Goal: Task Accomplishment & Management: Manage account settings

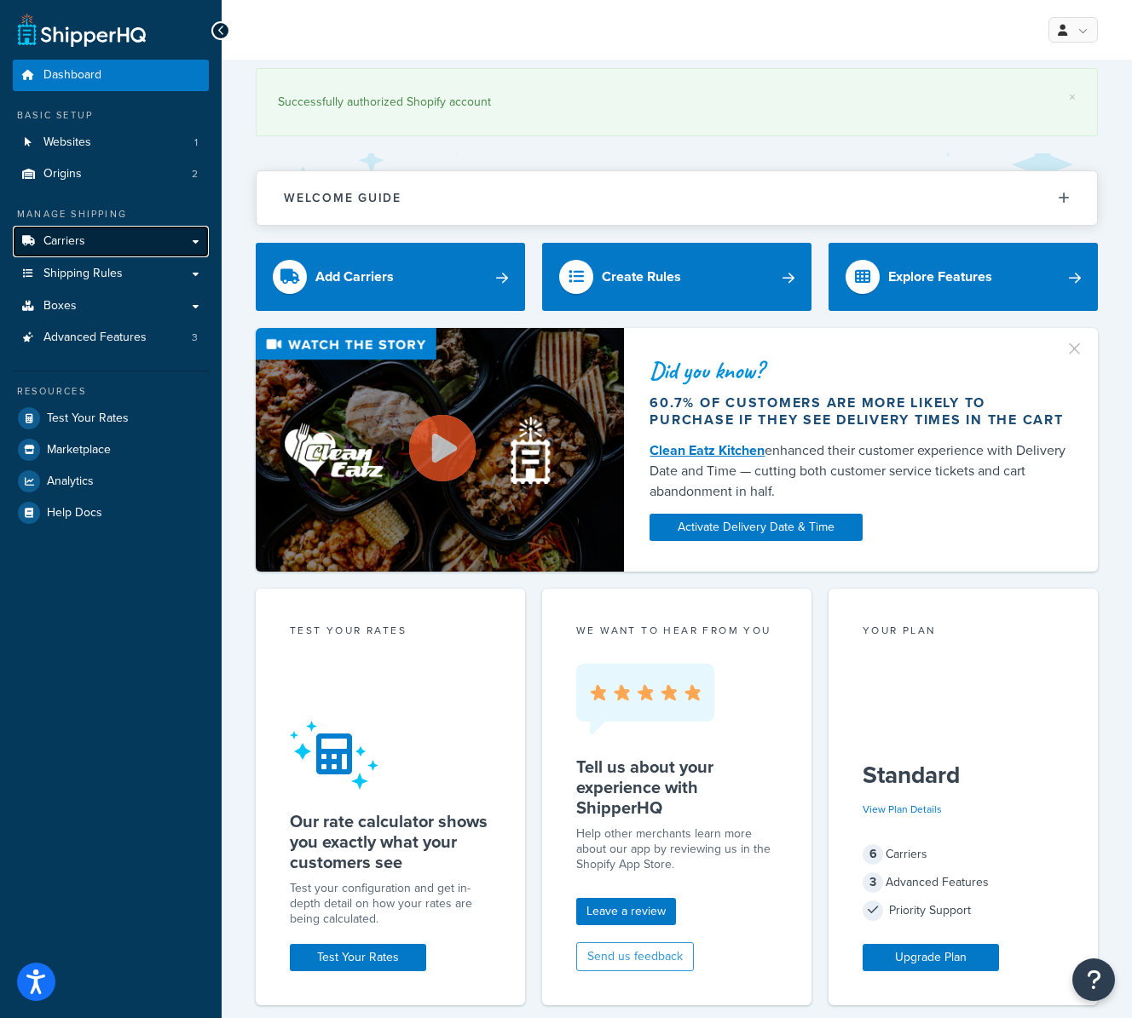
click at [108, 230] on link "Carriers" at bounding box center [111, 242] width 196 height 32
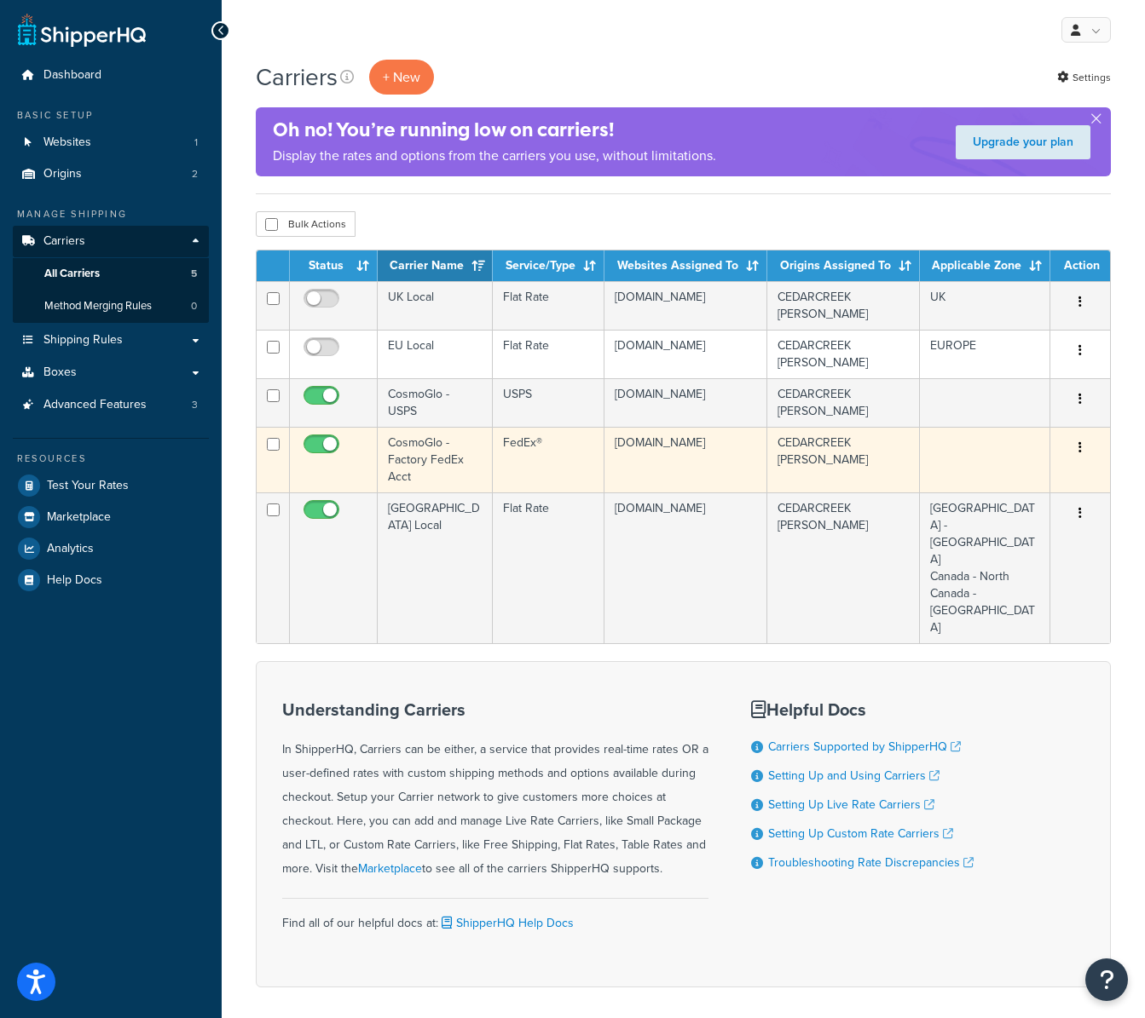
click at [450, 464] on td "CosmoGlo - Factory FedEx Acct" at bounding box center [435, 460] width 115 height 66
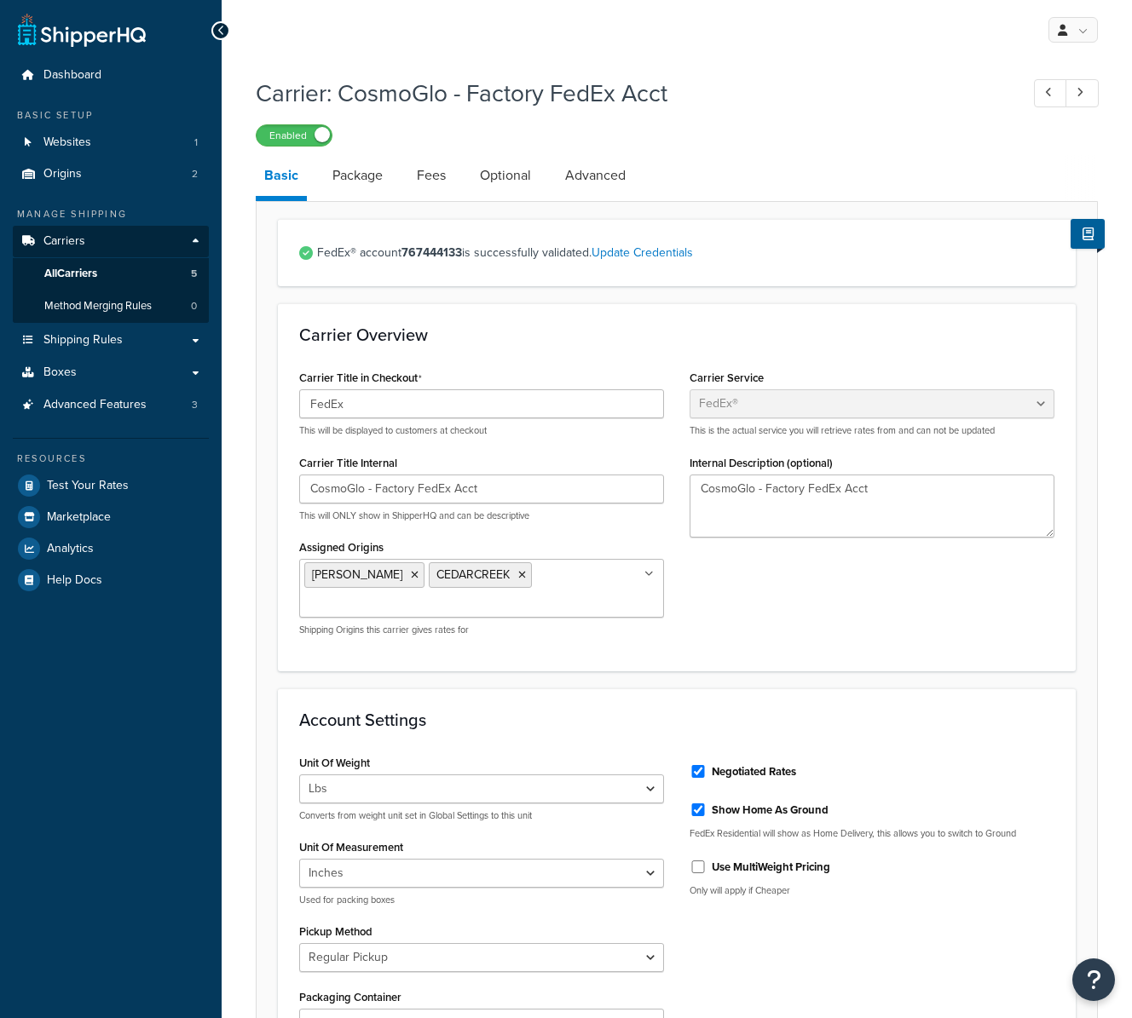
select select "fedEx"
select select "REGULAR_PICKUP"
select select "YOUR_PACKAGING"
click at [661, 257] on link "Update Credentials" at bounding box center [641, 253] width 101 height 18
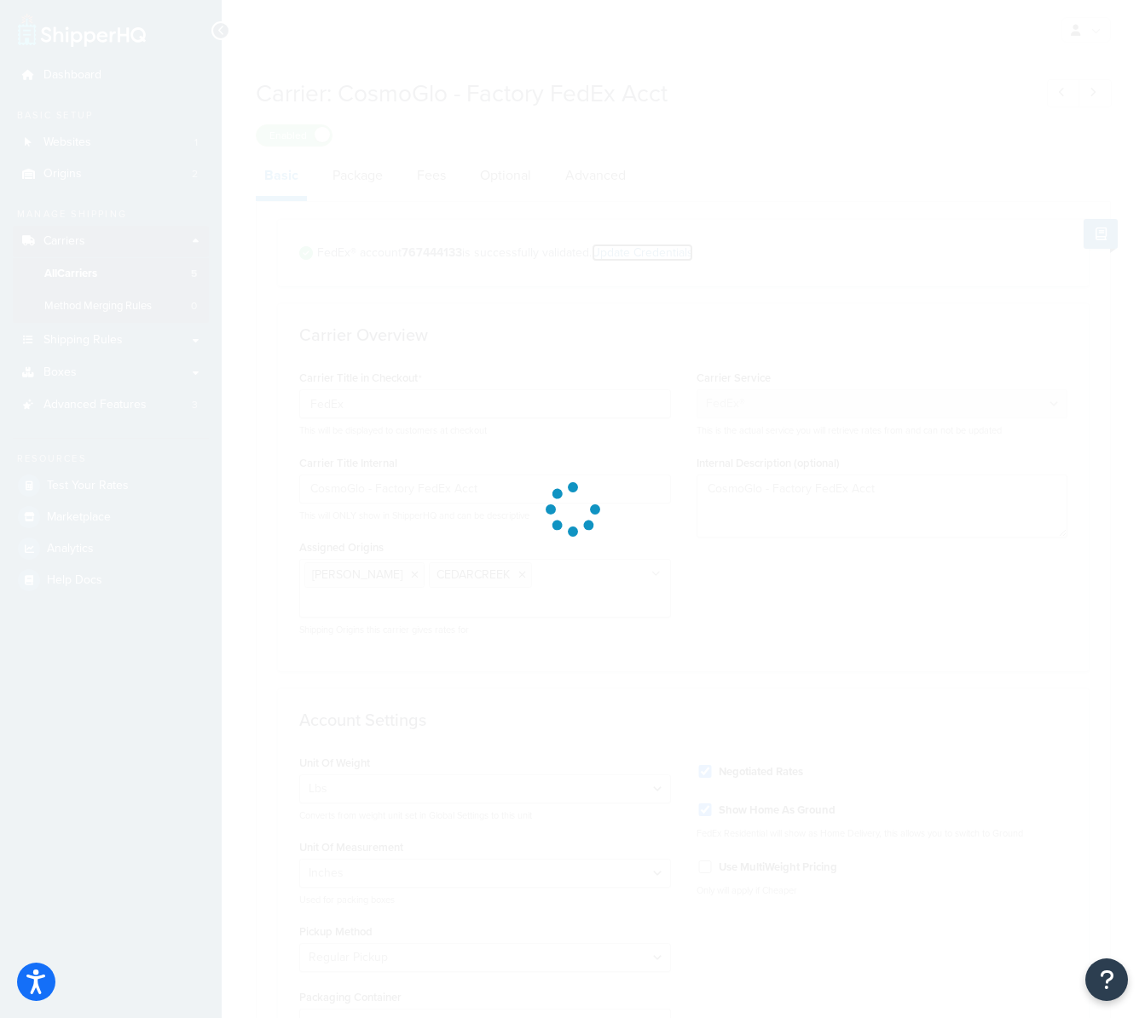
select select "US"
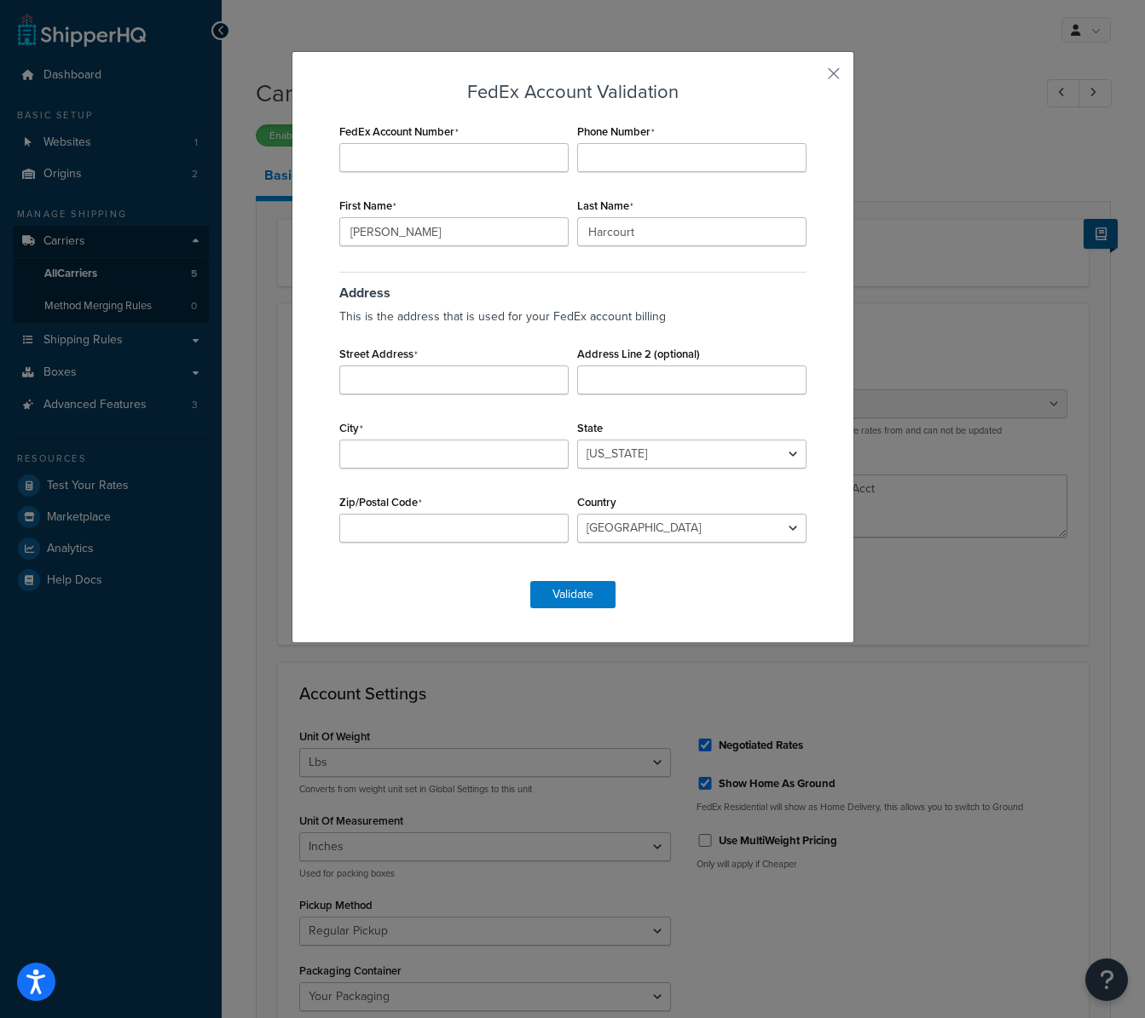
drag, startPoint x: 844, startPoint y: 70, endPoint x: 836, endPoint y: 74, distance: 8.8
click at [840, 72] on div "FedEx Account Validation FedEx Account Number Phone Number First Name Mary Last…" at bounding box center [572, 347] width 563 height 592
click at [811, 78] on button "button" at bounding box center [808, 80] width 4 height 4
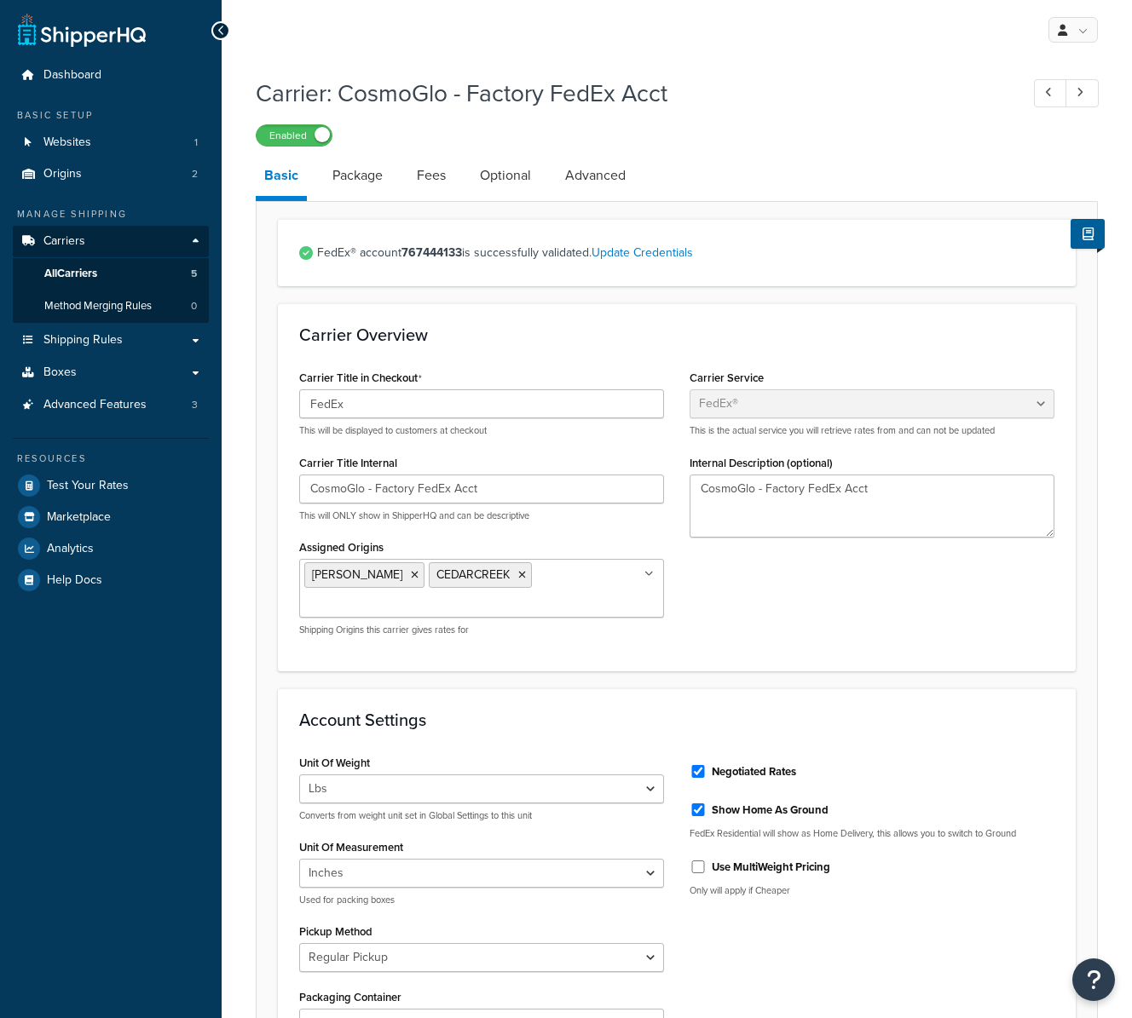
select select "fedEx"
select select "REGULAR_PICKUP"
select select "YOUR_PACKAGING"
click at [82, 269] on span "All Carriers" at bounding box center [70, 274] width 53 height 14
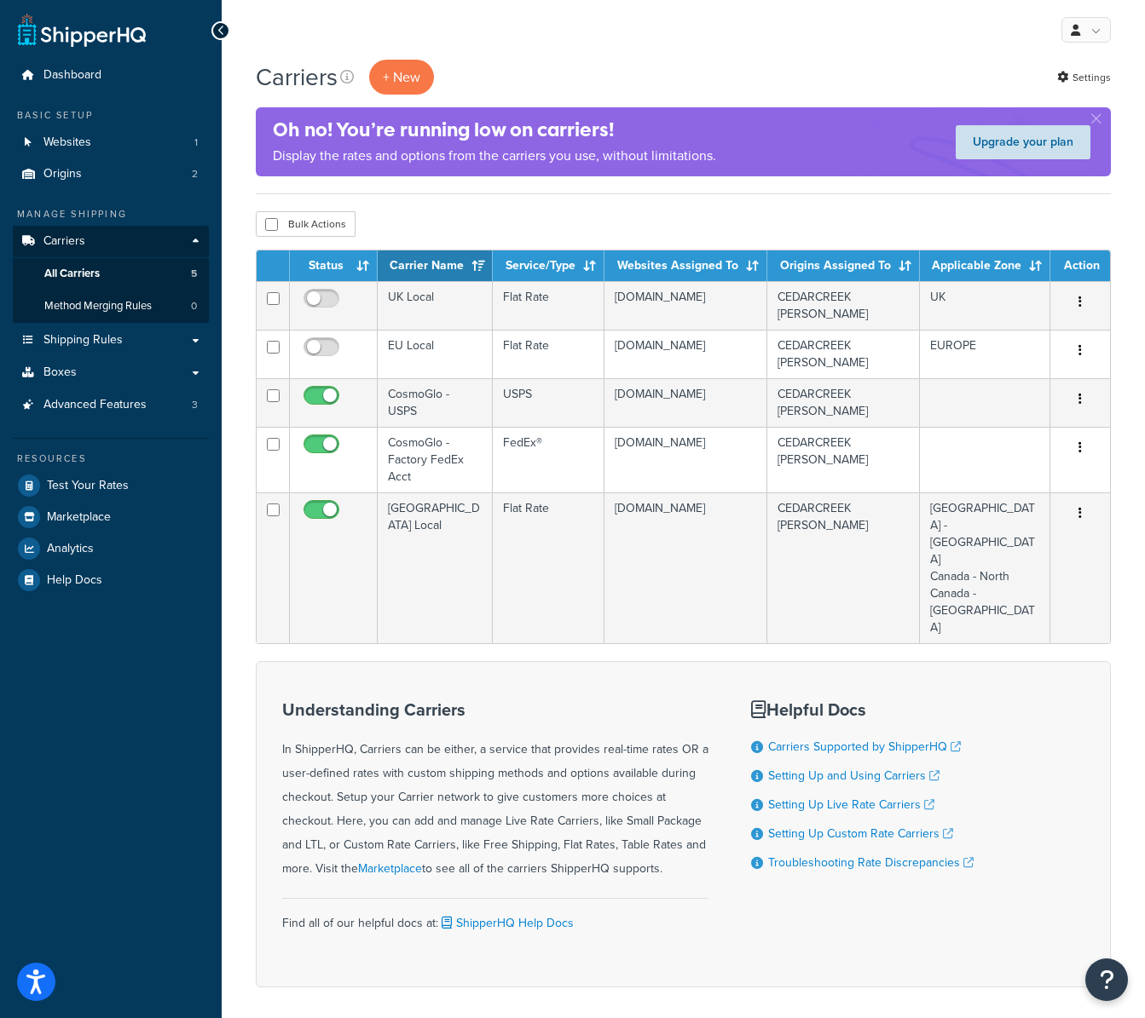
drag, startPoint x: 1099, startPoint y: 118, endPoint x: 1057, endPoint y: 151, distance: 53.5
click at [1098, 120] on button "button" at bounding box center [1095, 122] width 4 height 4
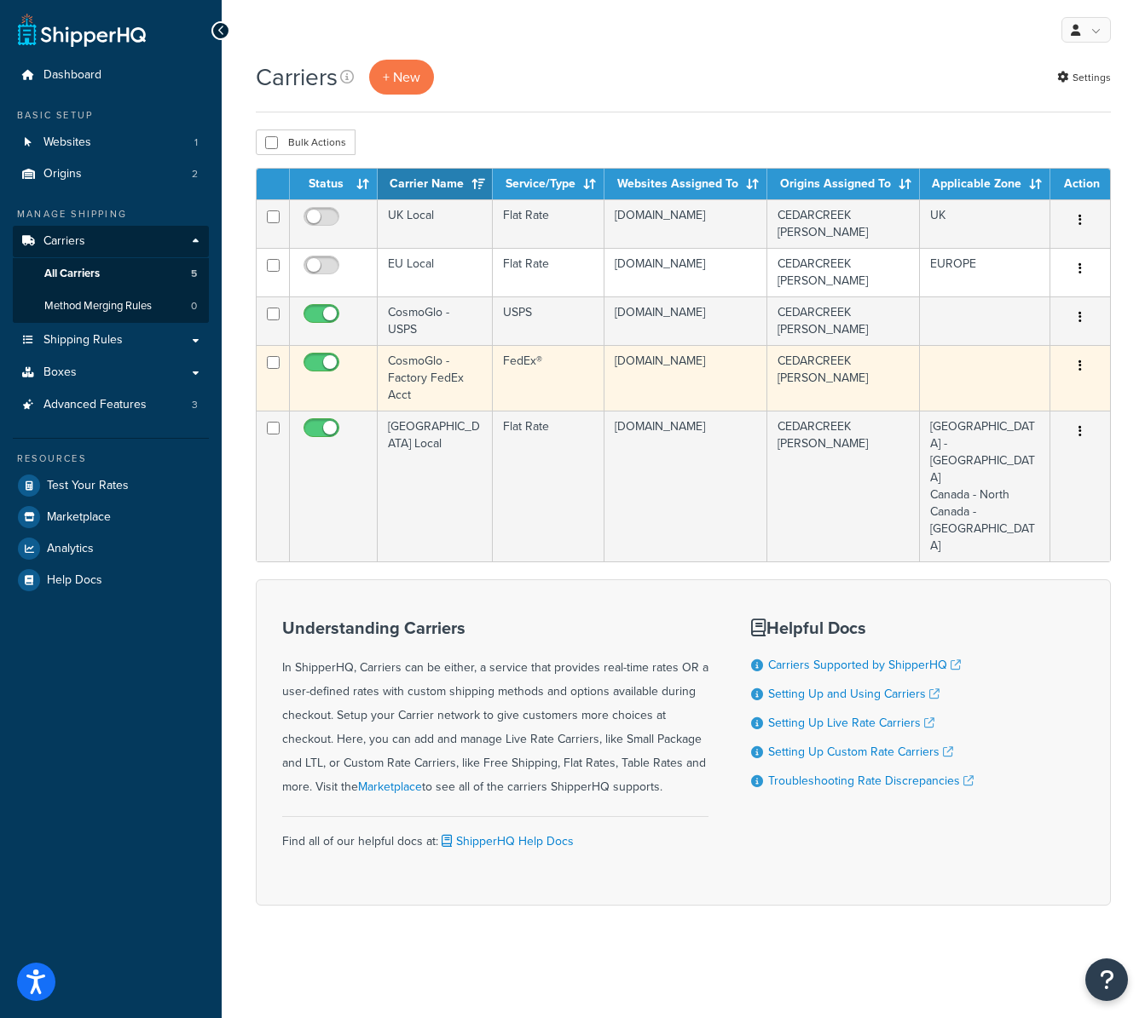
click at [1081, 366] on icon "button" at bounding box center [1079, 366] width 3 height 12
click at [1012, 437] on link "Duplicate" at bounding box center [1010, 435] width 135 height 35
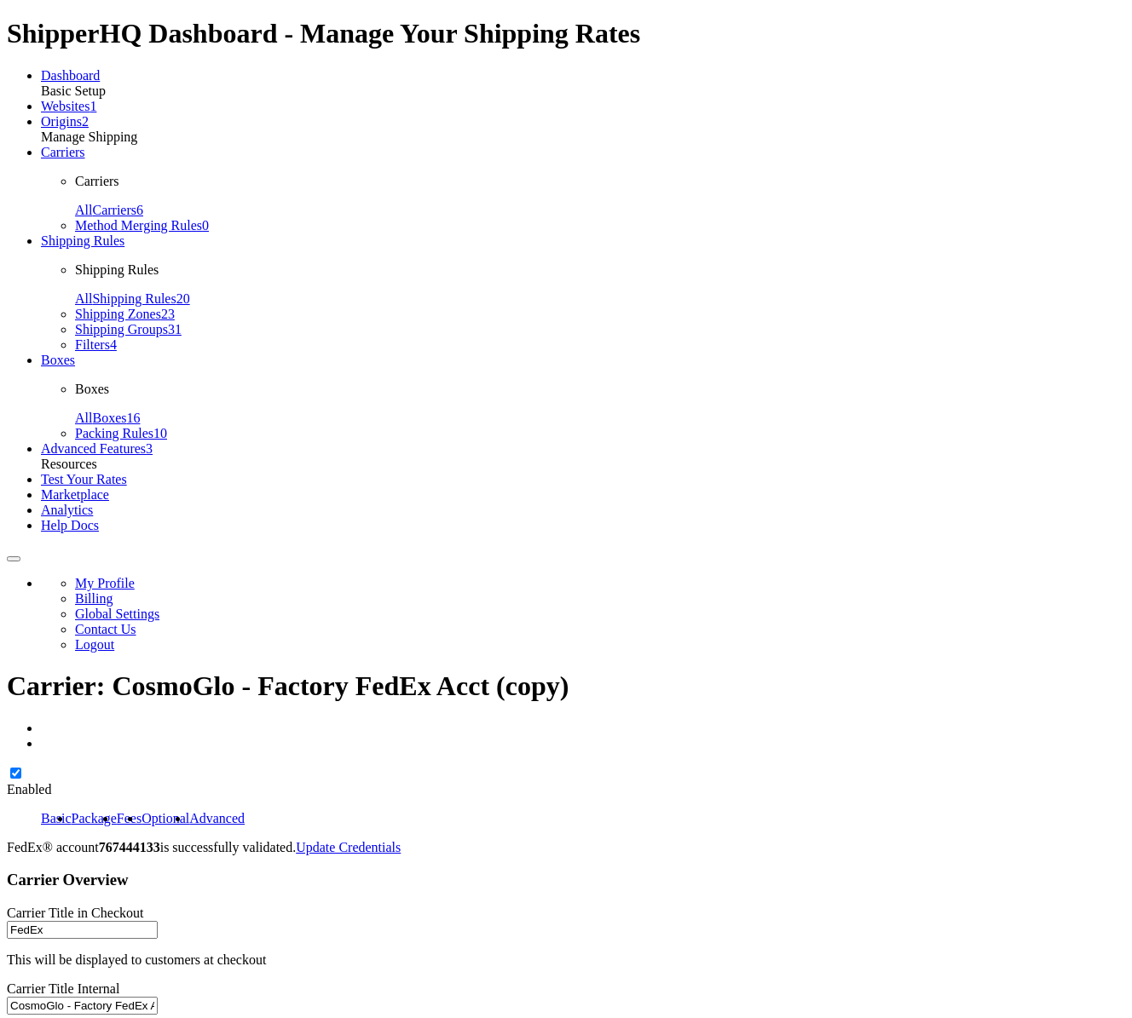
select select "fedEx"
select select "REGULAR_PICKUP"
select select "YOUR_PACKAGING"
drag, startPoint x: 457, startPoint y: 486, endPoint x: 614, endPoint y: 492, distance: 156.9
click at [158, 997] on input "CosmoGlo - Factory FedEx Acct (copy)" at bounding box center [82, 1006] width 151 height 18
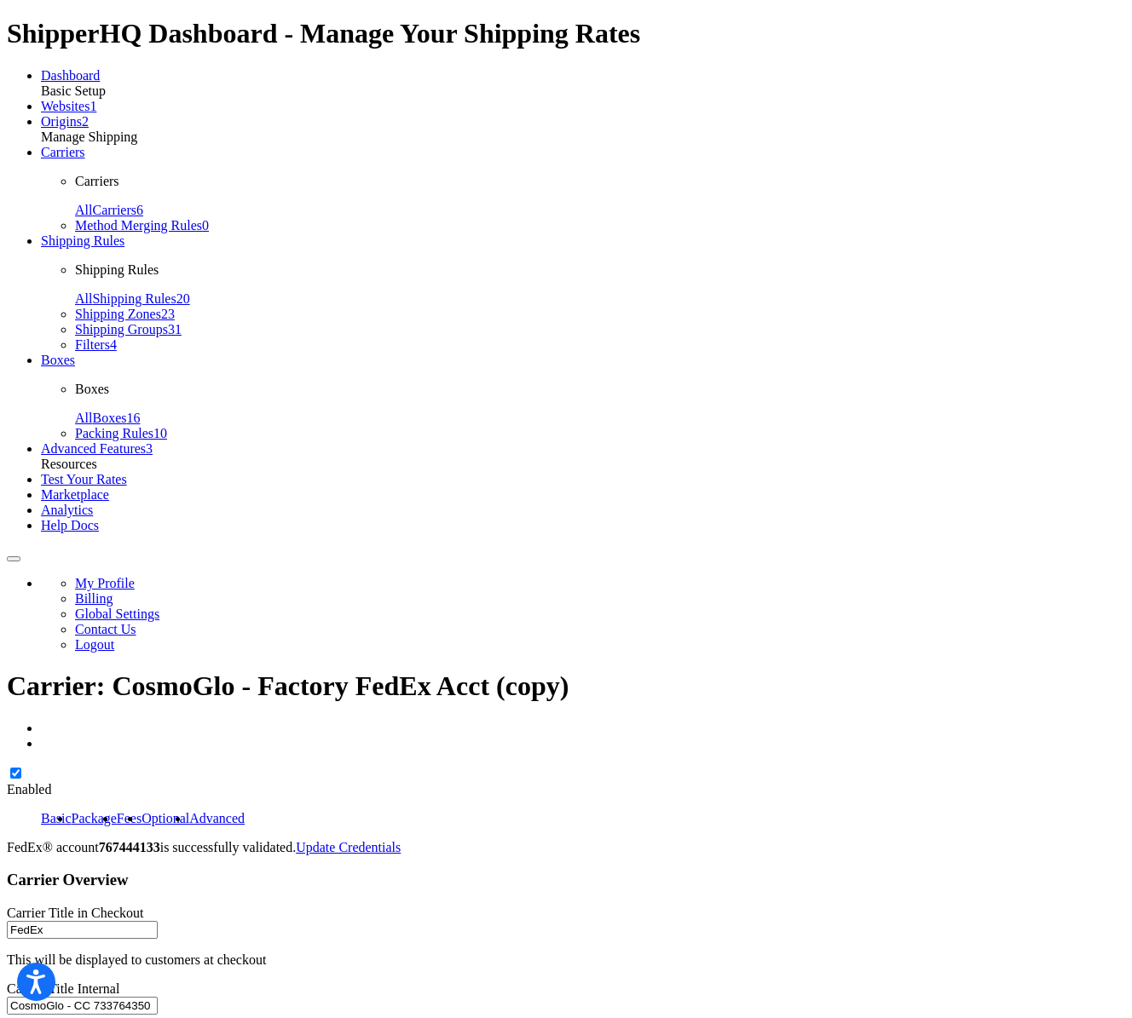
click at [158, 997] on input "CosmoGlo - CC 733764350" at bounding box center [82, 1006] width 151 height 18
type input "CosmoGlo - CC 733764350"
click at [143, 217] on link "All Carriers 6" at bounding box center [109, 210] width 68 height 14
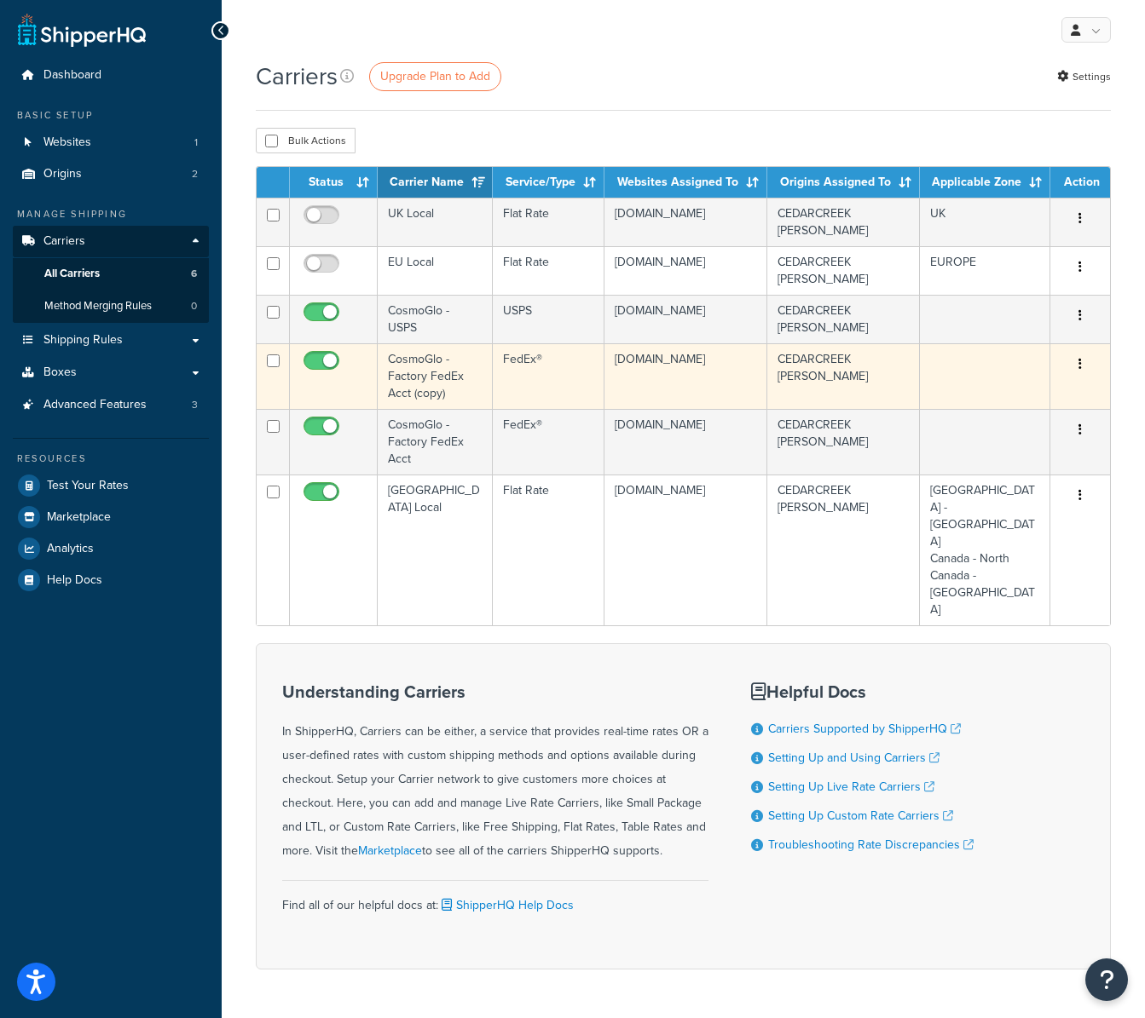
click at [326, 361] on input "checkbox" at bounding box center [323, 365] width 47 height 21
checkbox input "false"
click at [1082, 362] on button "button" at bounding box center [1080, 364] width 24 height 27
click at [988, 430] on link "Delete" at bounding box center [1010, 433] width 135 height 35
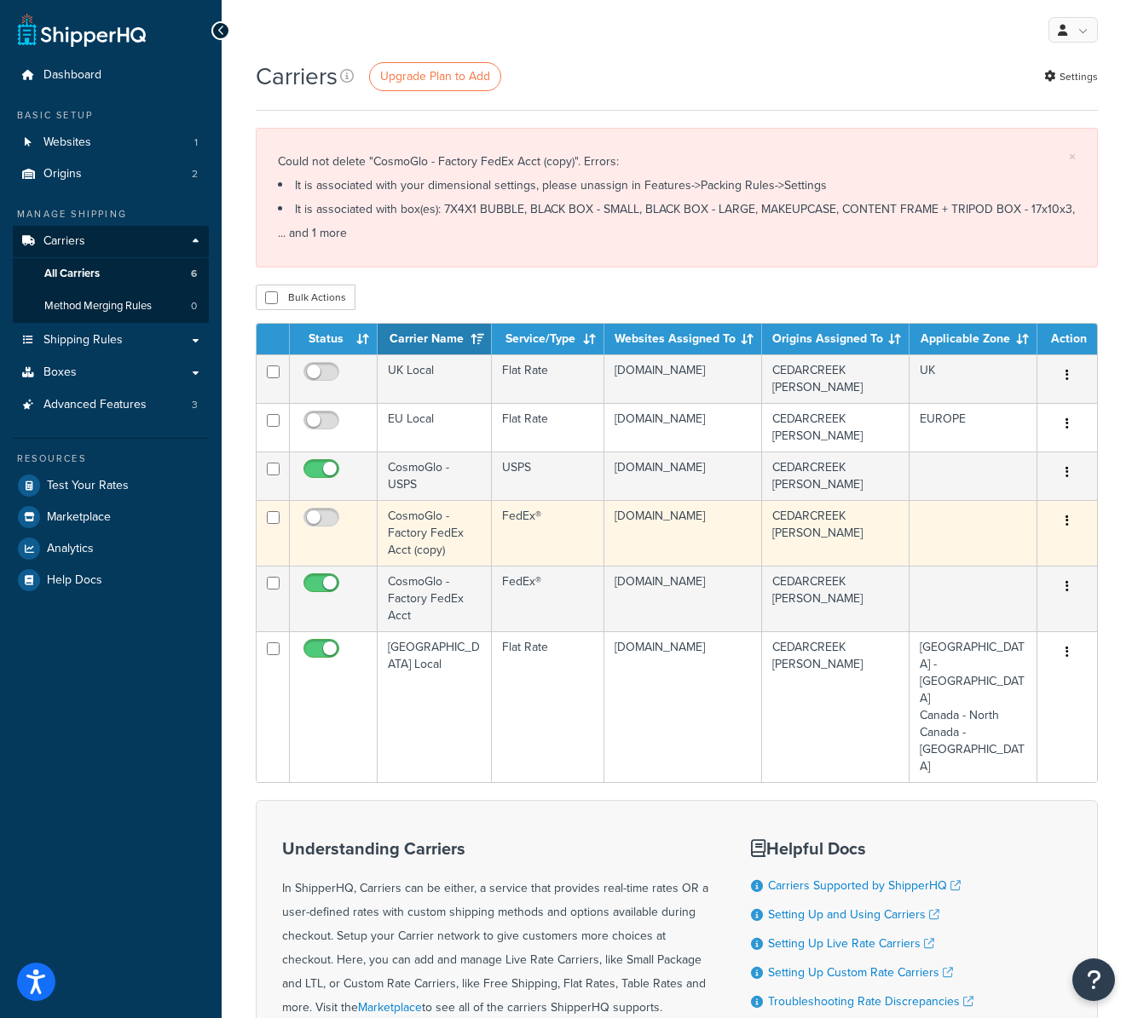
click at [1063, 517] on button "button" at bounding box center [1067, 521] width 24 height 27
click at [1008, 563] on link "Edit" at bounding box center [998, 555] width 135 height 35
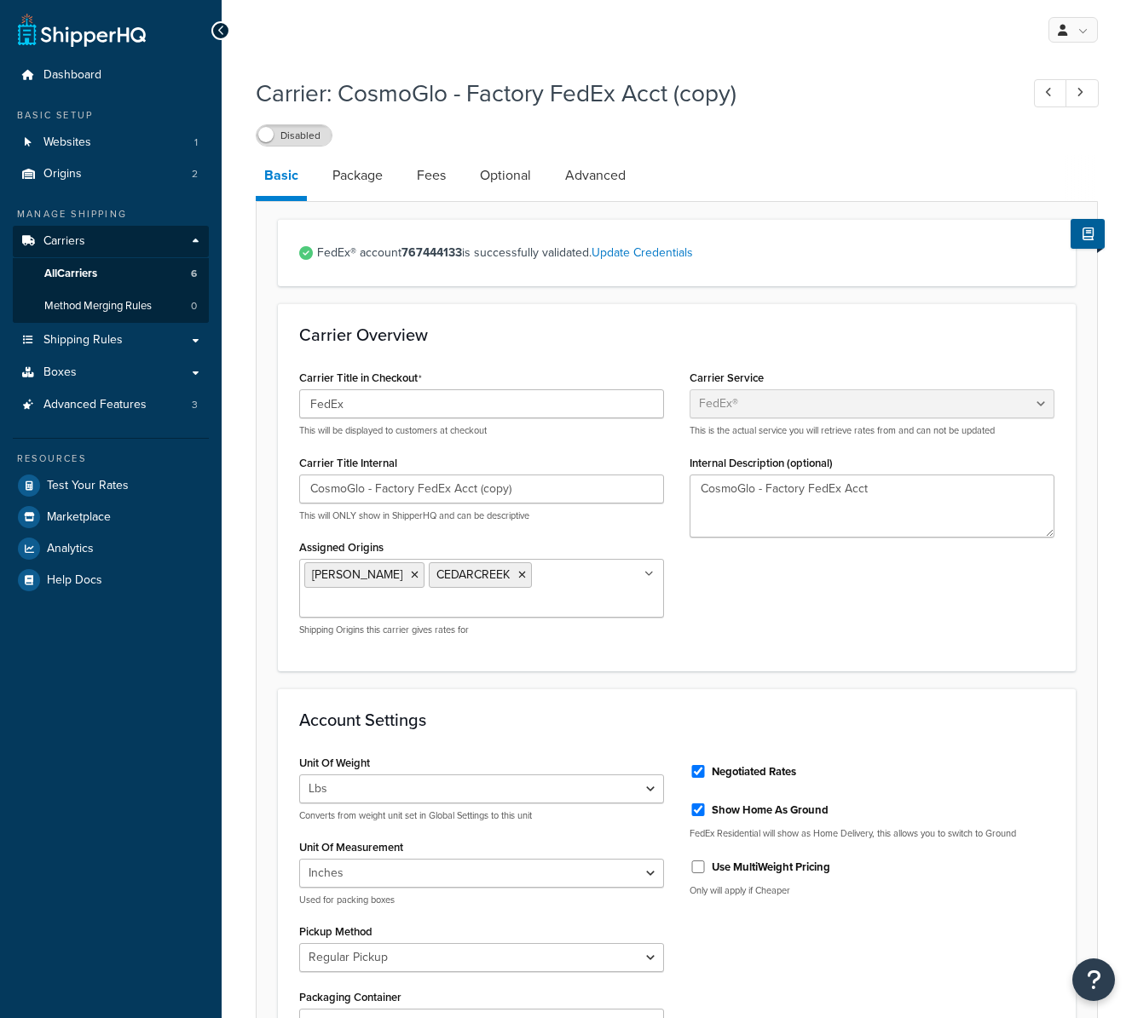
select select "fedEx"
select select "REGULAR_PICKUP"
select select "YOUR_PACKAGING"
drag, startPoint x: 366, startPoint y: 487, endPoint x: 708, endPoint y: 497, distance: 342.8
click at [708, 497] on div "Carrier Title in Checkout FedEx This will be displayed to customers at checkout…" at bounding box center [676, 508] width 781 height 284
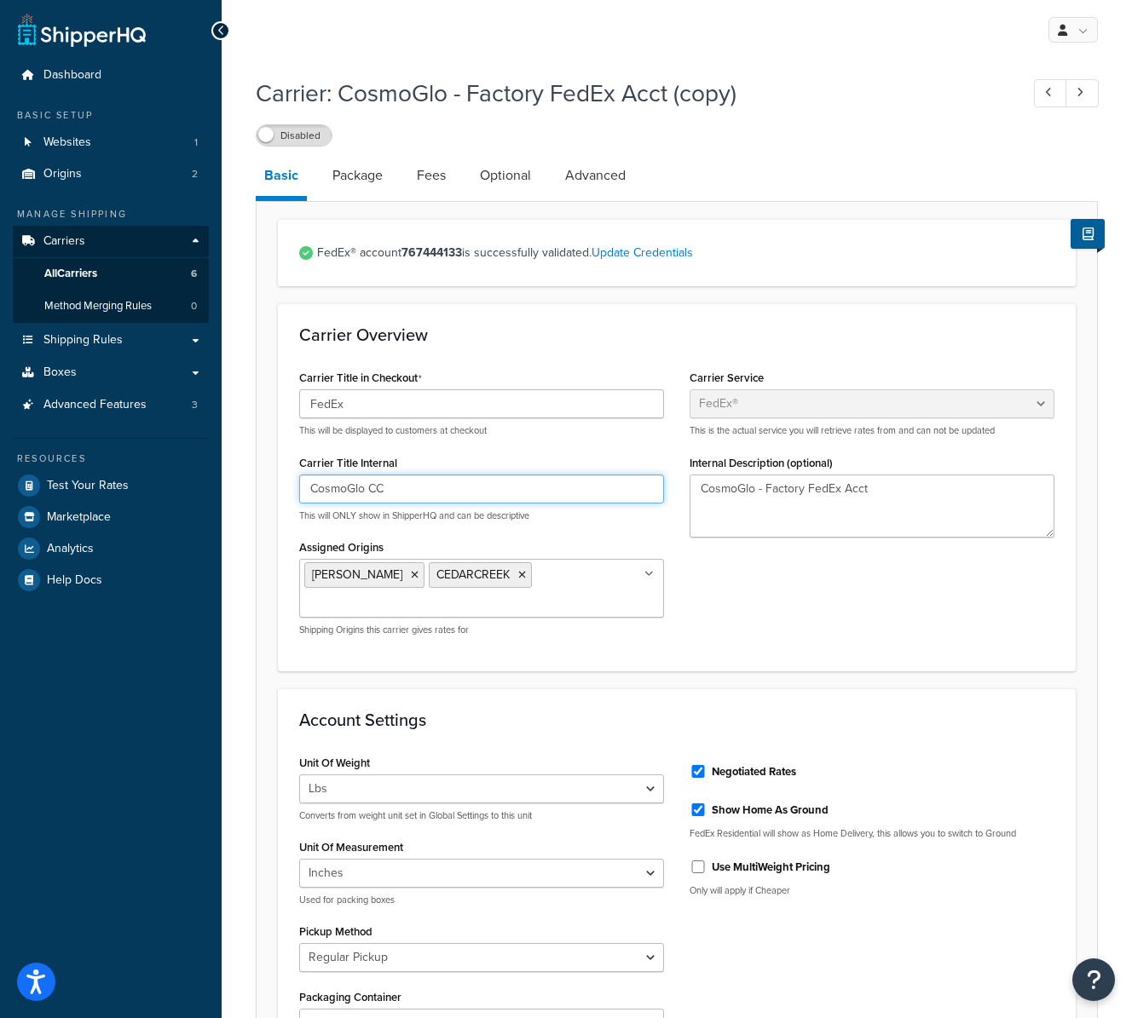
paste input "733764350"
type input "CosmoGlo CC 733764350"
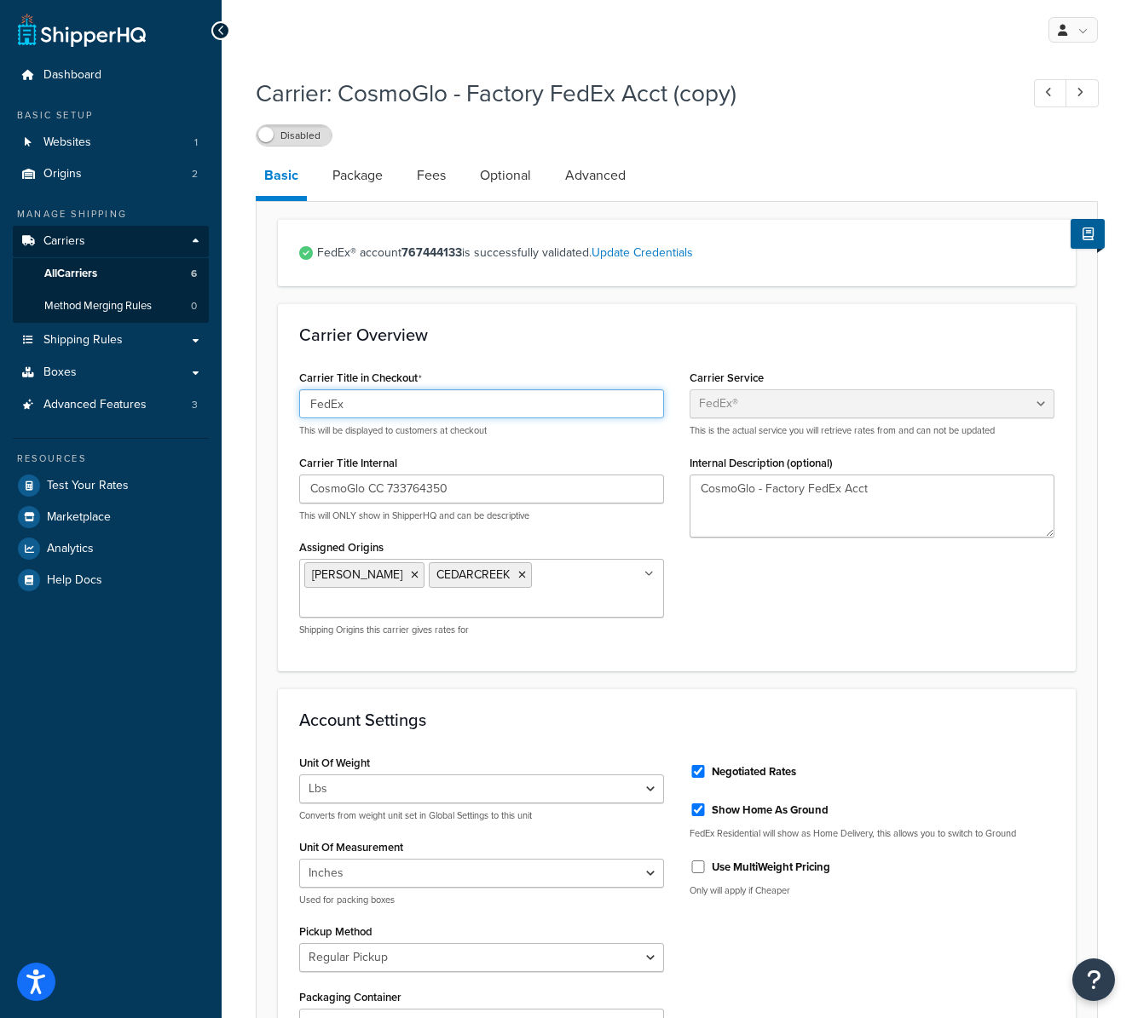
click at [441, 410] on input "FedEx" at bounding box center [481, 403] width 365 height 29
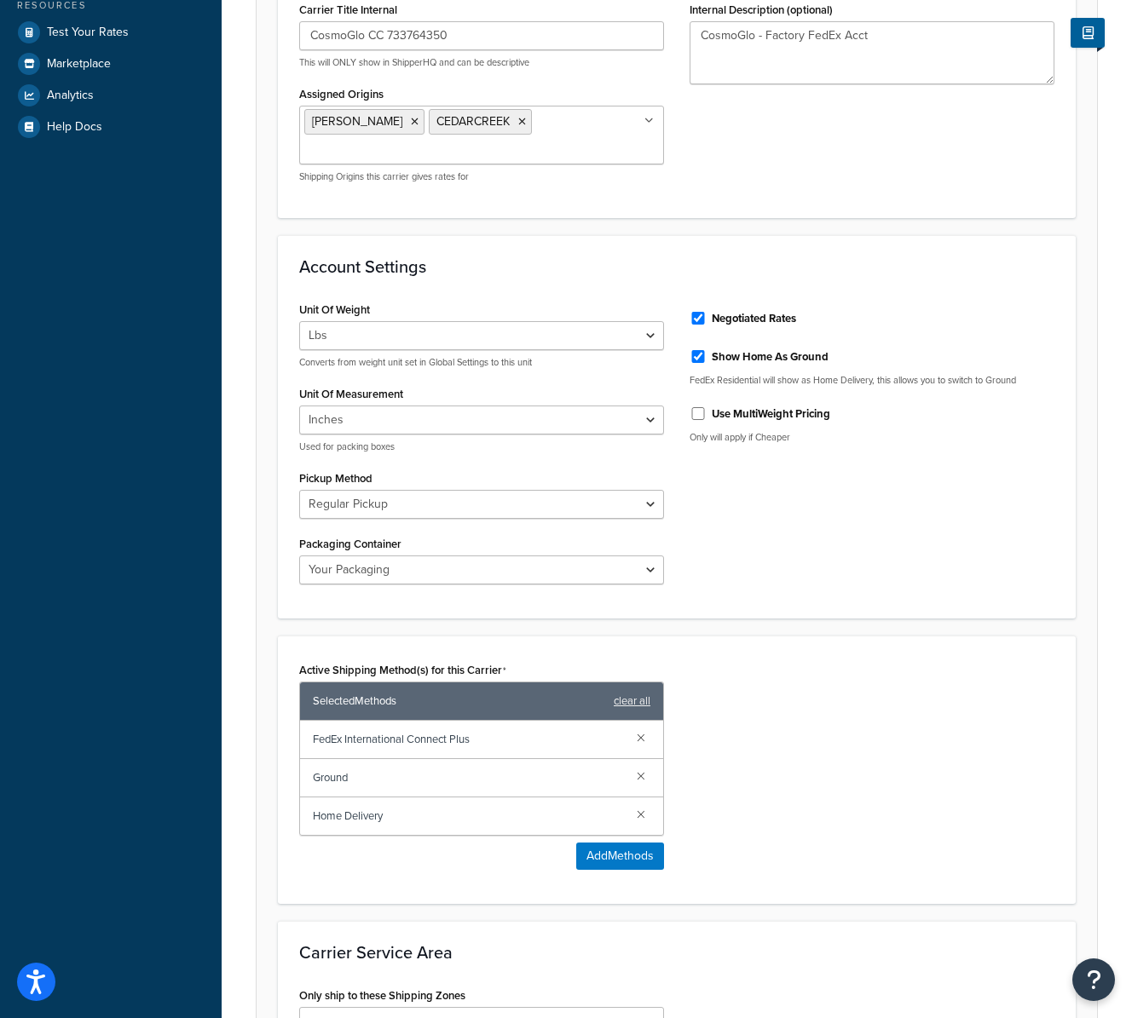
scroll to position [666, 0]
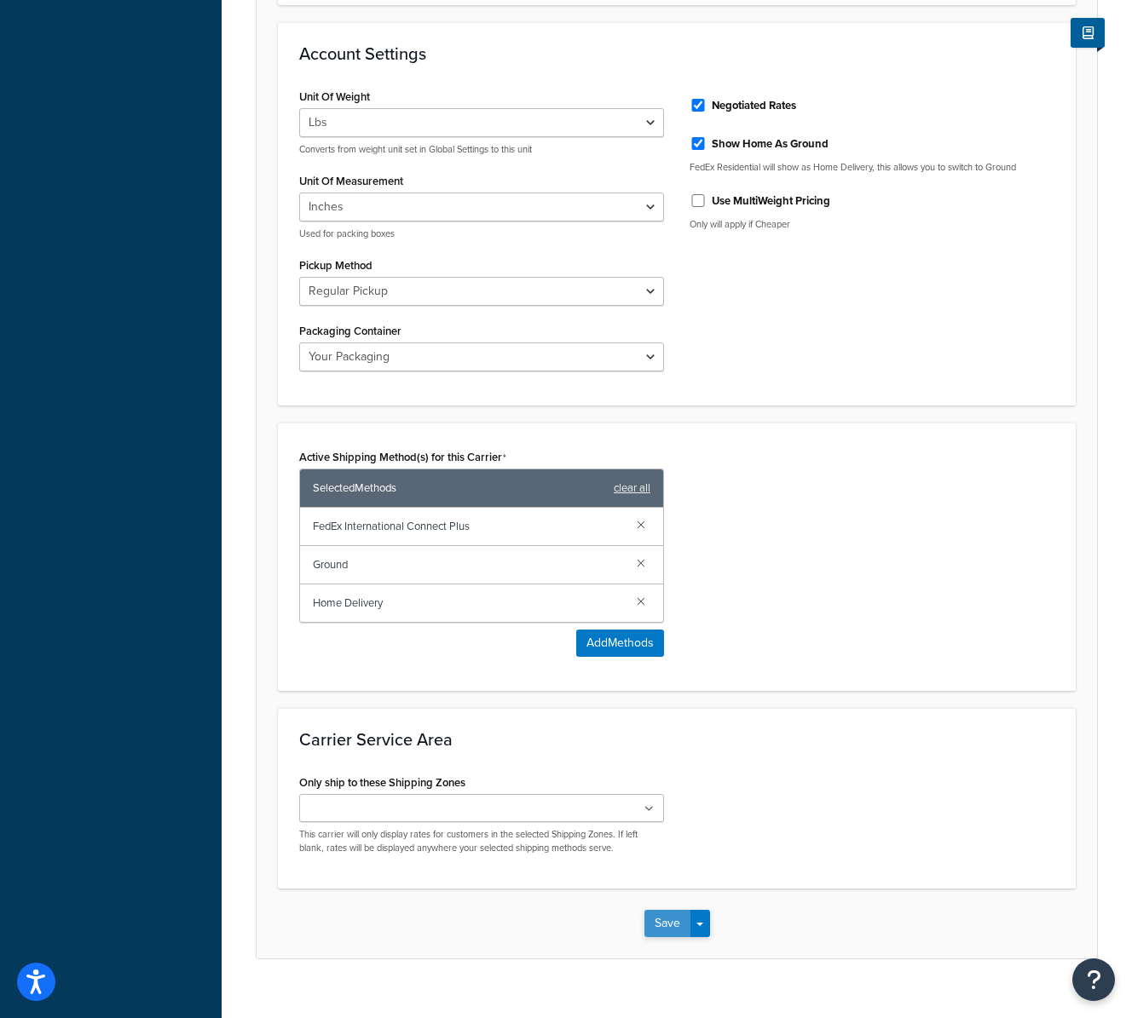
type input "FedEx"
click at [665, 910] on button "Save" at bounding box center [667, 923] width 46 height 27
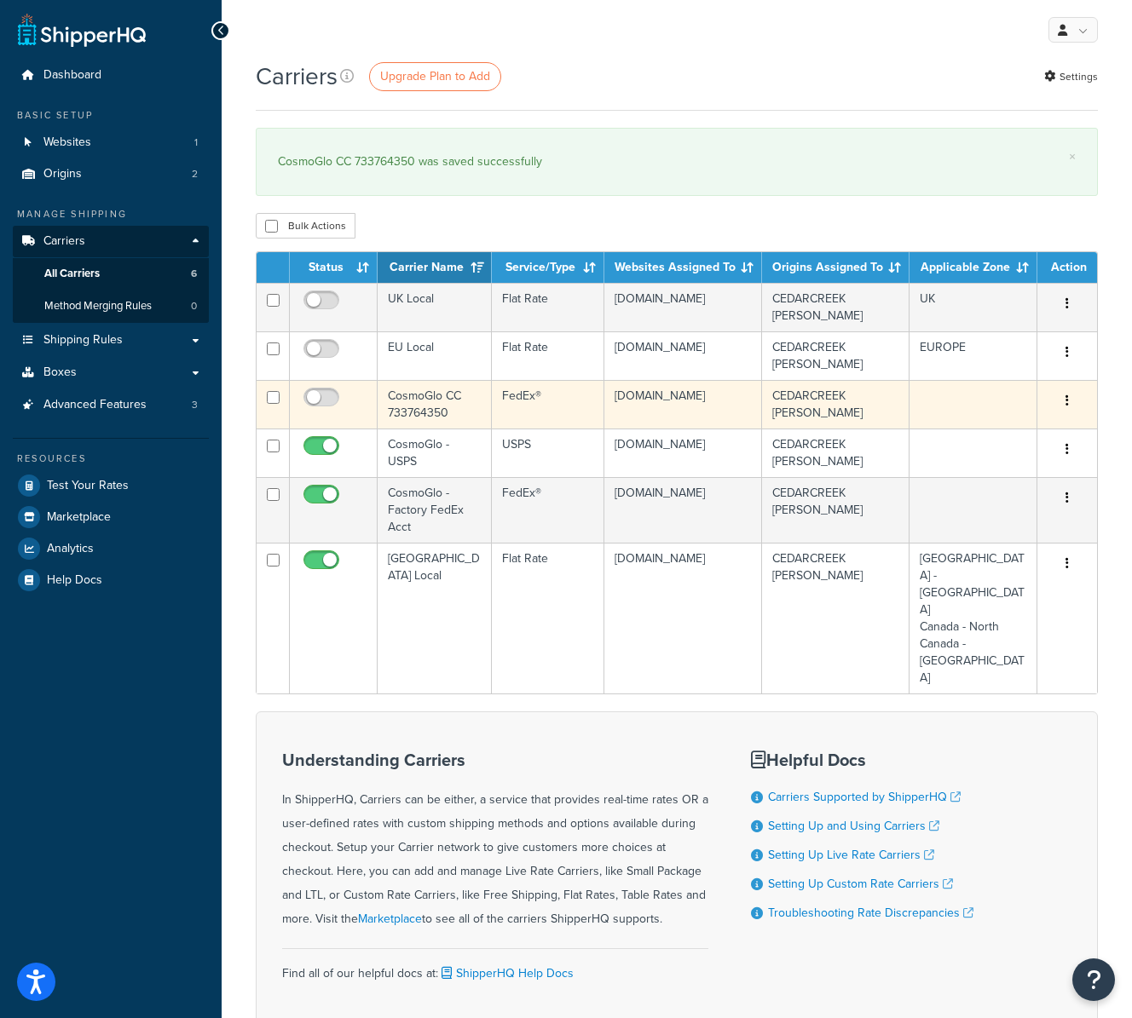
click at [429, 407] on td "CosmoGlo CC 733764350" at bounding box center [435, 404] width 114 height 49
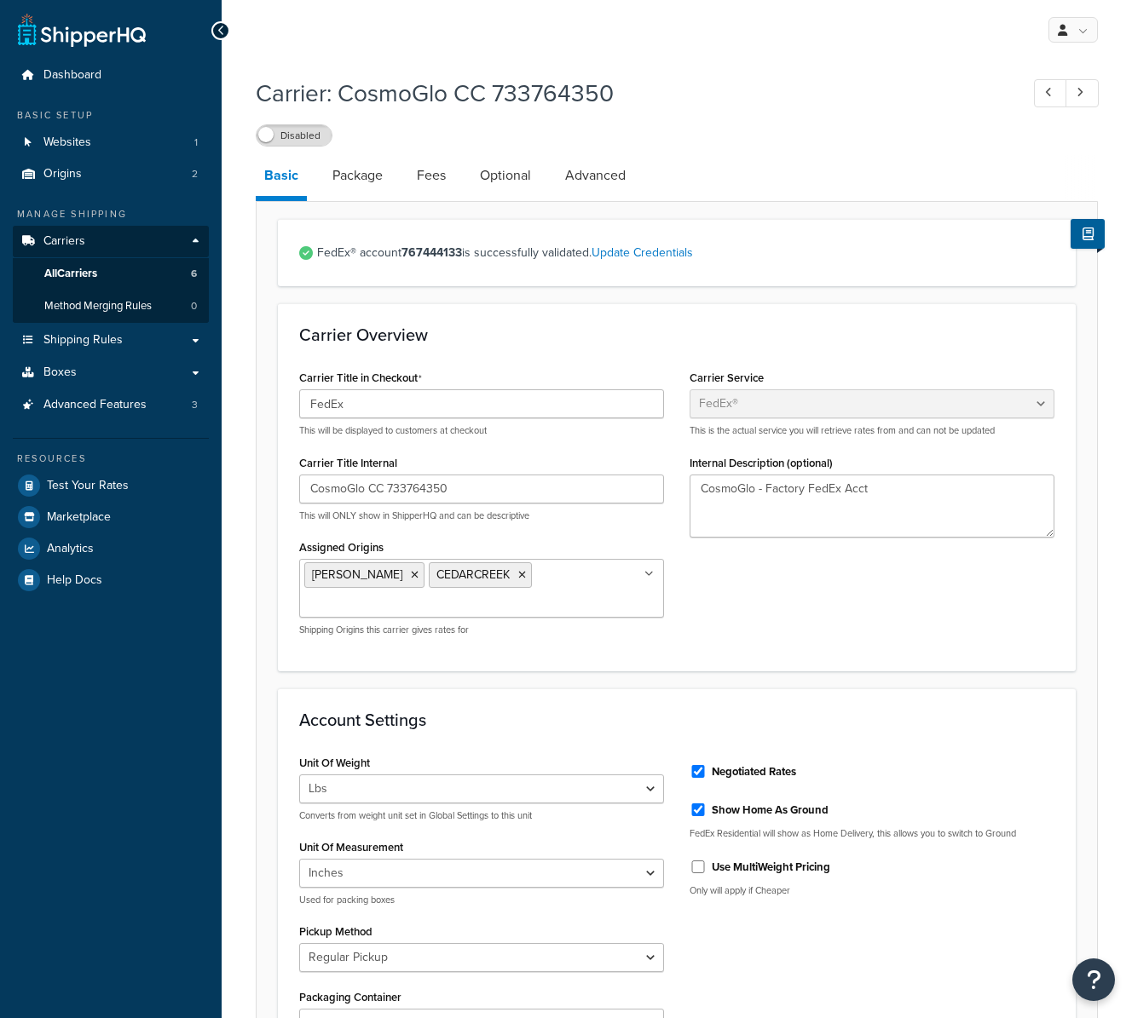
select select "fedEx"
select select "REGULAR_PICKUP"
select select "YOUR_PACKAGING"
click at [688, 254] on link "Update Credentials" at bounding box center [641, 253] width 101 height 18
select select "US"
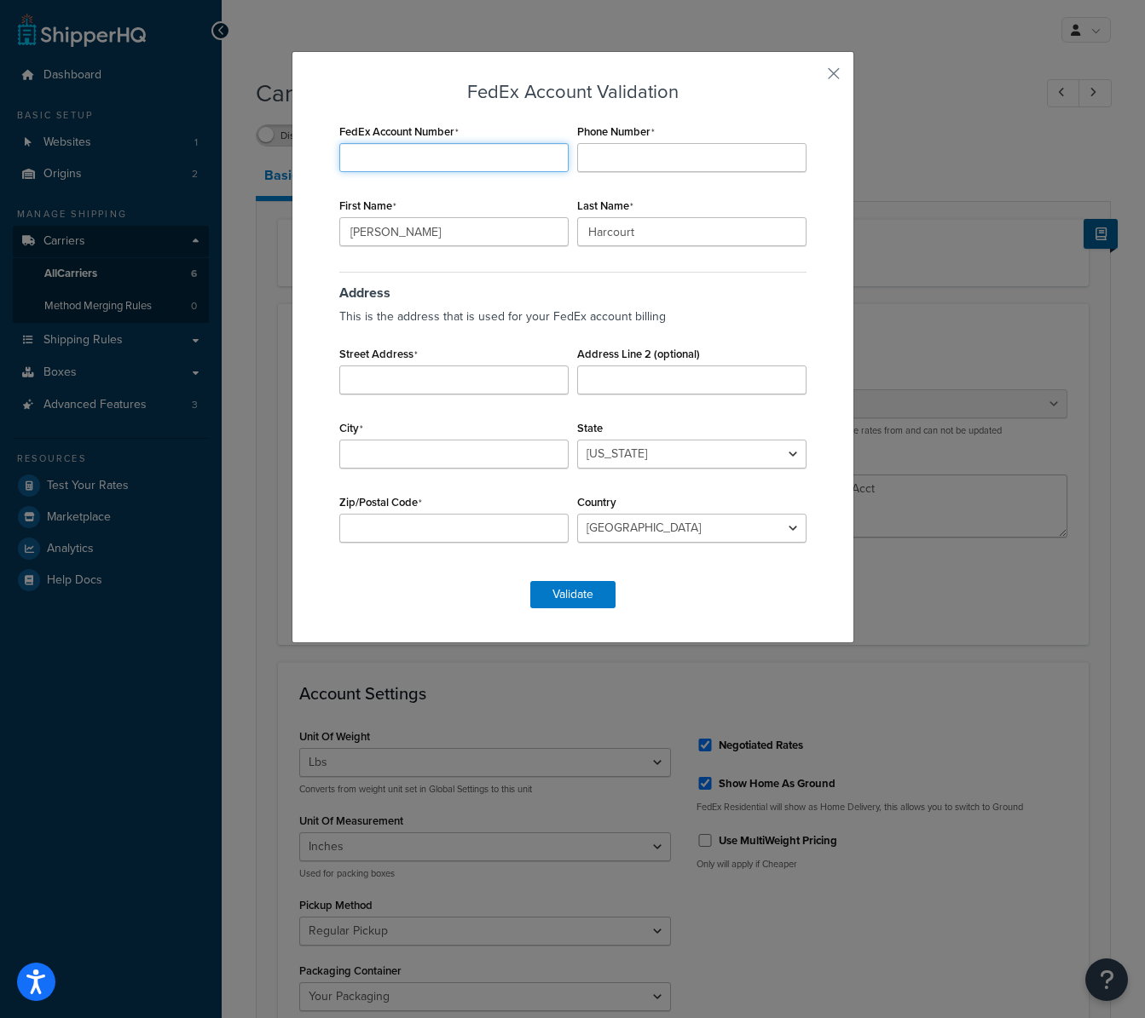
click at [446, 155] on input "FedEx Account Number" at bounding box center [453, 157] width 229 height 29
paste input "733764350"
type input "733764350"
click at [624, 155] on input "Phone Number" at bounding box center [691, 157] width 229 height 29
type input "7176836038"
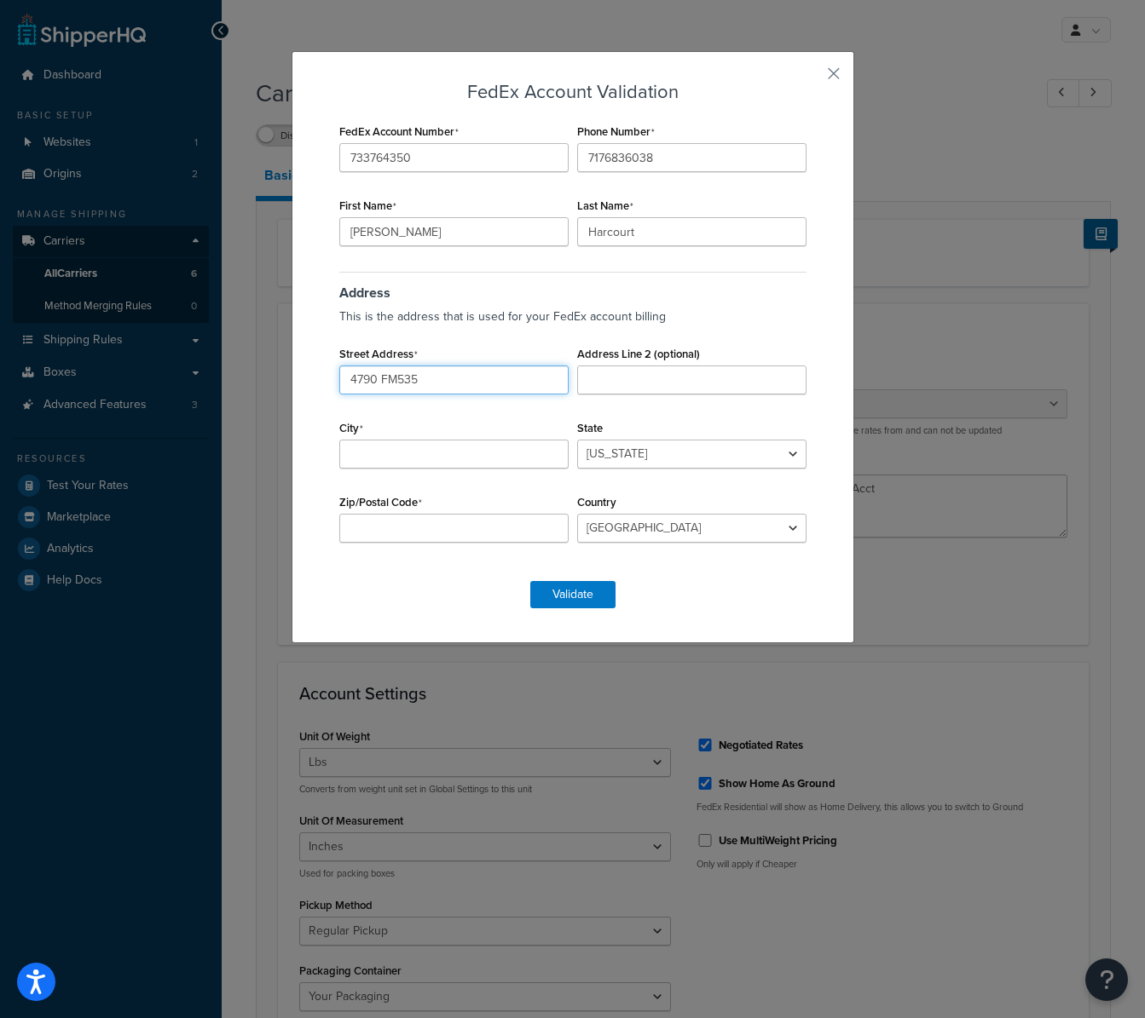
type input "4790 FM535"
type input "cedar creek"
select select "TX"
drag, startPoint x: 353, startPoint y: 524, endPoint x: 361, endPoint y: 534, distance: 12.8
click at [355, 525] on input "748612" at bounding box center [453, 528] width 229 height 29
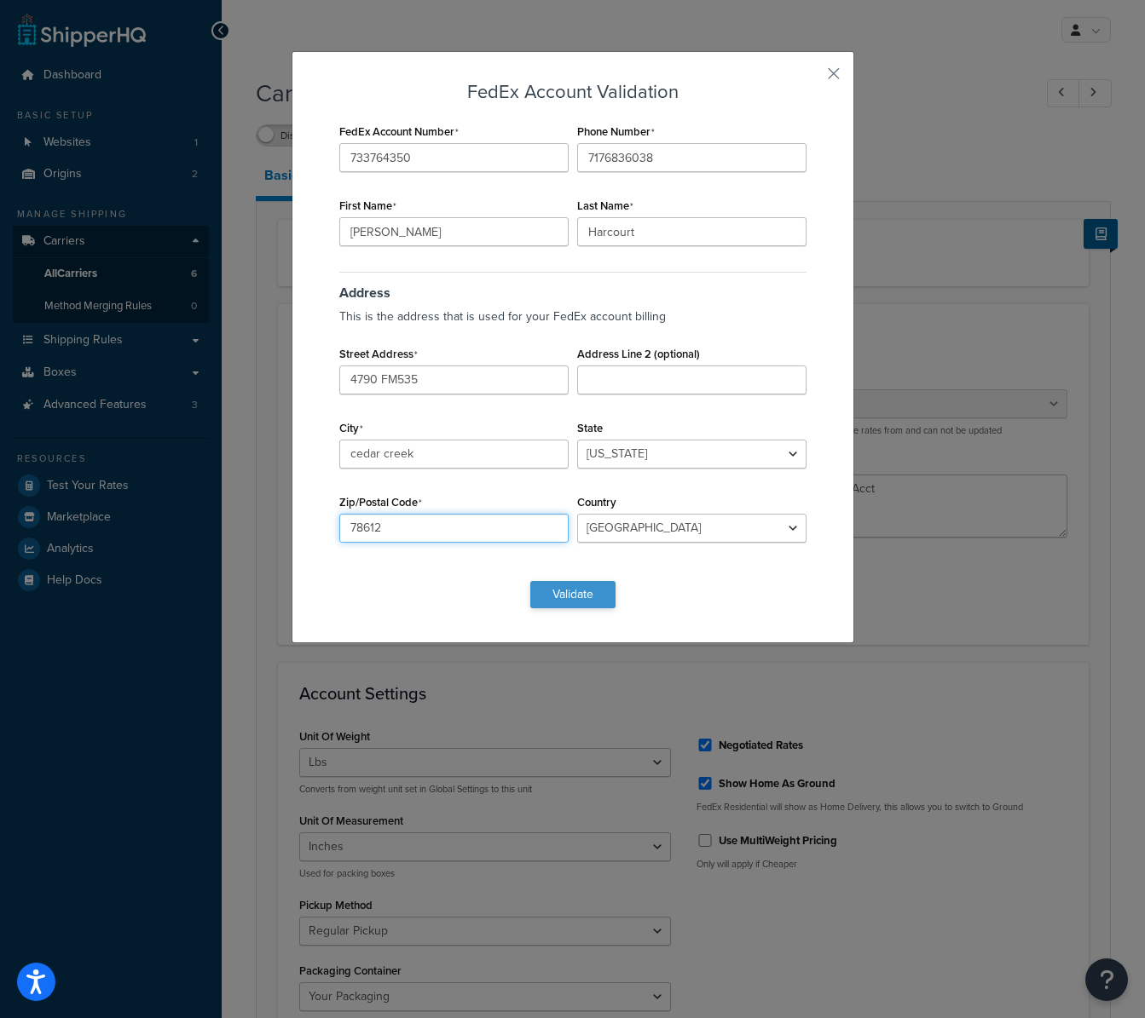
type input "78612"
click at [594, 598] on button "Validate" at bounding box center [572, 594] width 85 height 27
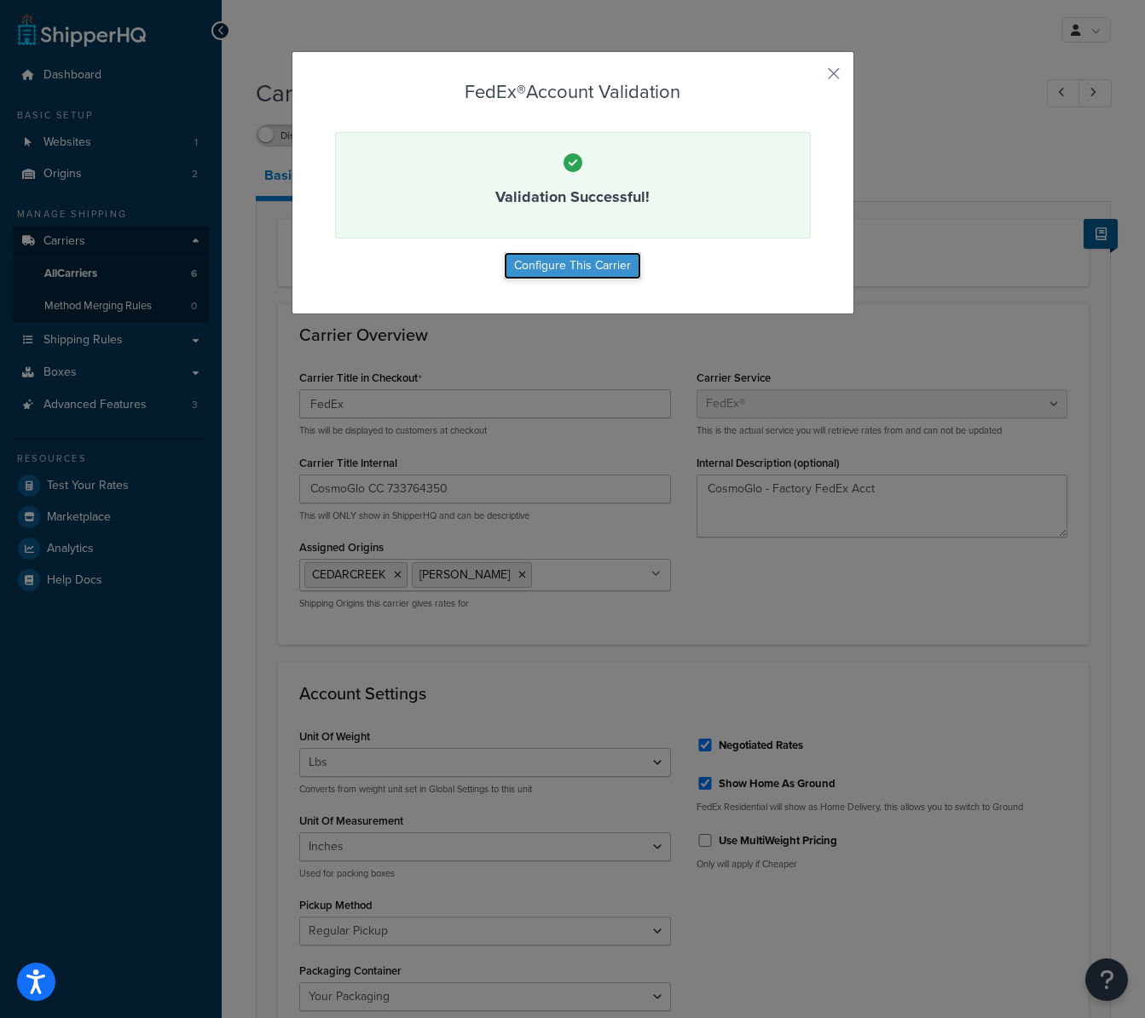
click at [593, 268] on button "Configure This Carrier" at bounding box center [572, 265] width 137 height 27
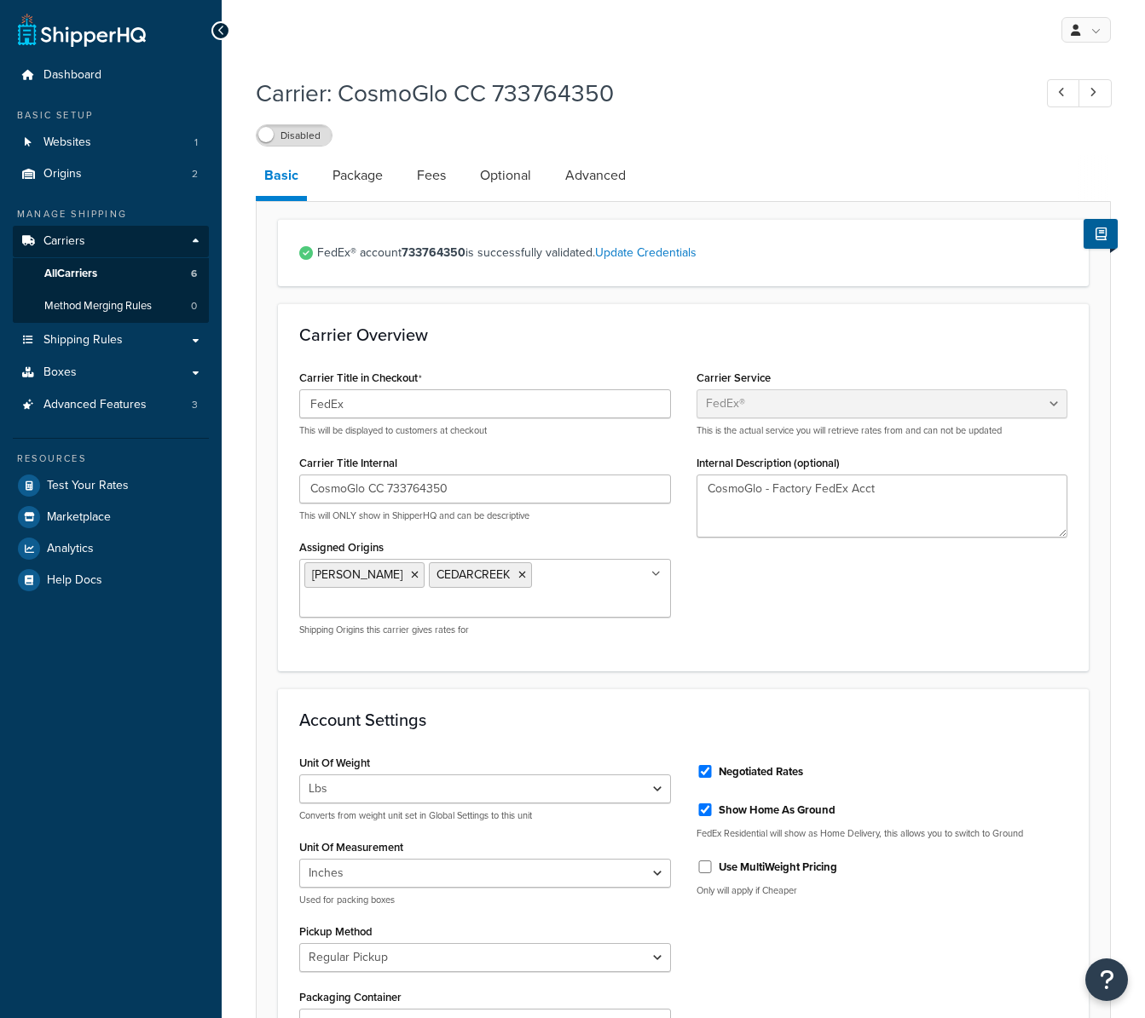
select select "fedEx"
select select "REGULAR_PICKUP"
select select "YOUR_PACKAGING"
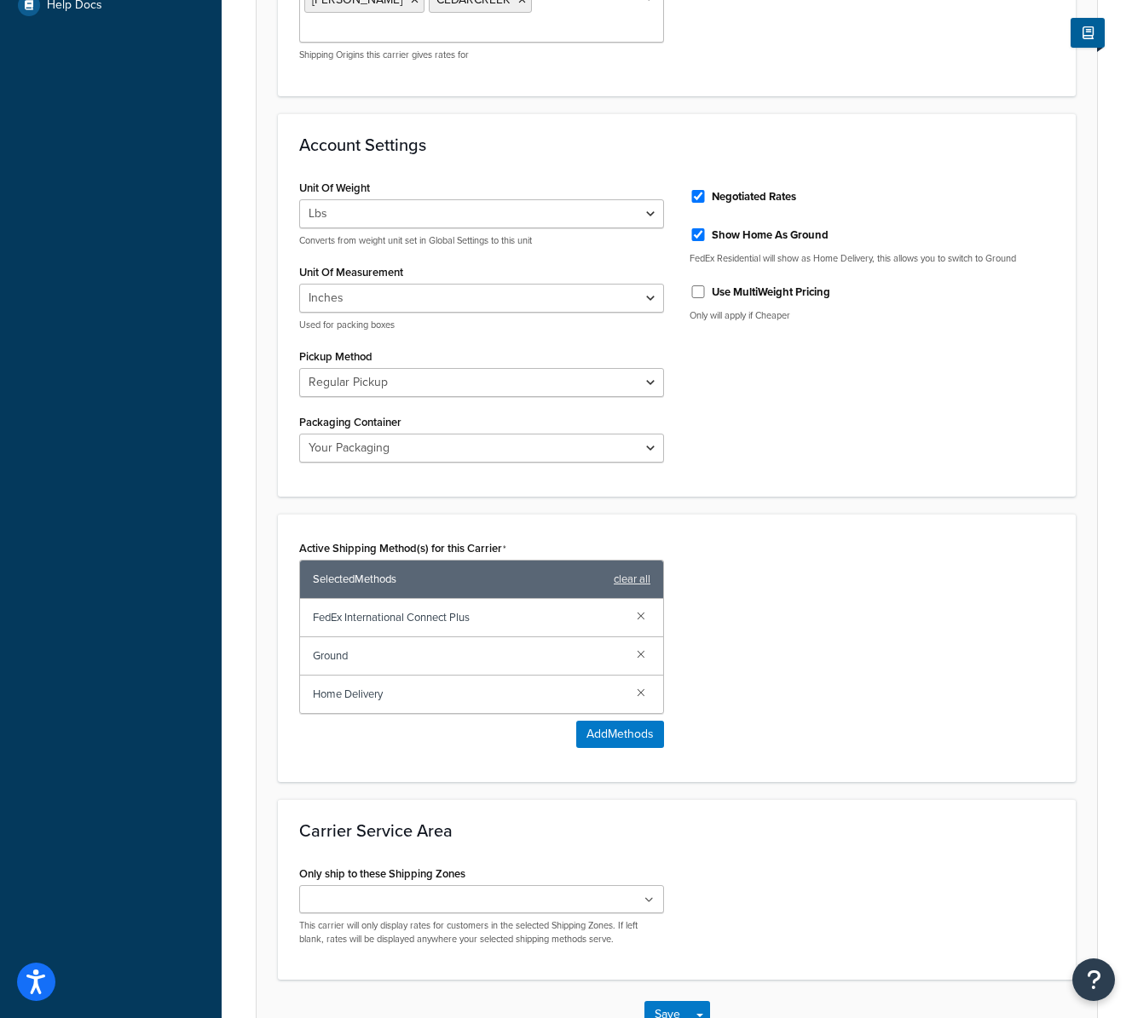
scroll to position [666, 0]
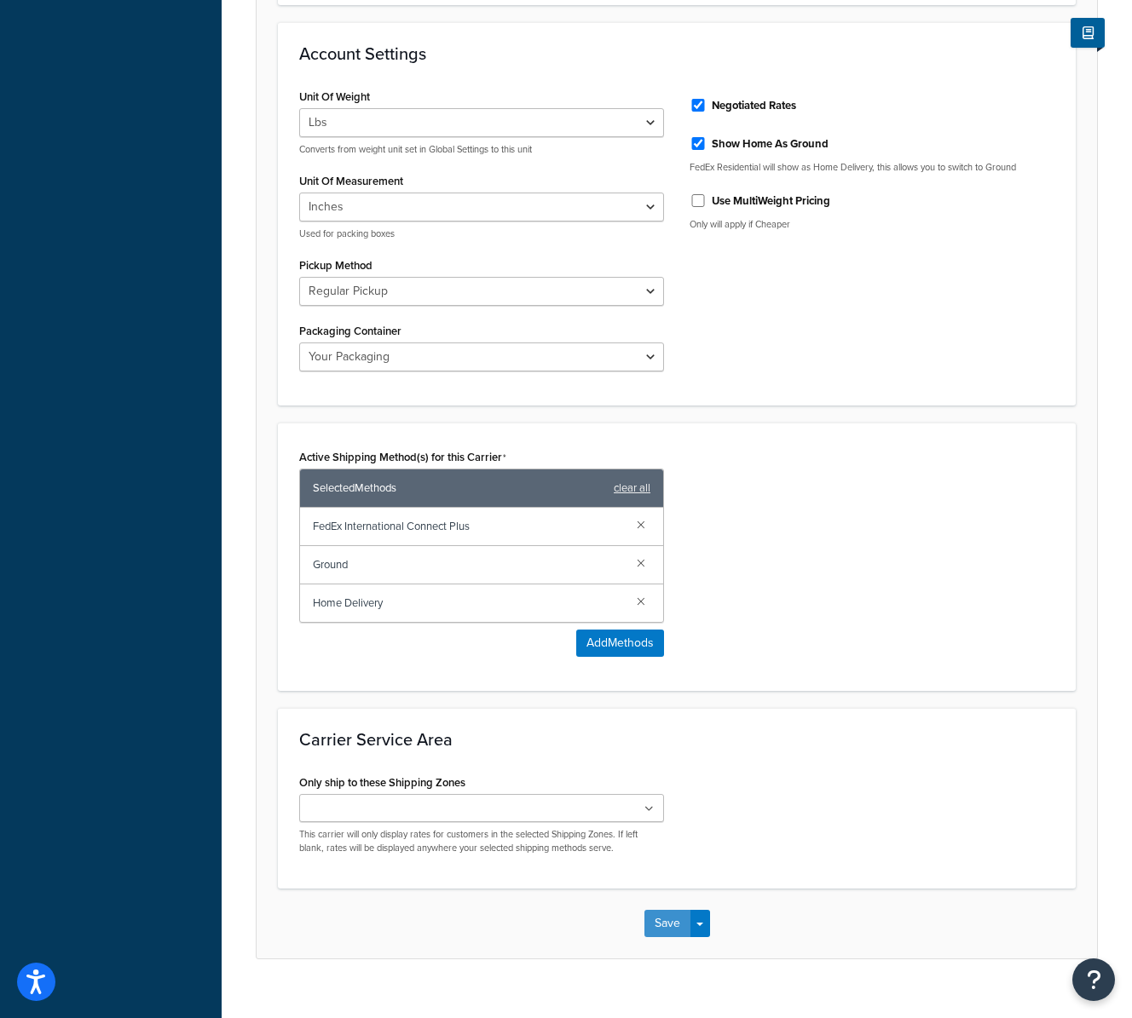
click at [667, 910] on button "Save" at bounding box center [667, 923] width 46 height 27
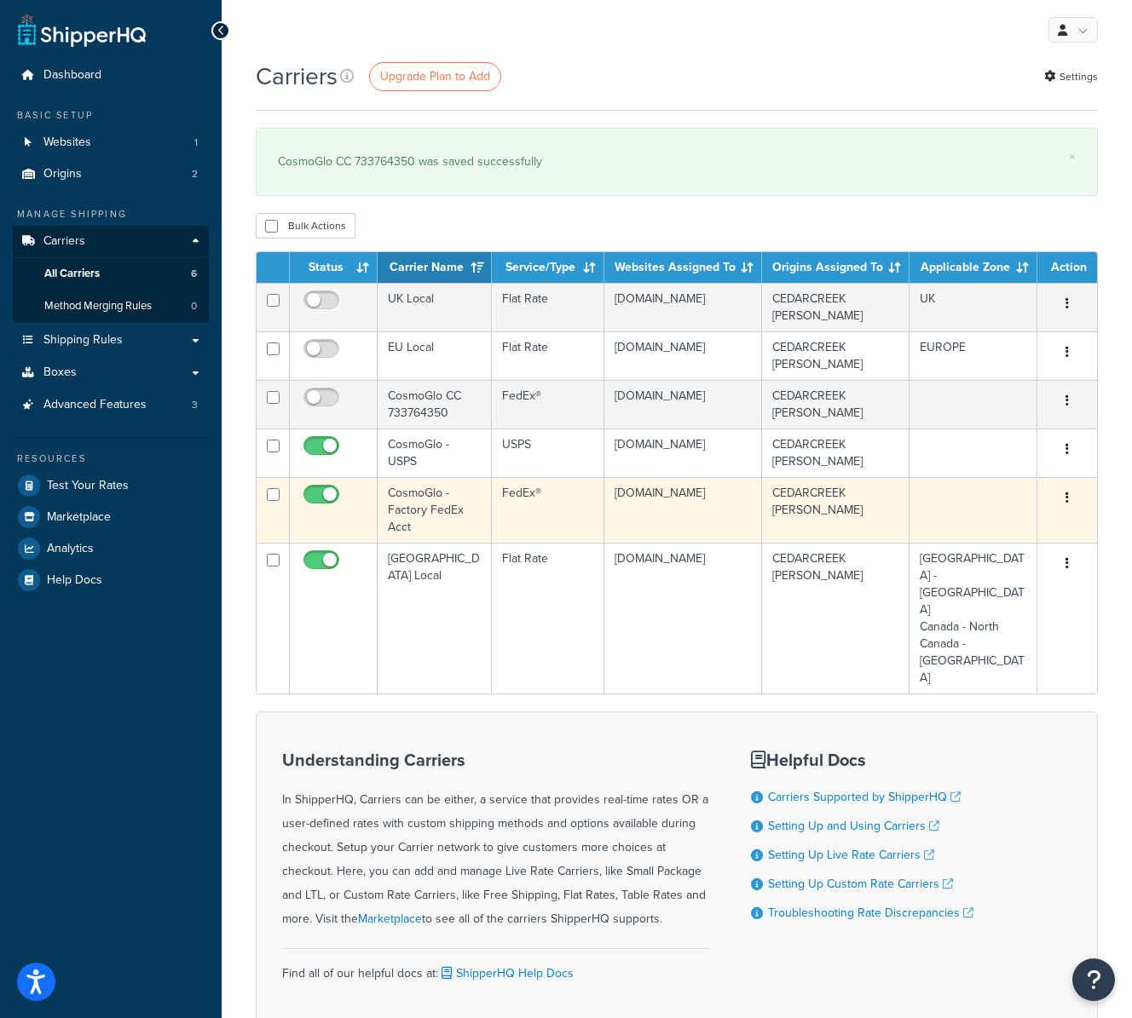
click at [329, 489] on input "checkbox" at bounding box center [323, 498] width 47 height 21
checkbox input "false"
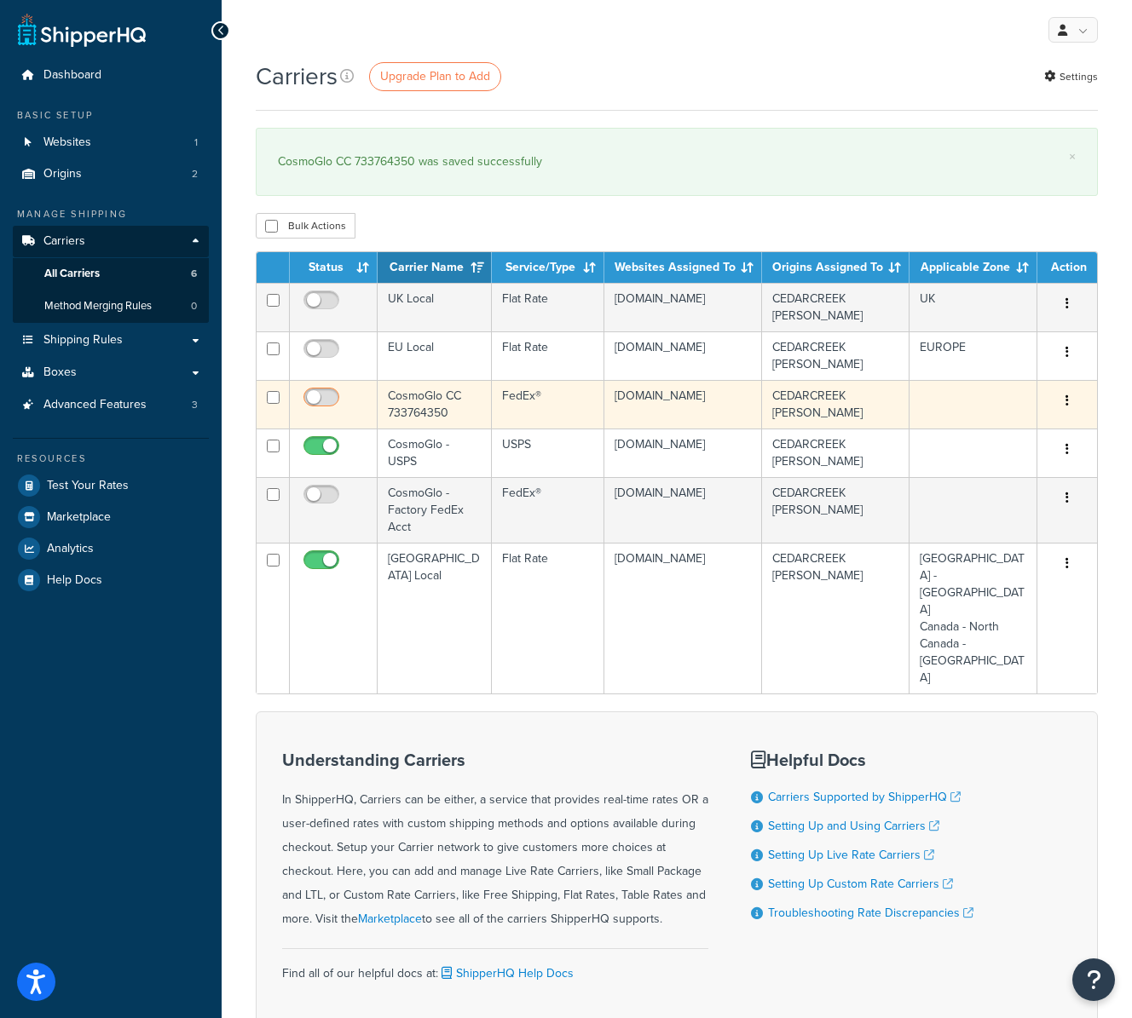
click at [334, 393] on input "checkbox" at bounding box center [323, 401] width 47 height 21
checkbox input "true"
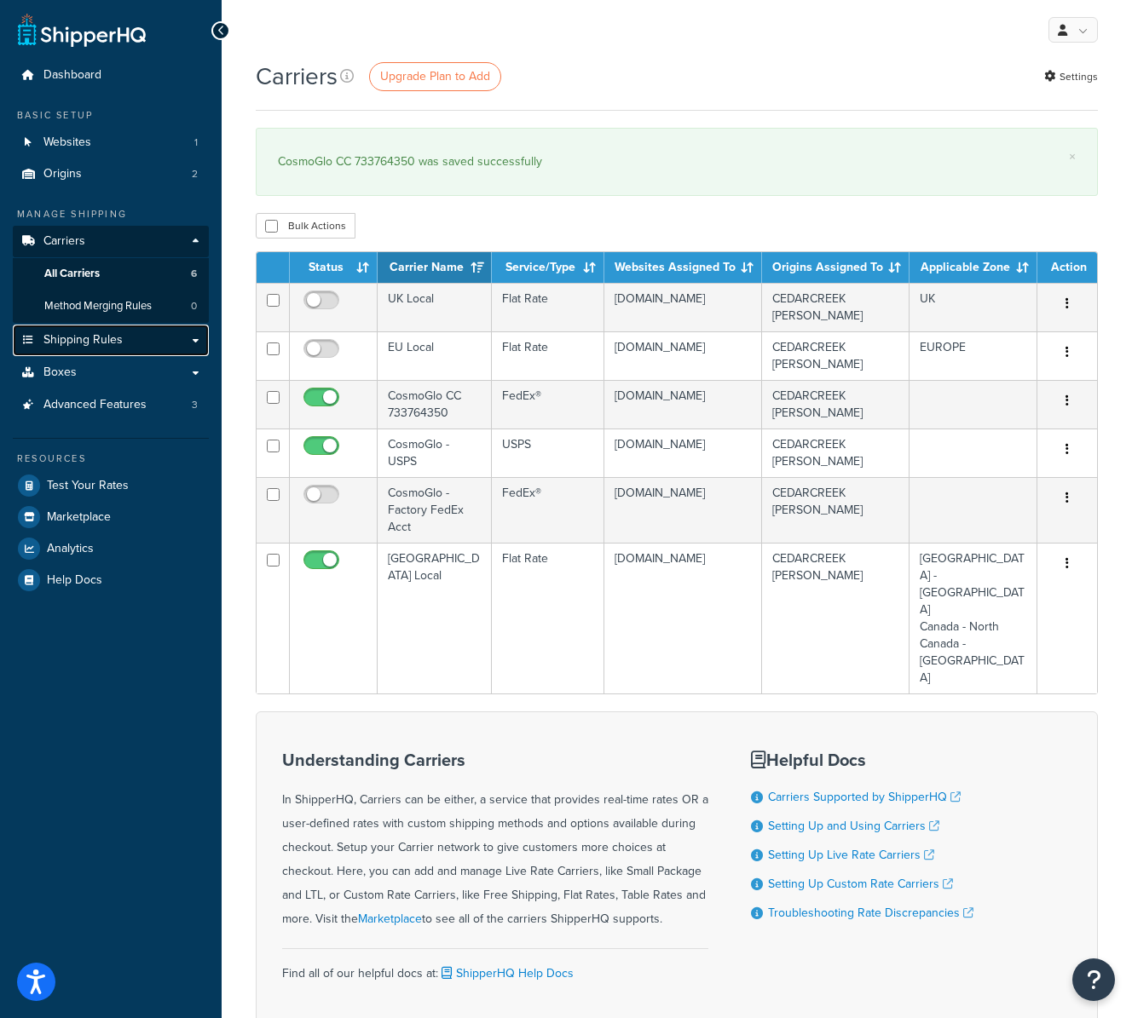
click at [130, 343] on link "Shipping Rules" at bounding box center [111, 341] width 196 height 32
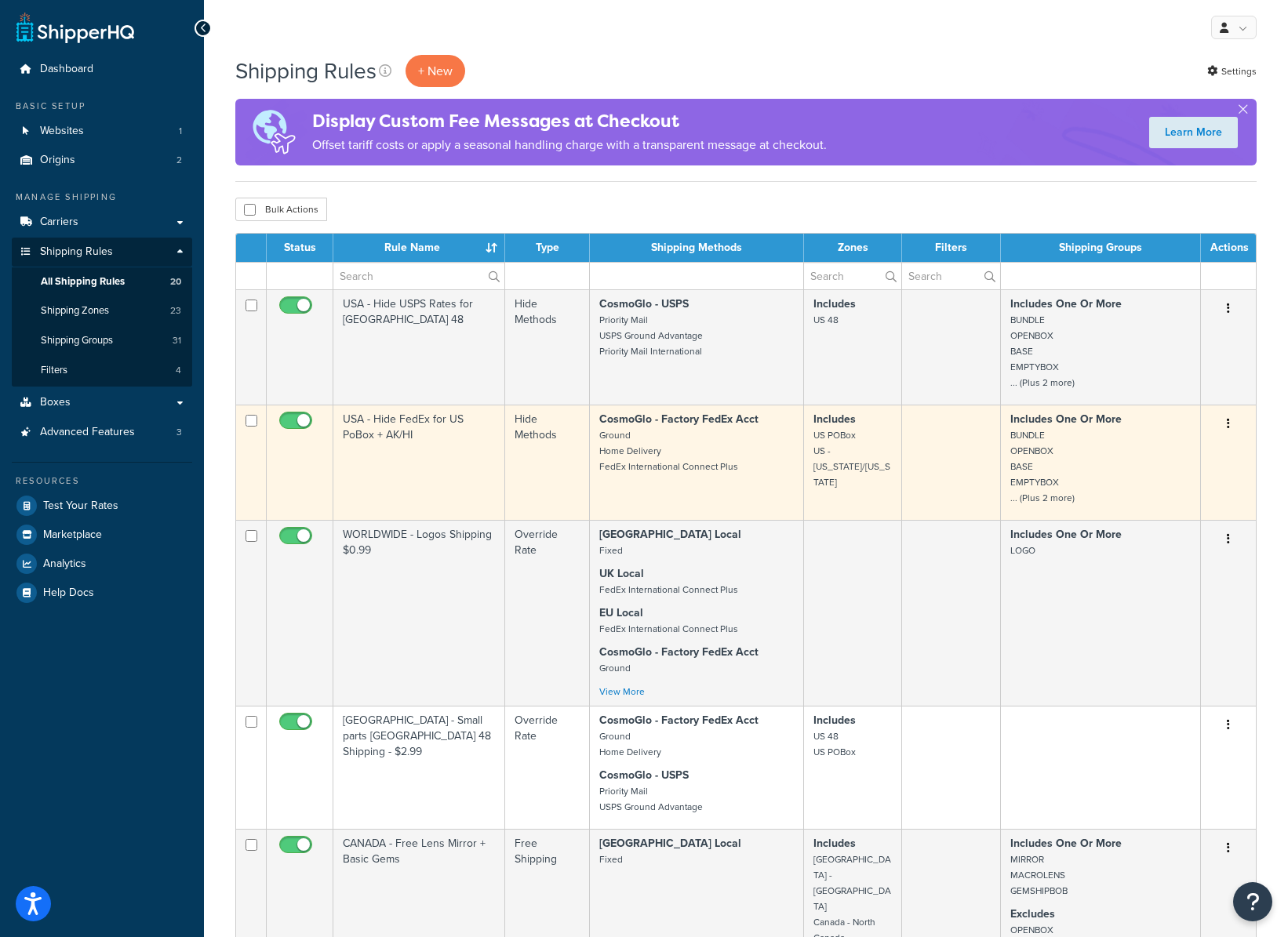
click at [424, 448] on td "USA - Hide FedEx for US PoBox + AK/HI" at bounding box center [419, 462] width 172 height 115
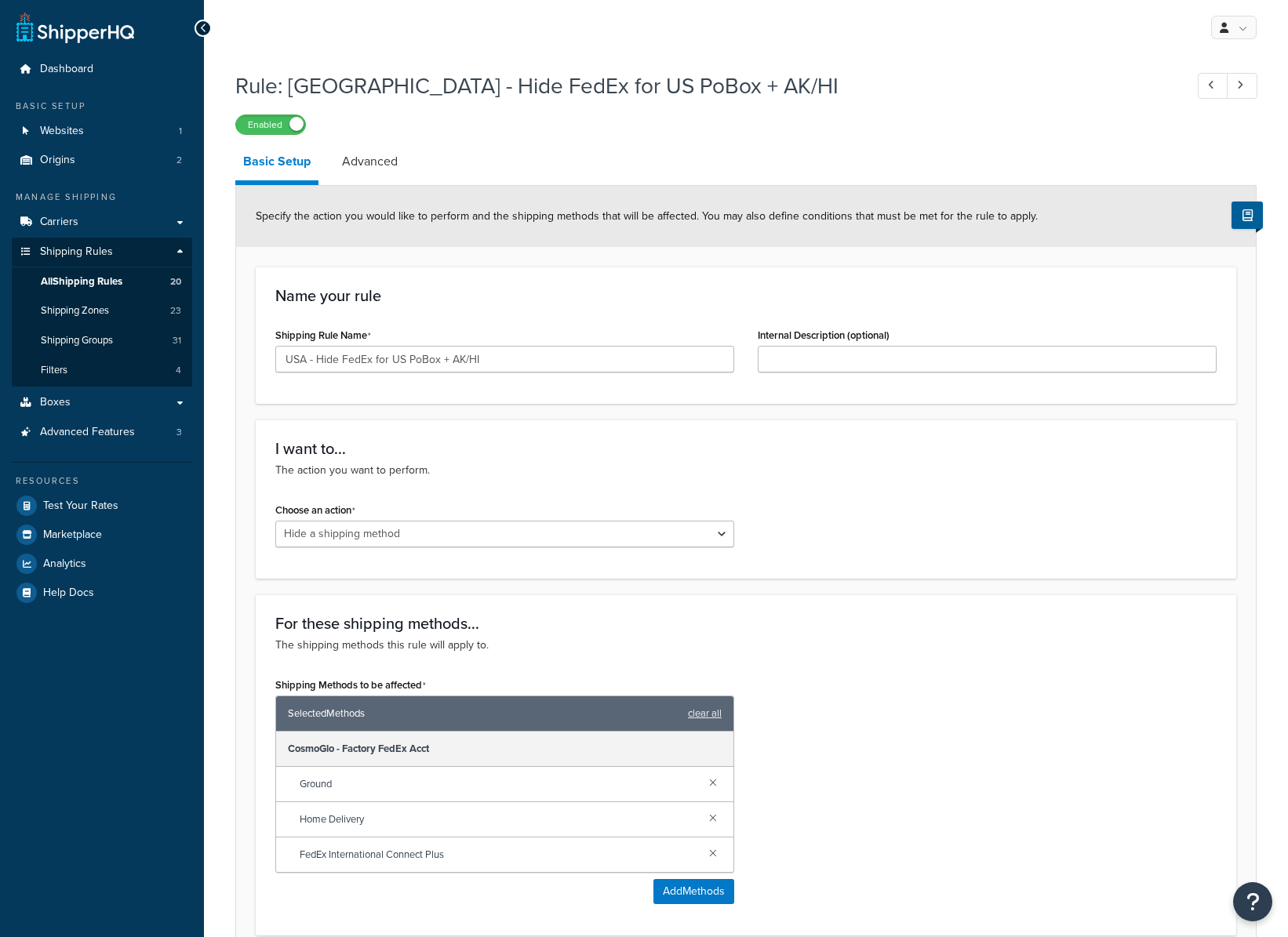
select select "HIDE"
click at [707, 712] on link "clear all" at bounding box center [704, 714] width 34 height 22
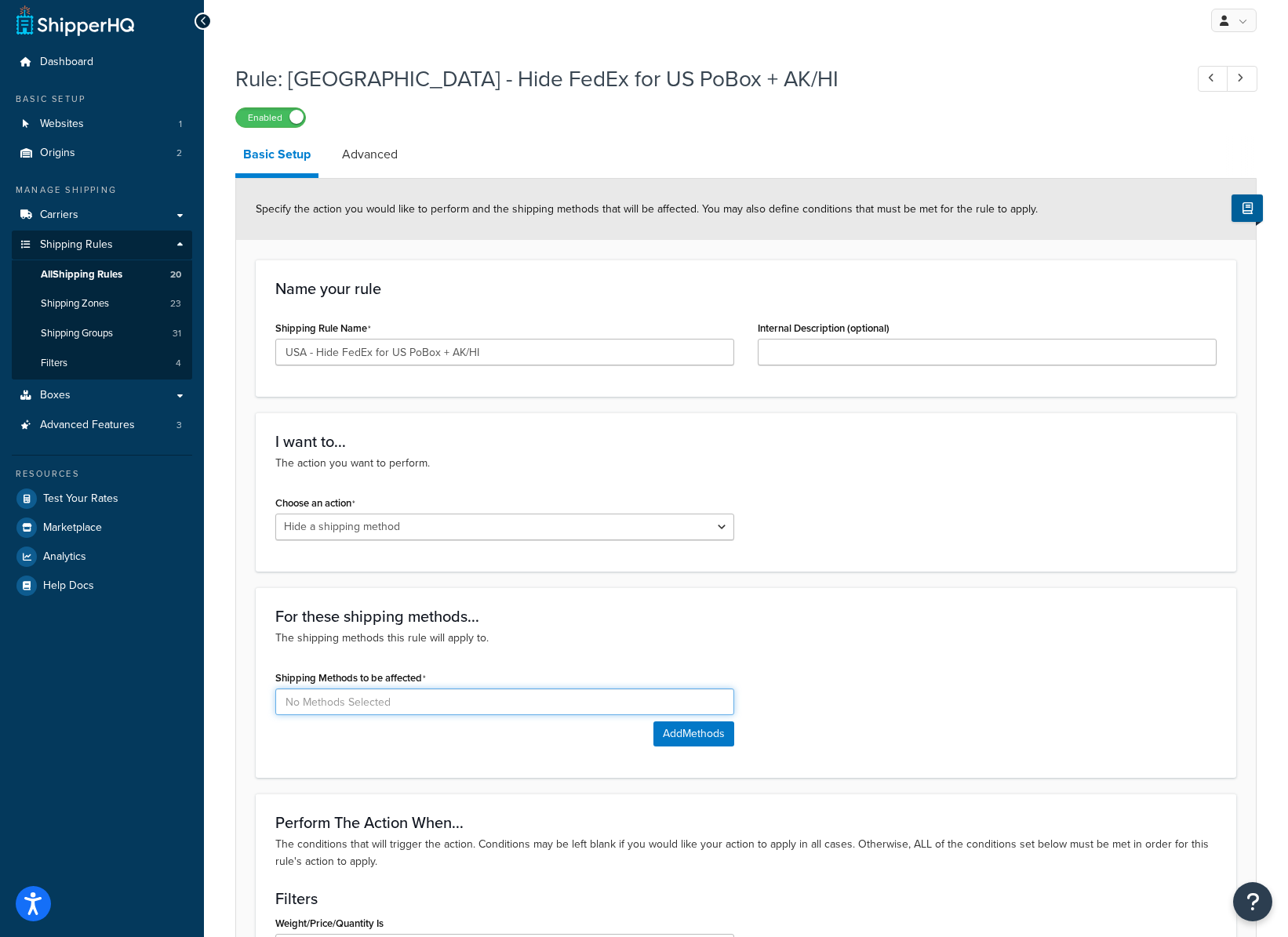
click at [417, 700] on input at bounding box center [505, 701] width 459 height 27
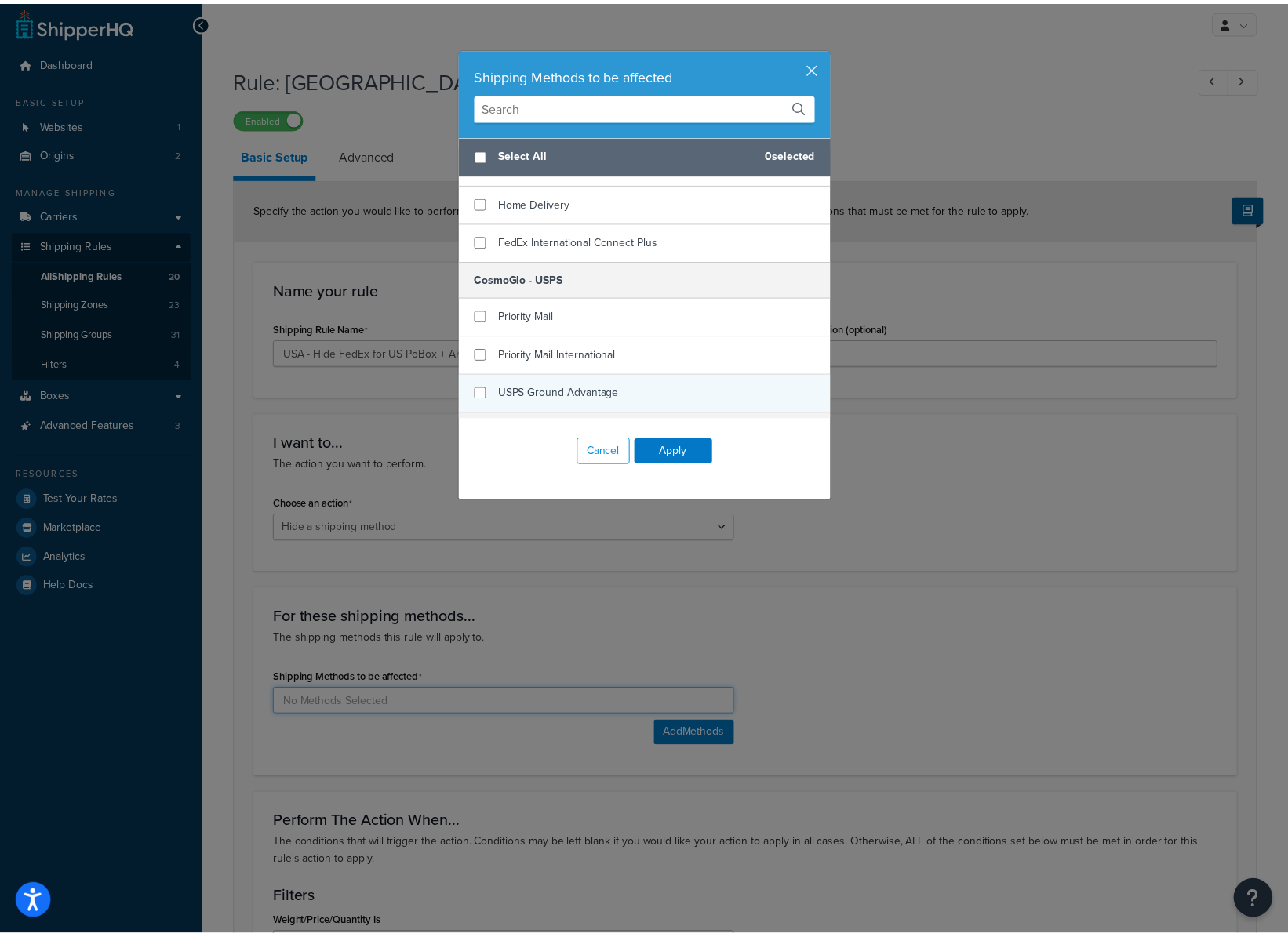
scroll to position [434, 0]
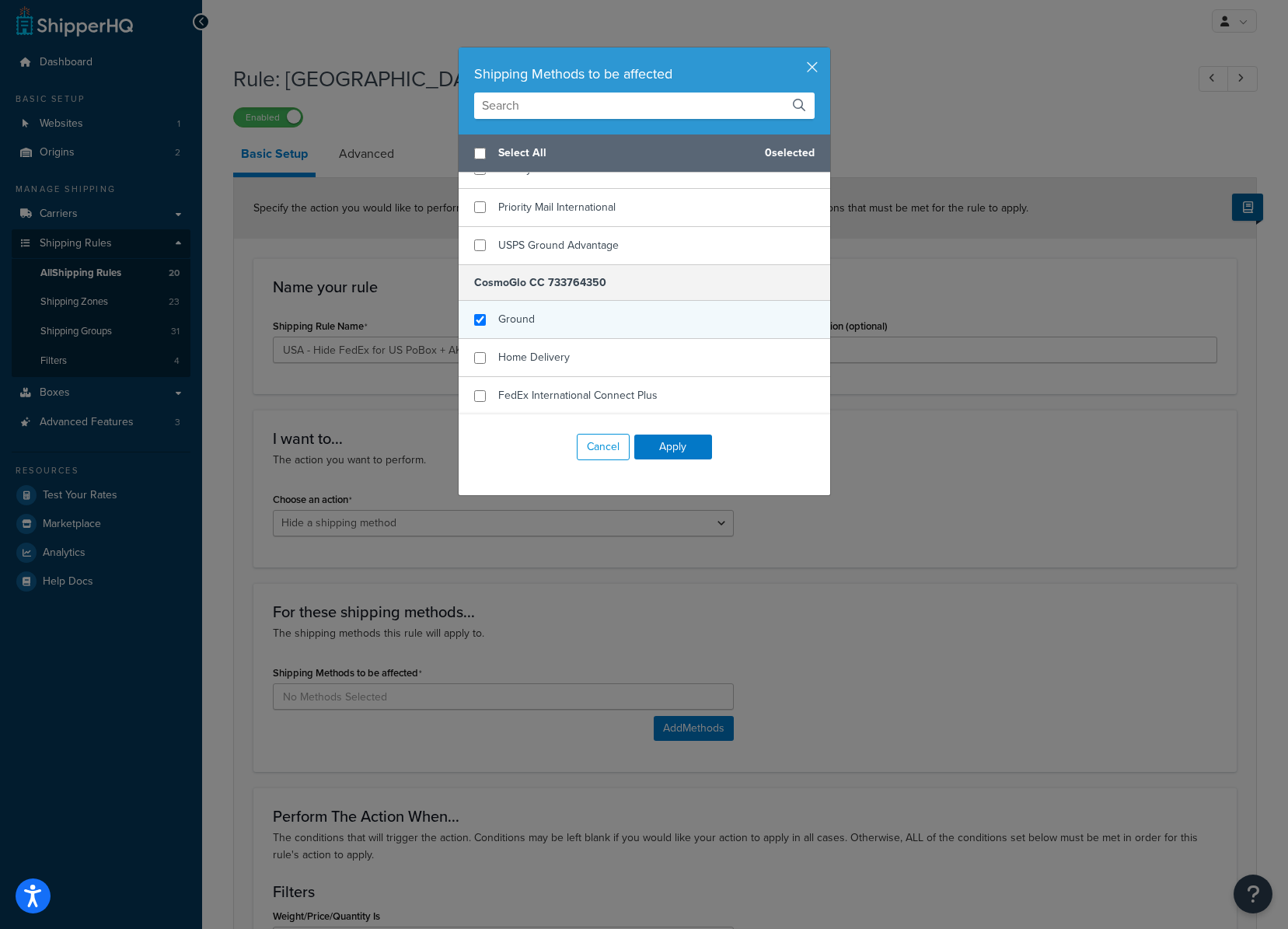
checkbox input "true"
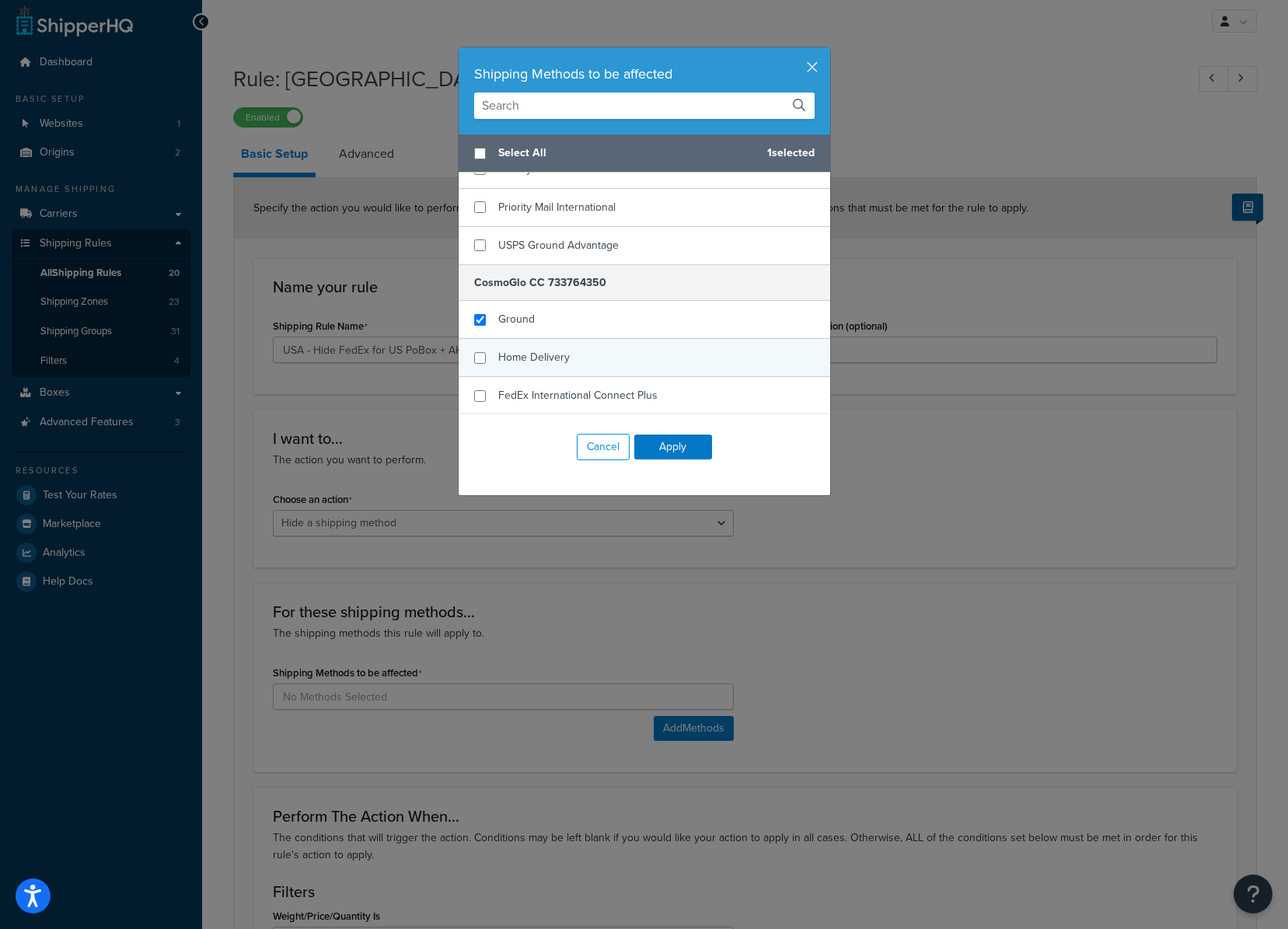
drag, startPoint x: 475, startPoint y: 326, endPoint x: 476, endPoint y: 360, distance: 34.0
click at [475, 326] on div "Ground" at bounding box center [644, 320] width 371 height 38
drag, startPoint x: 476, startPoint y: 360, endPoint x: 476, endPoint y: 406, distance: 46.0
click at [476, 360] on input "checkbox" at bounding box center [480, 358] width 12 height 12
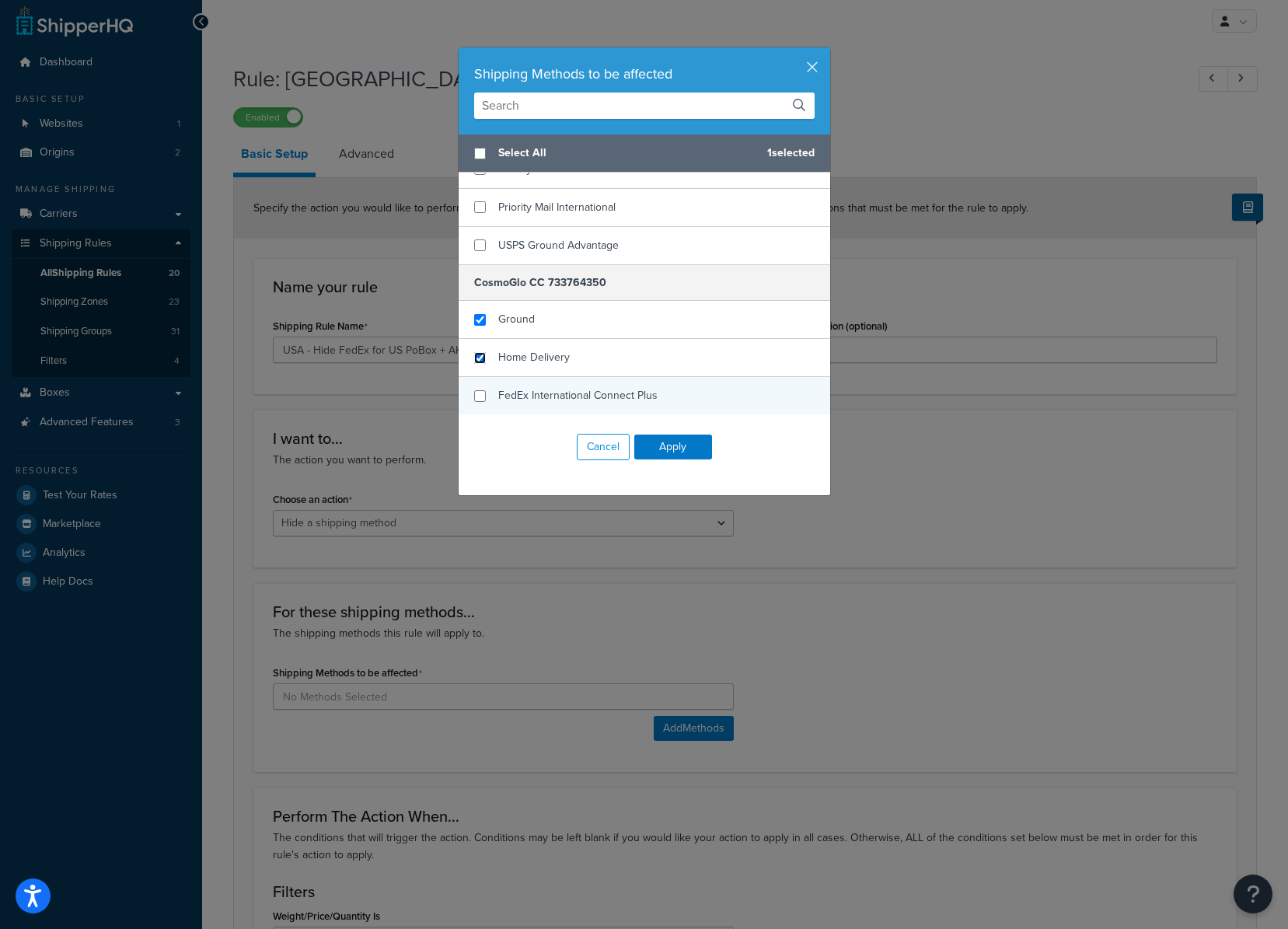
checkbox input "true"
drag, startPoint x: 476, startPoint y: 394, endPoint x: 542, endPoint y: 450, distance: 86.6
click at [476, 395] on input "checkbox" at bounding box center [480, 396] width 12 height 12
checkbox input "true"
click at [680, 450] on button "Apply" at bounding box center [672, 446] width 78 height 25
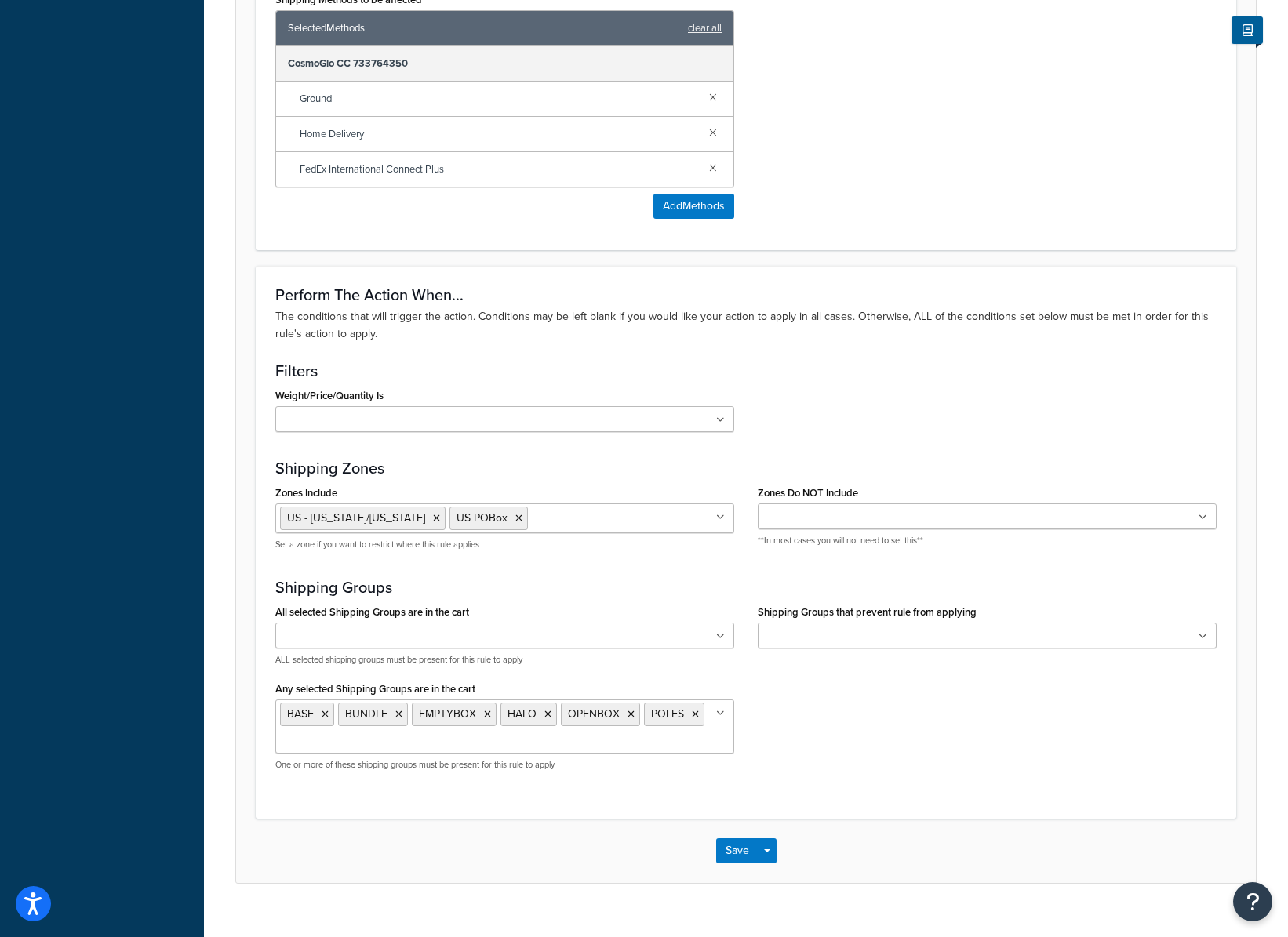
scroll to position [711, 0]
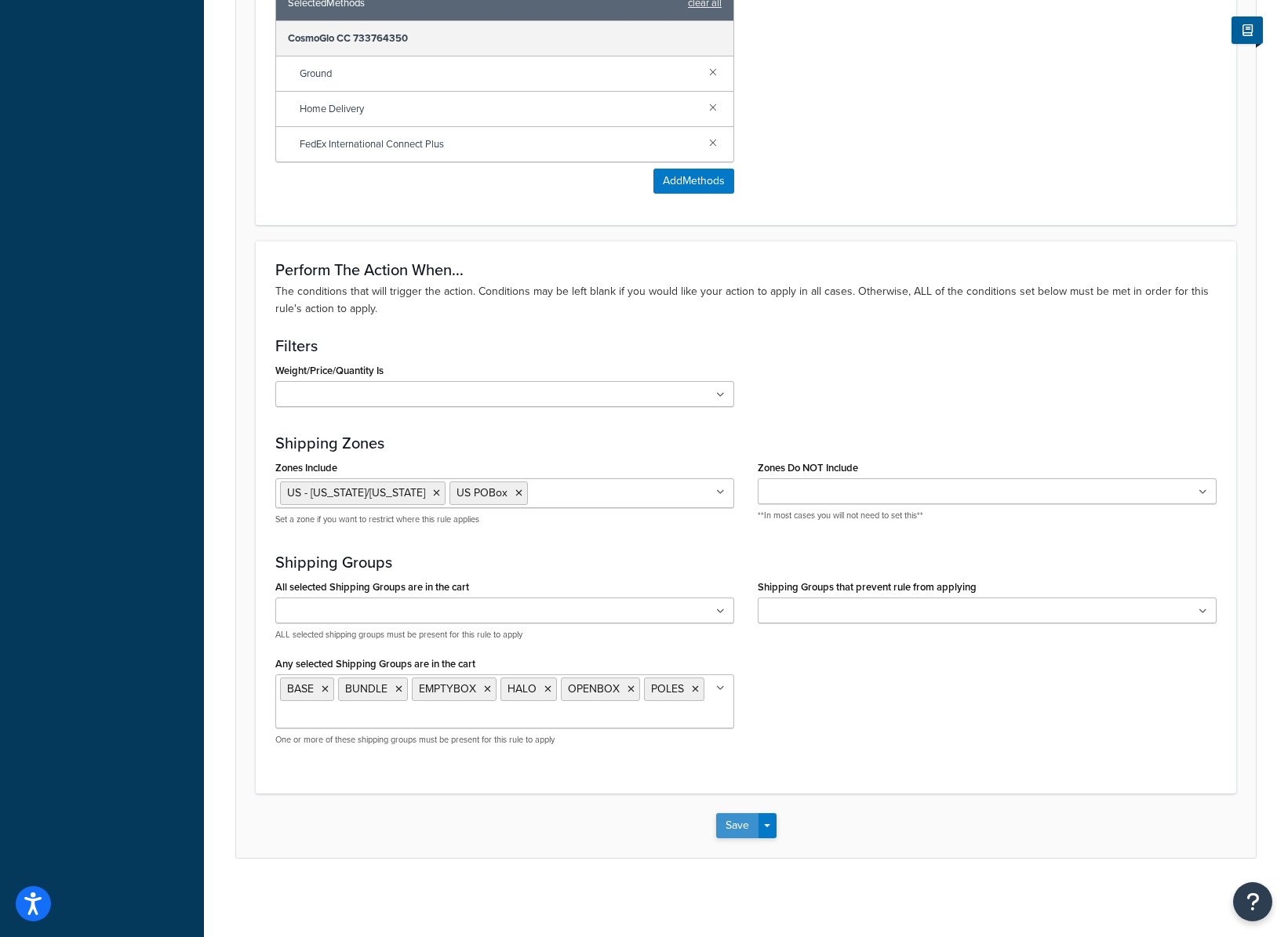
click at [741, 827] on button "Save" at bounding box center [737, 826] width 42 height 25
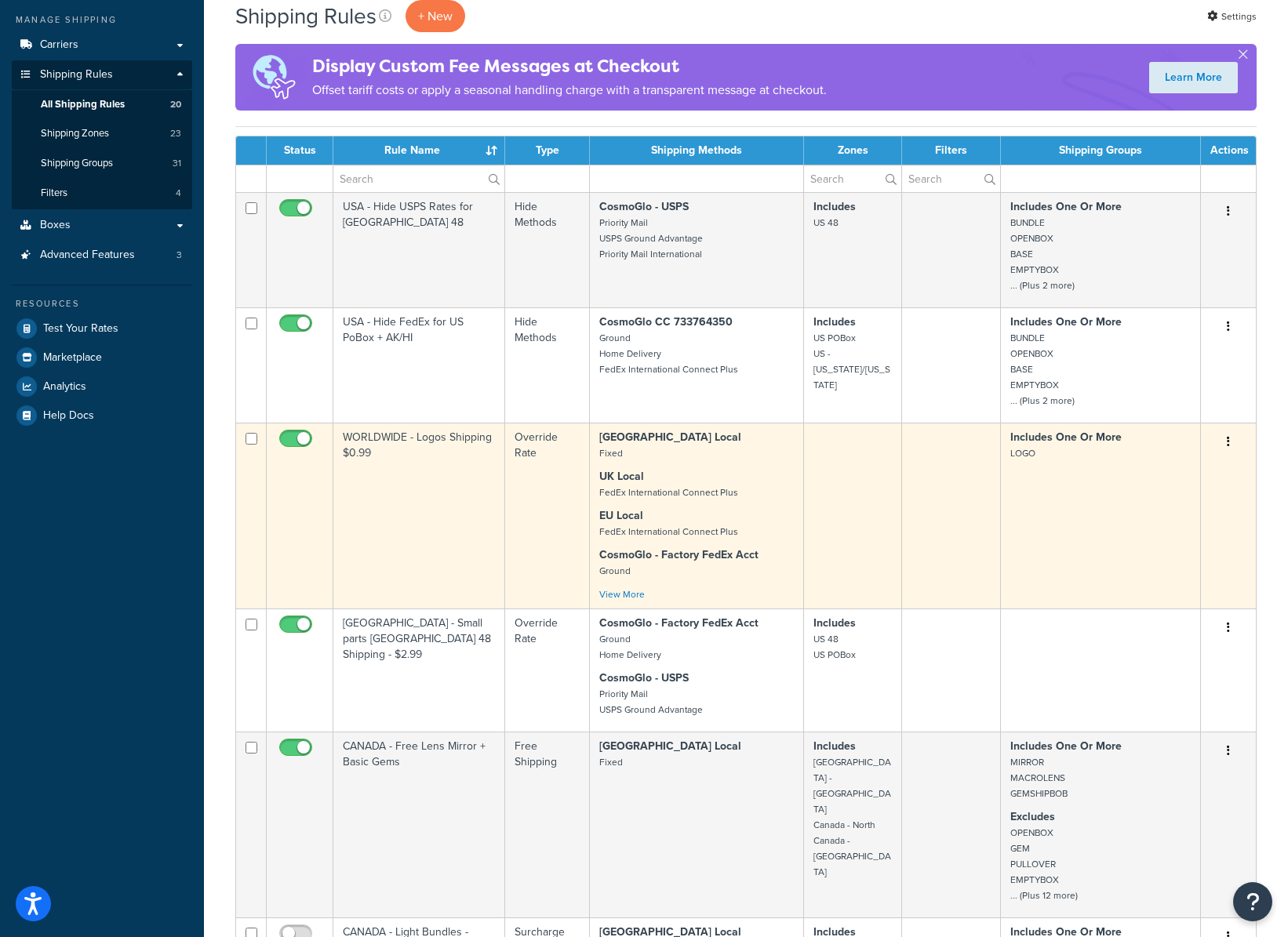
scroll to position [199, 0]
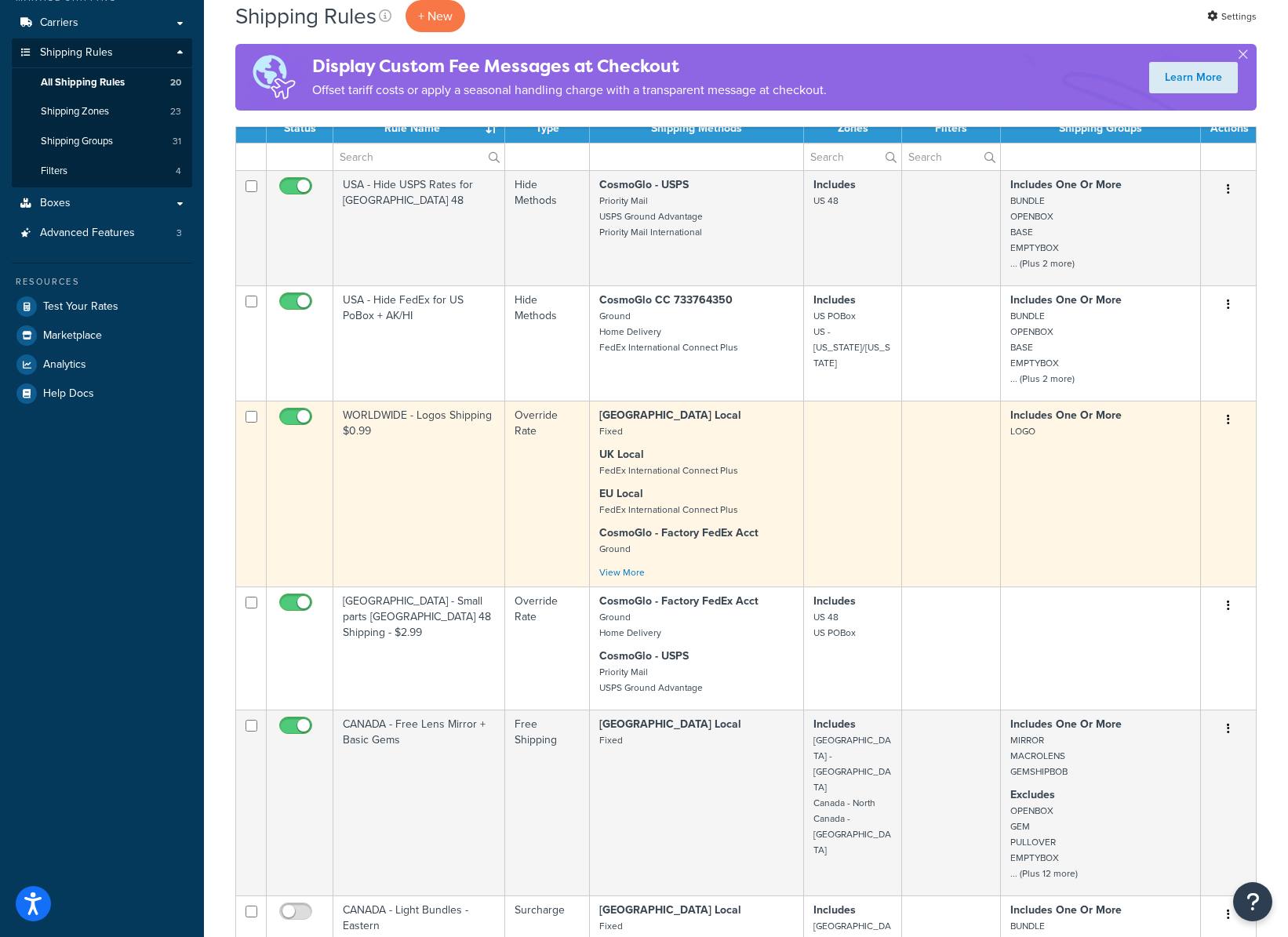
click at [496, 544] on td "WORLDWIDE - Logos Shipping $0.99" at bounding box center [419, 494] width 172 height 186
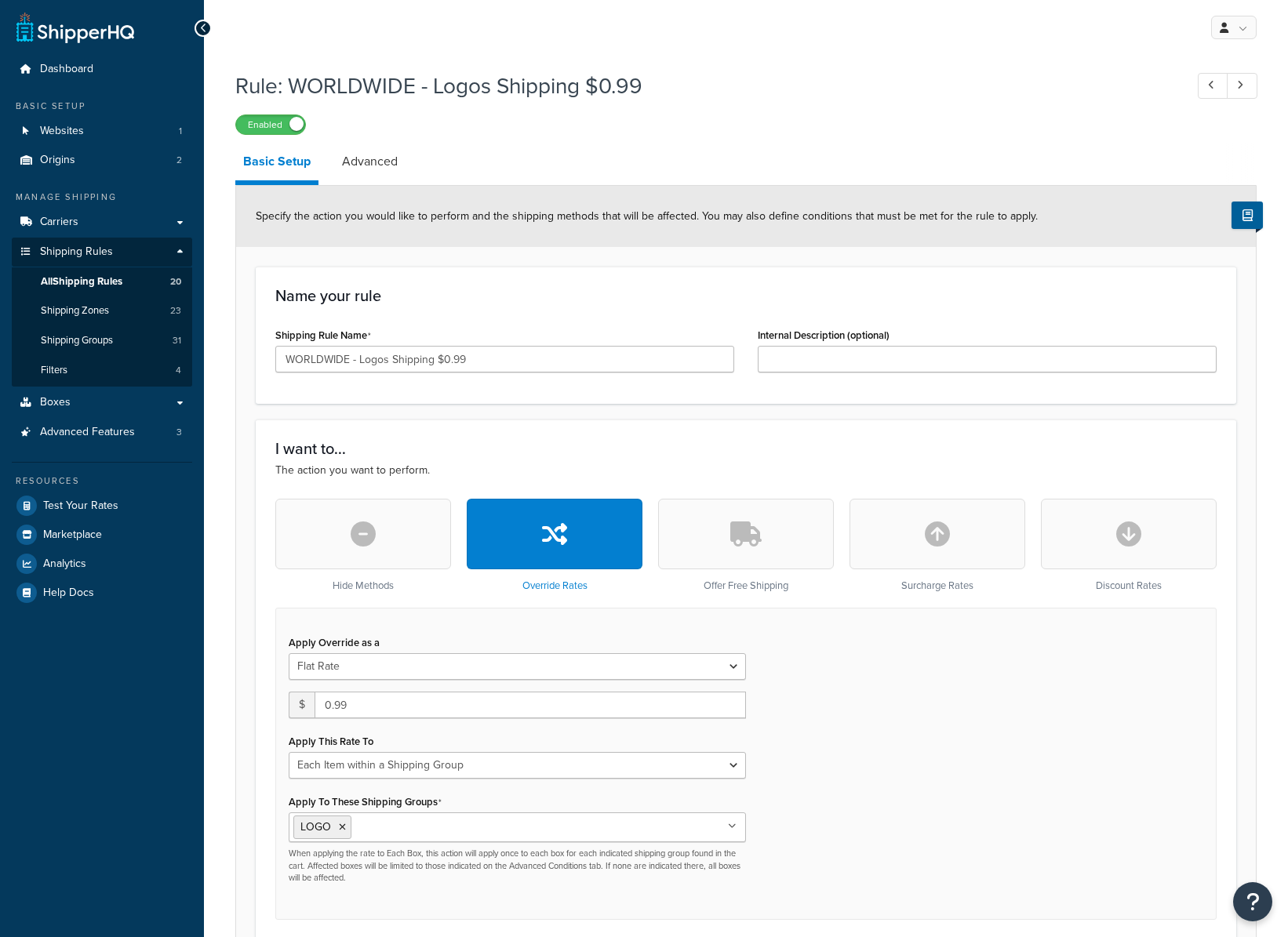
select select "ITEM"
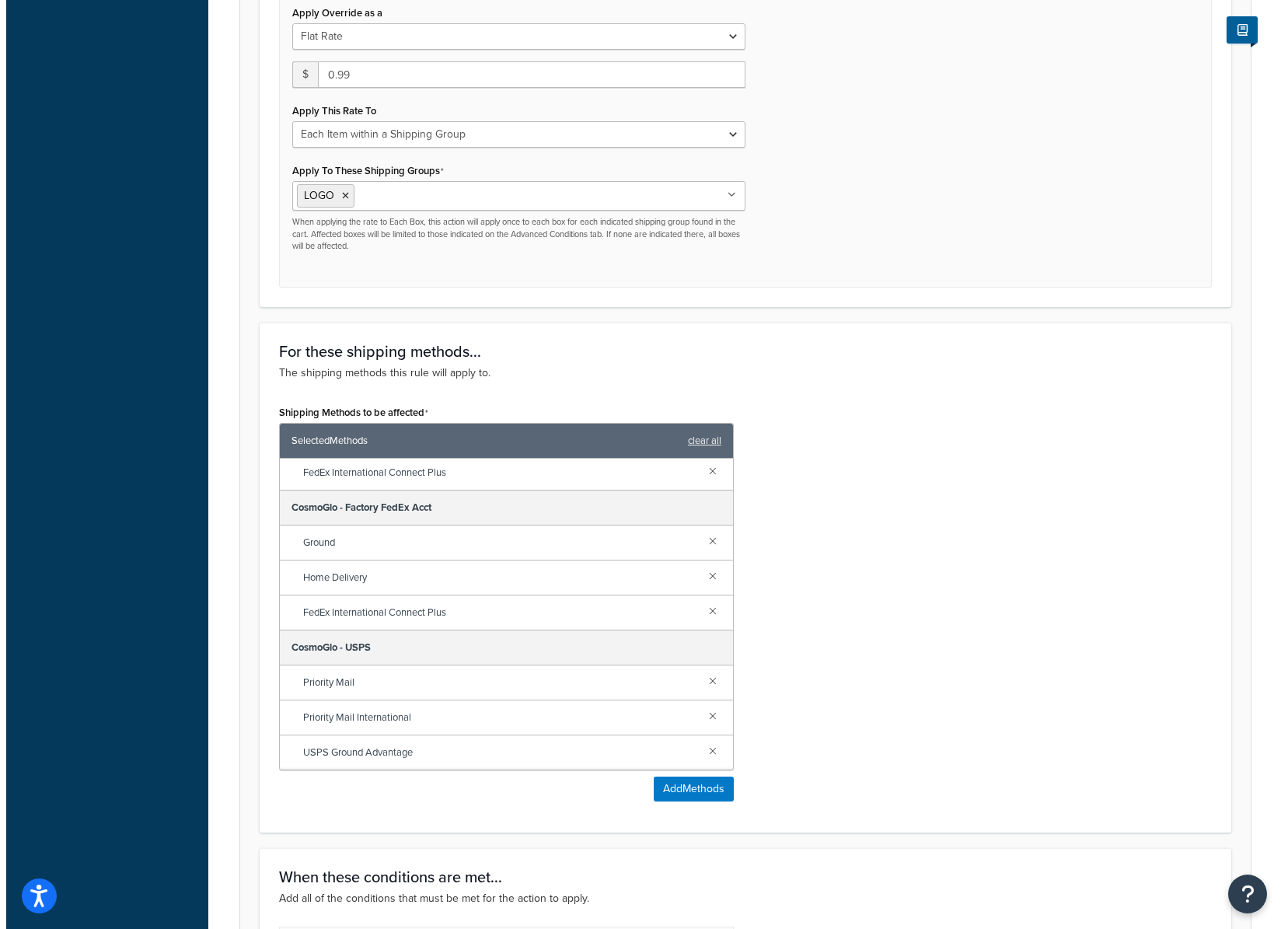
scroll to position [948, 0]
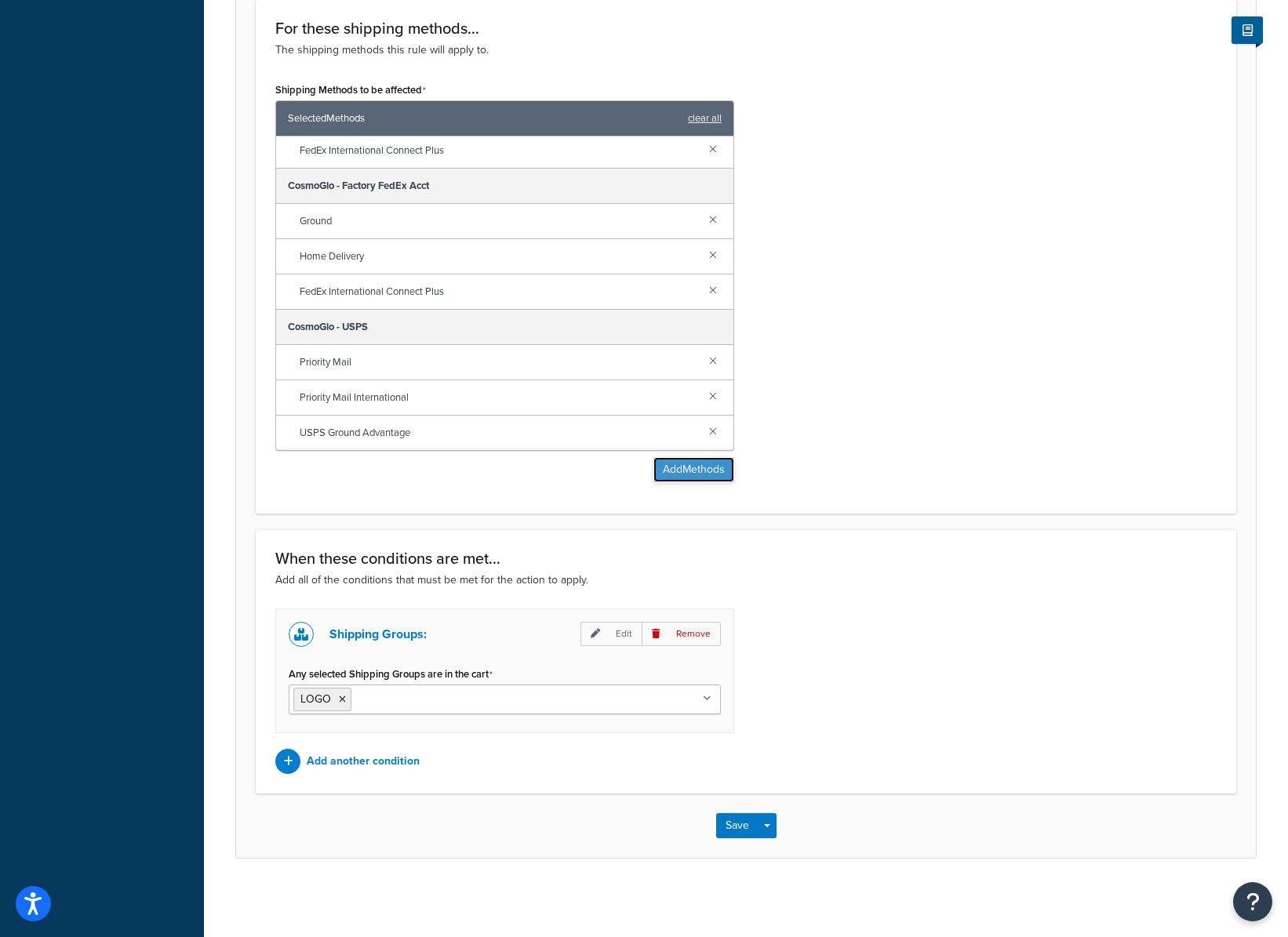
click at [699, 468] on button "Add Methods" at bounding box center [694, 469] width 81 height 25
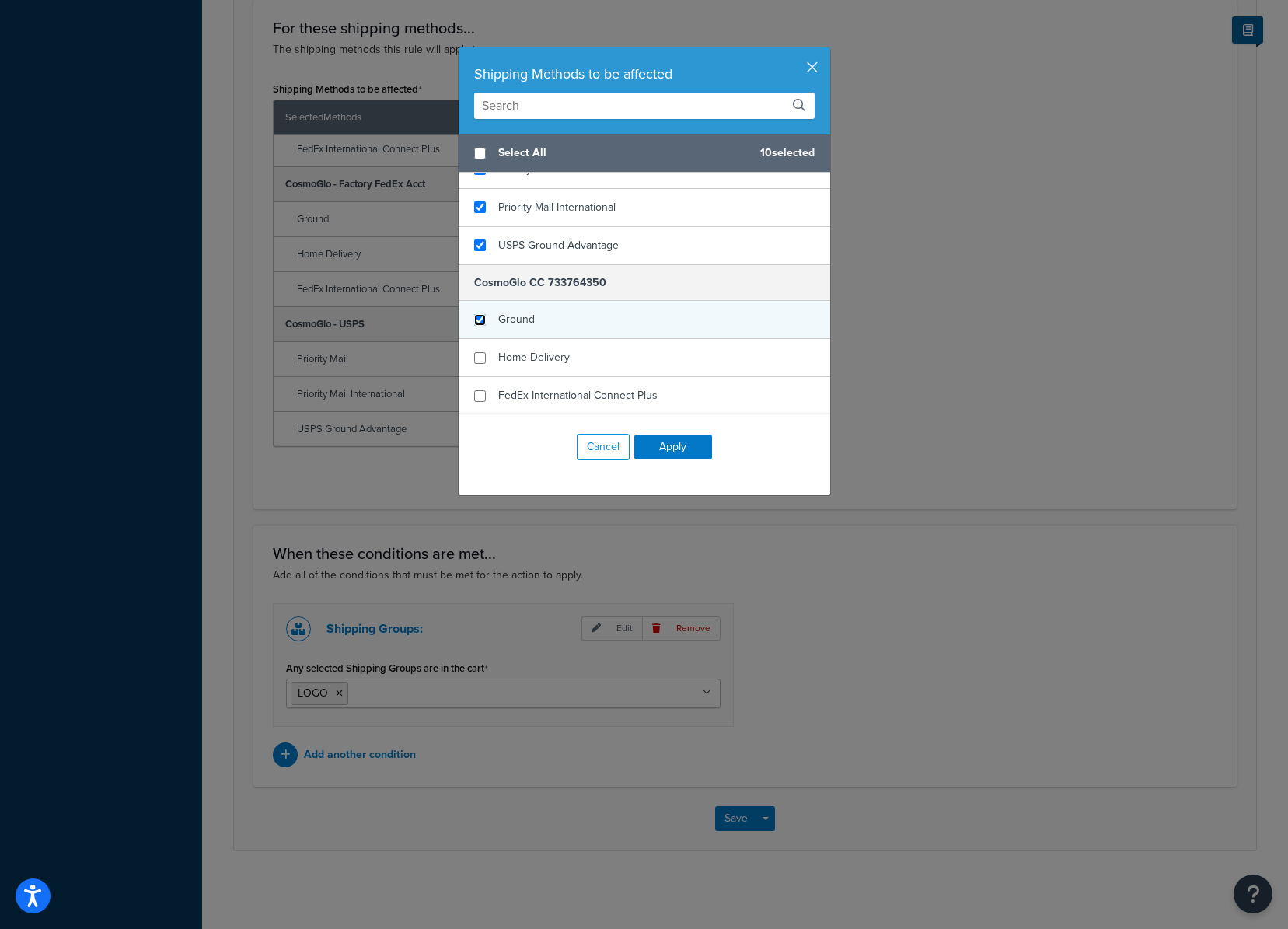
scroll to position [428, 0]
drag, startPoint x: 473, startPoint y: 318, endPoint x: 479, endPoint y: 350, distance: 32.6
click at [475, 322] on input "checkbox" at bounding box center [480, 323] width 12 height 12
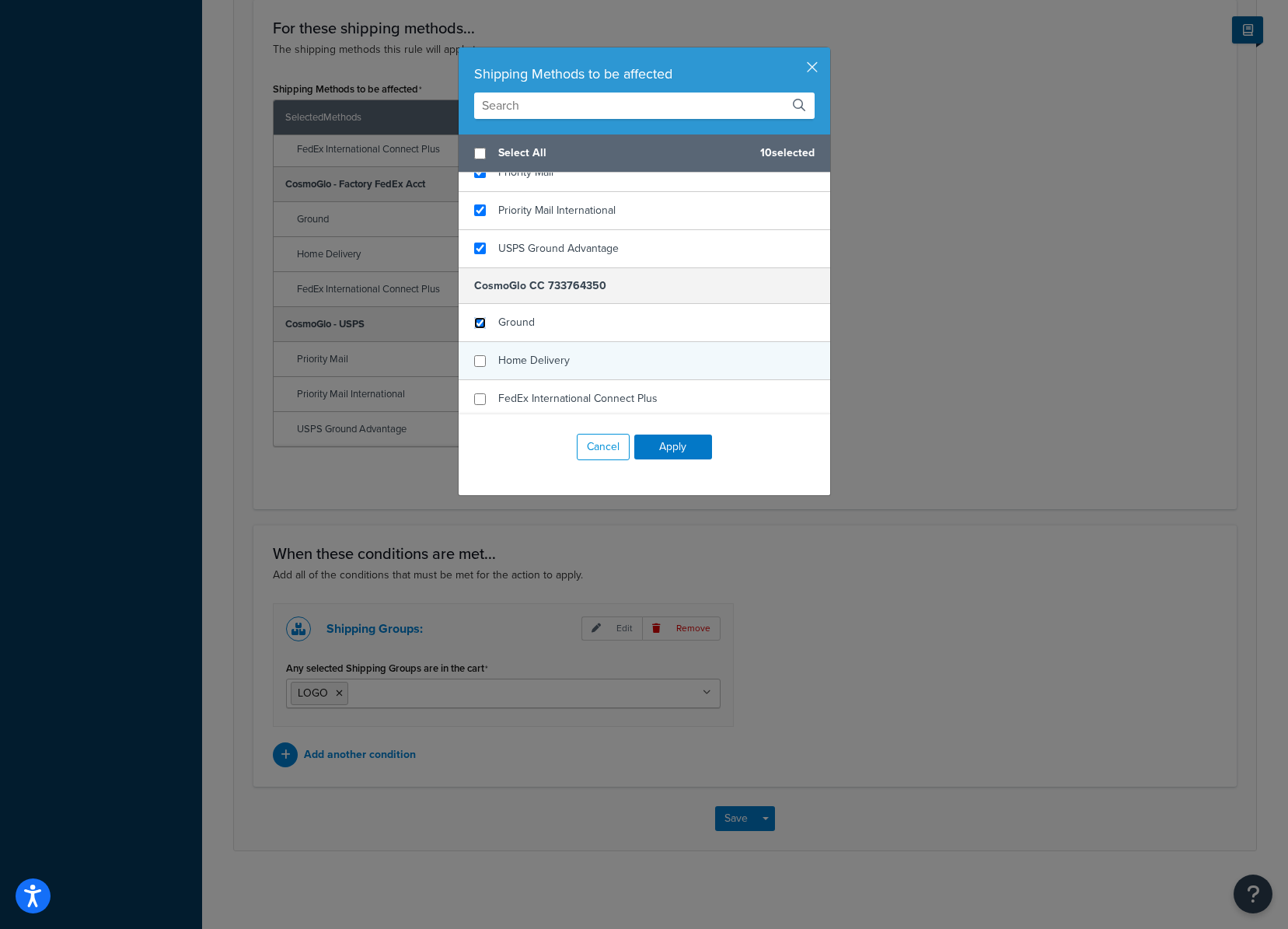
checkbox input "true"
drag, startPoint x: 477, startPoint y: 355, endPoint x: 476, endPoint y: 370, distance: 15.0
click at [477, 360] on div "Home Delivery" at bounding box center [644, 361] width 371 height 38
click at [477, 401] on input "checkbox" at bounding box center [480, 399] width 12 height 12
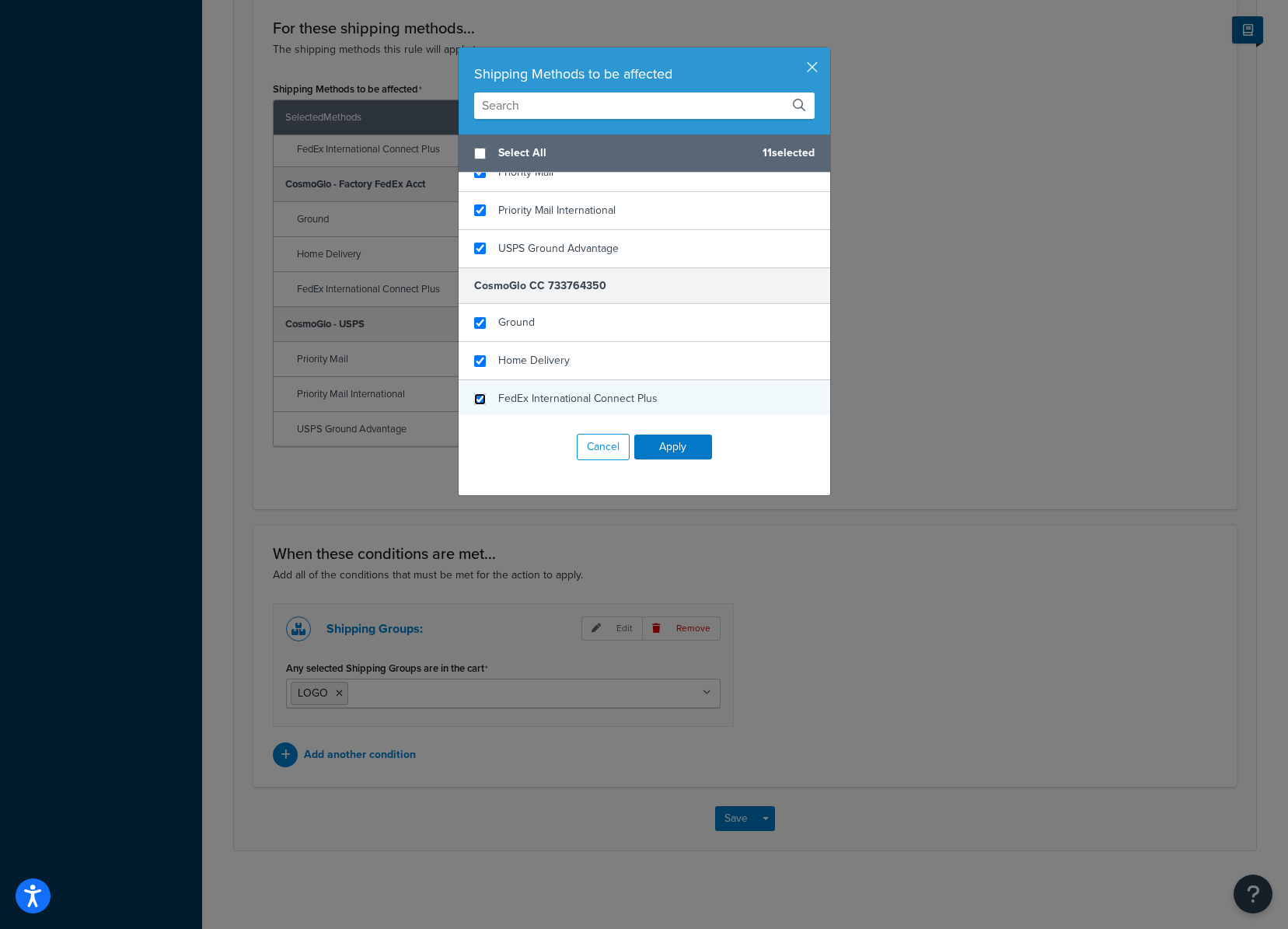
checkbox input "true"
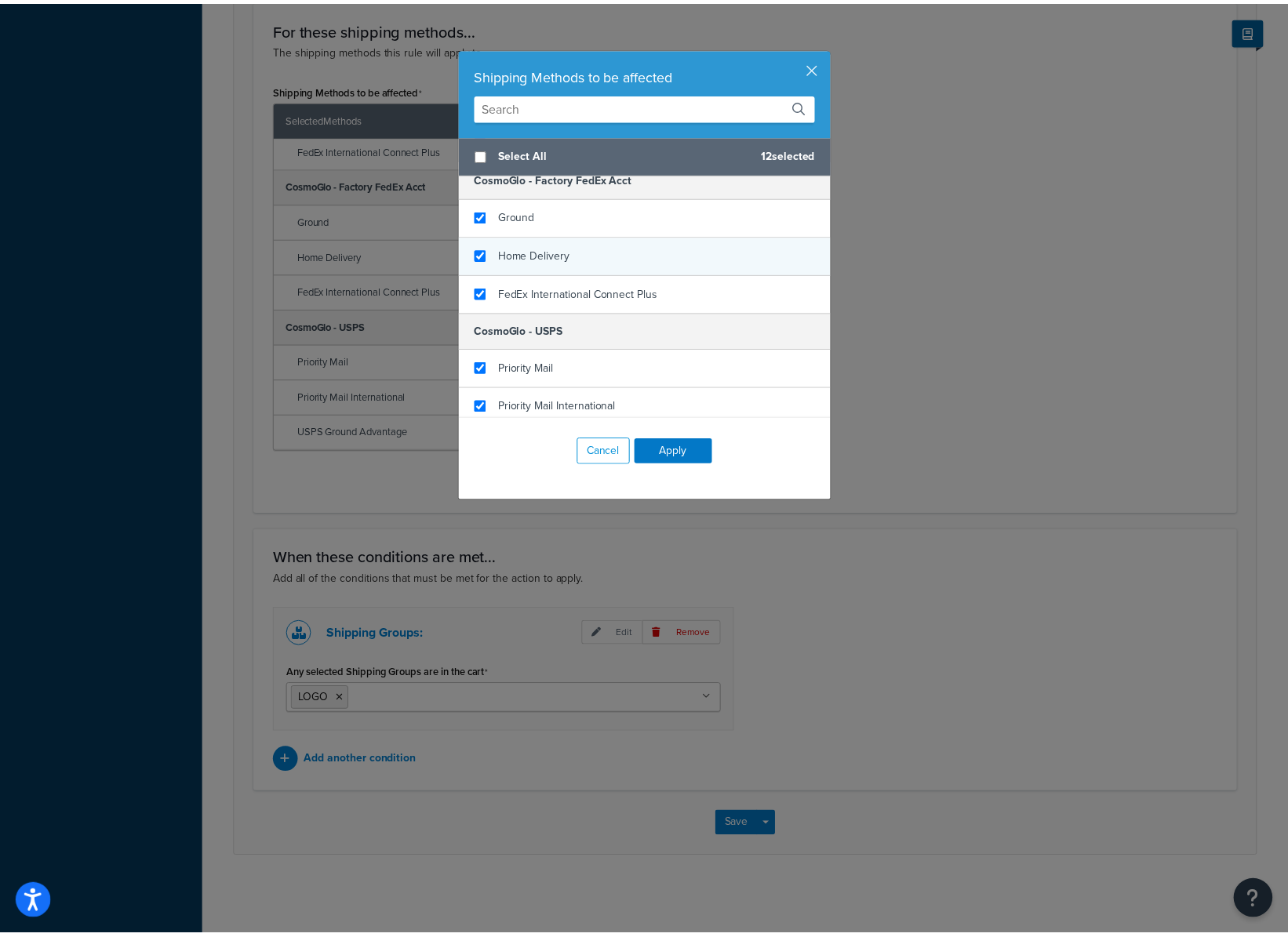
scroll to position [186, 0]
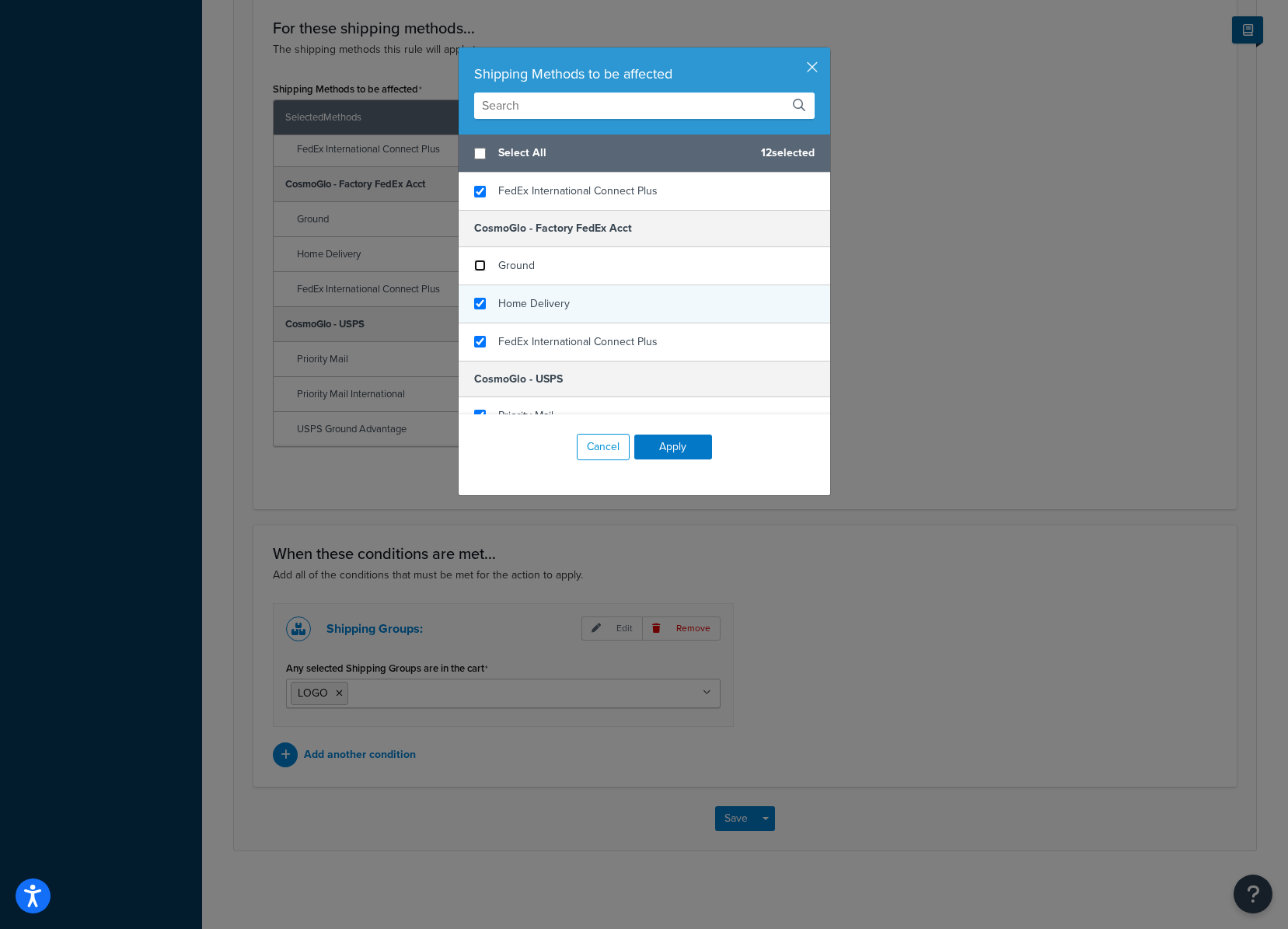
drag, startPoint x: 473, startPoint y: 267, endPoint x: 481, endPoint y: 303, distance: 36.9
click at [474, 271] on input "checkbox" at bounding box center [480, 266] width 12 height 12
checkbox input "false"
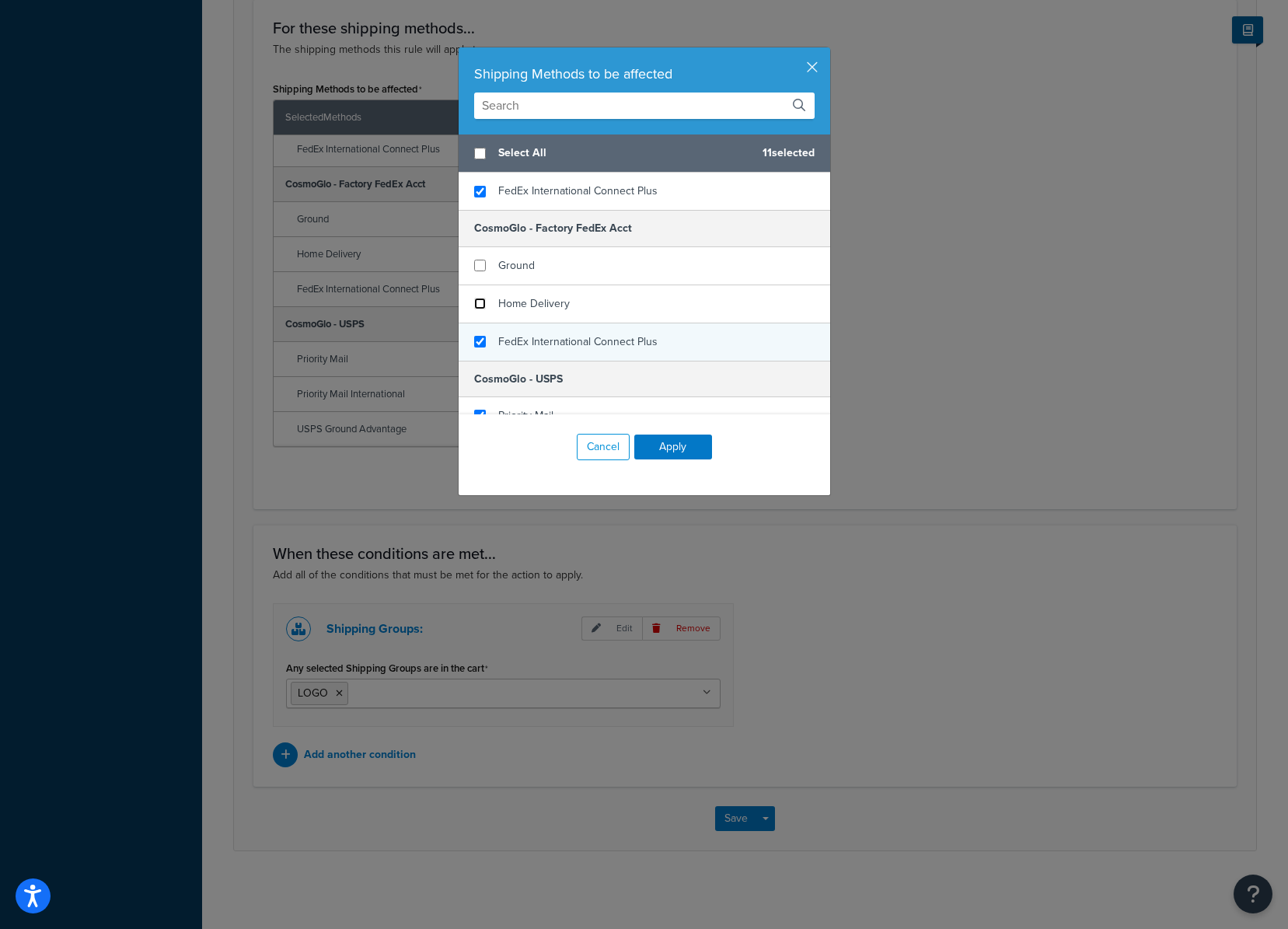
drag, startPoint x: 474, startPoint y: 299, endPoint x: 476, endPoint y: 322, distance: 23.1
click at [474, 301] on input "checkbox" at bounding box center [480, 303] width 12 height 12
checkbox input "false"
click at [476, 336] on input "checkbox" at bounding box center [480, 341] width 12 height 12
checkbox input "false"
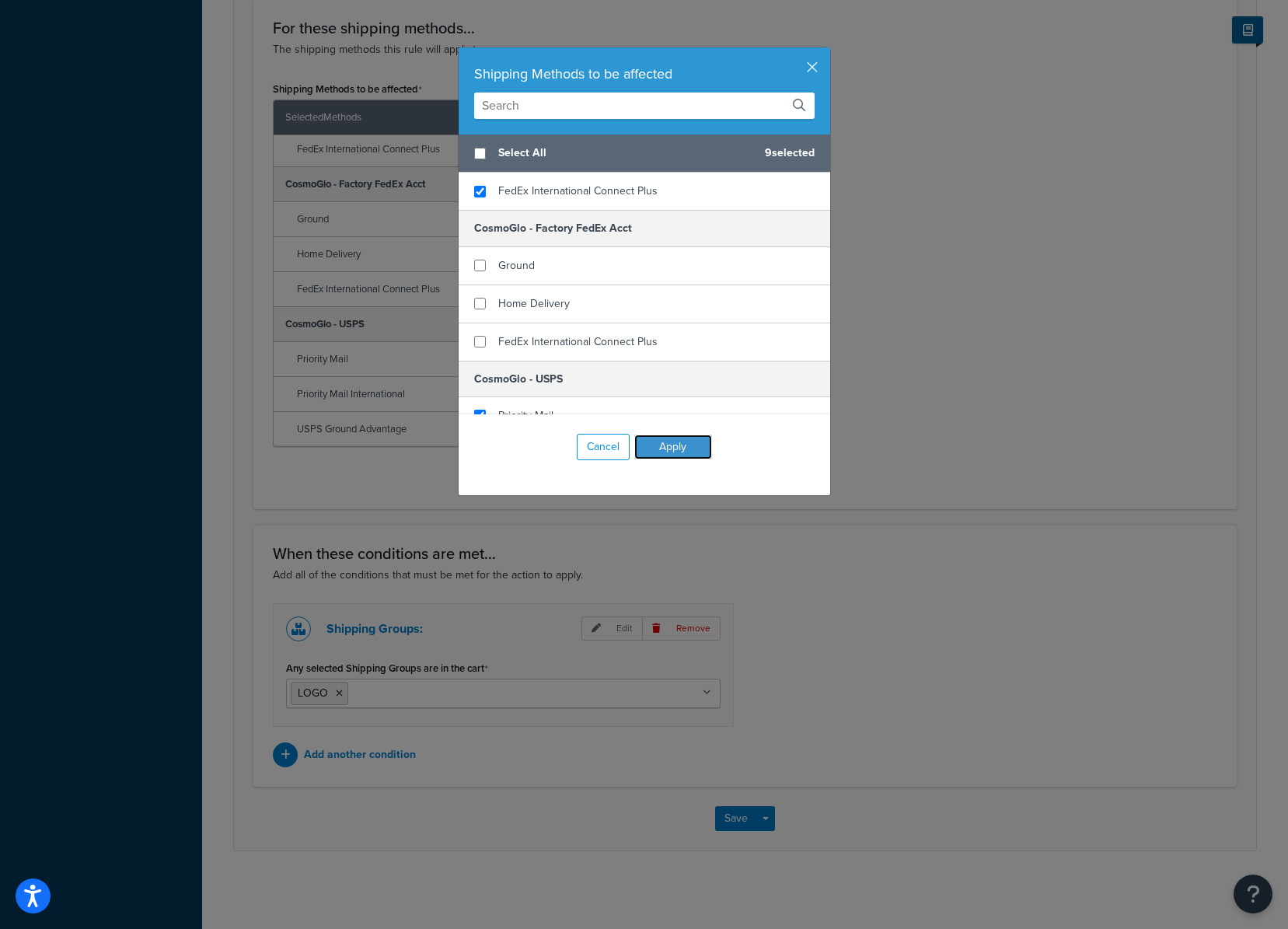
drag, startPoint x: 680, startPoint y: 444, endPoint x: 685, endPoint y: 455, distance: 12.1
click at [679, 445] on button "Apply" at bounding box center [672, 446] width 78 height 25
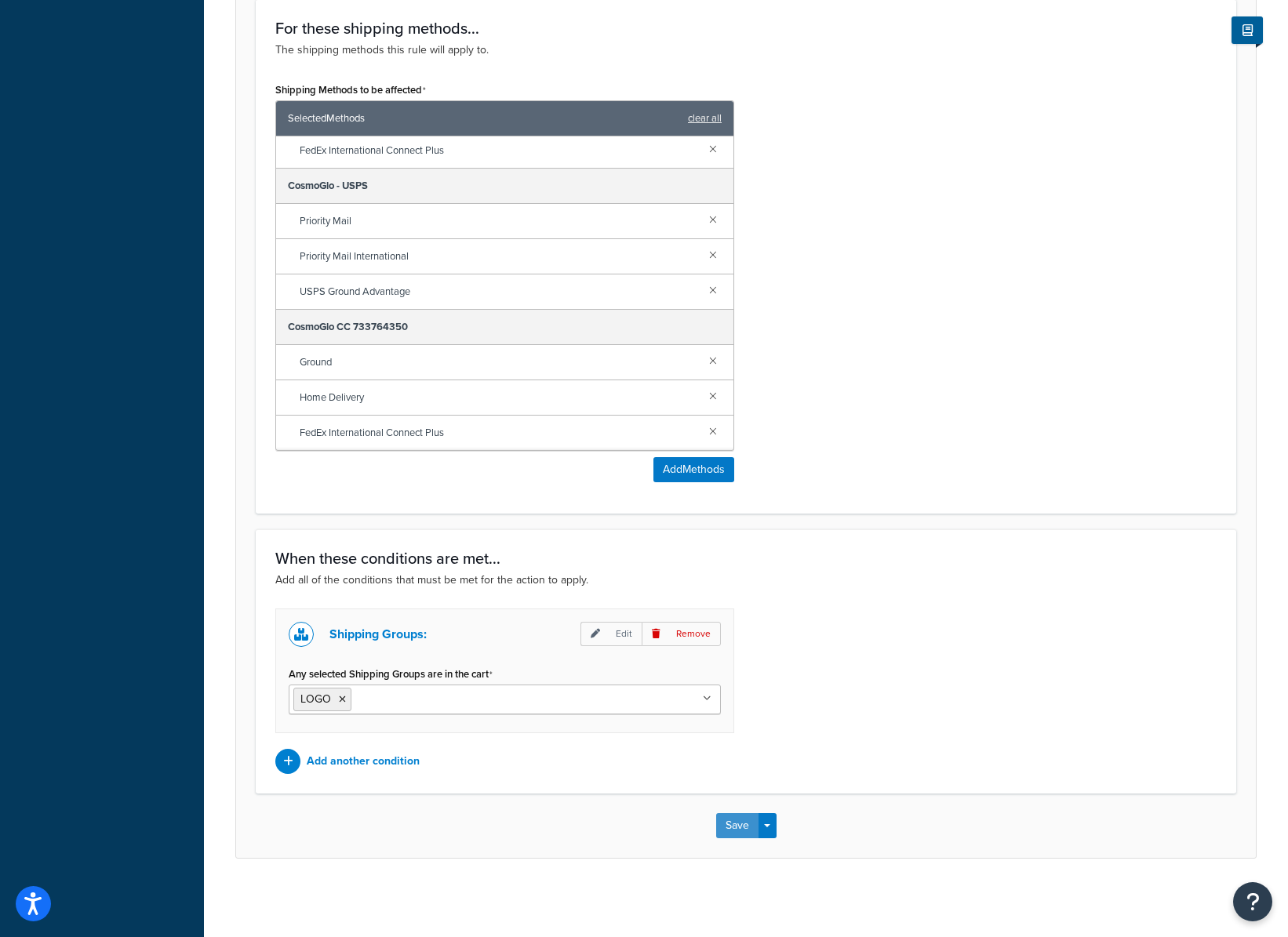
click at [730, 831] on button "Save" at bounding box center [737, 826] width 42 height 25
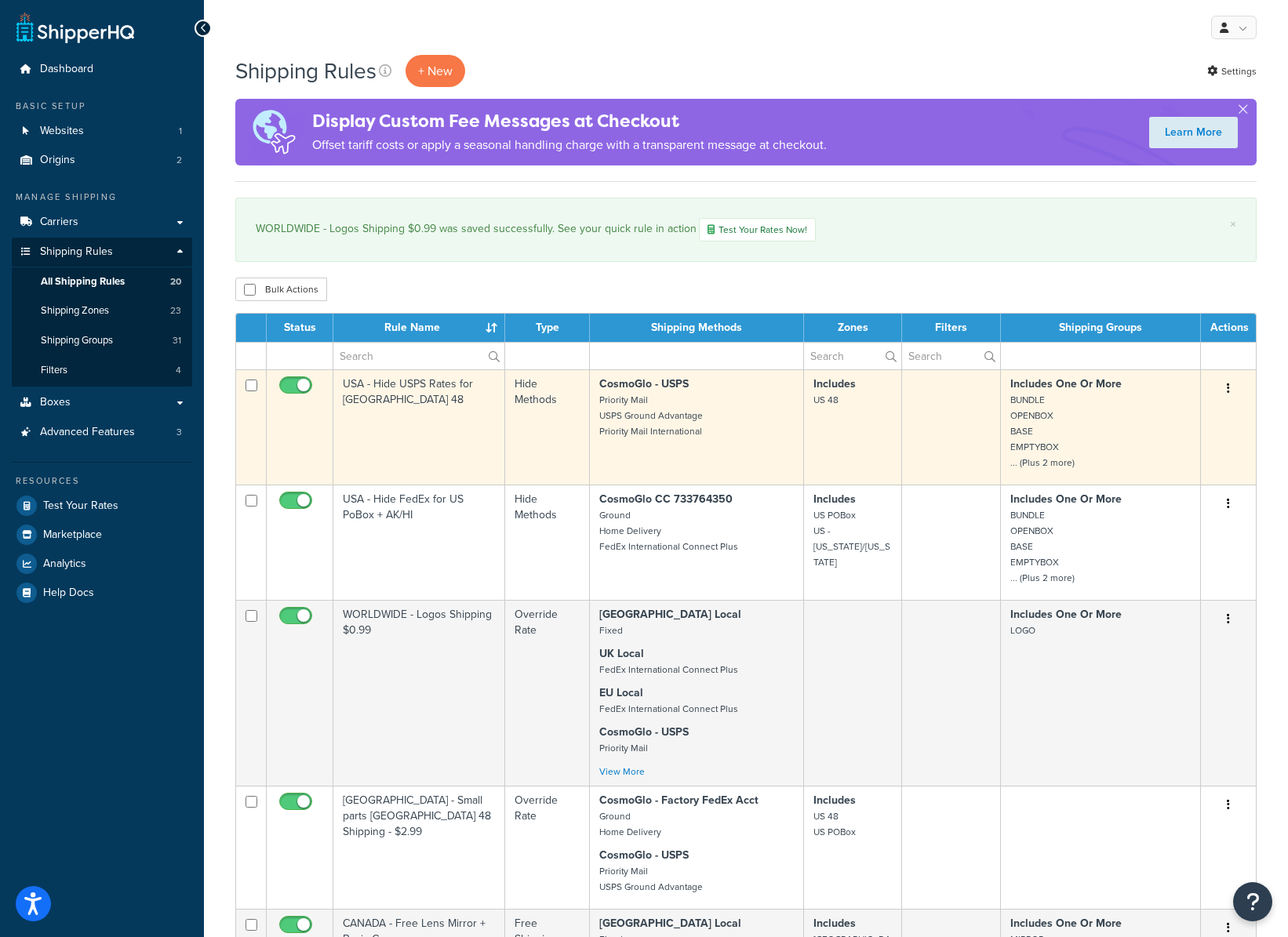
click at [423, 421] on td "USA - Hide USPS Rates for [GEOGRAPHIC_DATA] 48" at bounding box center [419, 426] width 172 height 115
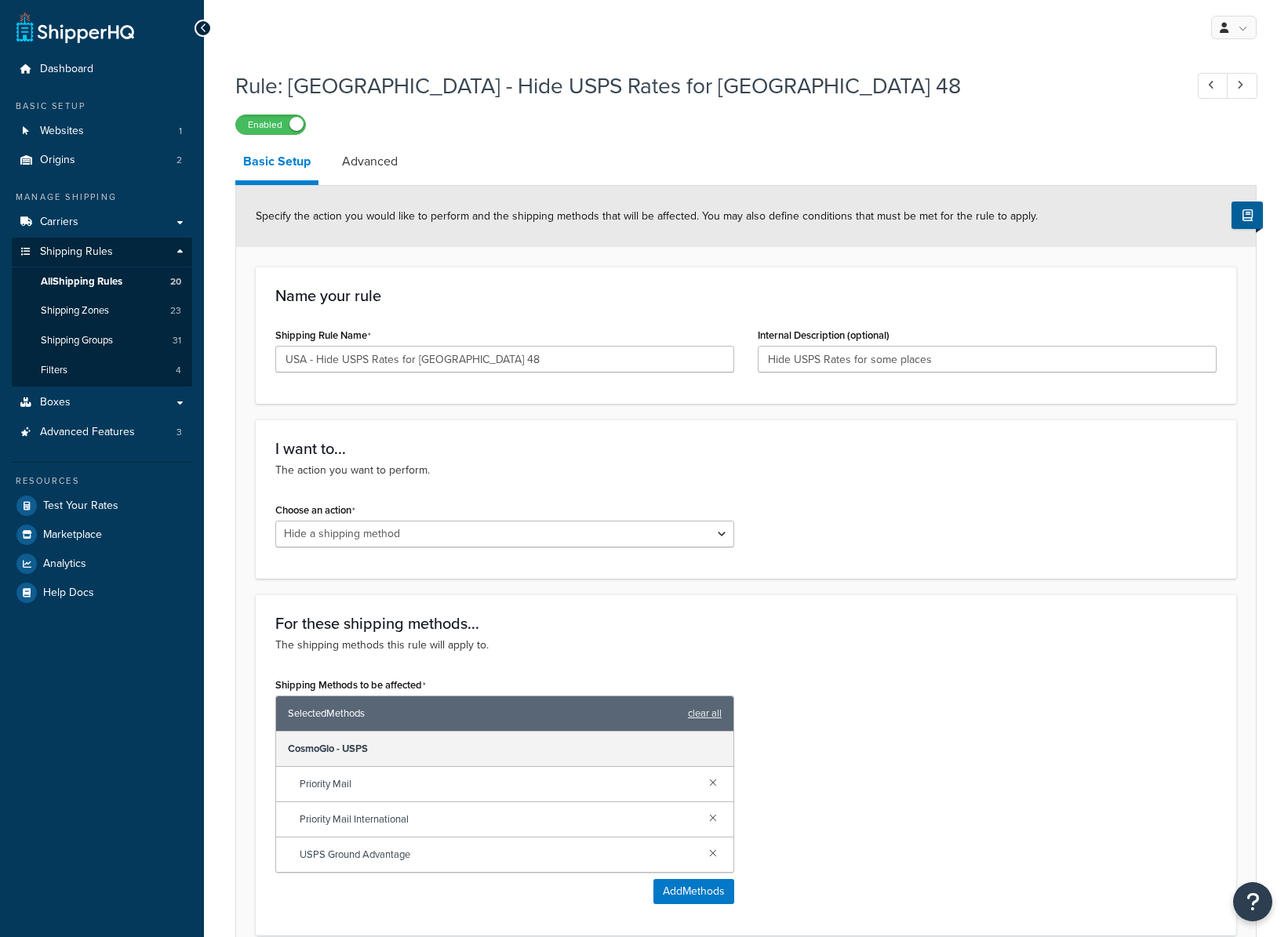
select select "HIDE"
click at [366, 165] on link "Advanced" at bounding box center [370, 161] width 72 height 38
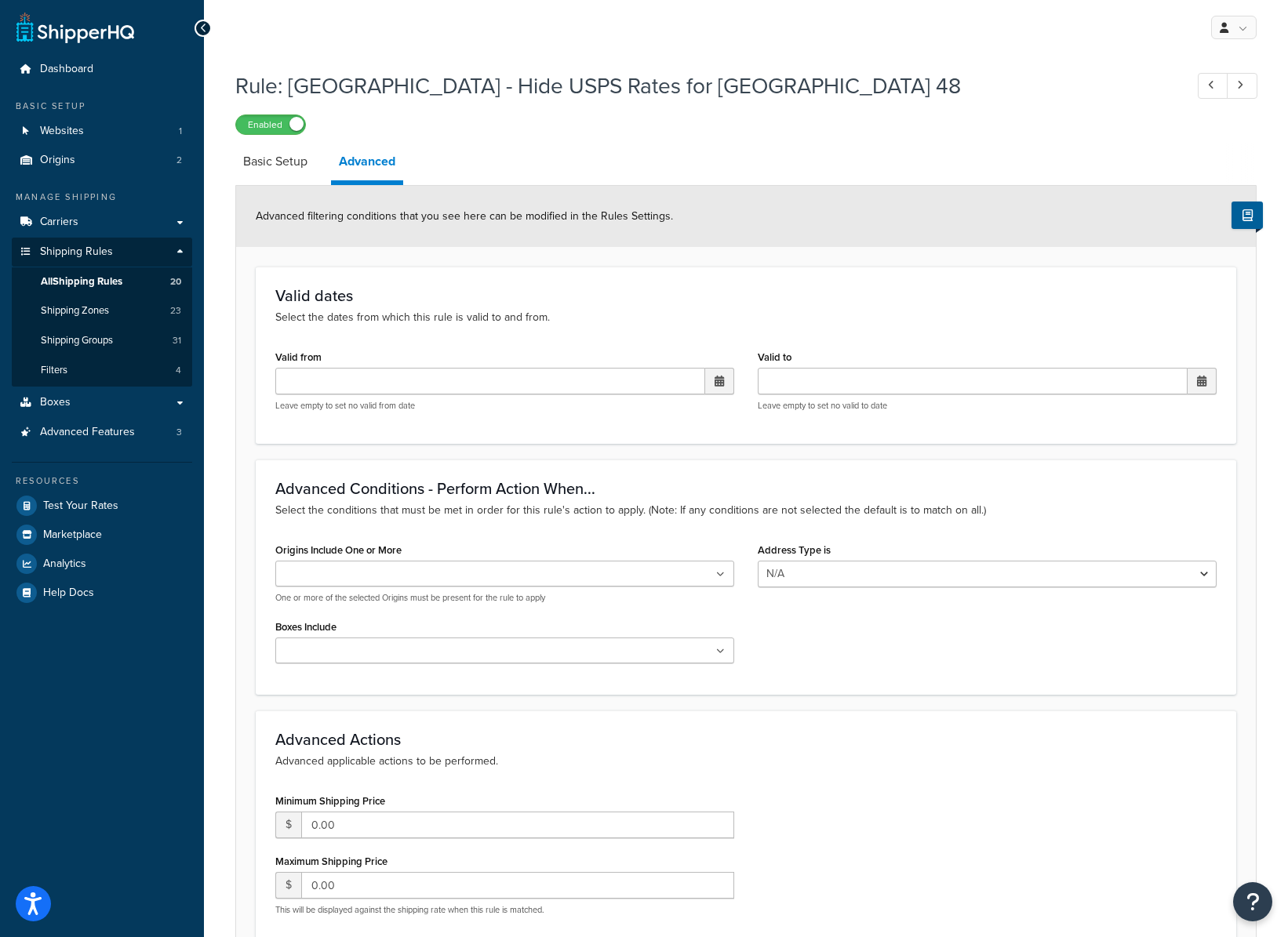
scroll to position [155, 0]
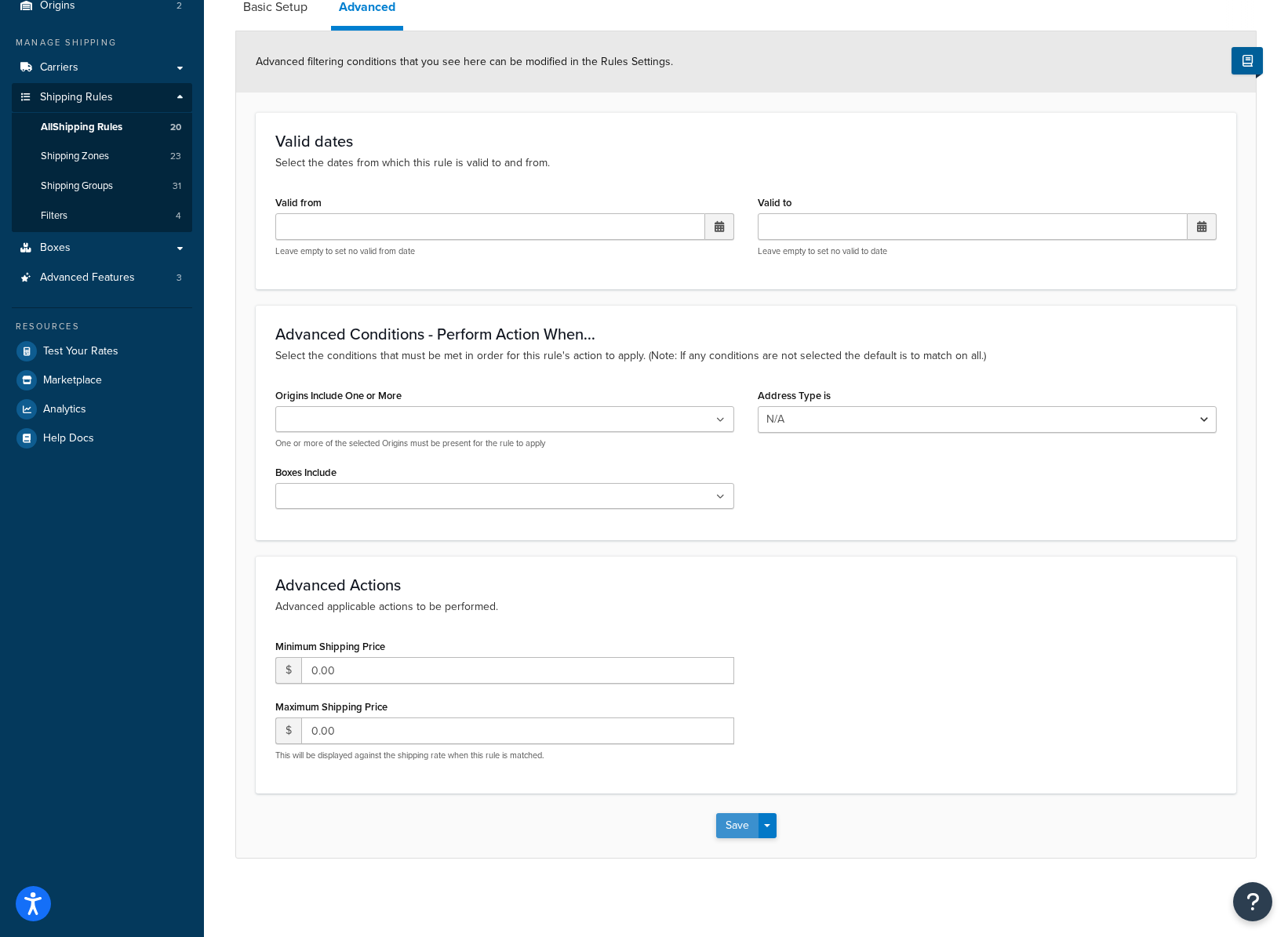
click at [736, 819] on button "Save" at bounding box center [737, 826] width 42 height 25
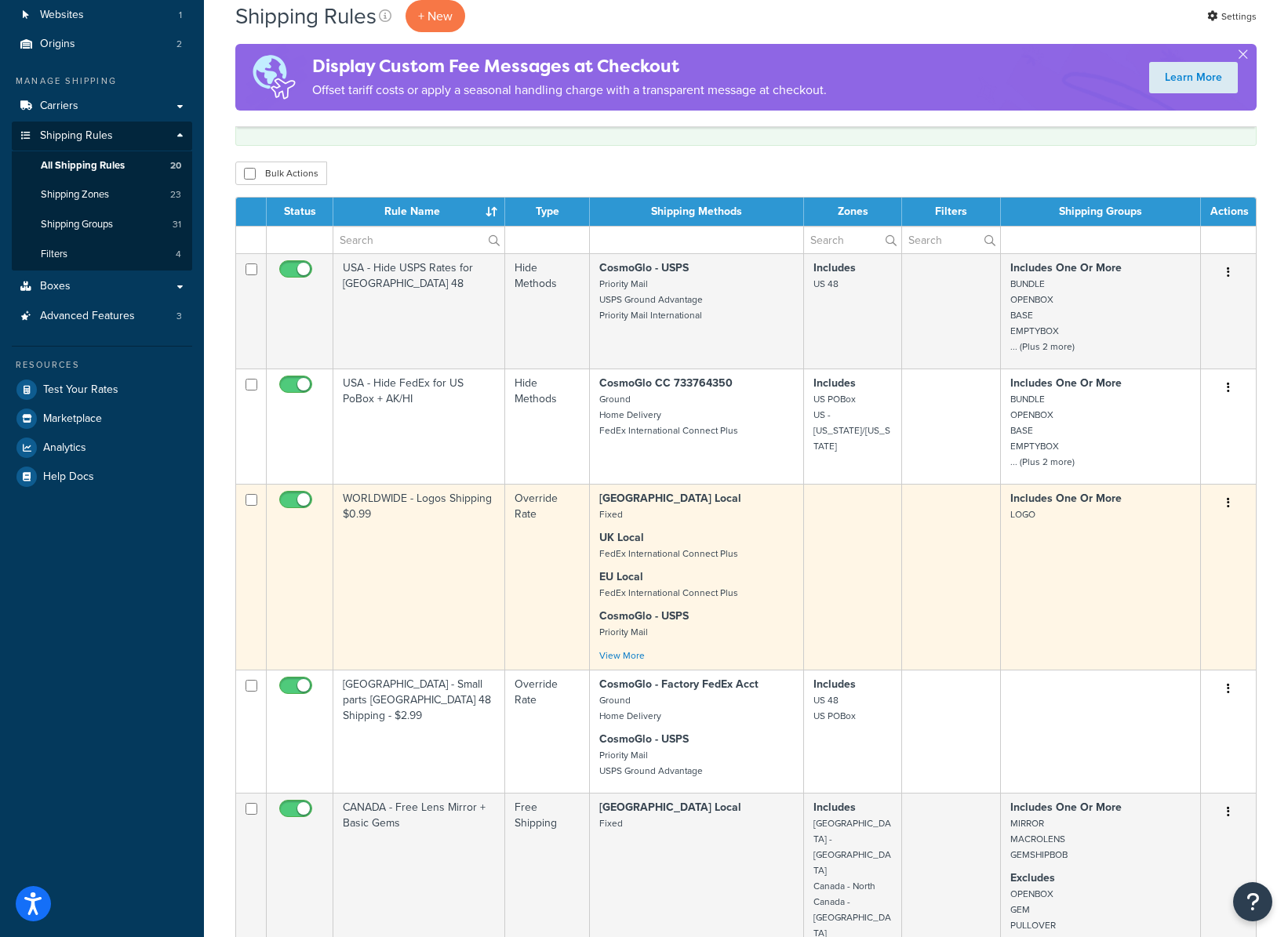
scroll to position [115, 0]
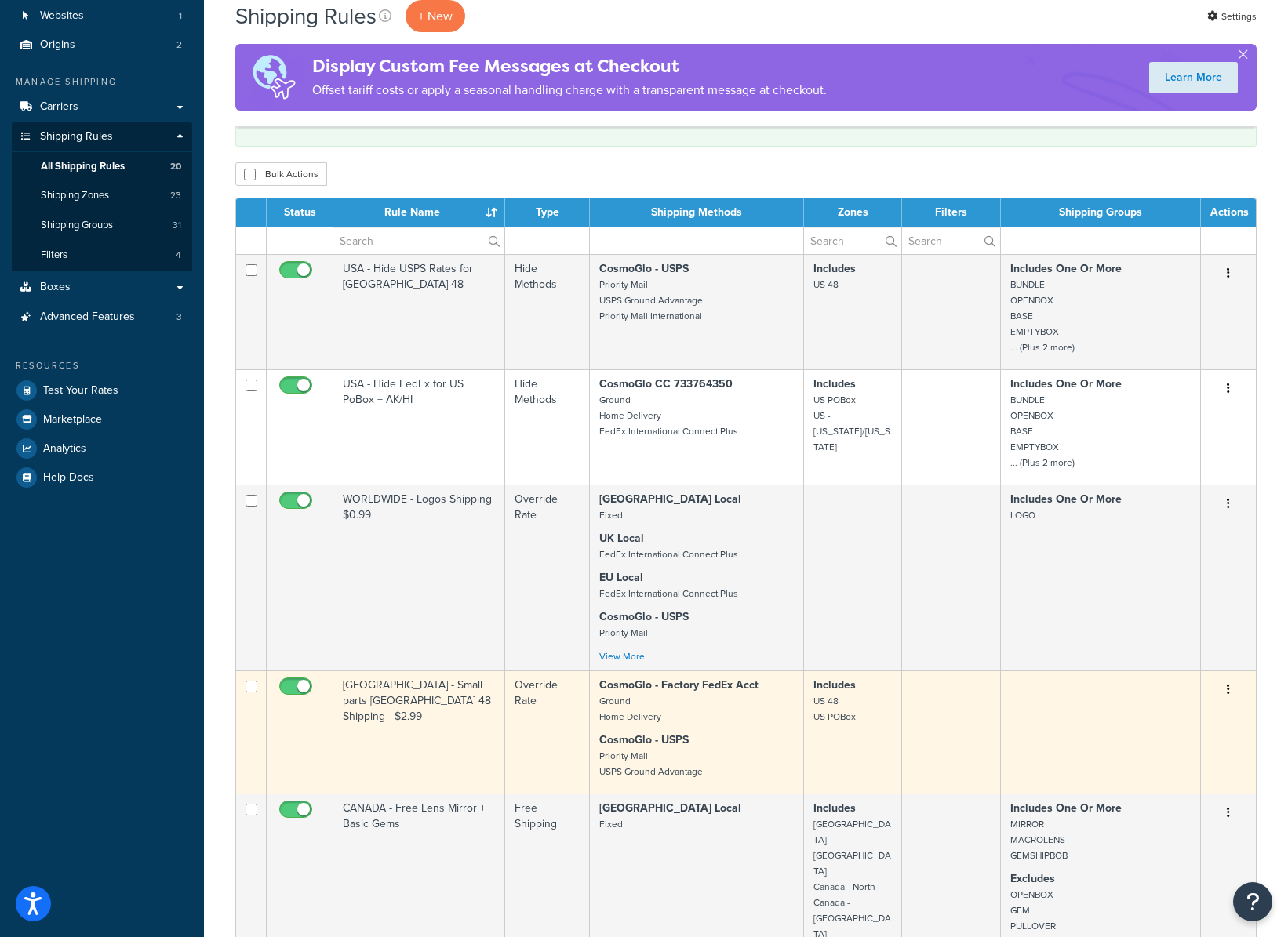
click at [417, 735] on td "USA - Small parts USA 48 Shipping - $2.99" at bounding box center [419, 733] width 172 height 123
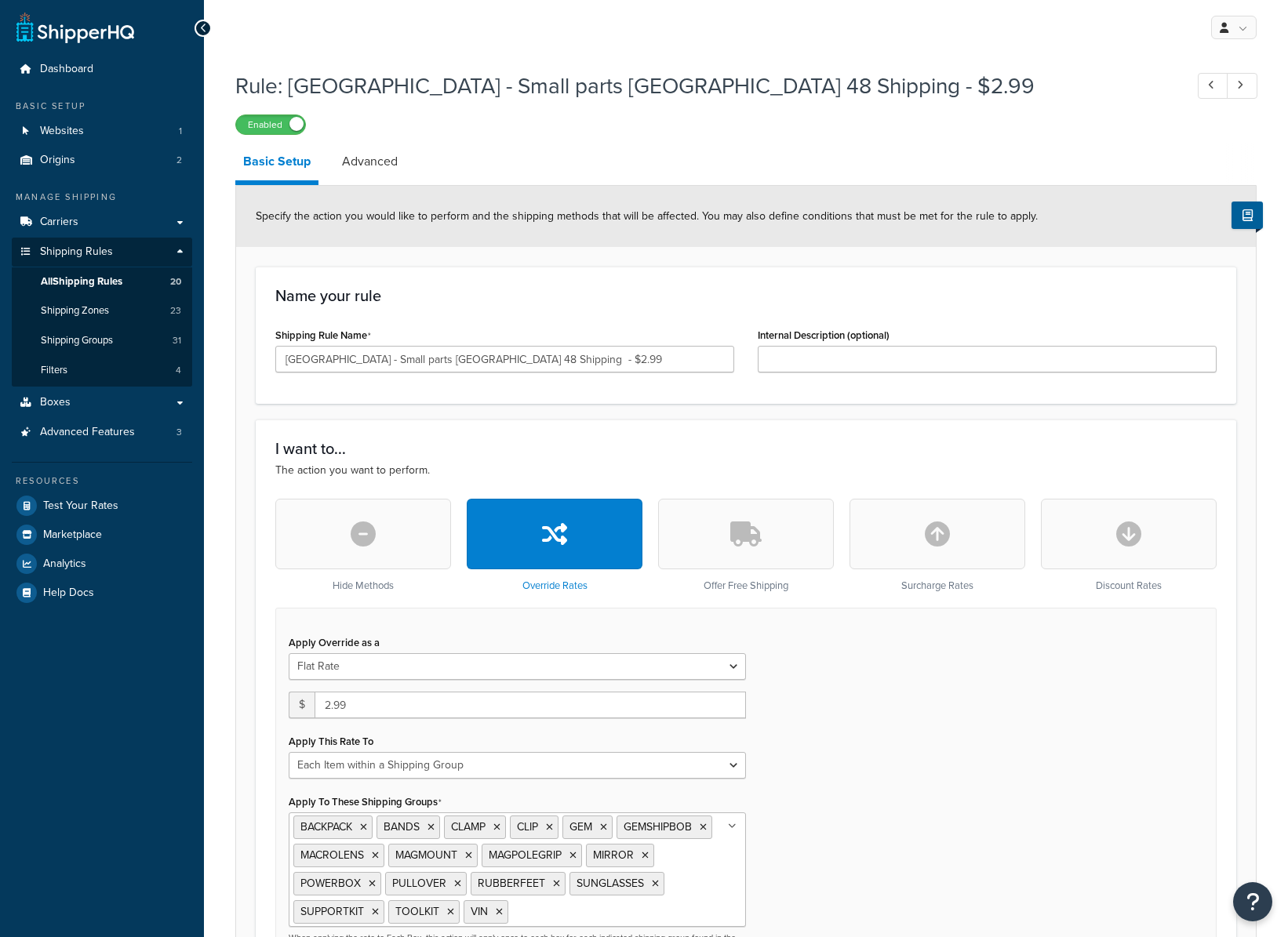
select select "ITEM"
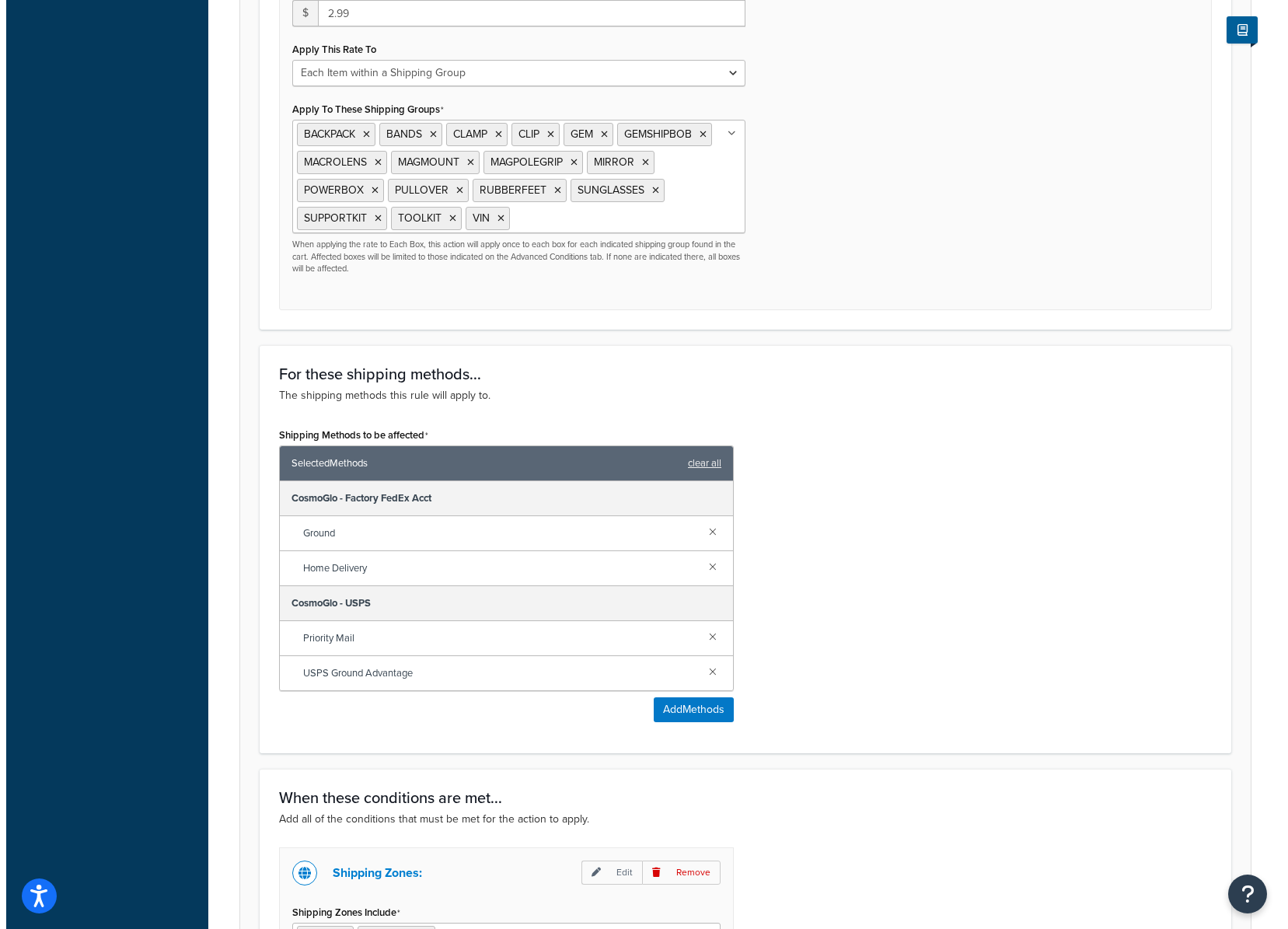
scroll to position [830, 0]
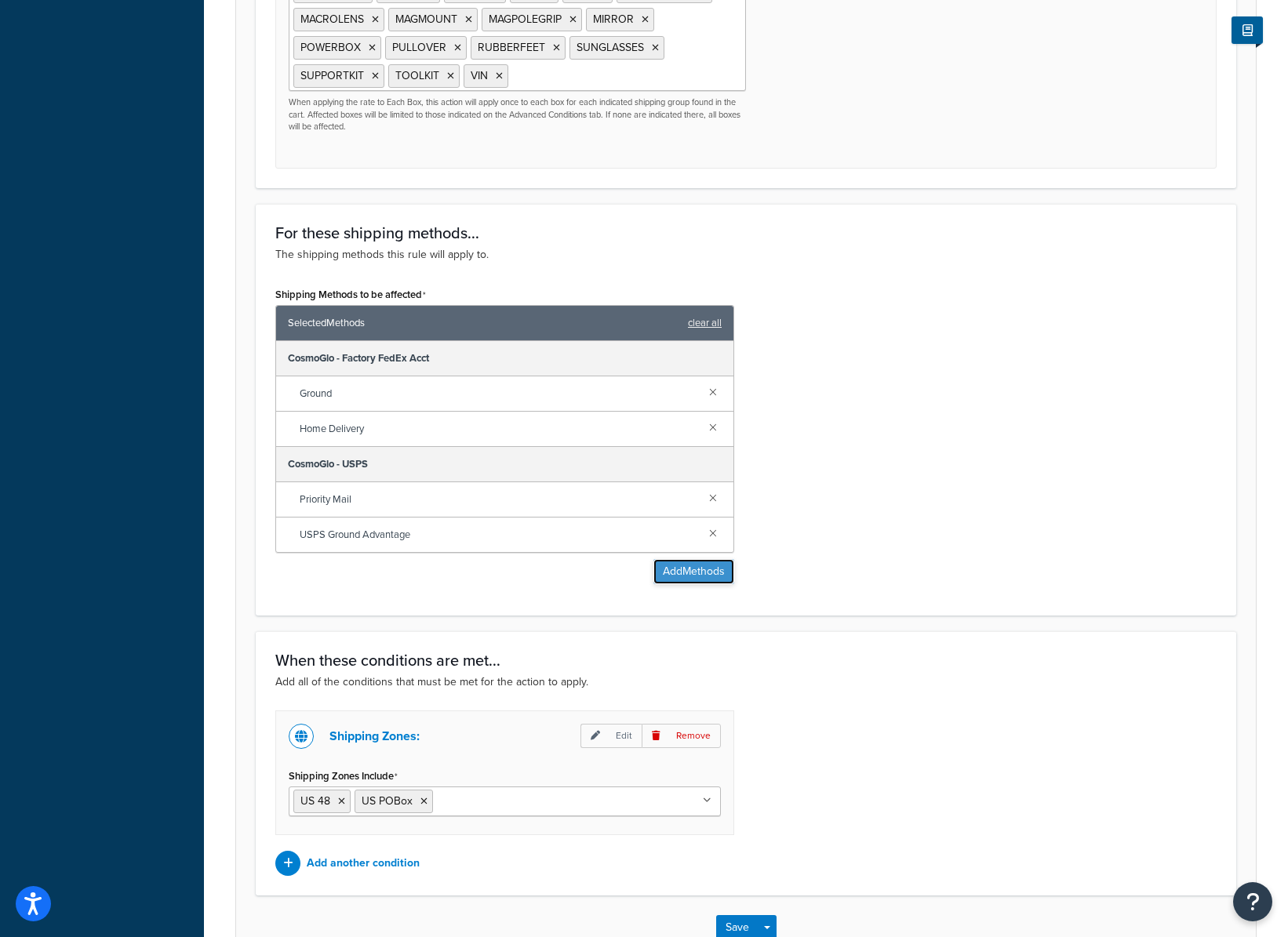
click at [683, 575] on button "Add Methods" at bounding box center [694, 572] width 81 height 25
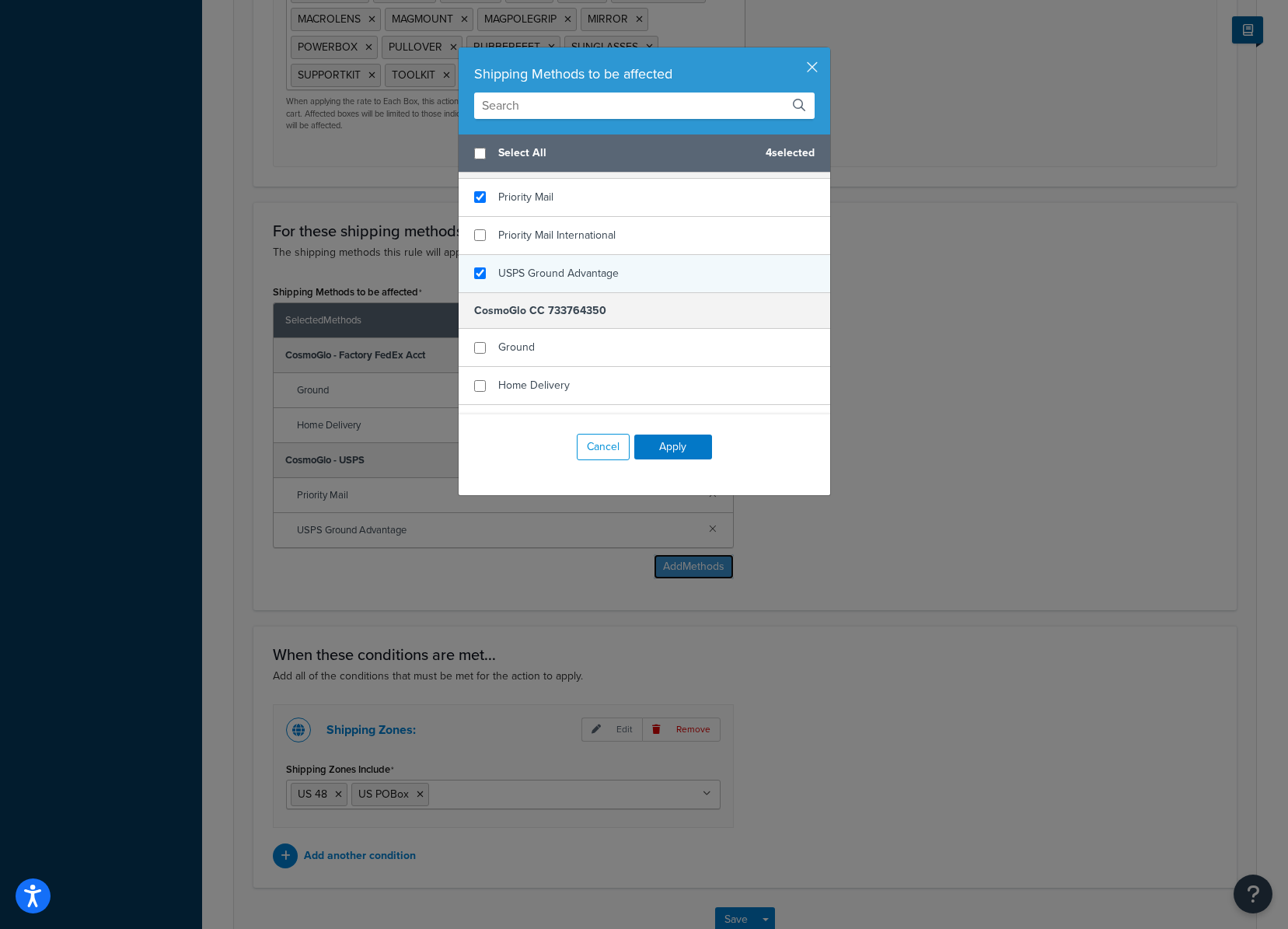
scroll to position [431, 0]
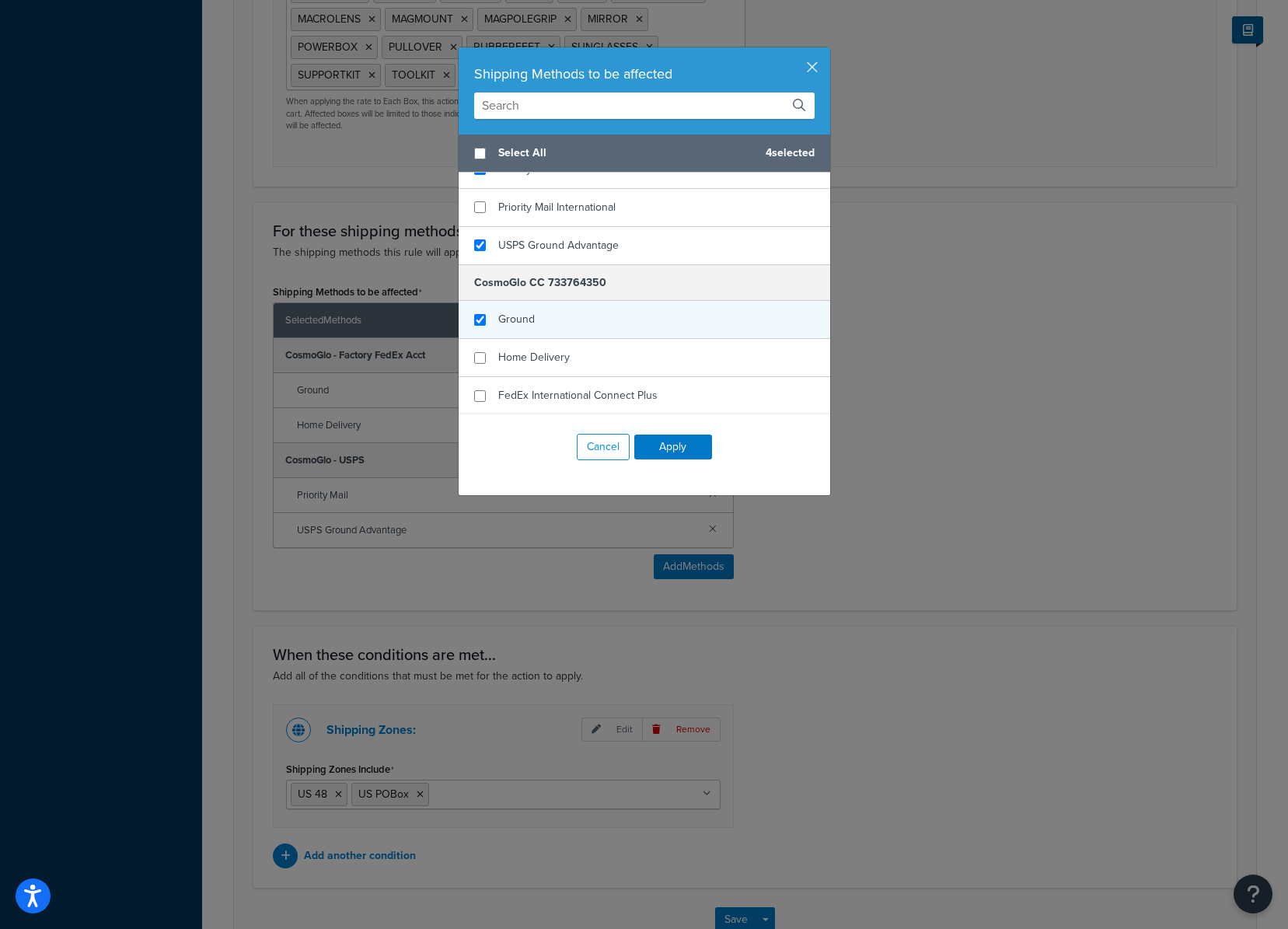
checkbox input "true"
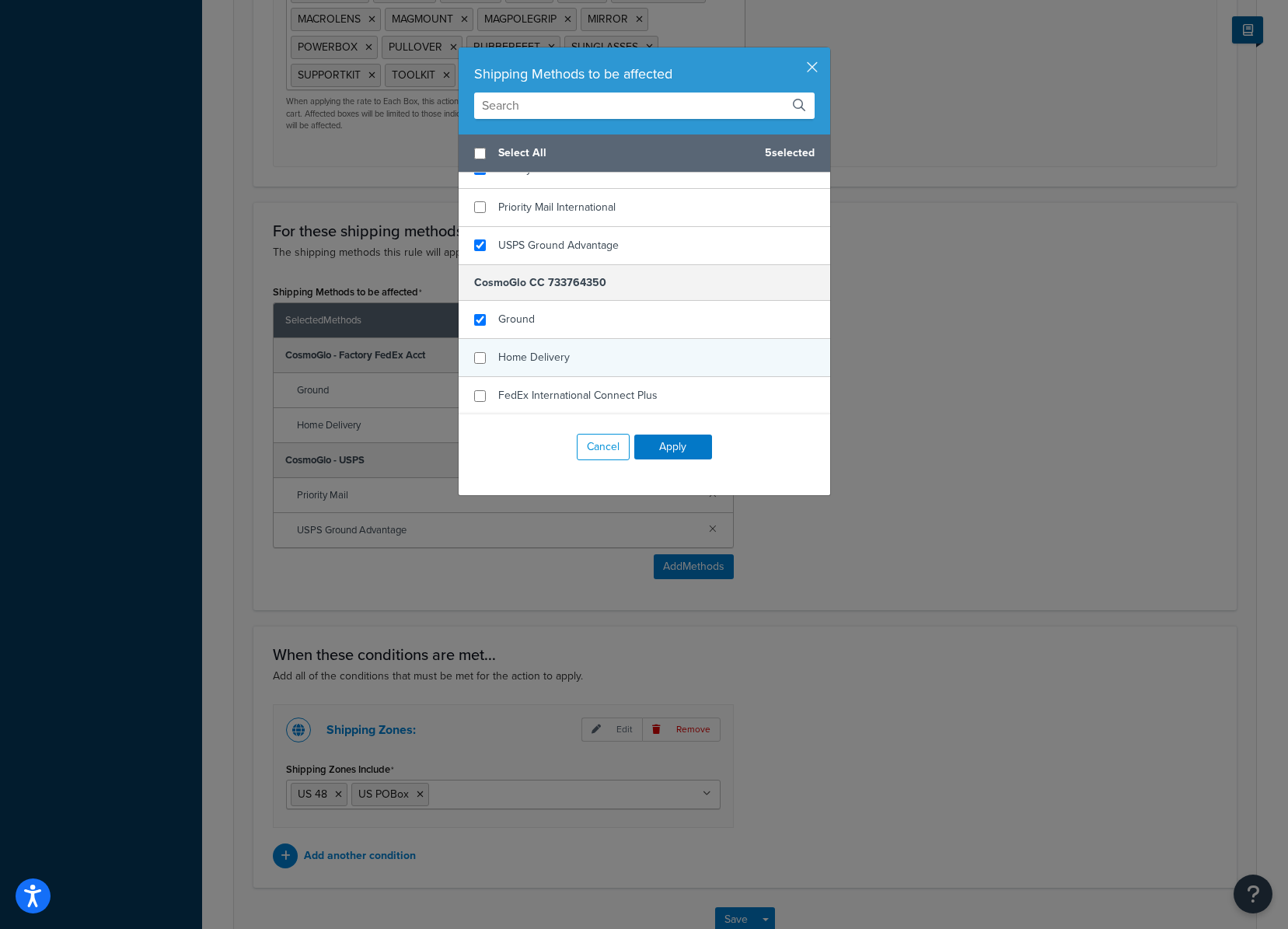
drag, startPoint x: 523, startPoint y: 323, endPoint x: 536, endPoint y: 360, distance: 39.2
click at [523, 323] on span "Ground" at bounding box center [516, 319] width 36 height 16
checkbox input "true"
click at [535, 360] on span "Home Delivery" at bounding box center [534, 358] width 71 height 16
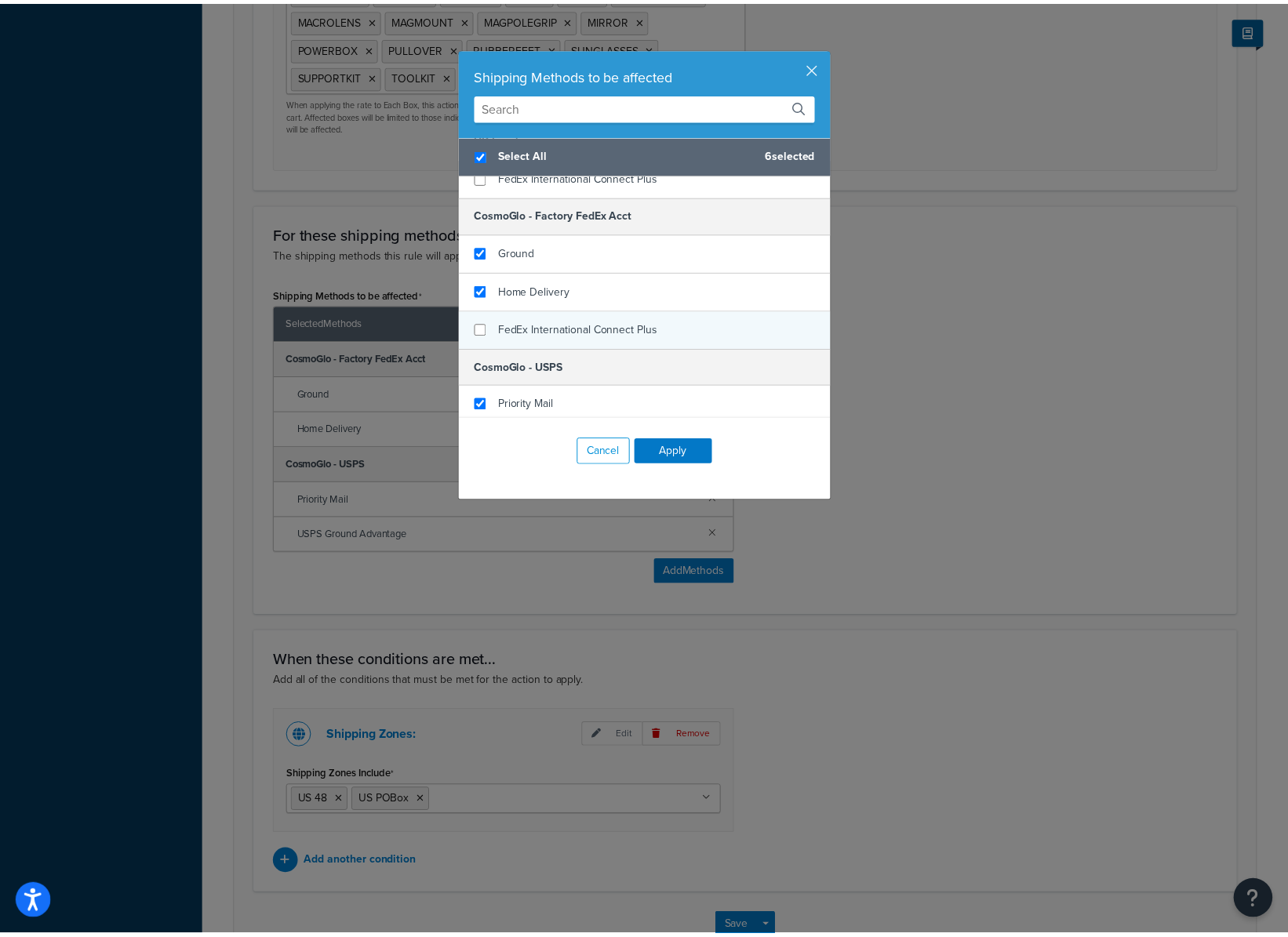
scroll to position [171, 0]
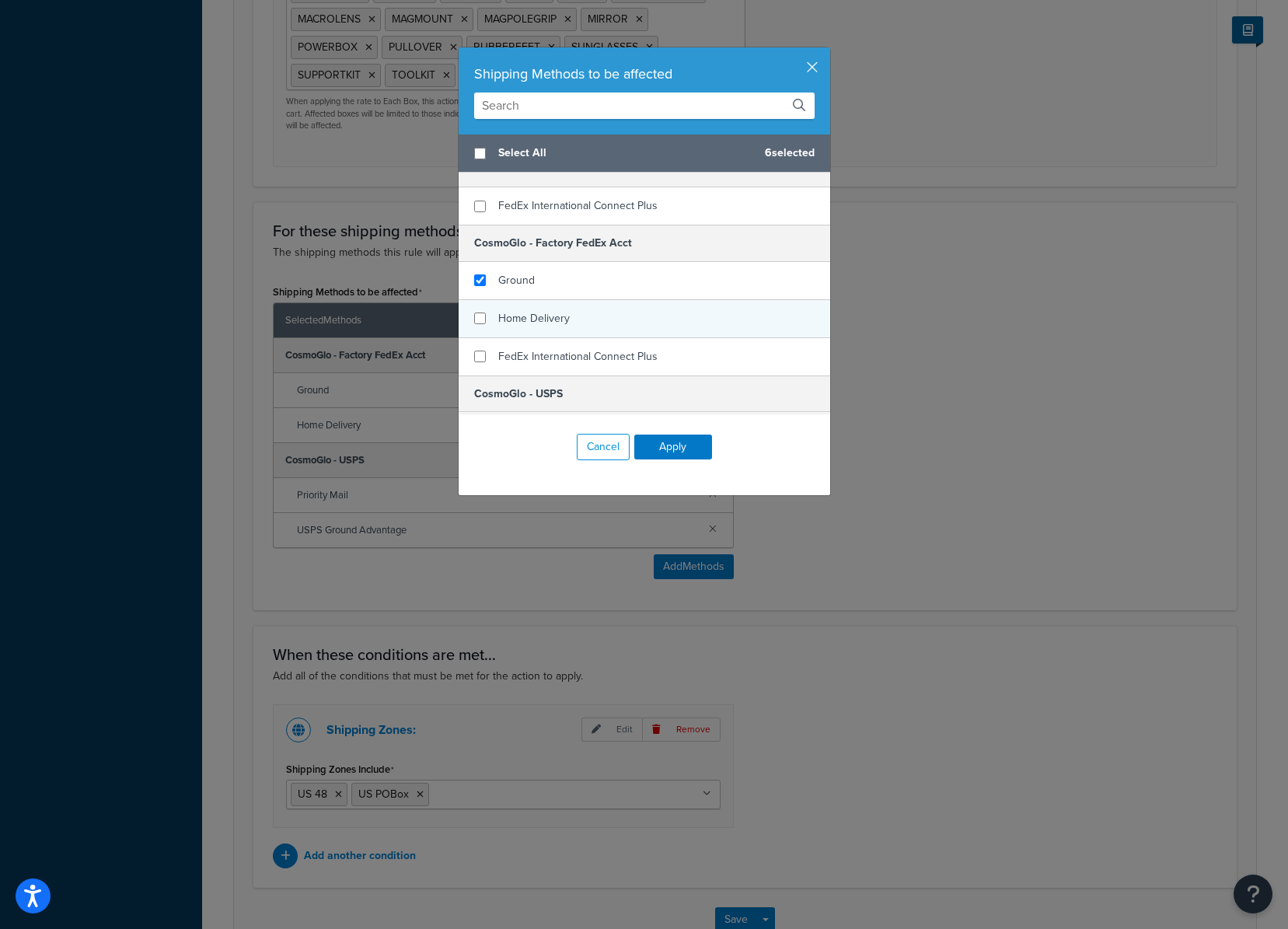
checkbox input "false"
drag, startPoint x: 535, startPoint y: 318, endPoint x: 536, endPoint y: 302, distance: 16.0
click at [535, 318] on span "Home Delivery" at bounding box center [534, 318] width 71 height 16
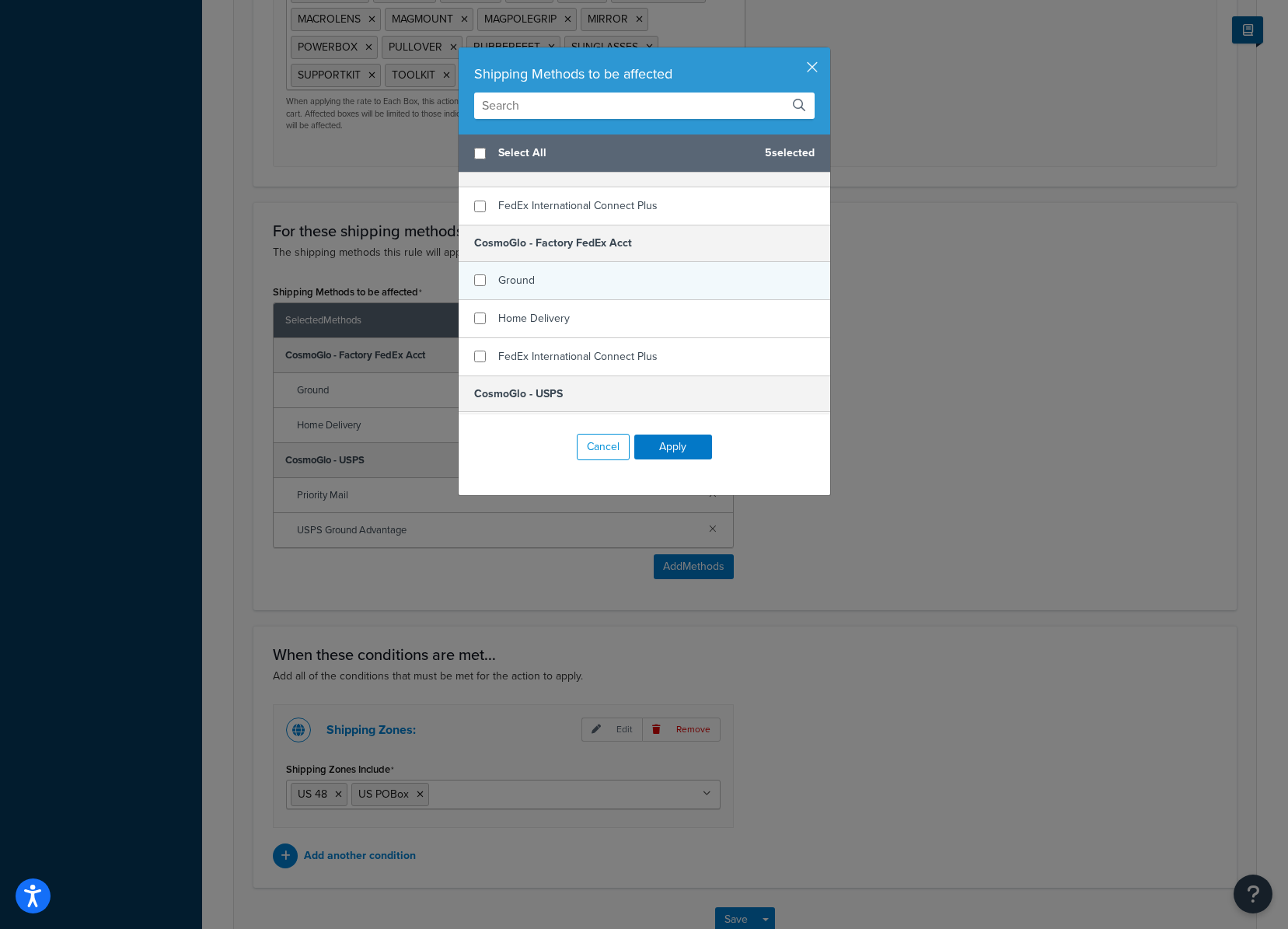
checkbox input "false"
click at [537, 290] on div "Ground" at bounding box center [644, 281] width 371 height 38
click at [669, 442] on button "Apply" at bounding box center [672, 446] width 78 height 25
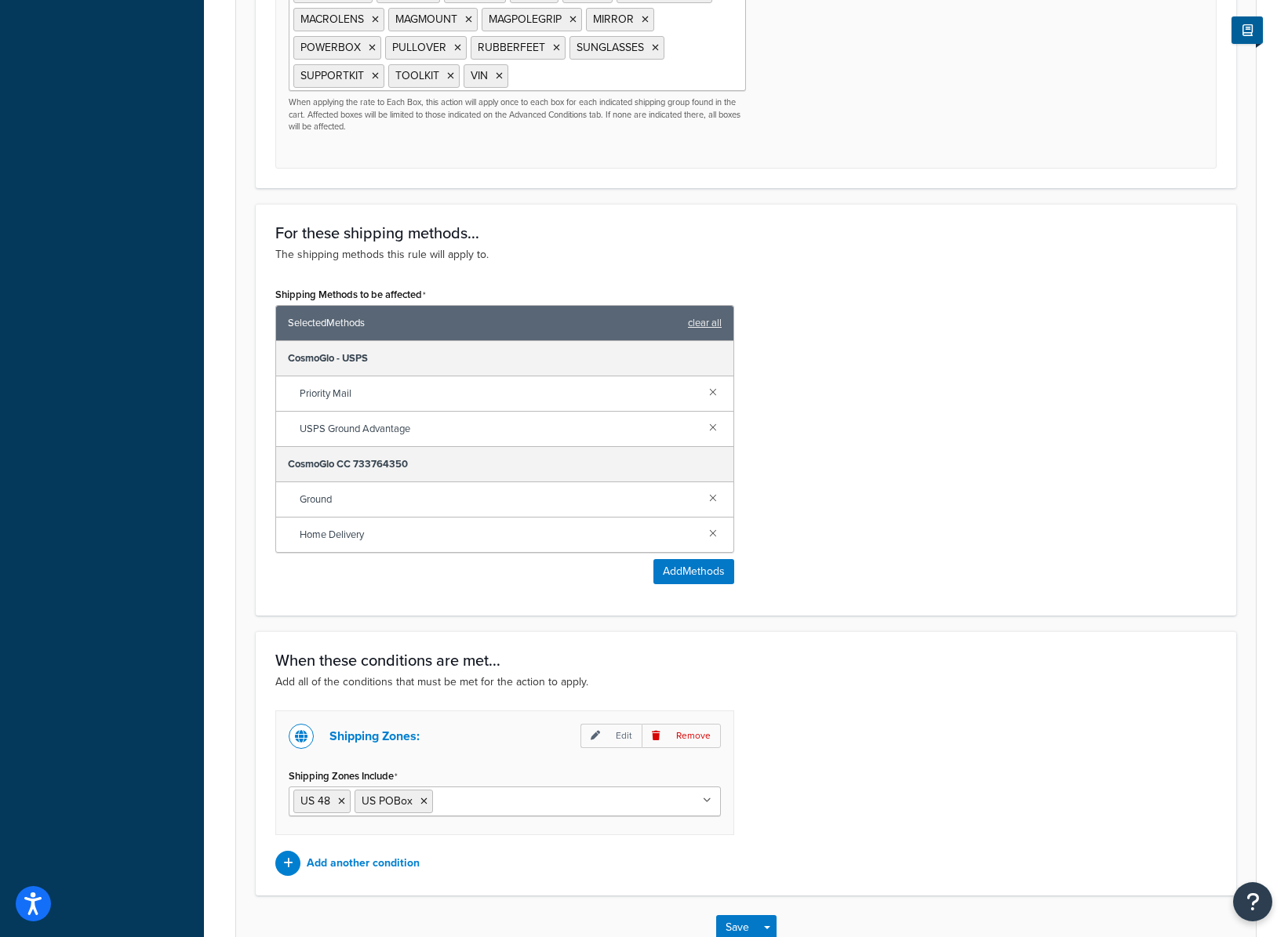
scroll to position [938, 0]
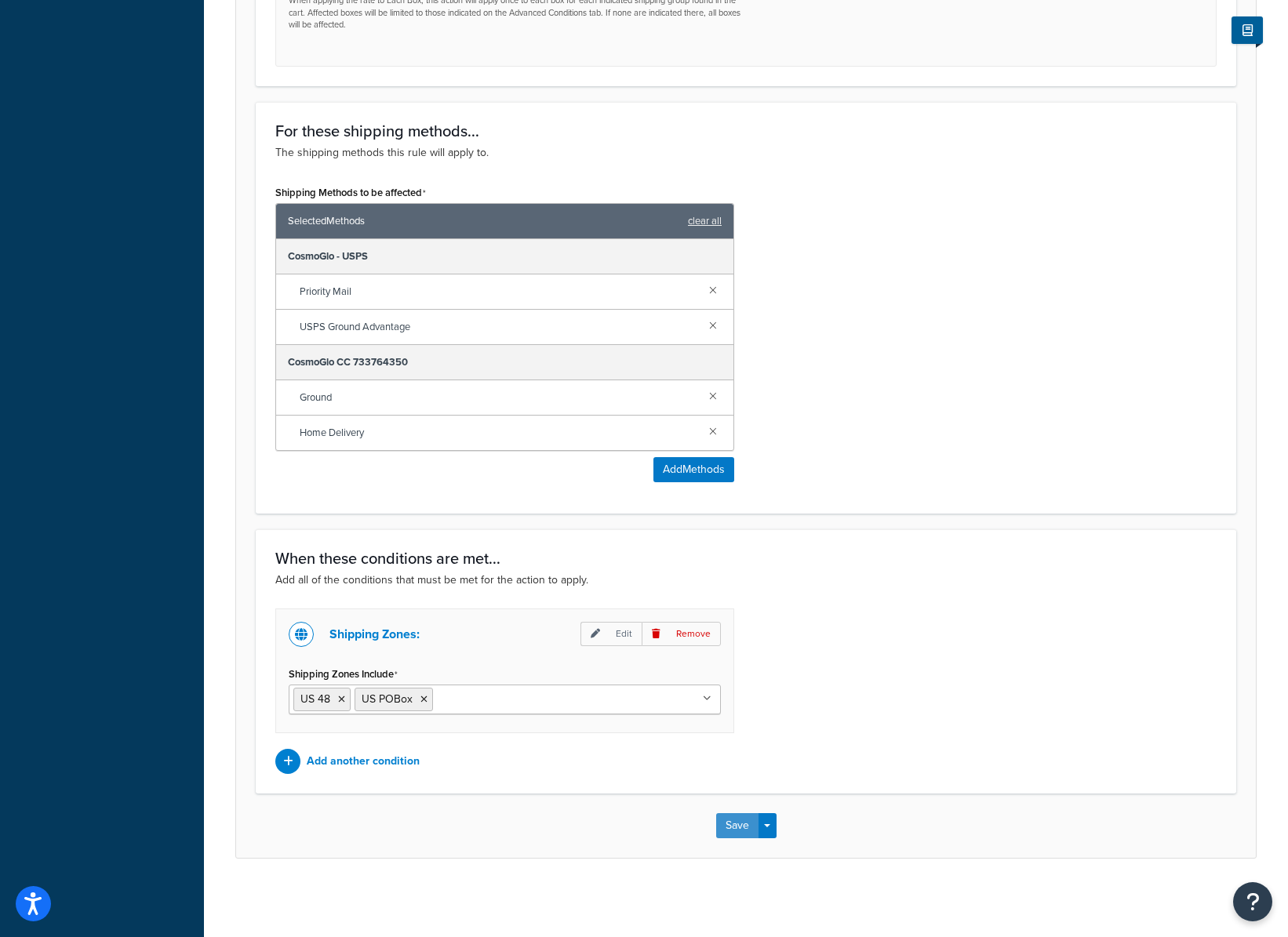
click at [736, 827] on button "Save" at bounding box center [737, 826] width 42 height 25
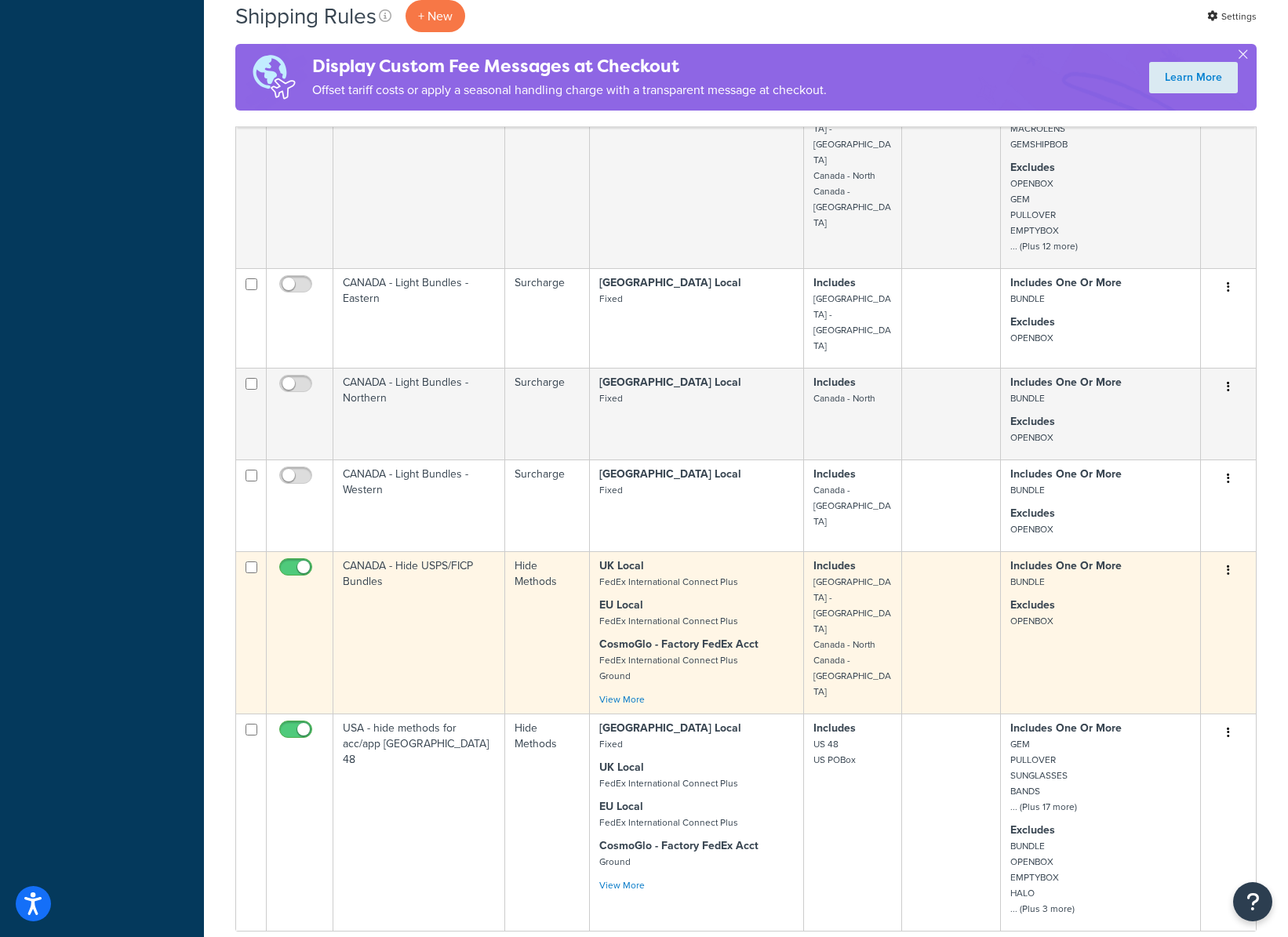
scroll to position [883, 0]
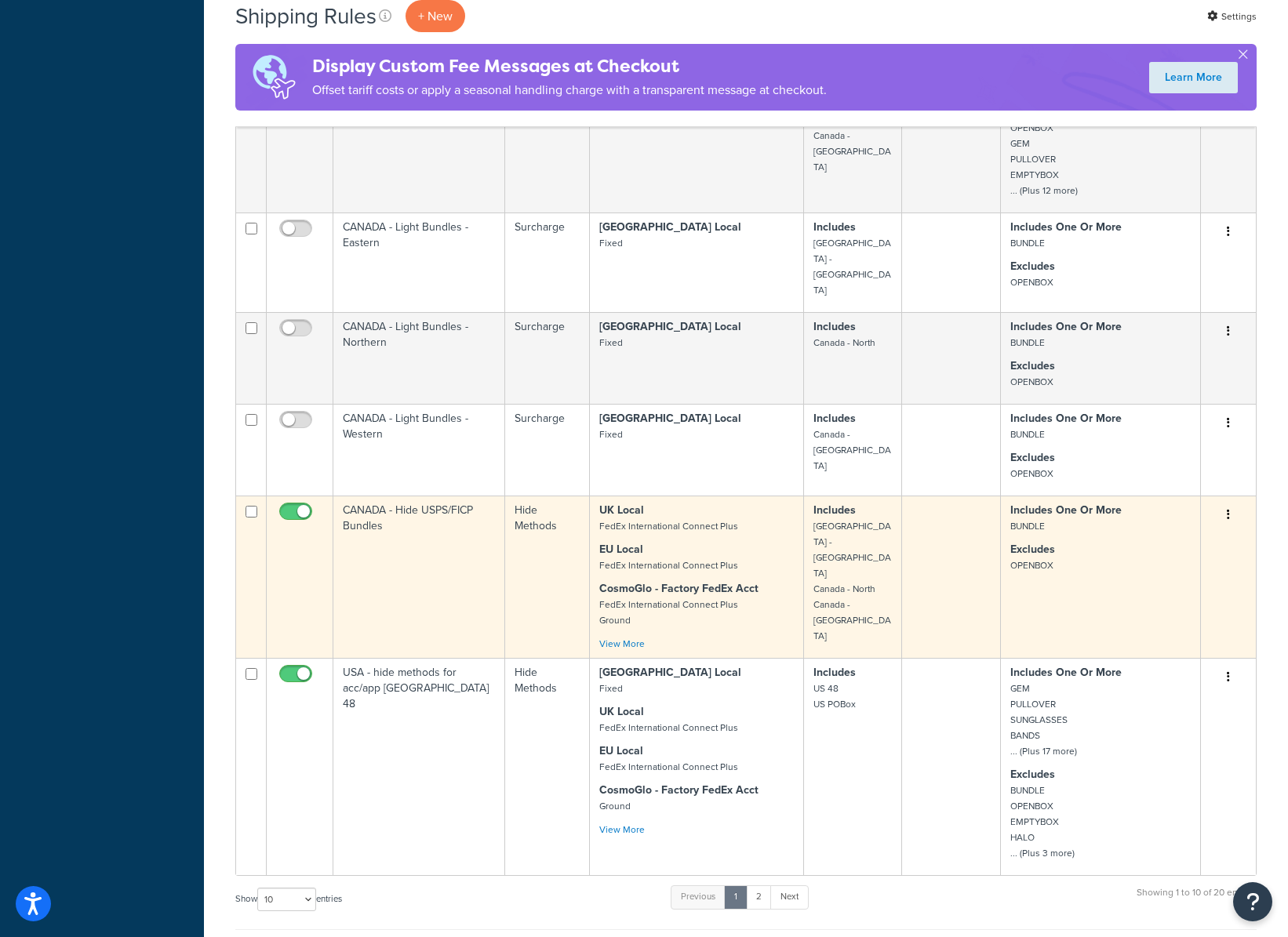
click at [446, 564] on td "CANADA - Hide USPS/FICP Bundles" at bounding box center [419, 577] width 172 height 162
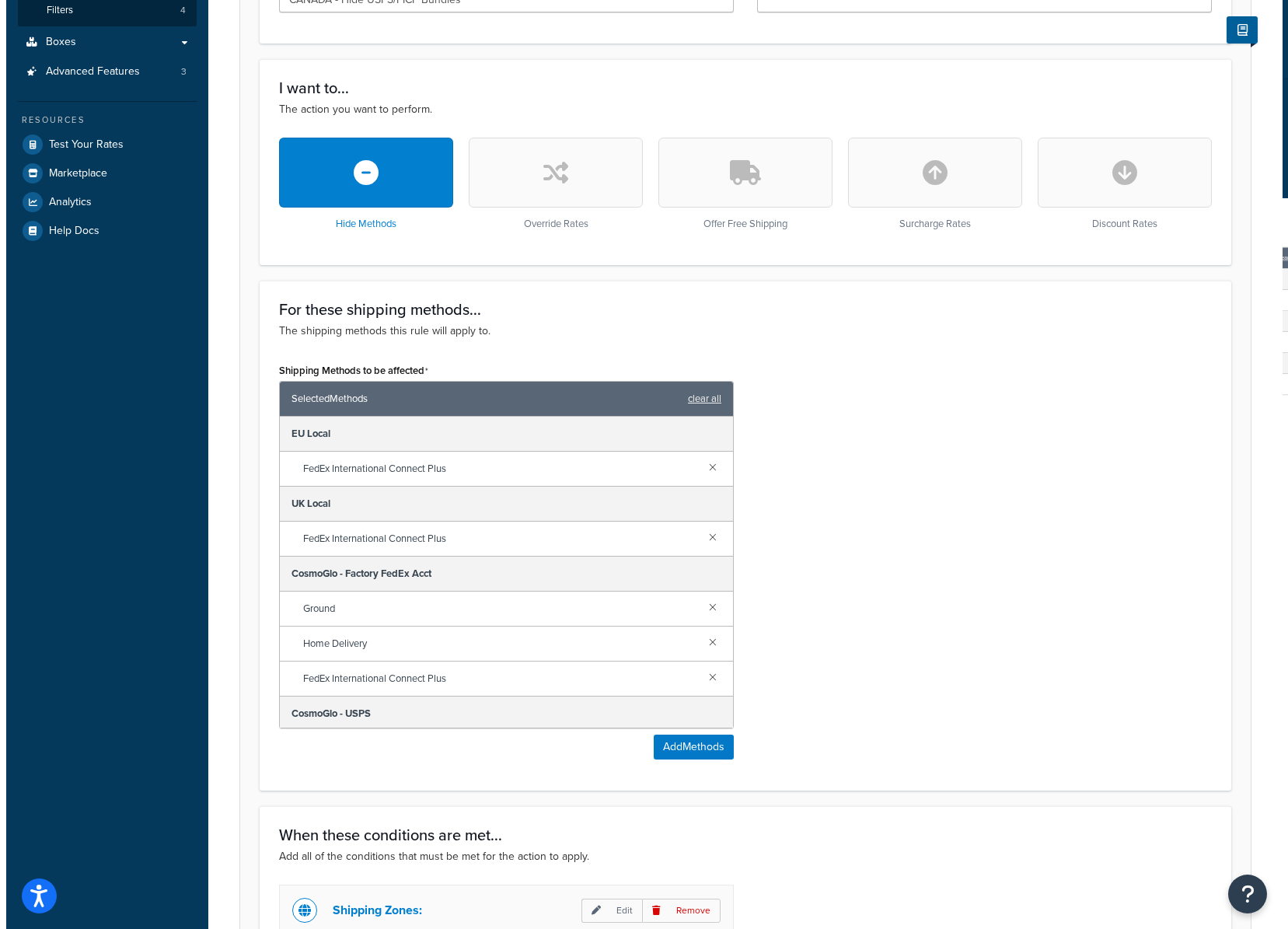
scroll to position [108, 0]
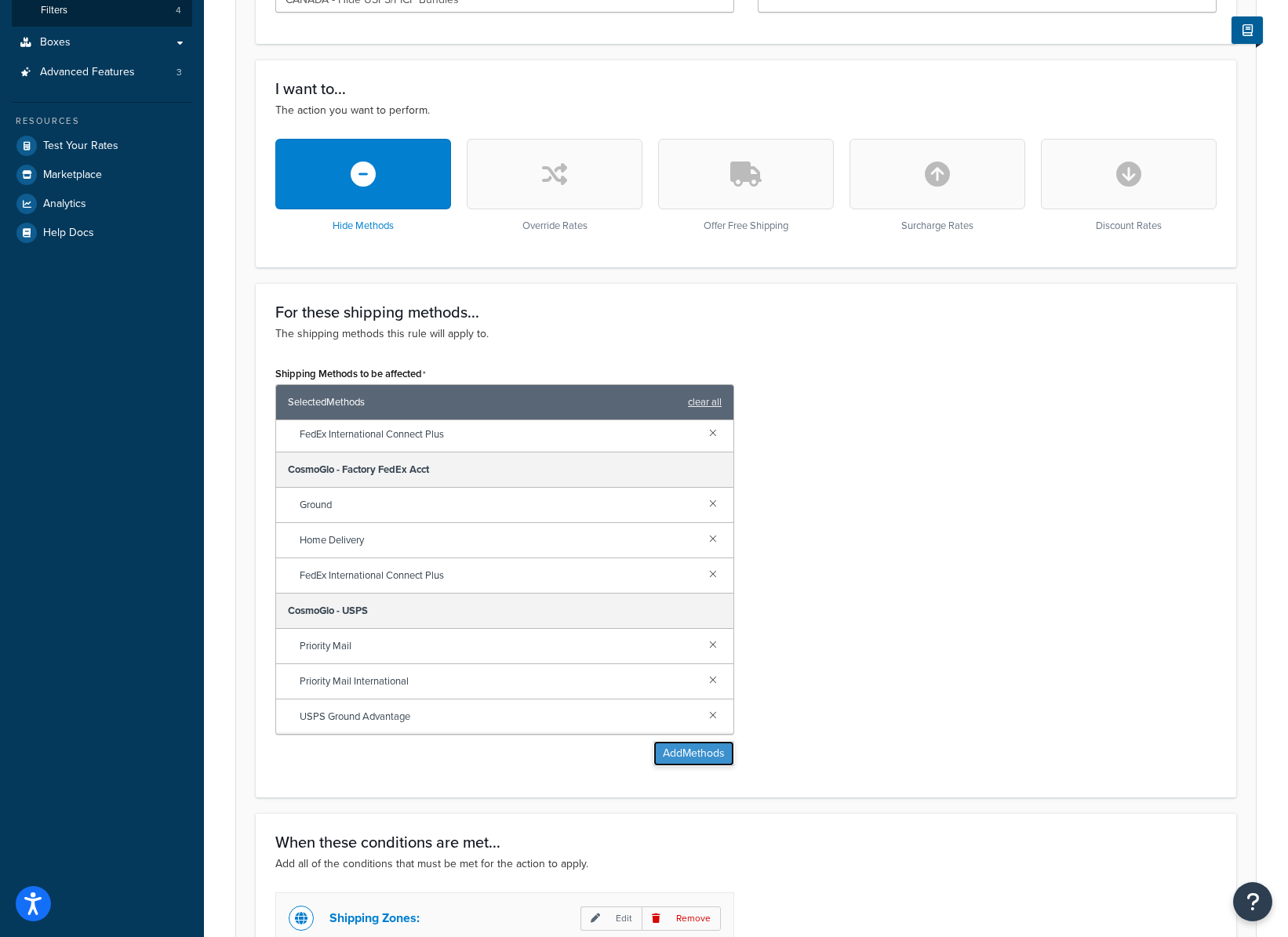
click at [693, 754] on button "Add Methods" at bounding box center [694, 753] width 81 height 25
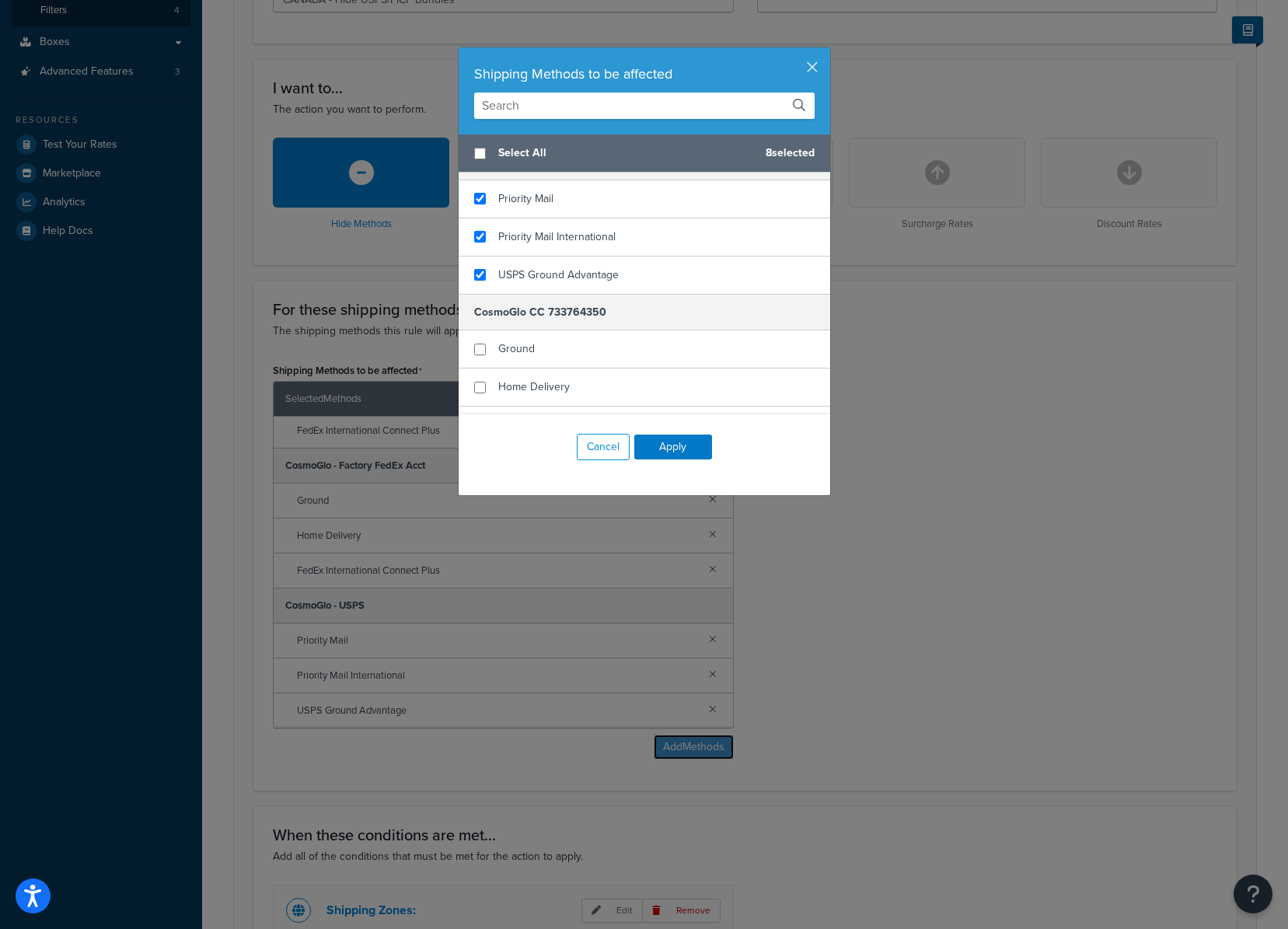
scroll to position [431, 0]
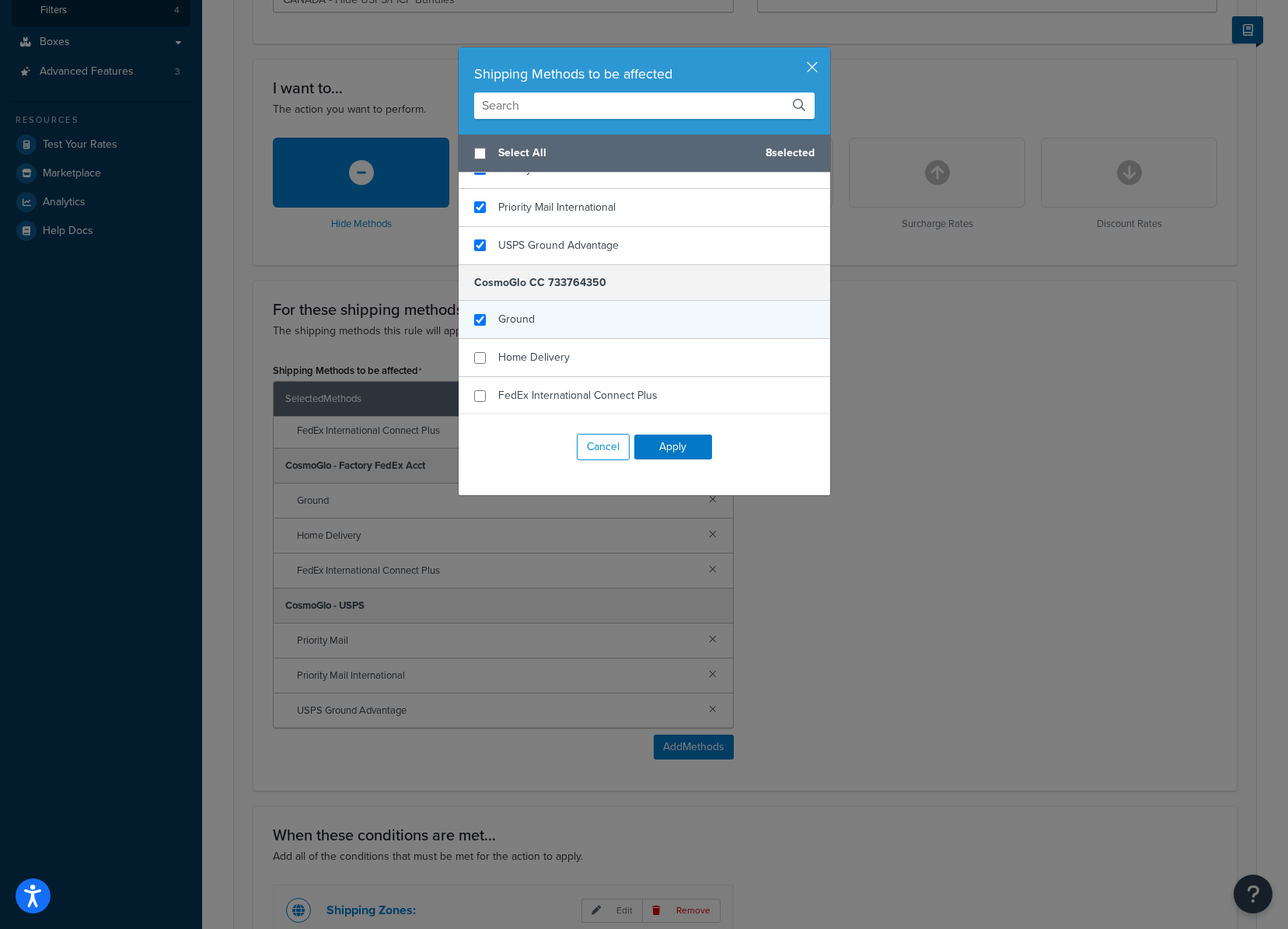
checkbox input "true"
drag, startPoint x: 558, startPoint y: 321, endPoint x: 560, endPoint y: 337, distance: 16.1
click at [557, 322] on div "Ground" at bounding box center [644, 320] width 371 height 38
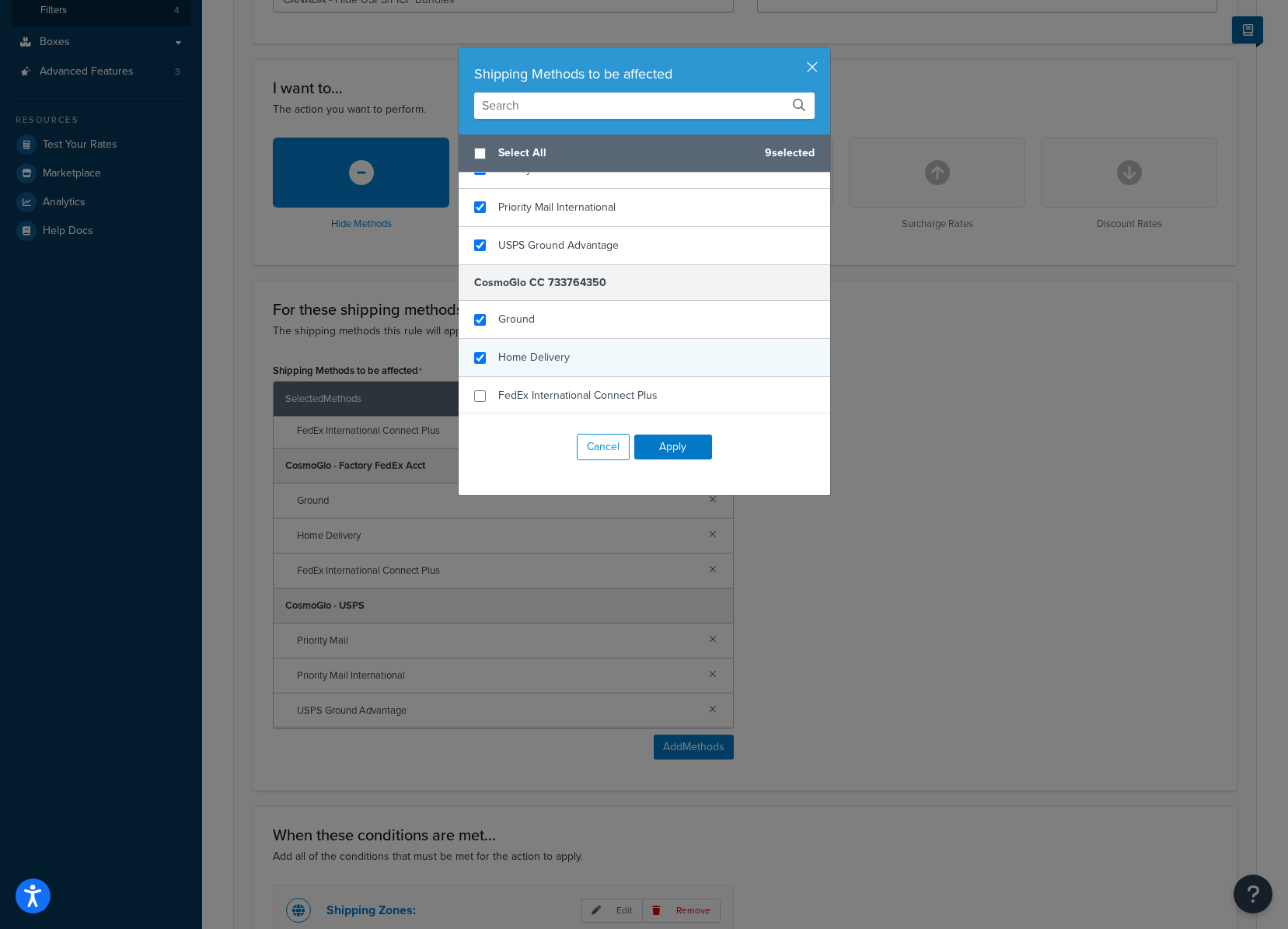
checkbox input "true"
click at [562, 350] on span "Home Delivery" at bounding box center [534, 358] width 71 height 16
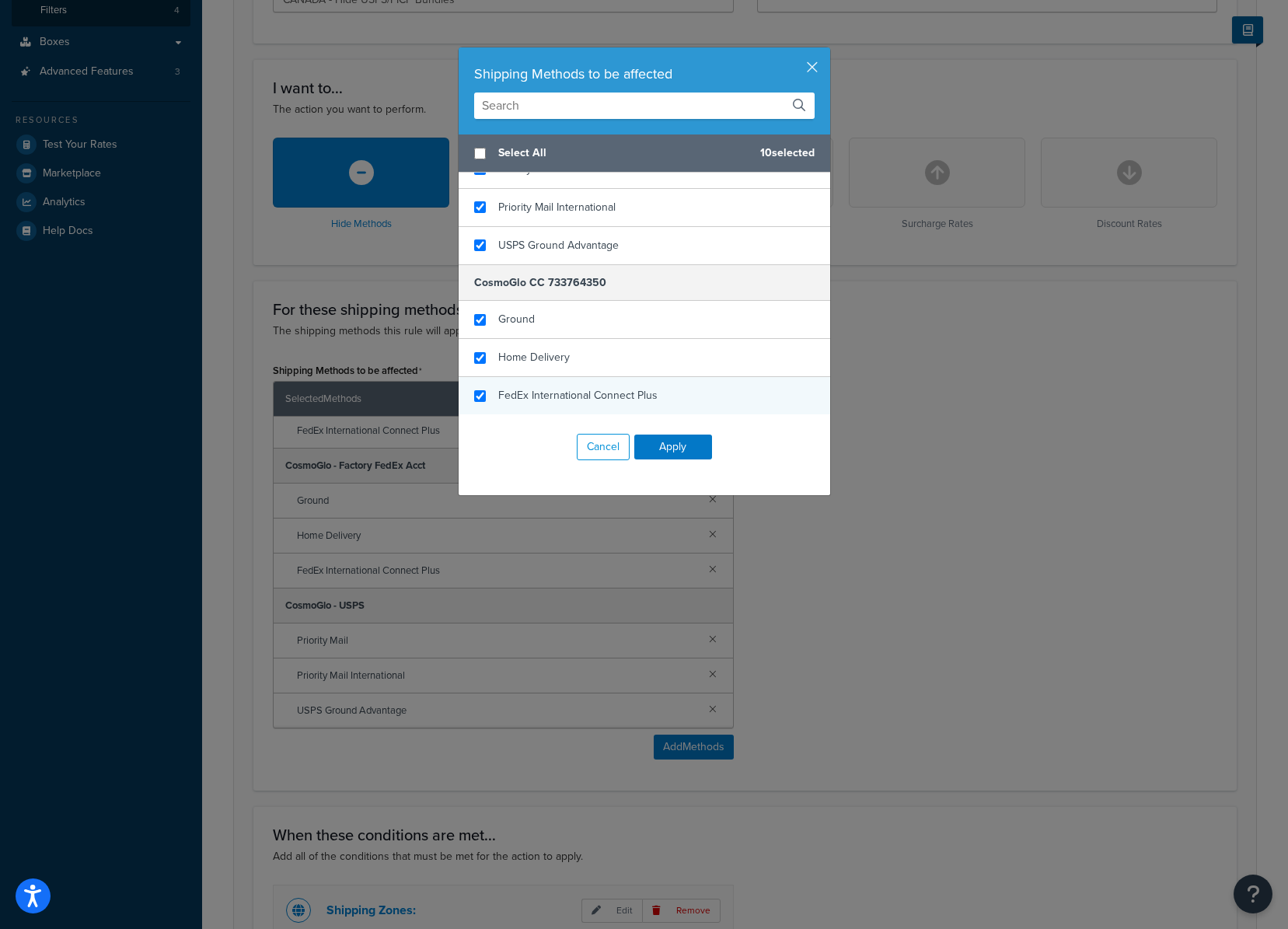
checkbox input "true"
click at [584, 408] on div "FedEx International Connect Plus" at bounding box center [644, 395] width 371 height 37
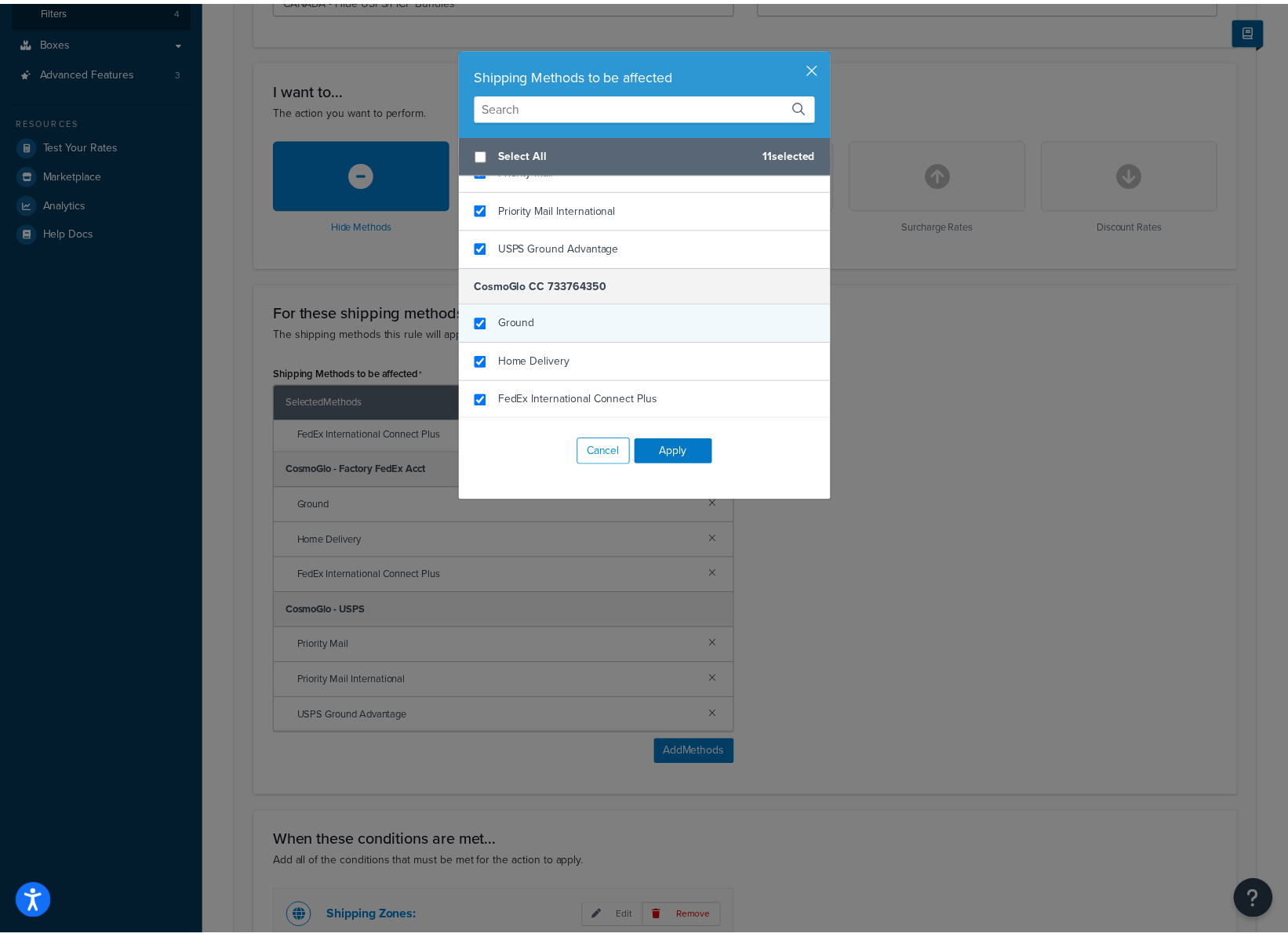
scroll to position [0, 0]
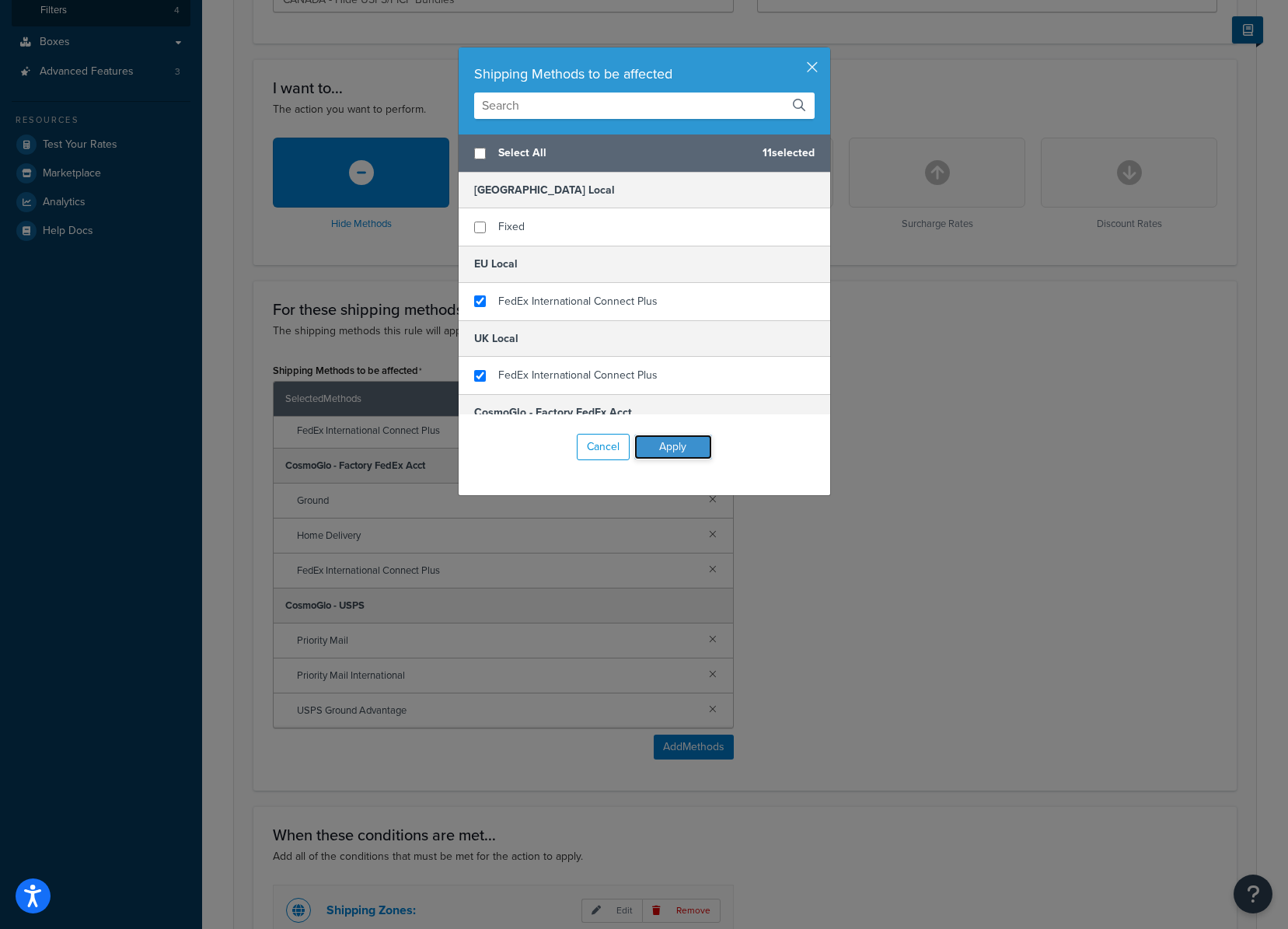
click at [671, 440] on button "Apply" at bounding box center [672, 446] width 78 height 25
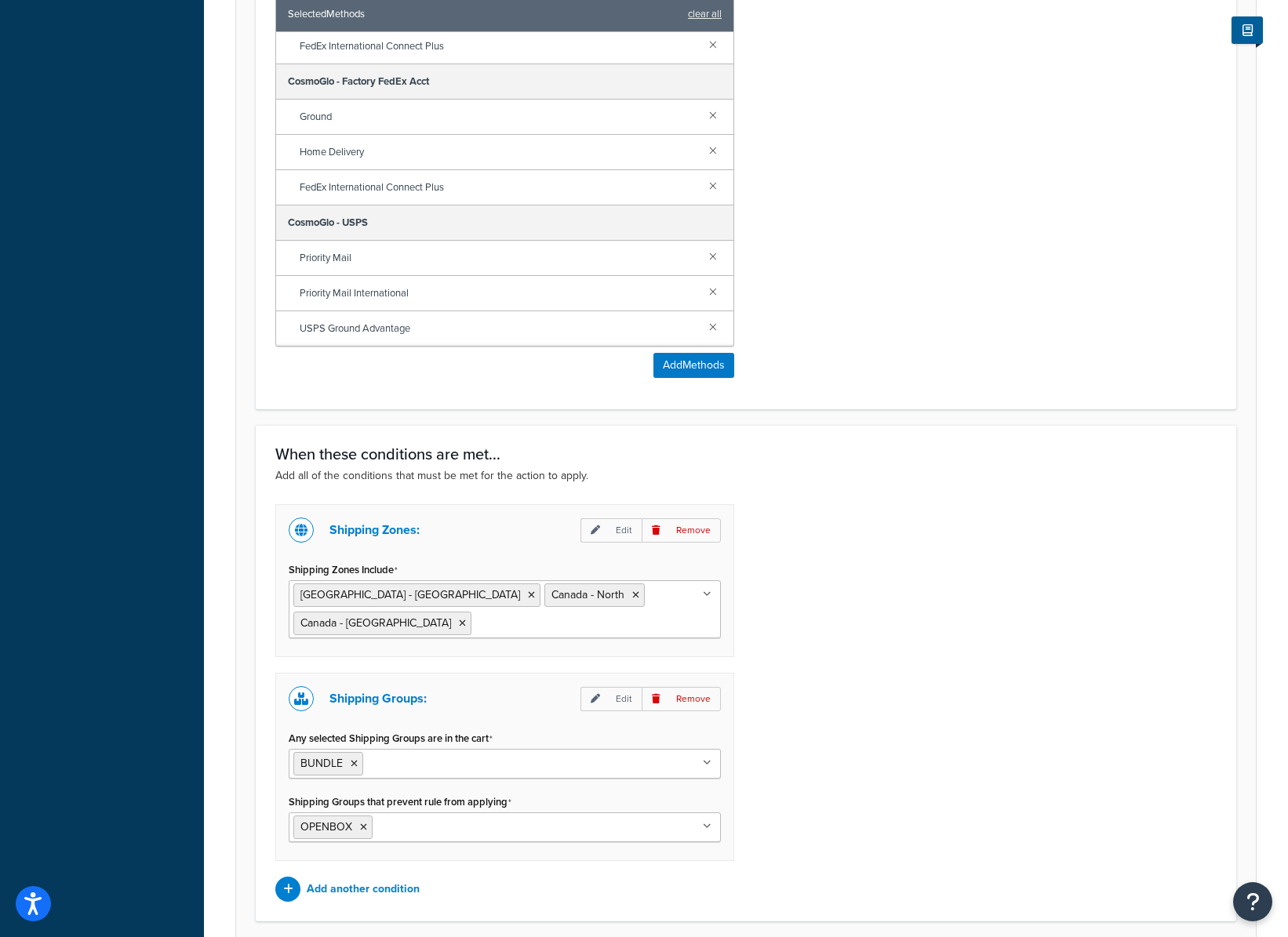
scroll to position [873, 0]
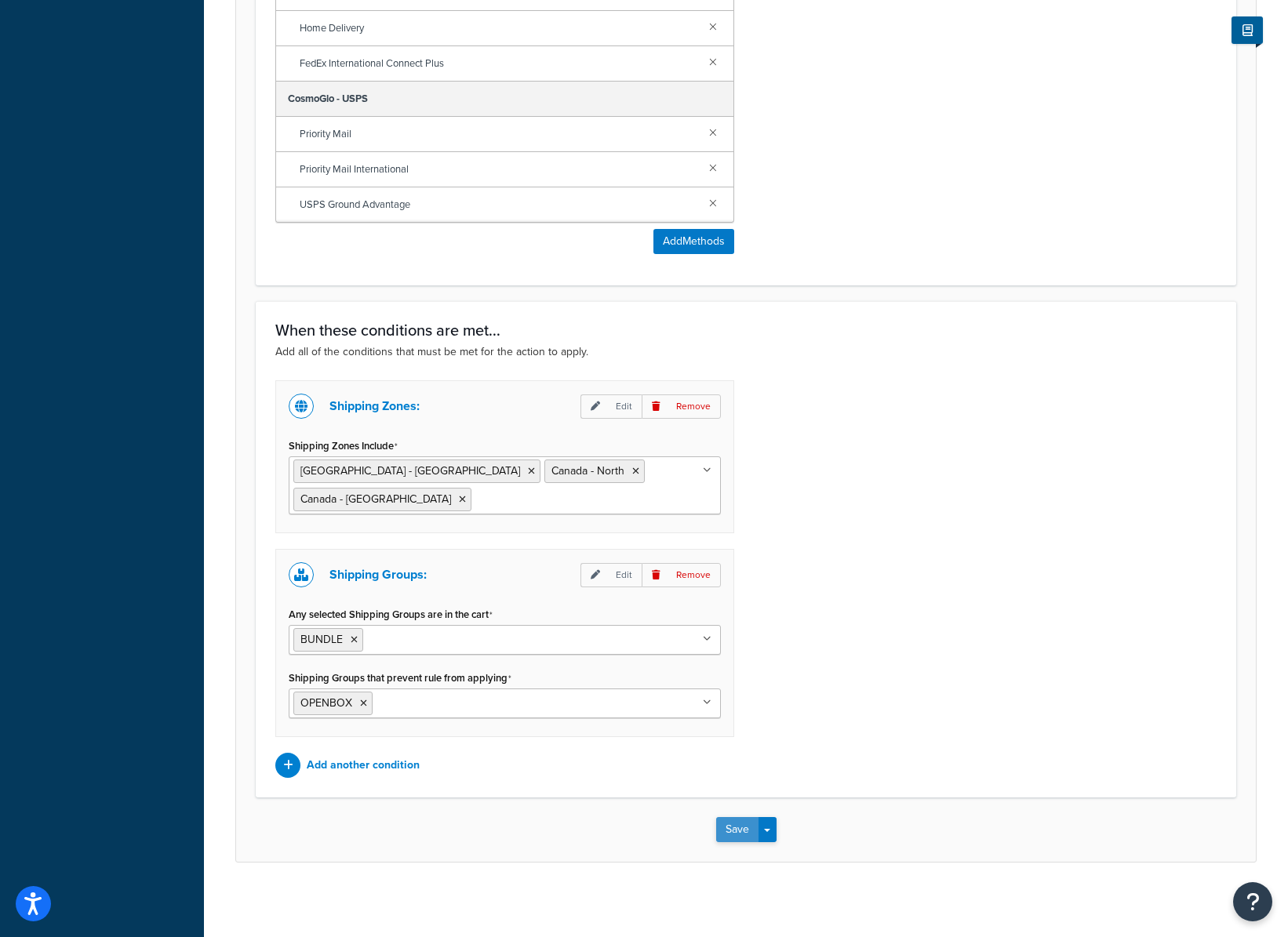
click at [725, 820] on button "Save" at bounding box center [737, 829] width 42 height 25
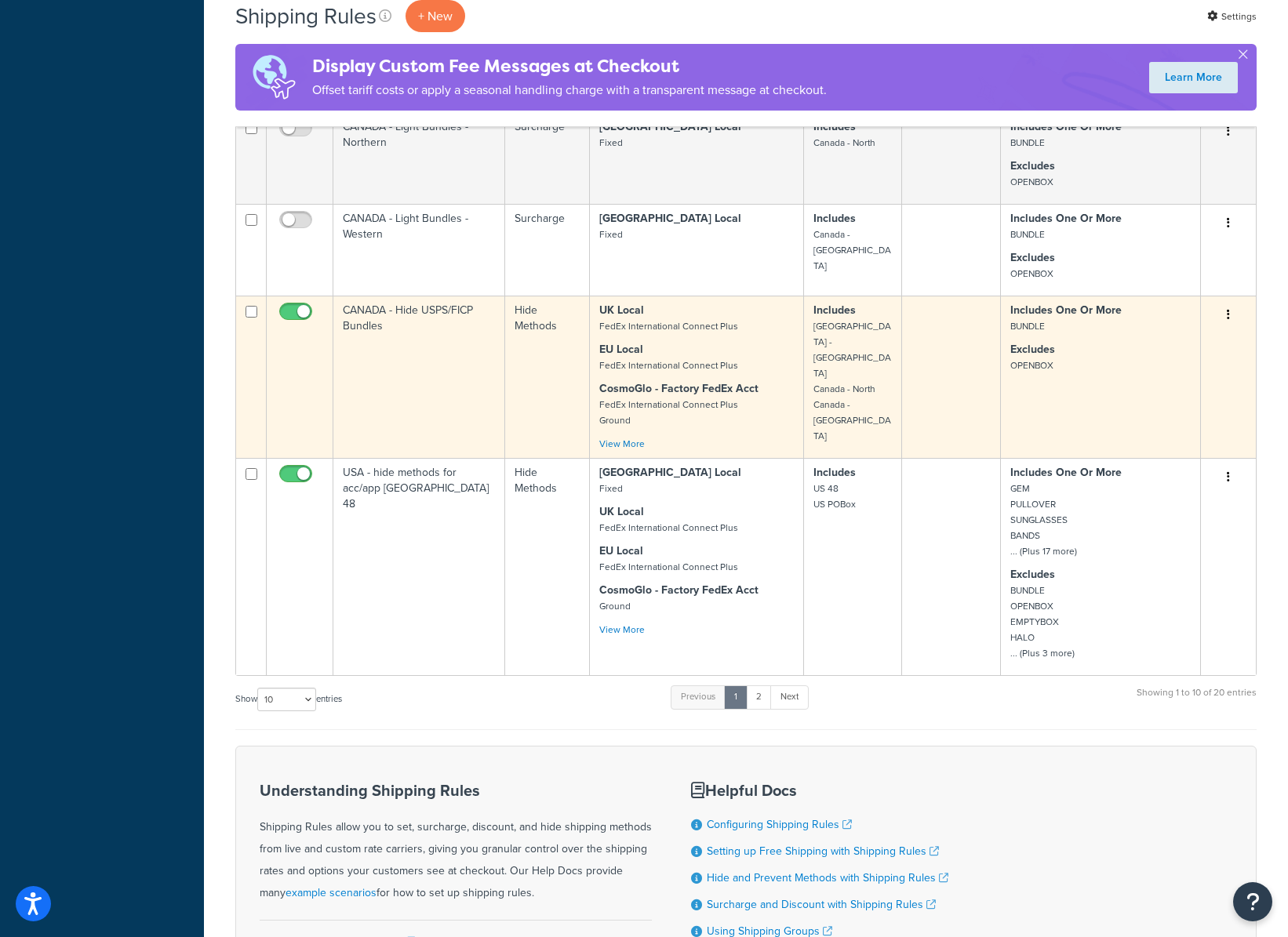
scroll to position [1120, 0]
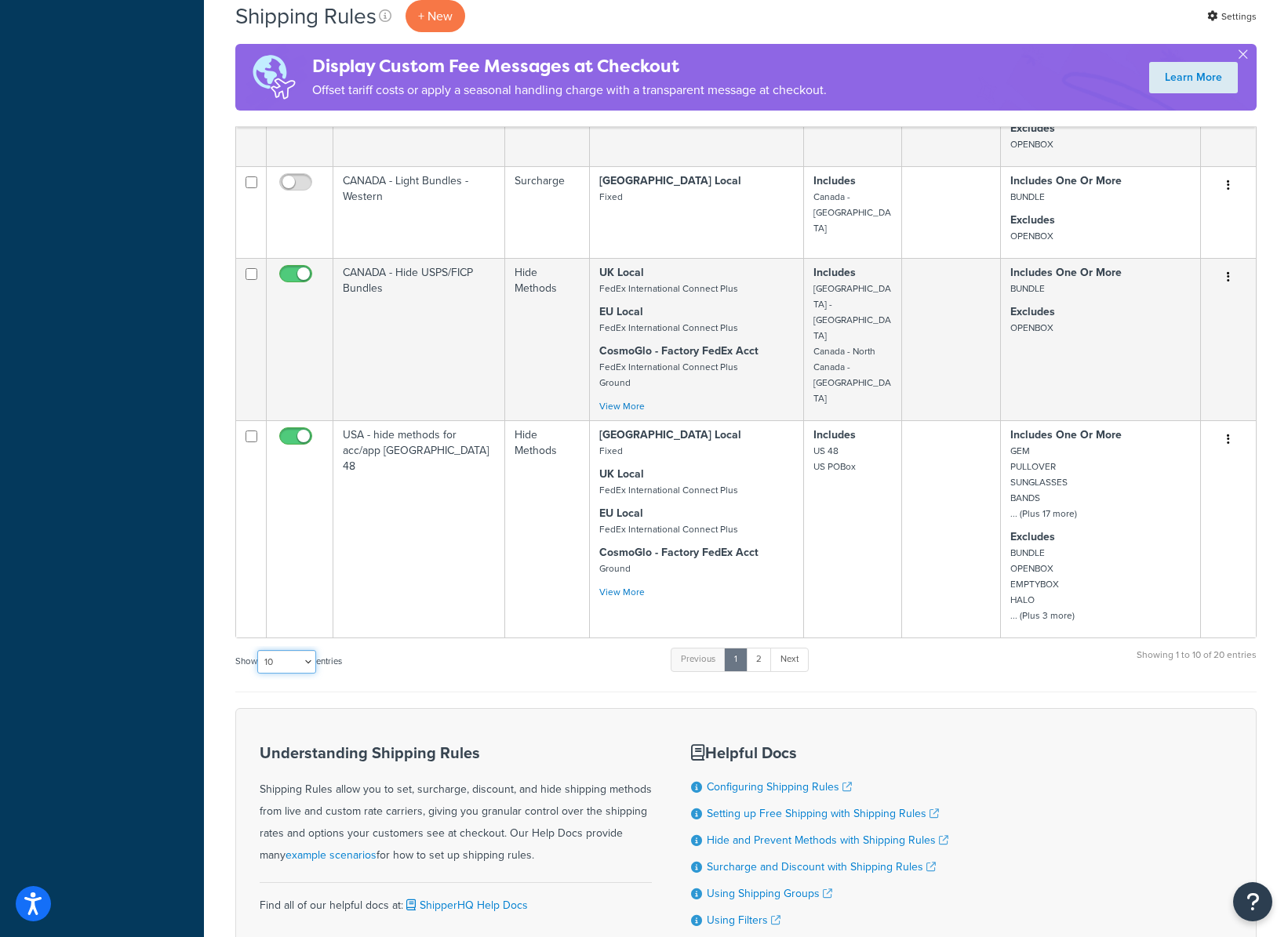
click at [291, 660] on select "10 15 25 50 100 1000" at bounding box center [287, 663] width 59 height 24
select select "1000"
click at [259, 651] on select "10 15 25 50 100 1000" at bounding box center [287, 663] width 59 height 24
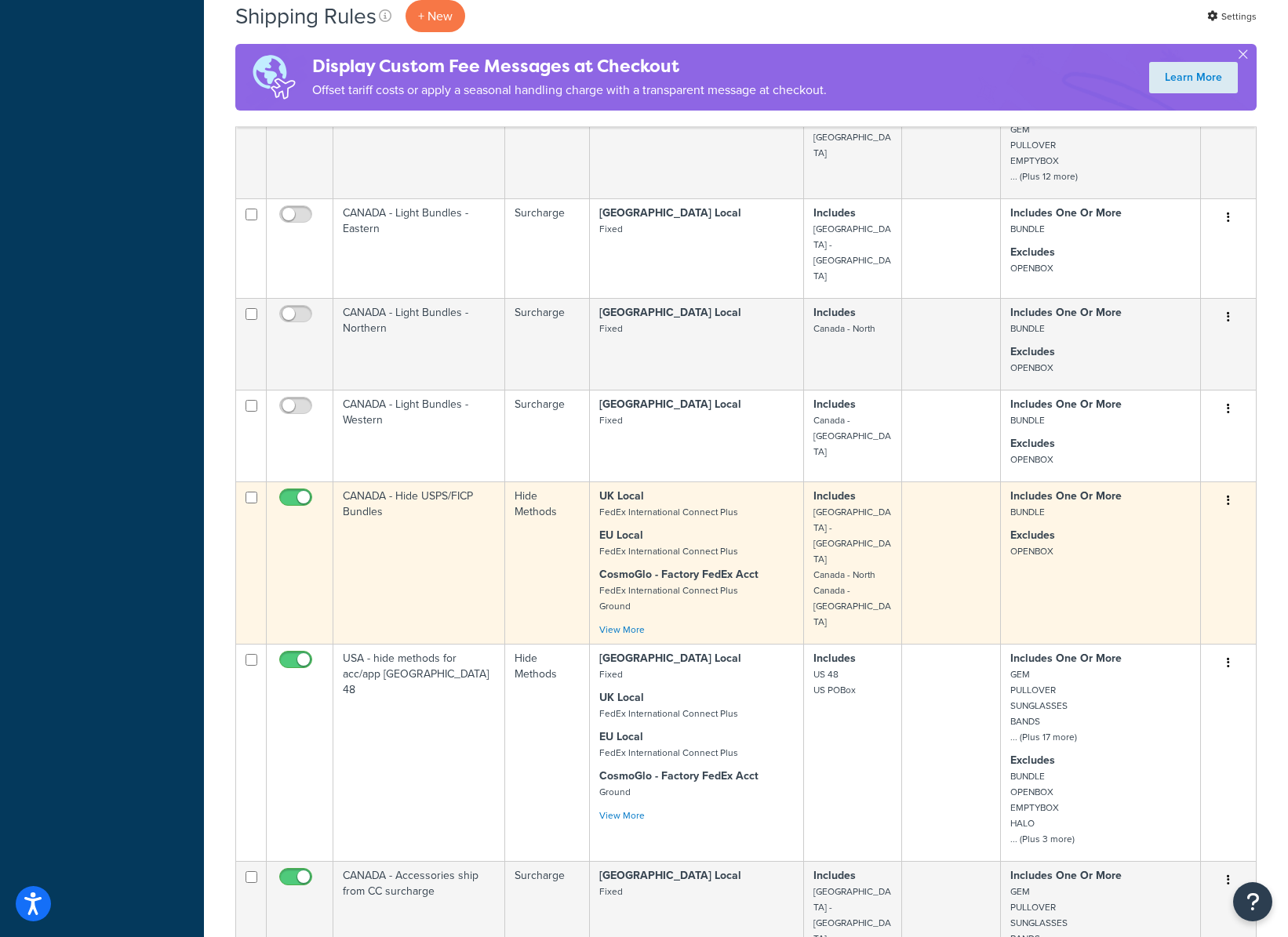
click at [451, 541] on td "CANADA - Hide USPS/FICP Bundles" at bounding box center [419, 562] width 172 height 162
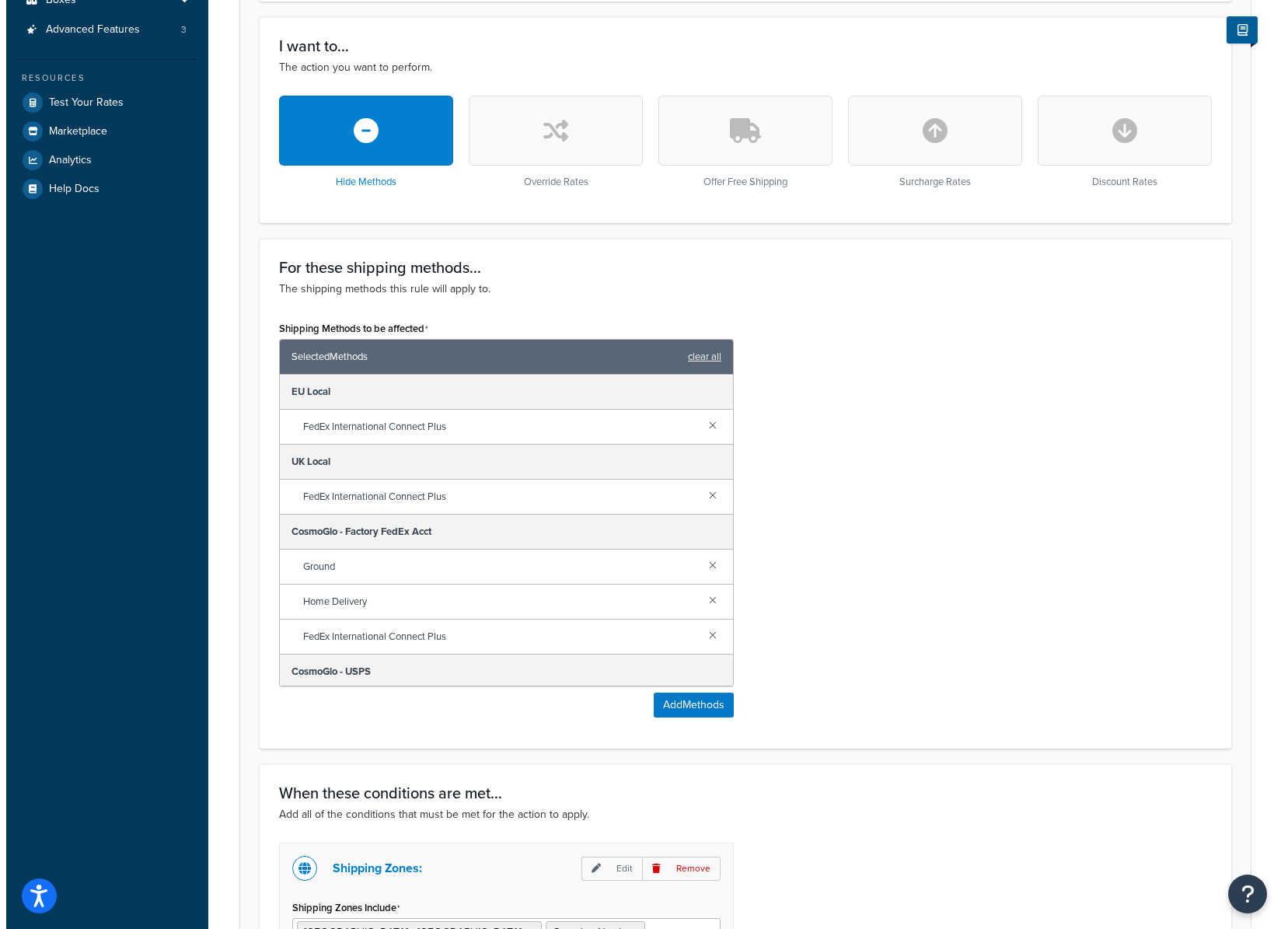
scroll to position [409, 0]
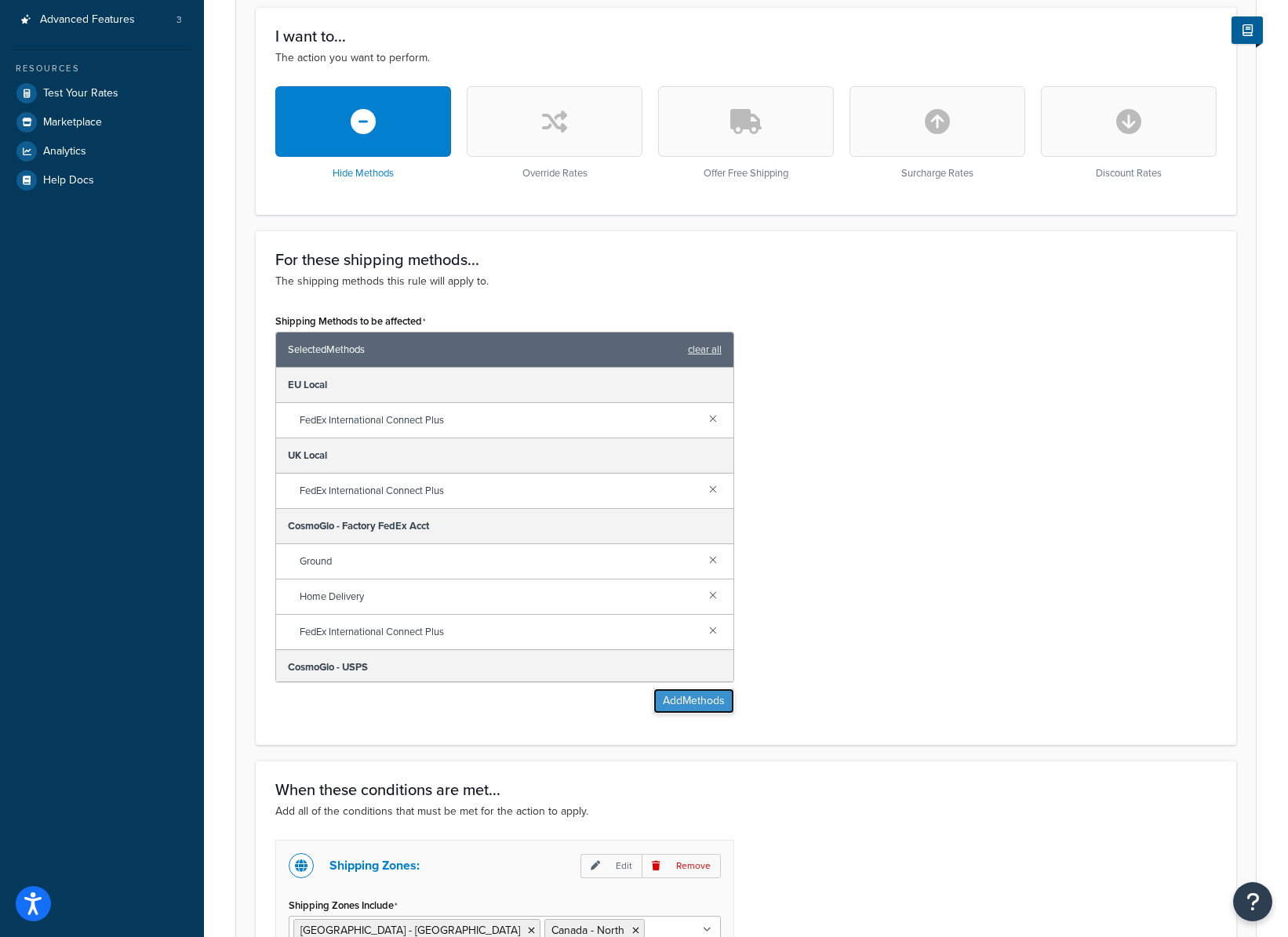
click at [709, 703] on button "Add Methods" at bounding box center [694, 700] width 81 height 25
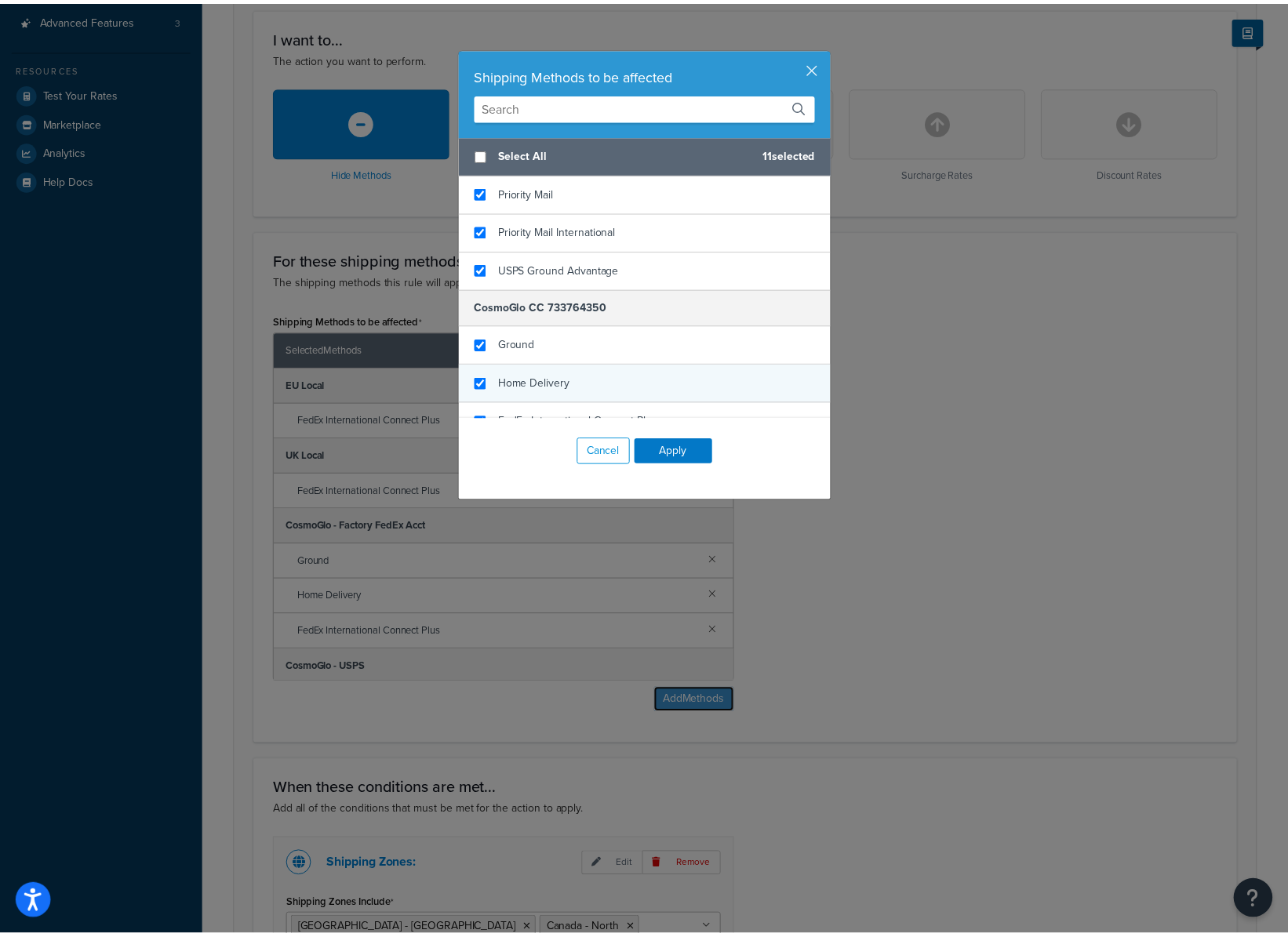
scroll to position [434, 0]
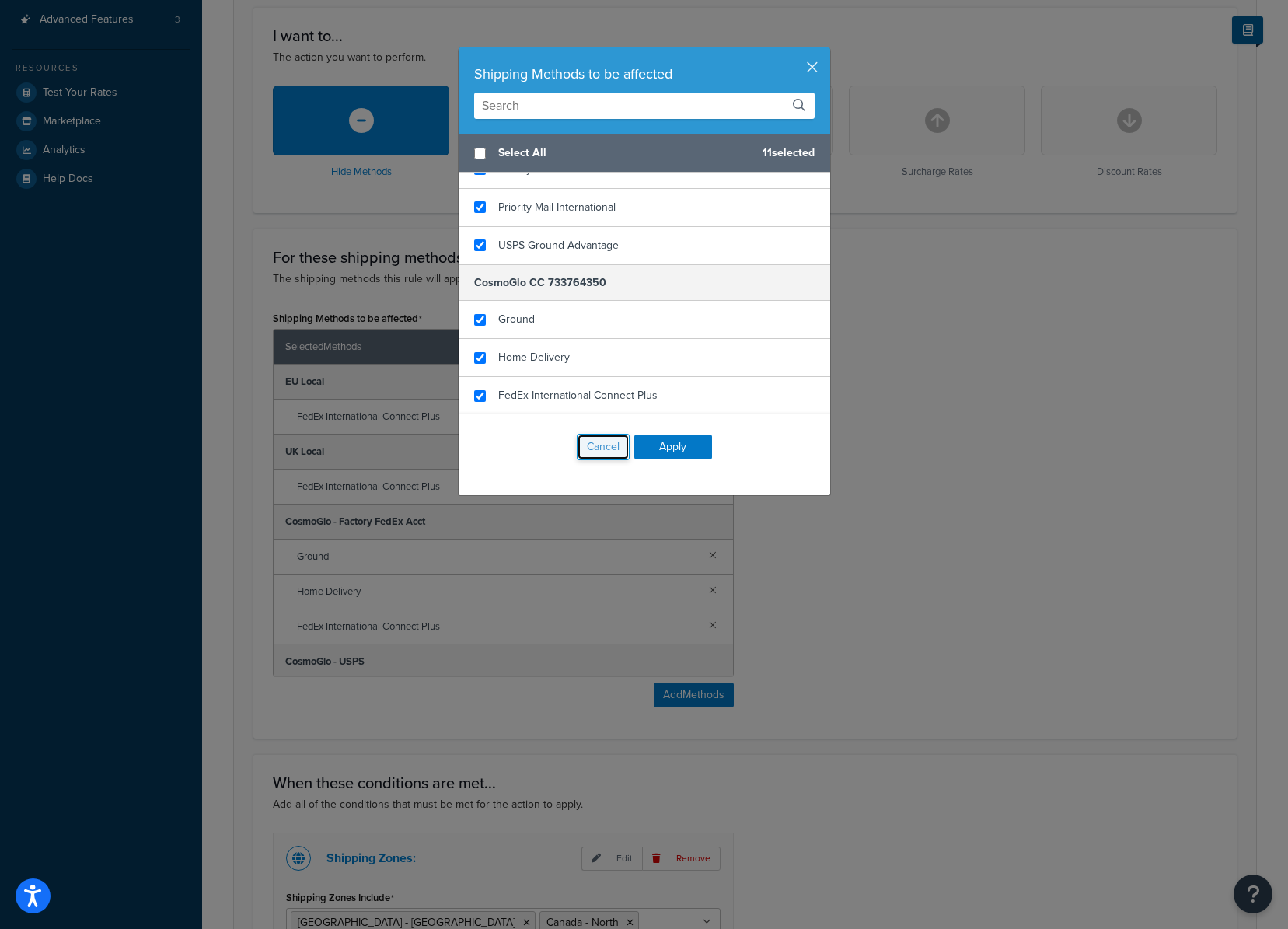
click at [598, 445] on button "Cancel" at bounding box center [603, 447] width 53 height 26
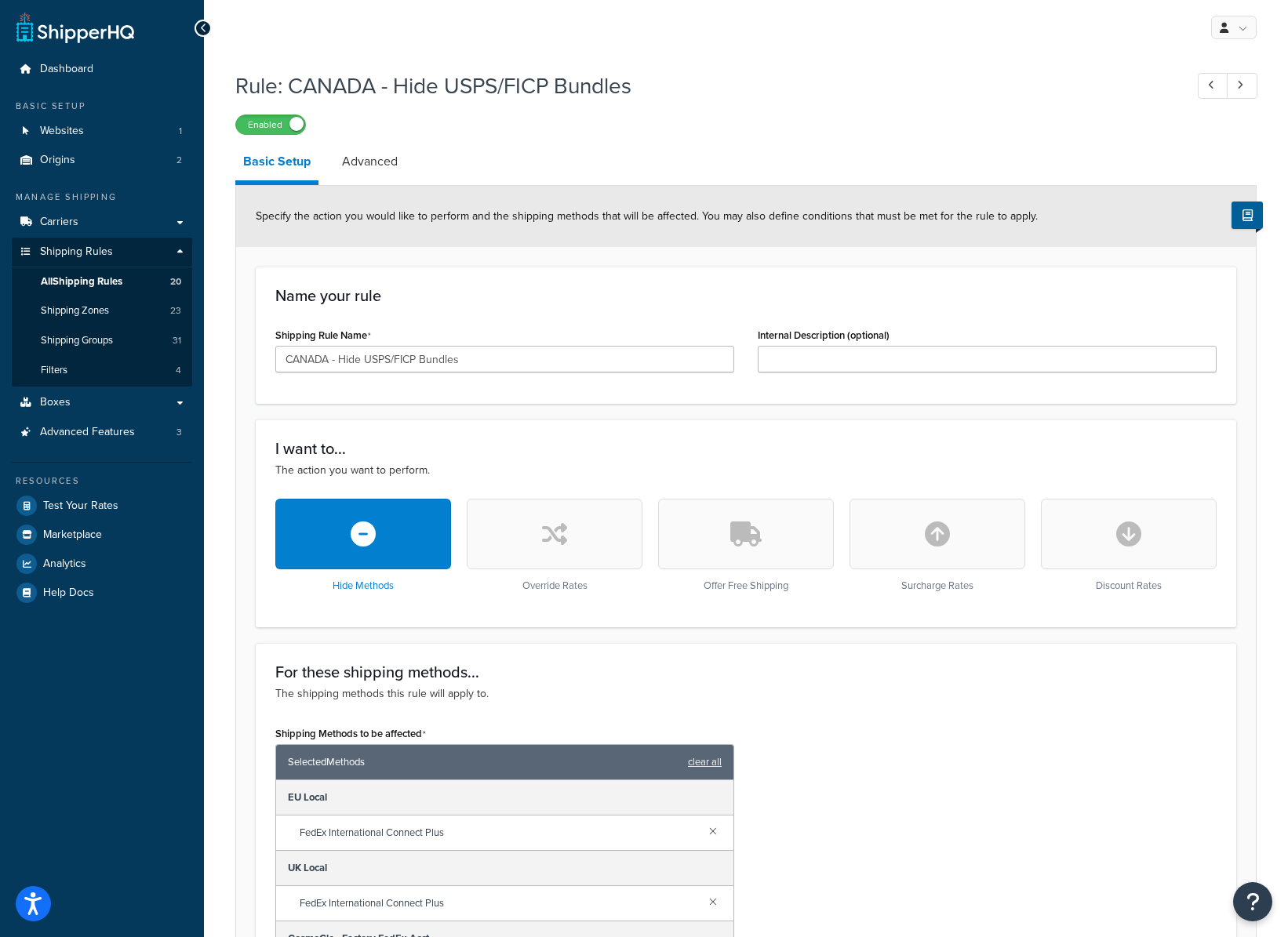
scroll to position [873, 0]
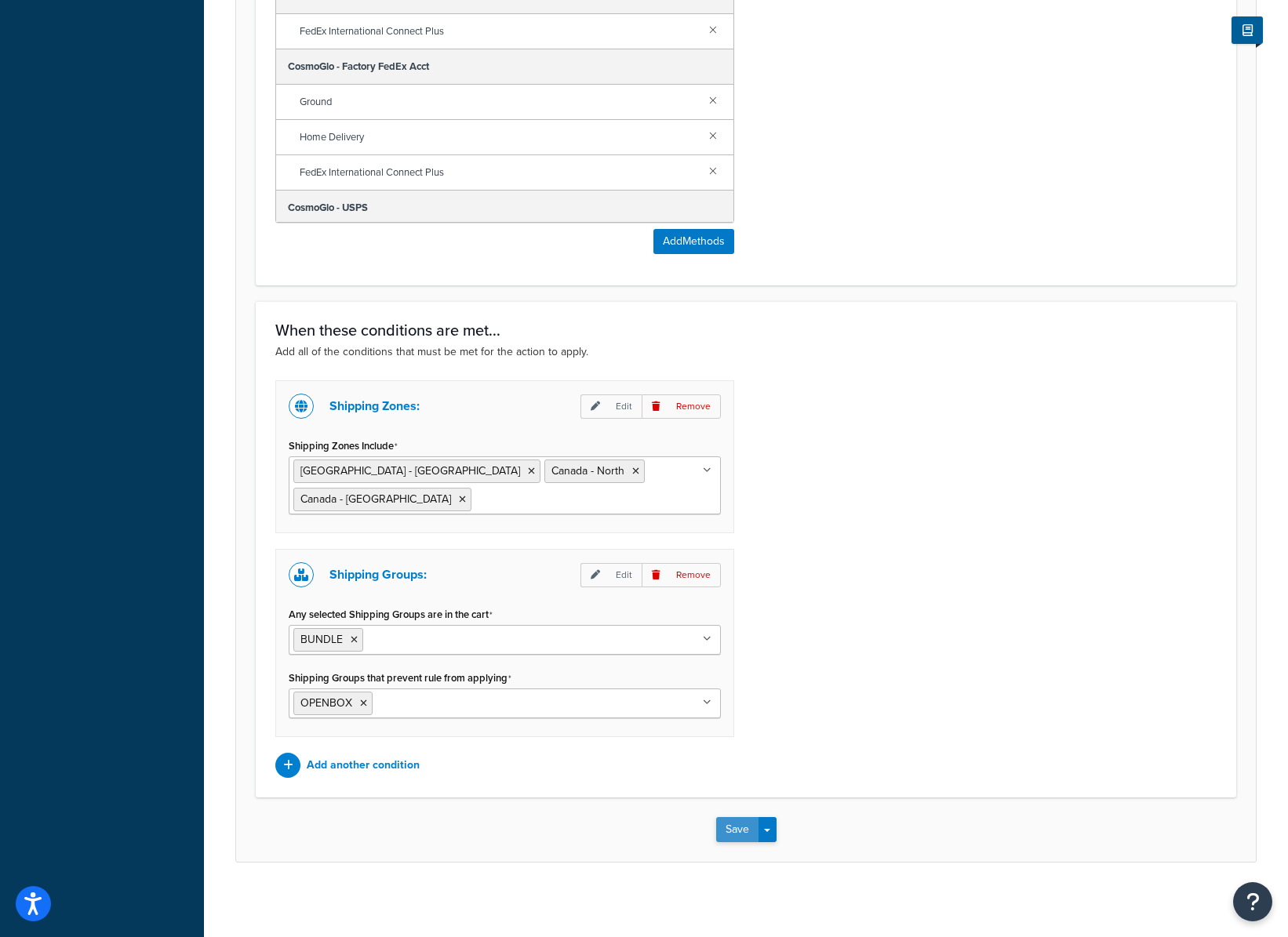
click at [727, 821] on button "Save" at bounding box center [737, 829] width 42 height 25
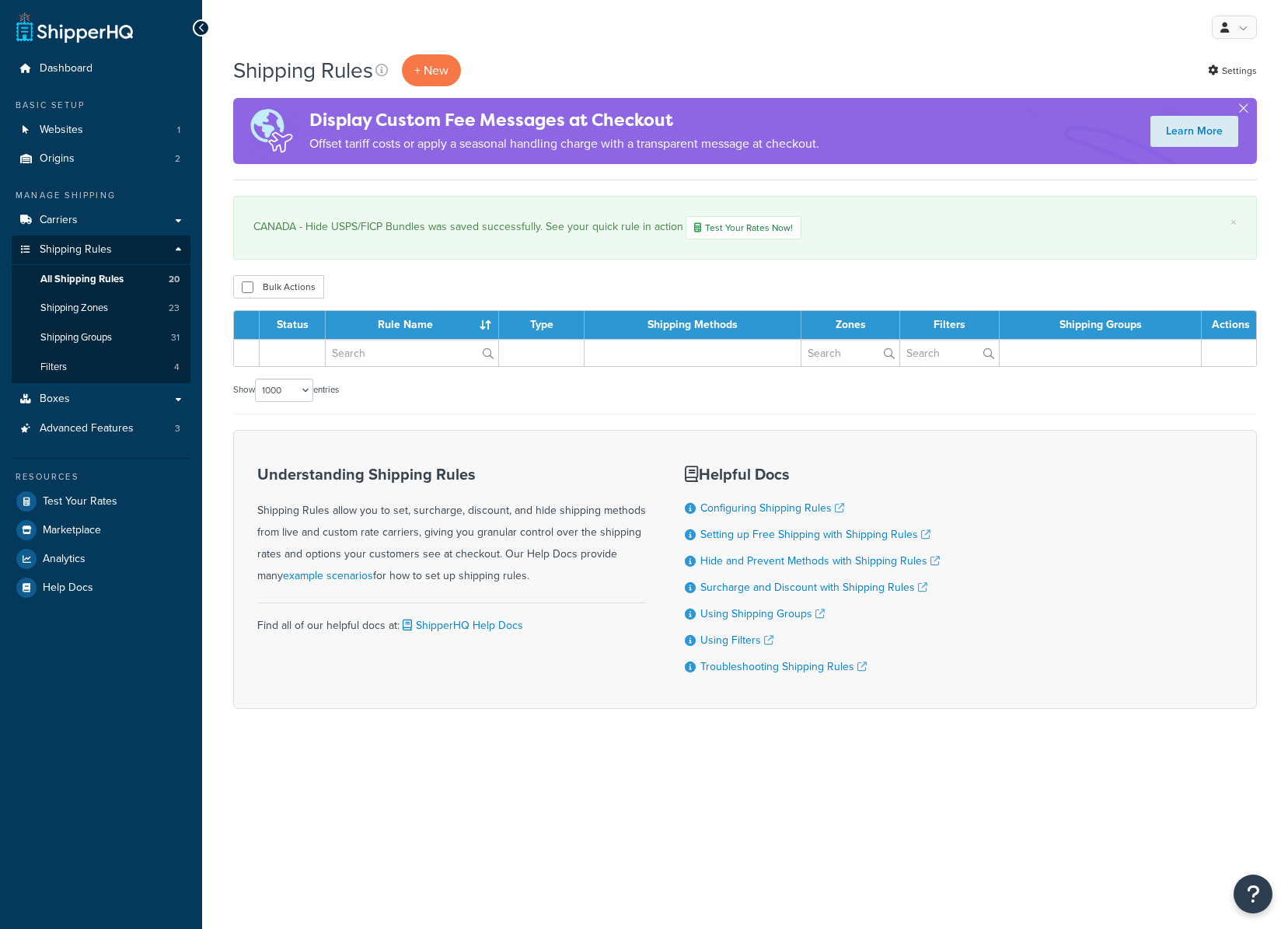
select select "1000"
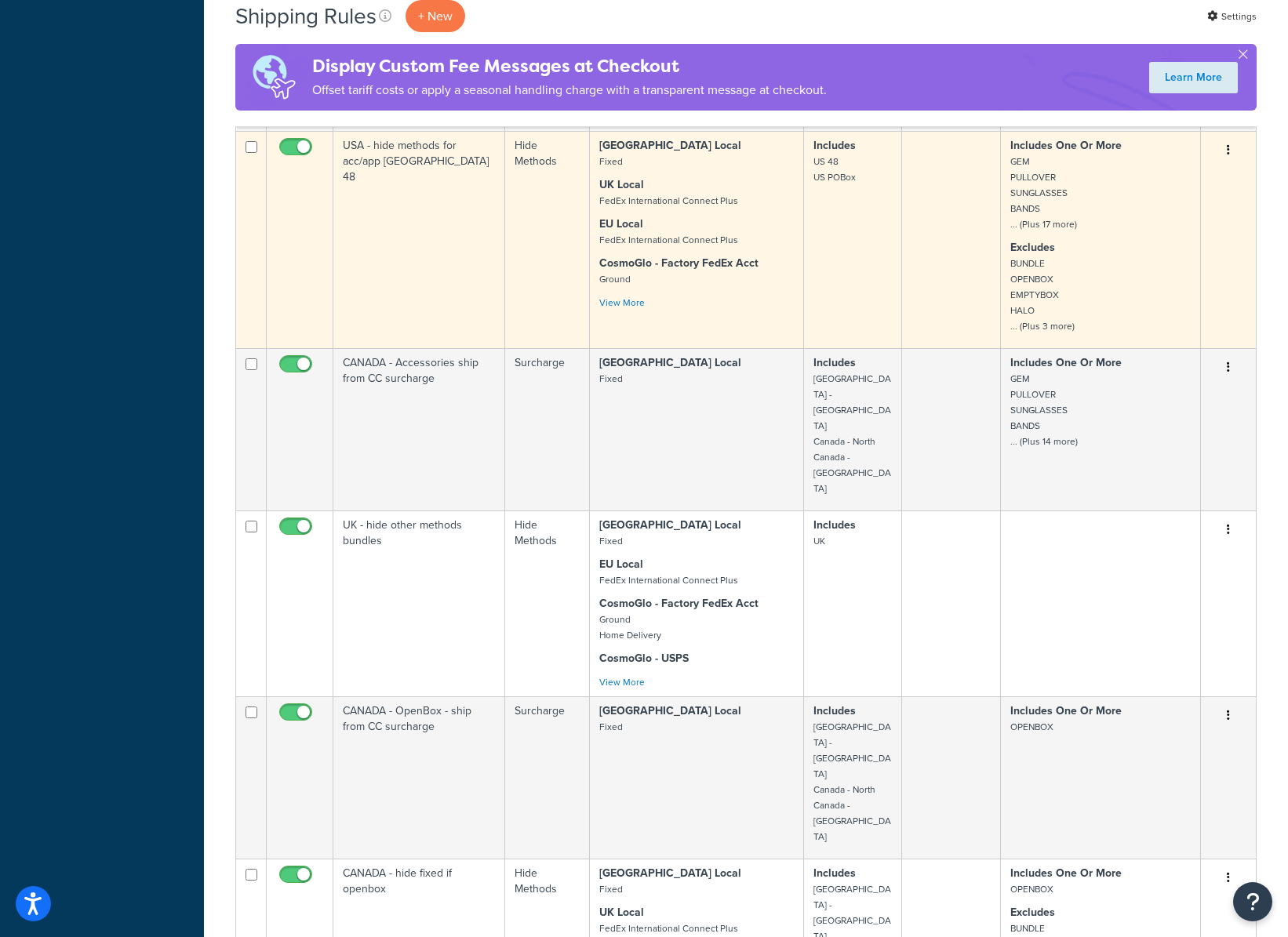
scroll to position [1411, 0]
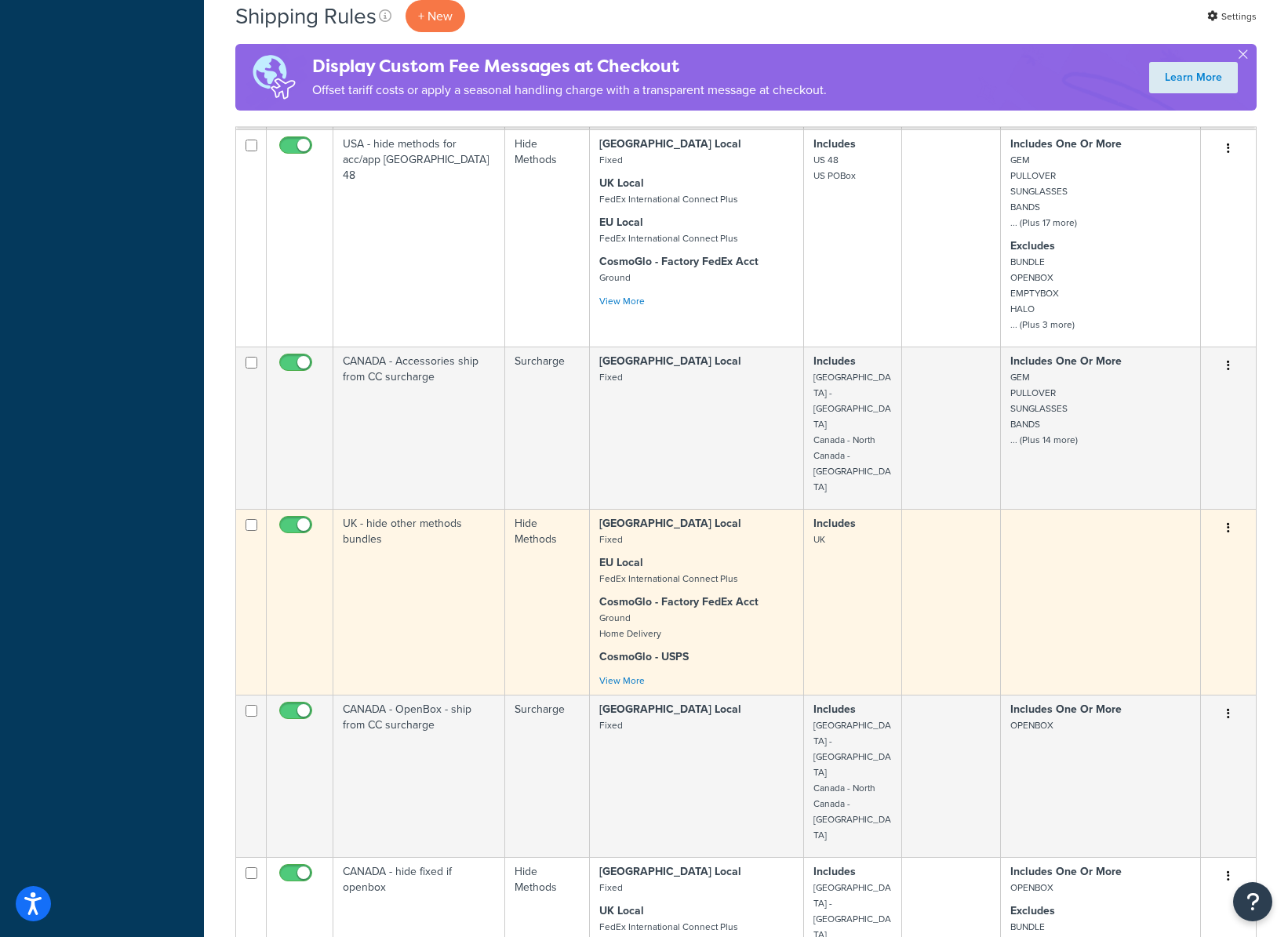
click at [423, 556] on td "UK - hide other methods bundles" at bounding box center [419, 602] width 172 height 186
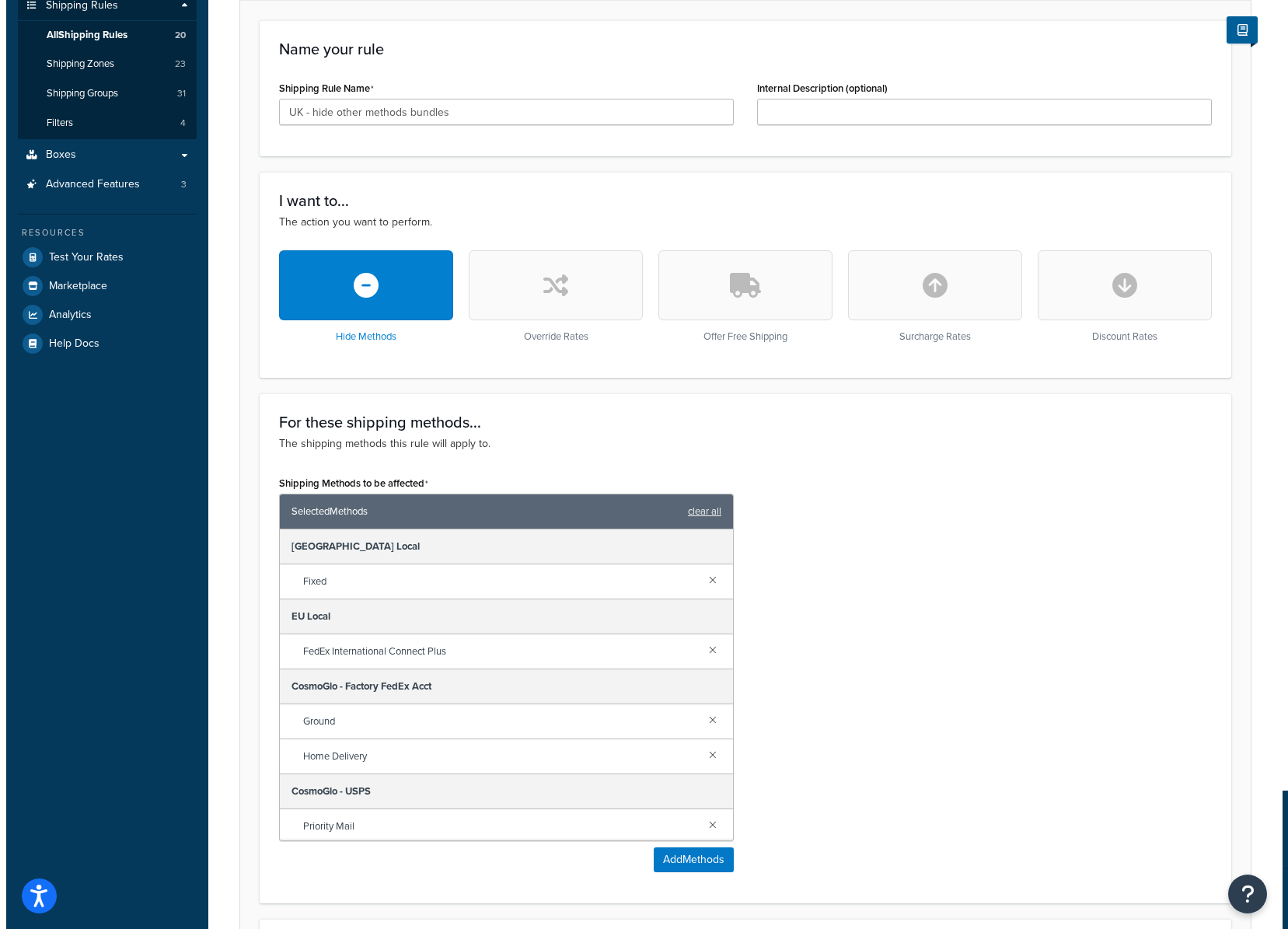
scroll to position [356, 0]
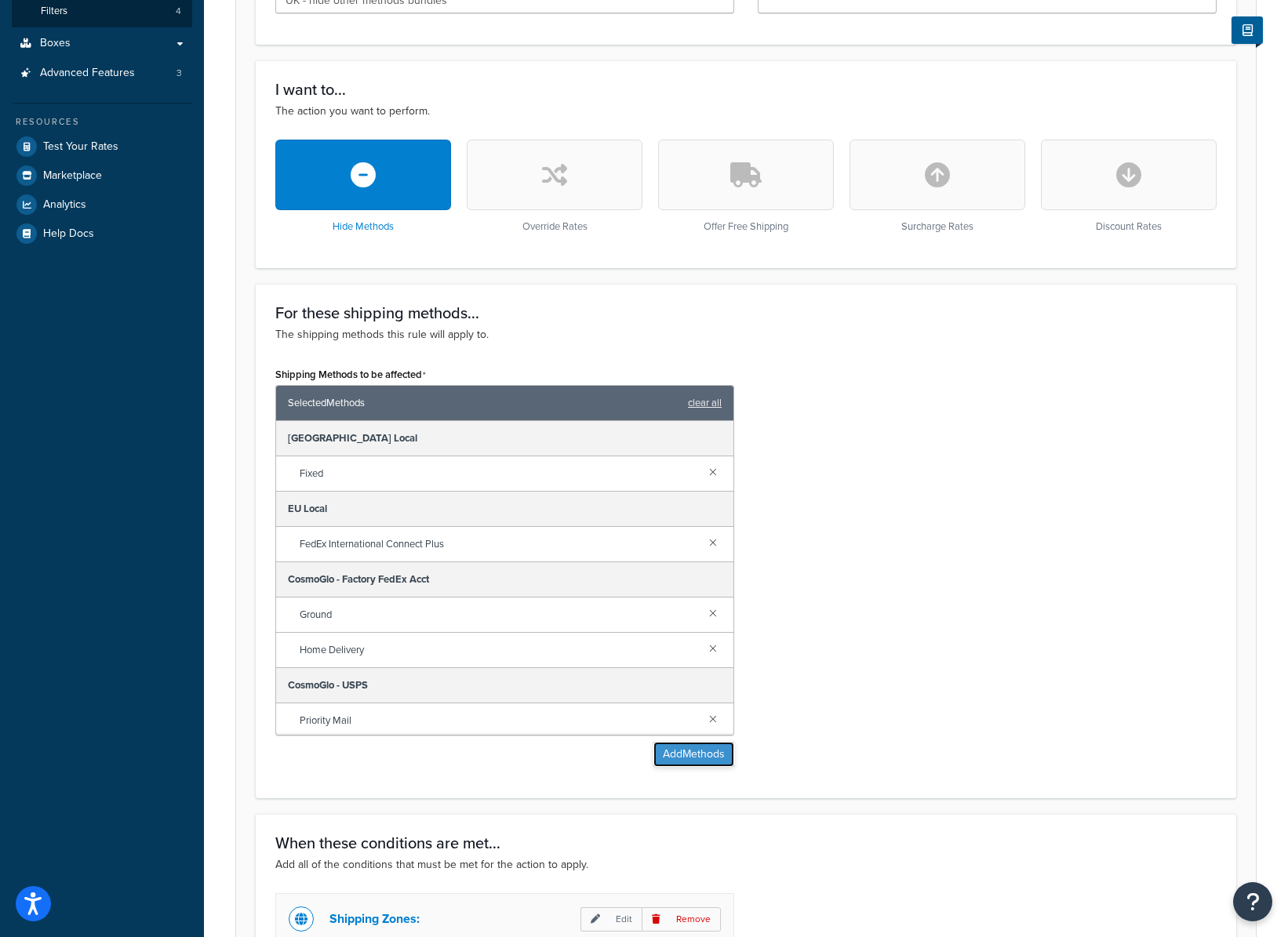
click at [694, 754] on button "Add Methods" at bounding box center [694, 754] width 81 height 25
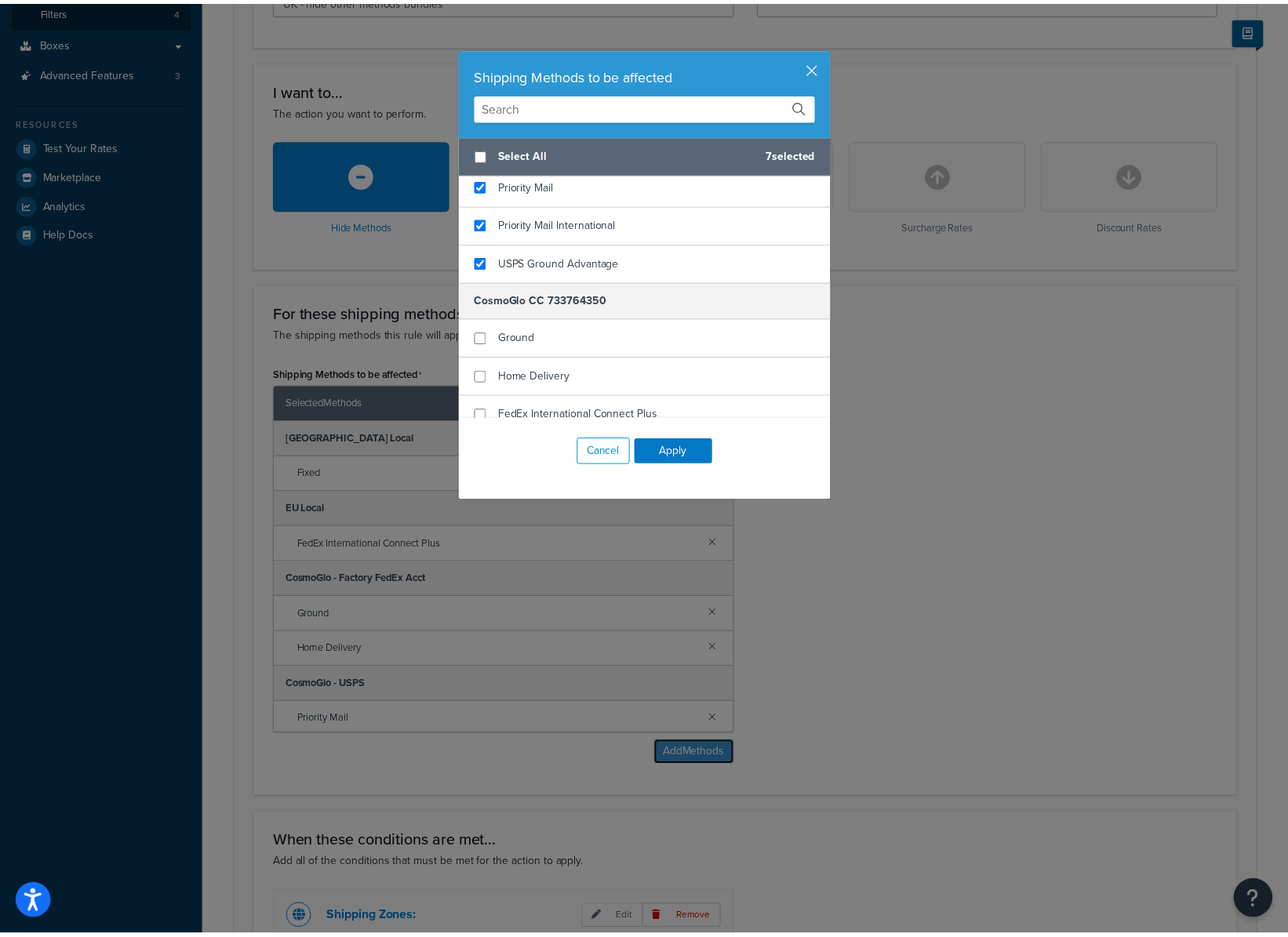
scroll to position [434, 0]
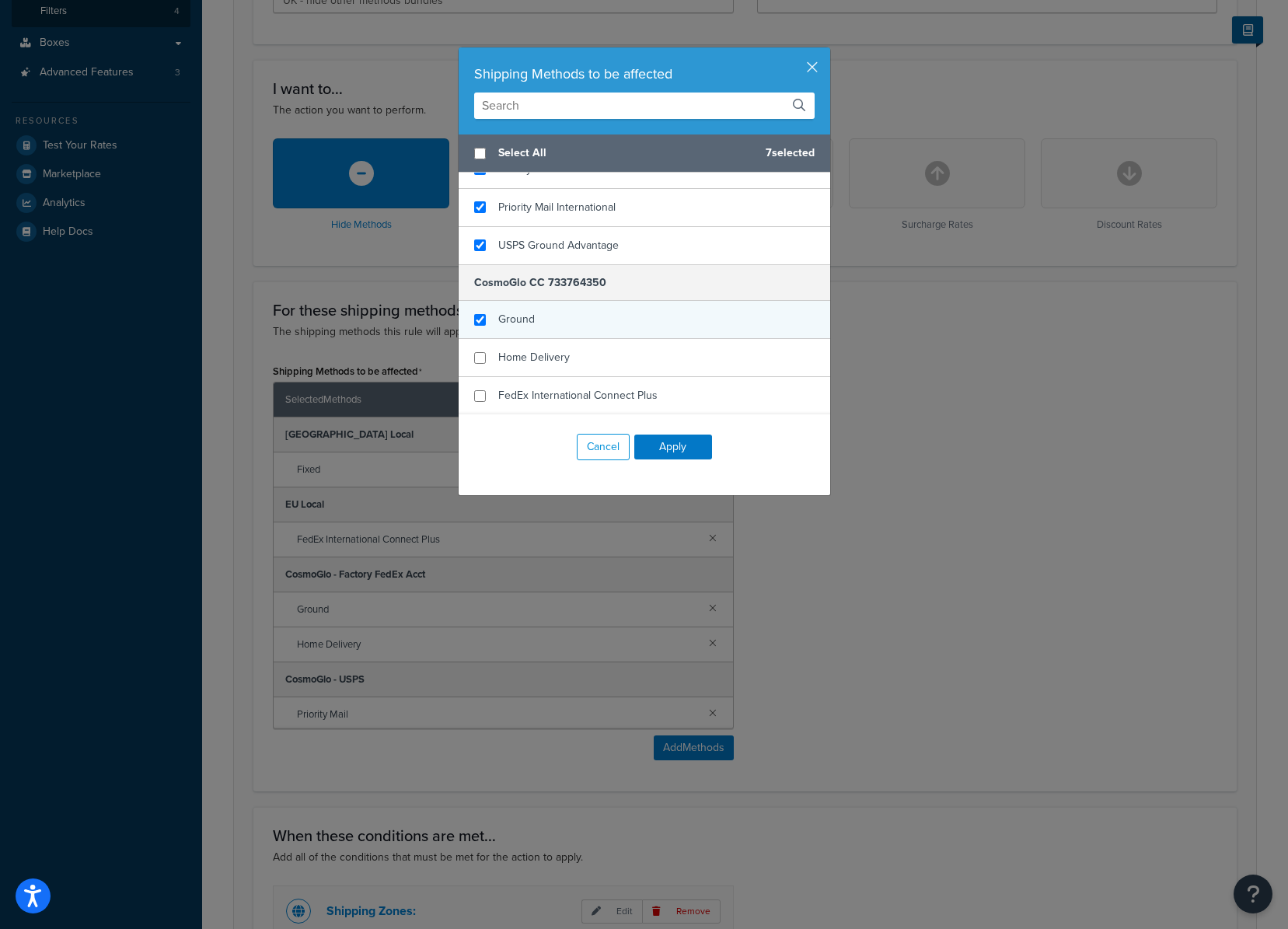
checkbox input "true"
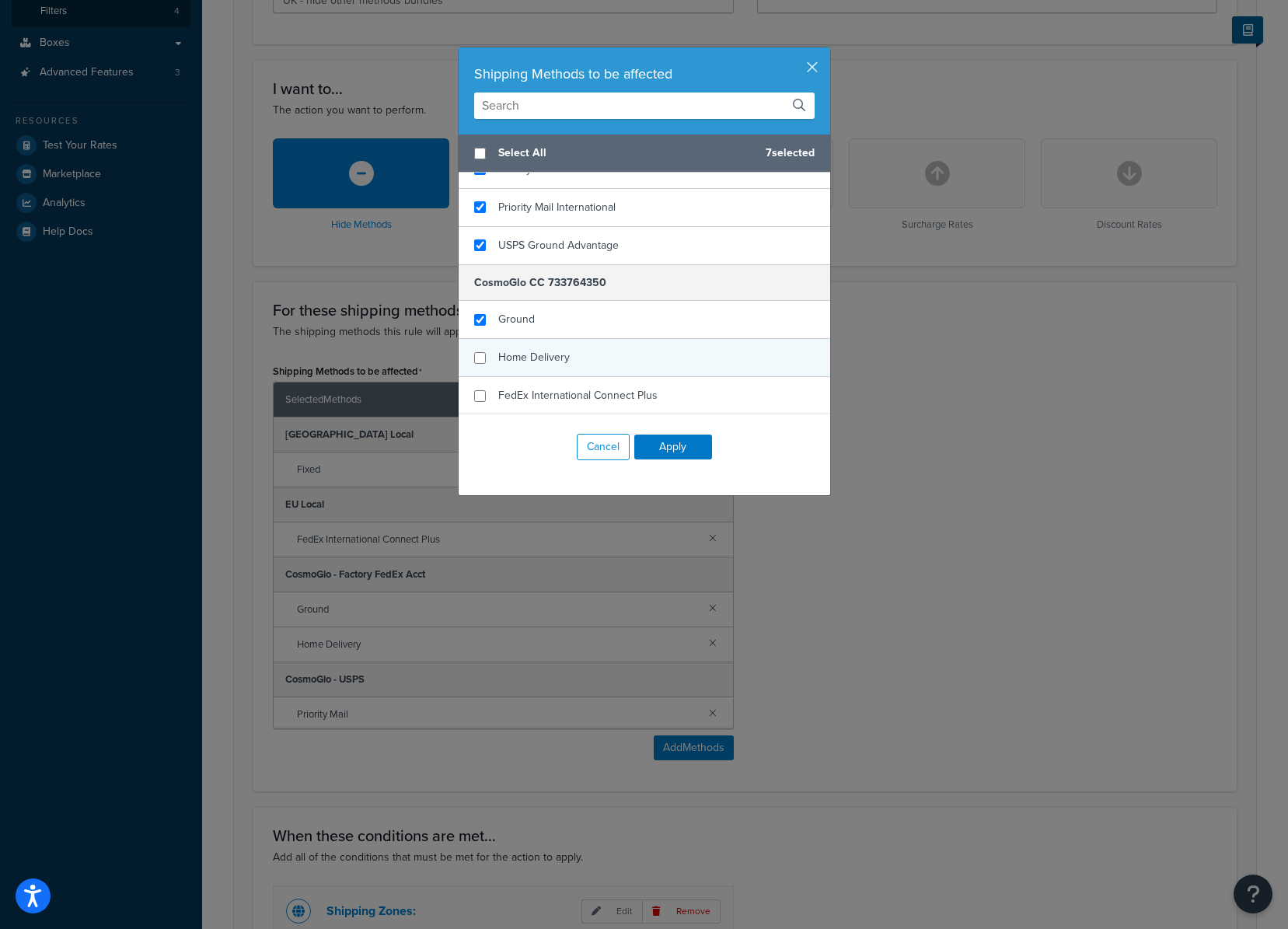
drag, startPoint x: 518, startPoint y: 315, endPoint x: 528, endPoint y: 355, distance: 41.2
click at [518, 316] on span "Ground" at bounding box center [516, 319] width 36 height 16
checkbox input "true"
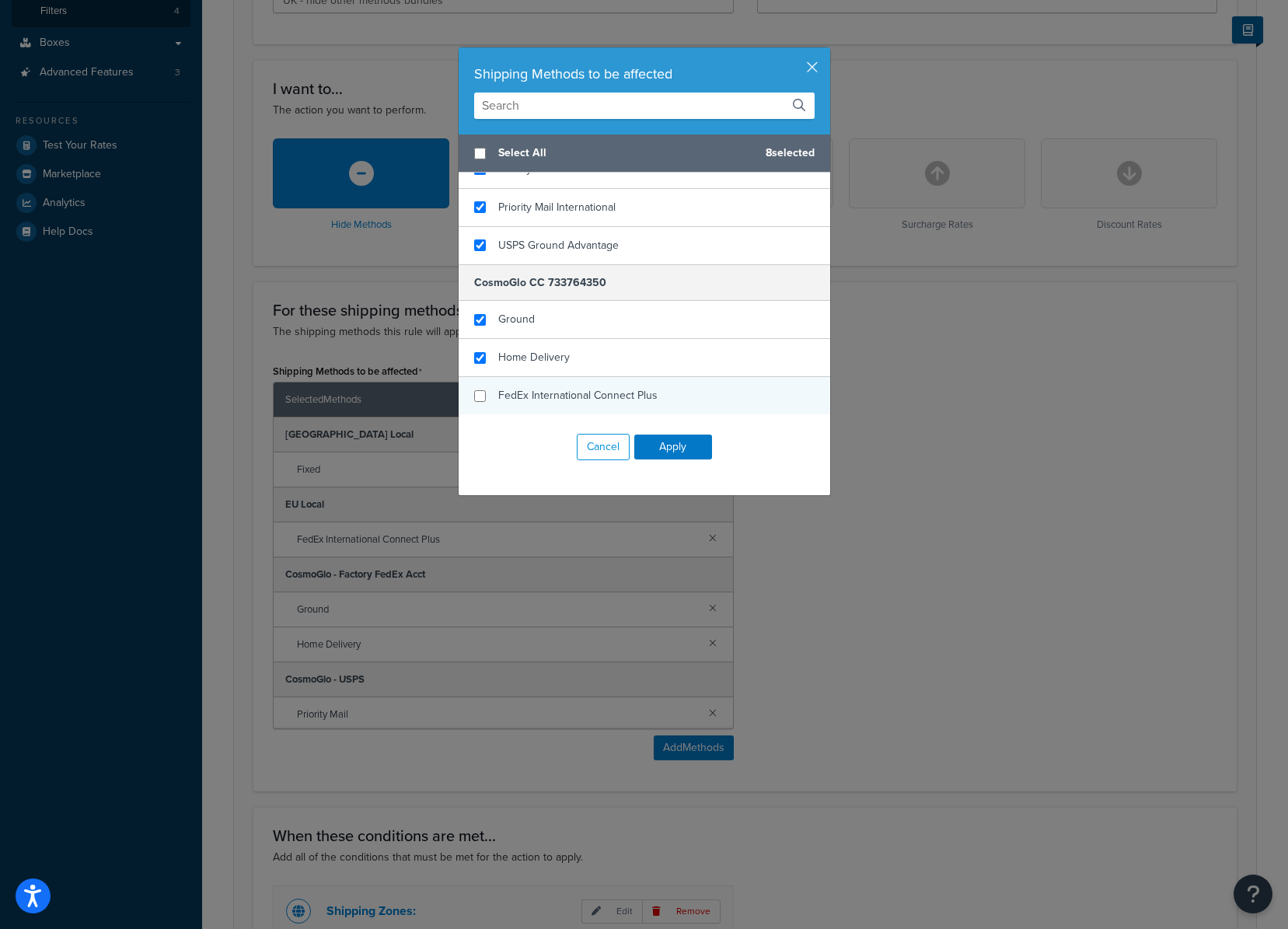
drag, startPoint x: 529, startPoint y: 355, endPoint x: 533, endPoint y: 381, distance: 26.3
click at [528, 356] on span "Home Delivery" at bounding box center [534, 358] width 71 height 16
checkbox input "true"
click at [535, 384] on div "FedEx International Connect Plus" at bounding box center [644, 395] width 371 height 37
click at [664, 446] on button "Apply" at bounding box center [672, 446] width 78 height 25
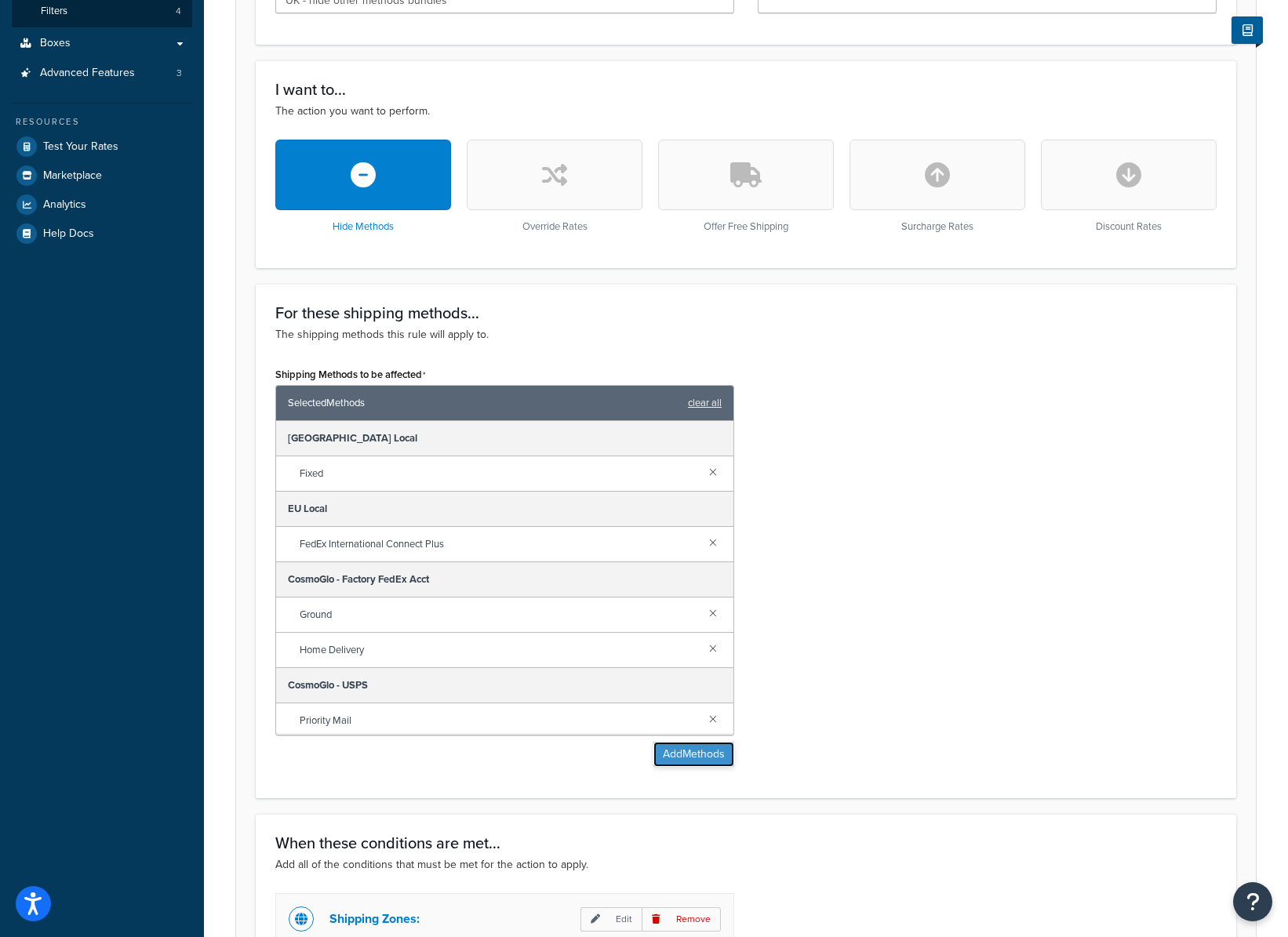
click at [703, 751] on button "Add Methods" at bounding box center [694, 754] width 81 height 25
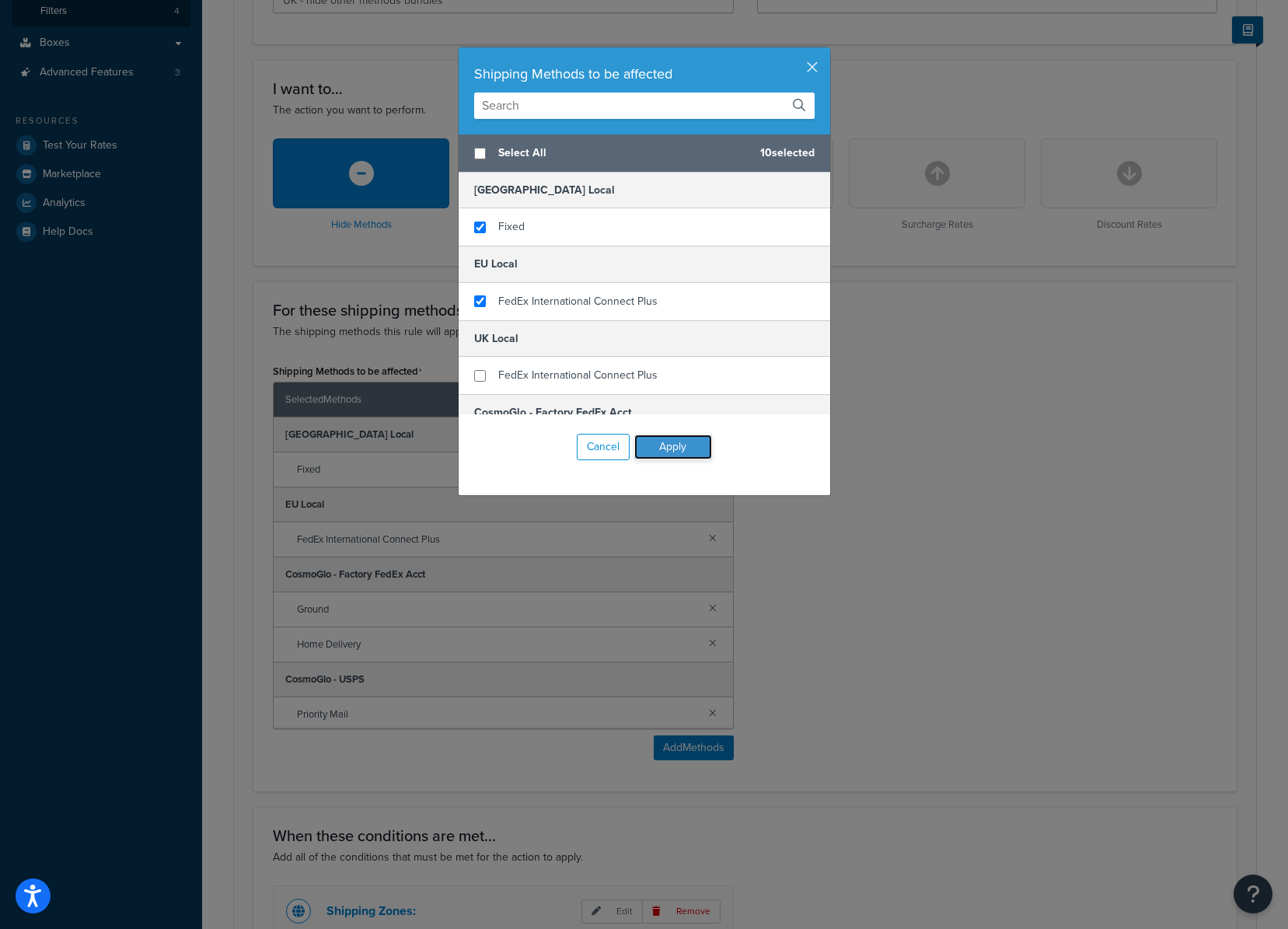
click at [668, 445] on button "Apply" at bounding box center [672, 446] width 78 height 25
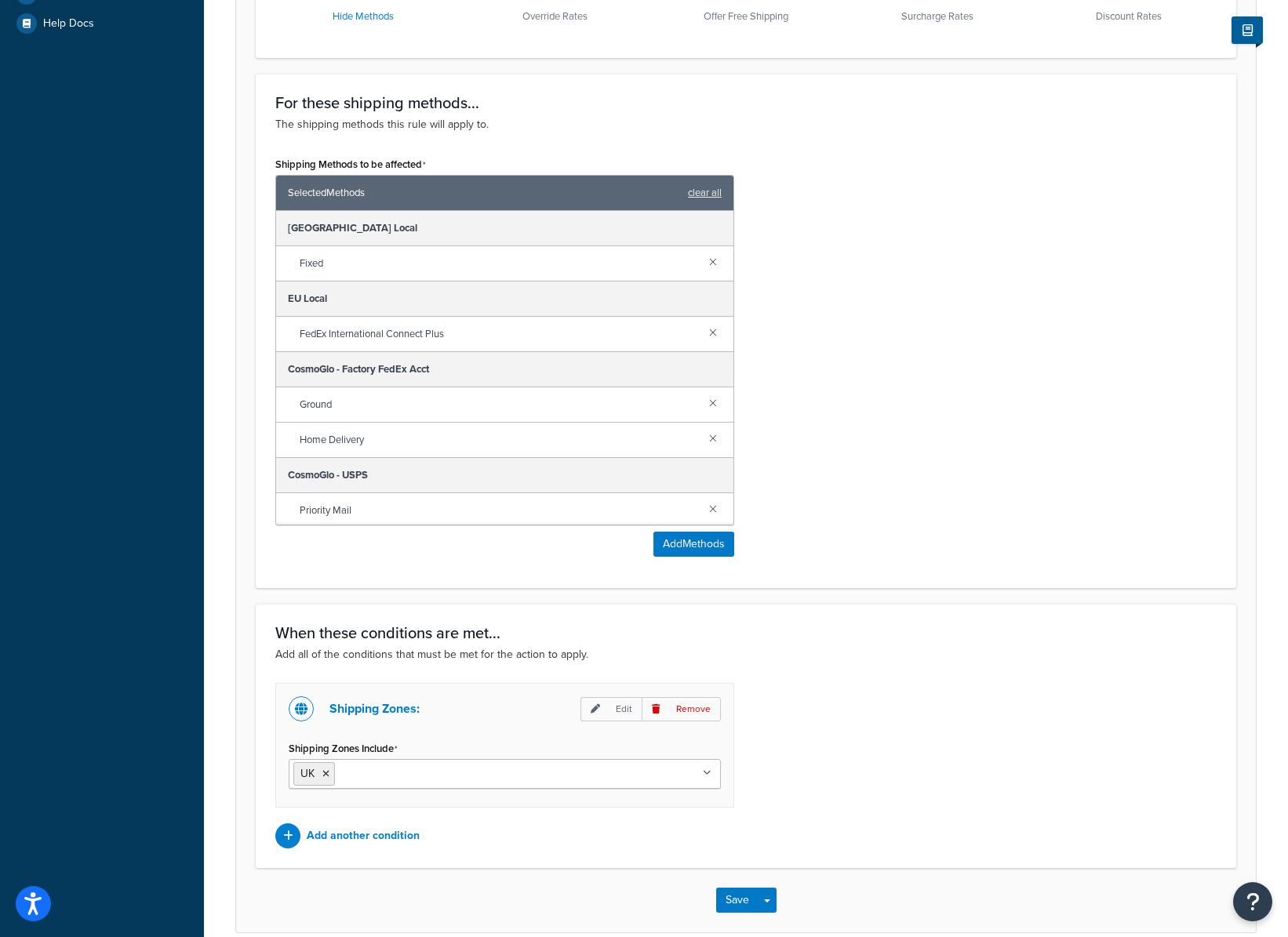
scroll to position [644, 0]
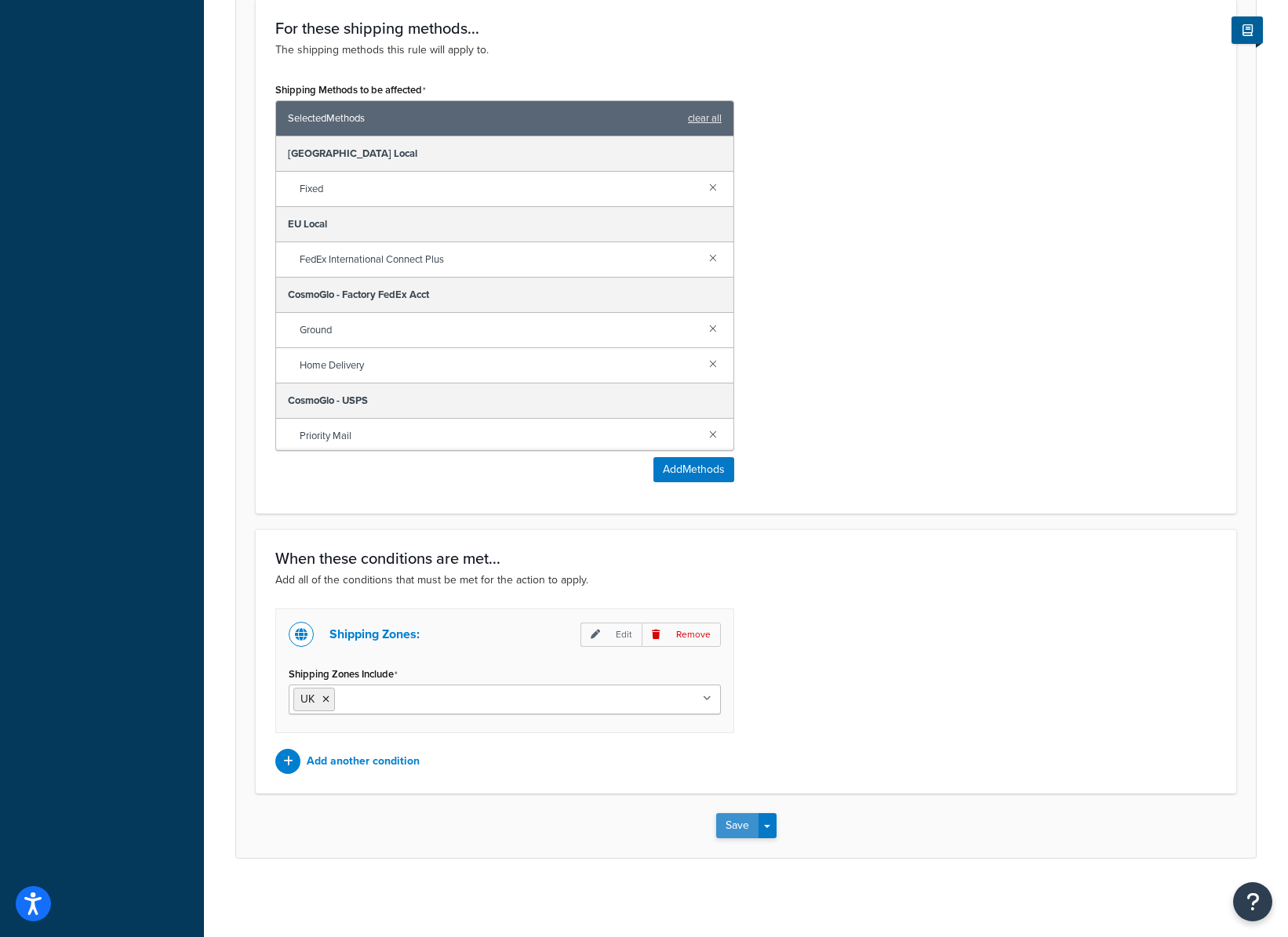
click at [736, 825] on button "Save" at bounding box center [737, 826] width 42 height 25
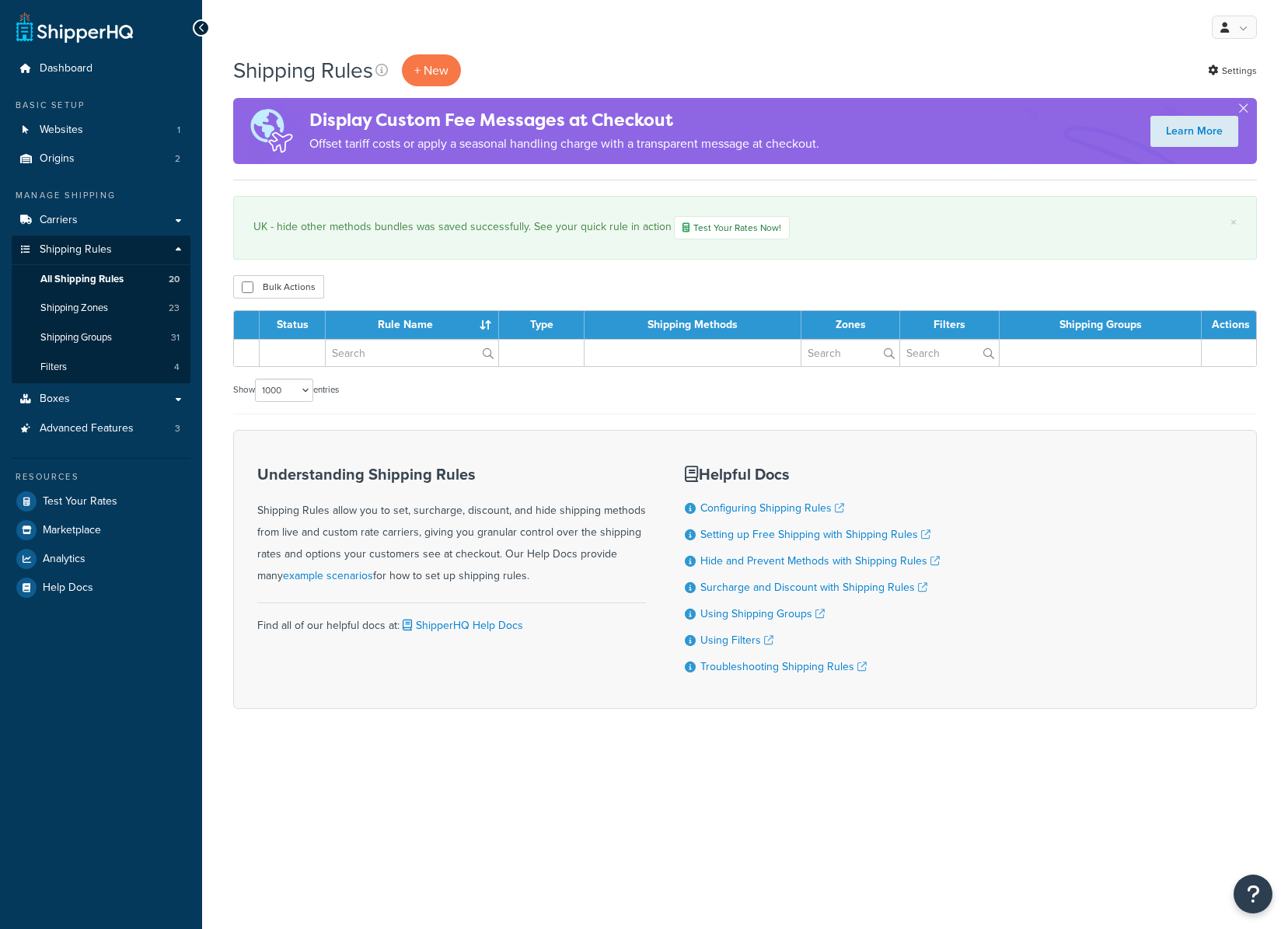
select select "1000"
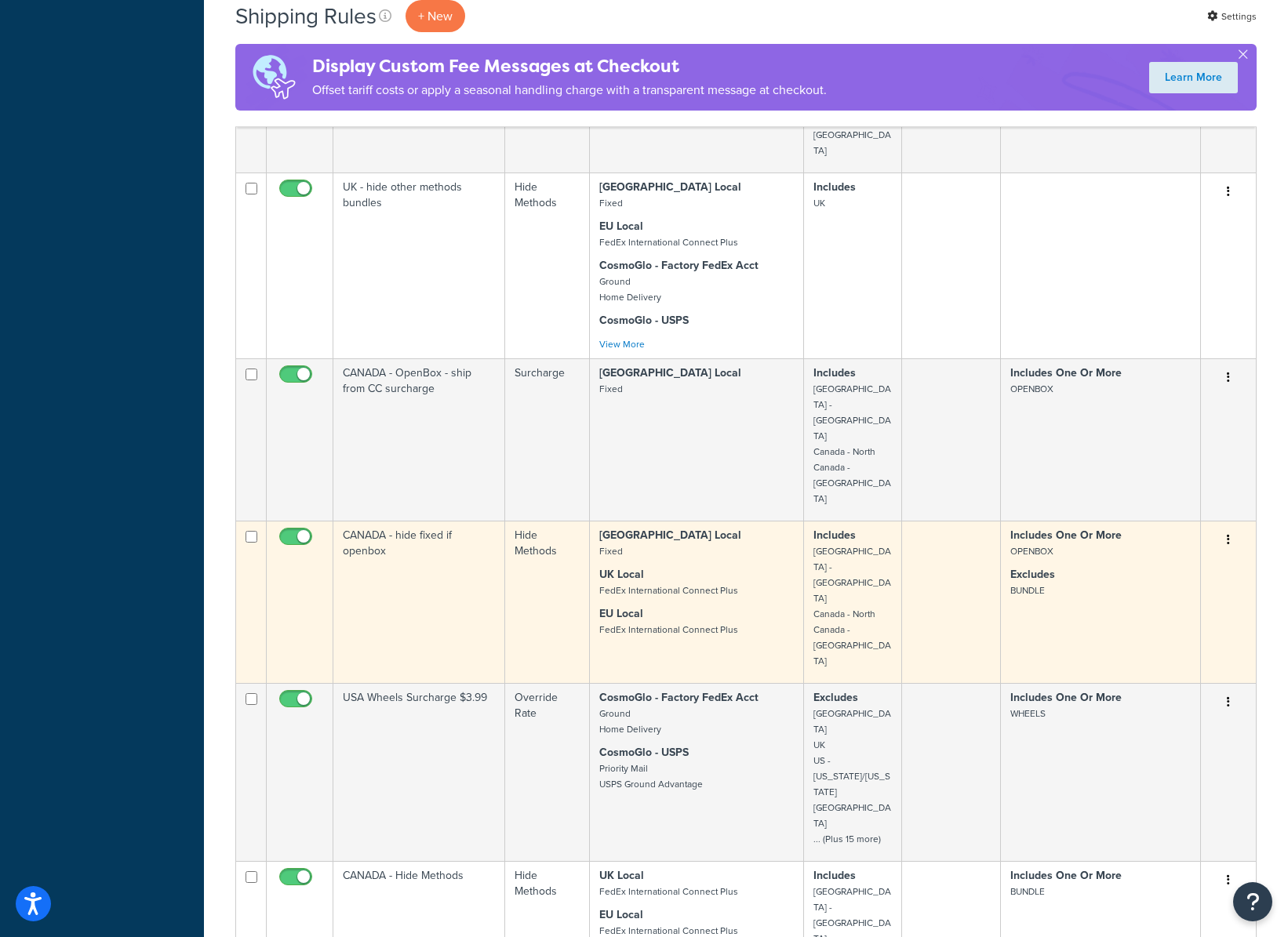
scroll to position [1754, 0]
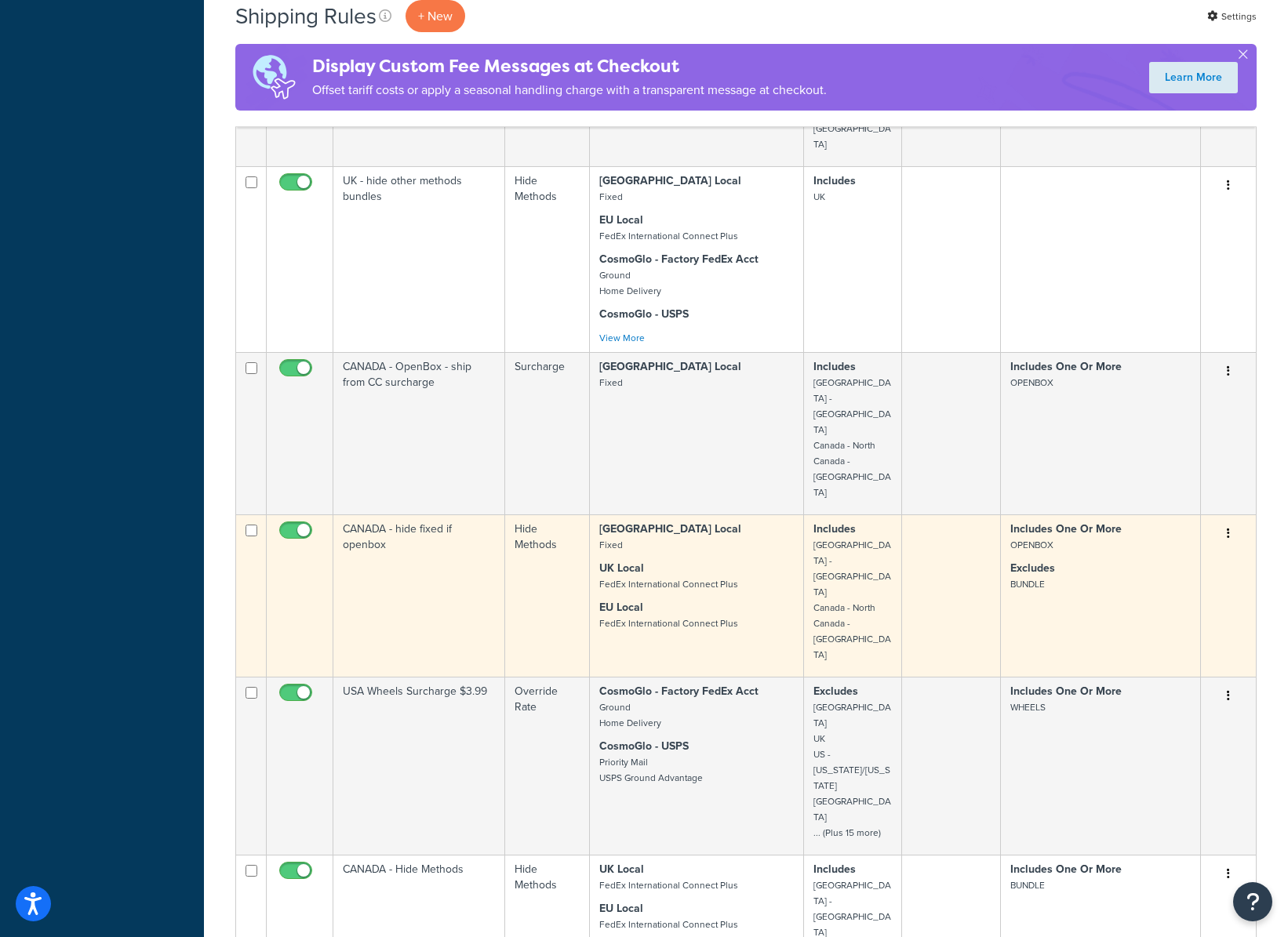
click at [479, 515] on td "CANADA - hide fixed if openbox" at bounding box center [419, 596] width 172 height 162
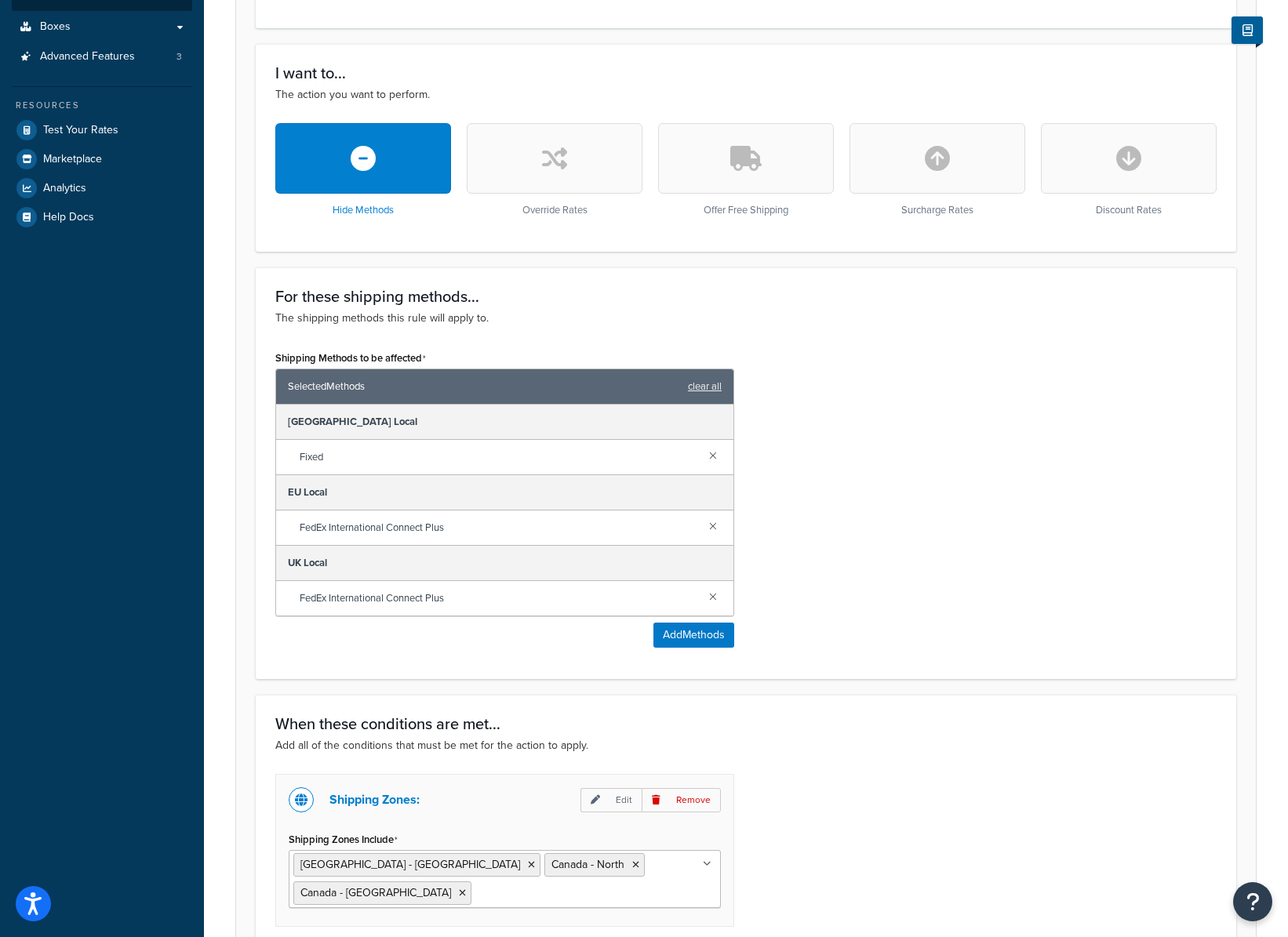
scroll to position [769, 0]
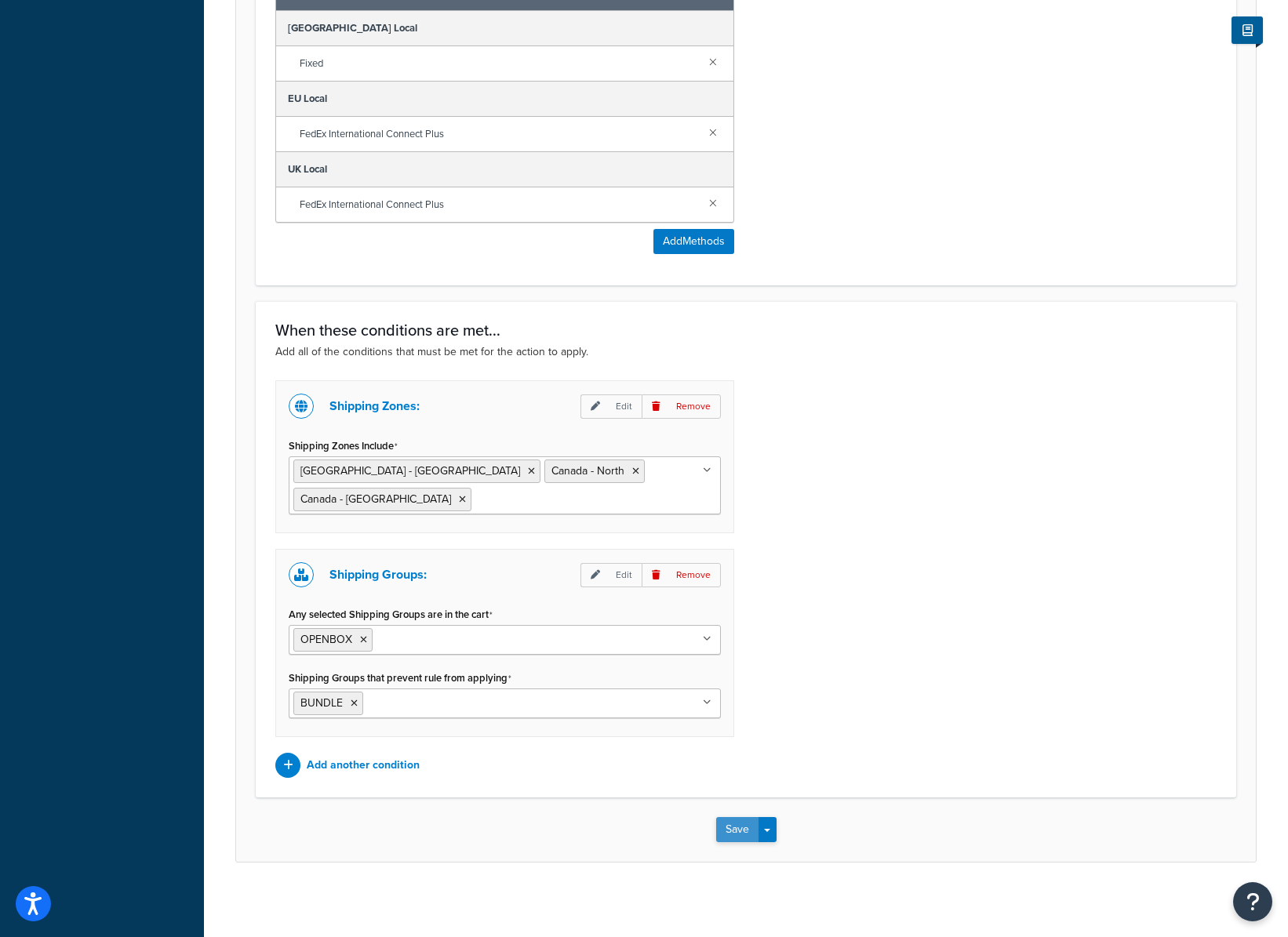
click at [739, 826] on button "Save" at bounding box center [737, 829] width 42 height 25
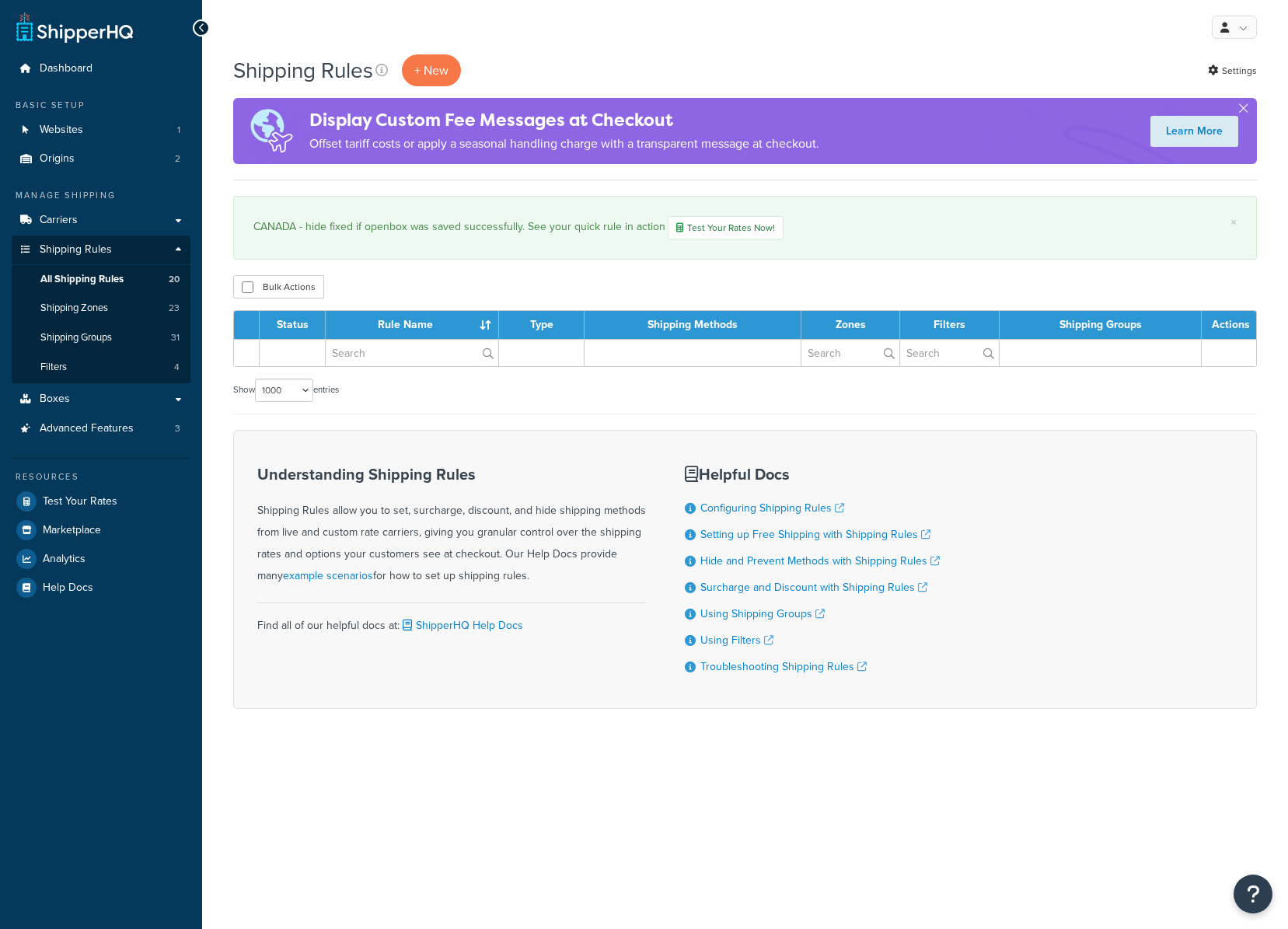
select select "1000"
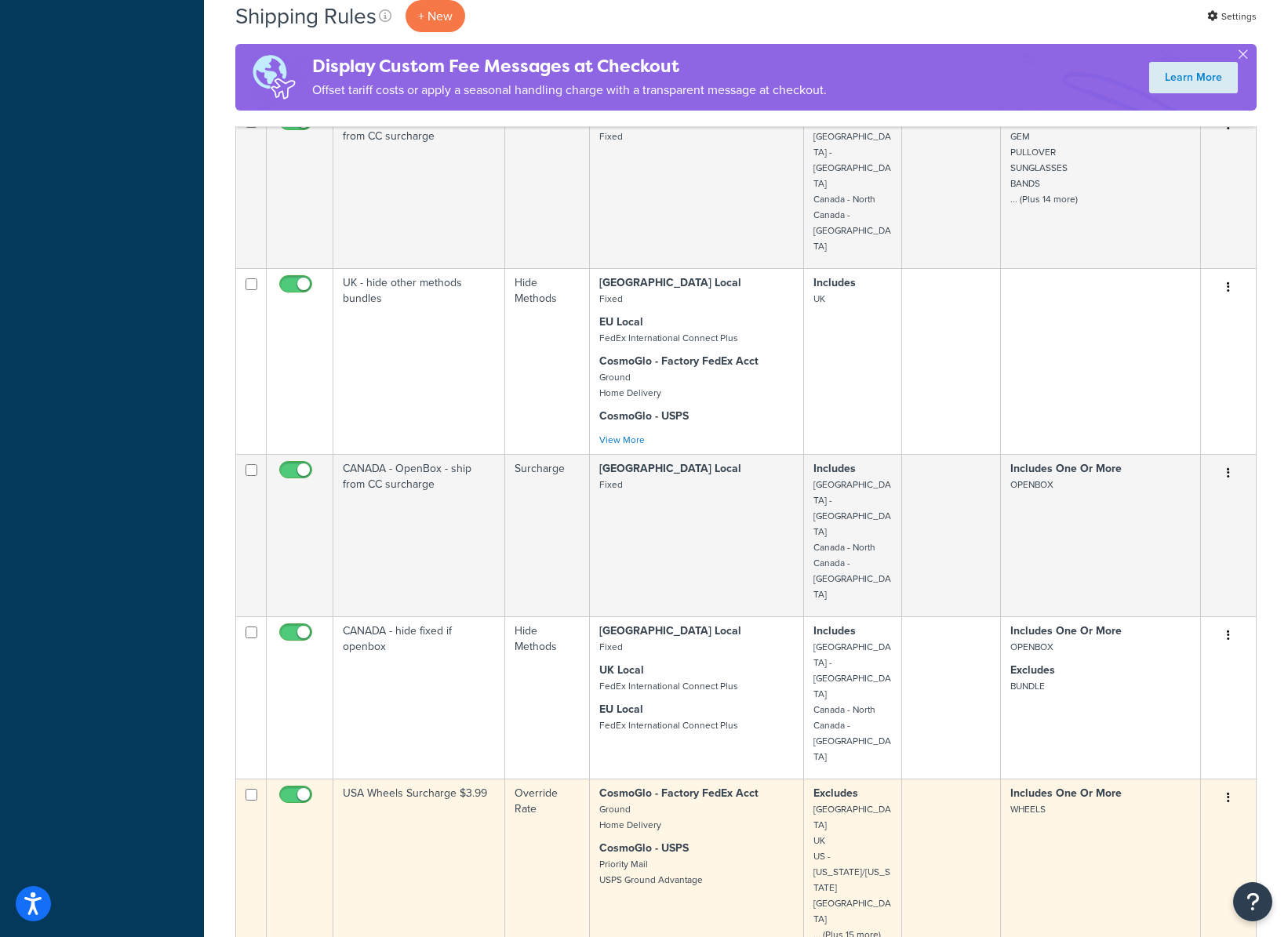
scroll to position [1792, 0]
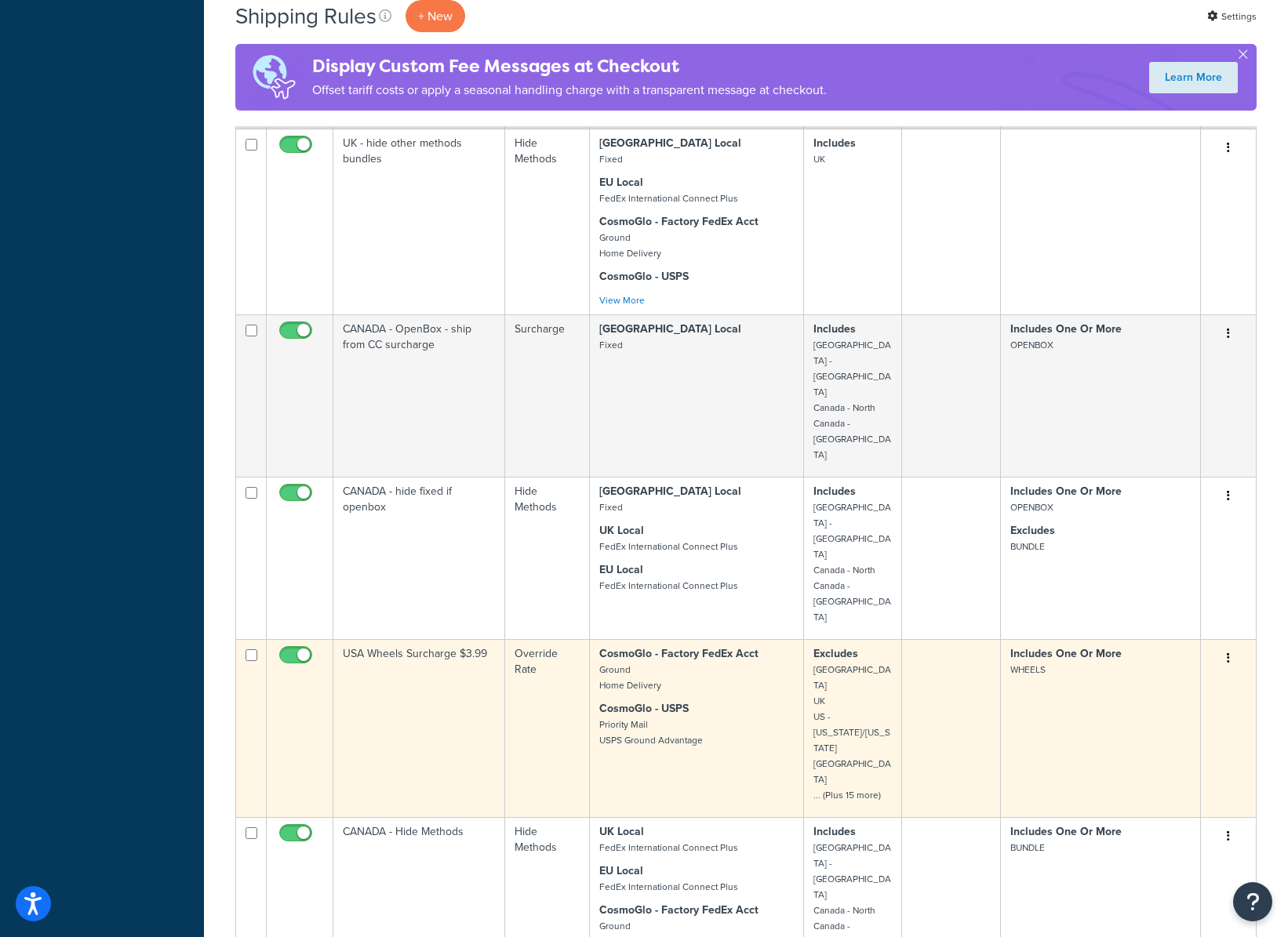
click at [428, 640] on td "USA Wheels Surcharge $3.99" at bounding box center [419, 728] width 172 height 178
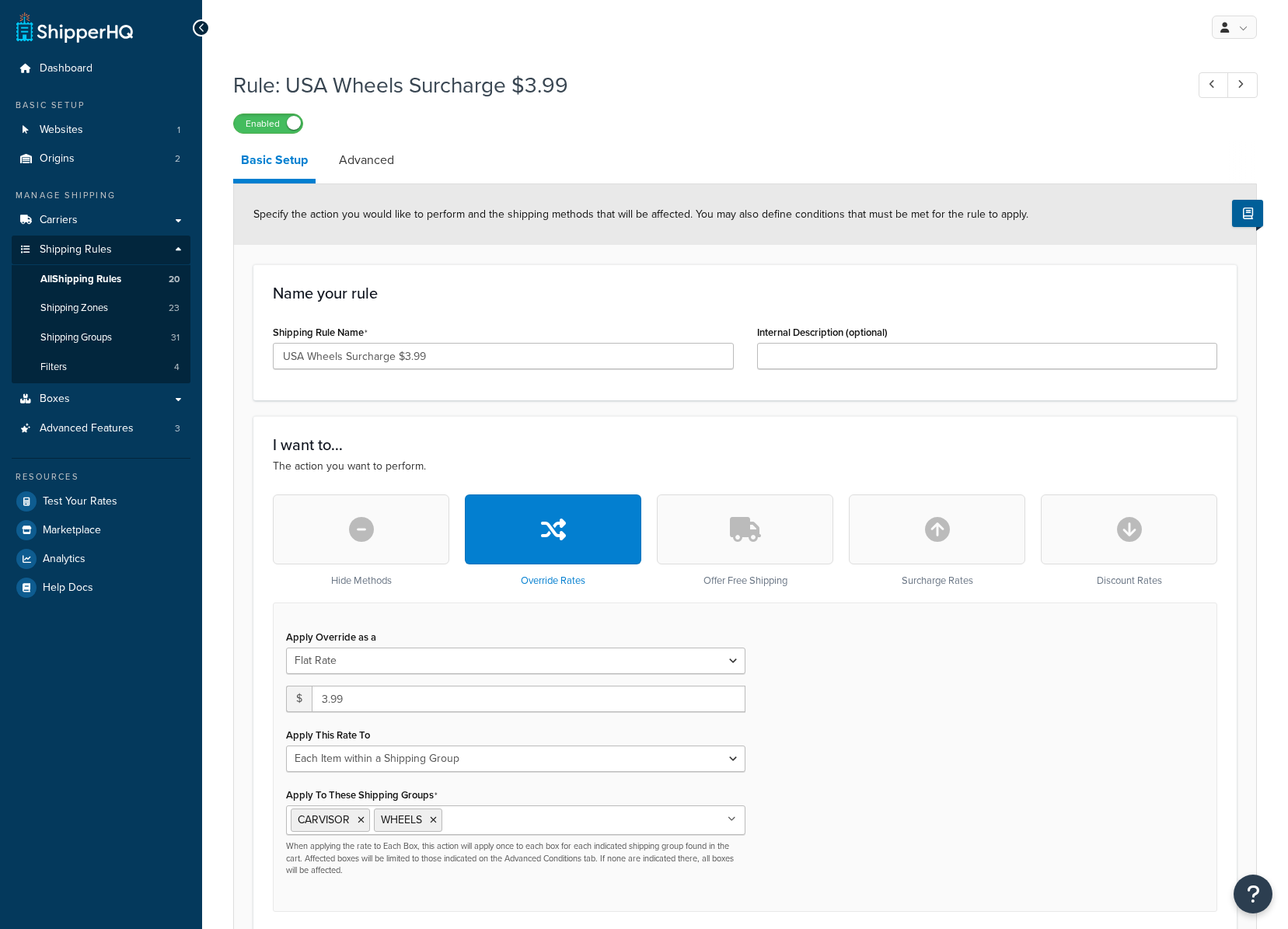
select select "ITEM"
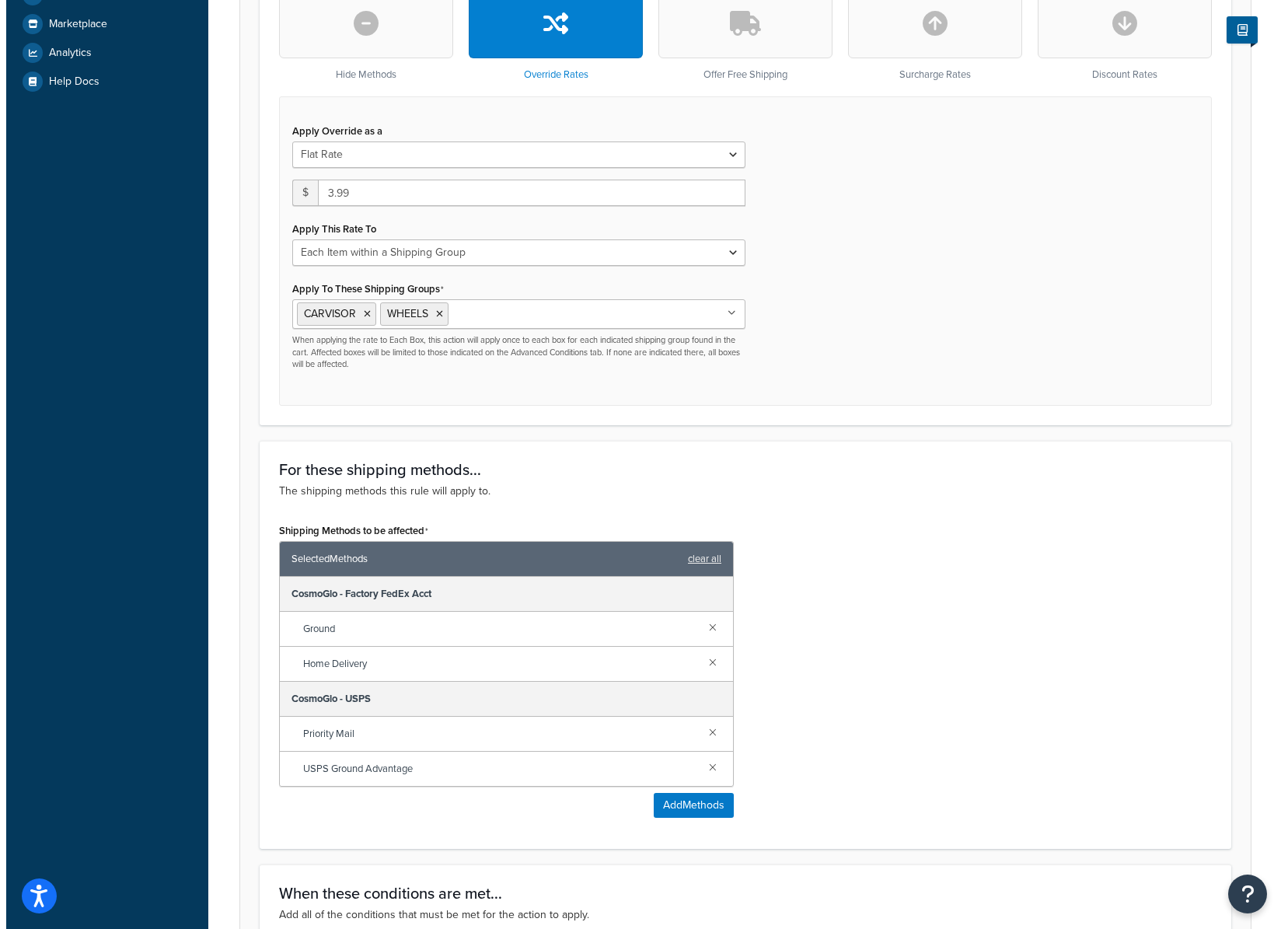
scroll to position [517, 0]
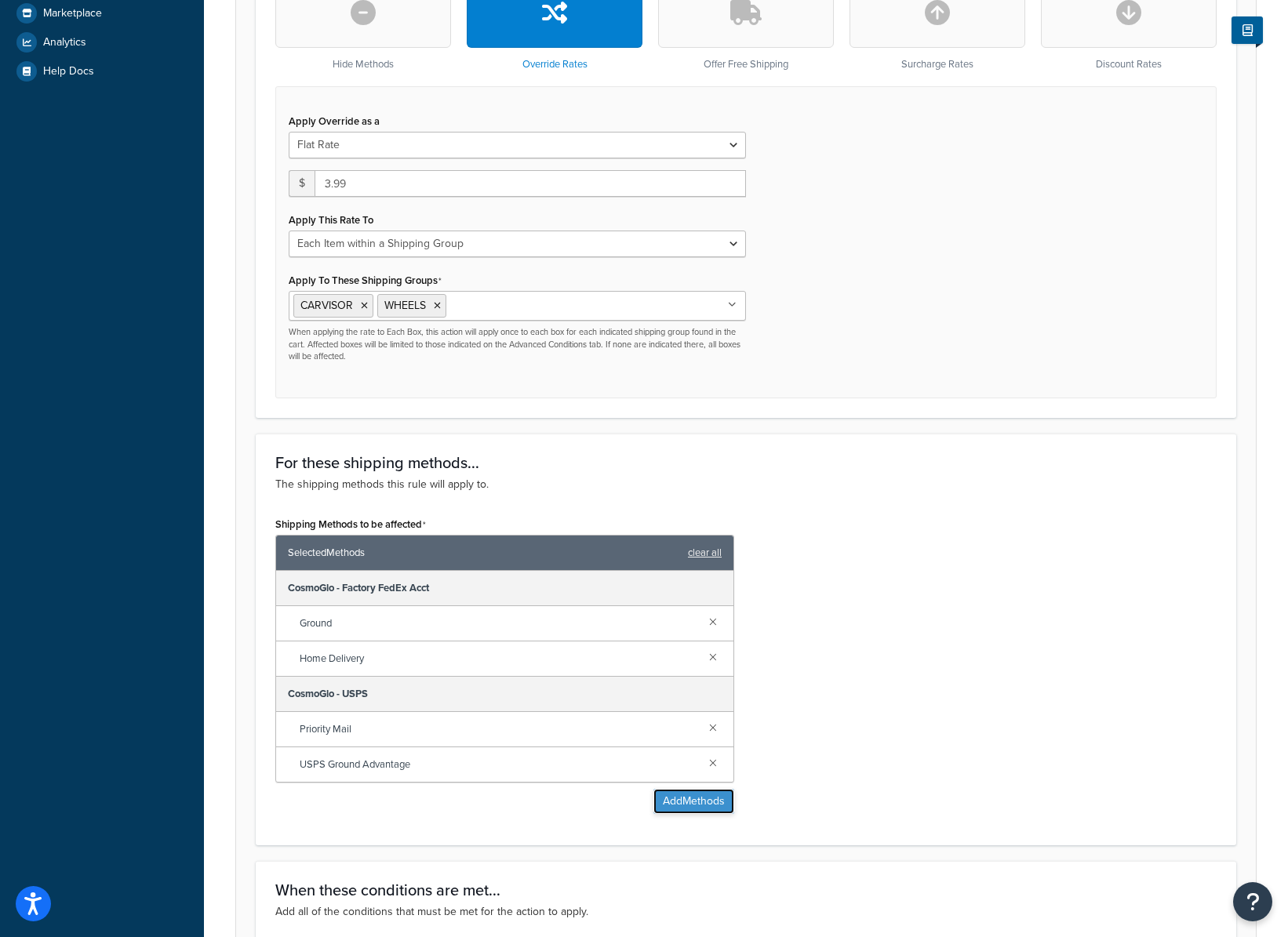
click at [687, 803] on button "Add Methods" at bounding box center [694, 801] width 81 height 25
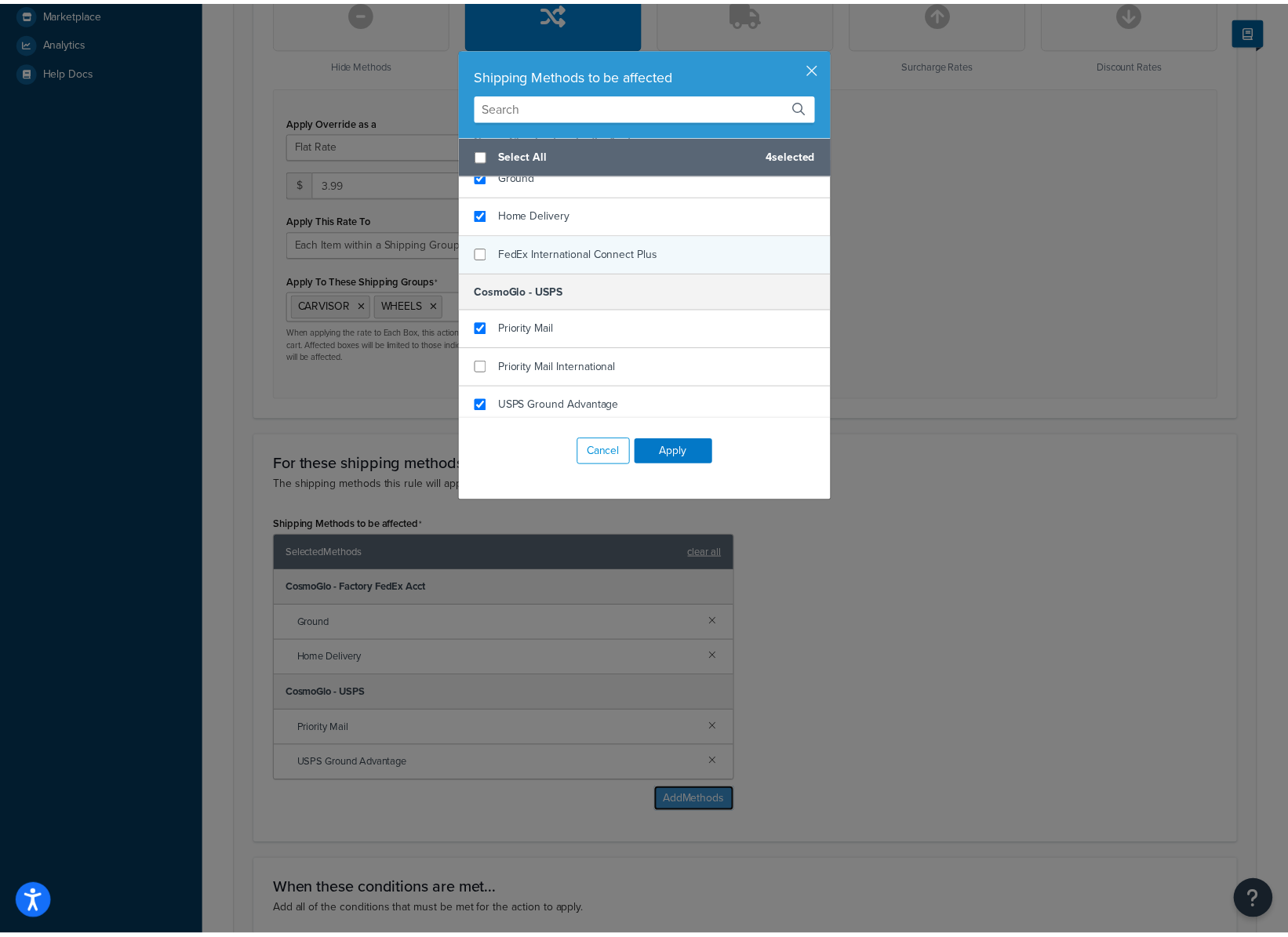
scroll to position [434, 0]
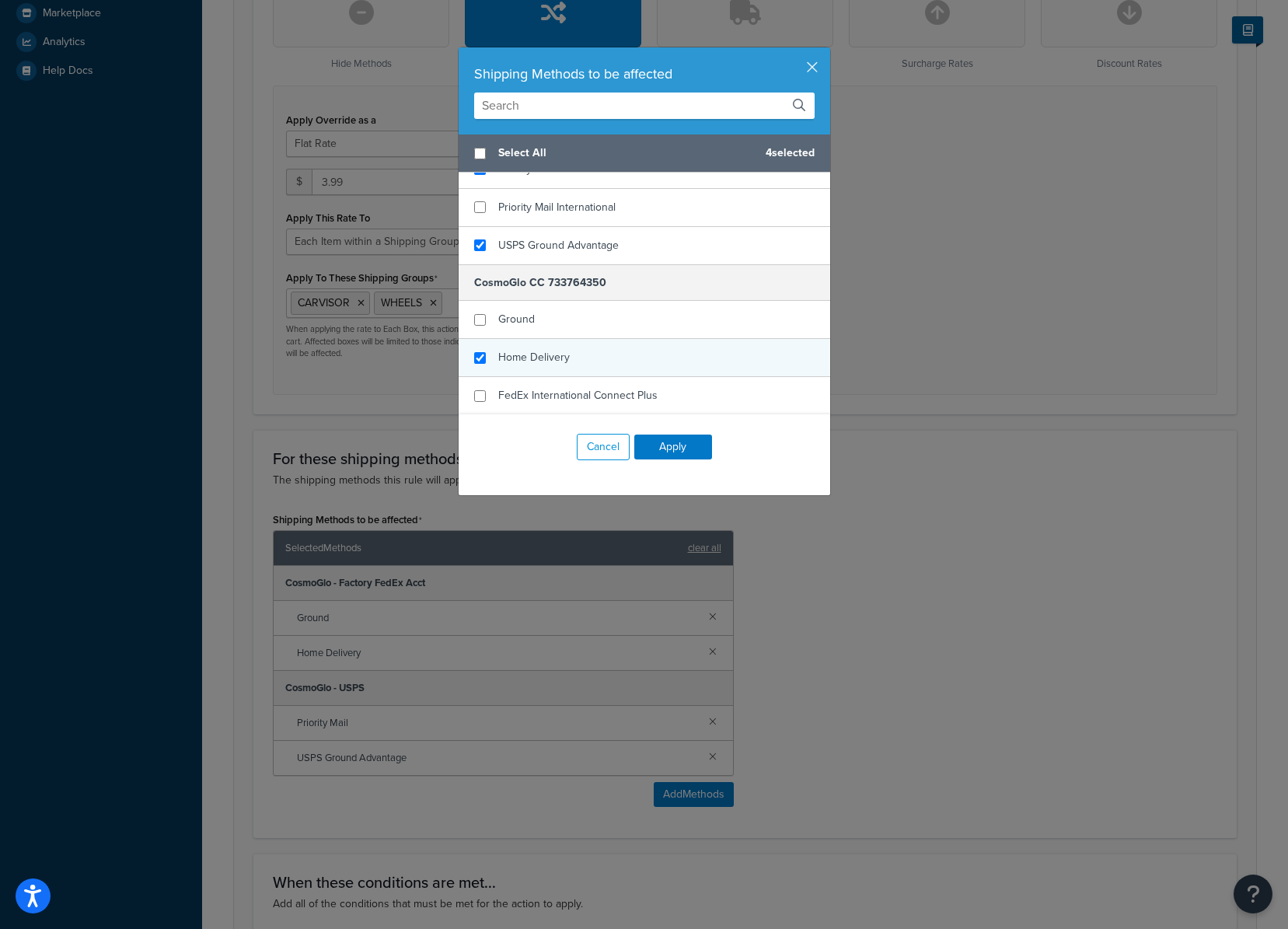
checkbox input "true"
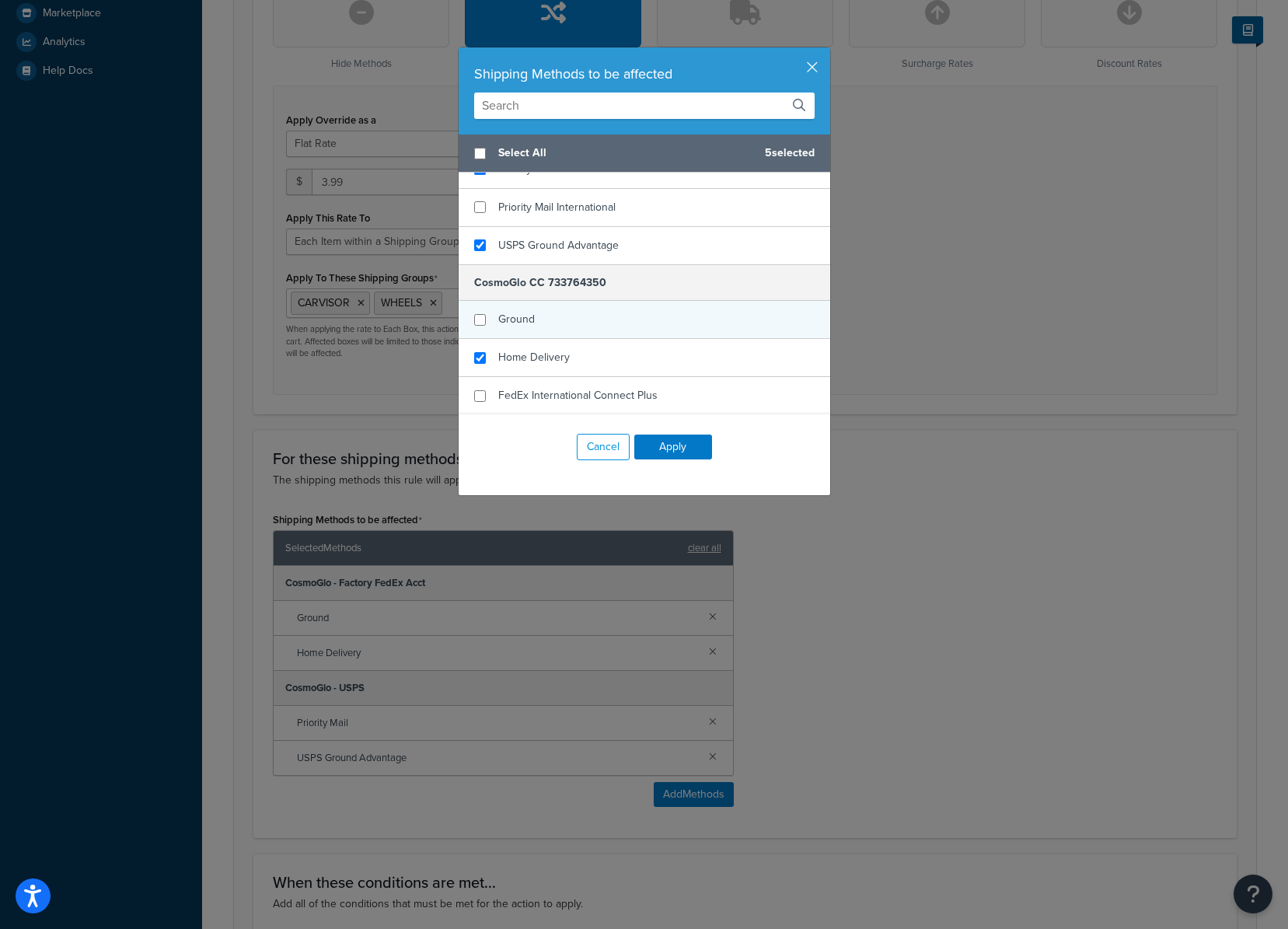
drag, startPoint x: 574, startPoint y: 354, endPoint x: 560, endPoint y: 329, distance: 28.7
click at [572, 353] on div "Home Delivery" at bounding box center [644, 359] width 371 height 38
checkbox input "true"
drag, startPoint x: 560, startPoint y: 321, endPoint x: 560, endPoint y: 335, distance: 14.0
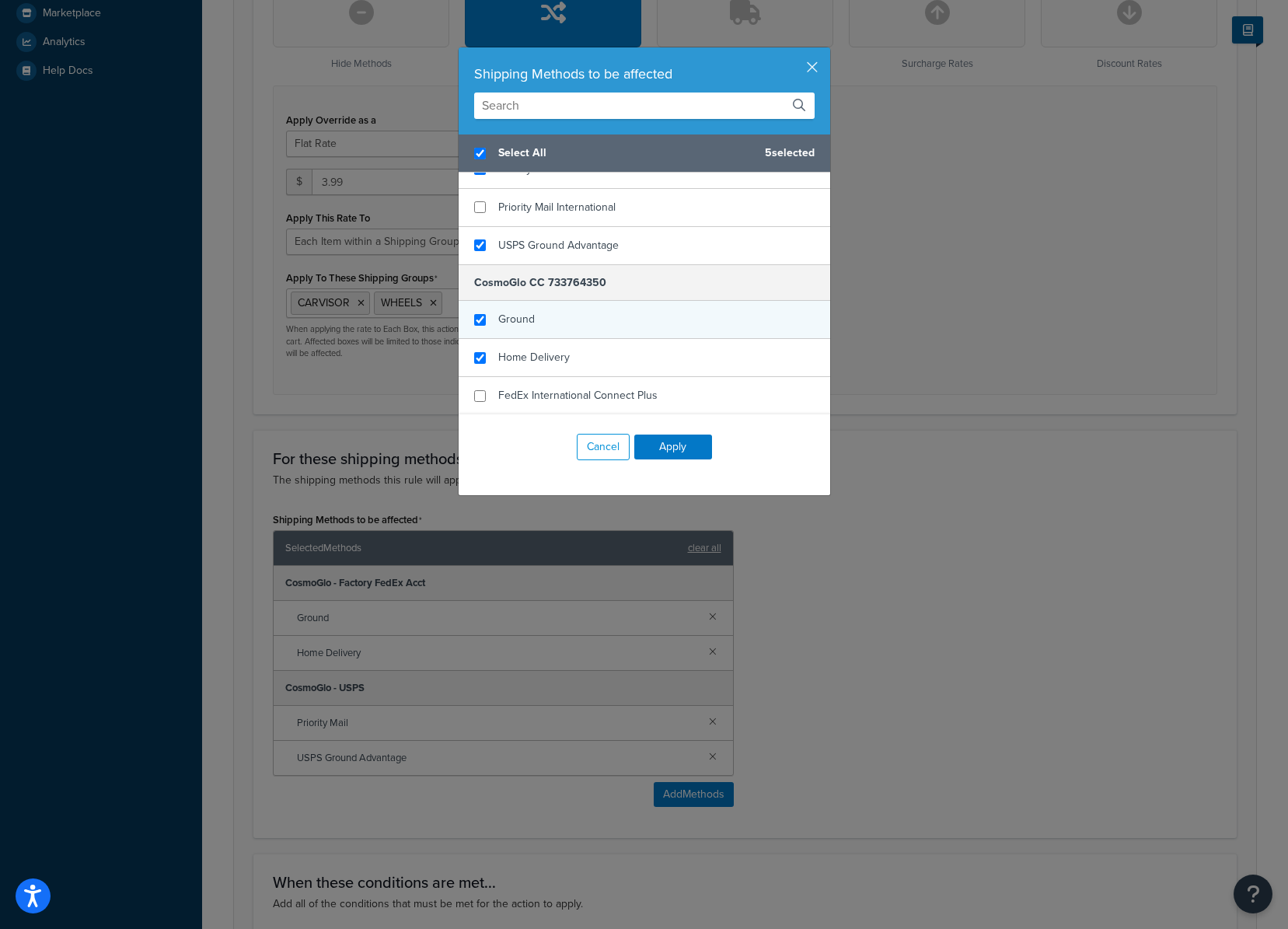
click at [560, 321] on div "Ground" at bounding box center [644, 320] width 371 height 38
click at [666, 450] on button "Apply" at bounding box center [672, 446] width 78 height 25
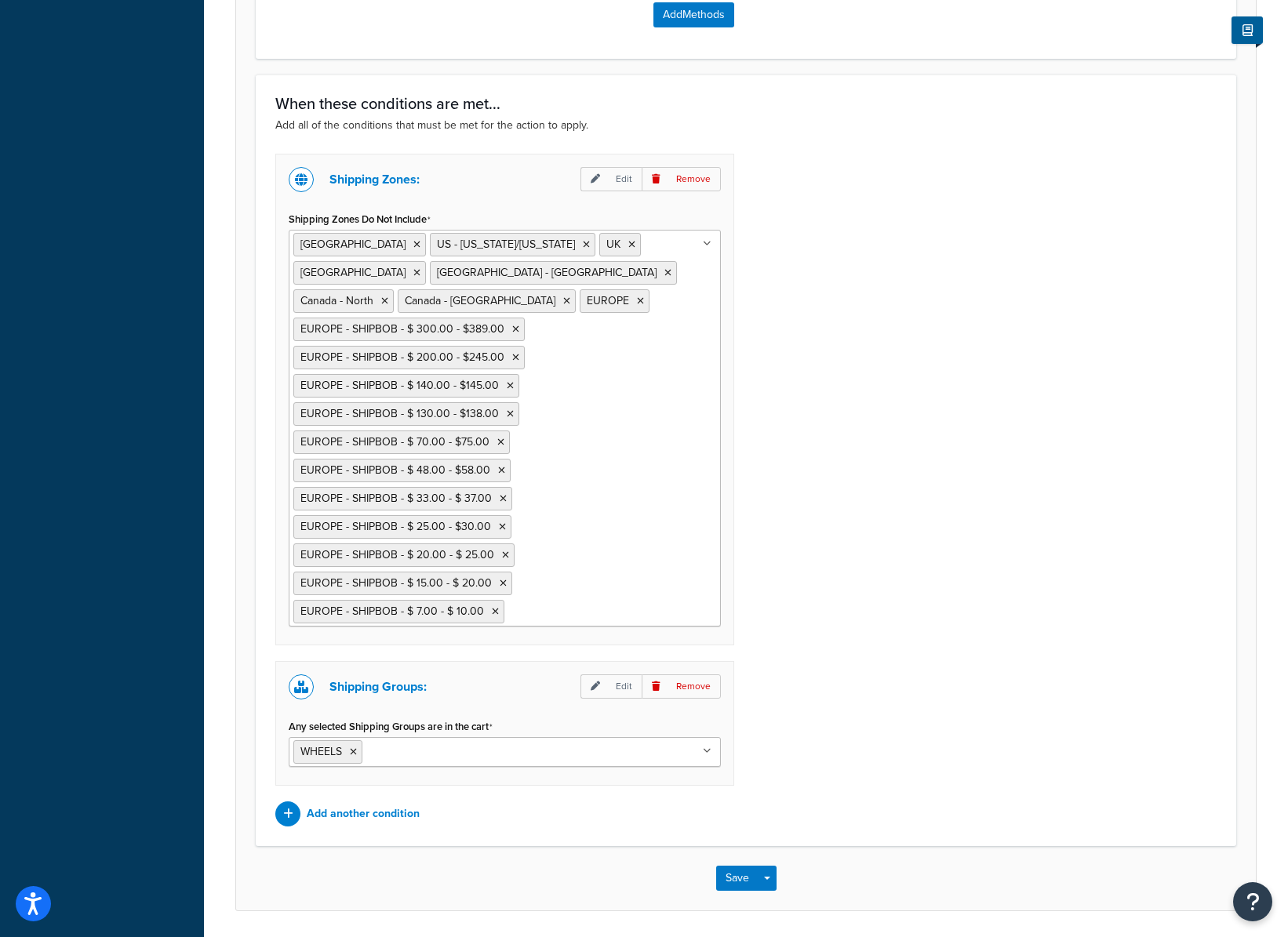
scroll to position [1436, 0]
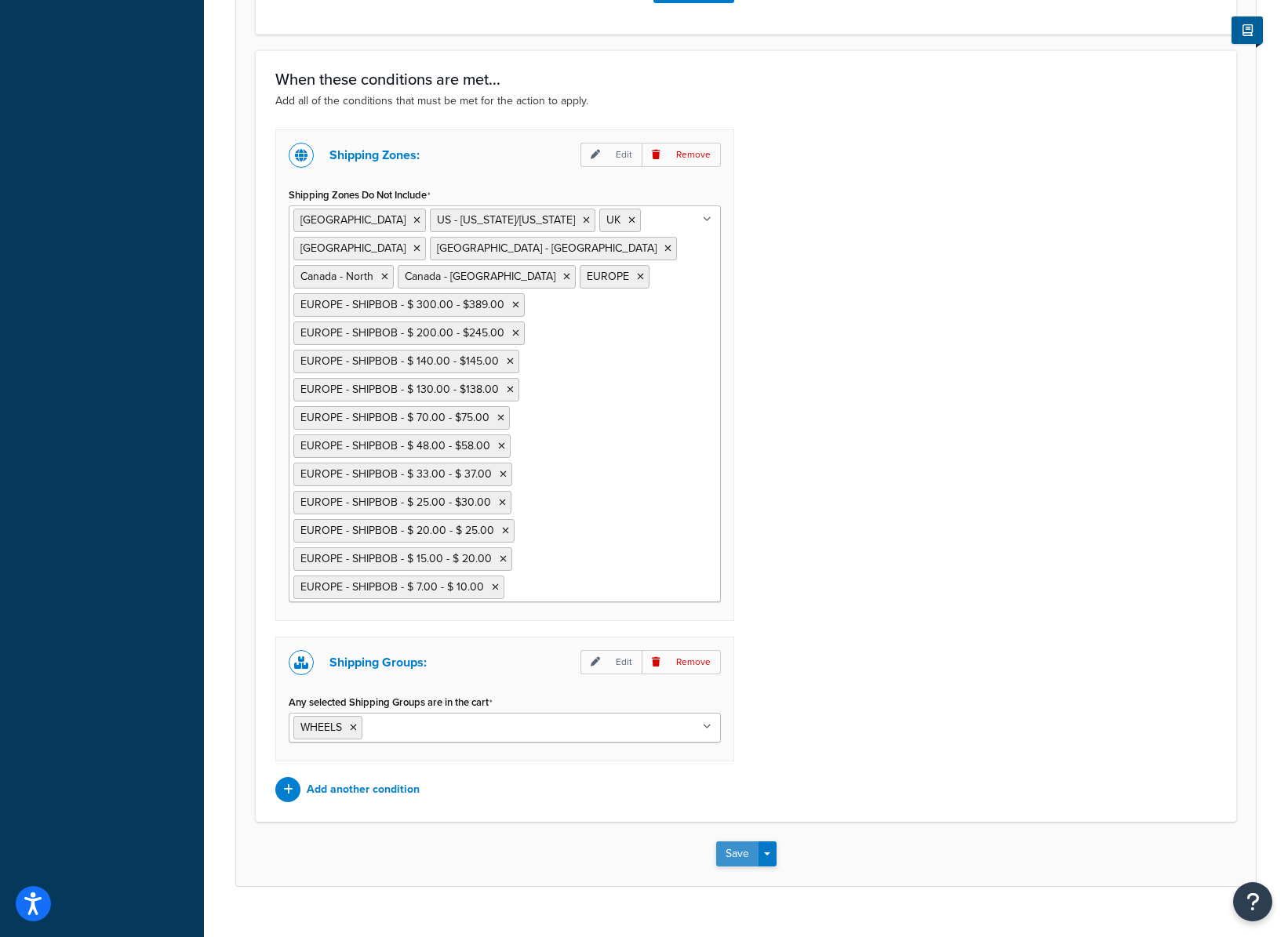
click at [736, 842] on button "Save" at bounding box center [737, 854] width 42 height 25
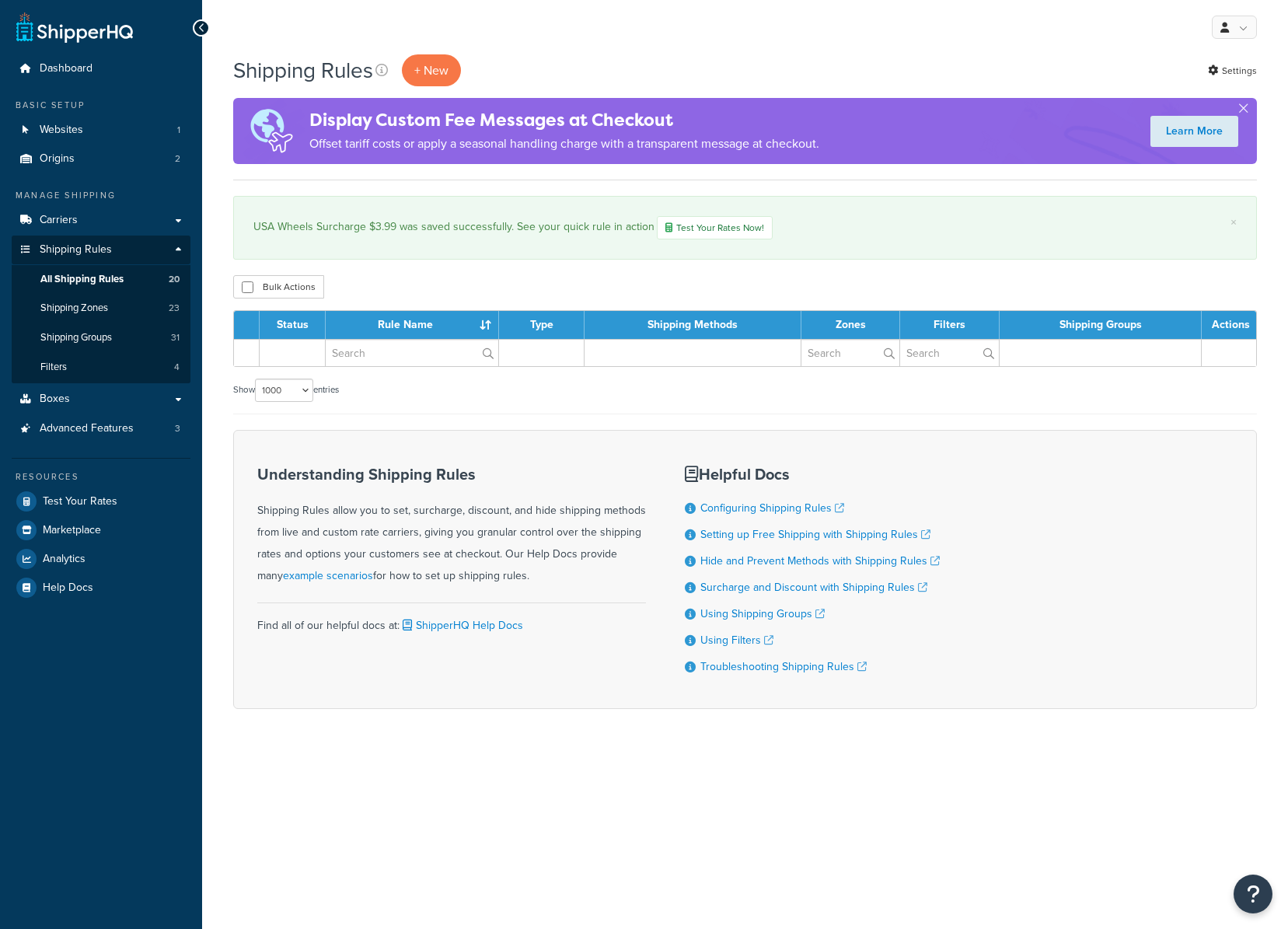
select select "1000"
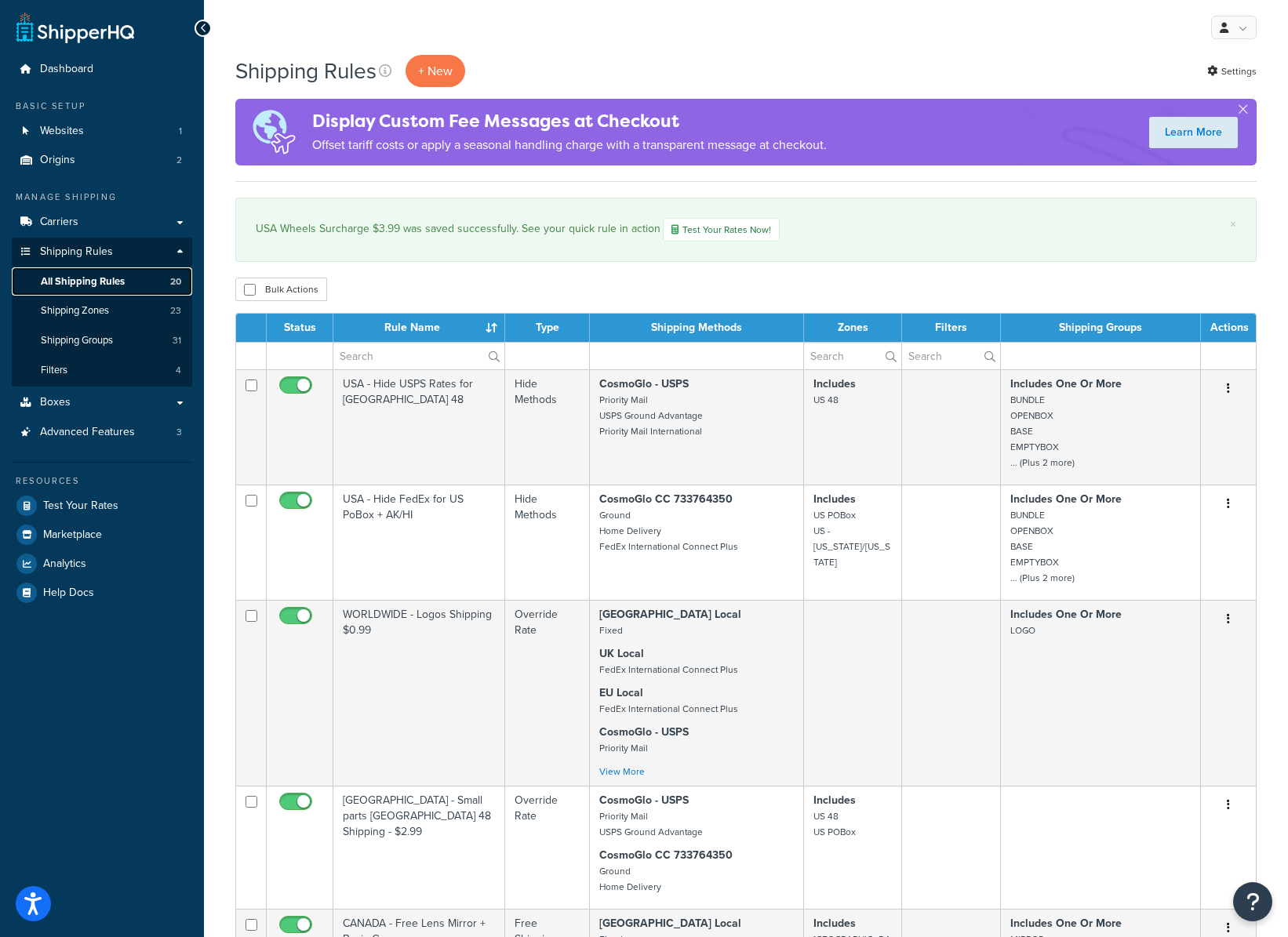
click at [151, 283] on link "All Shipping Rules 20" at bounding box center [102, 283] width 180 height 29
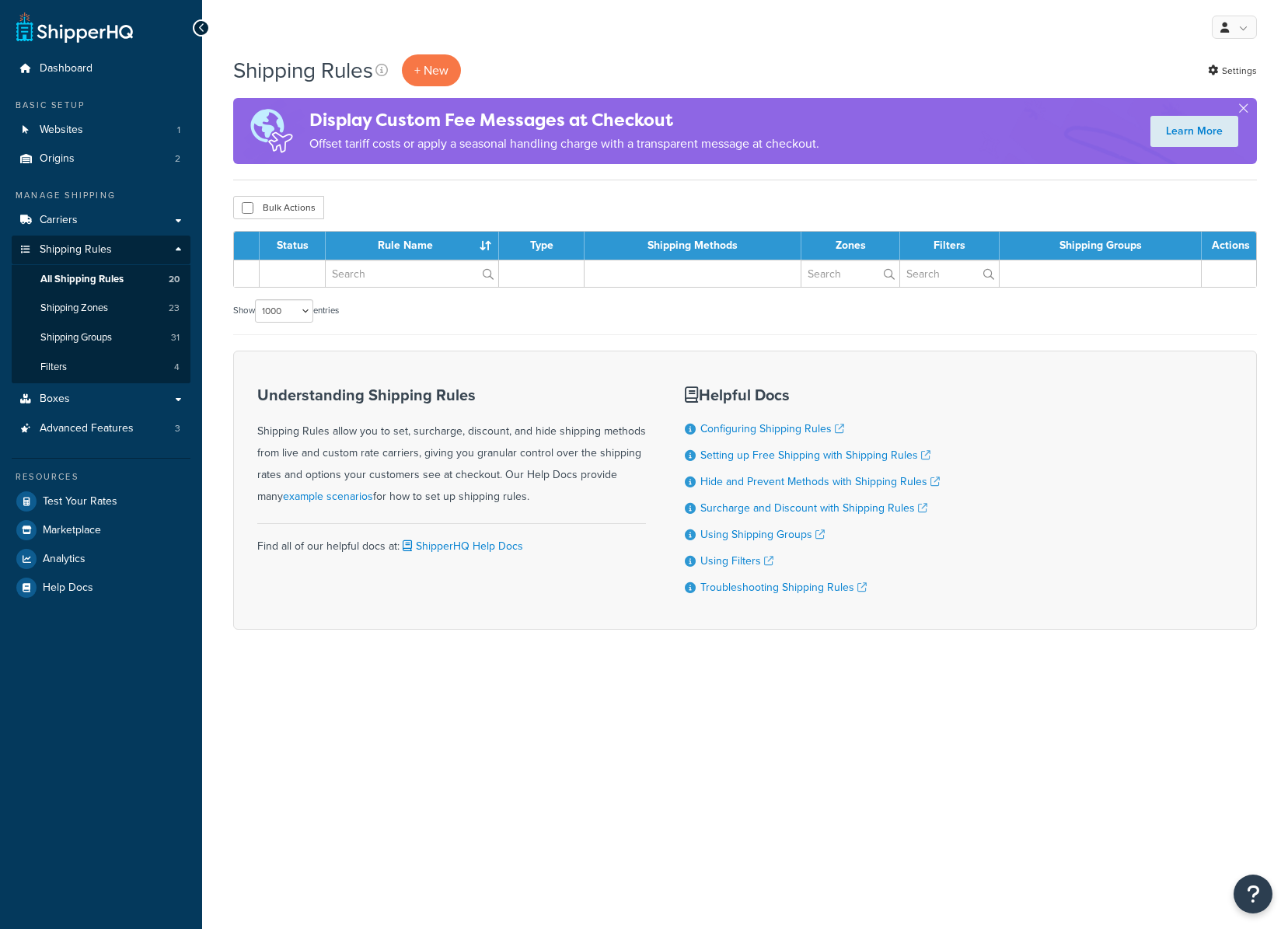
select select "1000"
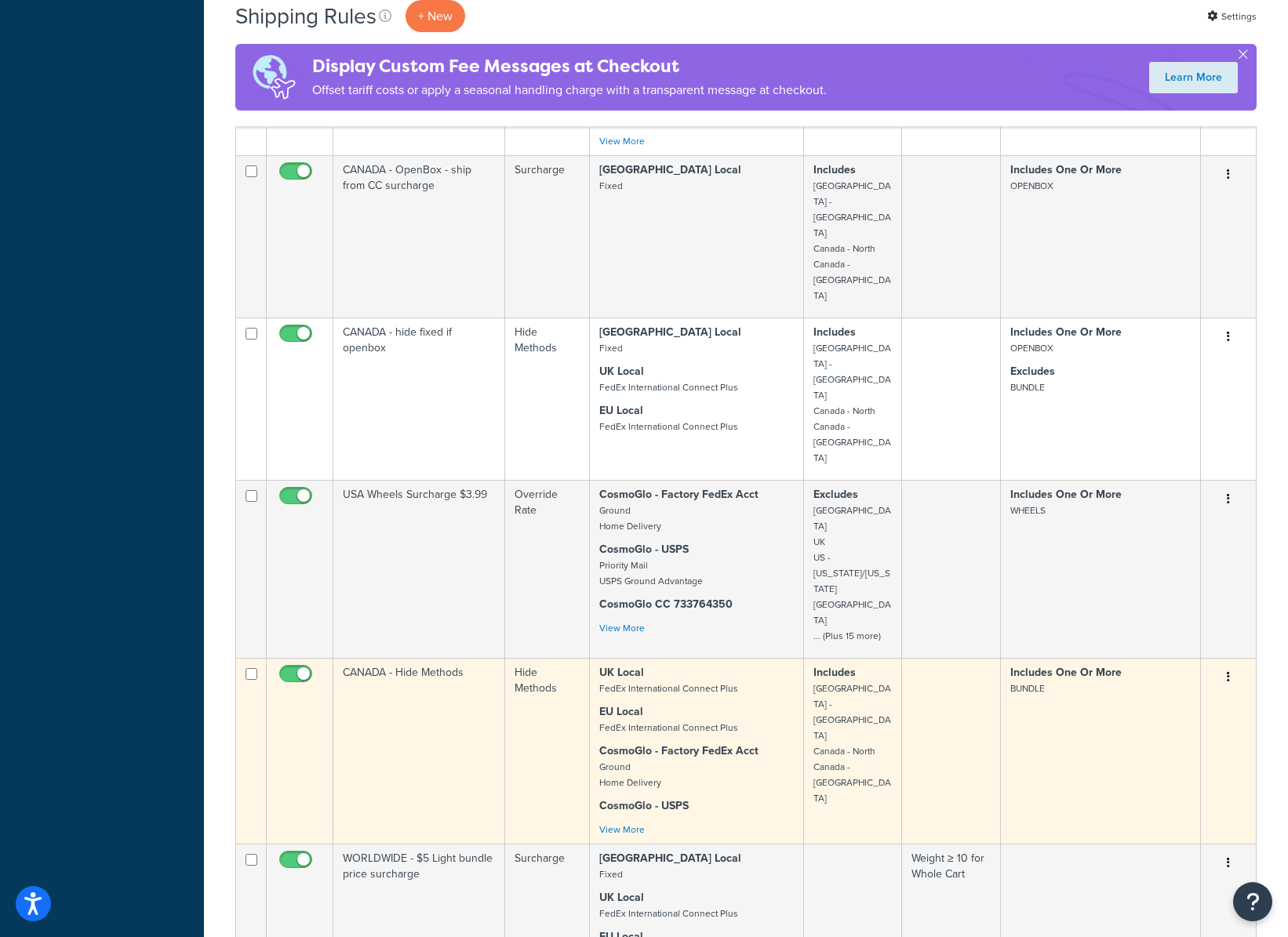
scroll to position [1873, 0]
click at [532, 656] on td "Hide Methods" at bounding box center [548, 749] width 85 height 186
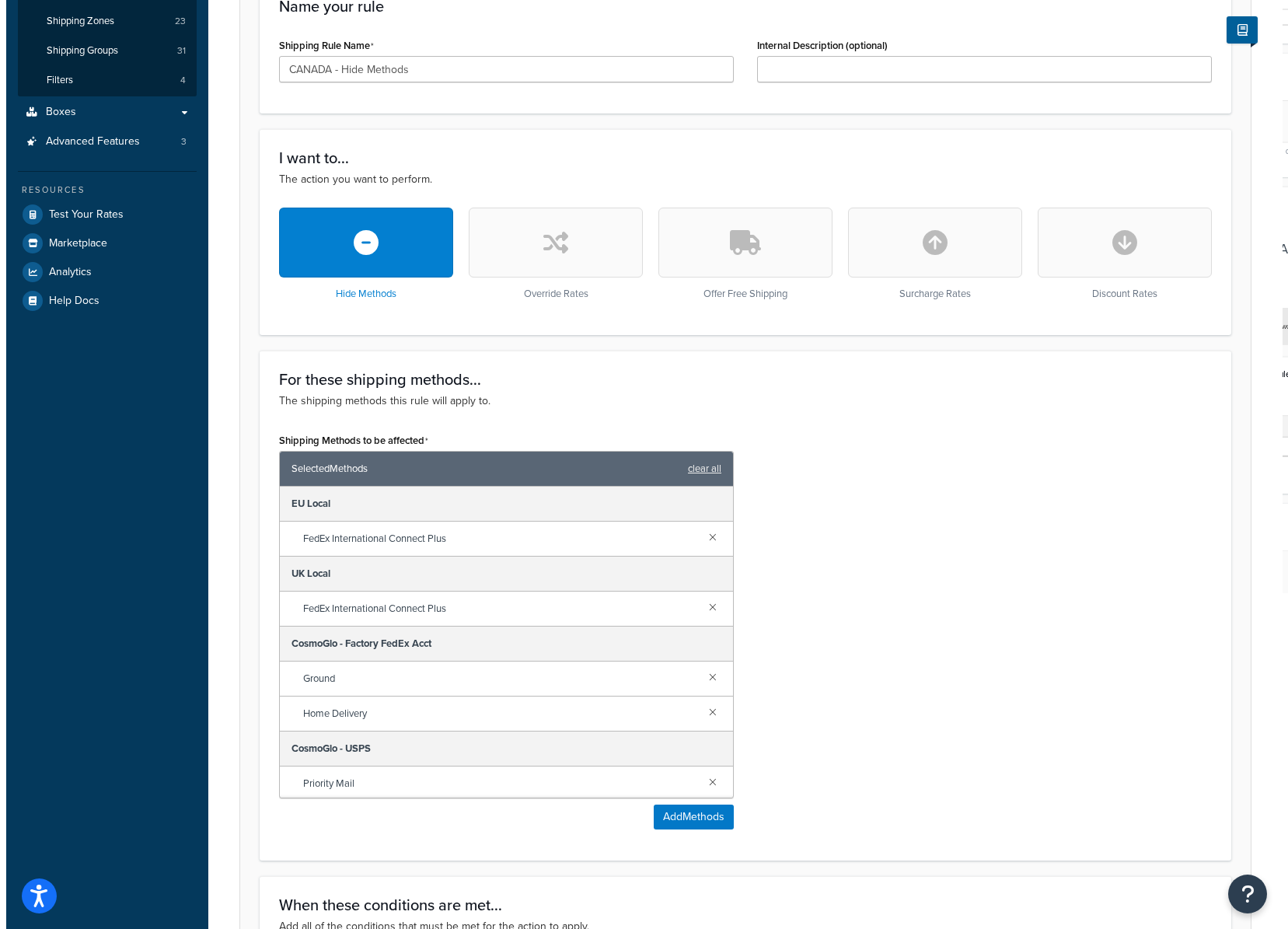
scroll to position [73, 0]
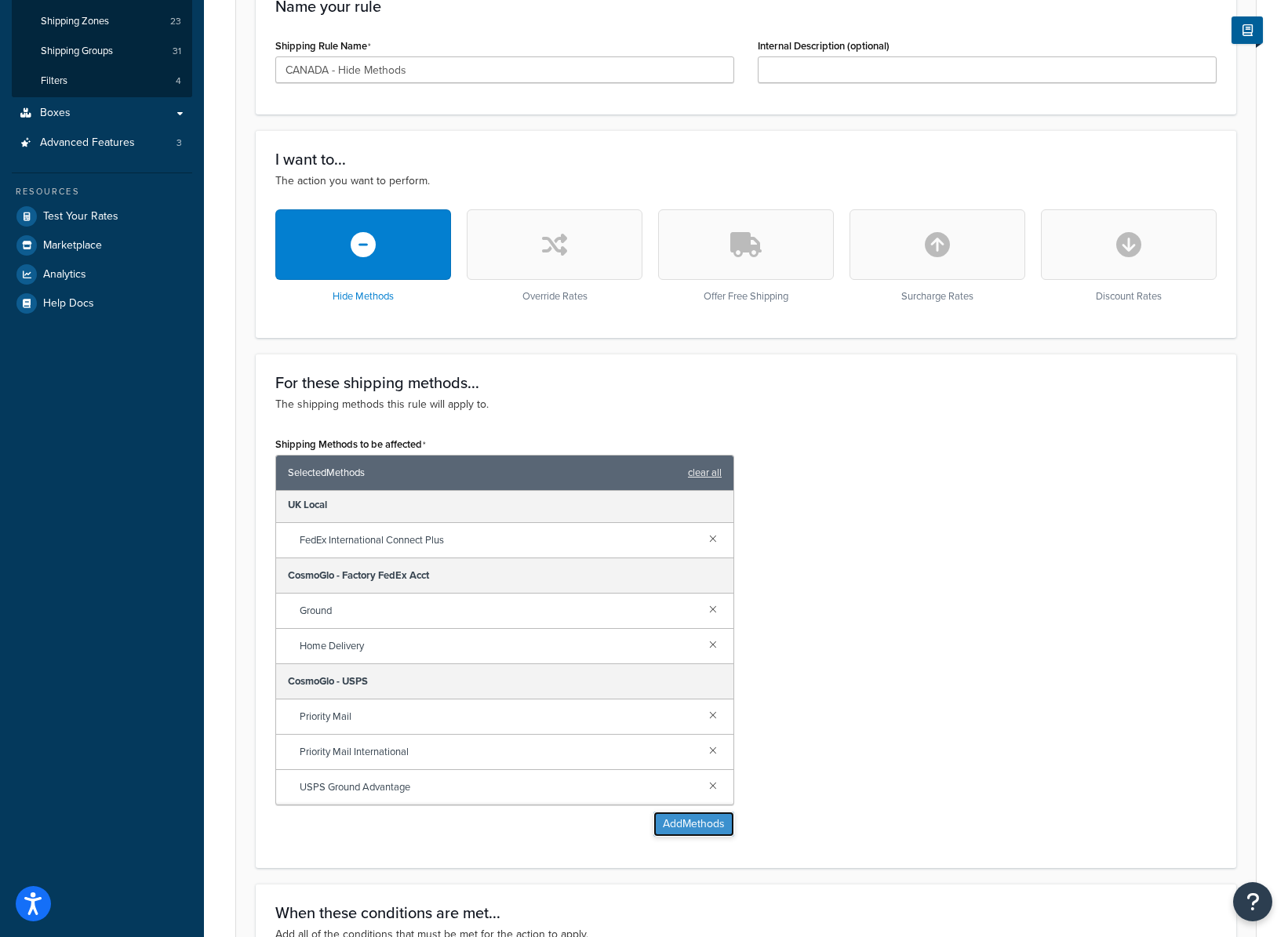
click at [691, 826] on button "Add Methods" at bounding box center [694, 824] width 81 height 25
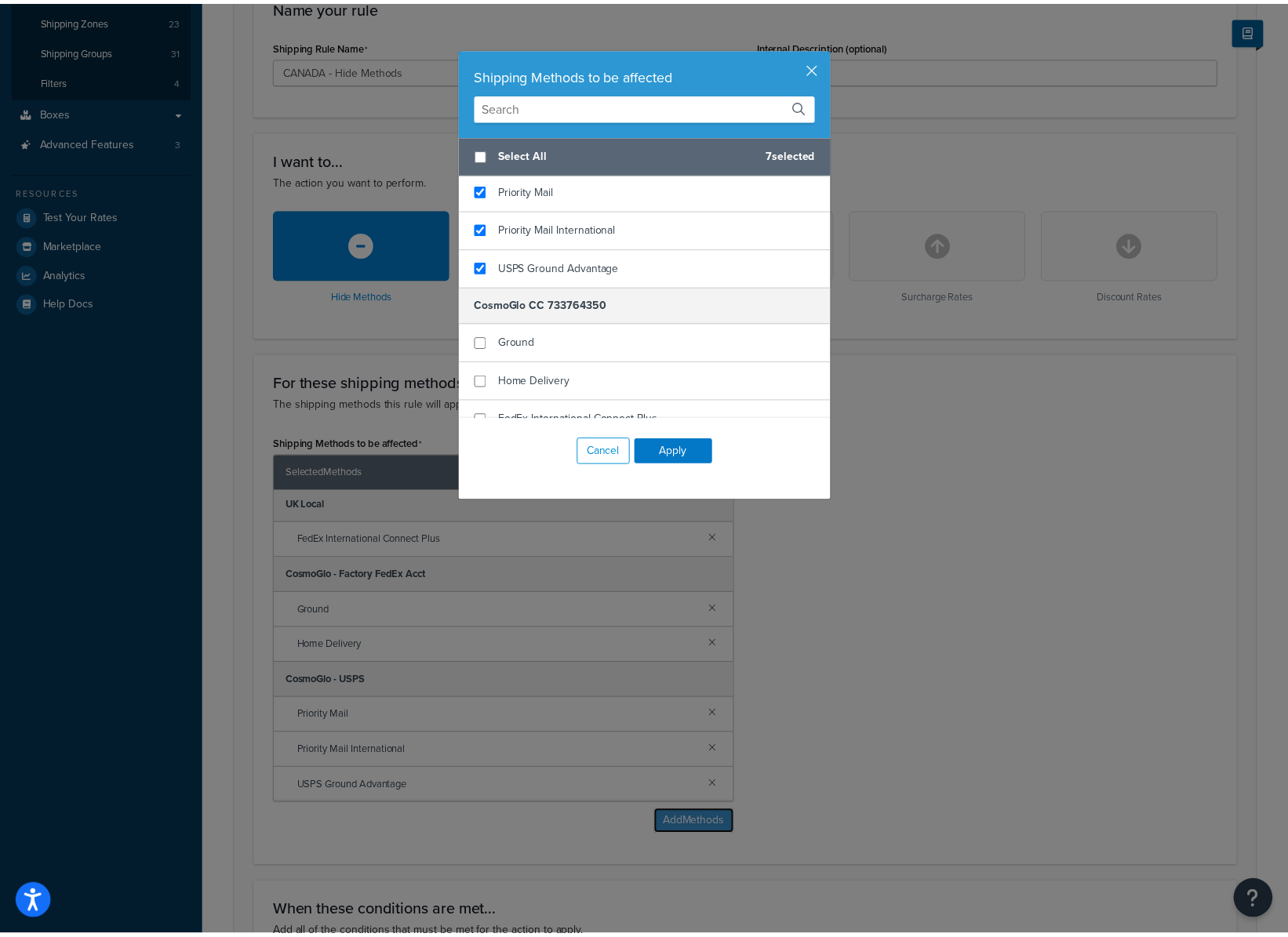
scroll to position [434, 0]
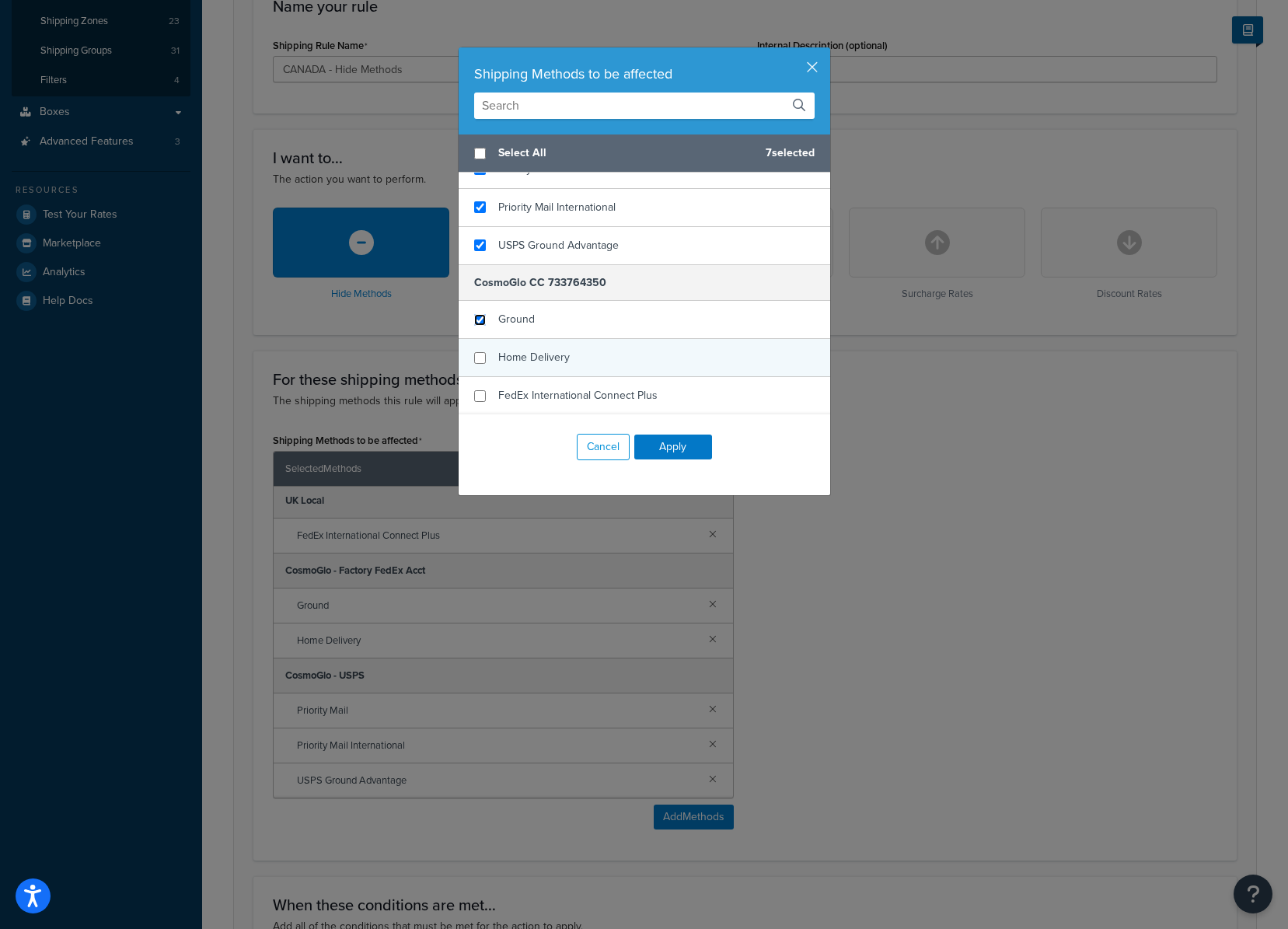
drag, startPoint x: 476, startPoint y: 318, endPoint x: 476, endPoint y: 350, distance: 32.0
click at [476, 320] on input "checkbox" at bounding box center [480, 319] width 12 height 12
checkbox input "true"
click at [475, 355] on input "checkbox" at bounding box center [480, 358] width 12 height 12
checkbox input "true"
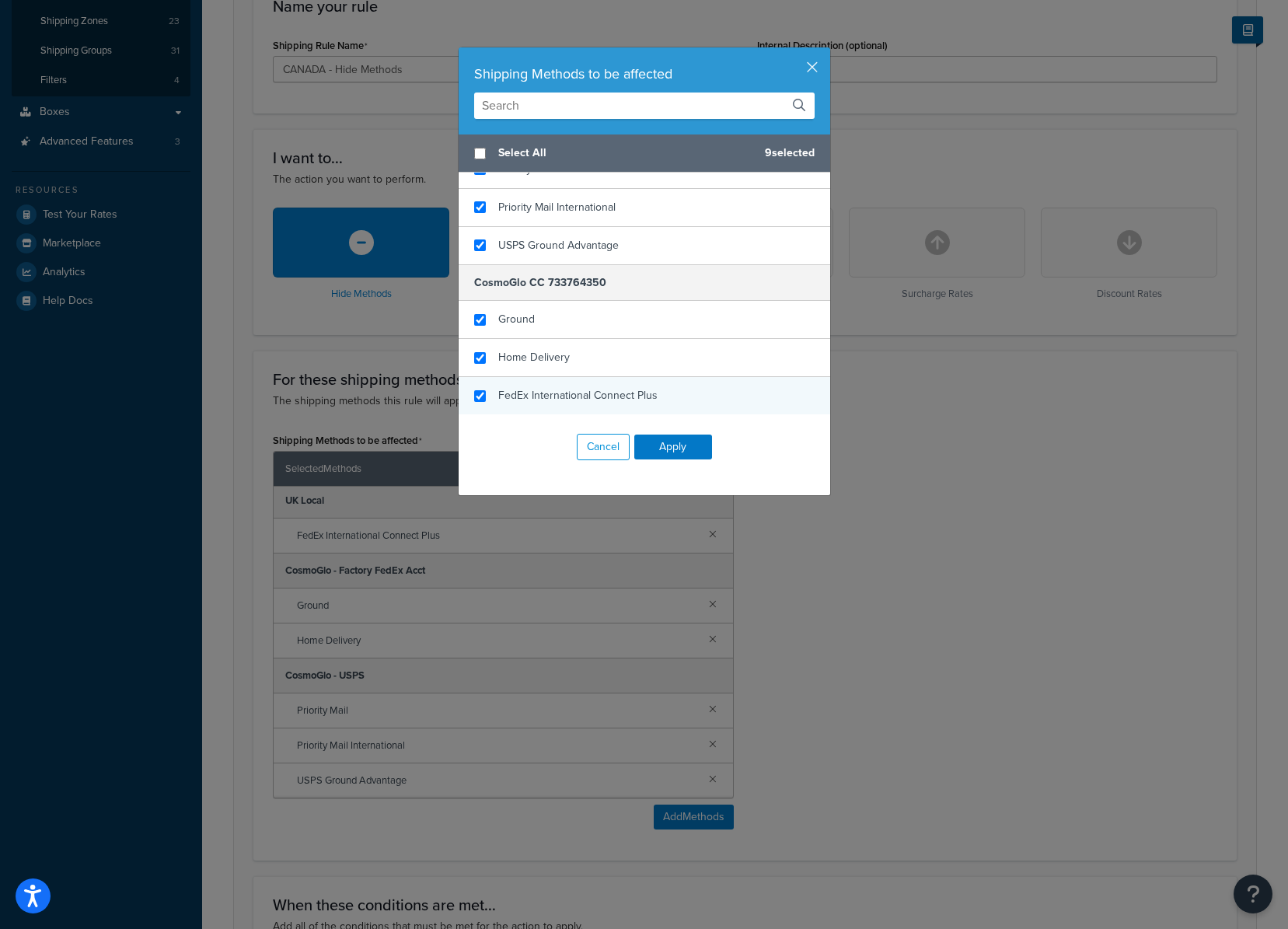
checkbox input "true"
drag, startPoint x: 475, startPoint y: 389, endPoint x: 487, endPoint y: 398, distance: 15.0
click at [475, 389] on div "FedEx International Connect Plus" at bounding box center [644, 395] width 371 height 37
click at [646, 451] on button "Apply" at bounding box center [672, 446] width 78 height 25
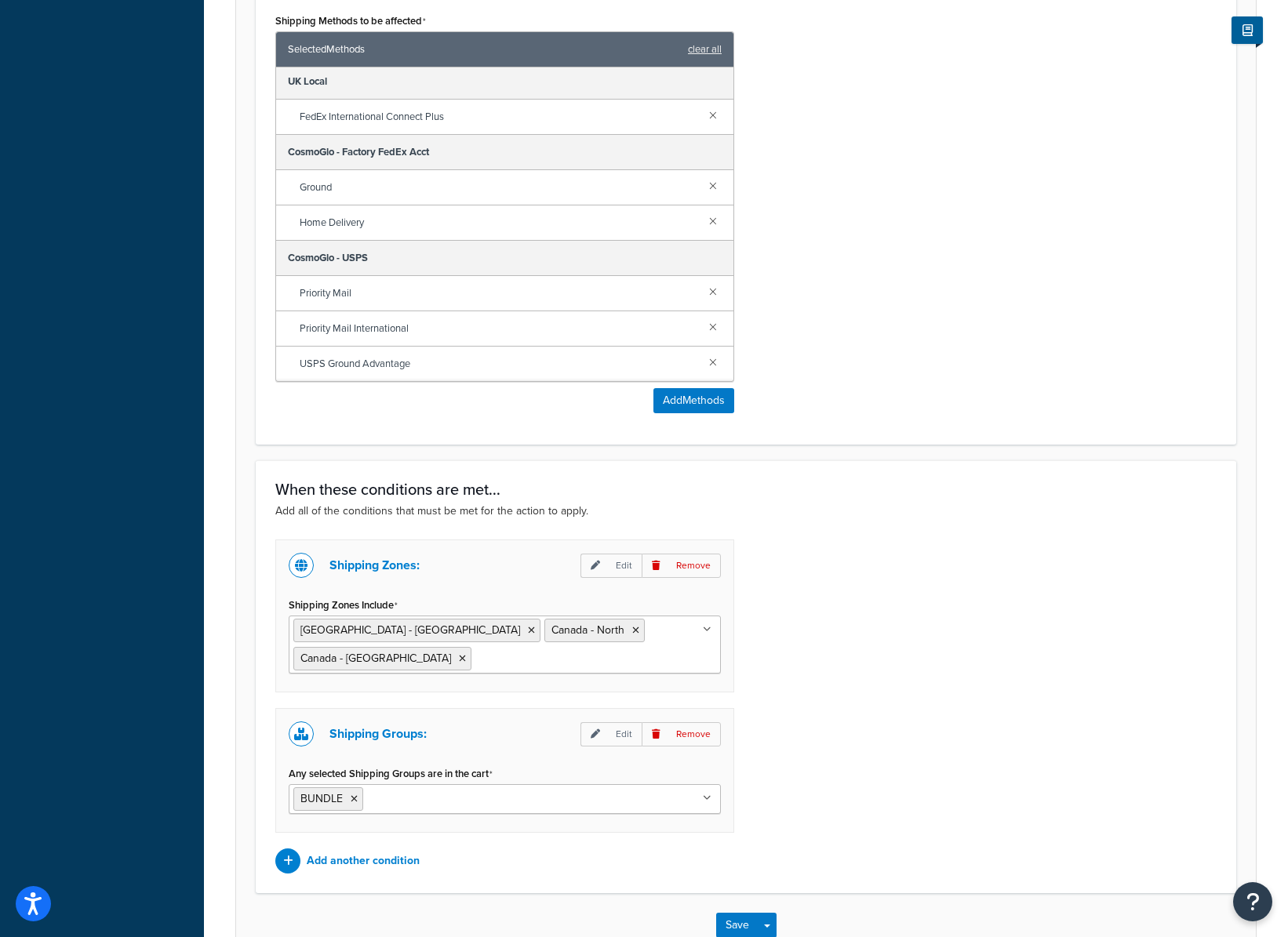
scroll to position [809, 0]
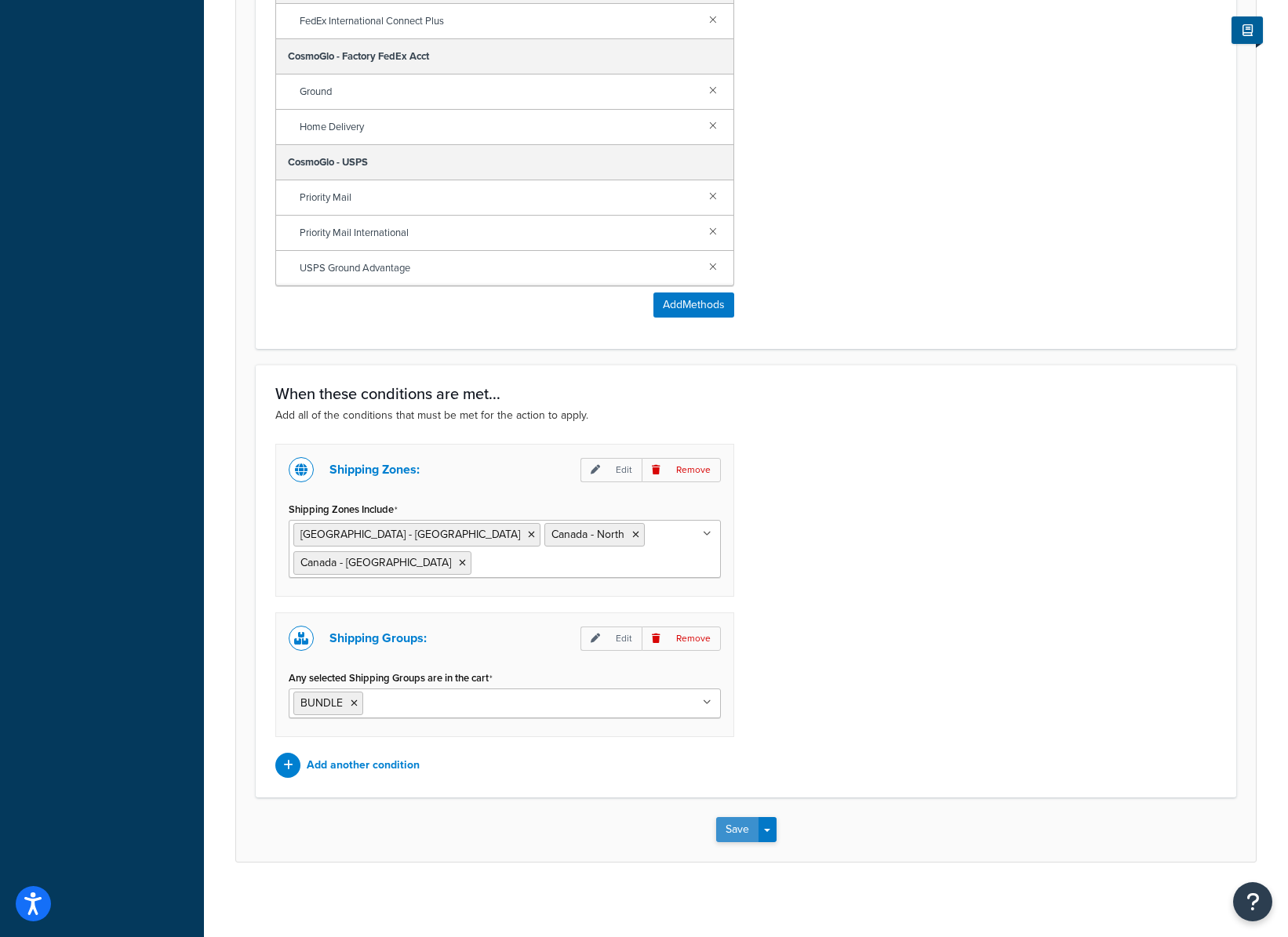
click at [741, 827] on button "Save" at bounding box center [737, 829] width 42 height 25
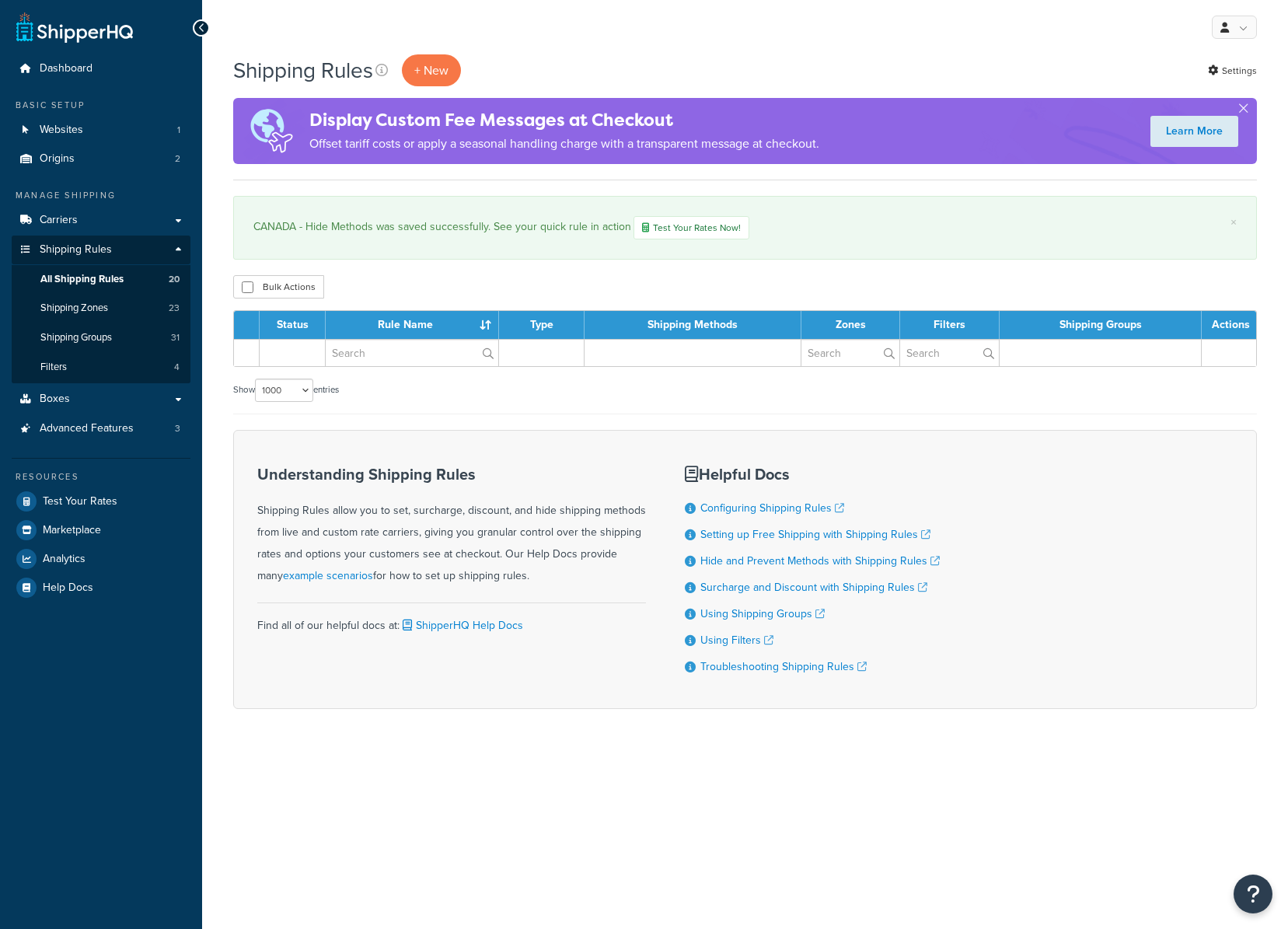
select select "1000"
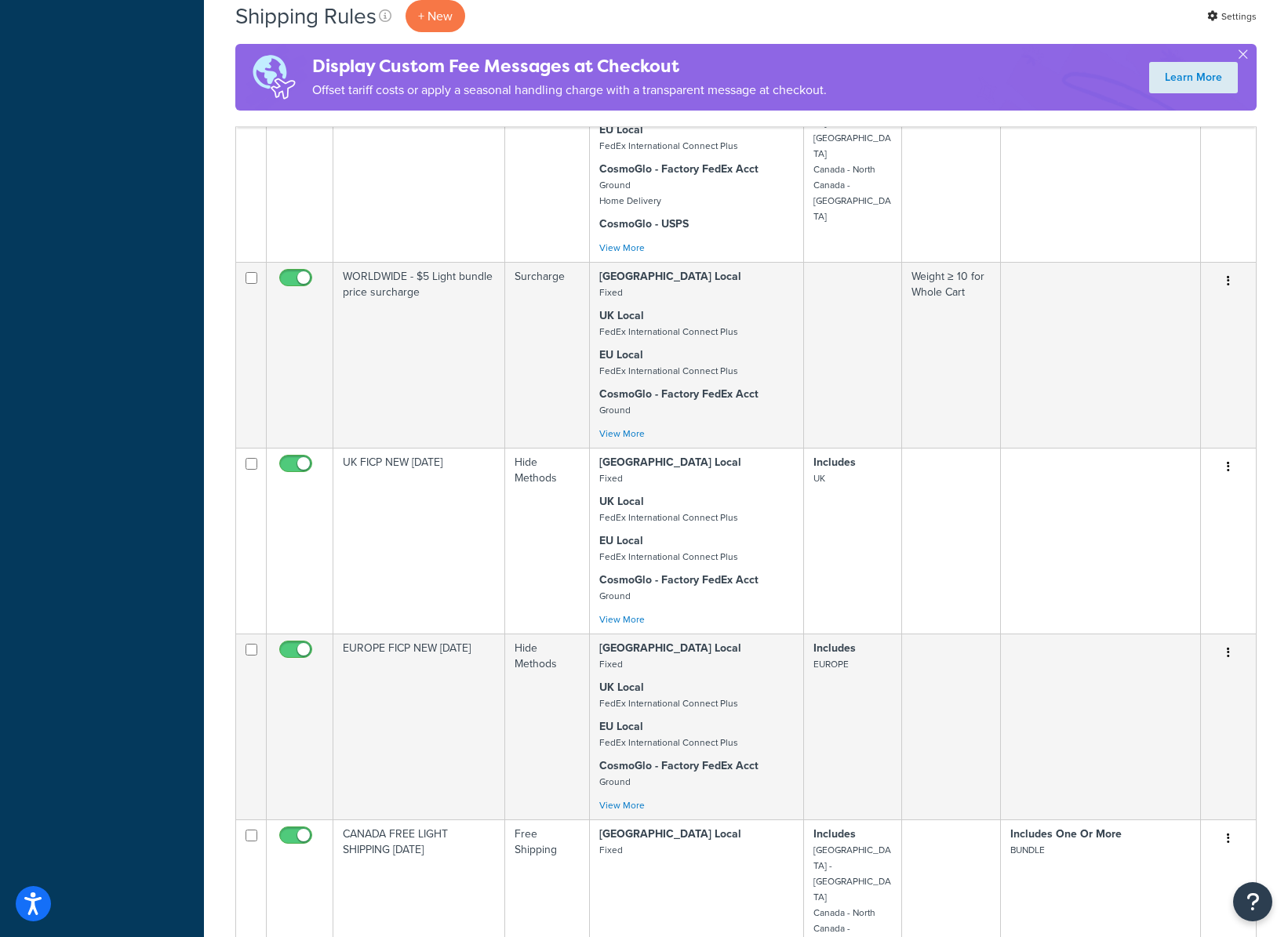
scroll to position [2618, 0]
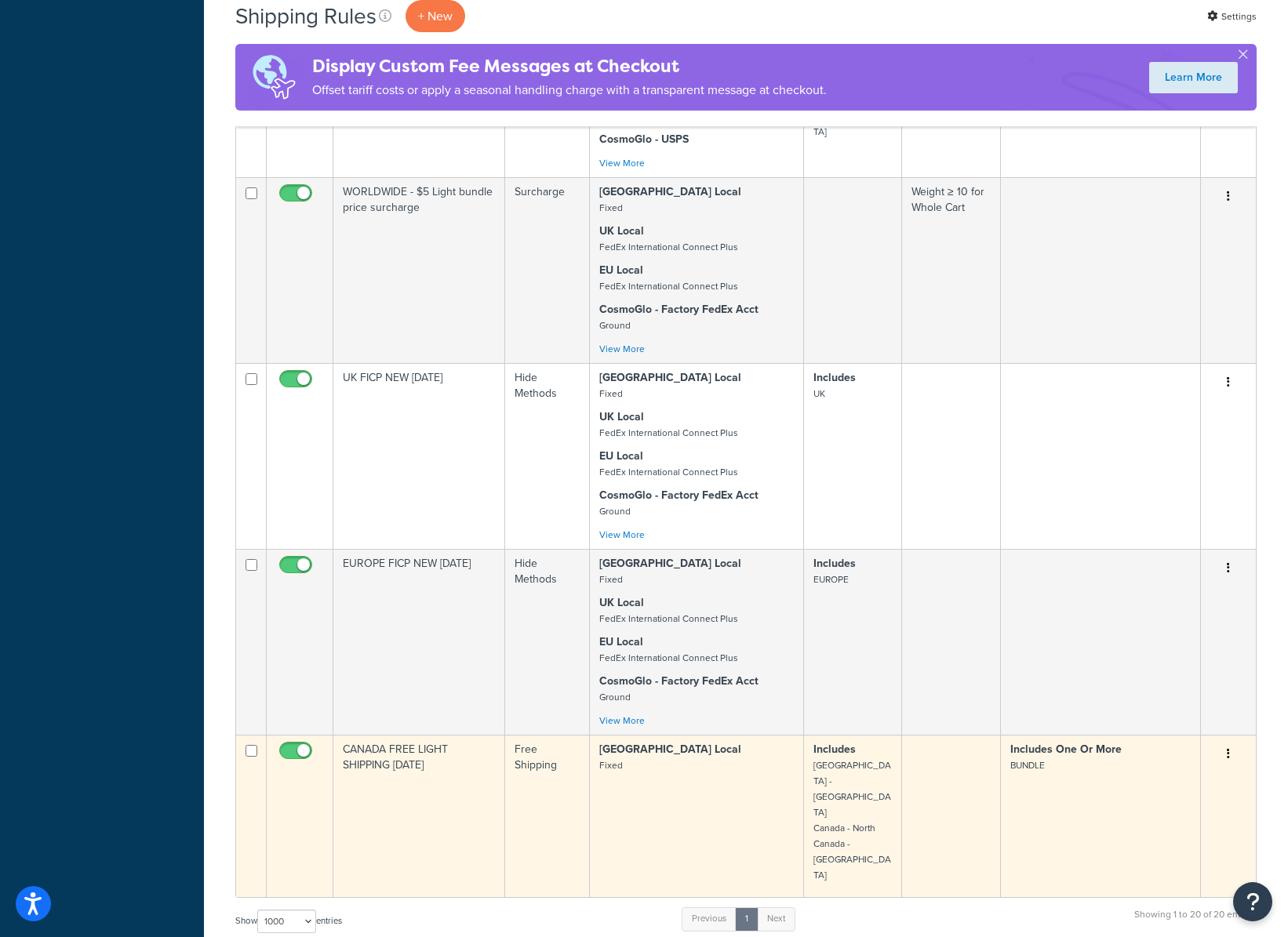
click at [446, 735] on td "CANADA FREE LIGHT SHIPPING [DATE]" at bounding box center [419, 816] width 172 height 162
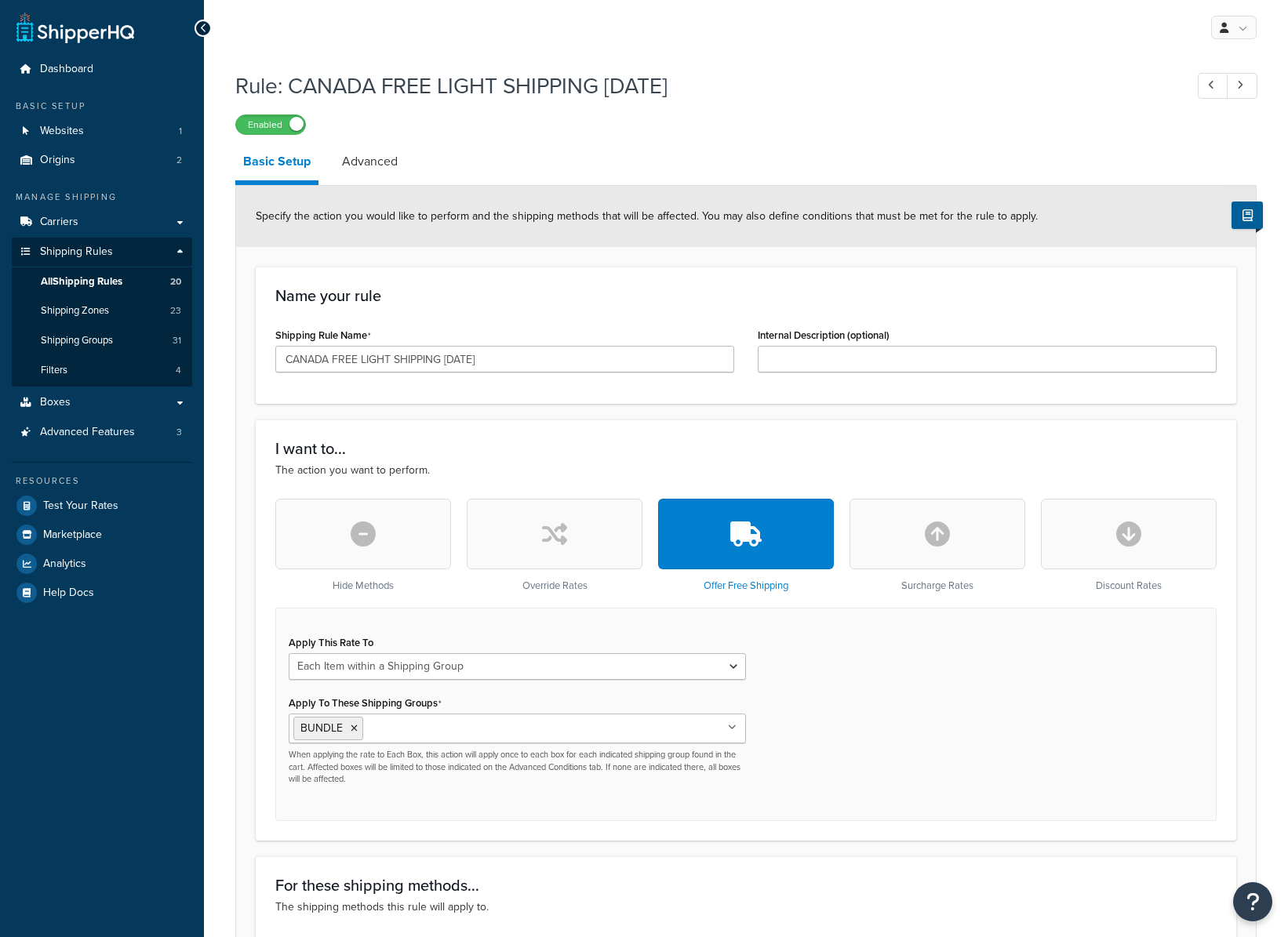
select select "ITEM"
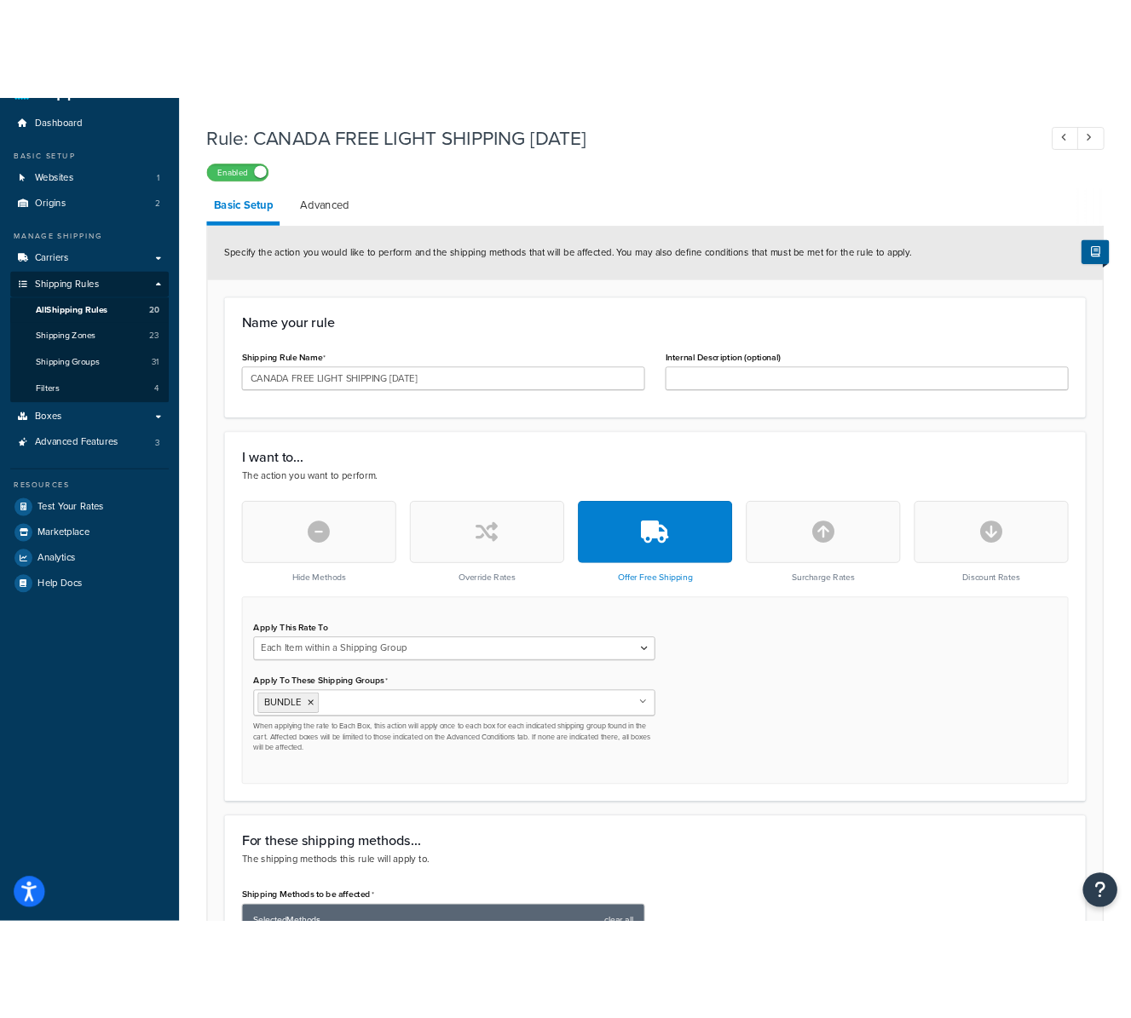
scroll to position [43, 0]
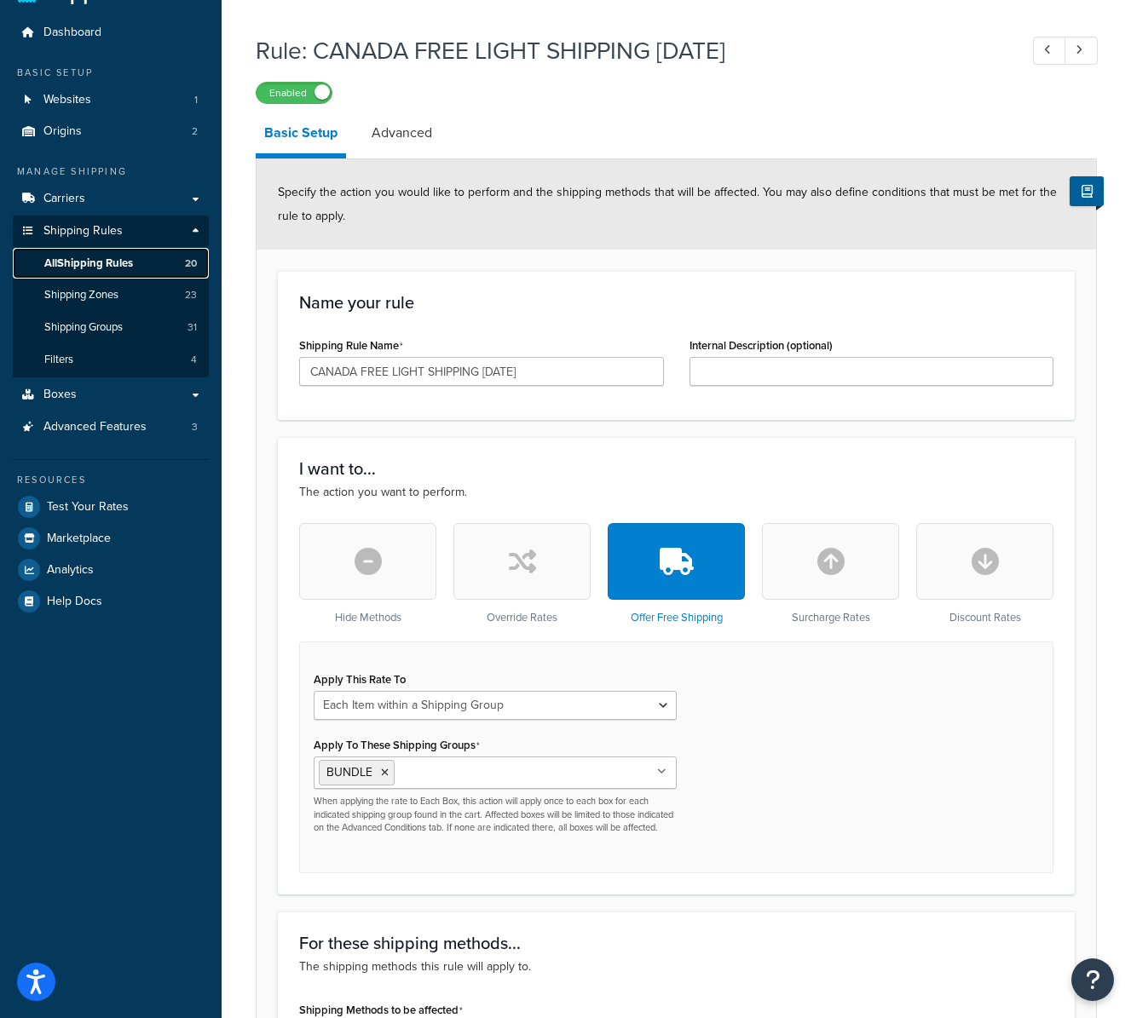
click at [98, 266] on span "All Shipping Rules" at bounding box center [88, 264] width 89 height 14
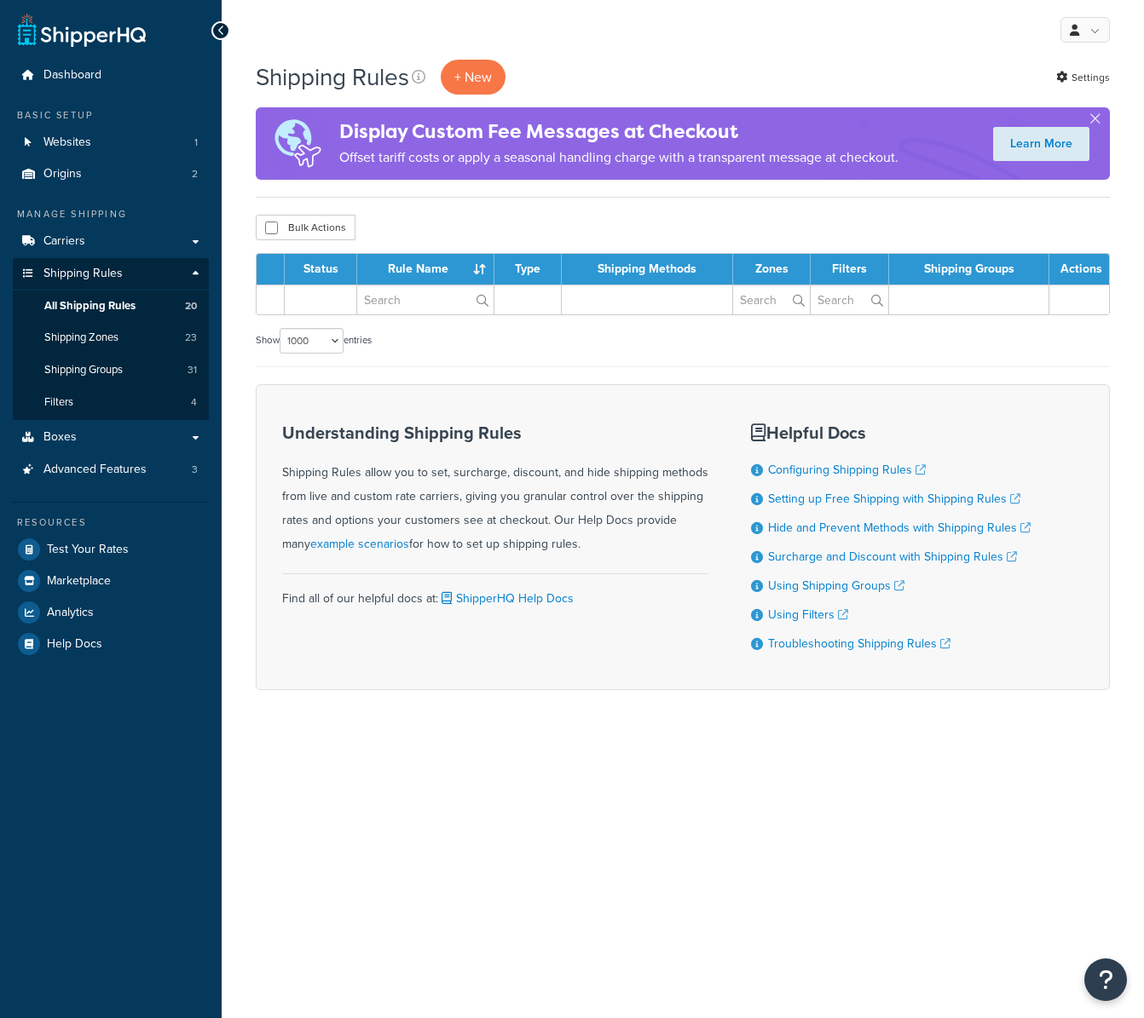
select select "1000"
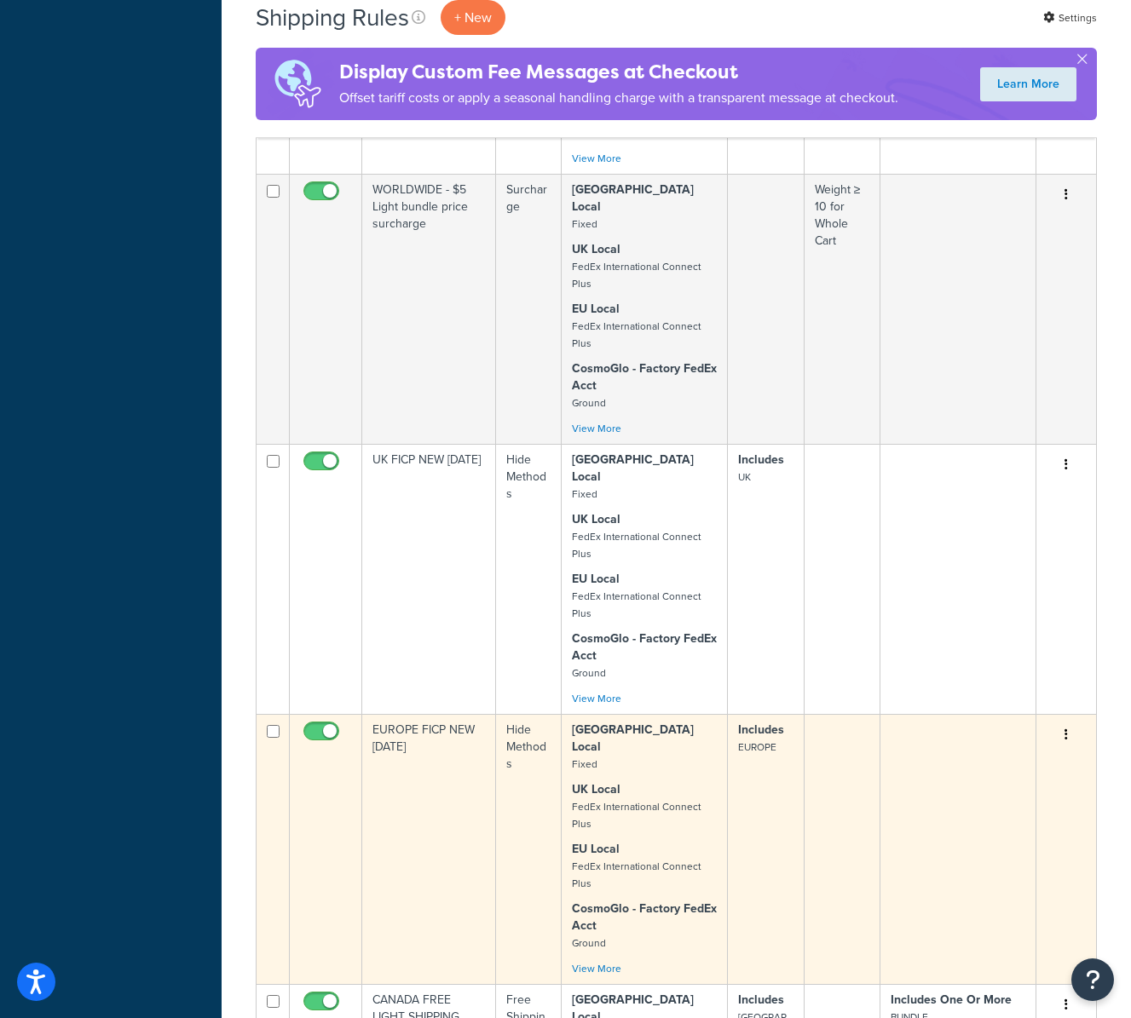
scroll to position [3158, 0]
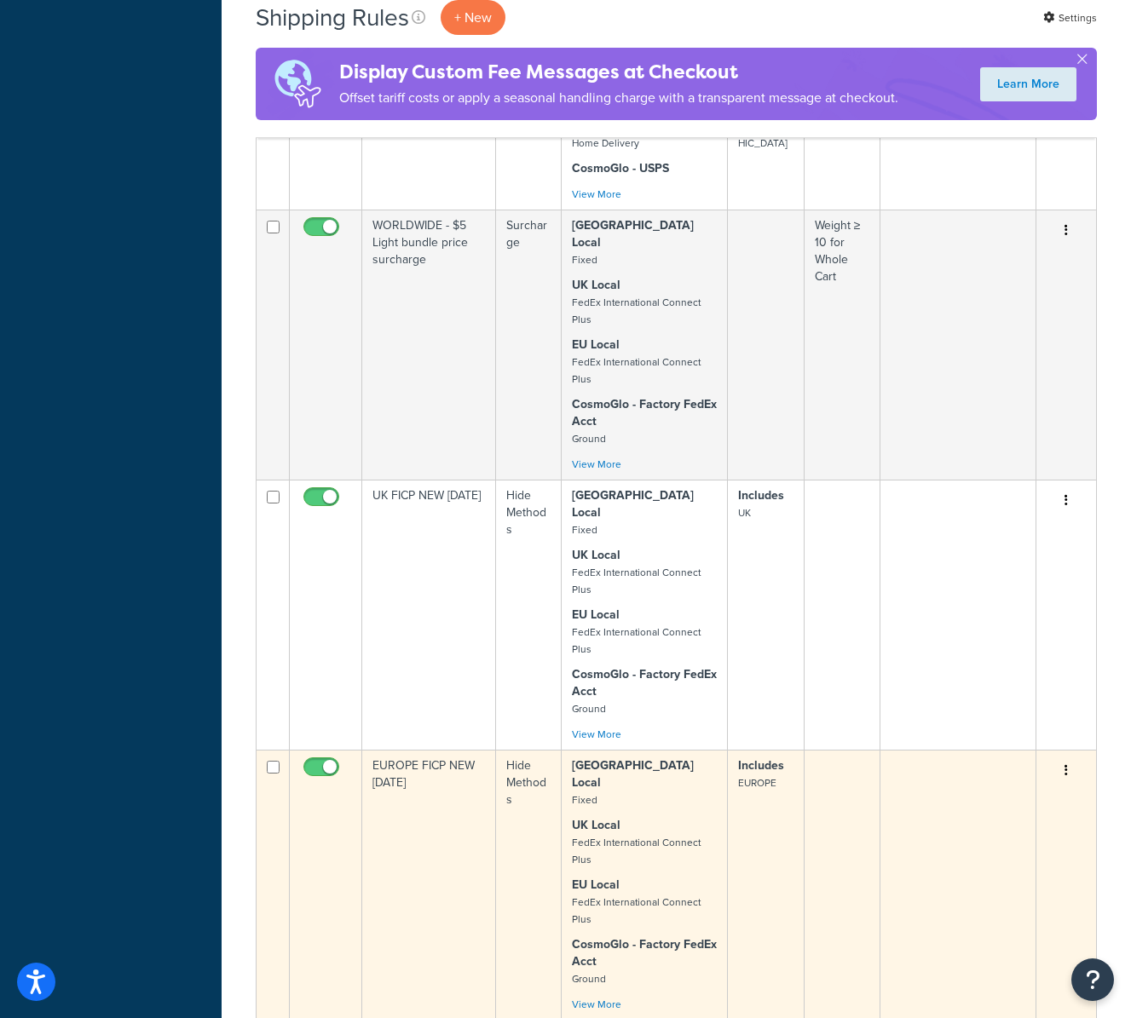
click at [445, 750] on td "EUROPE FICP NEW [DATE]" at bounding box center [429, 885] width 134 height 270
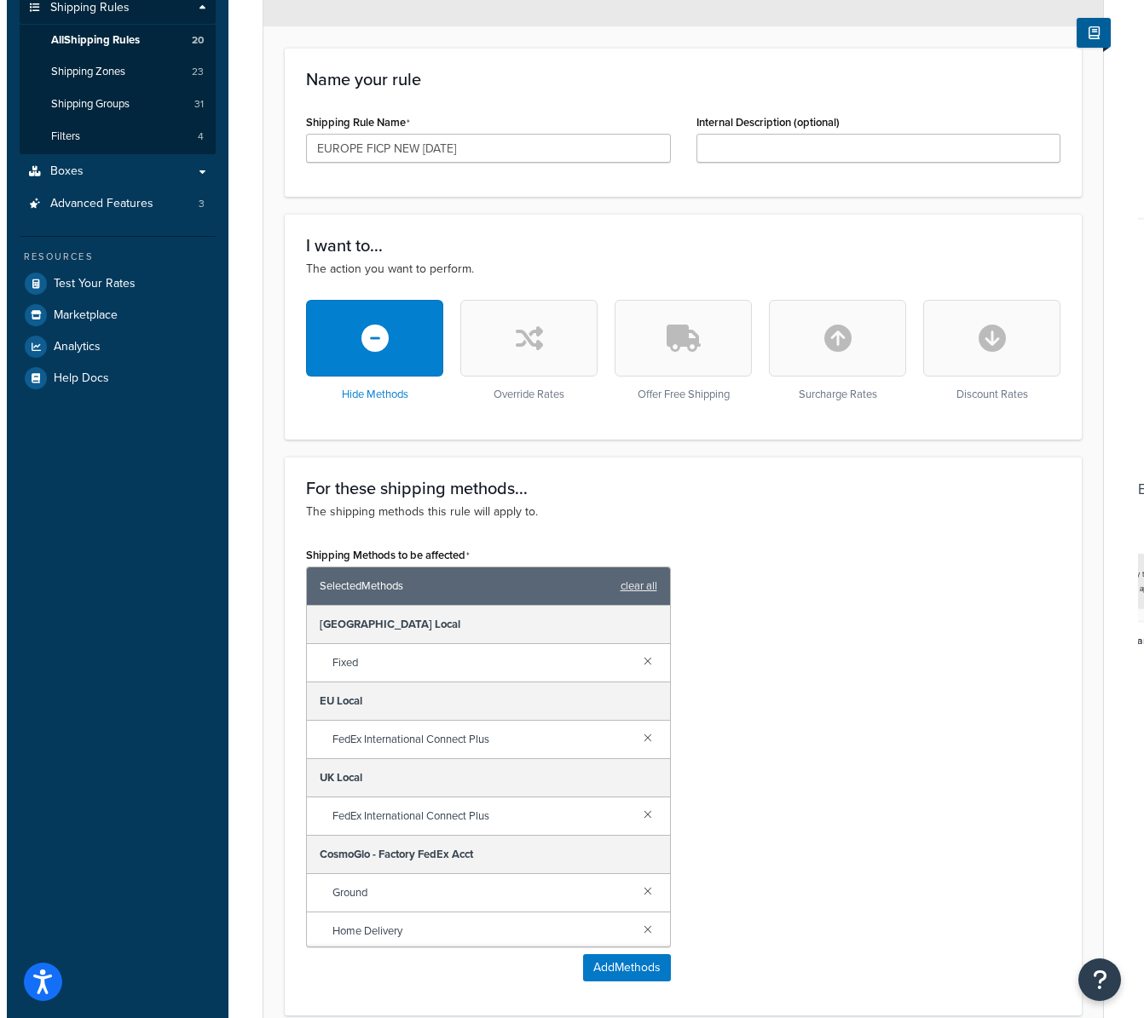
scroll to position [291, 0]
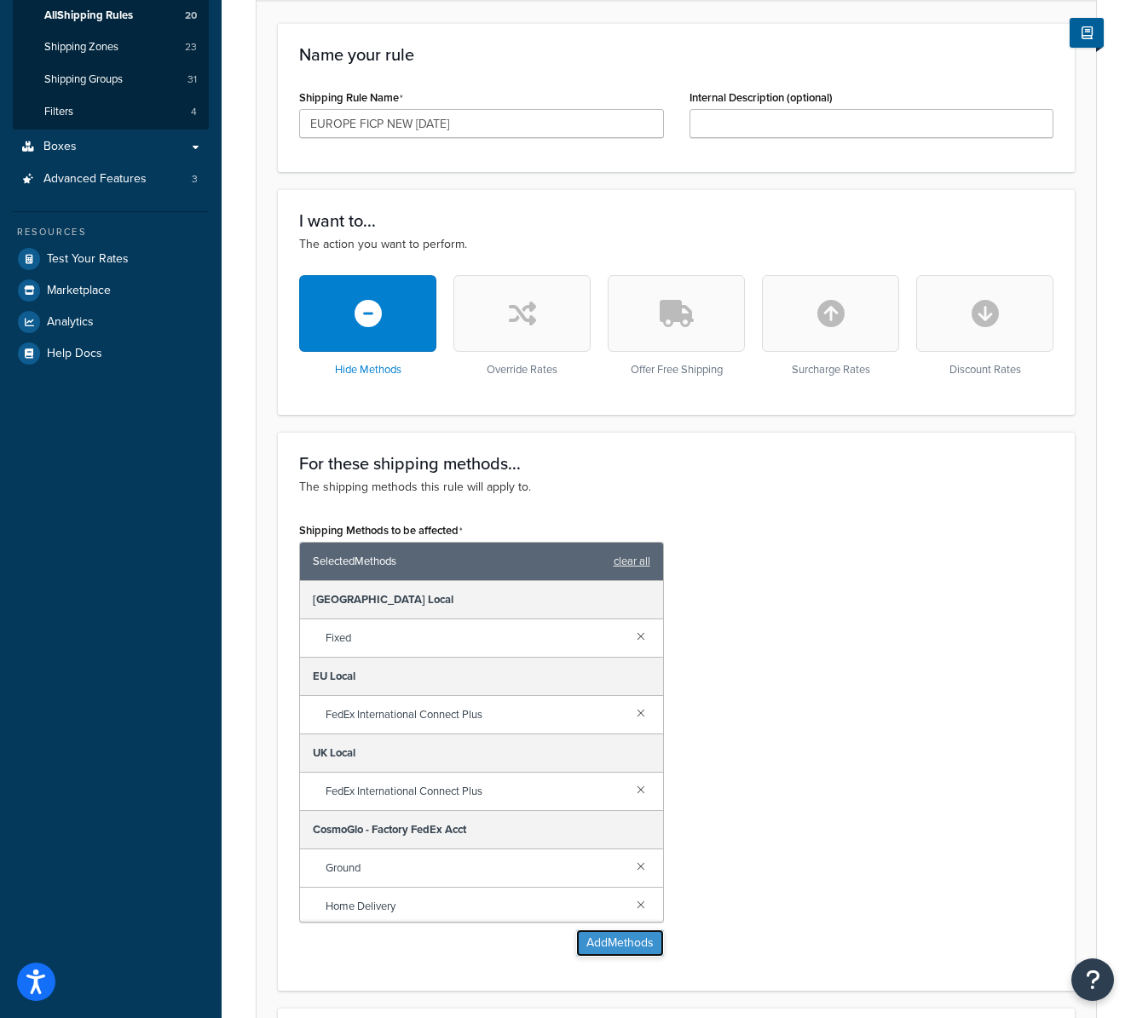
click at [604, 943] on button "Add Methods" at bounding box center [620, 943] width 88 height 27
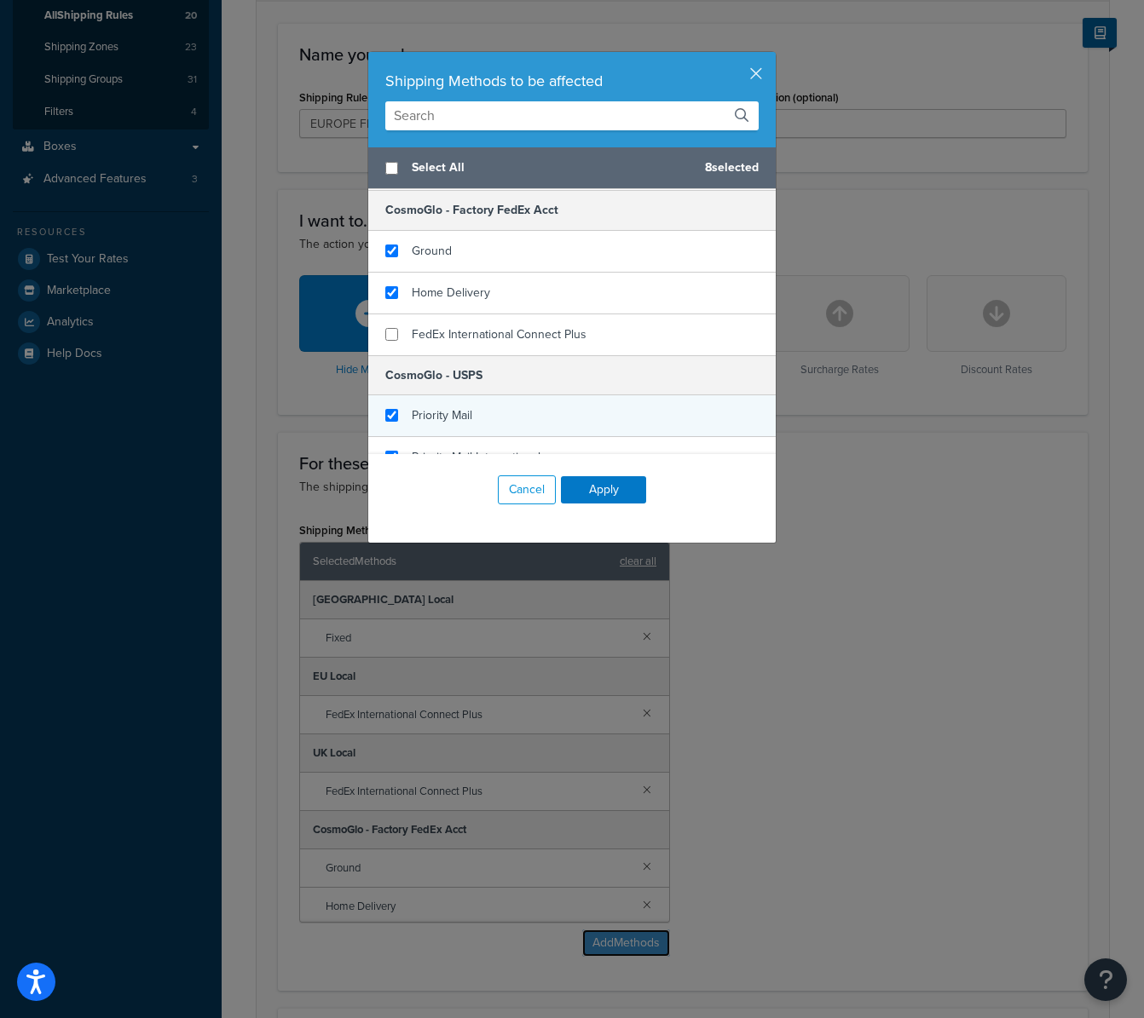
scroll to position [214, 0]
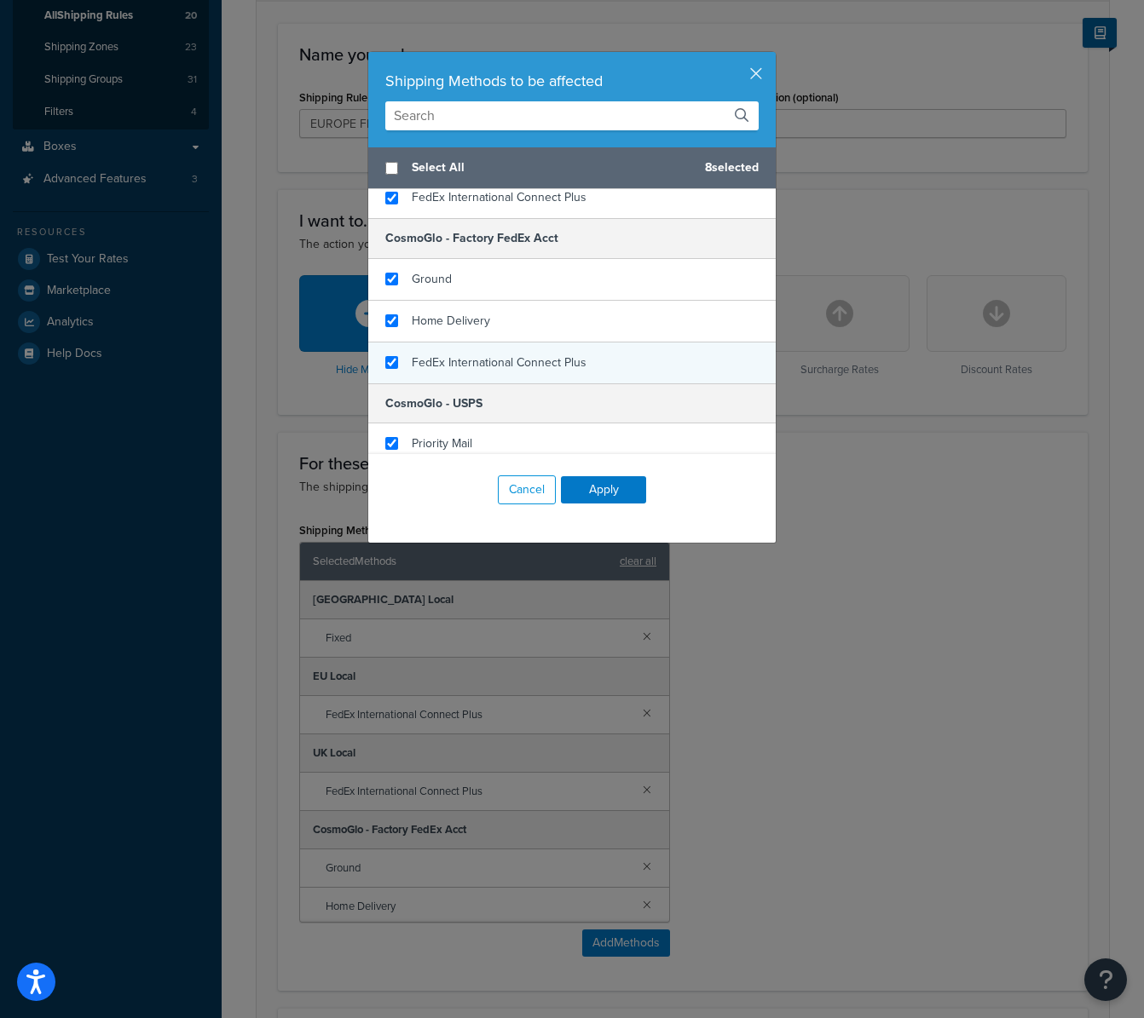
checkbox input "true"
click at [504, 366] on span "FedEx International Connect Plus" at bounding box center [499, 363] width 175 height 18
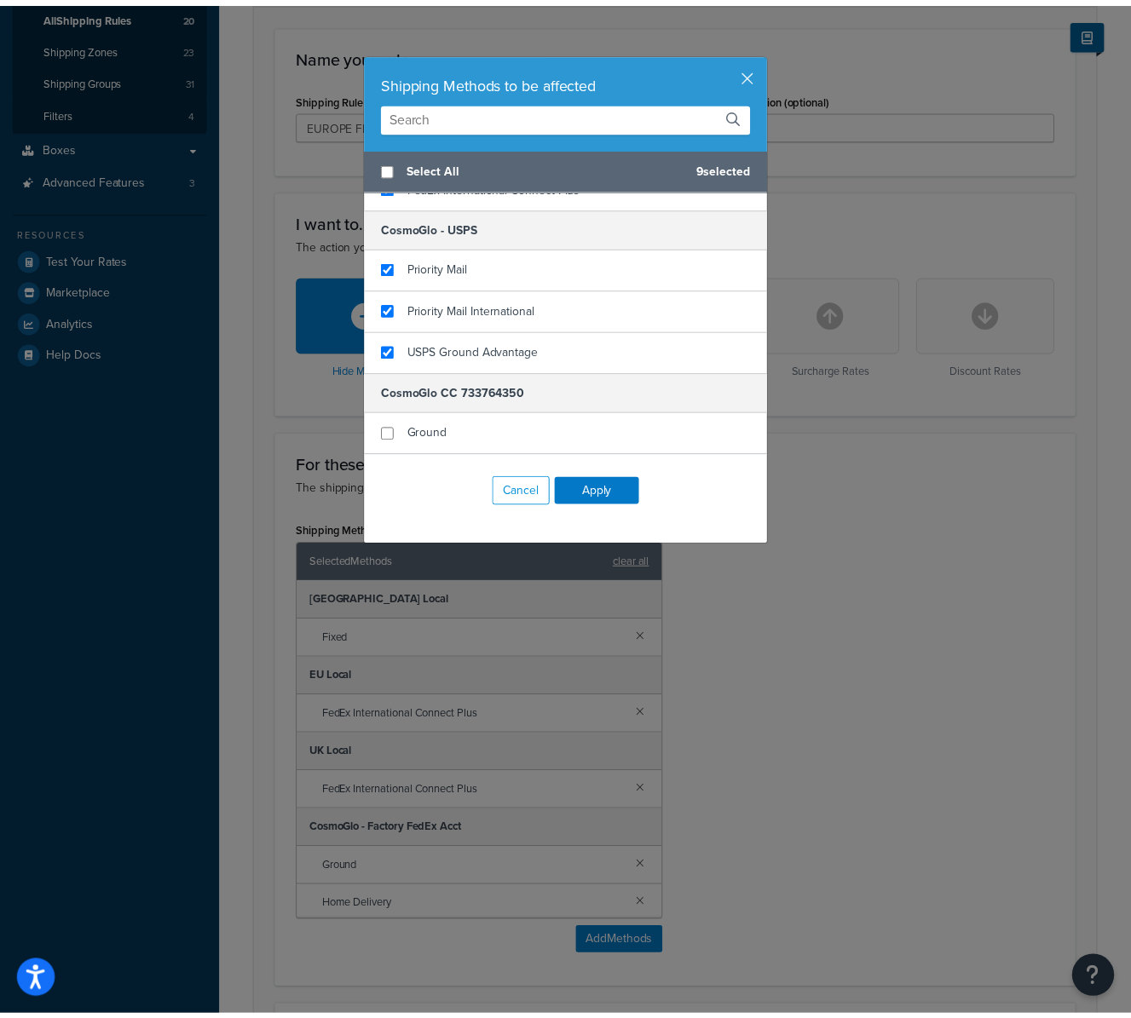
scroll to position [472, 0]
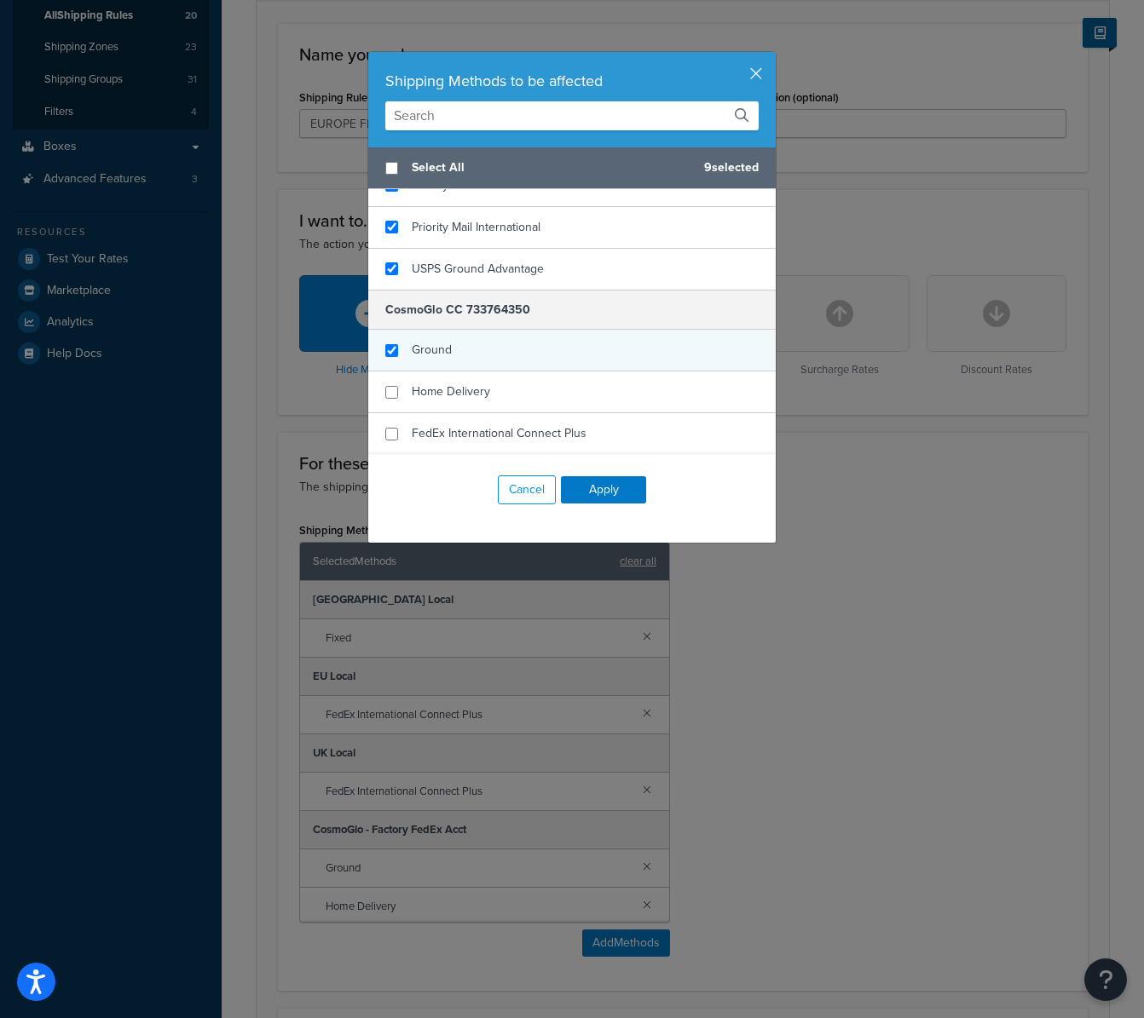
checkbox input "true"
click at [479, 349] on div "Ground" at bounding box center [571, 351] width 407 height 42
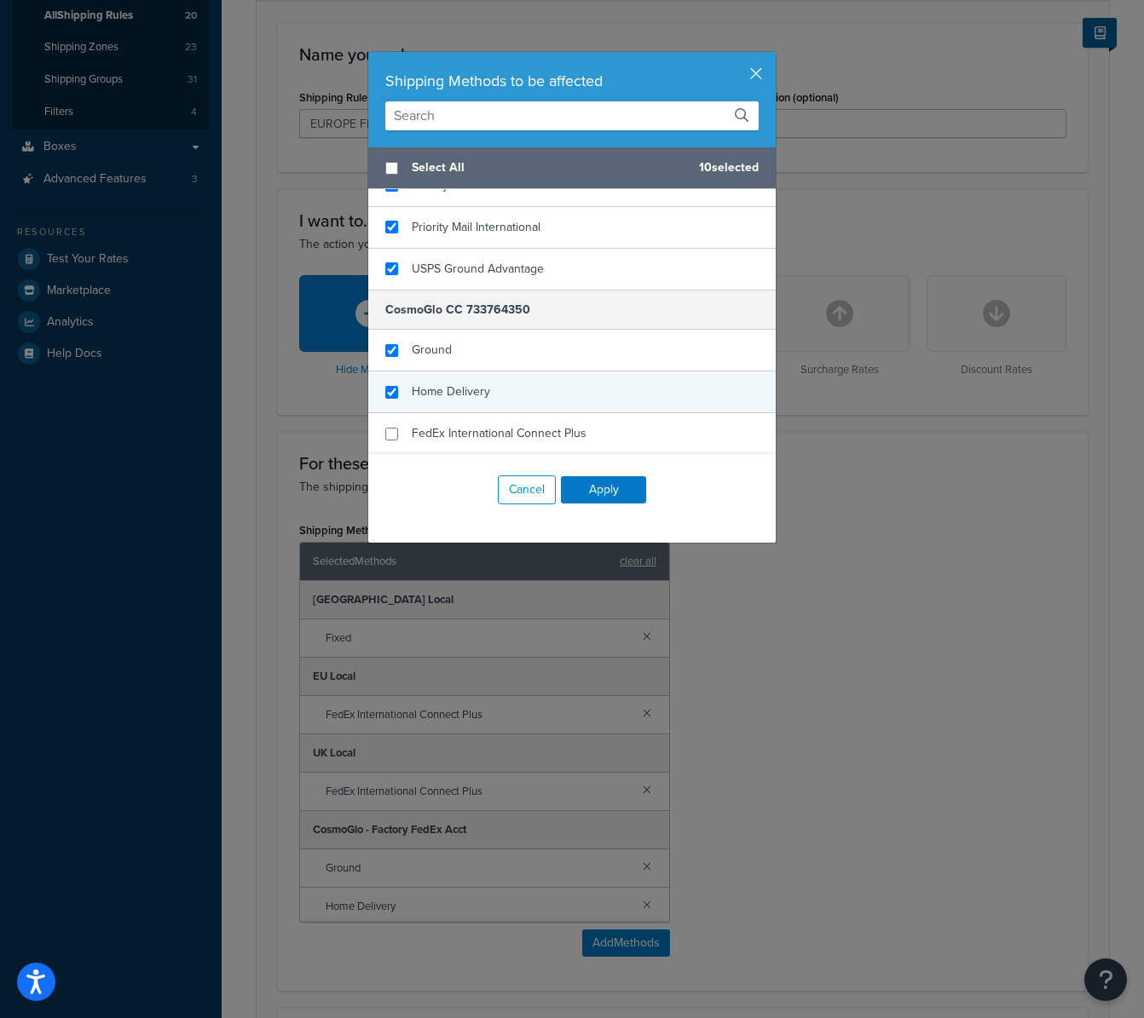
checkbox input "true"
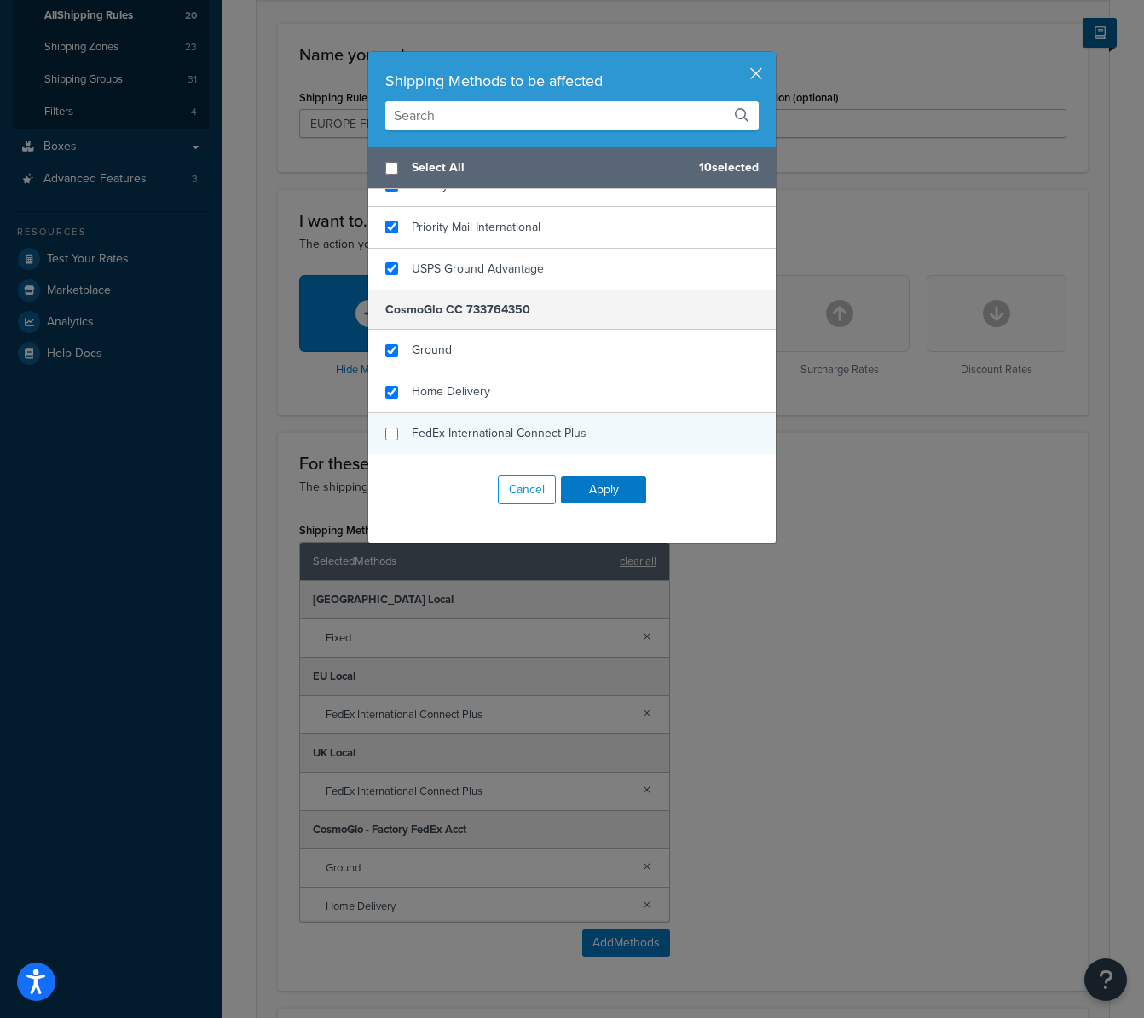
drag, startPoint x: 485, startPoint y: 388, endPoint x: 527, endPoint y: 450, distance: 74.9
click at [485, 388] on div "Home Delivery" at bounding box center [571, 393] width 407 height 42
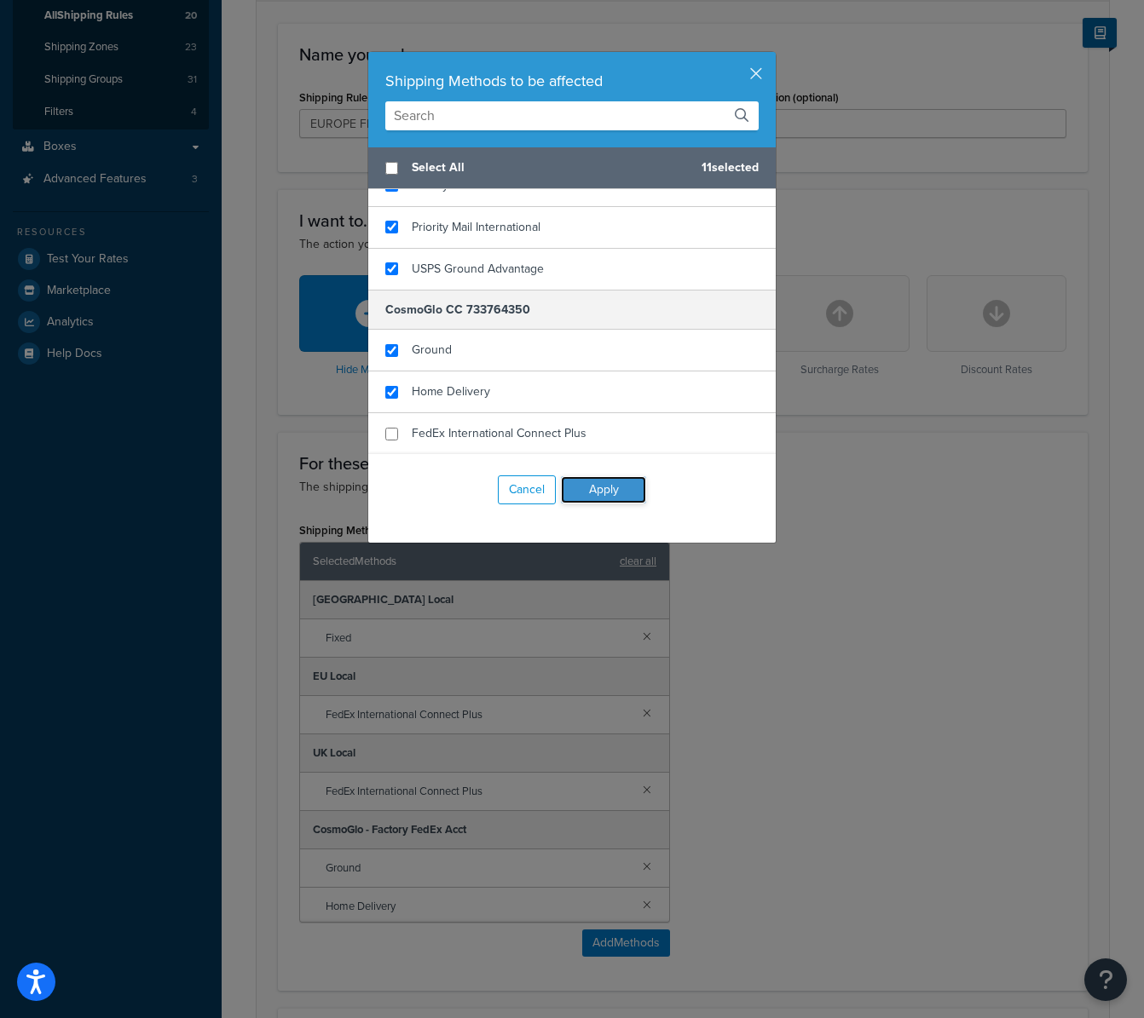
click at [610, 492] on button "Apply" at bounding box center [603, 489] width 85 height 27
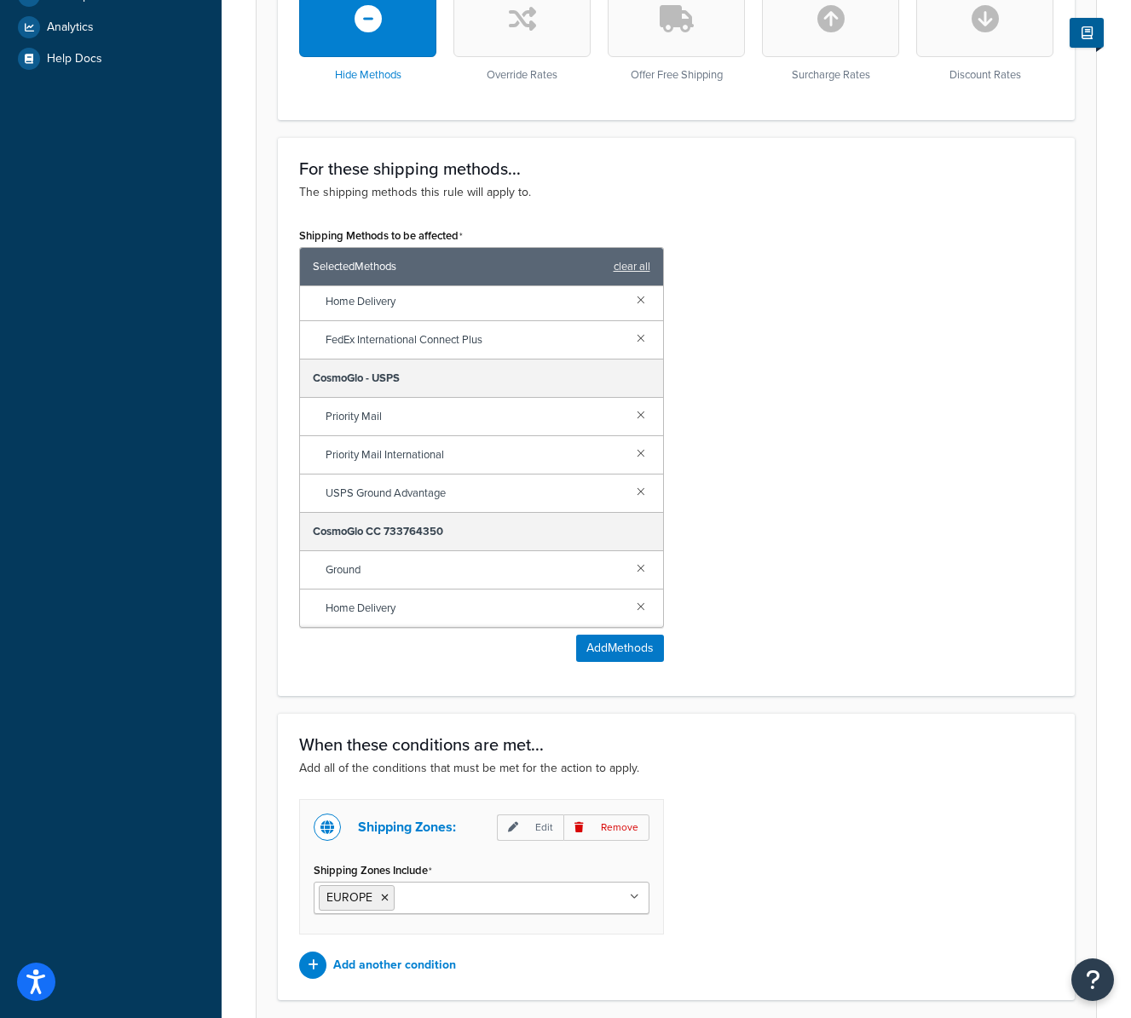
scroll to position [724, 0]
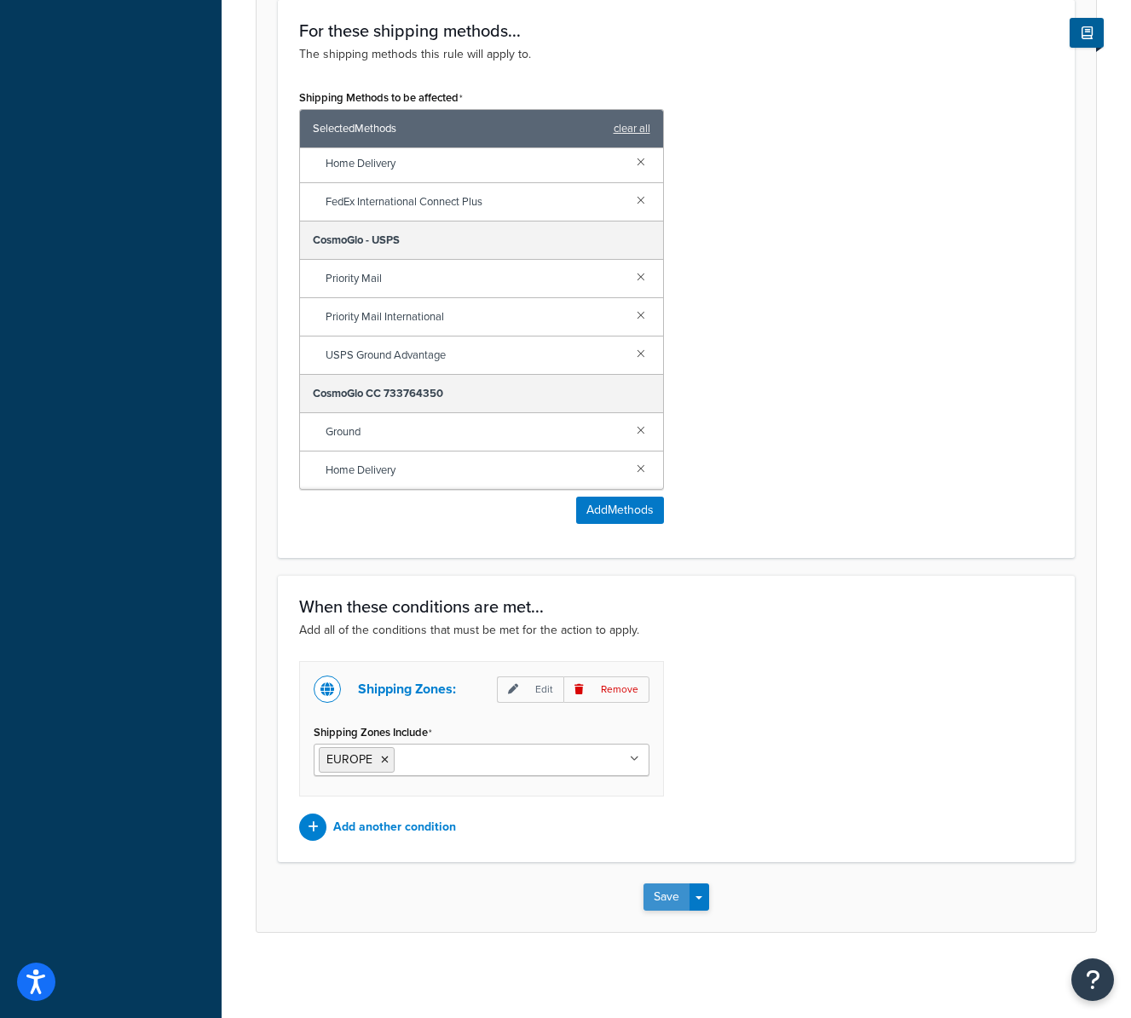
click at [665, 903] on button "Save" at bounding box center [666, 897] width 46 height 27
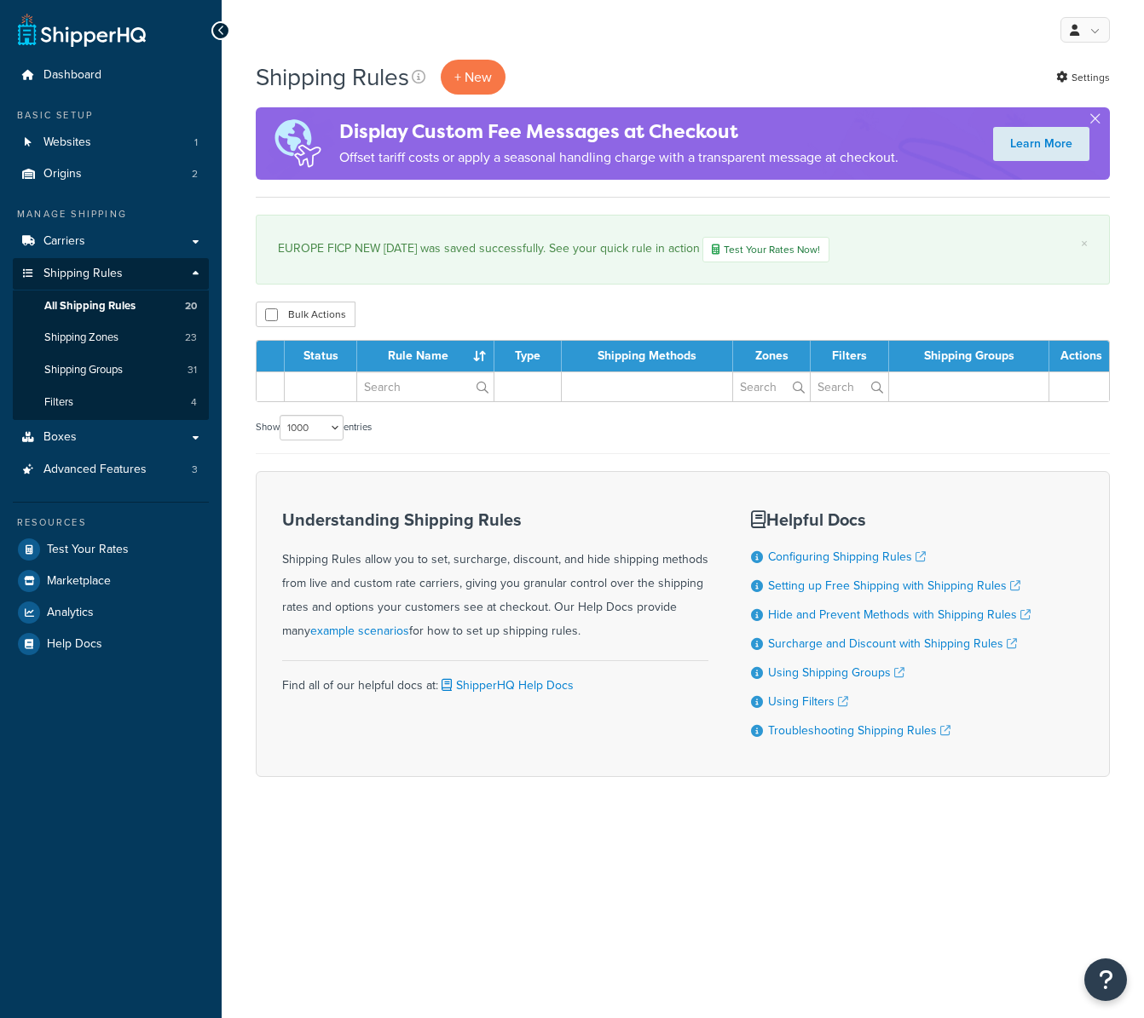
select select "1000"
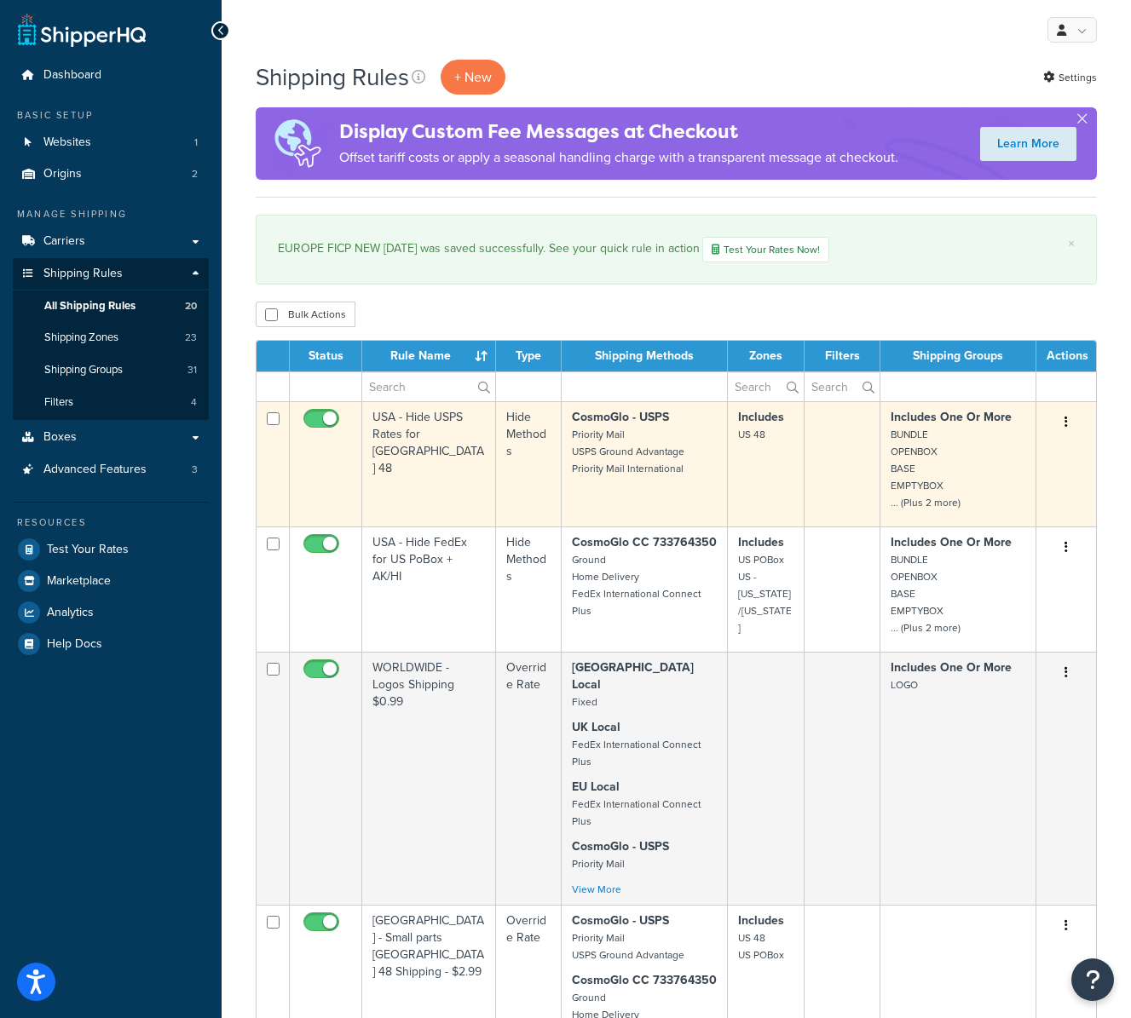
click at [431, 466] on td "USA - Hide USPS Rates for USA 48" at bounding box center [429, 463] width 134 height 125
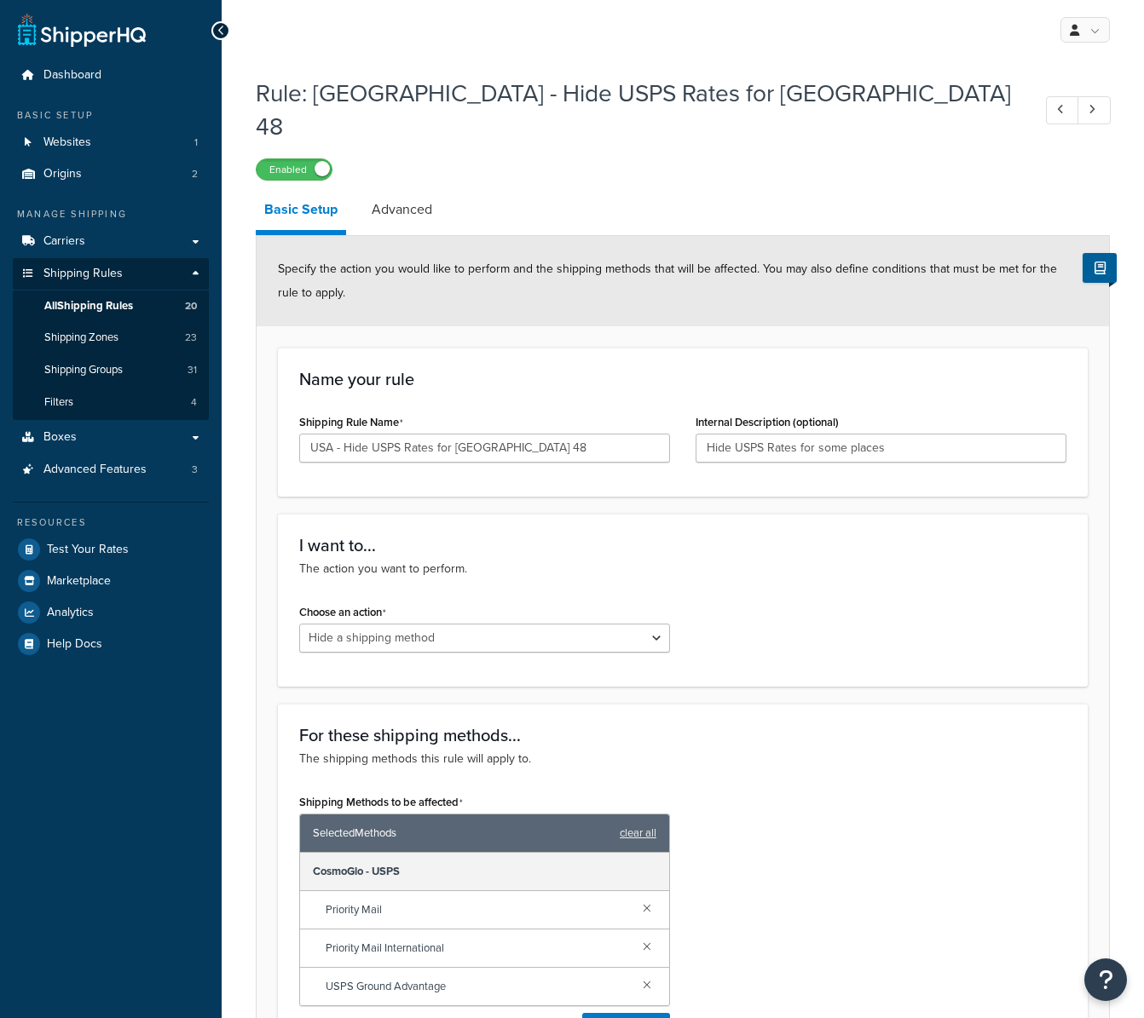
select select "HIDE"
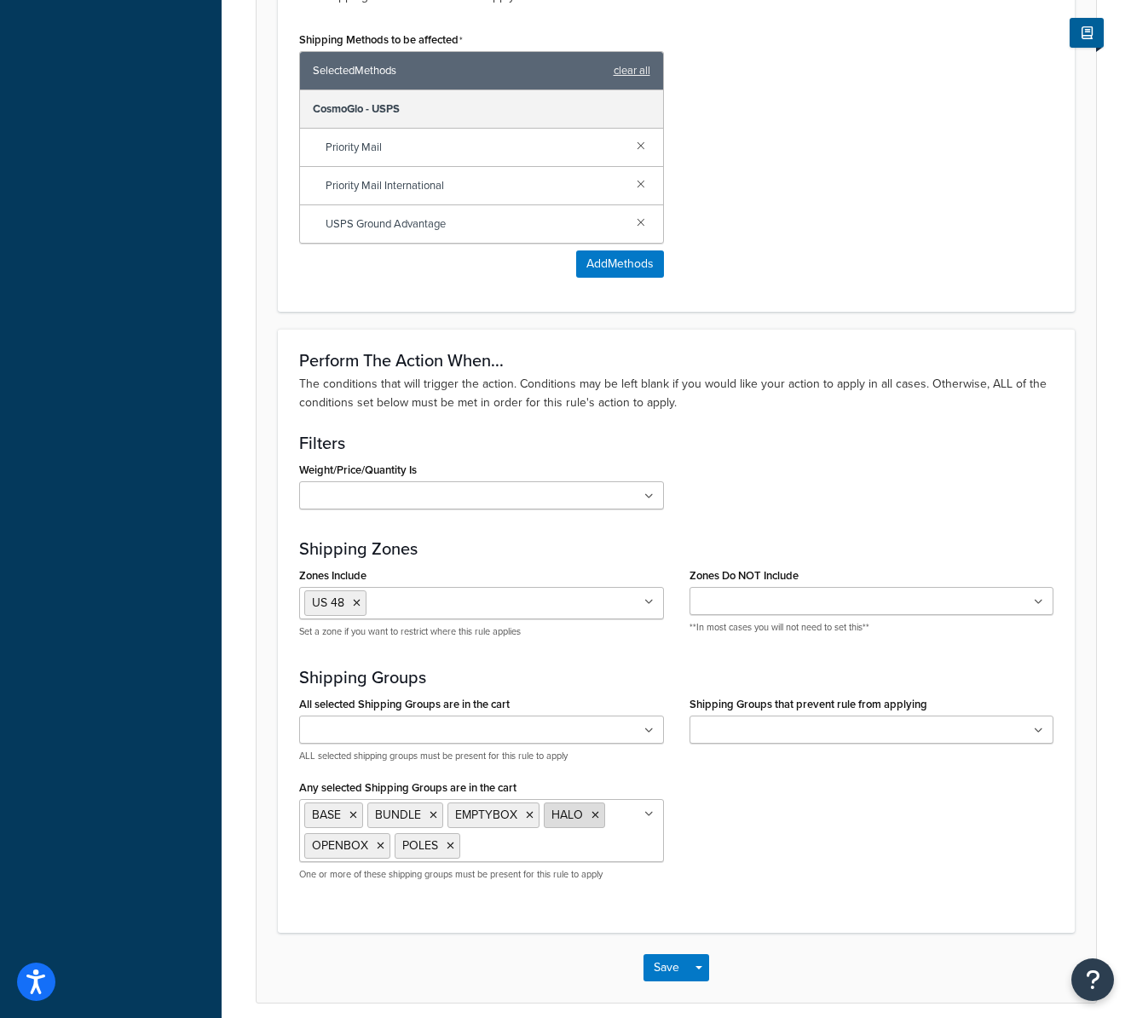
scroll to position [800, 0]
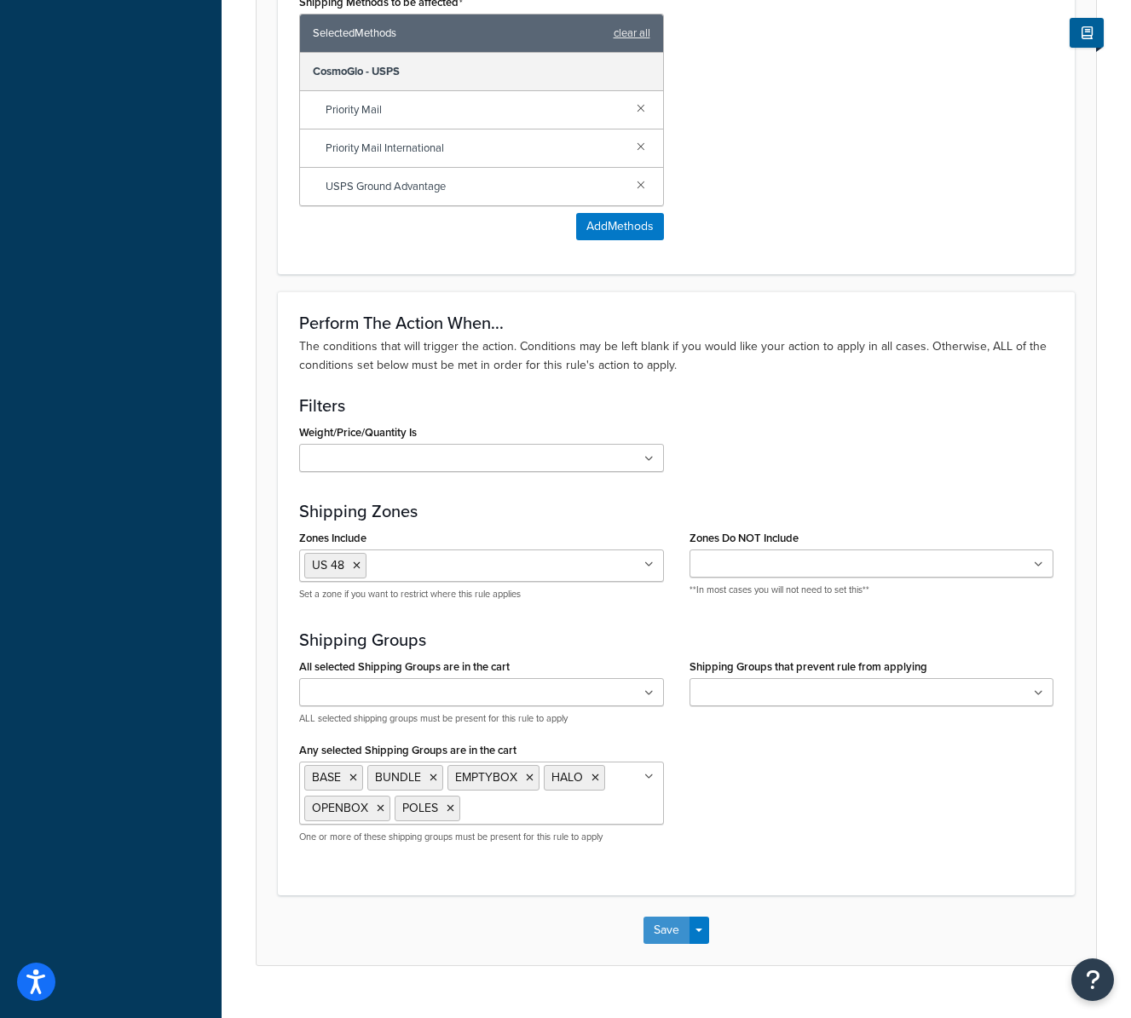
click at [659, 917] on button "Save" at bounding box center [666, 930] width 46 height 27
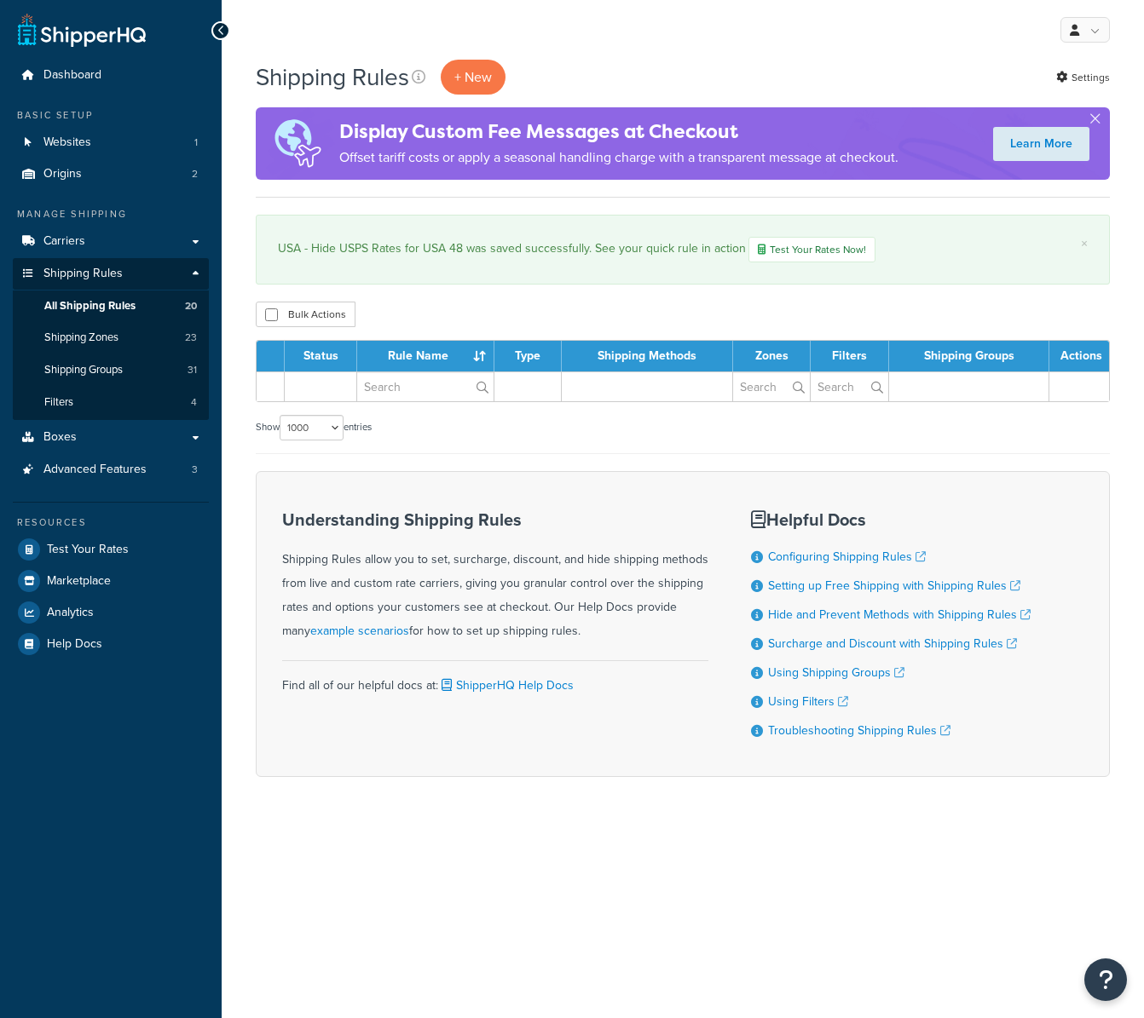
select select "1000"
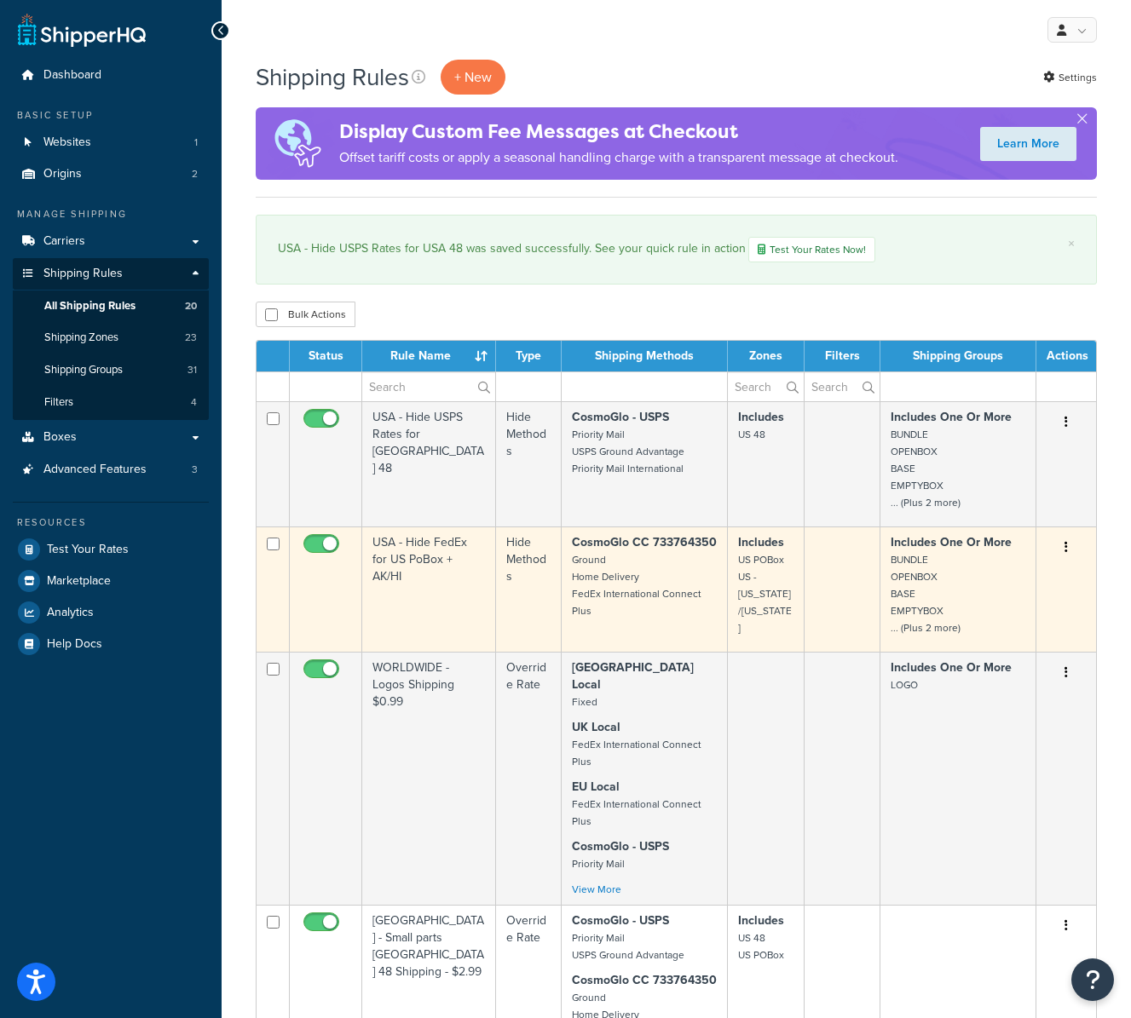
click at [438, 597] on td "USA - Hide FedEx for US PoBox + AK/HI" at bounding box center [429, 589] width 134 height 125
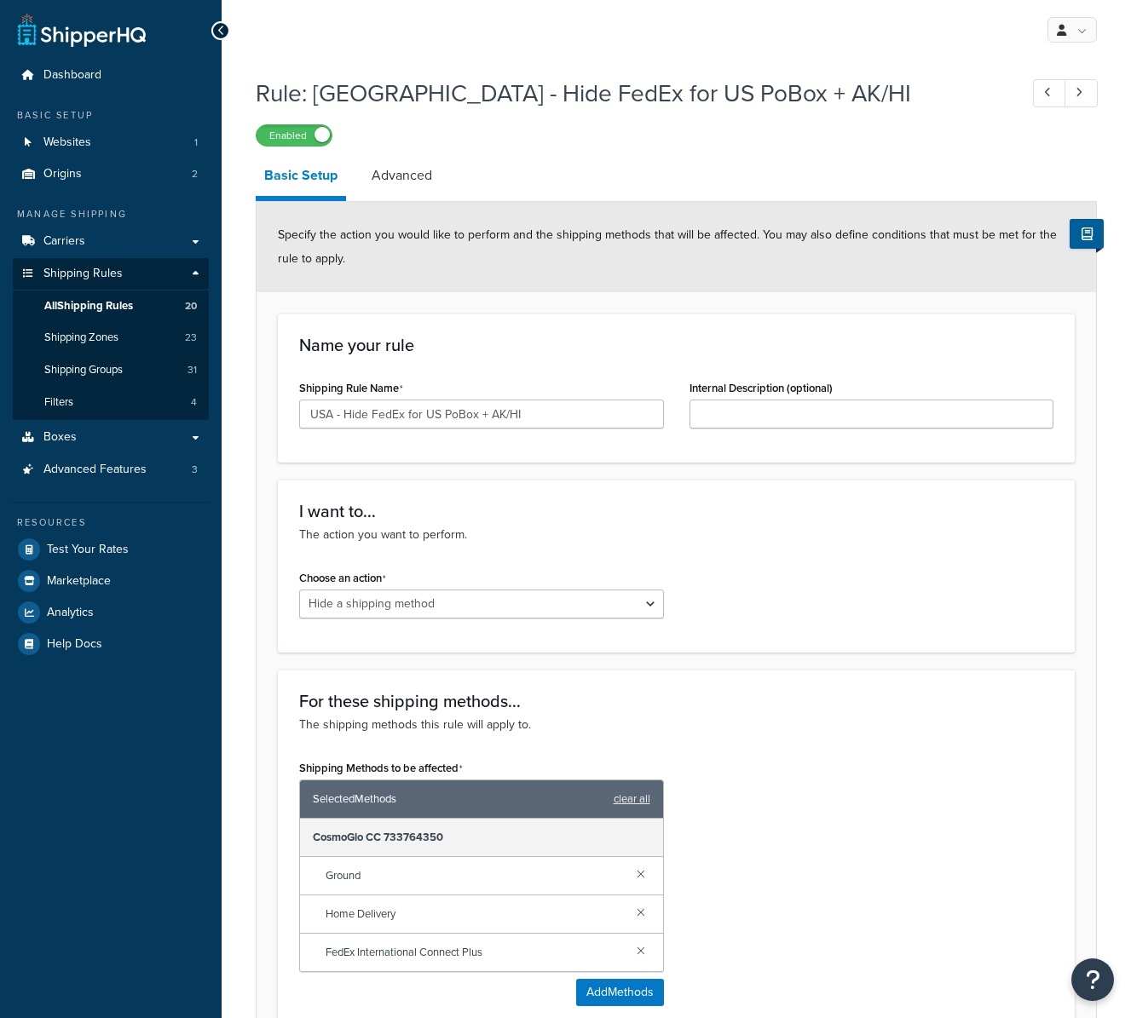
select select "HIDE"
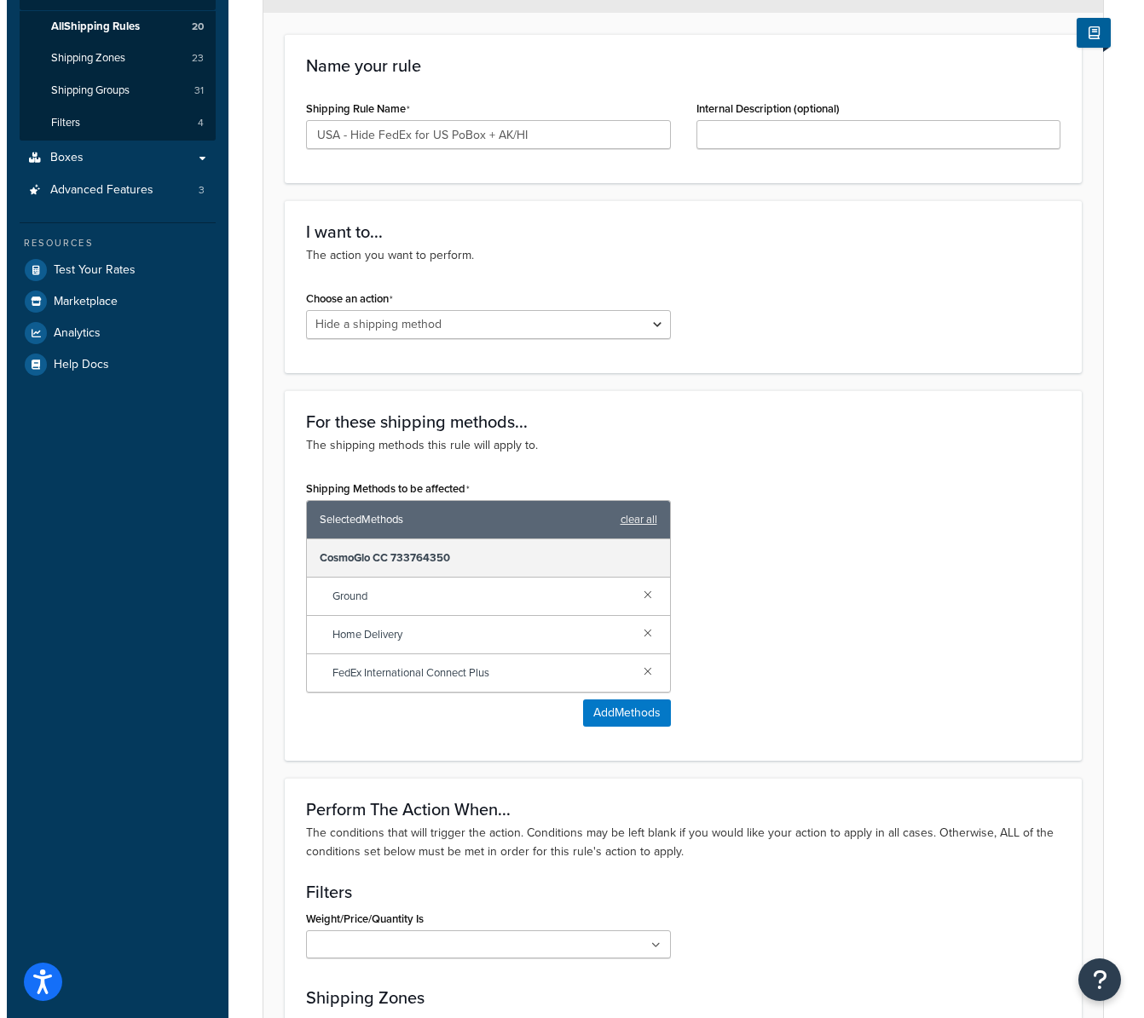
scroll to position [655, 0]
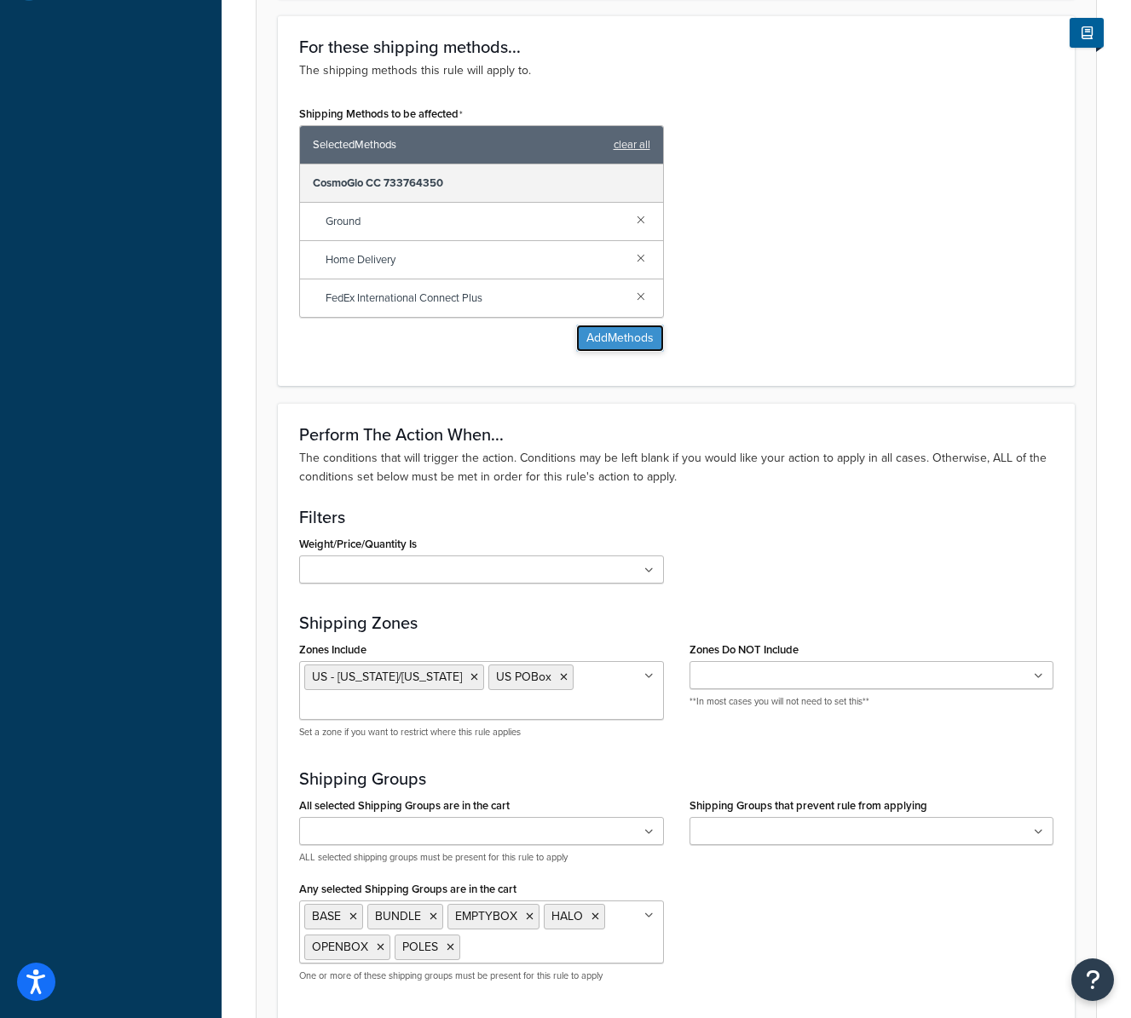
click at [627, 333] on button "Add Methods" at bounding box center [620, 338] width 88 height 27
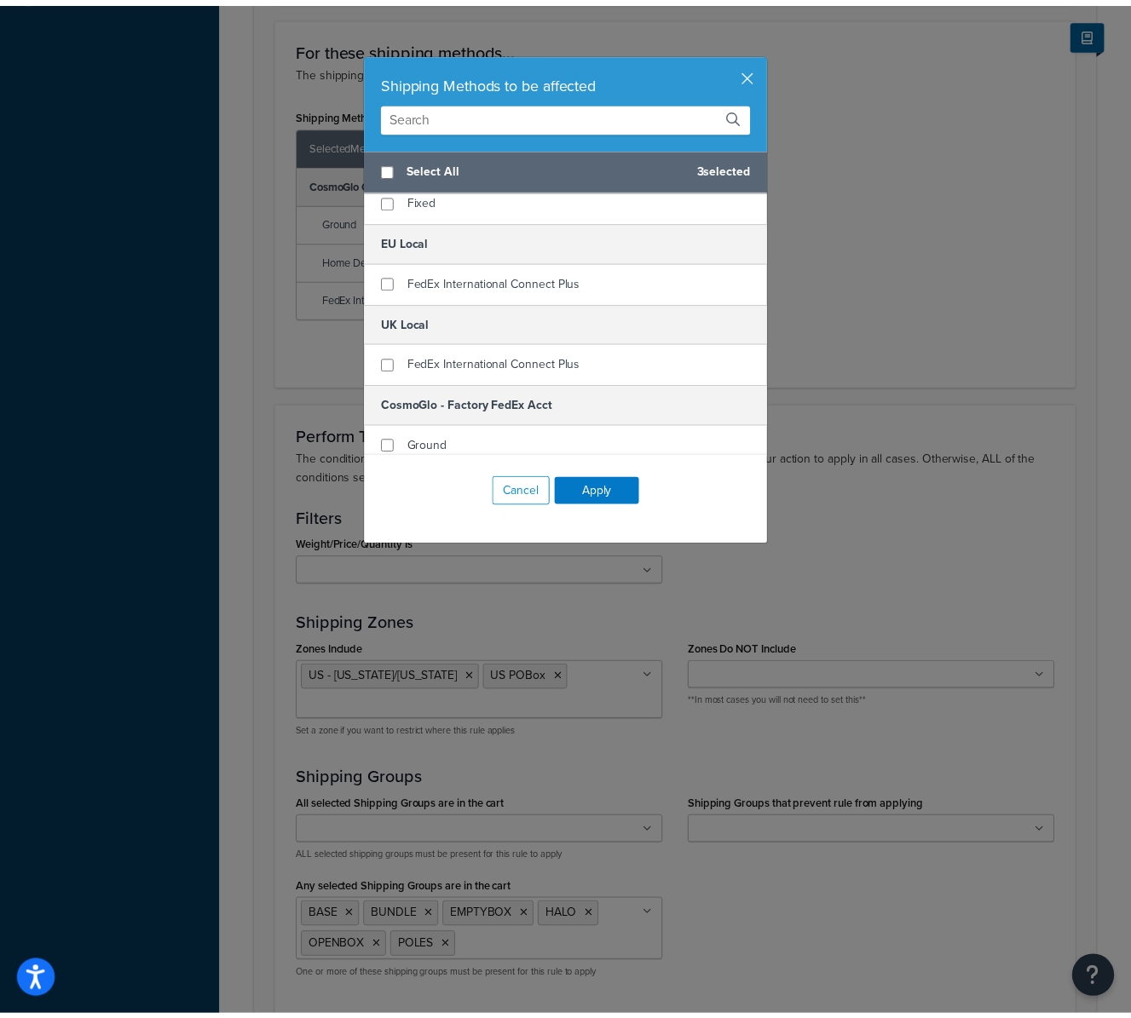
scroll to position [0, 0]
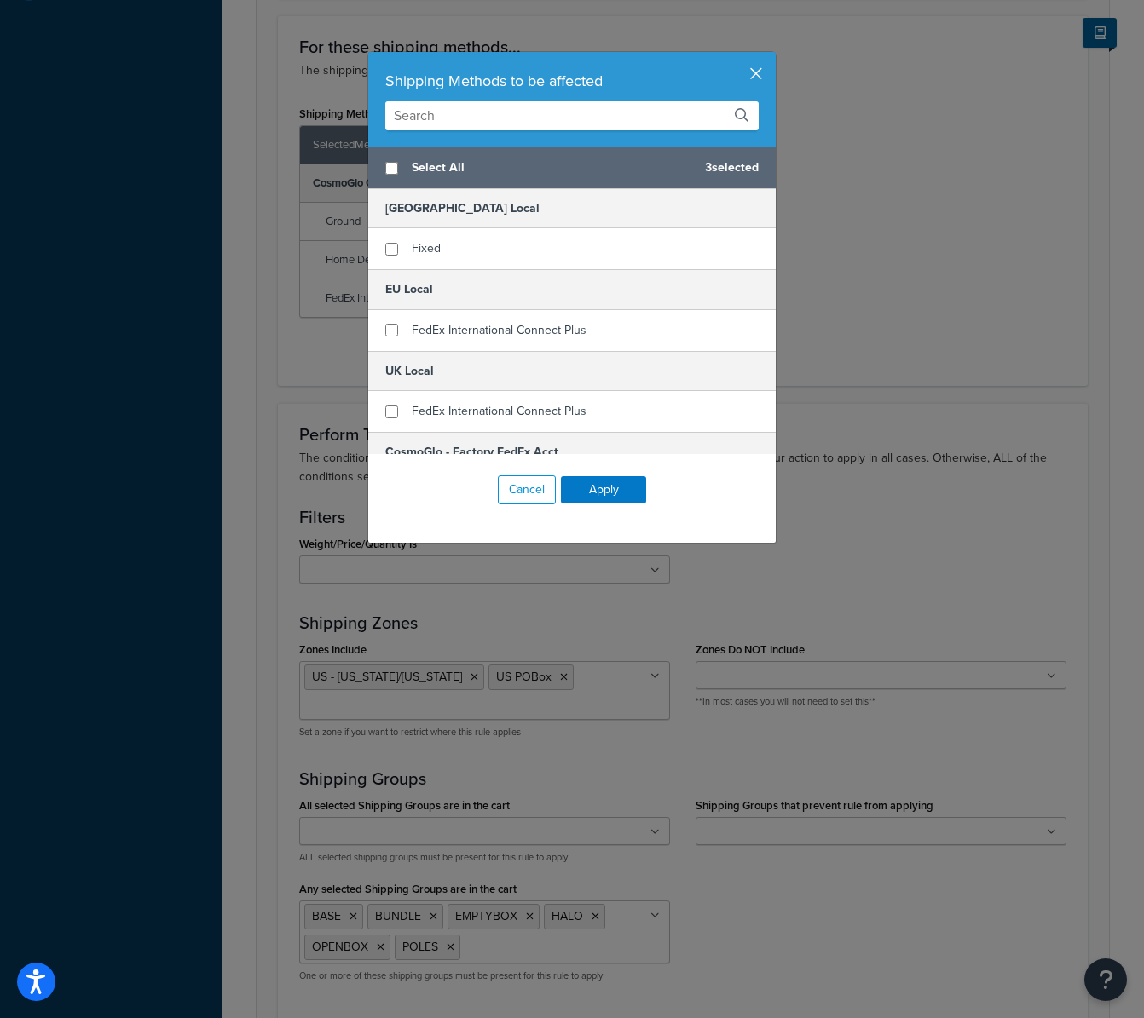
click at [771, 56] on button "button" at bounding box center [773, 54] width 4 height 4
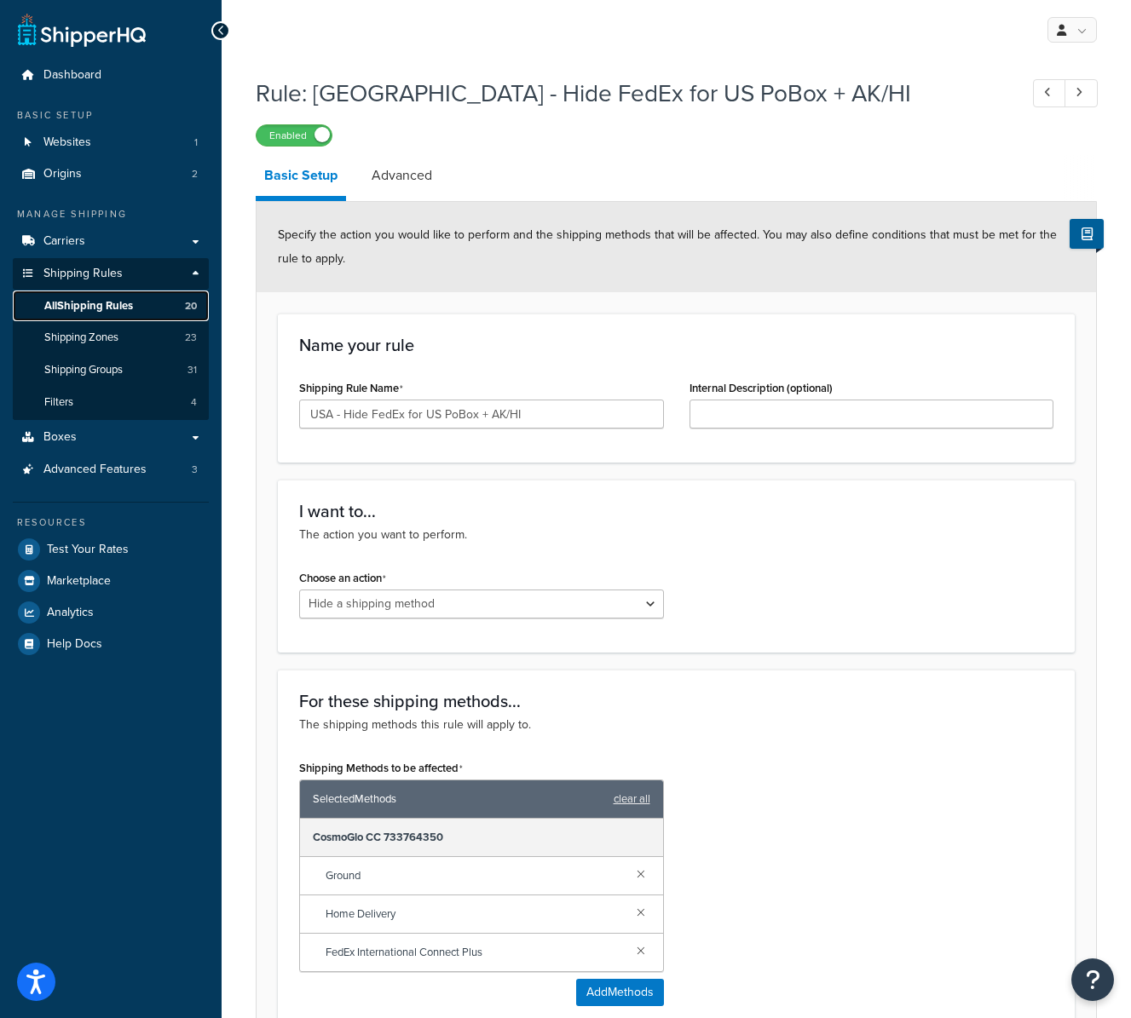
click at [118, 299] on span "All Shipping Rules" at bounding box center [88, 306] width 89 height 14
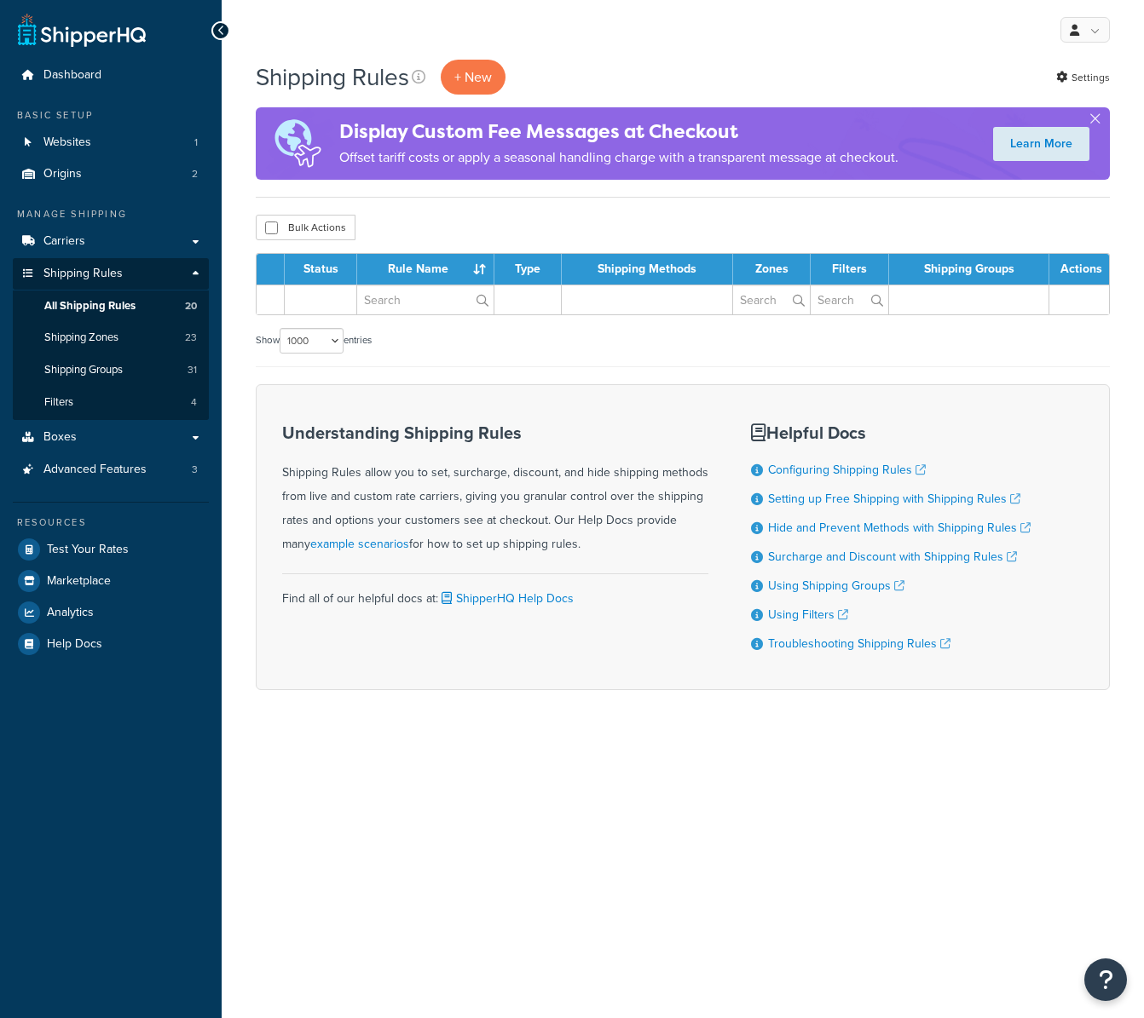
select select "1000"
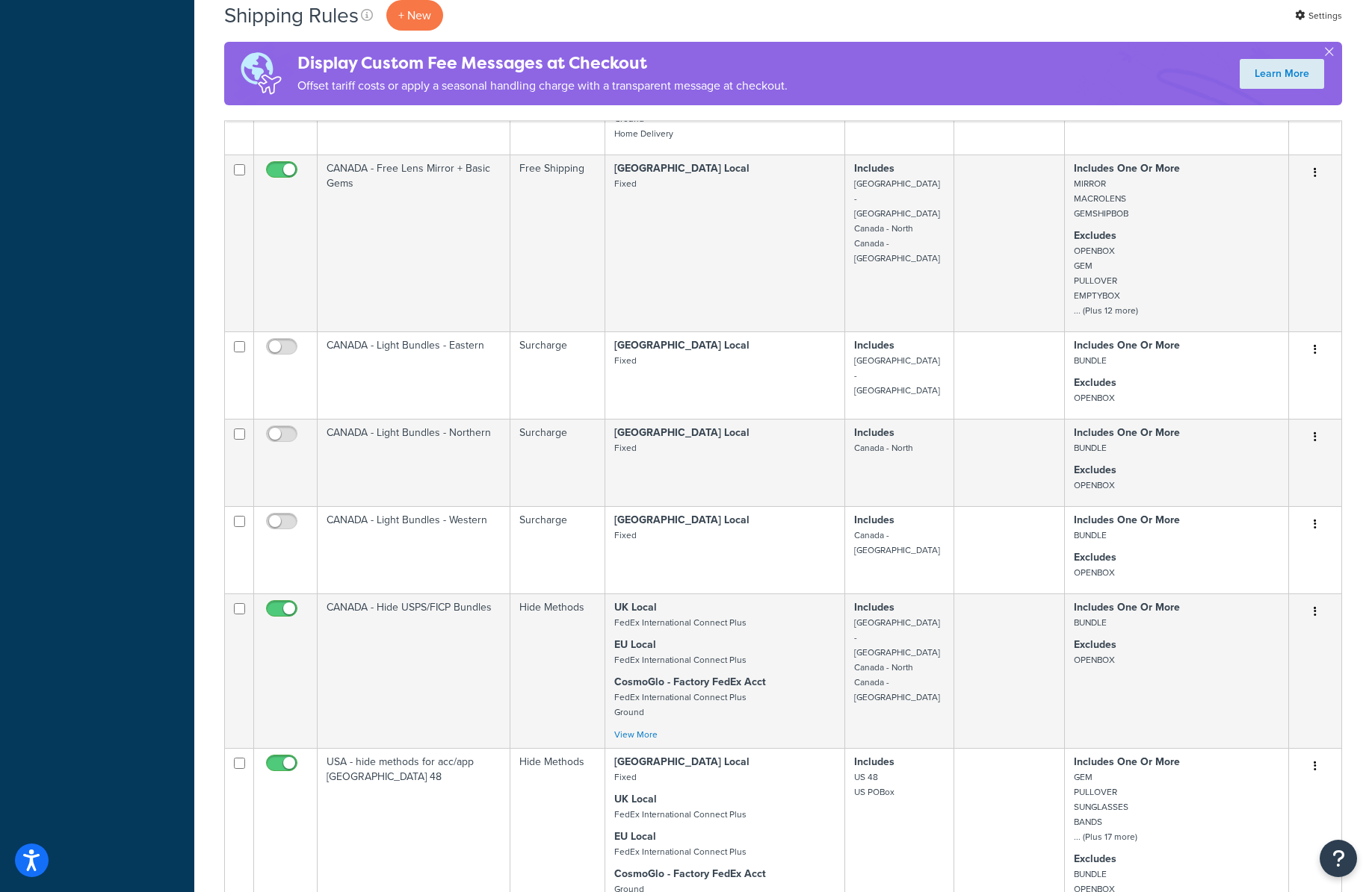
scroll to position [582, 0]
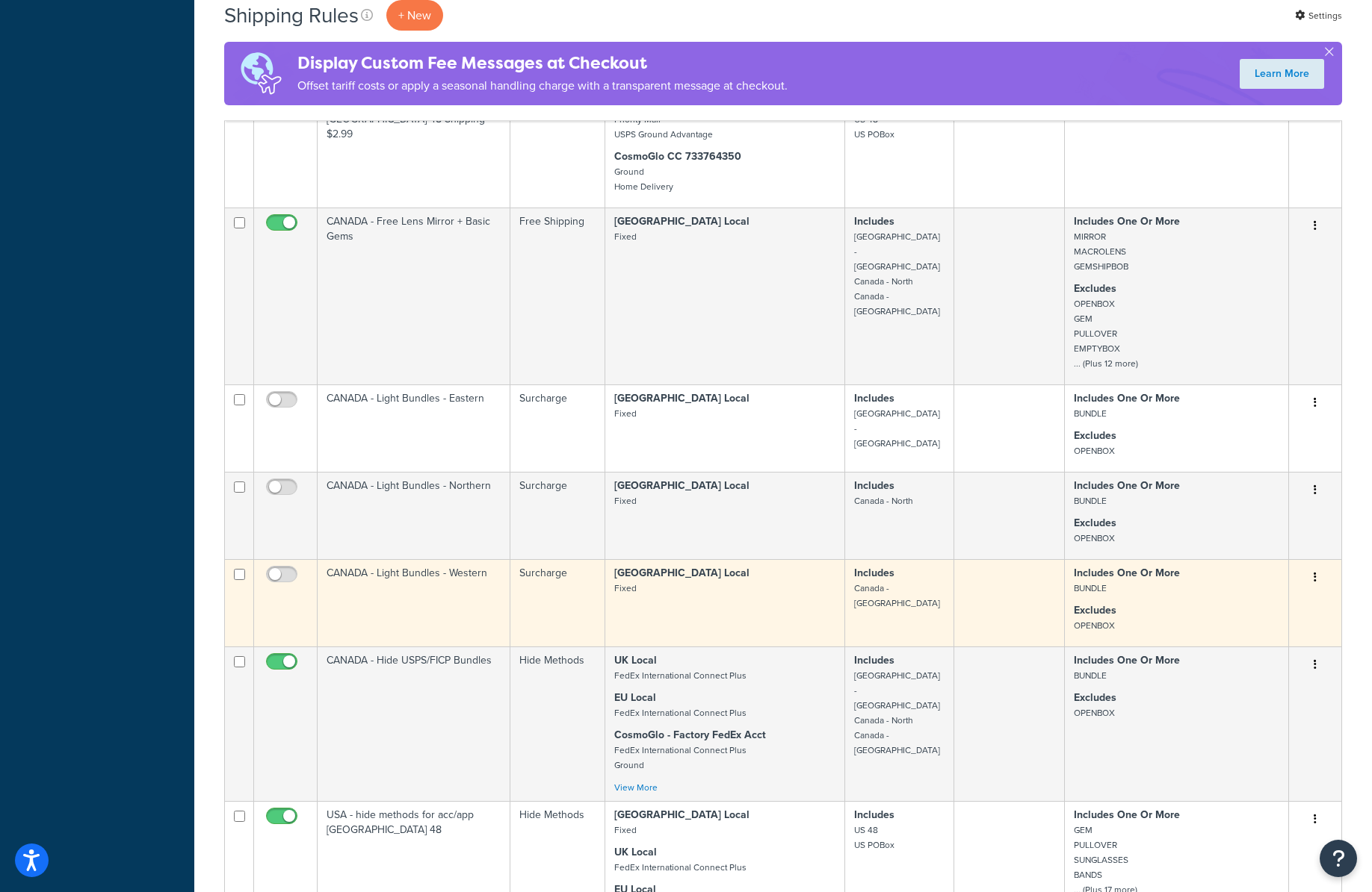
click at [1002, 578] on button "button" at bounding box center [1315, 577] width 21 height 24
click at [1002, 665] on link "Delete" at bounding box center [1265, 667] width 118 height 31
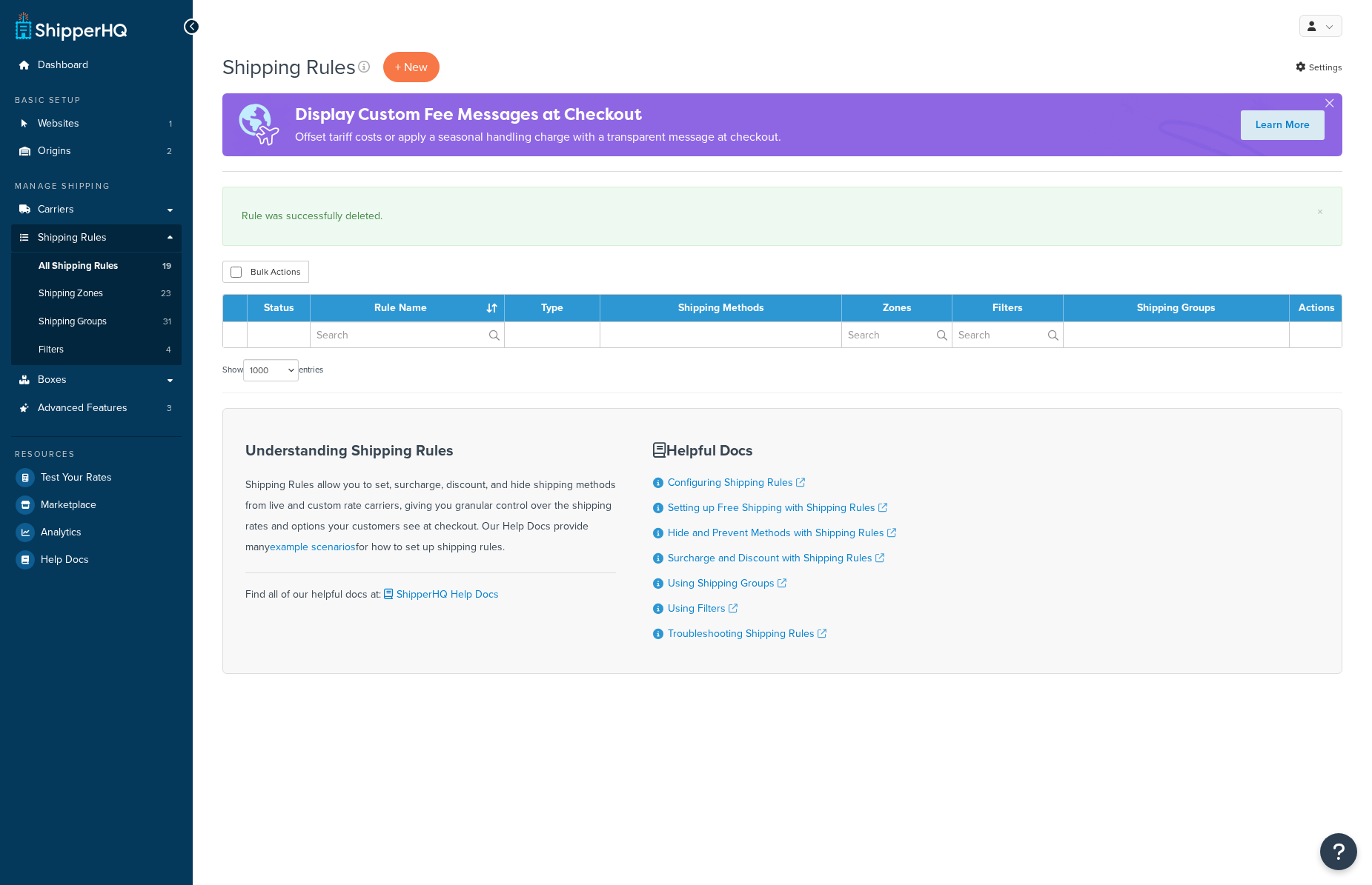
select select "1000"
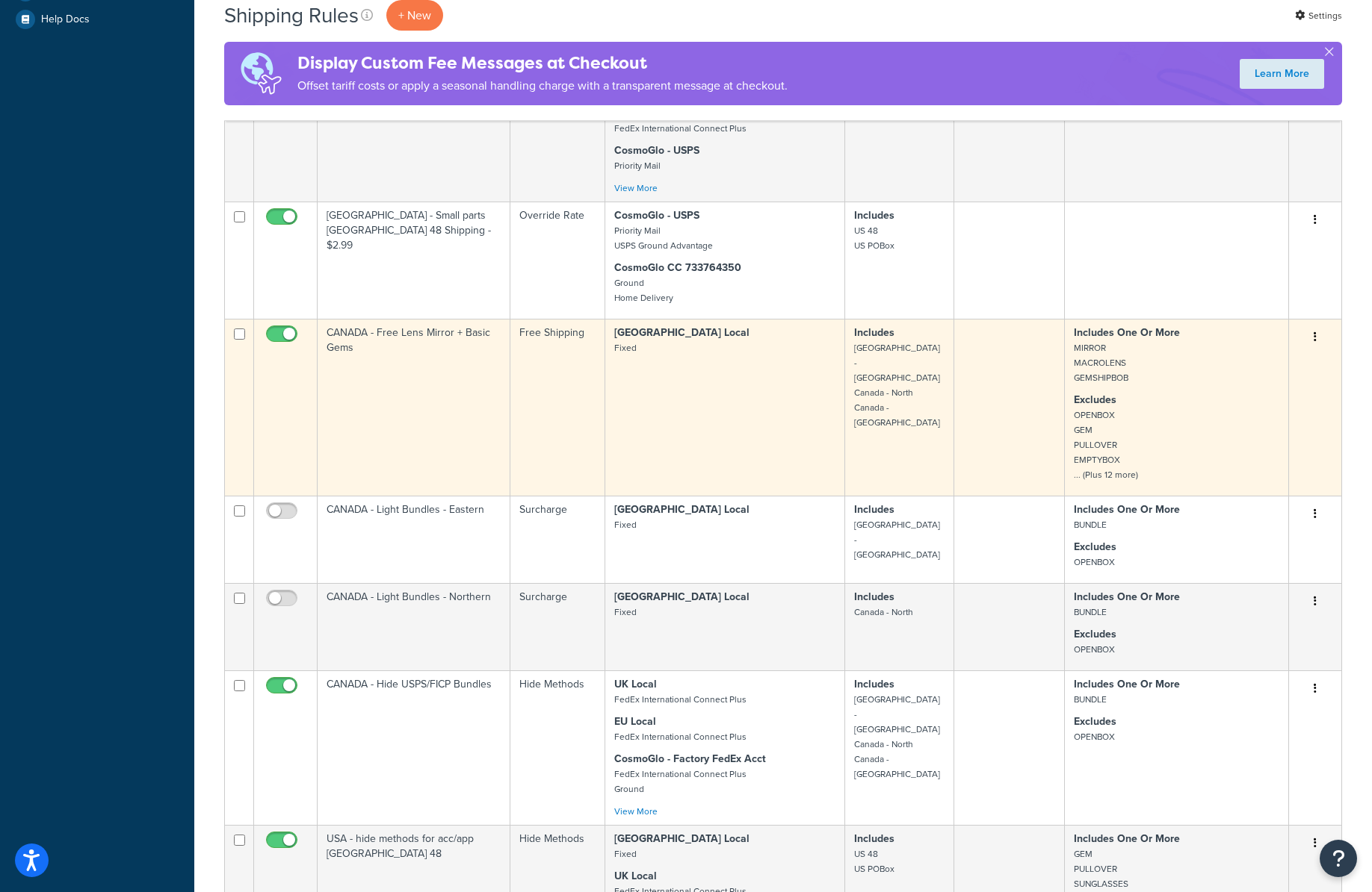
scroll to position [549, 0]
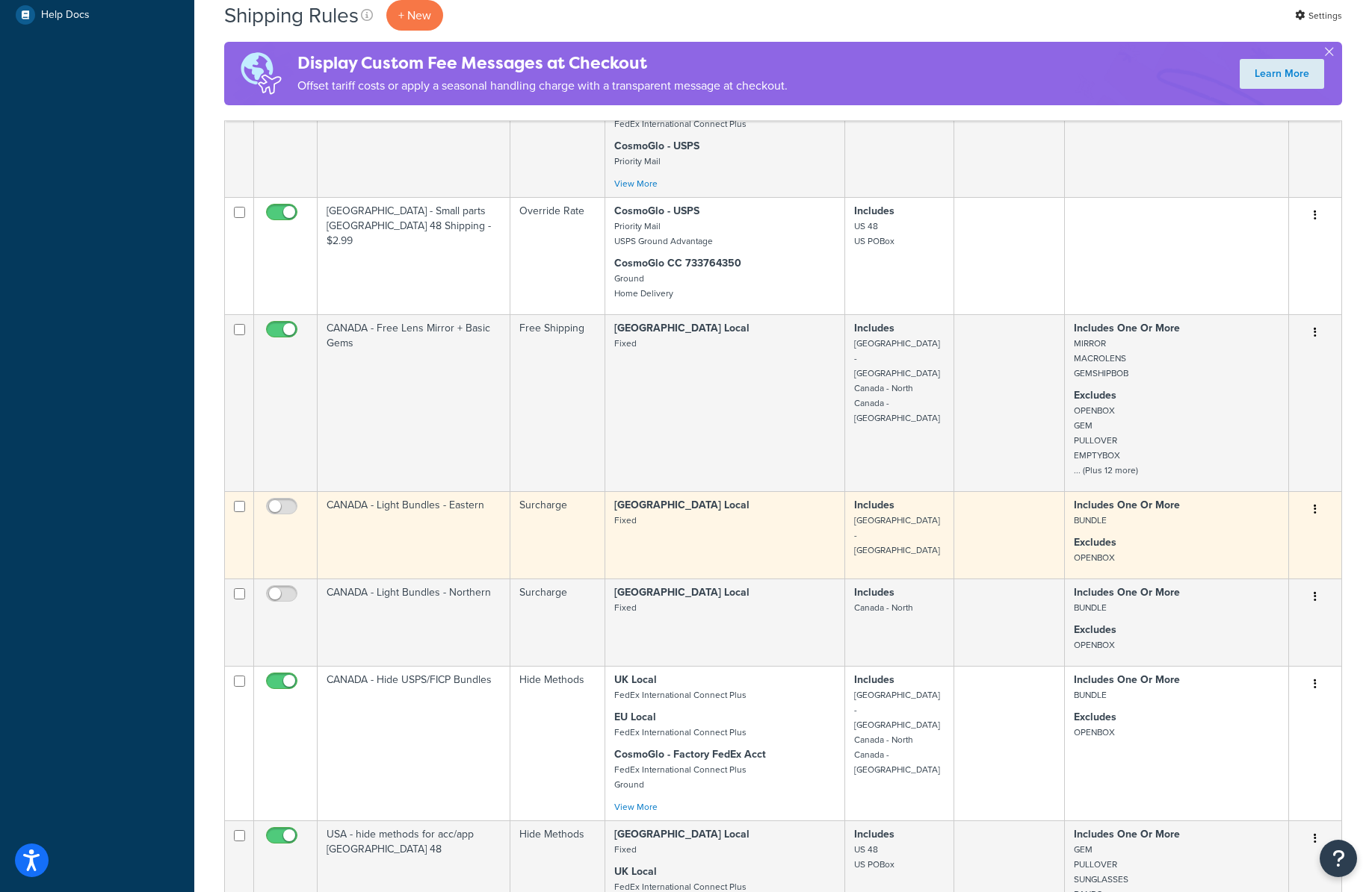
click at [1316, 509] on button "button" at bounding box center [1315, 509] width 21 height 24
click at [1233, 599] on link "Delete" at bounding box center [1265, 598] width 118 height 31
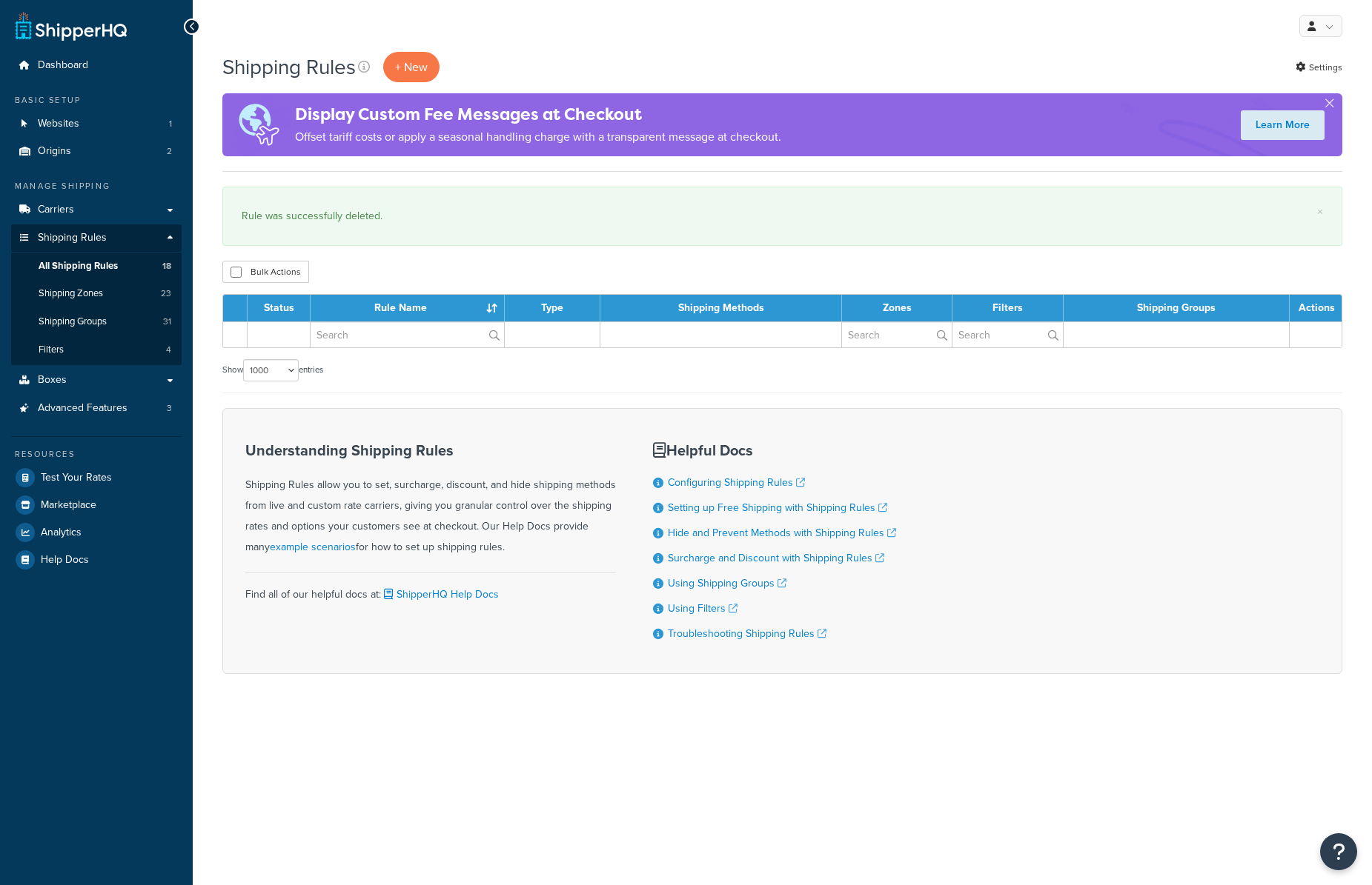
select select "1000"
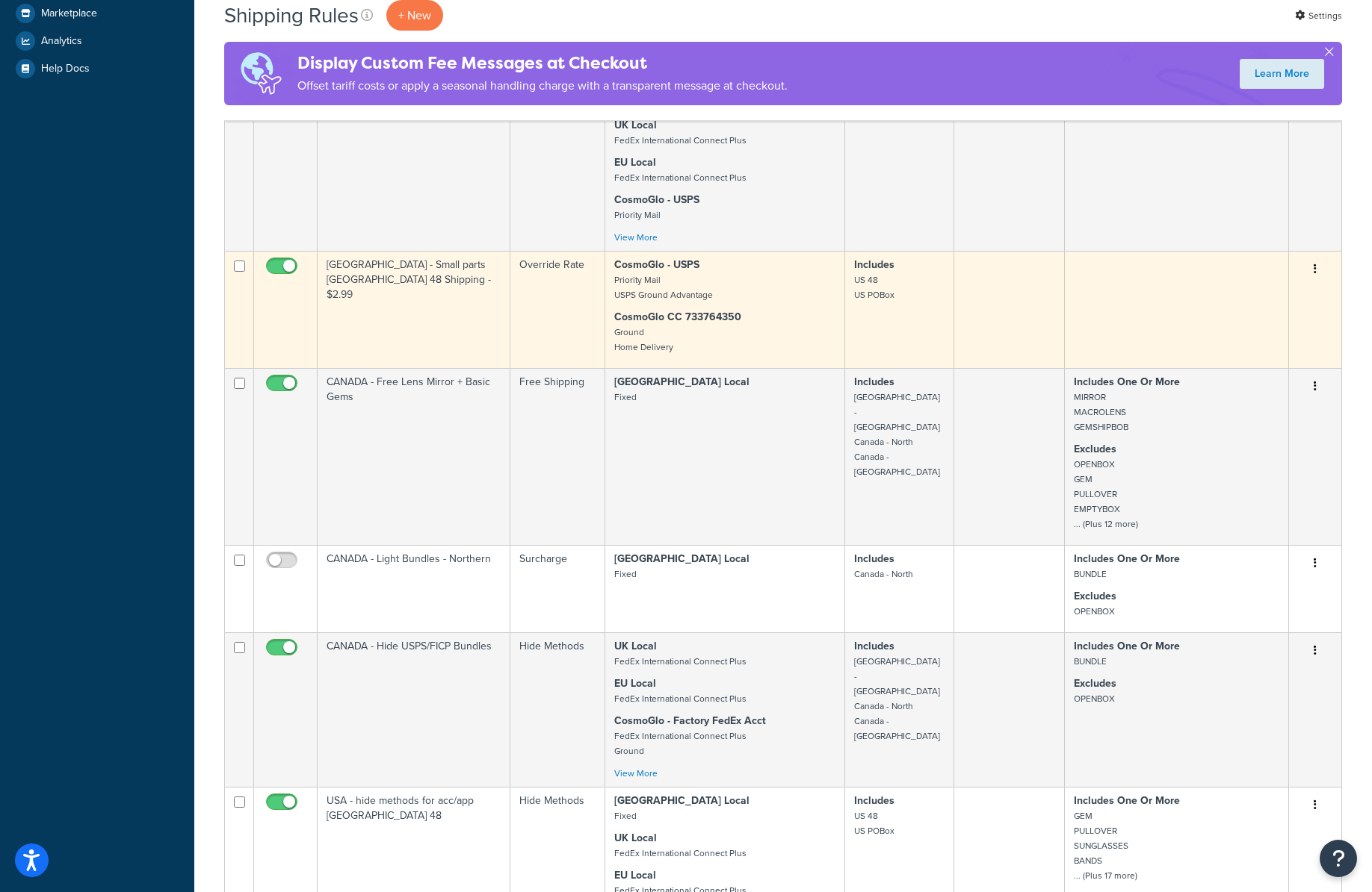
scroll to position [503, 0]
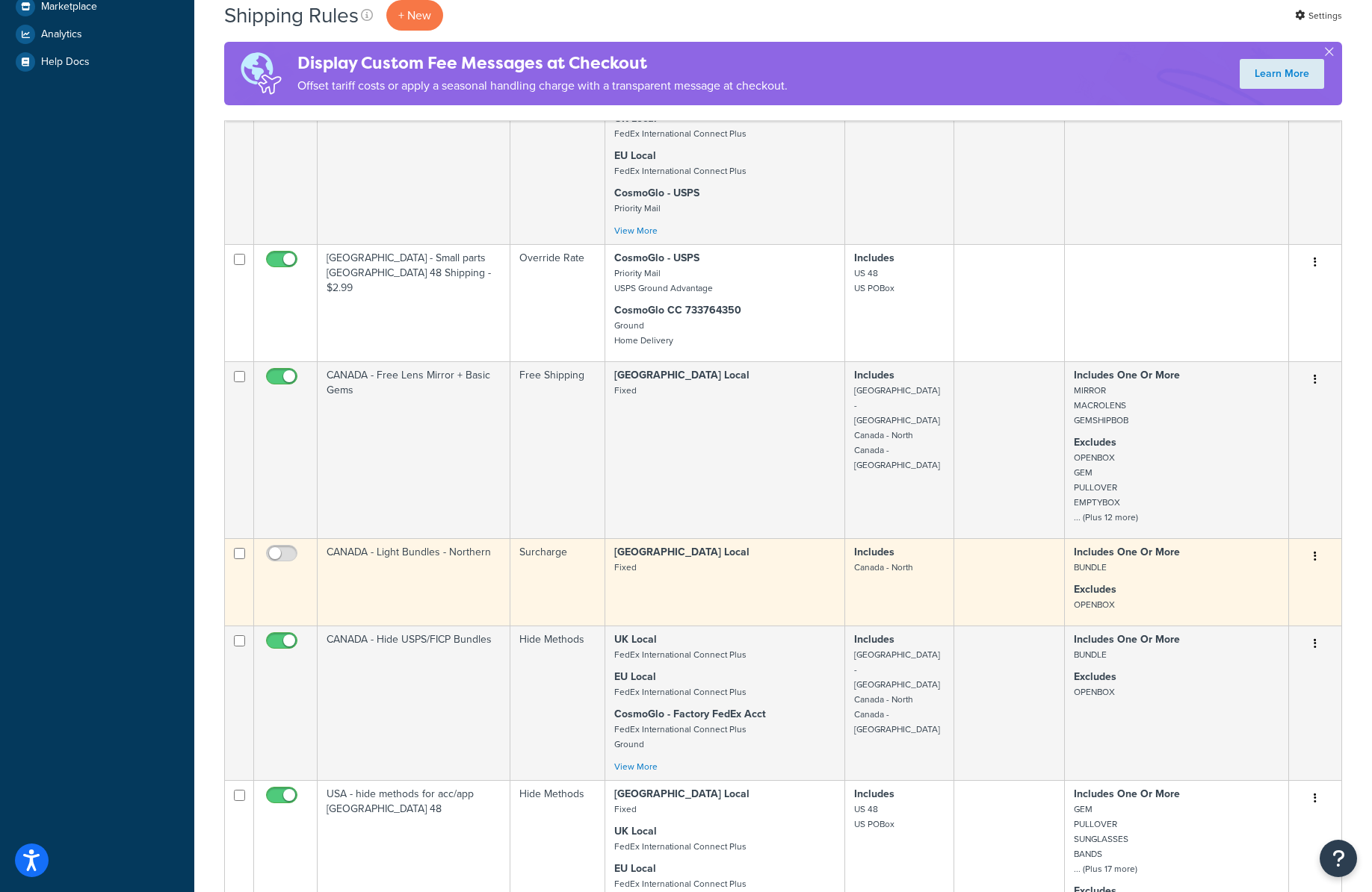
click at [1316, 554] on icon "button" at bounding box center [1314, 556] width 3 height 11
click at [1248, 640] on link "Delete" at bounding box center [1265, 646] width 118 height 31
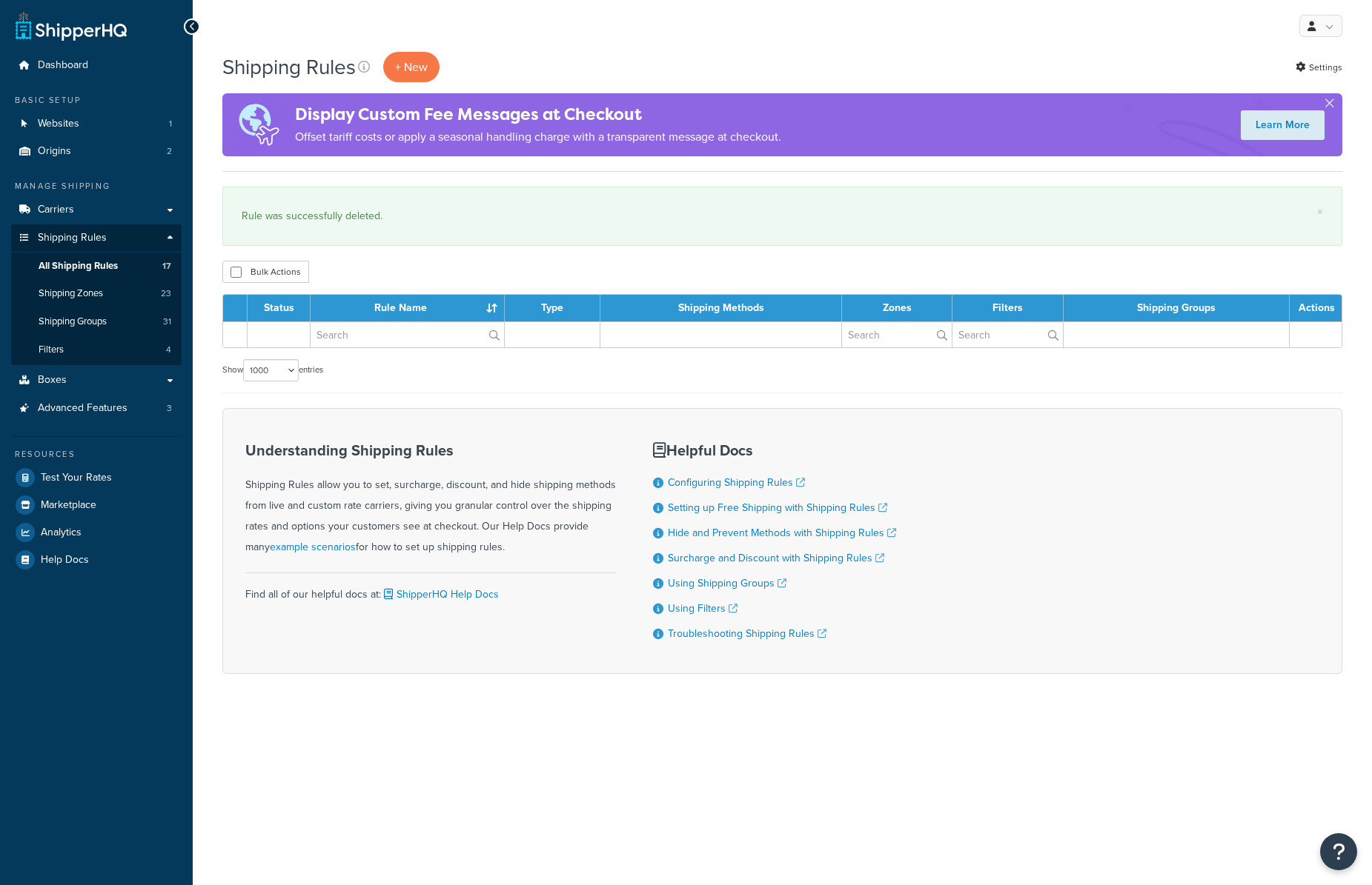
select select "1000"
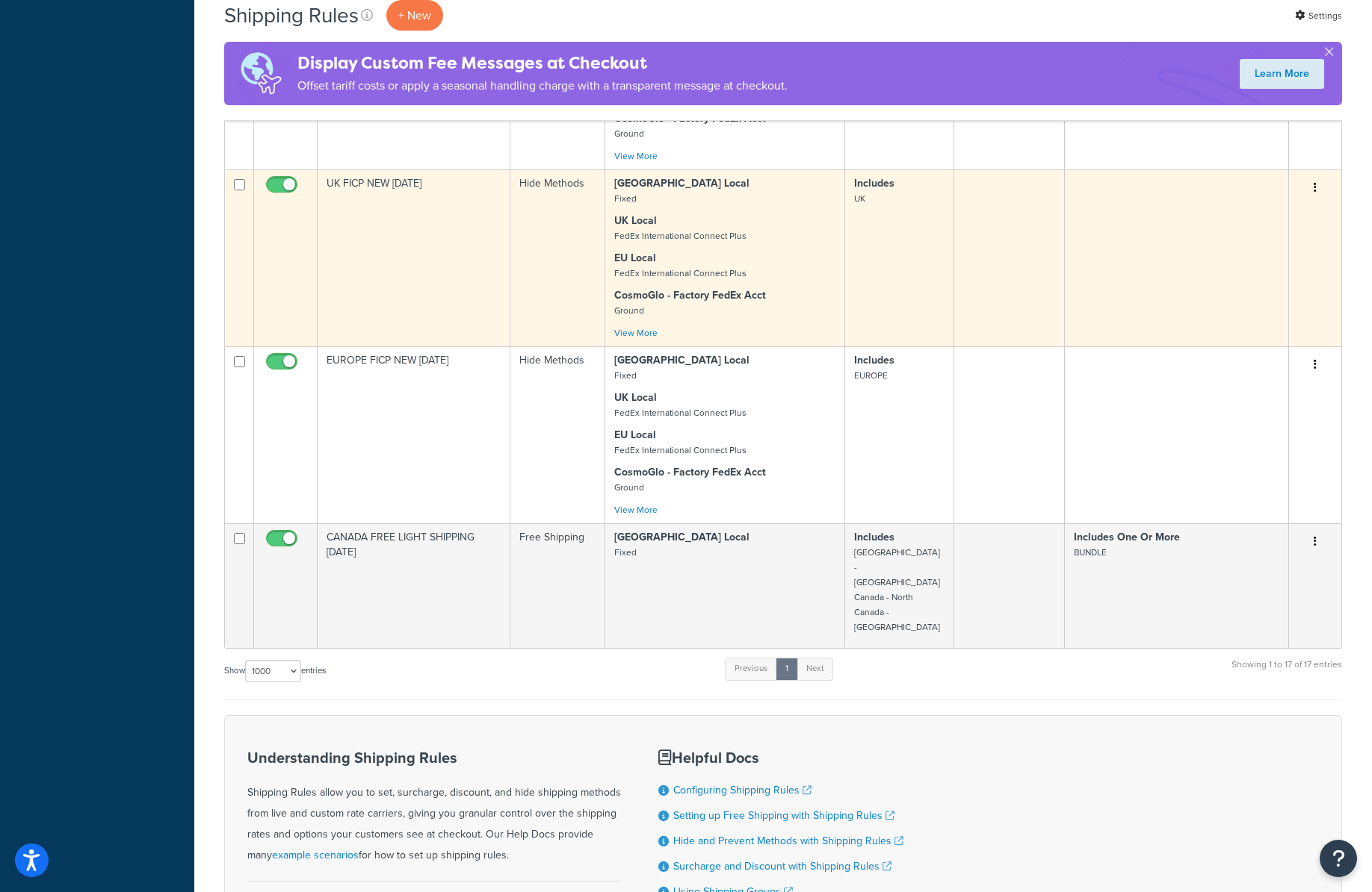
scroll to position [2299, 0]
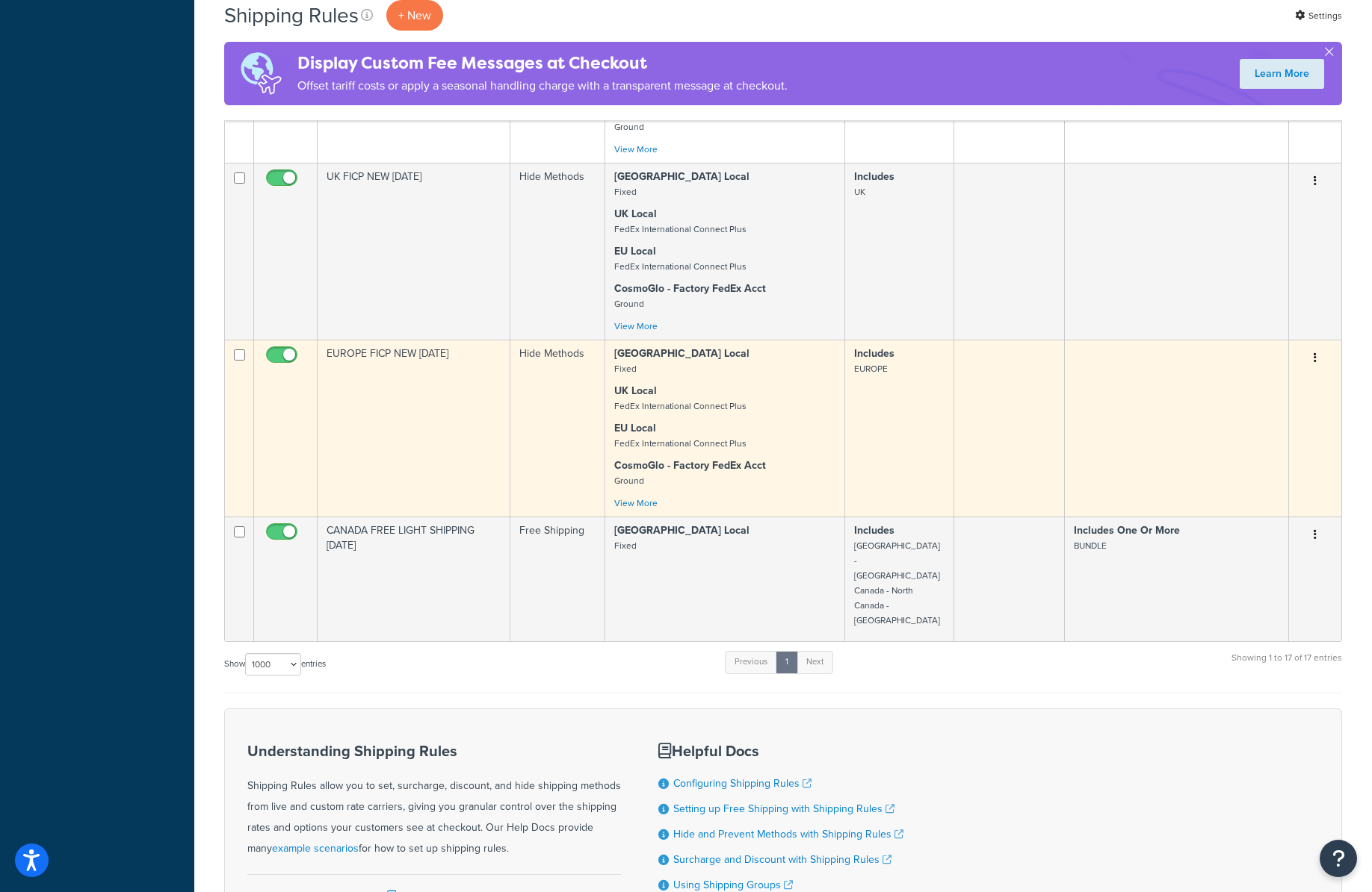
click at [439, 350] on td "EUROPE FICP NEW [DATE]" at bounding box center [414, 428] width 193 height 177
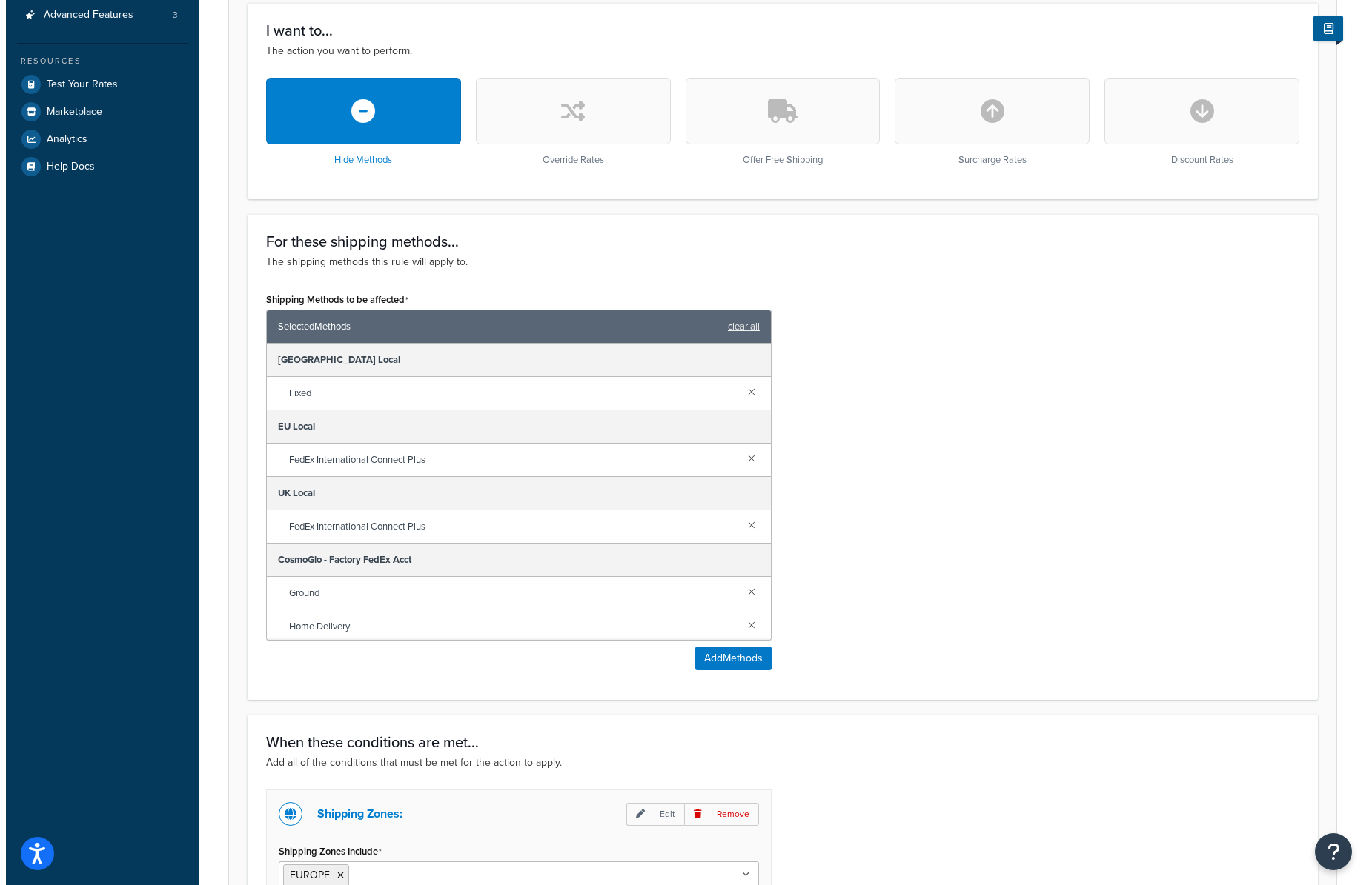
scroll to position [421, 0]
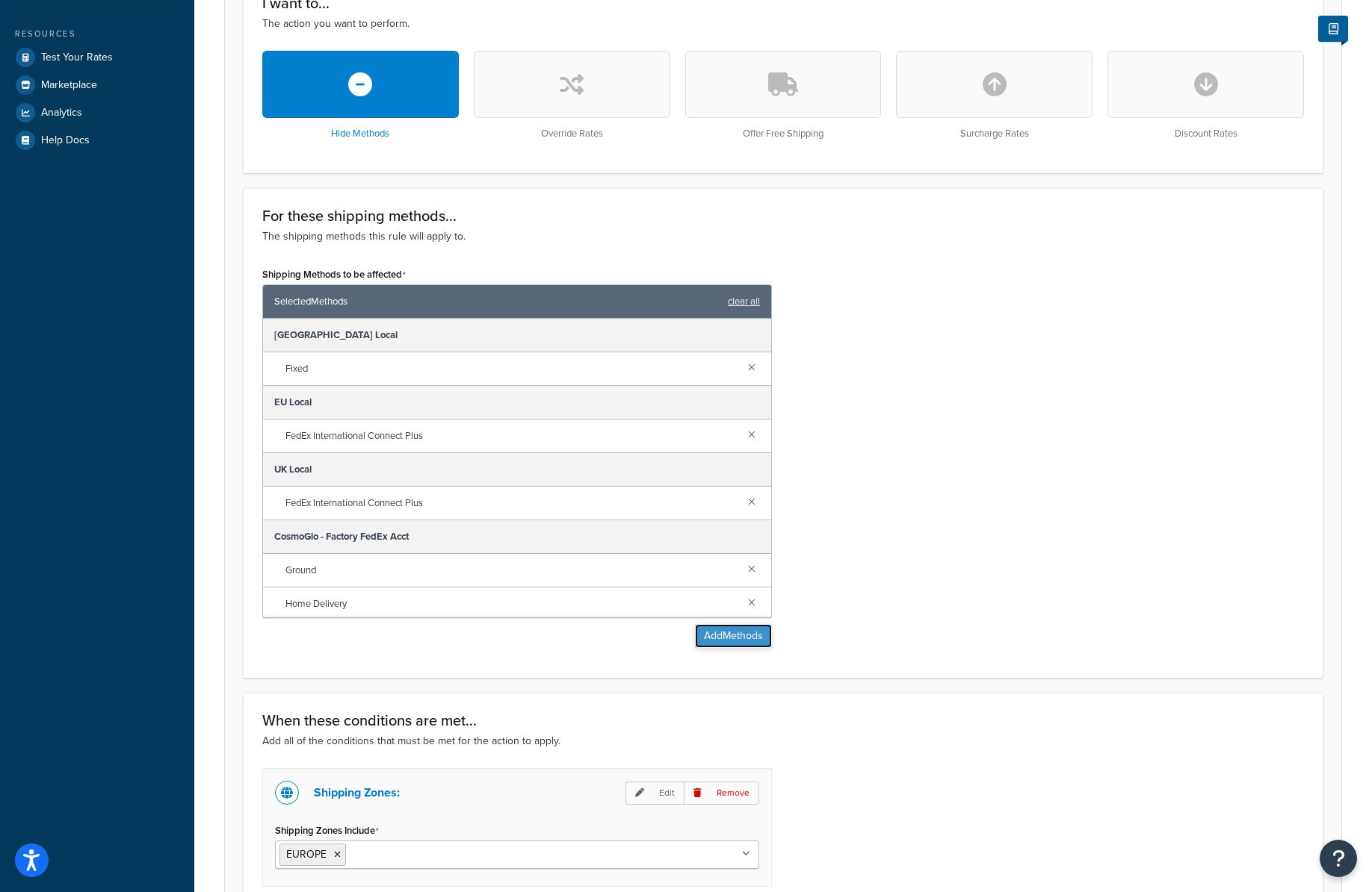
click at [725, 641] on button "Add Methods" at bounding box center [734, 636] width 77 height 24
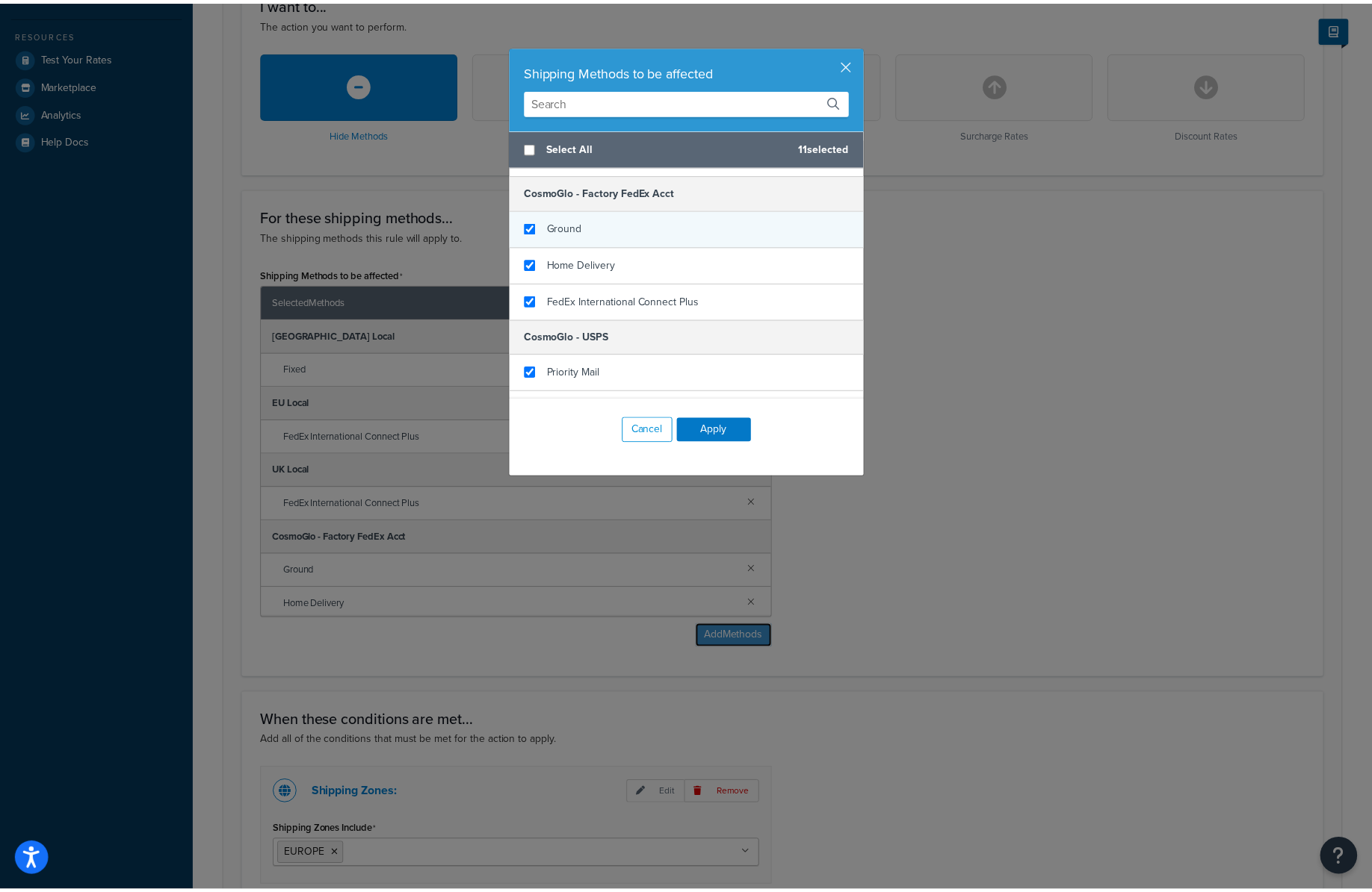
scroll to position [220, 0]
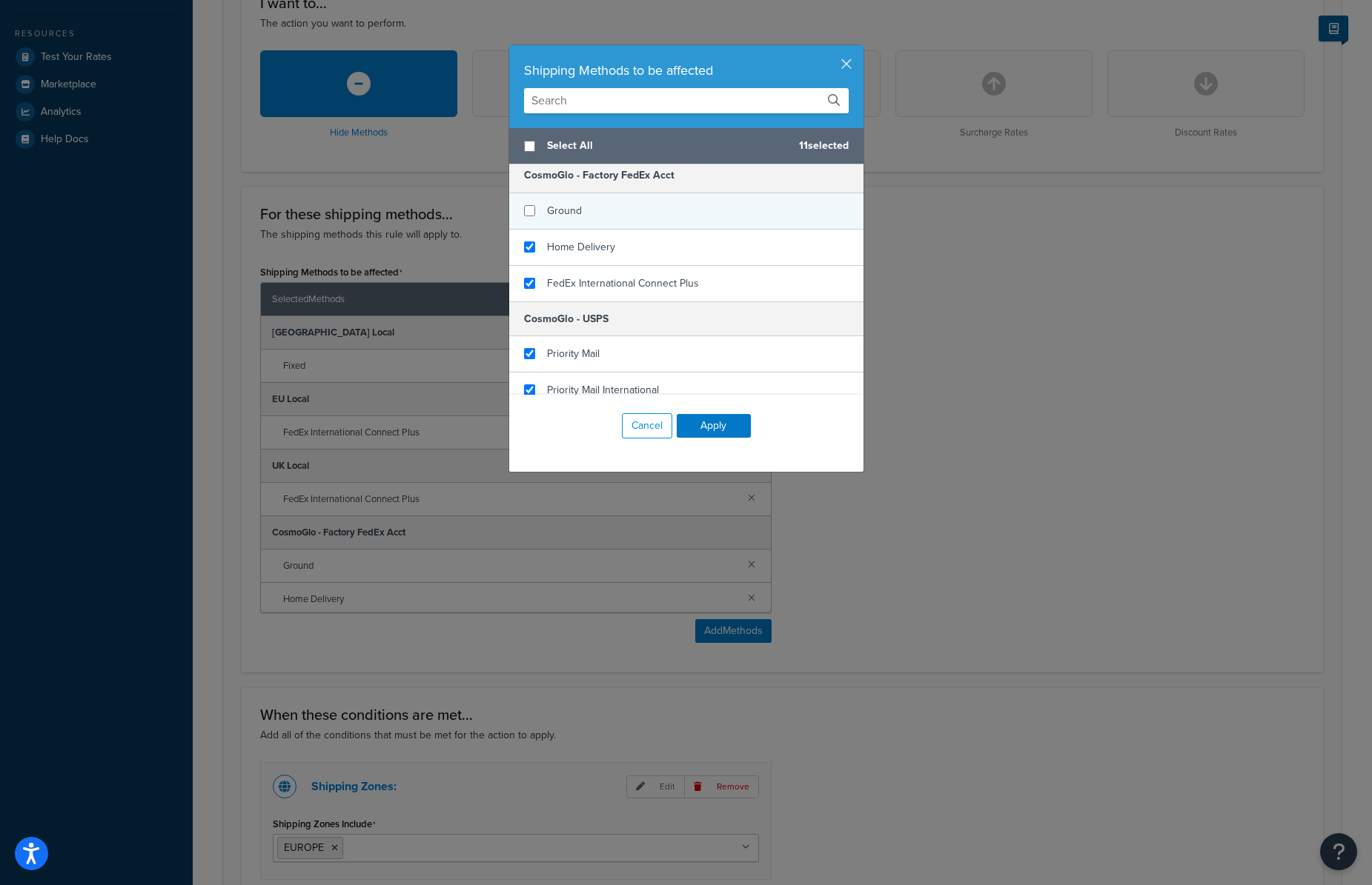
checkbox input "false"
drag, startPoint x: 564, startPoint y: 200, endPoint x: 571, endPoint y: 237, distance: 37.7
click at [564, 201] on div "Ground" at bounding box center [564, 211] width 35 height 21
checkbox input "false"
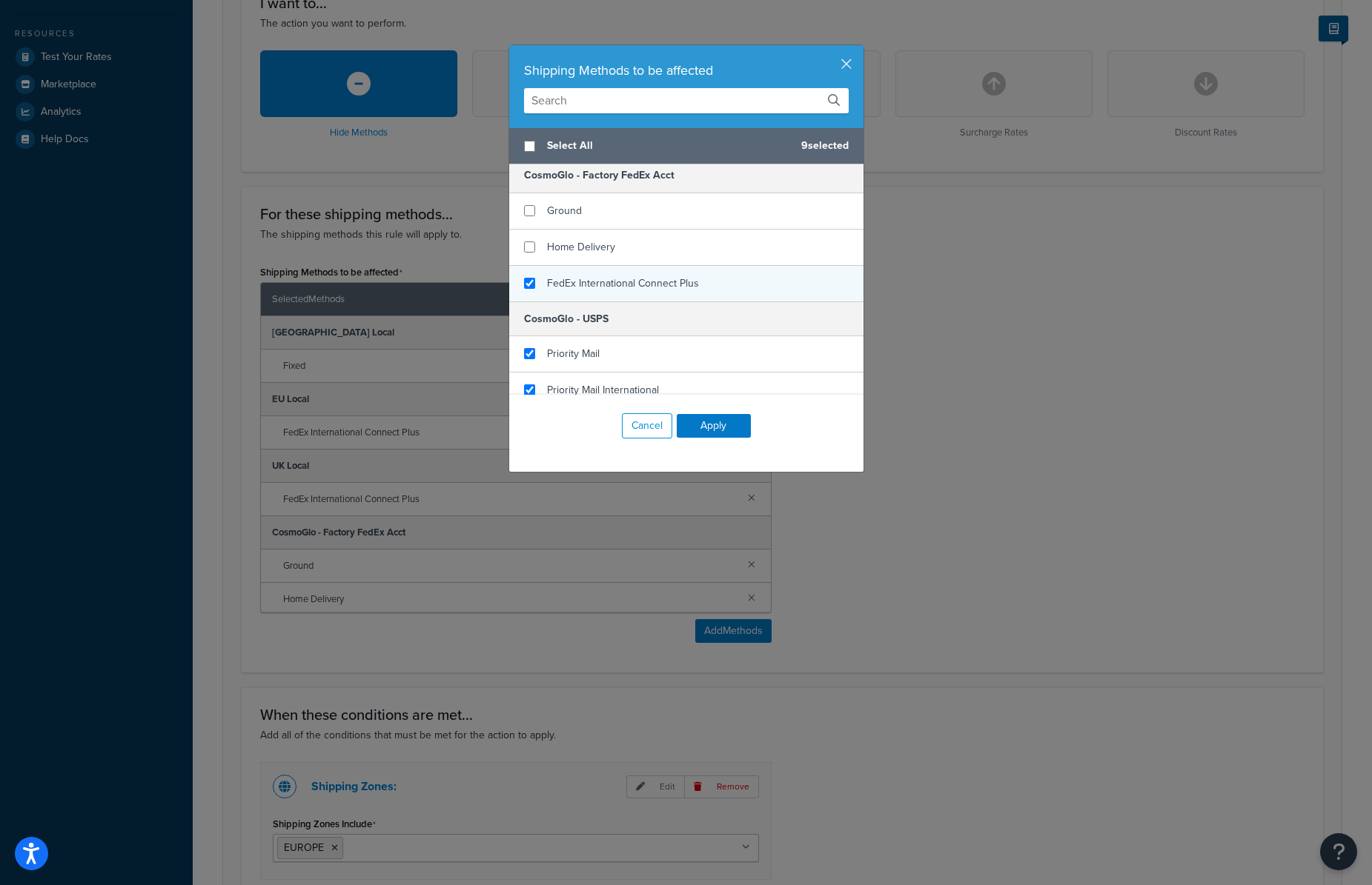
drag, startPoint x: 571, startPoint y: 237, endPoint x: 588, endPoint y: 283, distance: 49.0
click at [572, 241] on div "Home Delivery" at bounding box center [581, 248] width 68 height 21
checkbox input "false"
click at [589, 284] on span "FedEx International Connect Plus" at bounding box center [623, 283] width 152 height 16
click at [709, 428] on button "Apply" at bounding box center [713, 425] width 74 height 23
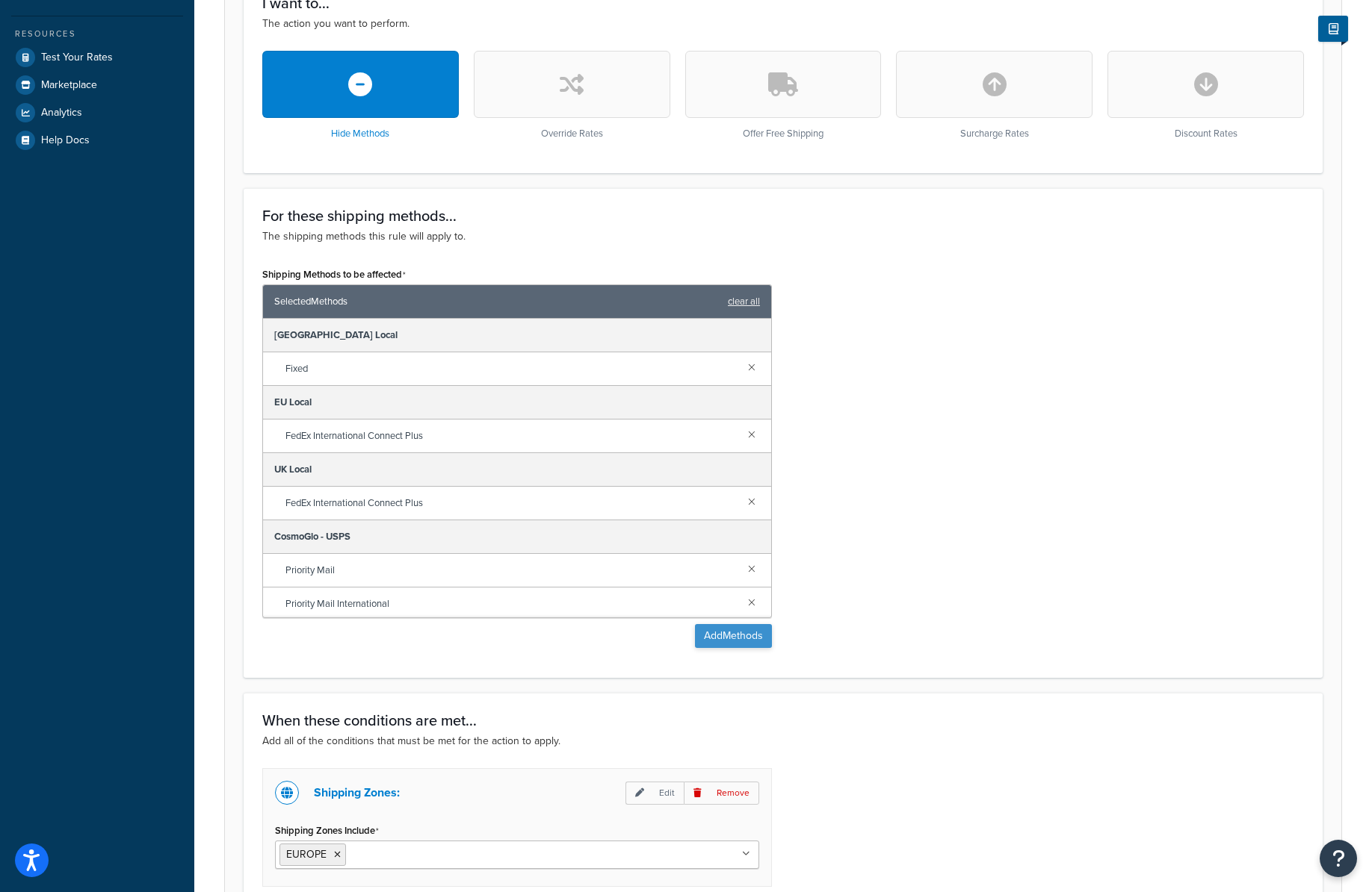
scroll to position [613, 0]
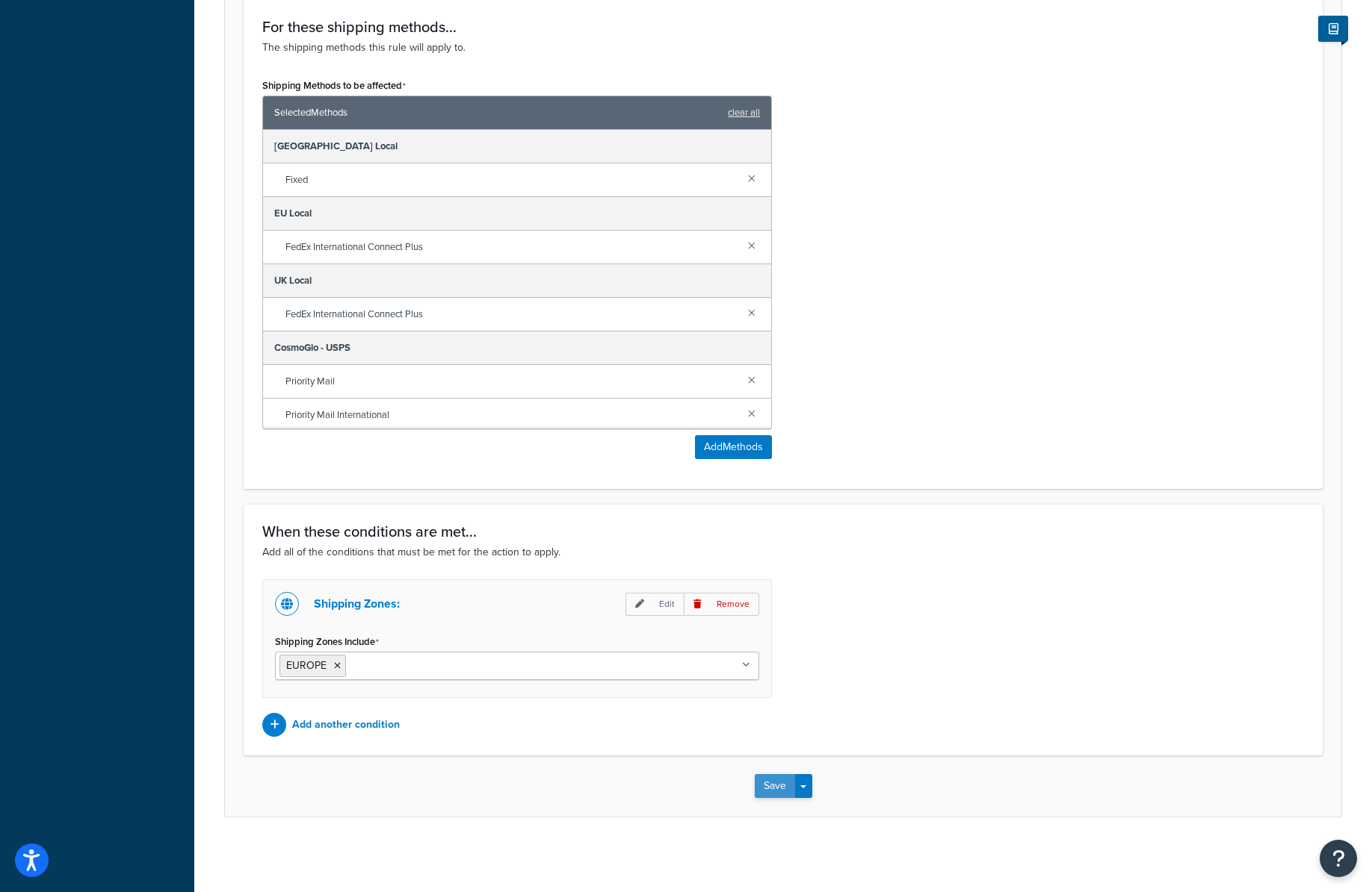
click at [771, 782] on button "Save" at bounding box center [775, 786] width 40 height 24
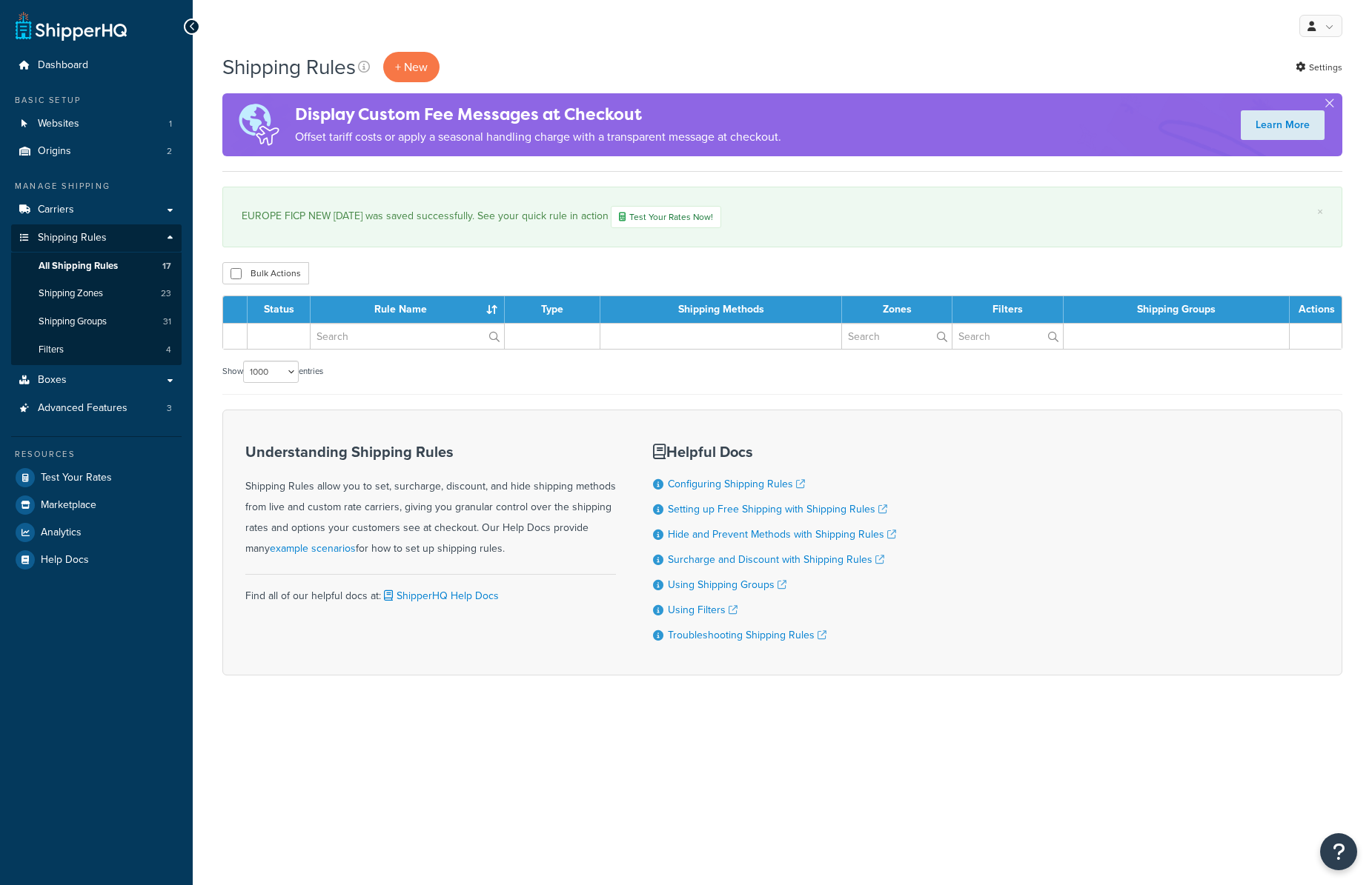
select select "1000"
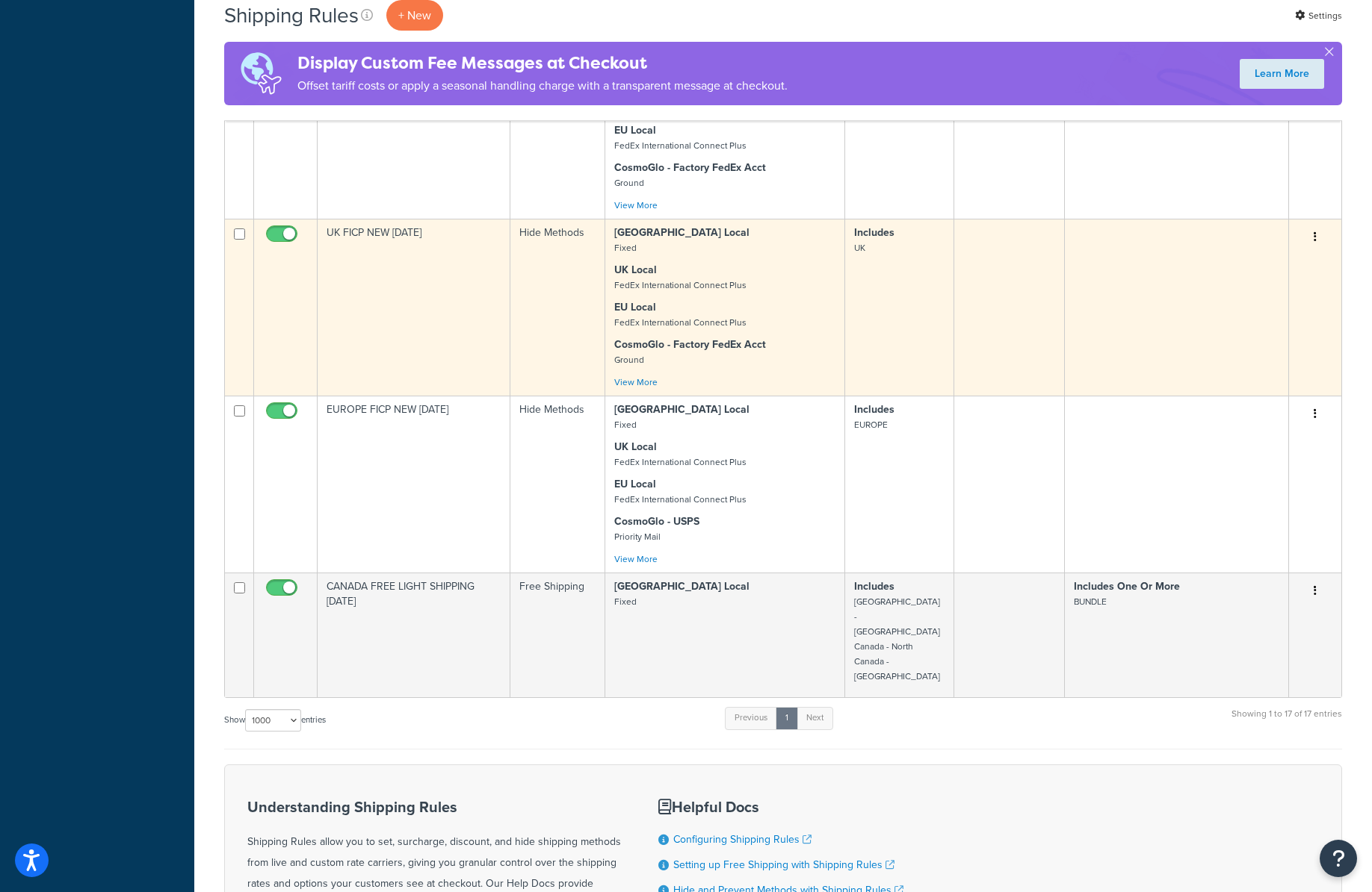
scroll to position [2206, 0]
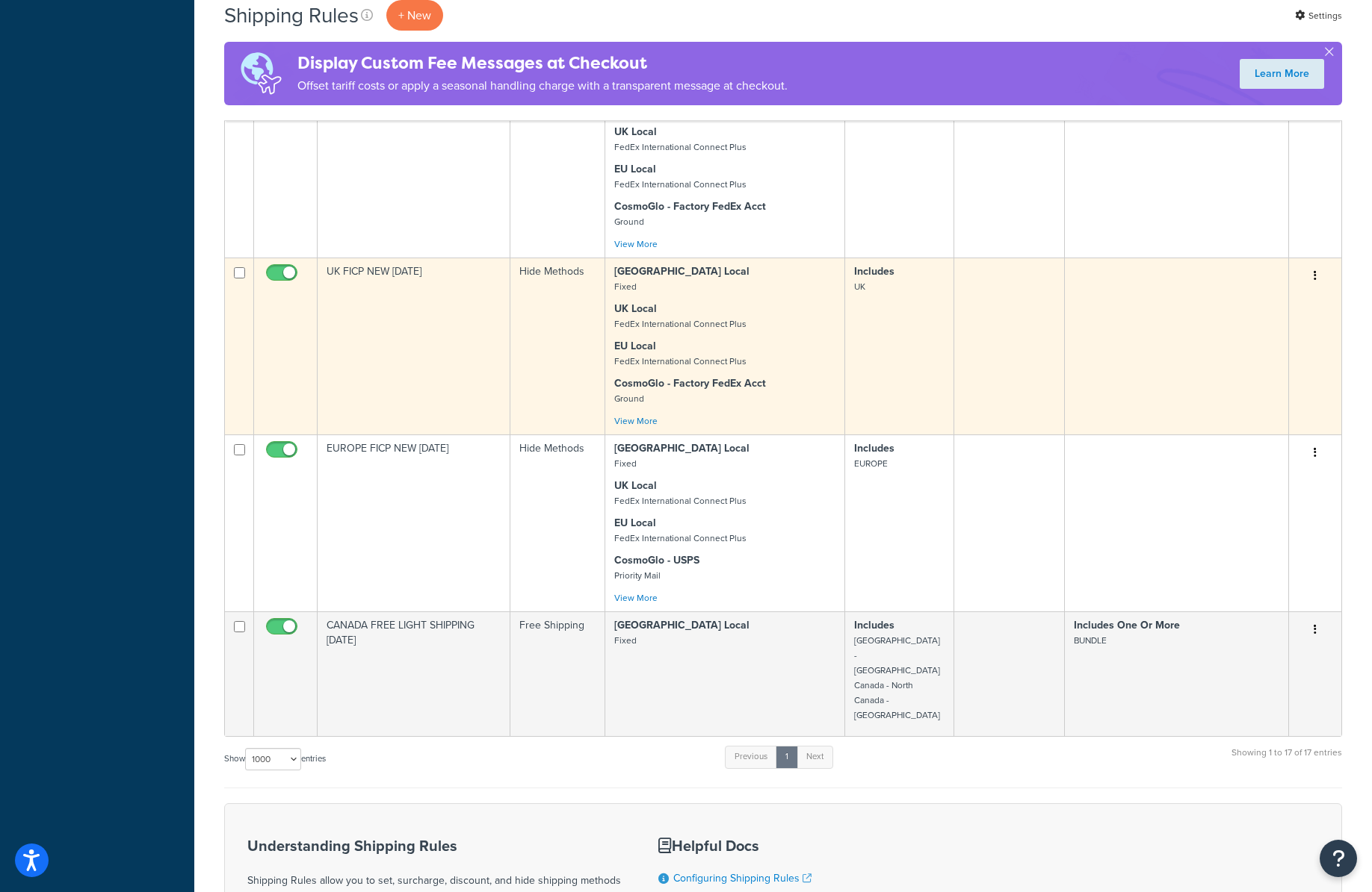
click at [374, 282] on td "UK FICP NEW [DATE]" at bounding box center [414, 346] width 193 height 177
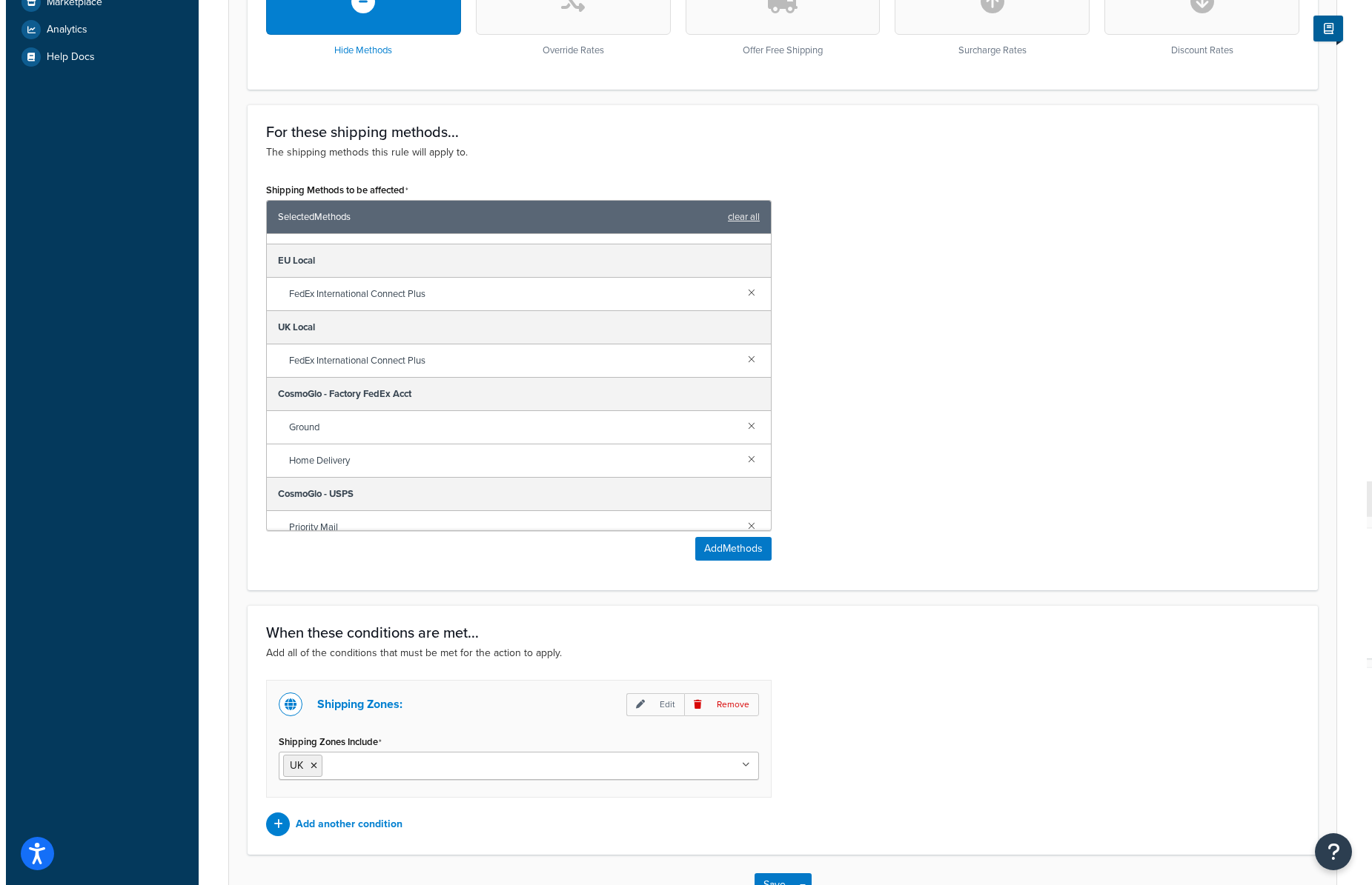
scroll to position [67, 0]
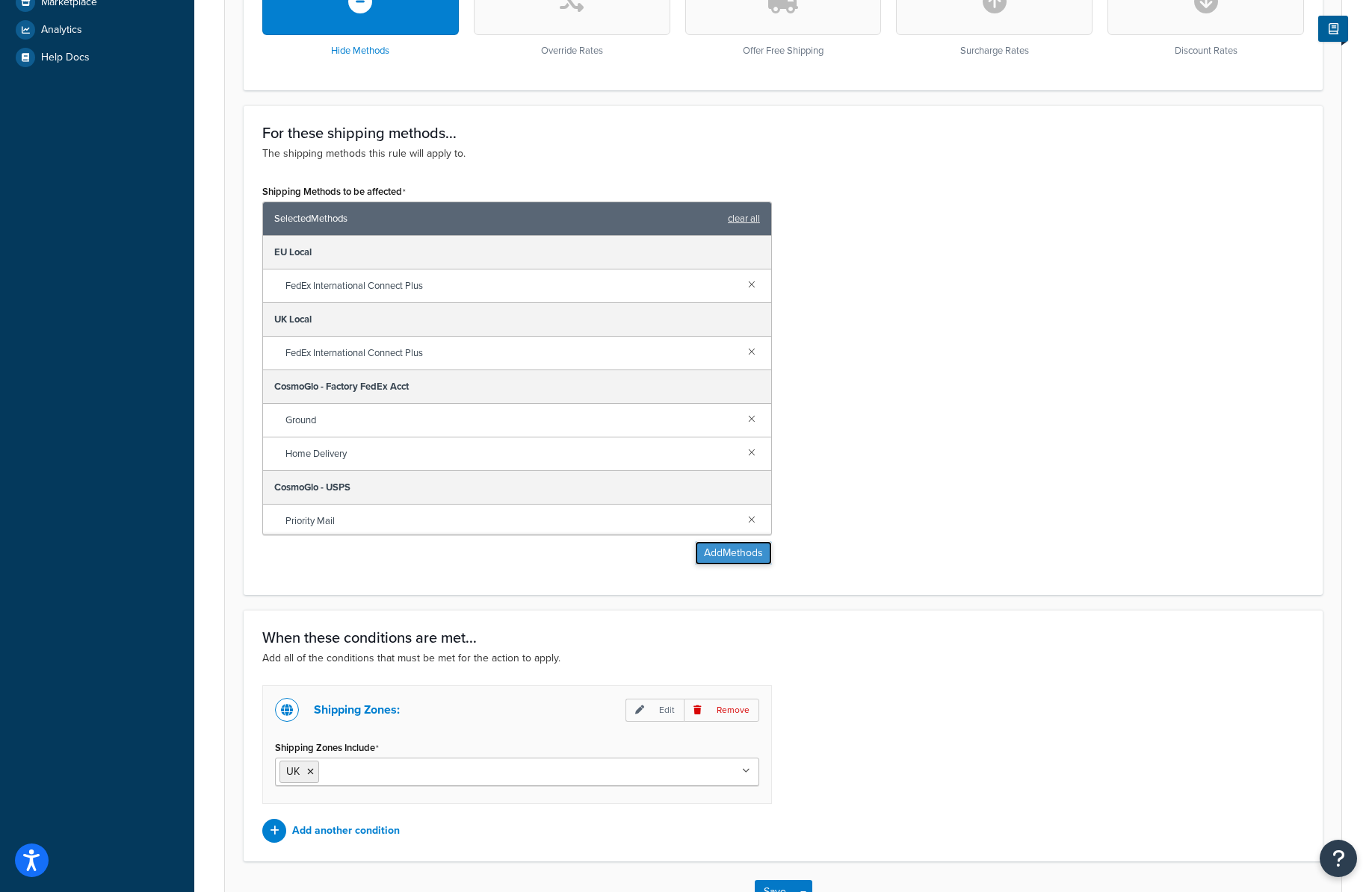
click at [724, 549] on button "Add Methods" at bounding box center [734, 553] width 77 height 24
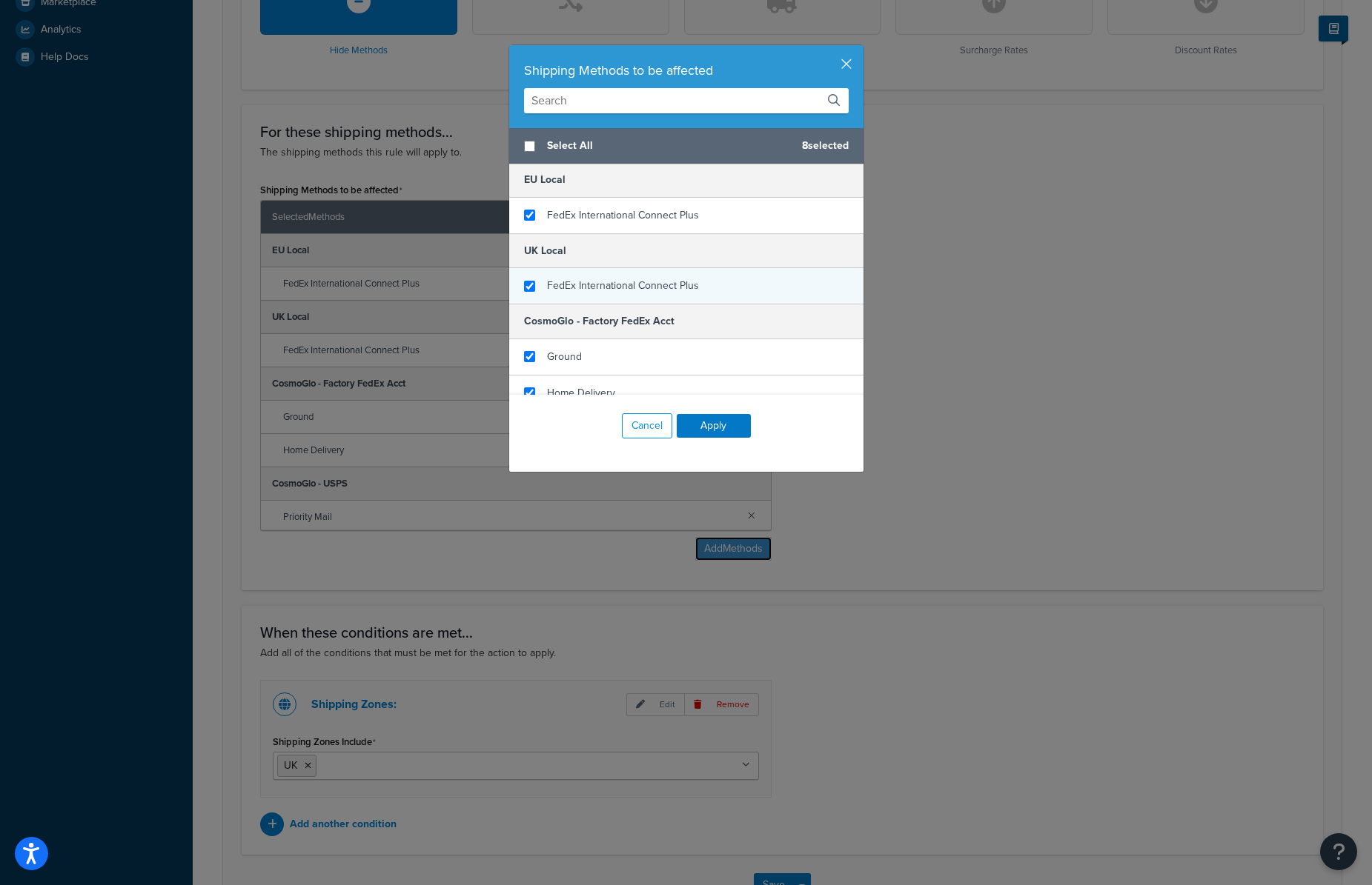
scroll to position [129, 0]
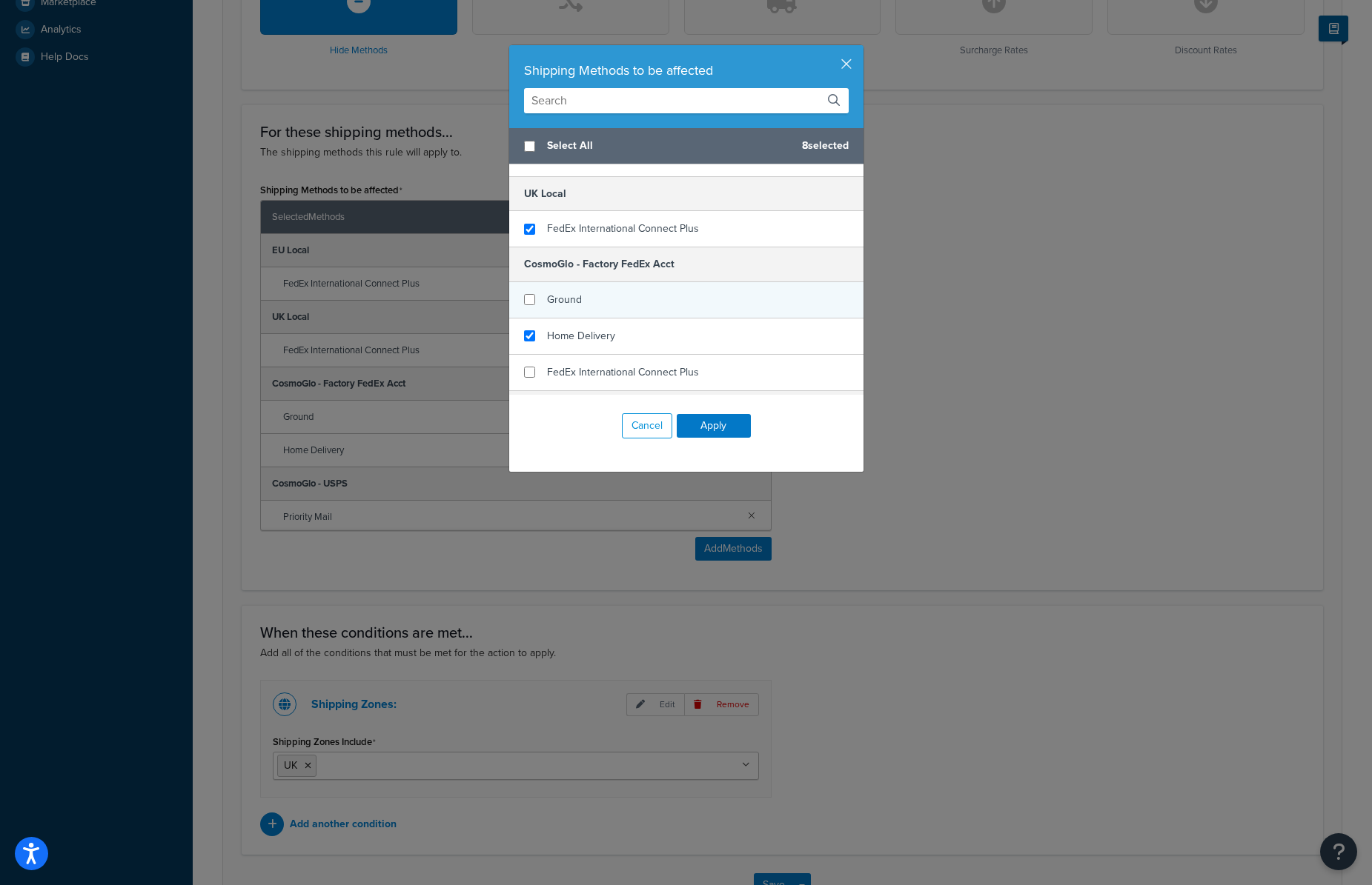
checkbox input "false"
click at [641, 299] on div "Ground" at bounding box center [686, 301] width 354 height 37
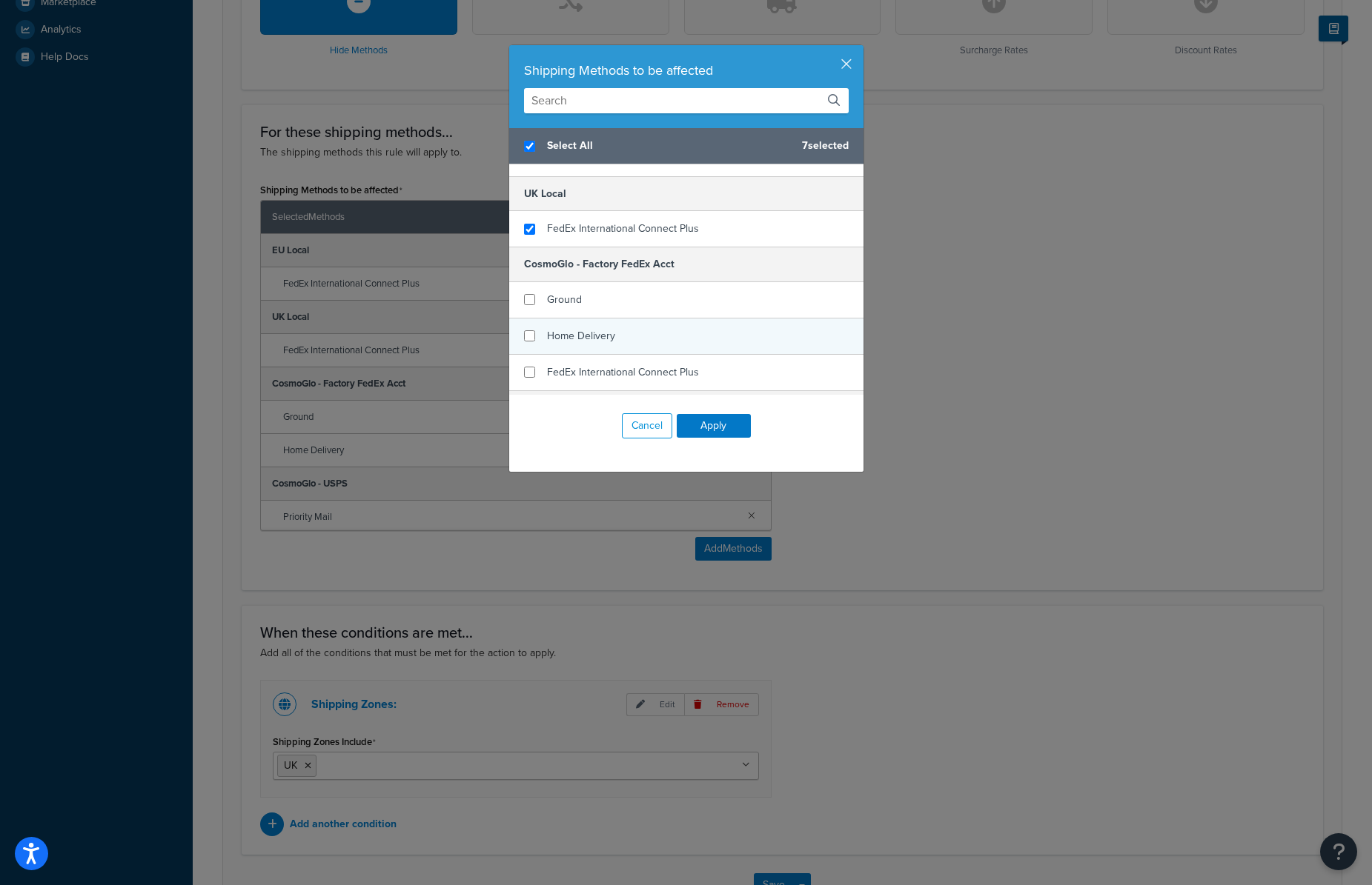
checkbox input "true"
checkbox input "false"
click at [639, 332] on div "Home Delivery" at bounding box center [686, 336] width 354 height 37
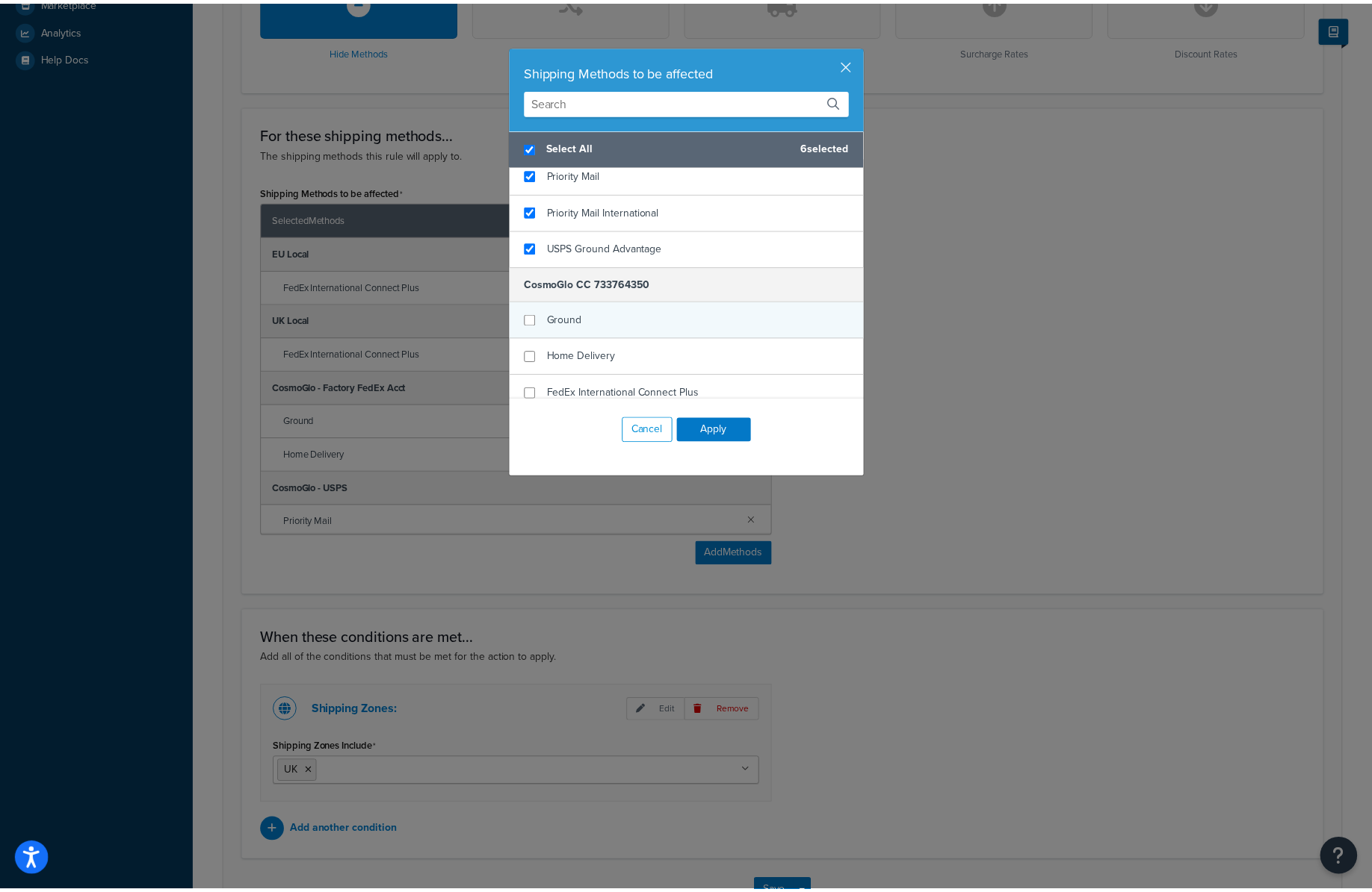
scroll to position [414, 0]
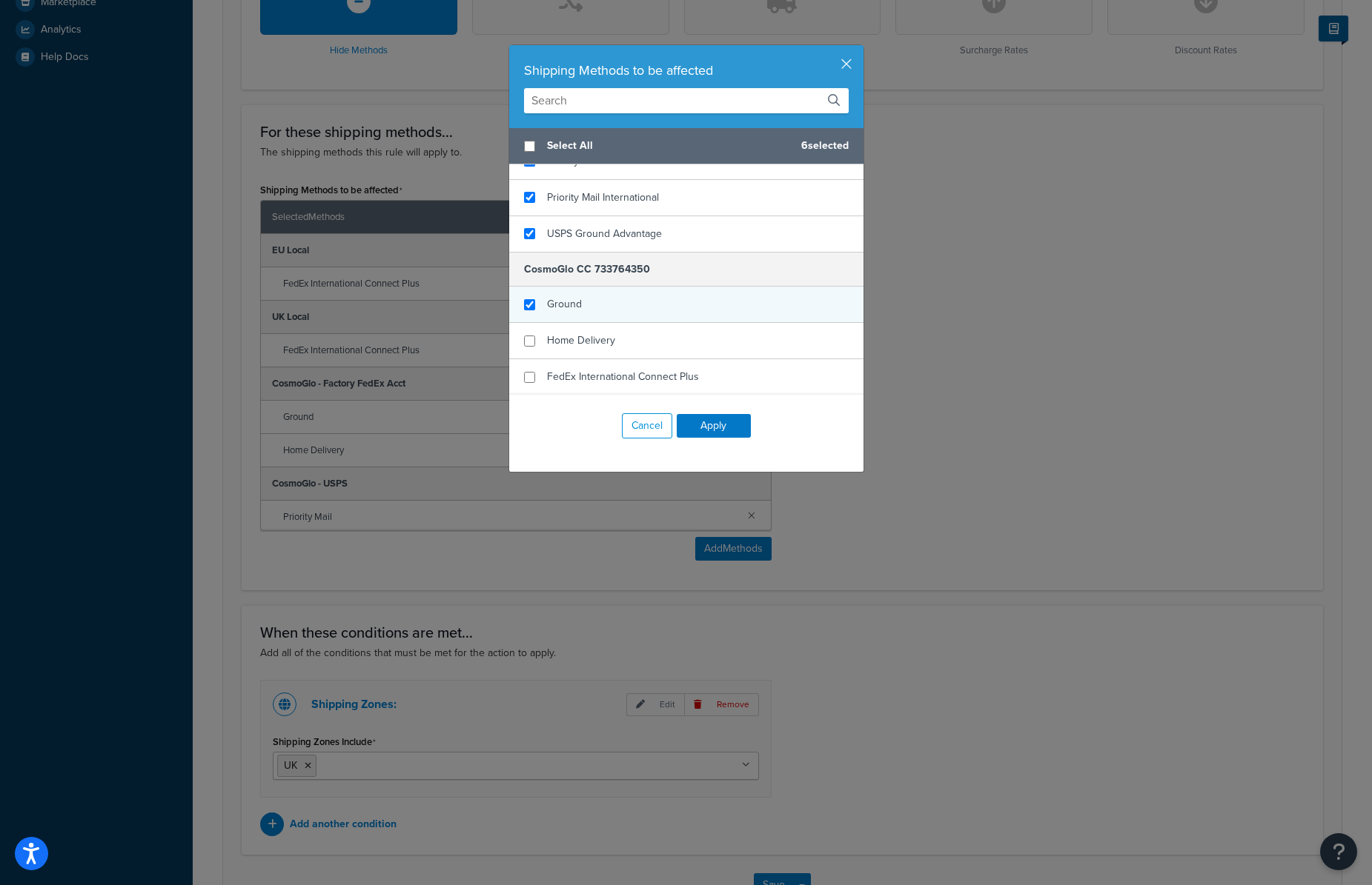
checkbox input "false"
checkbox input "true"
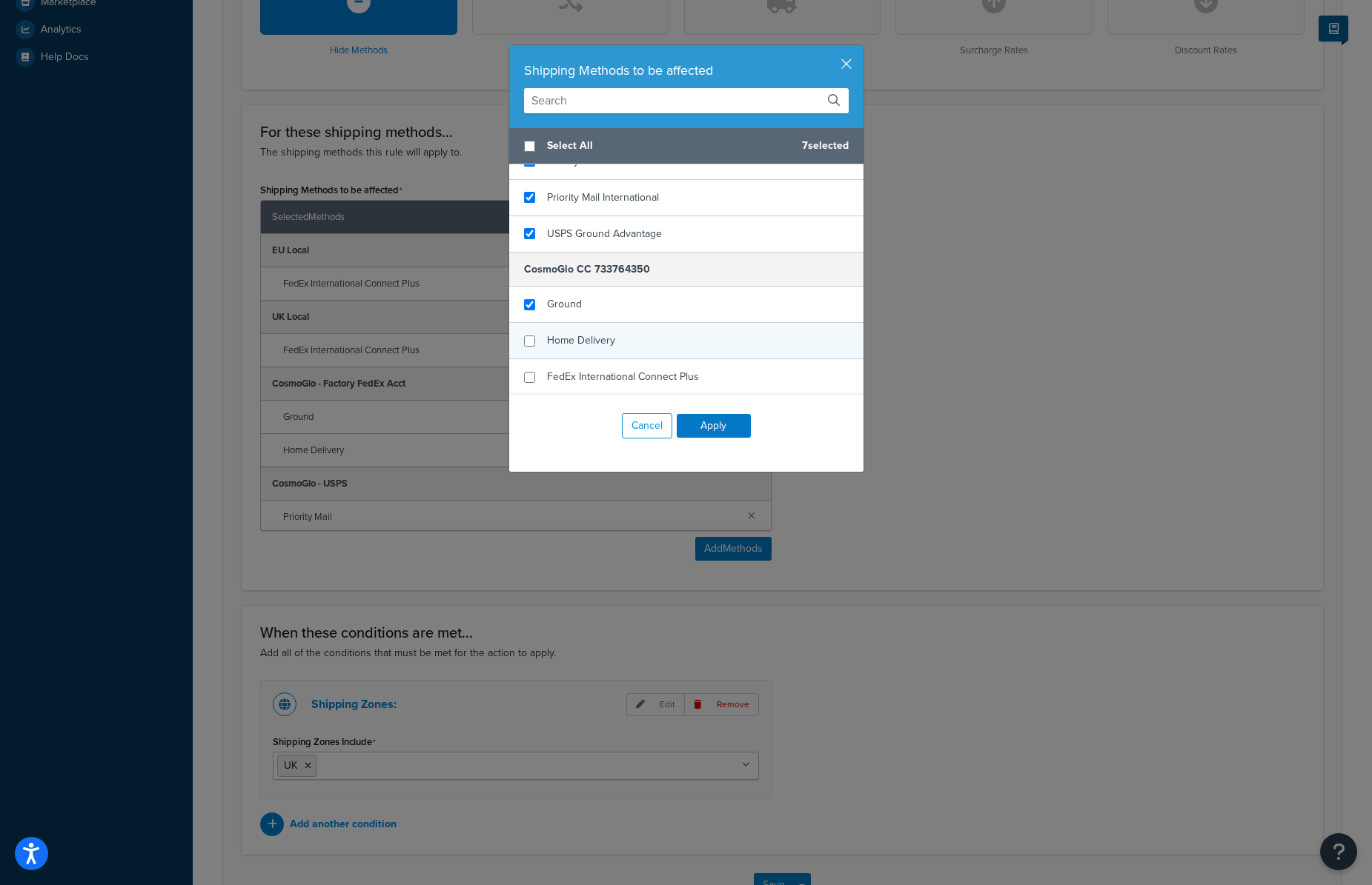
drag, startPoint x: 645, startPoint y: 311, endPoint x: 626, endPoint y: 336, distance: 31.4
click at [643, 314] on div "Ground" at bounding box center [686, 305] width 354 height 37
checkbox input "true"
click at [626, 336] on div "Home Delivery" at bounding box center [686, 342] width 354 height 37
click at [704, 424] on button "Apply" at bounding box center [713, 425] width 74 height 23
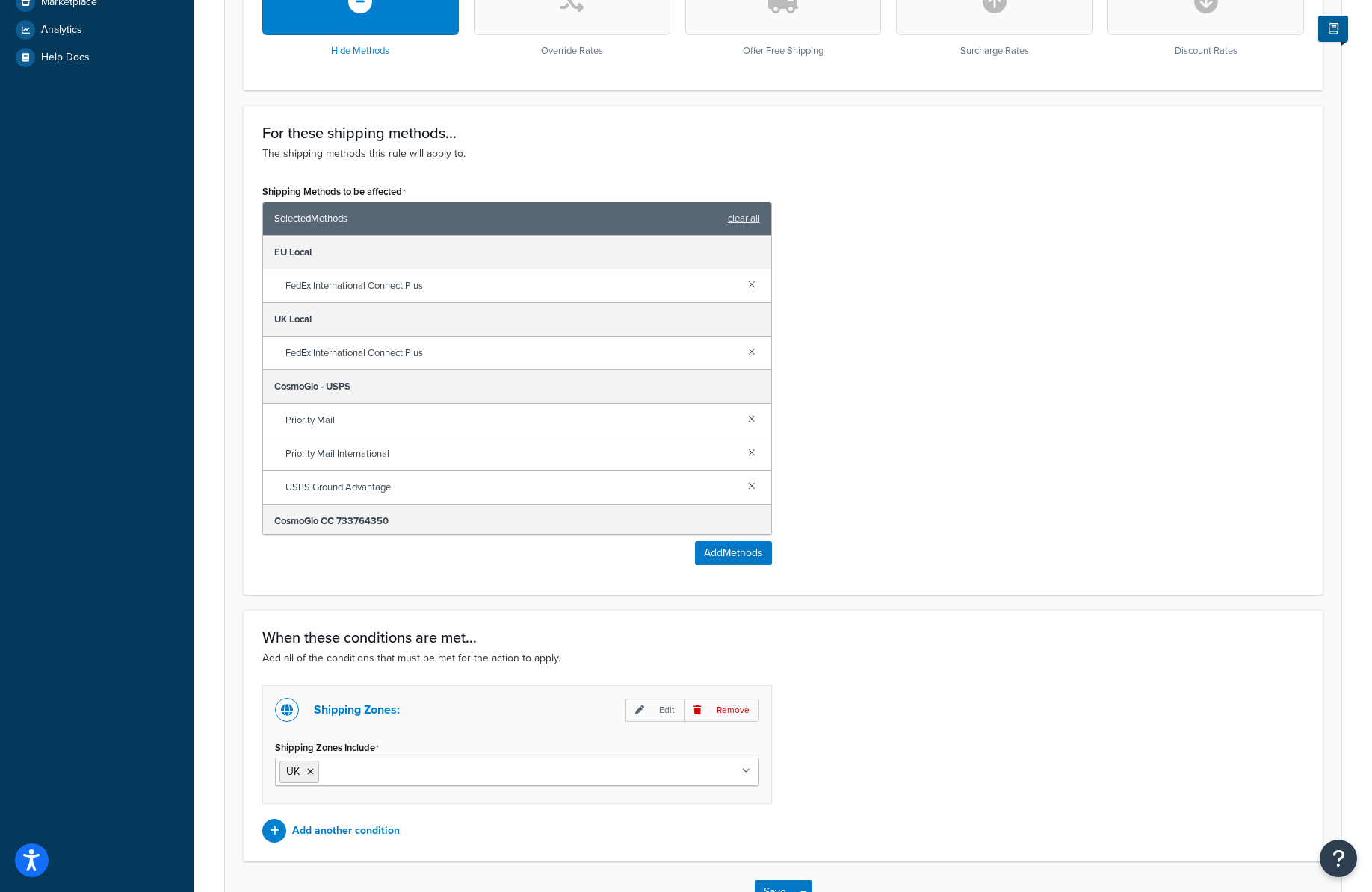
scroll to position [613, 0]
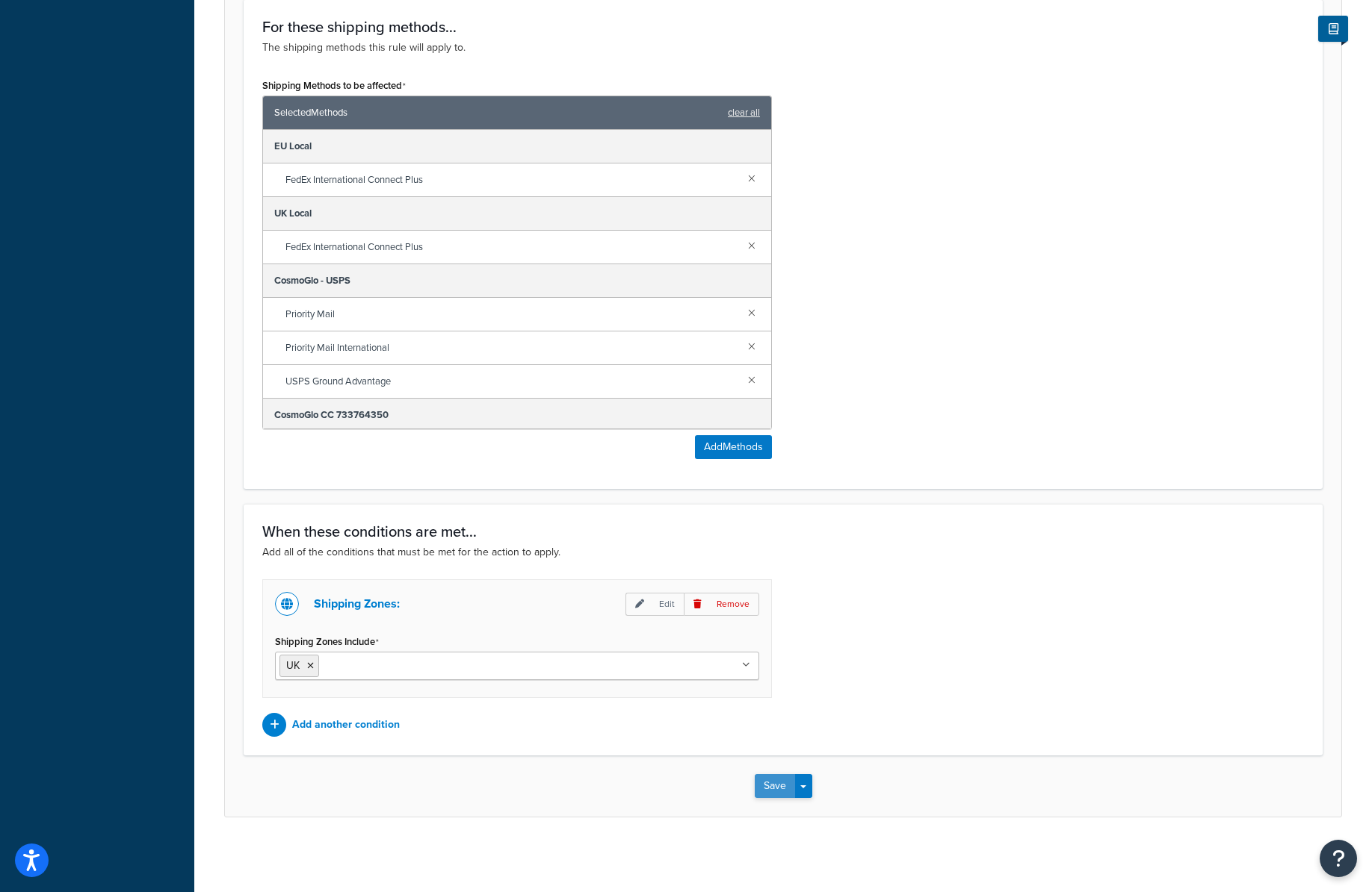
click at [772, 783] on button "Save" at bounding box center [775, 786] width 40 height 24
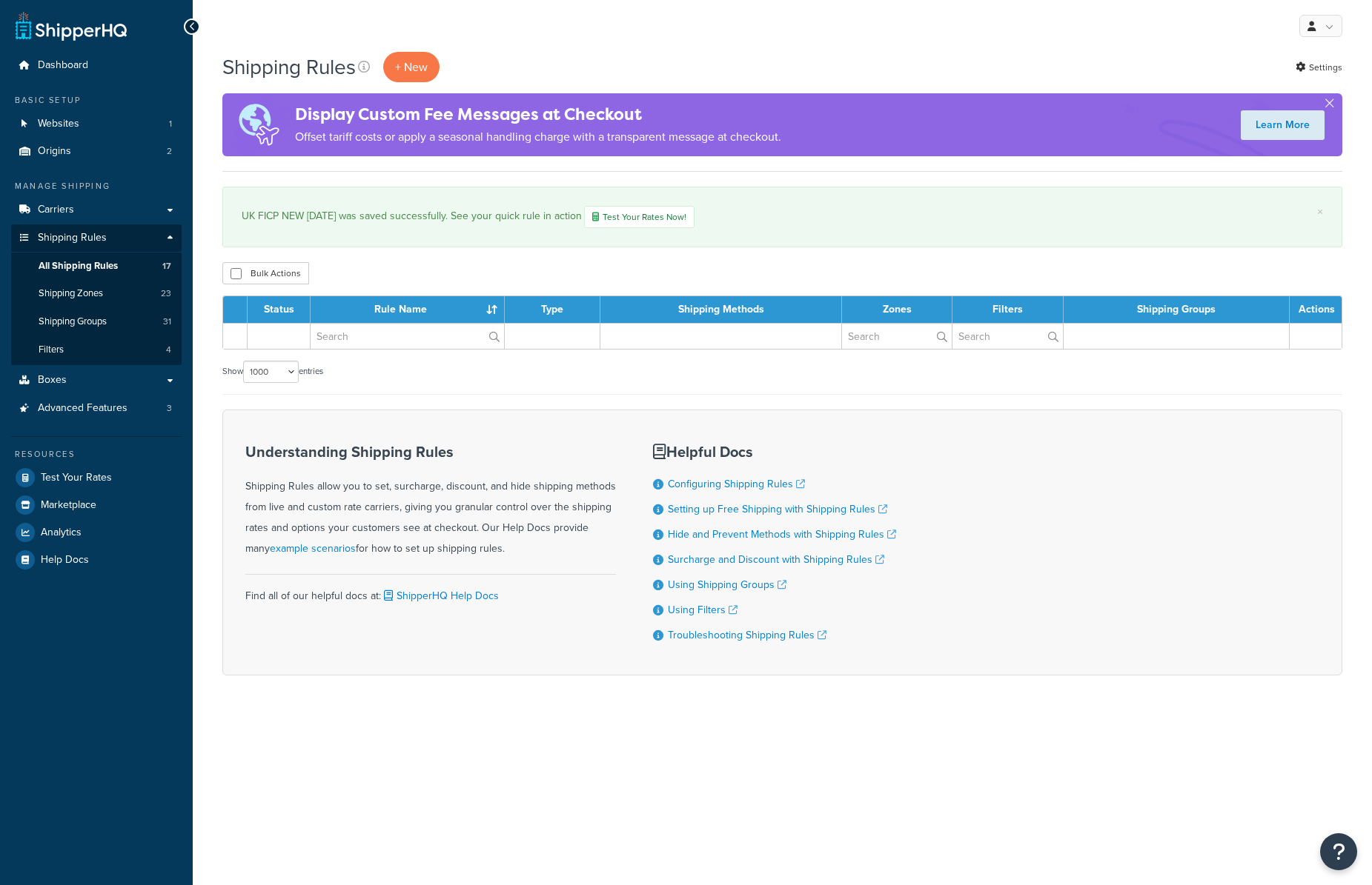
select select "1000"
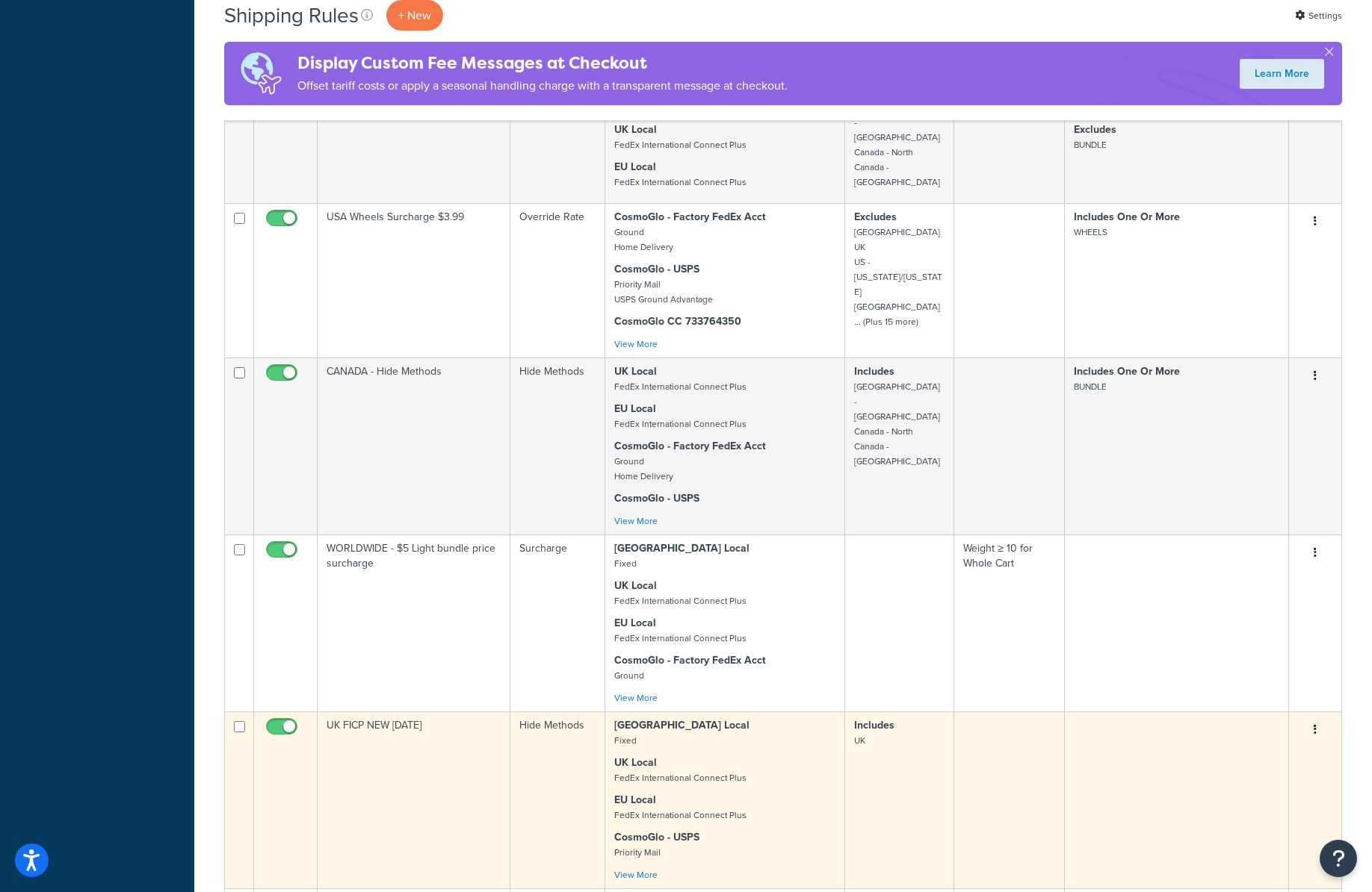
scroll to position [1752, 0]
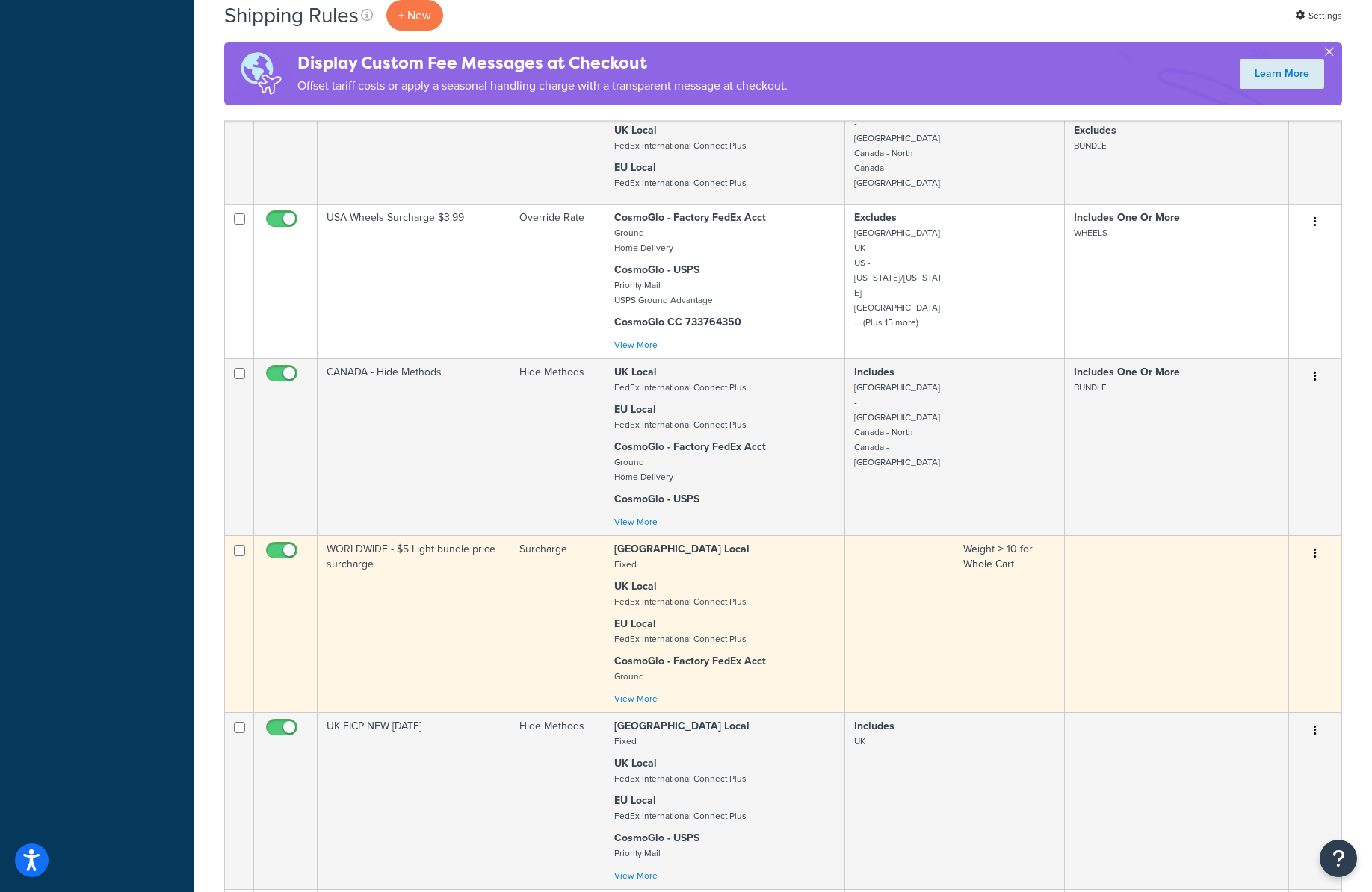
click at [423, 556] on td "WORLDWIDE - $5 Light bundle price surcharge" at bounding box center [414, 624] width 193 height 177
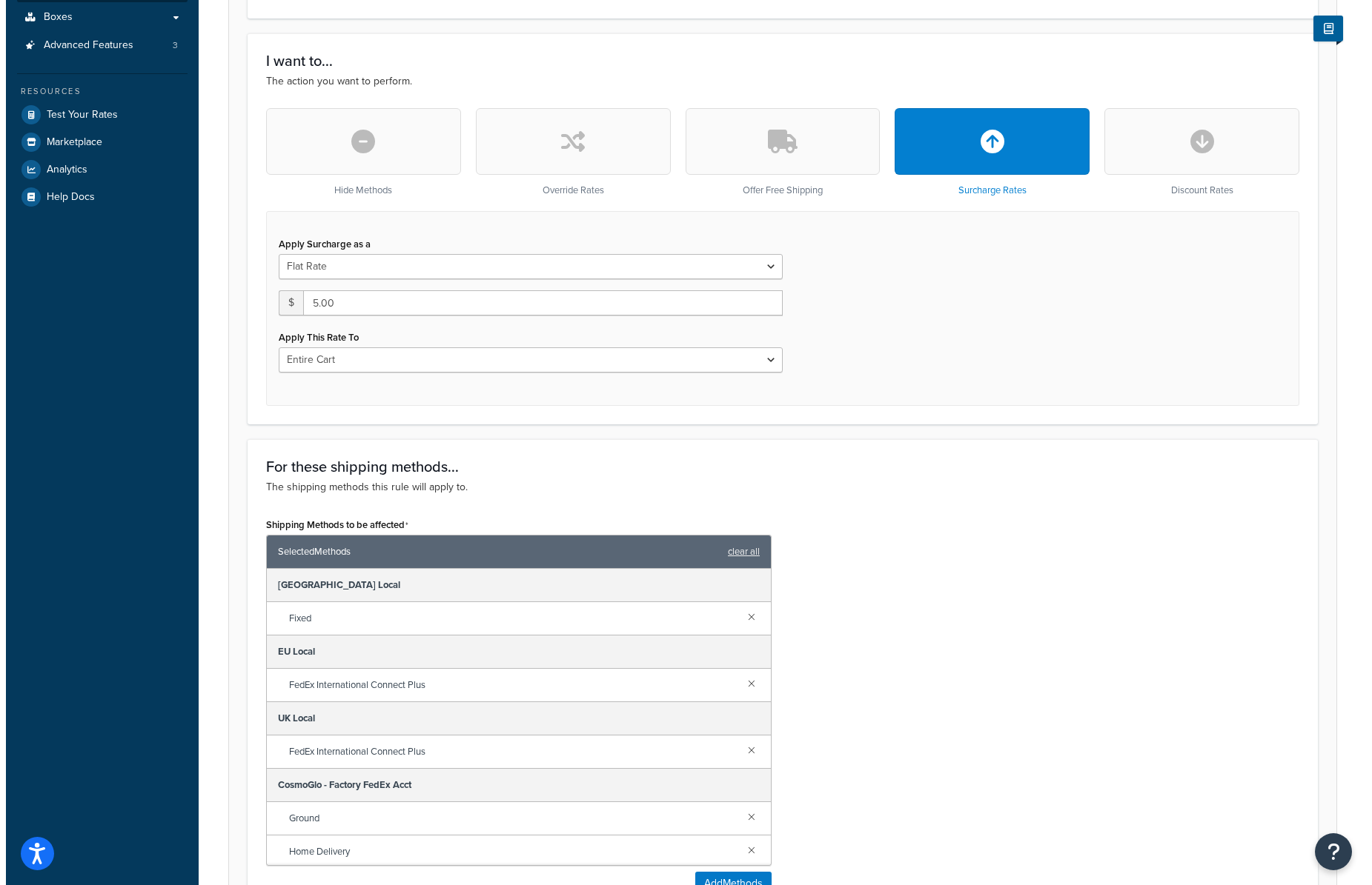
scroll to position [803, 0]
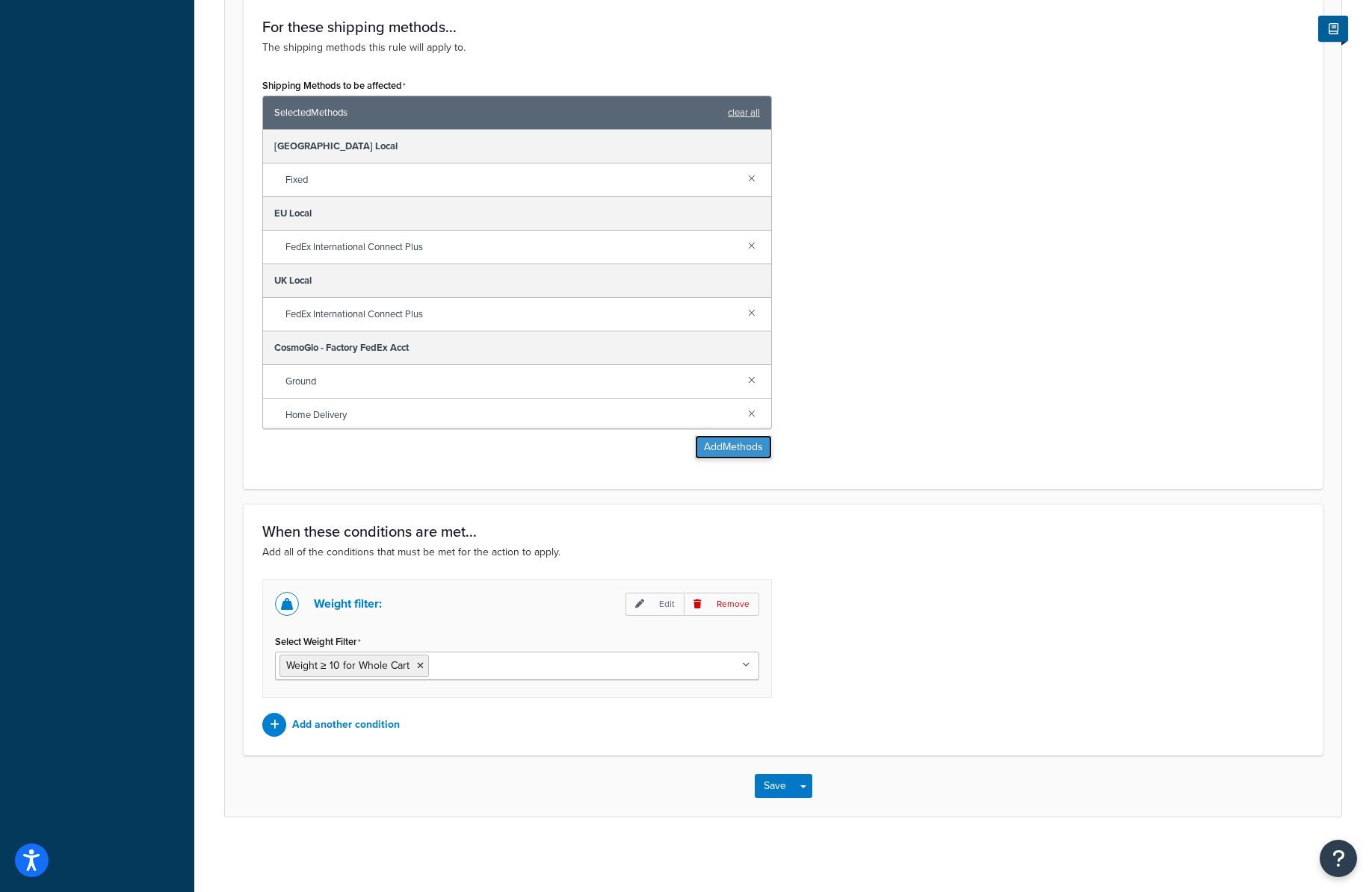
click at [718, 443] on button "Add Methods" at bounding box center [734, 447] width 77 height 24
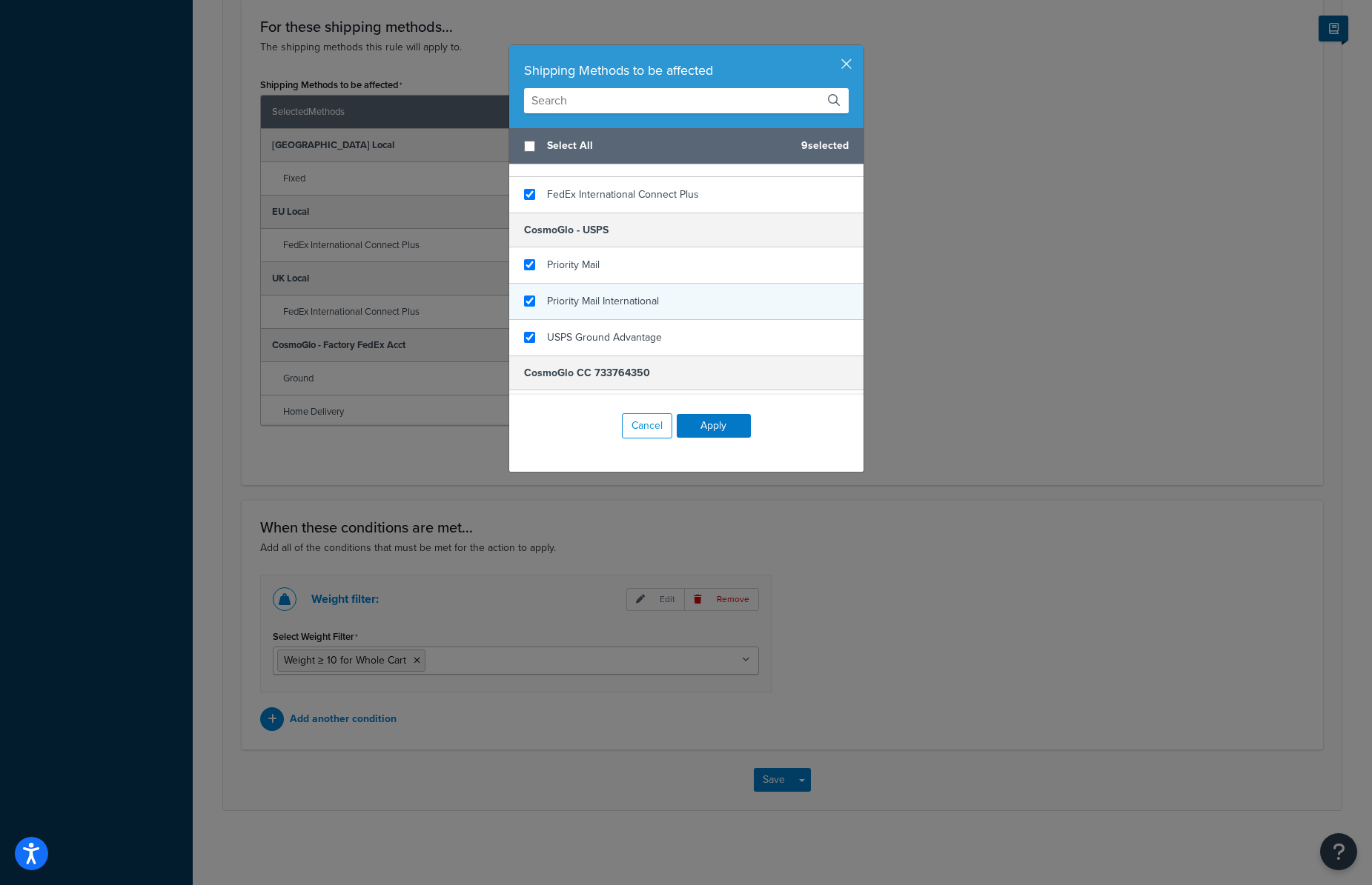
scroll to position [410, 0]
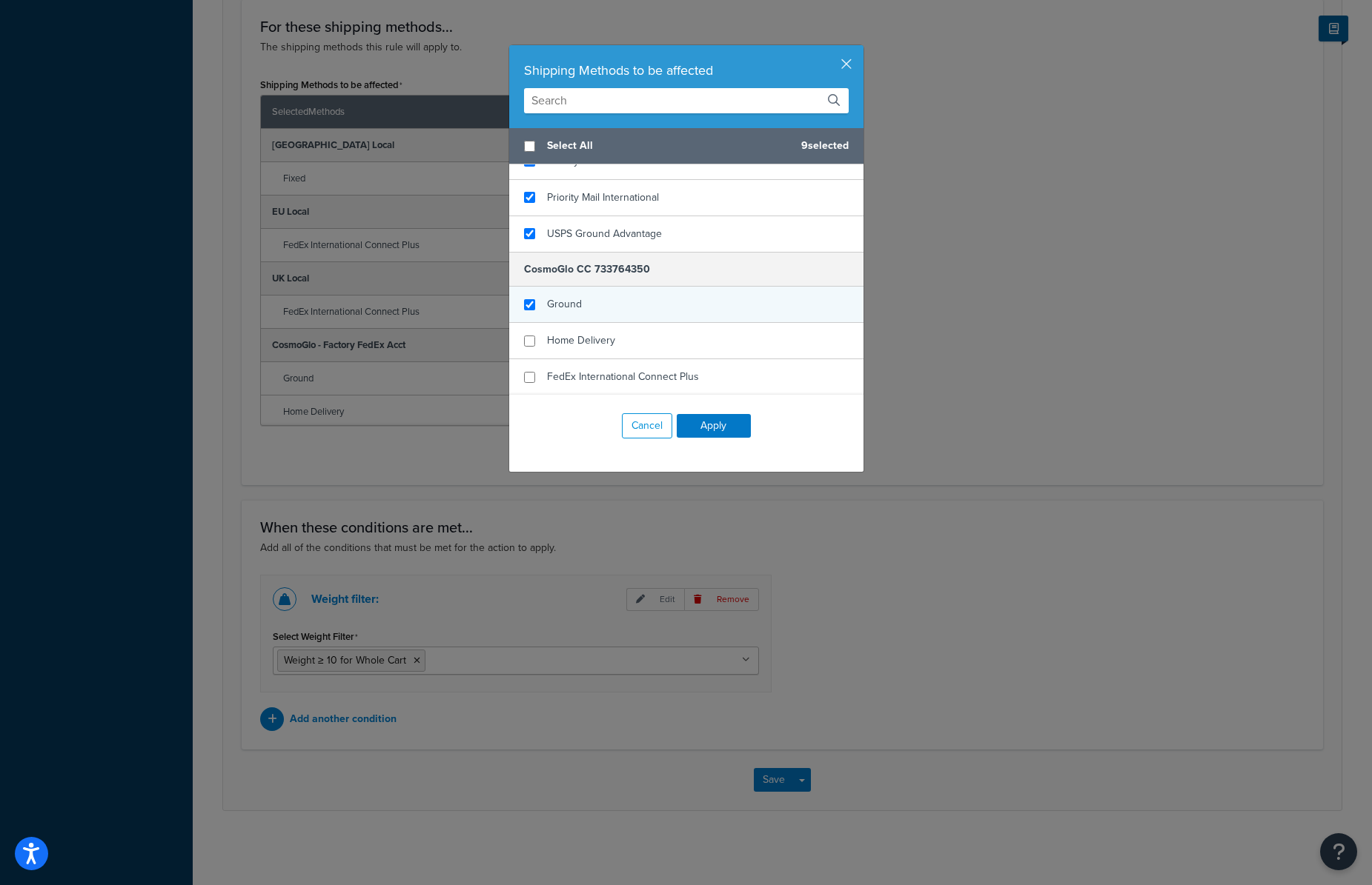
checkbox input "true"
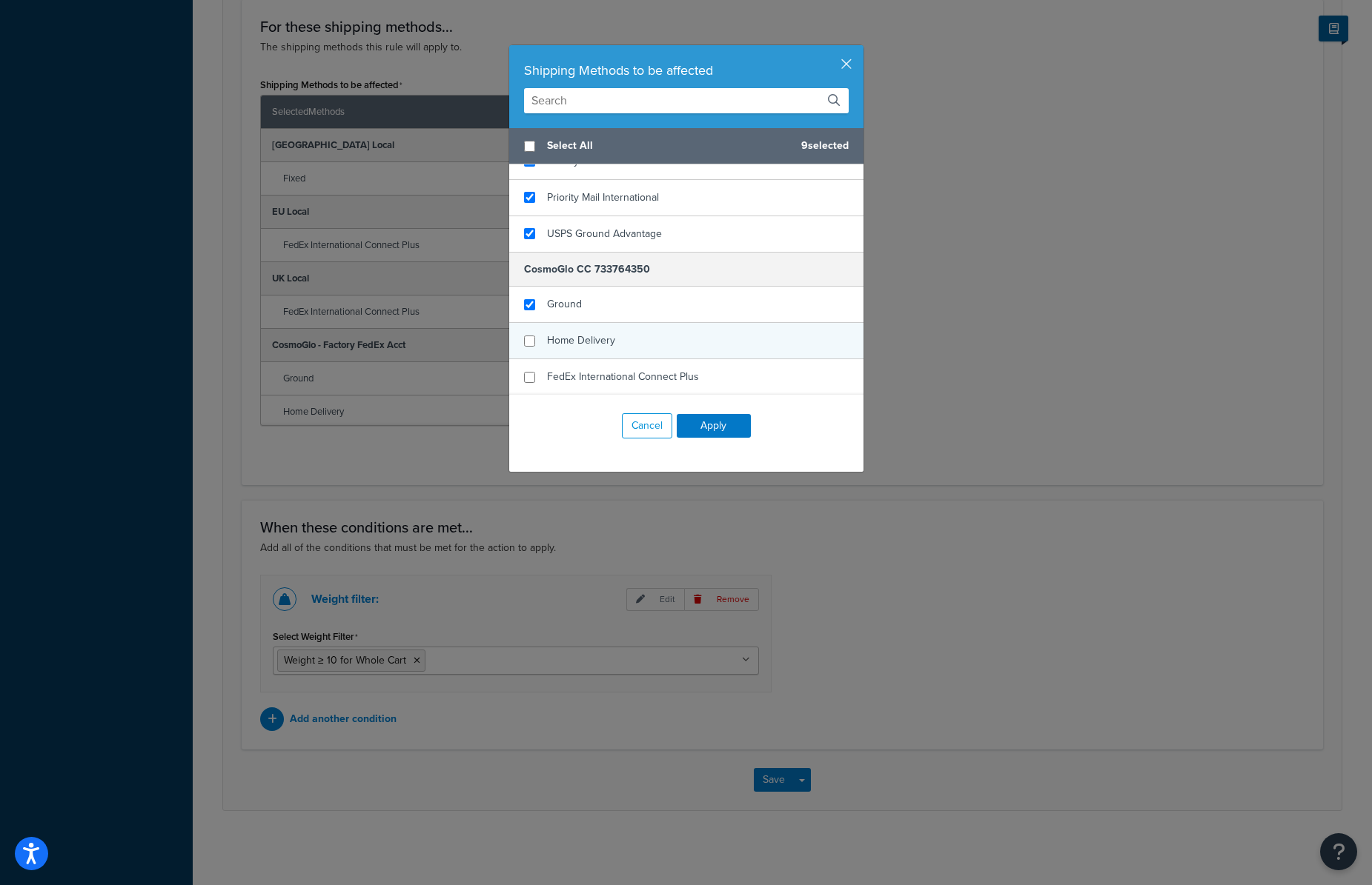
drag, startPoint x: 613, startPoint y: 303, endPoint x: 614, endPoint y: 325, distance: 22.0
click at [612, 305] on div "Ground" at bounding box center [686, 305] width 354 height 37
checkbox input "true"
click at [616, 335] on div "Home Delivery" at bounding box center [686, 342] width 354 height 37
checkbox input "true"
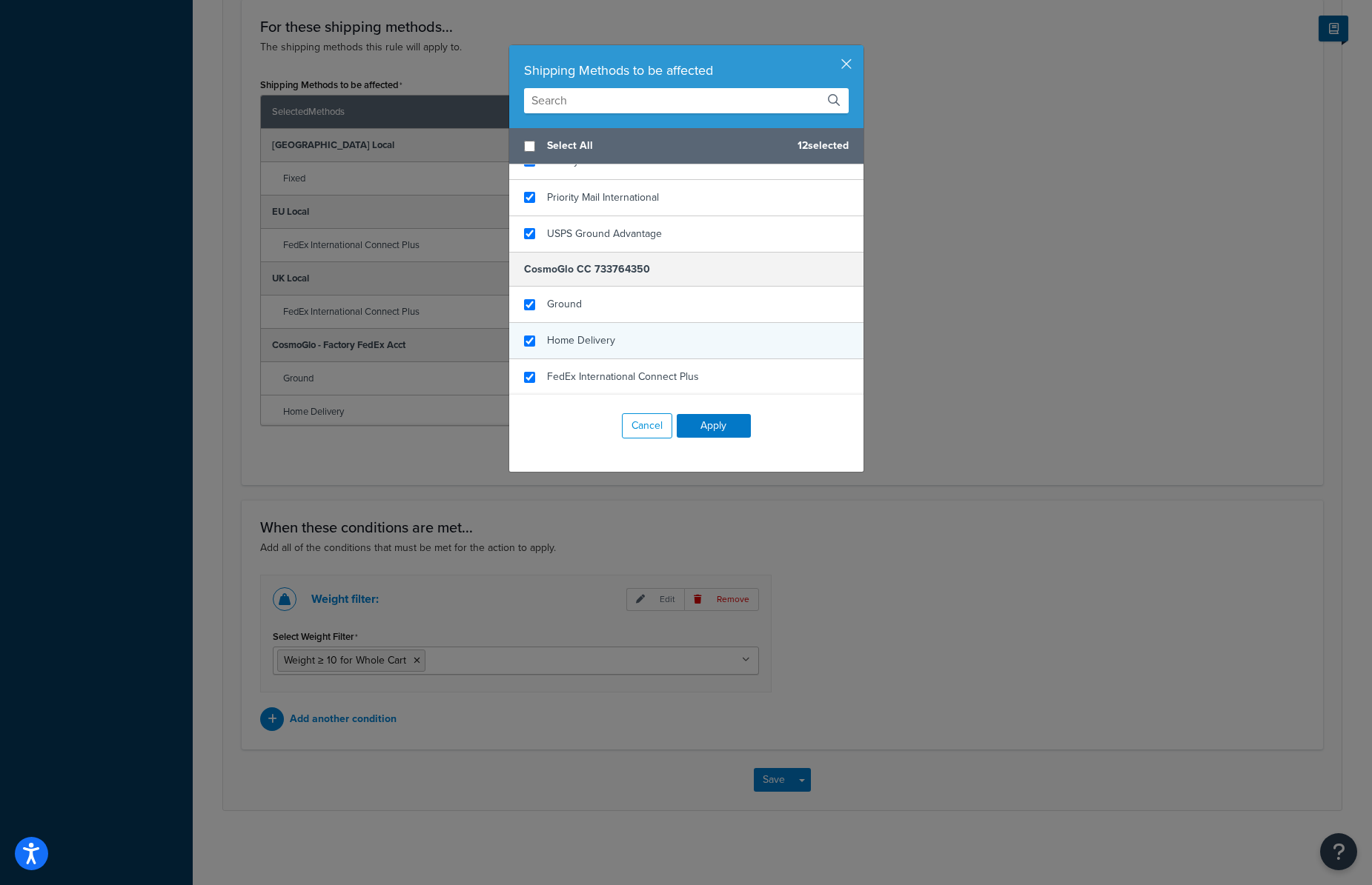
drag, startPoint x: 635, startPoint y: 375, endPoint x: 639, endPoint y: 352, distance: 23.3
click at [635, 375] on span "FedEx International Connect Plus" at bounding box center [623, 376] width 152 height 16
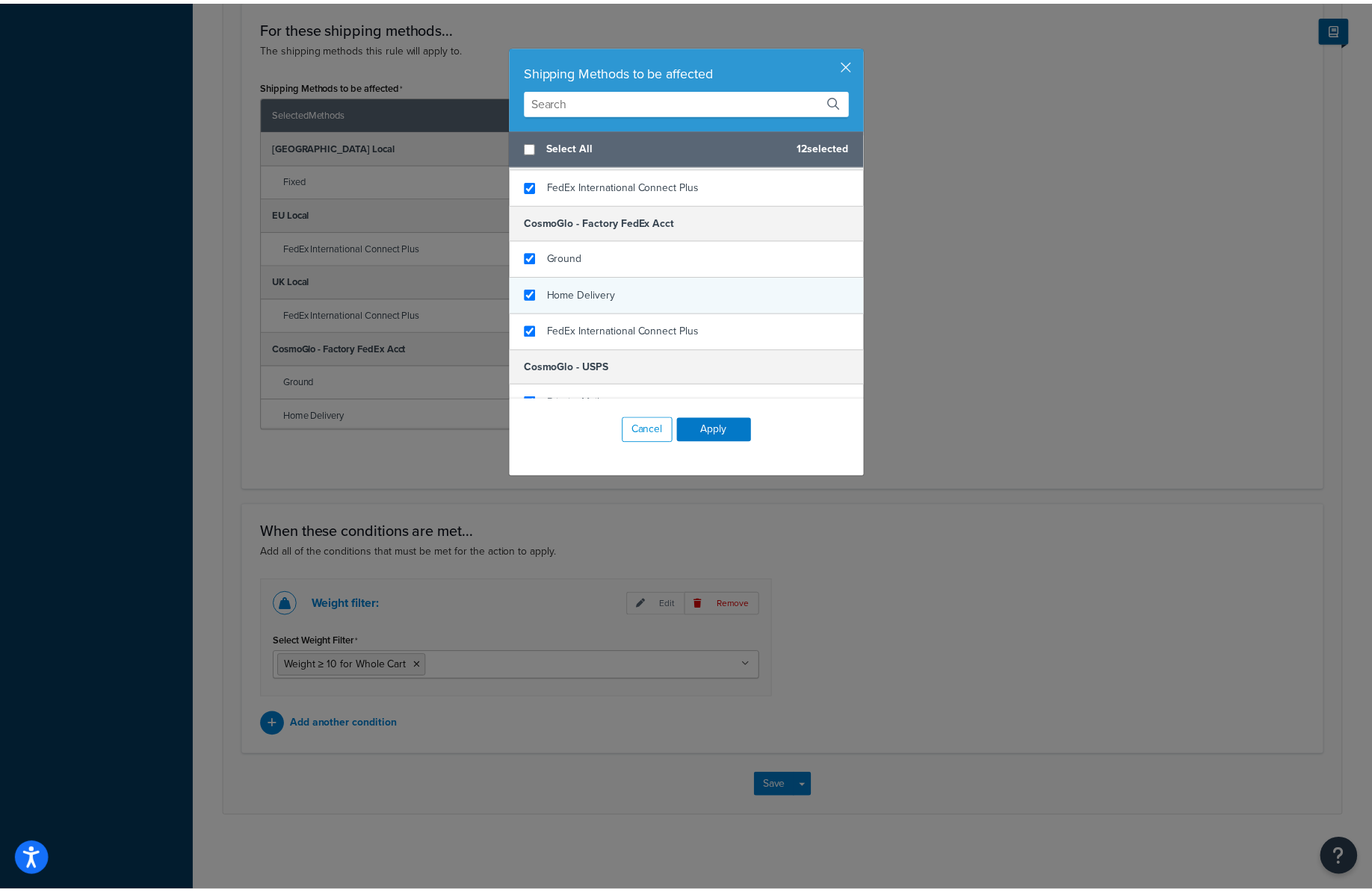
scroll to position [149, 0]
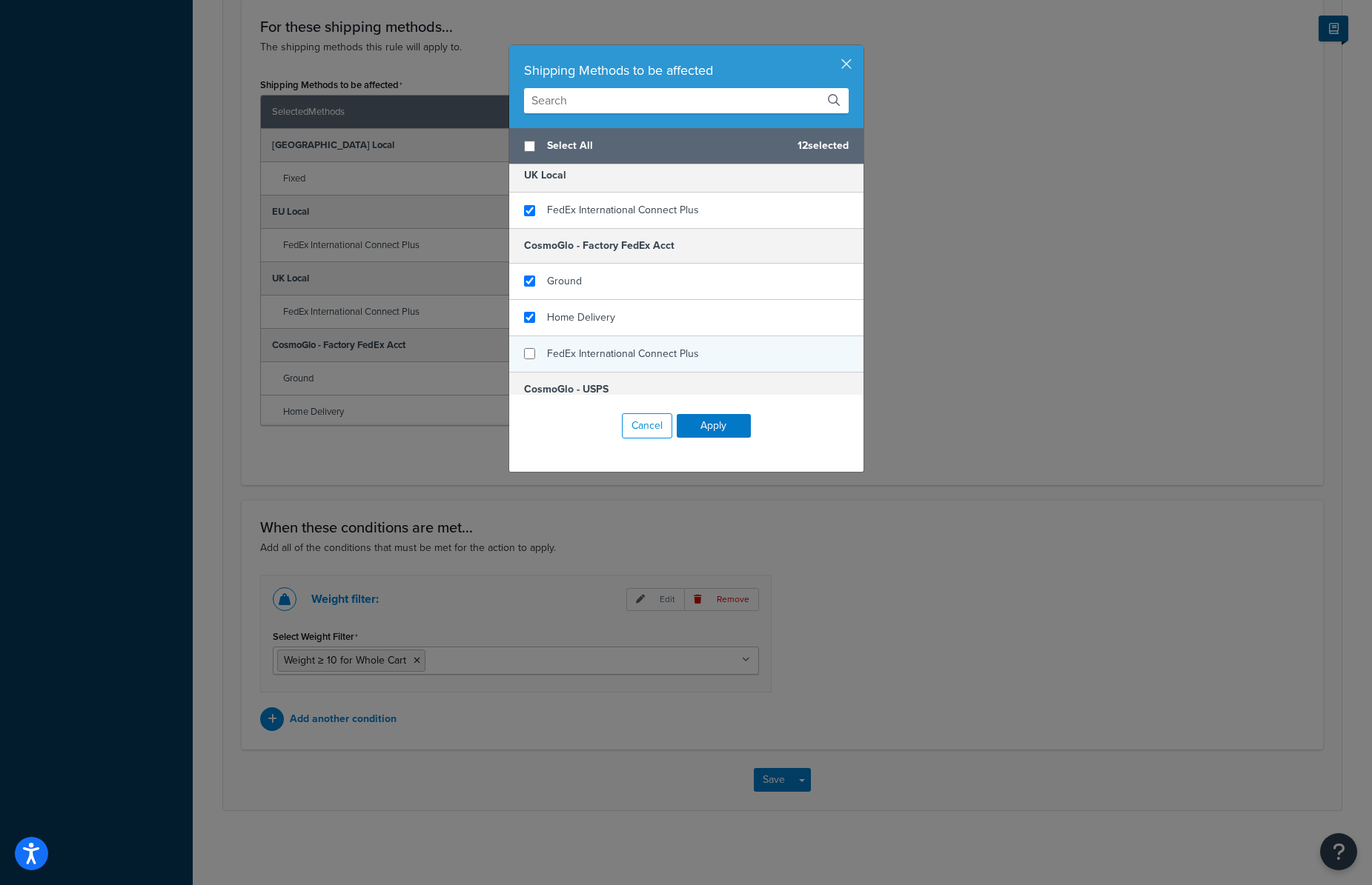
checkbox input "false"
click at [626, 343] on div "FedEx International Connect Plus" at bounding box center [623, 354] width 152 height 21
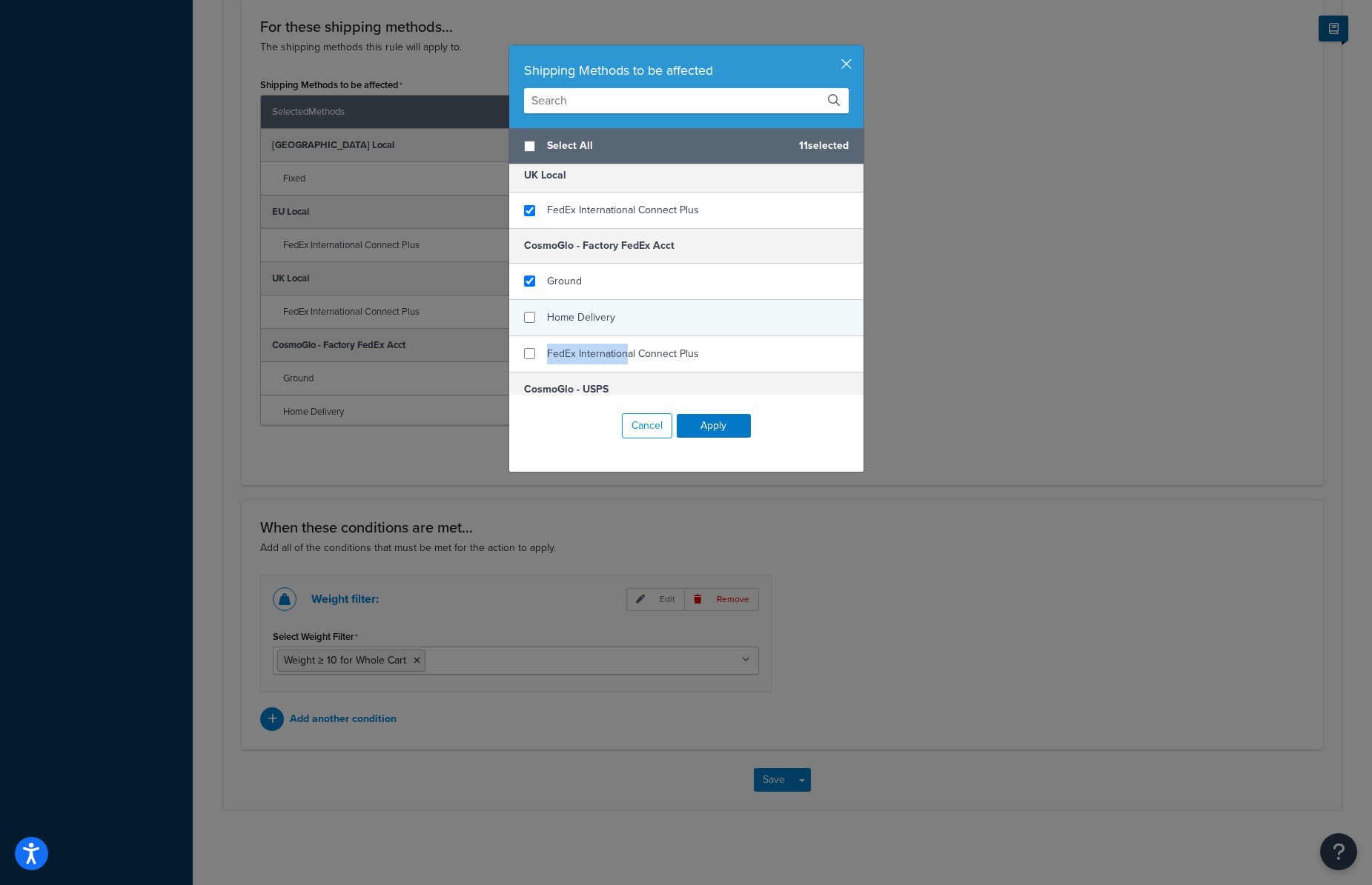
checkbox input "false"
click at [631, 311] on div "Home Delivery" at bounding box center [686, 318] width 354 height 37
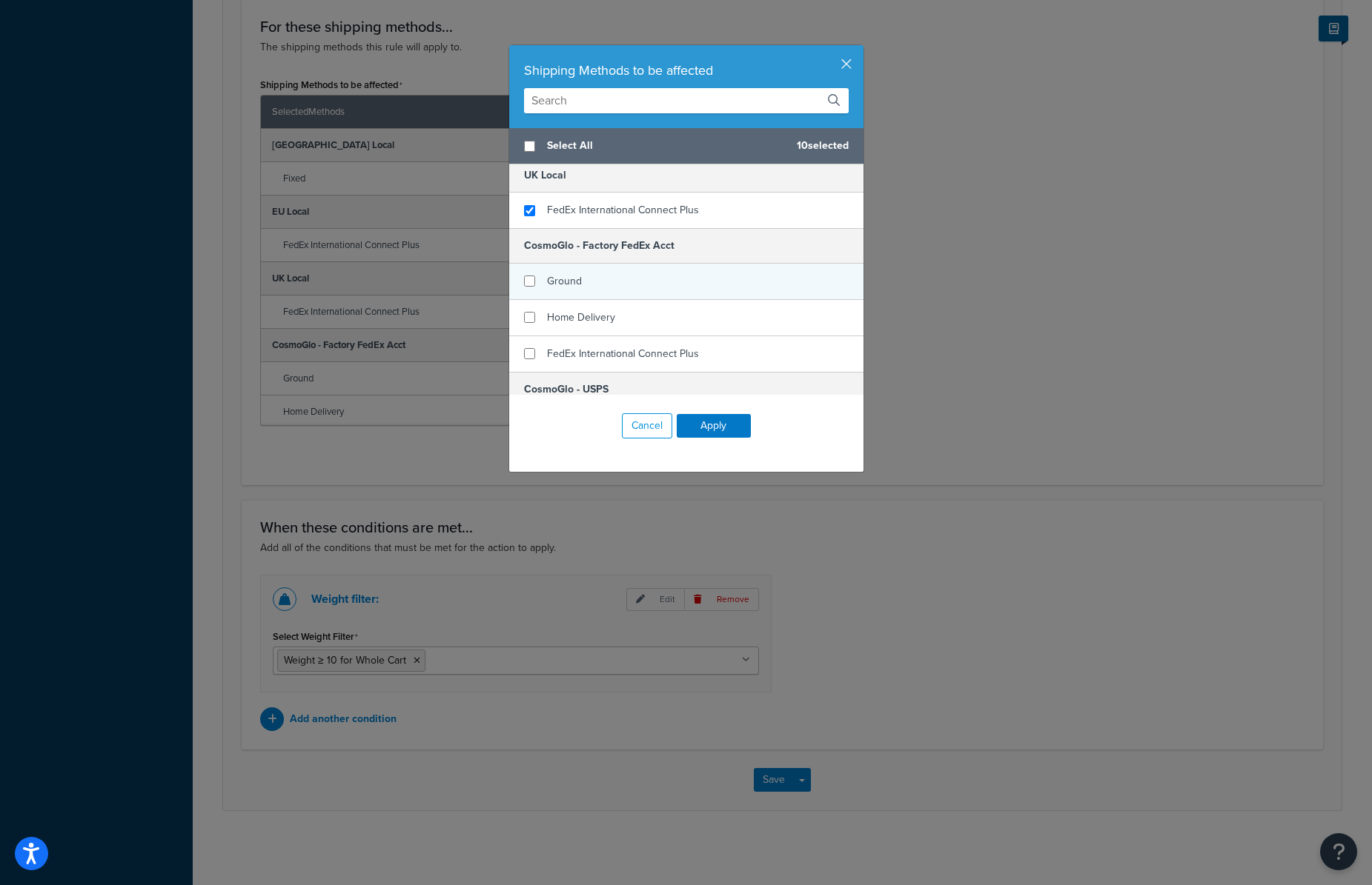
checkbox input "false"
click at [627, 283] on div "Ground" at bounding box center [686, 282] width 354 height 37
click at [698, 426] on button "Apply" at bounding box center [713, 425] width 74 height 23
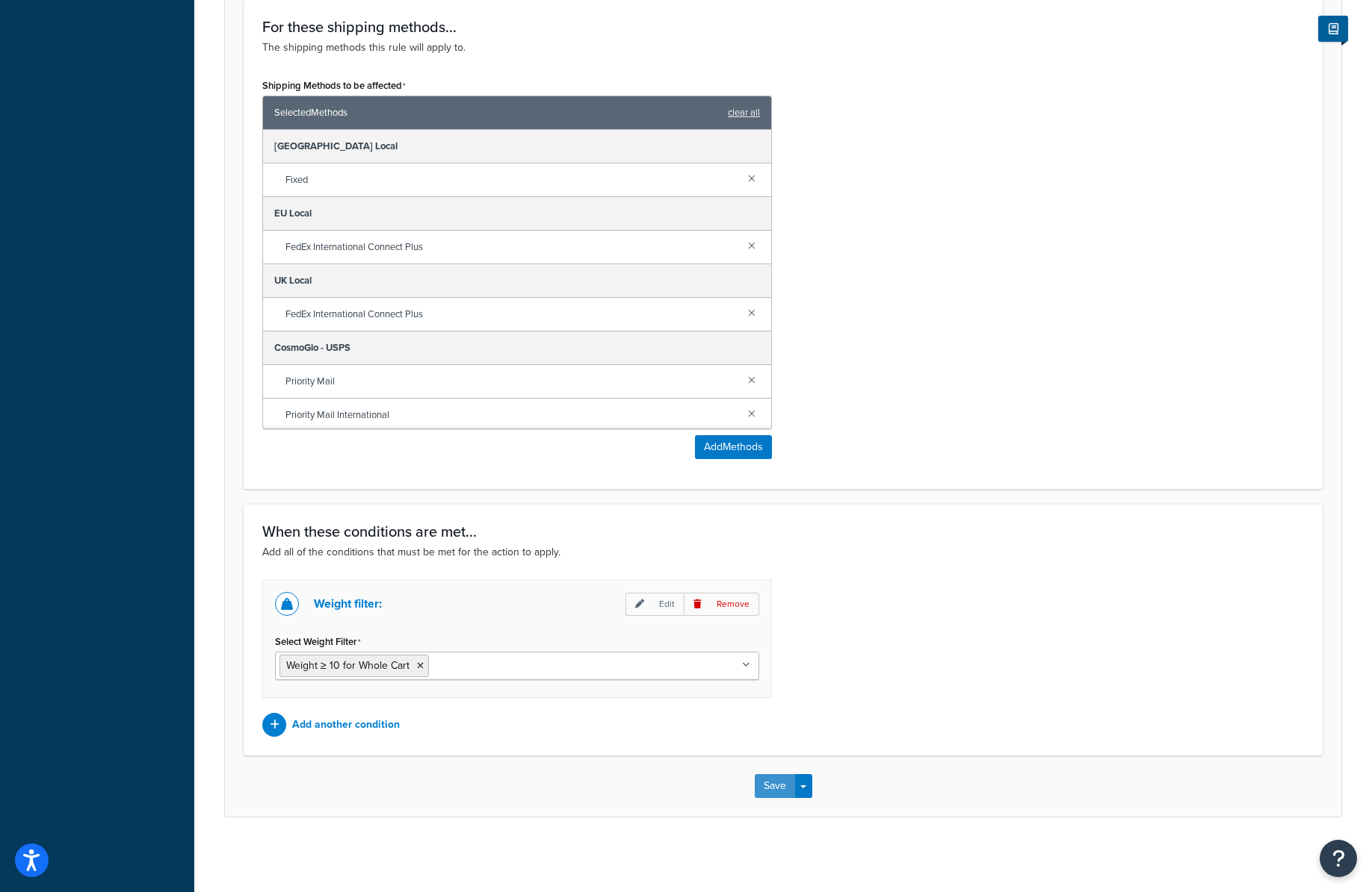
click at [778, 782] on button "Save" at bounding box center [775, 786] width 40 height 24
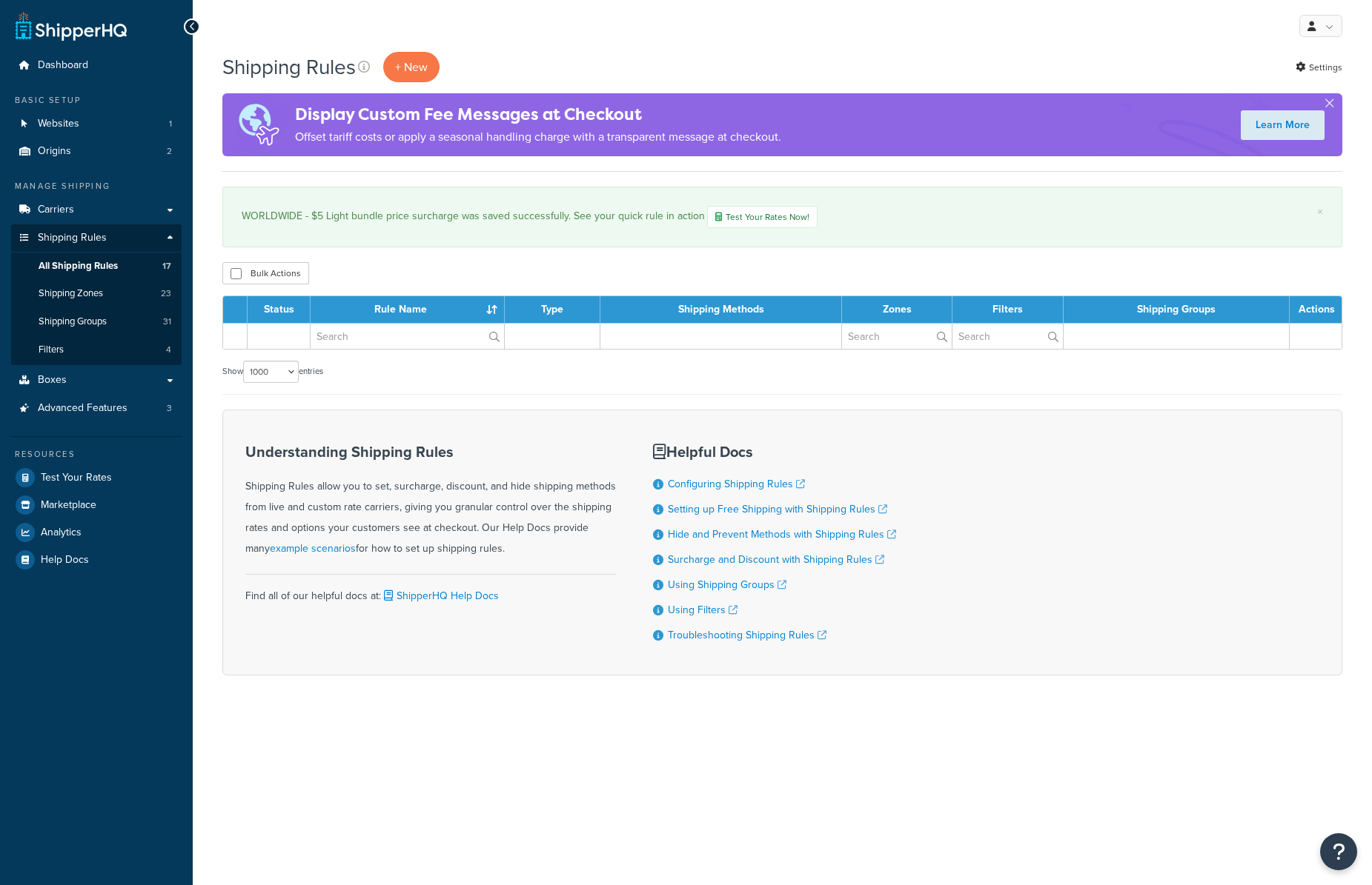
select select "1000"
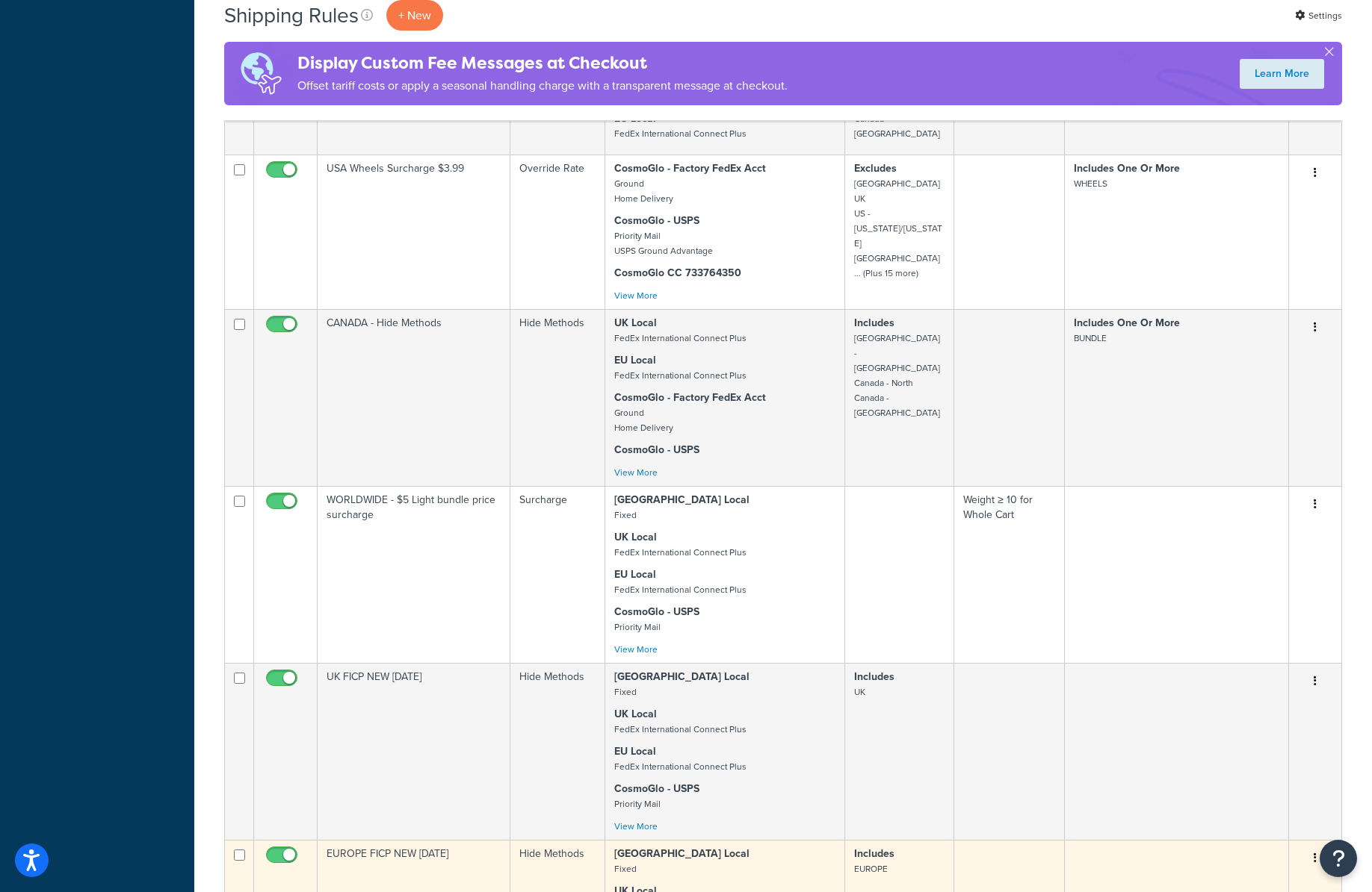
scroll to position [1687, 0]
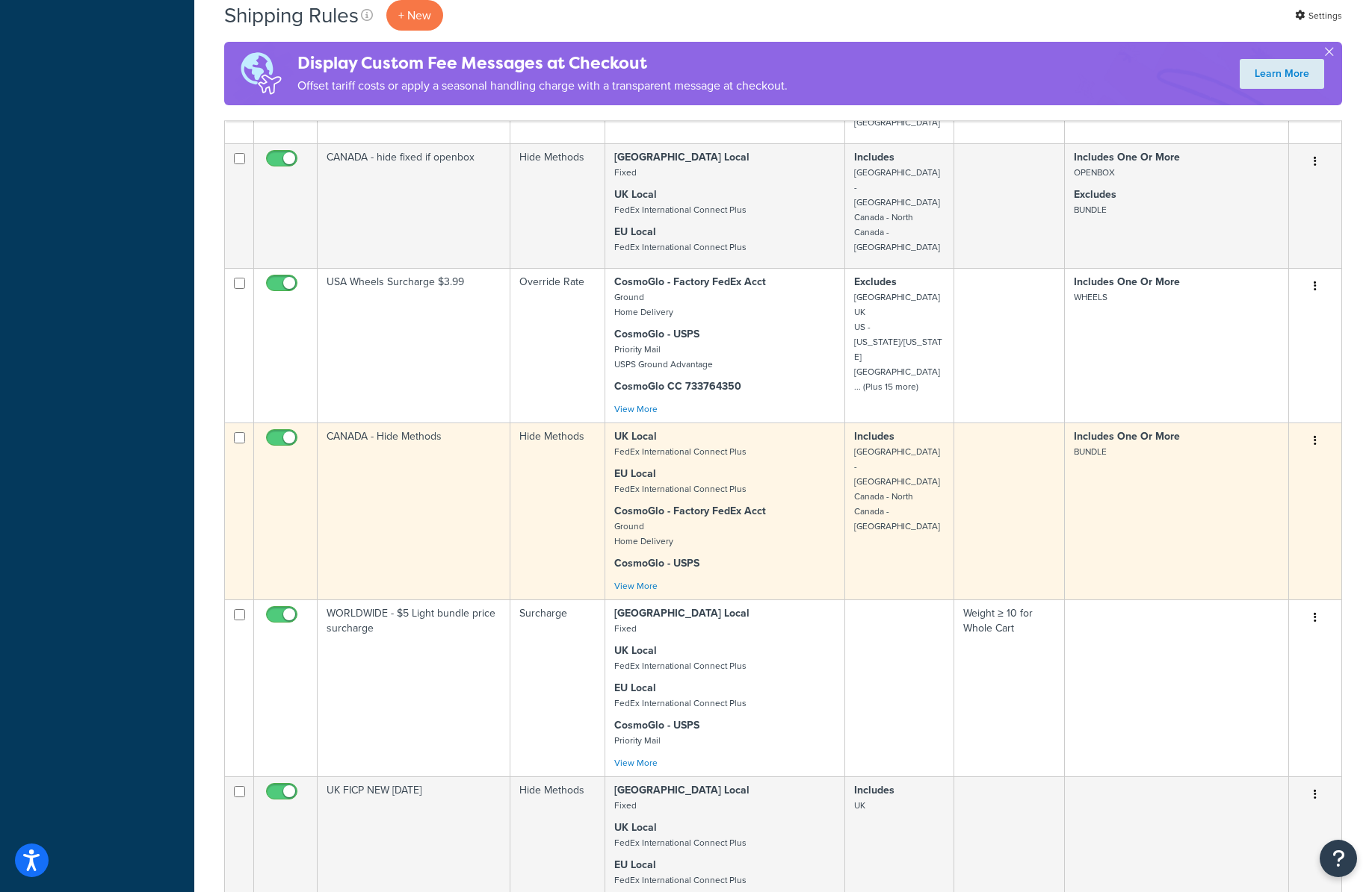
click at [444, 485] on td "CANADA - Hide Methods" at bounding box center [414, 511] width 193 height 177
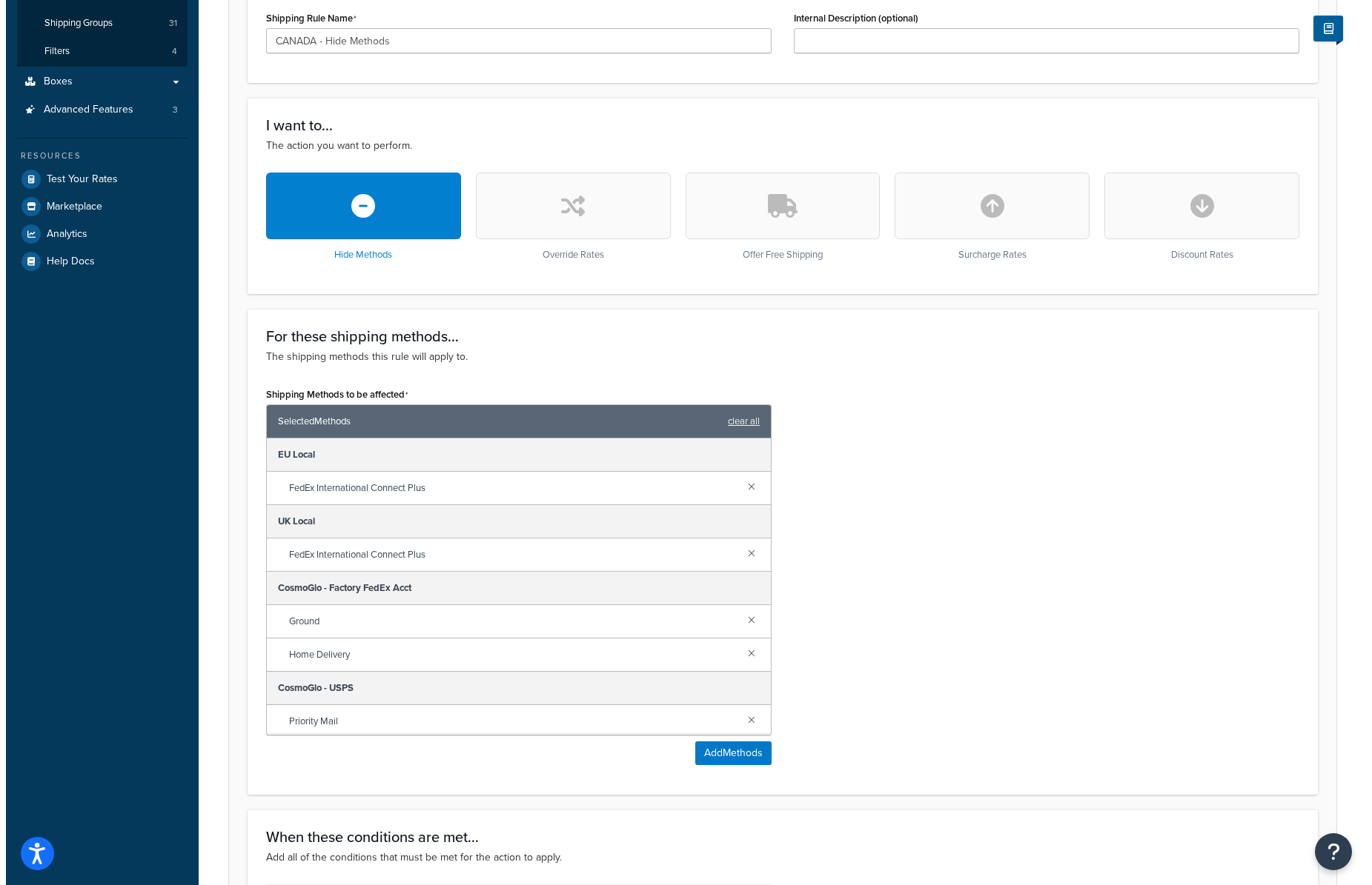
scroll to position [6, 0]
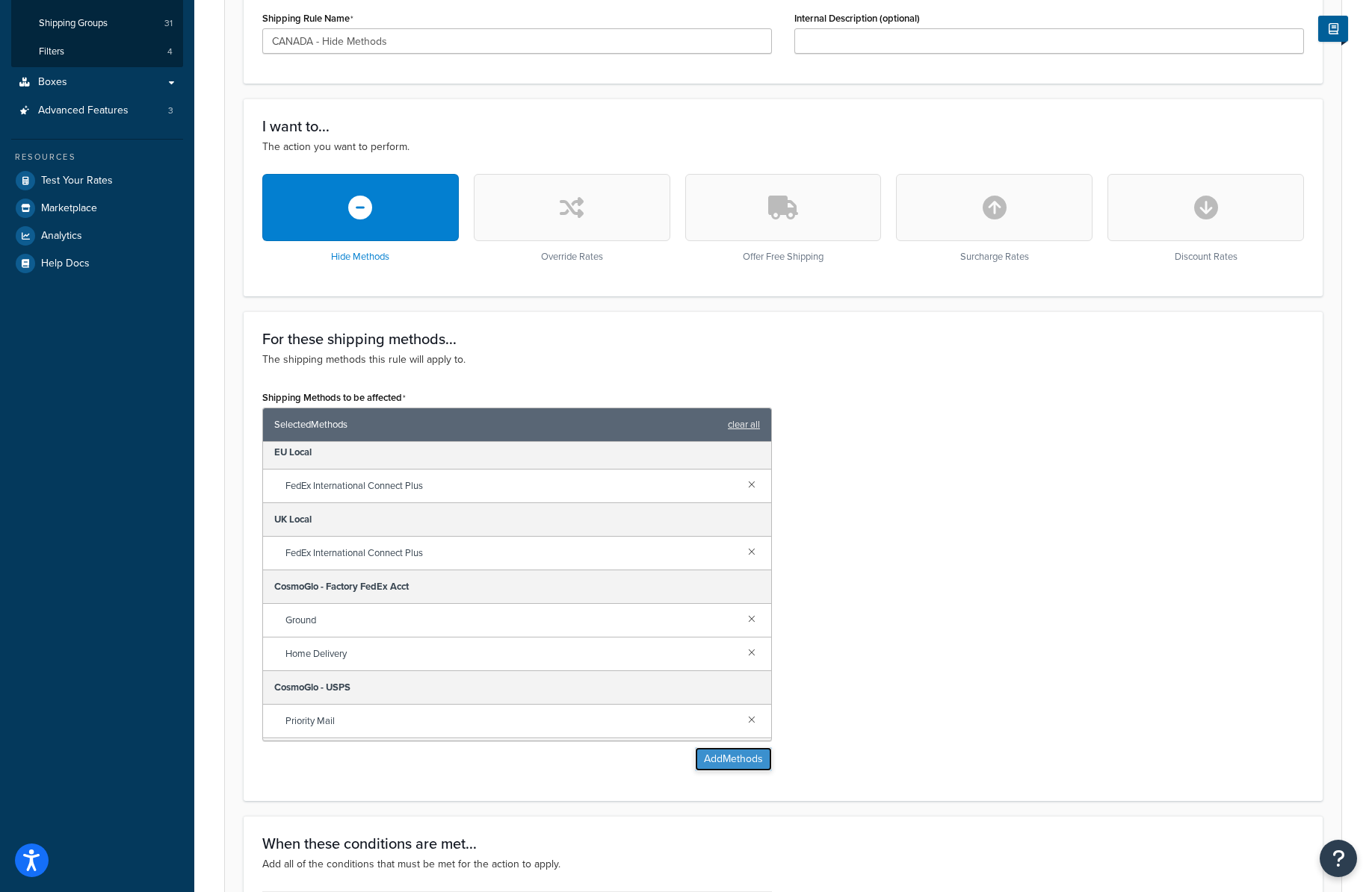
click at [731, 755] on button "Add Methods" at bounding box center [734, 759] width 77 height 24
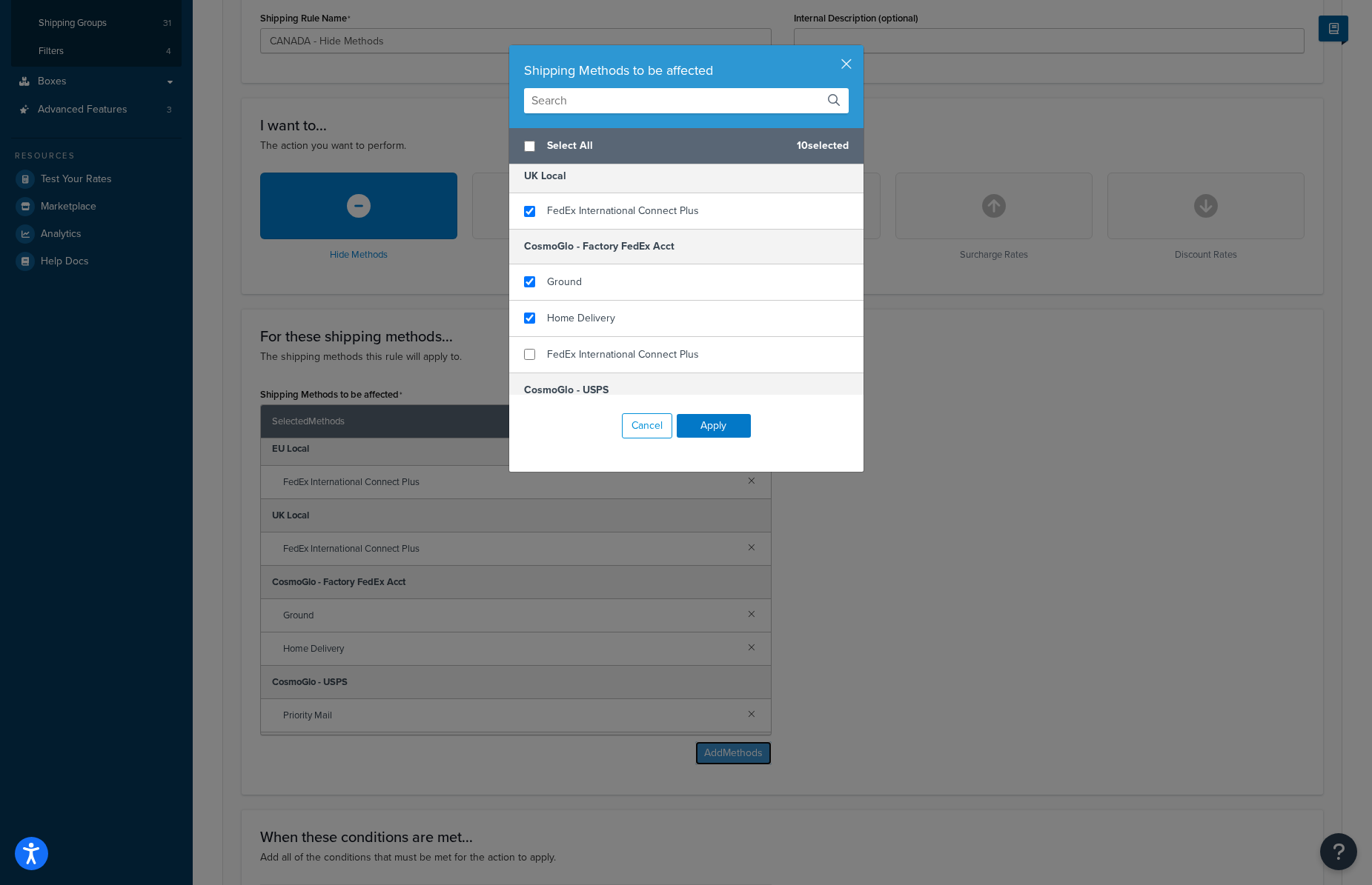
scroll to position [176, 0]
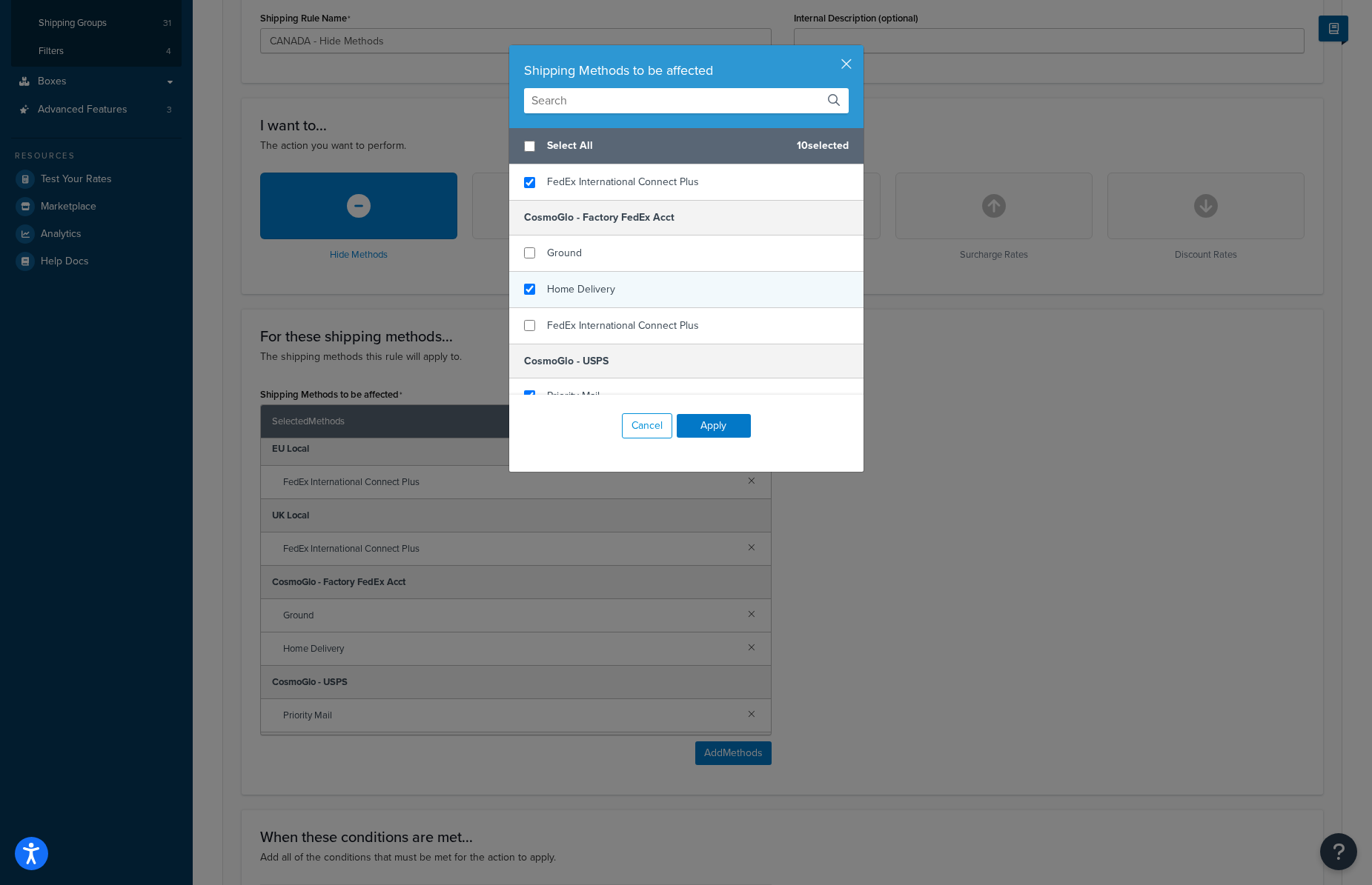
checkbox input "false"
click at [611, 256] on div "Ground" at bounding box center [686, 254] width 354 height 37
checkbox input "false"
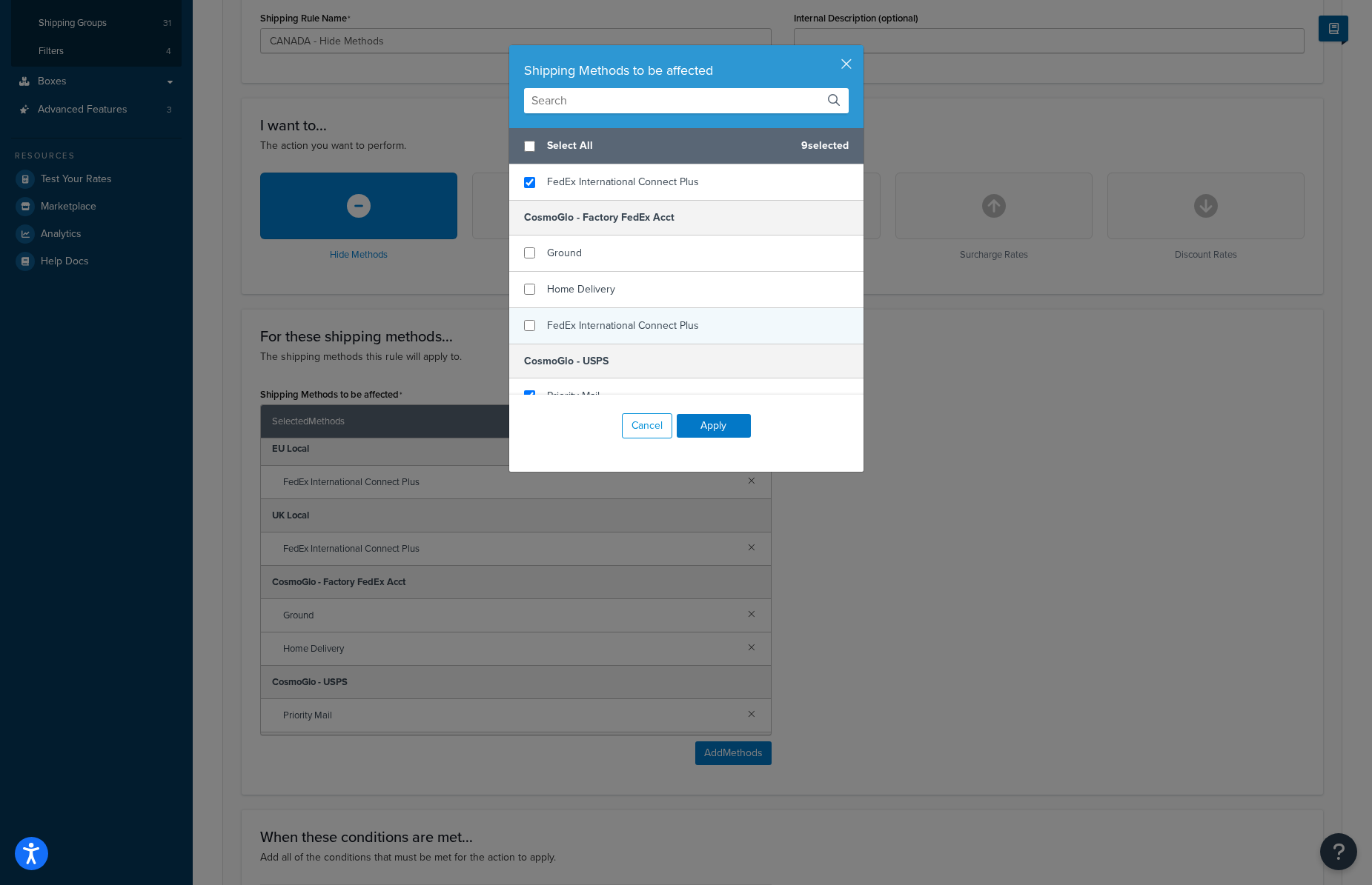
drag, startPoint x: 609, startPoint y: 280, endPoint x: 604, endPoint y: 309, distance: 29.4
click at [609, 281] on div "Home Delivery" at bounding box center [686, 290] width 354 height 37
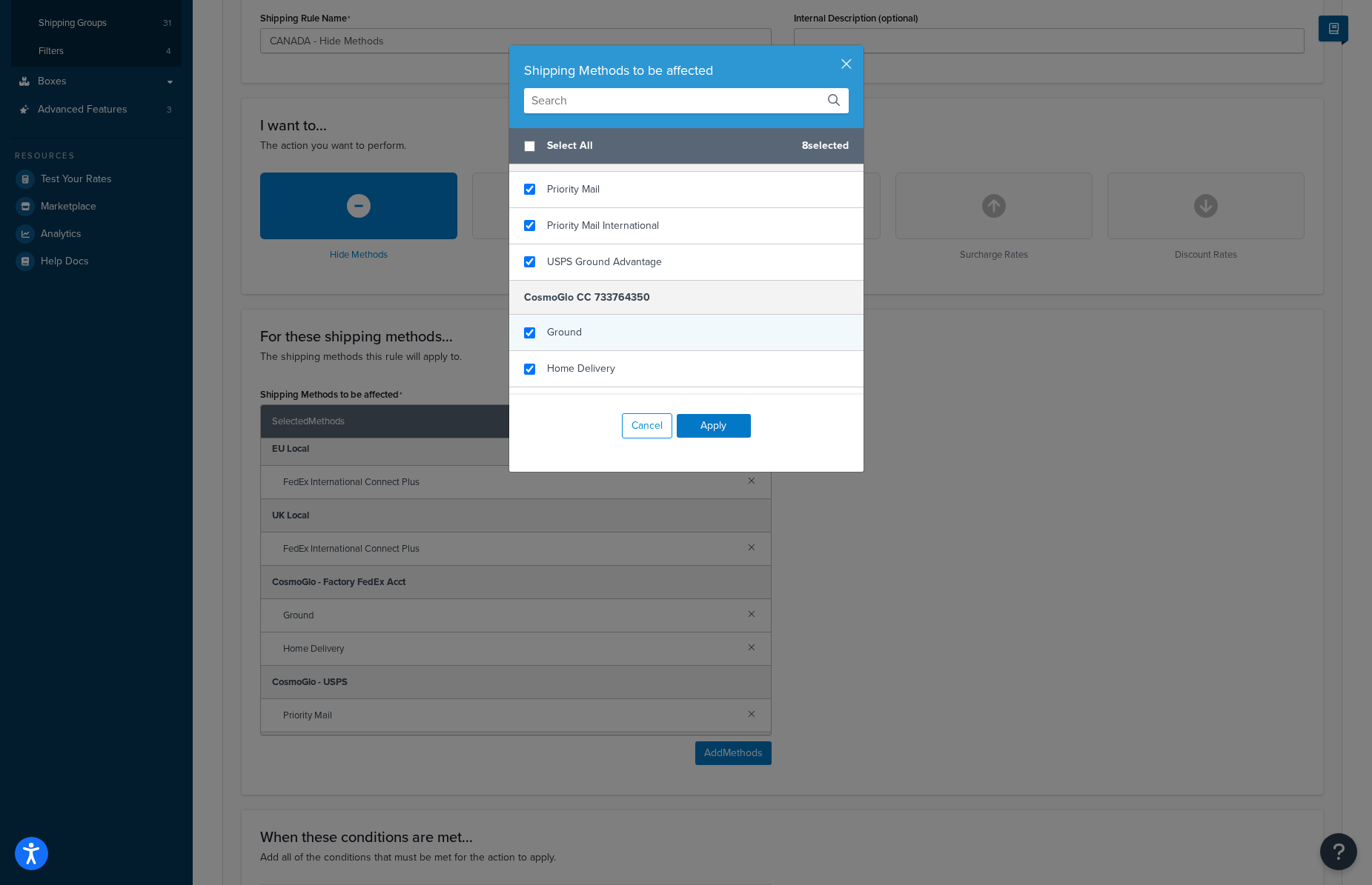
scroll to position [410, 0]
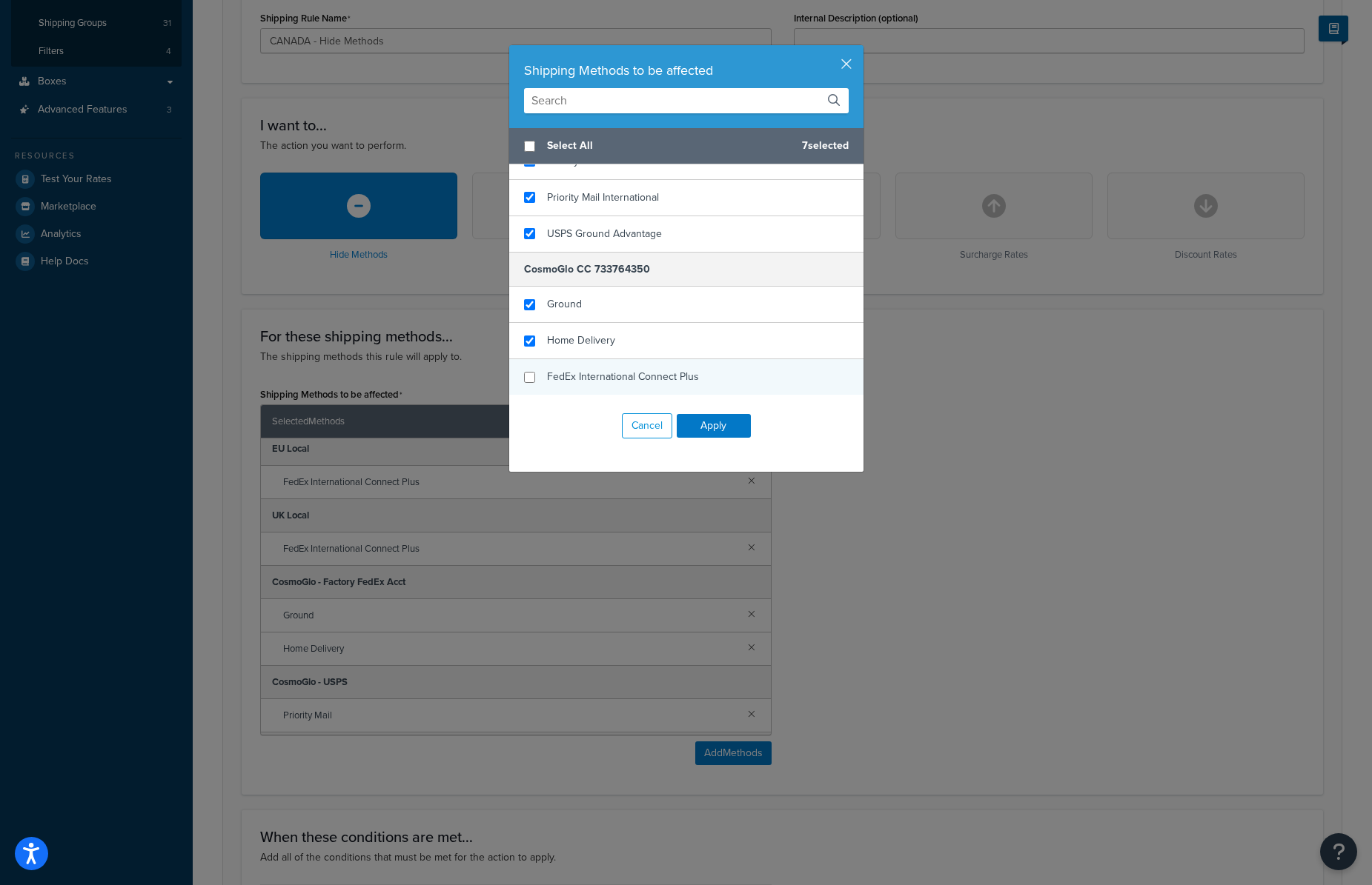
click at [588, 379] on span "FedEx International Connect Plus" at bounding box center [623, 376] width 152 height 16
checkbox input "true"
drag, startPoint x: 599, startPoint y: 374, endPoint x: 609, endPoint y: 380, distance: 11.7
click at [599, 374] on span "FedEx International Connect Plus" at bounding box center [623, 376] width 152 height 16
click at [712, 429] on button "Apply" at bounding box center [713, 425] width 74 height 23
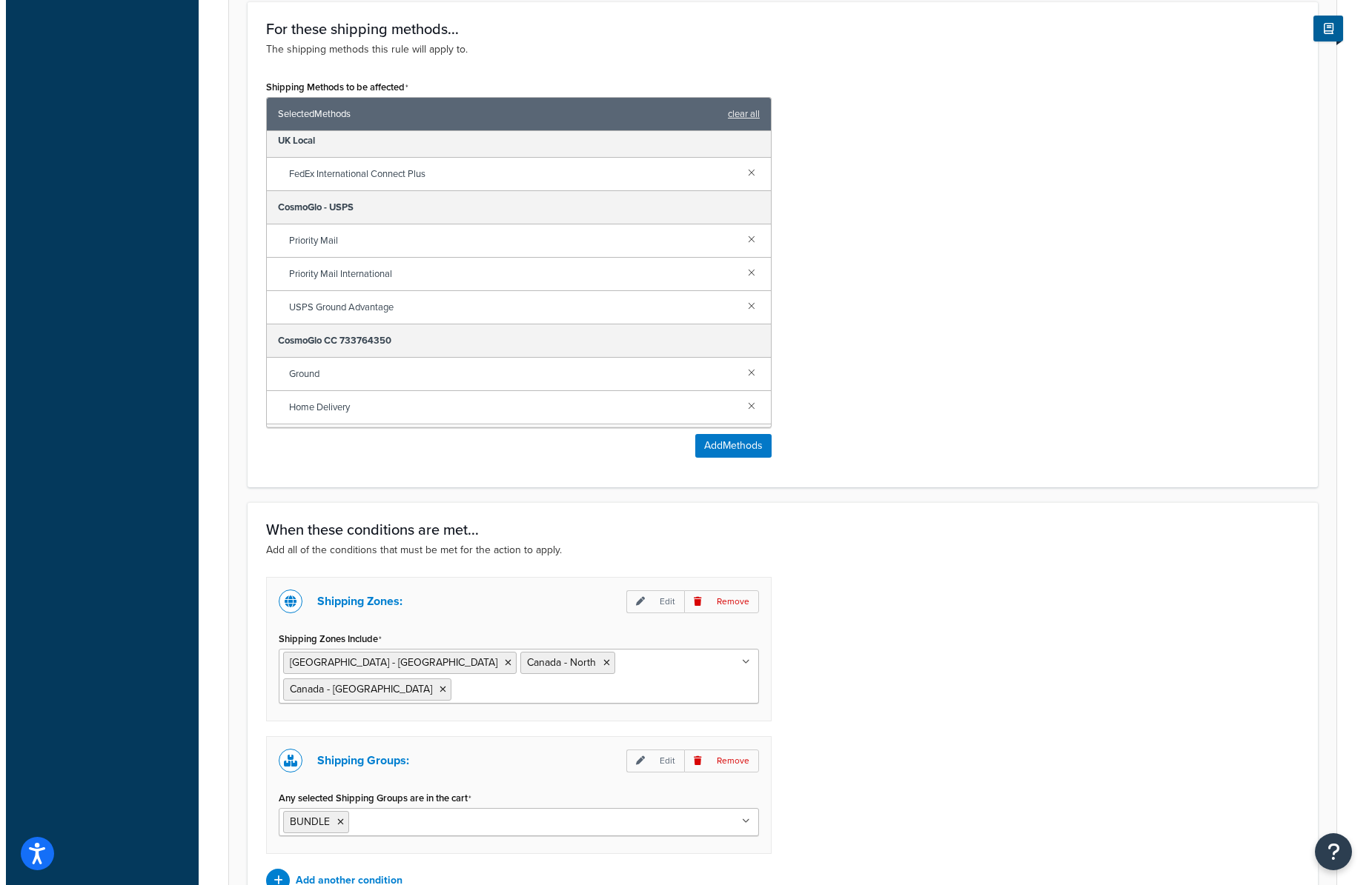
scroll to position [103, 0]
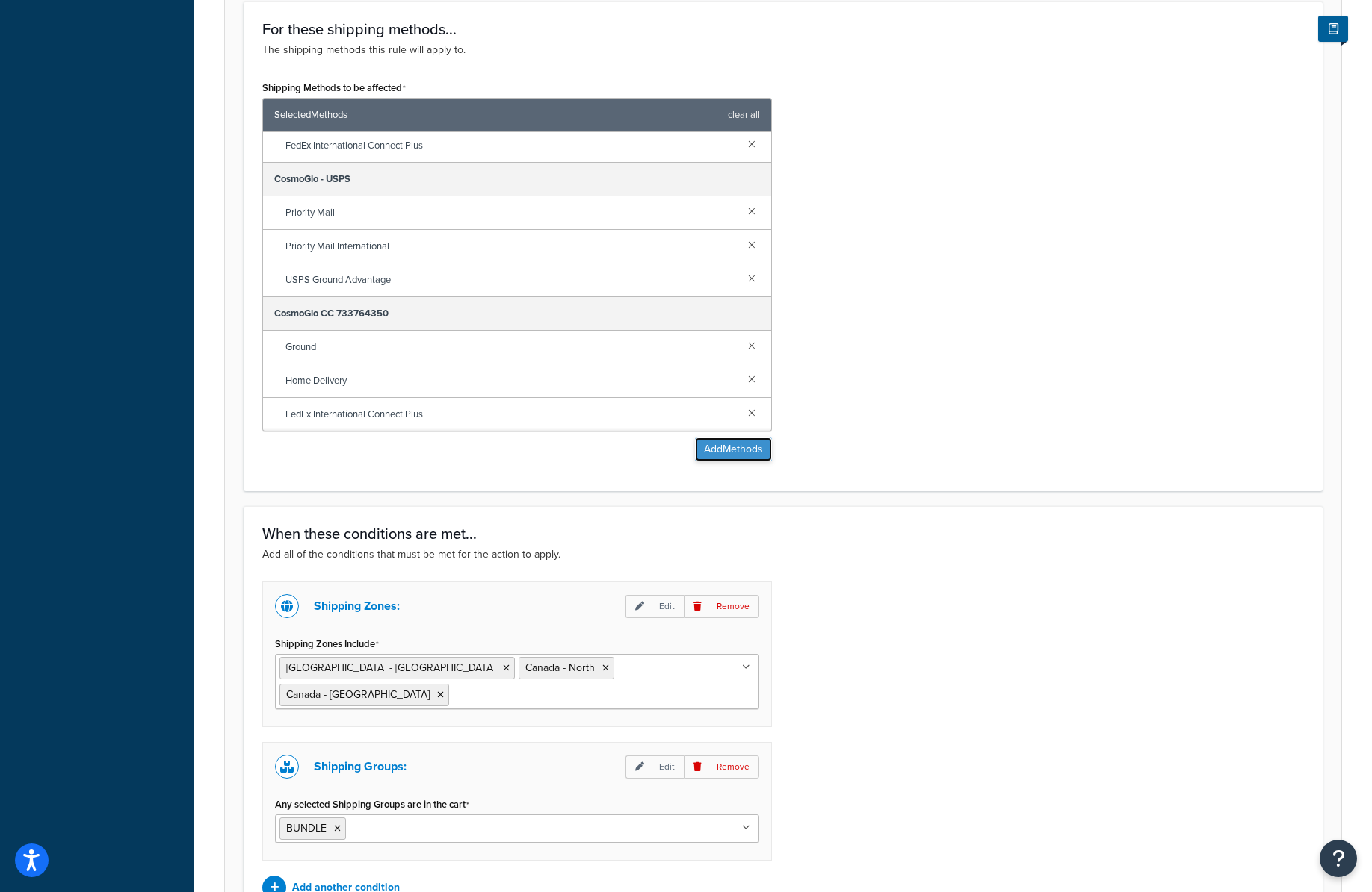
click at [714, 449] on button "Add Methods" at bounding box center [734, 449] width 77 height 24
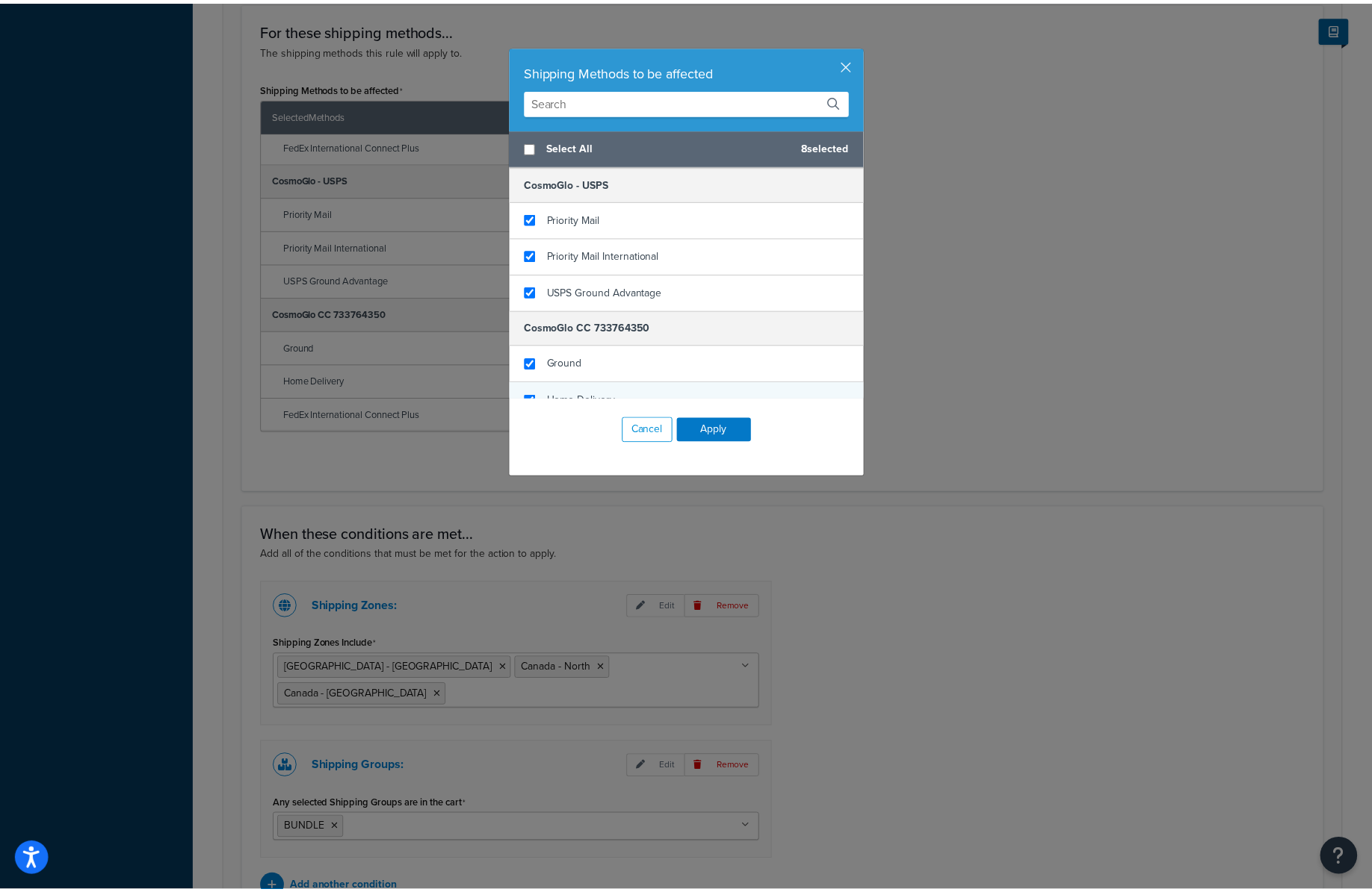
scroll to position [414, 0]
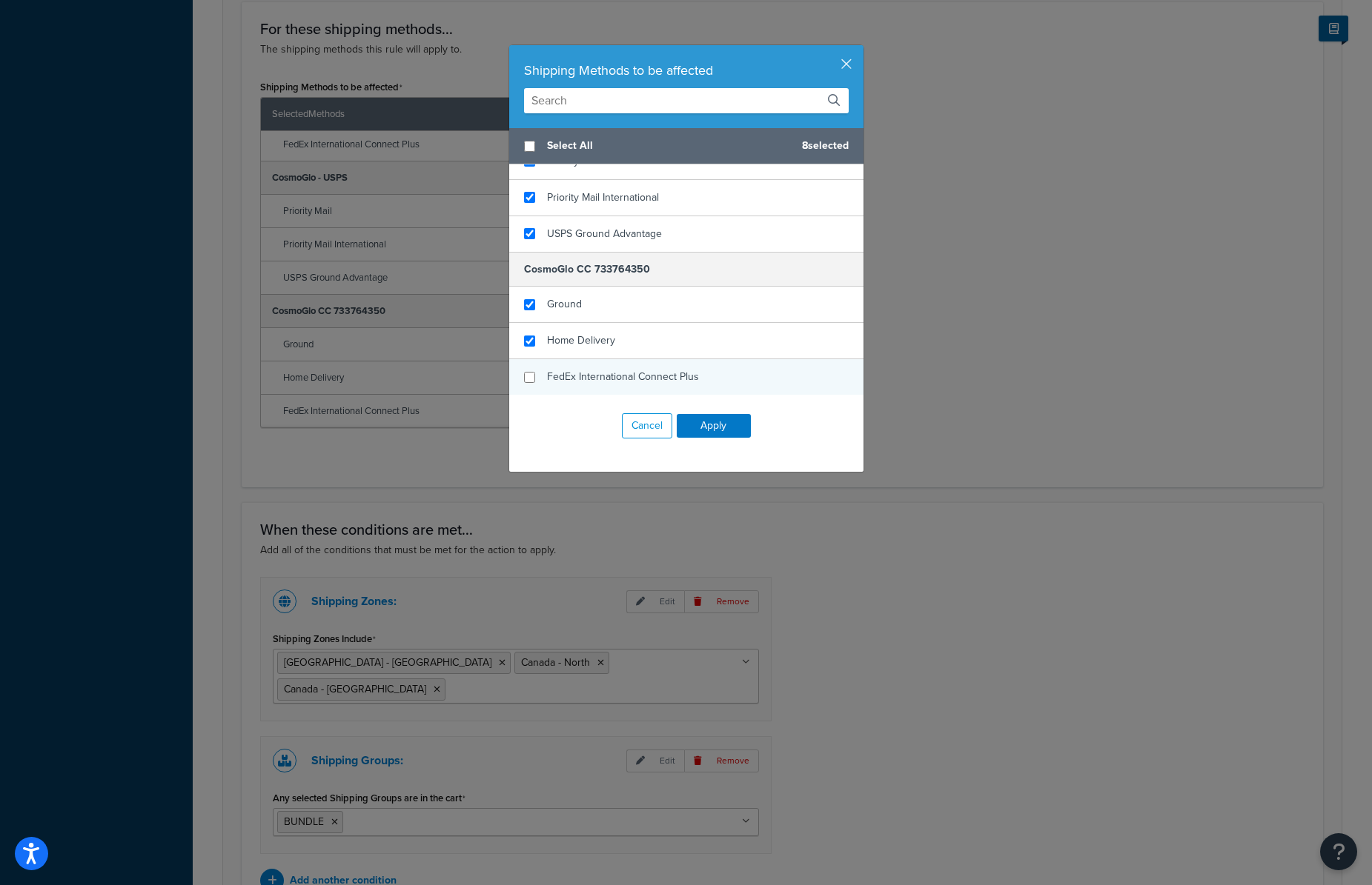
checkbox input "false"
drag, startPoint x: 649, startPoint y: 379, endPoint x: 674, endPoint y: 409, distance: 39.1
click at [649, 379] on span "FedEx International Connect Plus" at bounding box center [623, 376] width 152 height 16
click at [712, 429] on button "Apply" at bounding box center [713, 425] width 74 height 23
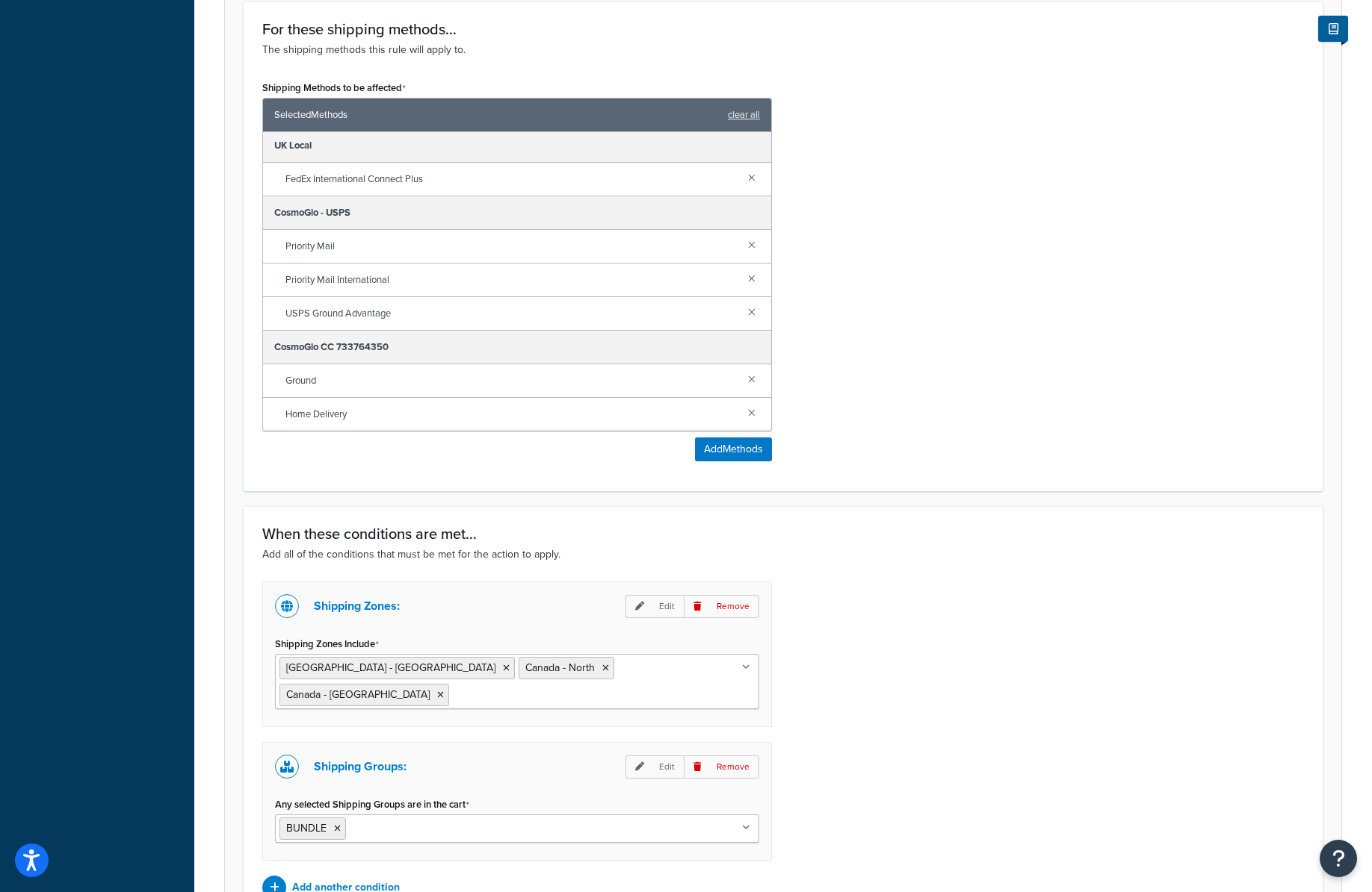
scroll to position [747, 0]
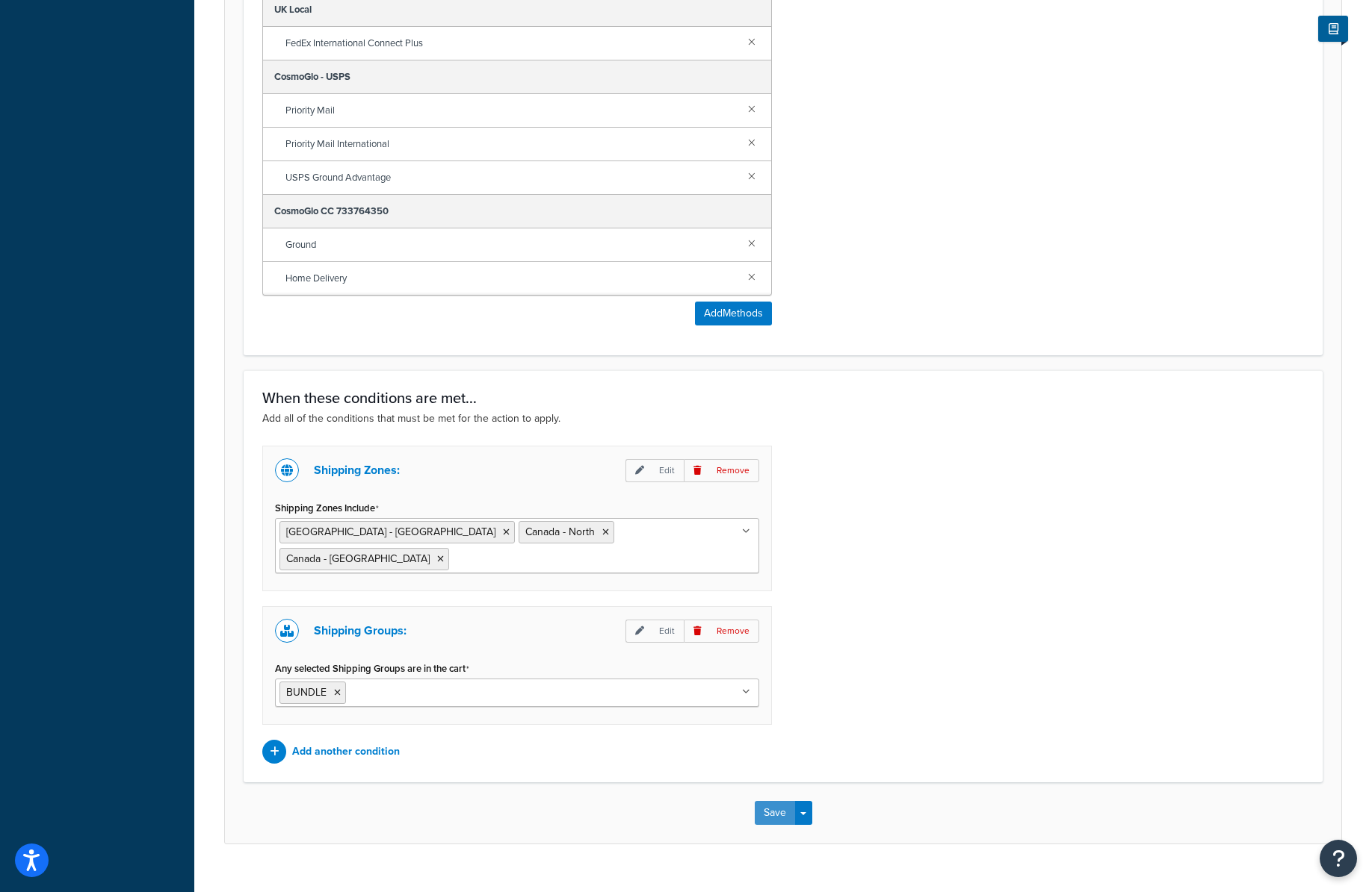
click at [767, 802] on button "Save" at bounding box center [775, 813] width 40 height 24
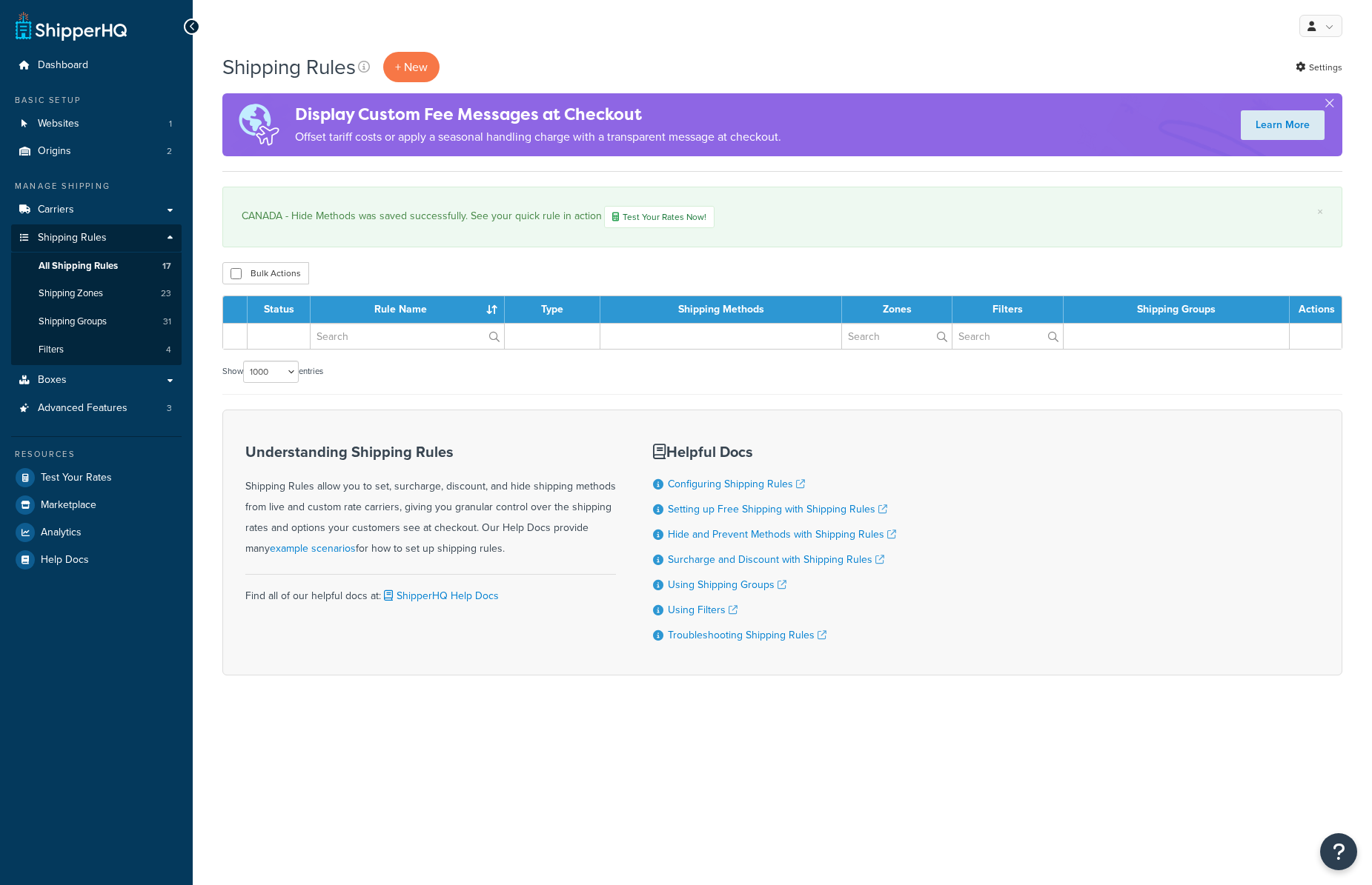
select select "1000"
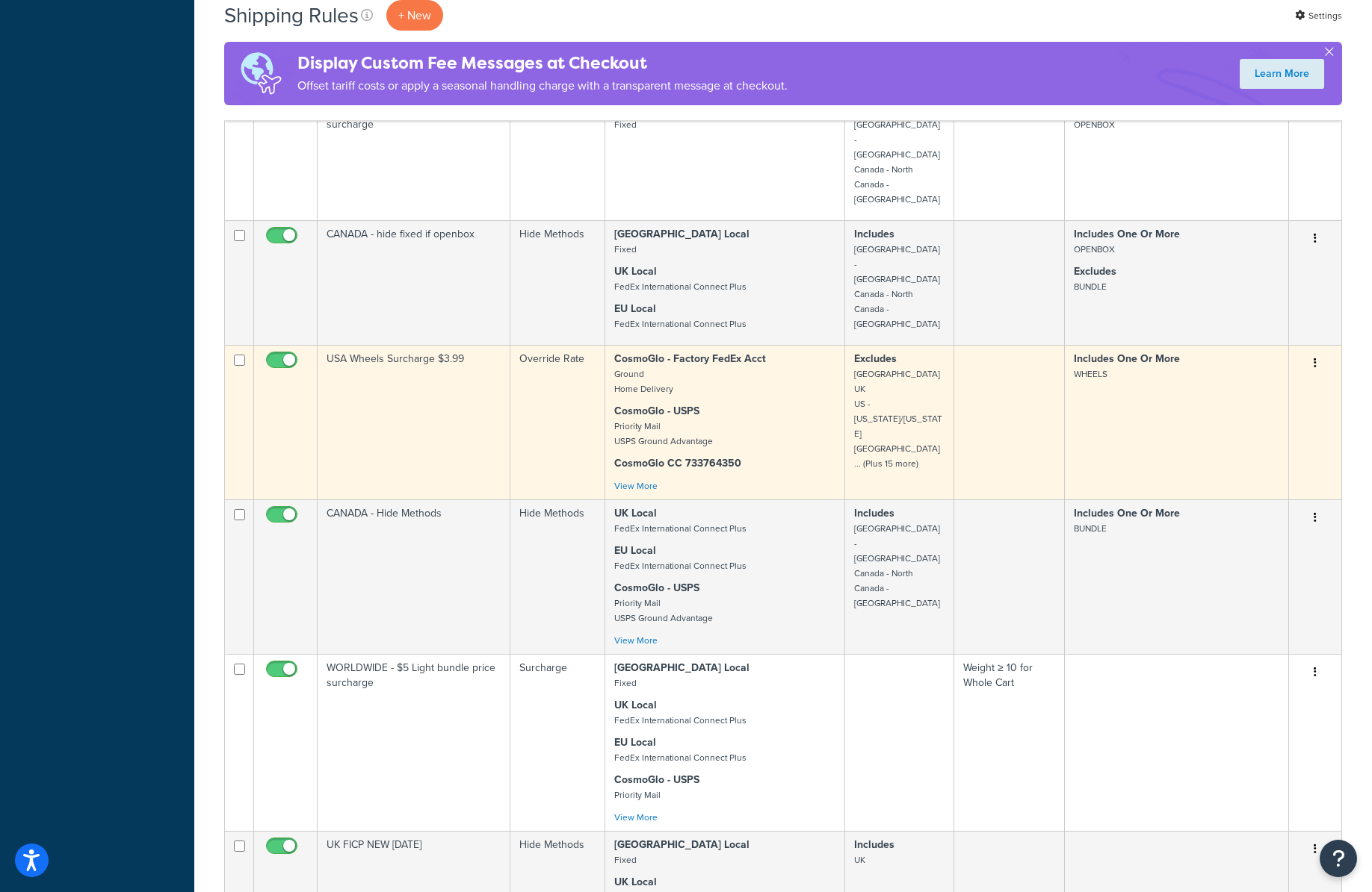
scroll to position [1605, 0]
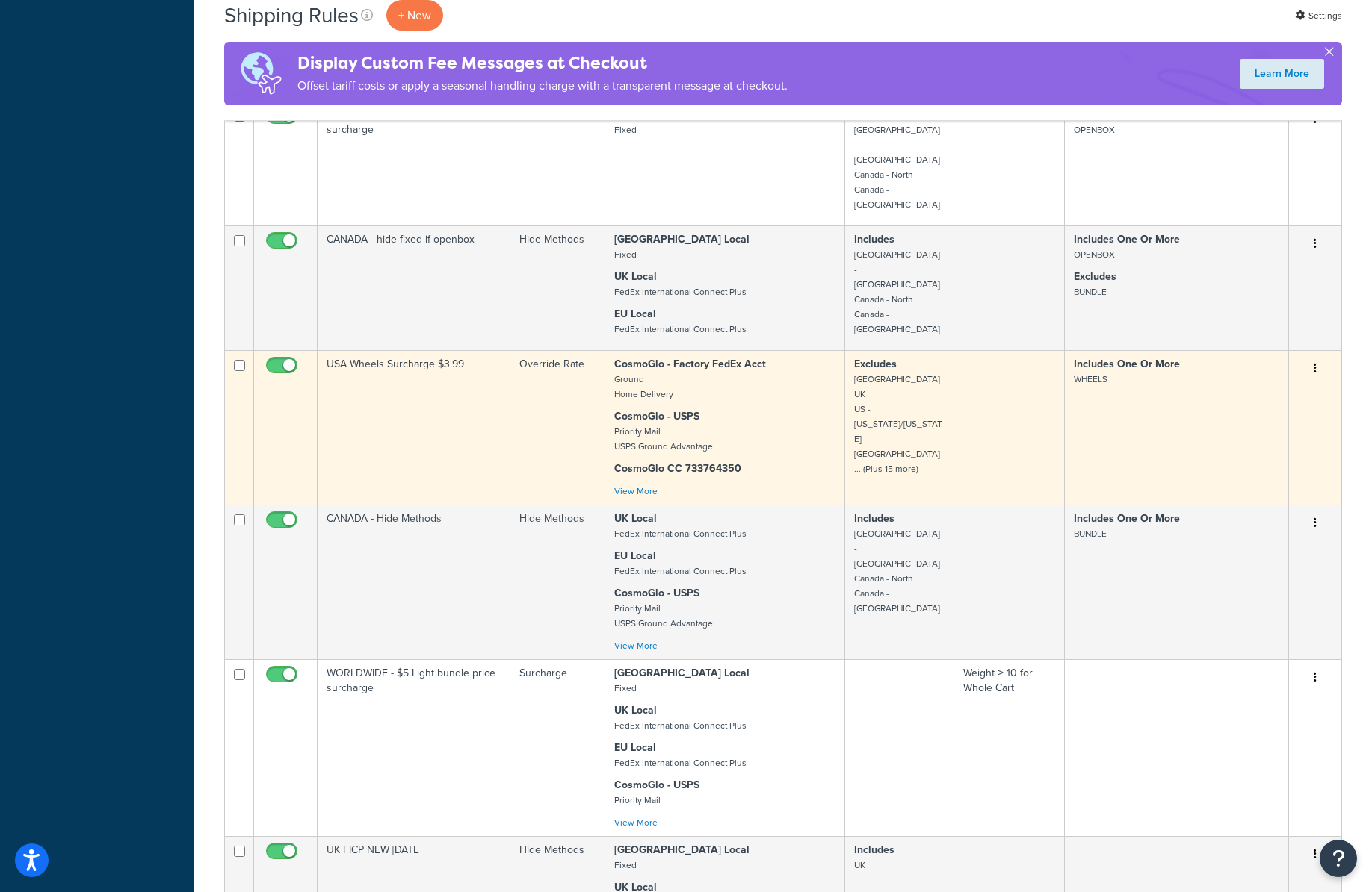
click at [402, 359] on td "USA Wheels Surcharge $3.99" at bounding box center [414, 428] width 193 height 154
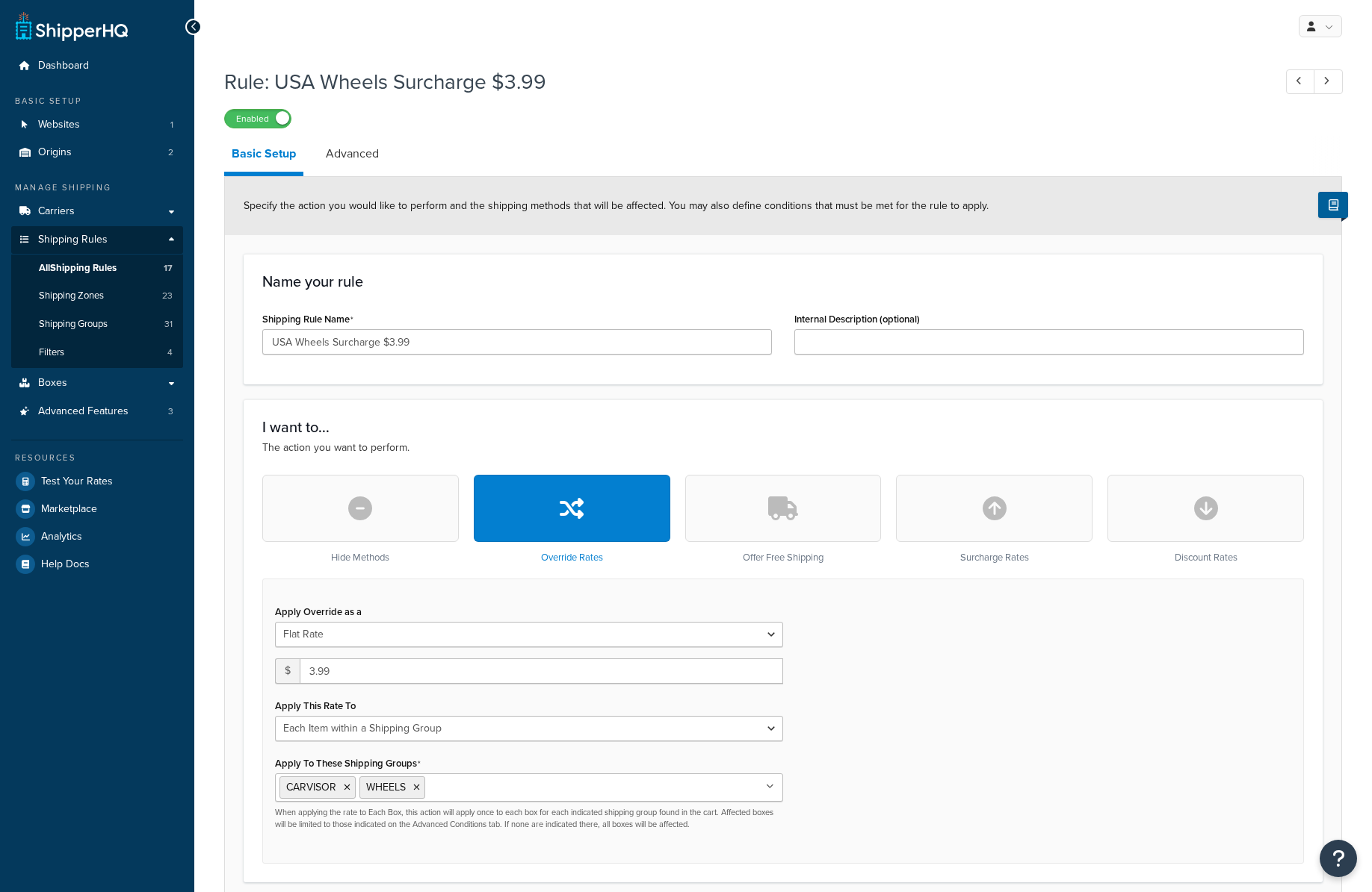
select select "ITEM"
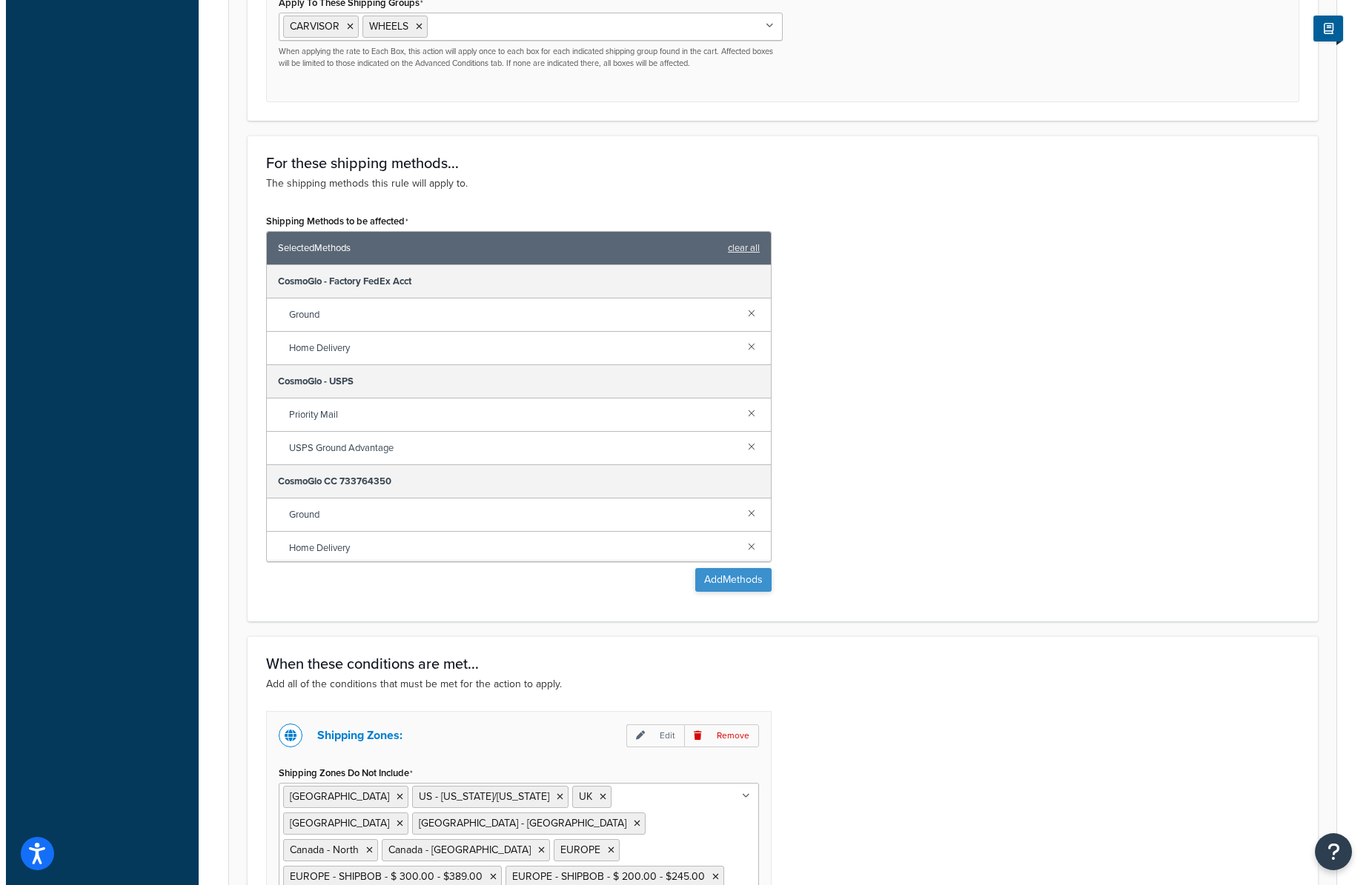
scroll to position [762, 0]
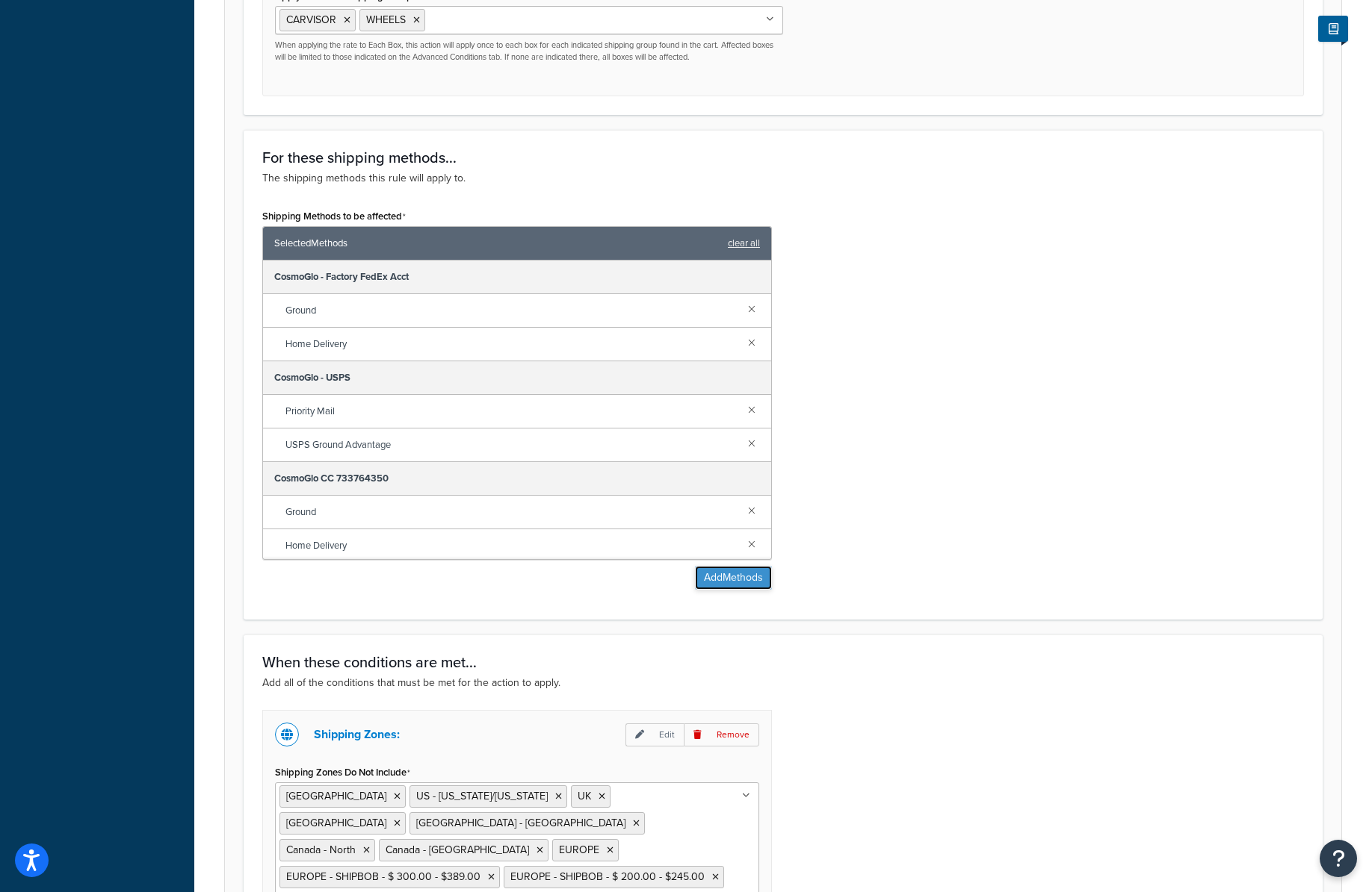
click at [732, 574] on button "Add Methods" at bounding box center [734, 577] width 77 height 24
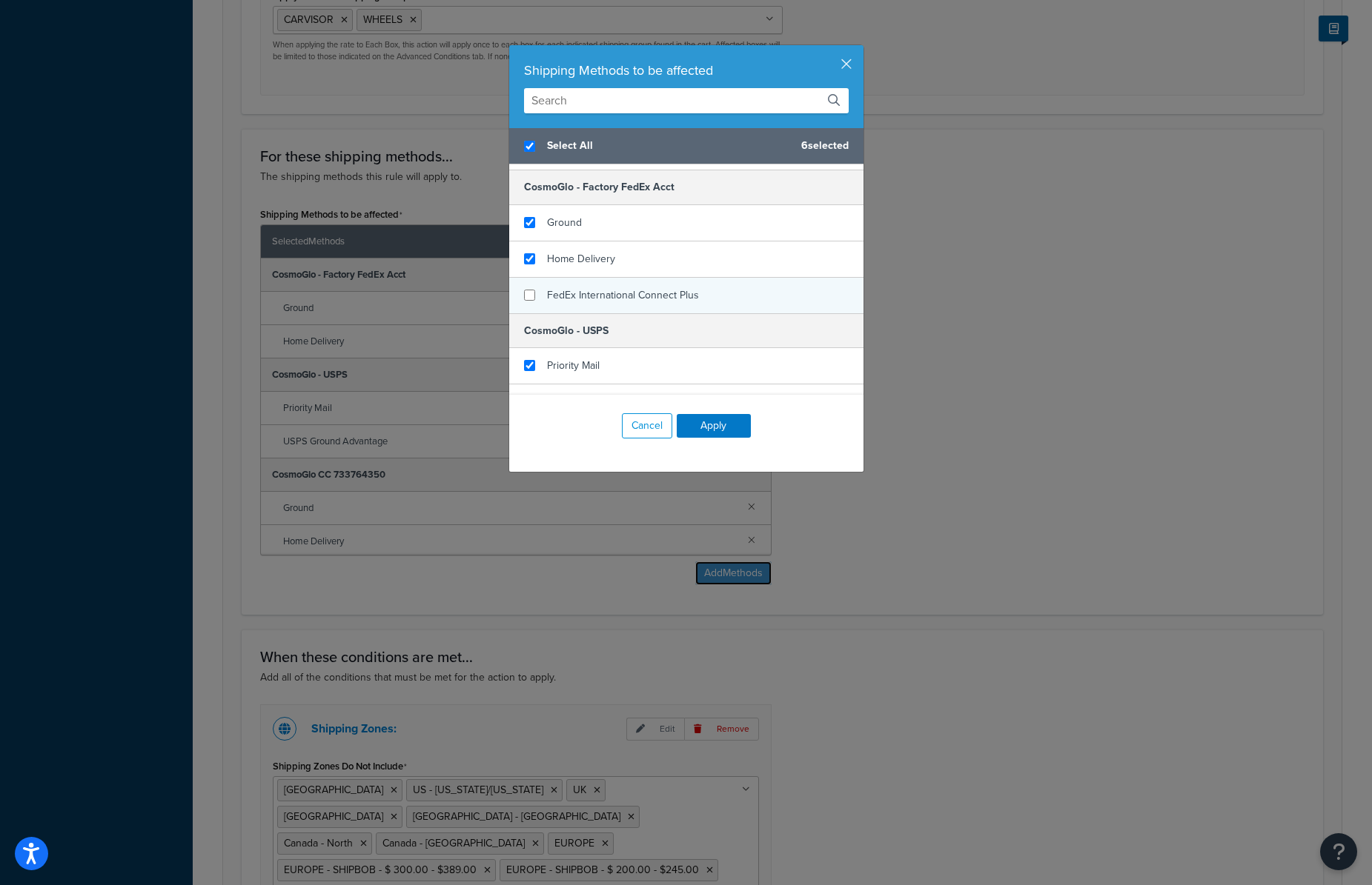
scroll to position [189, 0]
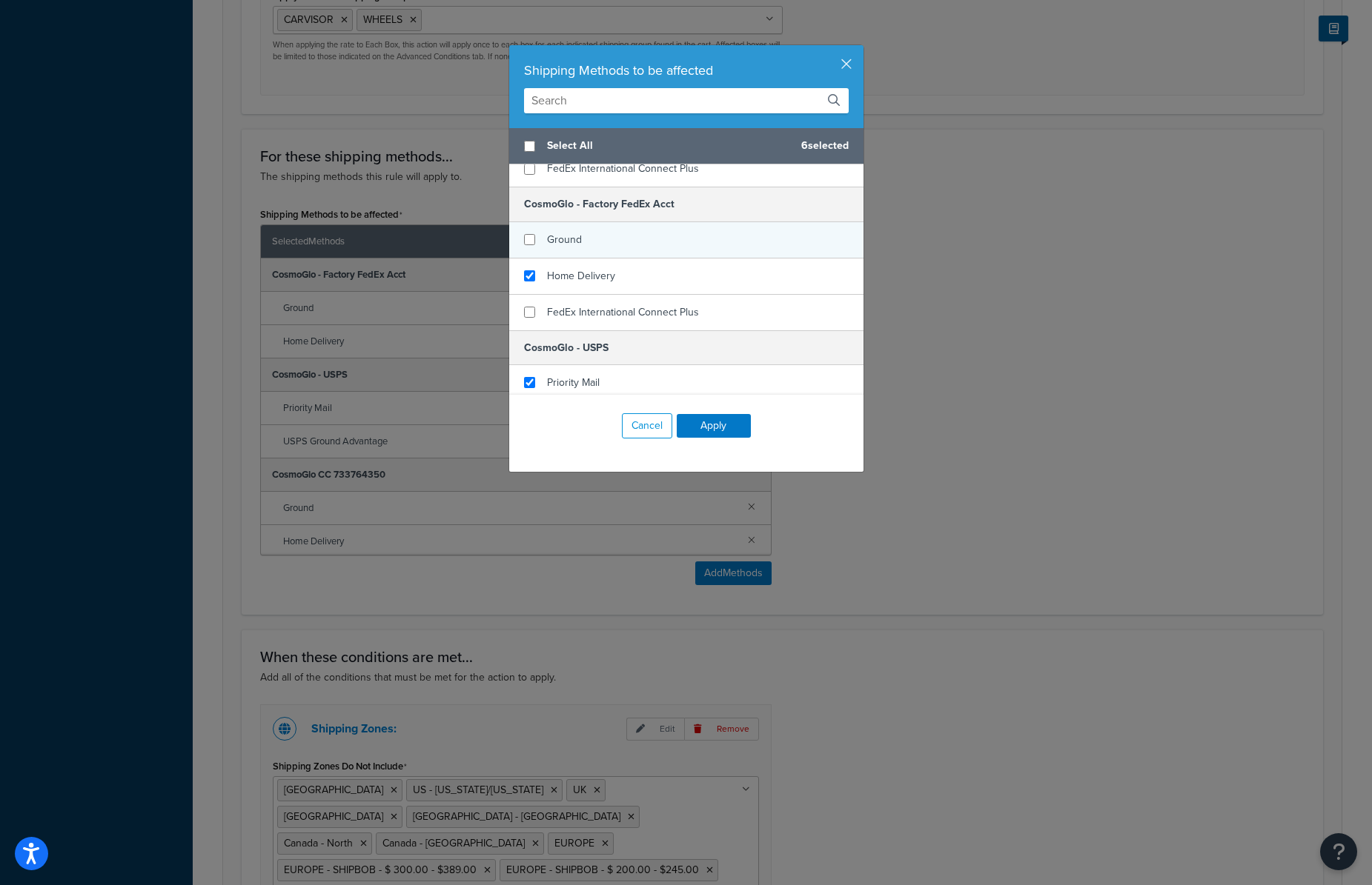
checkbox input "false"
click at [603, 244] on div "Ground" at bounding box center [686, 241] width 354 height 37
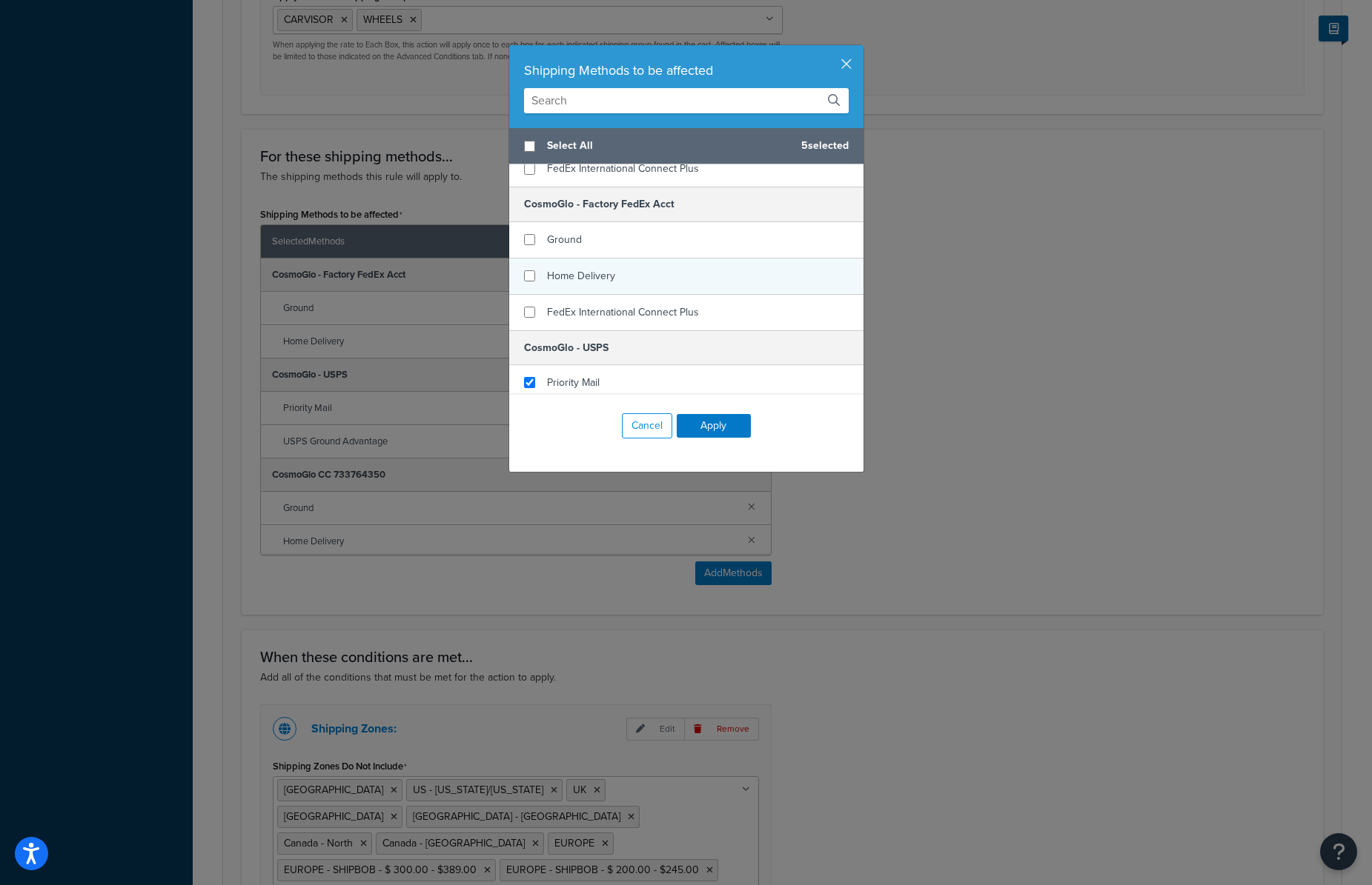
checkbox input "false"
click at [600, 269] on span "Home Delivery" at bounding box center [581, 276] width 68 height 16
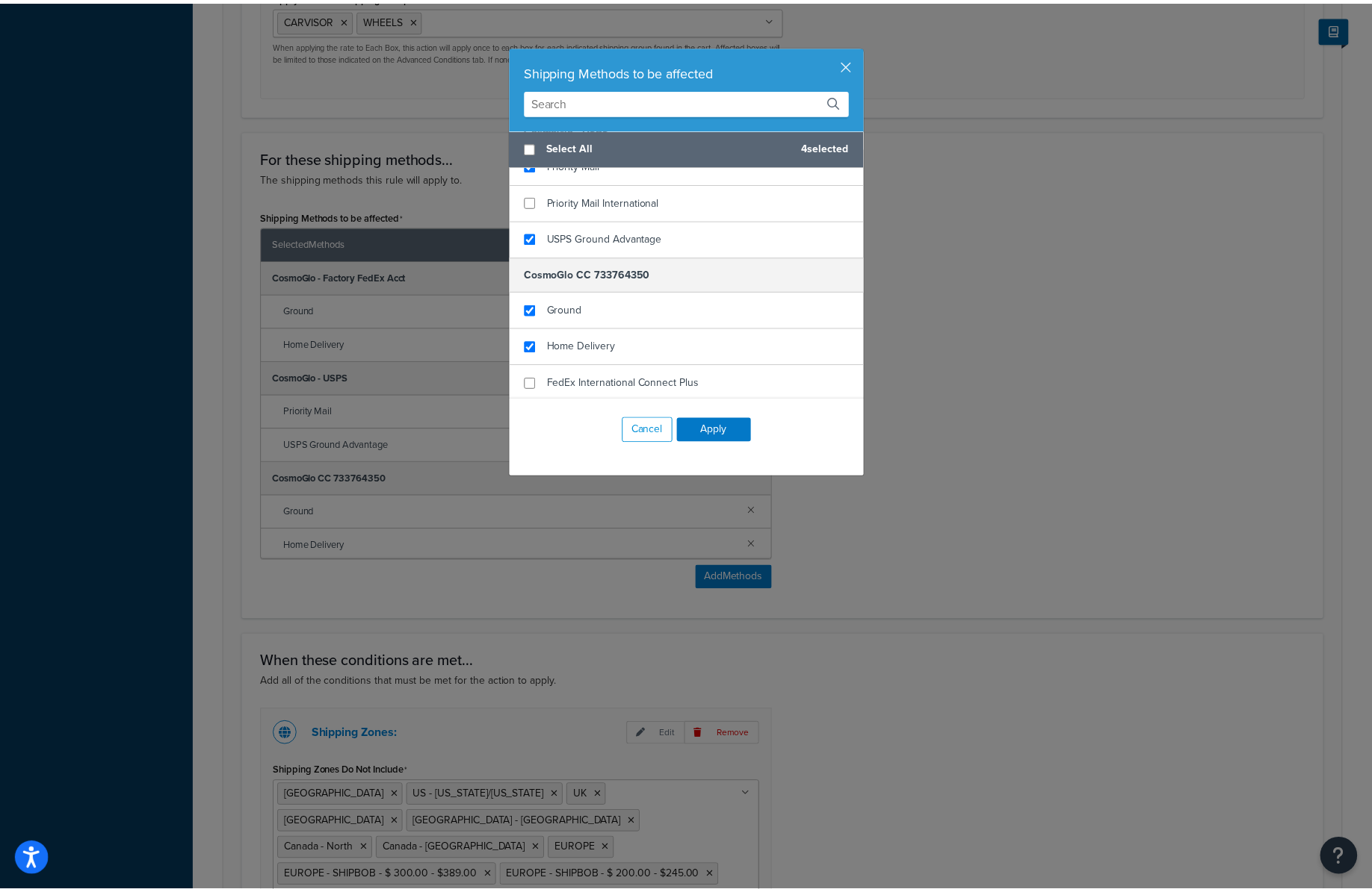
scroll to position [414, 0]
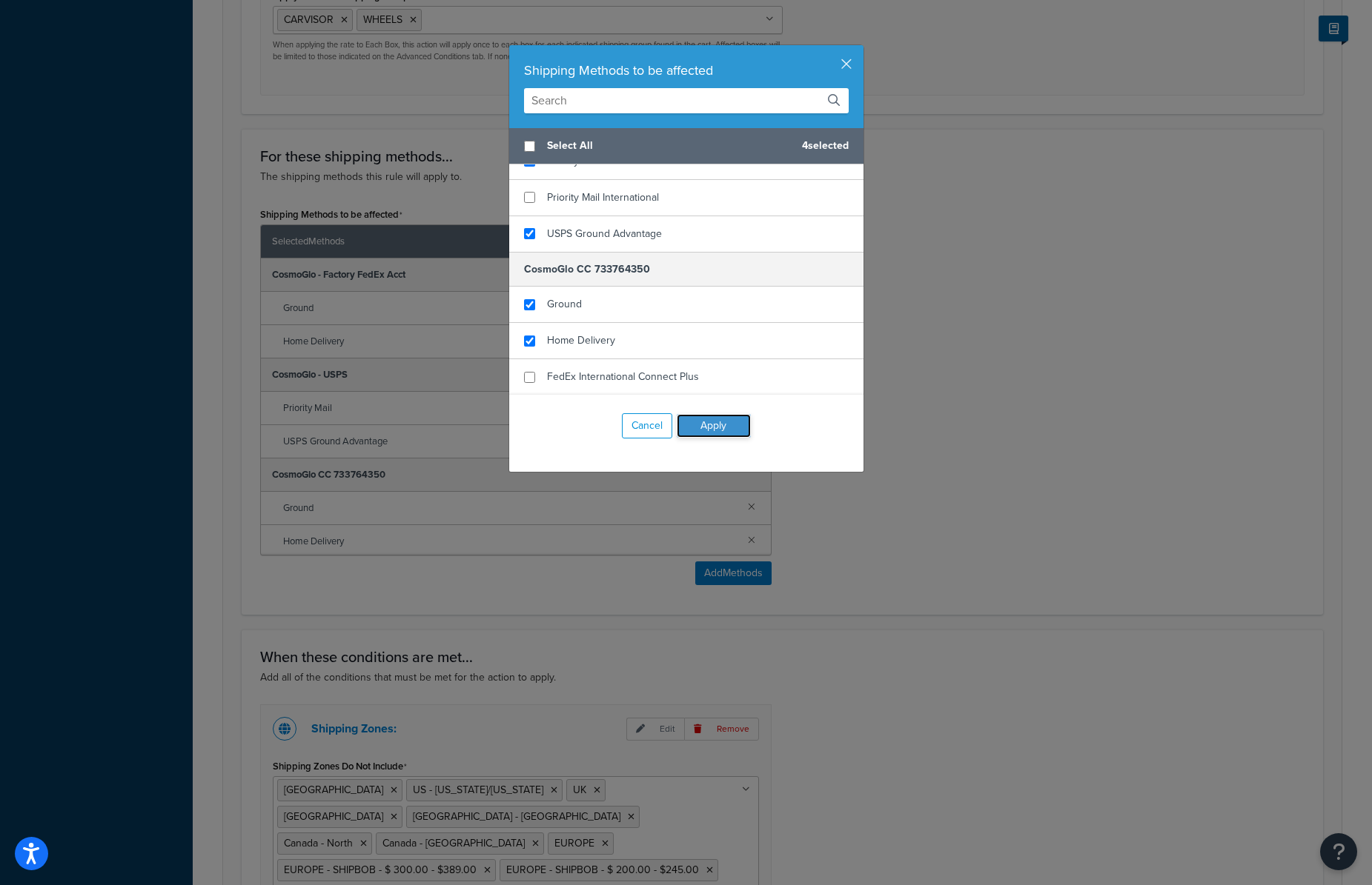
click at [704, 418] on button "Apply" at bounding box center [713, 425] width 74 height 23
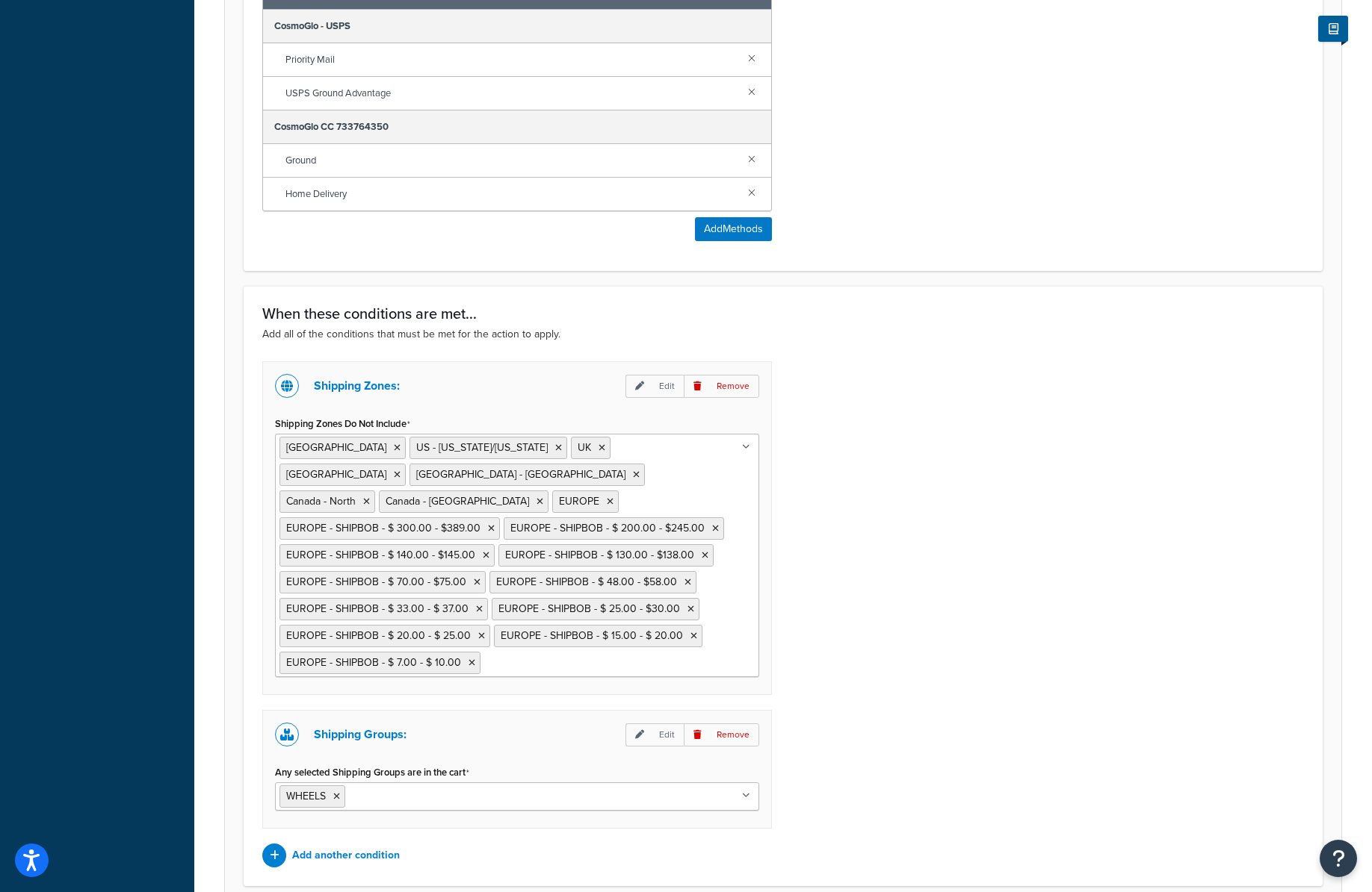
scroll to position [1122, 0]
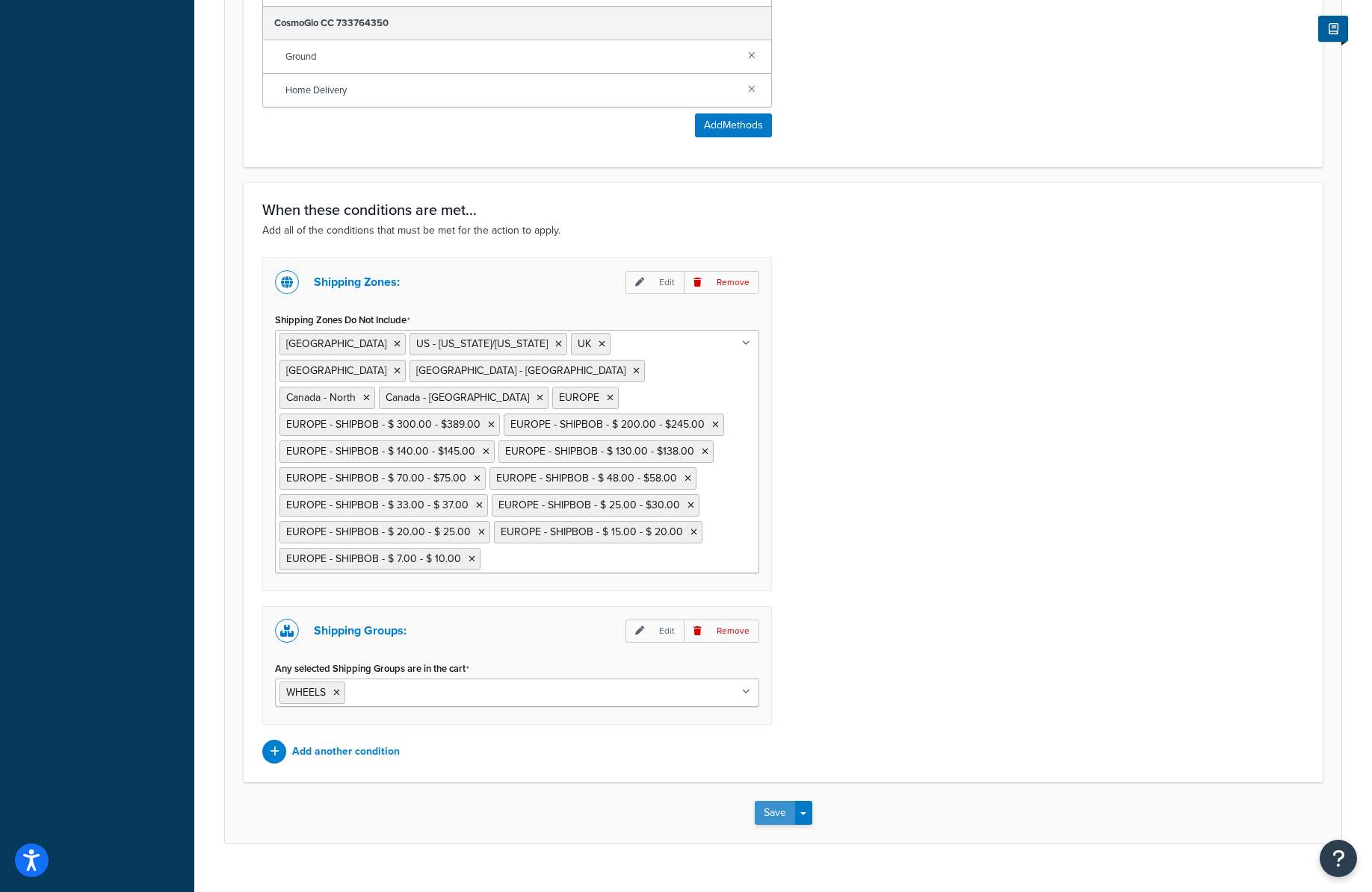
click at [761, 802] on button "Save" at bounding box center [775, 813] width 40 height 24
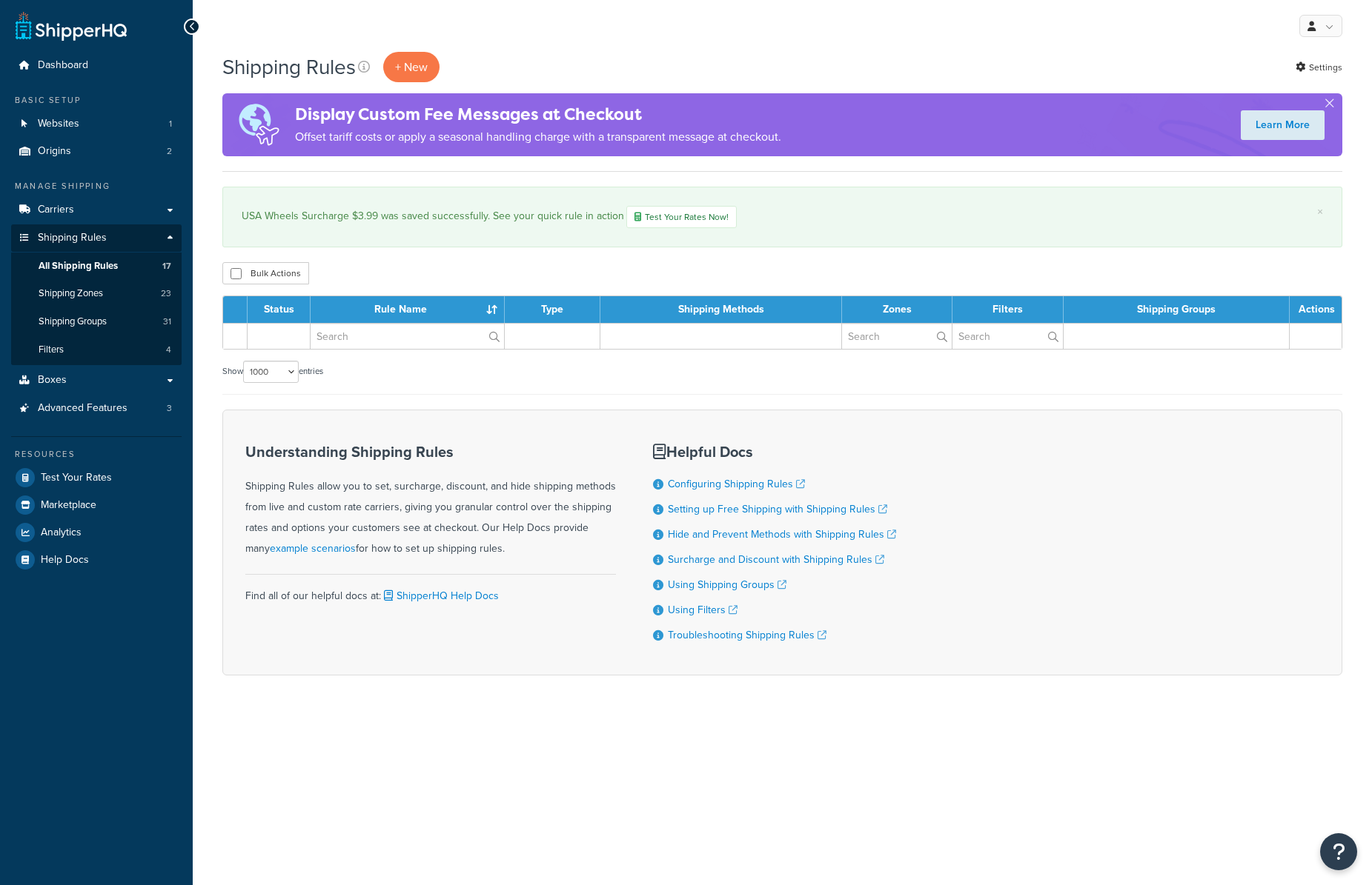
select select "1000"
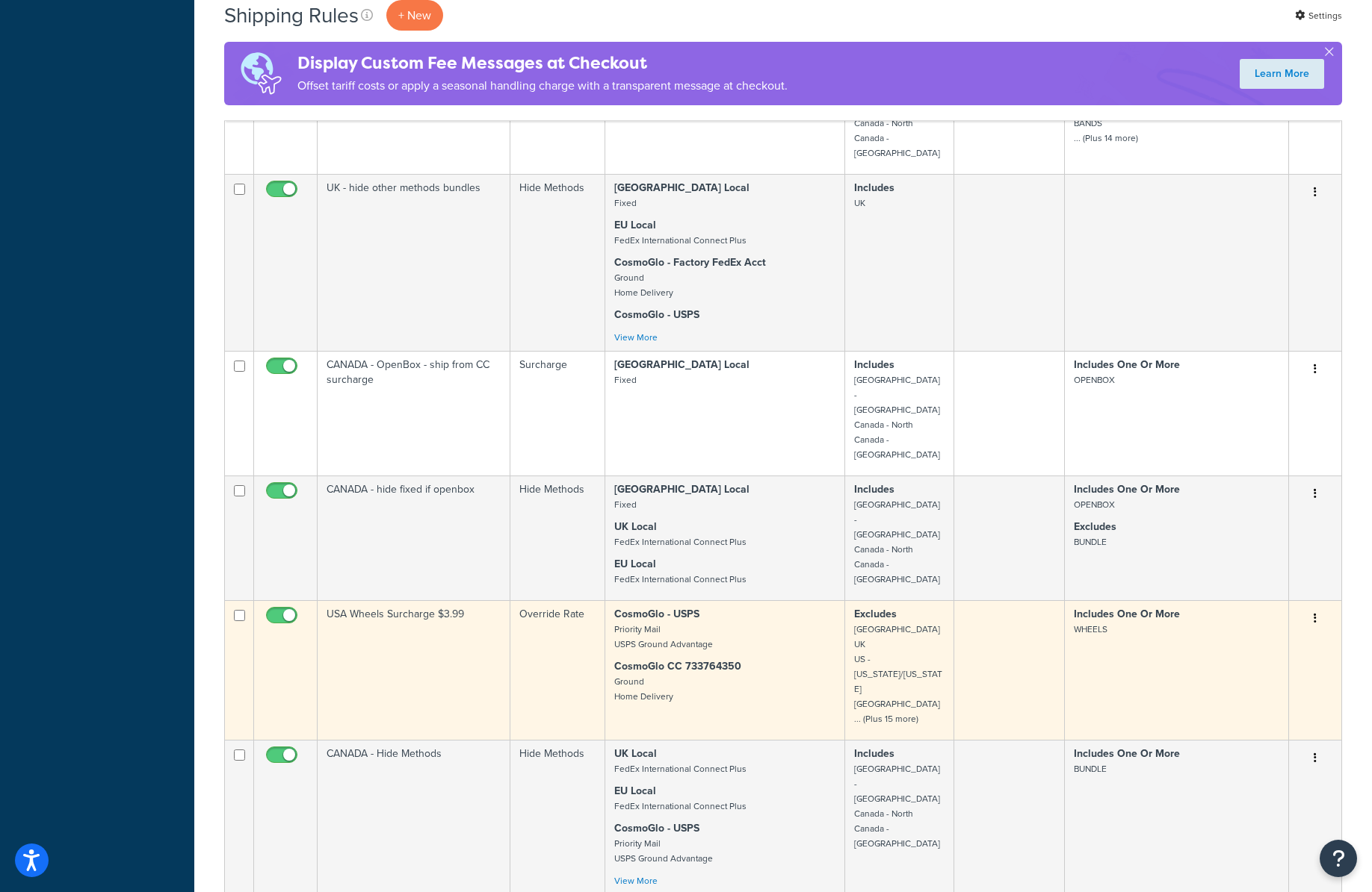
scroll to position [1236, 0]
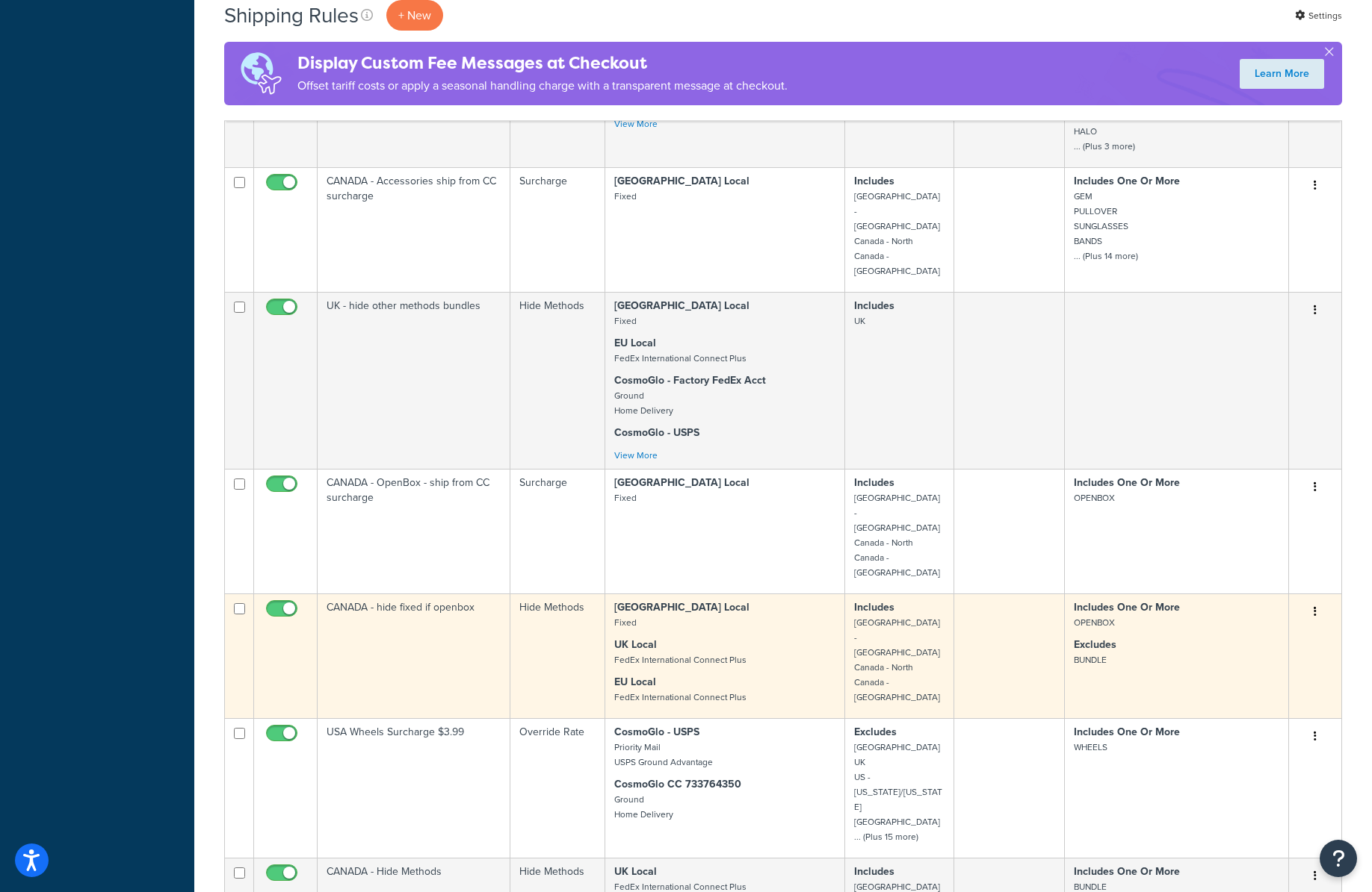
click at [452, 594] on td "CANADA - hide fixed if openbox" at bounding box center [414, 656] width 193 height 124
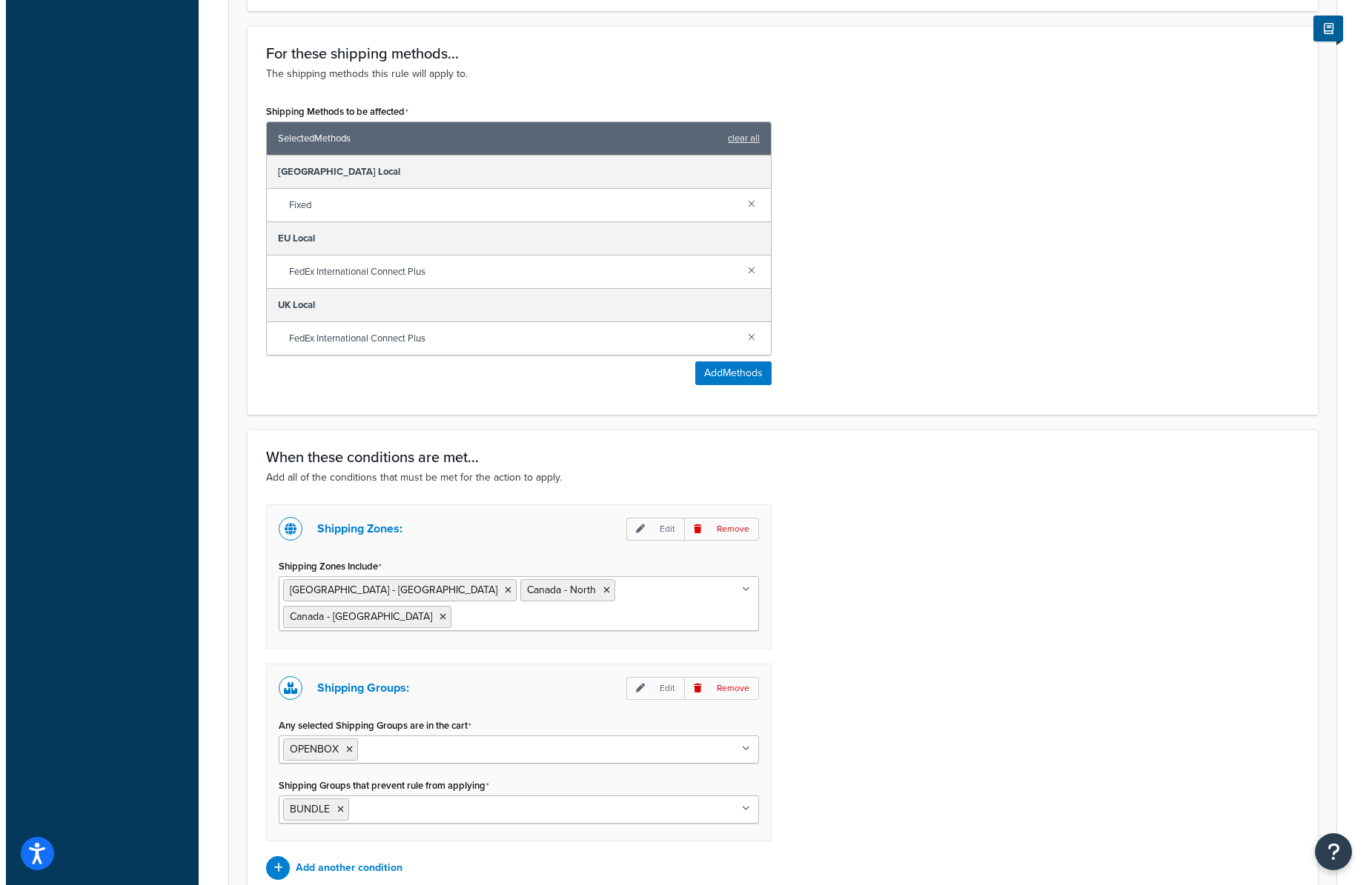
scroll to position [504, 0]
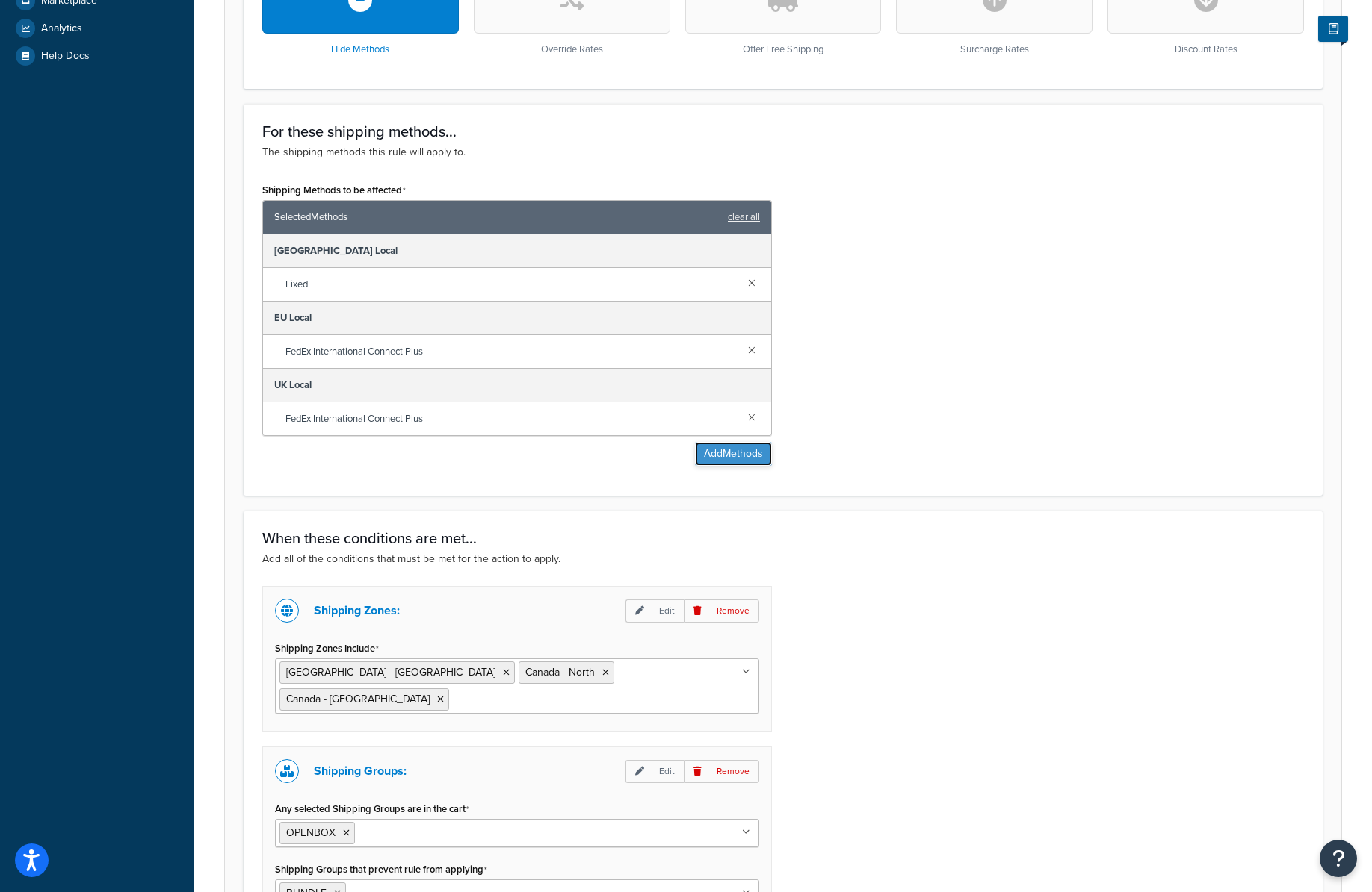
click at [731, 452] on button "Add Methods" at bounding box center [734, 454] width 77 height 24
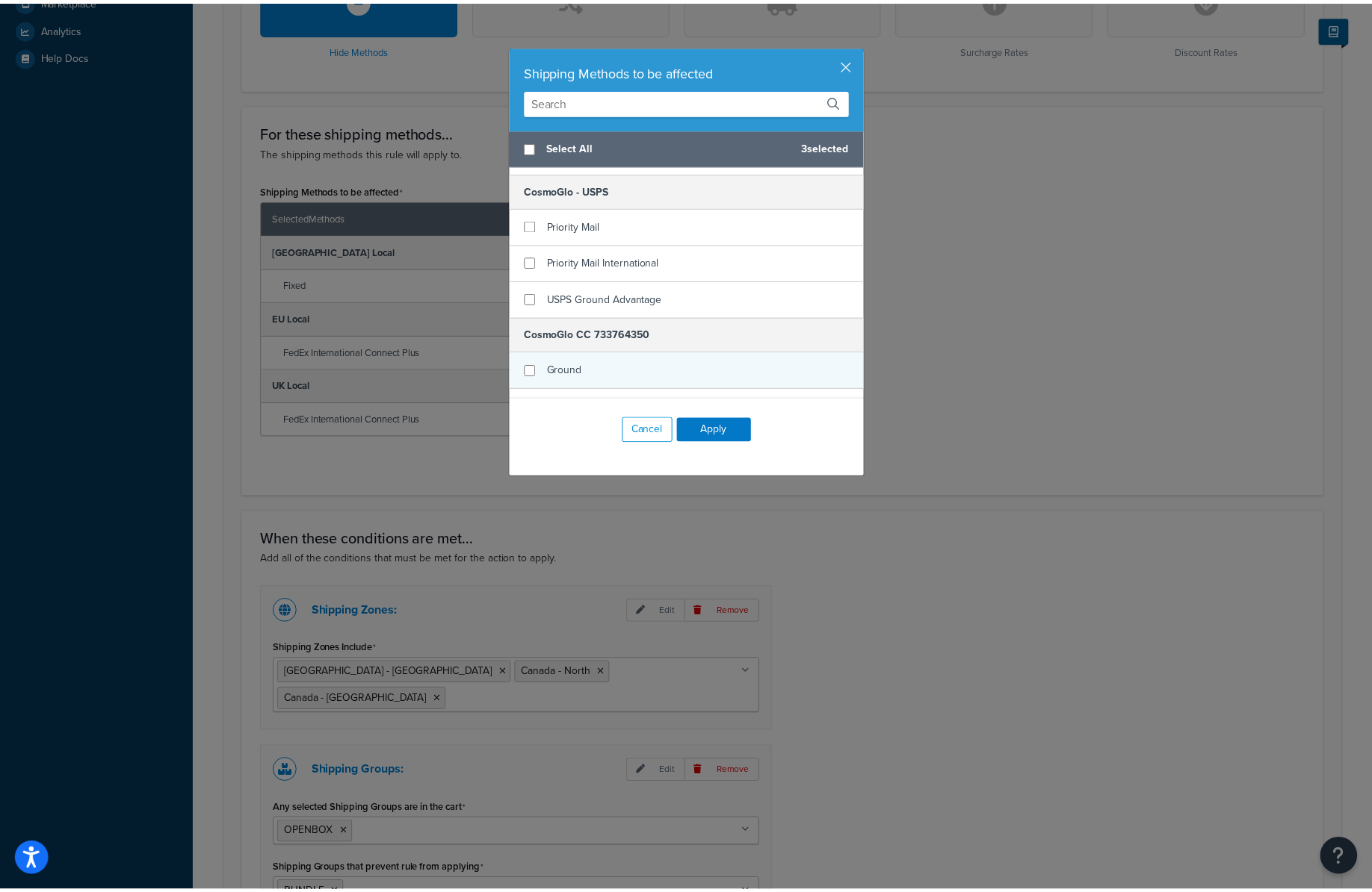
scroll to position [414, 0]
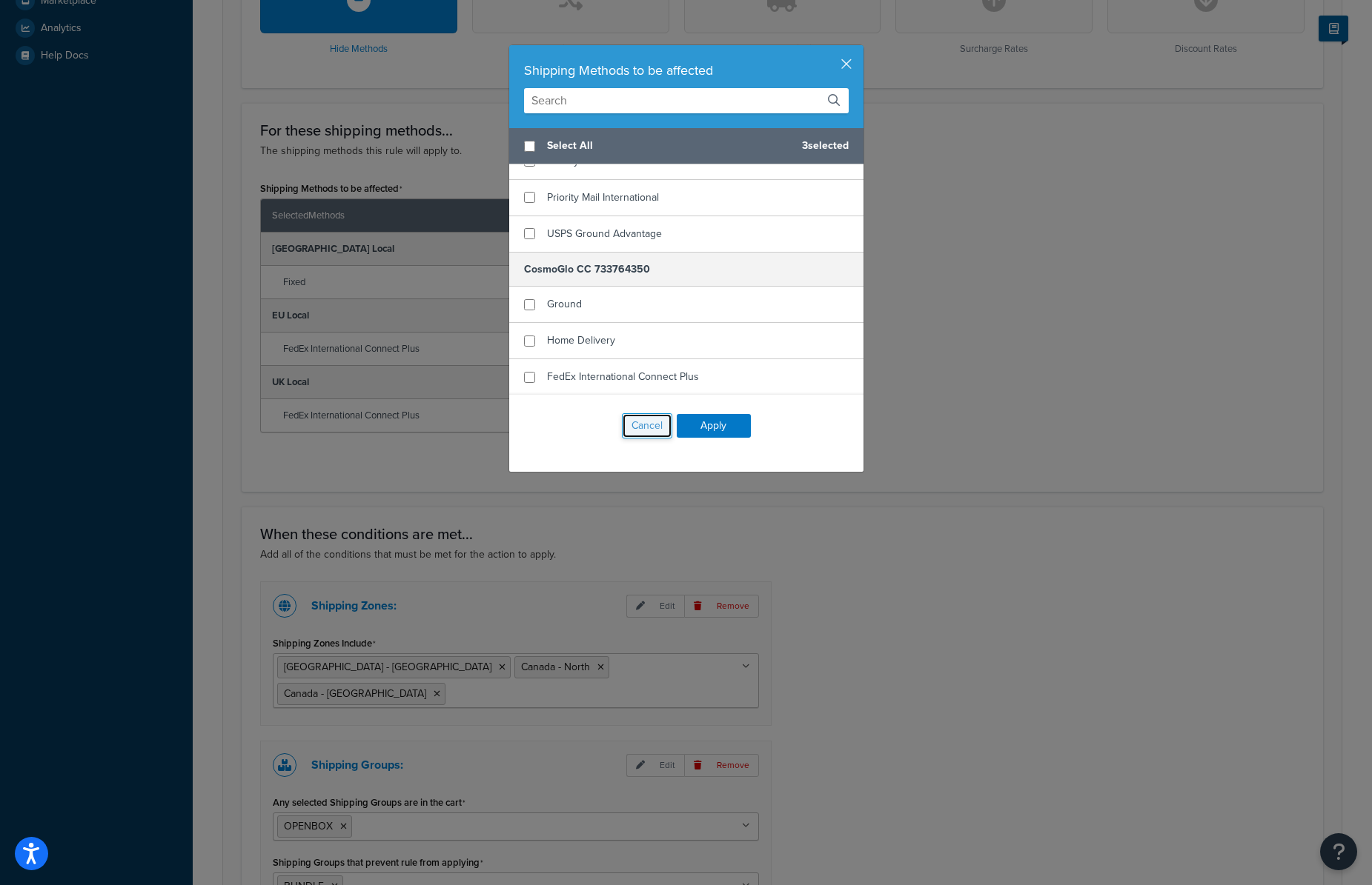
click at [643, 426] on button "Cancel" at bounding box center [647, 426] width 50 height 25
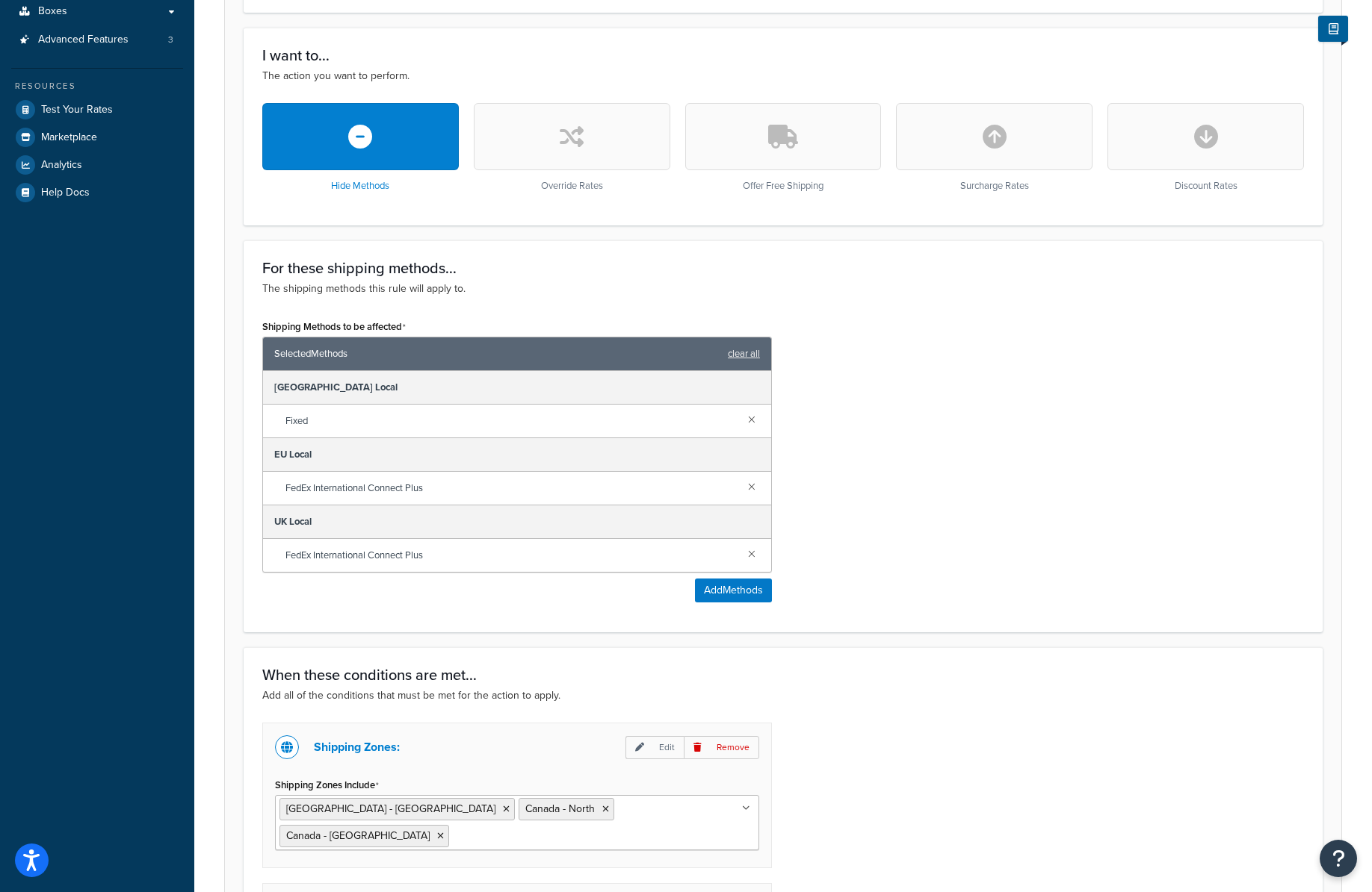
scroll to position [710, 0]
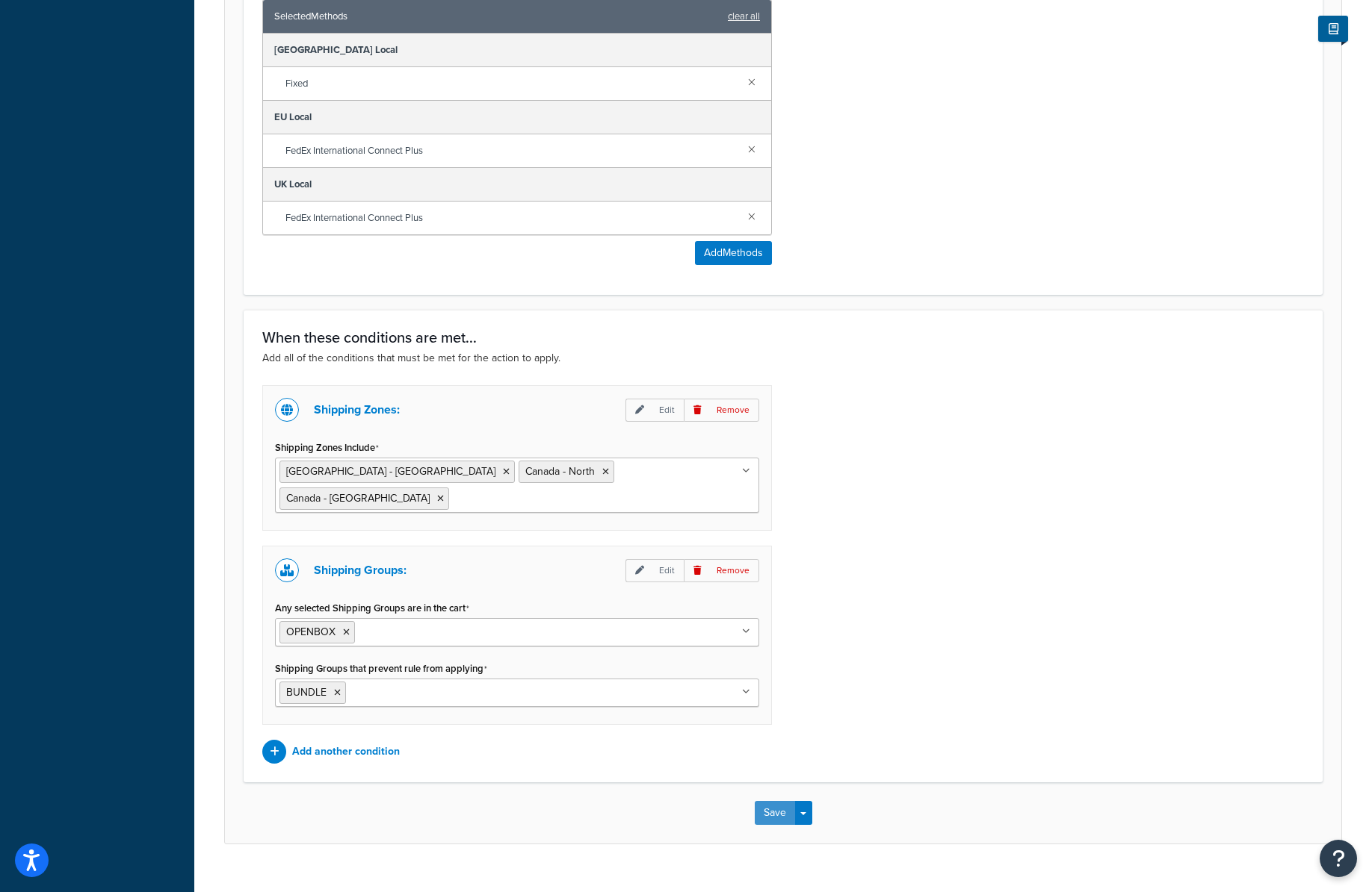
click at [769, 802] on button "Save" at bounding box center [775, 813] width 40 height 24
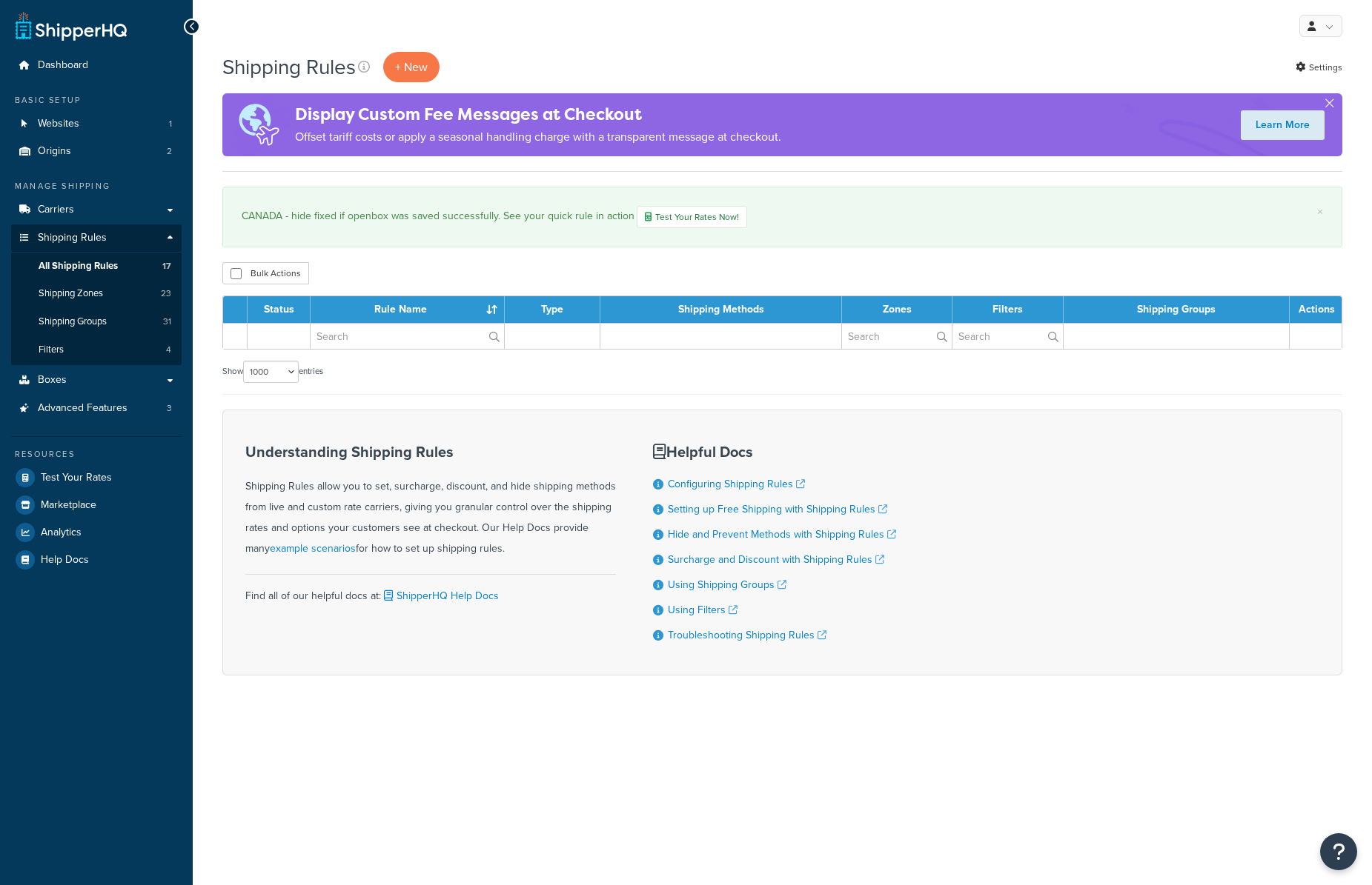
select select "1000"
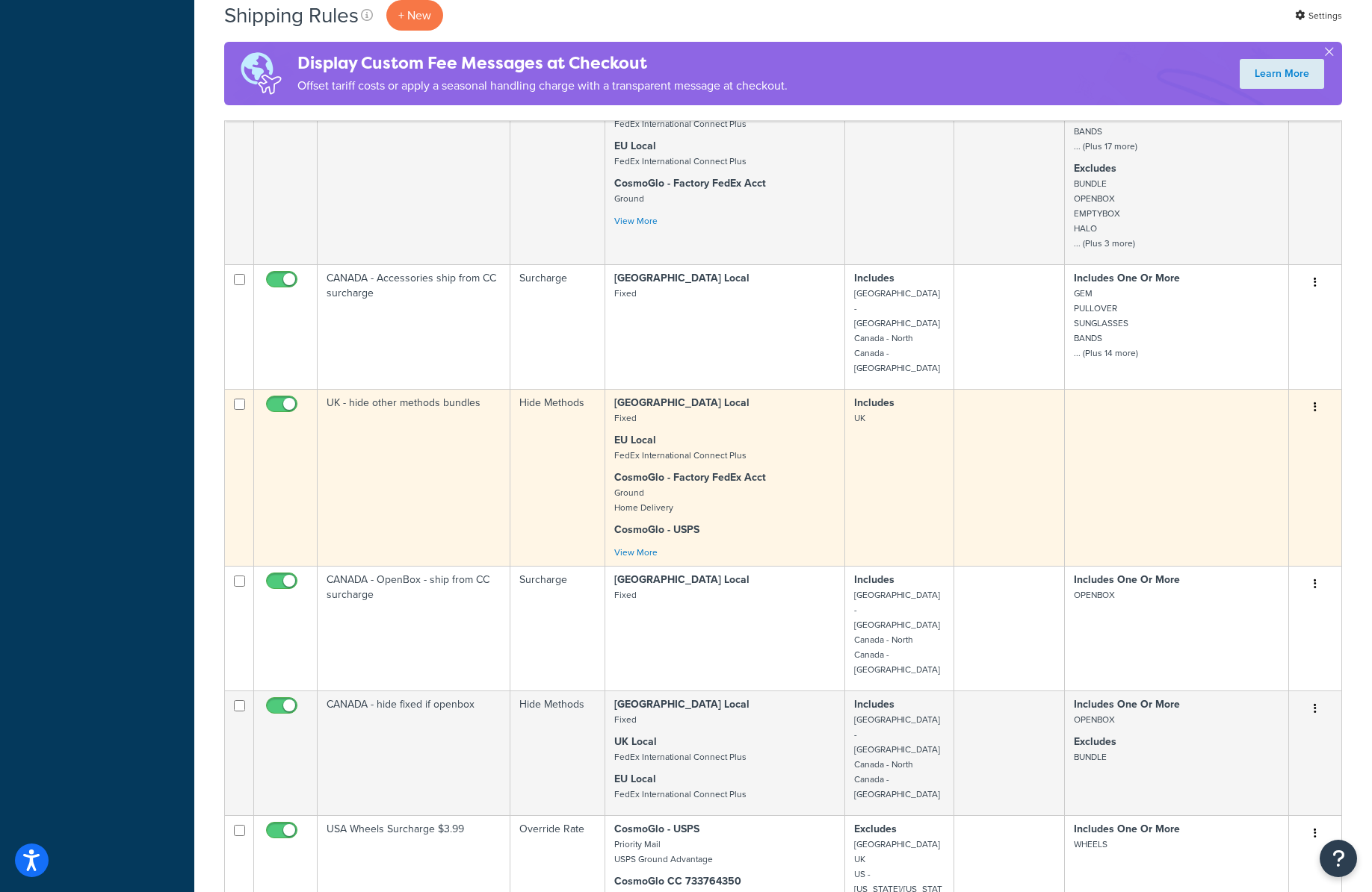
scroll to position [1129, 0]
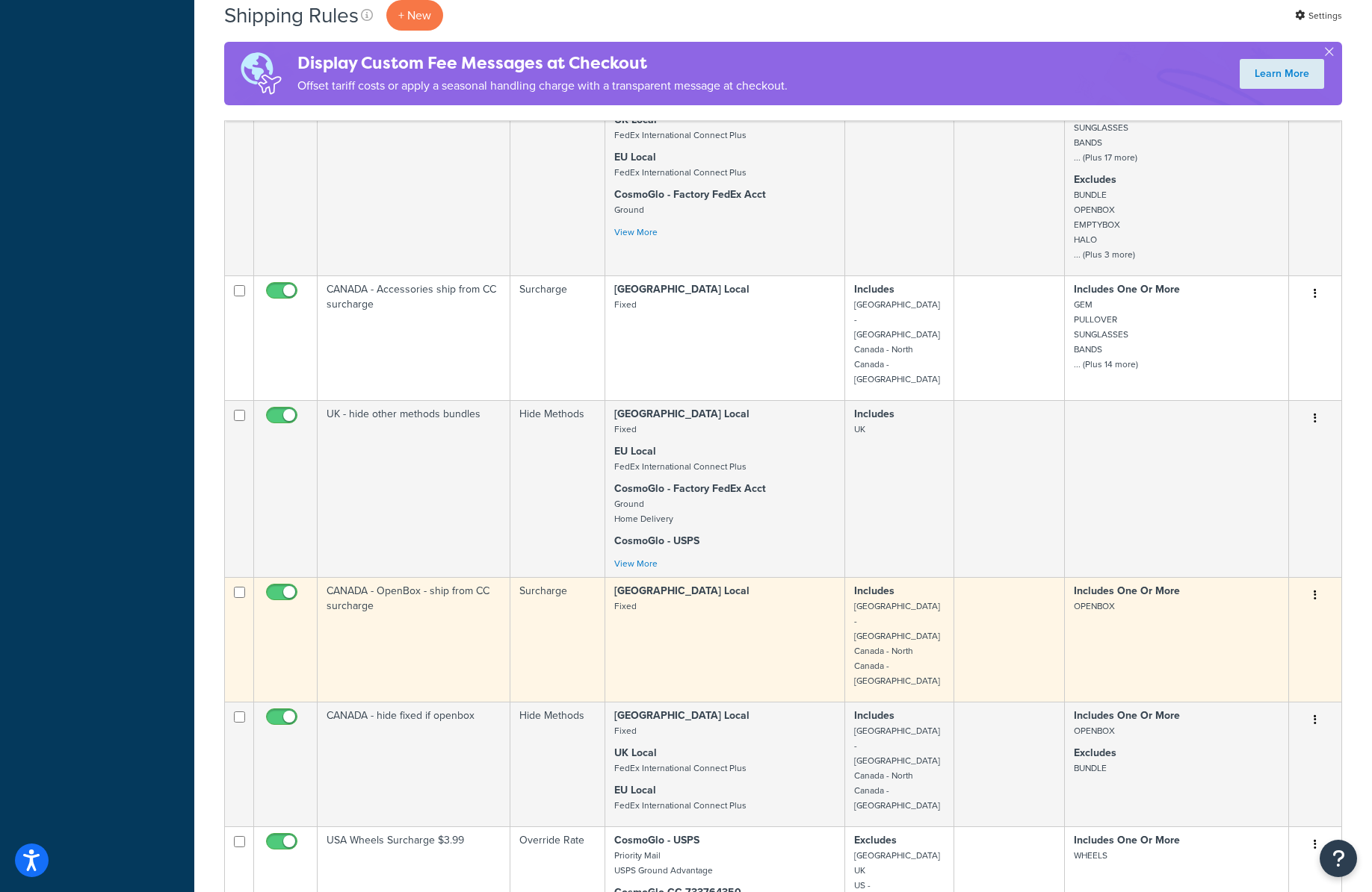
click at [478, 591] on td "CANADA - OpenBox - ship from CC surcharge" at bounding box center [414, 640] width 193 height 124
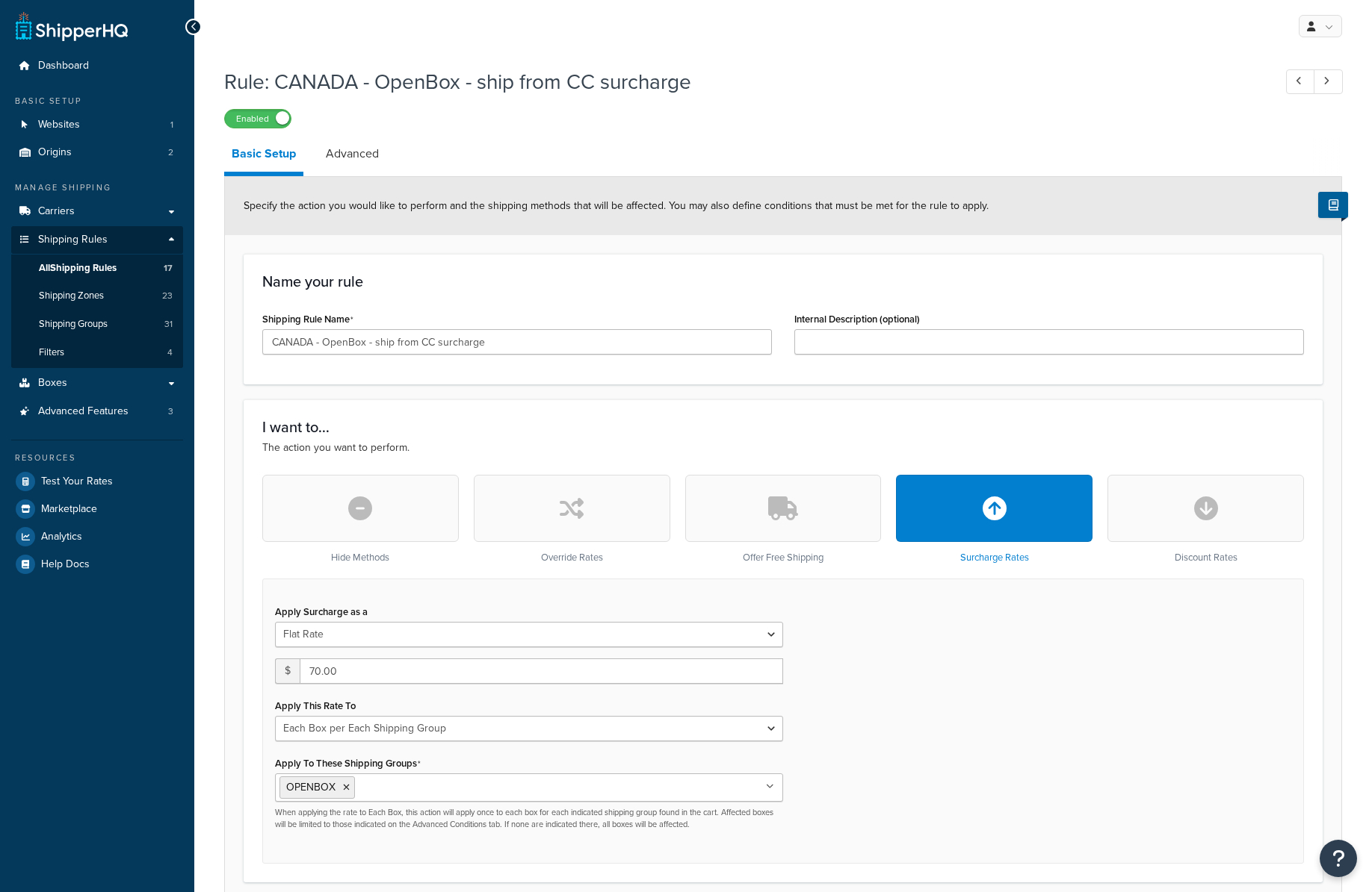
select select "BOX"
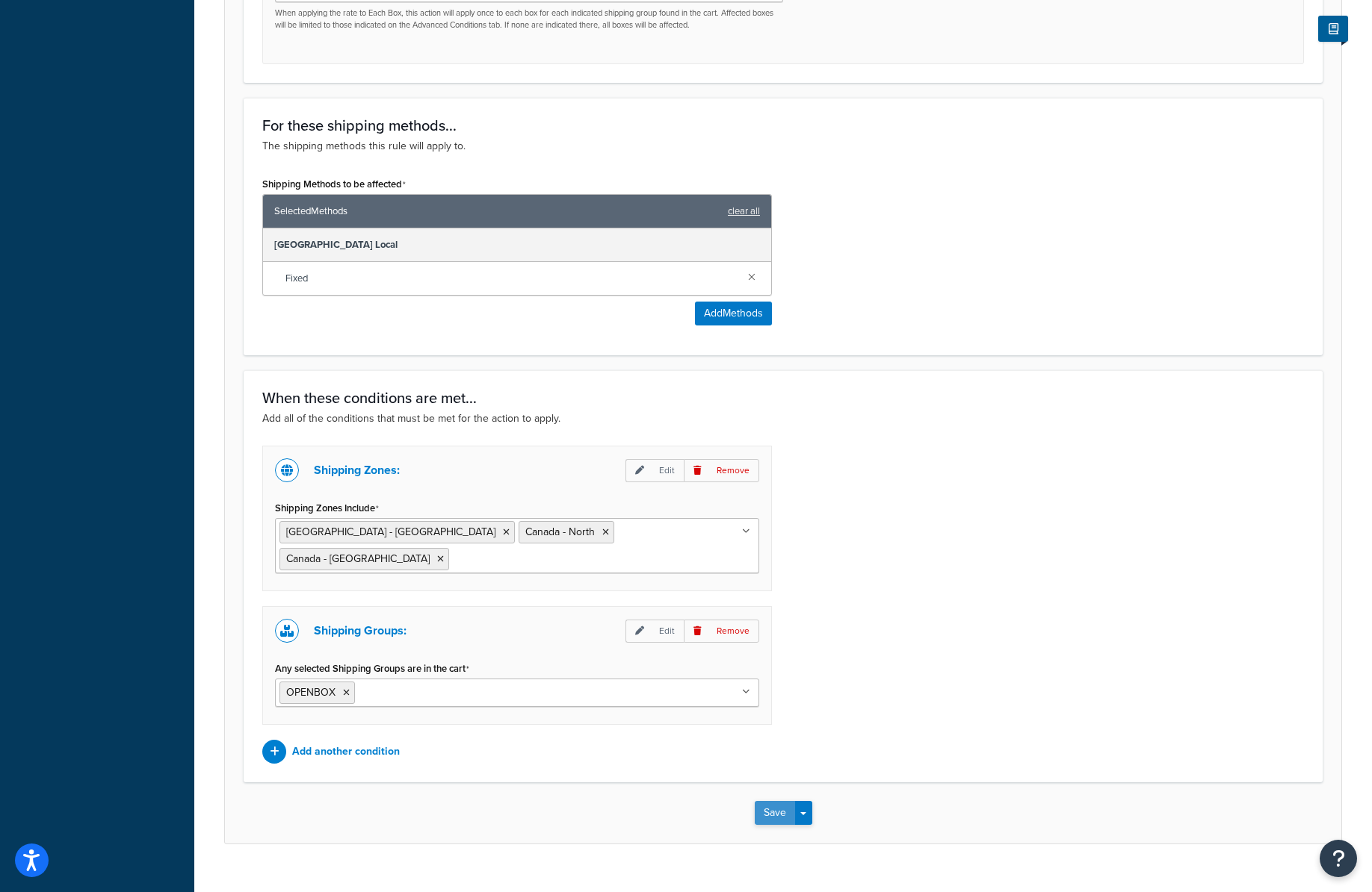
scroll to position [796, 0]
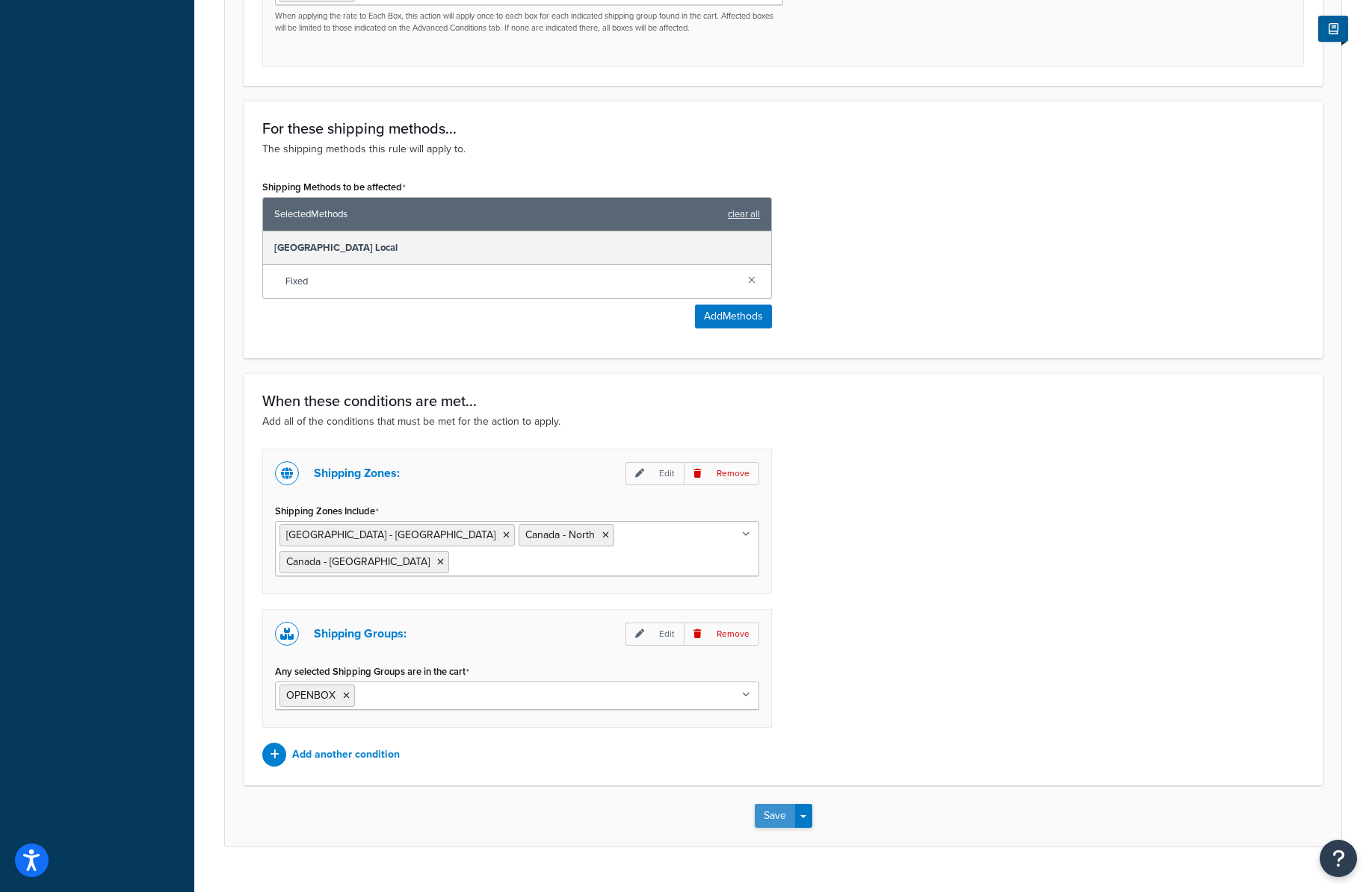
click at [762, 804] on button "Save" at bounding box center [775, 816] width 40 height 24
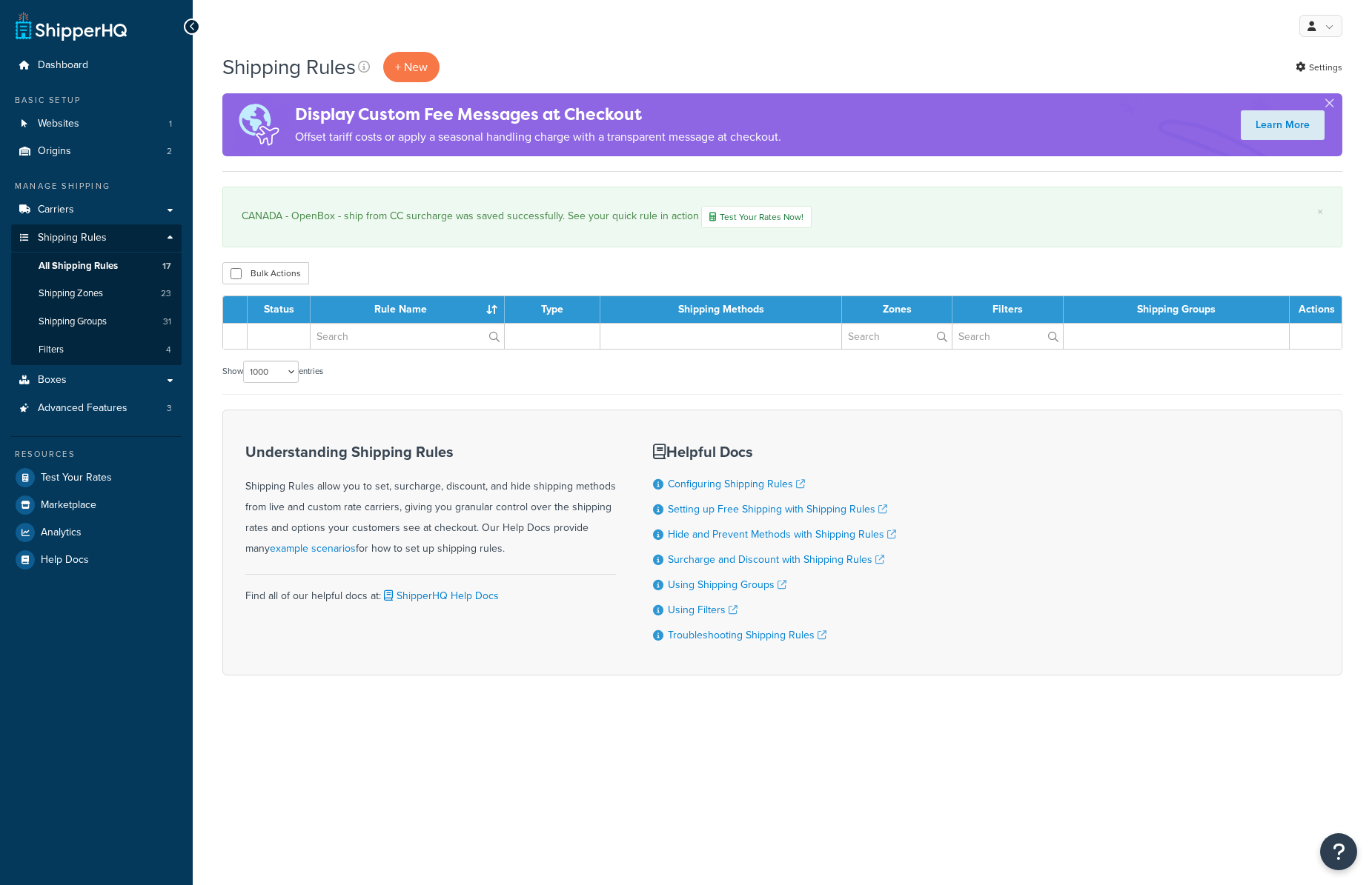
select select "1000"
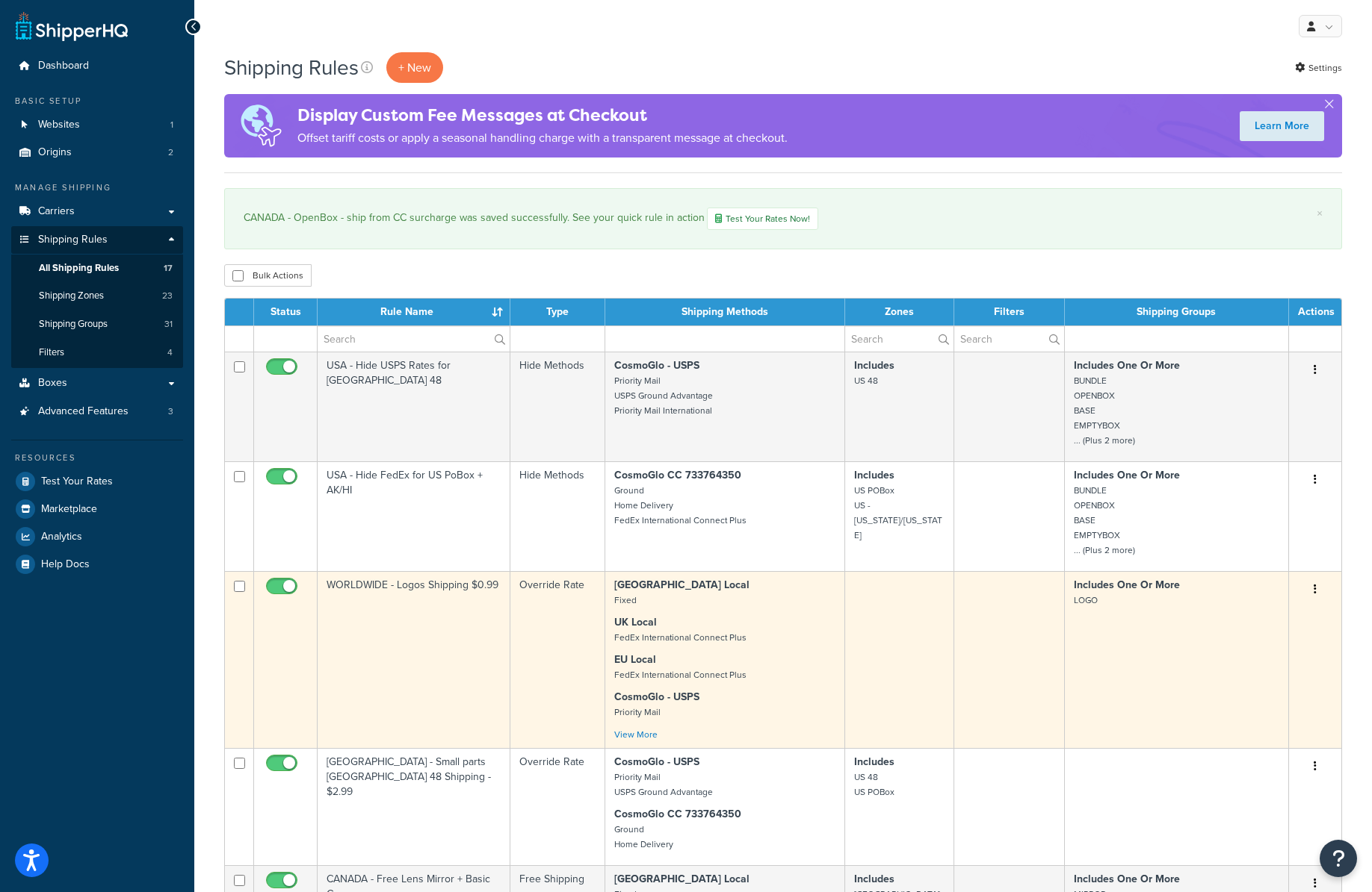
click at [696, 635] on small "FedEx International Connect Plus" at bounding box center [680, 637] width 132 height 13
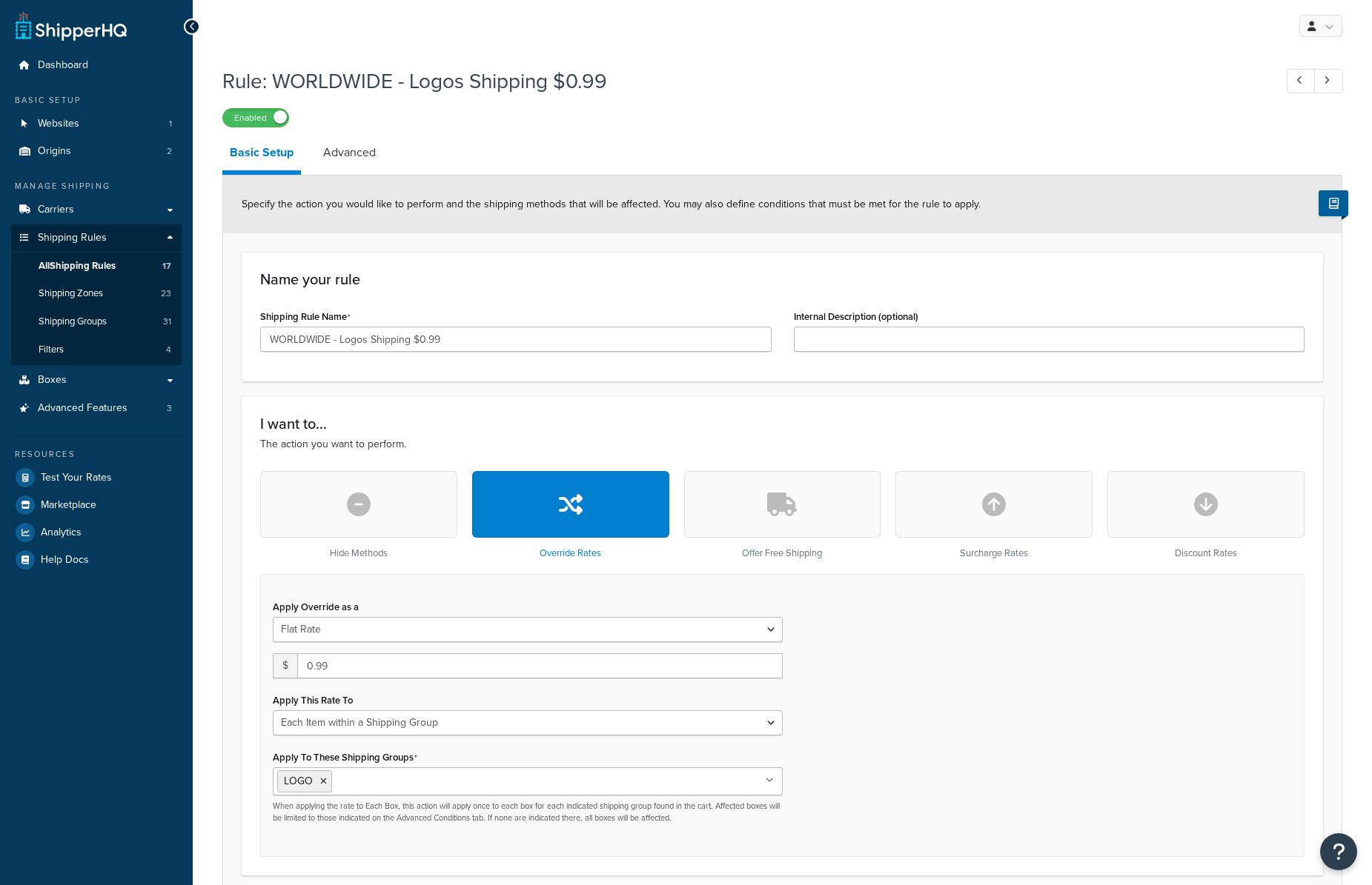
select select "ITEM"
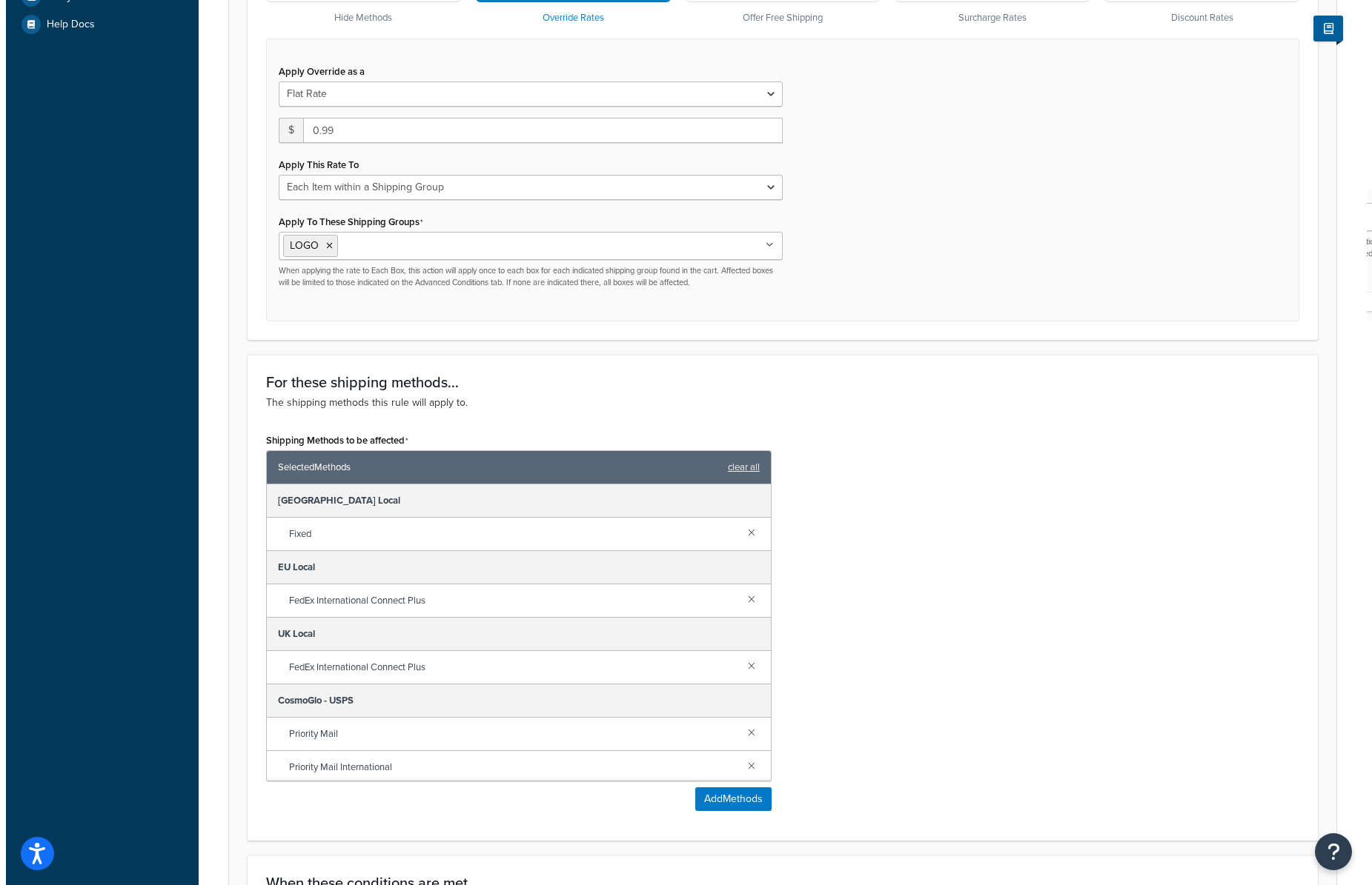
scroll to position [655, 0]
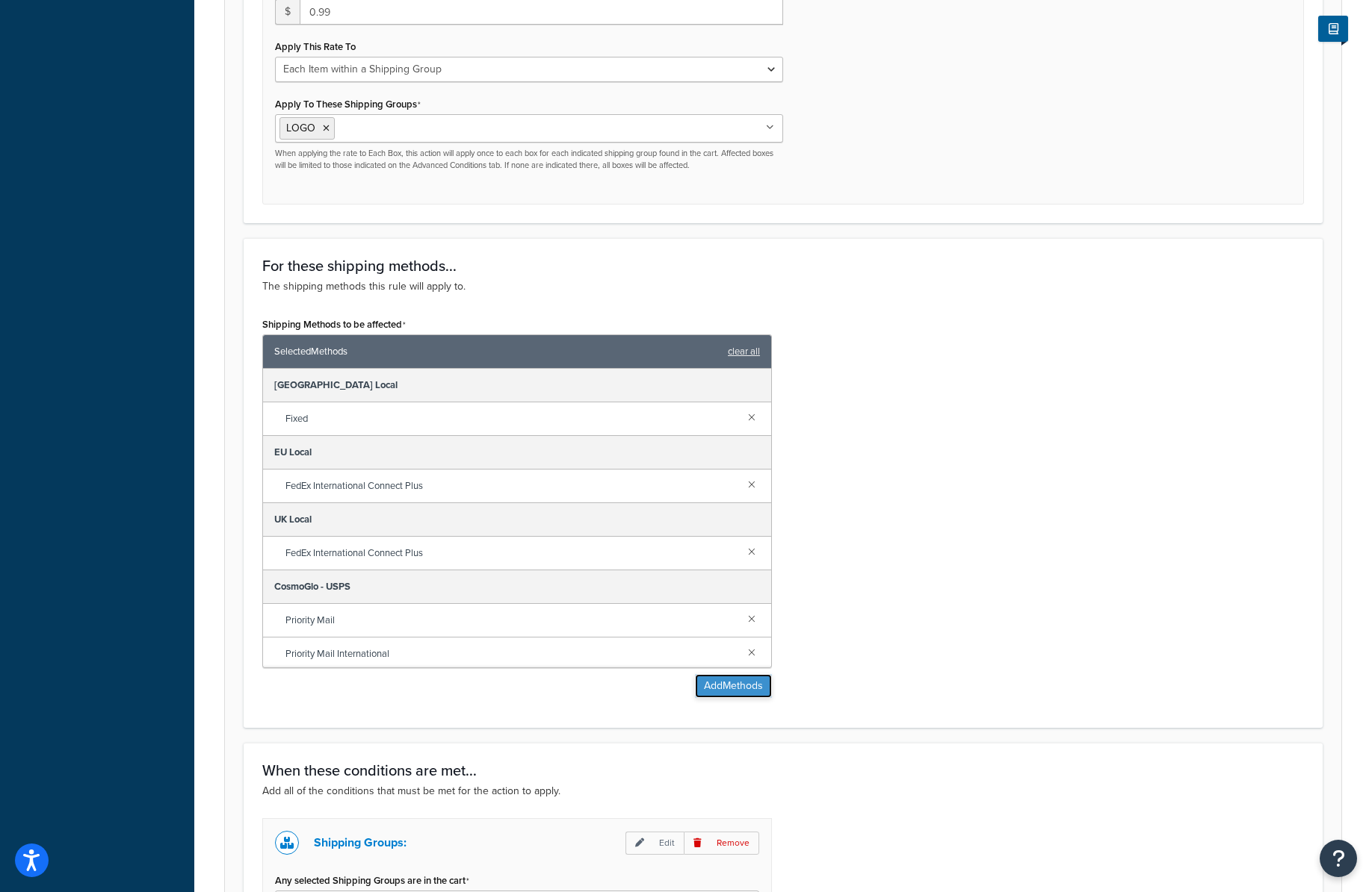
click at [727, 689] on button "Add Methods" at bounding box center [734, 686] width 77 height 24
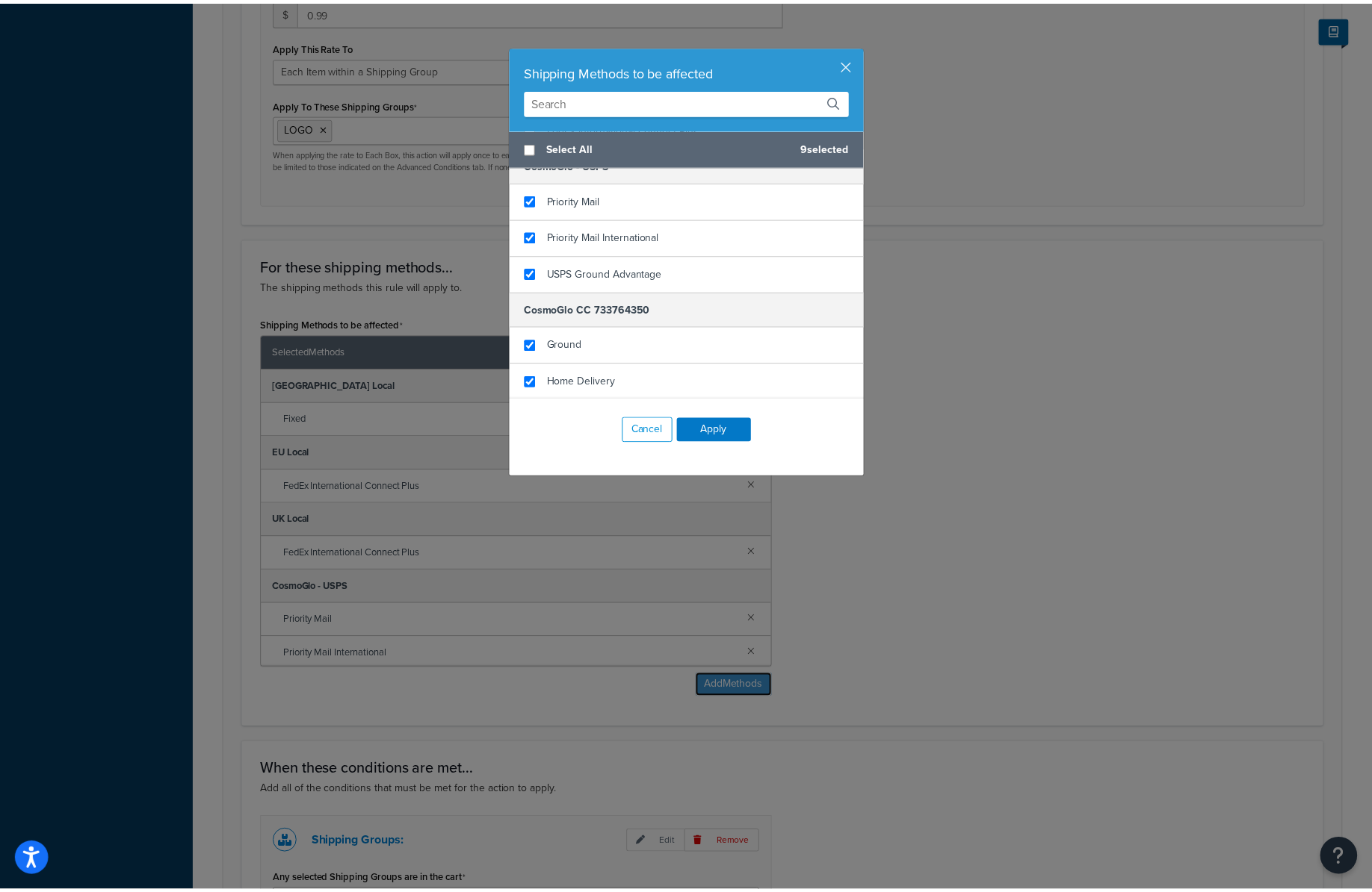
scroll to position [414, 0]
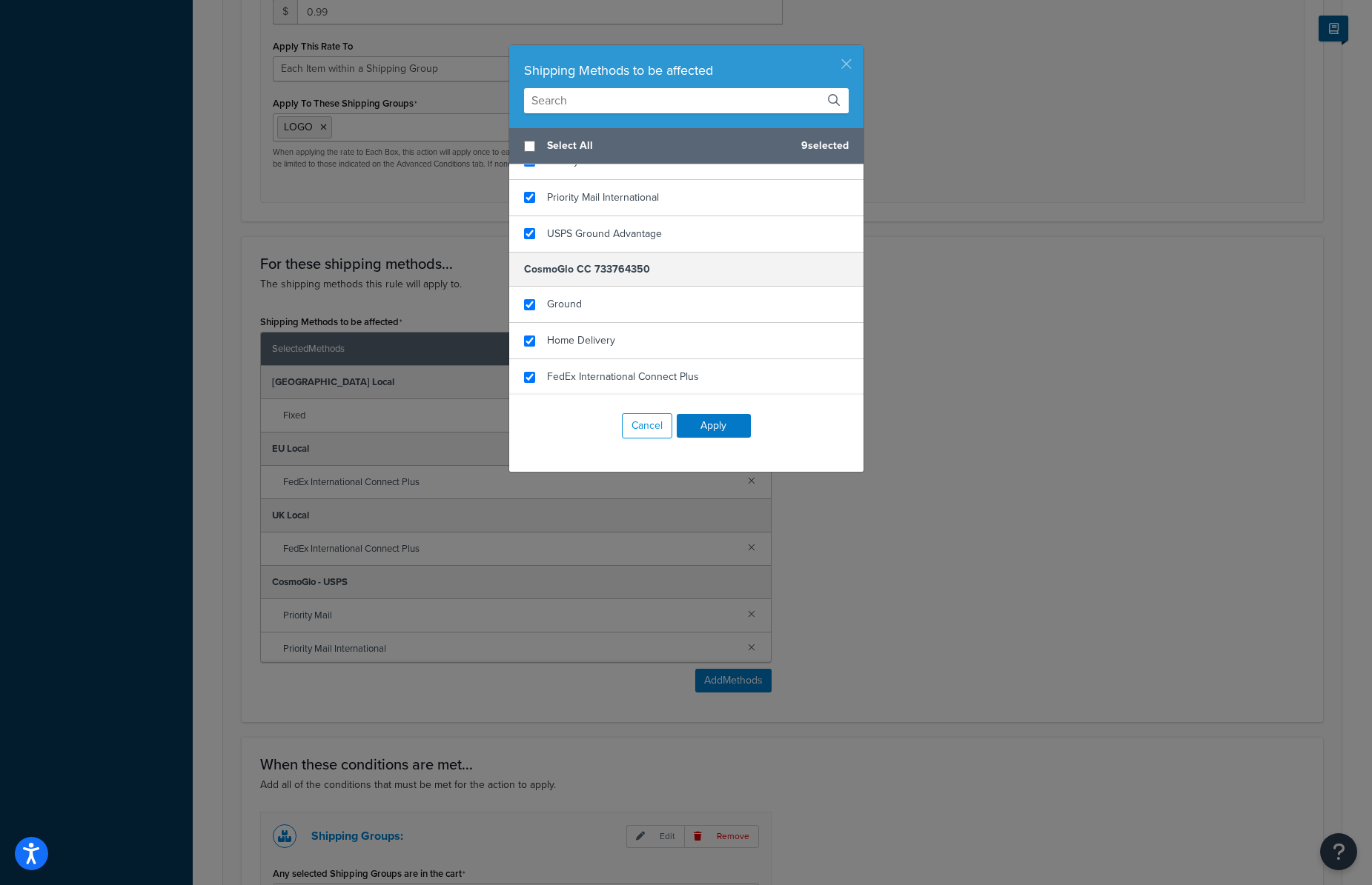
drag, startPoint x: 842, startPoint y: 62, endPoint x: 822, endPoint y: 75, distance: 23.9
click at [860, 49] on button "button" at bounding box center [862, 47] width 3 height 3
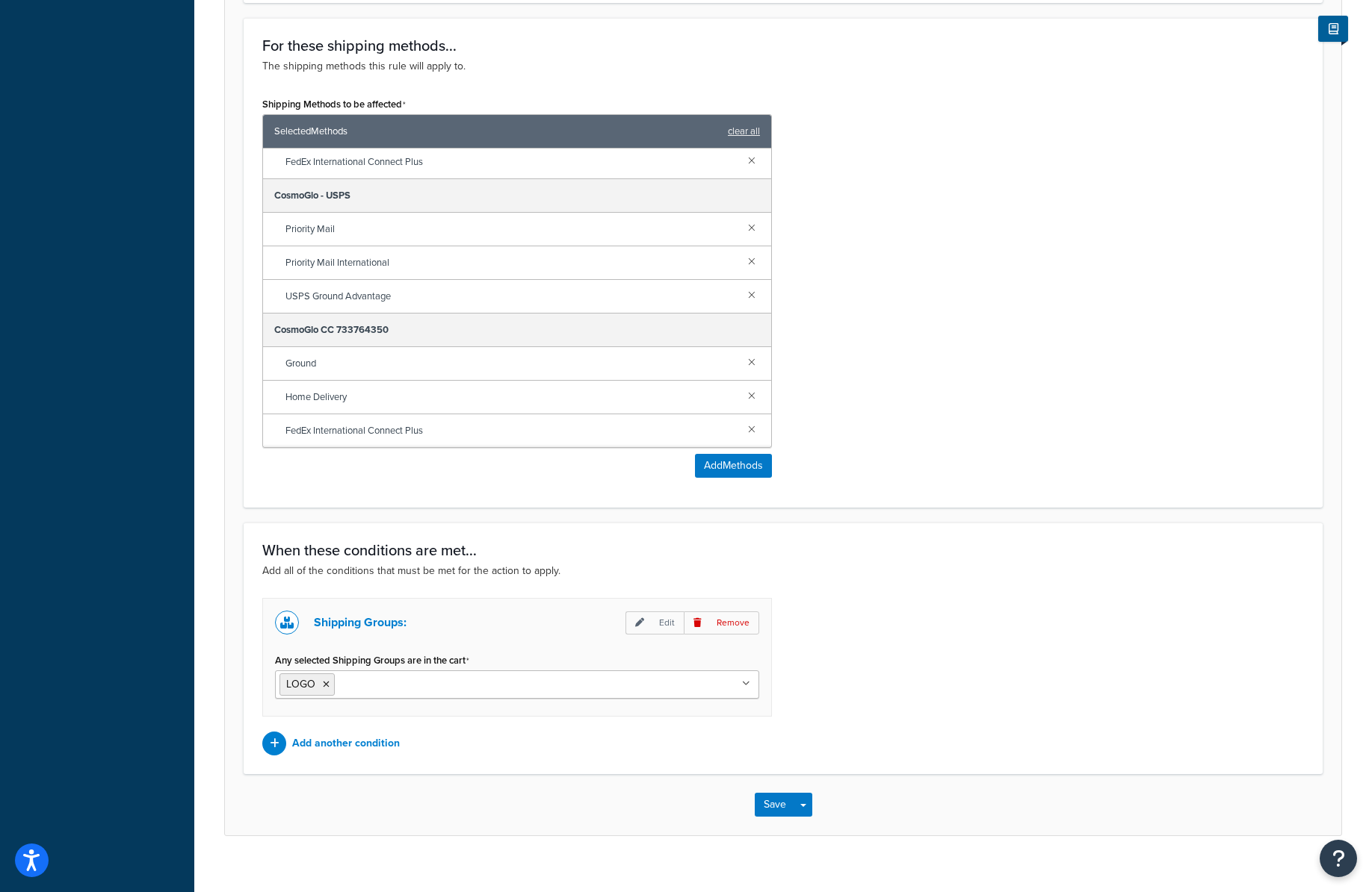
scroll to position [898, 0]
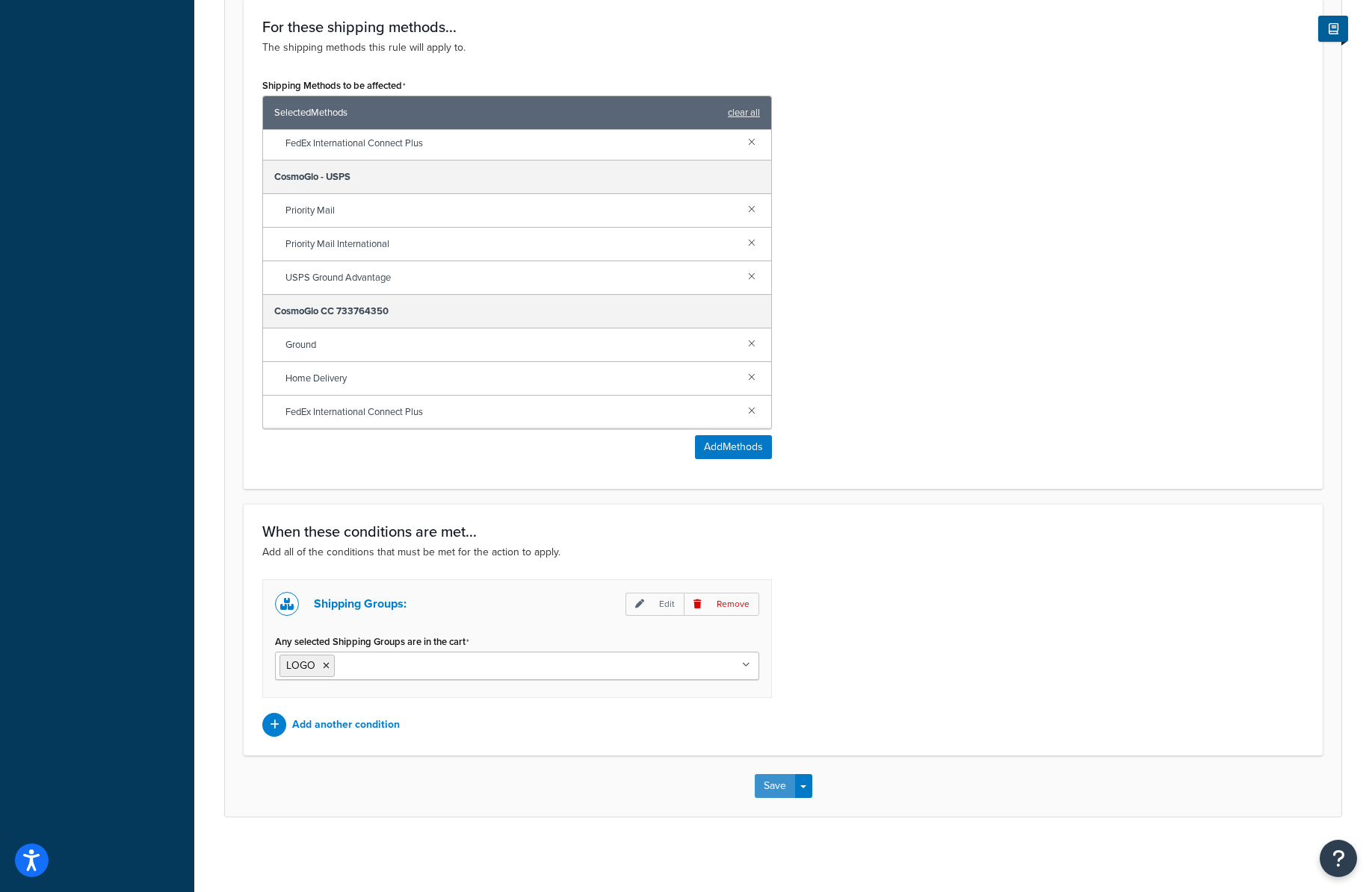
click at [779, 782] on button "Save" at bounding box center [775, 786] width 40 height 24
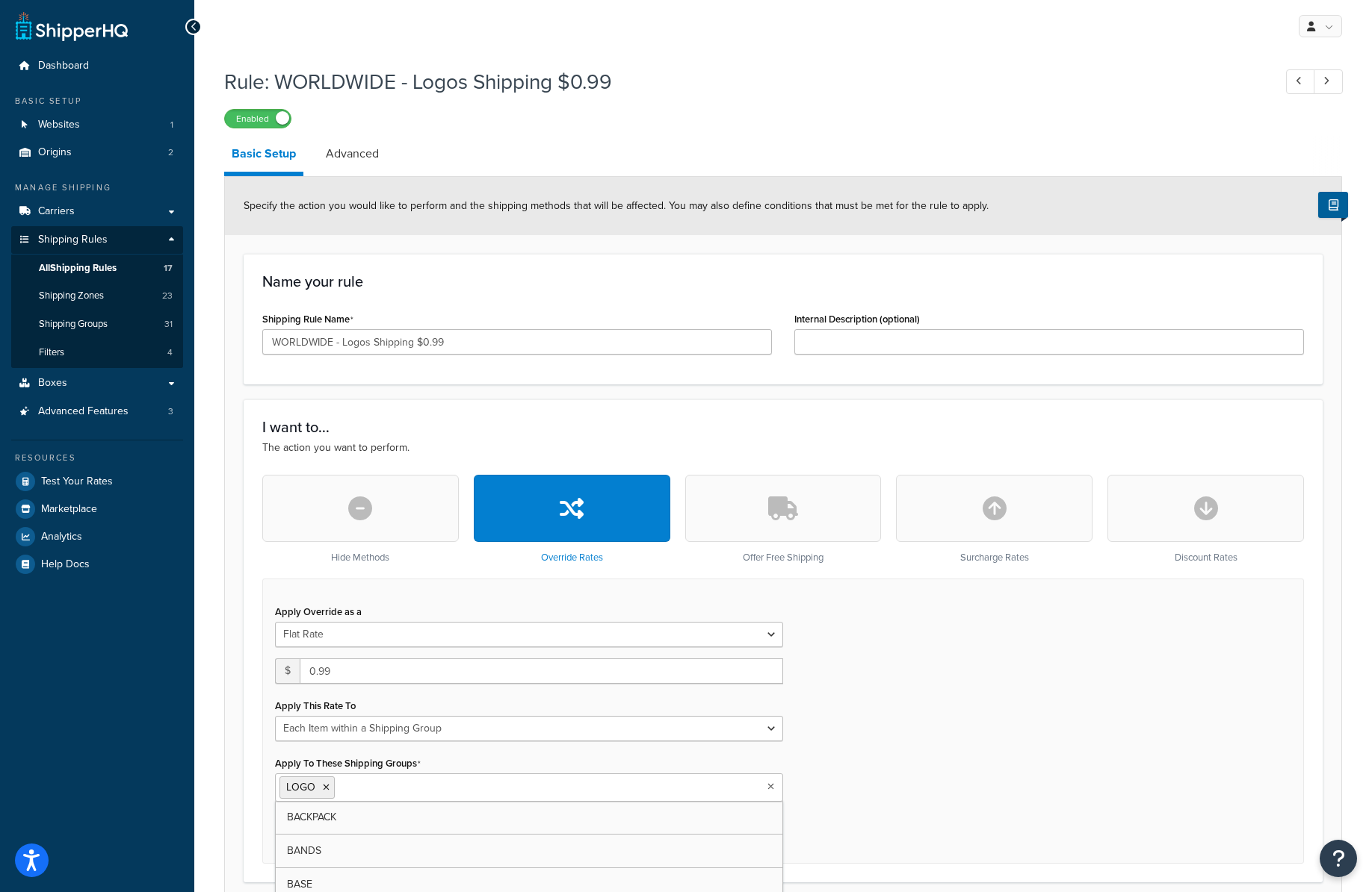
click at [776, 783] on ul "LOGO" at bounding box center [530, 788] width 508 height 28
click at [850, 768] on div "Apply Override as a Flat Rate Percentage Flat Rate & Percentage $ 0.99 Apply Th…" at bounding box center [783, 722] width 1041 height 286
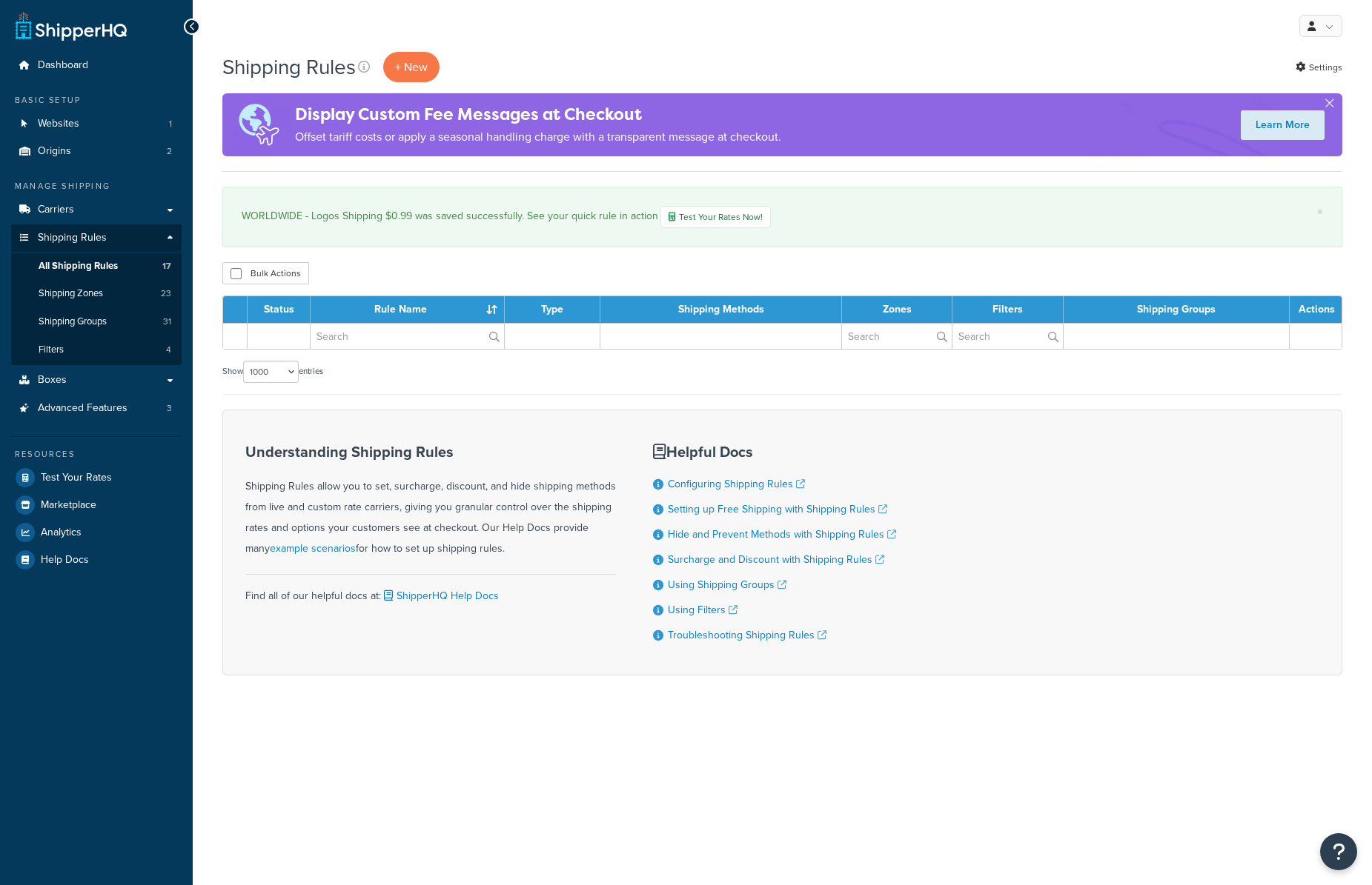
select select "1000"
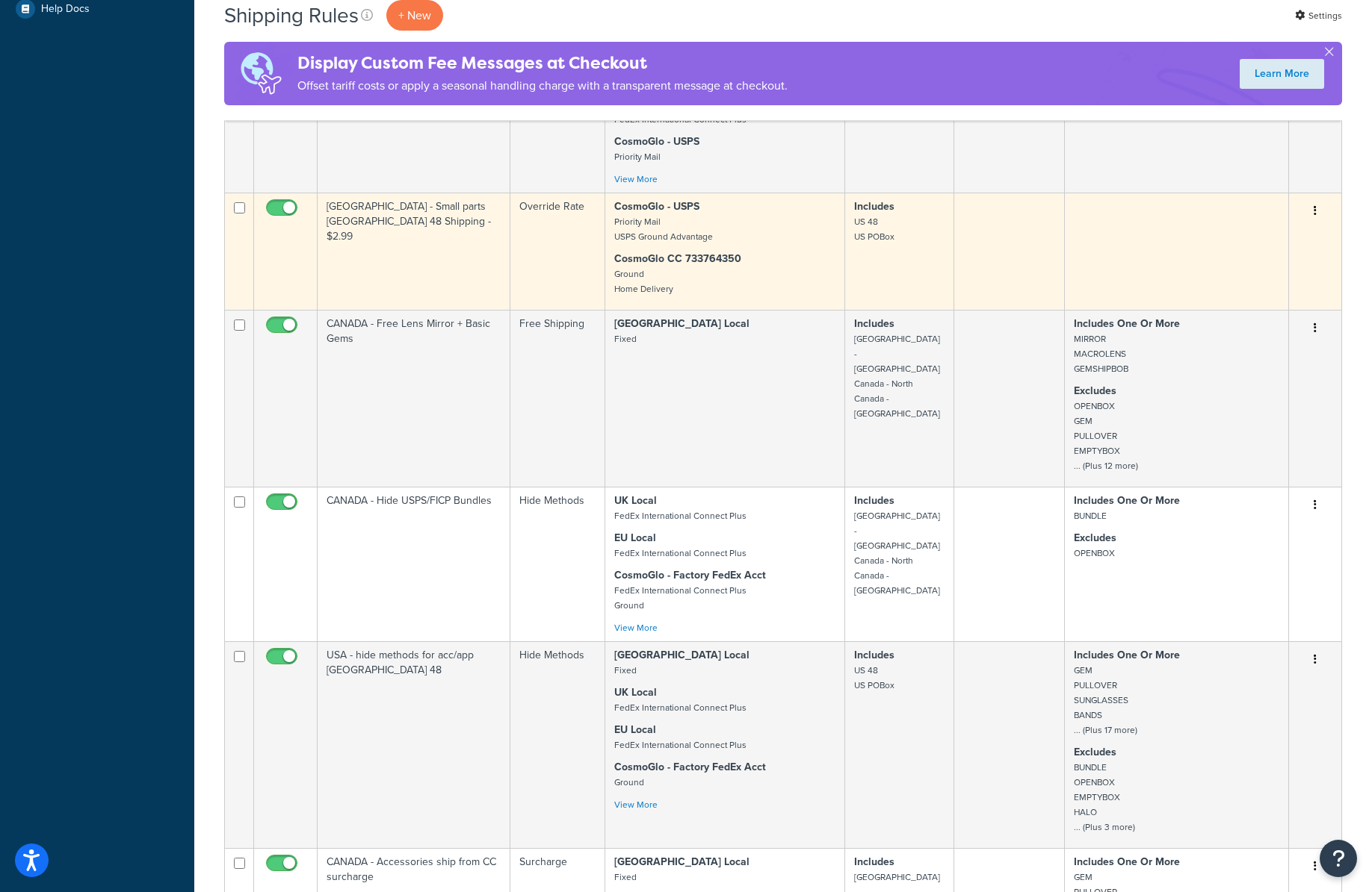
scroll to position [553, 0]
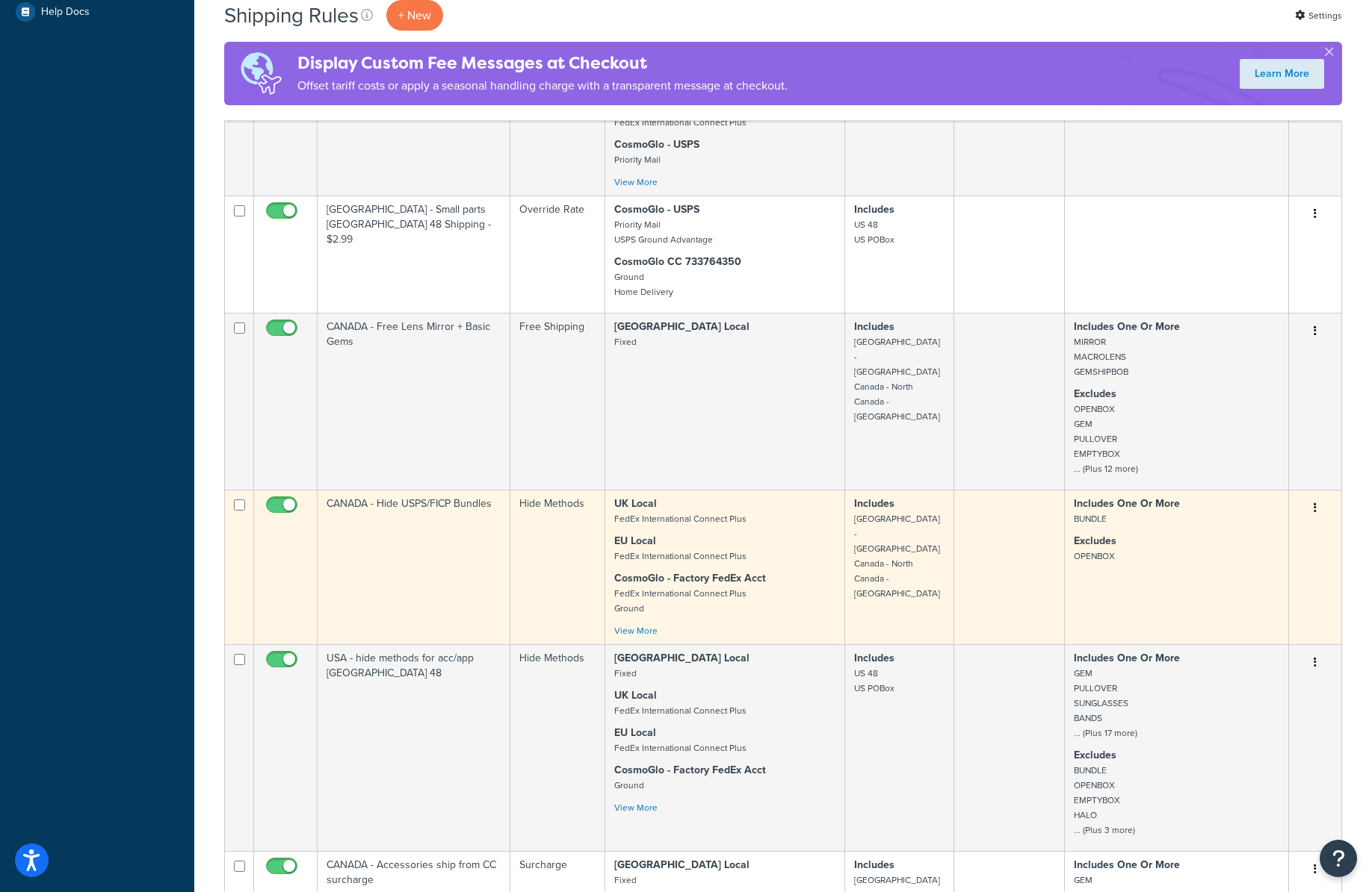
click at [480, 542] on td "CANADA - Hide USPS/FICP Bundles" at bounding box center [414, 567] width 193 height 154
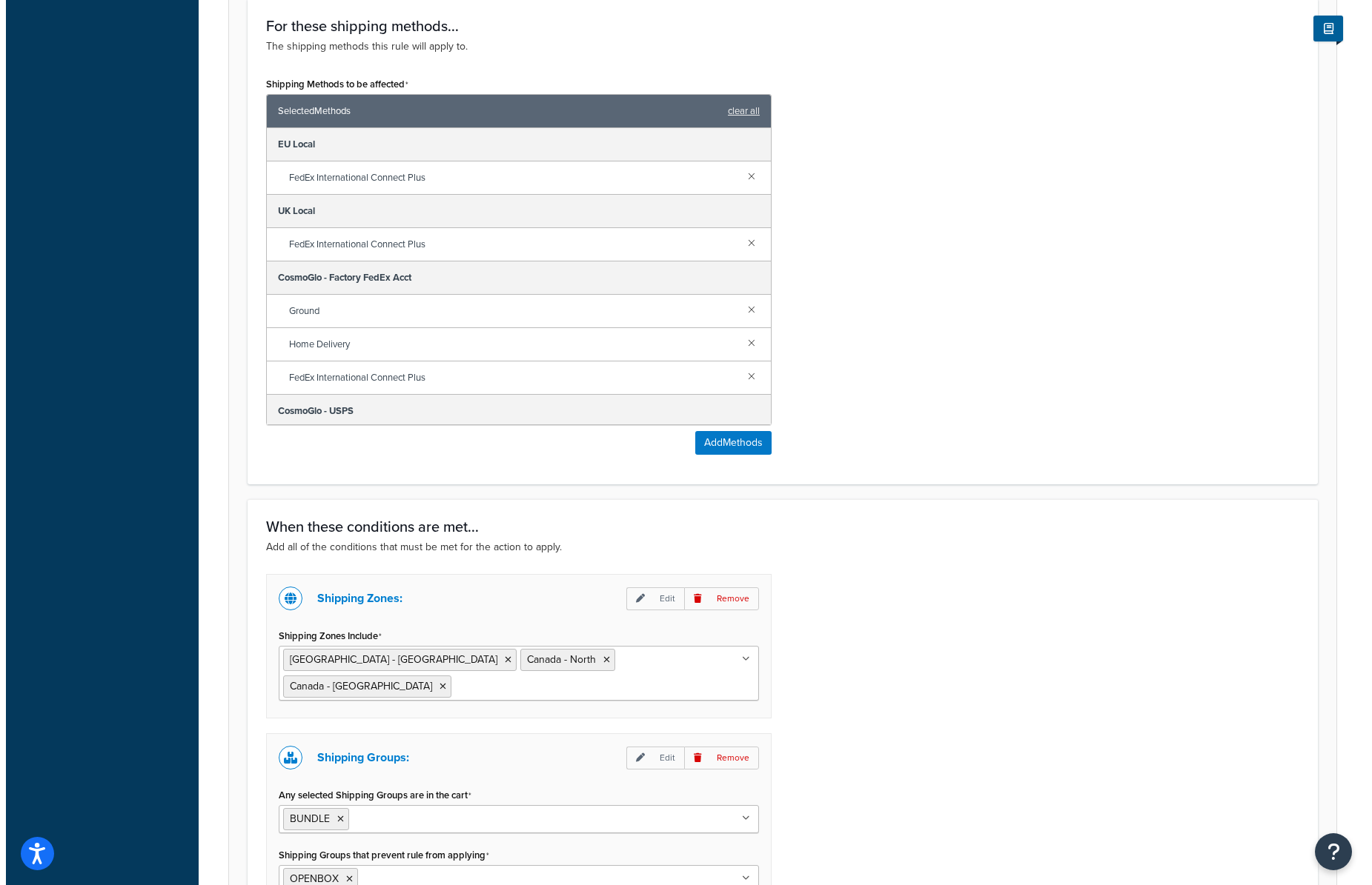
scroll to position [640, 0]
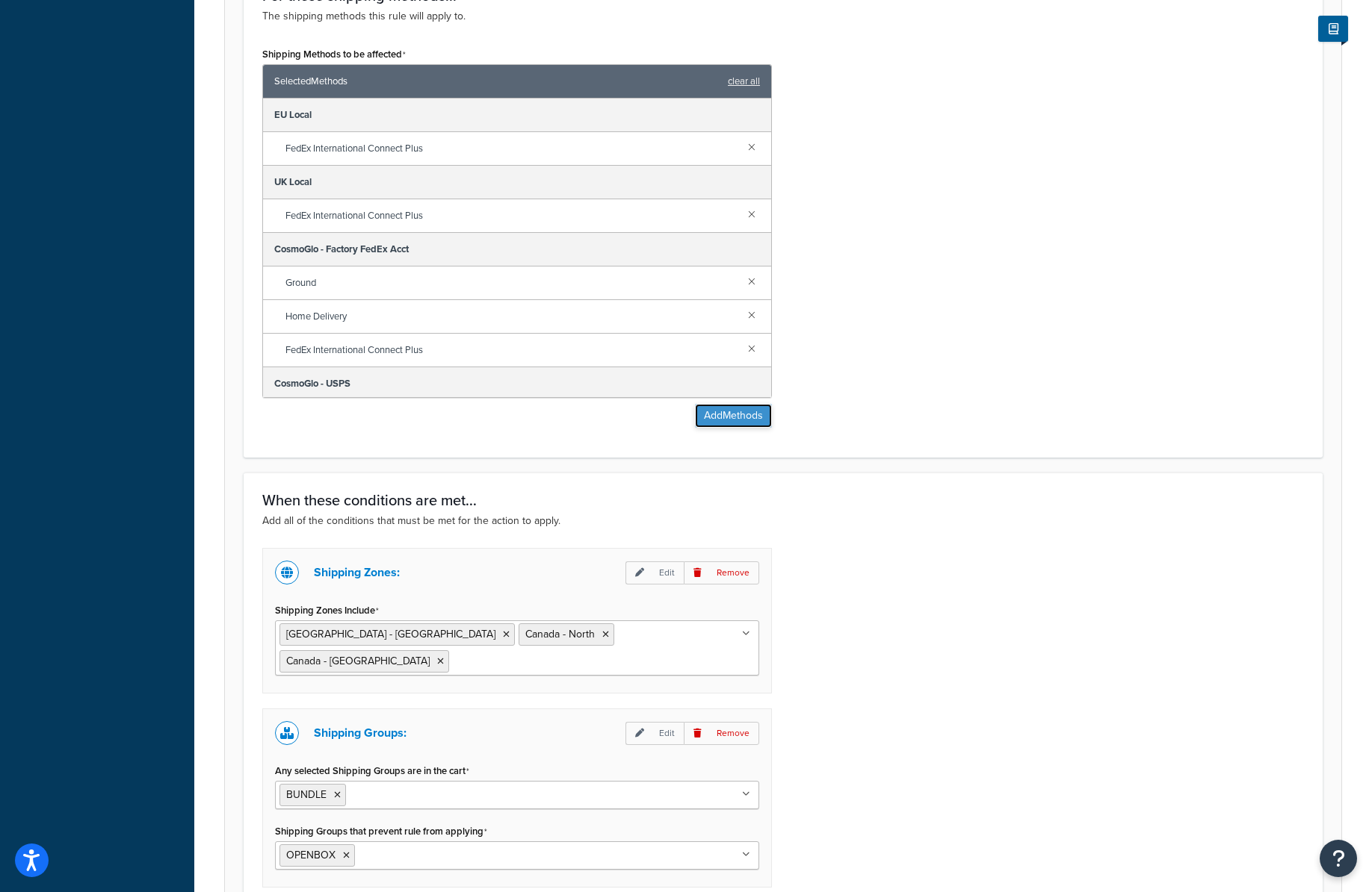
click at [717, 415] on button "Add Methods" at bounding box center [734, 415] width 77 height 24
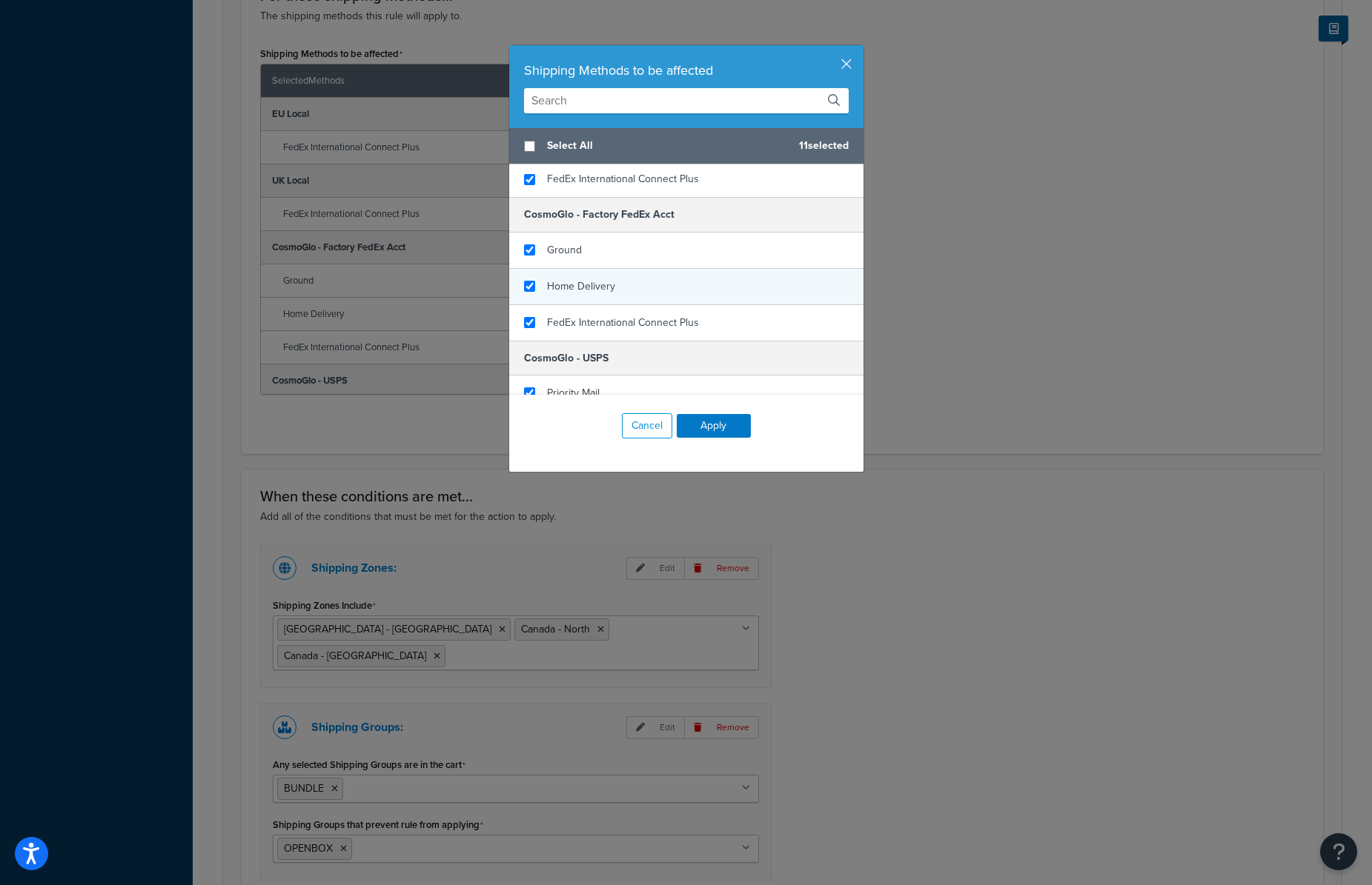
scroll to position [193, 0]
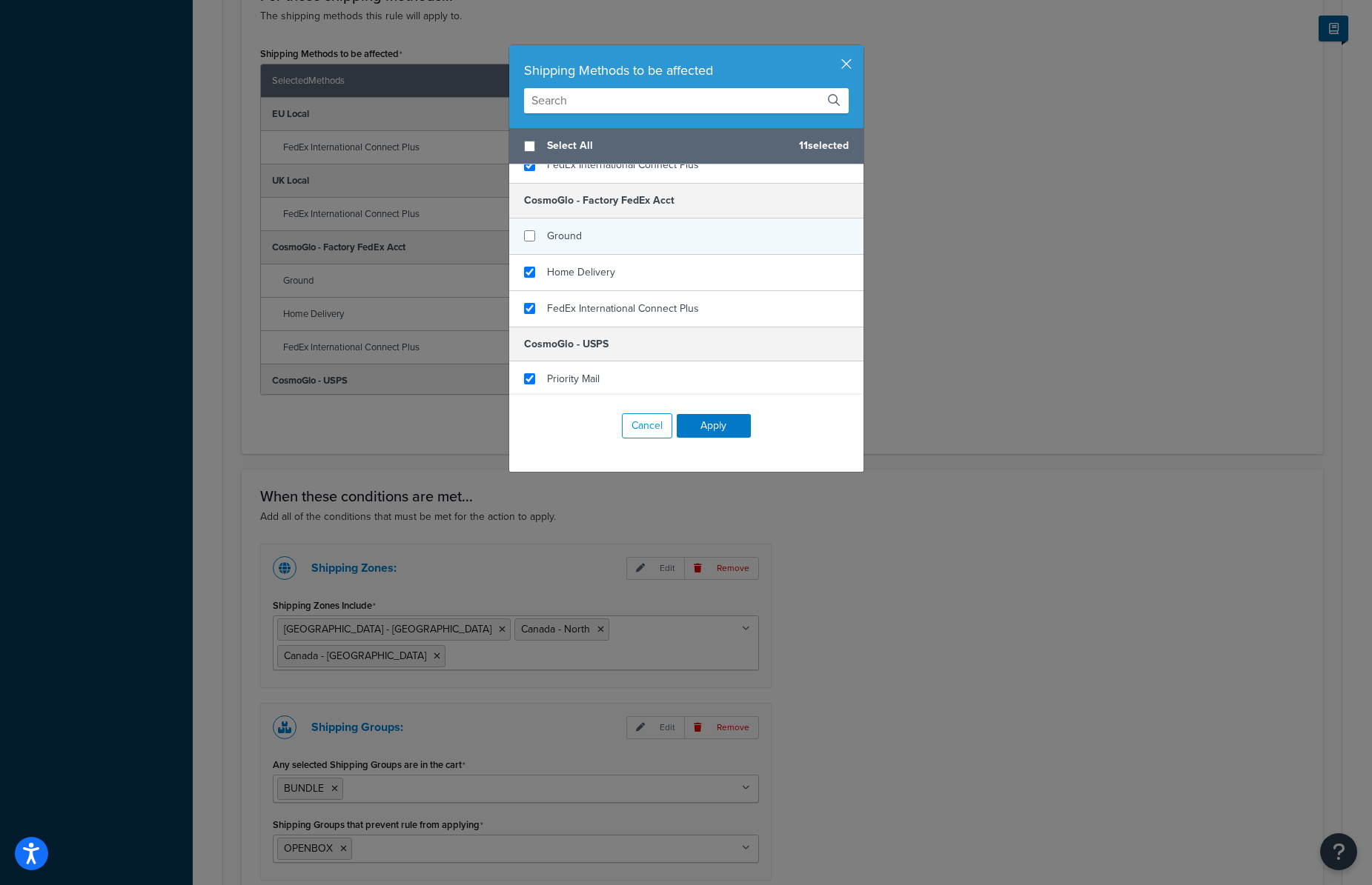
checkbox input "false"
drag, startPoint x: 593, startPoint y: 241, endPoint x: 595, endPoint y: 263, distance: 22.1
click at [593, 241] on div "Ground" at bounding box center [686, 236] width 354 height 37
checkbox input "false"
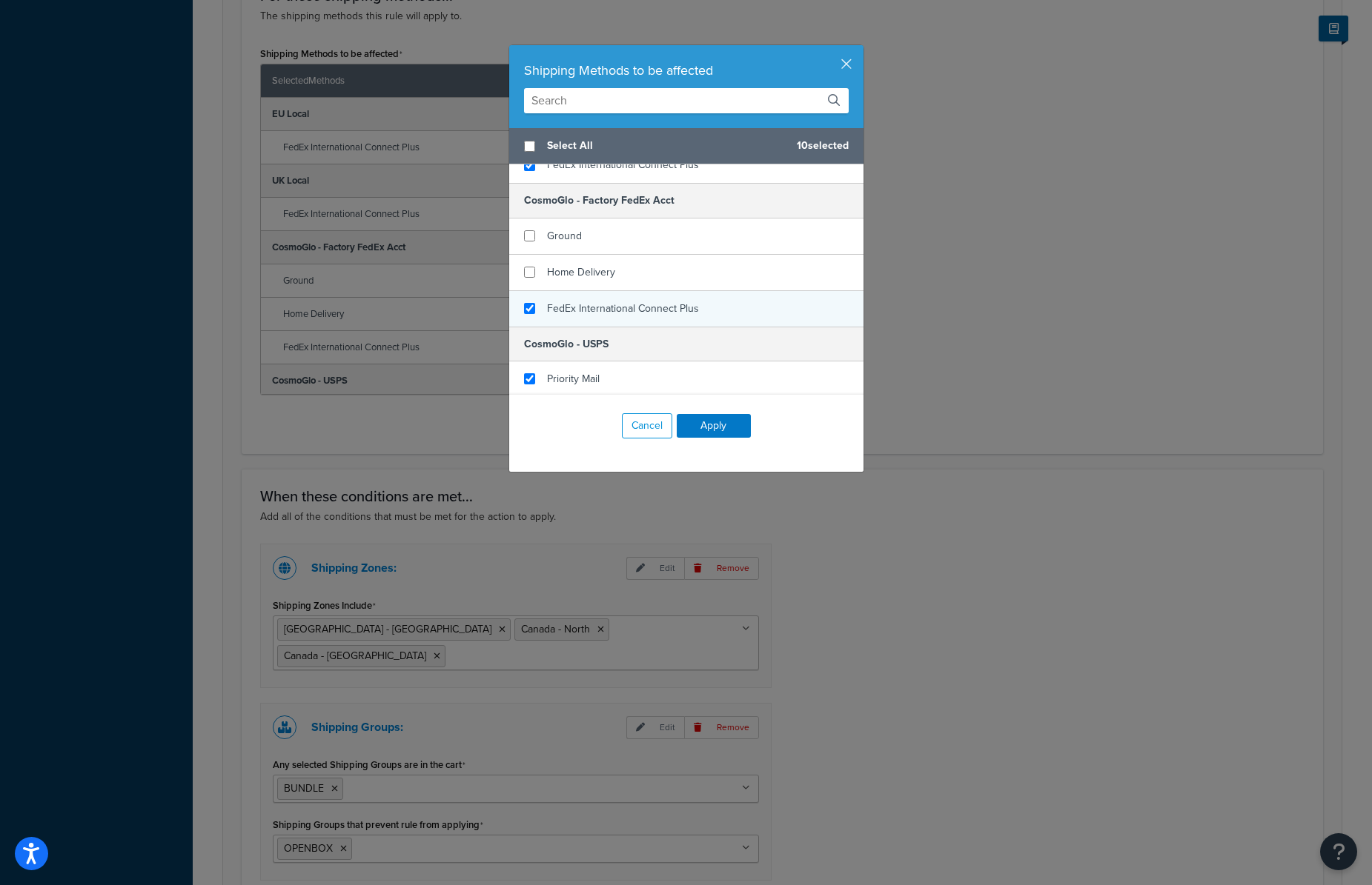
drag, startPoint x: 595, startPoint y: 265, endPoint x: 604, endPoint y: 303, distance: 39.1
click at [595, 266] on span "Home Delivery" at bounding box center [581, 272] width 68 height 16
checkbox input "false"
click at [604, 304] on span "FedEx International Connect Plus" at bounding box center [623, 309] width 152 height 16
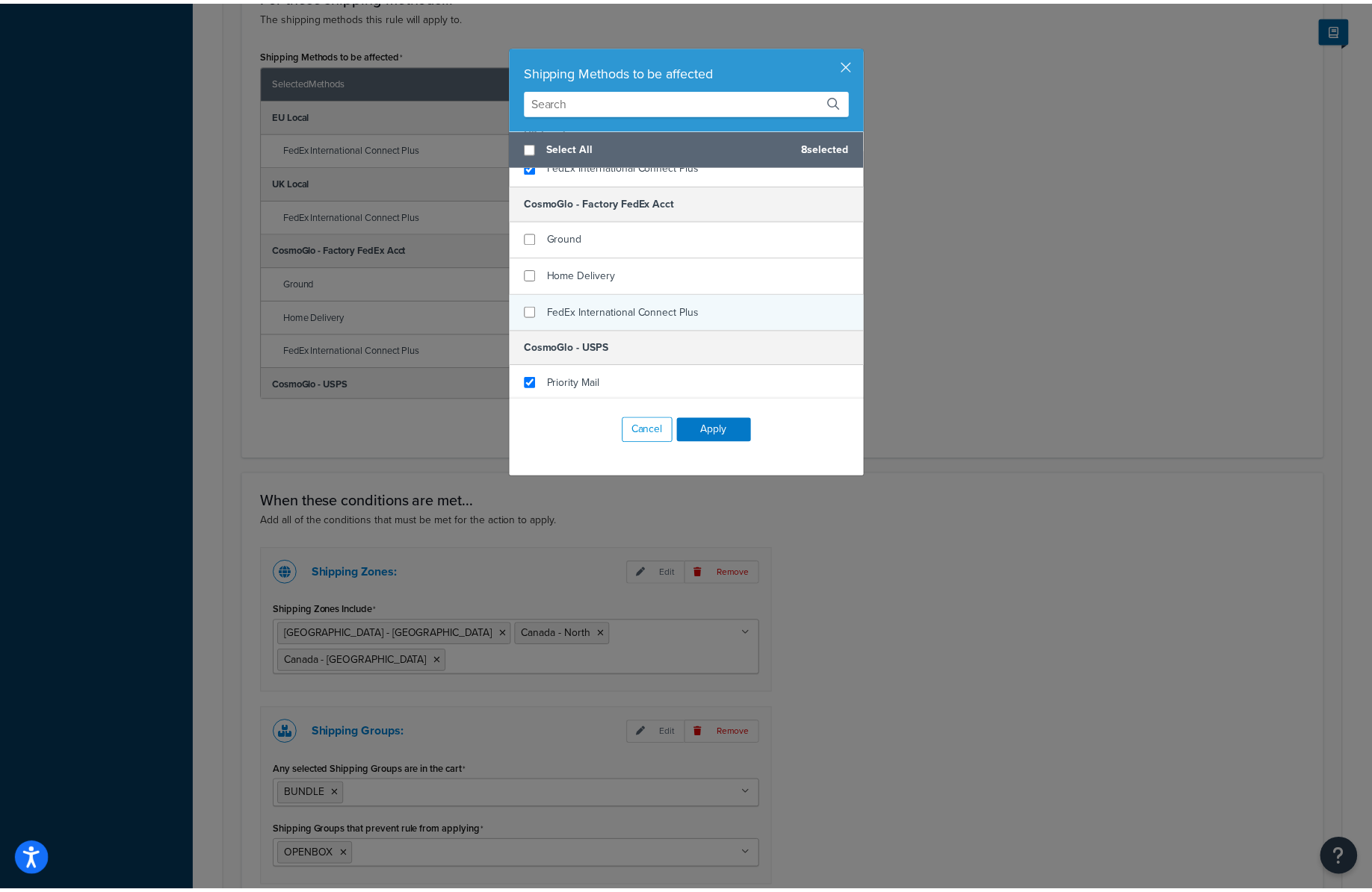
scroll to position [414, 0]
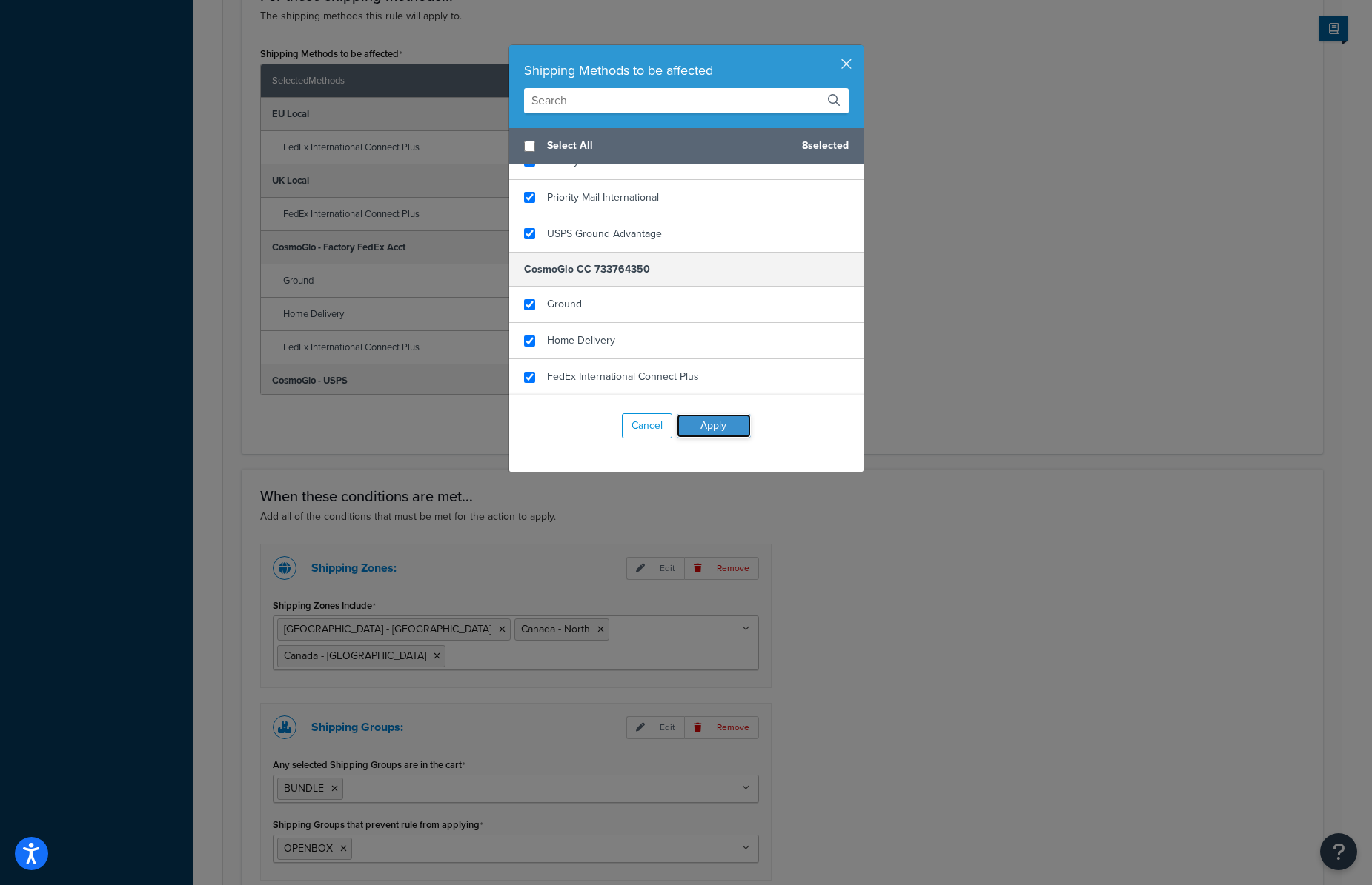
click at [696, 417] on button "Apply" at bounding box center [713, 425] width 74 height 23
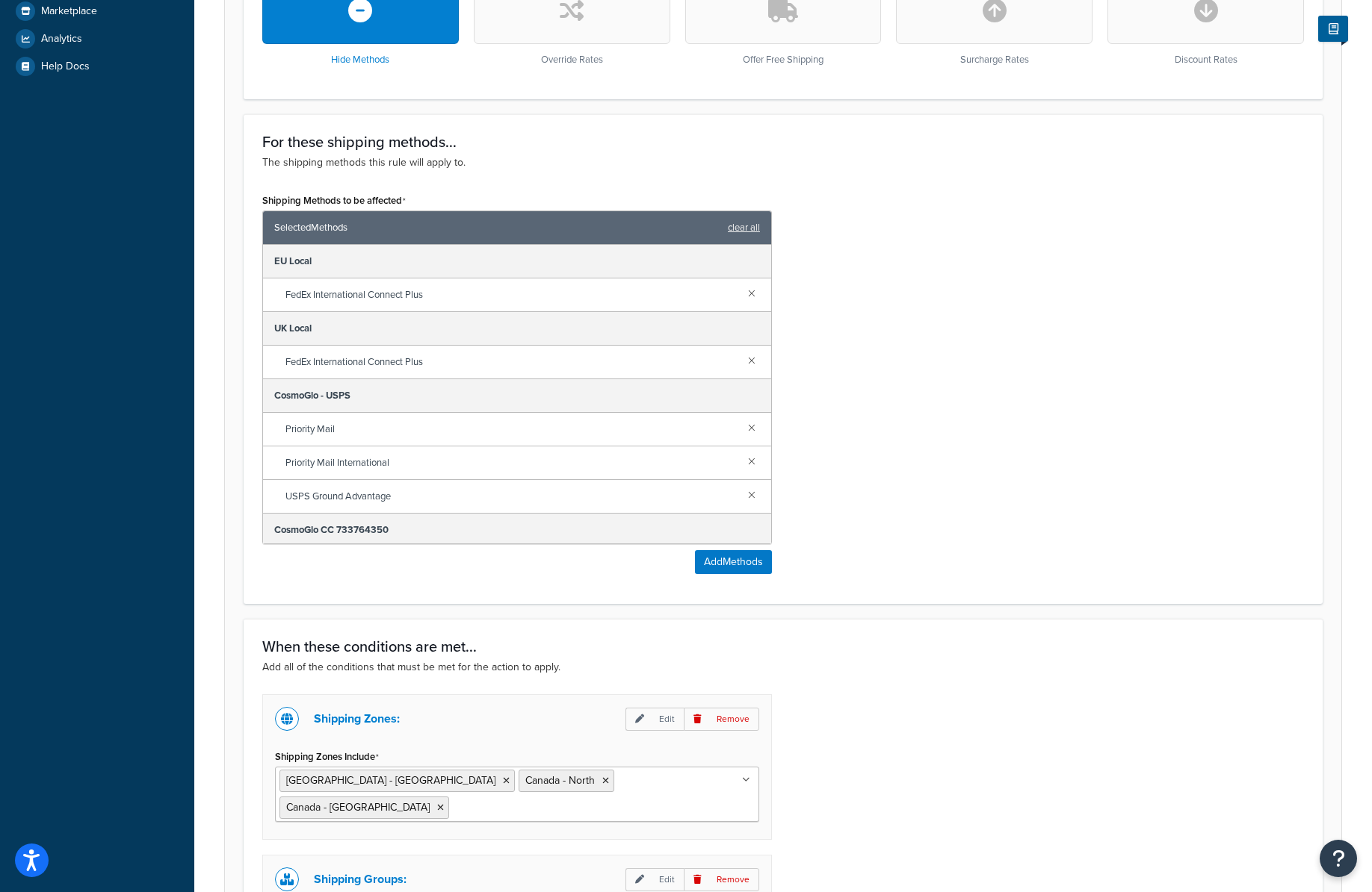
scroll to position [807, 0]
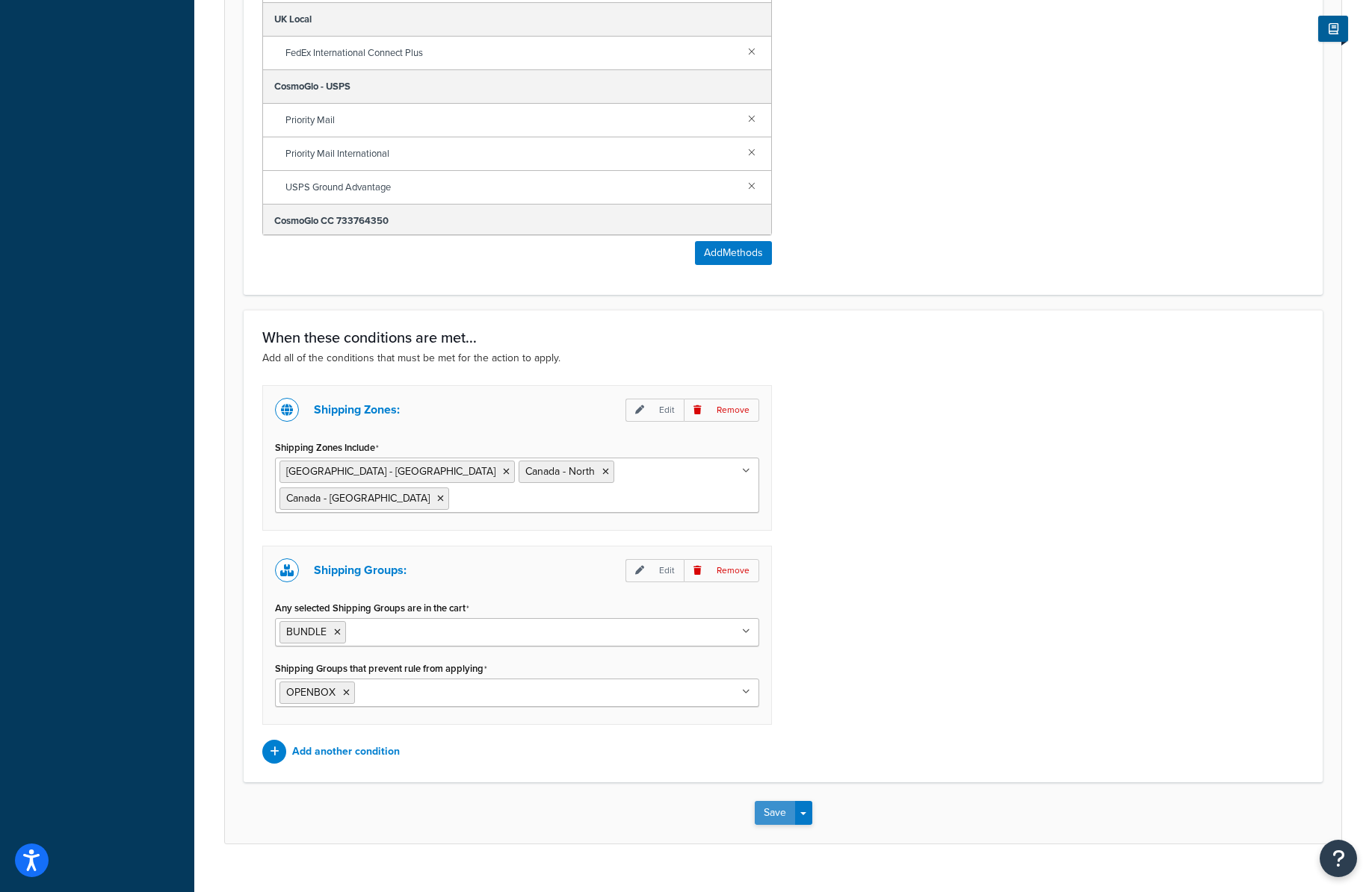
click at [776, 802] on button "Save" at bounding box center [775, 813] width 40 height 24
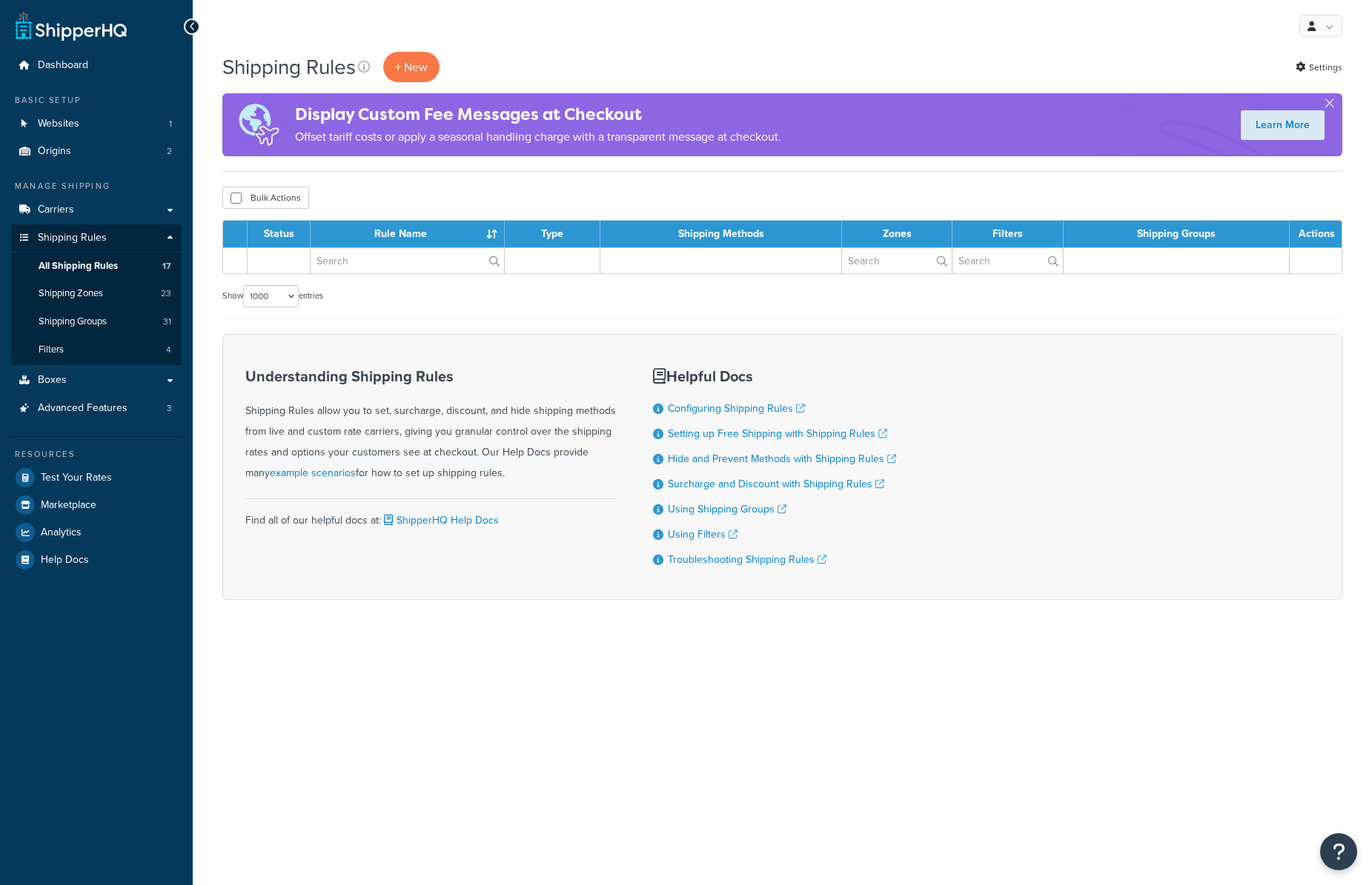
select select "1000"
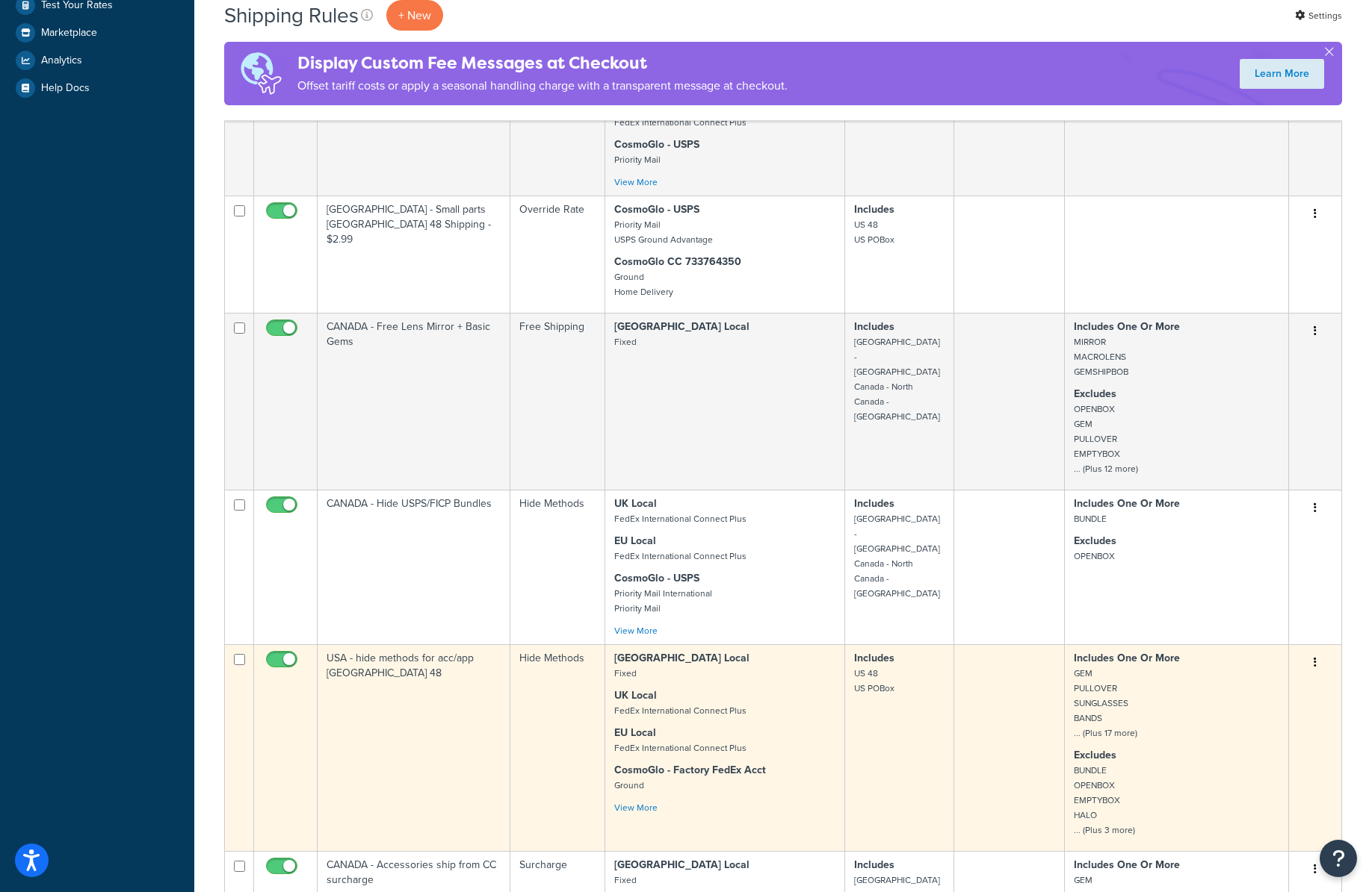
scroll to position [501, 0]
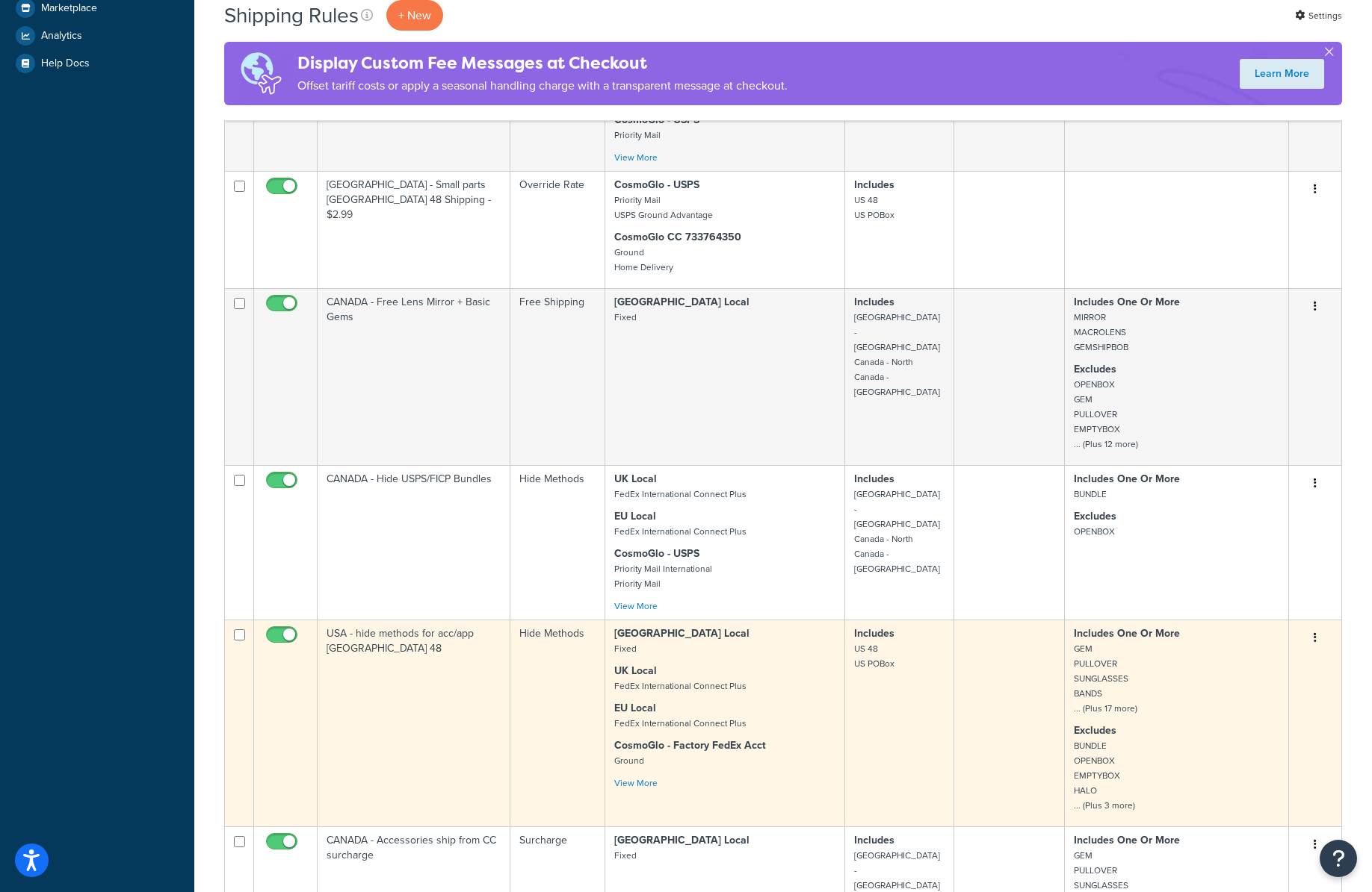
click at [456, 710] on td "USA - hide methods for acc/app [GEOGRAPHIC_DATA] 48" at bounding box center [414, 723] width 193 height 207
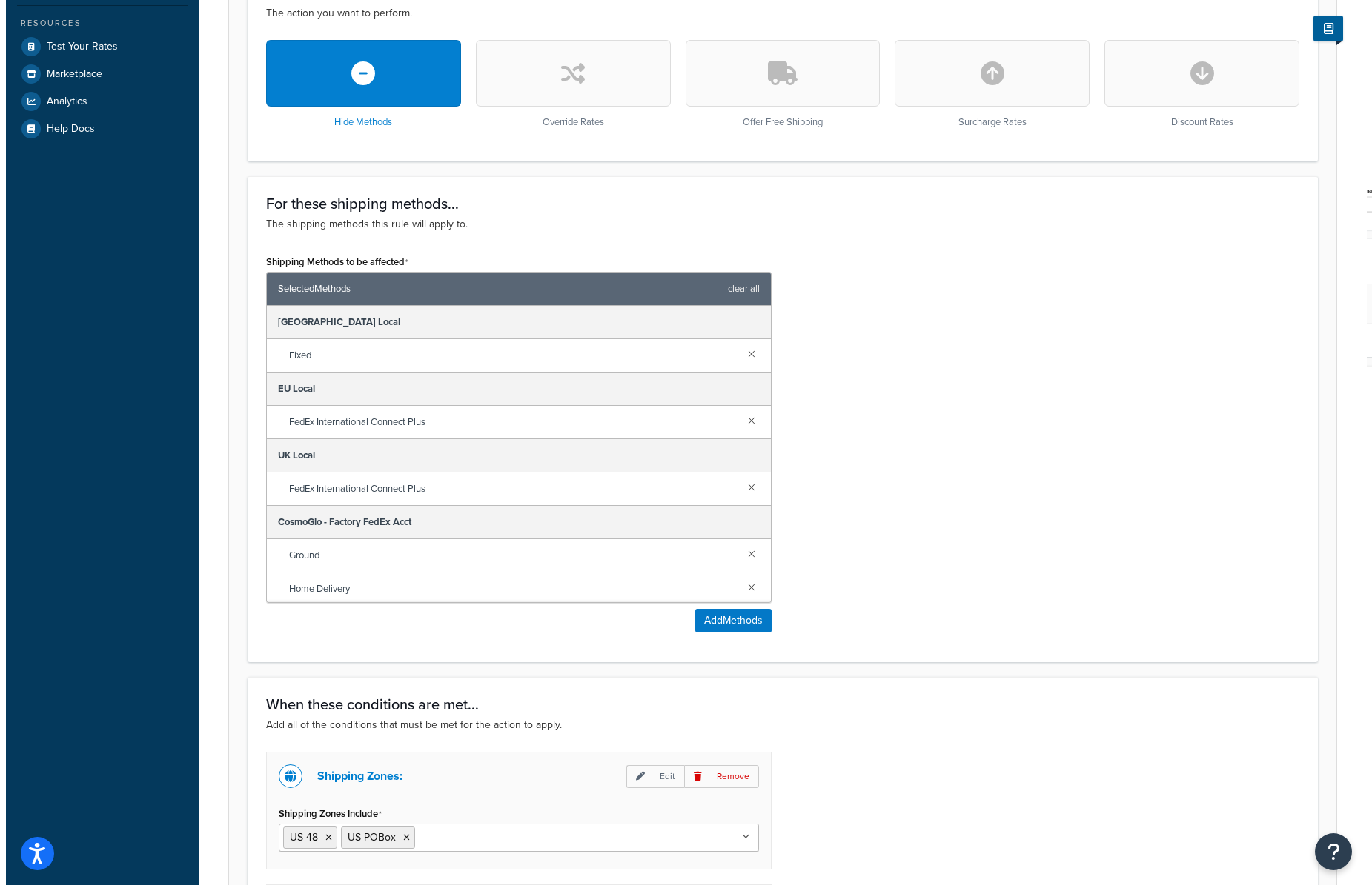
scroll to position [595, 0]
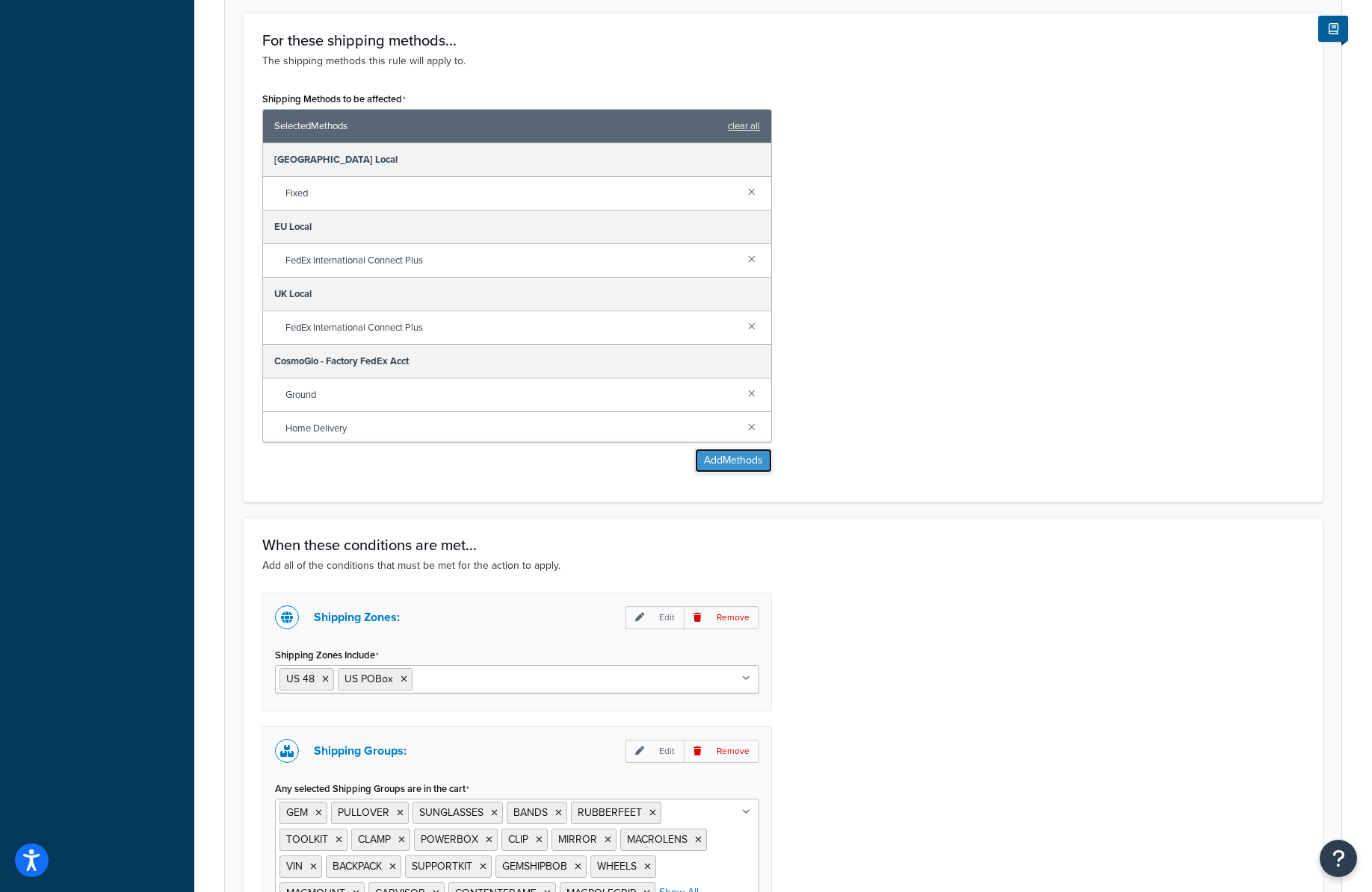
click at [721, 471] on button "Add Methods" at bounding box center [734, 460] width 77 height 24
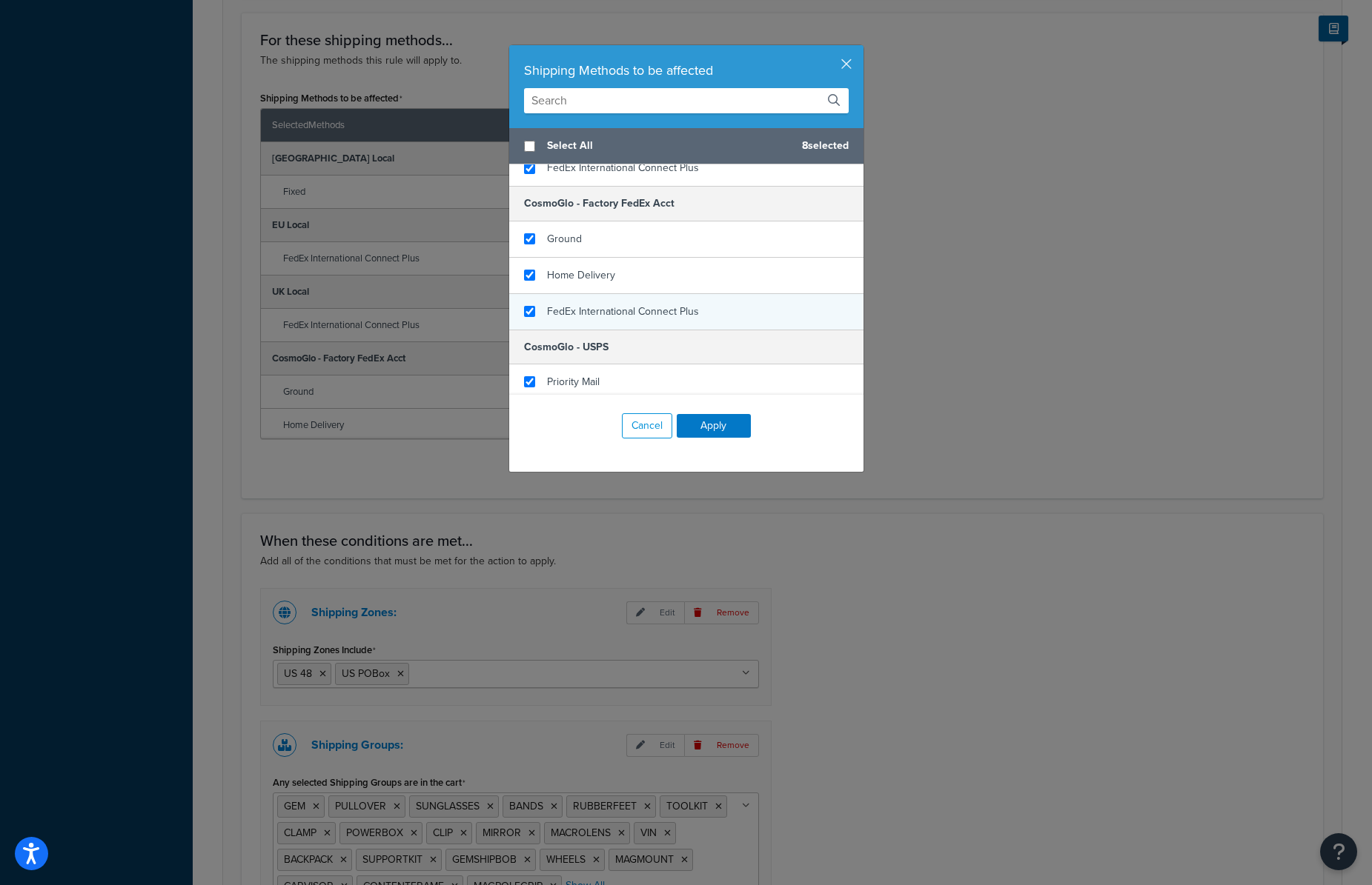
scroll to position [185, 0]
checkbox input "false"
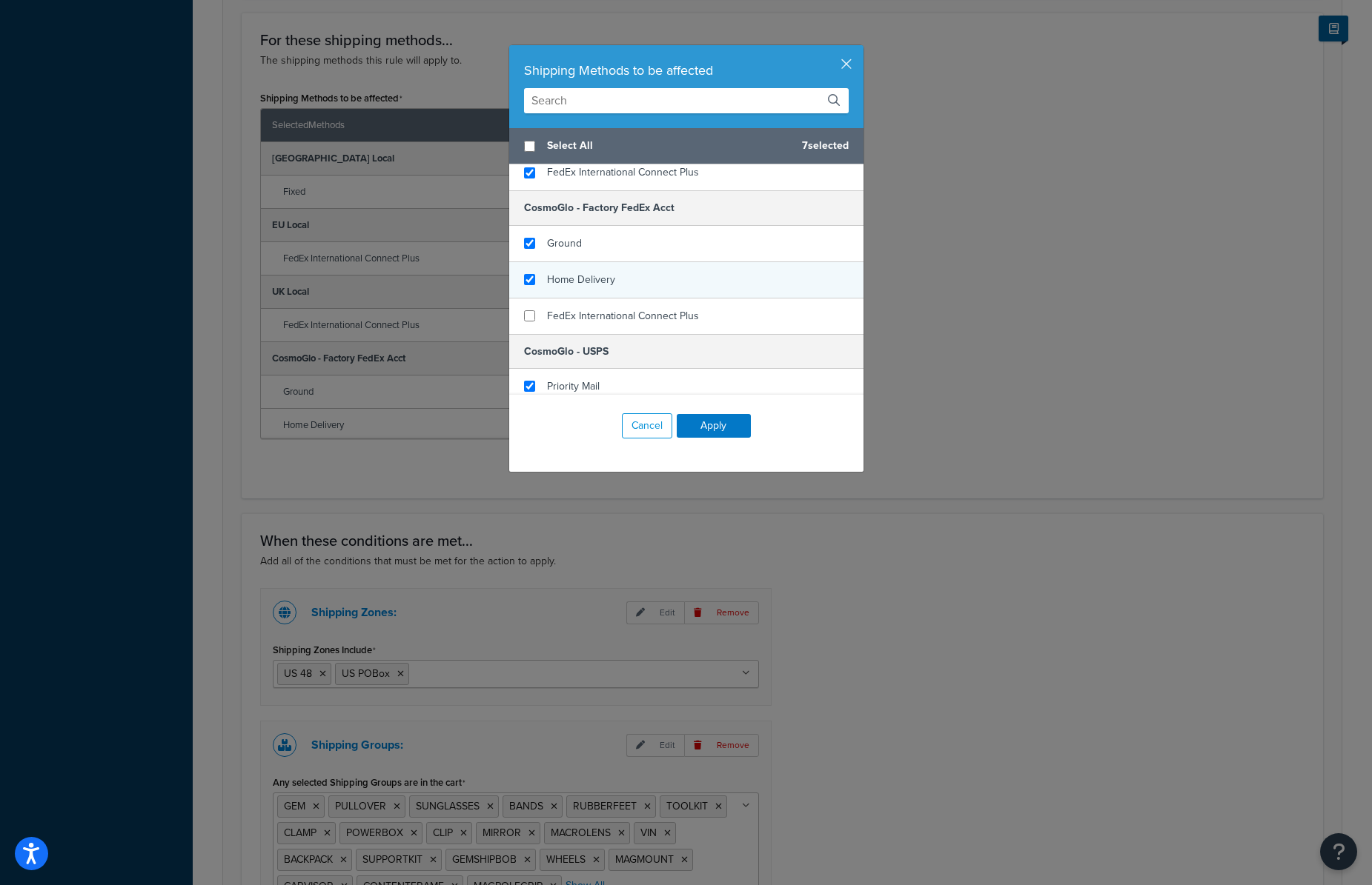
drag, startPoint x: 633, startPoint y: 313, endPoint x: 629, endPoint y: 284, distance: 29.3
click at [633, 311] on span "FedEx International Connect Plus" at bounding box center [623, 316] width 152 height 16
checkbox input "true"
checkbox input "false"
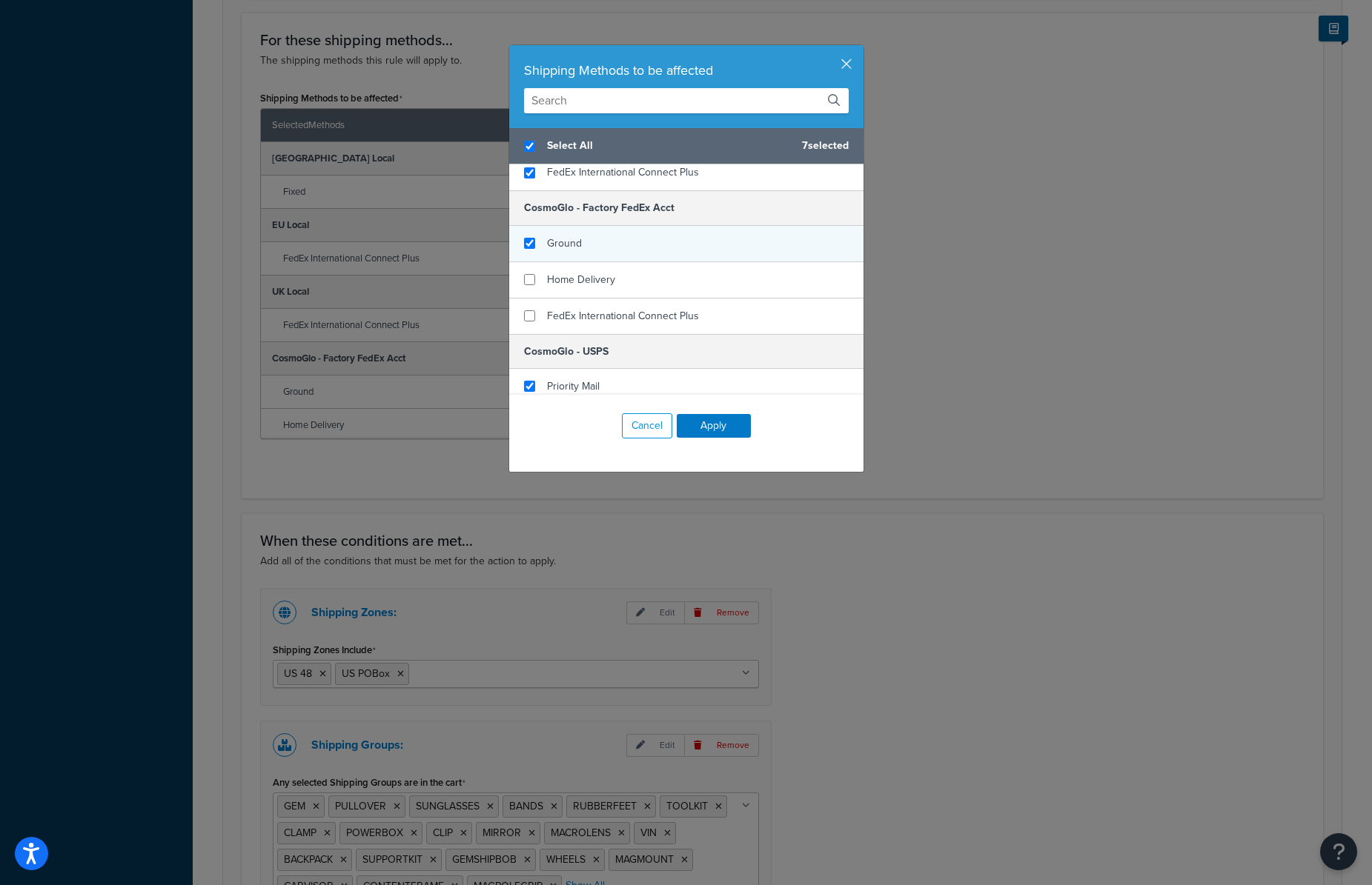
drag, startPoint x: 629, startPoint y: 281, endPoint x: 629, endPoint y: 260, distance: 21.0
click at [629, 280] on div "Home Delivery" at bounding box center [686, 281] width 354 height 37
checkbox input "false"
click at [627, 253] on div "Ground" at bounding box center [686, 244] width 354 height 37
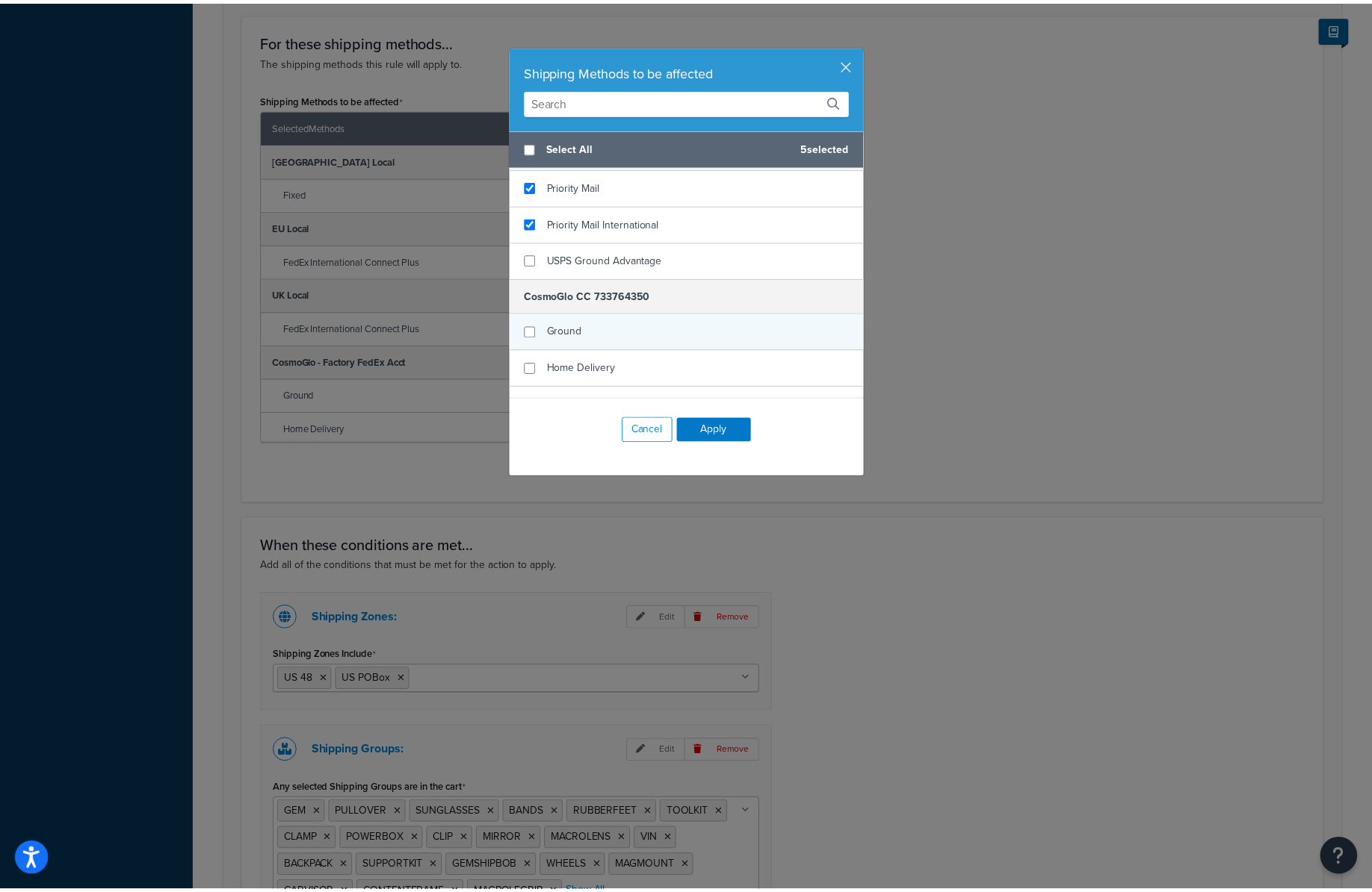
scroll to position [414, 0]
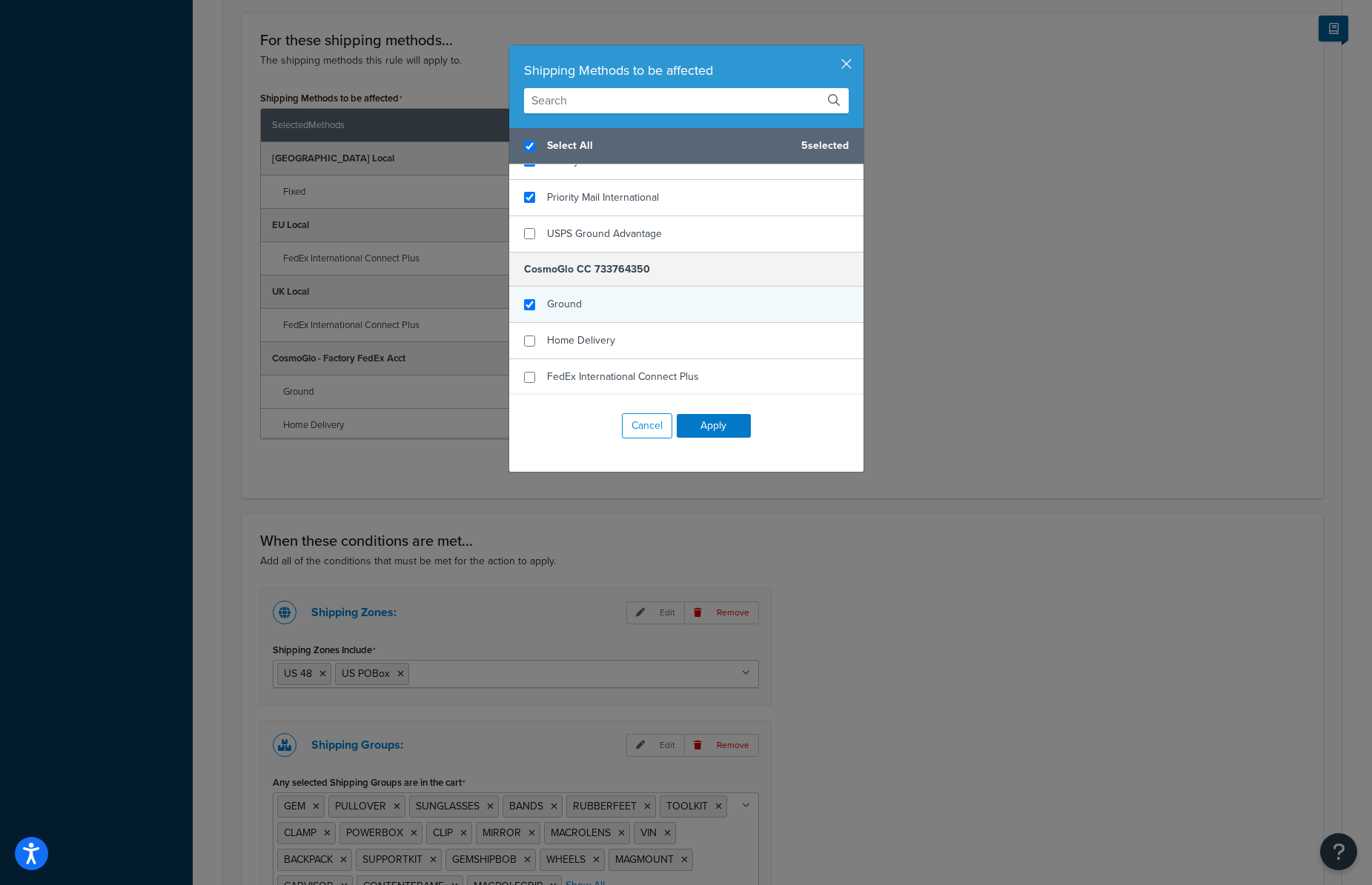
checkbox input "true"
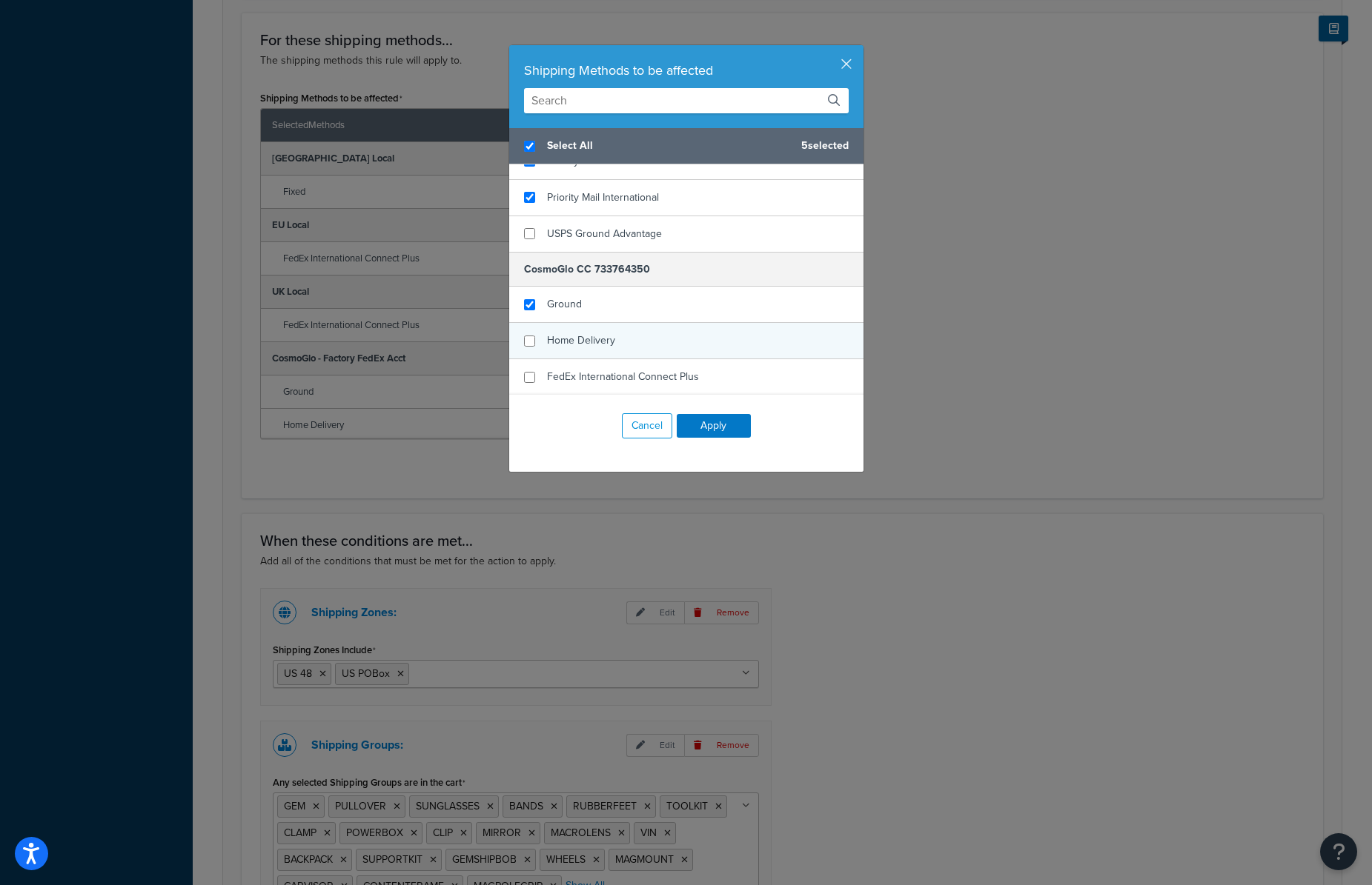
drag, startPoint x: 650, startPoint y: 303, endPoint x: 642, endPoint y: 343, distance: 40.8
click at [650, 303] on div "Ground" at bounding box center [686, 305] width 354 height 37
checkbox input "false"
checkbox input "true"
click at [641, 343] on div "Home Delivery" at bounding box center [686, 342] width 354 height 37
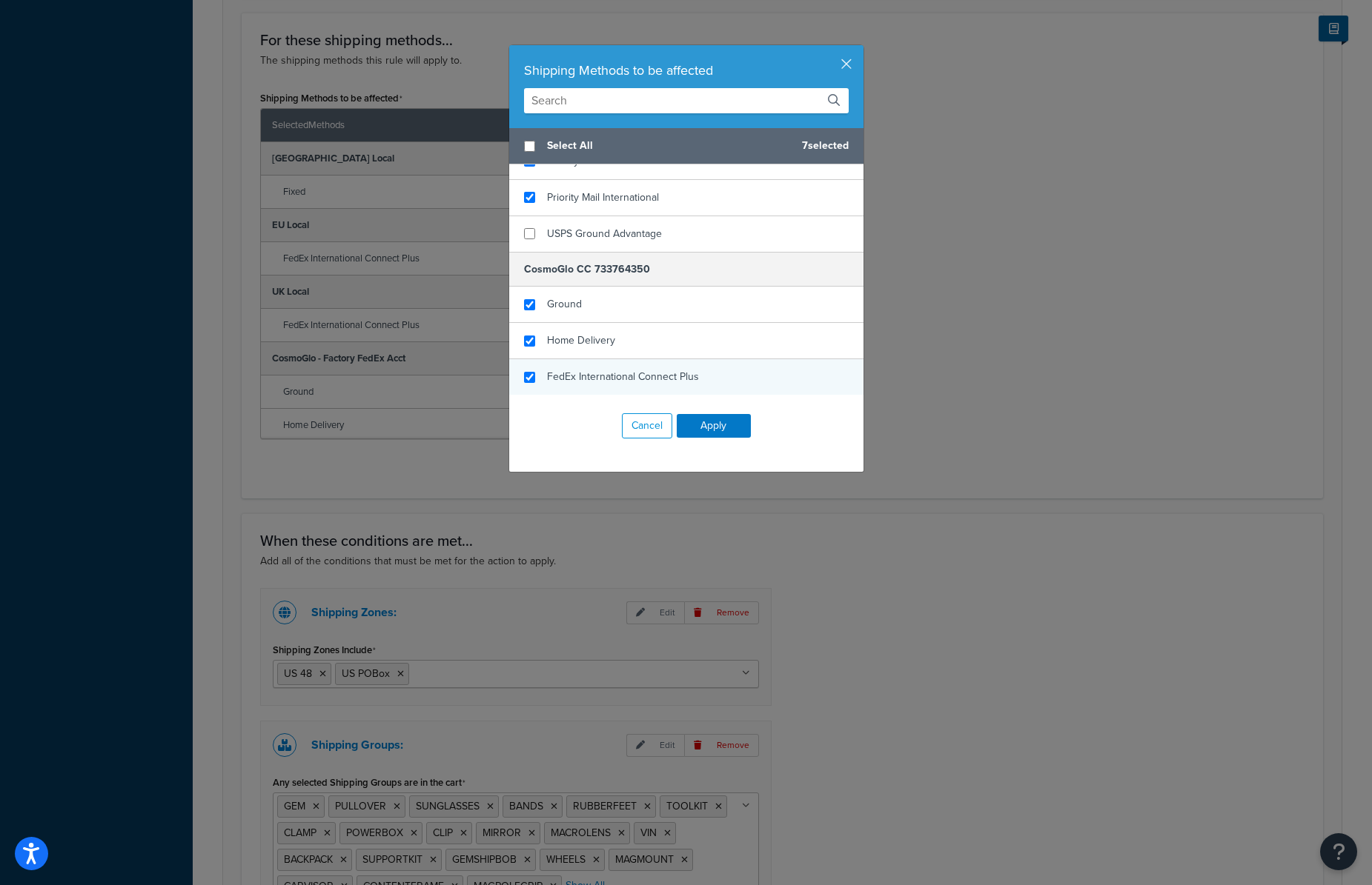
checkbox input "true"
drag, startPoint x: 639, startPoint y: 369, endPoint x: 672, endPoint y: 414, distance: 55.8
click at [639, 369] on span "FedEx International Connect Plus" at bounding box center [623, 376] width 152 height 16
click at [707, 427] on button "Apply" at bounding box center [713, 425] width 74 height 23
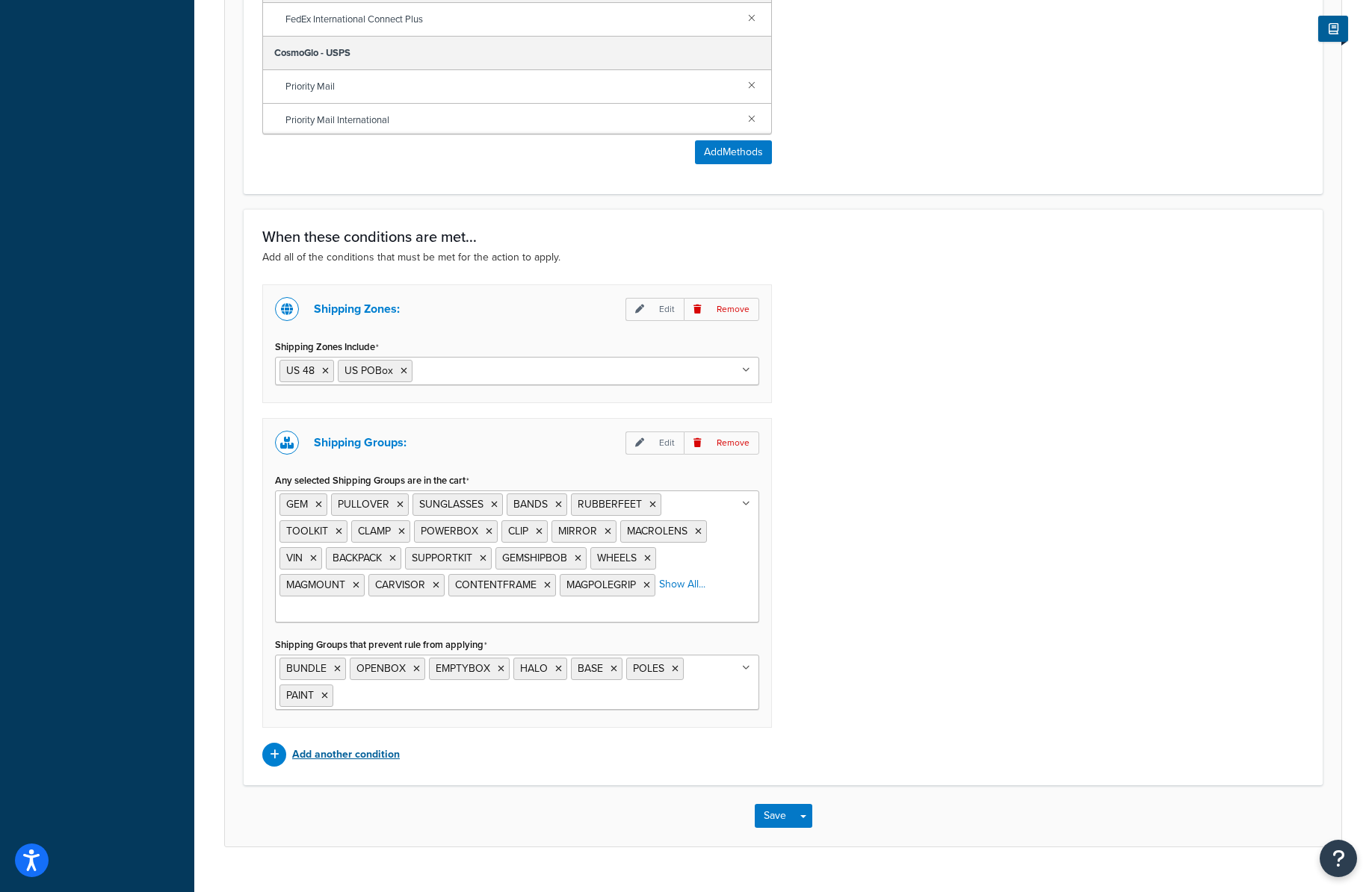
scroll to position [937, 0]
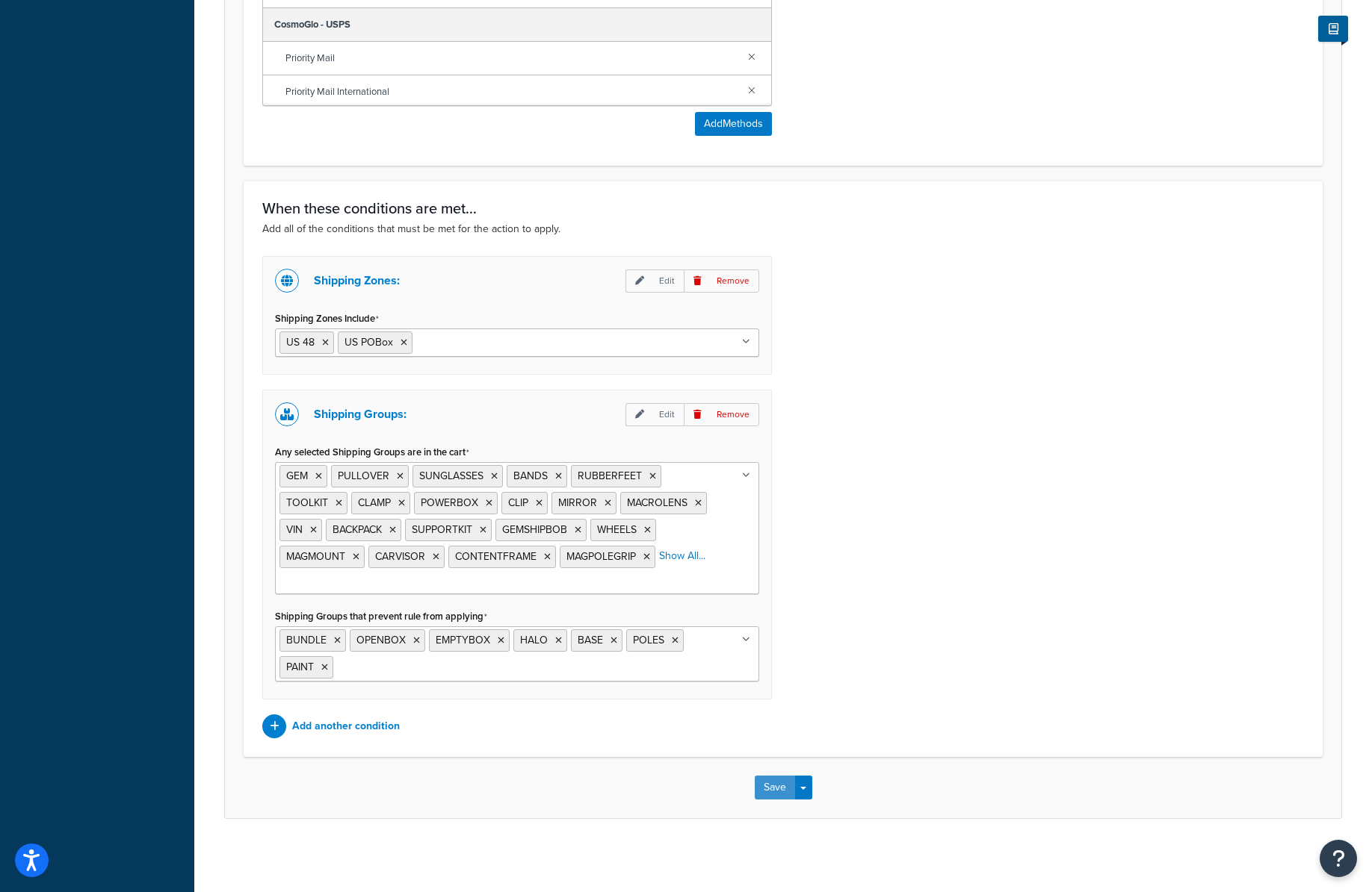
click at [772, 782] on button "Save" at bounding box center [775, 788] width 40 height 24
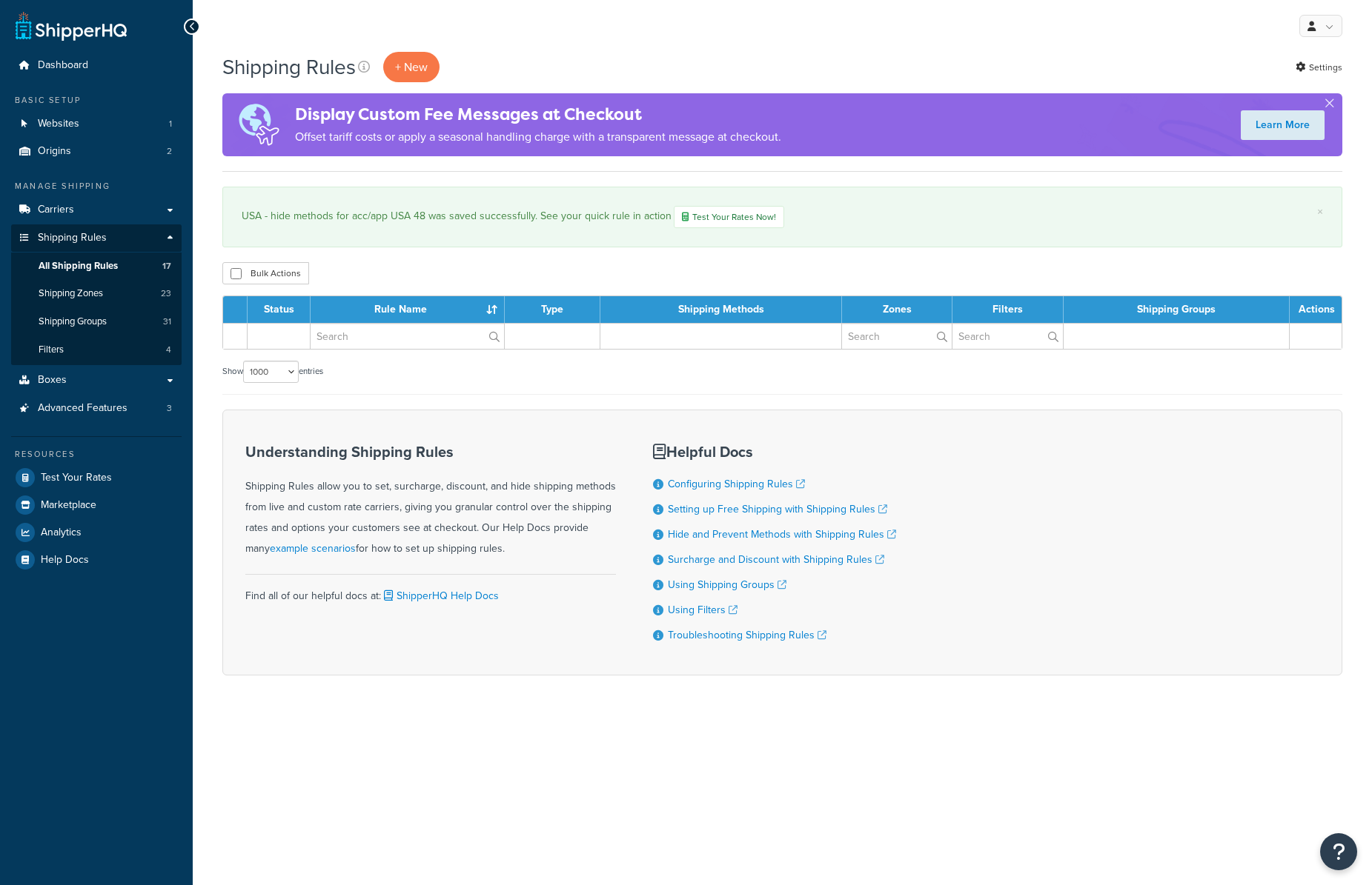
select select "1000"
click at [77, 210] on link "Carriers" at bounding box center [97, 210] width 170 height 28
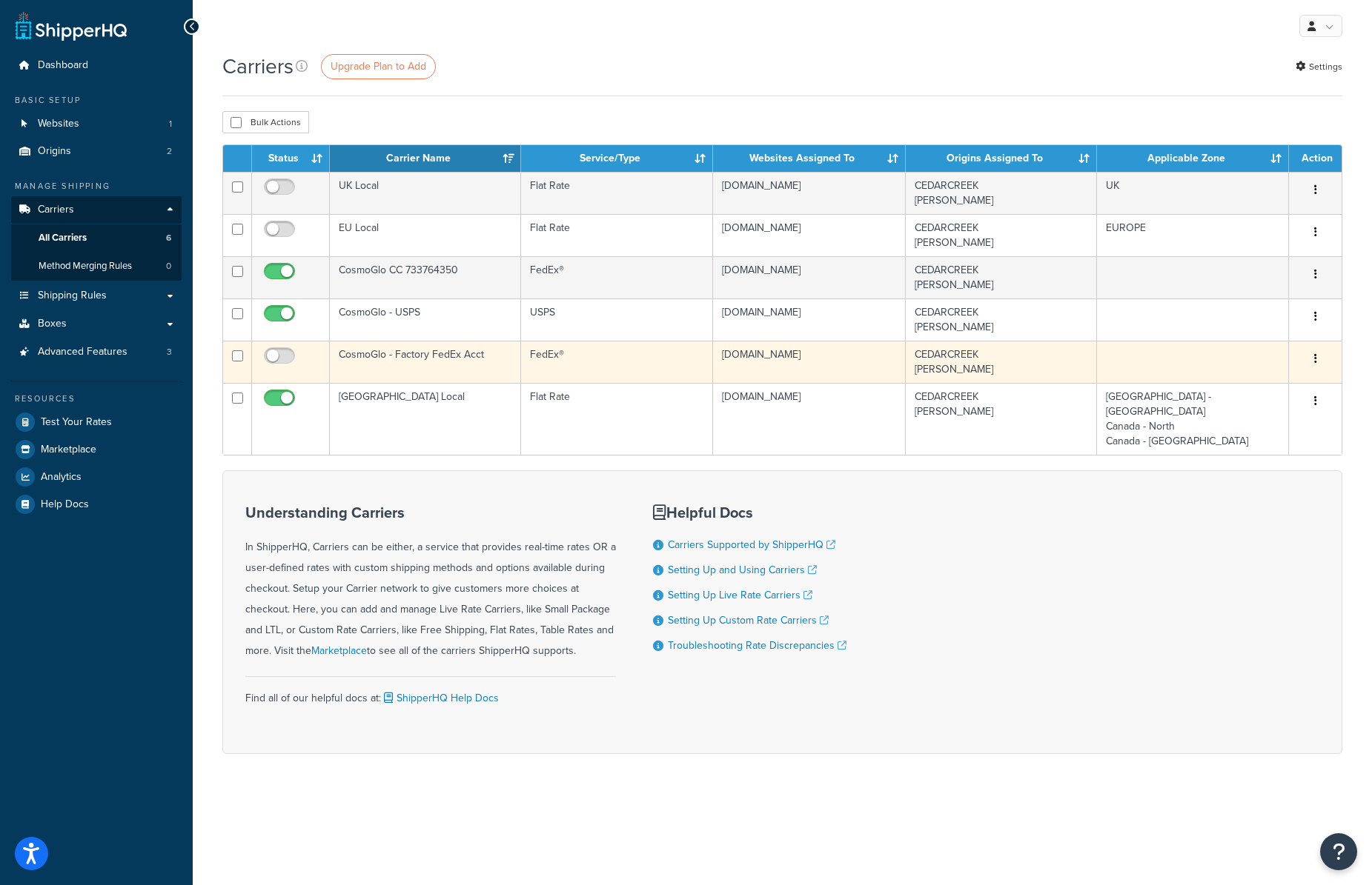
click at [1316, 359] on button "button" at bounding box center [1315, 359] width 21 height 23
click at [1239, 414] on link "Delete" at bounding box center [1255, 419] width 117 height 30
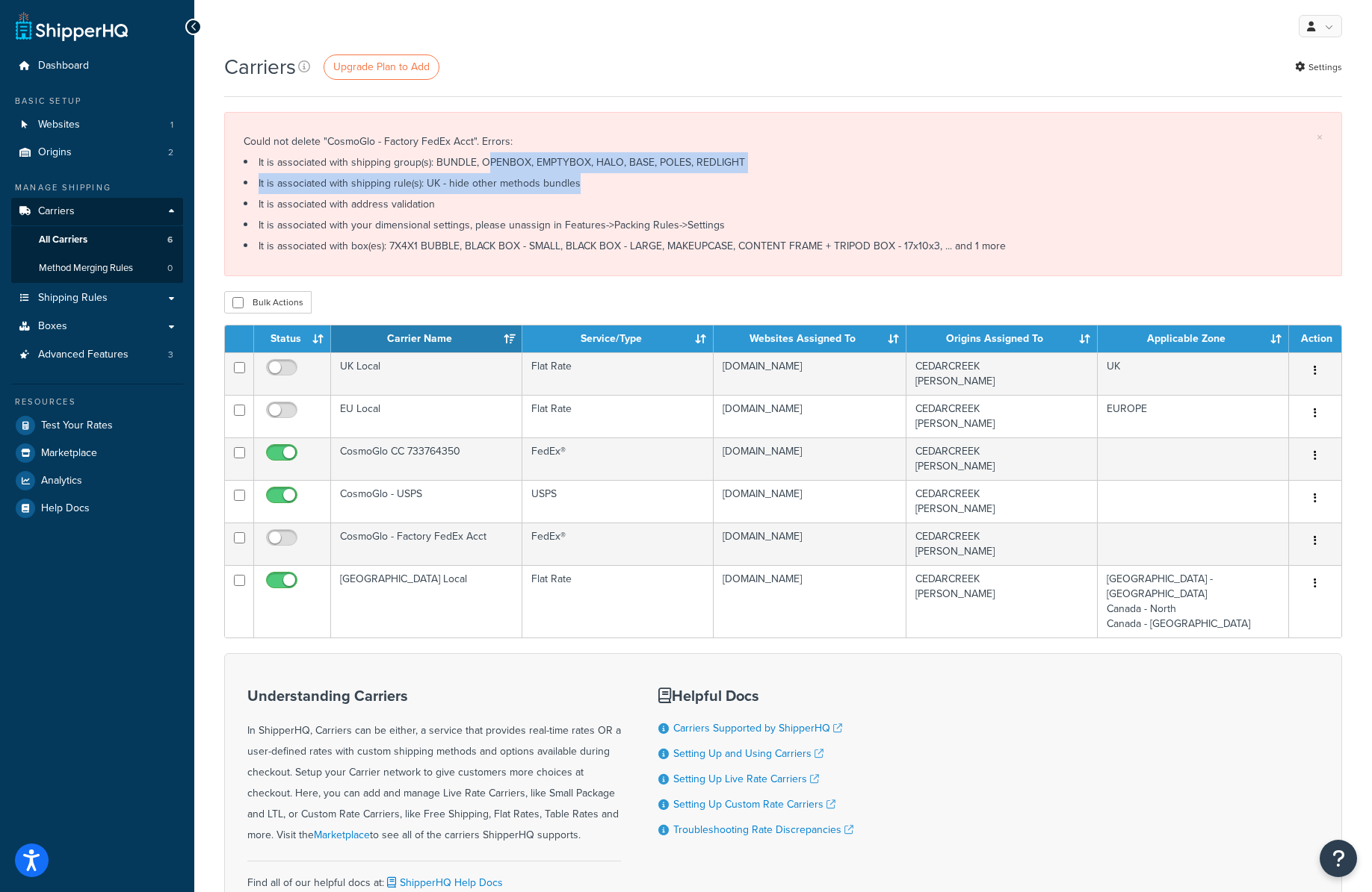
drag, startPoint x: 498, startPoint y: 167, endPoint x: 805, endPoint y: 175, distance: 307.1
click at [807, 175] on div "Could not delete "CosmoGlo - Factory FedEx Acct". Errors: It is associated with…" at bounding box center [783, 194] width 1079 height 125
click at [805, 175] on li "It is associated with shipping rule(s): UK - hide other methods bundles" at bounding box center [783, 184] width 1079 height 21
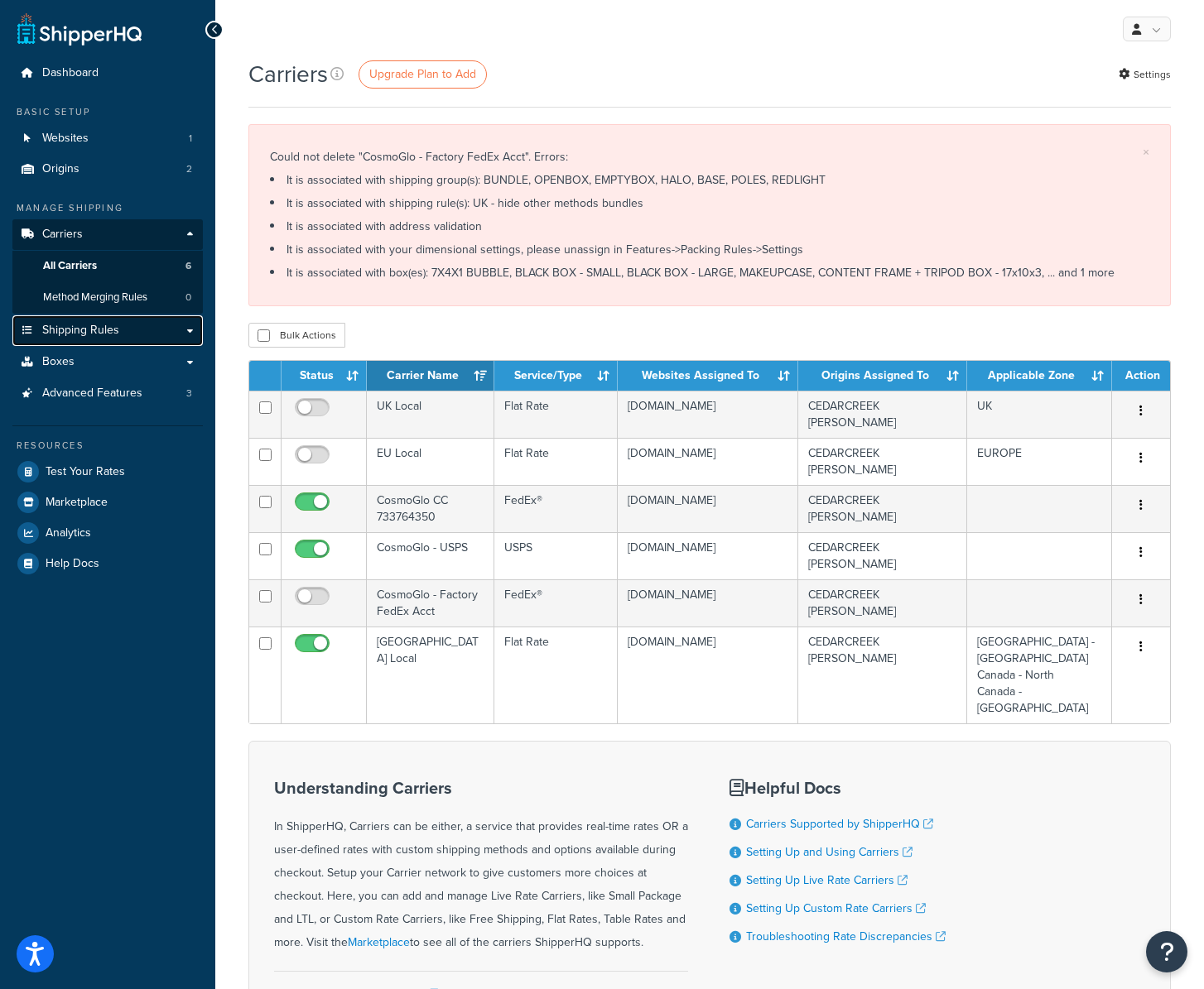
click at [120, 327] on link "Shipping Rules" at bounding box center [108, 331] width 190 height 31
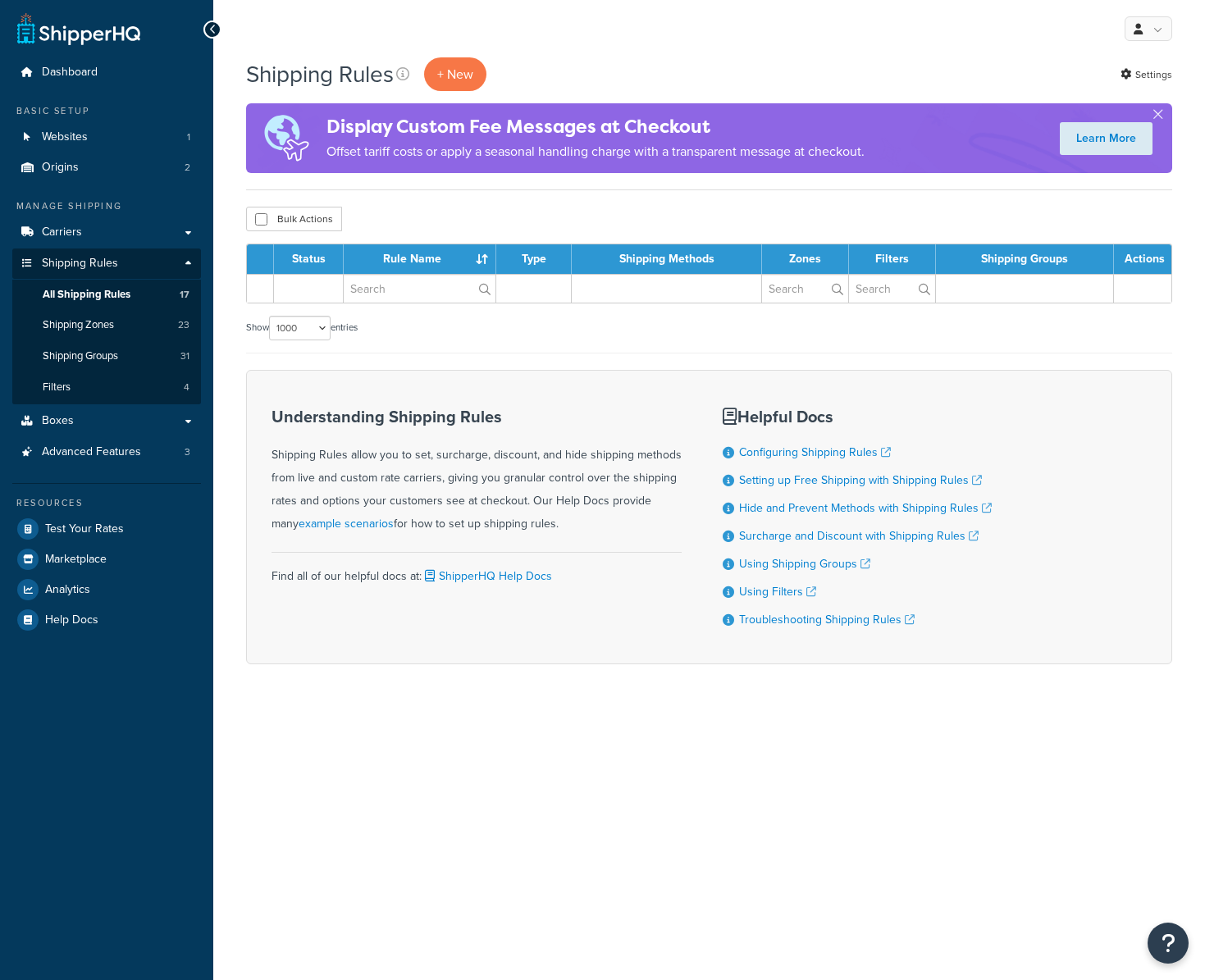
select select "1000"
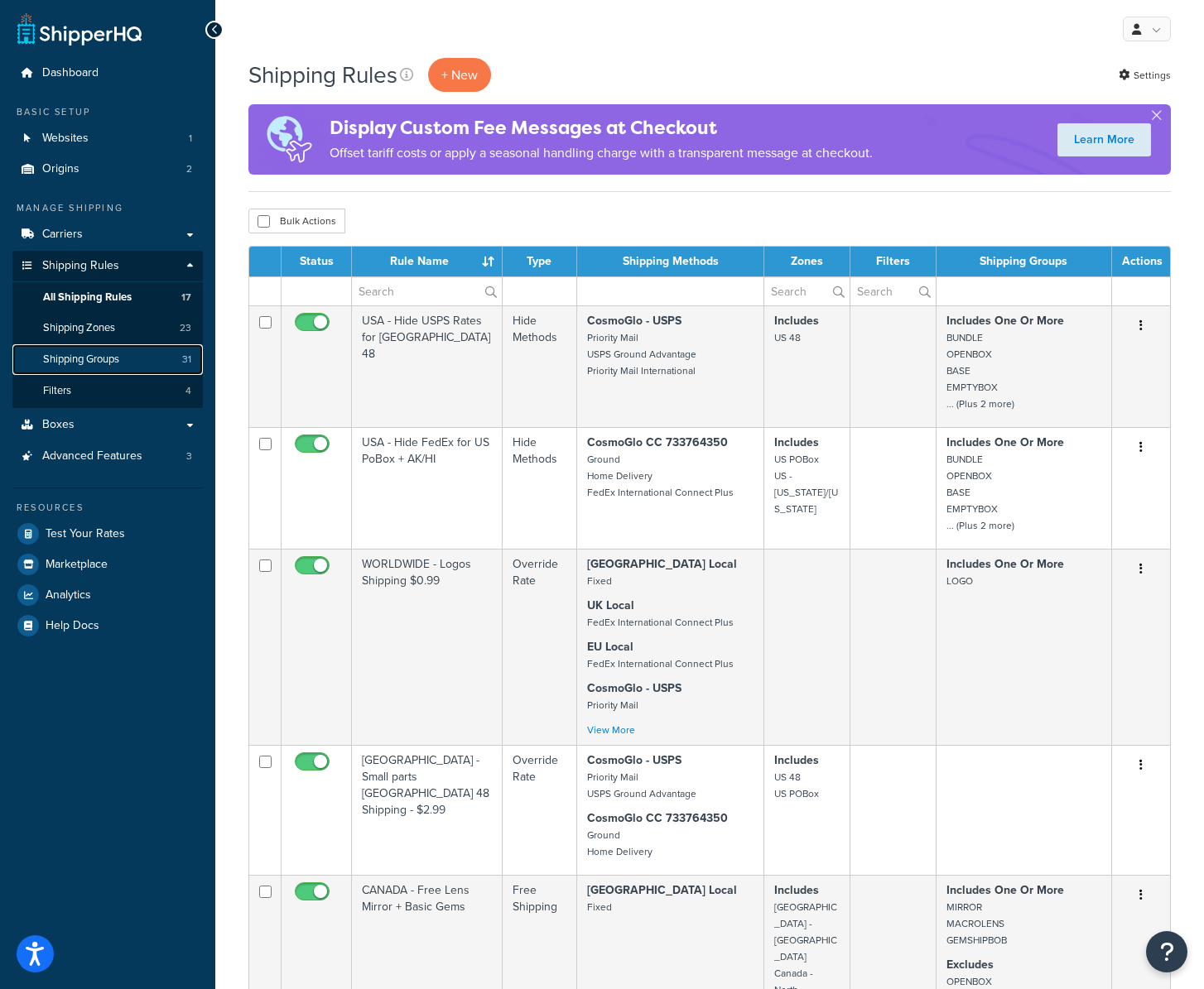
click at [102, 362] on span "Shipping Groups" at bounding box center [81, 359] width 76 height 14
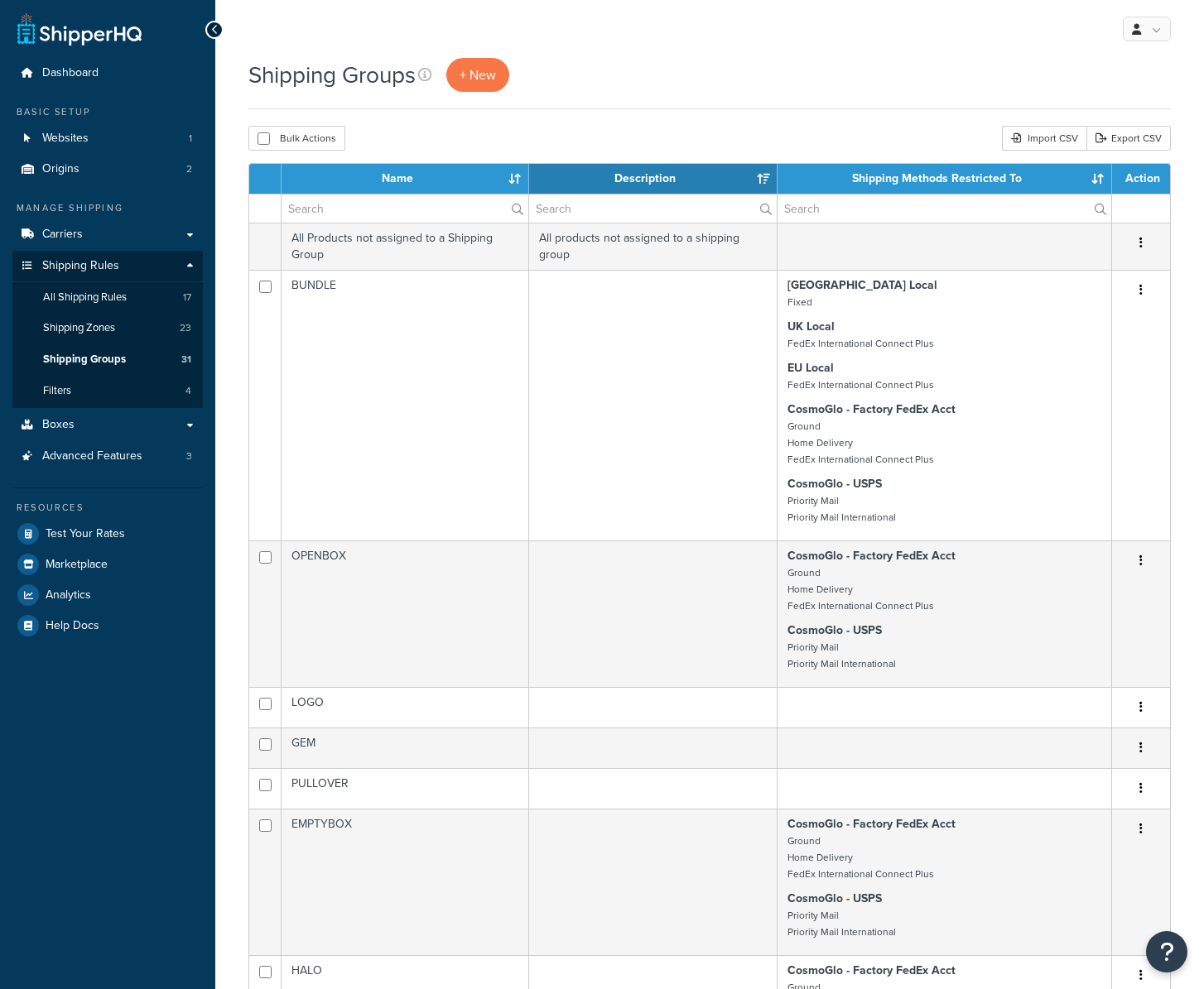
select select "15"
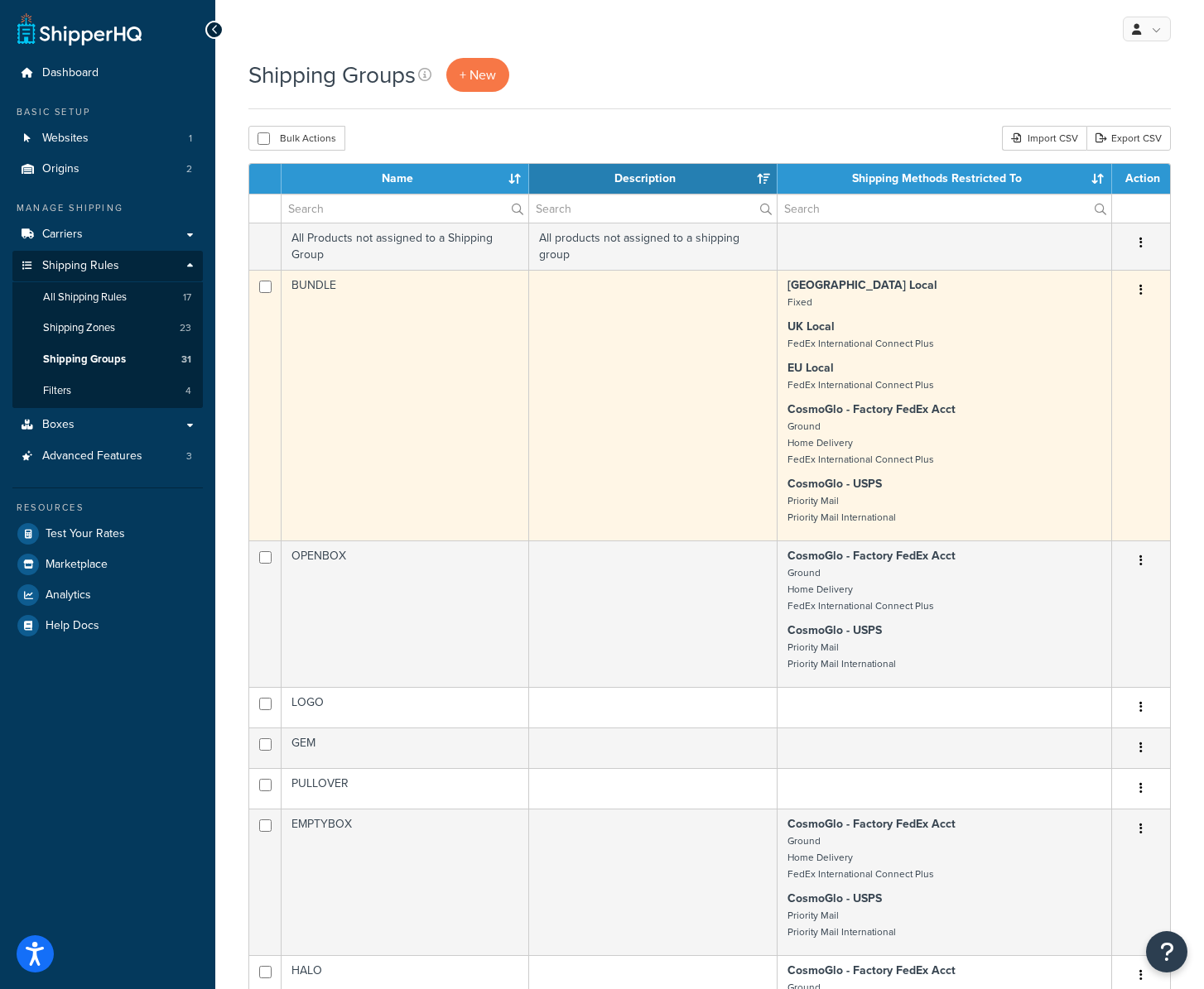
click at [456, 443] on td "BUNDLE" at bounding box center [405, 405] width 248 height 271
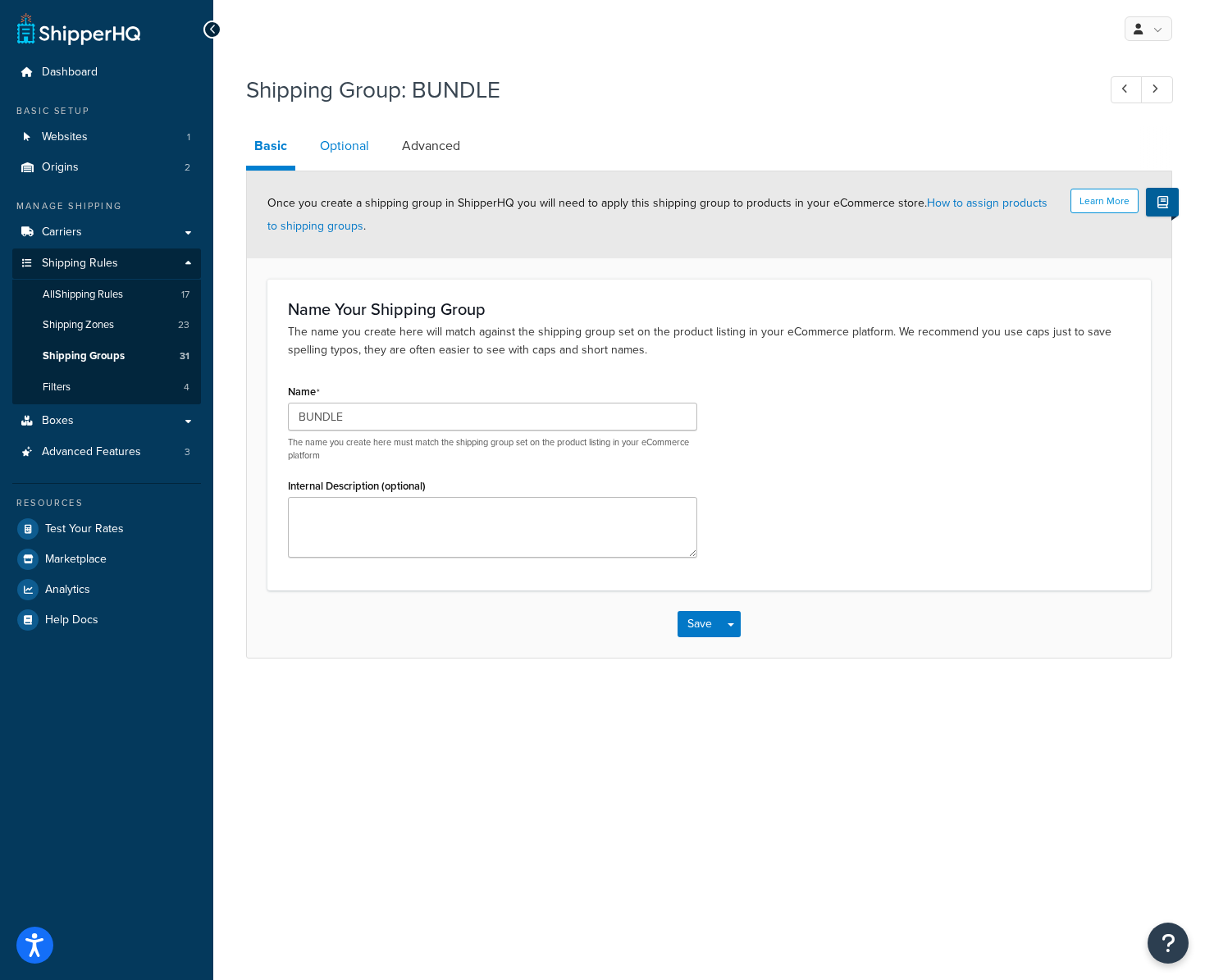
click at [333, 143] on link "Optional" at bounding box center [345, 145] width 65 height 39
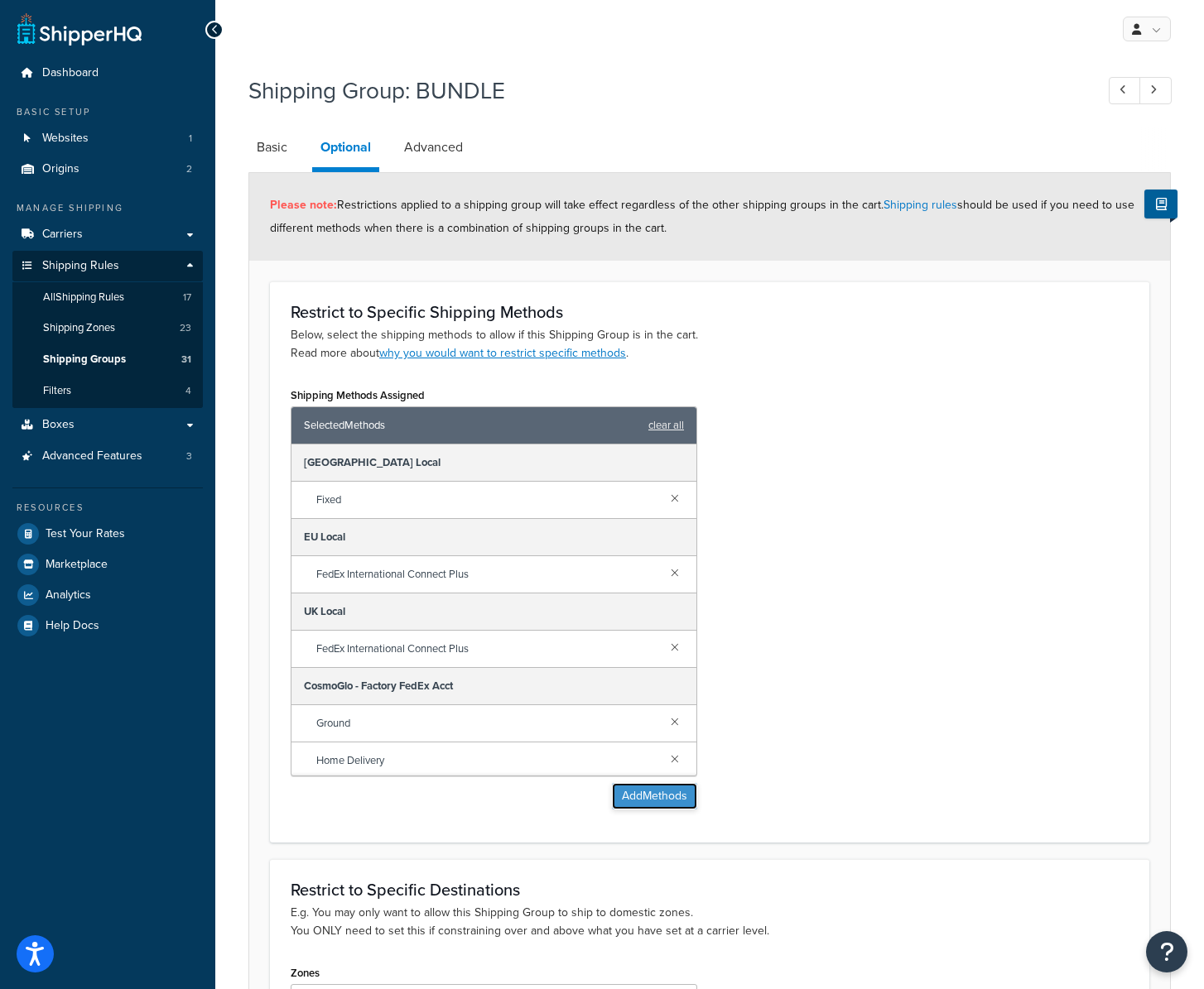
click at [666, 798] on button "Add Methods" at bounding box center [655, 796] width 86 height 26
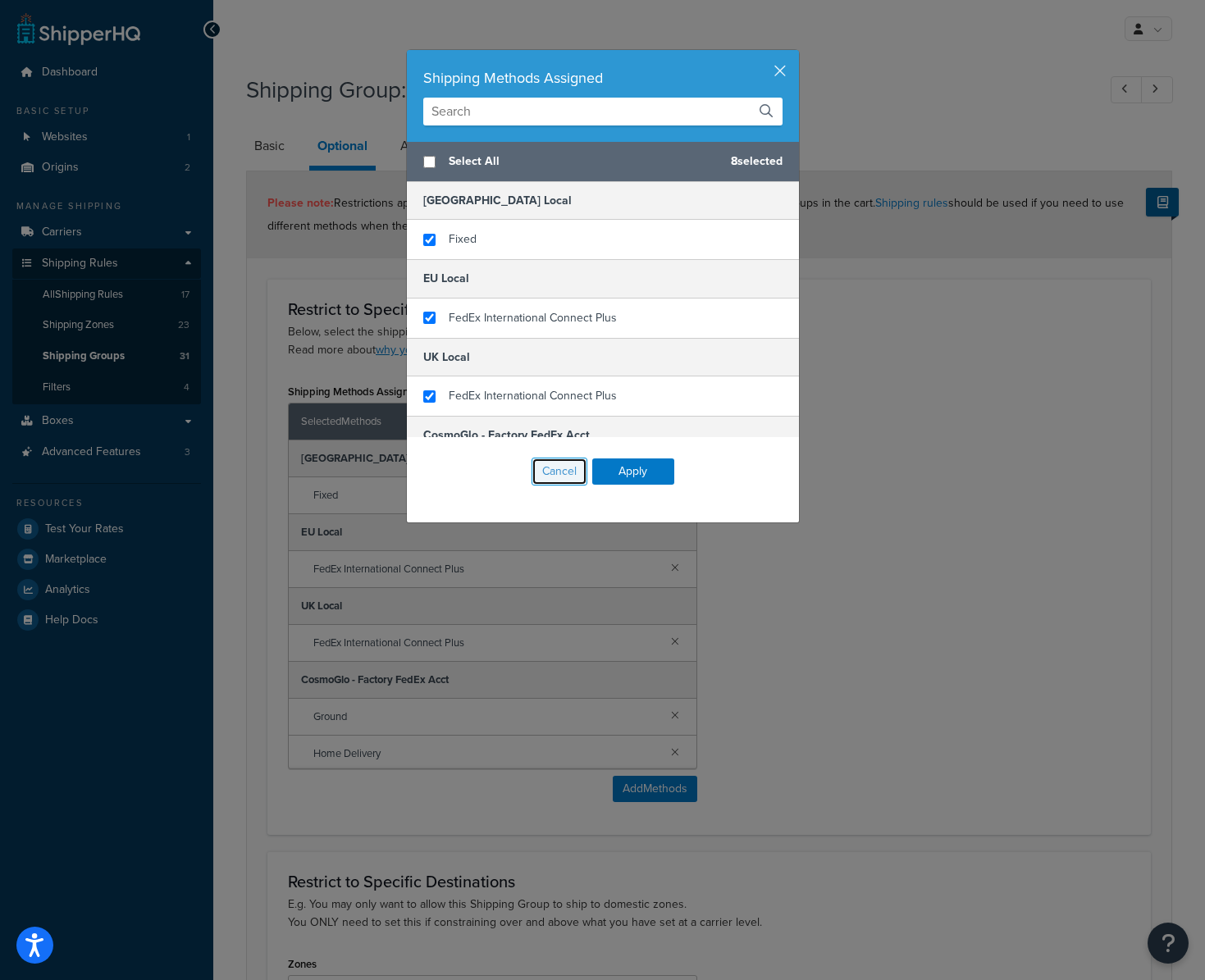
click at [547, 472] on button "Cancel" at bounding box center [559, 472] width 56 height 28
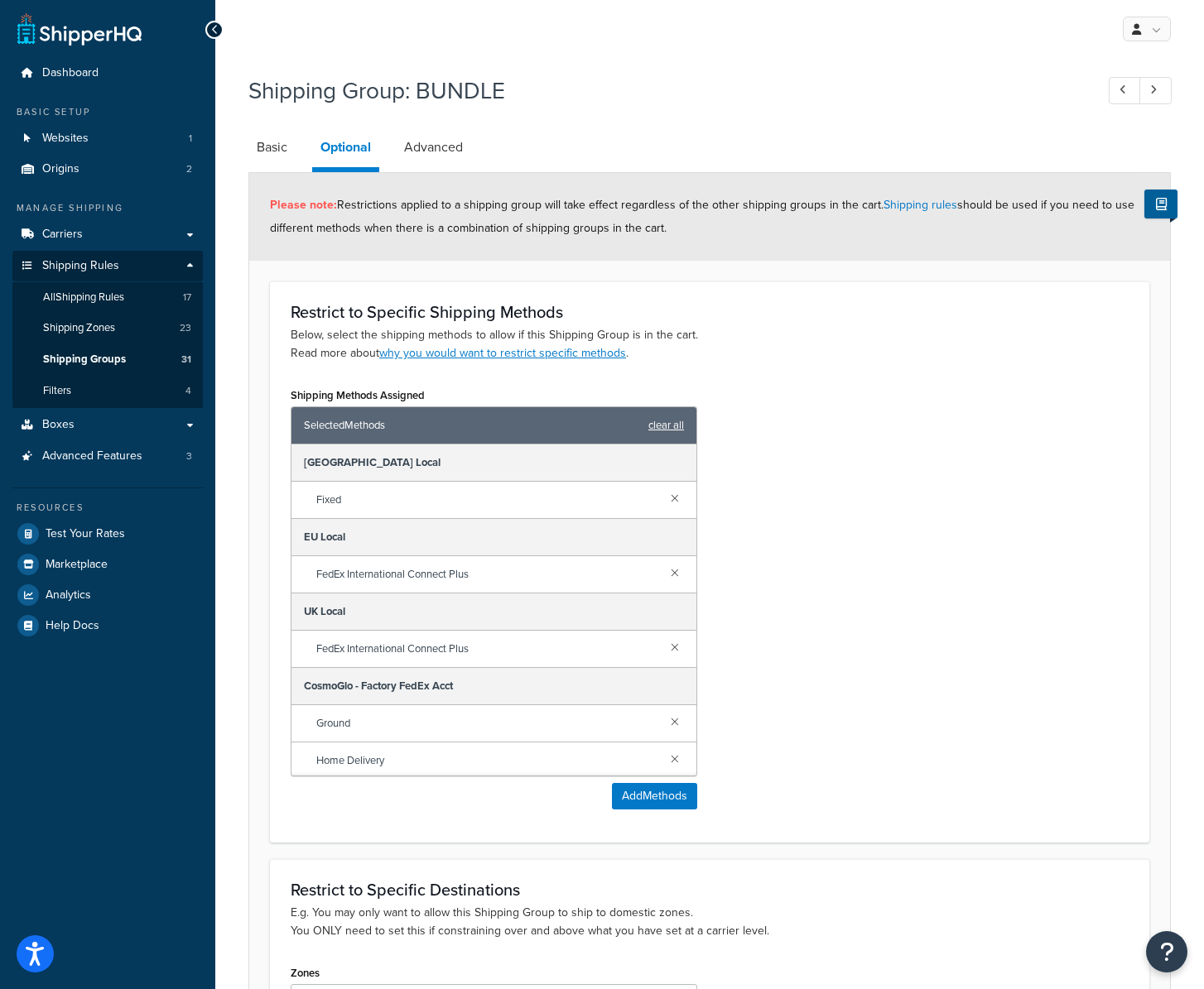
click at [664, 422] on link "clear all" at bounding box center [666, 426] width 36 height 23
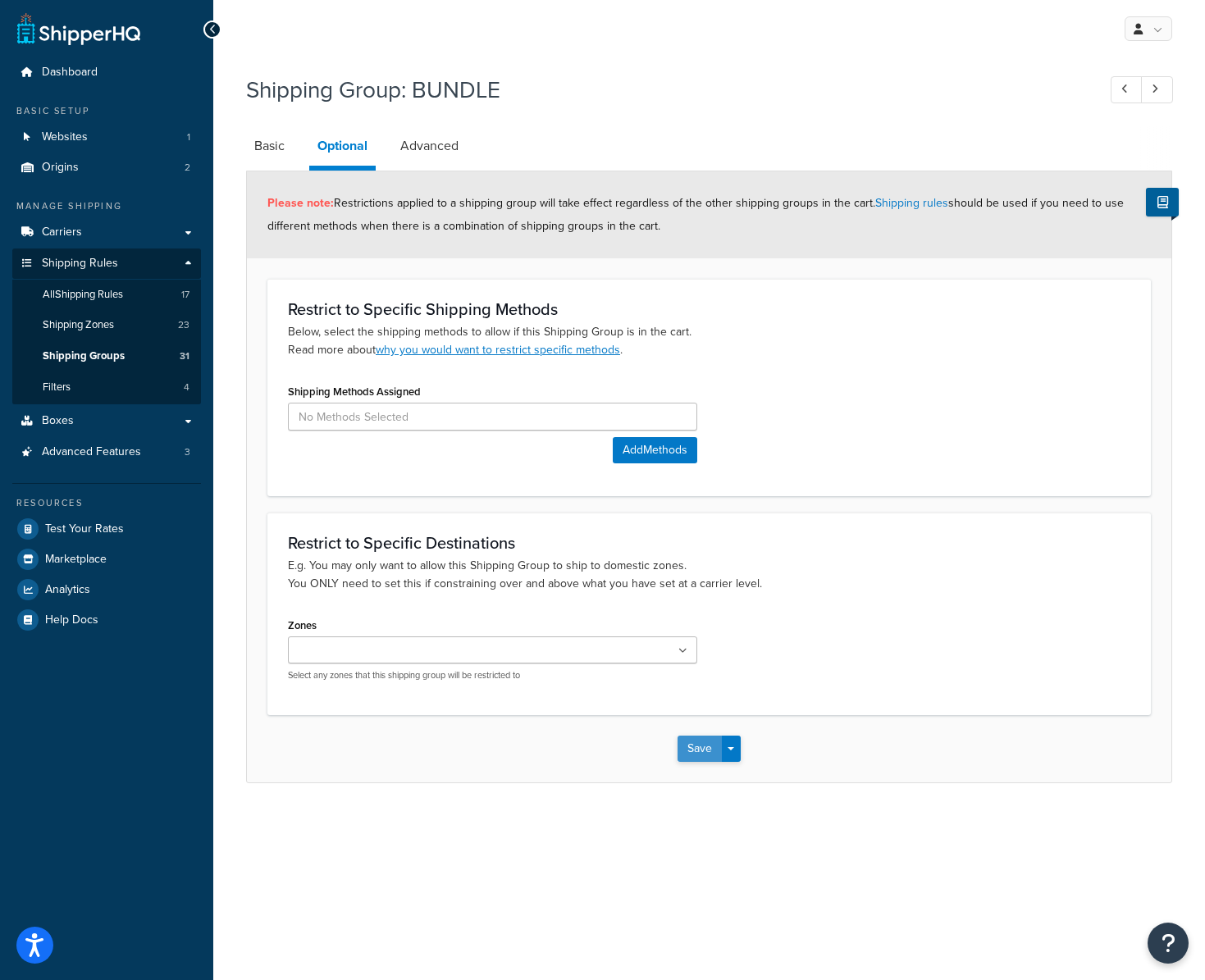
click at [690, 753] on button "Save" at bounding box center [700, 749] width 44 height 26
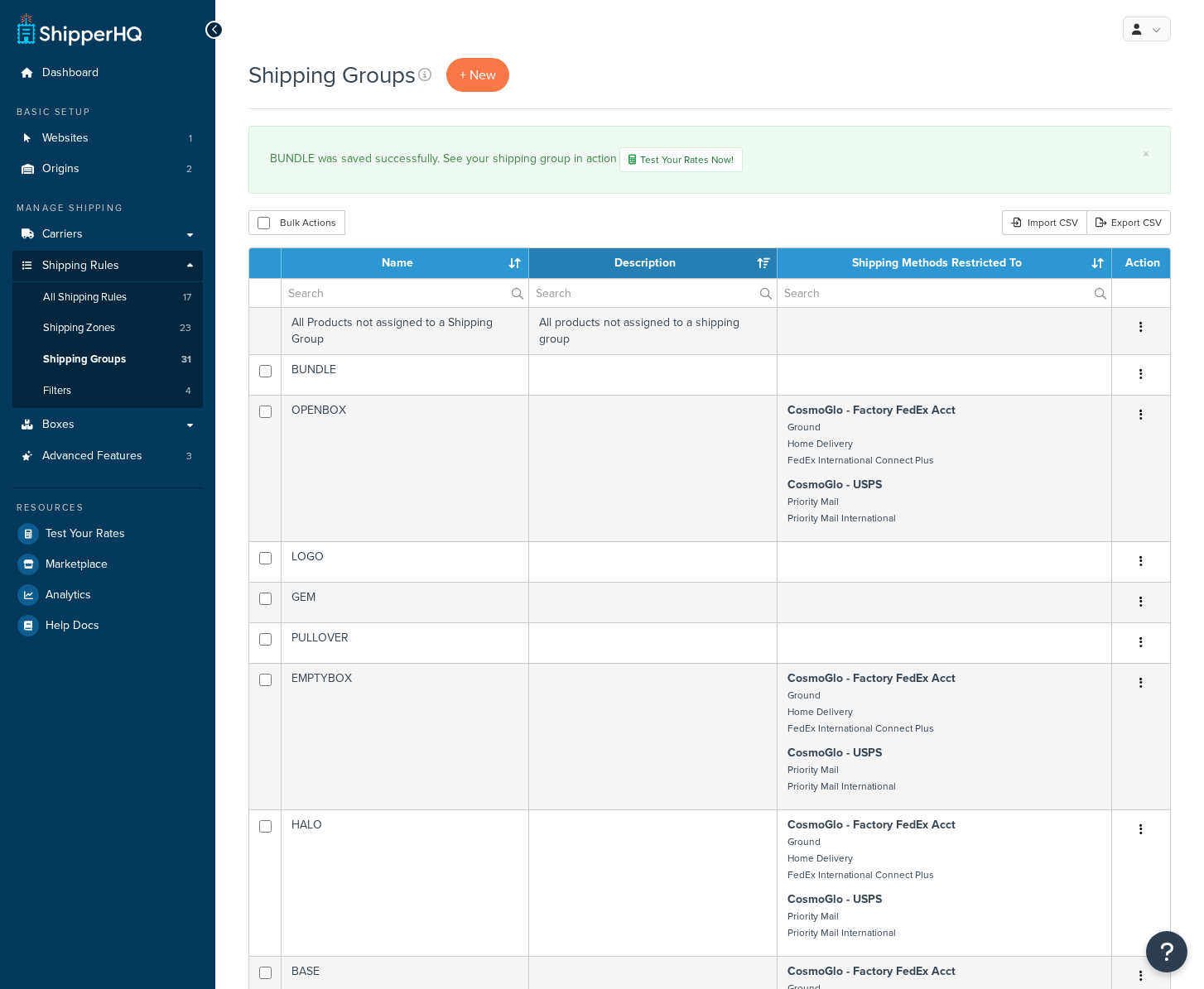
select select "15"
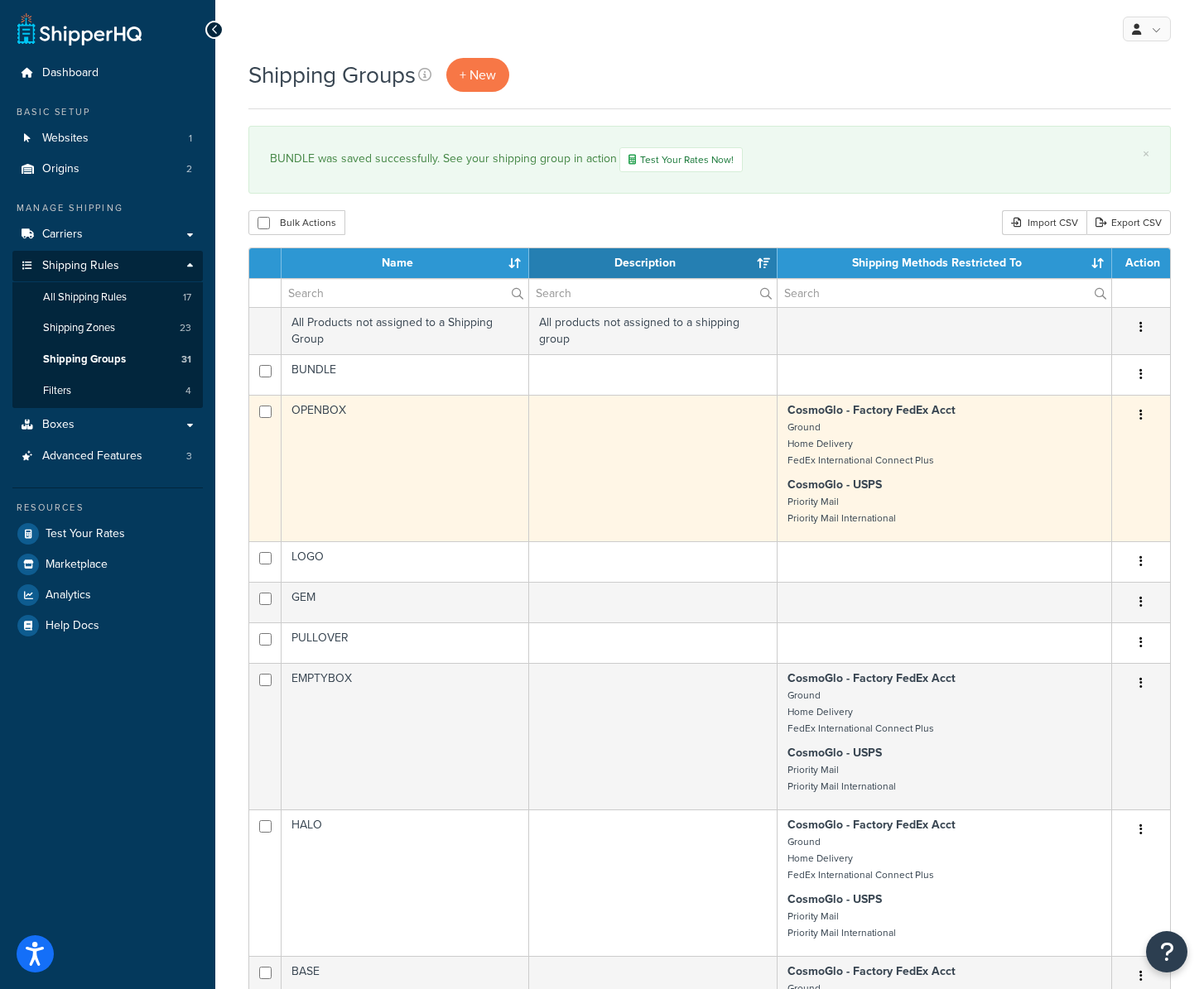
click at [434, 446] on td "OPENBOX" at bounding box center [405, 468] width 248 height 147
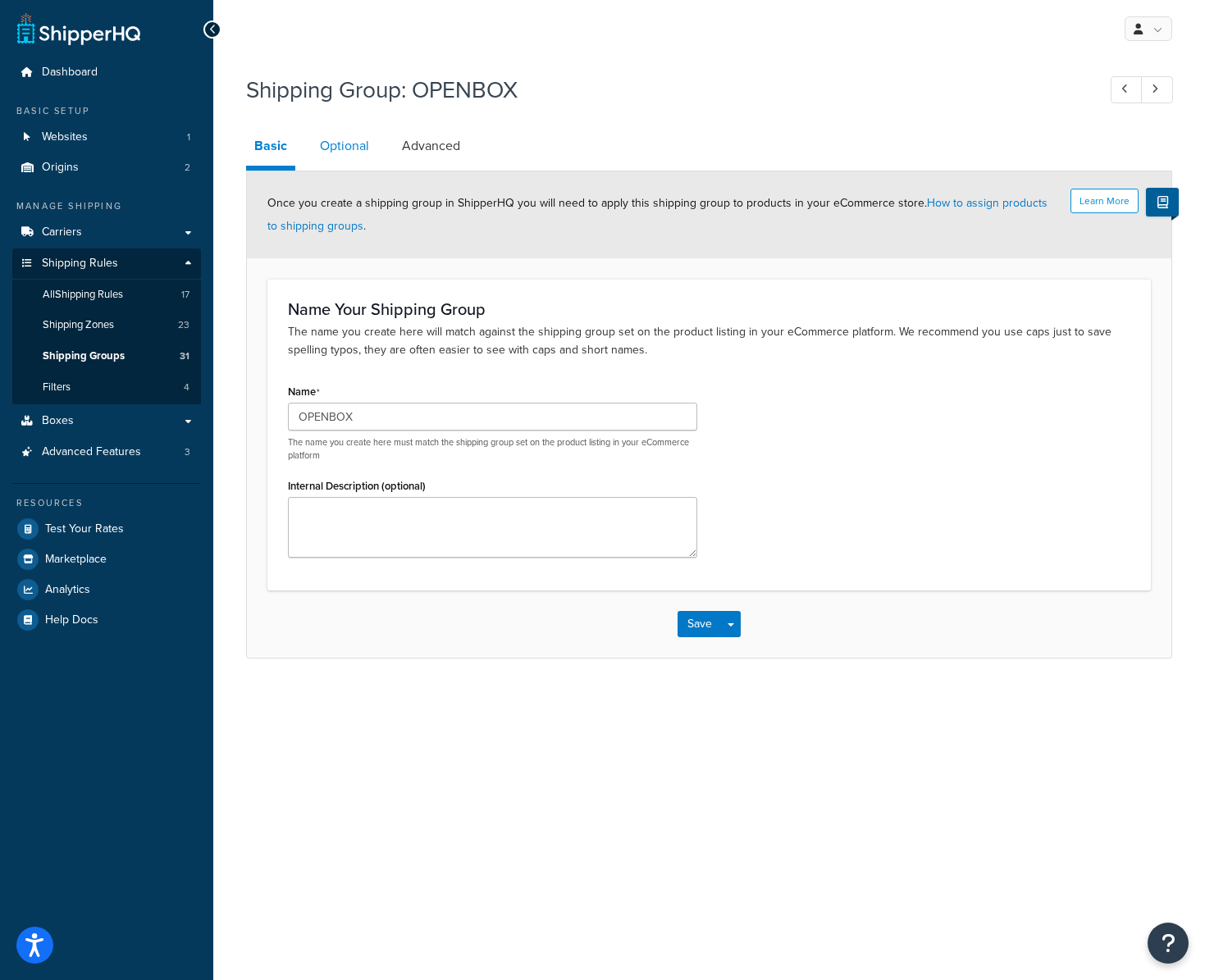
click at [354, 147] on link "Optional" at bounding box center [345, 145] width 65 height 39
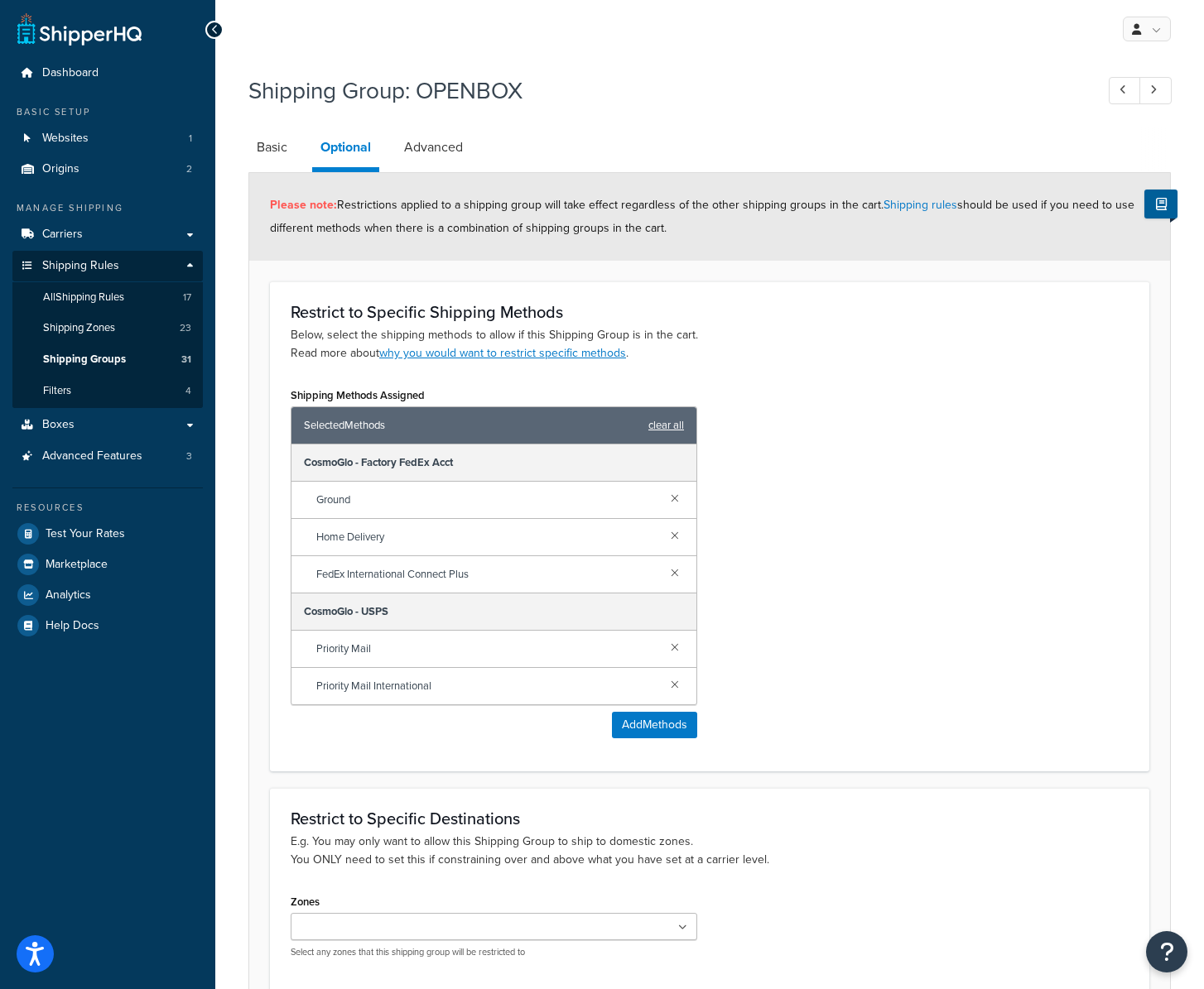
click at [669, 420] on link "clear all" at bounding box center [666, 426] width 36 height 23
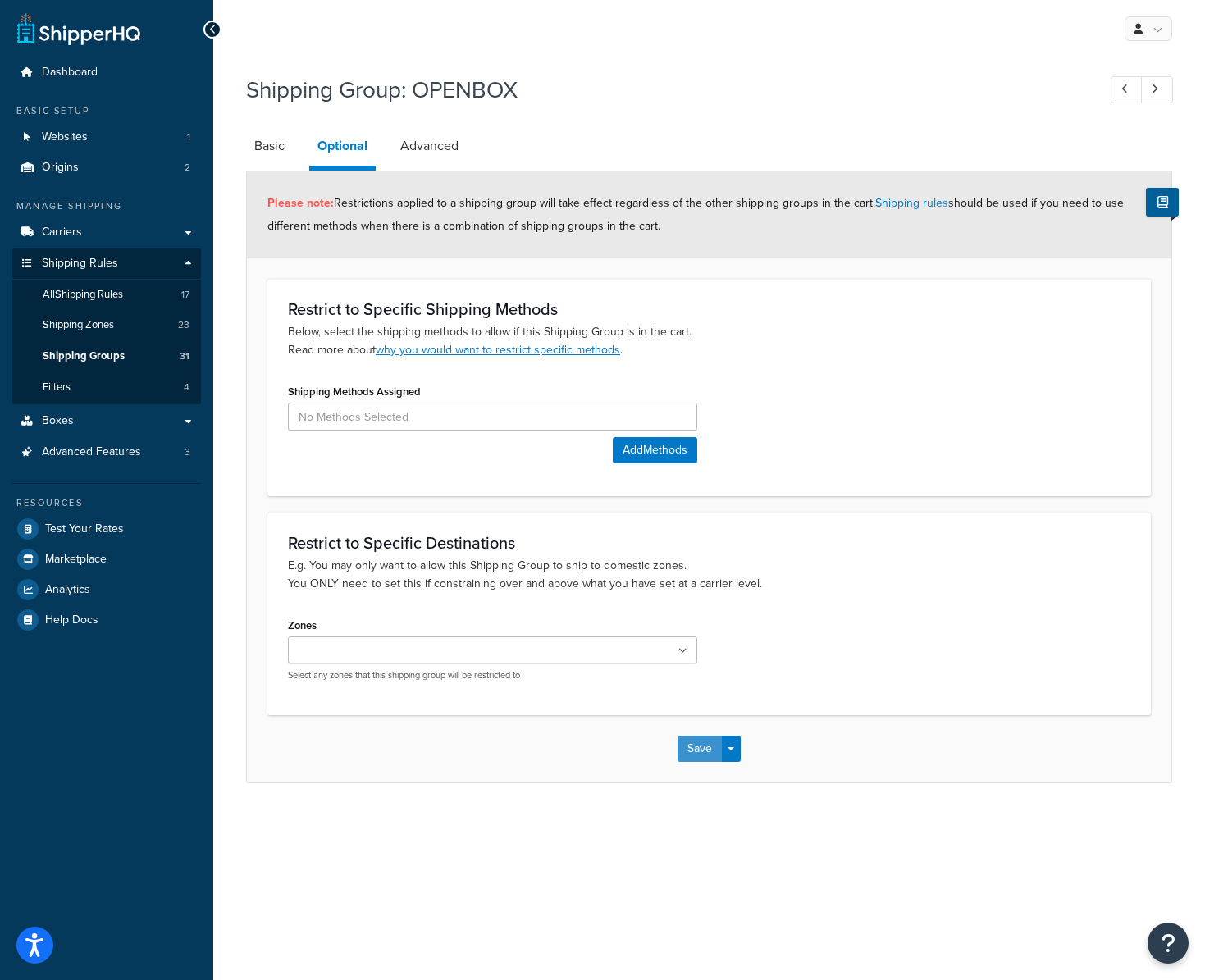
click at [699, 745] on button "Save" at bounding box center [700, 749] width 44 height 26
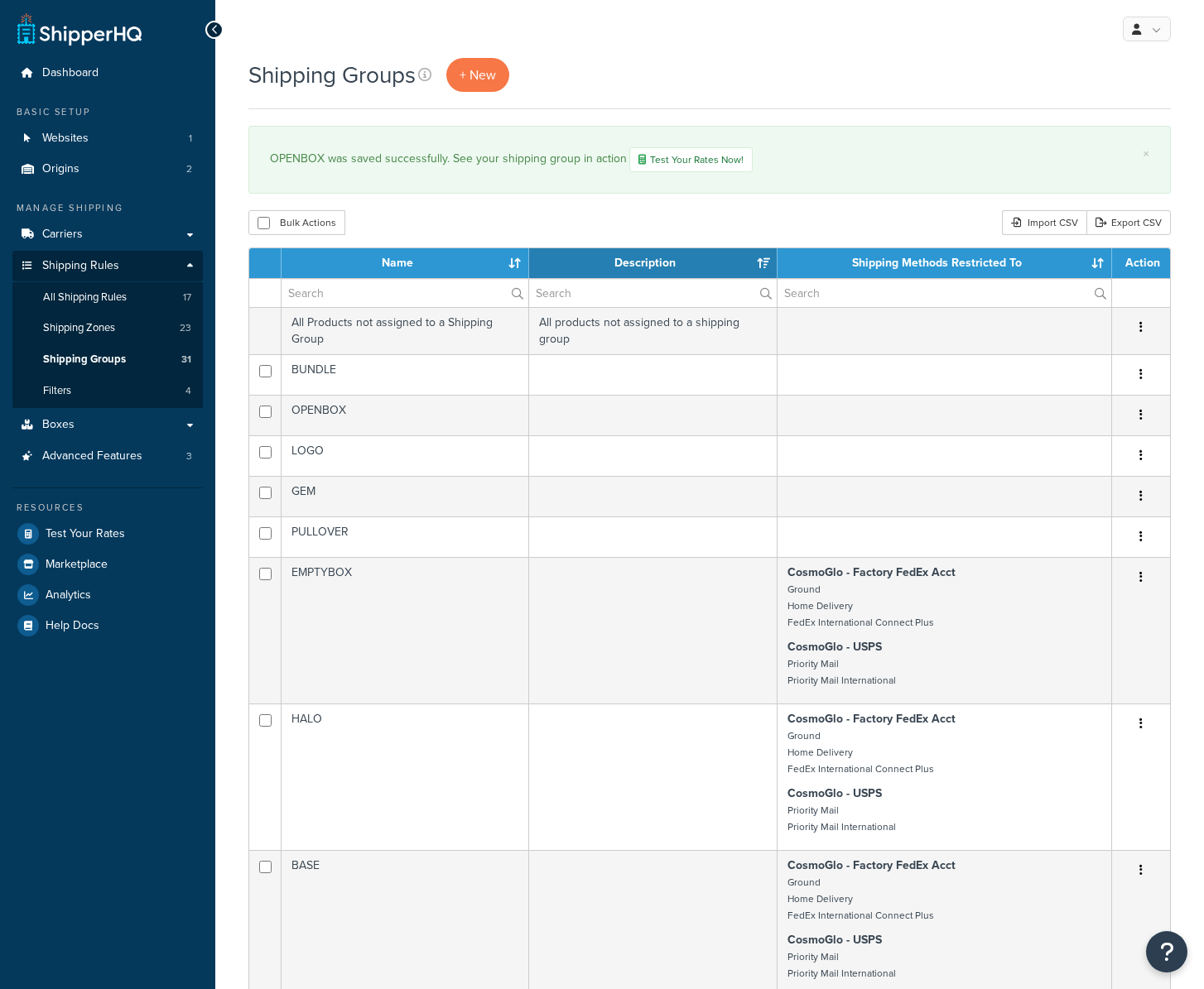
select select "15"
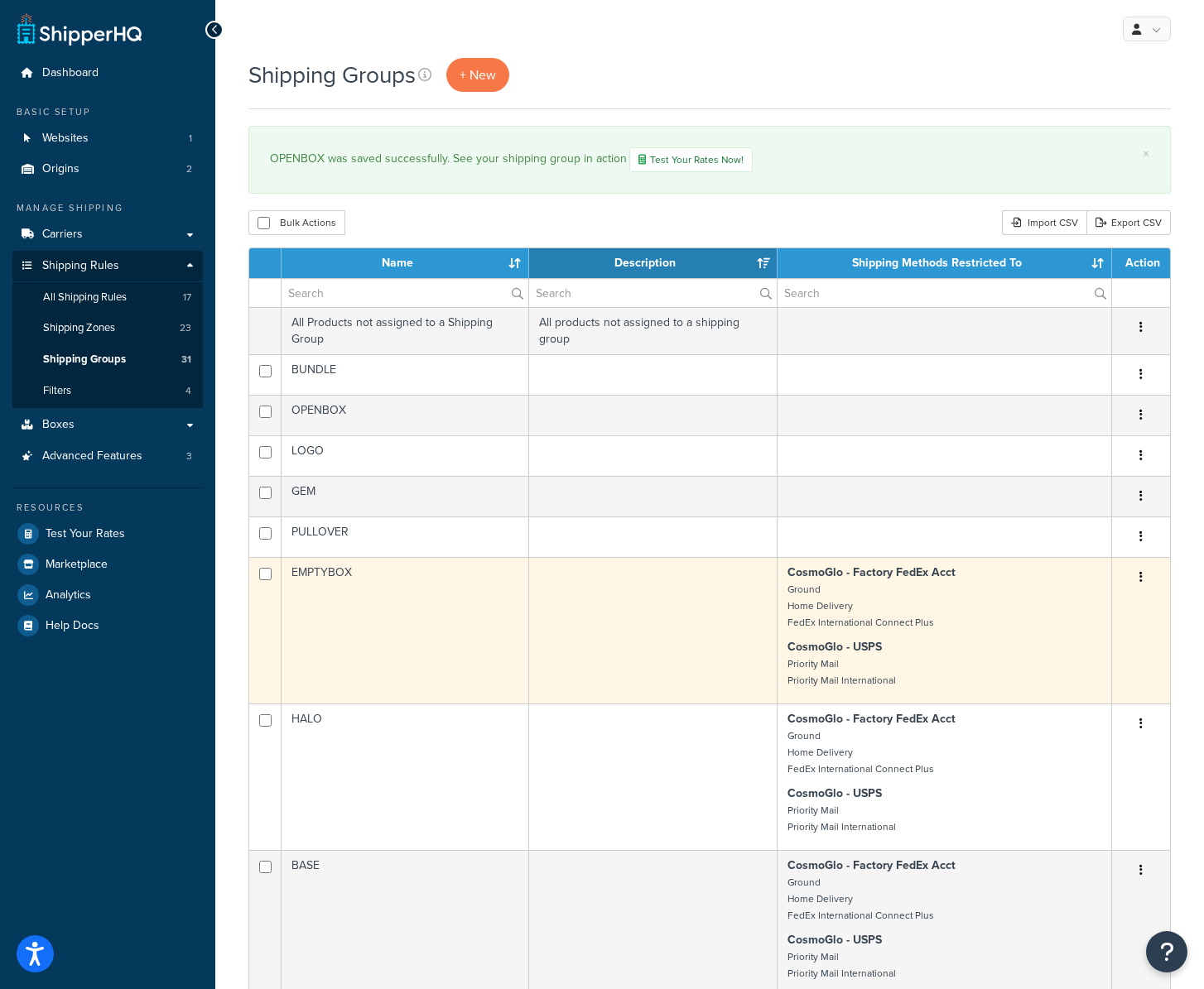
click at [448, 597] on td "EMPTYBOX" at bounding box center [405, 631] width 248 height 147
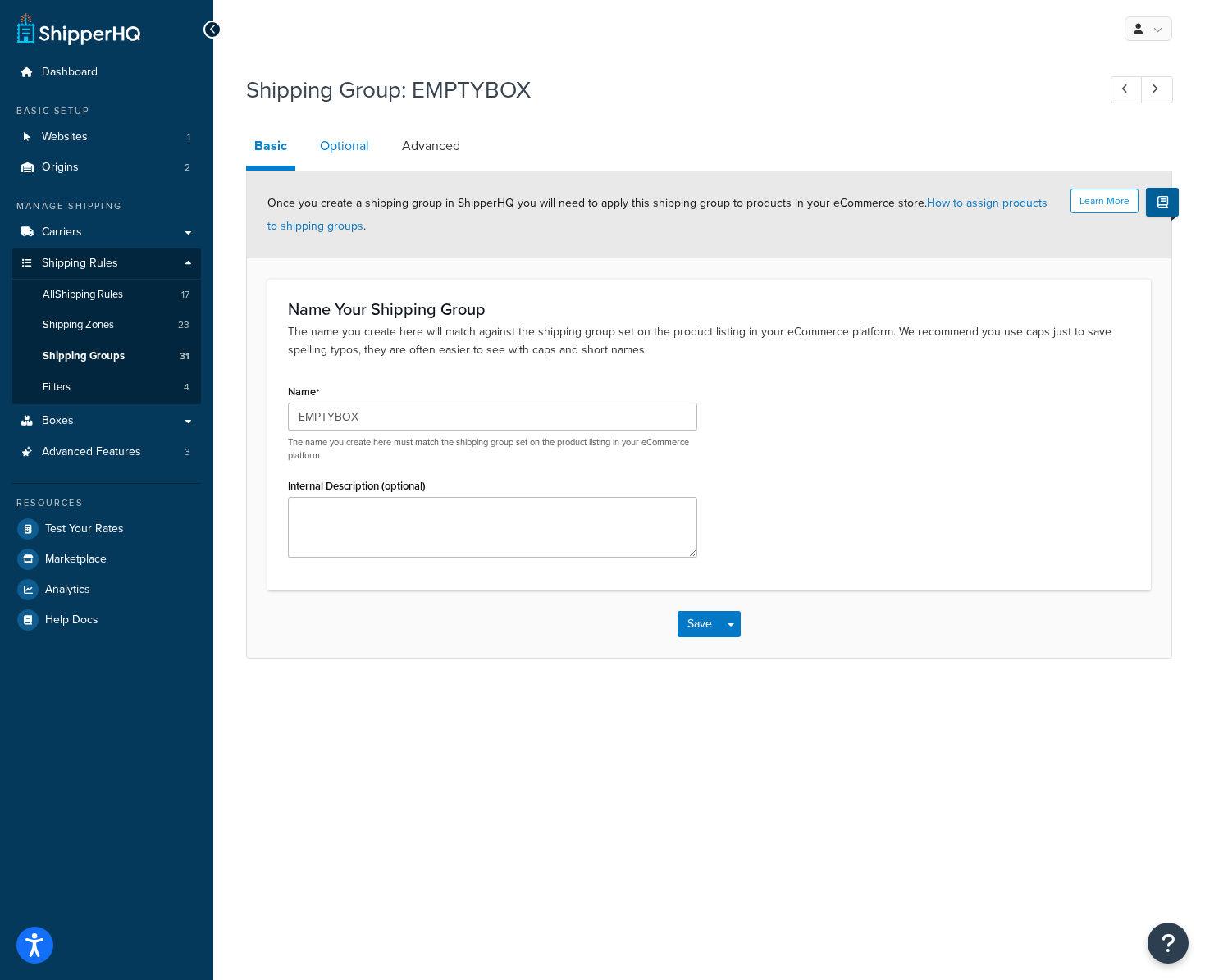
click at [351, 145] on link "Optional" at bounding box center [345, 145] width 65 height 39
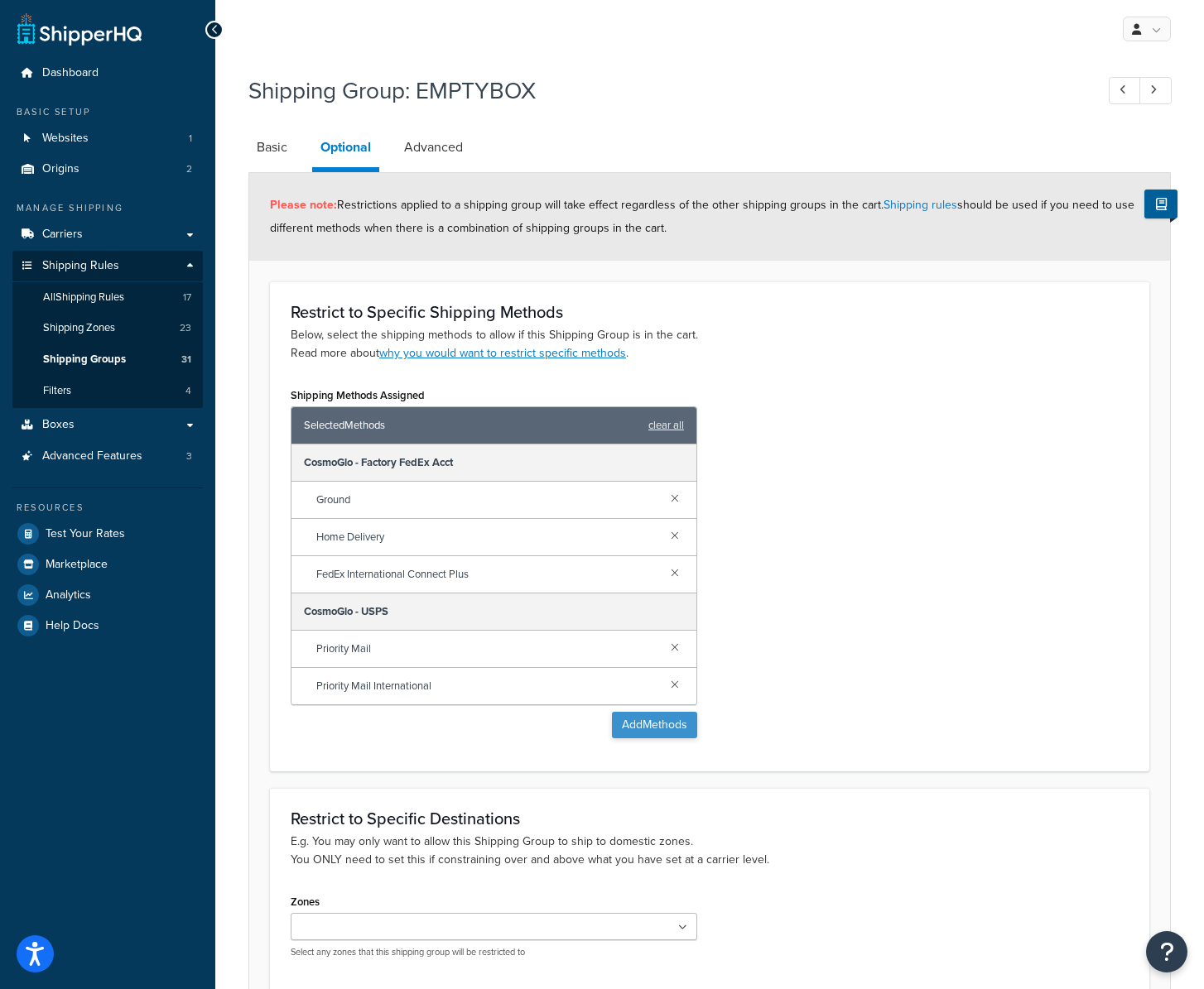
drag, startPoint x: 664, startPoint y: 426, endPoint x: 663, endPoint y: 441, distance: 15.0
click at [664, 426] on link "clear all" at bounding box center [666, 426] width 36 height 23
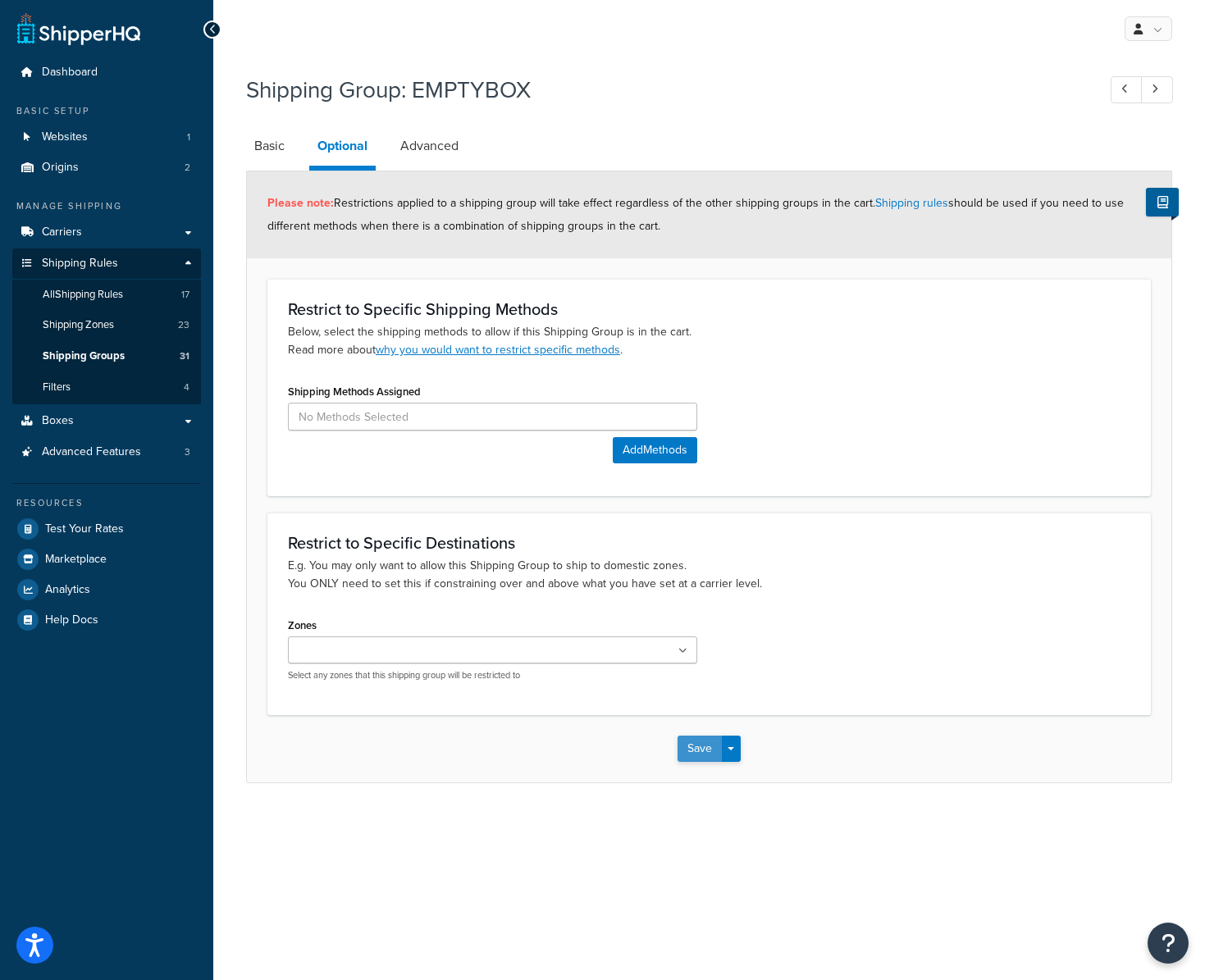
click at [696, 755] on button "Save" at bounding box center [700, 749] width 44 height 26
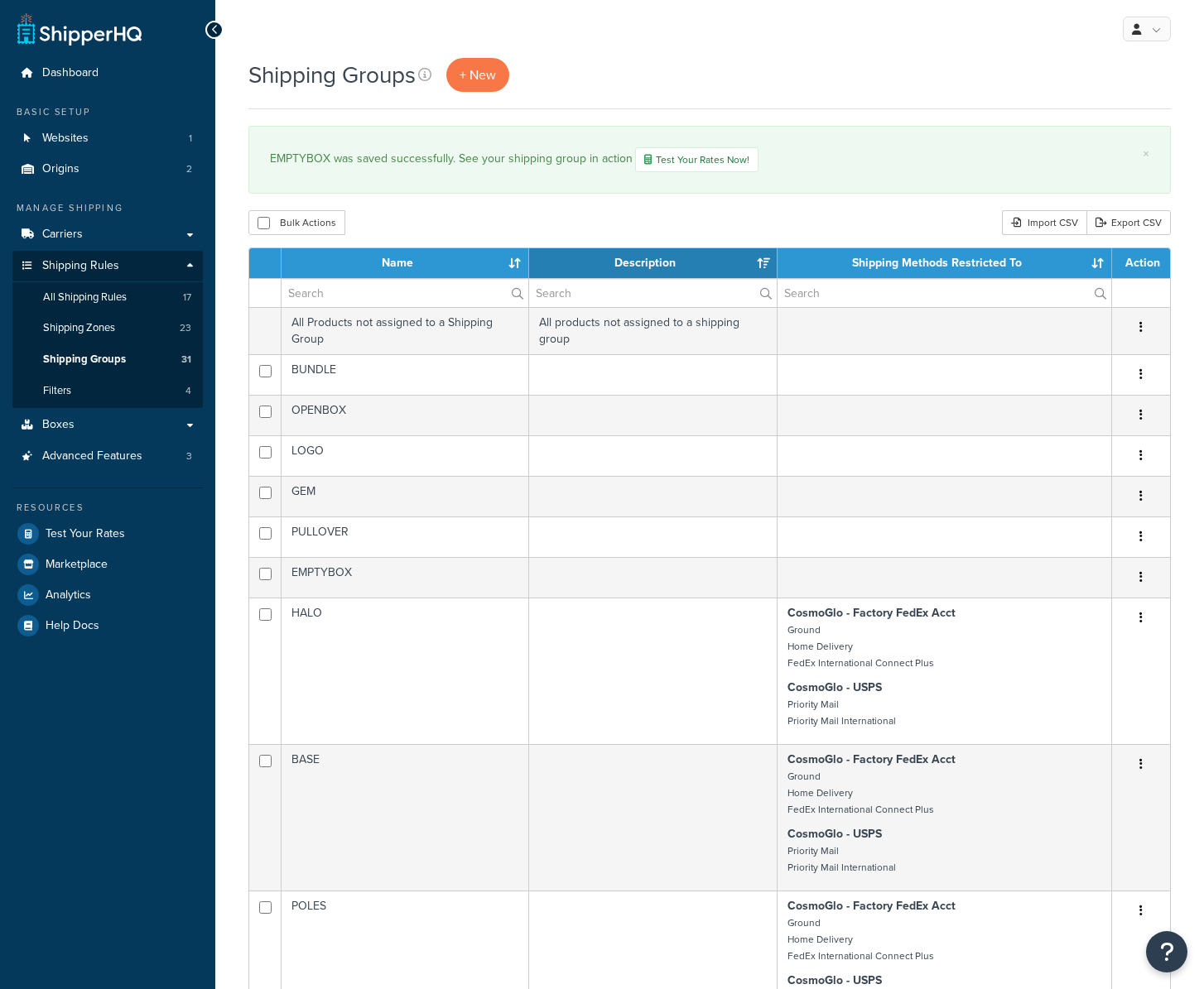
select select "15"
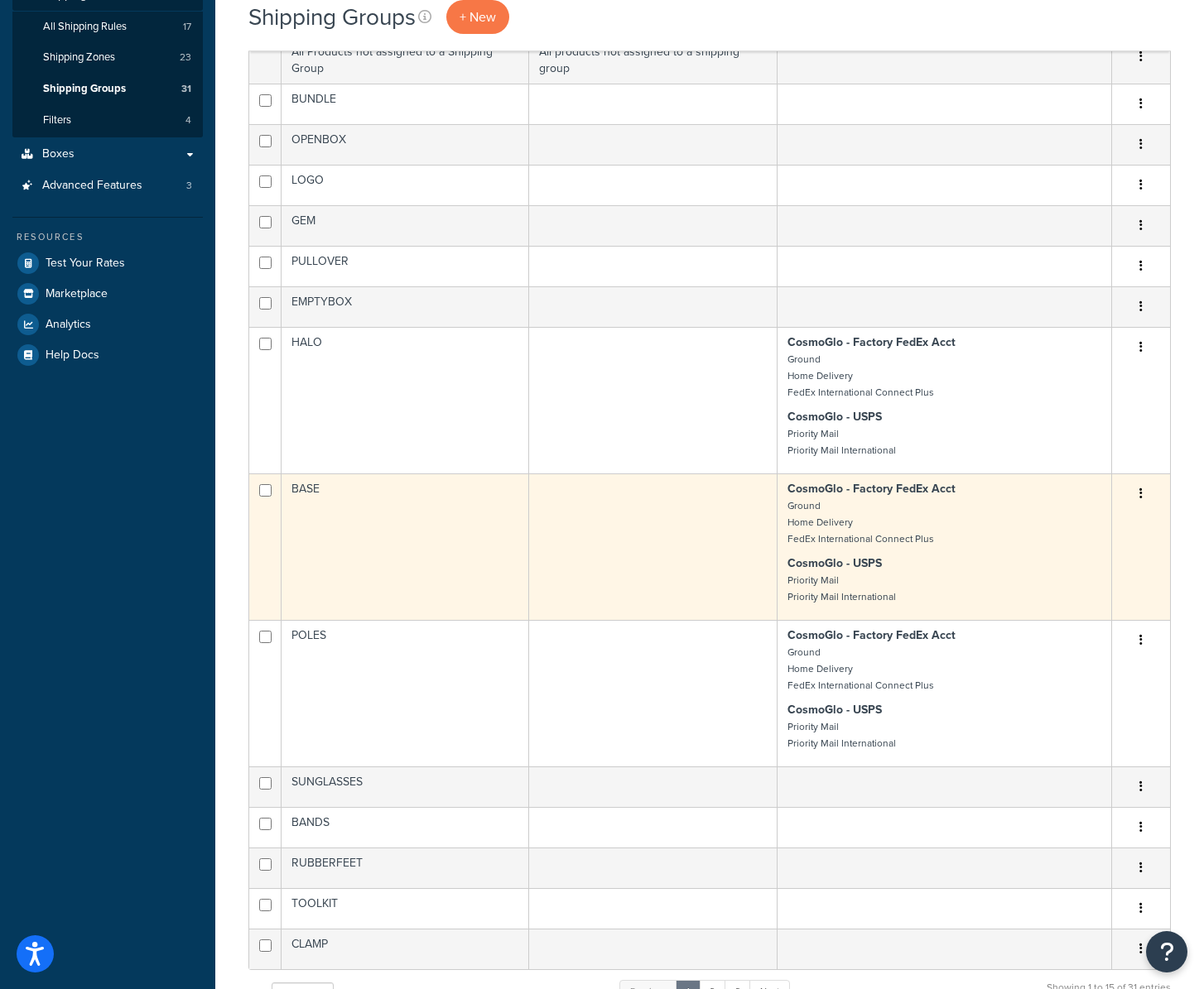
scroll to position [339, 0]
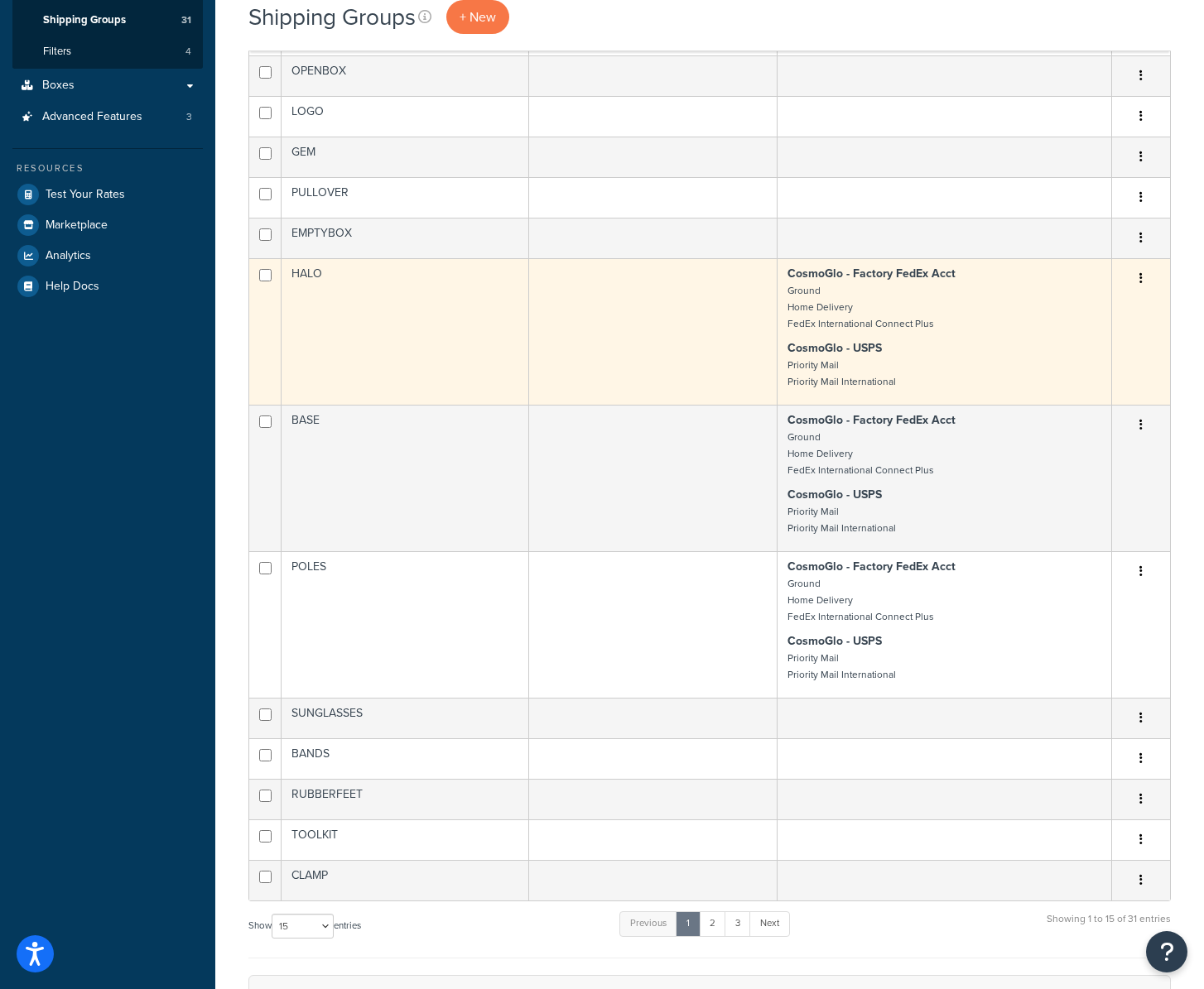
click at [378, 294] on td "HALO" at bounding box center [405, 331] width 248 height 147
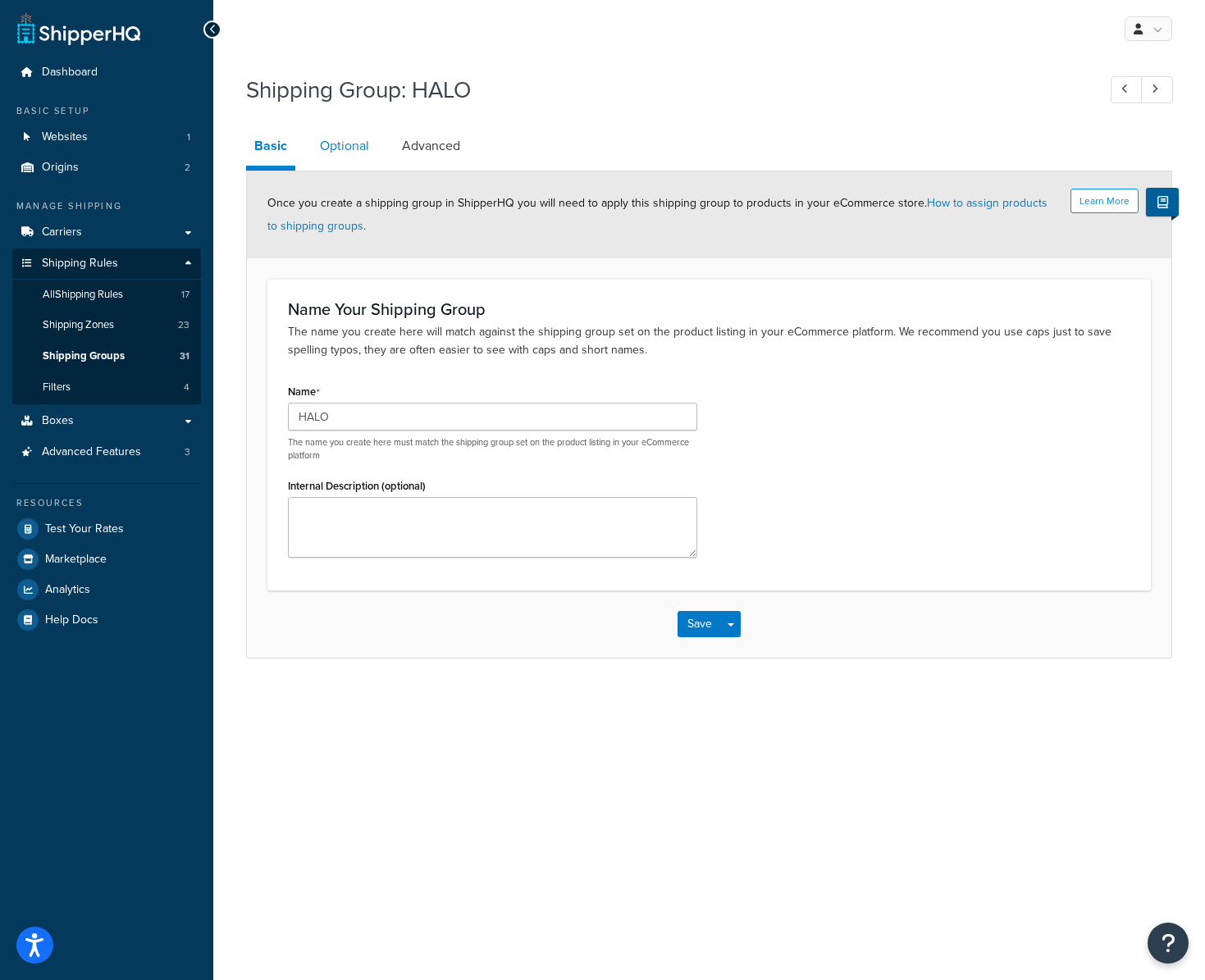
click at [351, 142] on link "Optional" at bounding box center [345, 145] width 65 height 39
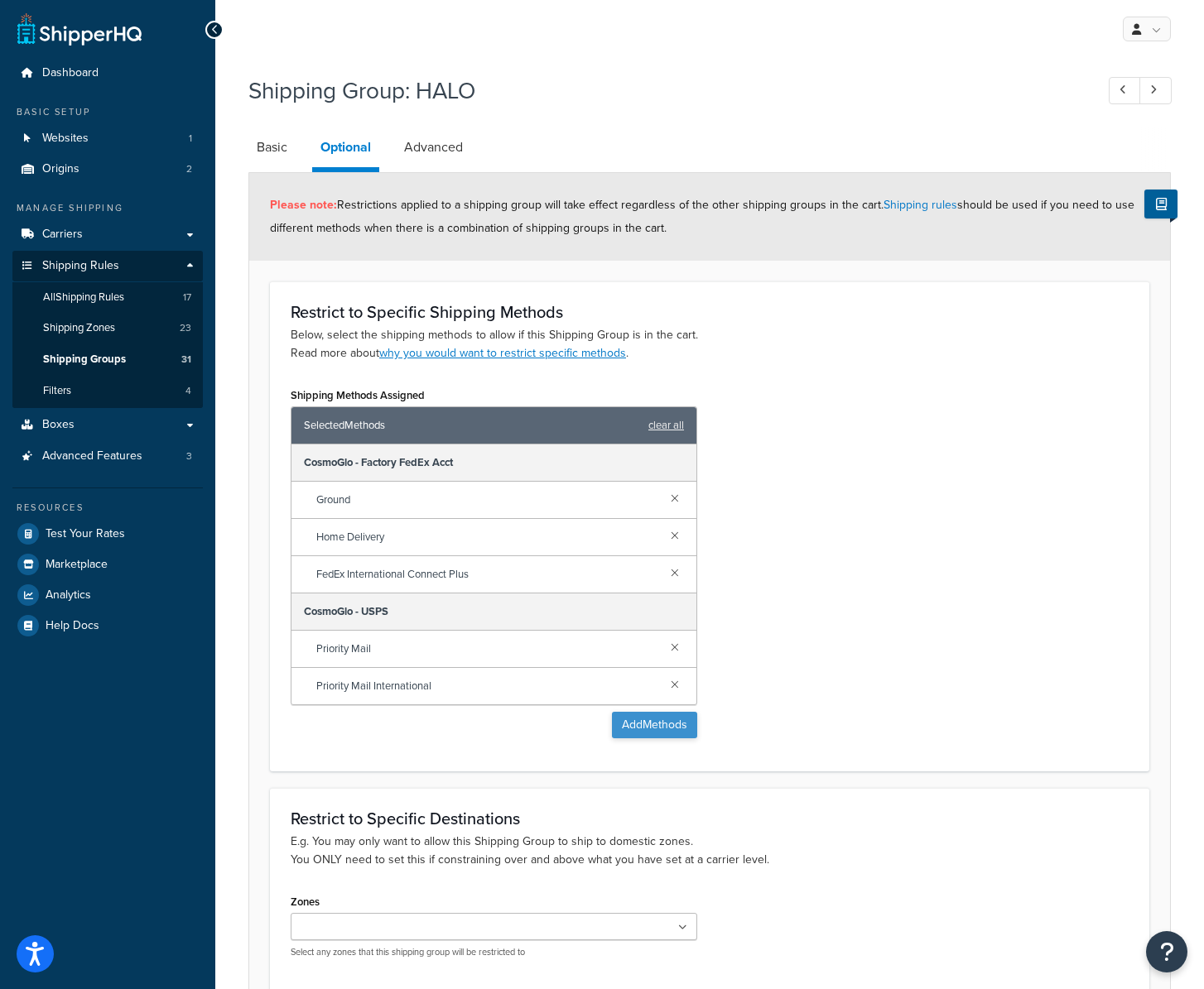
drag, startPoint x: 660, startPoint y: 424, endPoint x: 670, endPoint y: 458, distance: 35.4
click at [659, 424] on link "clear all" at bounding box center [666, 426] width 36 height 23
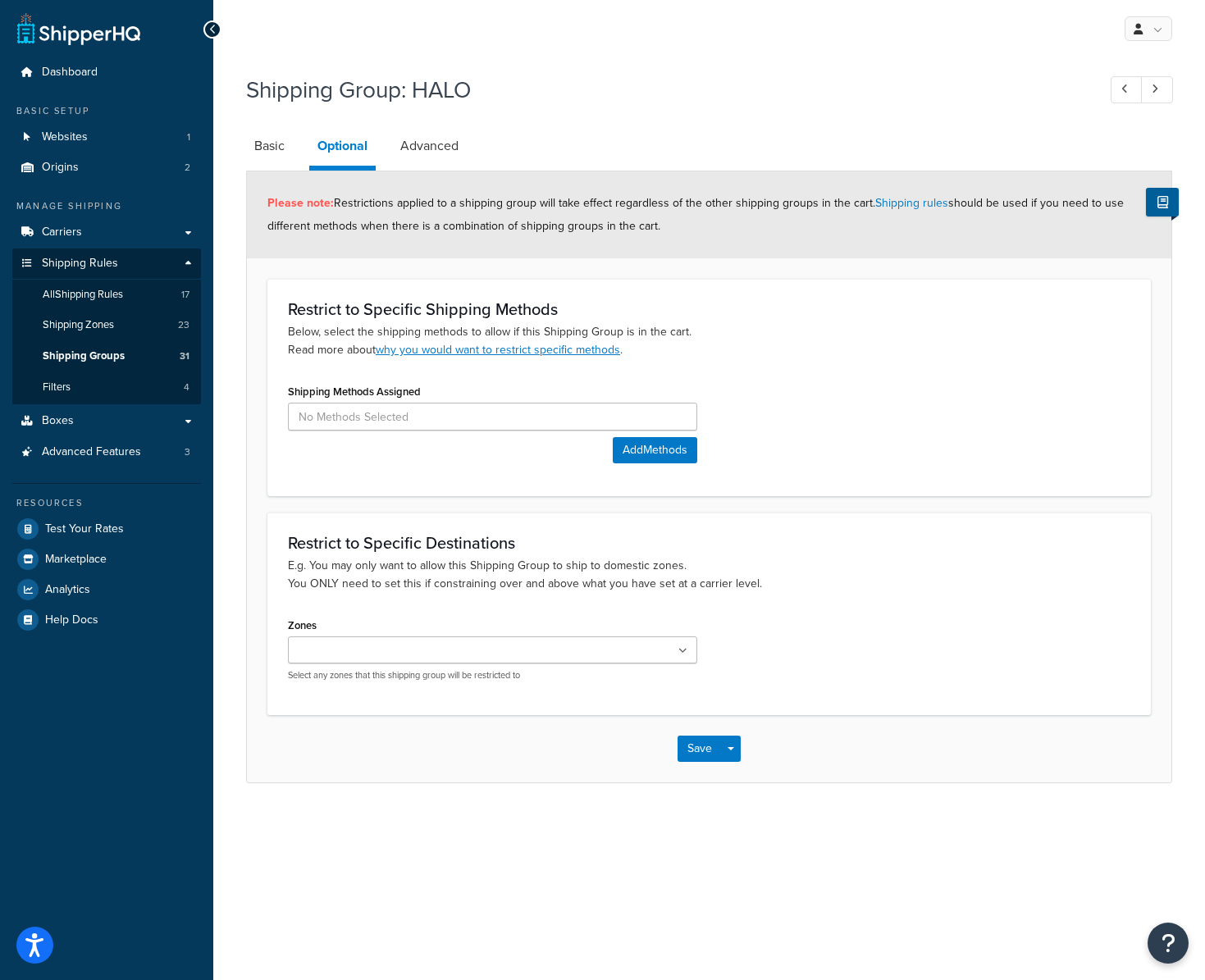
click at [699, 730] on div "Save Save Dropdown Save and Edit Save and Duplicate Save and Create New" at bounding box center [709, 749] width 925 height 67
click at [698, 756] on button "Save" at bounding box center [700, 749] width 44 height 26
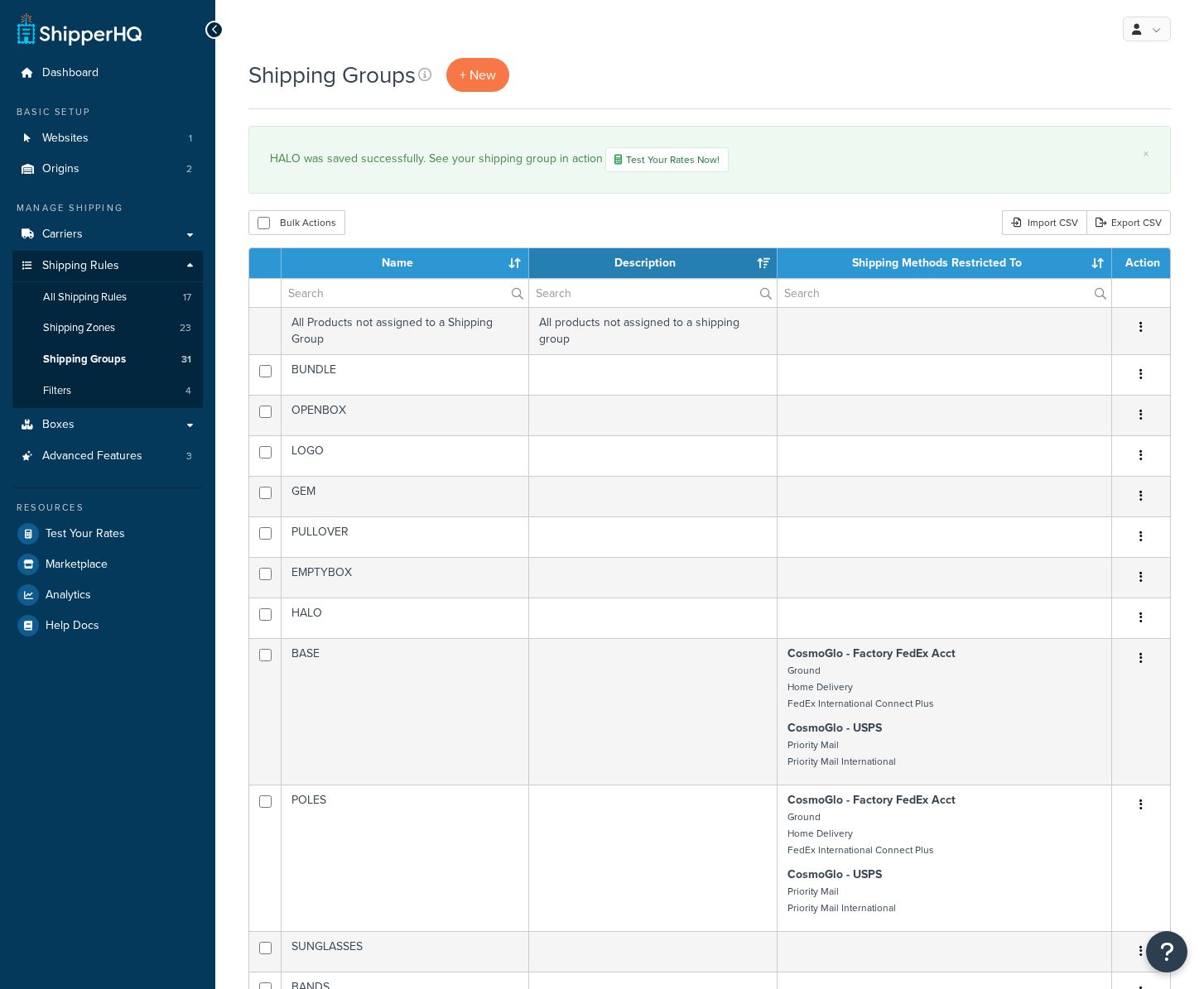
select select "15"
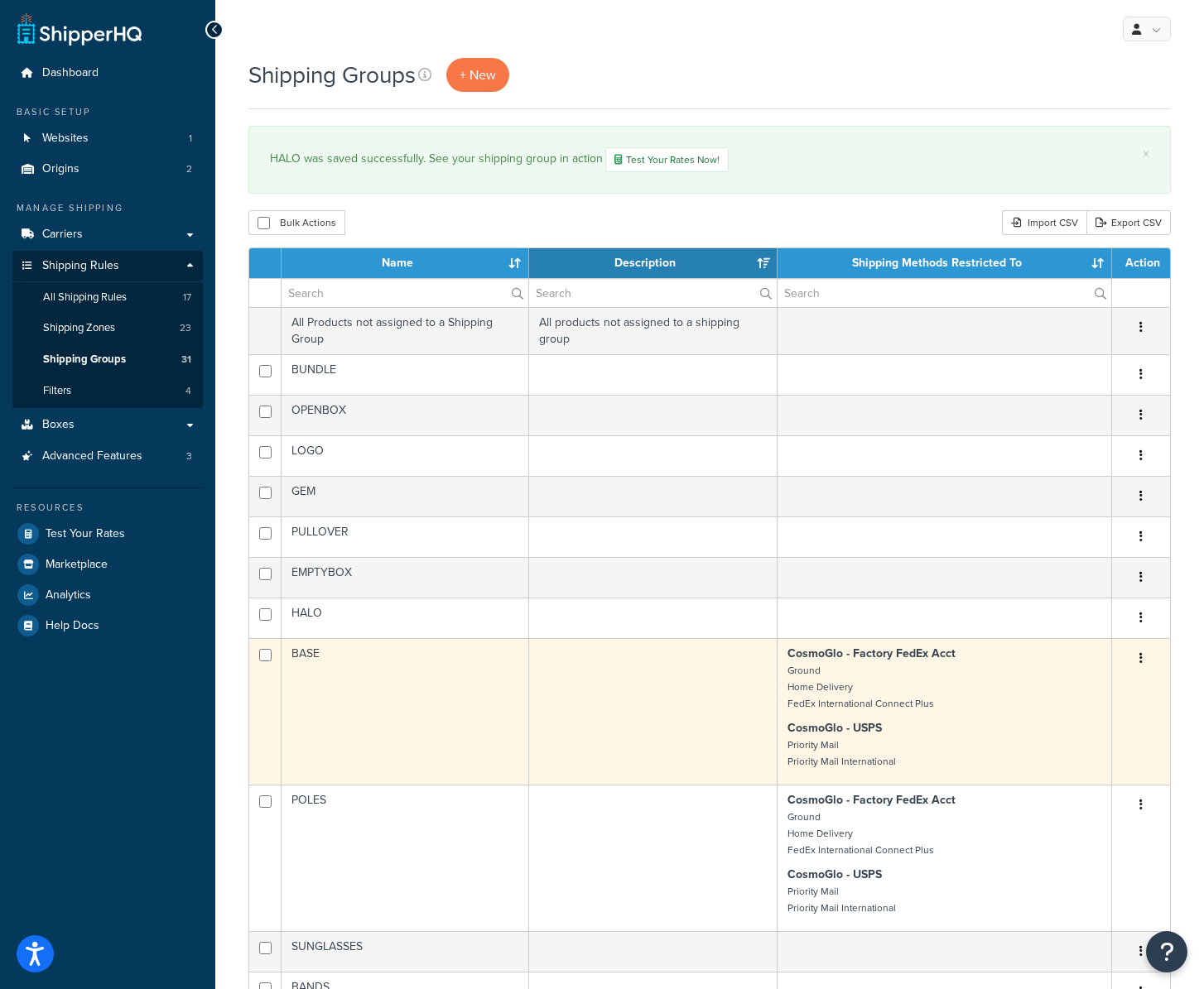
click at [367, 700] on td "BASE" at bounding box center [405, 711] width 248 height 147
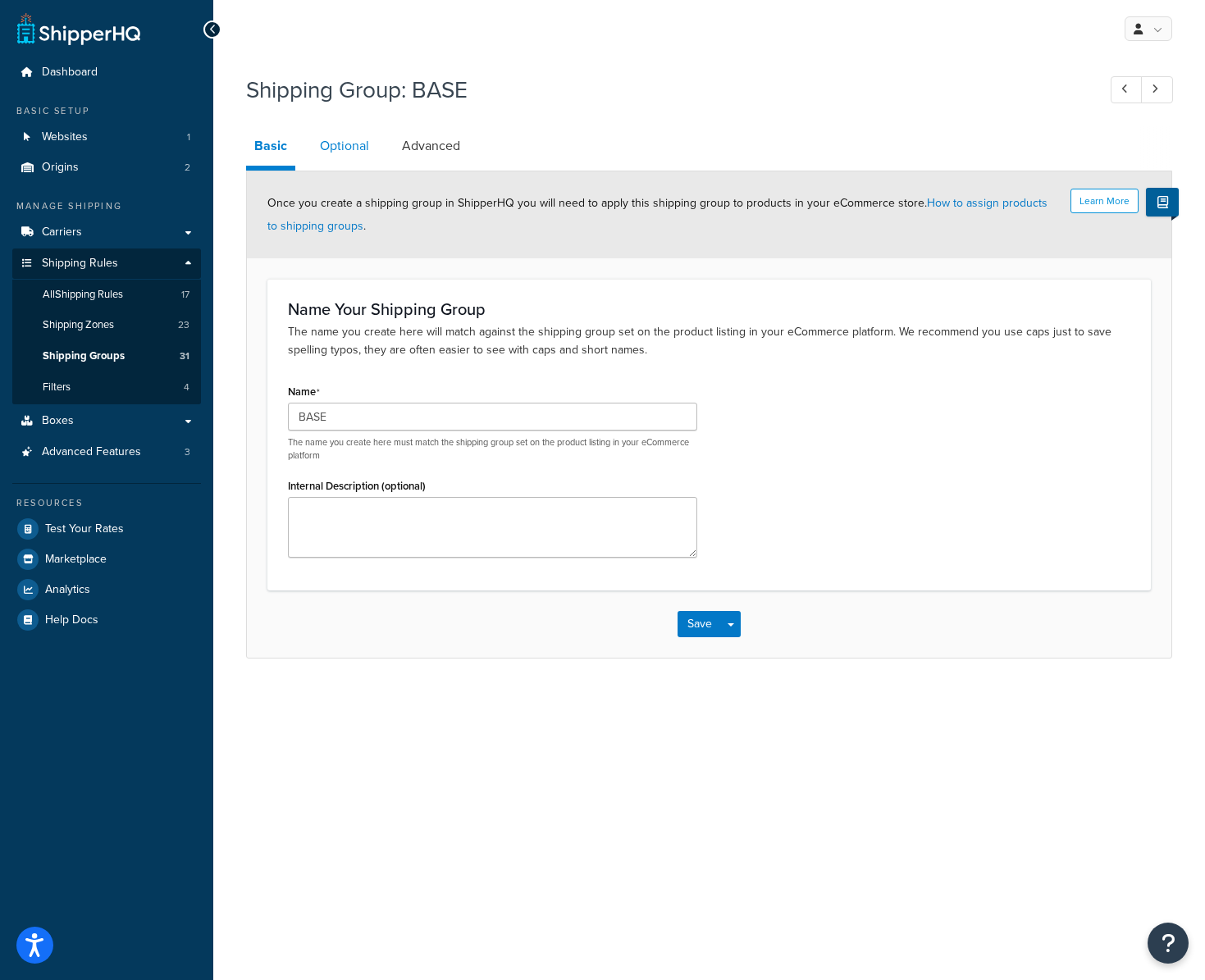
click at [336, 143] on link "Optional" at bounding box center [345, 145] width 65 height 39
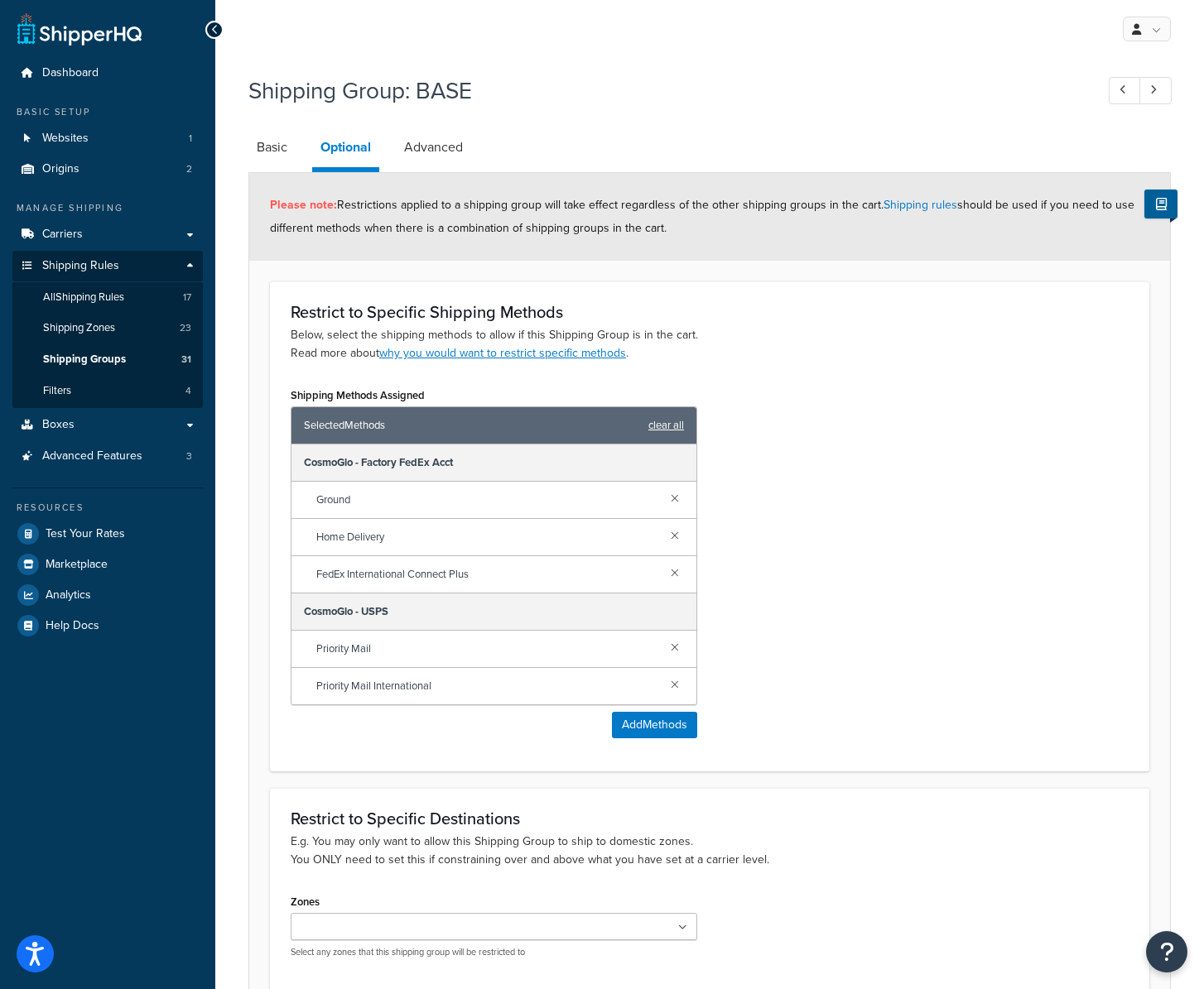
click at [677, 422] on link "clear all" at bounding box center [666, 426] width 36 height 23
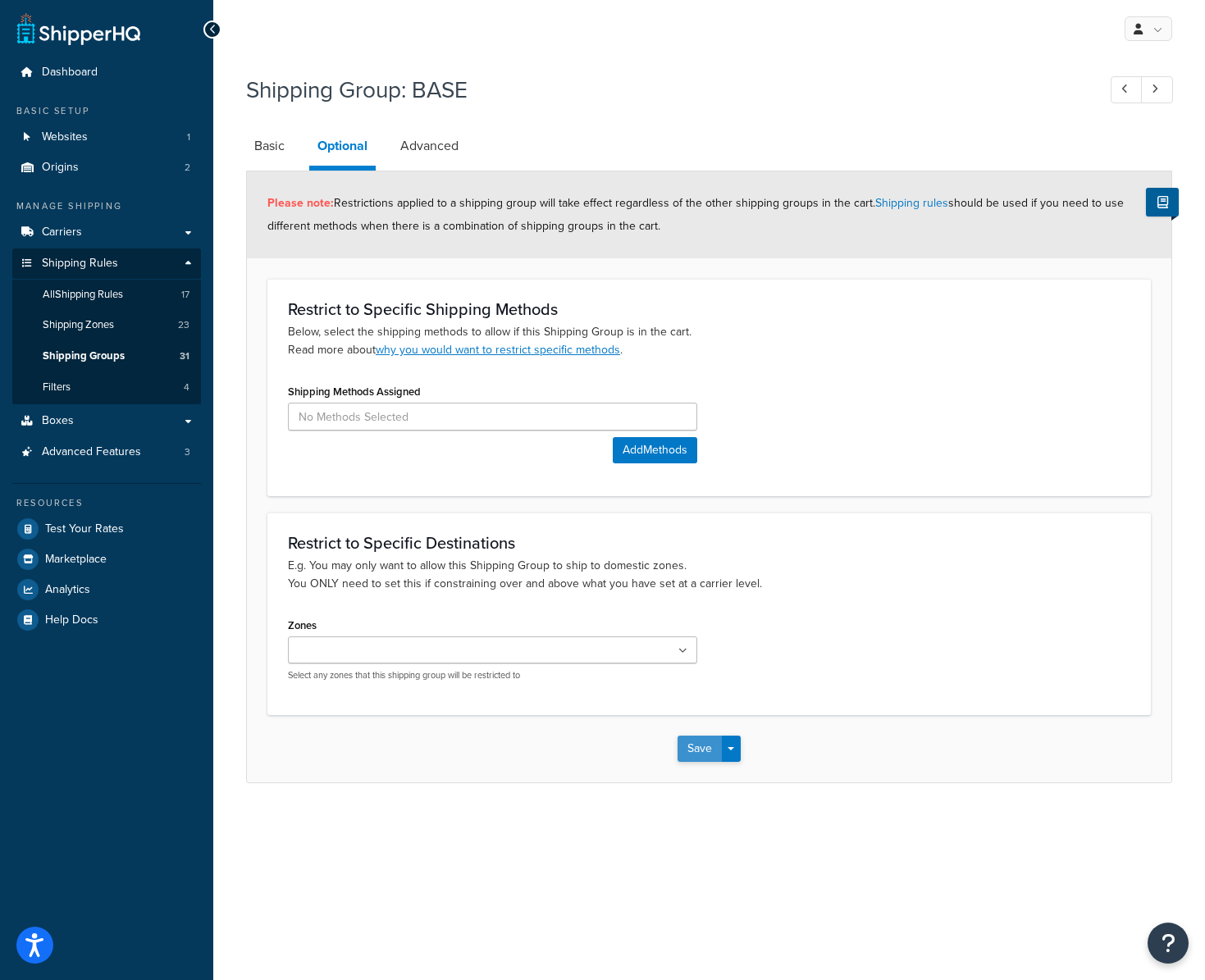
click at [699, 748] on button "Save" at bounding box center [700, 749] width 44 height 26
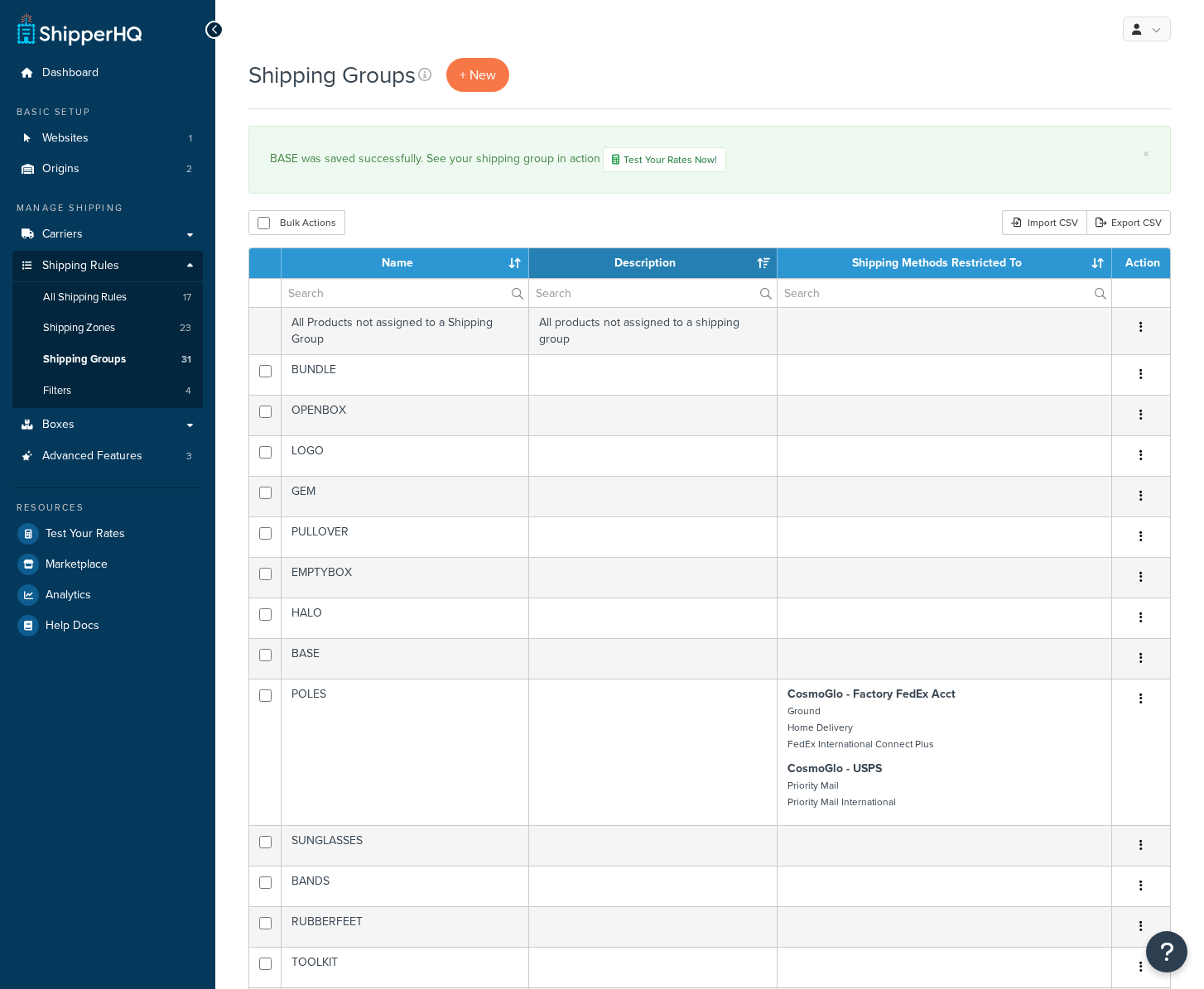
select select "15"
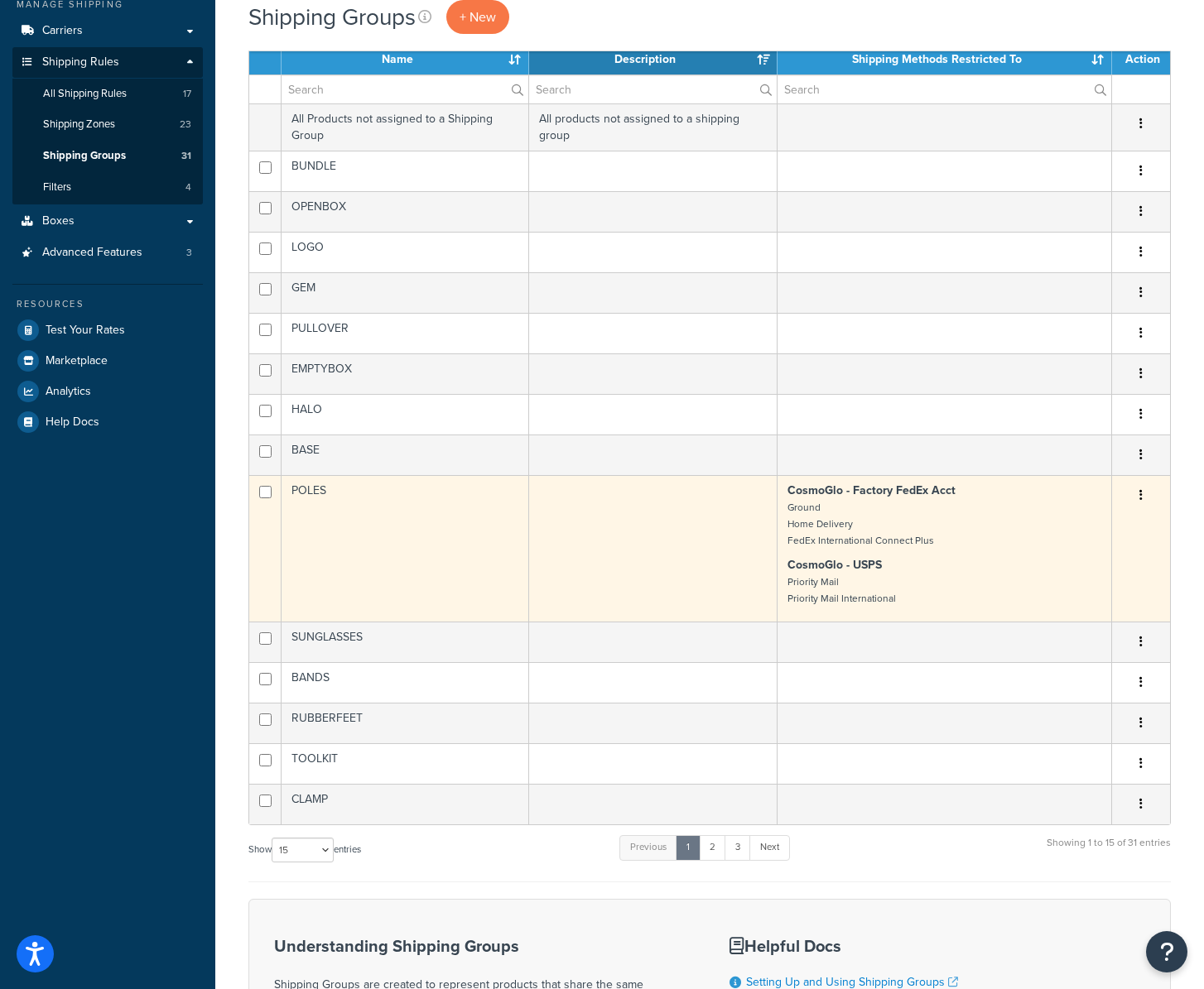
scroll to position [207, 0]
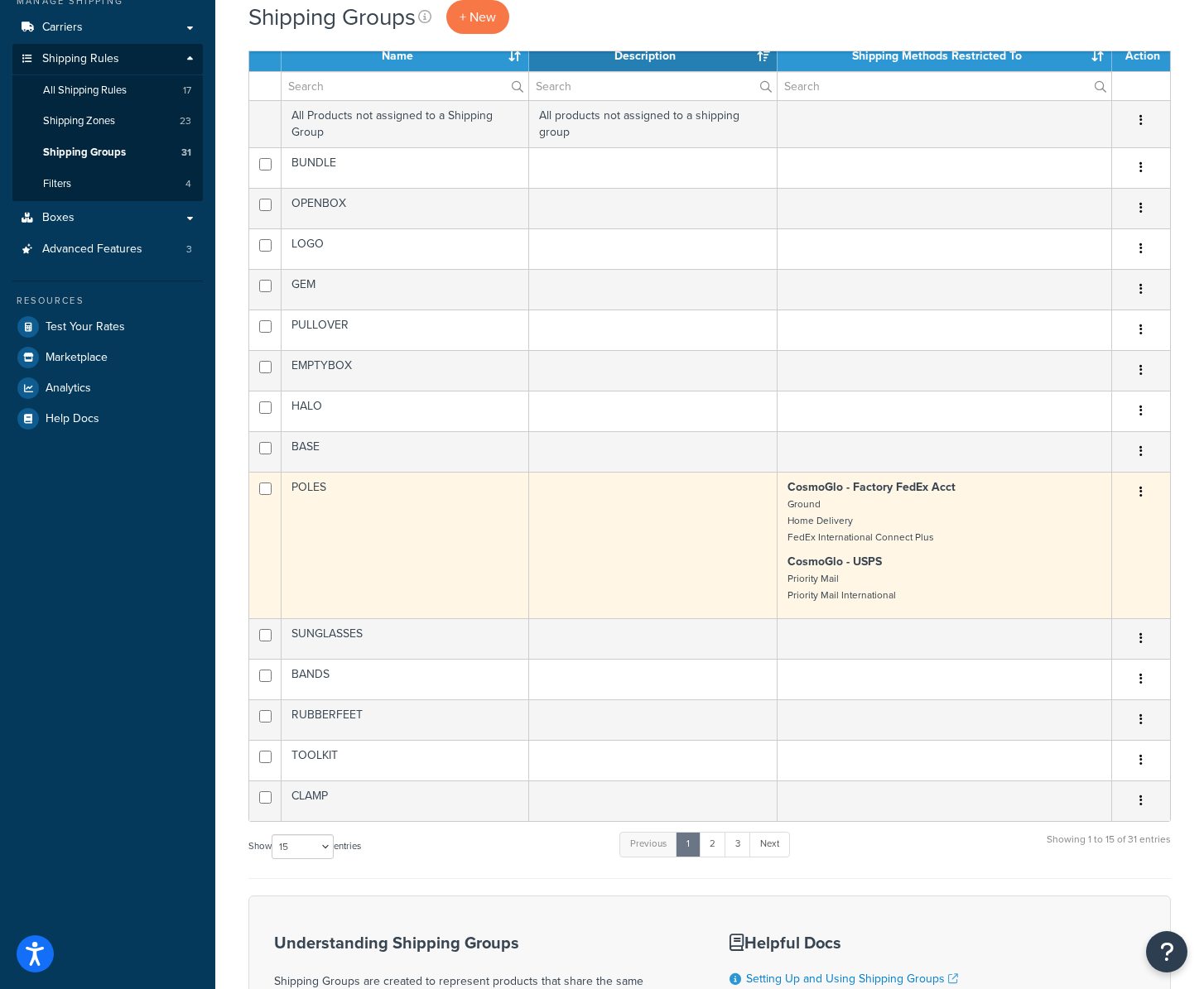
click at [379, 525] on td "POLES" at bounding box center [405, 545] width 248 height 147
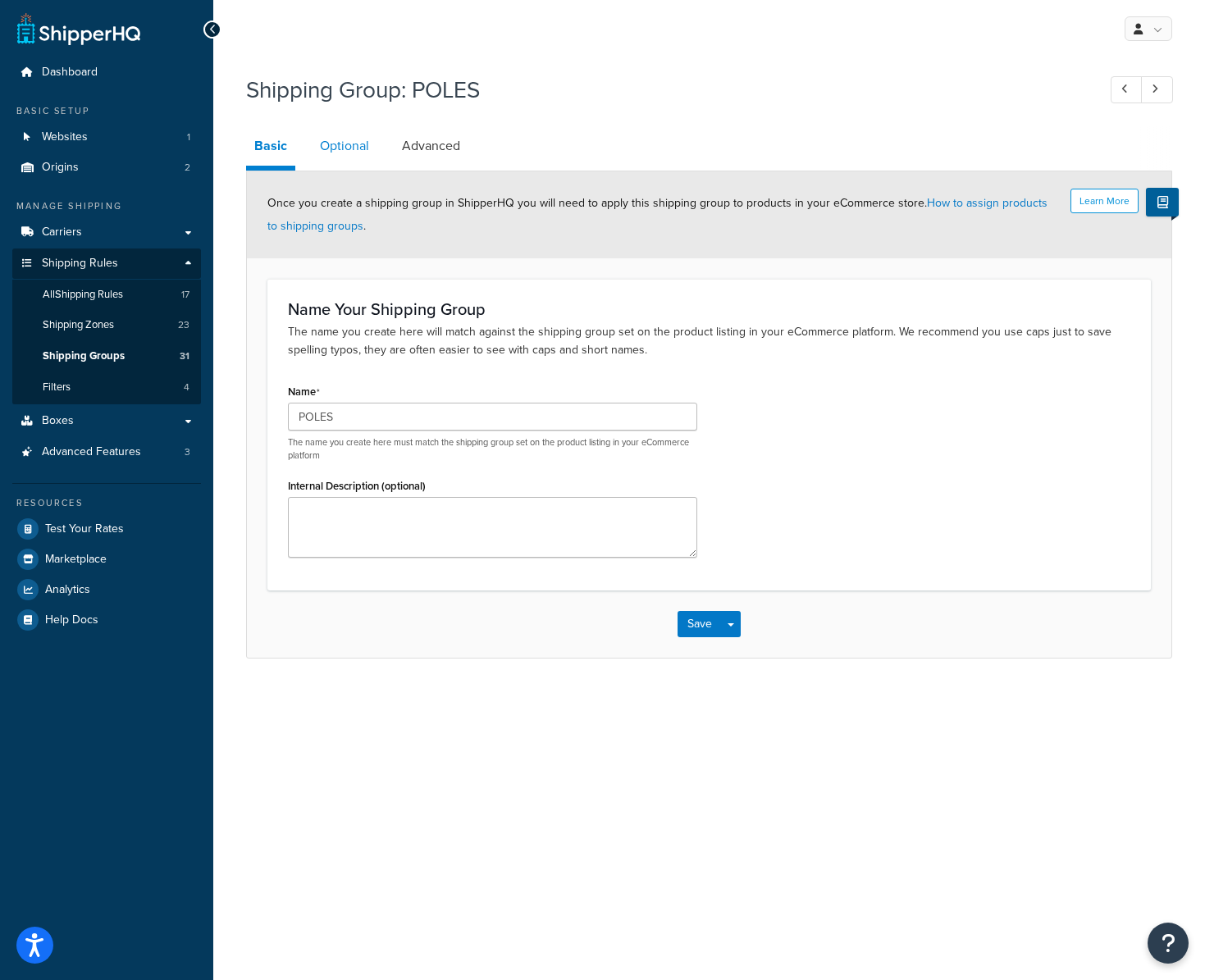
click at [348, 142] on link "Optional" at bounding box center [345, 145] width 65 height 39
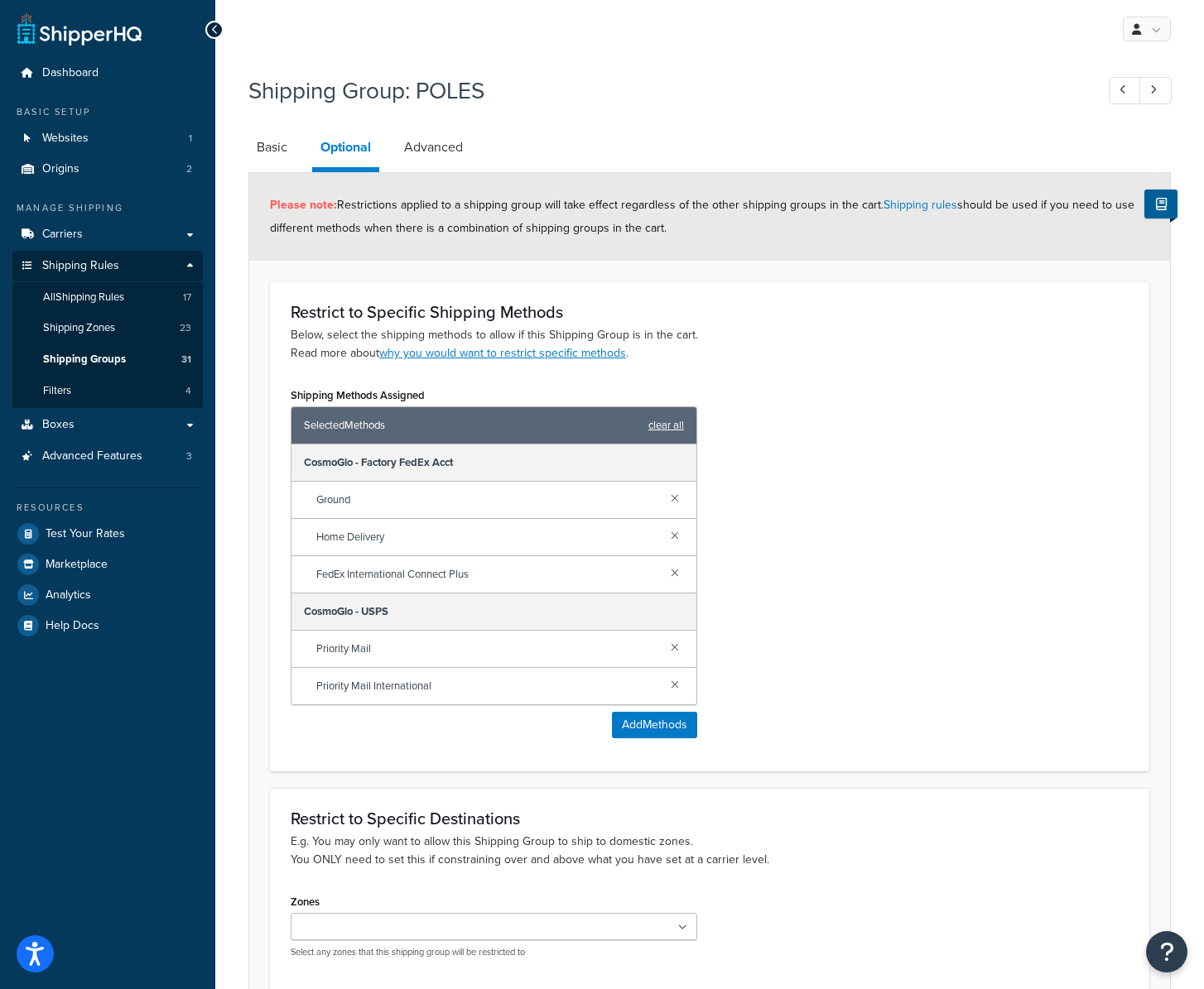
click at [661, 425] on link "clear all" at bounding box center [666, 426] width 36 height 23
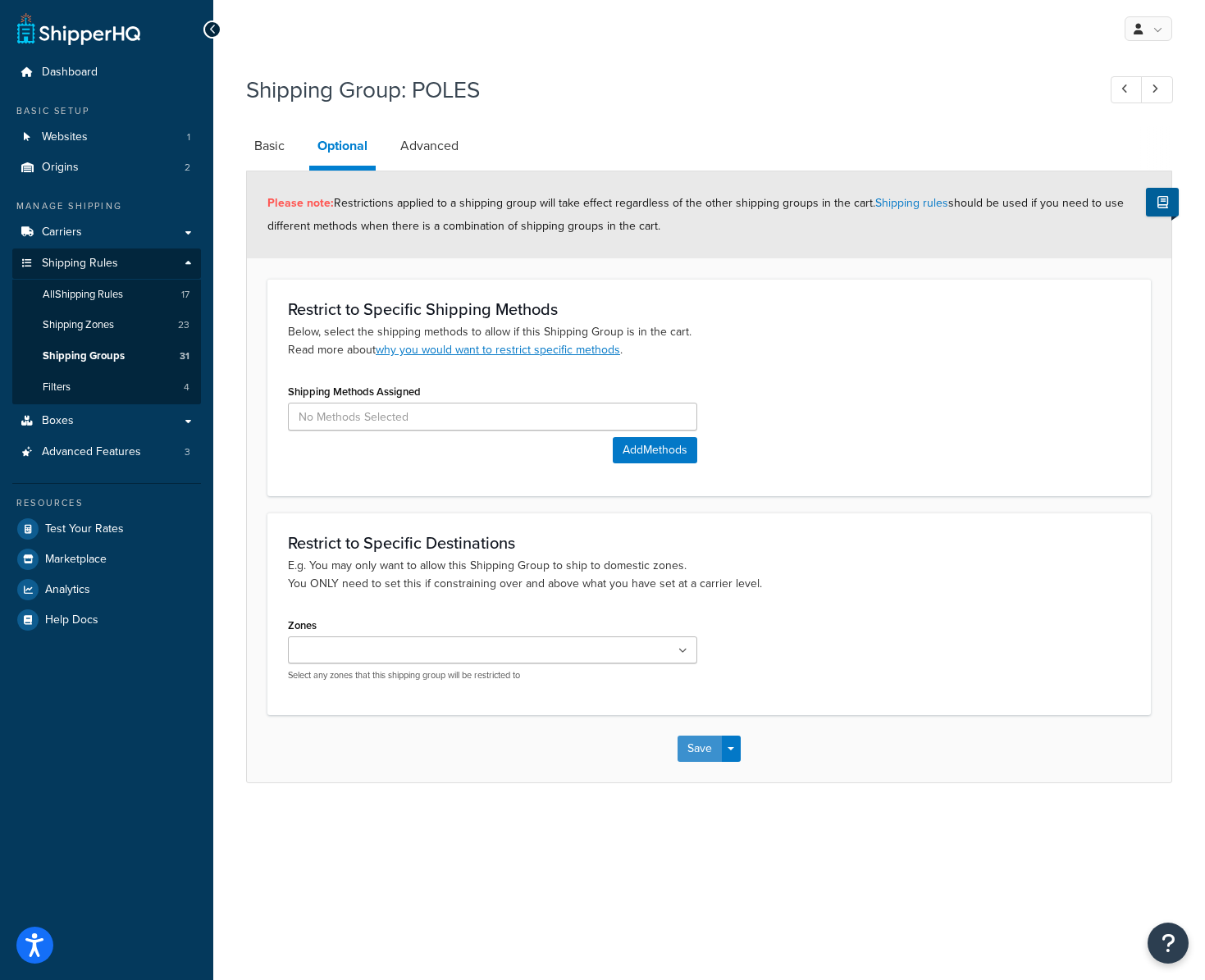
click at [703, 752] on button "Save" at bounding box center [700, 749] width 44 height 26
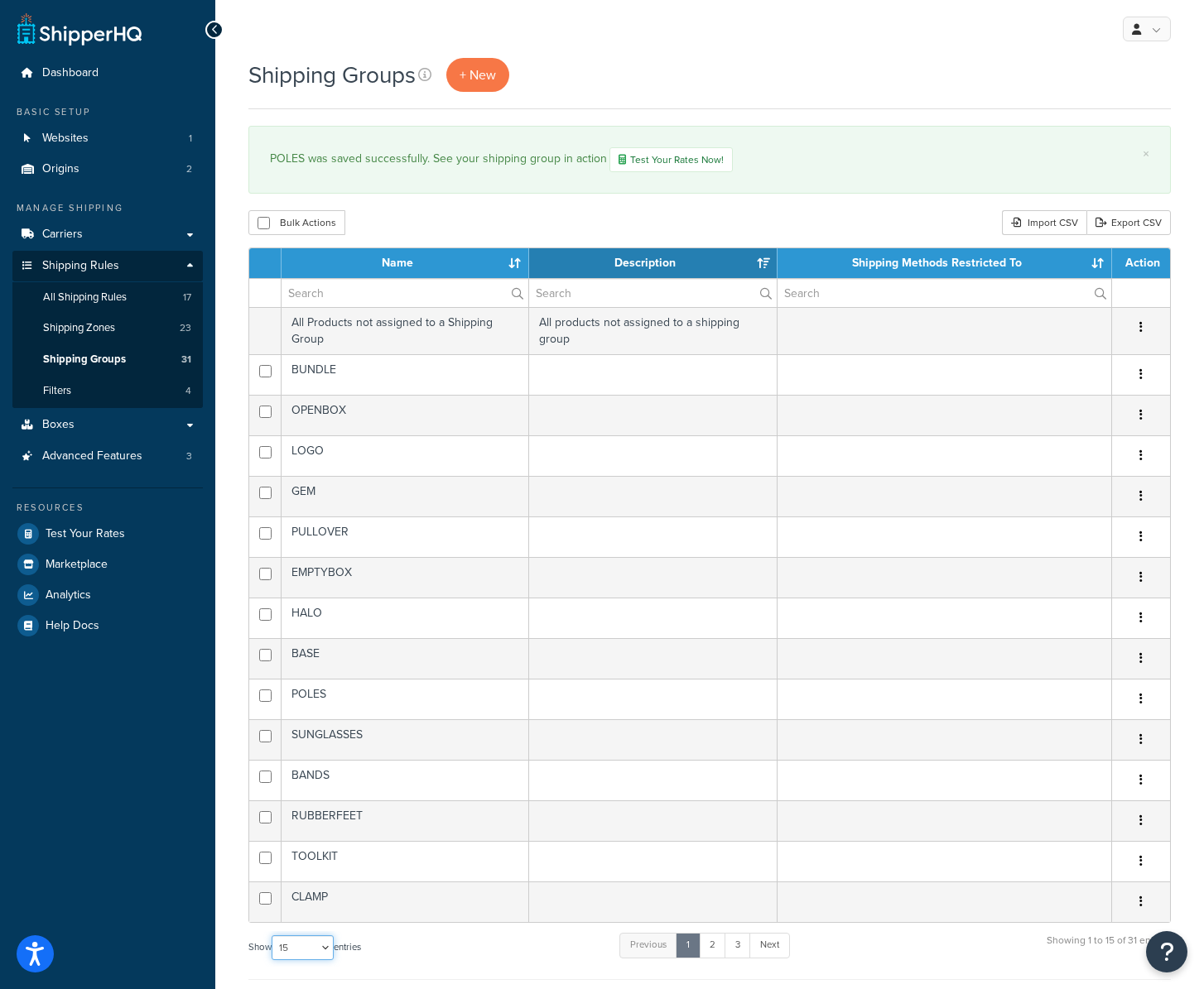
click at [311, 948] on select "10 15 25 50 100" at bounding box center [303, 948] width 62 height 25
select select "50"
click at [273, 961] on select "10 15 25 50 100" at bounding box center [303, 948] width 62 height 25
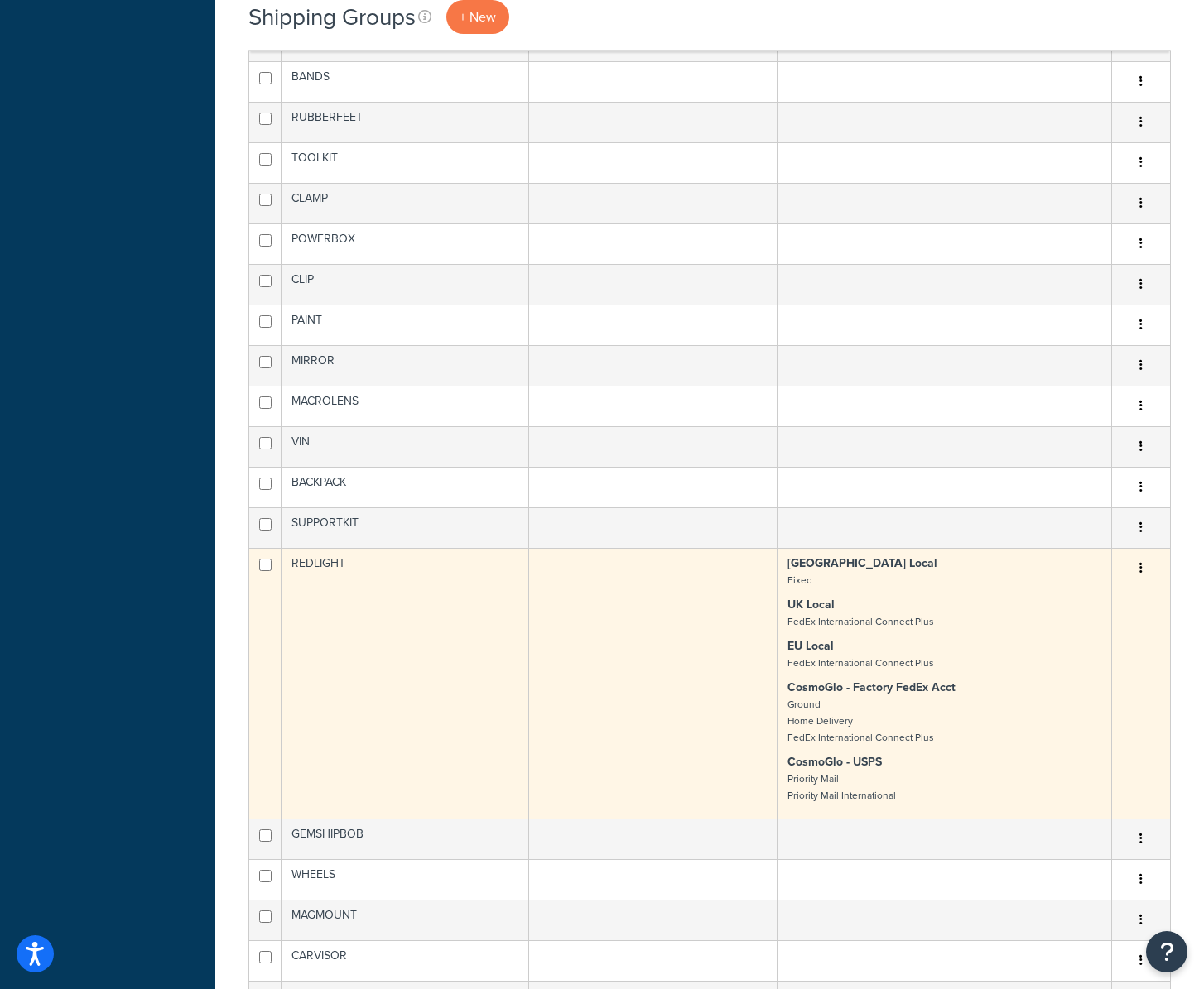
scroll to position [957, 0]
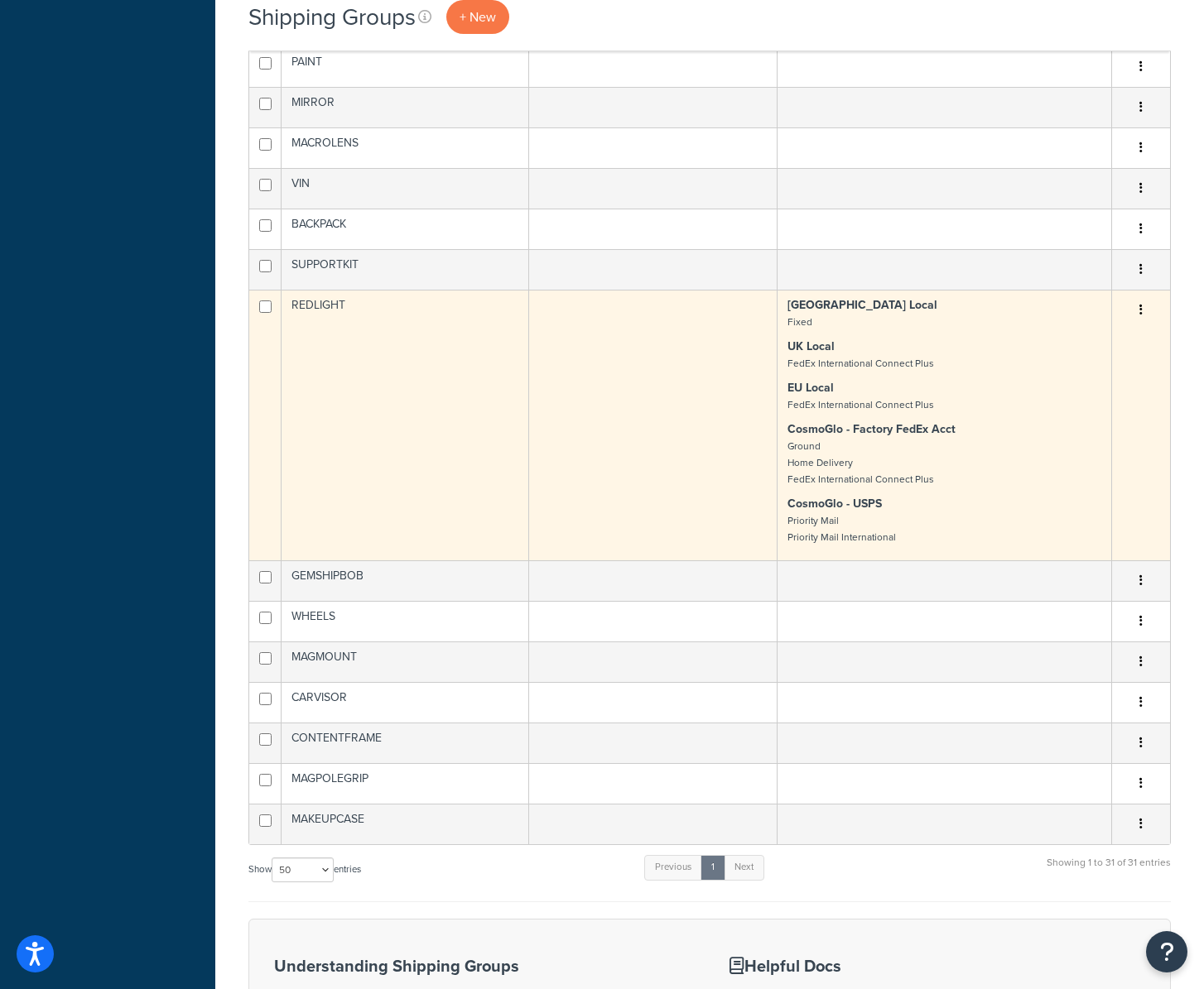
click at [326, 396] on td "REDLIGHT" at bounding box center [405, 425] width 248 height 271
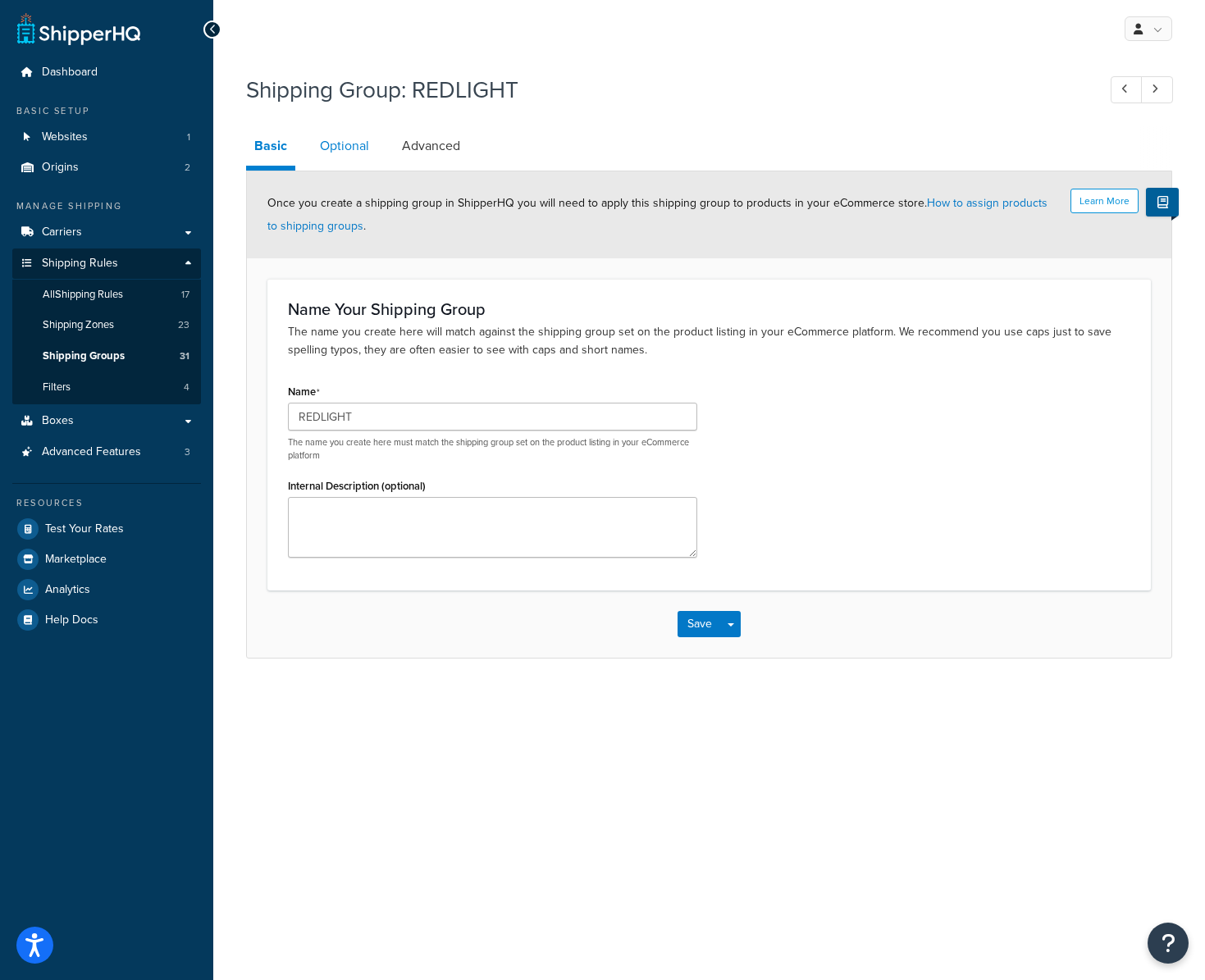
click at [349, 147] on link "Optional" at bounding box center [345, 145] width 65 height 39
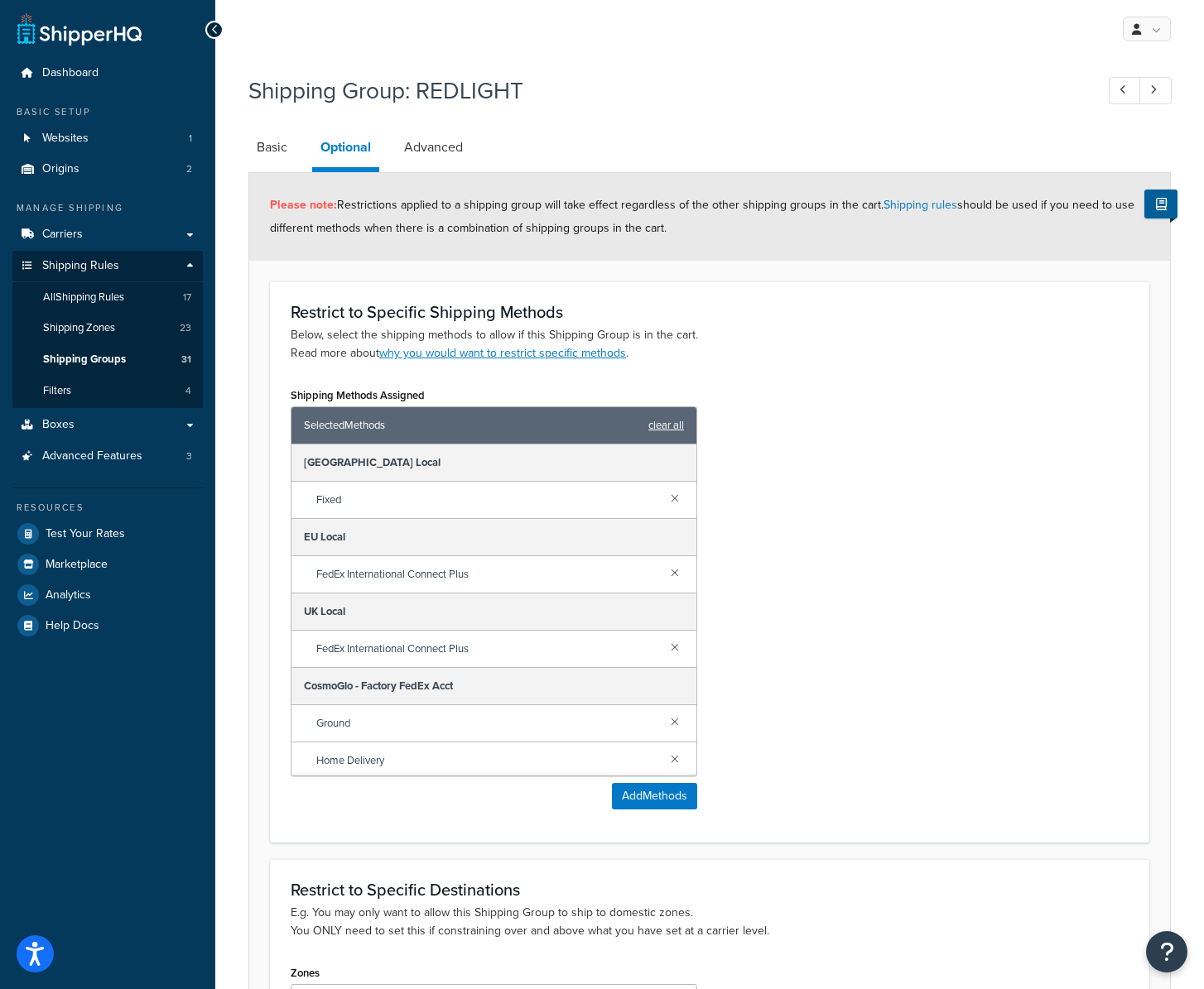
click at [672, 424] on link "clear all" at bounding box center [666, 426] width 36 height 23
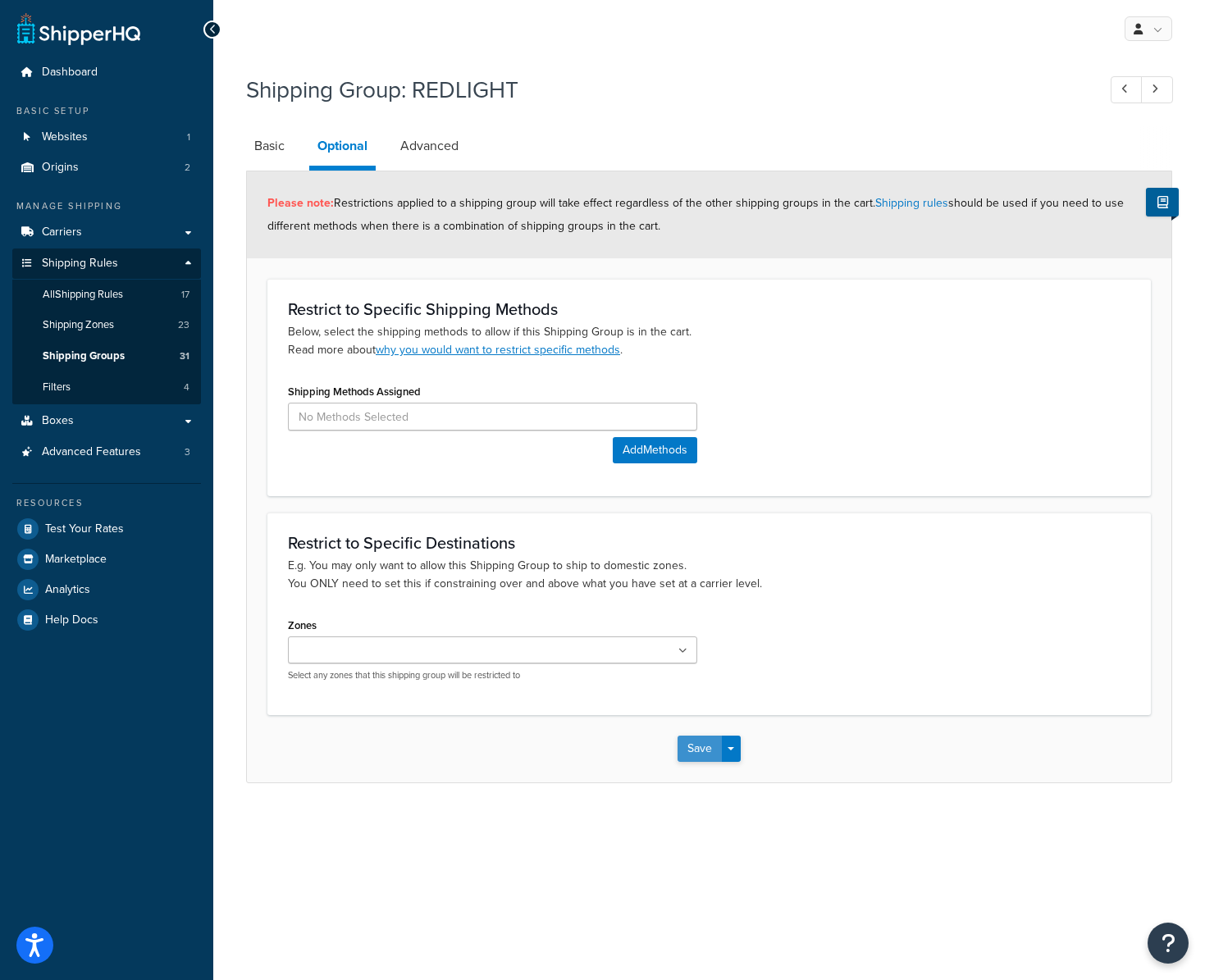
click at [707, 746] on button "Save" at bounding box center [700, 749] width 44 height 26
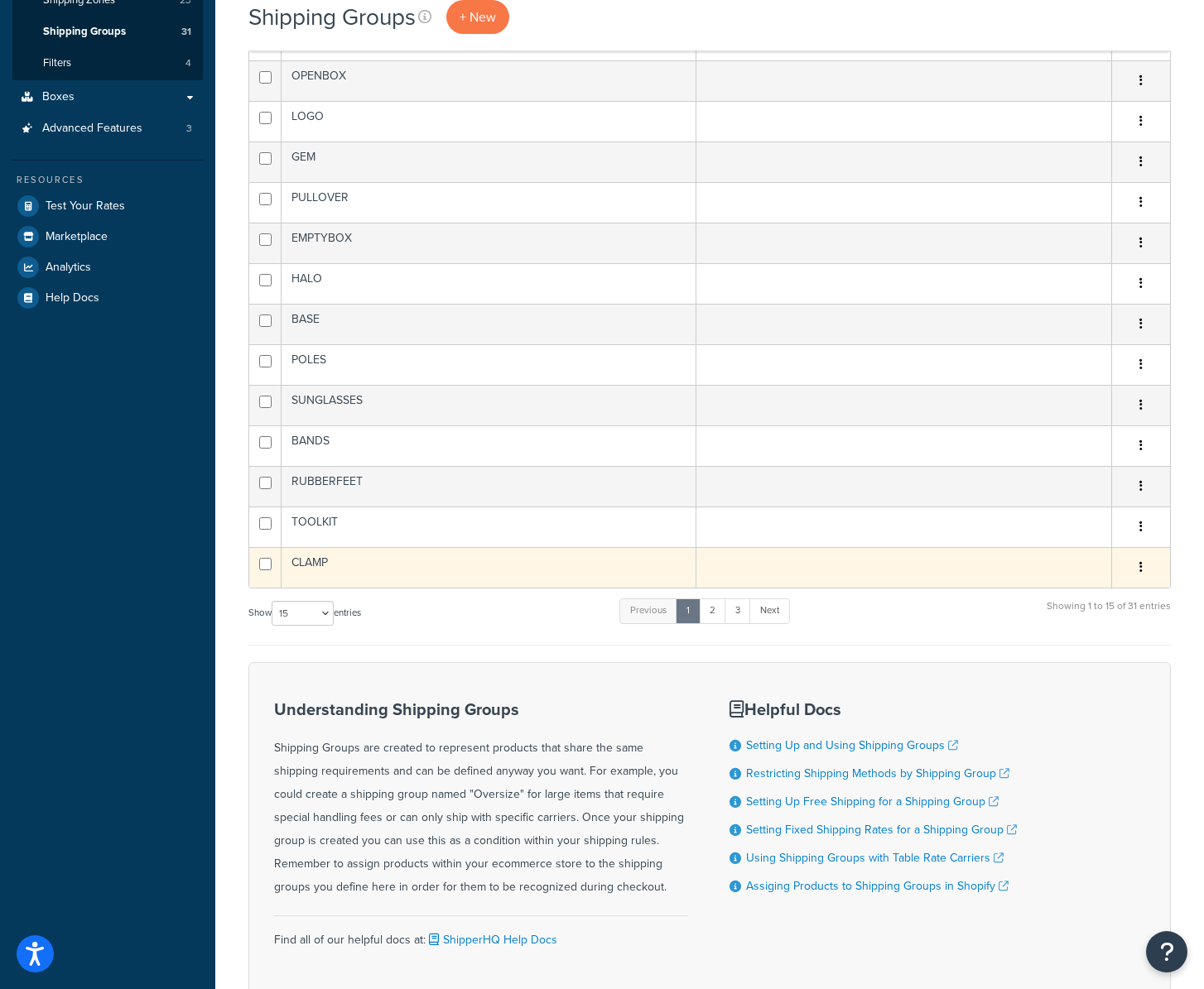
scroll to position [321, 0]
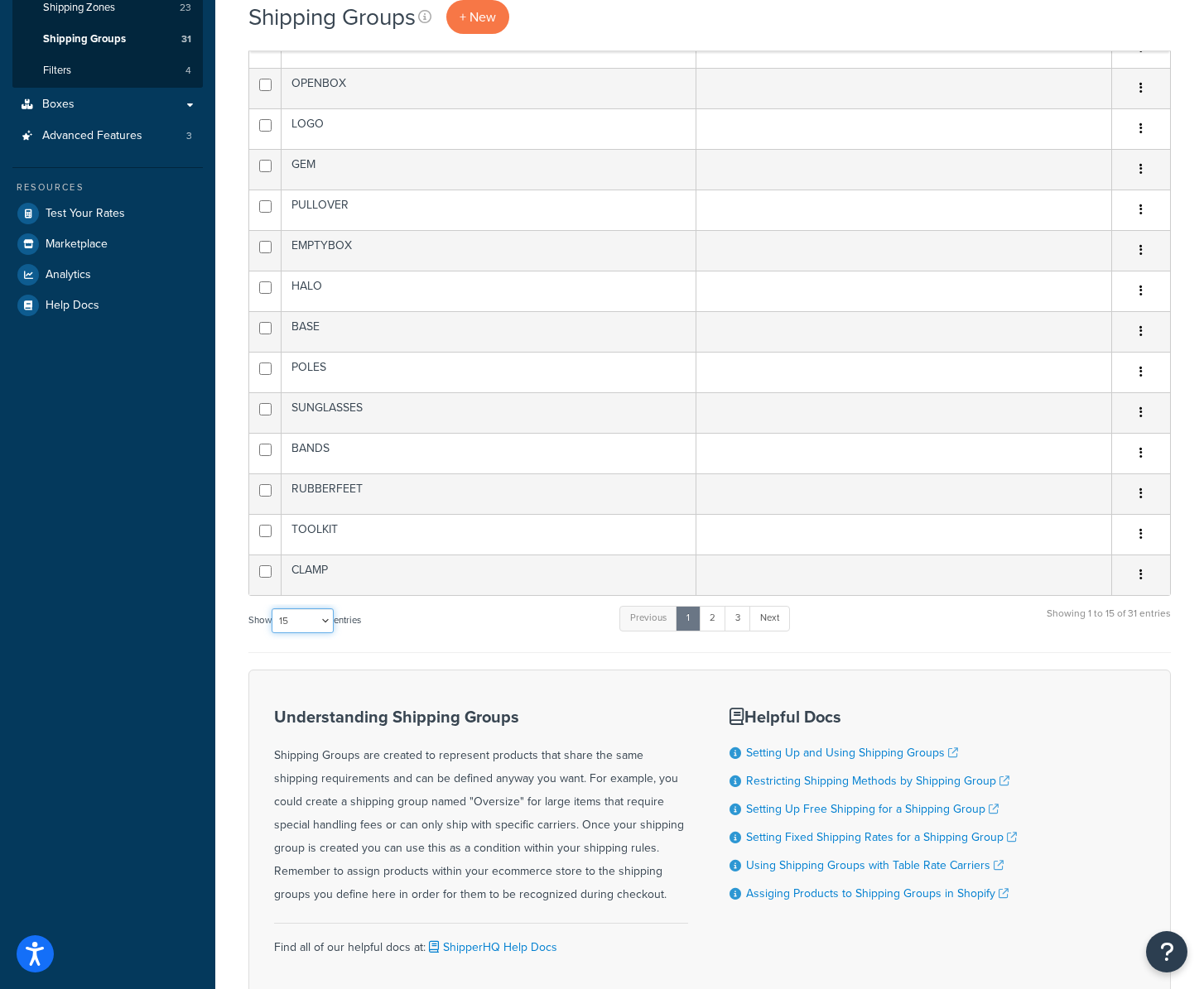
click at [312, 621] on select "10 15 25 50 100" at bounding box center [303, 621] width 62 height 25
click at [273, 633] on select "10 15 25 50 100" at bounding box center [303, 621] width 62 height 25
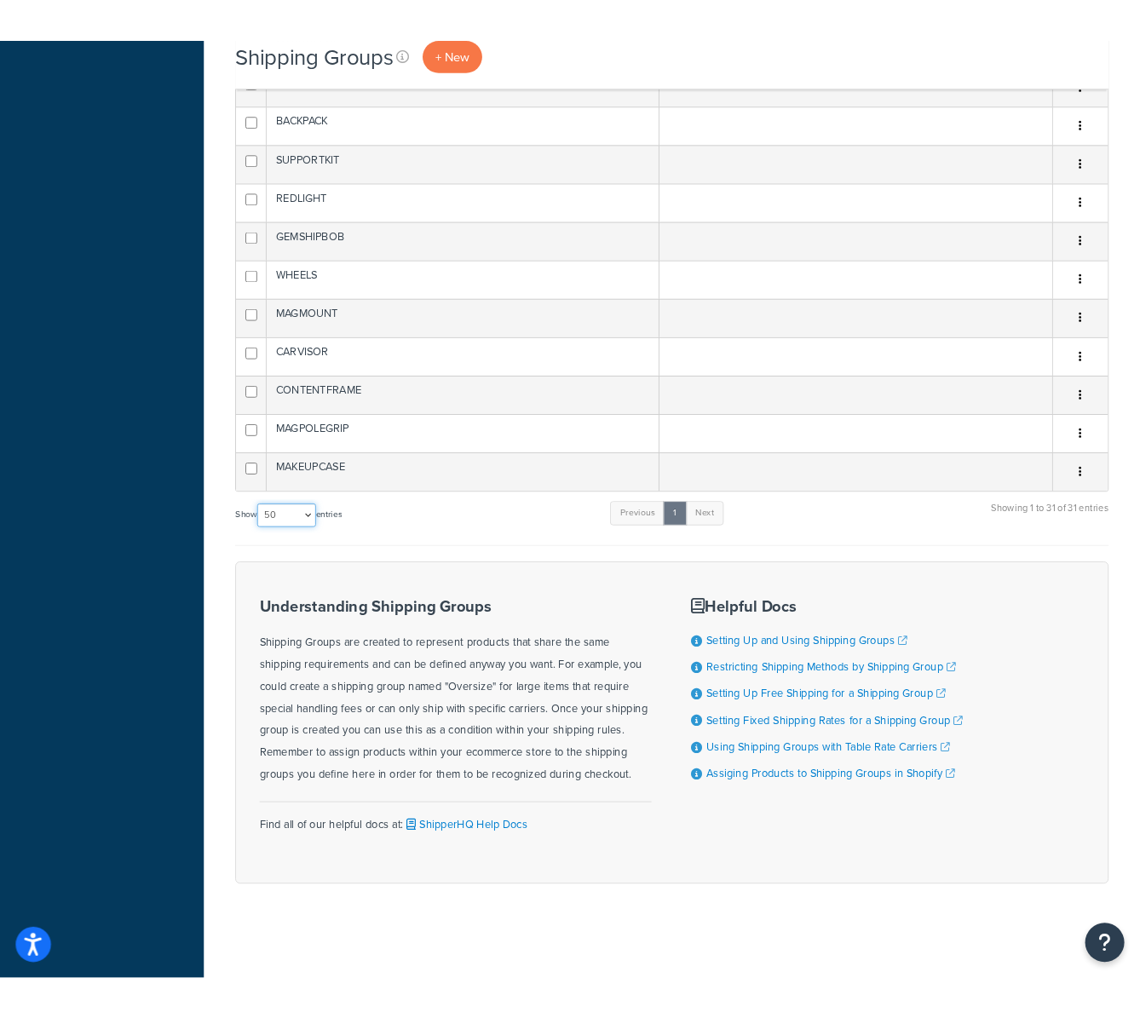
scroll to position [0, 0]
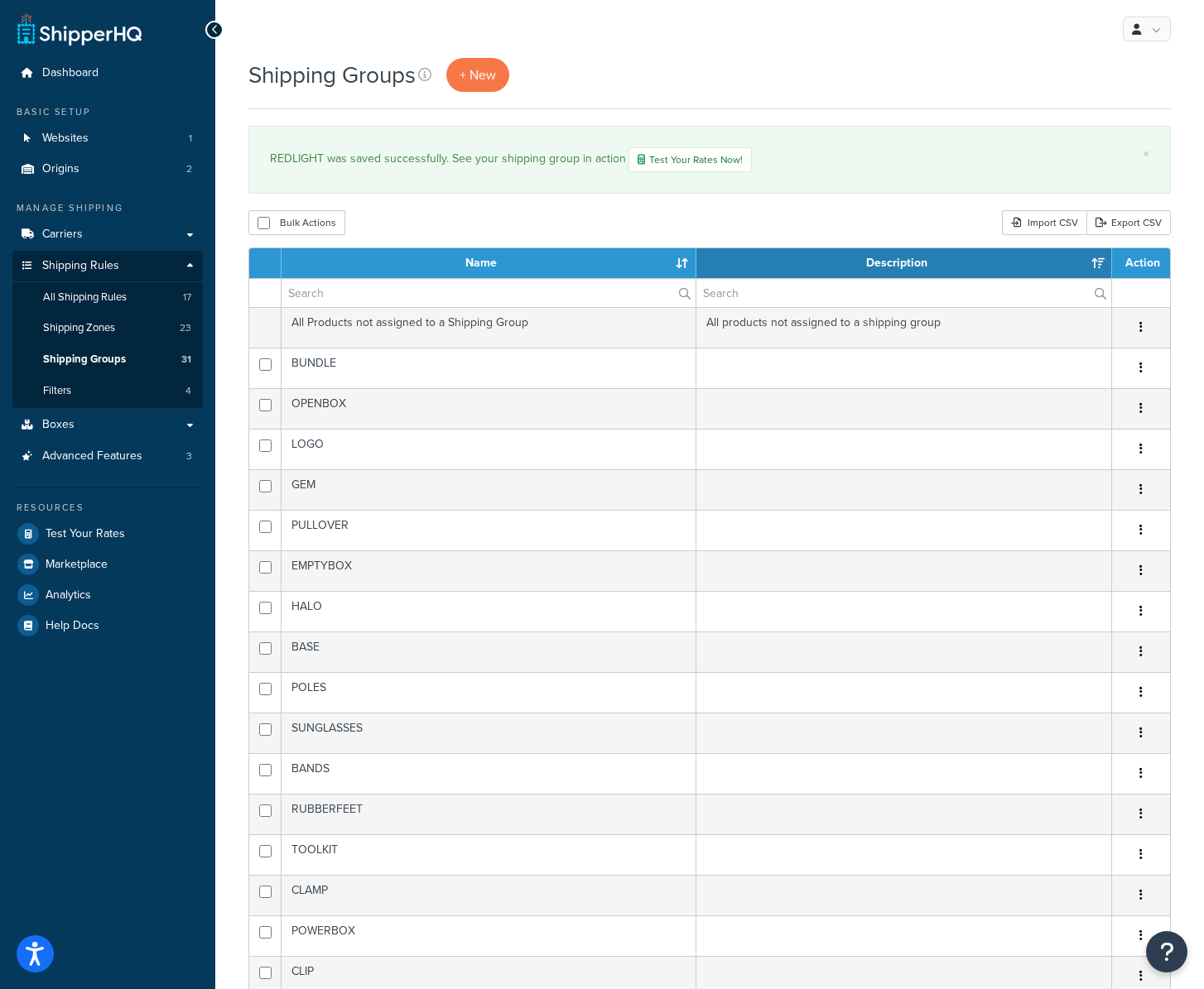
drag, startPoint x: 687, startPoint y: 220, endPoint x: 619, endPoint y: 230, distance: 68.7
click at [685, 220] on div "Bulk Actions Duplicate Delete Import CSV Export CSV" at bounding box center [709, 222] width 922 height 25
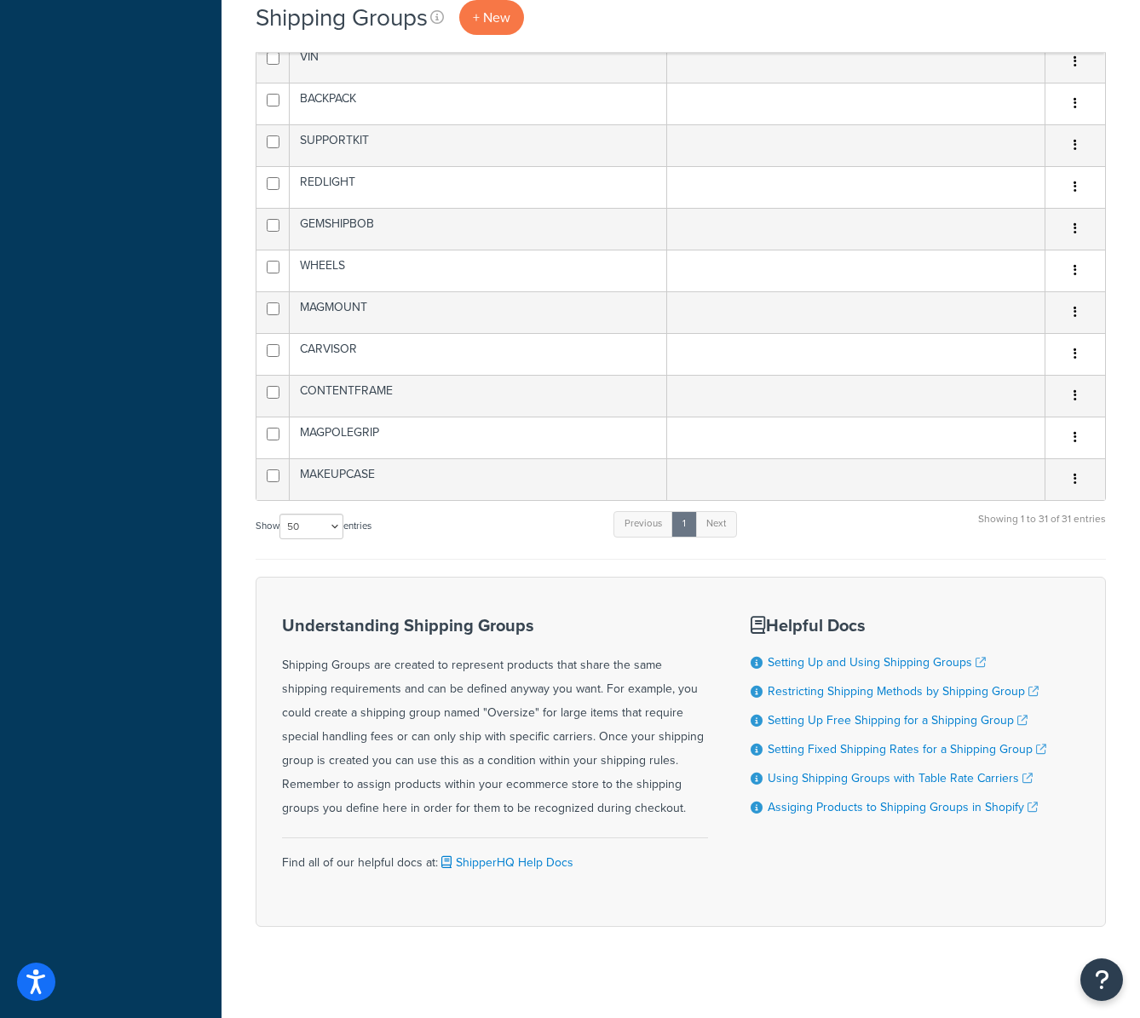
scroll to position [1122, 0]
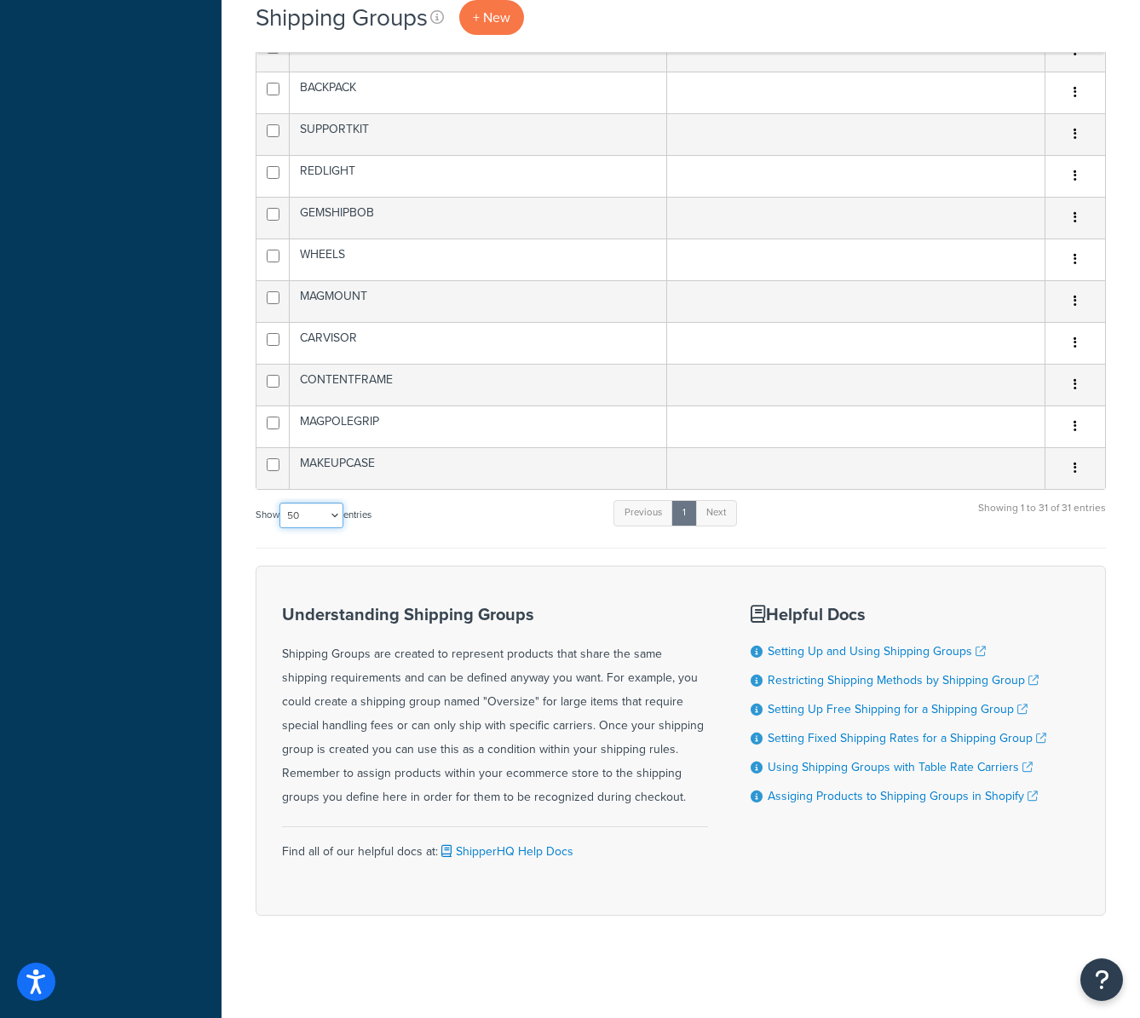
click at [323, 516] on select "10 15 25 50 100" at bounding box center [312, 516] width 64 height 26
select select "100"
click at [281, 503] on select "10 15 25 50 100" at bounding box center [312, 516] width 64 height 26
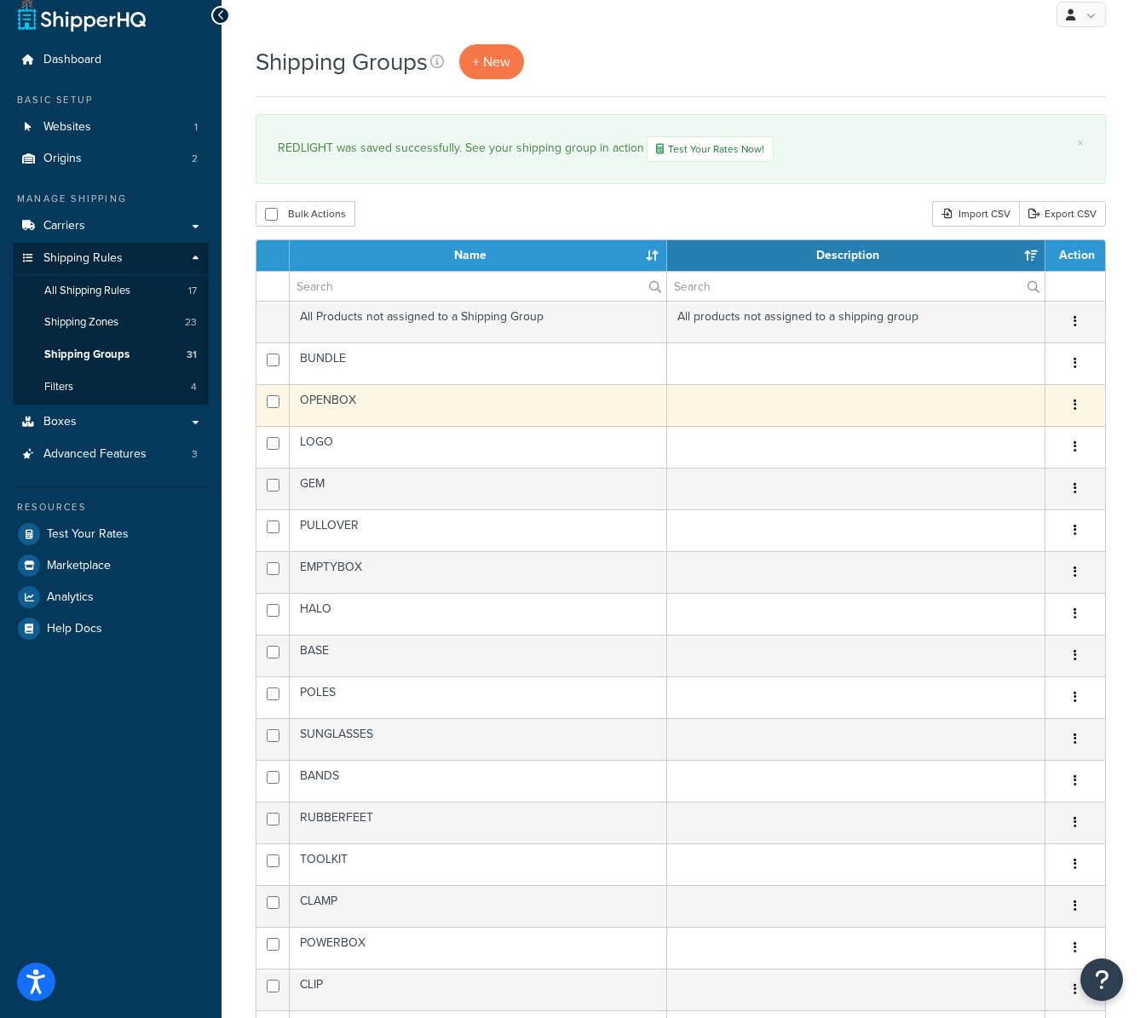
scroll to position [0, 0]
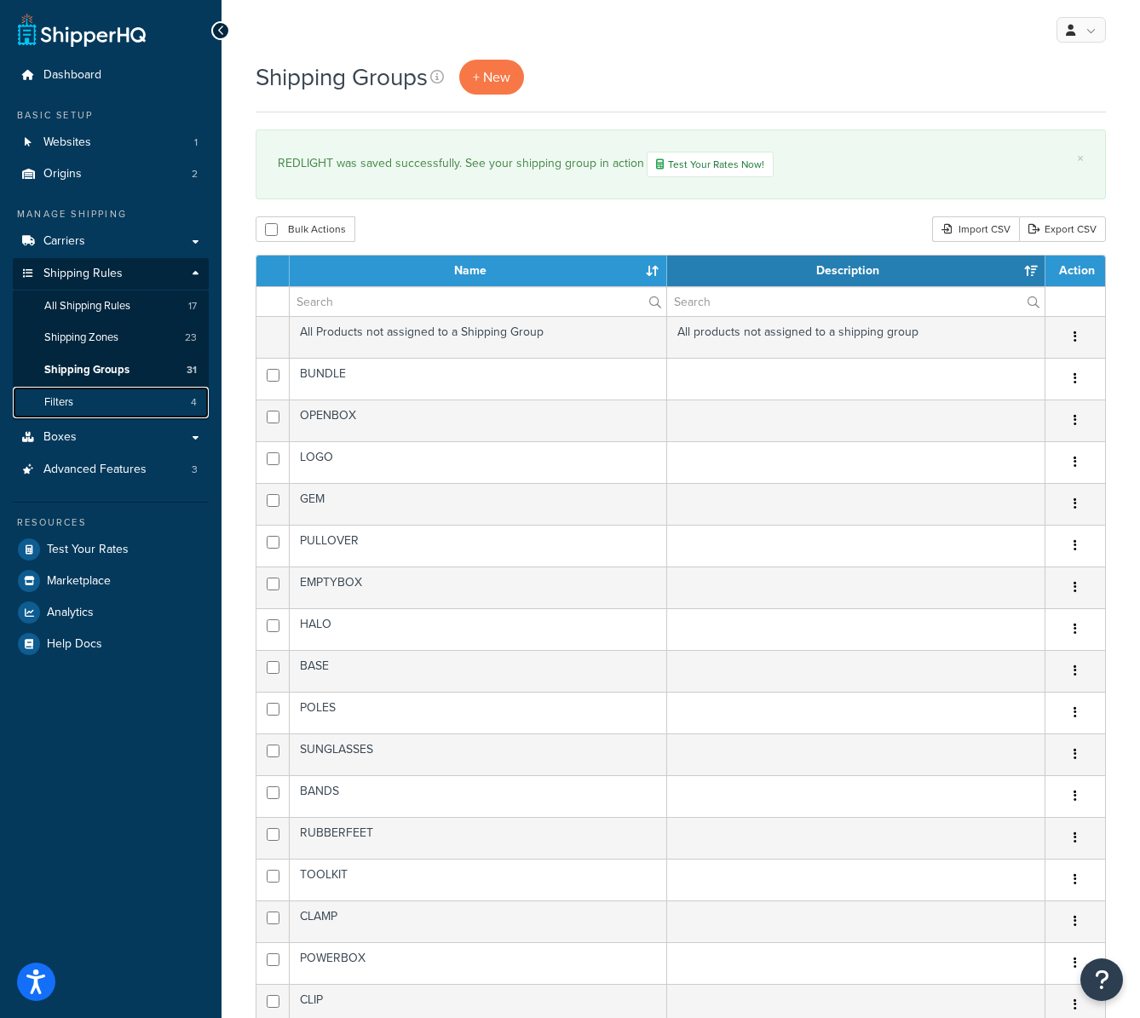
click at [94, 399] on link "Filters 4" at bounding box center [111, 403] width 196 height 32
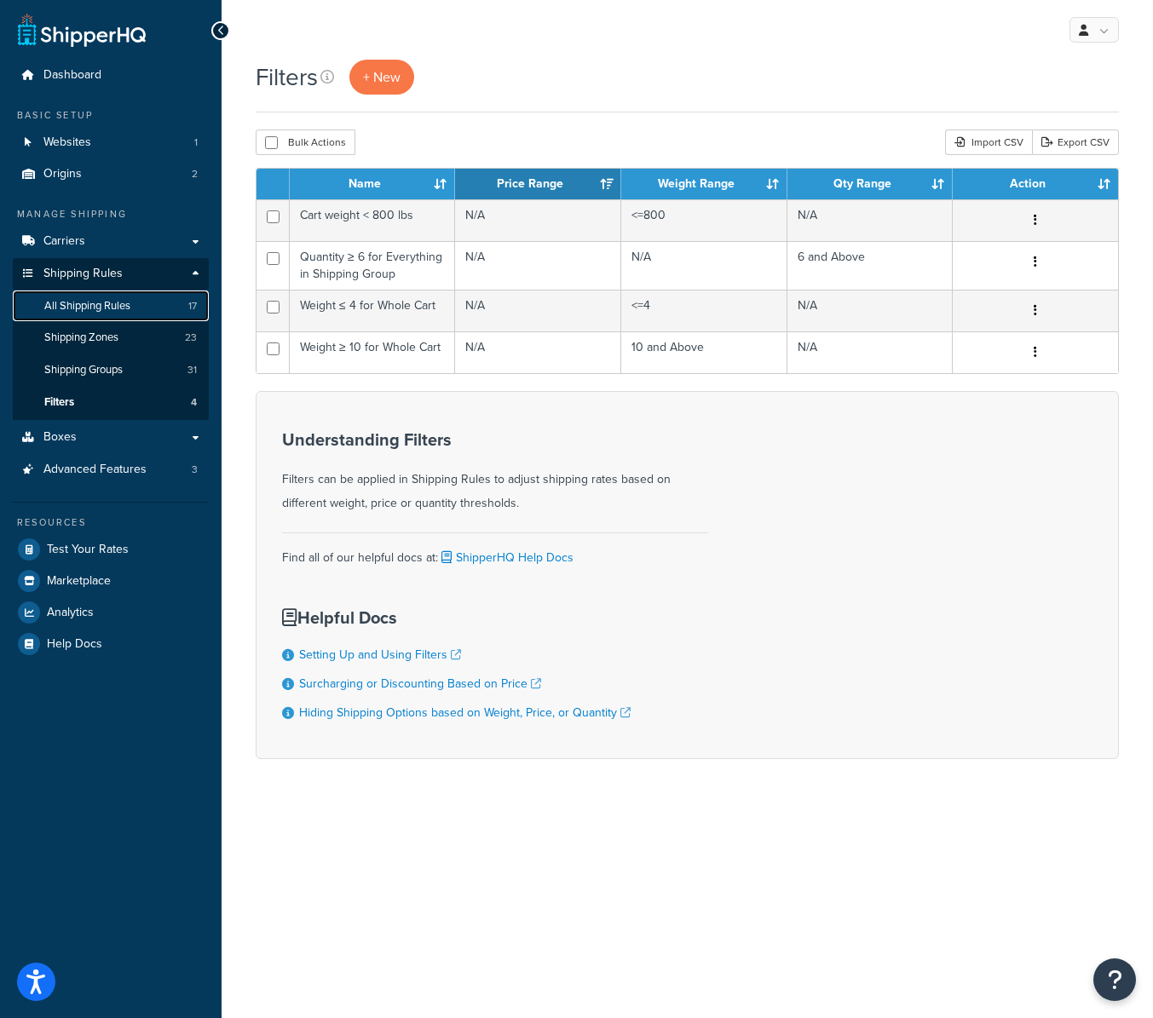
click at [141, 298] on link "All Shipping Rules 17" at bounding box center [111, 307] width 196 height 32
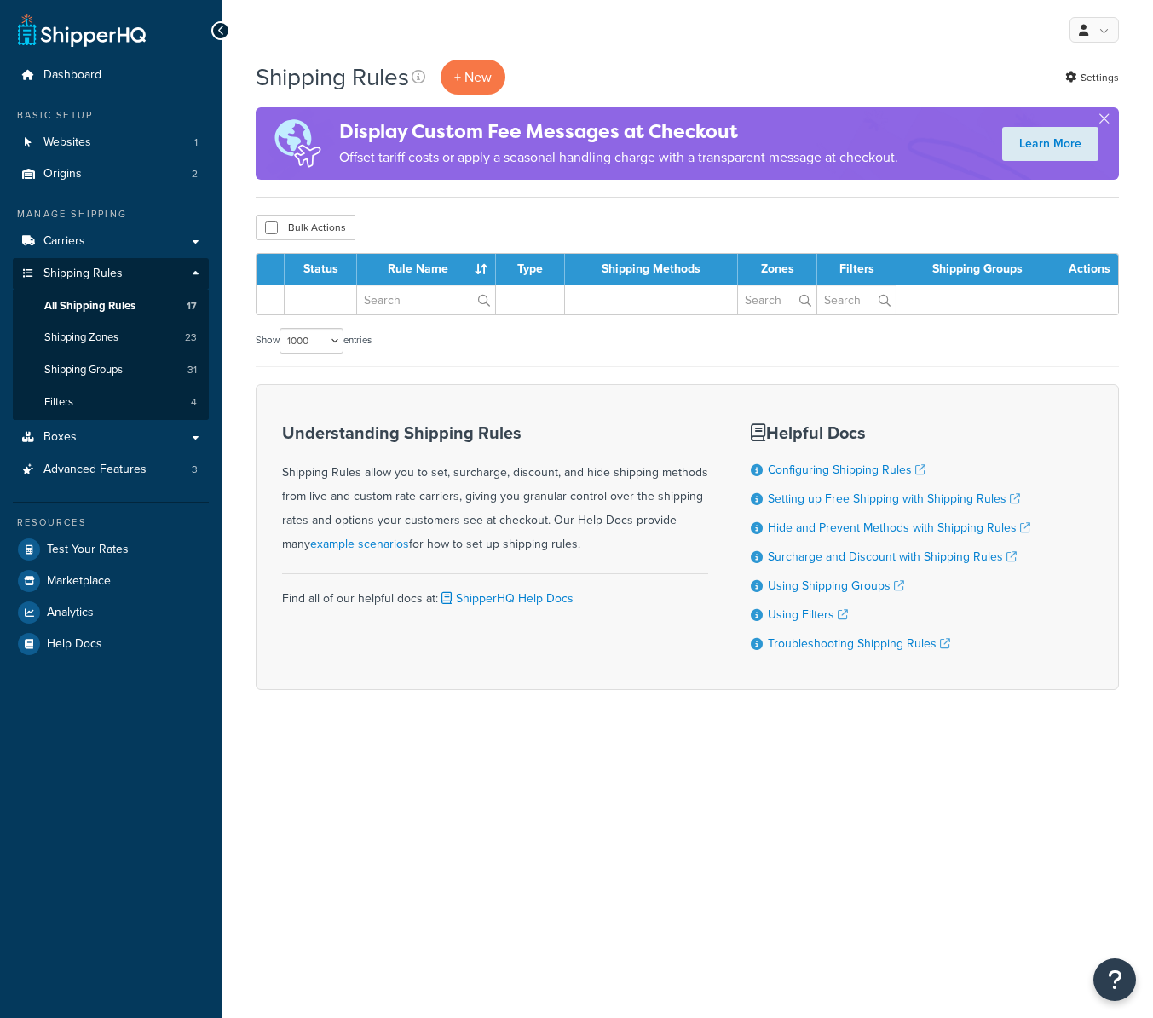
select select "1000"
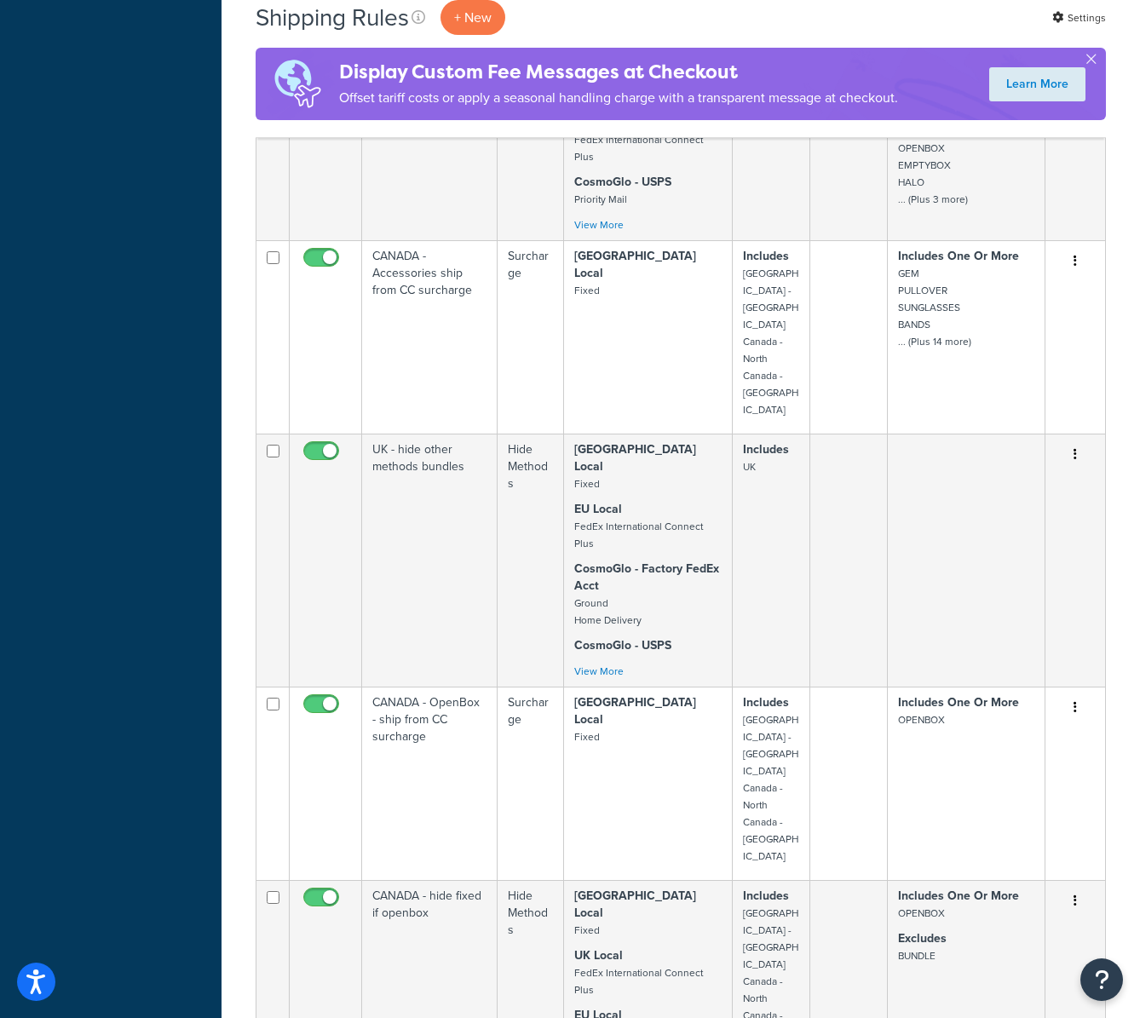
scroll to position [1376, 0]
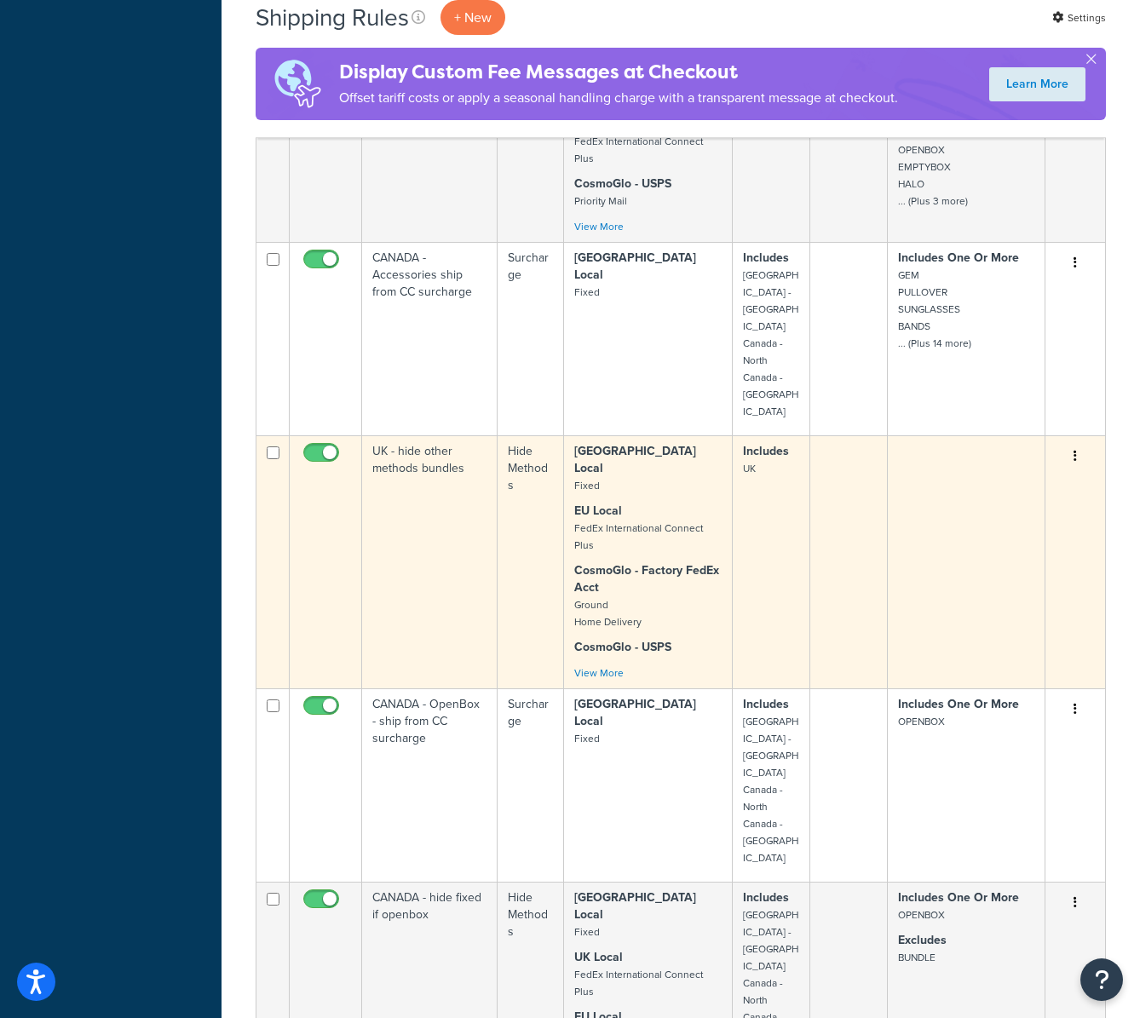
click at [492, 436] on td "UK - hide other methods bundles" at bounding box center [430, 562] width 136 height 253
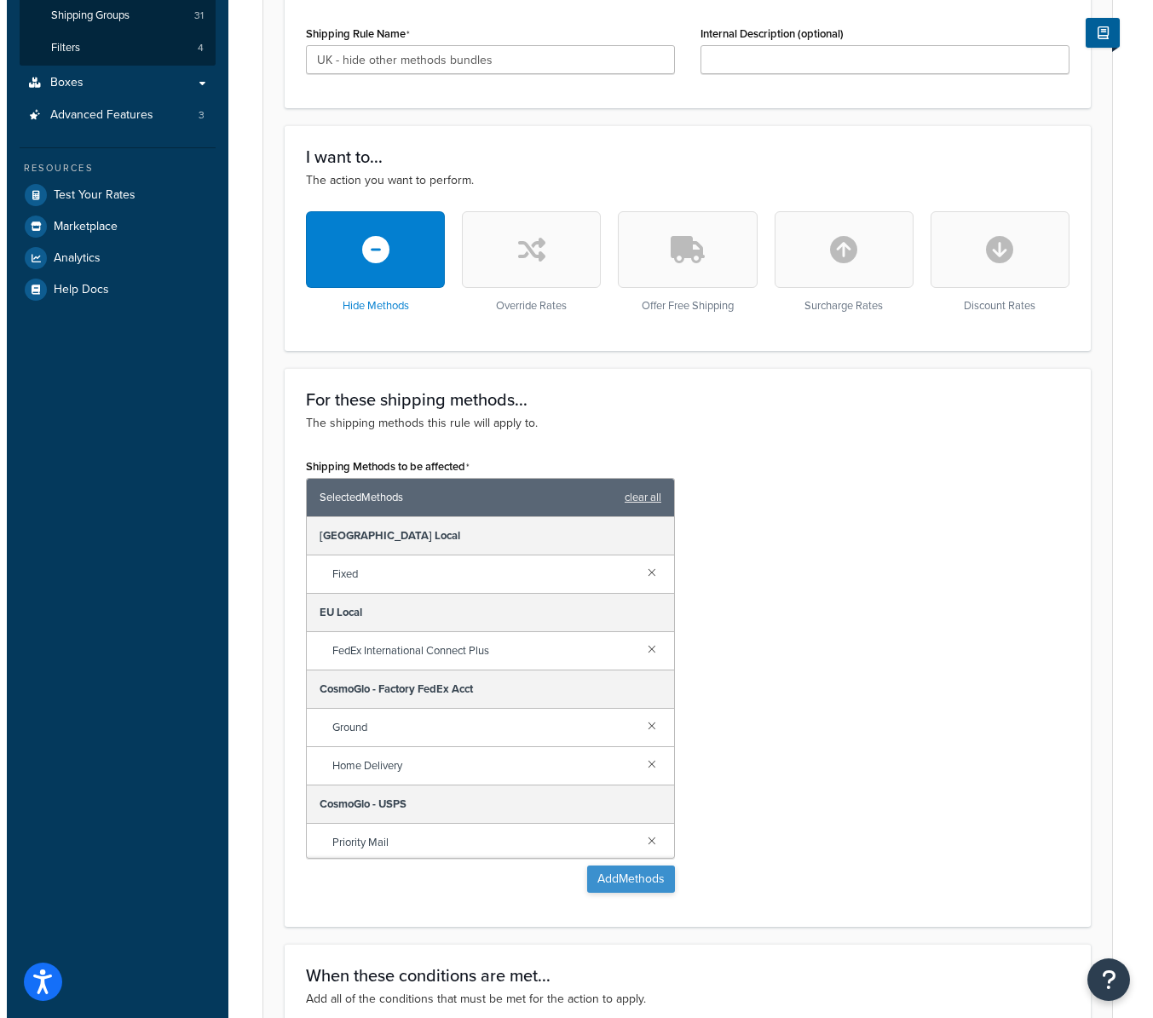
scroll to position [355, 0]
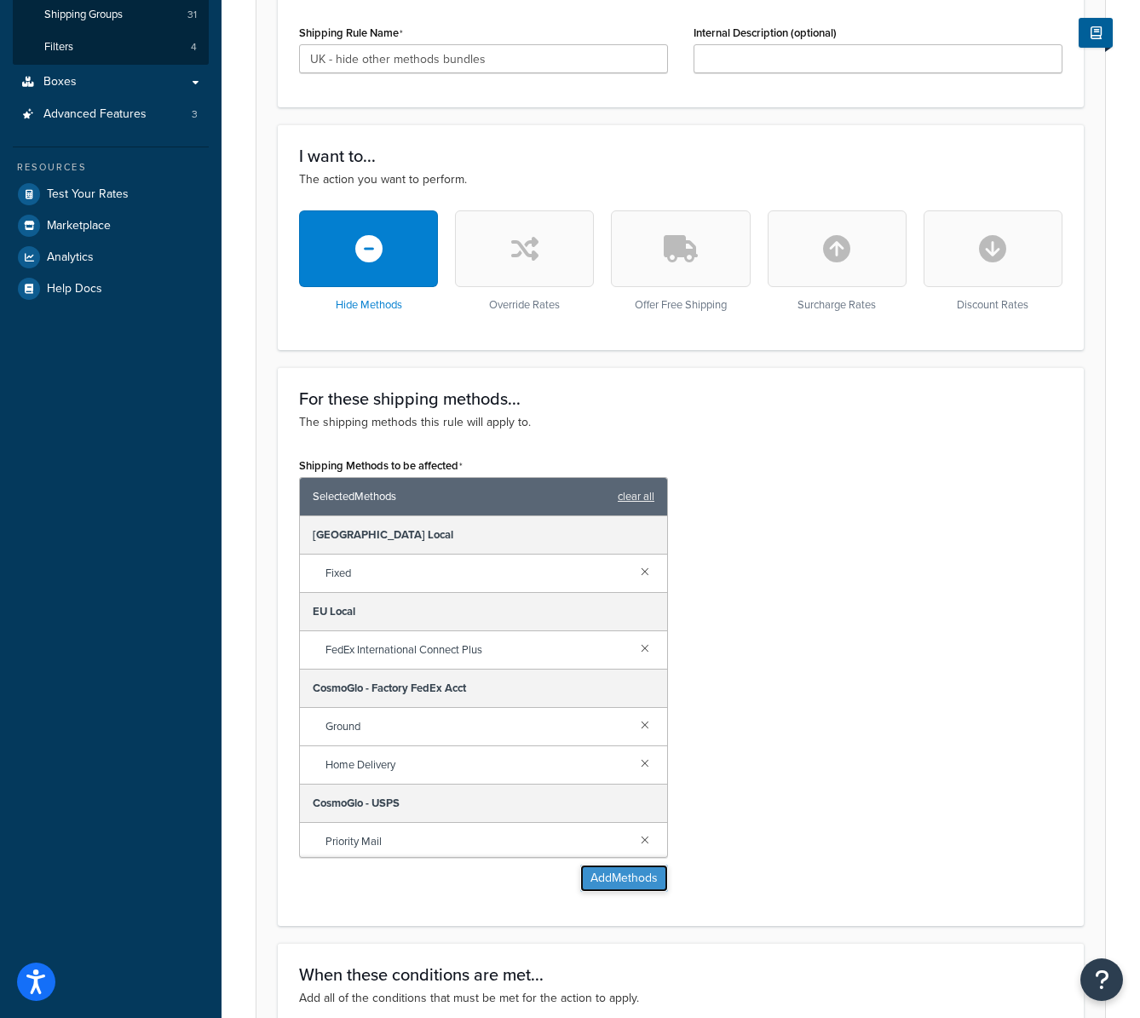
click at [624, 876] on button "Add Methods" at bounding box center [624, 878] width 88 height 27
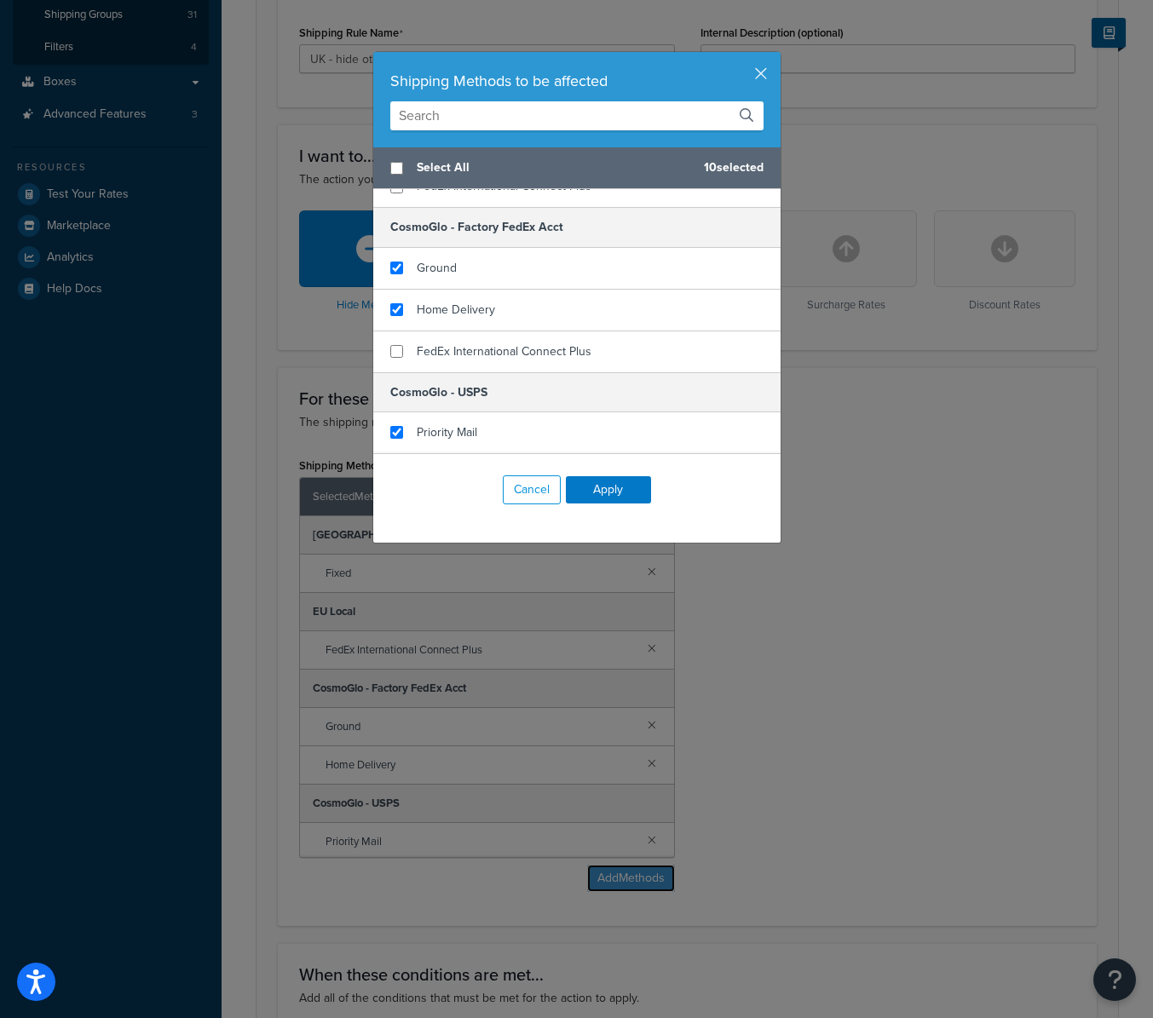
scroll to position [239, 0]
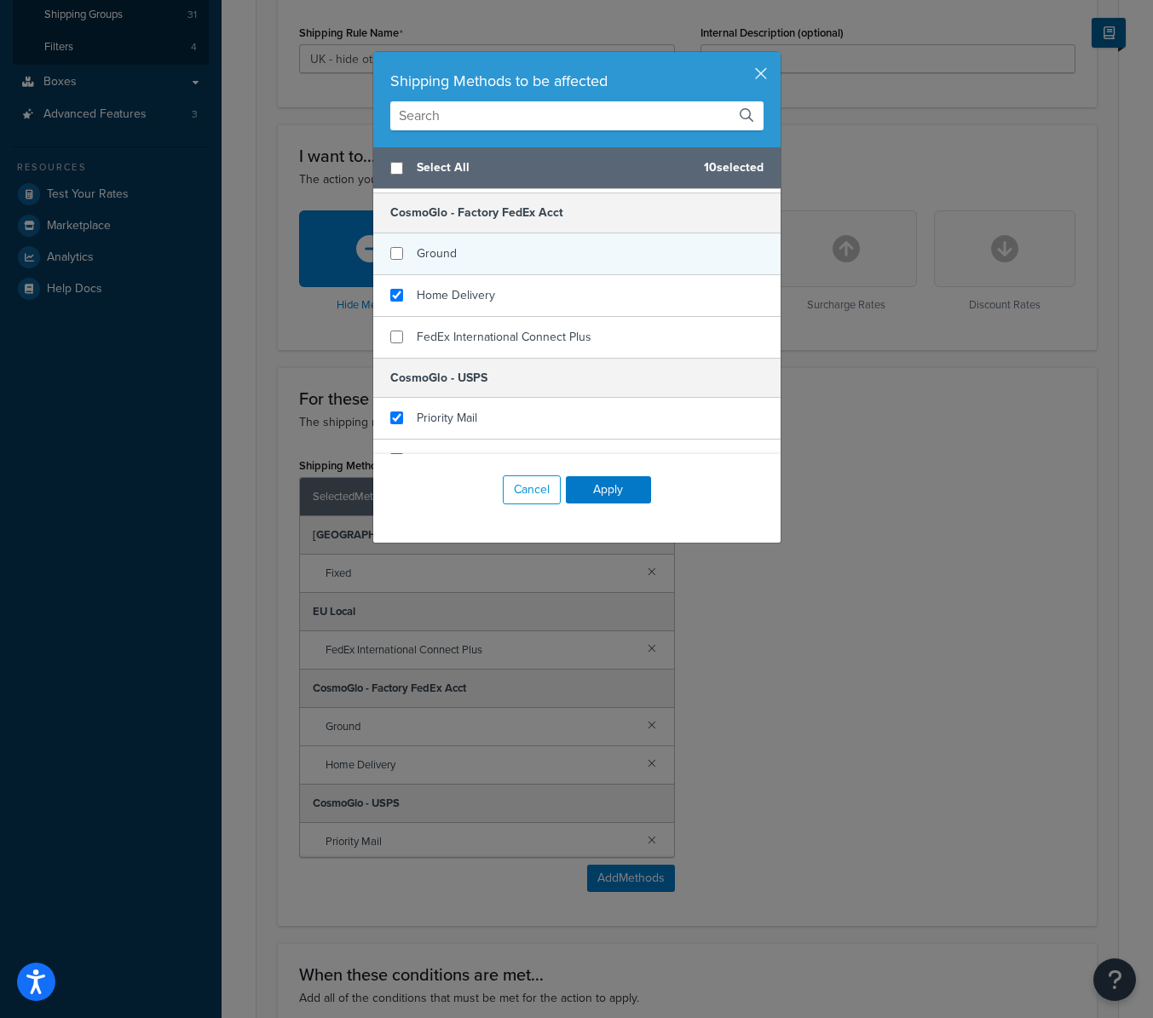
checkbox input "false"
drag, startPoint x: 463, startPoint y: 238, endPoint x: 459, endPoint y: 247, distance: 10.3
click at [461, 239] on div "Ground" at bounding box center [576, 255] width 407 height 42
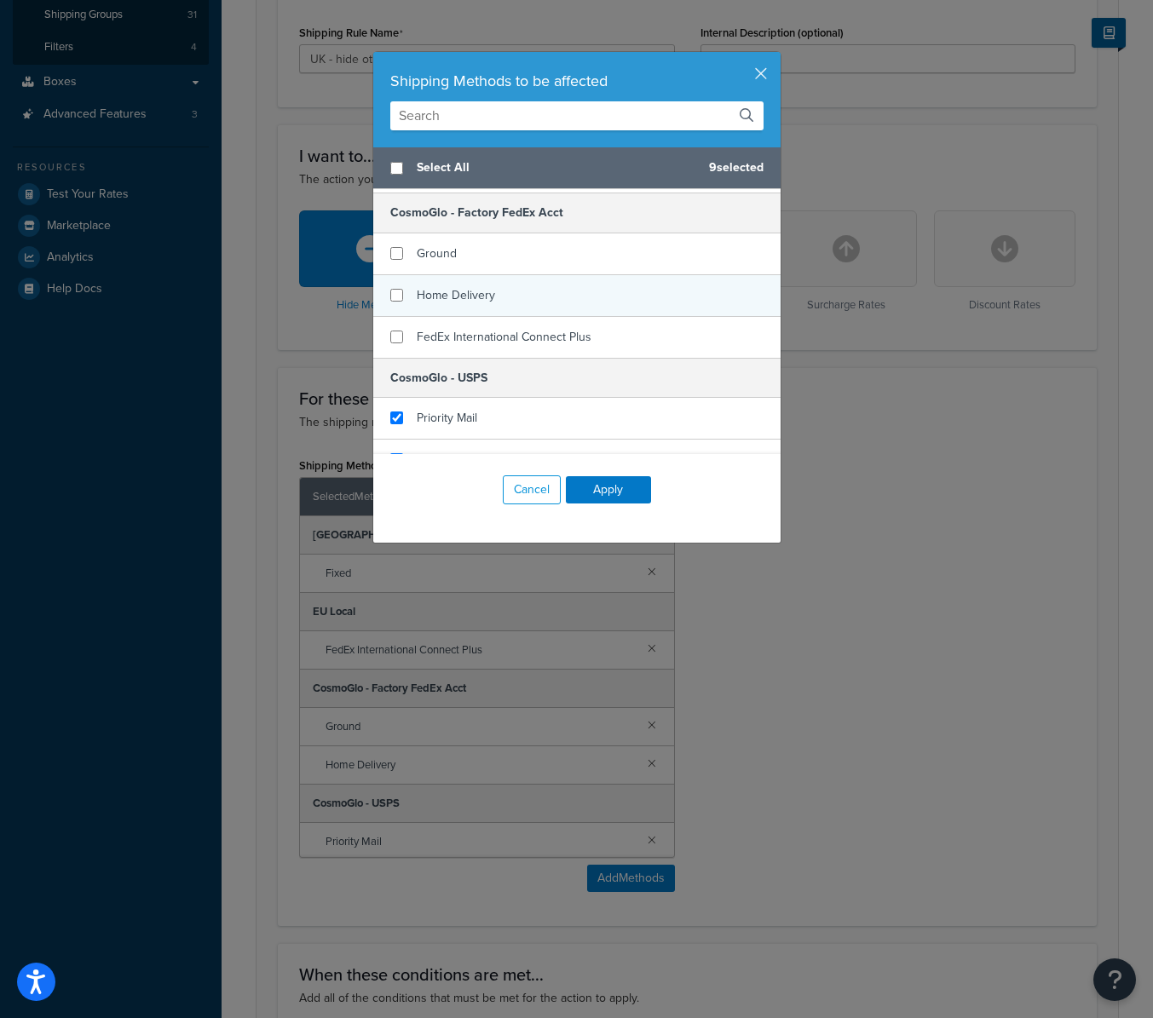
checkbox input "false"
click at [458, 278] on div "Home Delivery" at bounding box center [576, 296] width 407 height 42
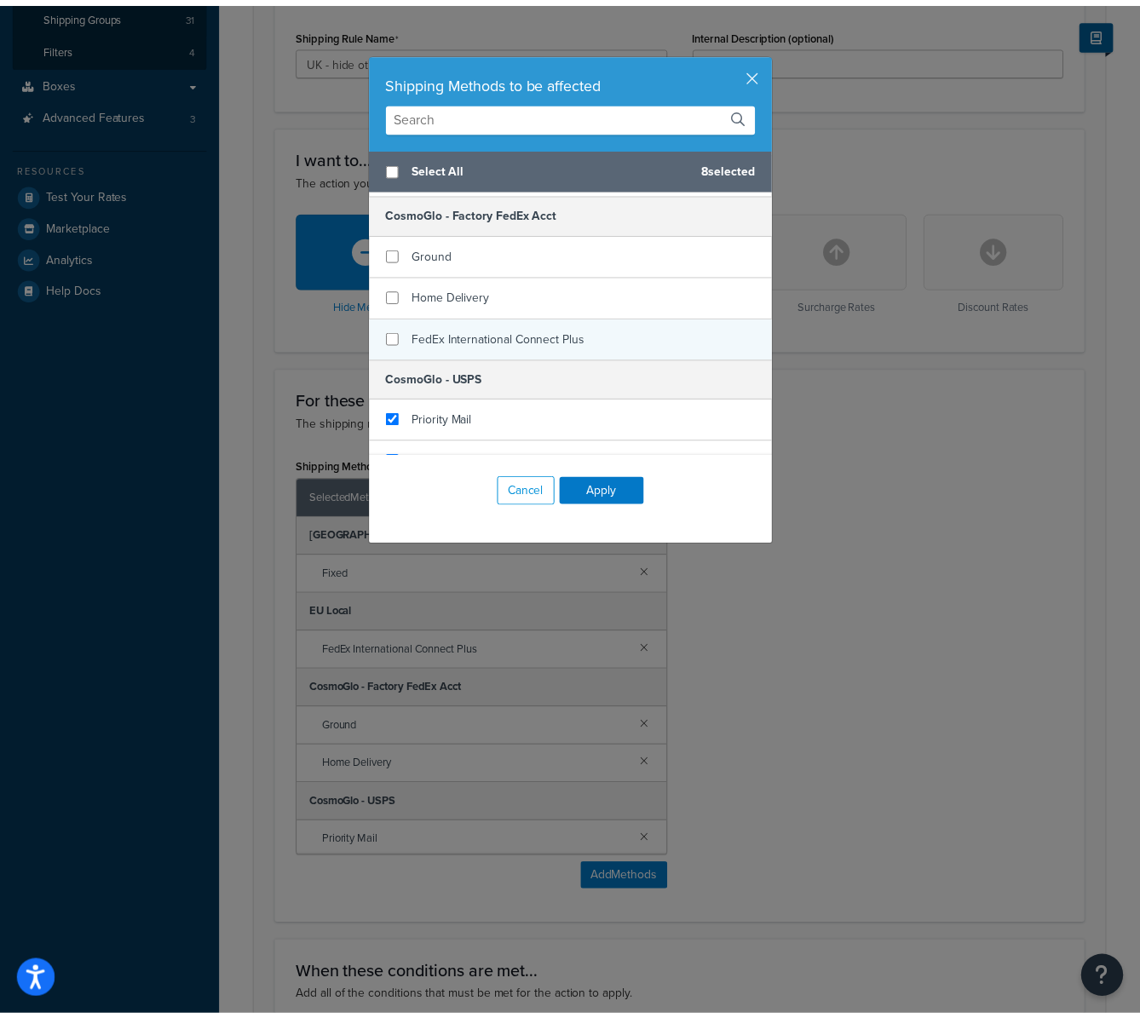
scroll to position [472, 0]
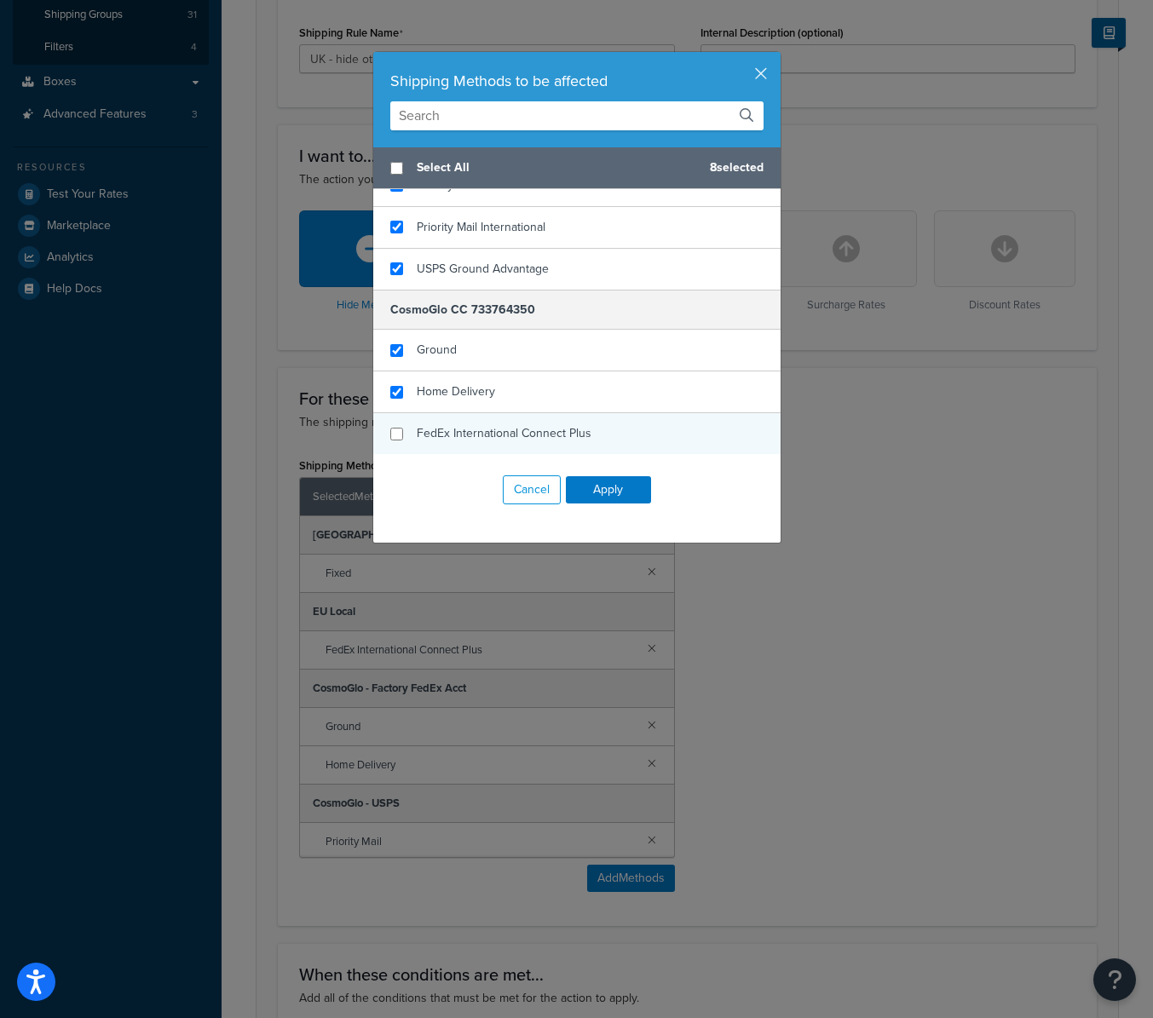
checkbox input "false"
drag, startPoint x: 486, startPoint y: 429, endPoint x: 535, endPoint y: 468, distance: 63.1
click at [486, 430] on span "FedEx International Connect Plus" at bounding box center [504, 433] width 175 height 18
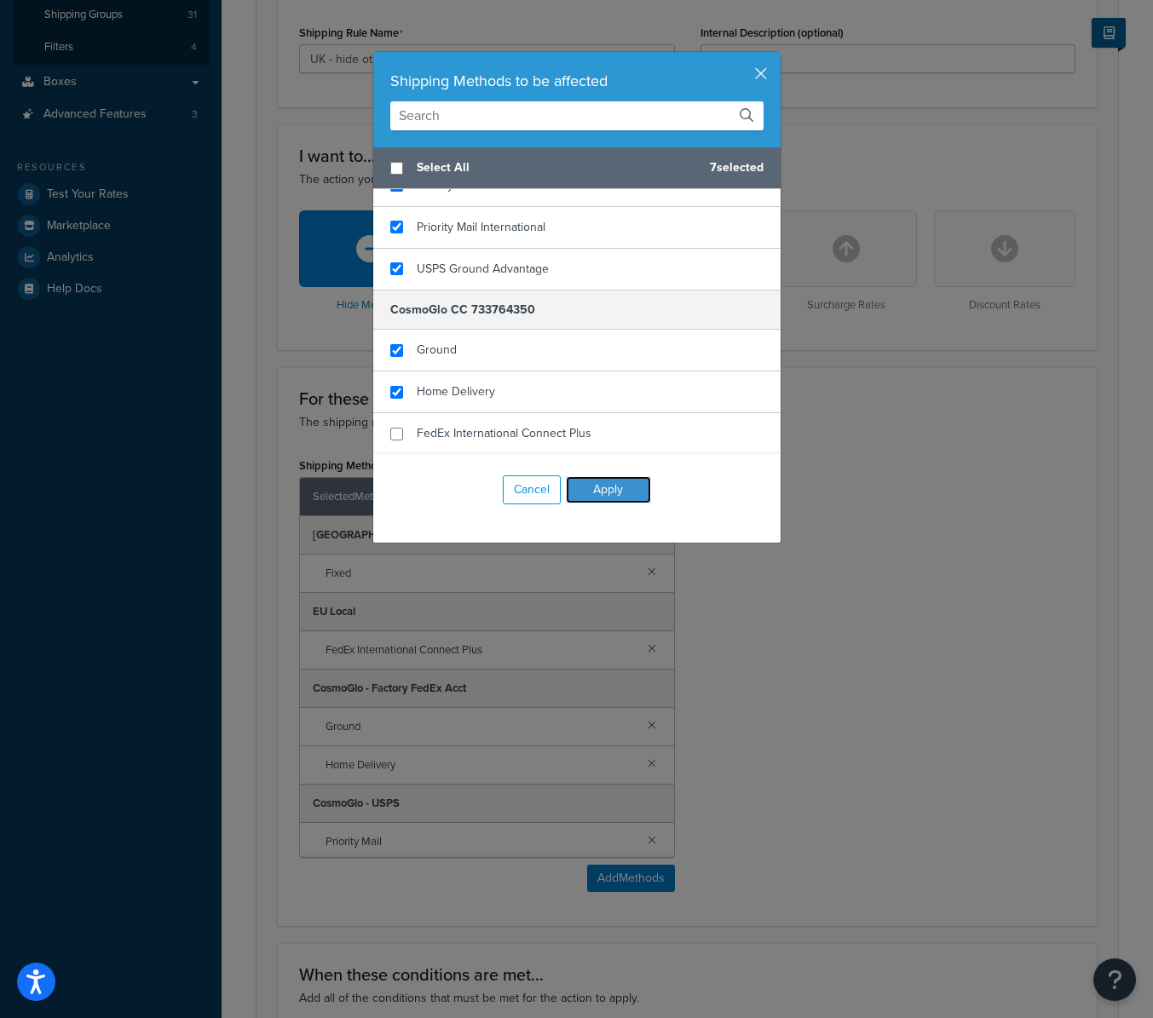
click at [620, 492] on button "Apply" at bounding box center [608, 489] width 85 height 27
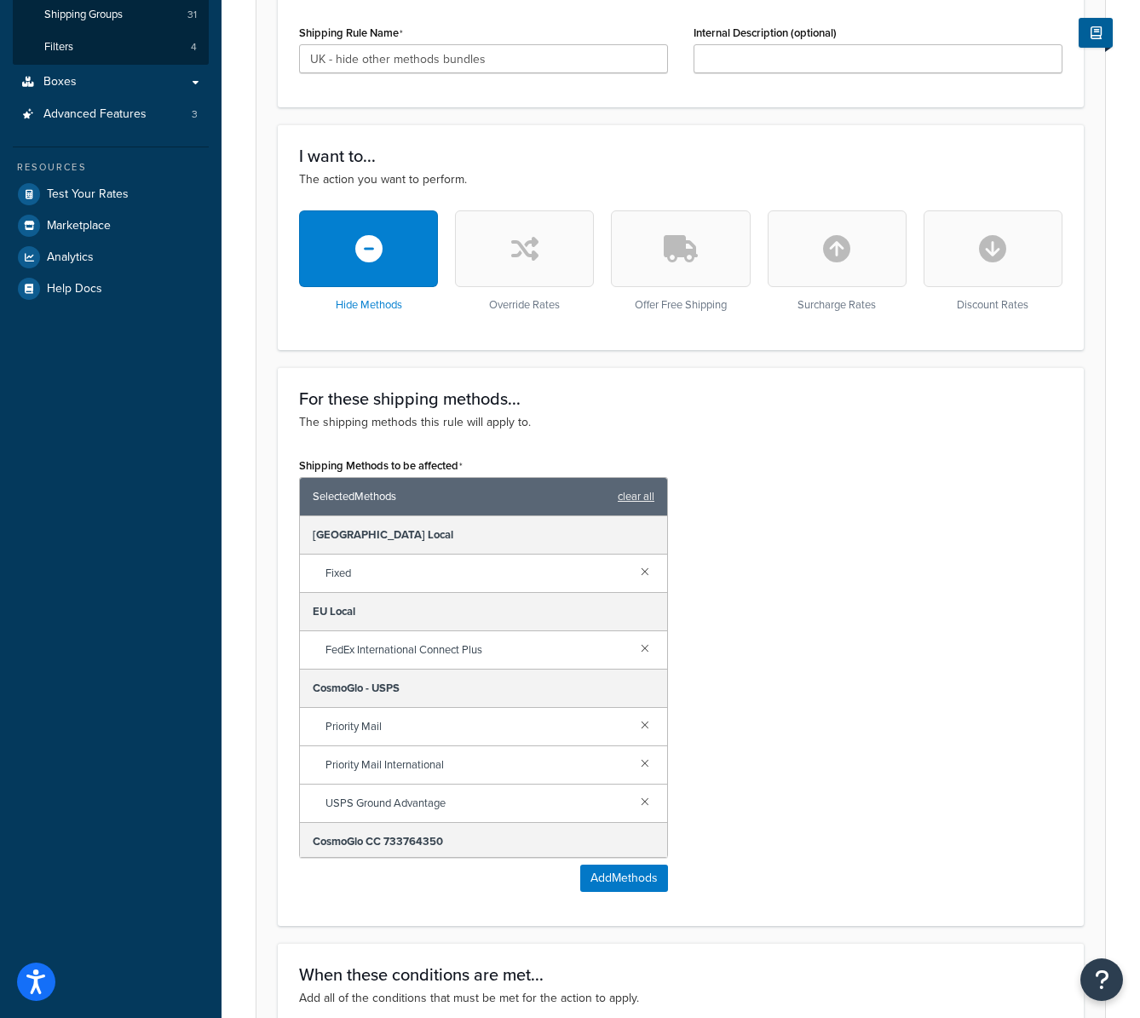
scroll to position [724, 0]
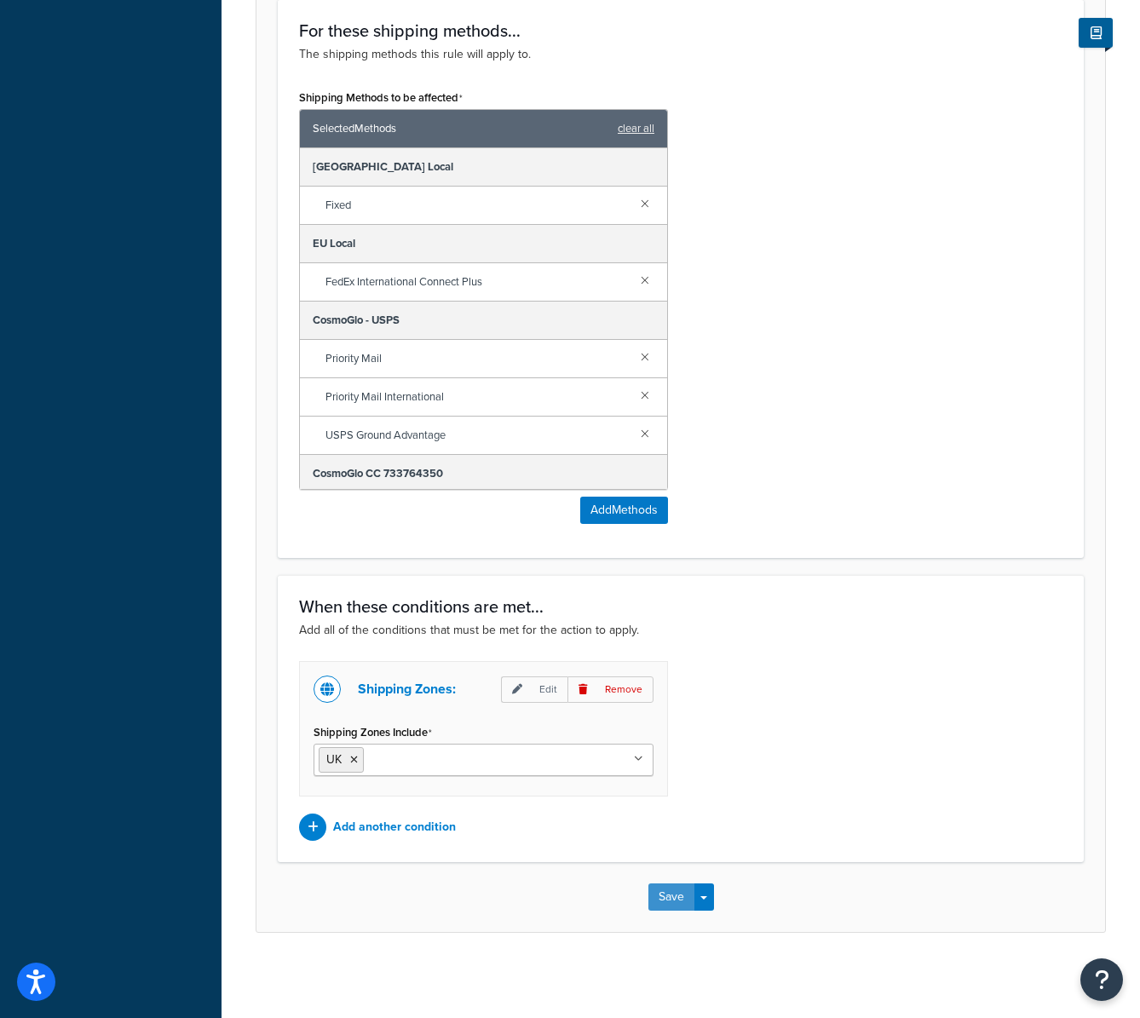
drag, startPoint x: 665, startPoint y: 895, endPoint x: 653, endPoint y: 893, distance: 12.1
click at [656, 894] on button "Save" at bounding box center [672, 897] width 46 height 27
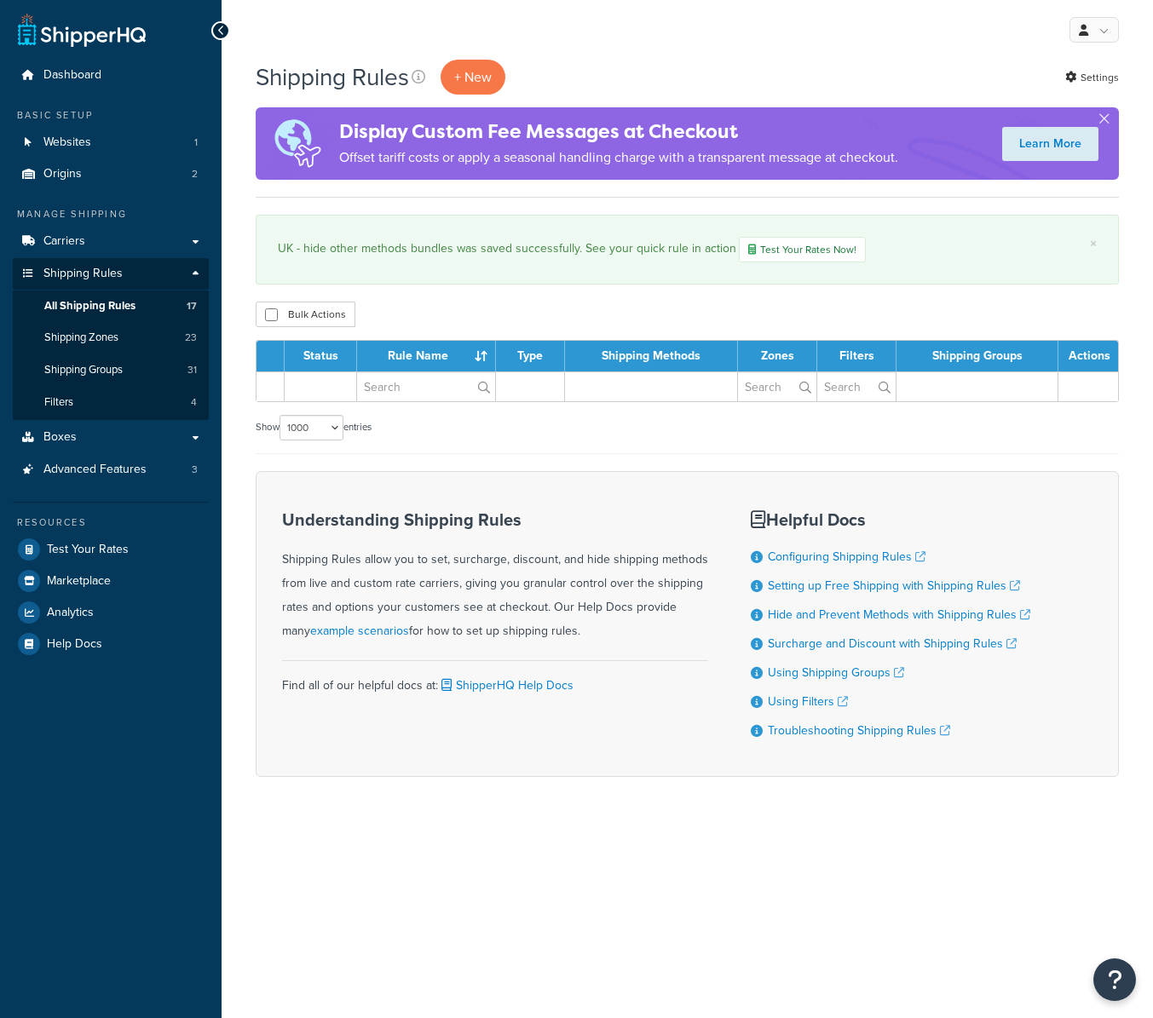
select select "1000"
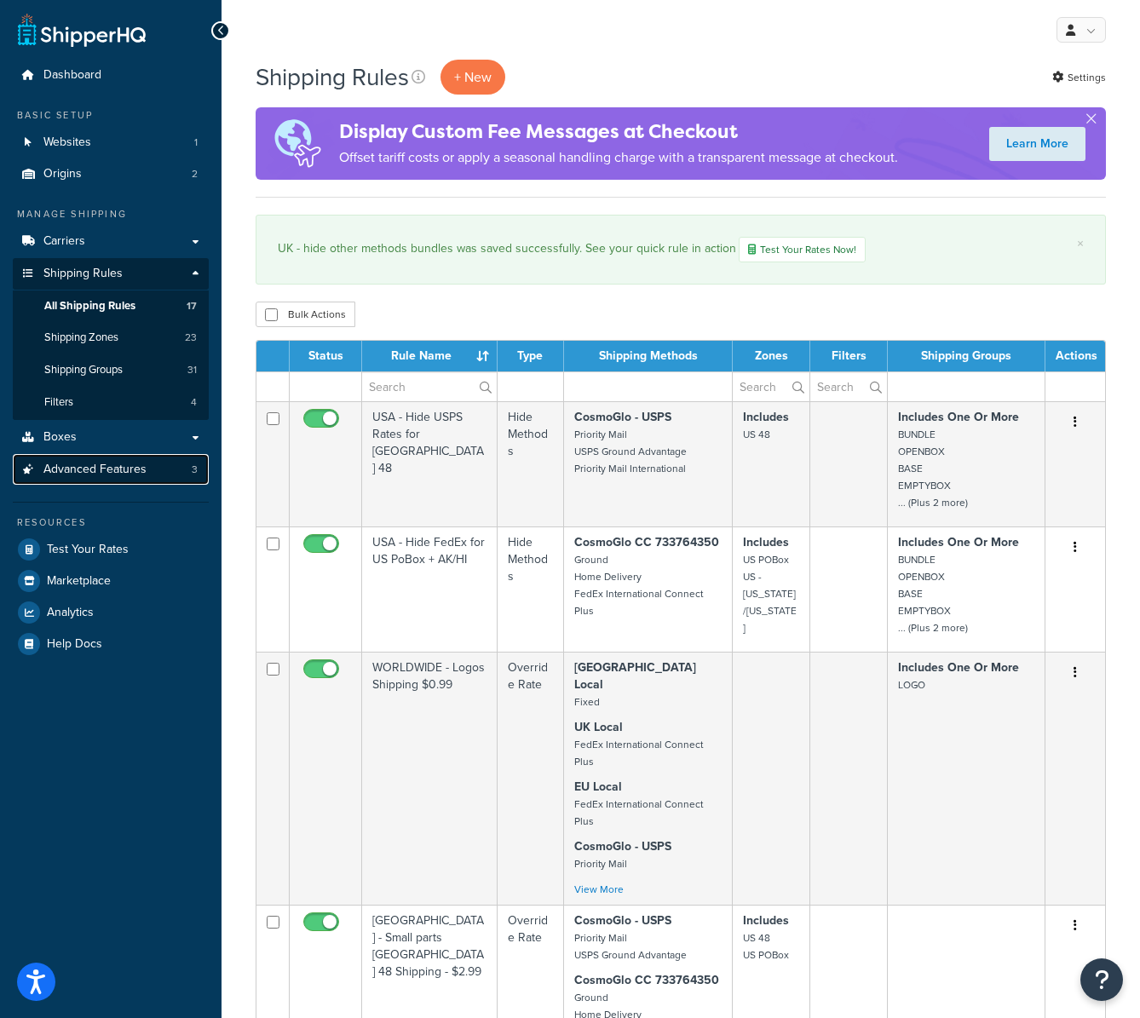
click at [97, 471] on span "Advanced Features" at bounding box center [94, 470] width 103 height 14
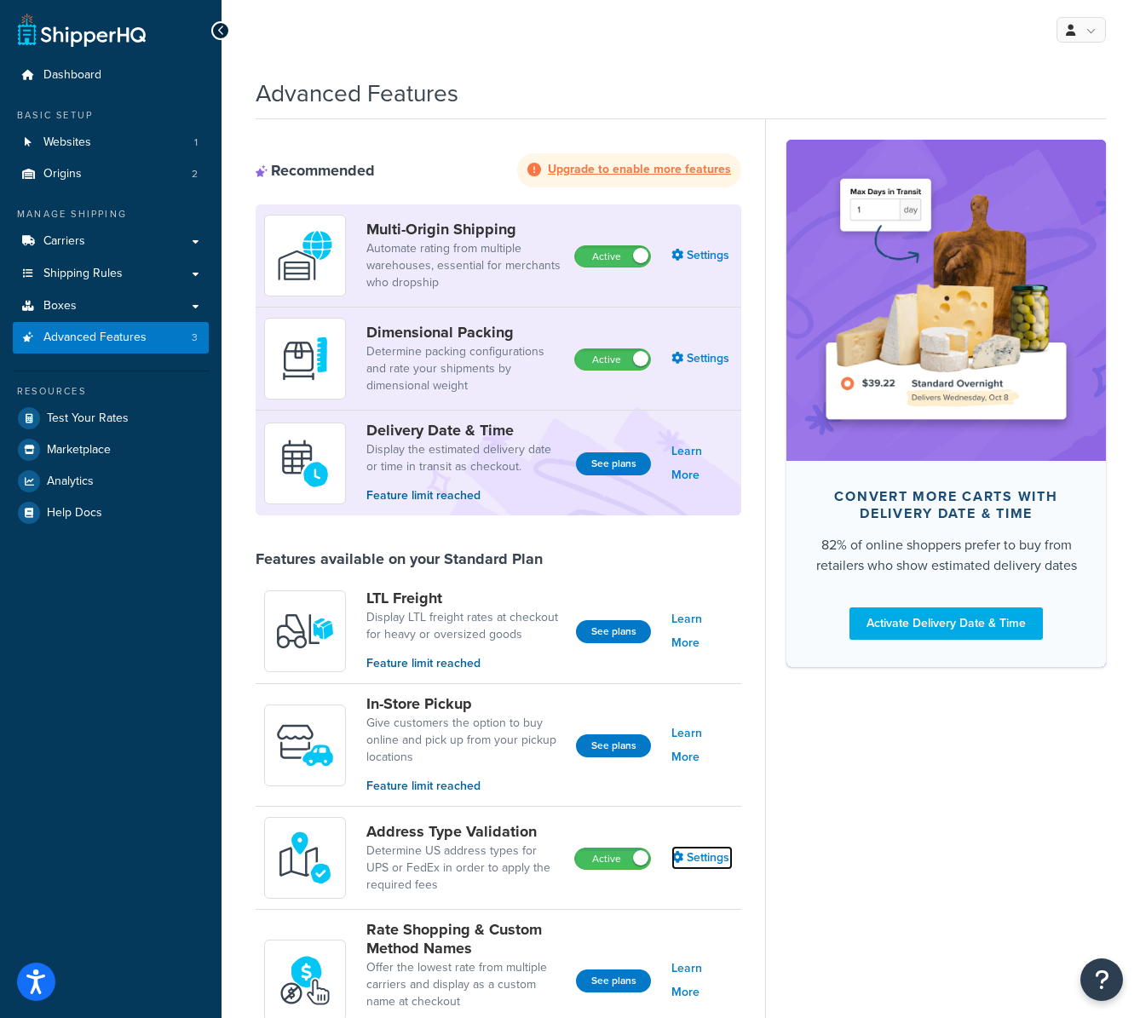
click at [703, 863] on link "Settings" at bounding box center [702, 858] width 61 height 24
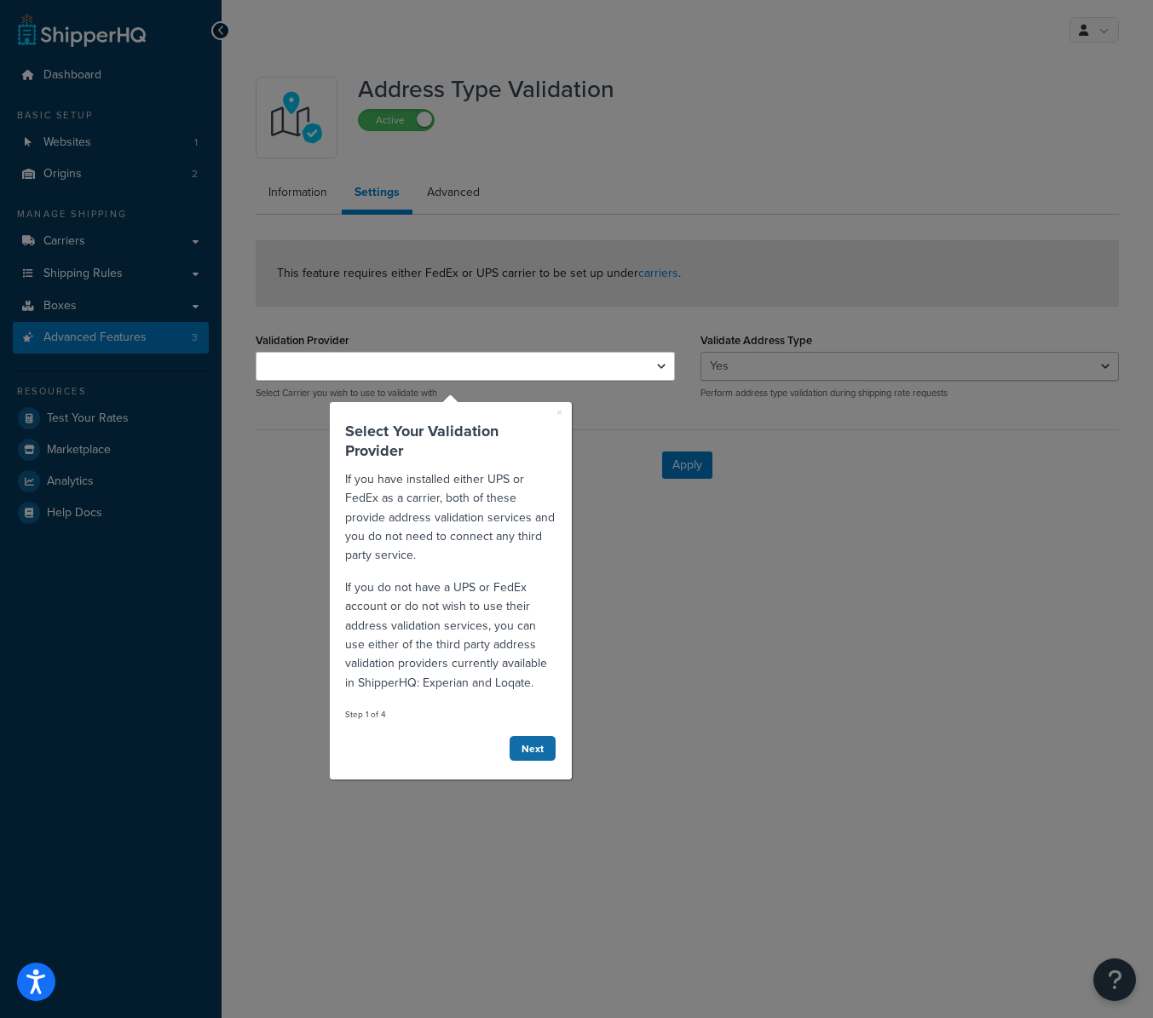
click at [532, 740] on link "Next" at bounding box center [533, 749] width 48 height 26
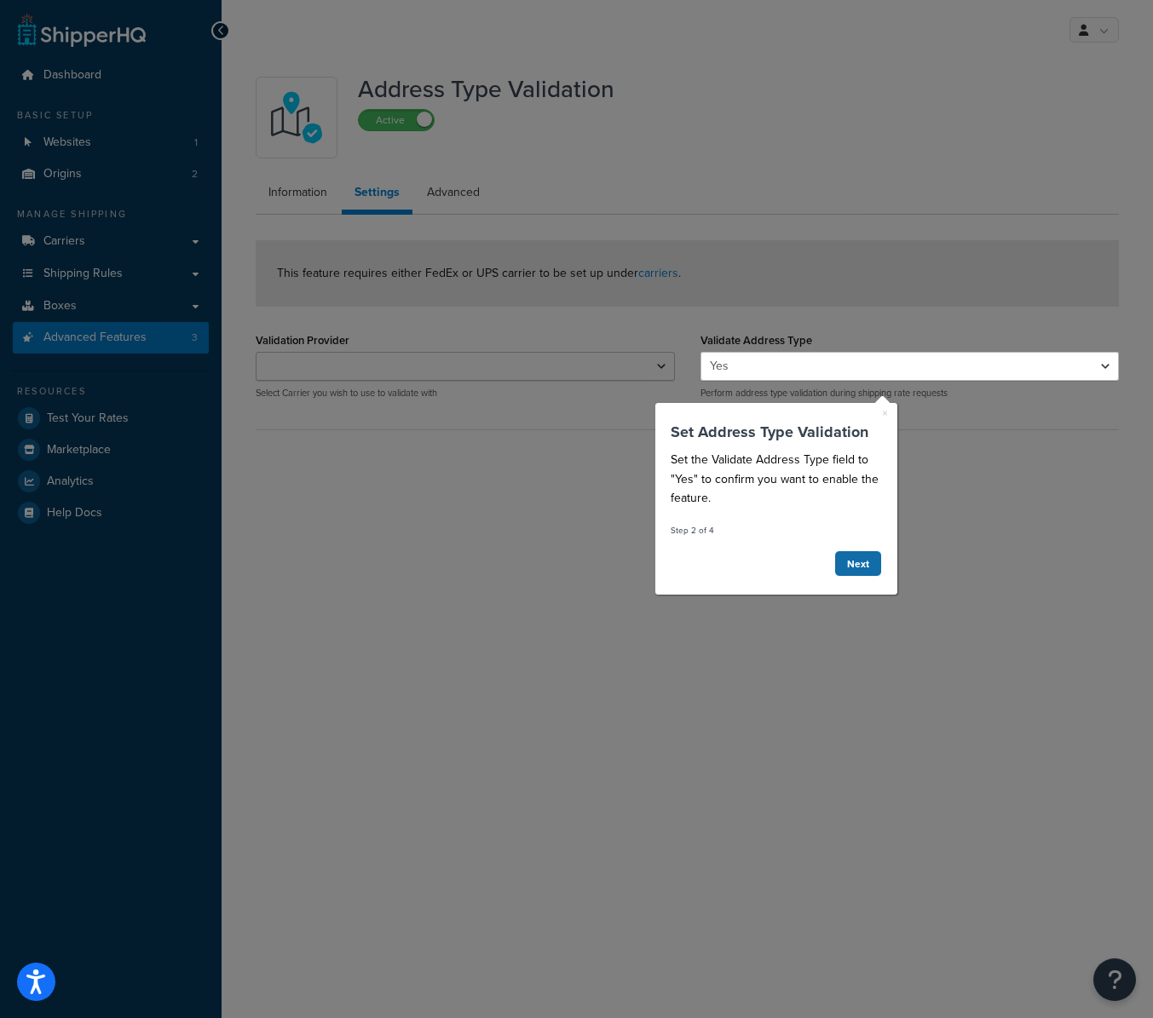
click at [861, 569] on link "Next" at bounding box center [858, 564] width 48 height 26
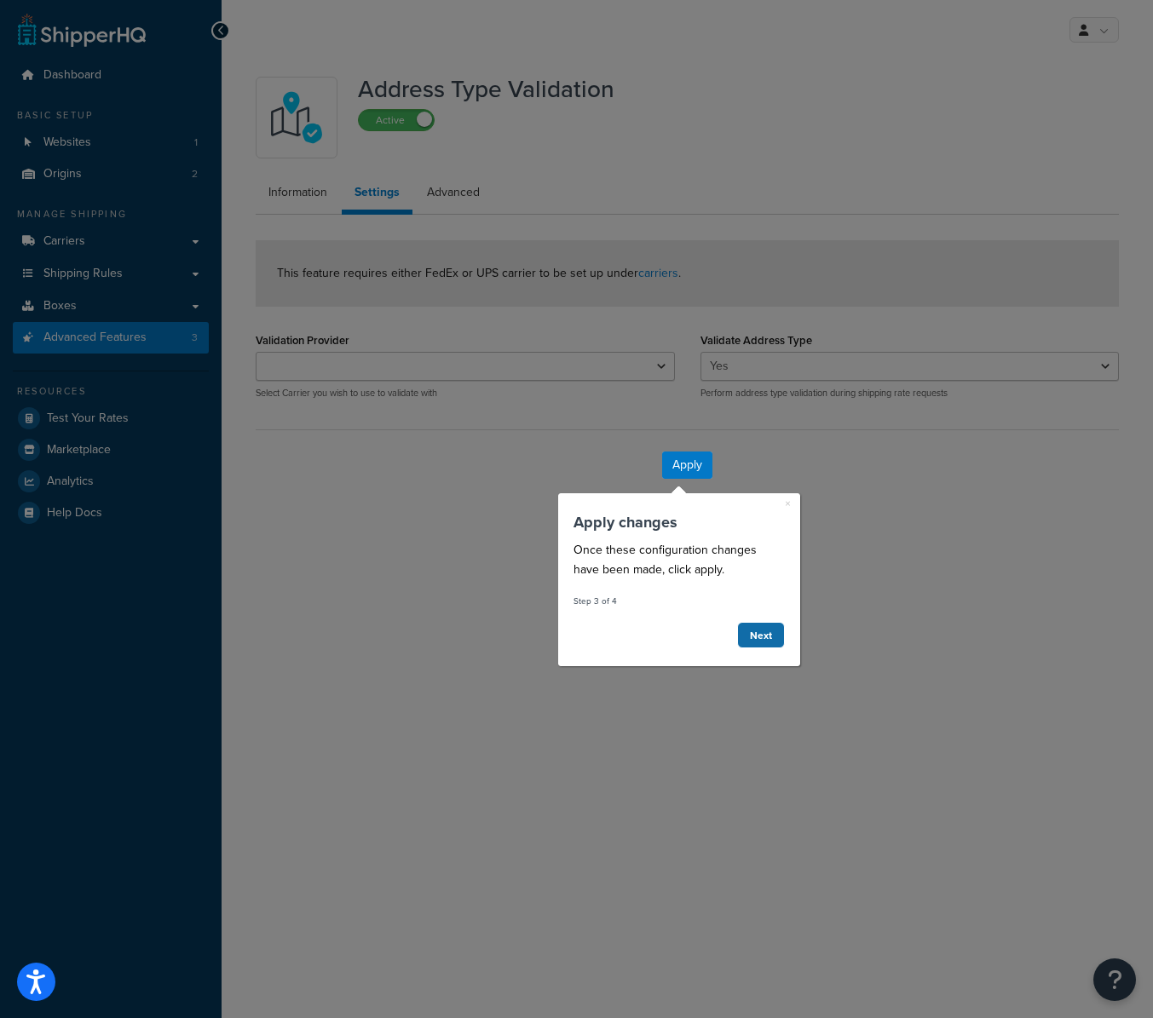
click at [763, 634] on link "Next" at bounding box center [761, 635] width 48 height 26
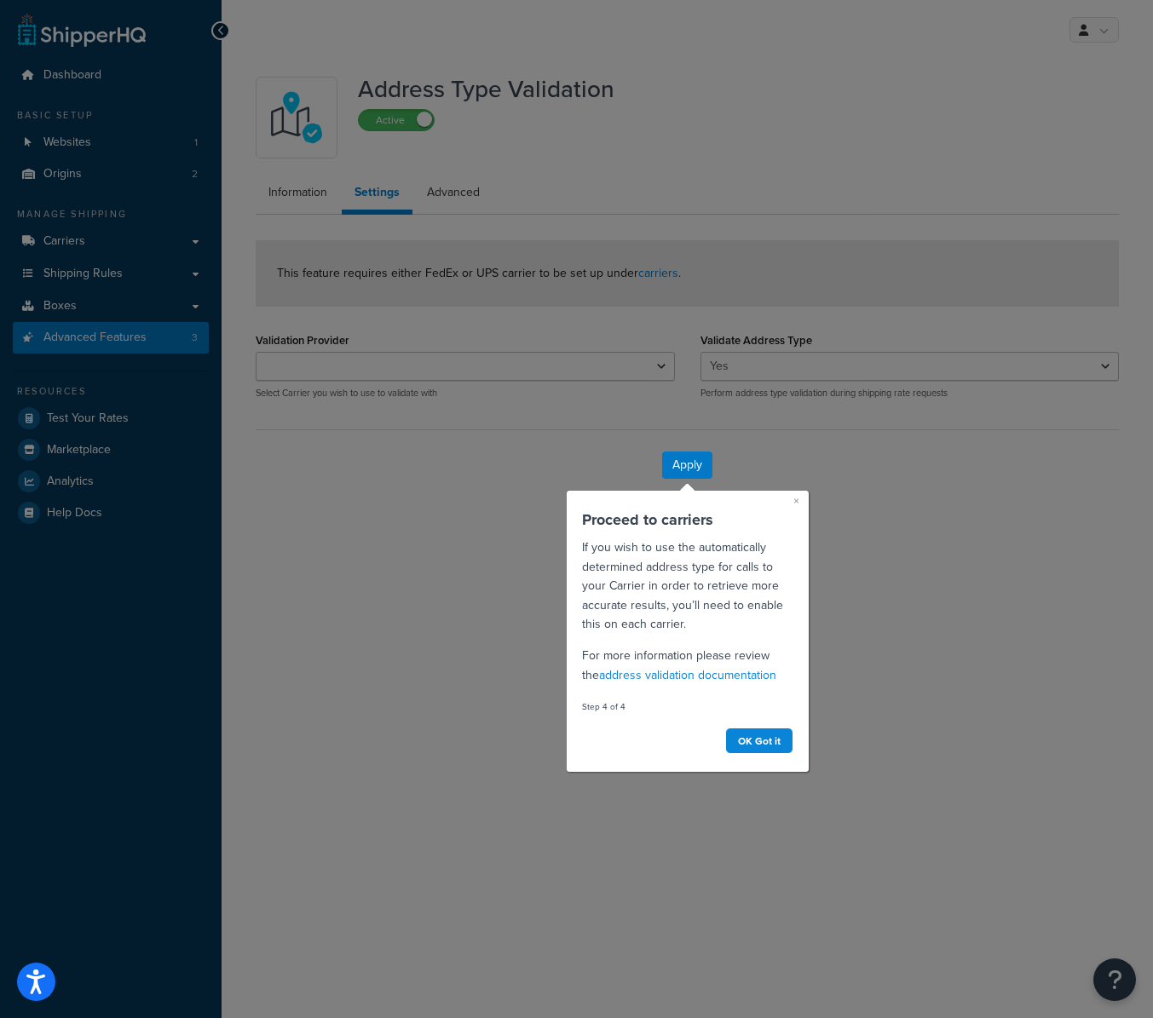
click at [799, 500] on div "× Proceed to carriers If you wish to use the automatically determined address t…" at bounding box center [687, 631] width 242 height 281
click at [796, 502] on link "×" at bounding box center [796, 501] width 6 height 17
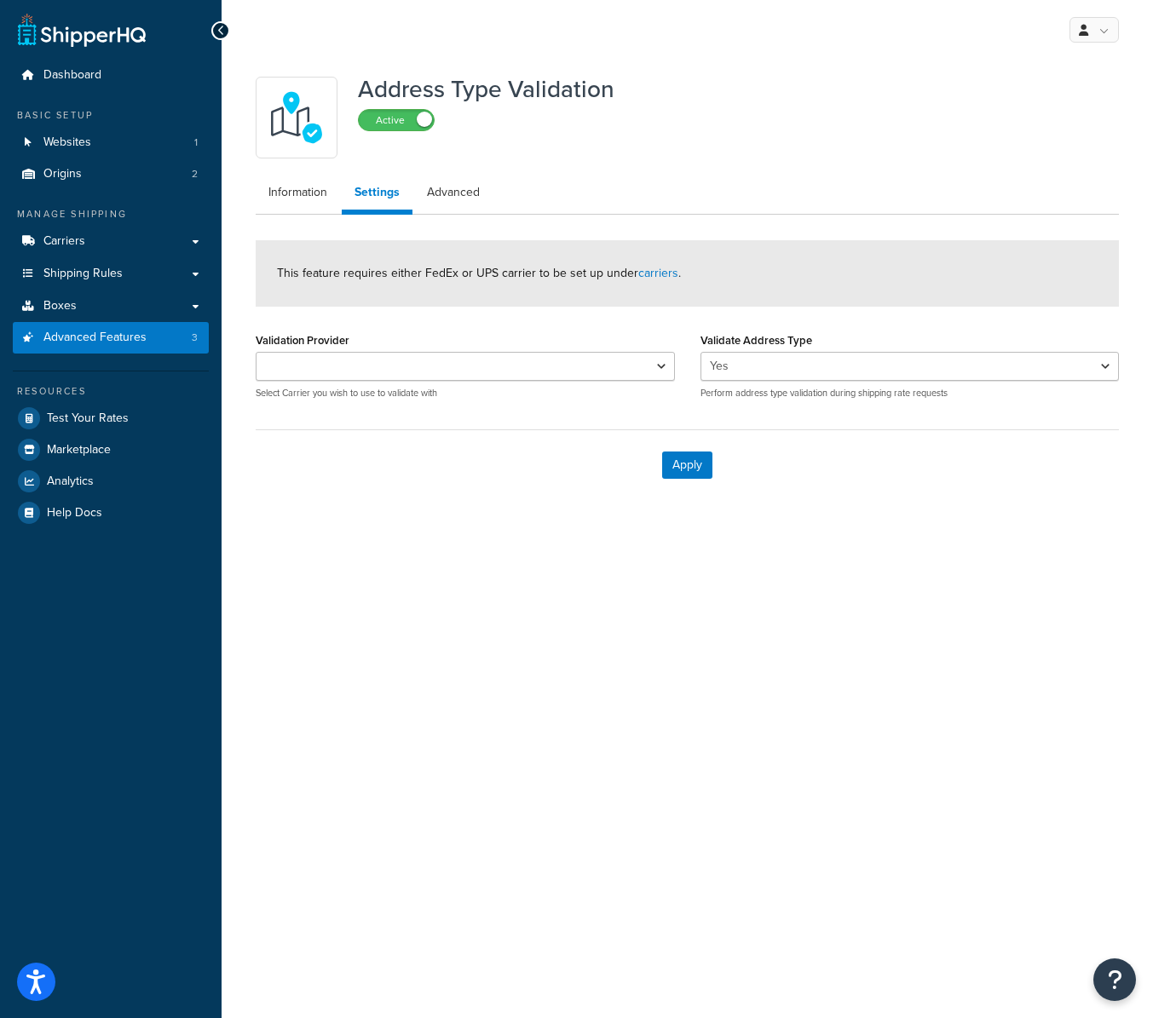
click at [418, 116] on span at bounding box center [424, 119] width 15 height 15
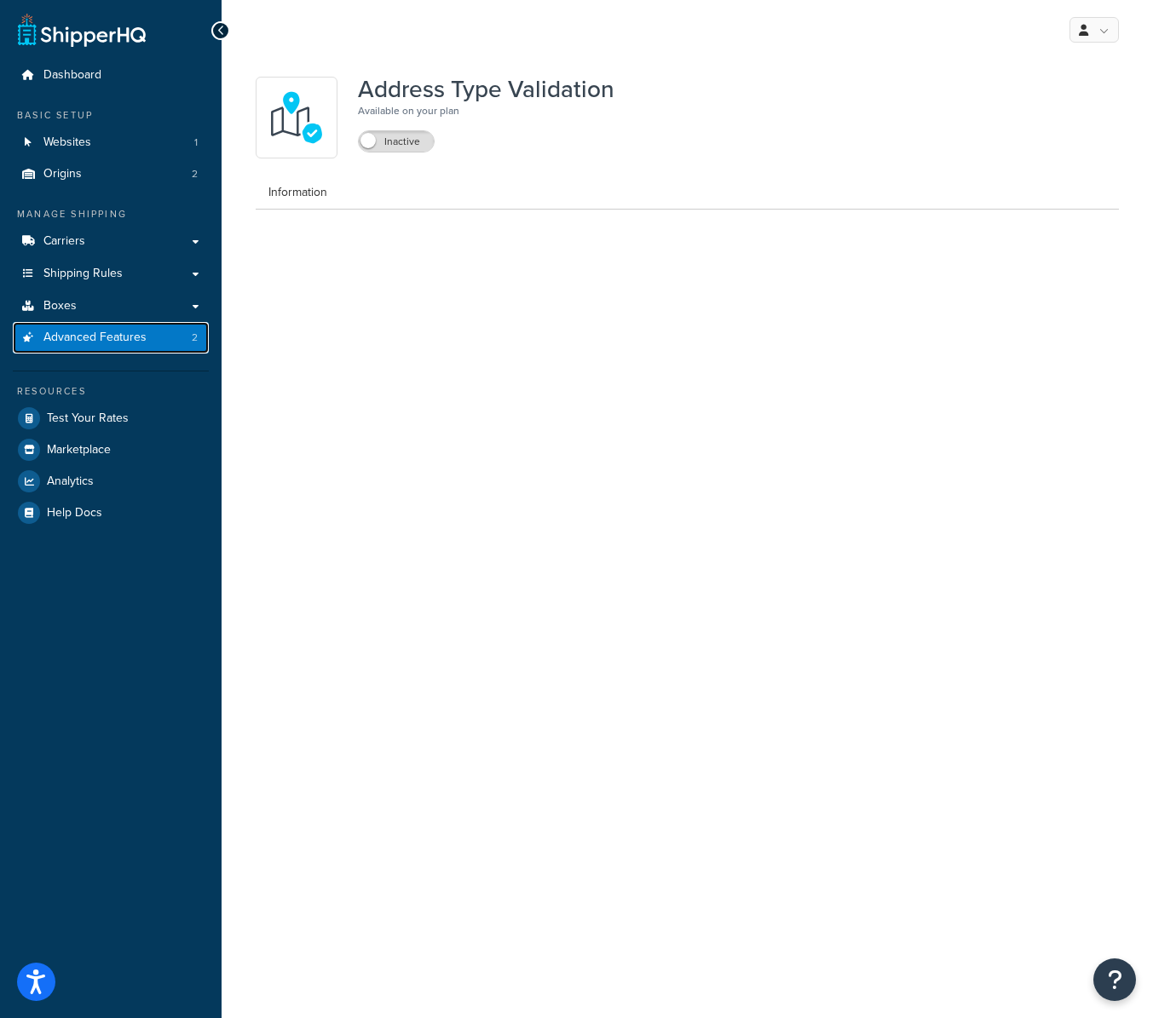
click at [94, 338] on span "Advanced Features" at bounding box center [94, 338] width 103 height 14
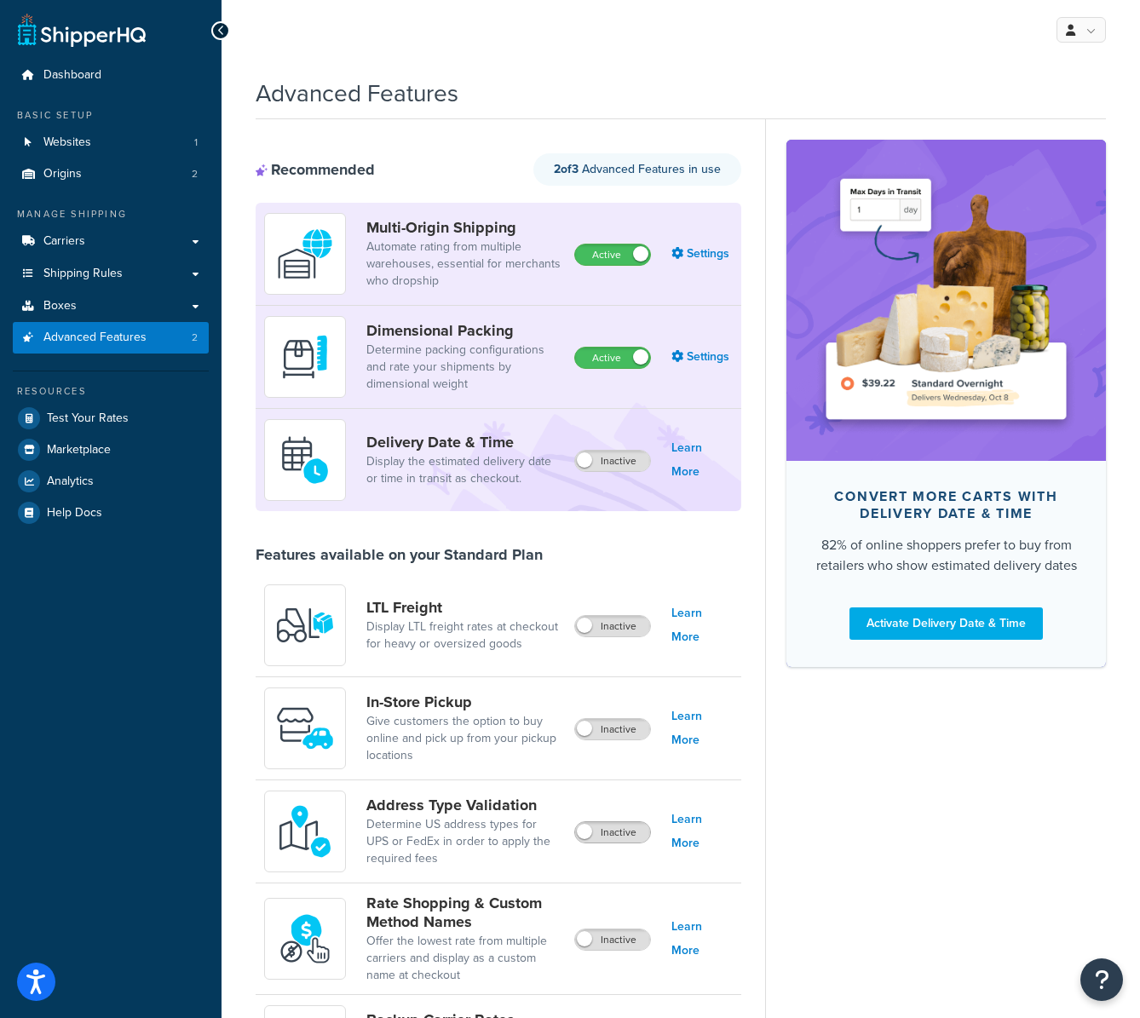
click at [584, 831] on span at bounding box center [584, 831] width 15 height 15
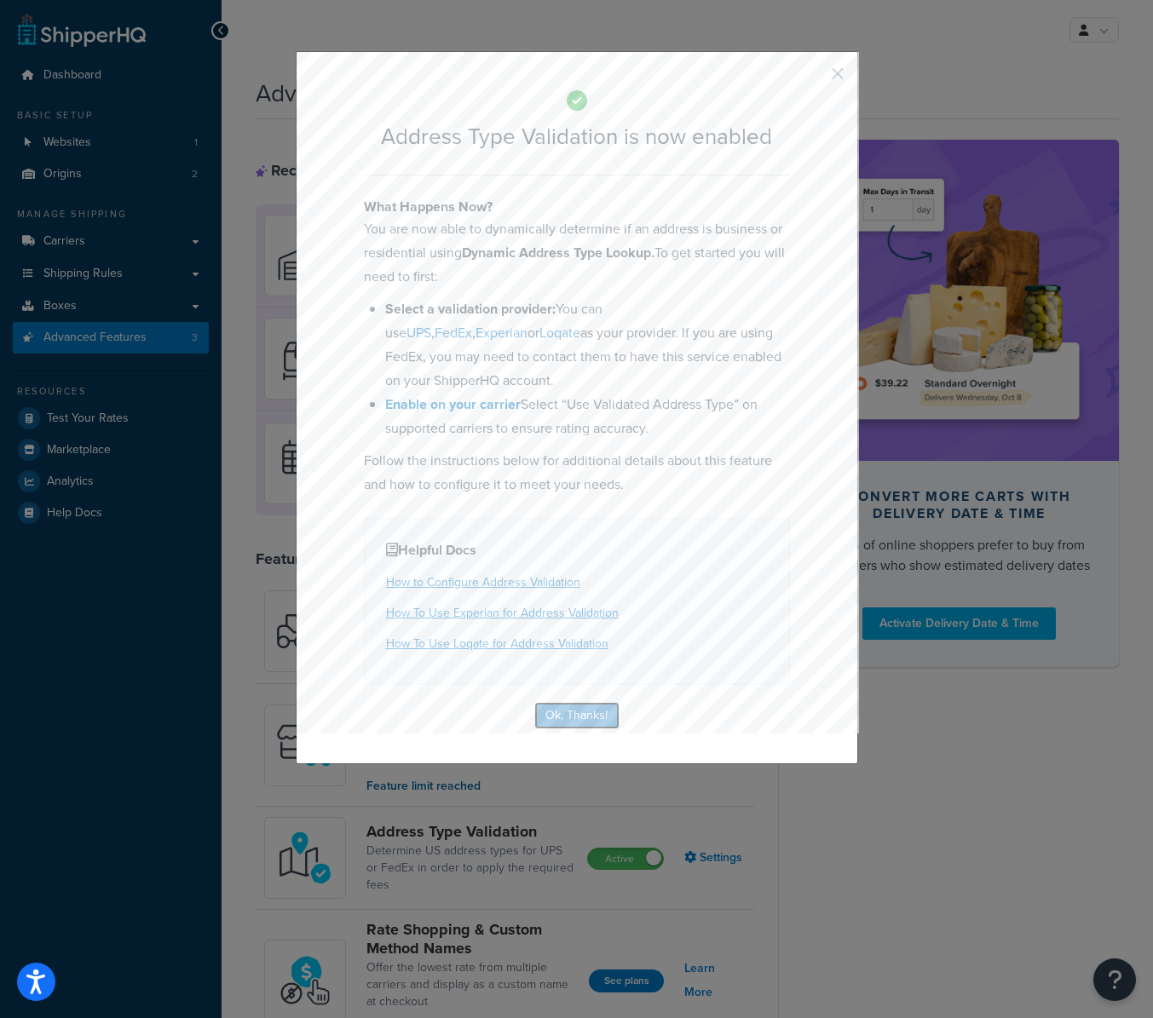
click at [574, 707] on button "Ok, Thanks!" at bounding box center [576, 715] width 85 height 27
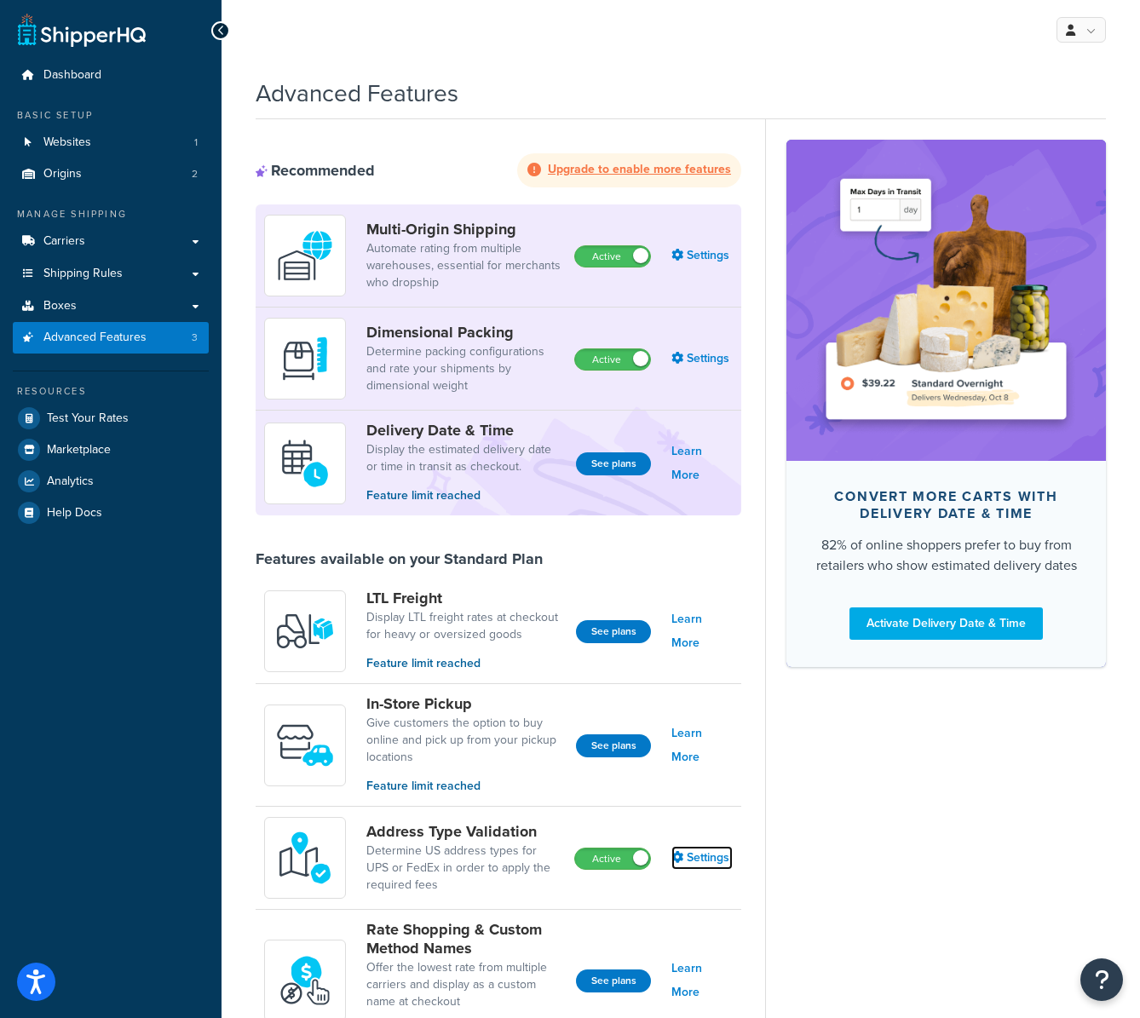
click at [713, 861] on link "Settings" at bounding box center [702, 858] width 61 height 24
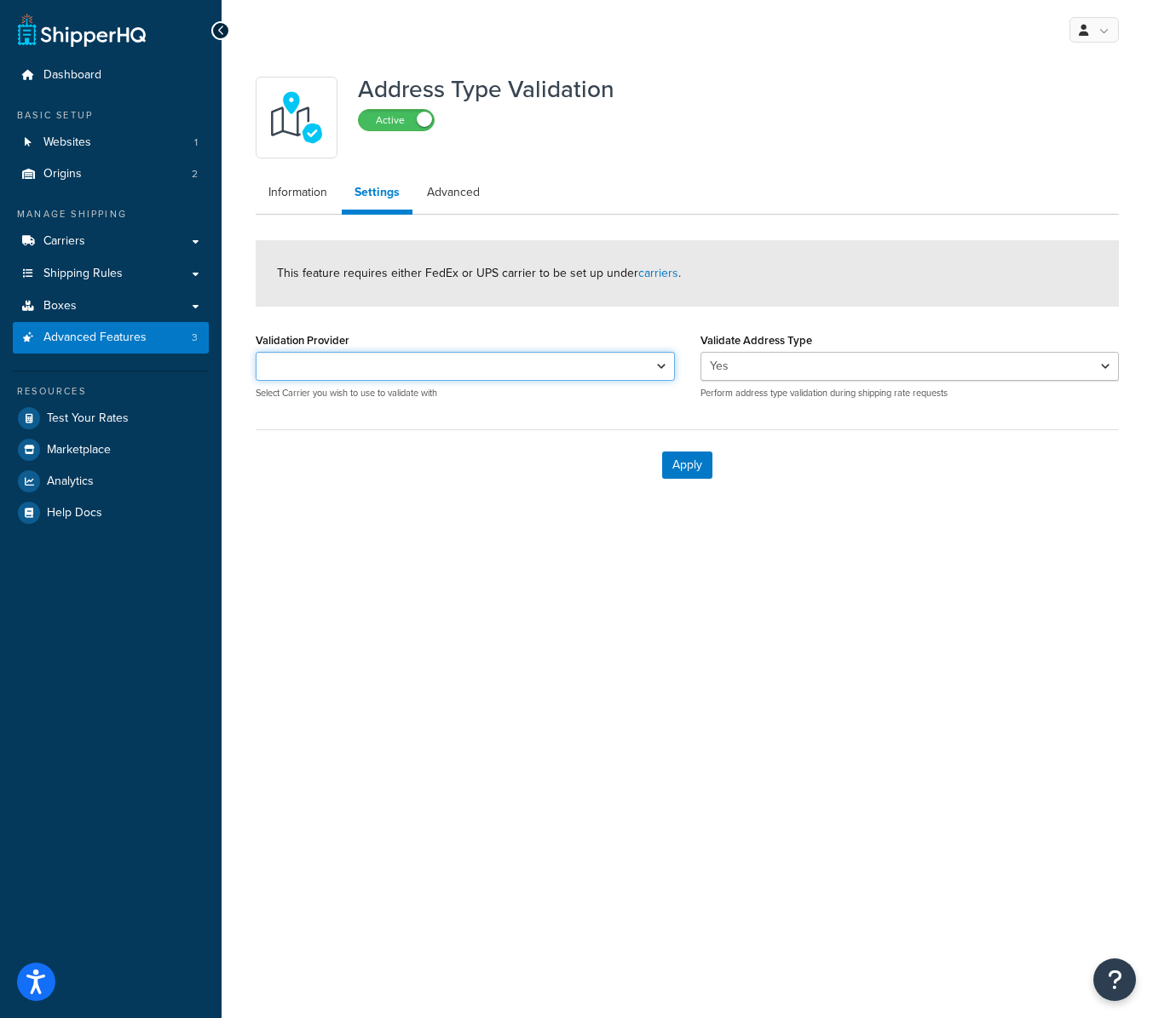
click at [381, 377] on select "CosmoGlo CC 733764350" at bounding box center [465, 366] width 419 height 29
select select "165138"
click at [256, 352] on select "CosmoGlo CC 733764350" at bounding box center [465, 366] width 419 height 29
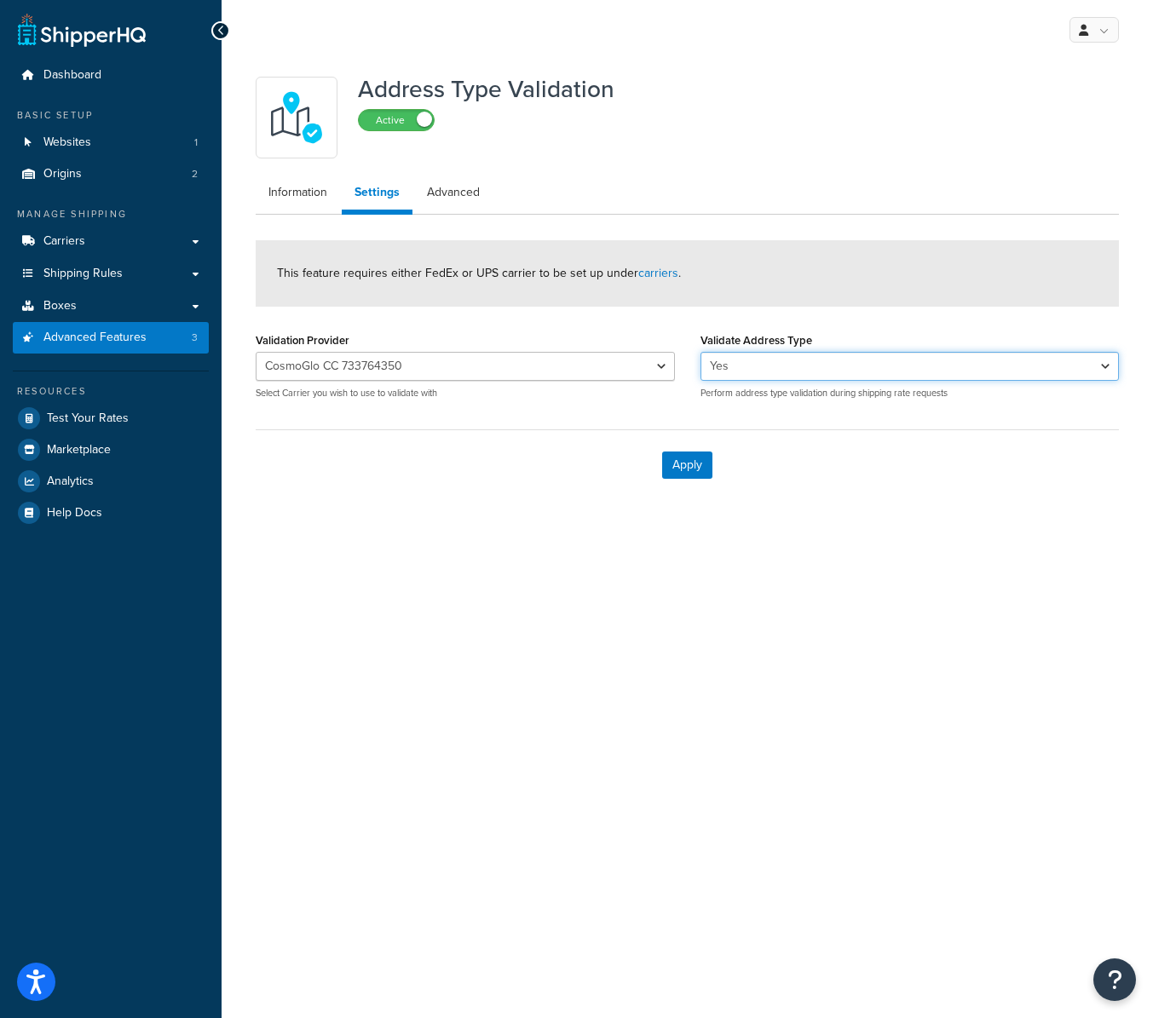
click at [822, 363] on select "Yes No" at bounding box center [910, 366] width 419 height 29
click at [701, 352] on select "Yes No" at bounding box center [910, 366] width 419 height 29
click at [681, 468] on button "Apply" at bounding box center [687, 465] width 50 height 27
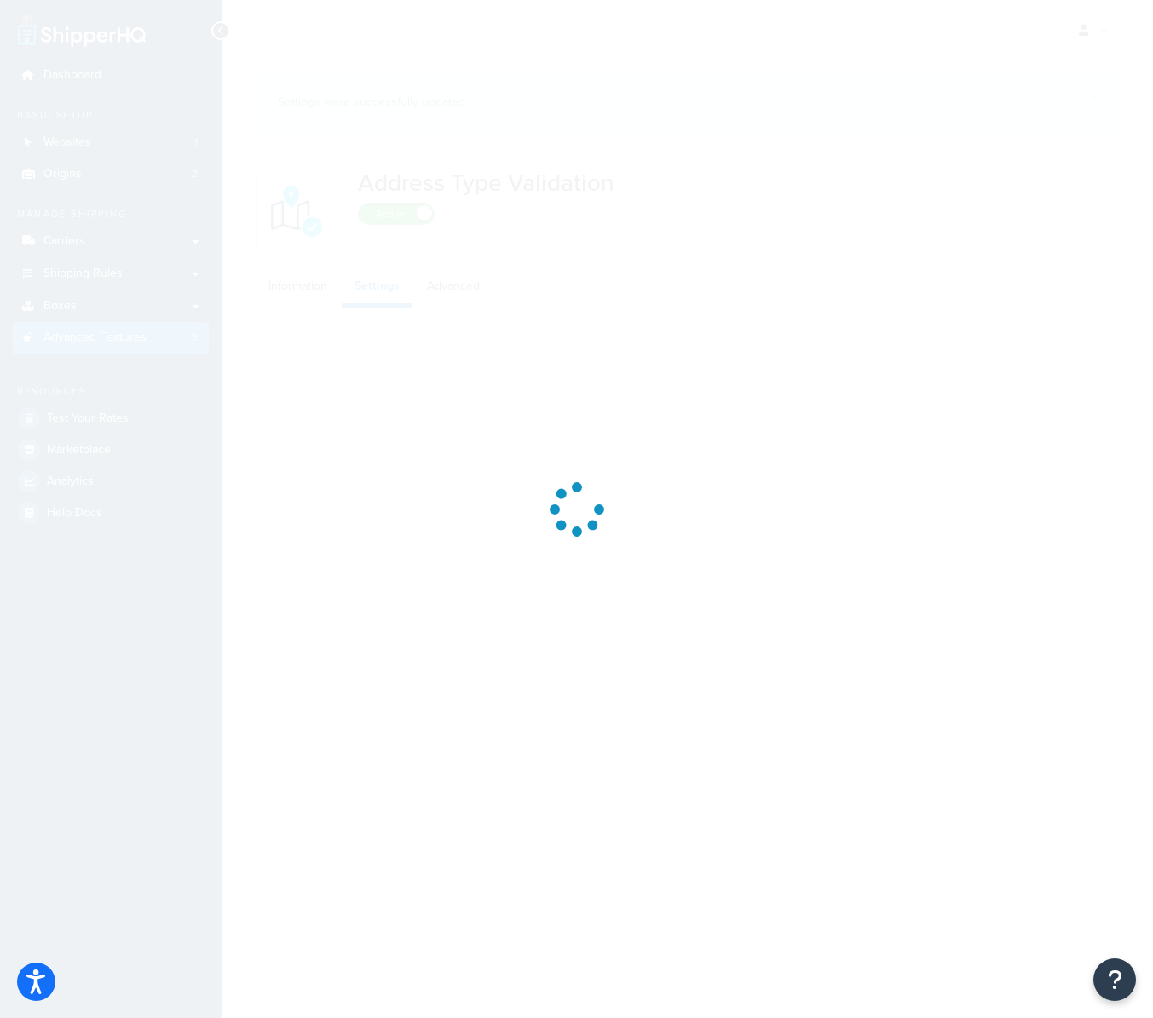
select select "165138"
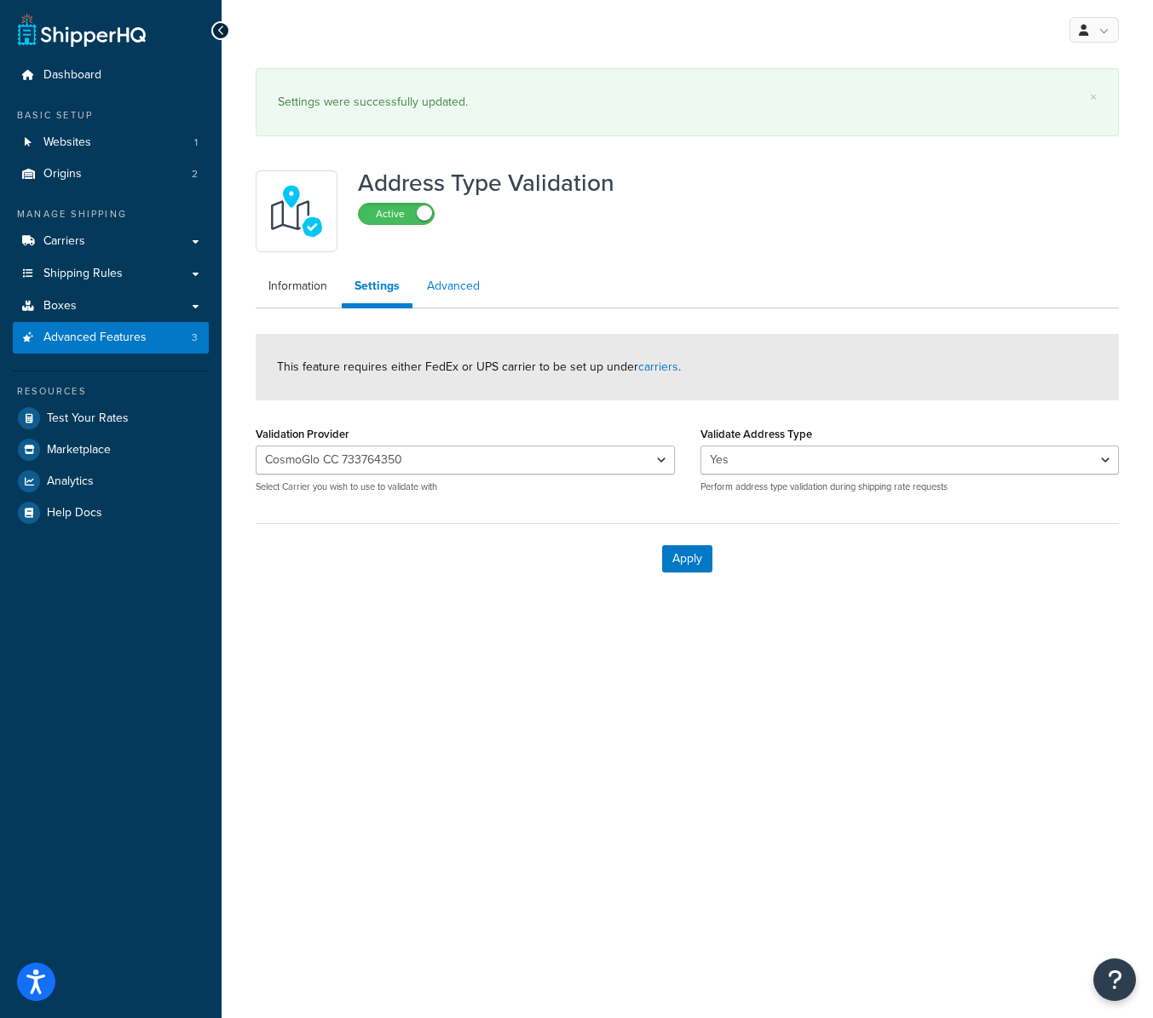
click at [451, 278] on link "Advanced" at bounding box center [453, 286] width 78 height 34
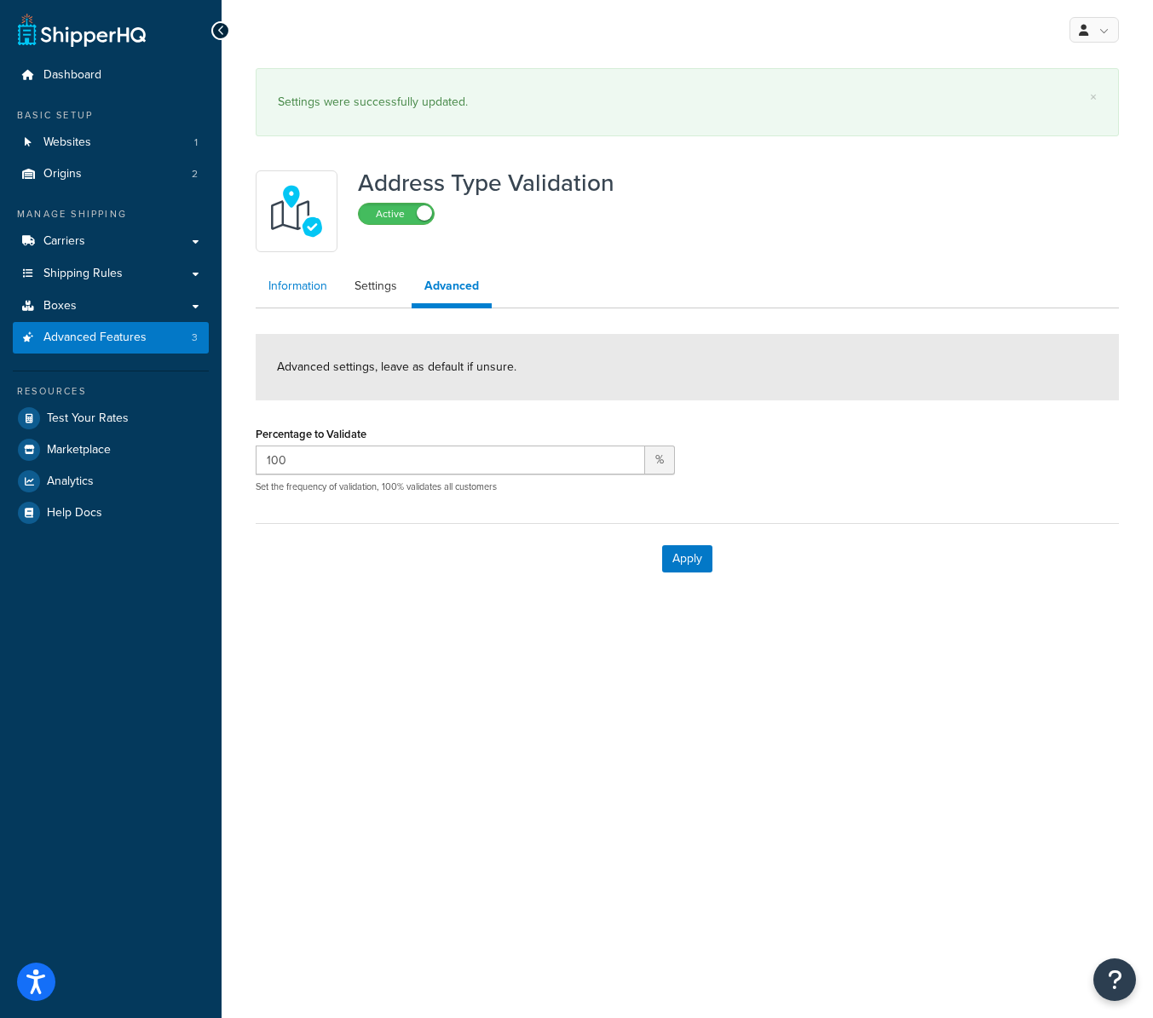
click at [301, 286] on link "Information" at bounding box center [298, 286] width 84 height 34
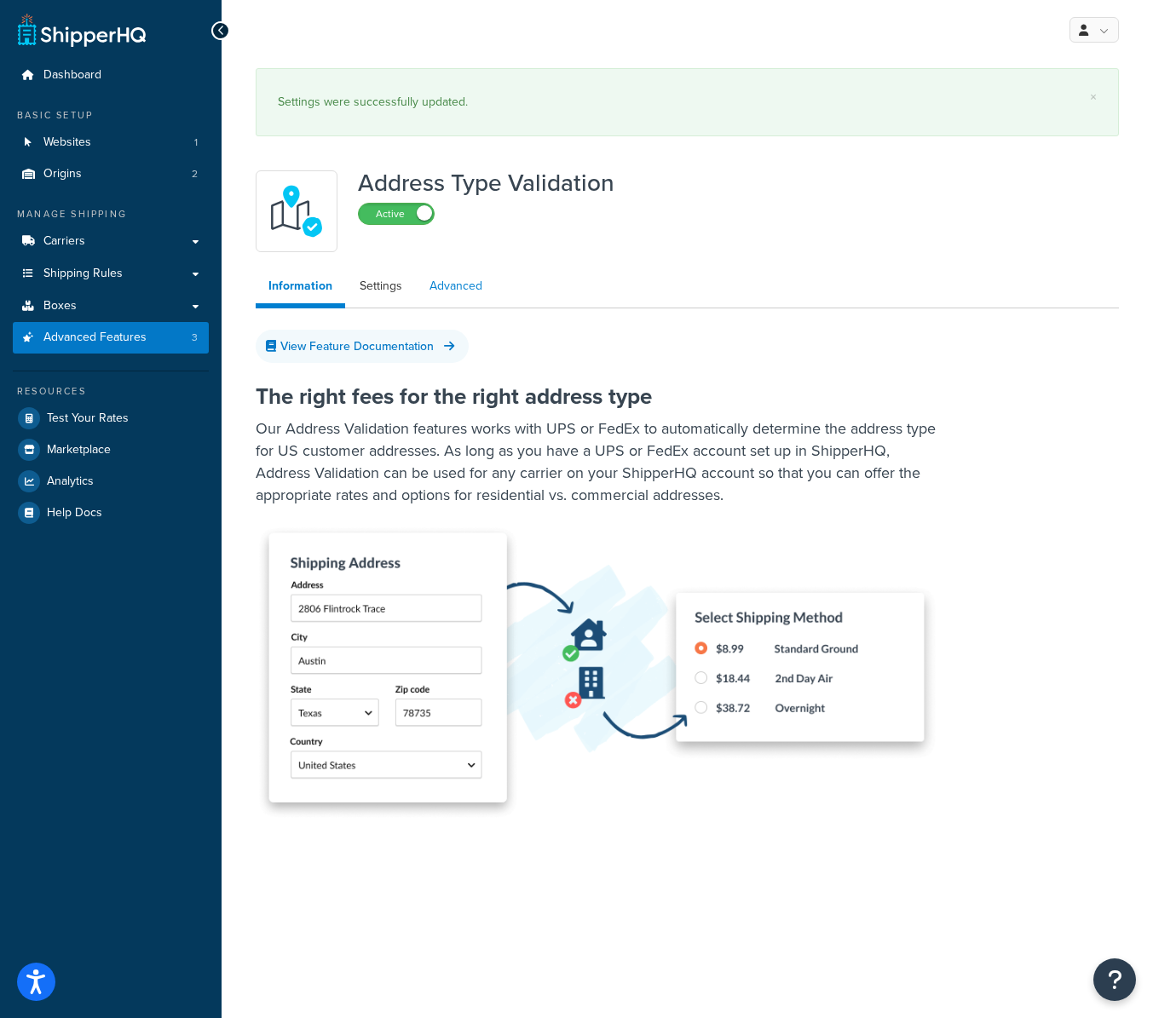
click at [461, 286] on link "Advanced" at bounding box center [456, 286] width 78 height 34
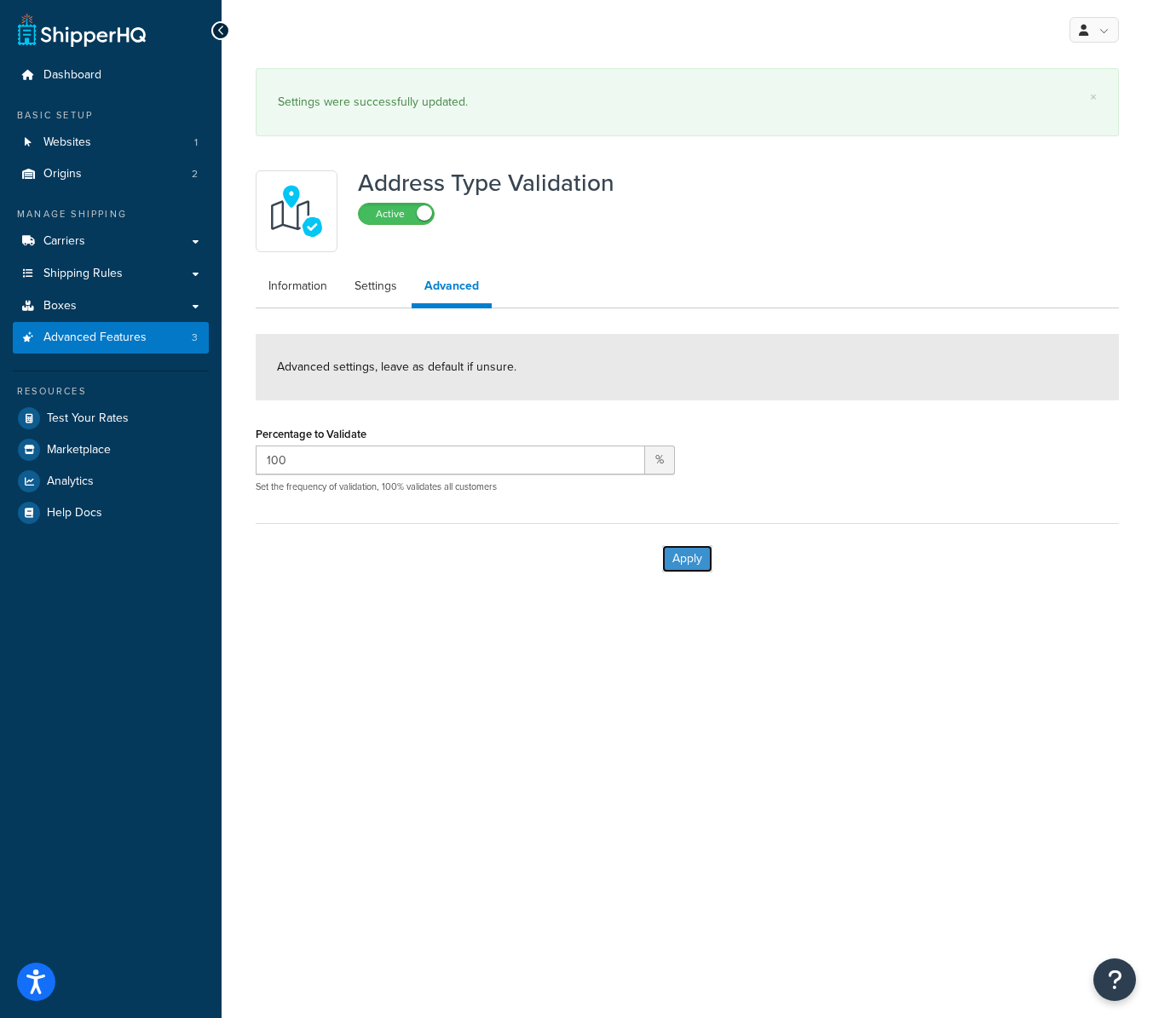
click at [688, 559] on button "Apply" at bounding box center [687, 558] width 50 height 27
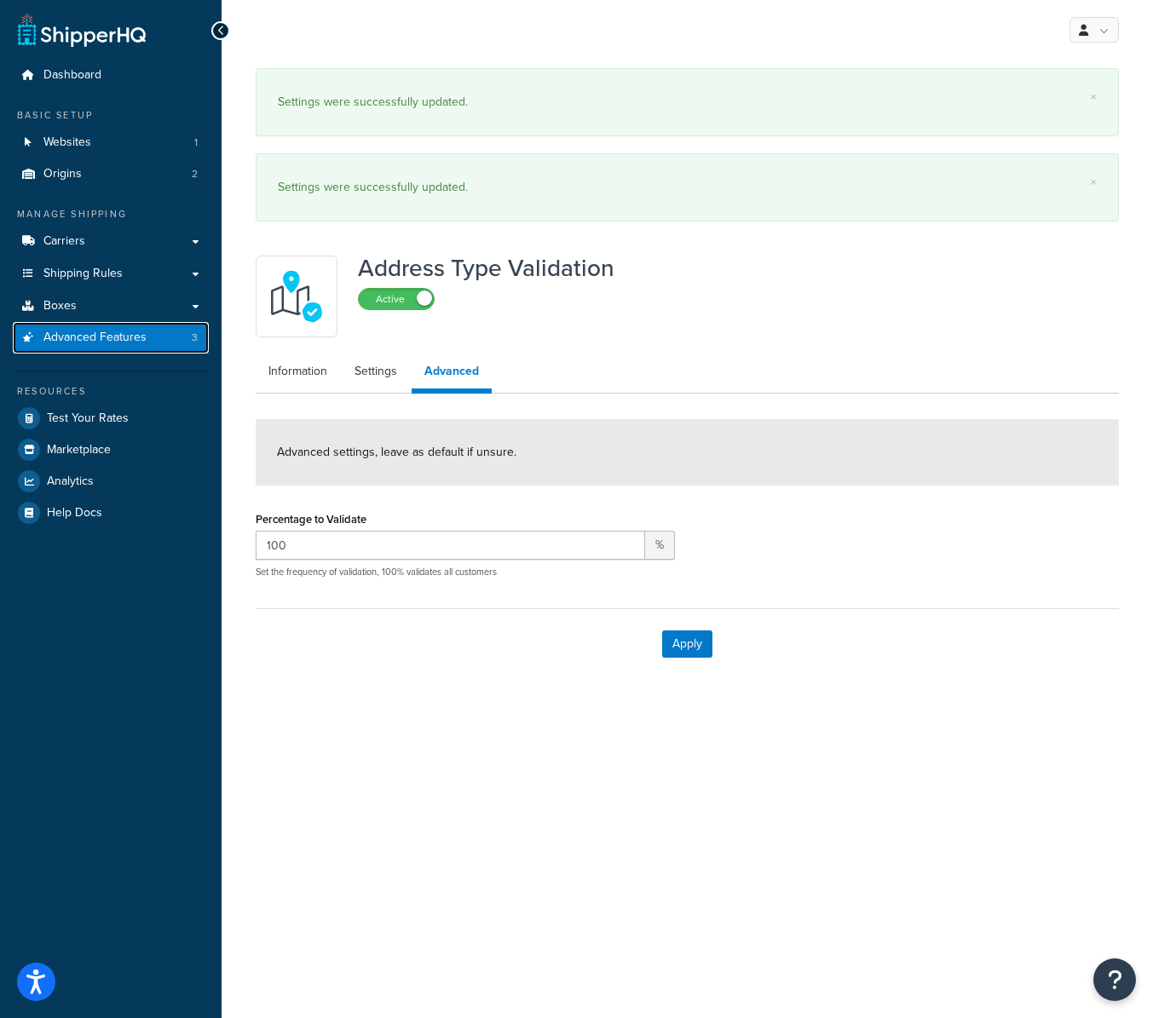
click at [124, 333] on span "Advanced Features" at bounding box center [94, 338] width 103 height 14
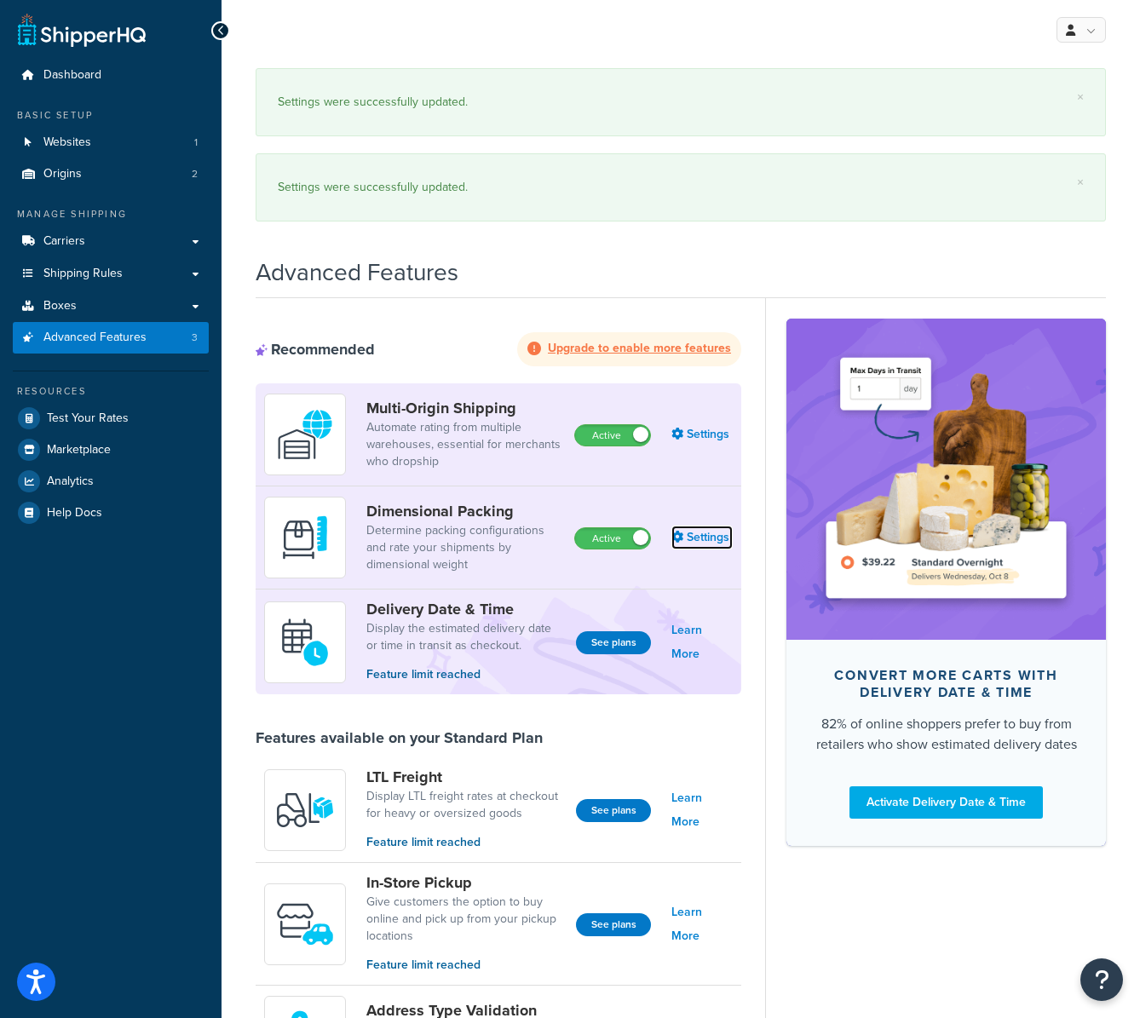
click at [711, 540] on link "Settings" at bounding box center [702, 538] width 61 height 24
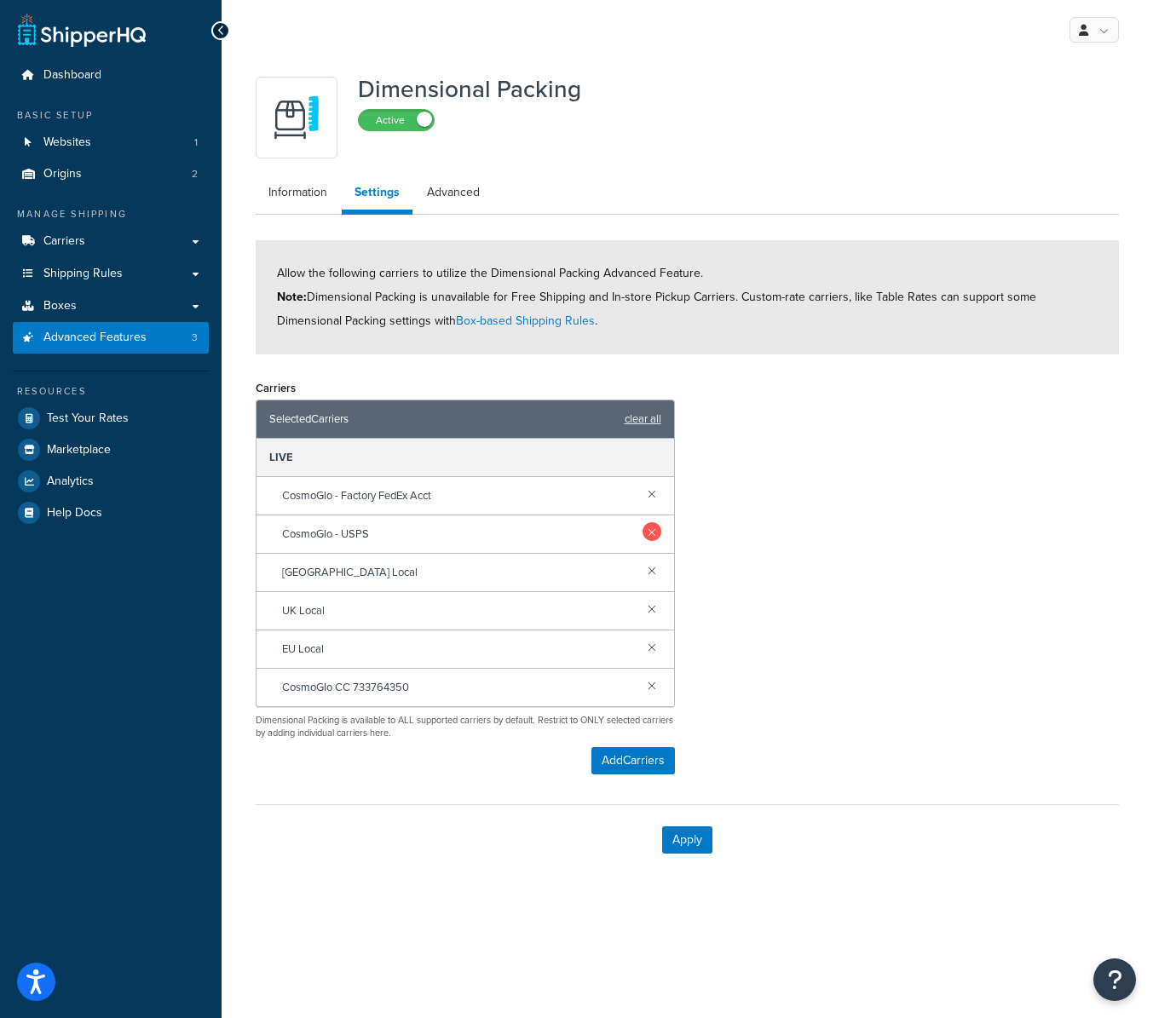
click at [655, 496] on link at bounding box center [652, 493] width 19 height 19
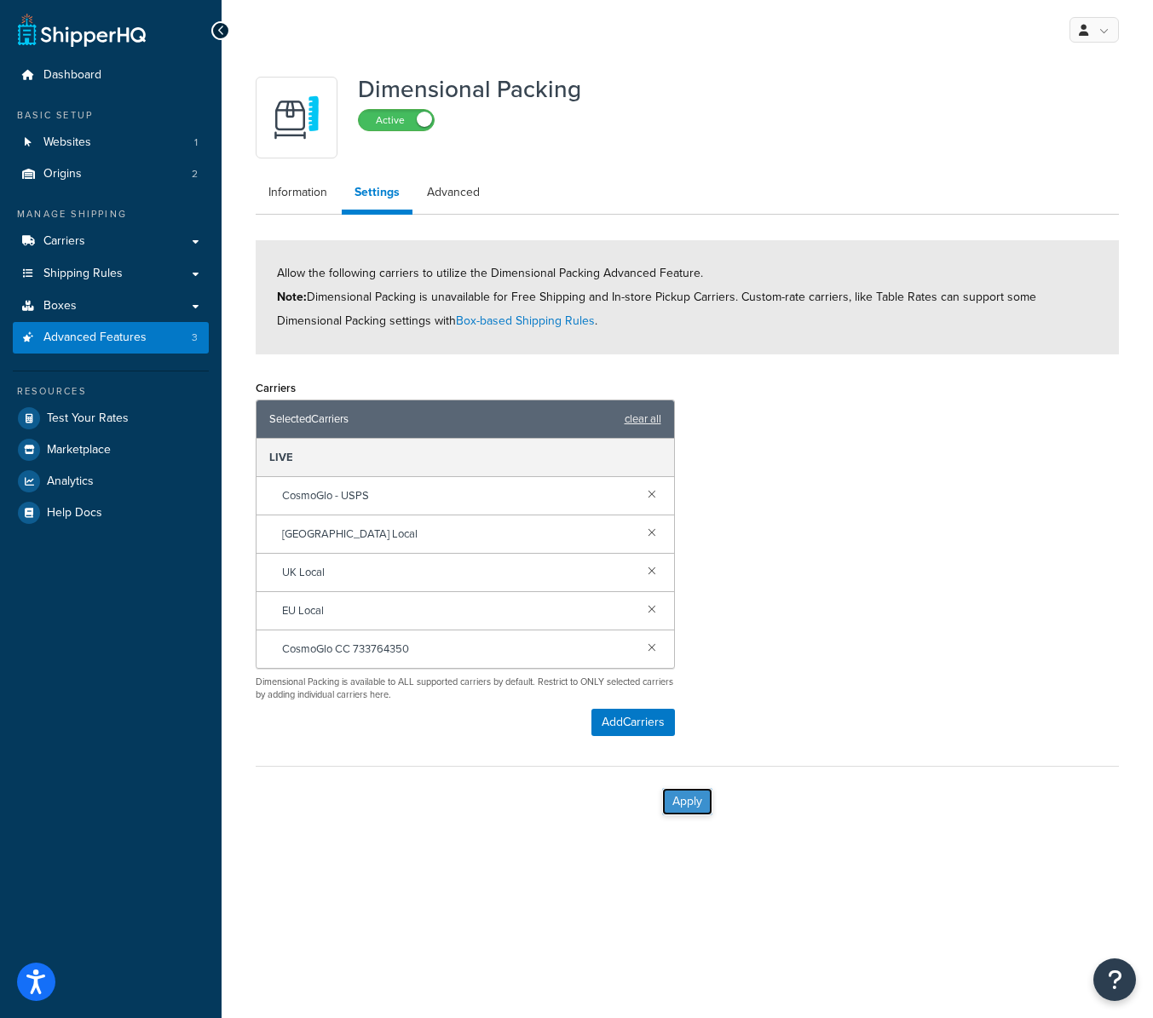
click at [697, 808] on button "Apply" at bounding box center [687, 801] width 50 height 27
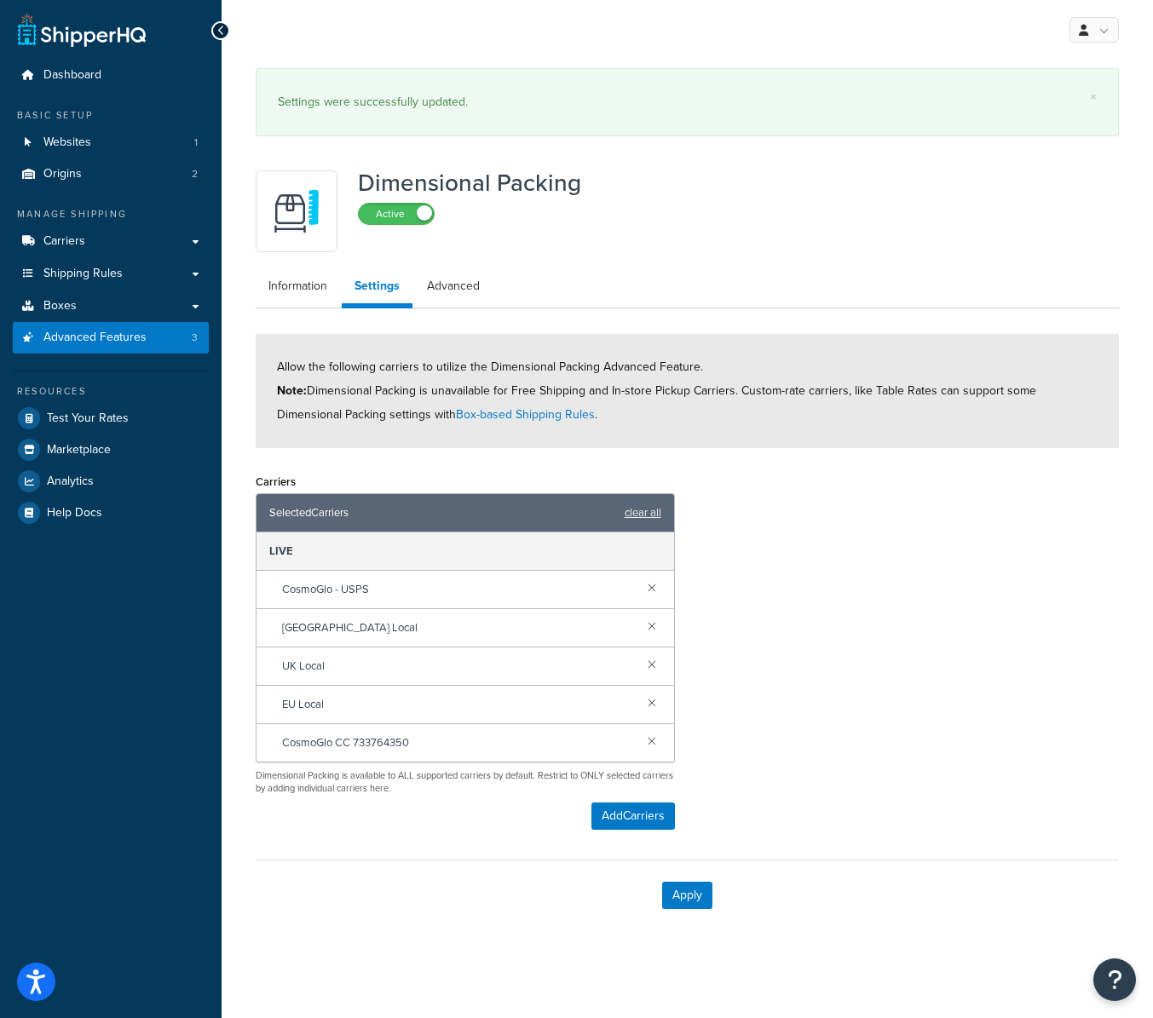
click at [496, 279] on ul "Information Settings Advanced" at bounding box center [687, 288] width 863 height 39
click at [462, 285] on link "Advanced" at bounding box center [453, 286] width 78 height 34
select select "false"
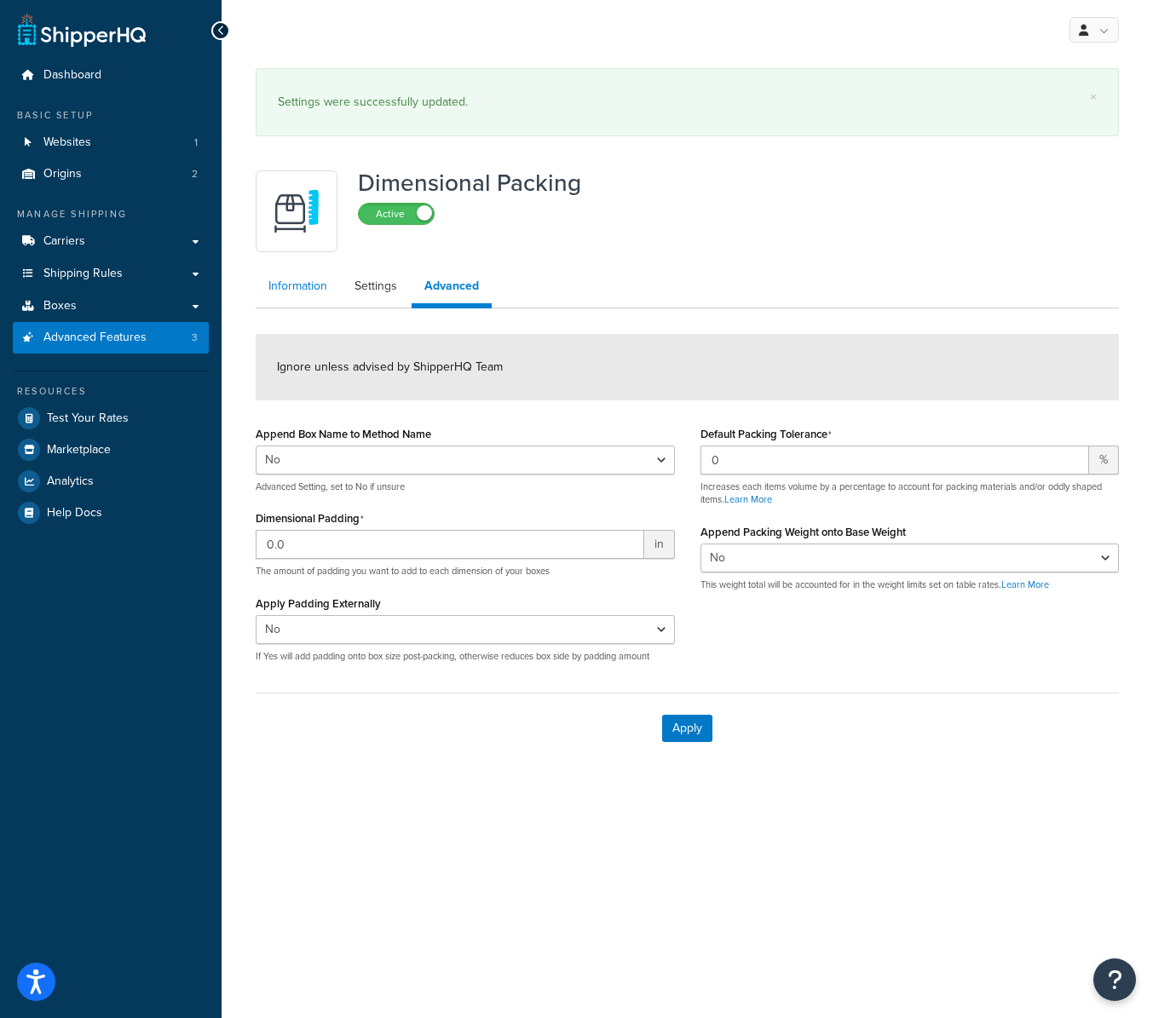
click at [292, 286] on link "Information" at bounding box center [298, 286] width 84 height 34
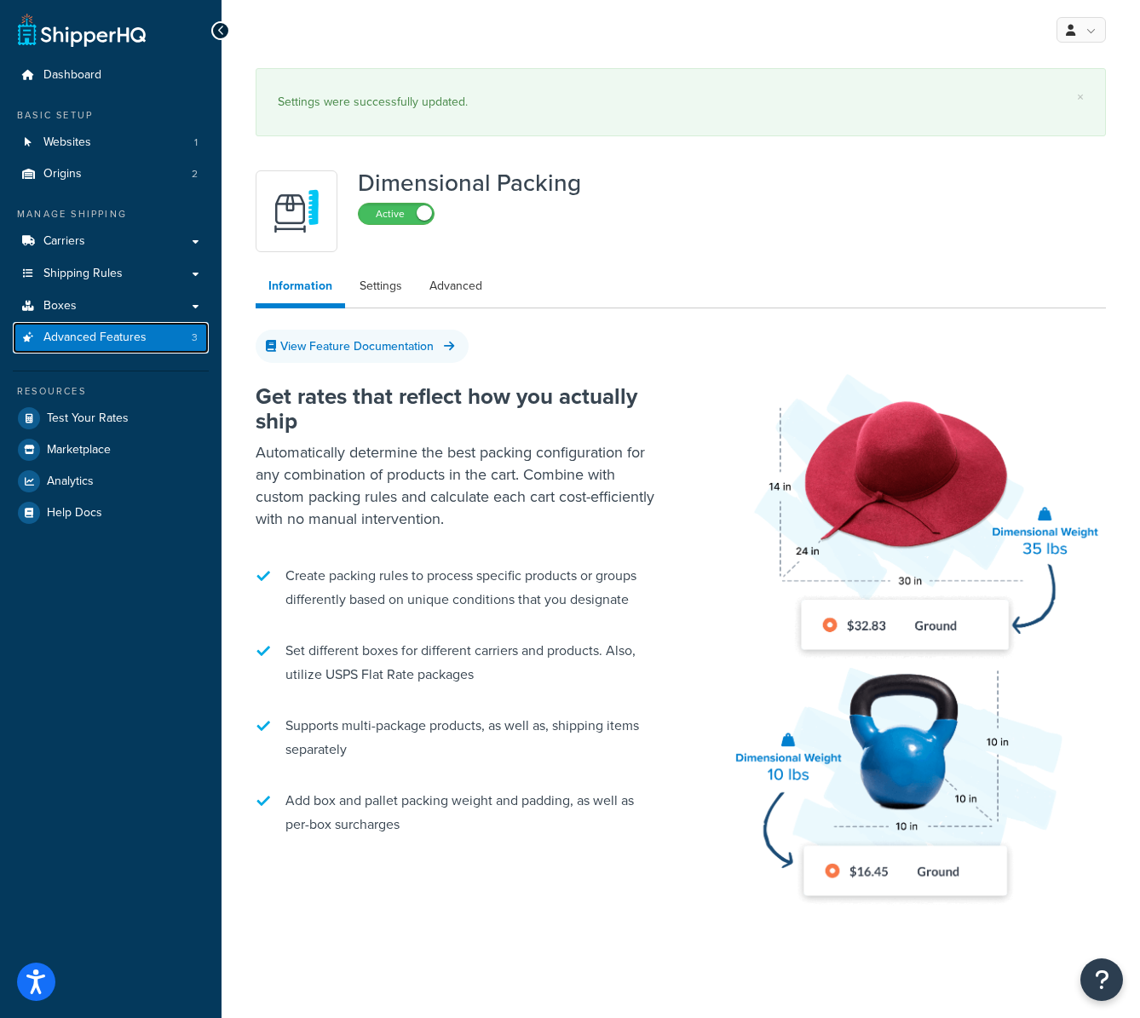
click at [116, 331] on span "Advanced Features" at bounding box center [94, 338] width 103 height 14
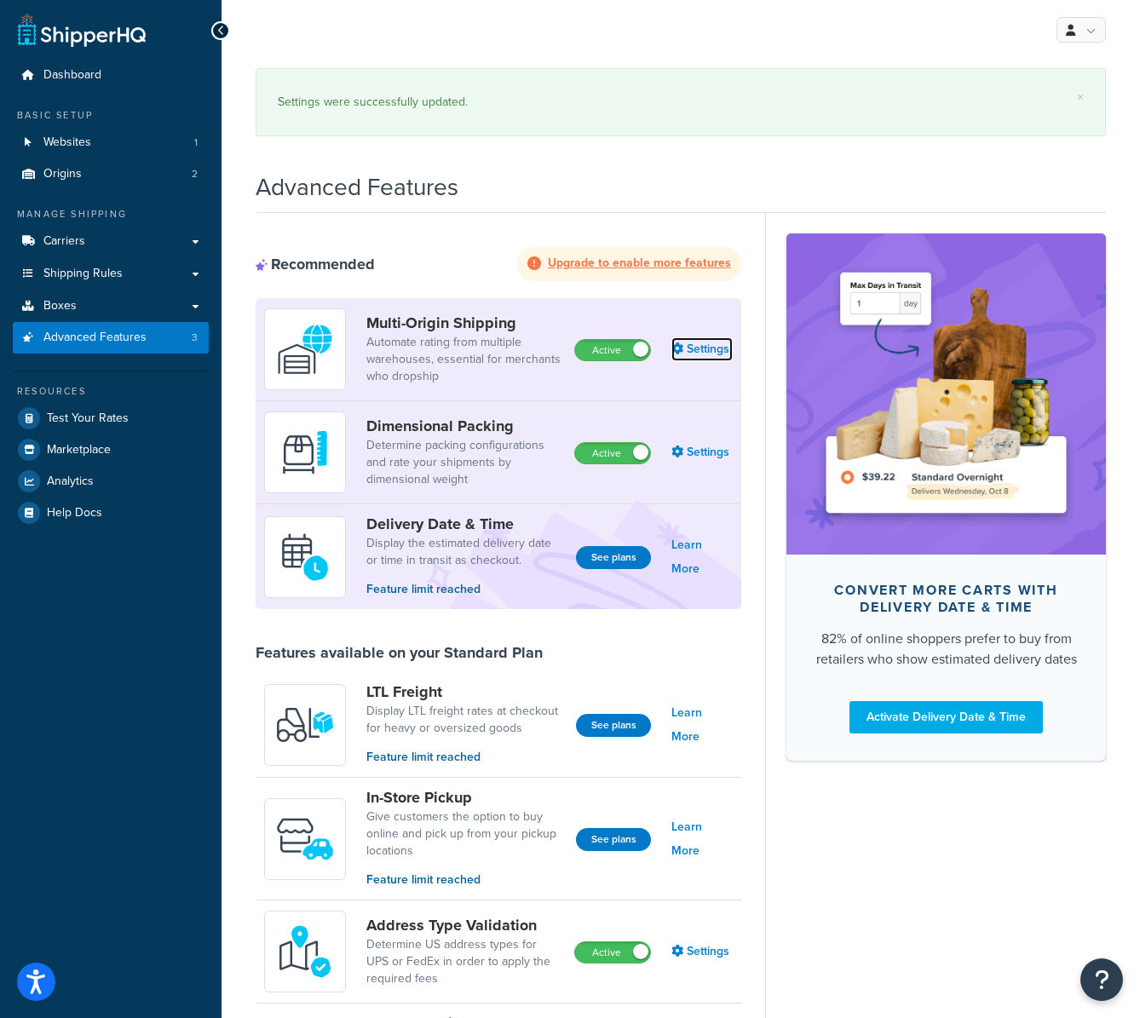
click at [715, 348] on link "Settings" at bounding box center [702, 350] width 61 height 24
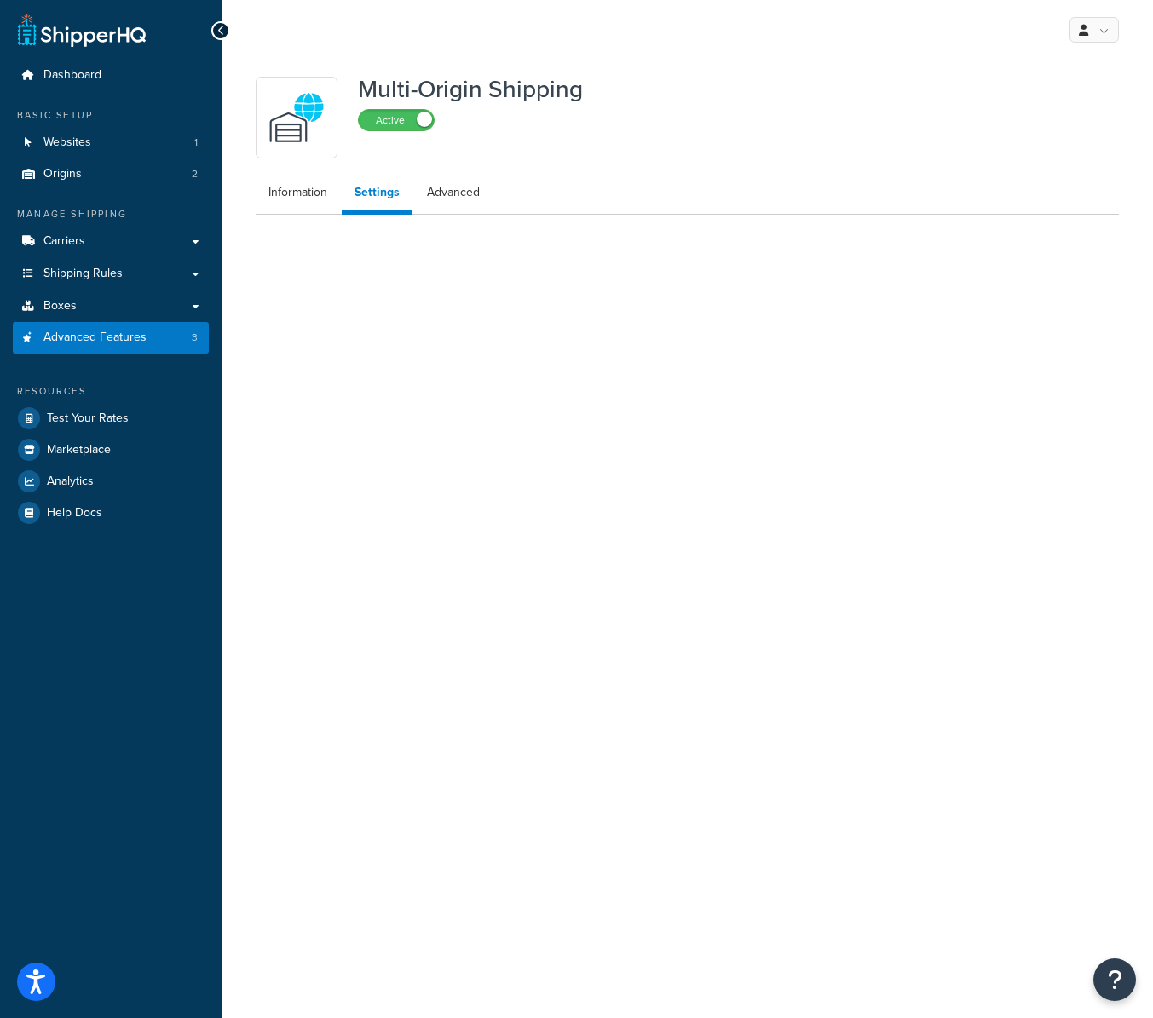
select select "FEWEST"
select select "false"
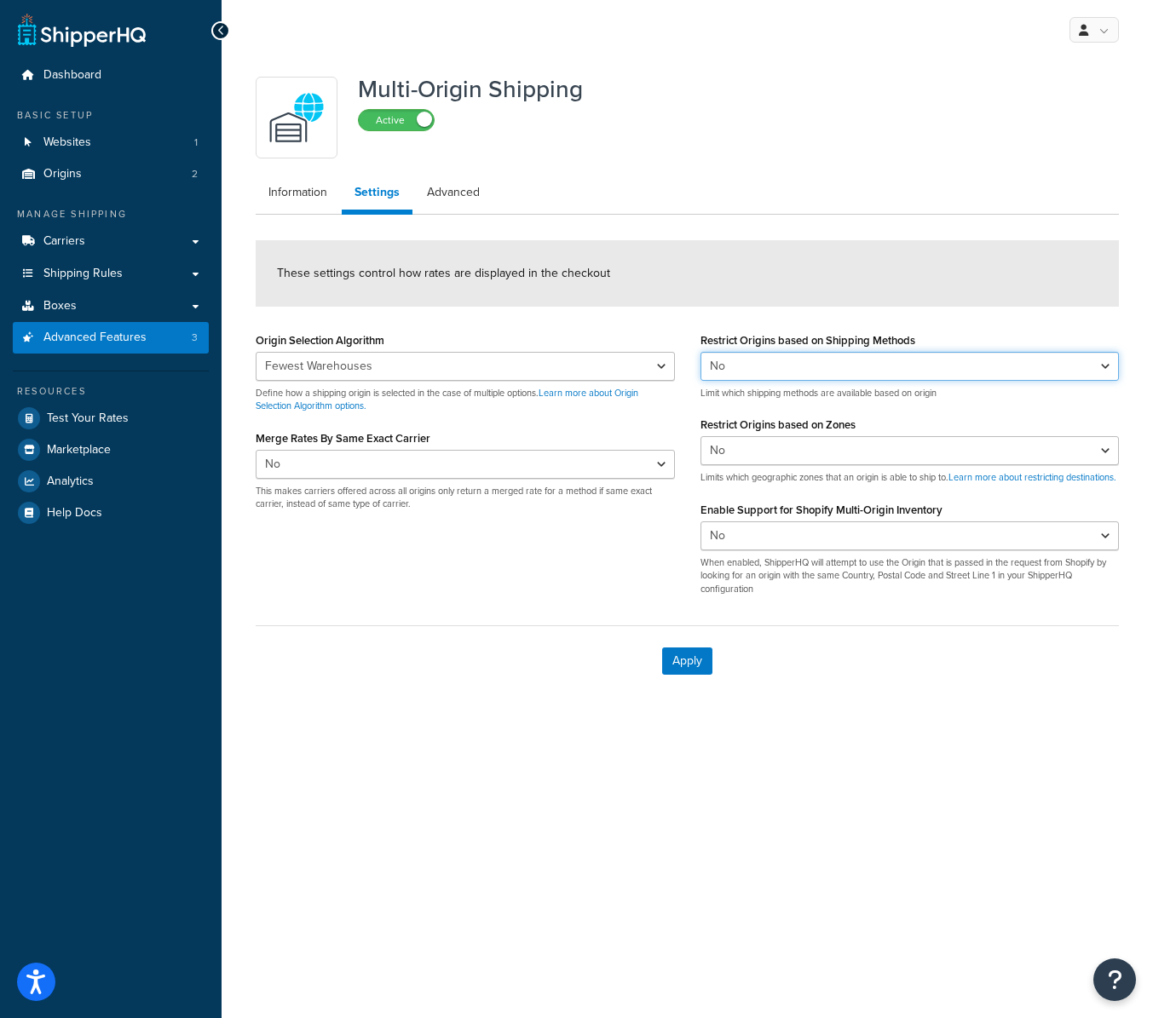
click at [899, 372] on select "Yes No" at bounding box center [910, 366] width 419 height 29
click at [701, 352] on select "Yes No" at bounding box center [910, 366] width 419 height 29
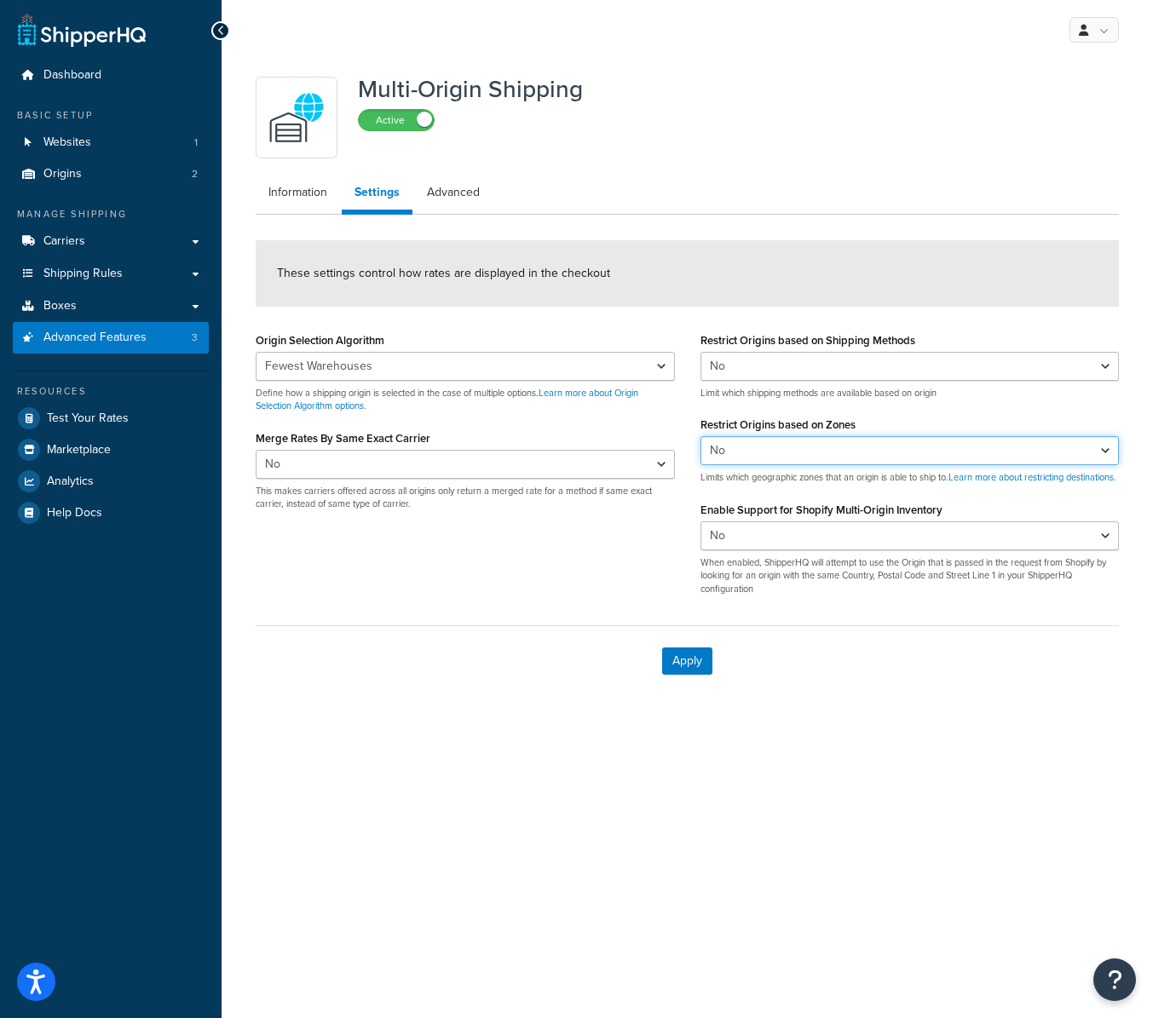
click at [837, 460] on select "Yes No" at bounding box center [910, 450] width 419 height 29
click at [701, 436] on select "Yes No" at bounding box center [910, 450] width 419 height 29
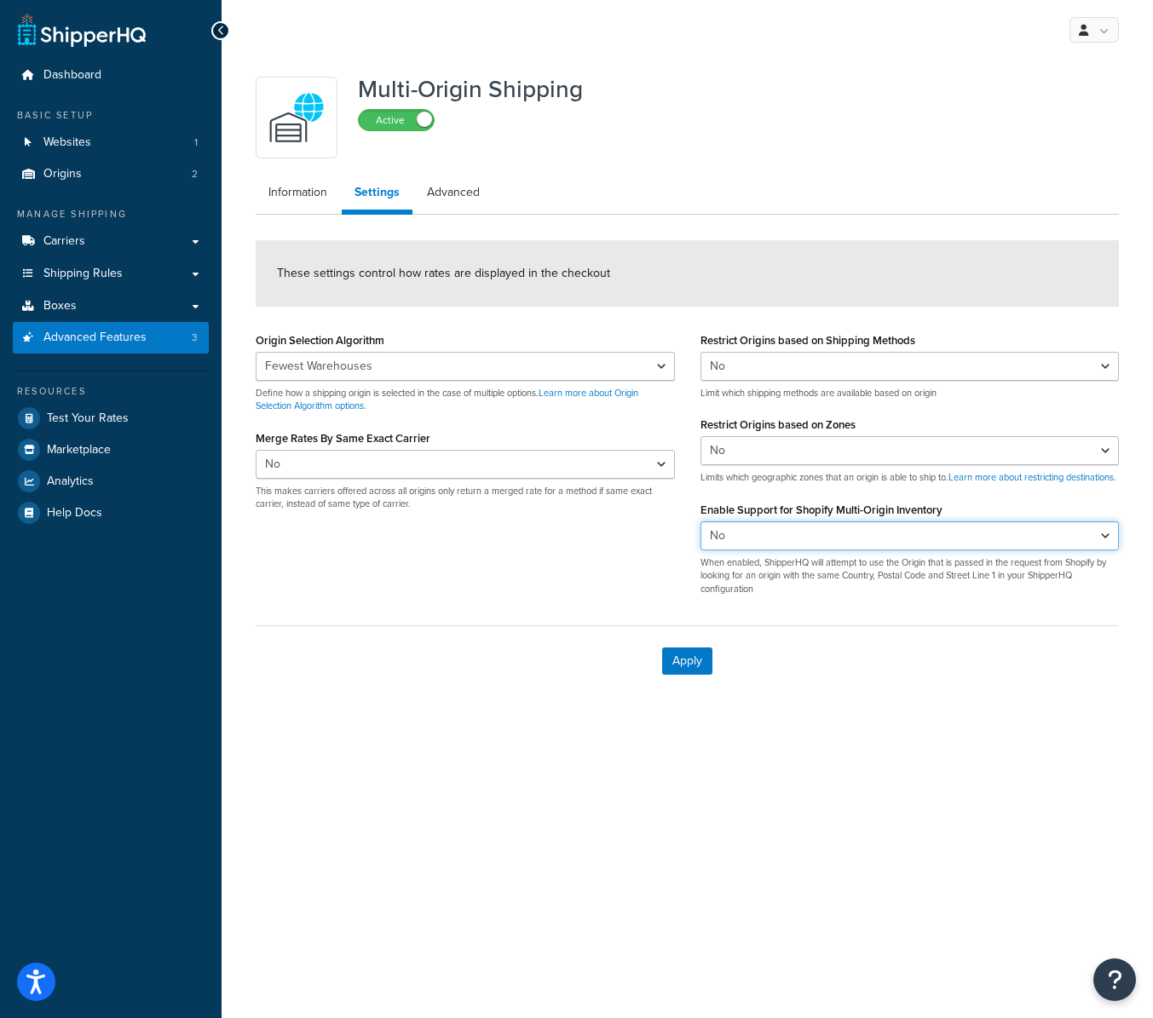
click at [863, 546] on select "Yes No" at bounding box center [910, 536] width 419 height 29
click at [701, 534] on select "Yes No" at bounding box center [910, 536] width 419 height 29
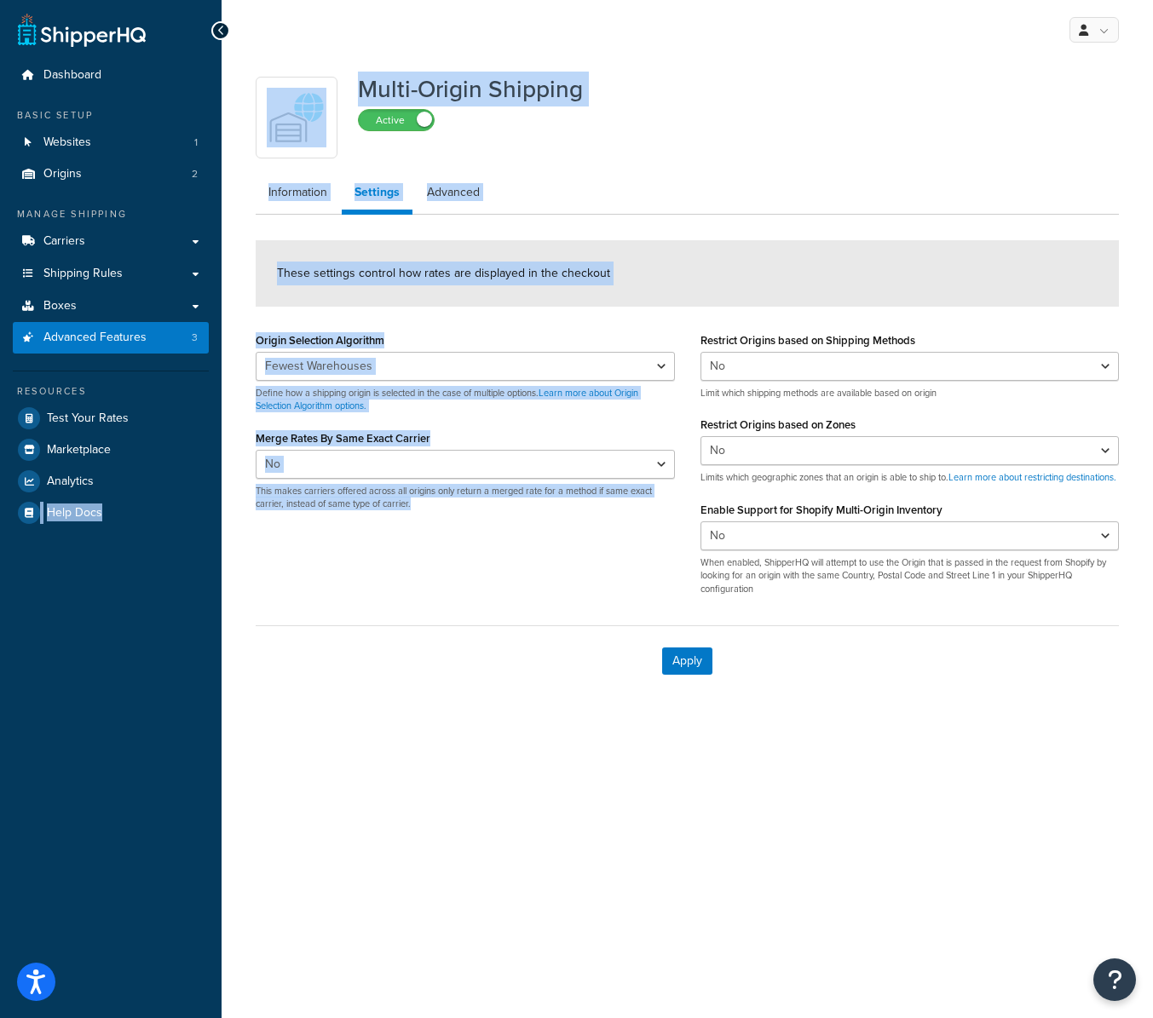
drag, startPoint x: 435, startPoint y: 502, endPoint x: 219, endPoint y: 488, distance: 216.1
click at [217, 487] on div "Dashboard Basic Setup Websites 1 Origins 2 Manage Shipping Carriers Carriers Al…" at bounding box center [576, 509] width 1153 height 1018
click at [401, 546] on div "Origin Selection Algorithm Nearest Warehouse Fewest Warehouses Define how a shi…" at bounding box center [687, 468] width 889 height 280
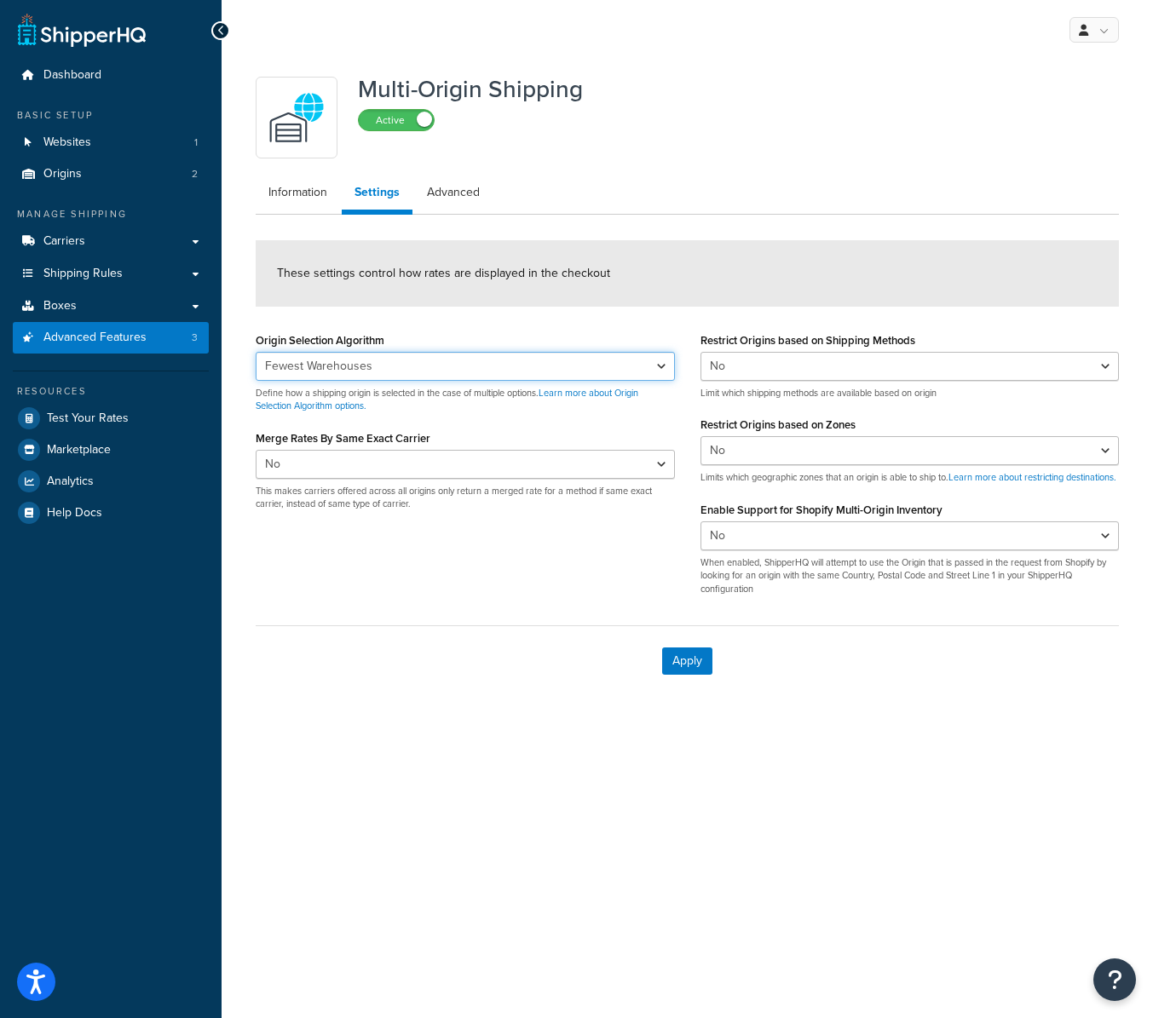
click at [403, 363] on select "Nearest Warehouse Fewest Warehouses" at bounding box center [465, 366] width 419 height 29
click at [256, 352] on select "Nearest Warehouse Fewest Warehouses" at bounding box center [465, 366] width 419 height 29
click at [499, 370] on select "Nearest Warehouse Fewest Warehouses" at bounding box center [465, 366] width 419 height 29
click at [256, 352] on select "Nearest Warehouse Fewest Warehouses" at bounding box center [465, 366] width 419 height 29
drag, startPoint x: 690, startPoint y: 675, endPoint x: 678, endPoint y: 684, distance: 15.9
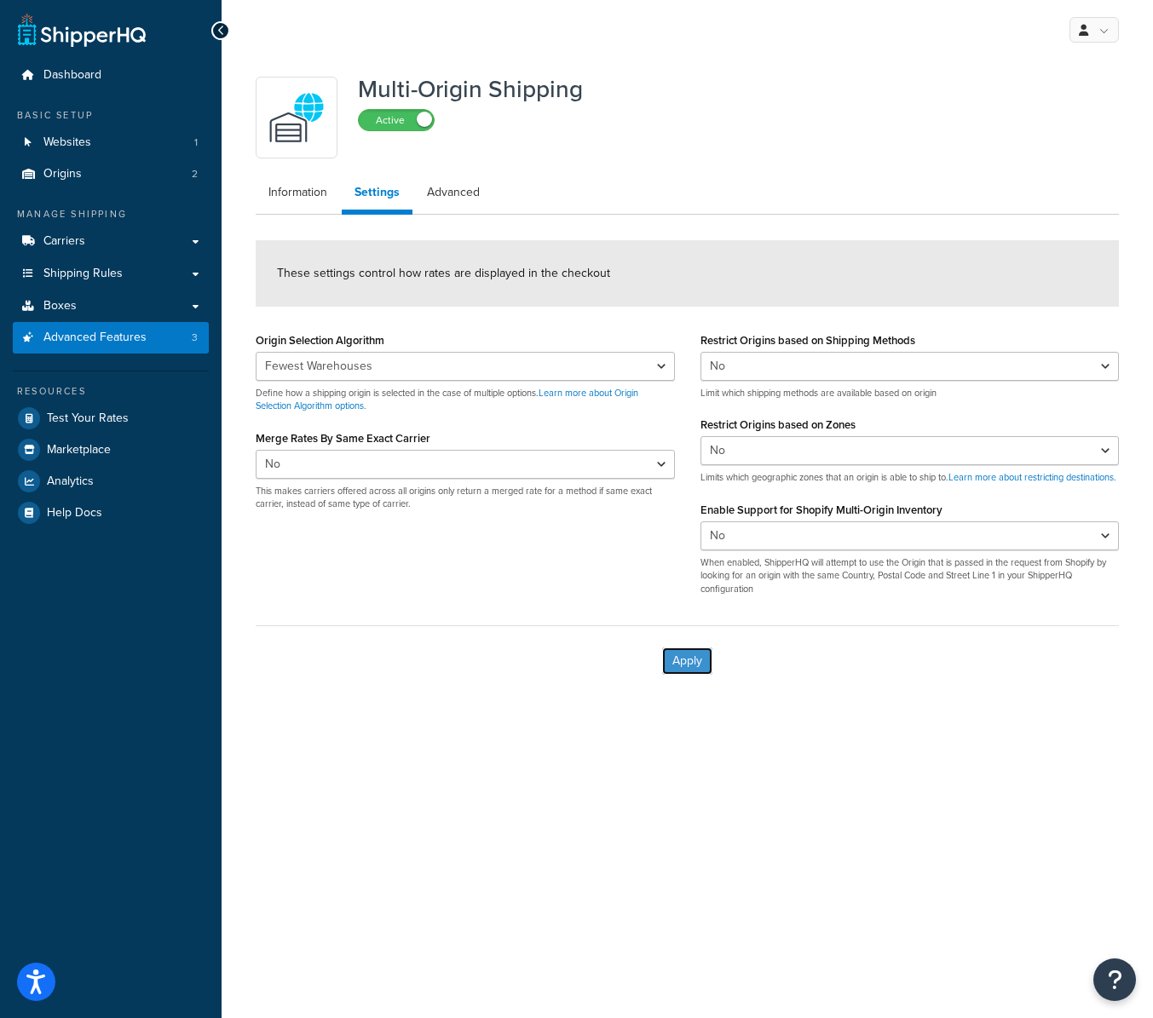
click at [689, 675] on button "Apply" at bounding box center [687, 661] width 50 height 27
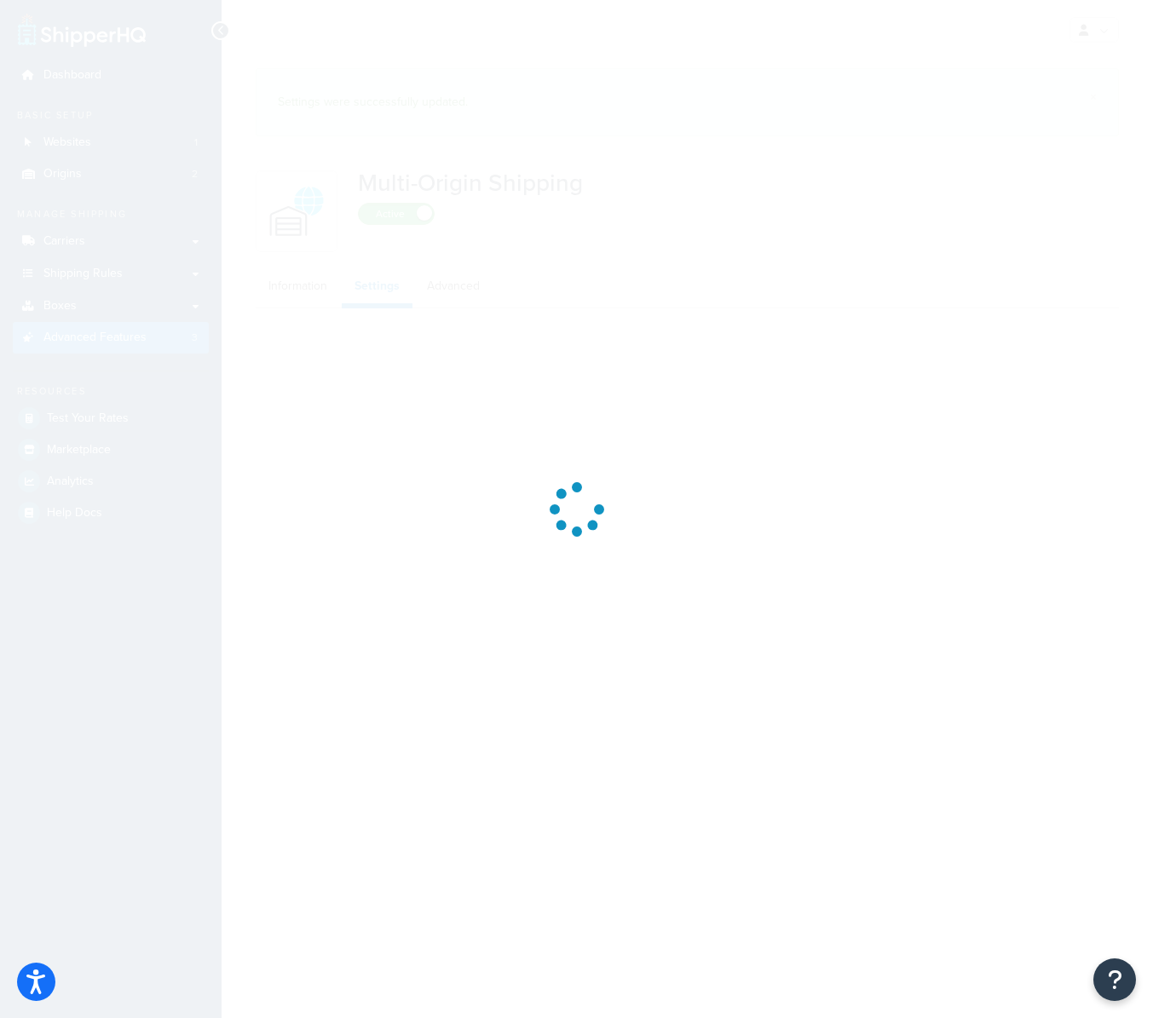
select select "FEWEST"
select select "false"
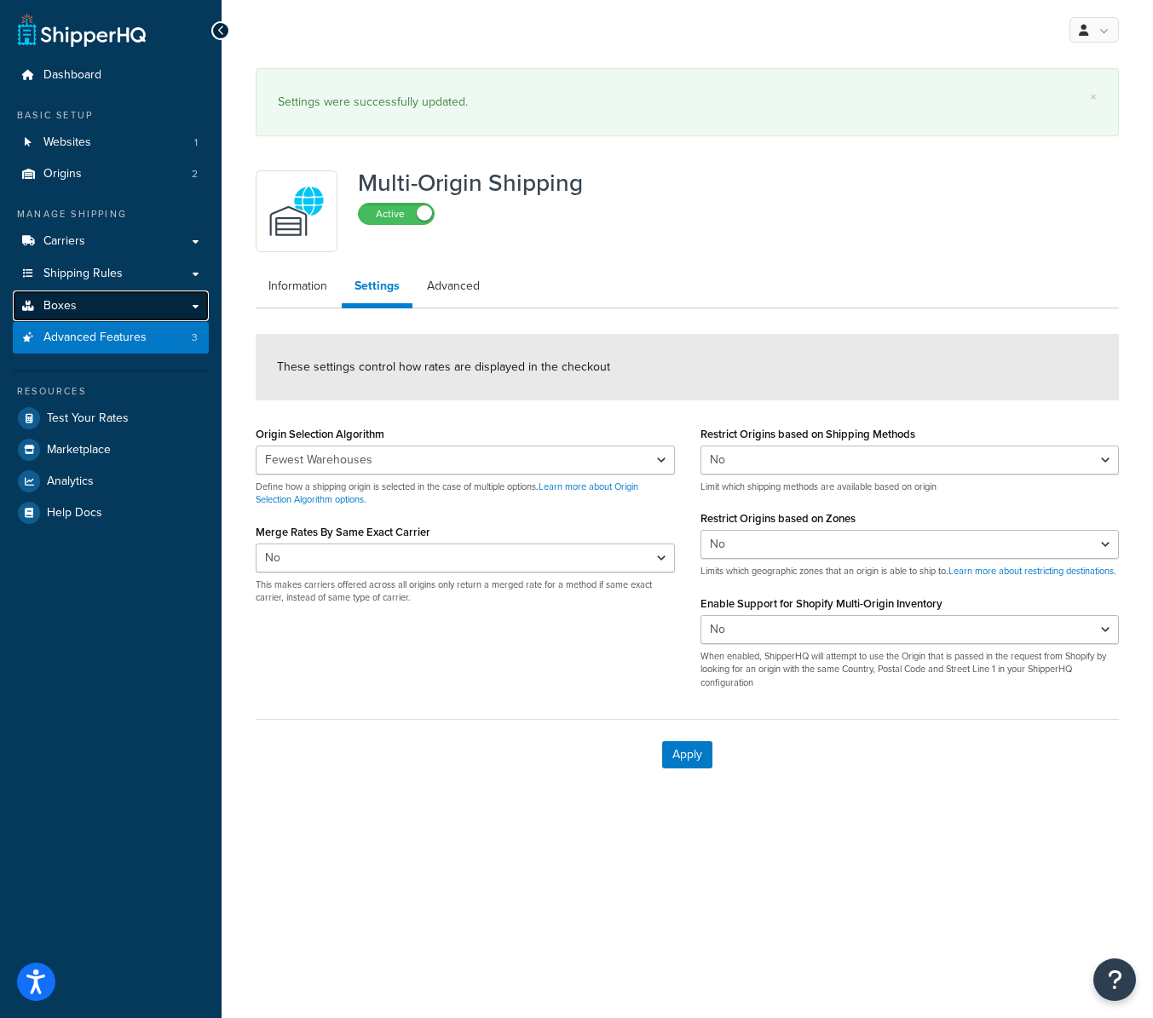
click at [84, 304] on link "Boxes" at bounding box center [111, 307] width 196 height 32
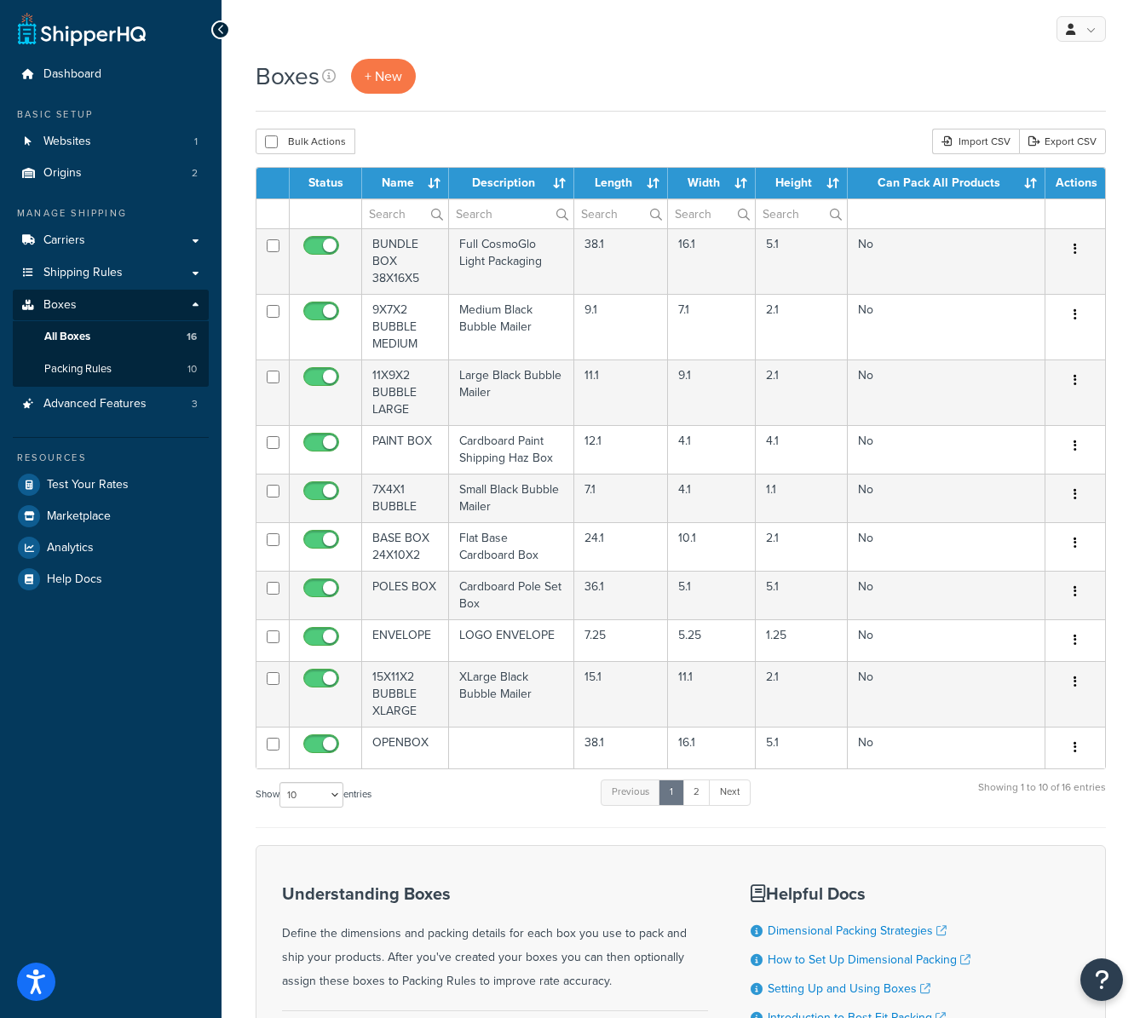
scroll to position [3, 0]
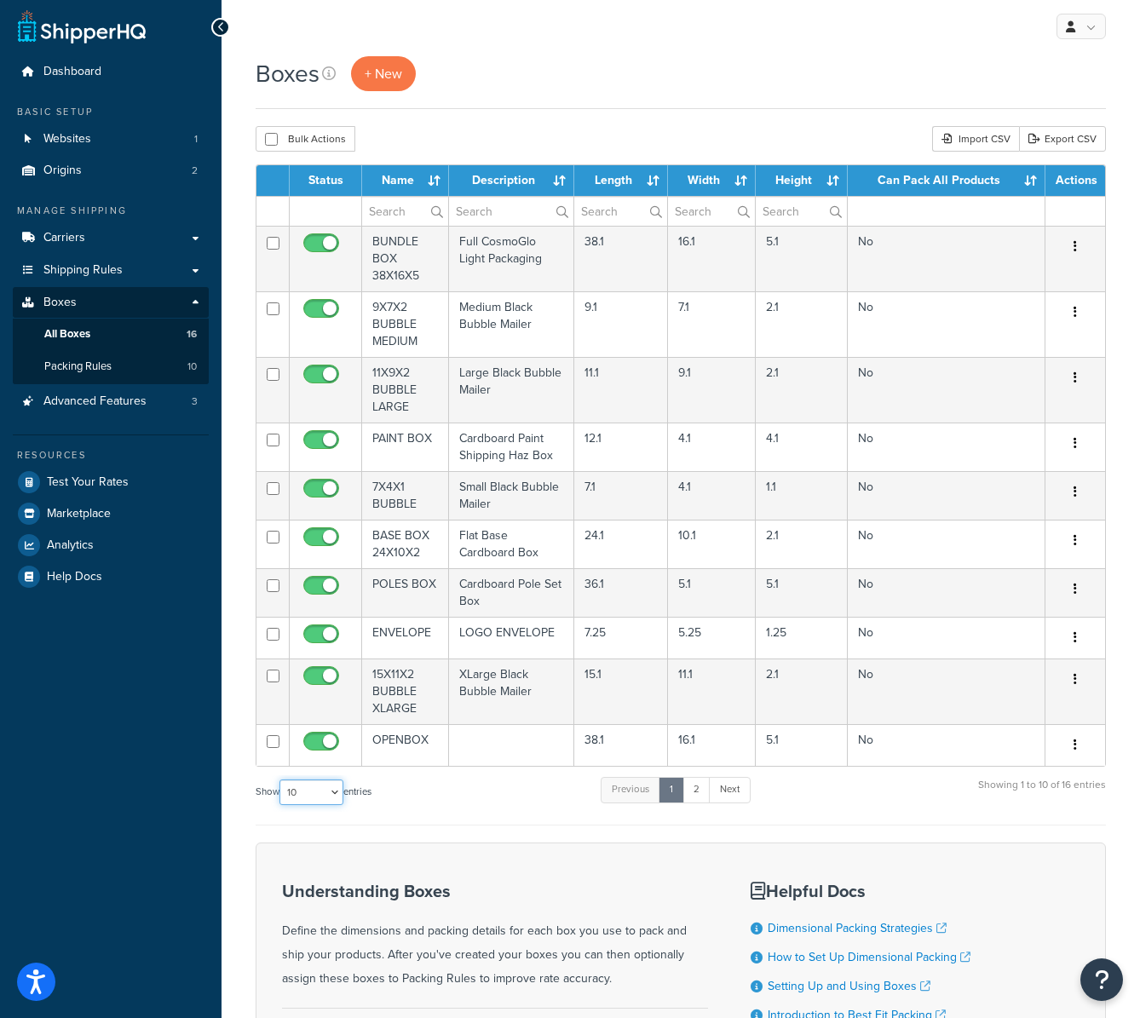
click at [343, 786] on select "10 15 25 50 100 1000" at bounding box center [312, 793] width 64 height 26
select select "100"
click at [281, 780] on select "10 15 25 50 100 1000" at bounding box center [312, 793] width 64 height 26
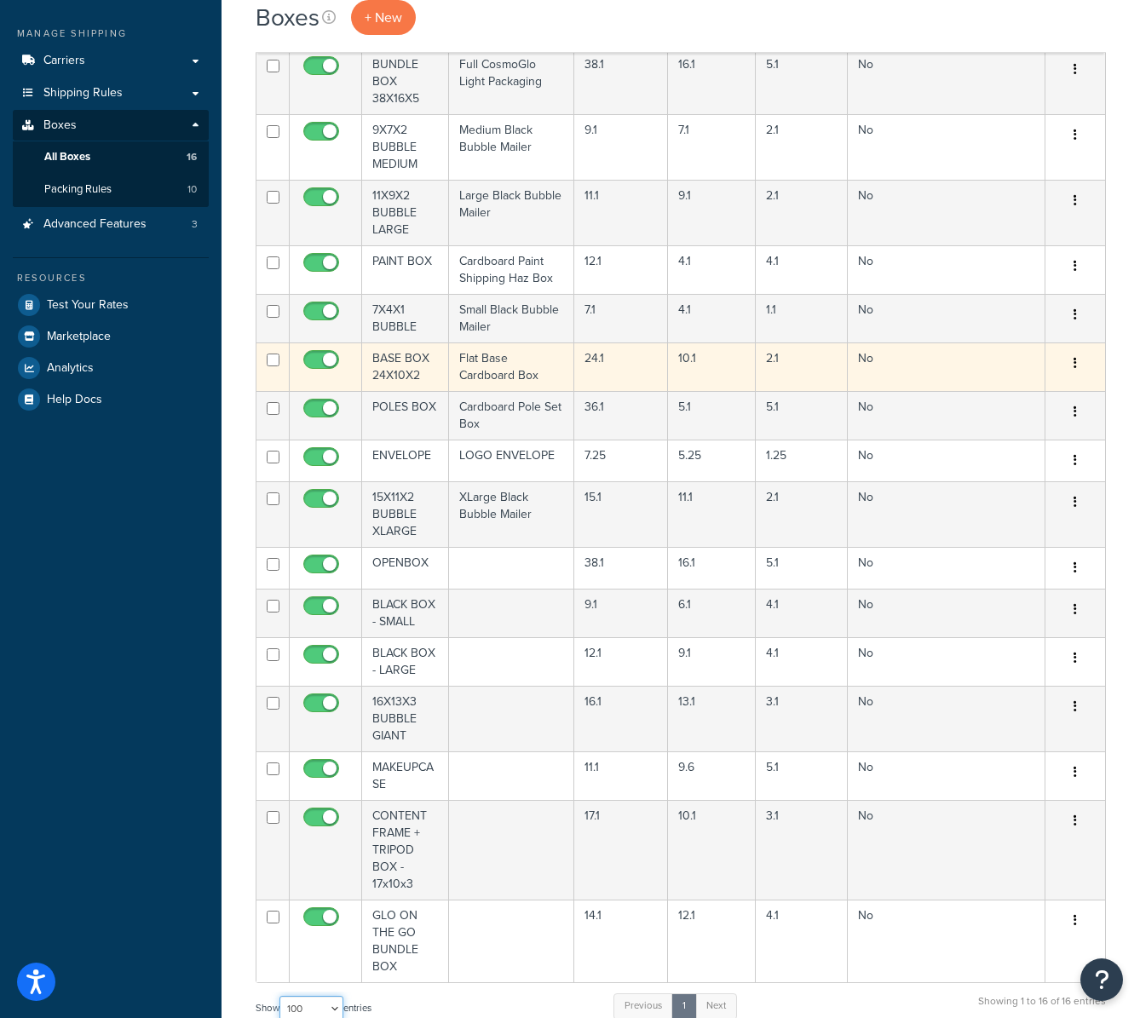
scroll to position [78, 0]
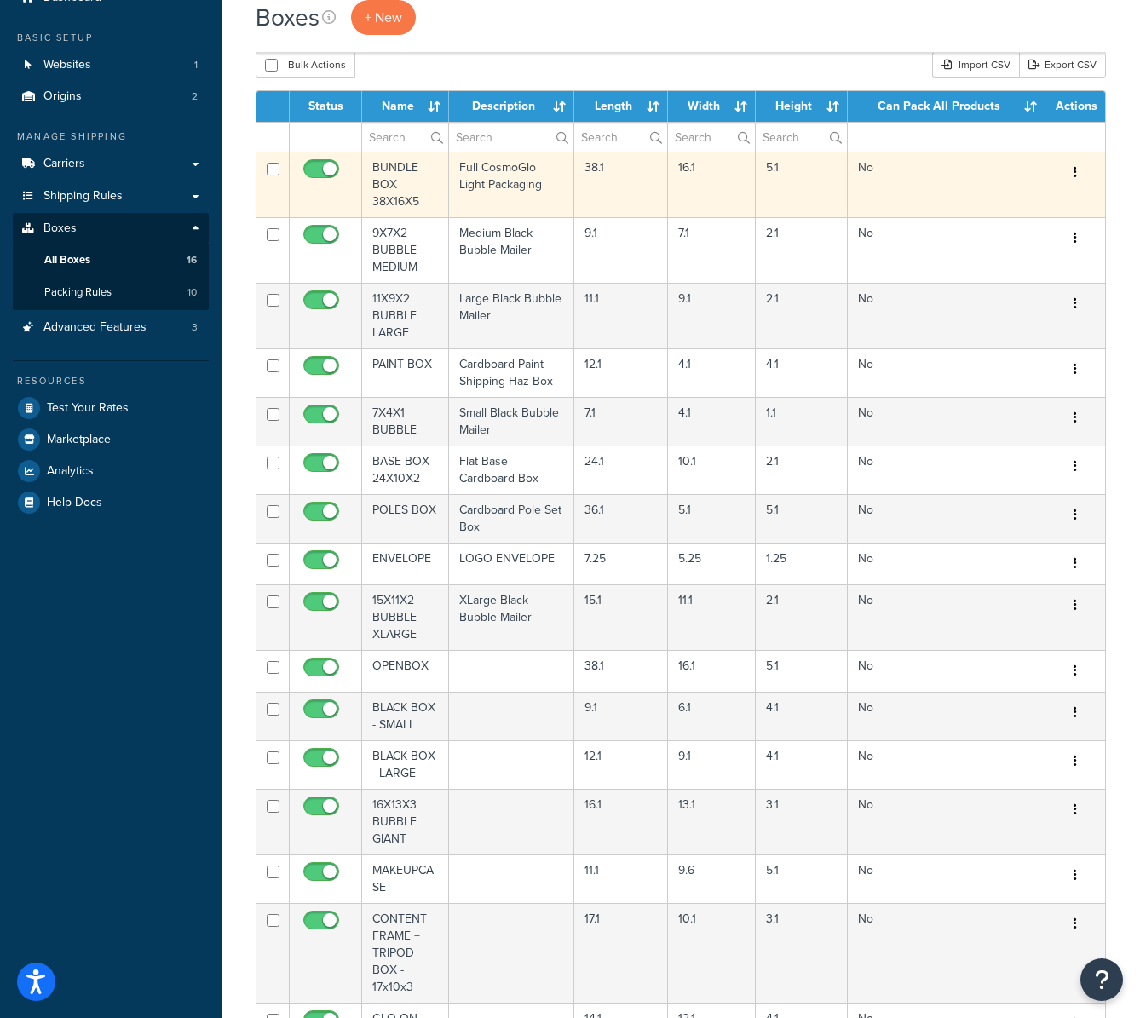
click at [409, 176] on td "BUNDLE BOX 38X16X5" at bounding box center [405, 185] width 87 height 66
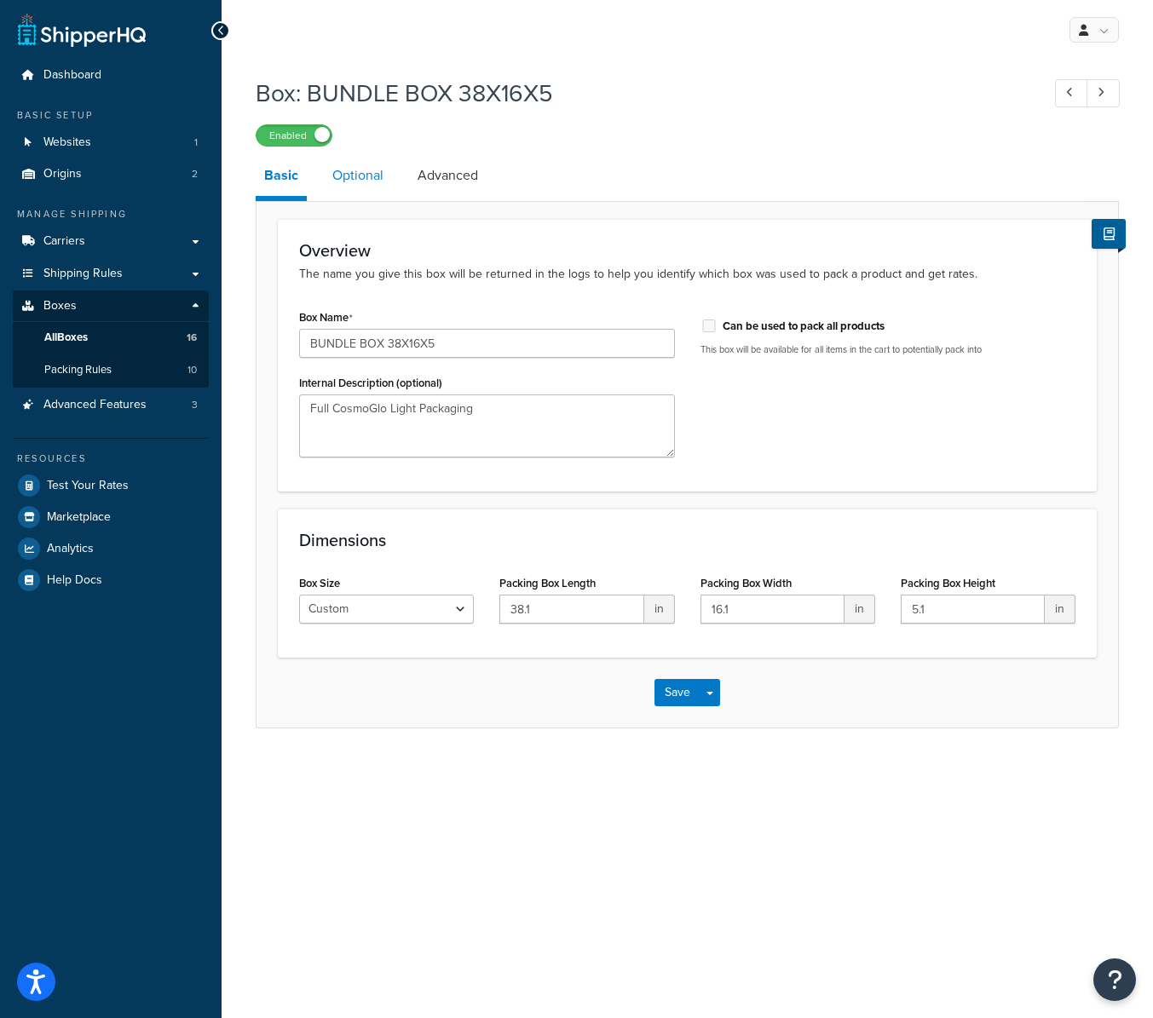
click at [361, 177] on link "Optional" at bounding box center [358, 175] width 68 height 41
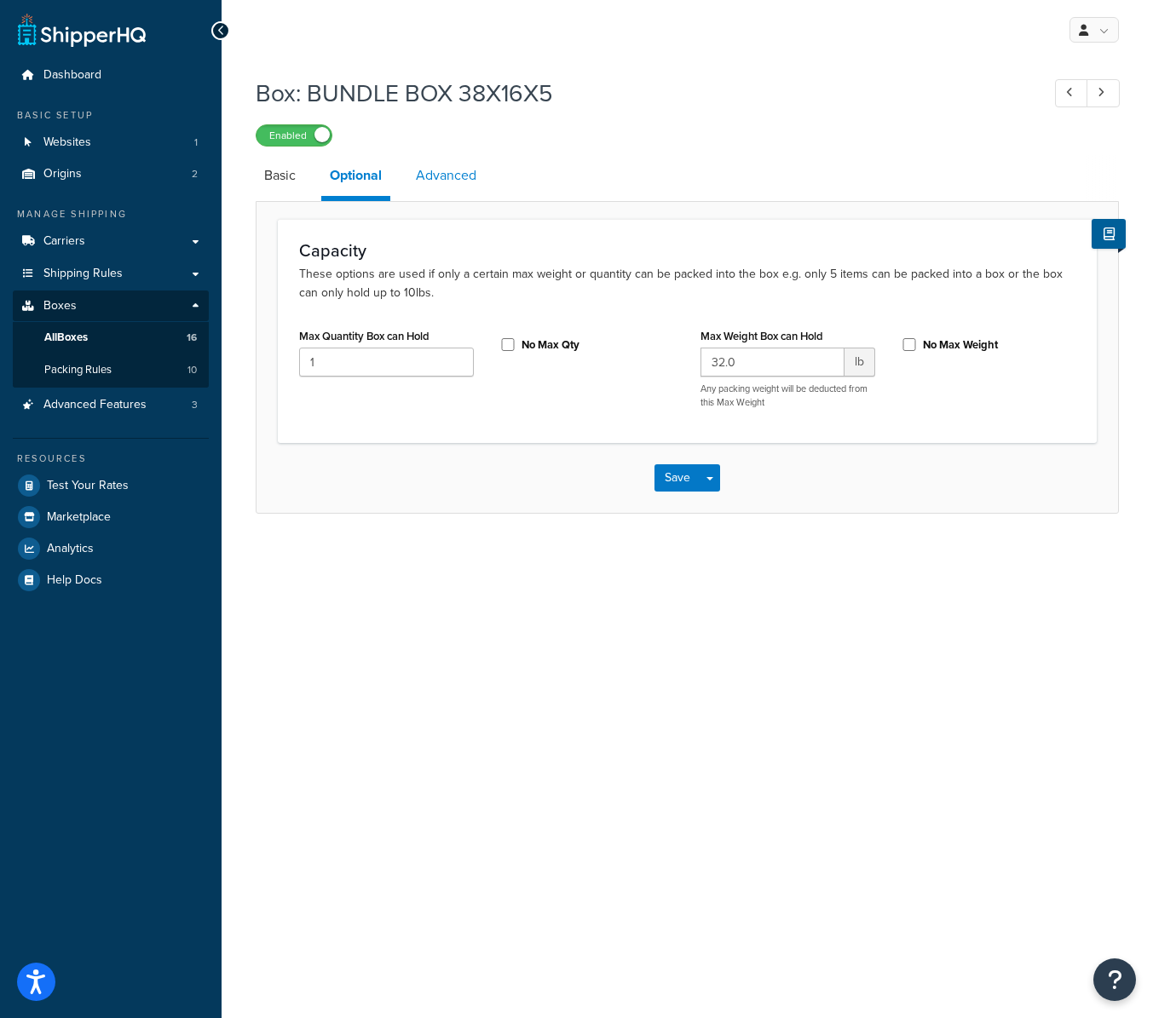
click at [471, 174] on link "Advanced" at bounding box center [446, 175] width 78 height 41
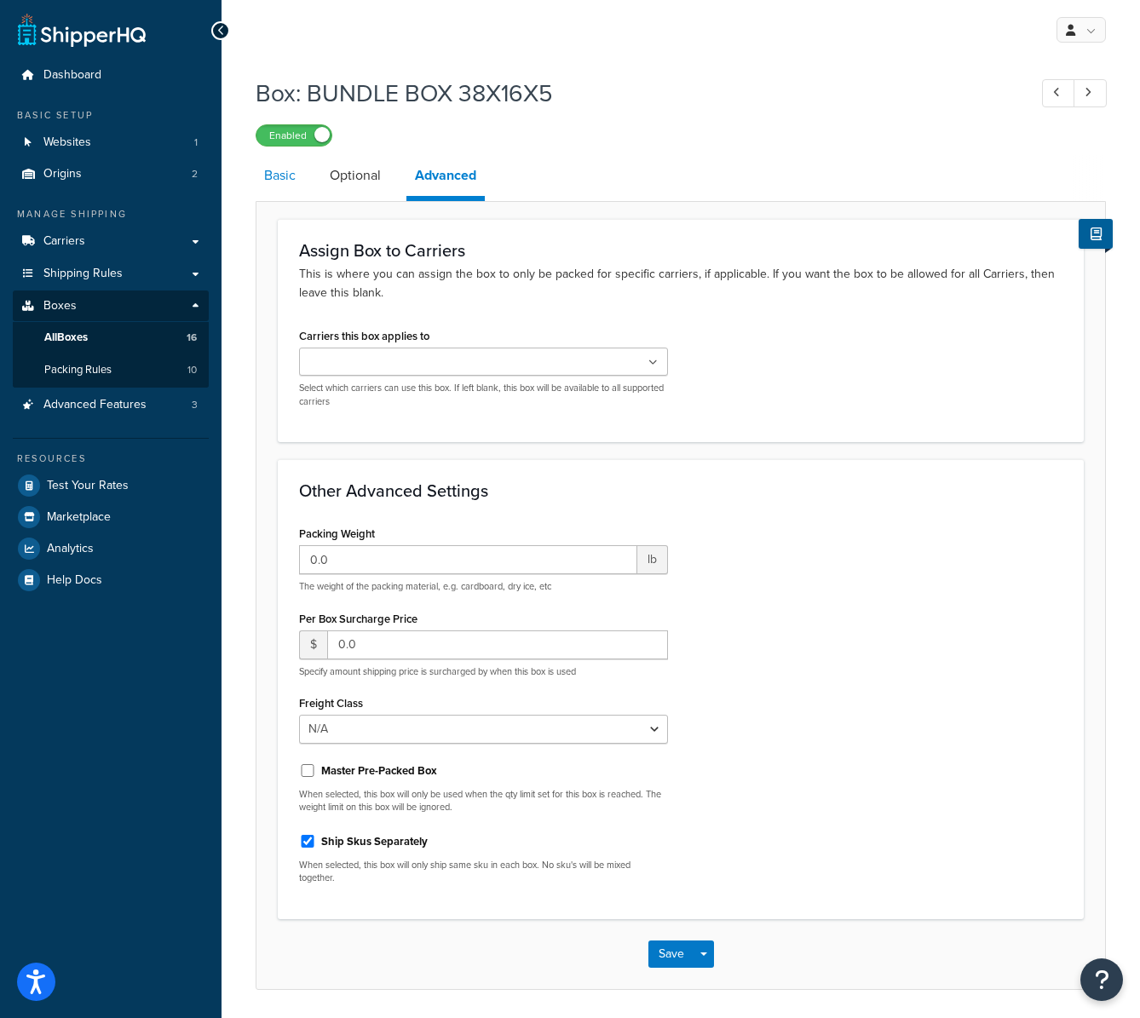
click at [286, 175] on link "Basic" at bounding box center [280, 175] width 49 height 41
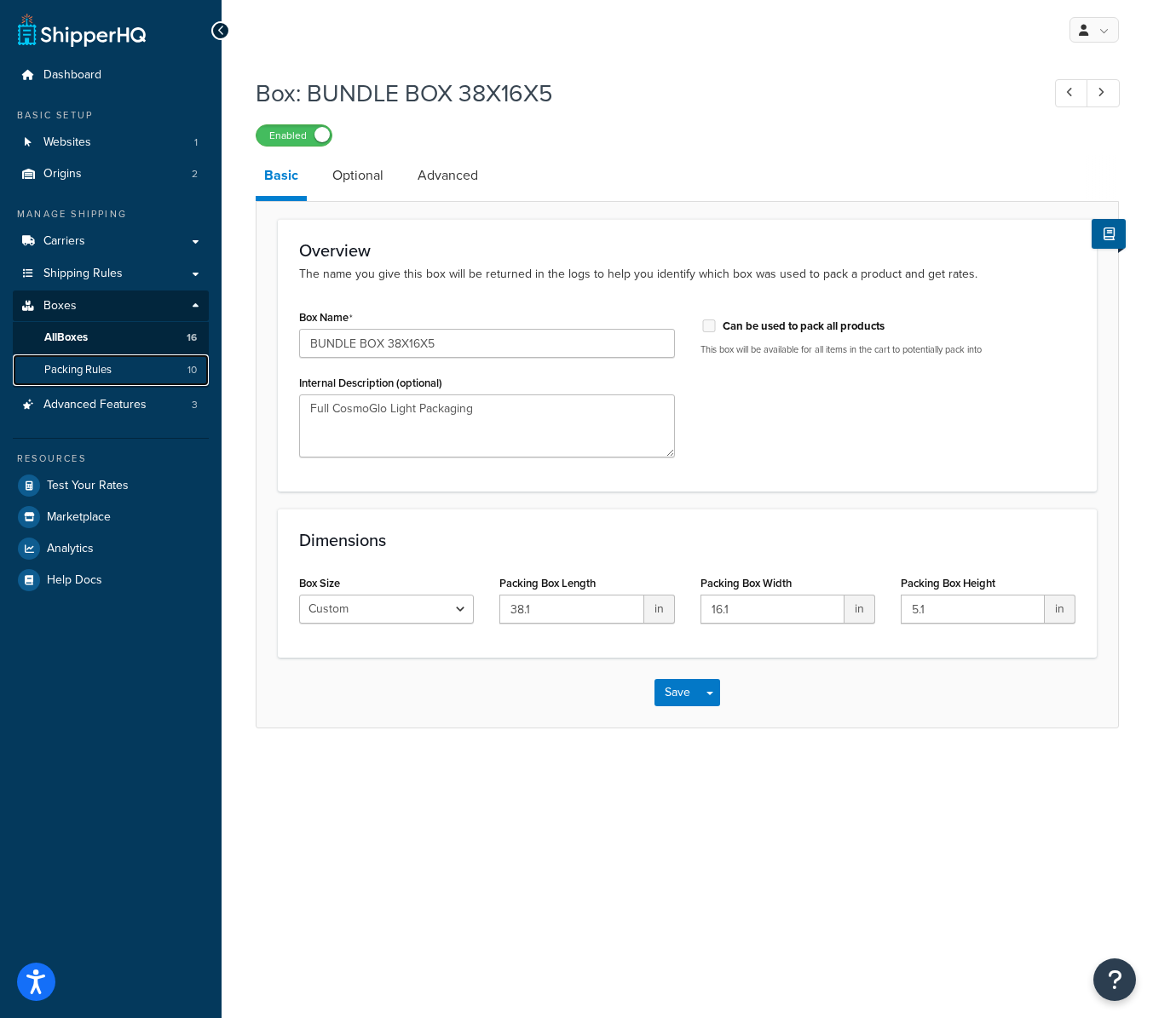
click at [103, 366] on span "Packing Rules" at bounding box center [77, 370] width 67 height 14
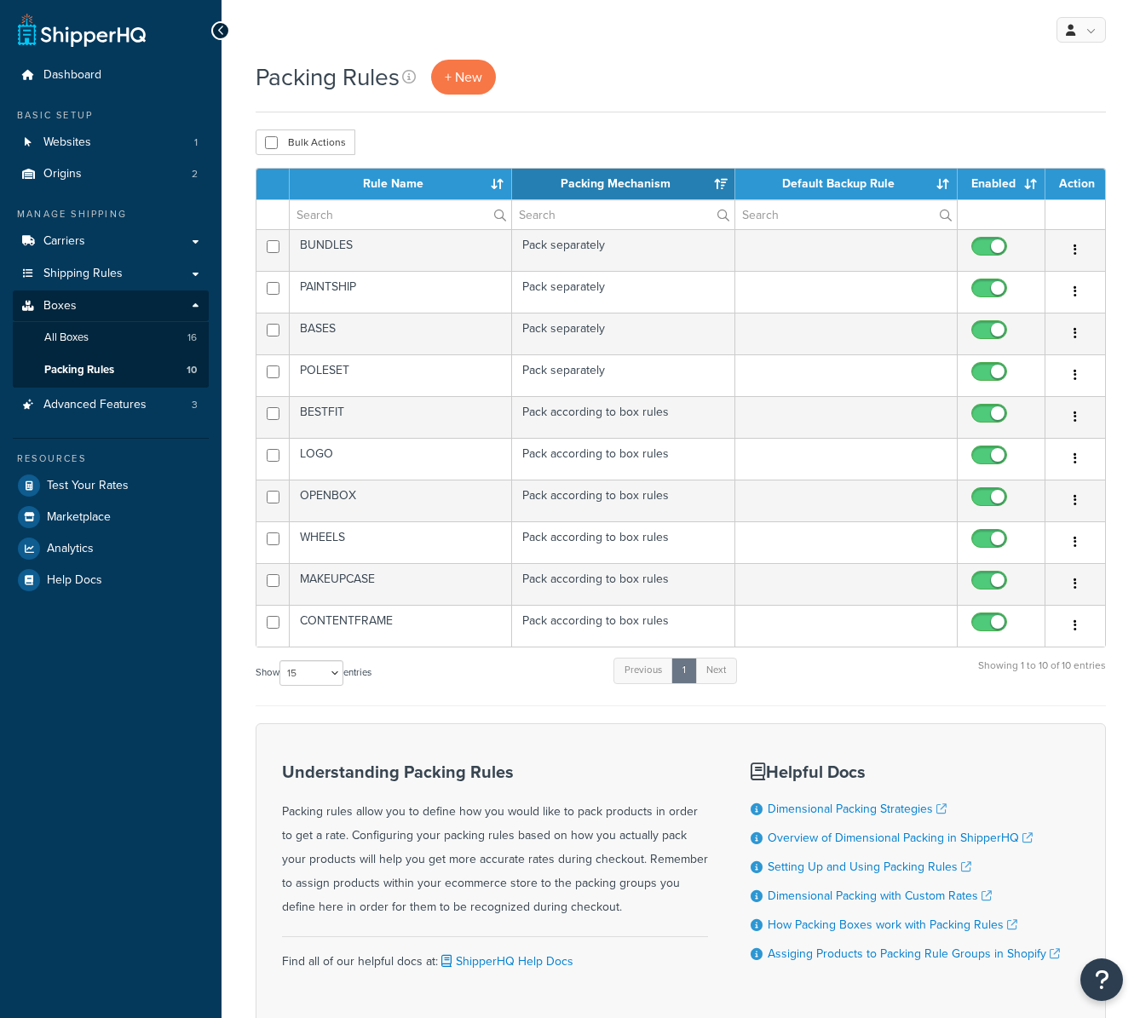
select select "15"
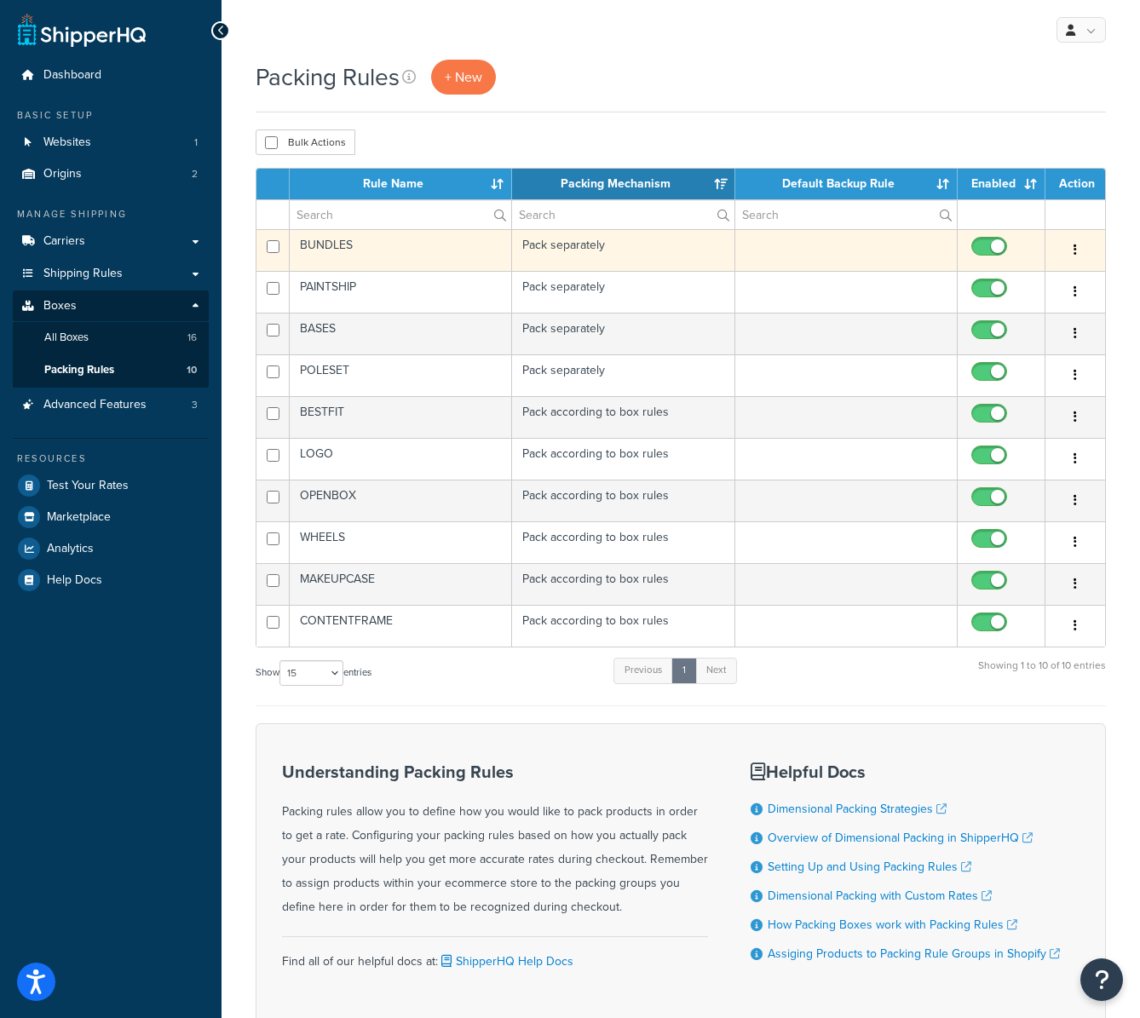
click at [349, 247] on td "BUNDLES" at bounding box center [401, 250] width 222 height 42
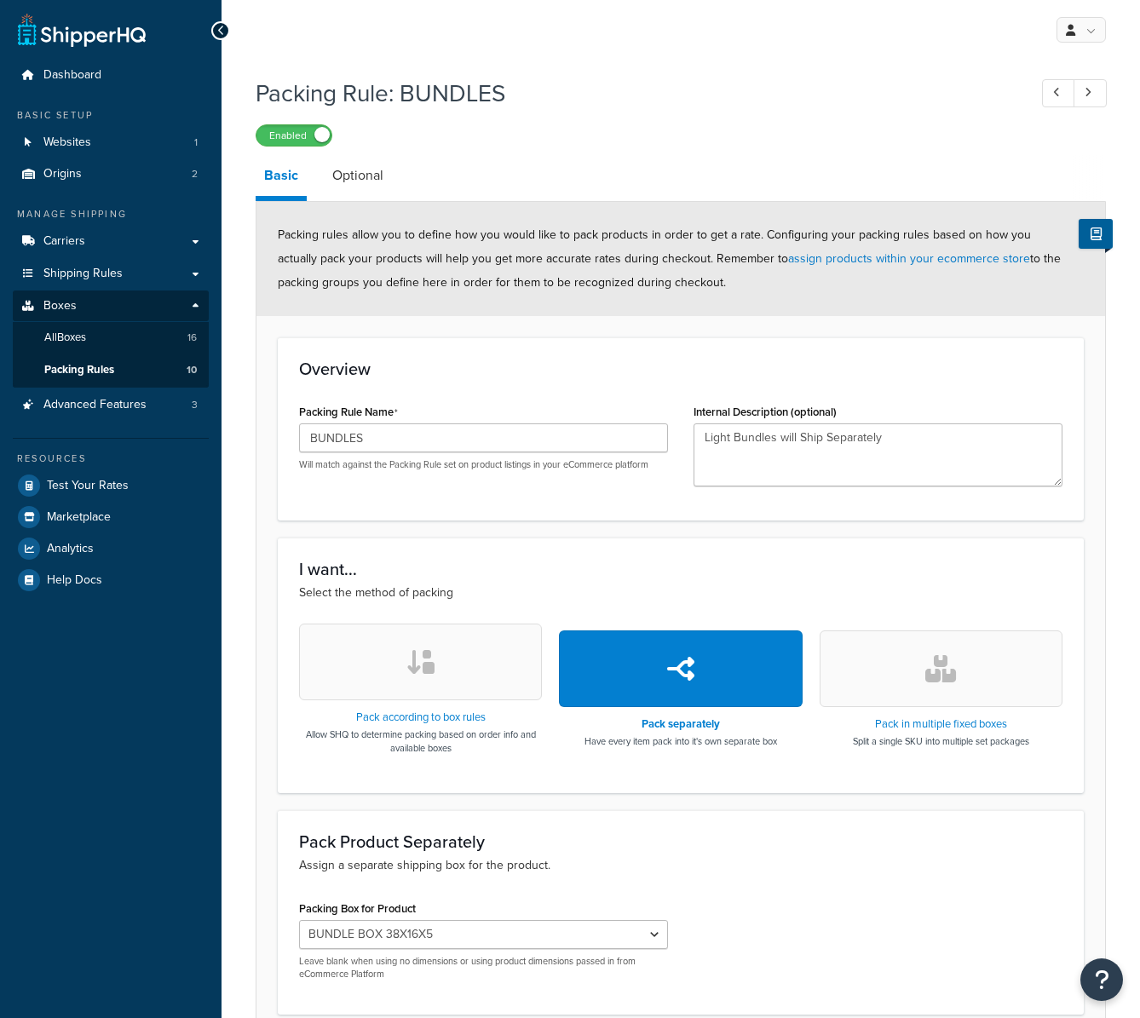
select select "309832"
click at [368, 170] on link "Optional" at bounding box center [358, 175] width 68 height 41
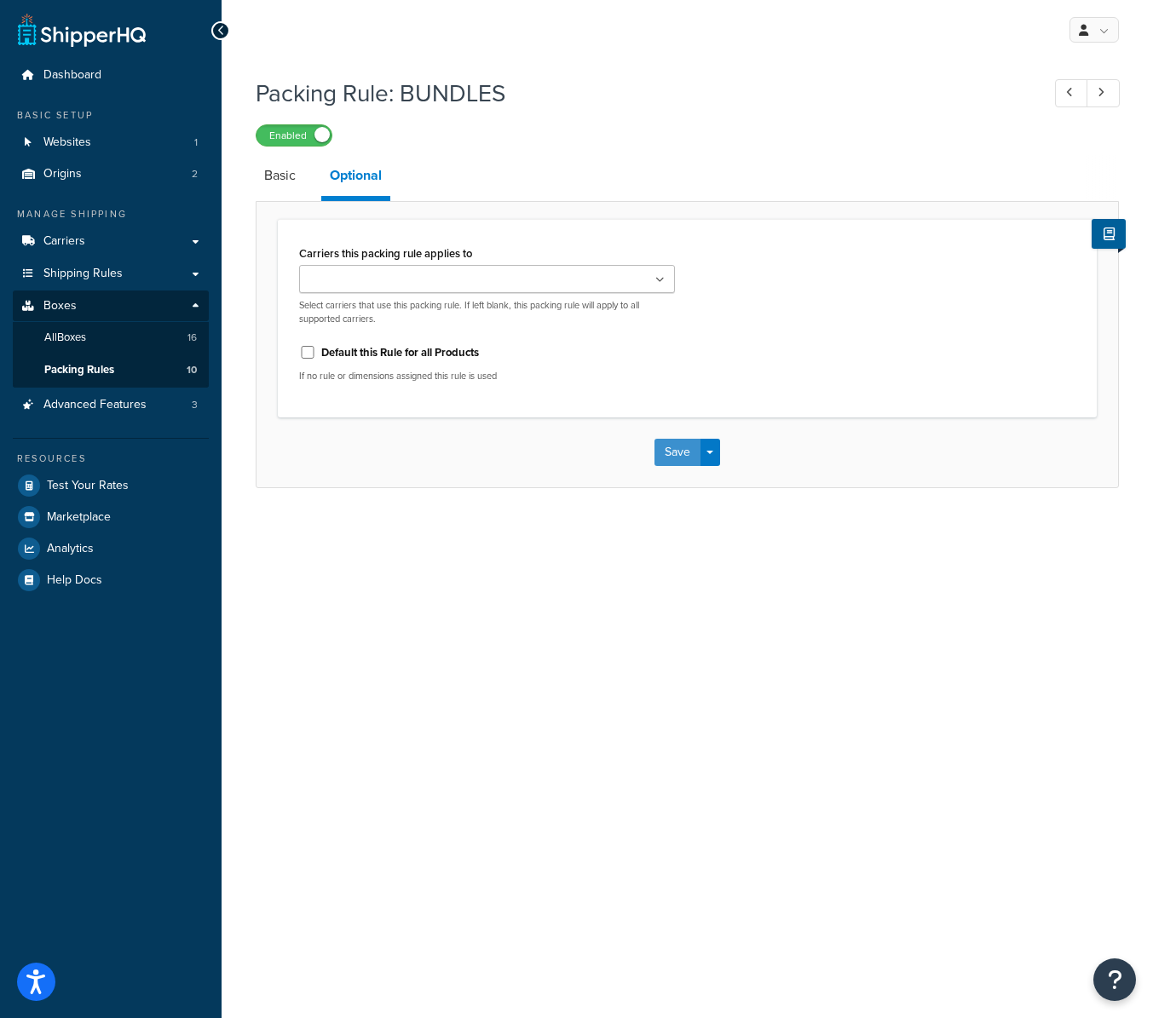
click at [682, 458] on button "Save" at bounding box center [678, 452] width 46 height 27
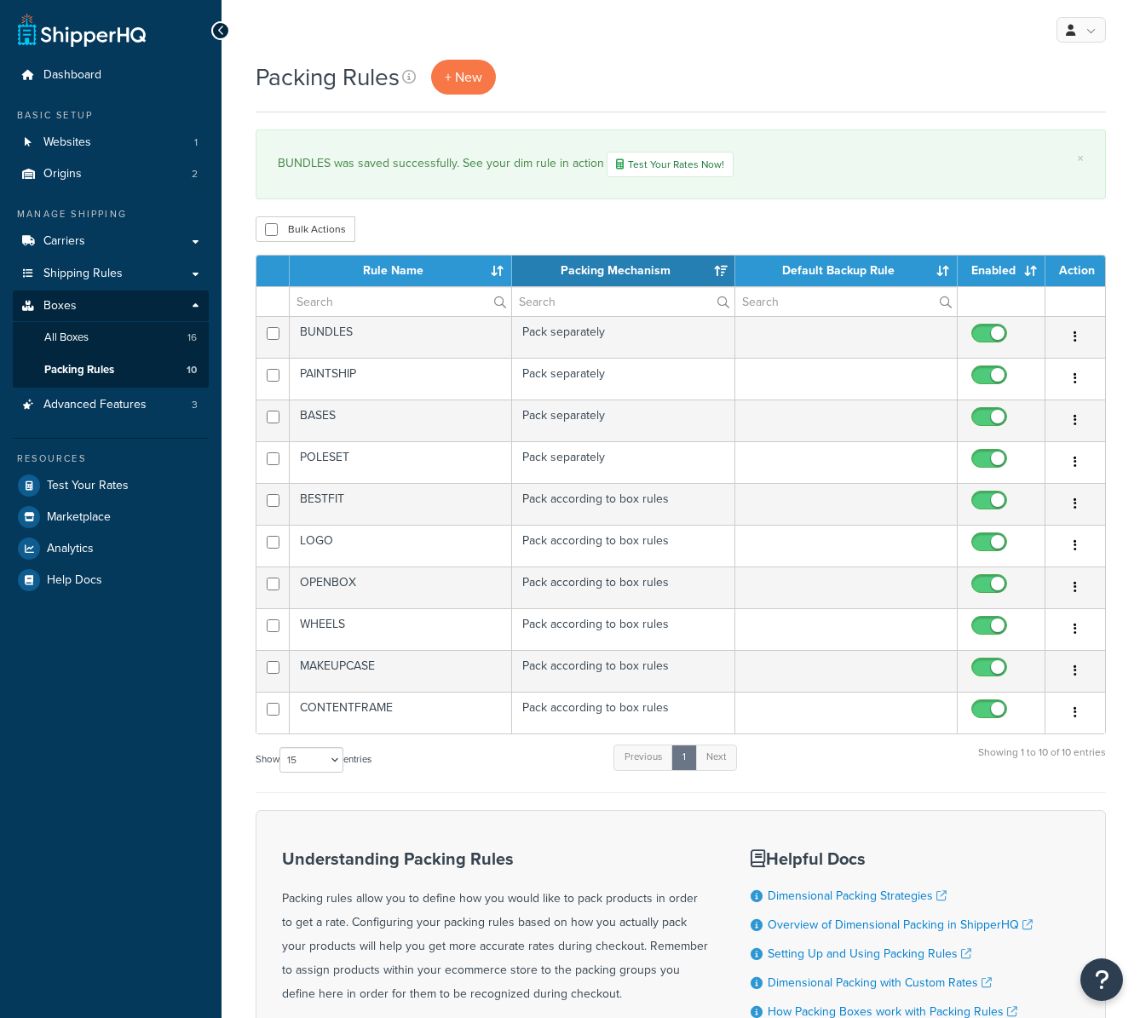
select select "15"
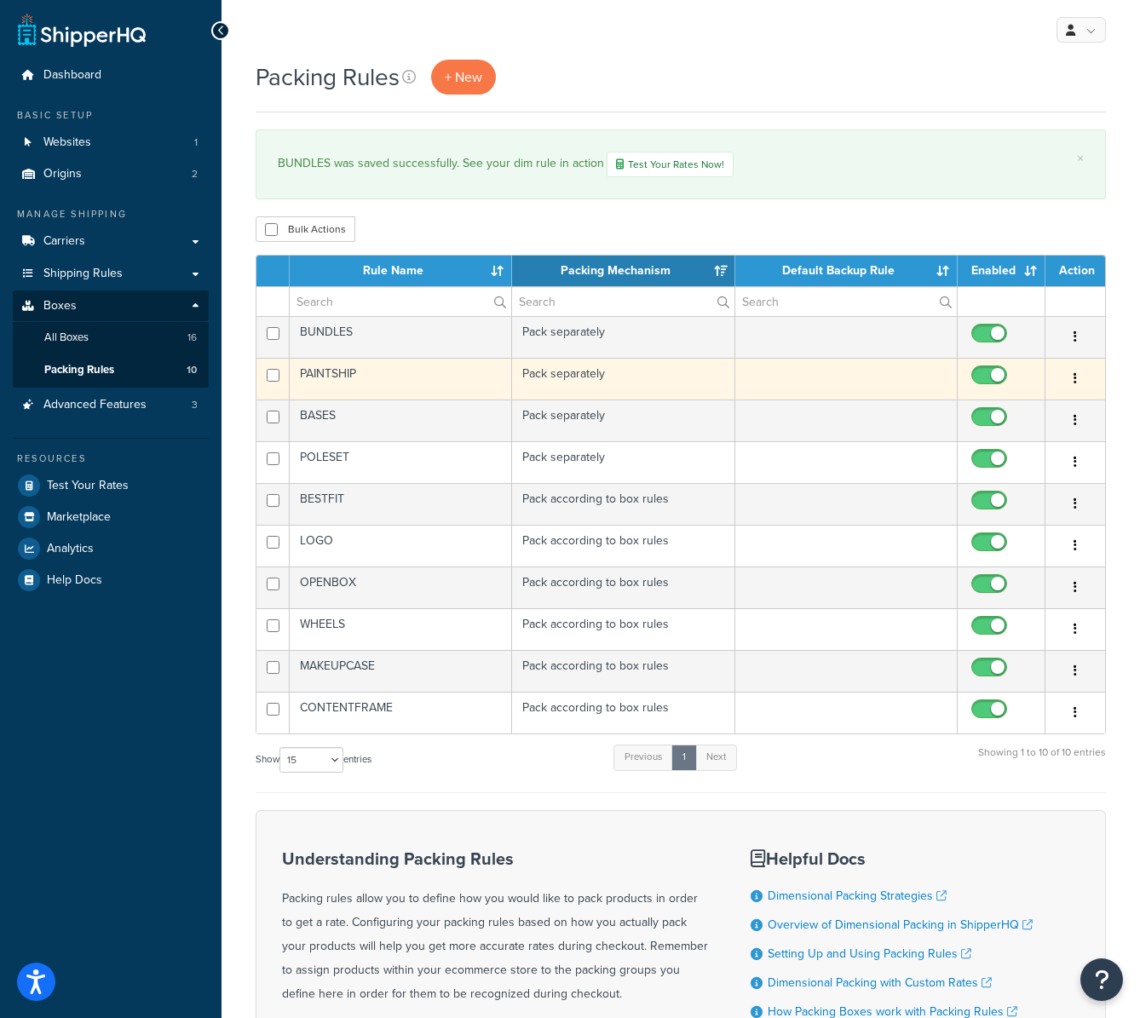
click at [370, 378] on td "PAINTSHIP" at bounding box center [401, 379] width 222 height 42
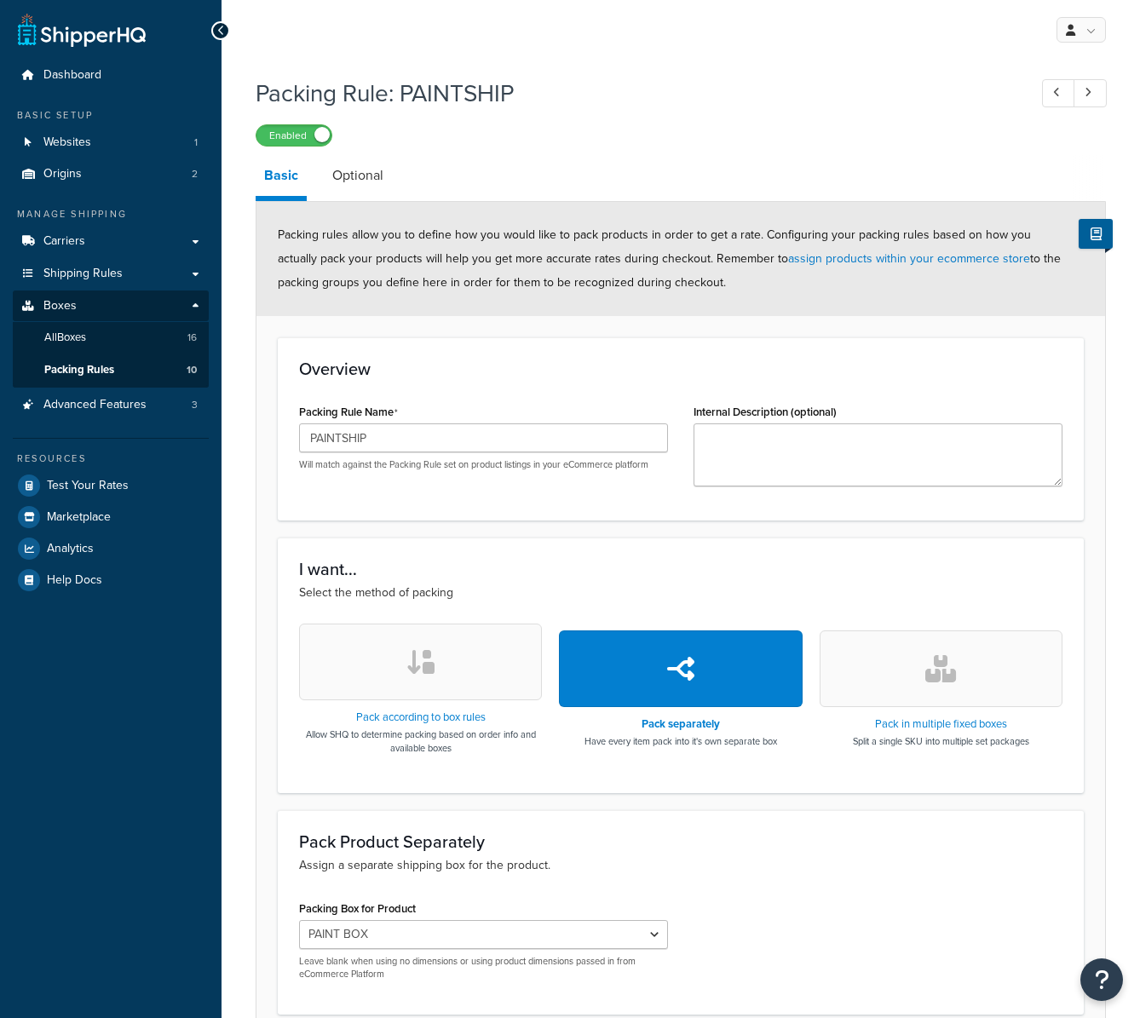
select select "510081"
click at [356, 153] on div "Packing Rule: PAINTSHIP Enabled Basic Optional Packing rules allow you to defin…" at bounding box center [681, 577] width 851 height 1018
click at [357, 176] on link "Optional" at bounding box center [358, 175] width 68 height 41
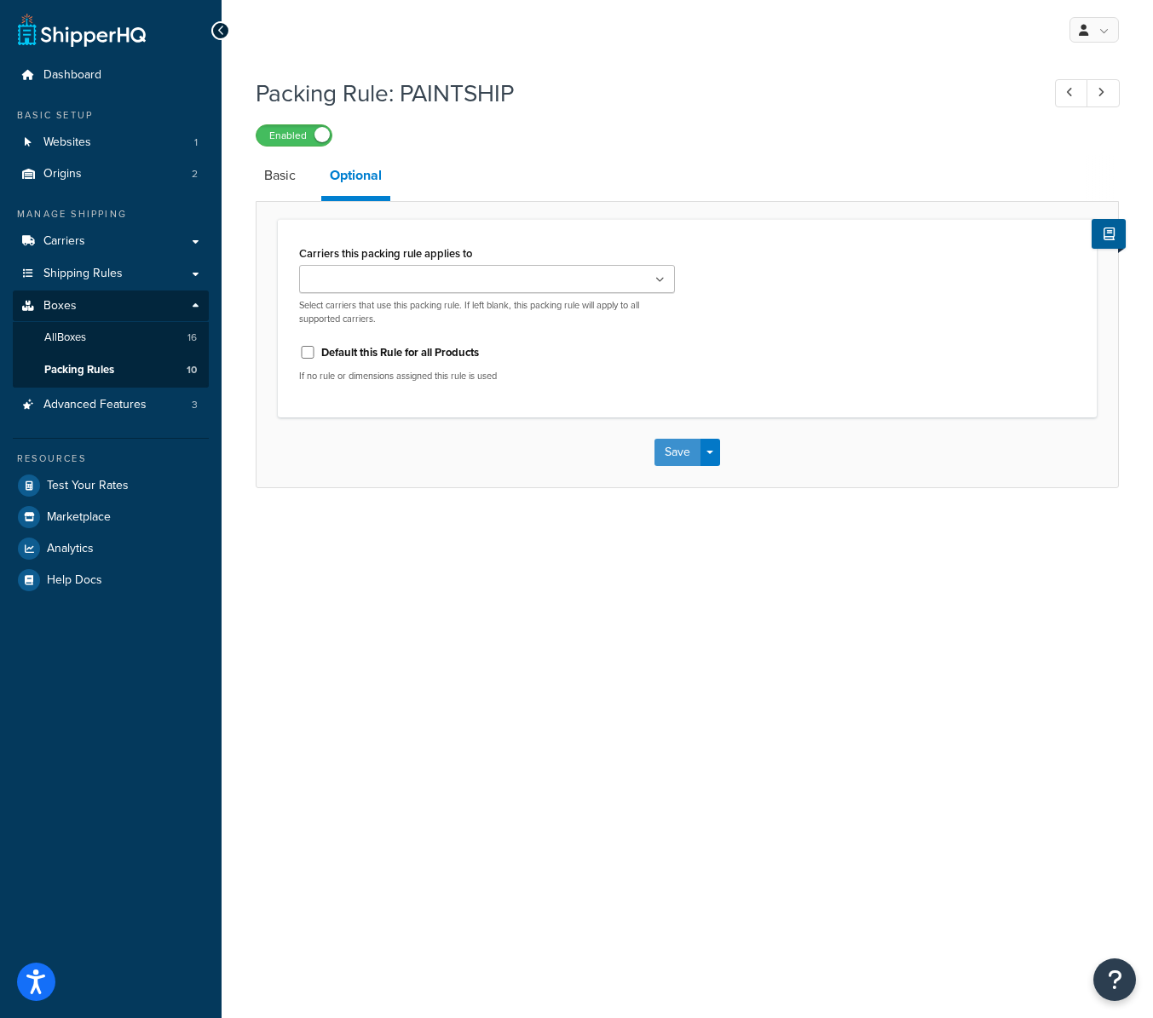
click at [672, 445] on button "Save" at bounding box center [678, 452] width 46 height 27
click at [92, 343] on link "All Boxes 16" at bounding box center [111, 338] width 196 height 32
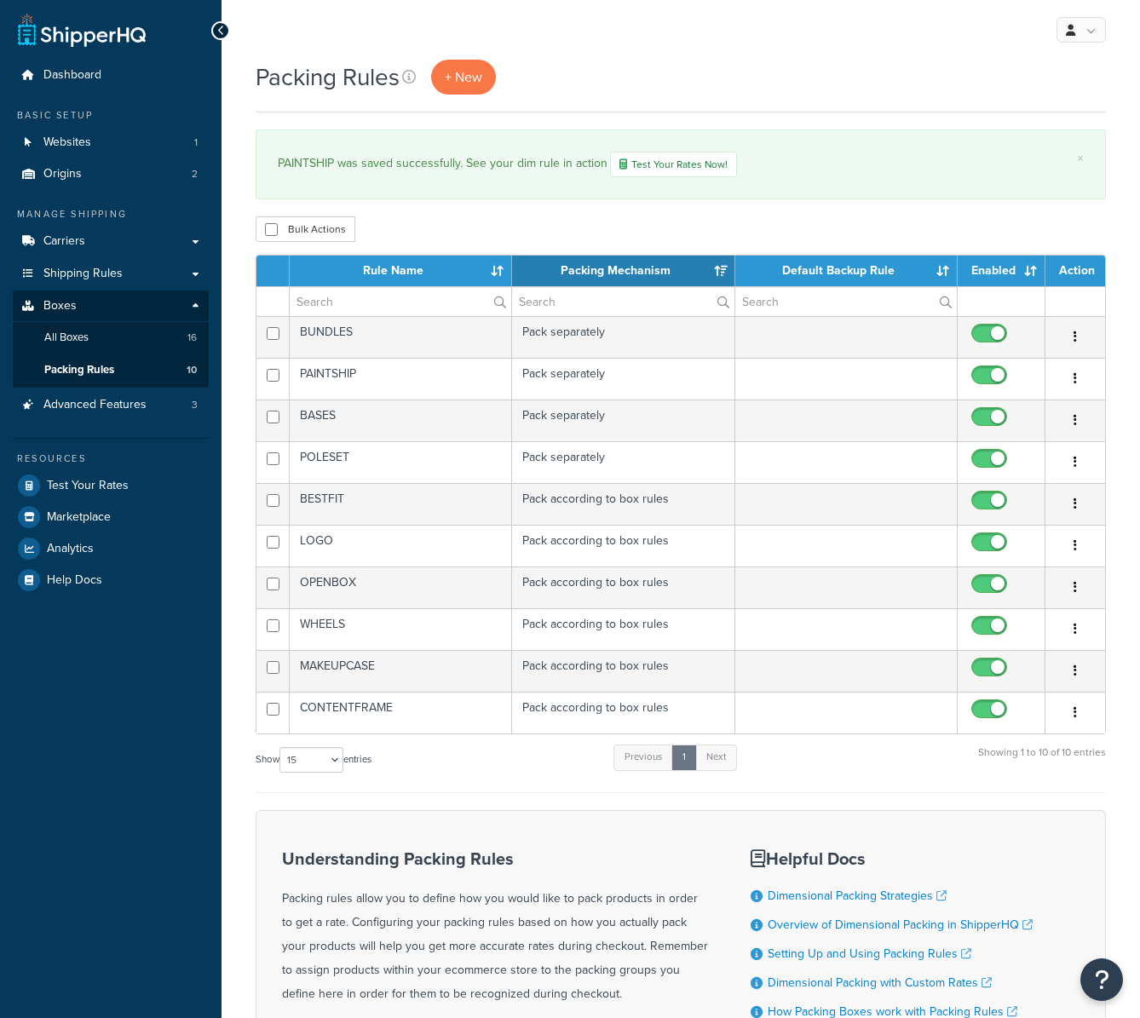
select select "15"
click at [89, 171] on link "Origins 2" at bounding box center [111, 175] width 196 height 32
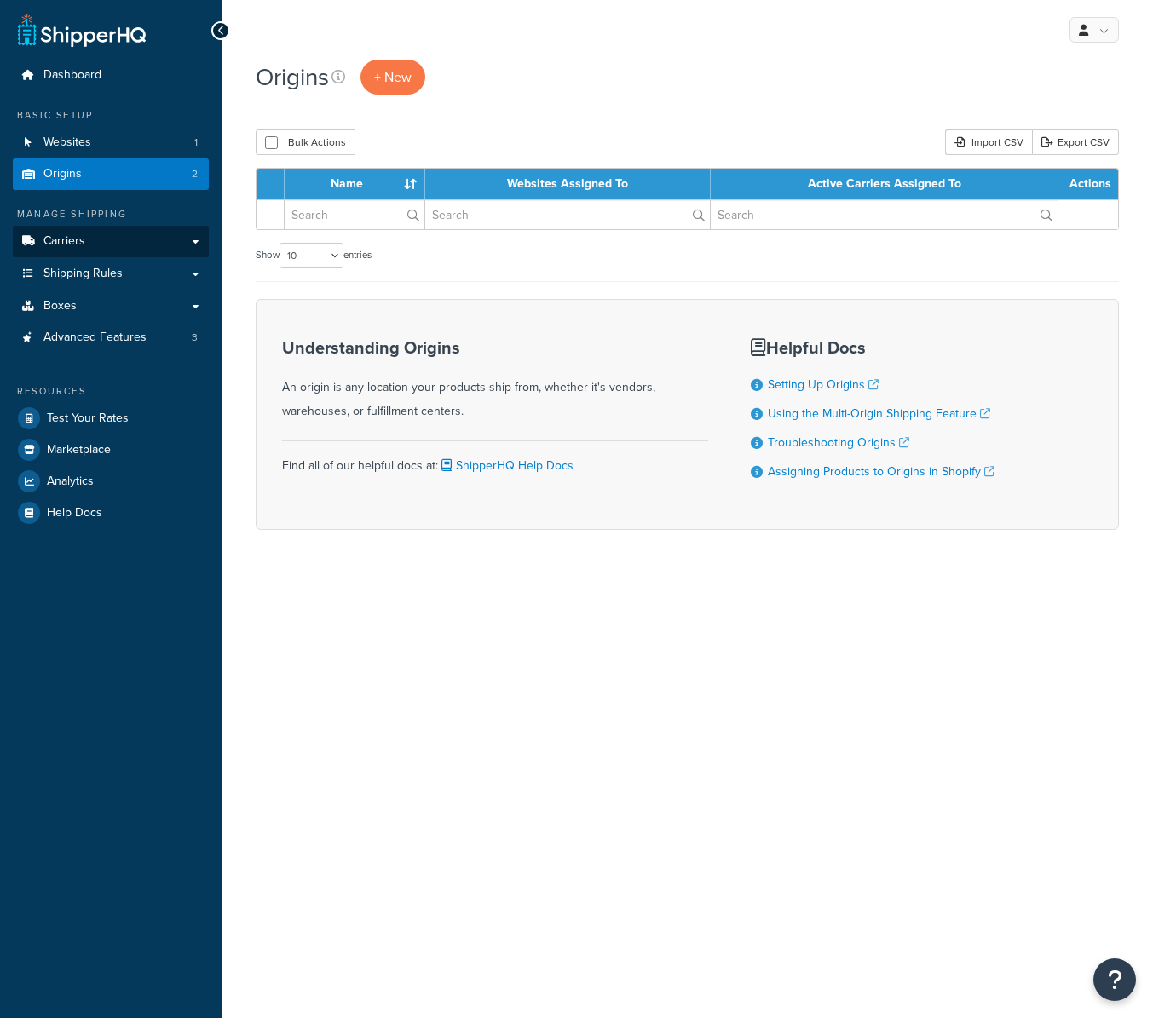
click at [73, 239] on span "Carriers" at bounding box center [64, 241] width 42 height 14
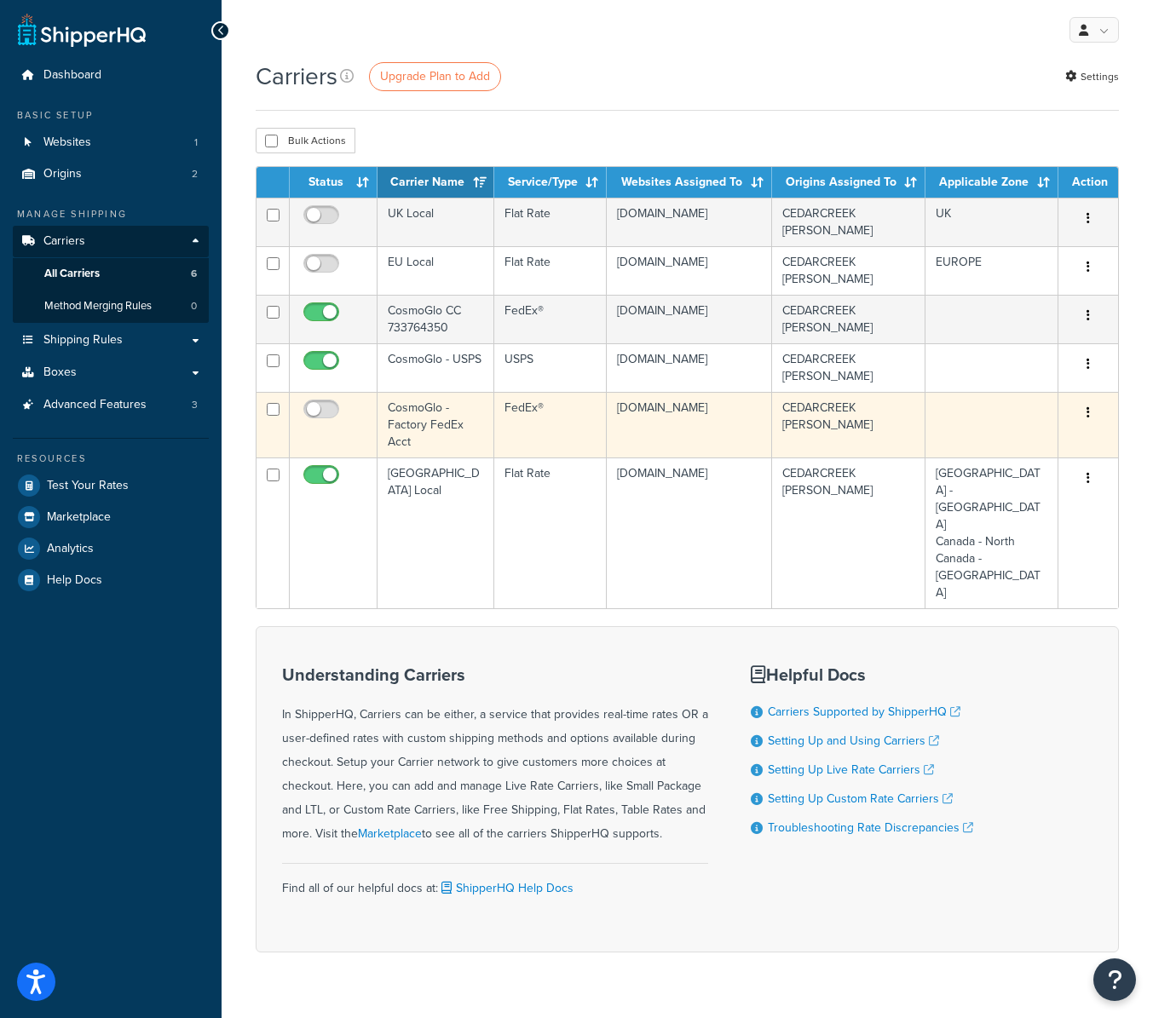
click at [1079, 411] on button "button" at bounding box center [1088, 413] width 24 height 27
click at [993, 480] on link "Delete" at bounding box center [1019, 482] width 135 height 35
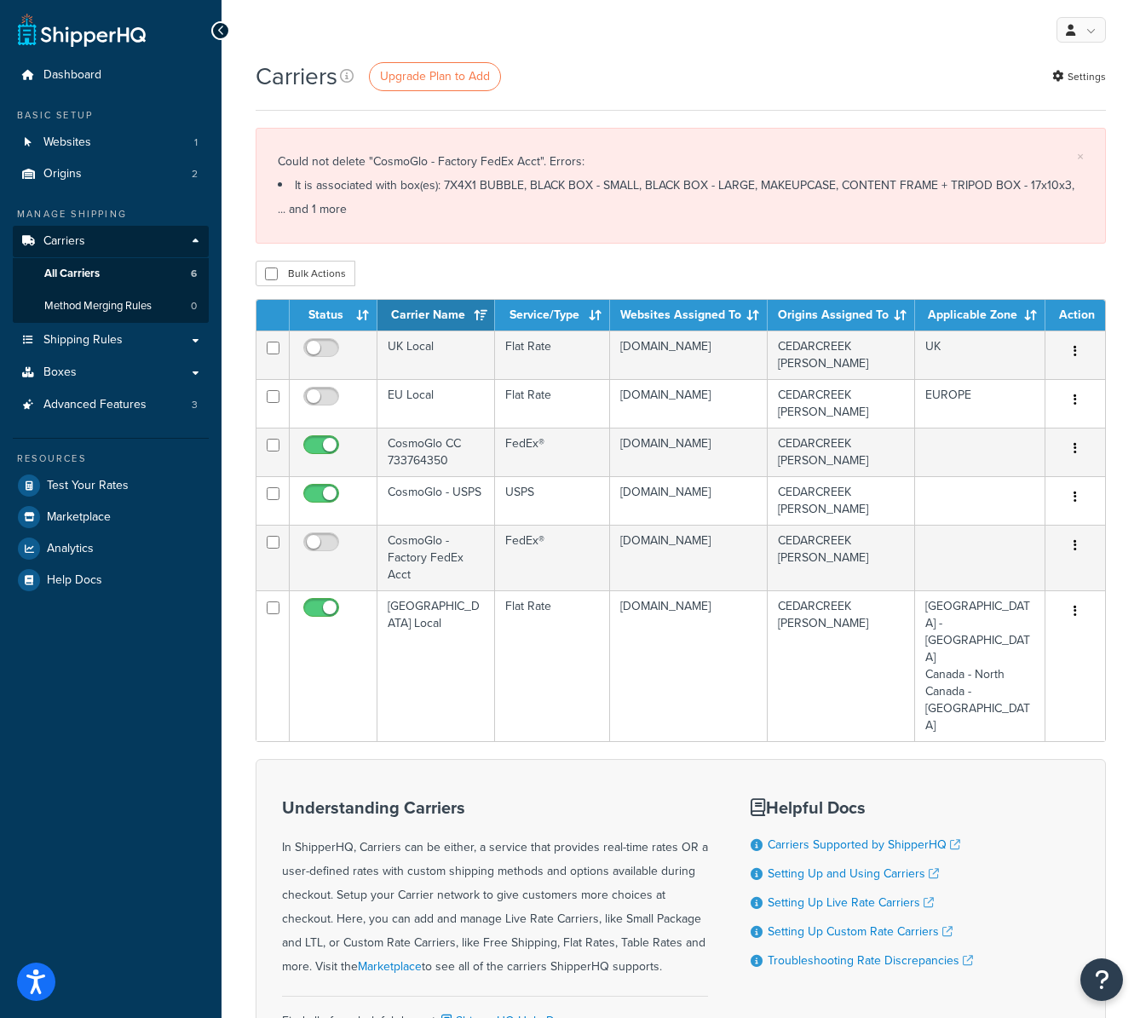
drag, startPoint x: 474, startPoint y: 181, endPoint x: 501, endPoint y: 184, distance: 27.5
click at [478, 181] on li "It is associated with box(es): 7X4X1 BUBBLE, BLACK BOX - SMALL, BLACK BOX - LAR…" at bounding box center [681, 198] width 806 height 48
click at [134, 343] on link "Shipping Rules" at bounding box center [111, 341] width 196 height 32
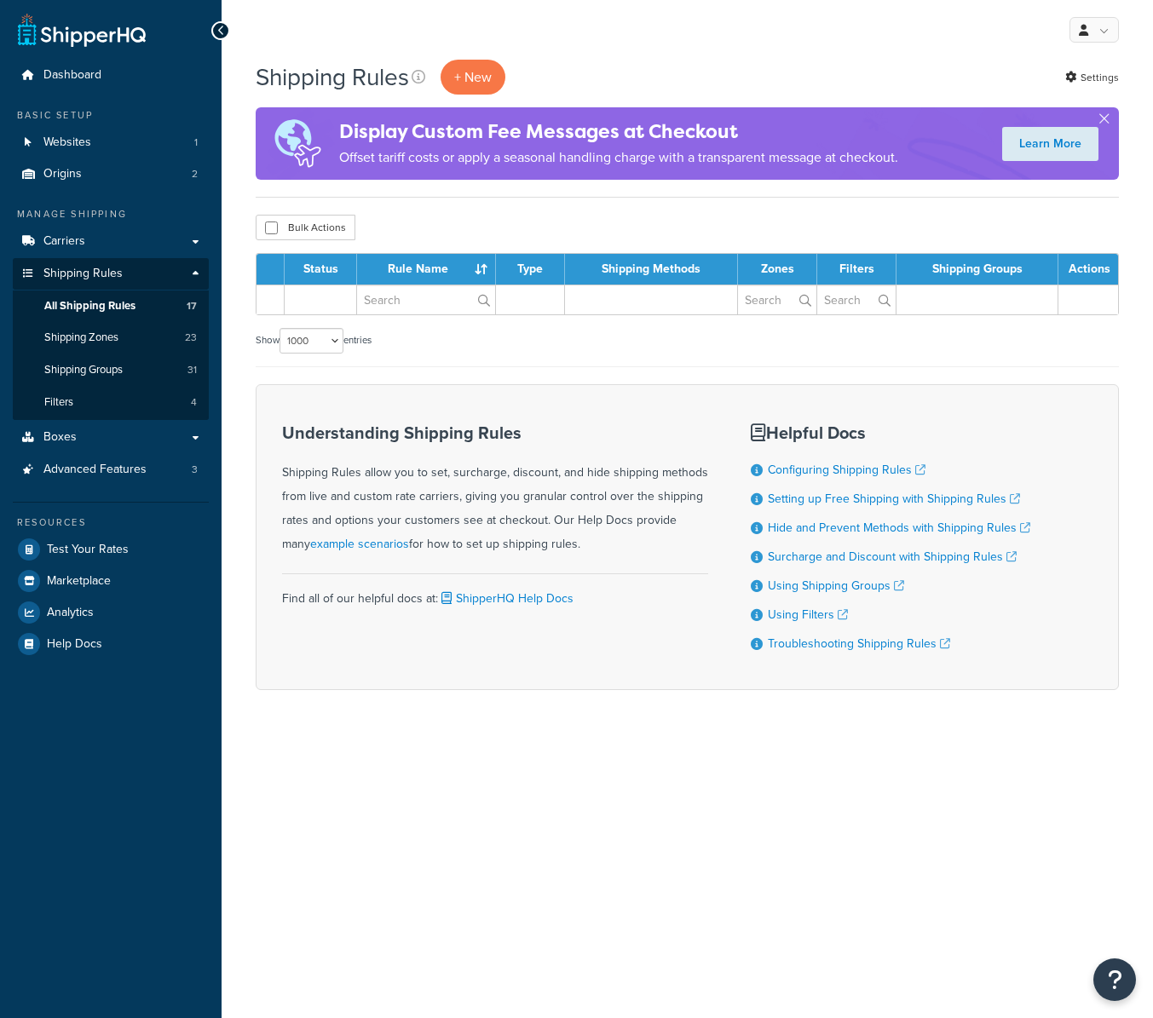
select select "1000"
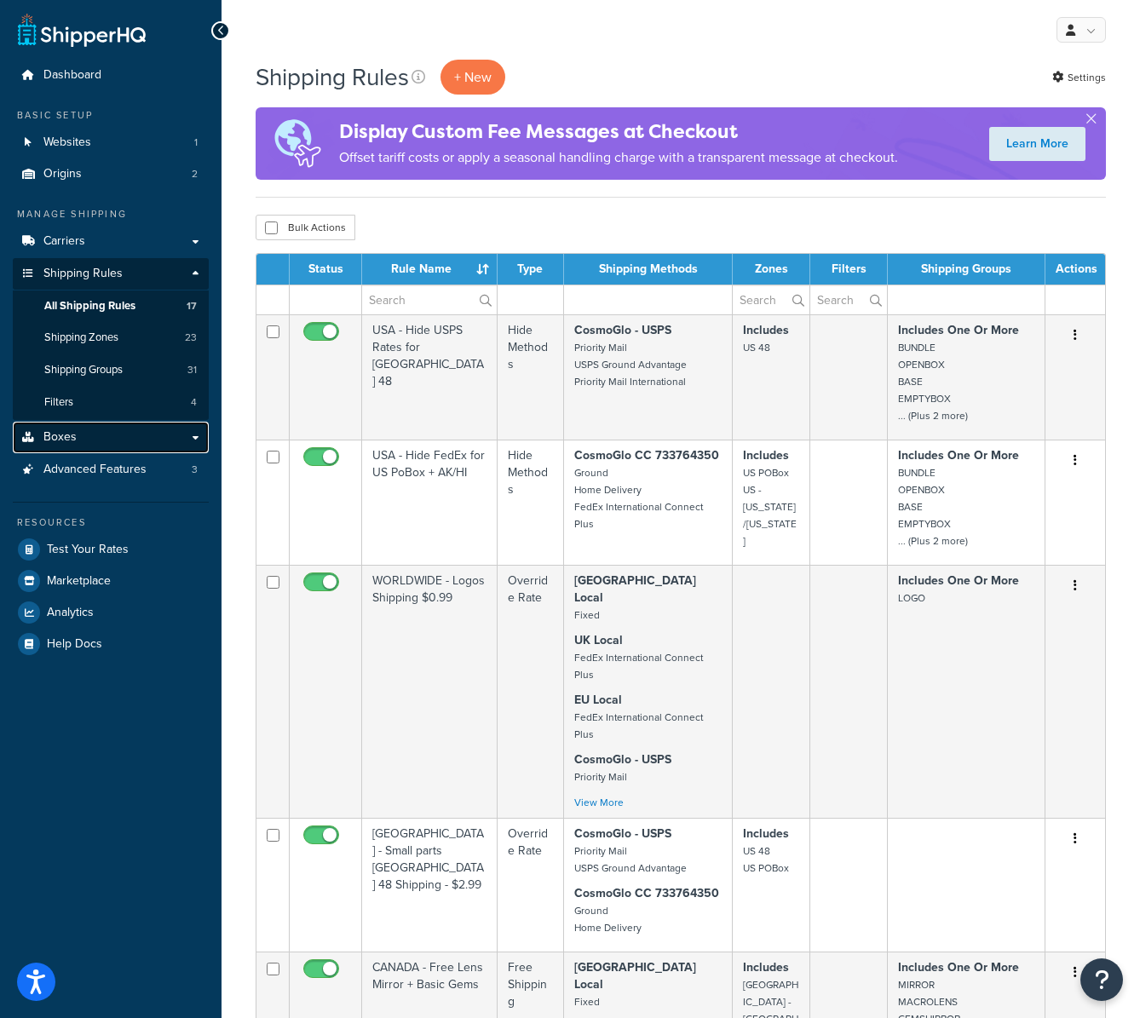
click at [89, 433] on link "Boxes" at bounding box center [111, 438] width 196 height 32
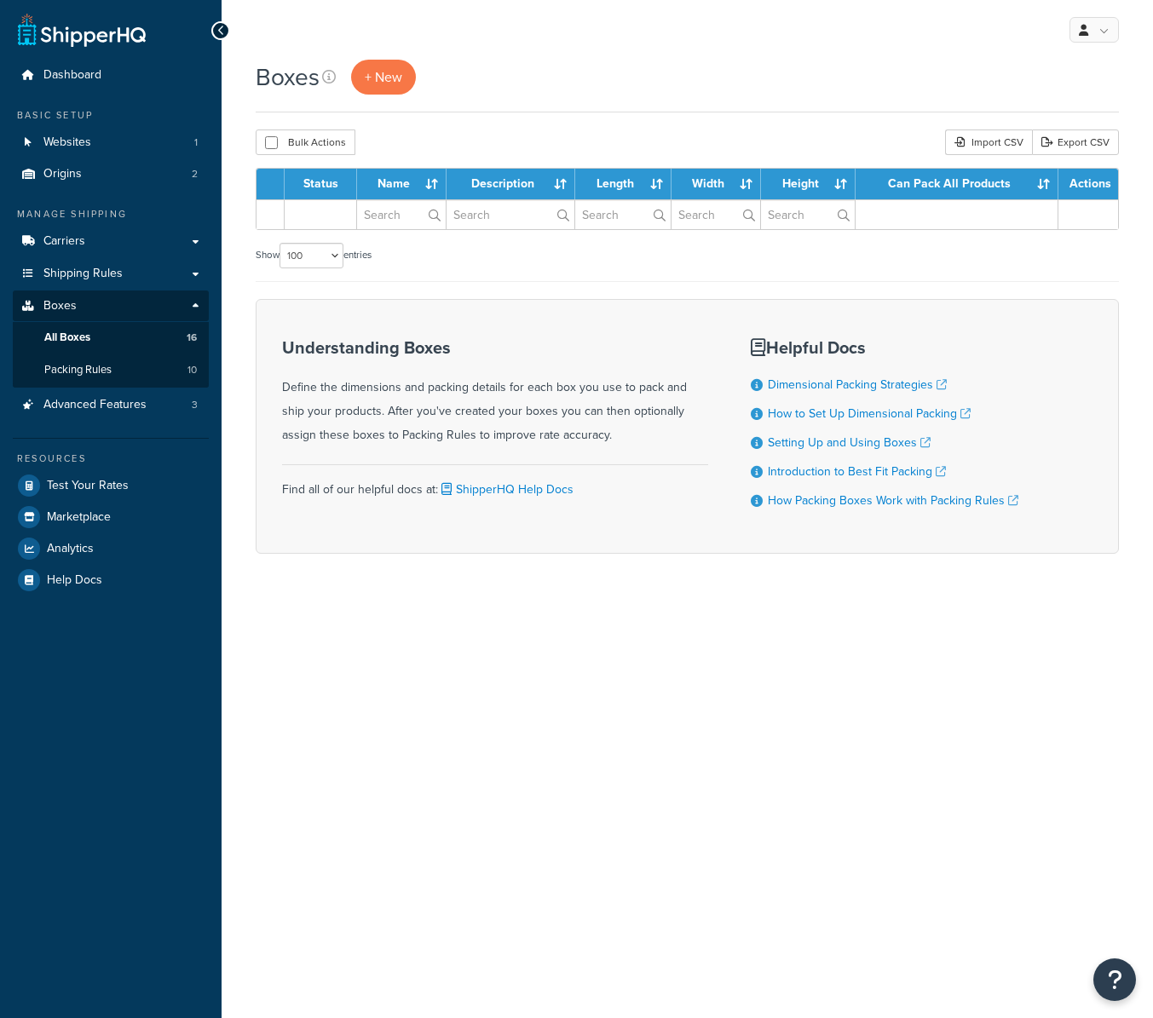
select select "100"
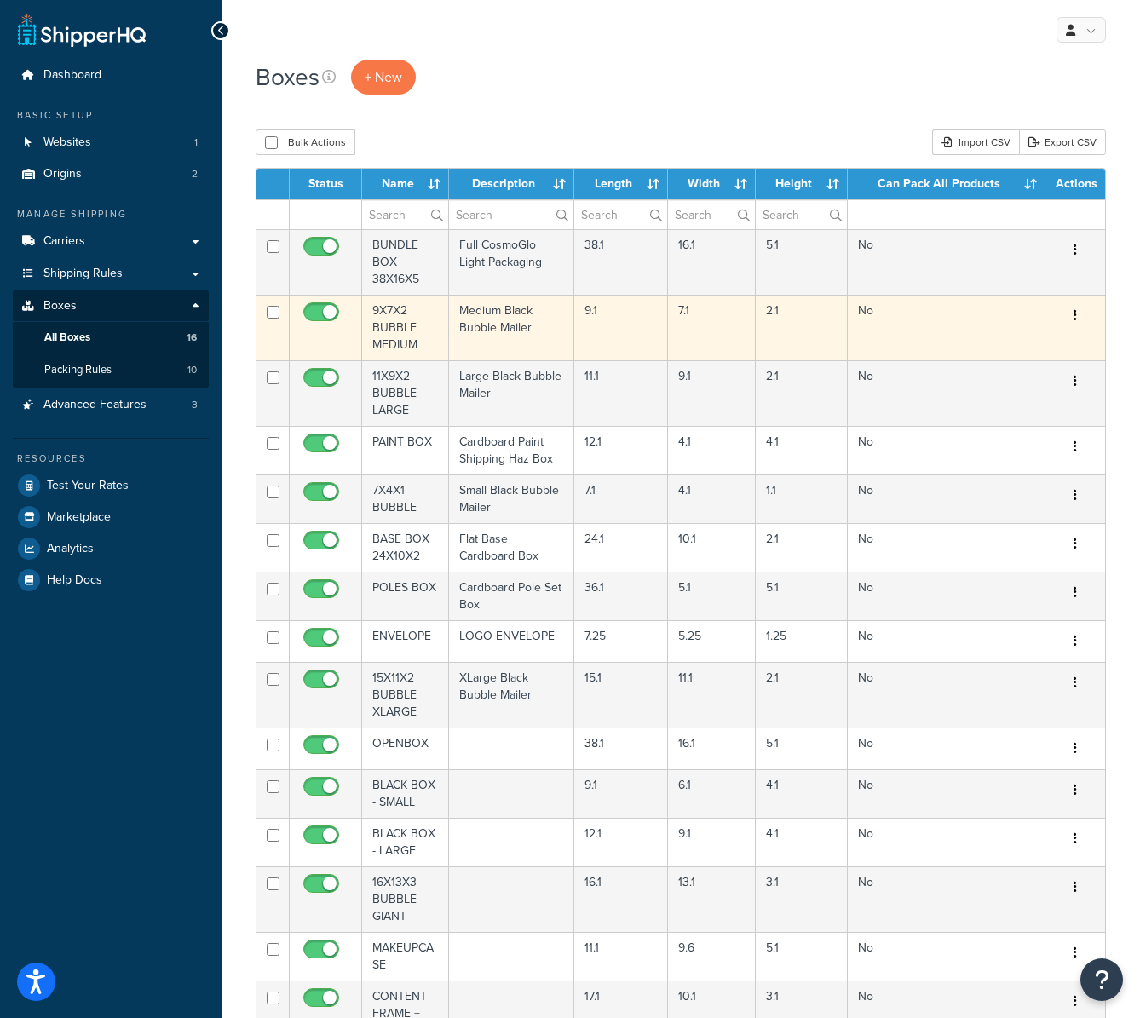
click at [395, 333] on td "9X7X2 BUBBLE MEDIUM" at bounding box center [405, 328] width 87 height 66
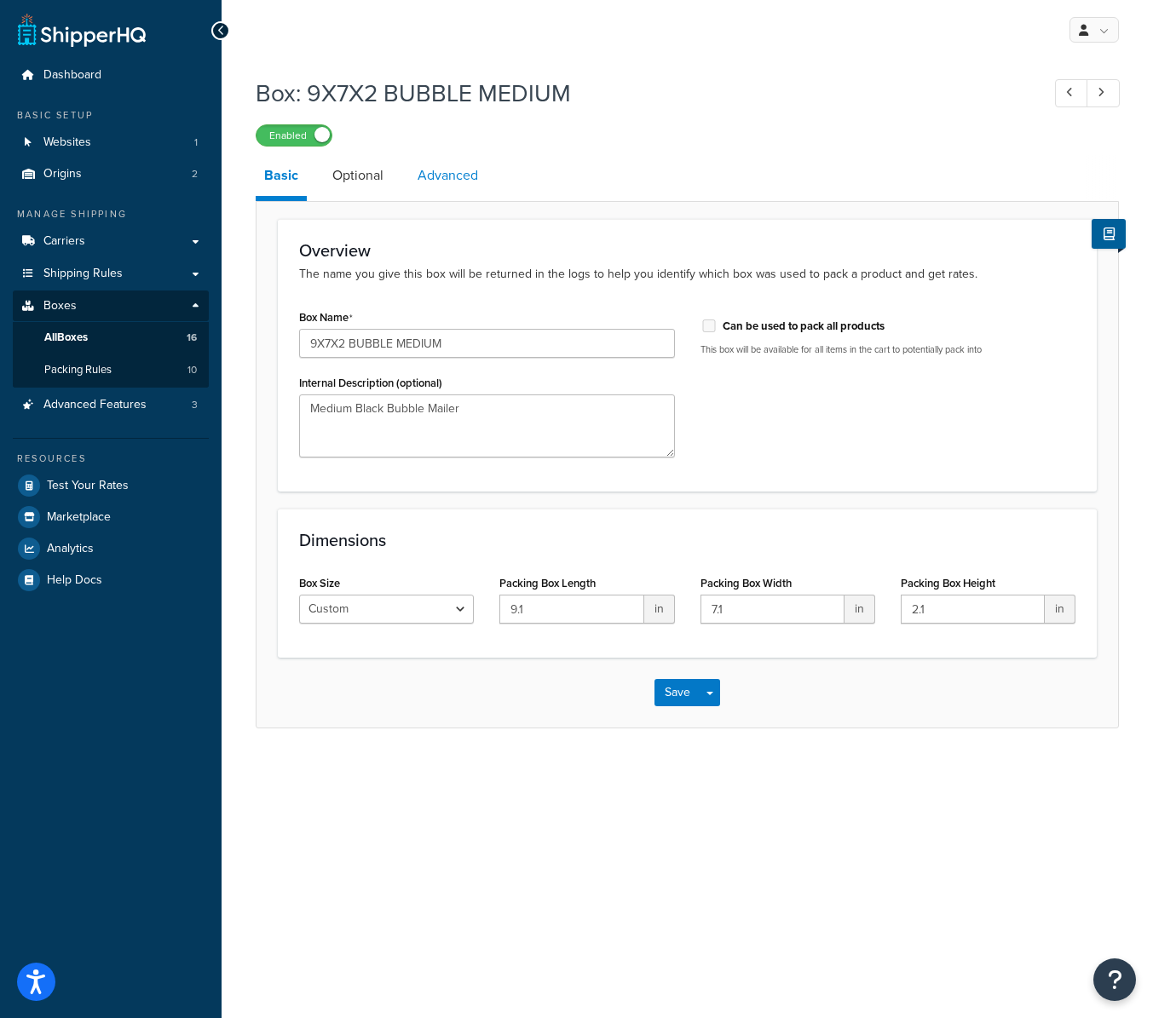
click at [459, 170] on link "Advanced" at bounding box center [448, 175] width 78 height 41
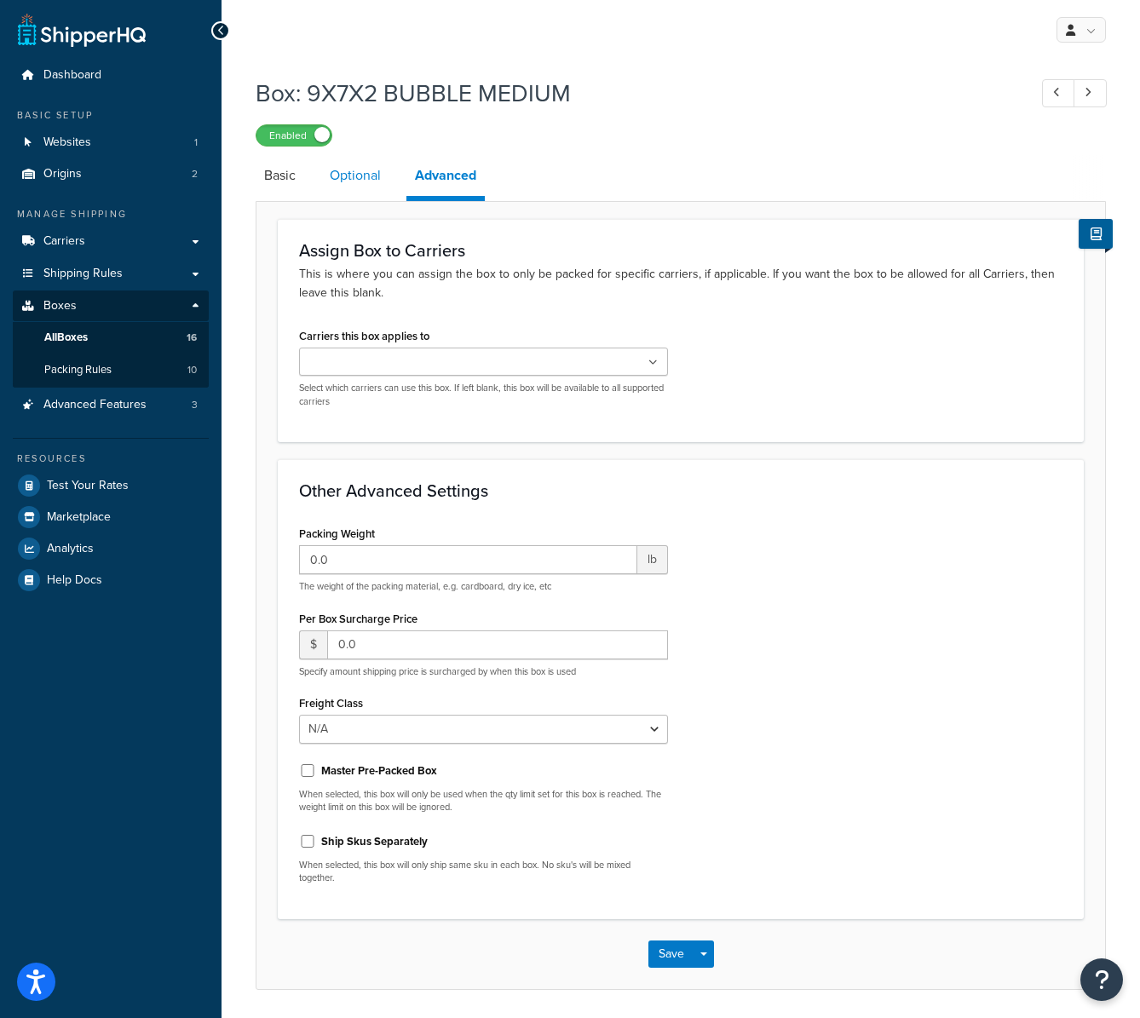
click at [350, 171] on link "Optional" at bounding box center [355, 175] width 68 height 41
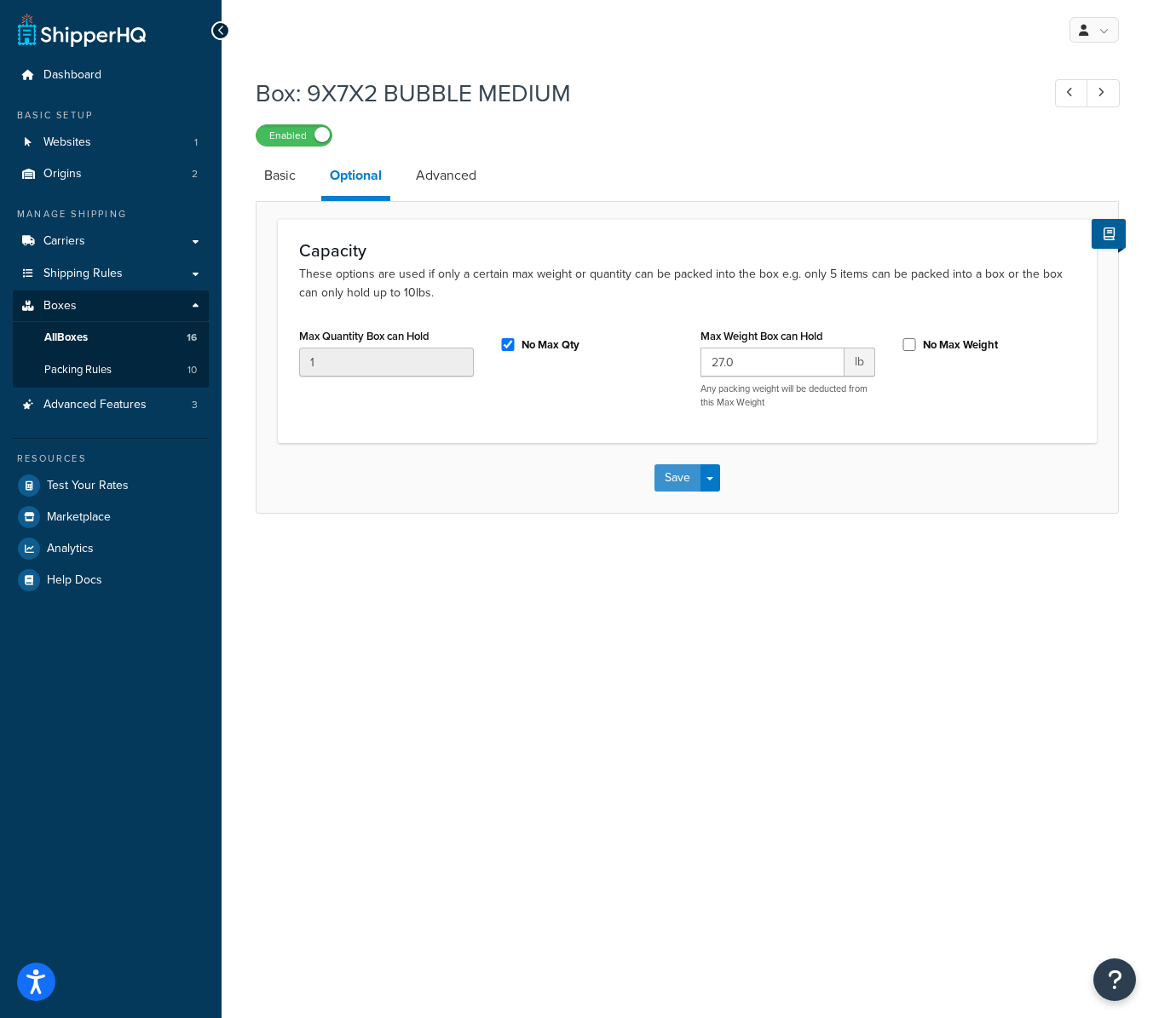
click at [674, 488] on button "Save" at bounding box center [678, 478] width 46 height 27
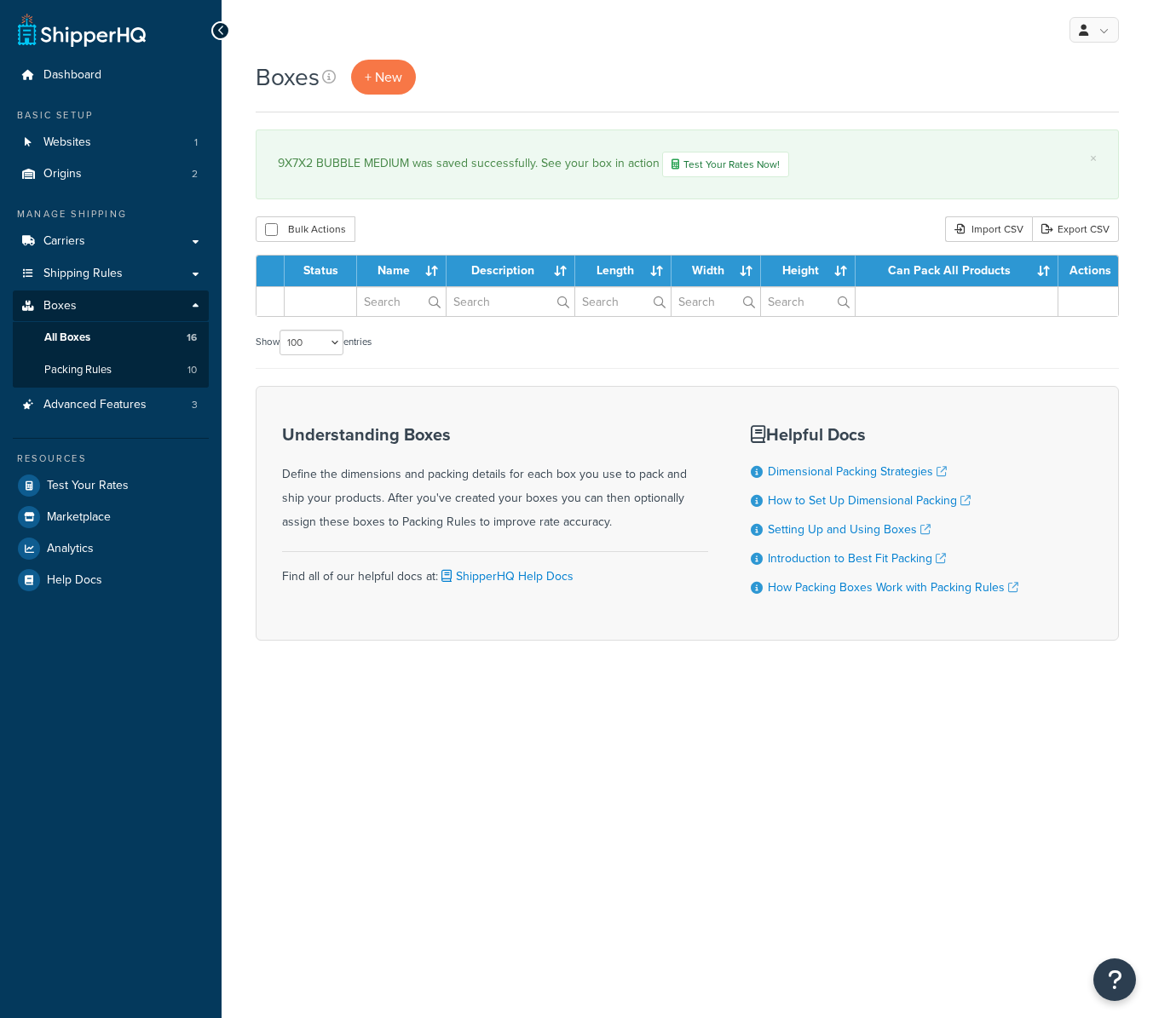
select select "100"
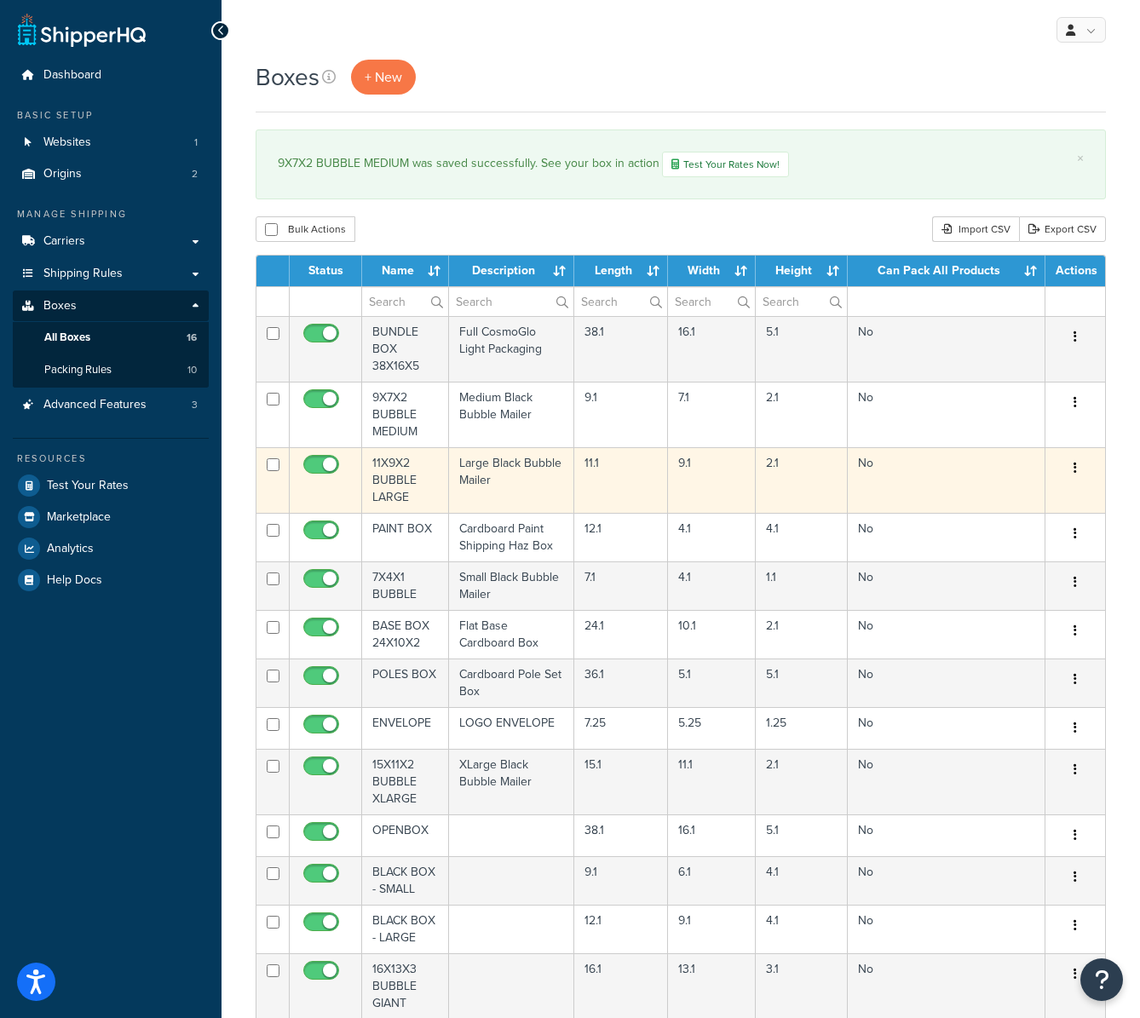
click at [399, 494] on td "11X9X2 BUBBLE LARGE" at bounding box center [405, 480] width 87 height 66
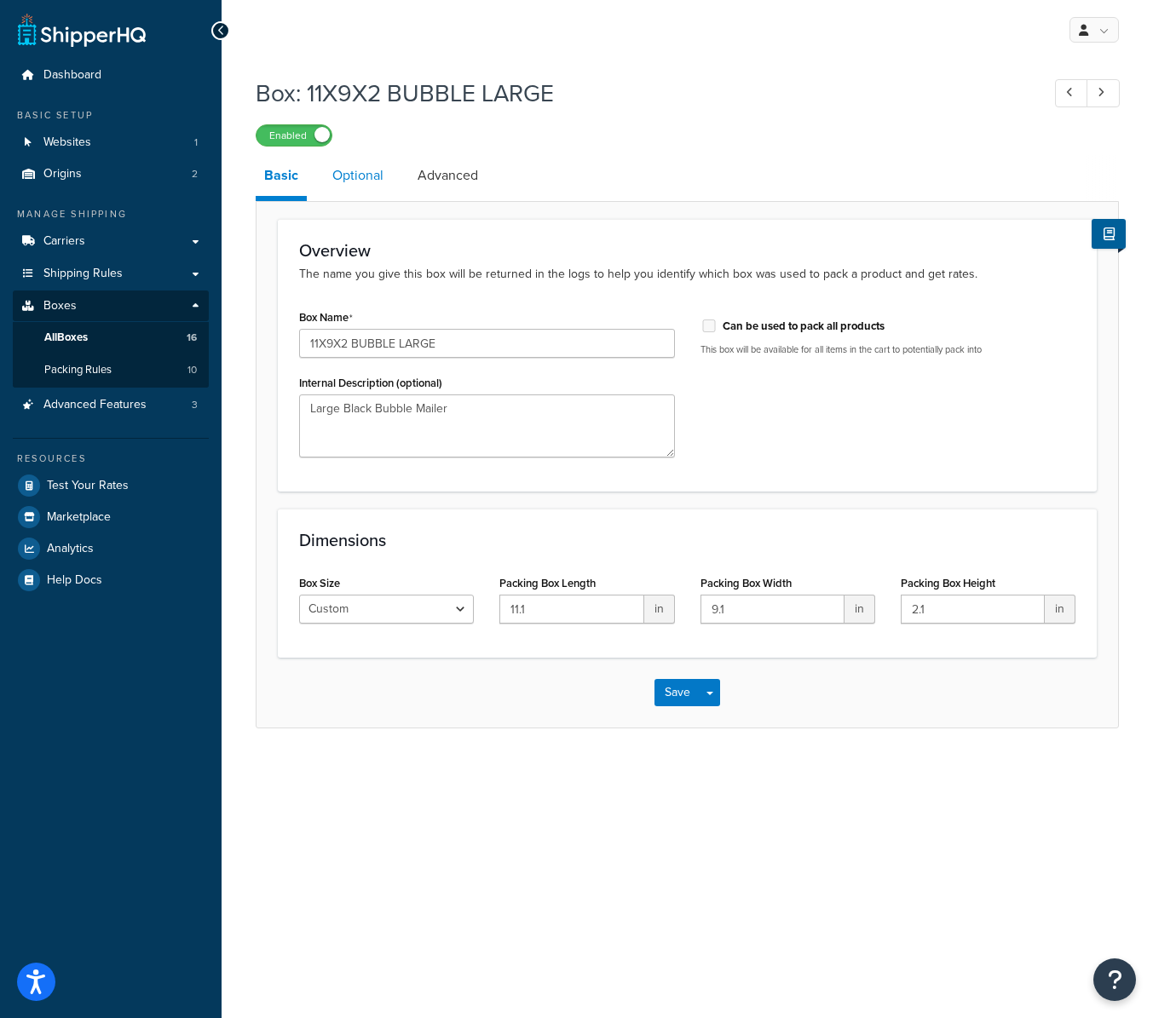
click at [355, 169] on link "Optional" at bounding box center [358, 175] width 68 height 41
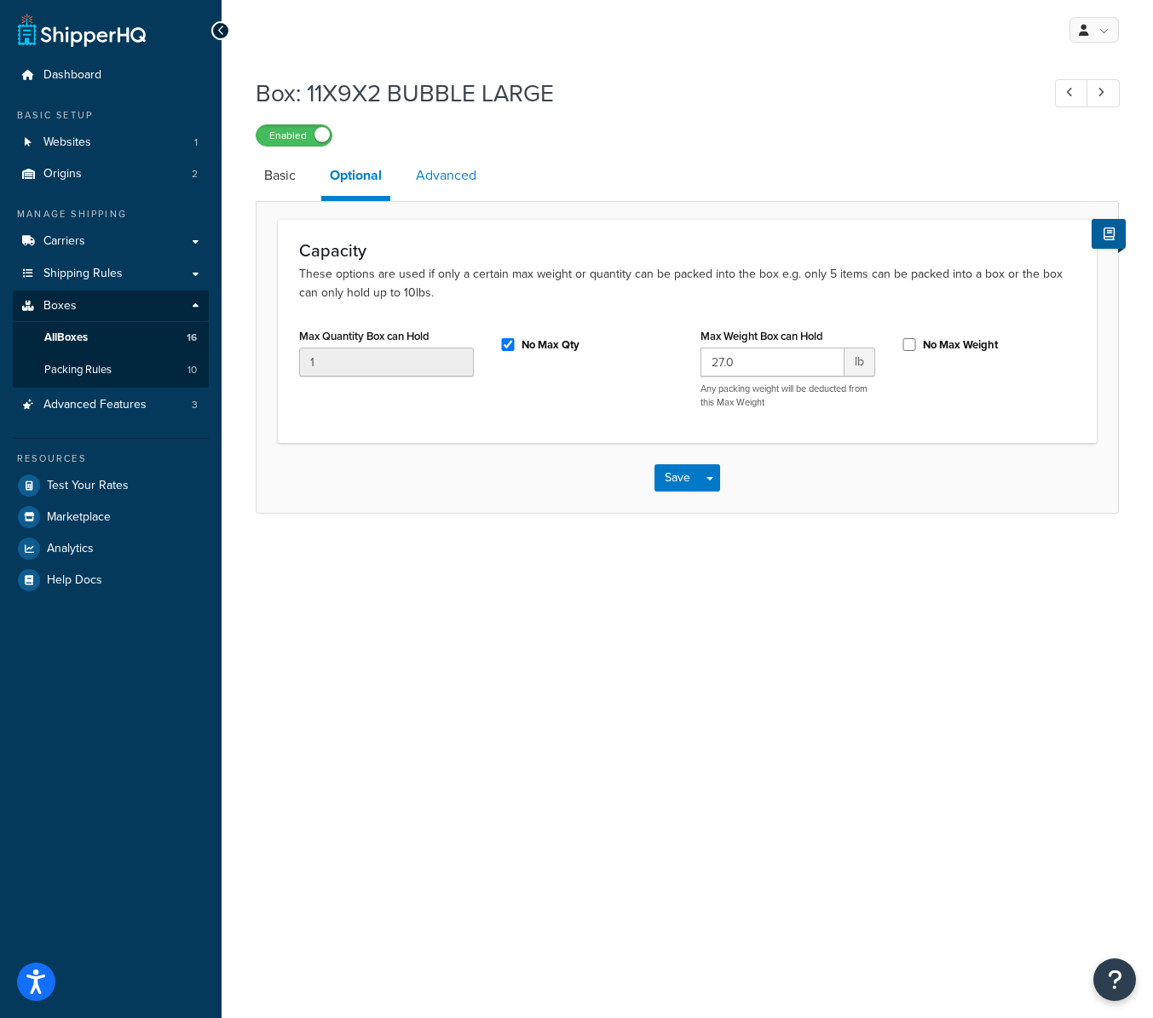
click at [462, 169] on link "Advanced" at bounding box center [446, 175] width 78 height 41
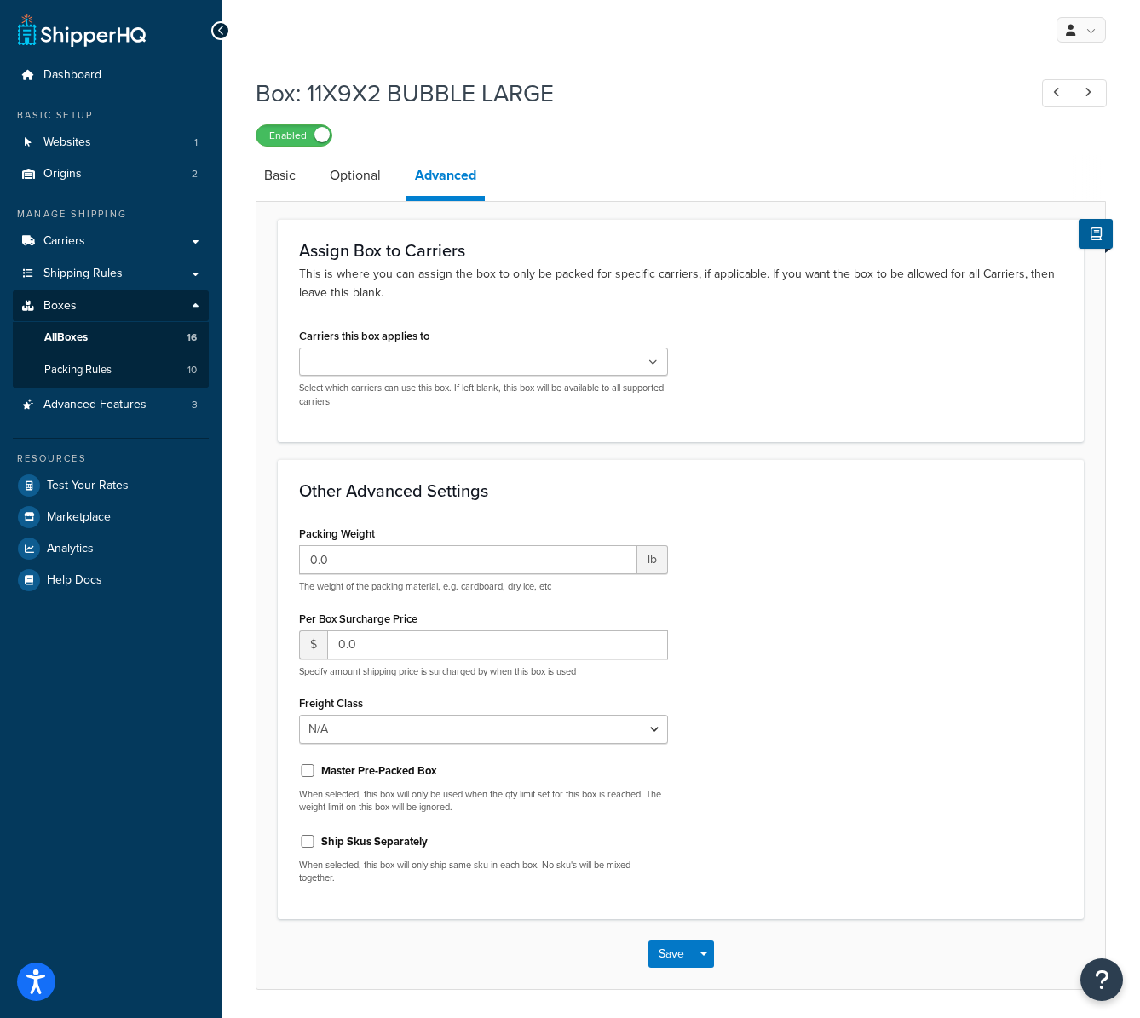
scroll to position [57, 0]
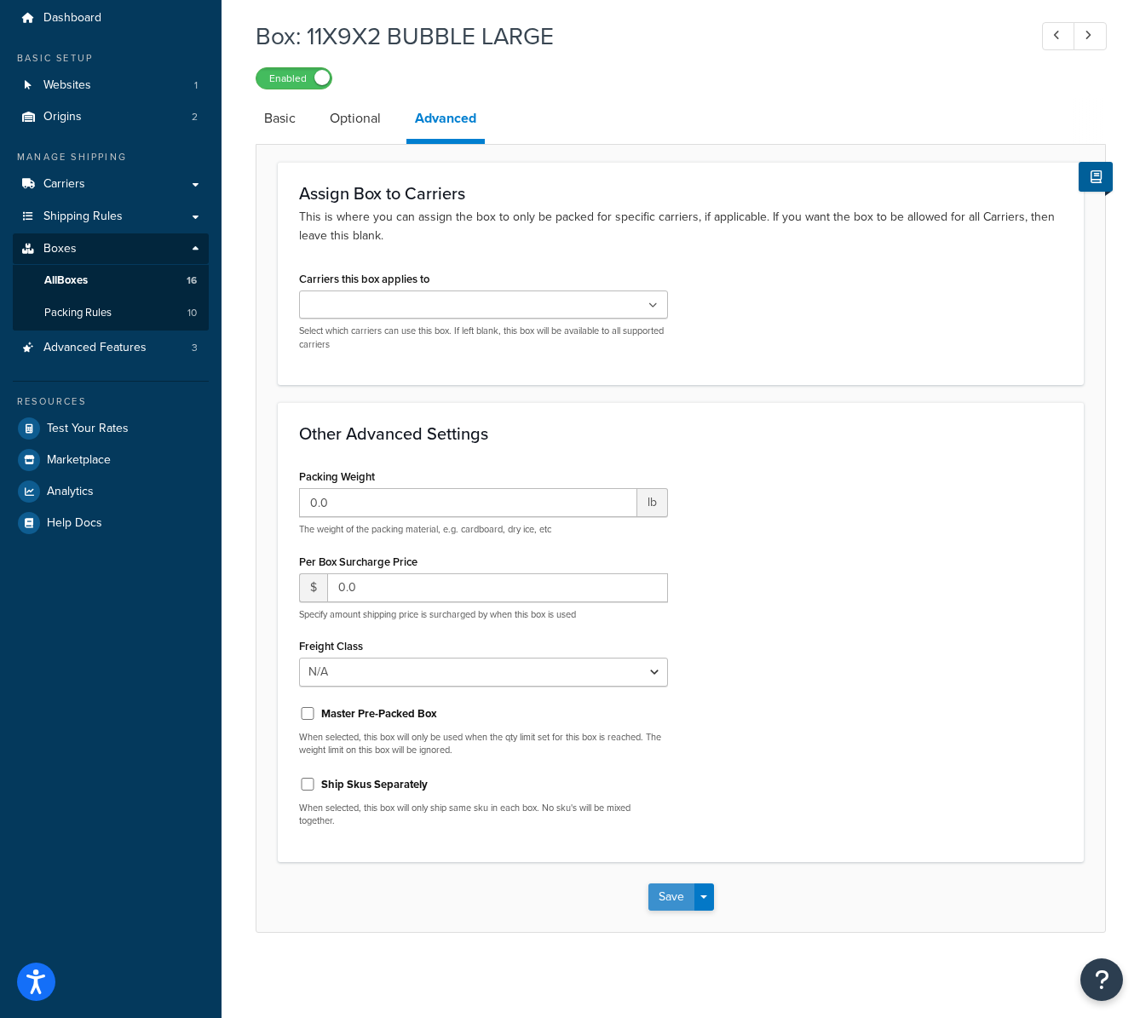
click at [663, 892] on button "Save" at bounding box center [672, 897] width 46 height 27
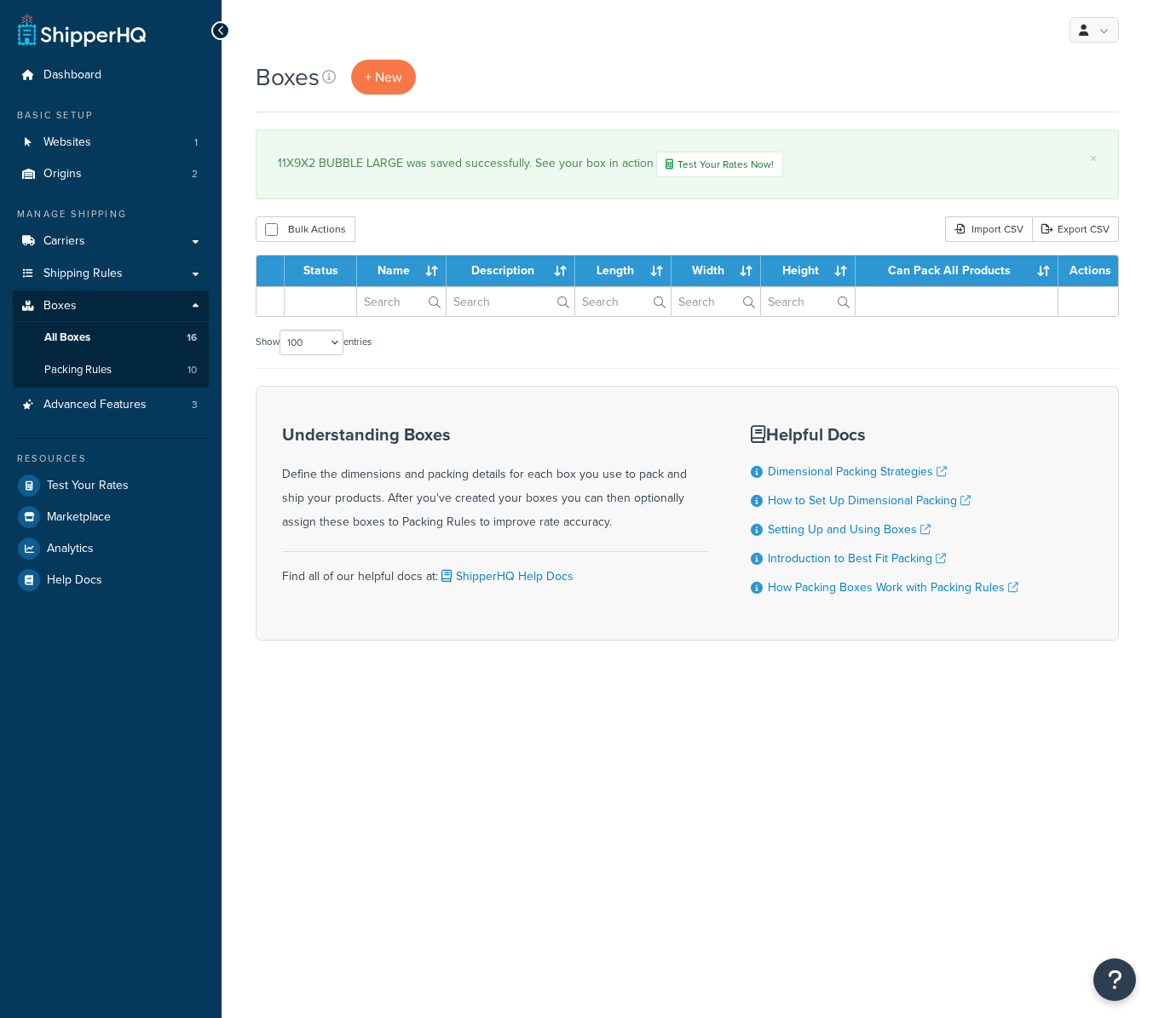
select select "100"
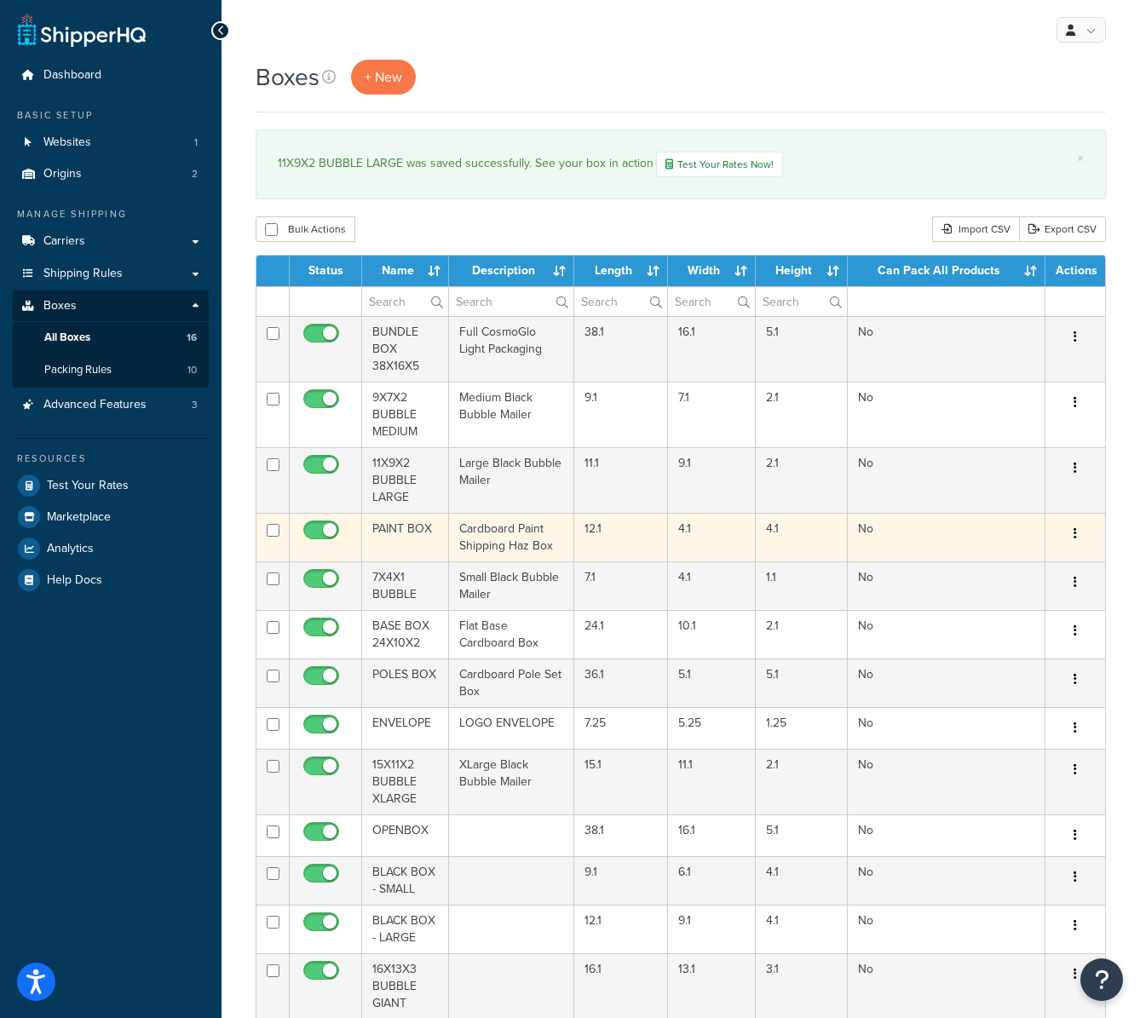
click at [408, 535] on td "PAINT BOX" at bounding box center [405, 537] width 87 height 49
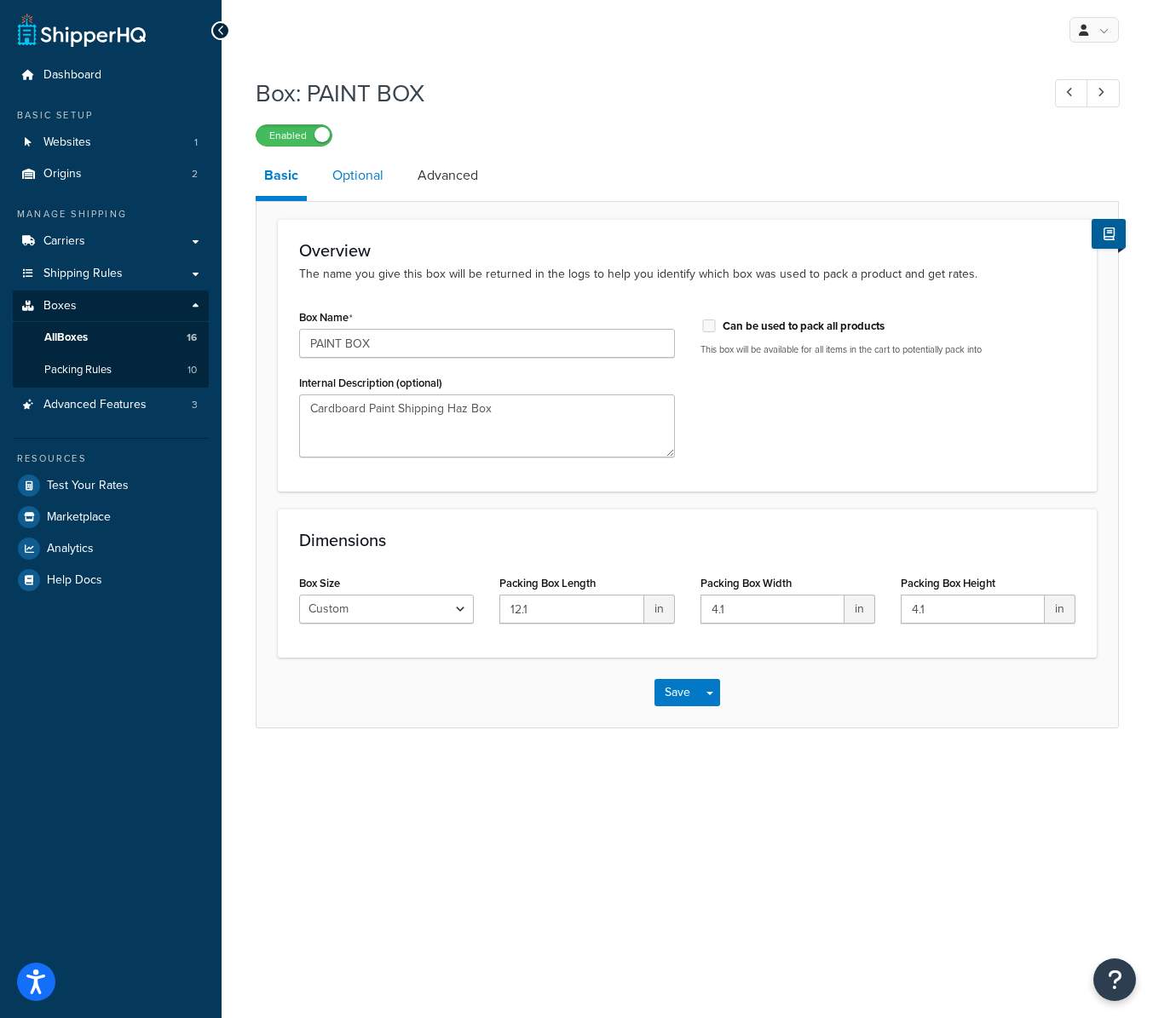
click at [361, 173] on link "Optional" at bounding box center [358, 175] width 68 height 41
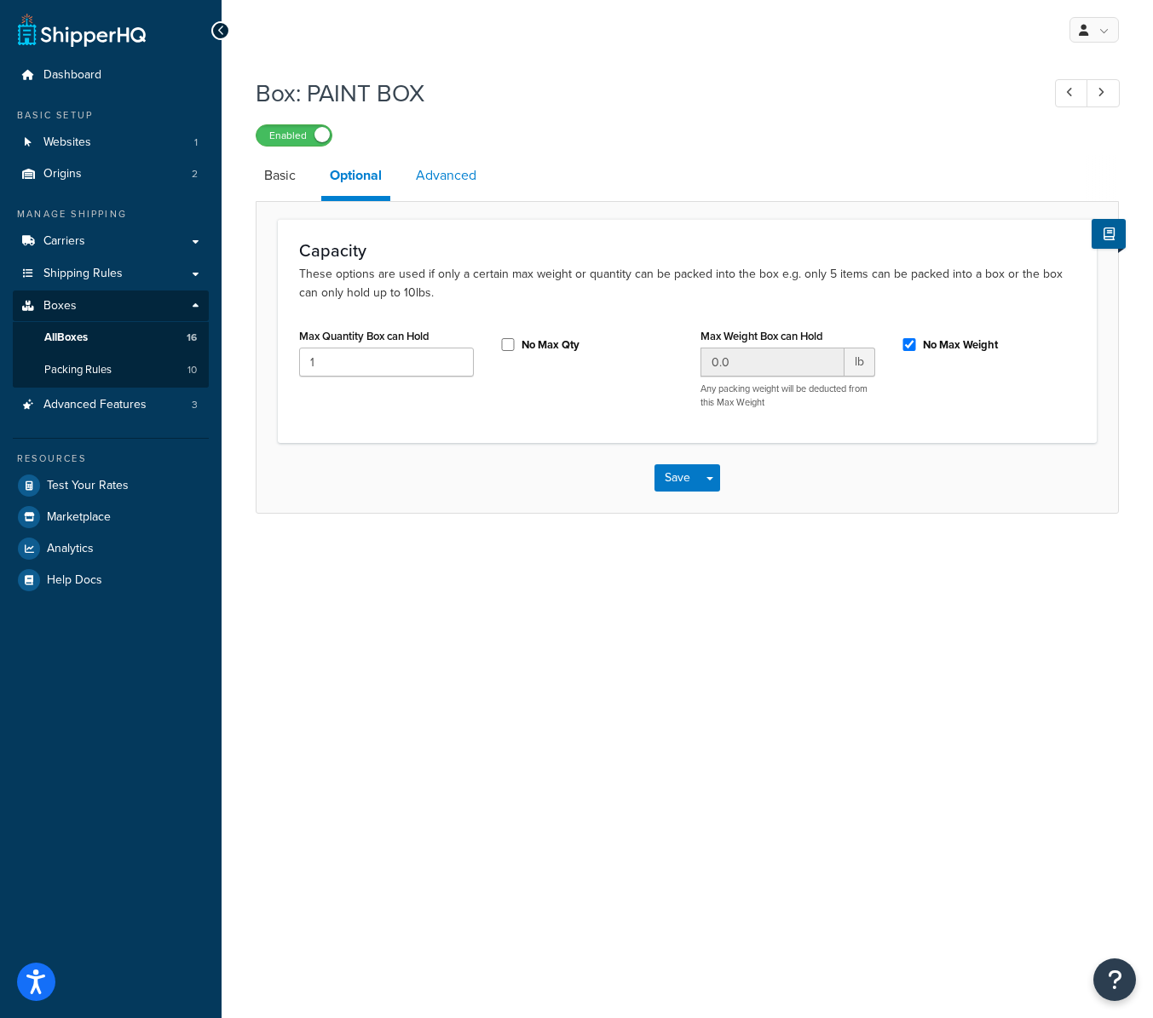
click at [456, 177] on link "Advanced" at bounding box center [446, 175] width 78 height 41
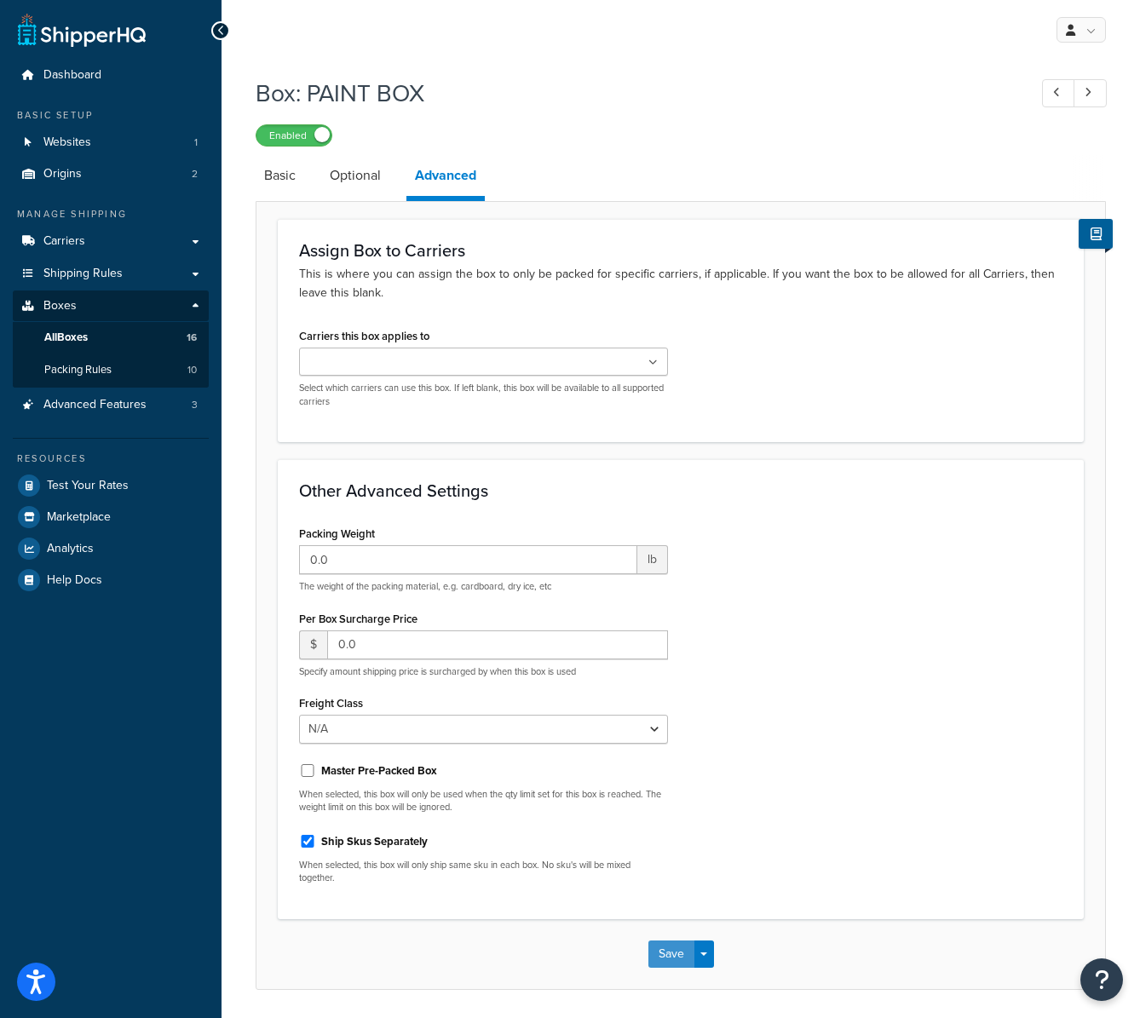
click at [681, 951] on button "Save" at bounding box center [672, 954] width 46 height 27
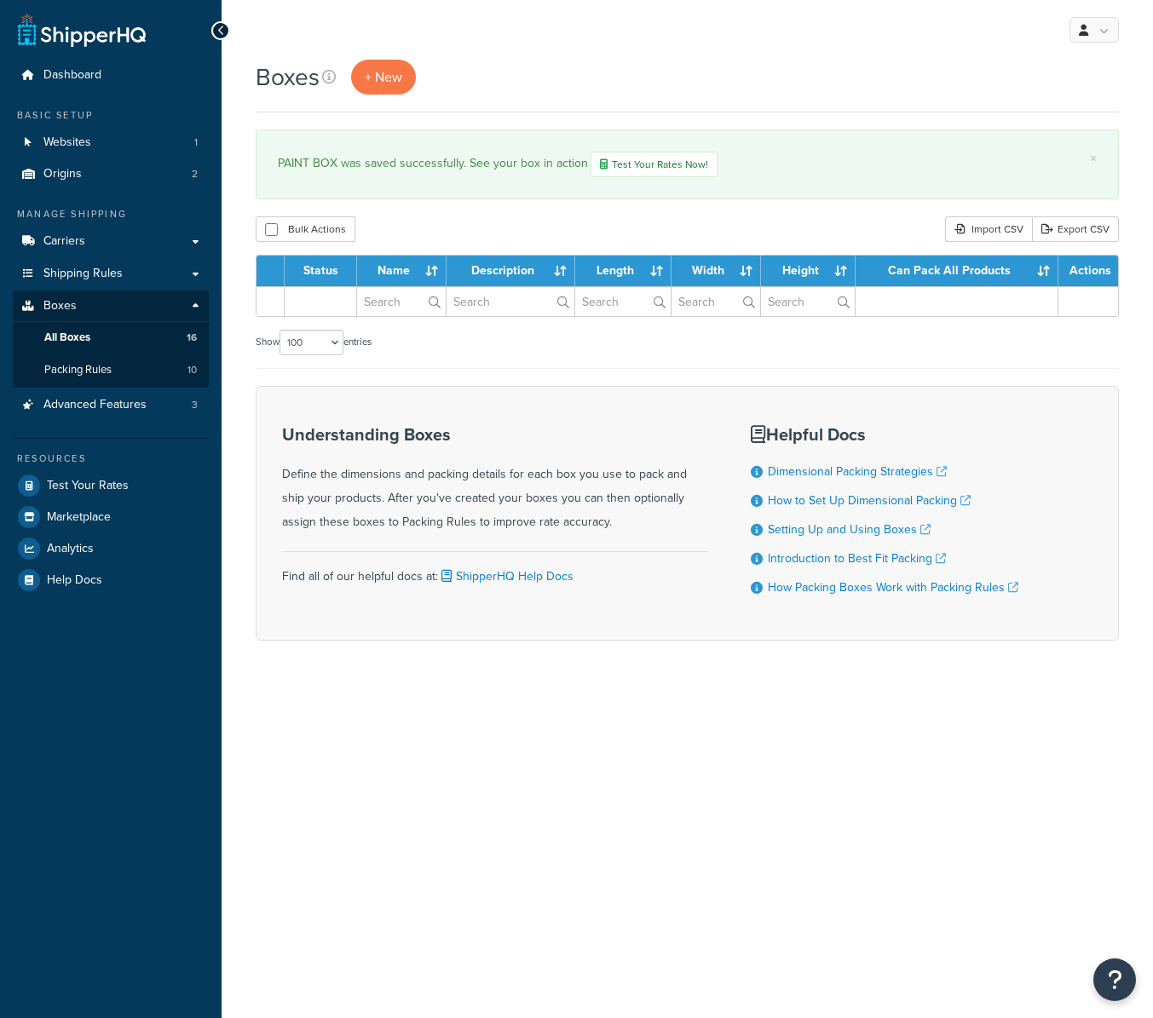
select select "100"
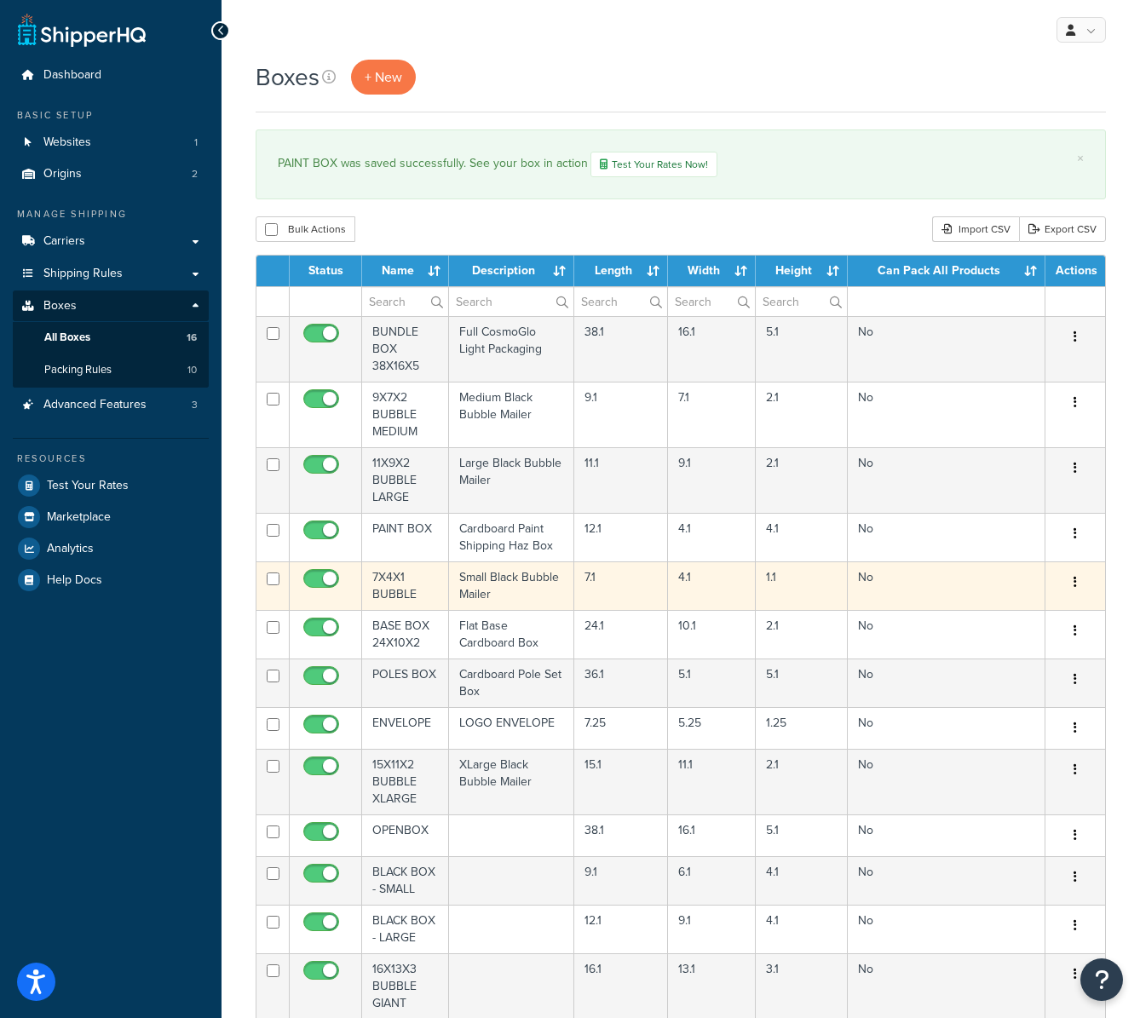
click at [397, 581] on td "7X4X1 BUBBLE" at bounding box center [405, 586] width 87 height 49
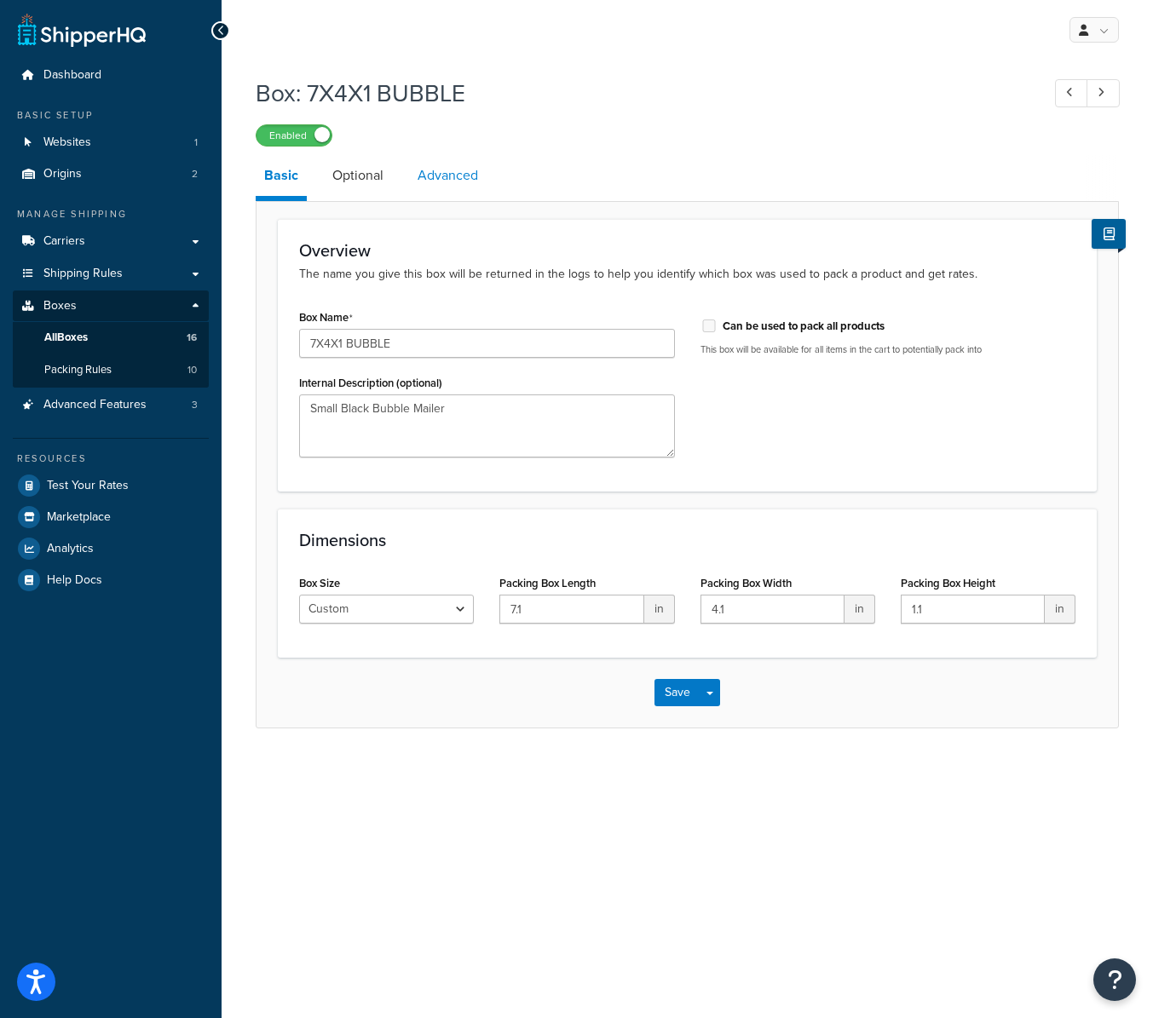
click at [447, 176] on link "Advanced" at bounding box center [448, 175] width 78 height 41
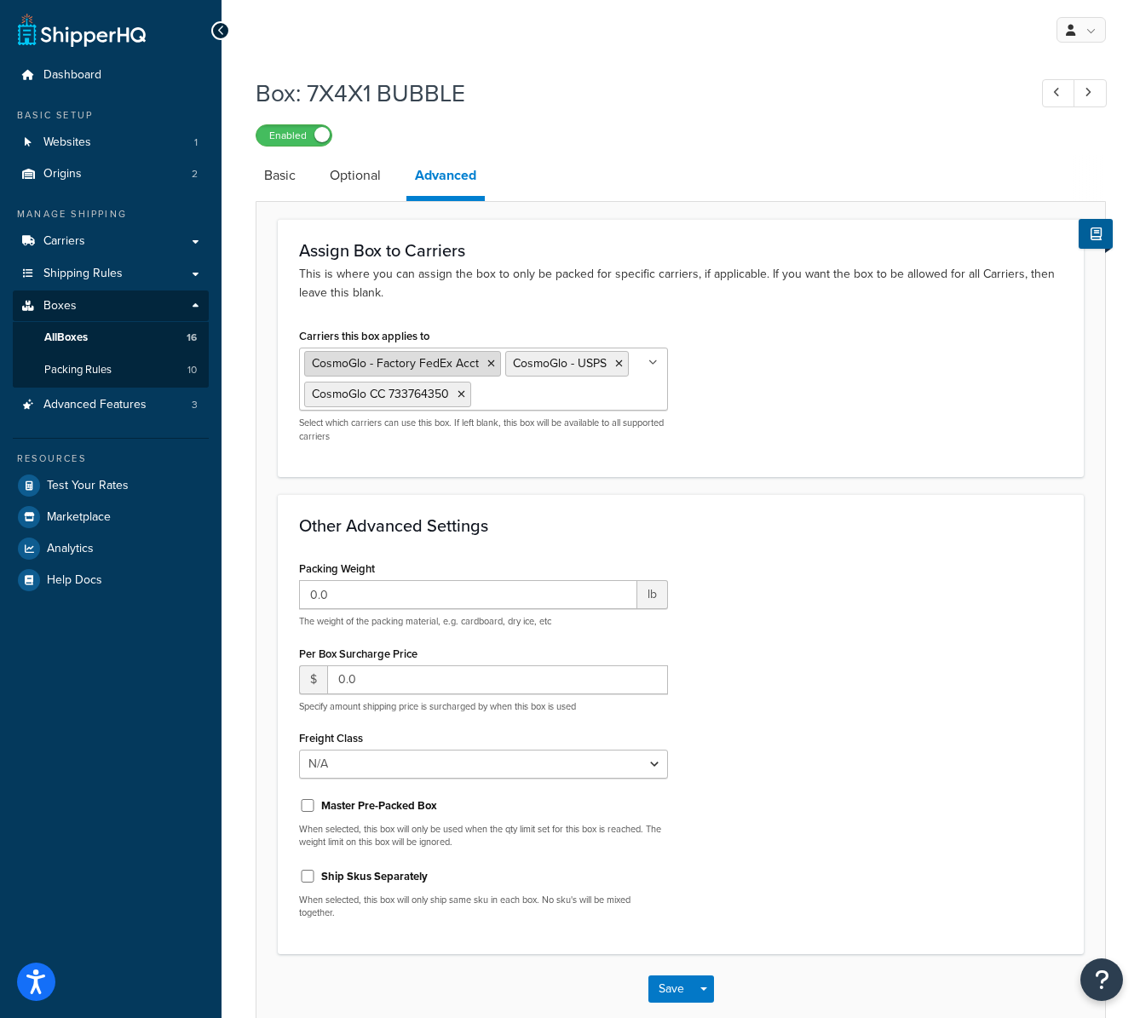
click at [488, 362] on icon at bounding box center [492, 364] width 8 height 10
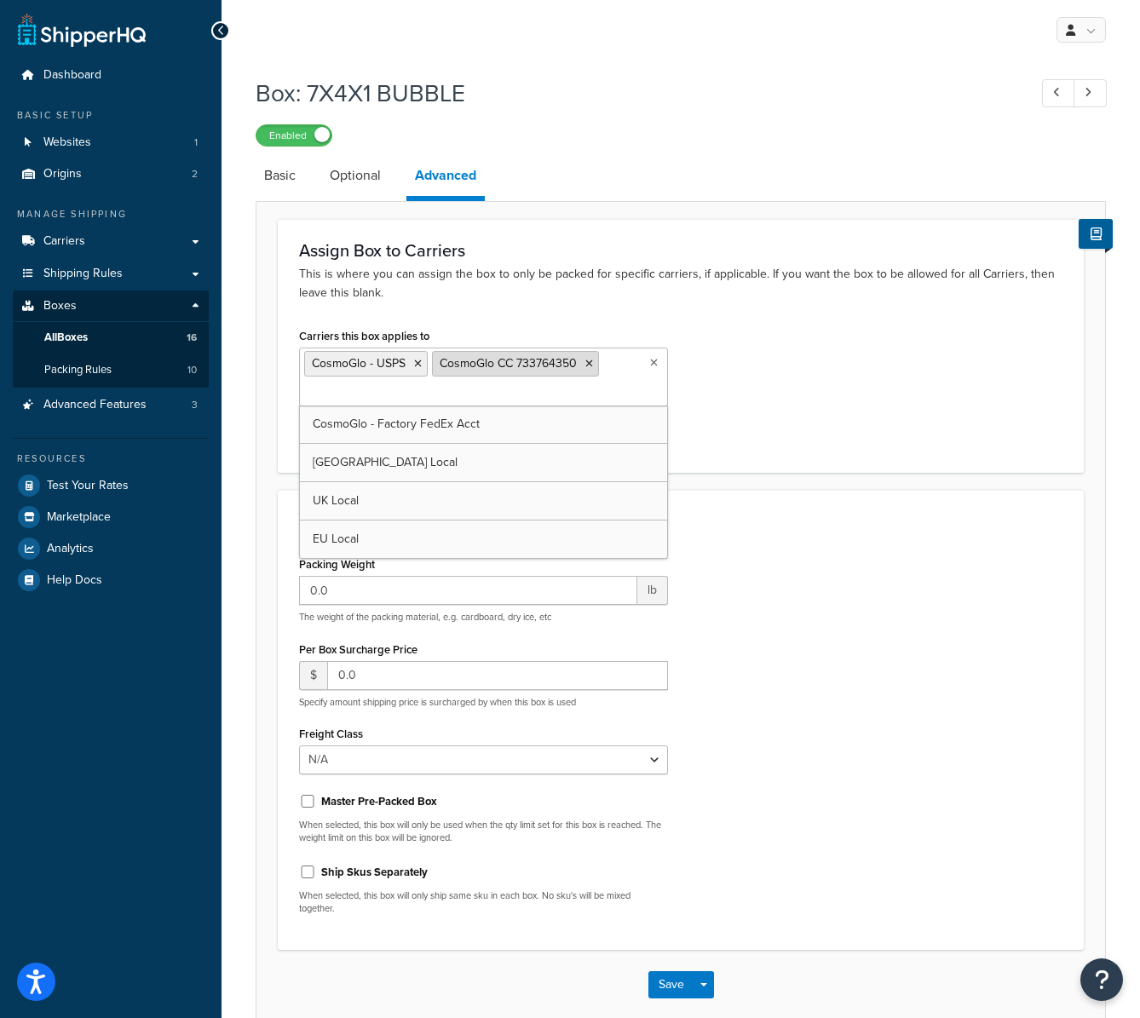
click at [489, 361] on span "CosmoGlo CC 733764350" at bounding box center [508, 364] width 137 height 18
click at [418, 361] on icon at bounding box center [418, 364] width 8 height 10
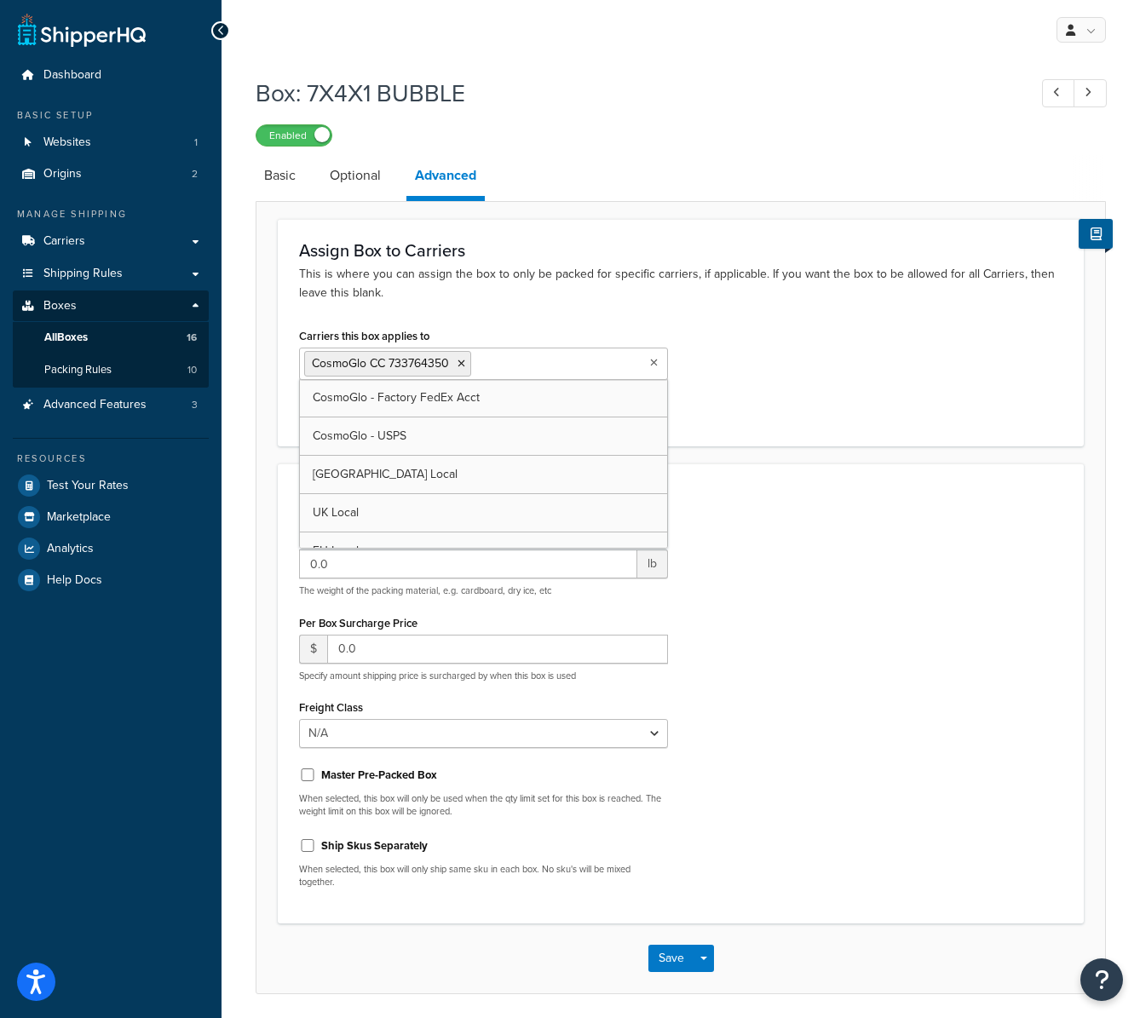
click at [461, 362] on icon at bounding box center [462, 364] width 8 height 10
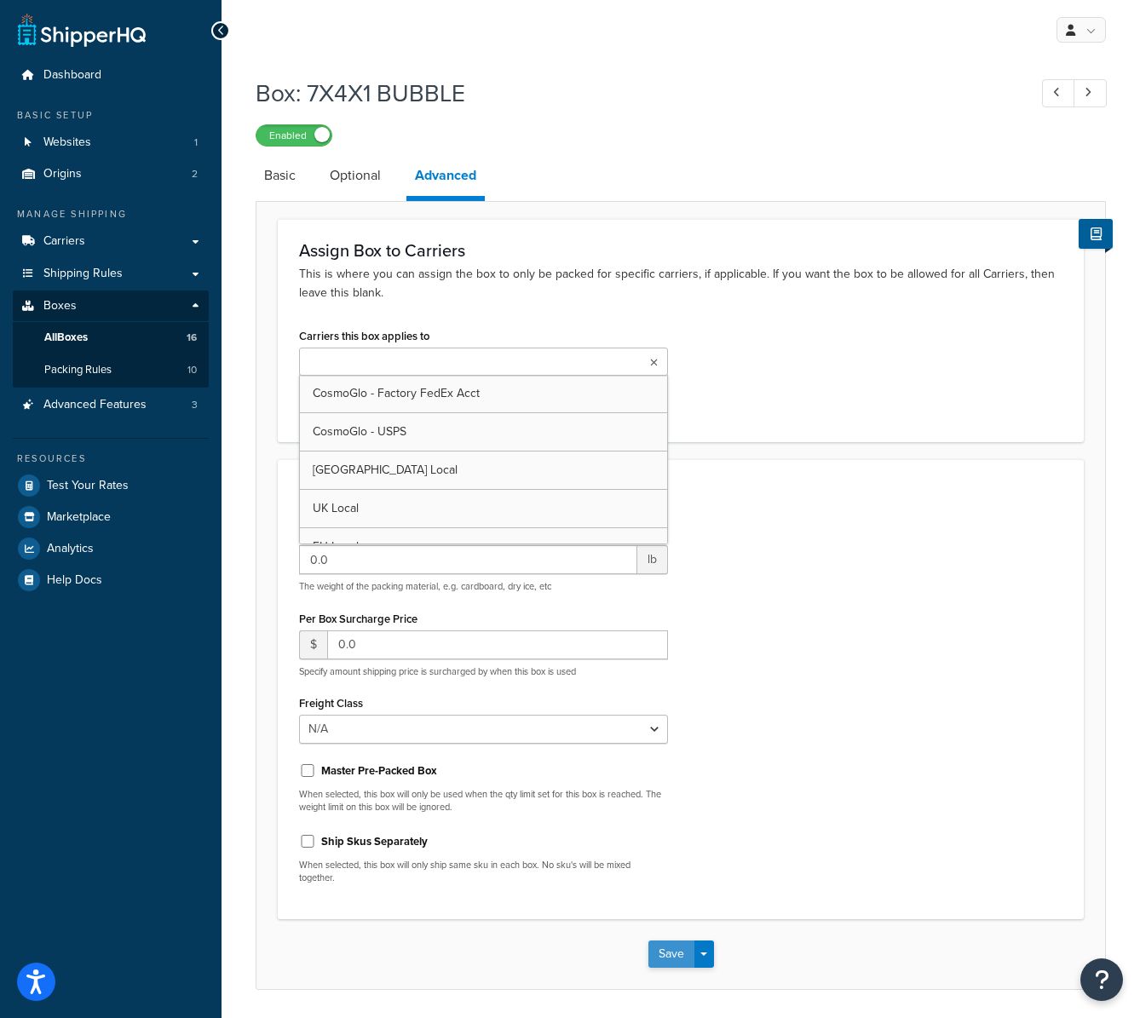
click at [673, 955] on button "Save" at bounding box center [672, 954] width 46 height 27
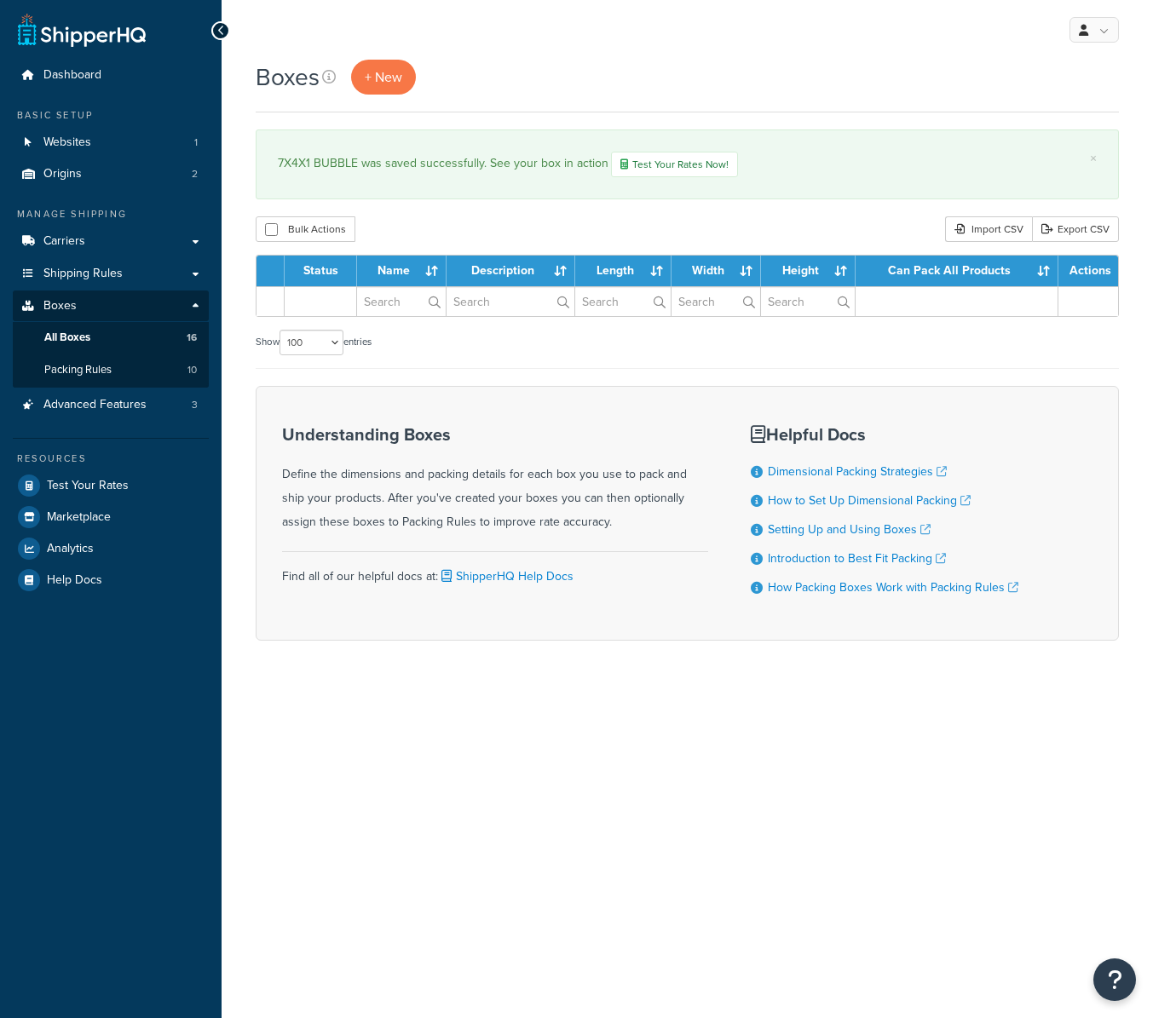
select select "100"
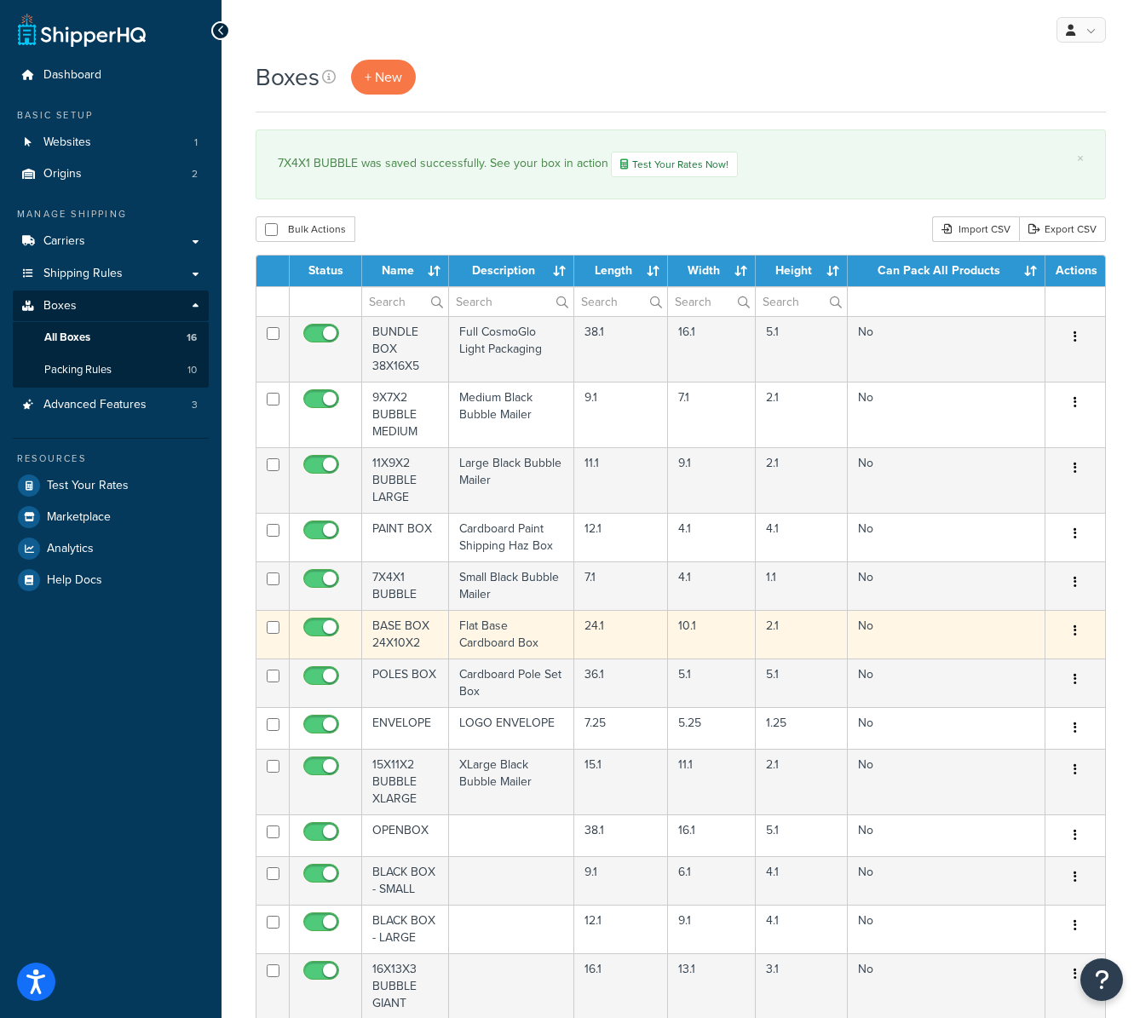
click at [388, 638] on td "BASE BOX 24X10X2" at bounding box center [405, 634] width 87 height 49
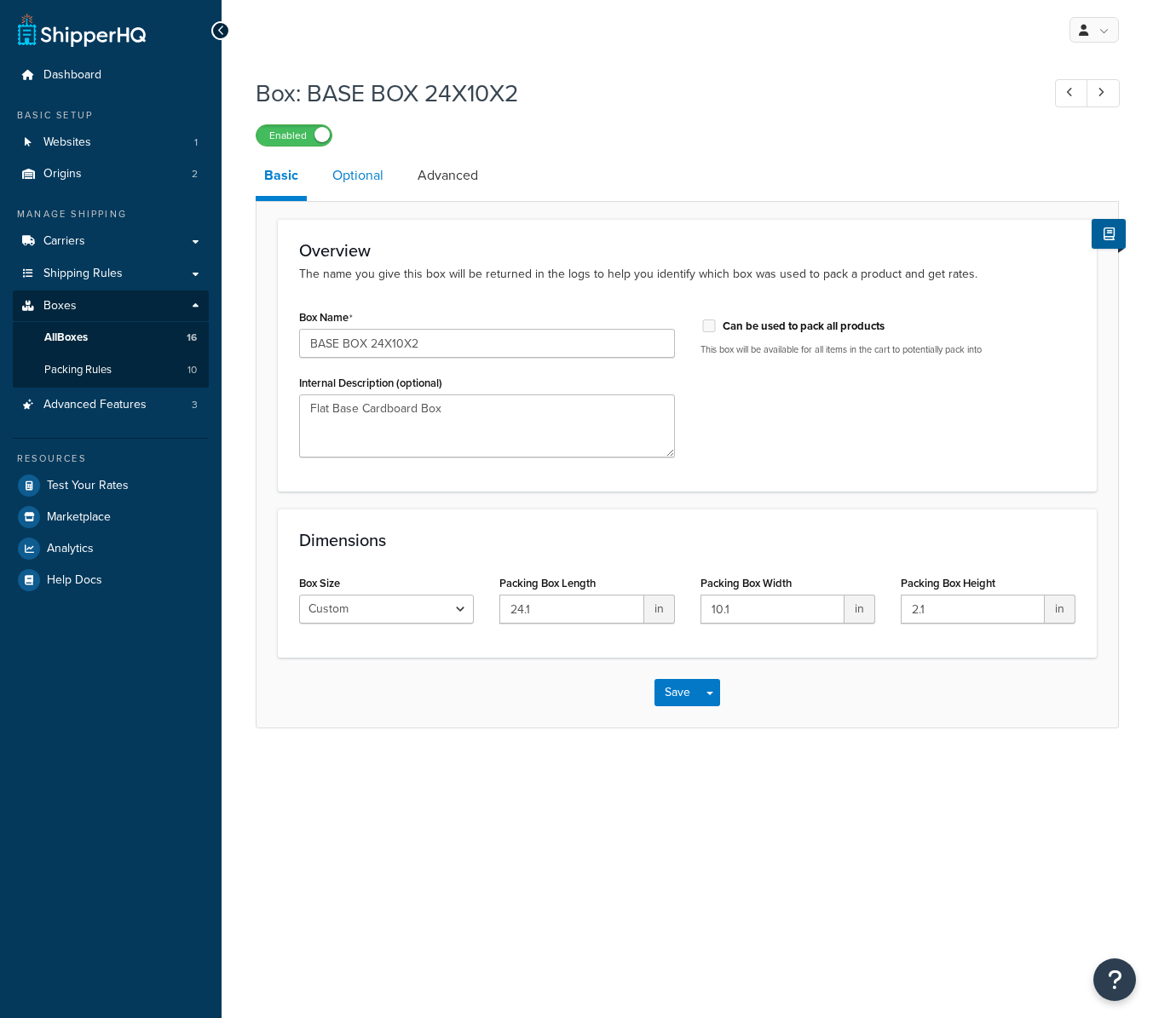
click at [371, 182] on link "Optional" at bounding box center [358, 175] width 68 height 41
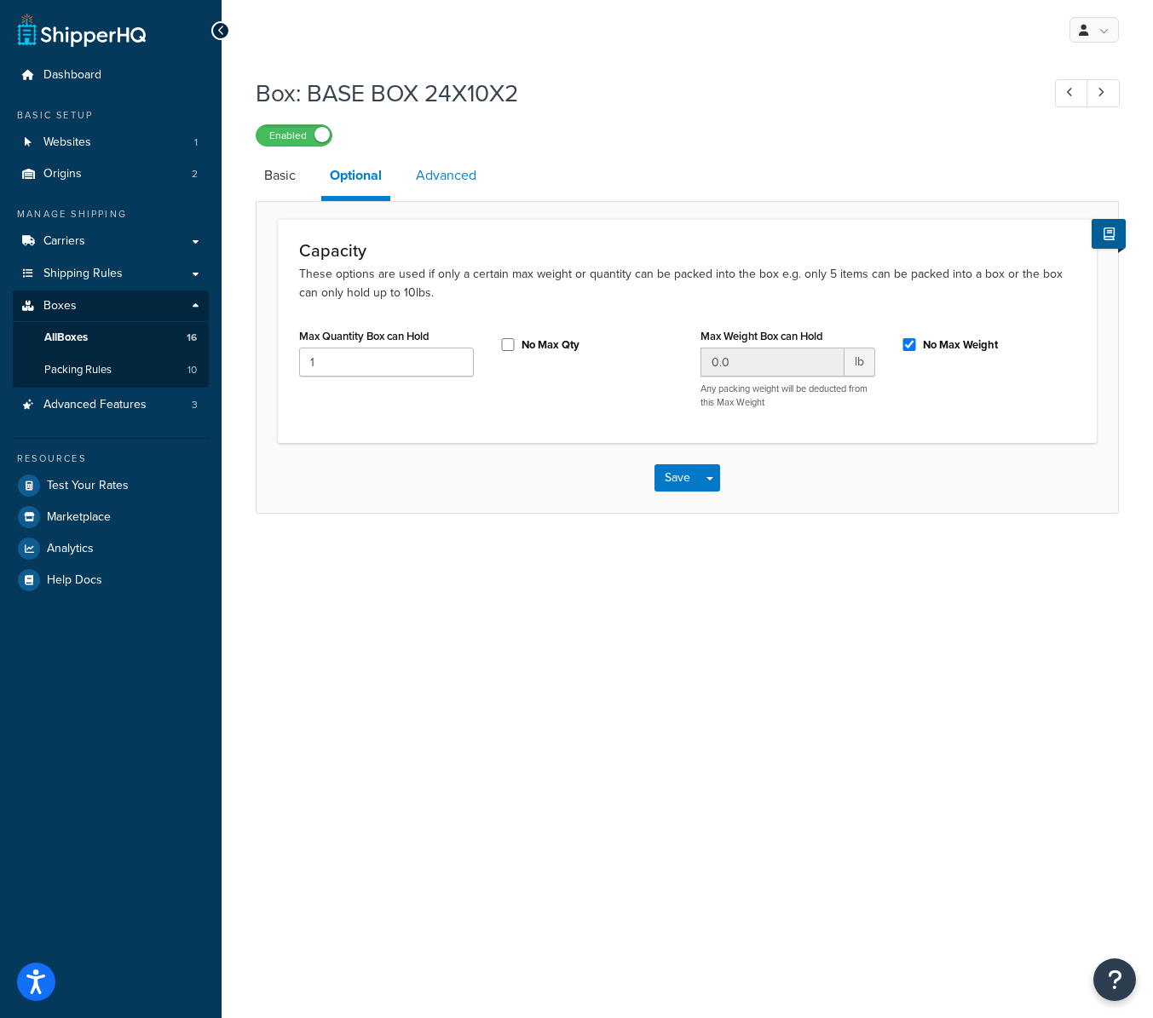
click at [447, 169] on link "Advanced" at bounding box center [446, 175] width 78 height 41
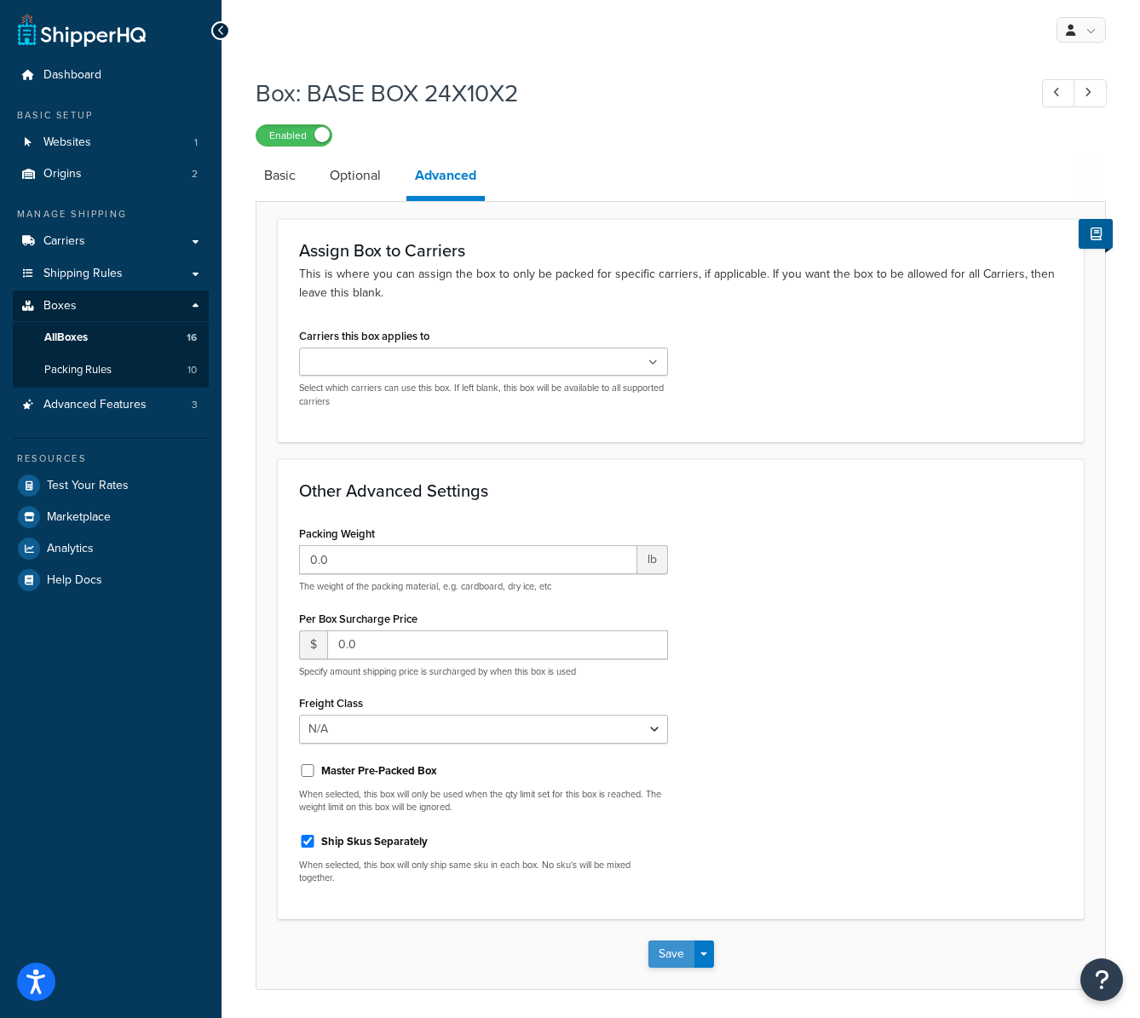
click at [664, 951] on button "Save" at bounding box center [672, 954] width 46 height 27
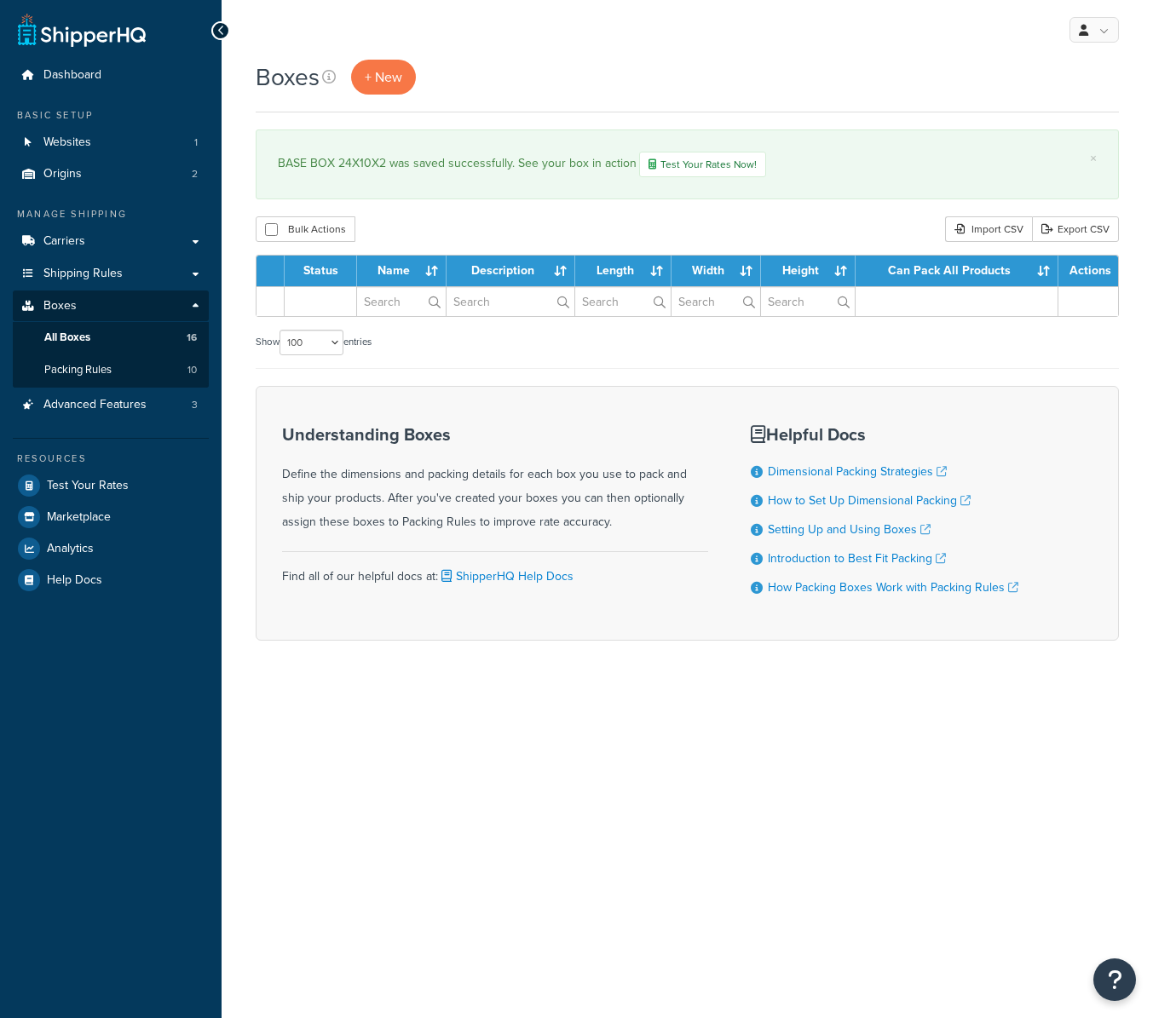
select select "100"
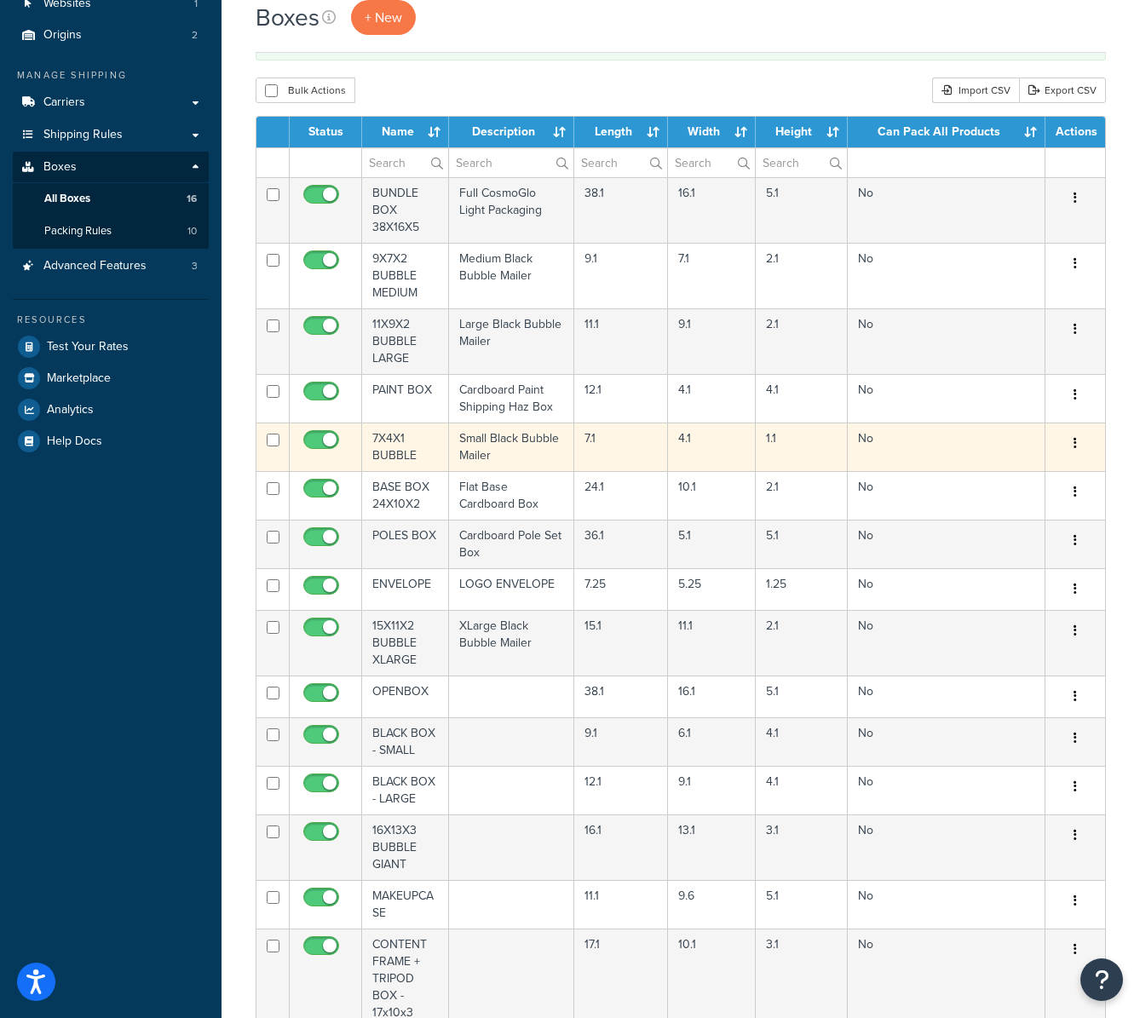
scroll to position [181, 0]
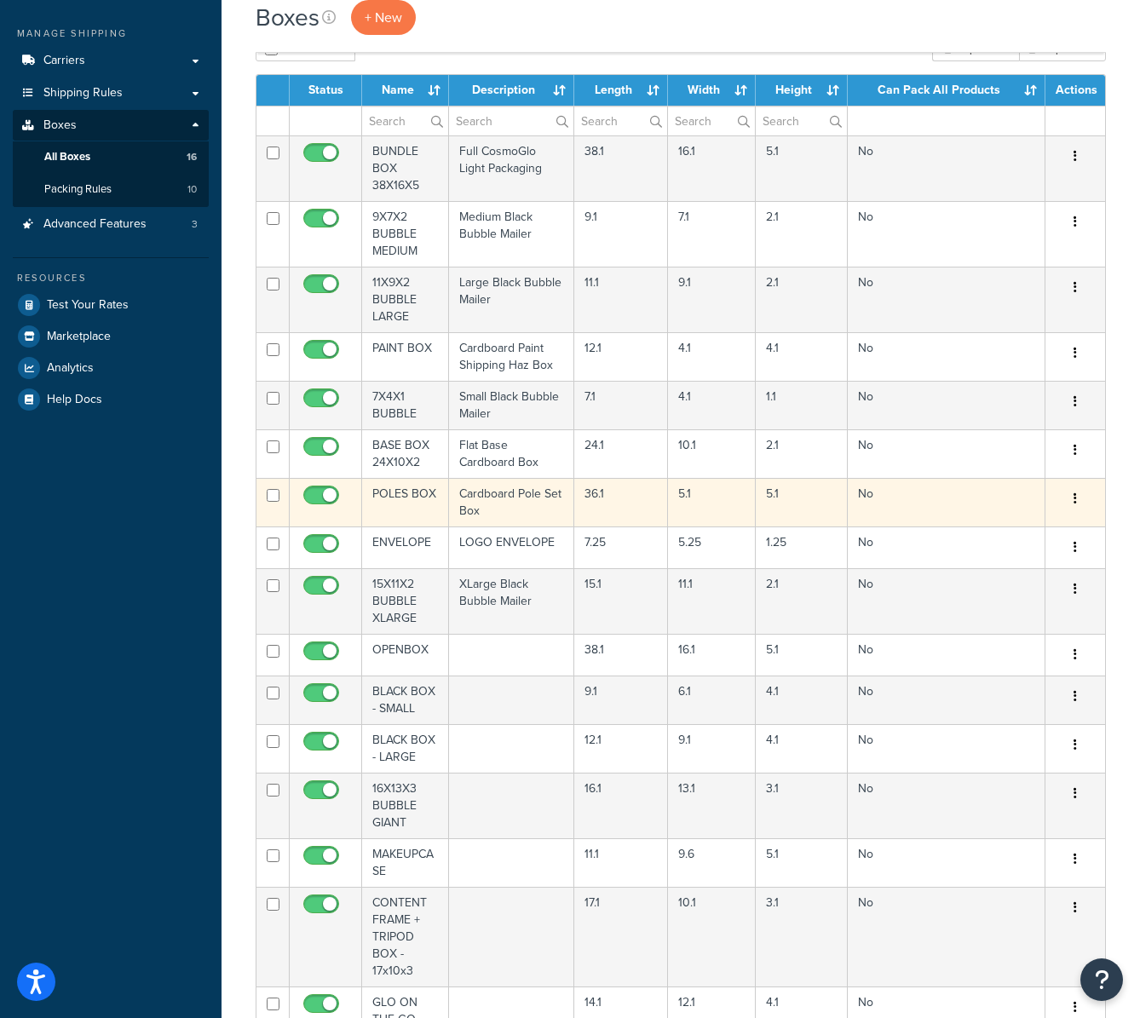
click at [418, 502] on td "POLES BOX" at bounding box center [405, 502] width 87 height 49
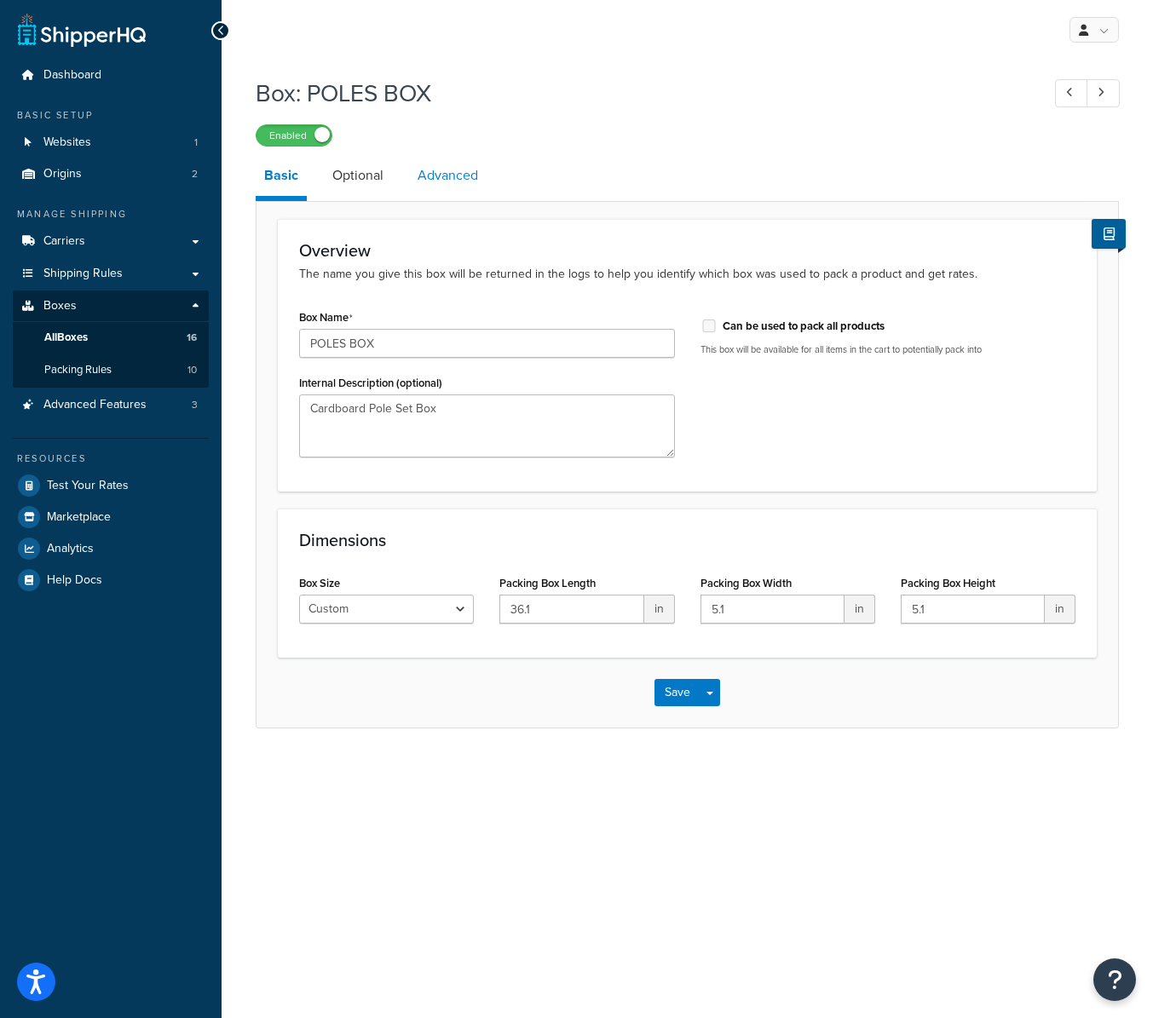
click at [434, 178] on link "Advanced" at bounding box center [448, 175] width 78 height 41
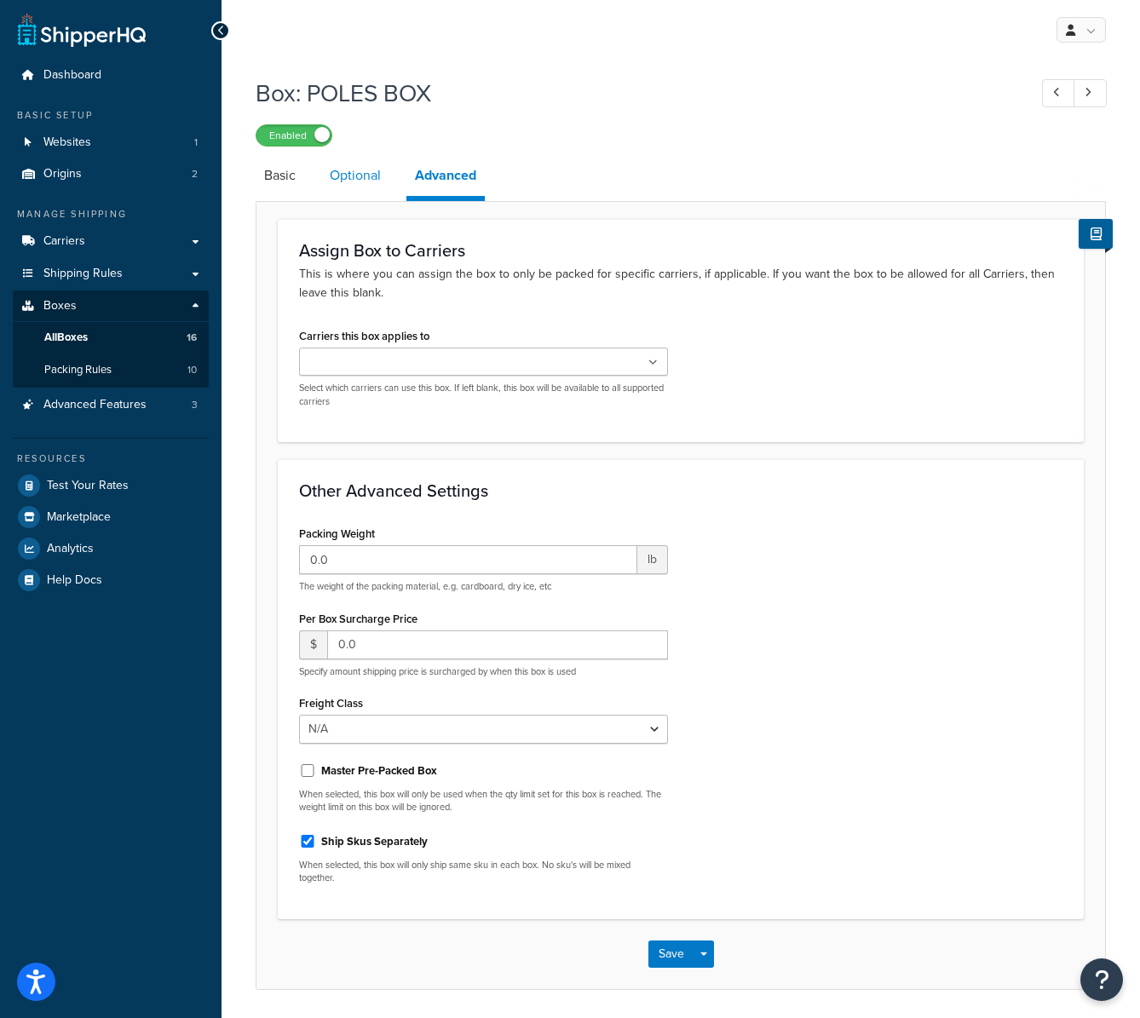
click at [356, 170] on link "Optional" at bounding box center [355, 175] width 68 height 41
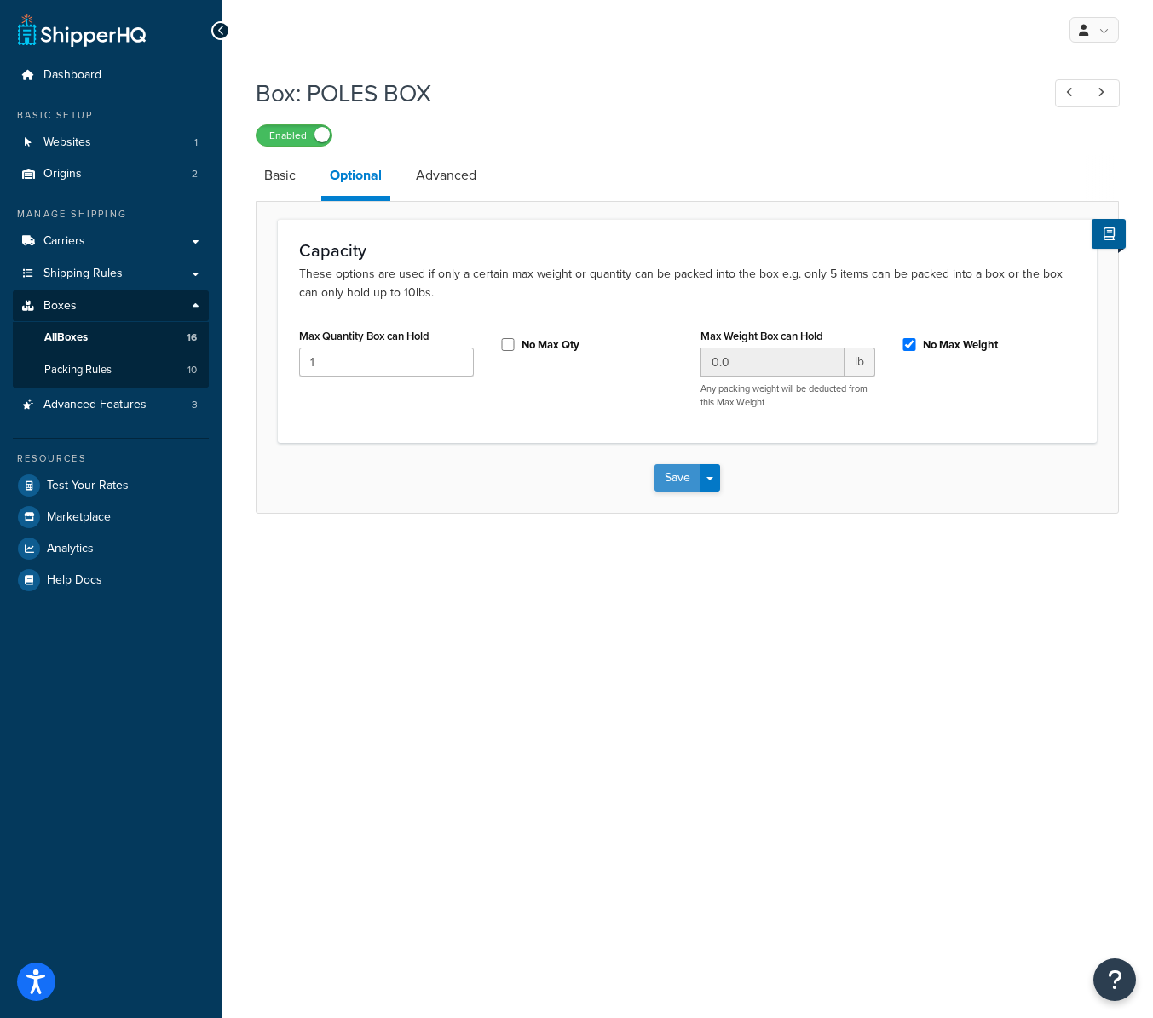
click at [684, 470] on button "Save" at bounding box center [678, 478] width 46 height 27
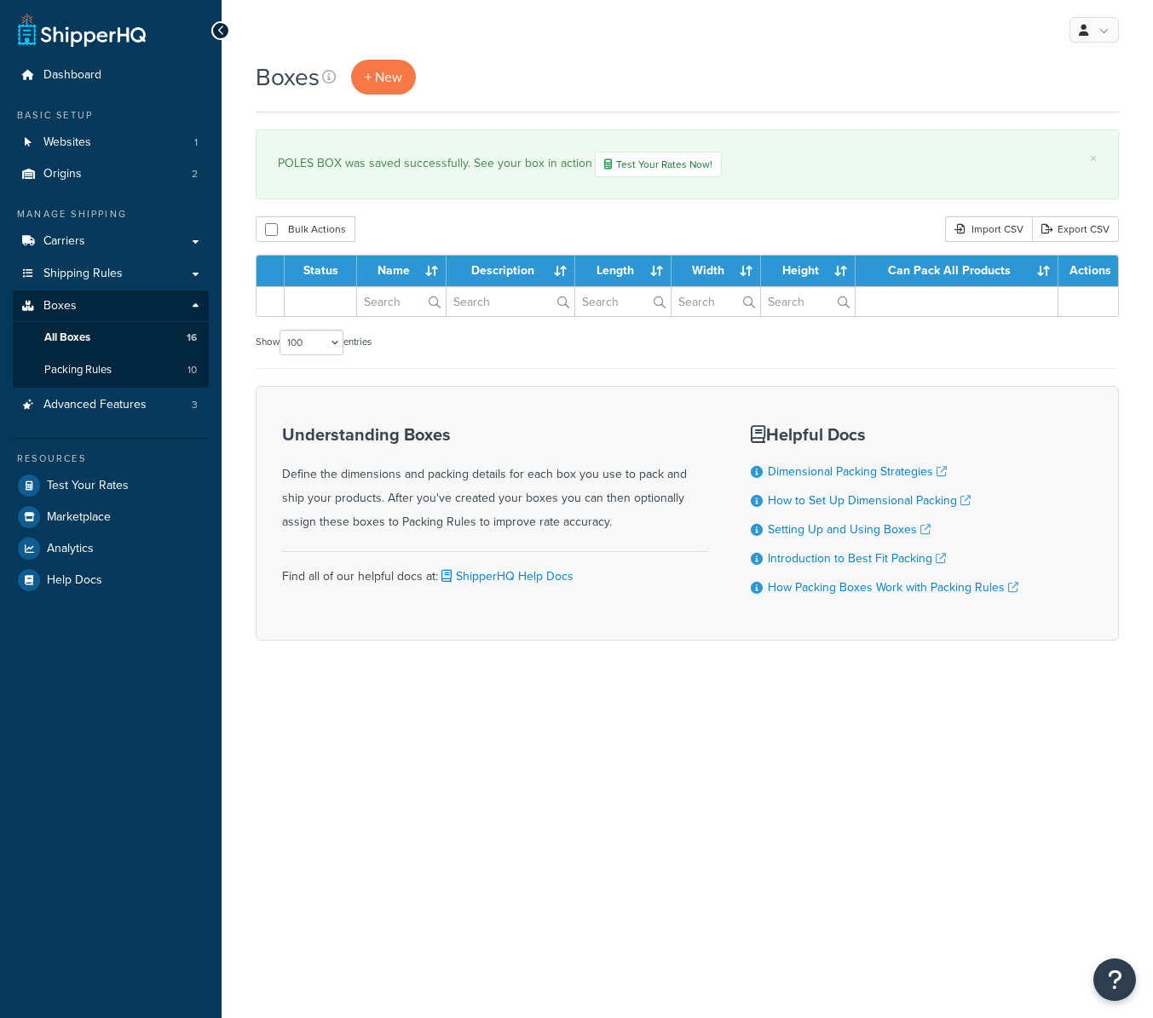
select select "100"
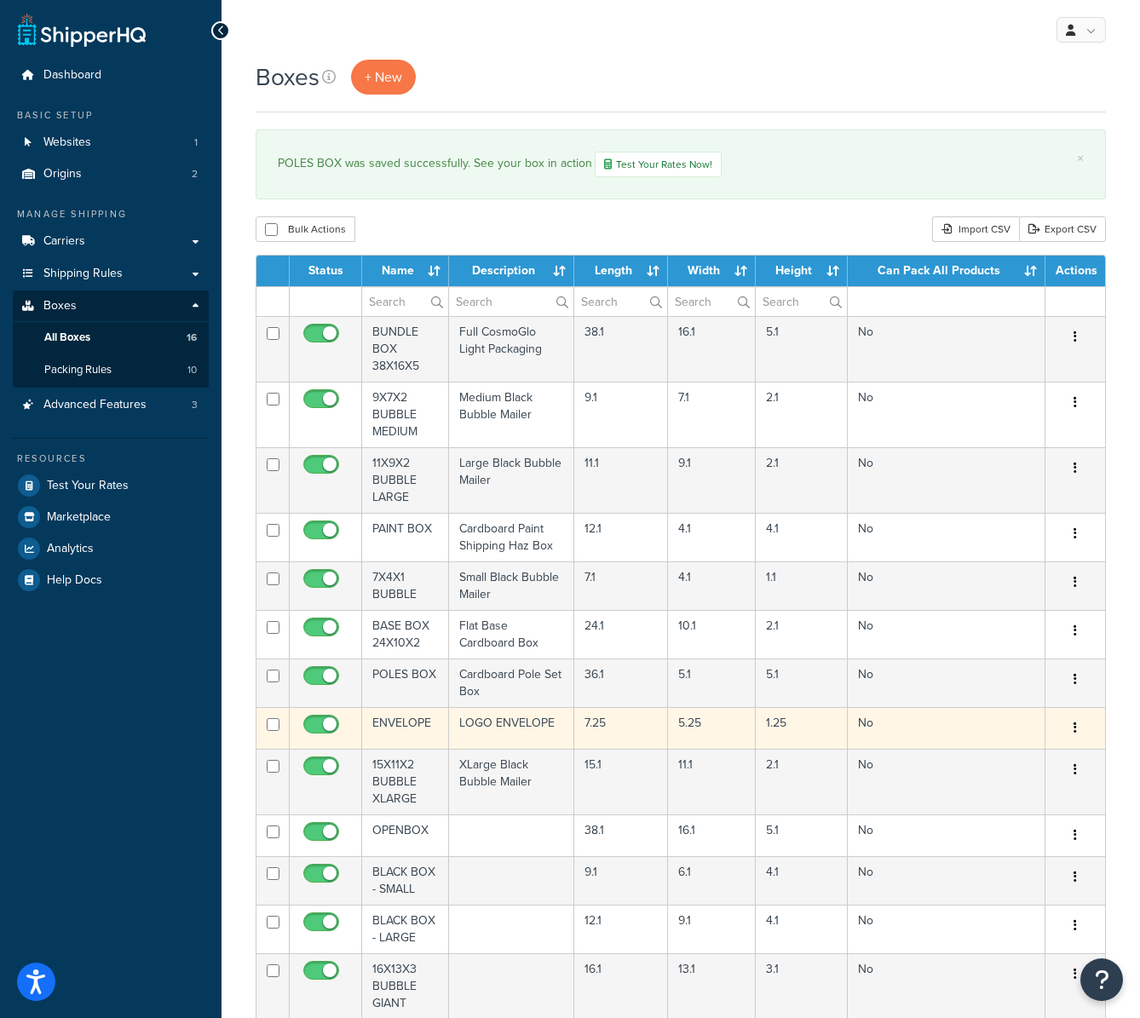
click at [397, 719] on td "ENVELOPE" at bounding box center [405, 728] width 87 height 42
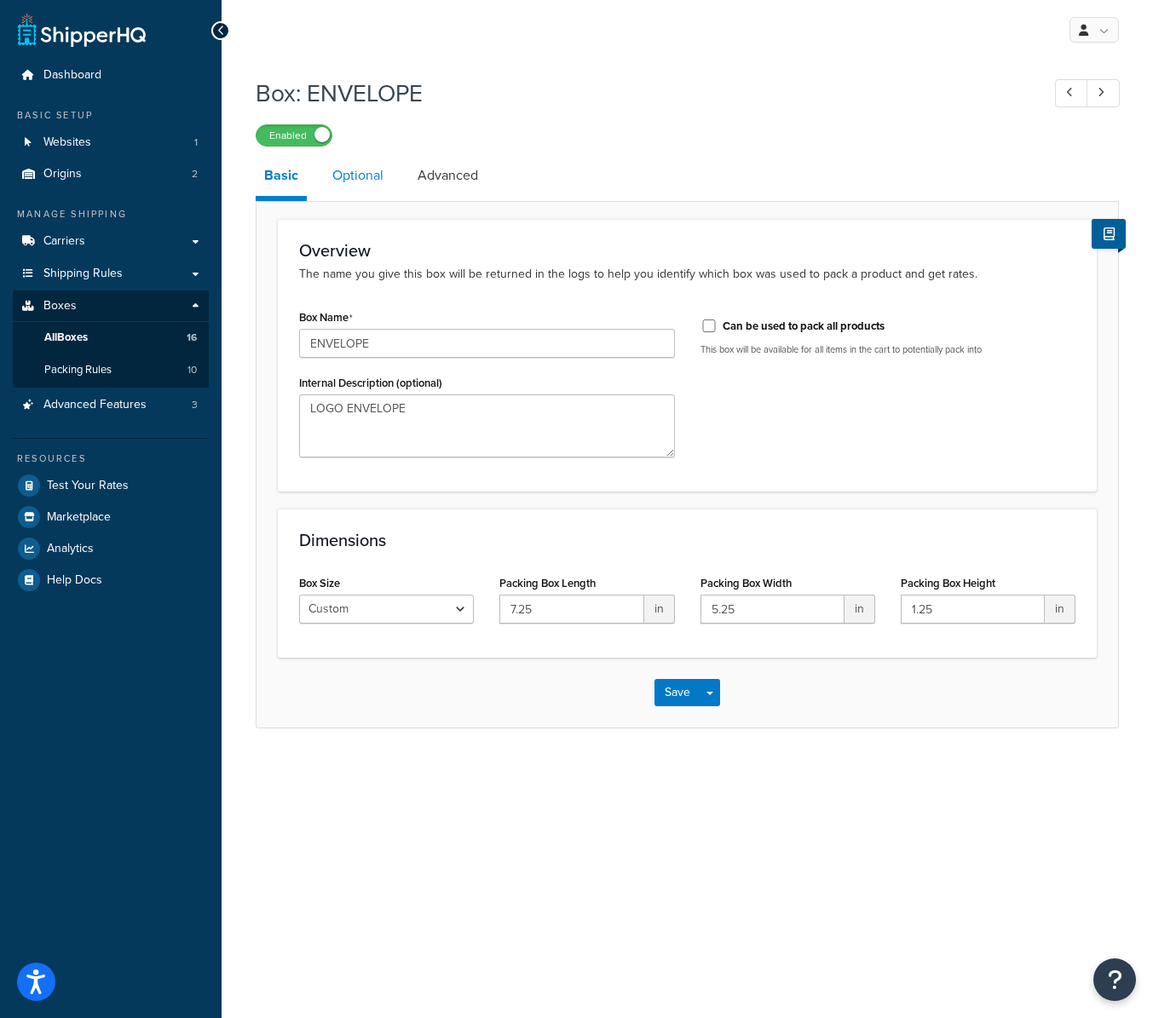
click at [363, 170] on link "Optional" at bounding box center [358, 175] width 68 height 41
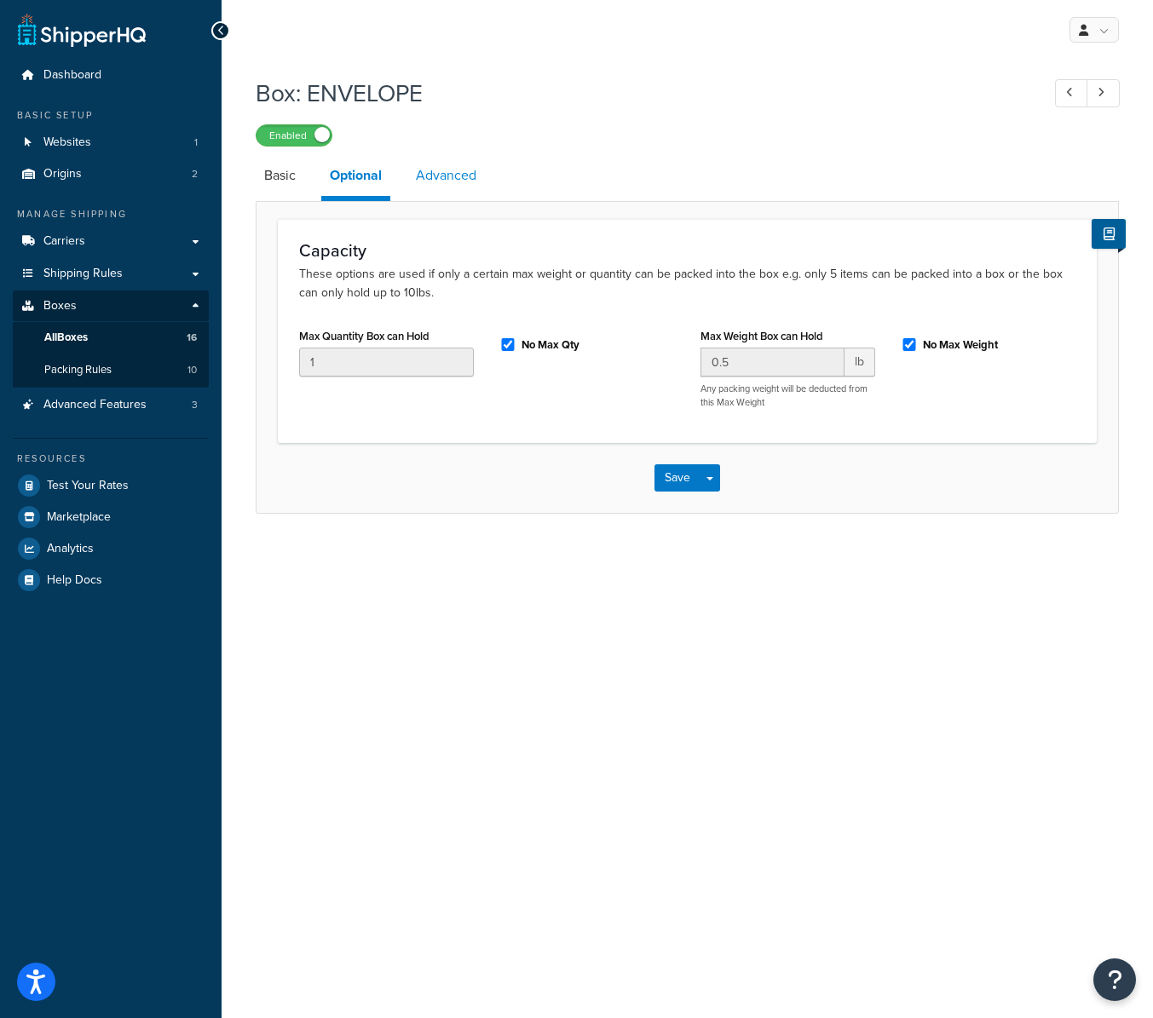
click at [439, 170] on link "Advanced" at bounding box center [446, 175] width 78 height 41
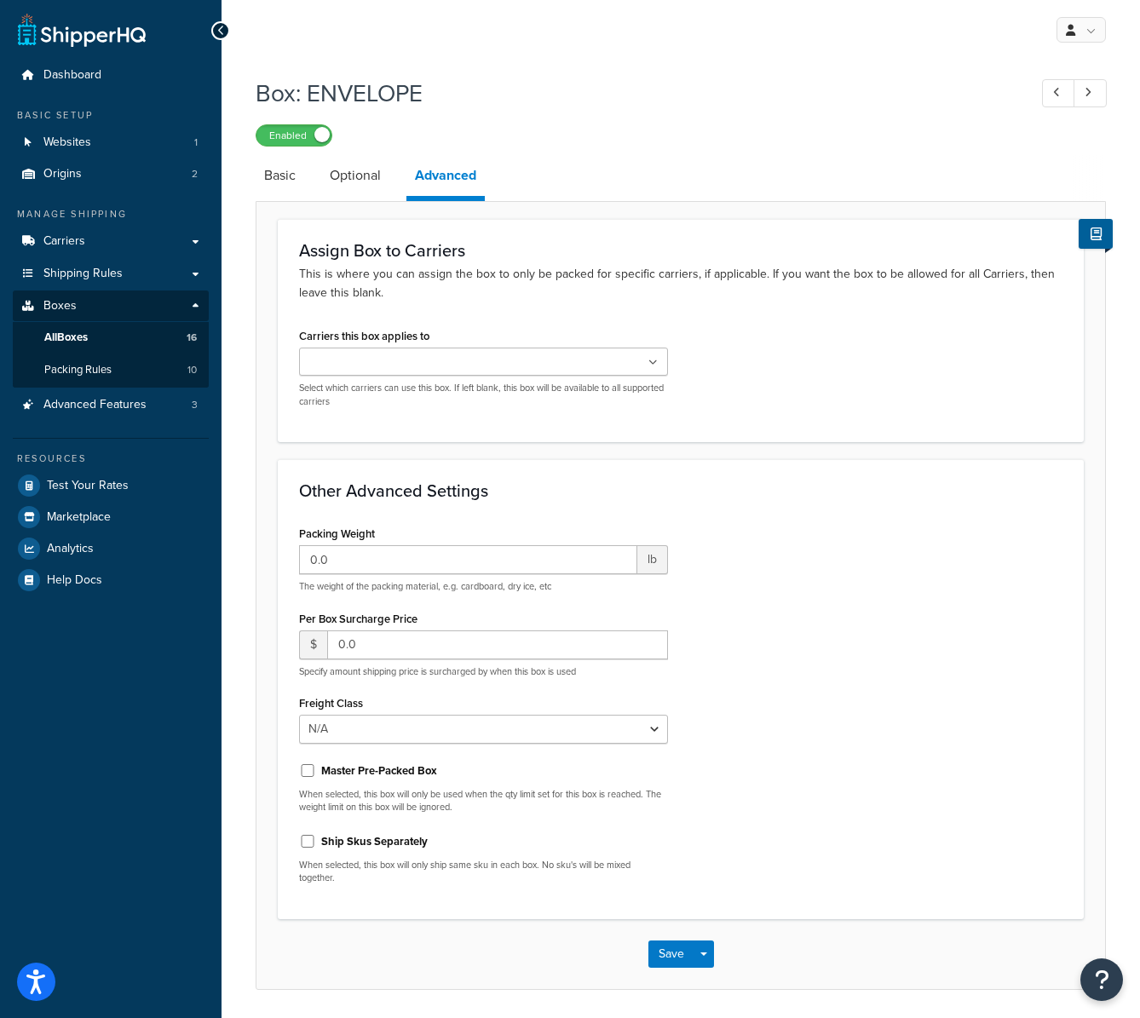
drag, startPoint x: 266, startPoint y: 170, endPoint x: 219, endPoint y: 228, distance: 74.5
click at [266, 170] on link "Basic" at bounding box center [280, 175] width 49 height 41
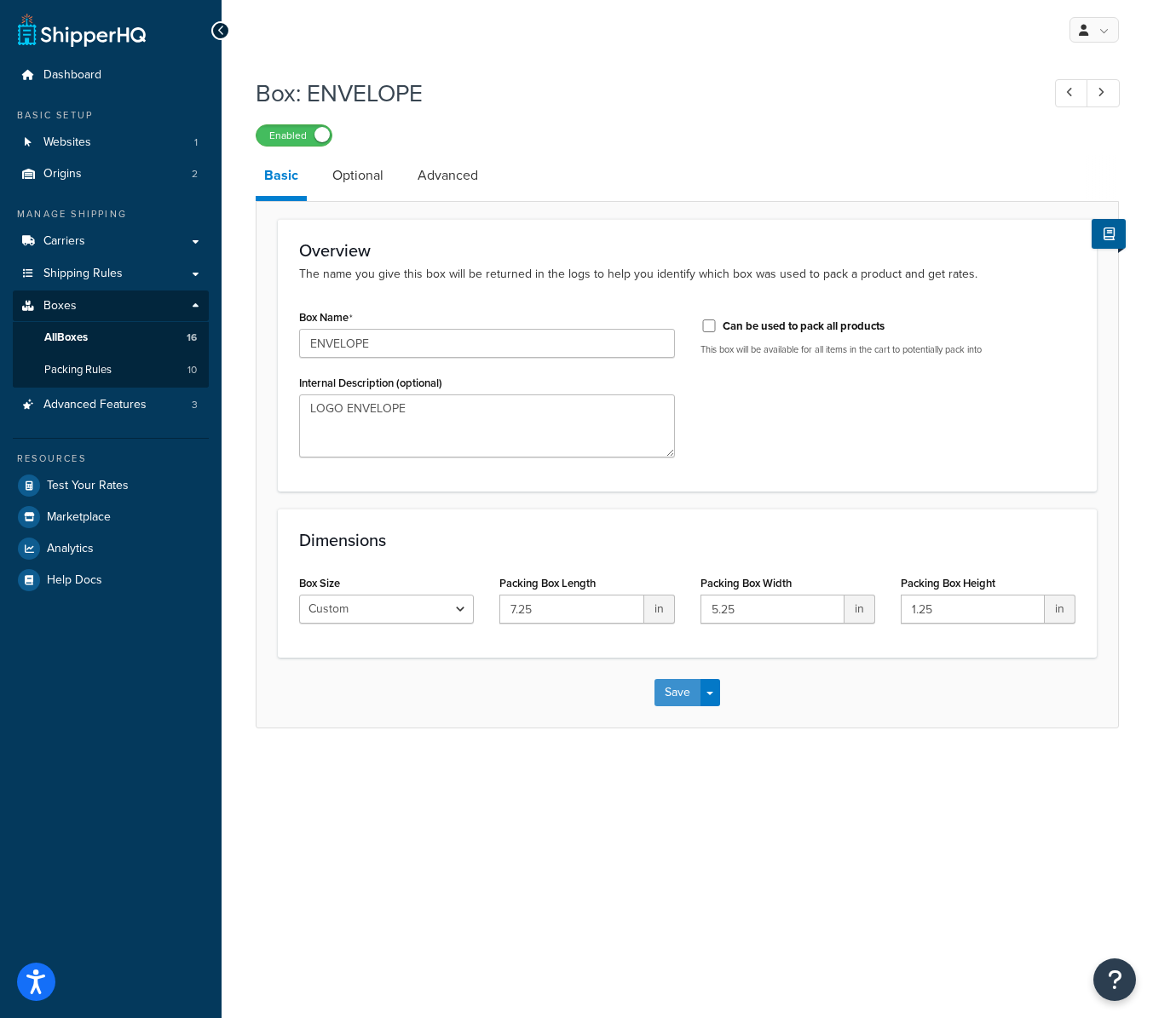
click at [682, 695] on button "Save" at bounding box center [678, 692] width 46 height 27
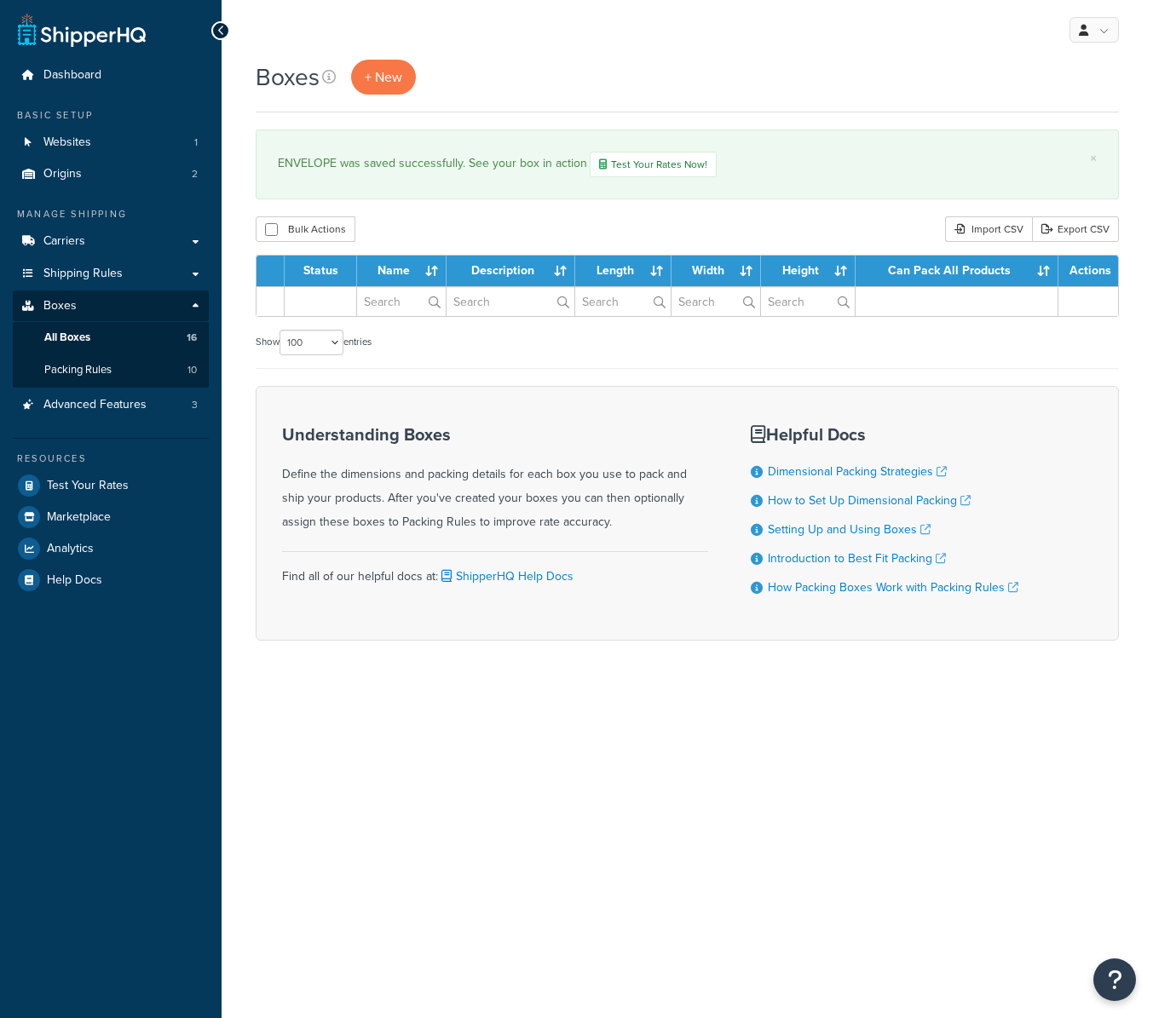
select select "100"
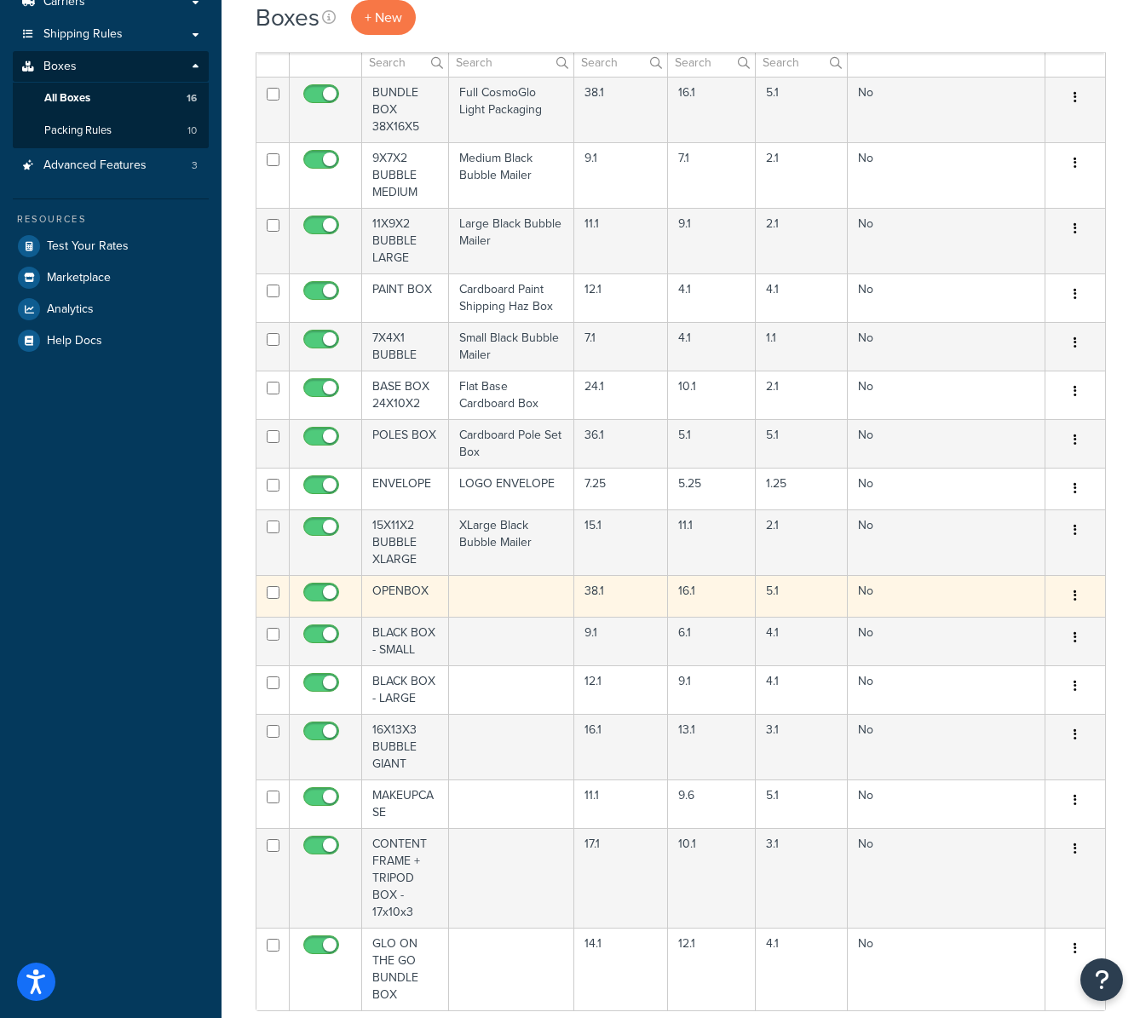
scroll to position [238, 0]
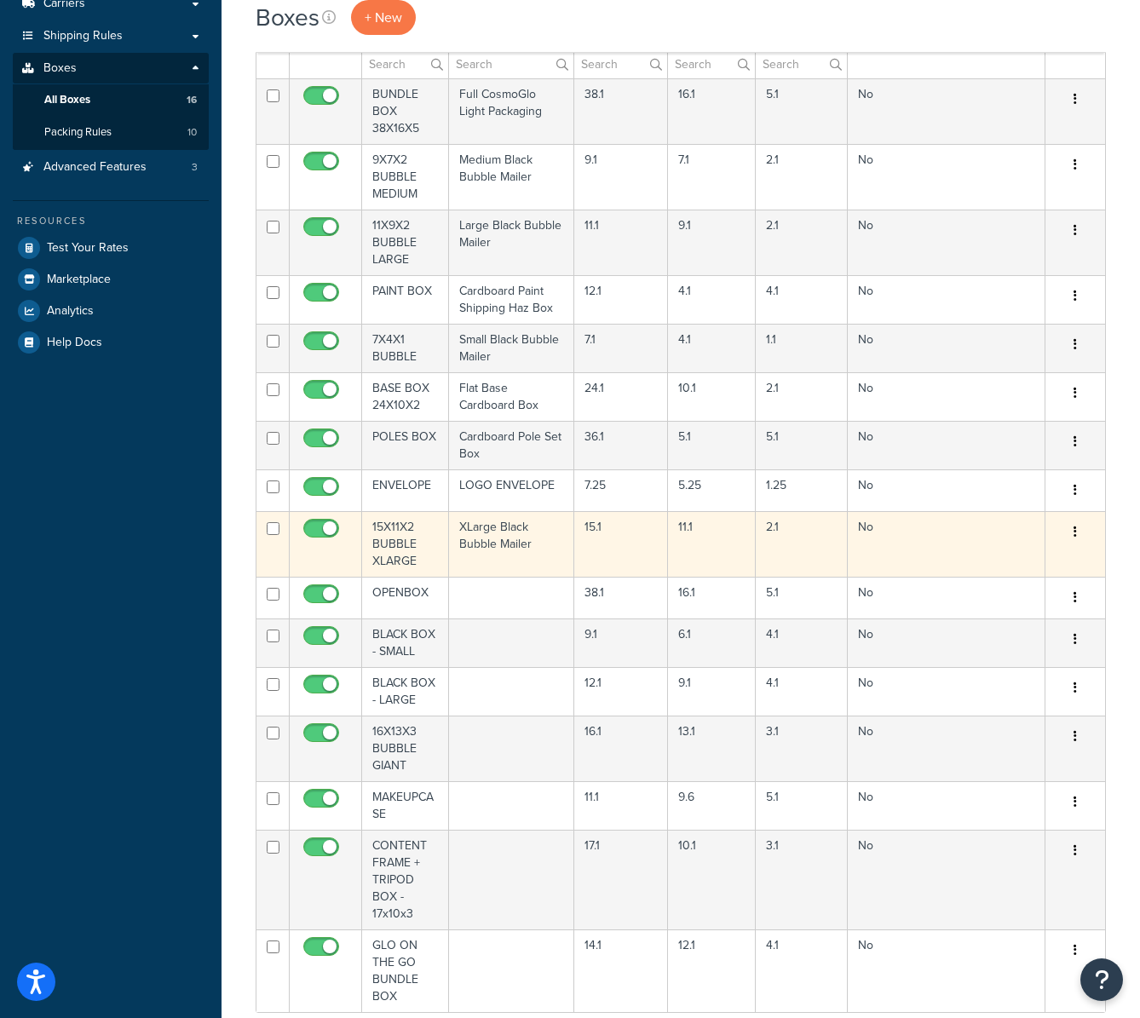
click at [403, 562] on td "15X11X2 BUBBLE XLARGE" at bounding box center [405, 544] width 87 height 66
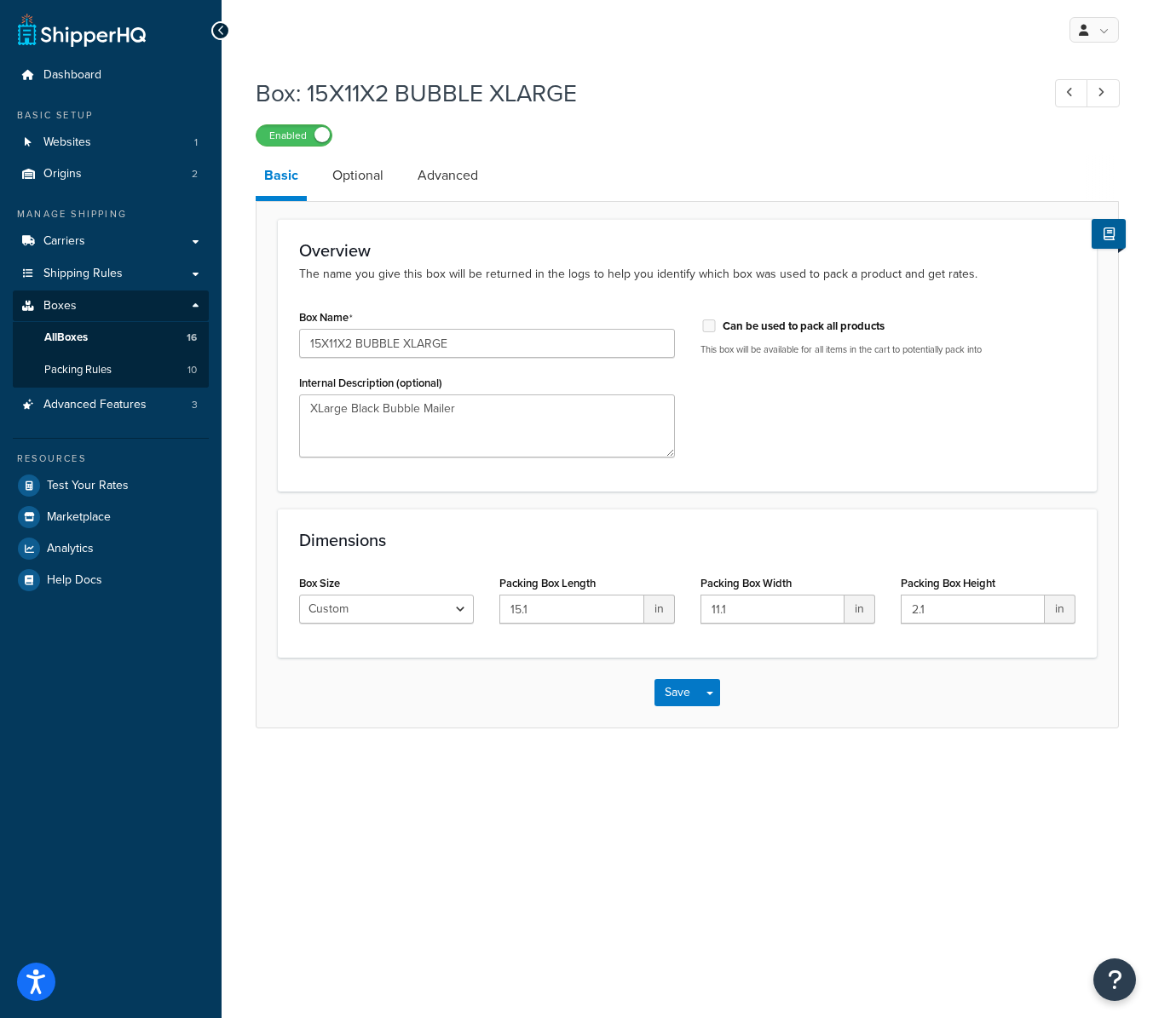
drag, startPoint x: 364, startPoint y: 172, endPoint x: 400, endPoint y: 171, distance: 35.8
click at [365, 171] on link "Optional" at bounding box center [358, 175] width 68 height 41
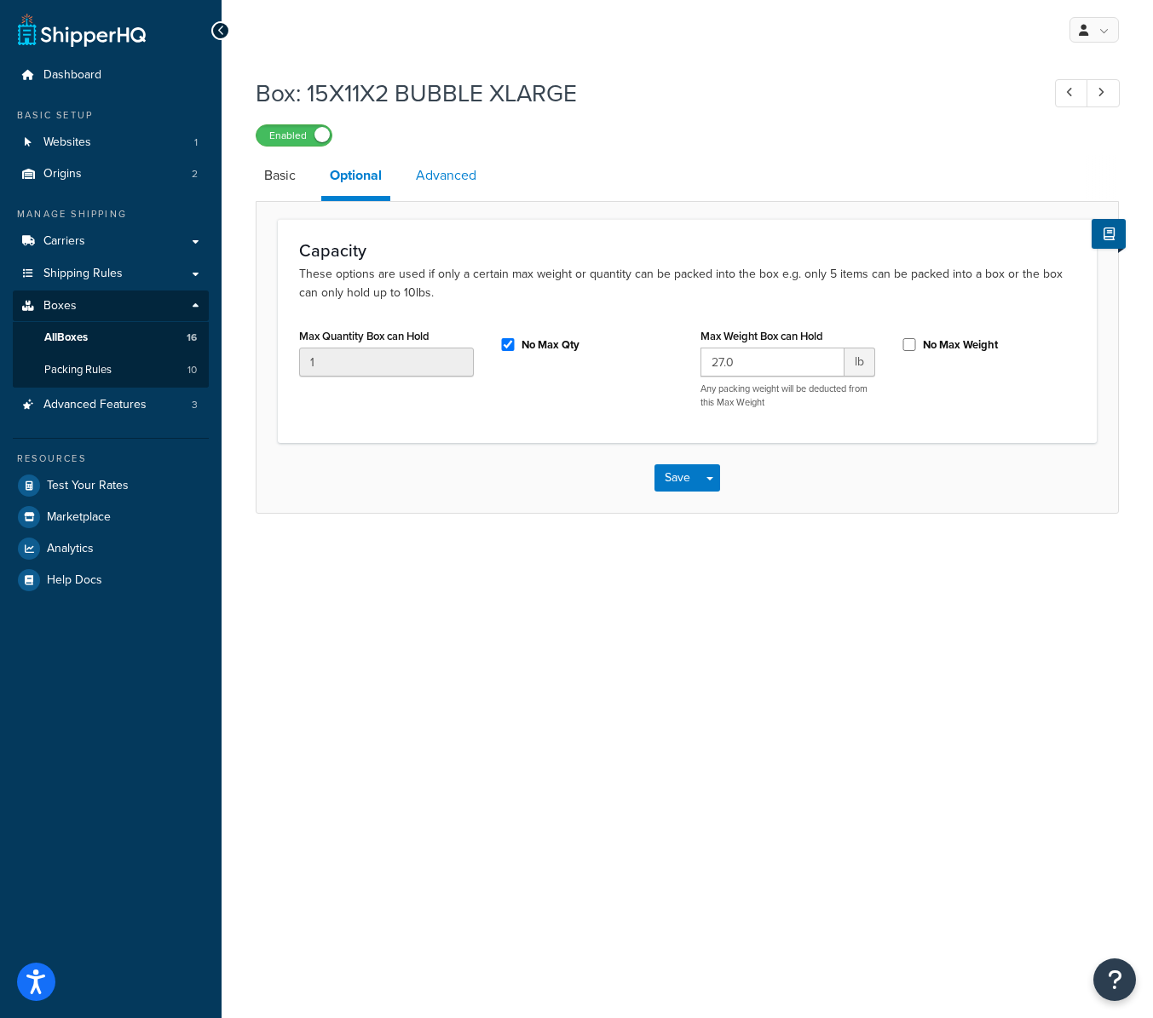
click at [441, 171] on link "Advanced" at bounding box center [446, 175] width 78 height 41
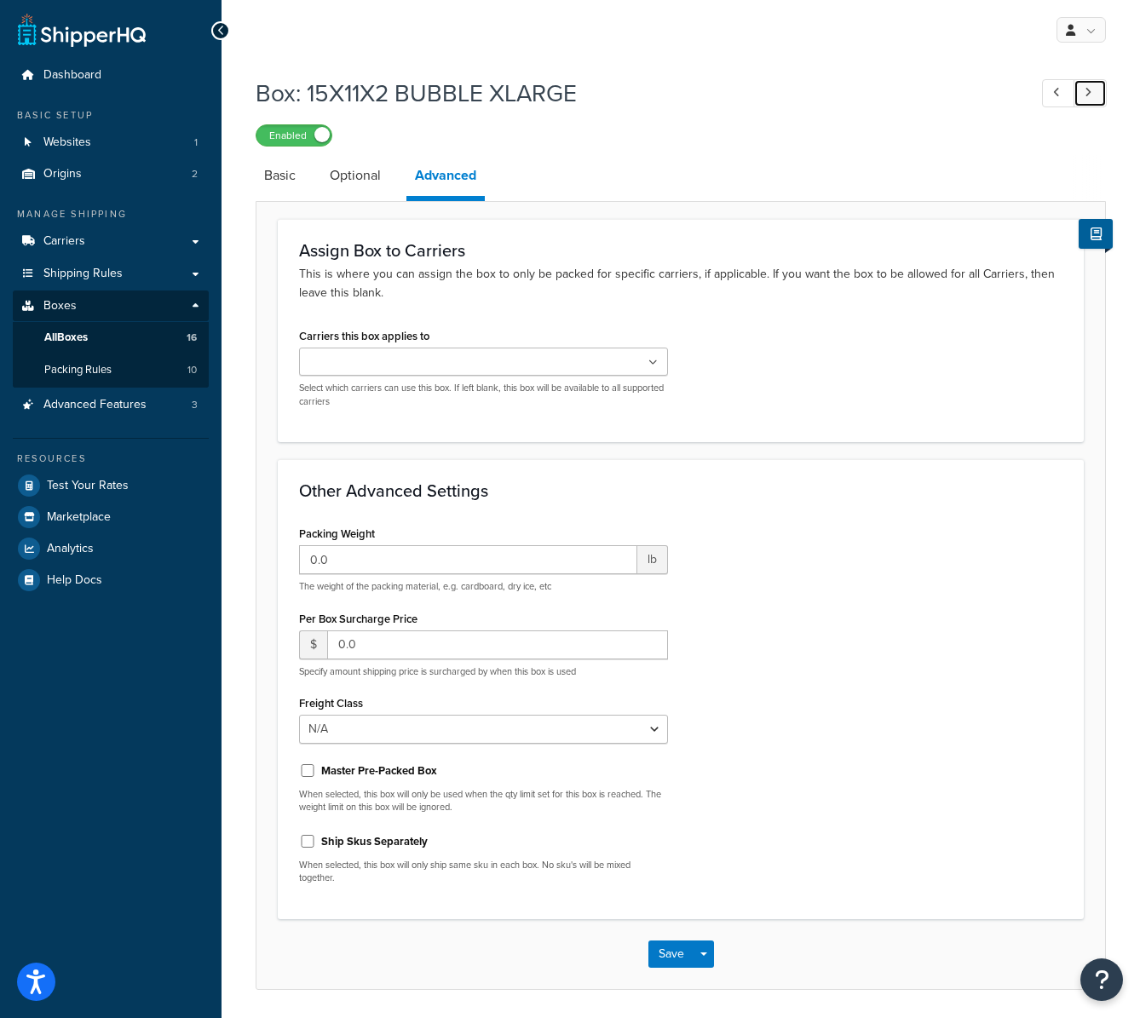
click at [1101, 89] on link at bounding box center [1090, 93] width 33 height 28
click at [350, 192] on link "Optional" at bounding box center [355, 175] width 68 height 41
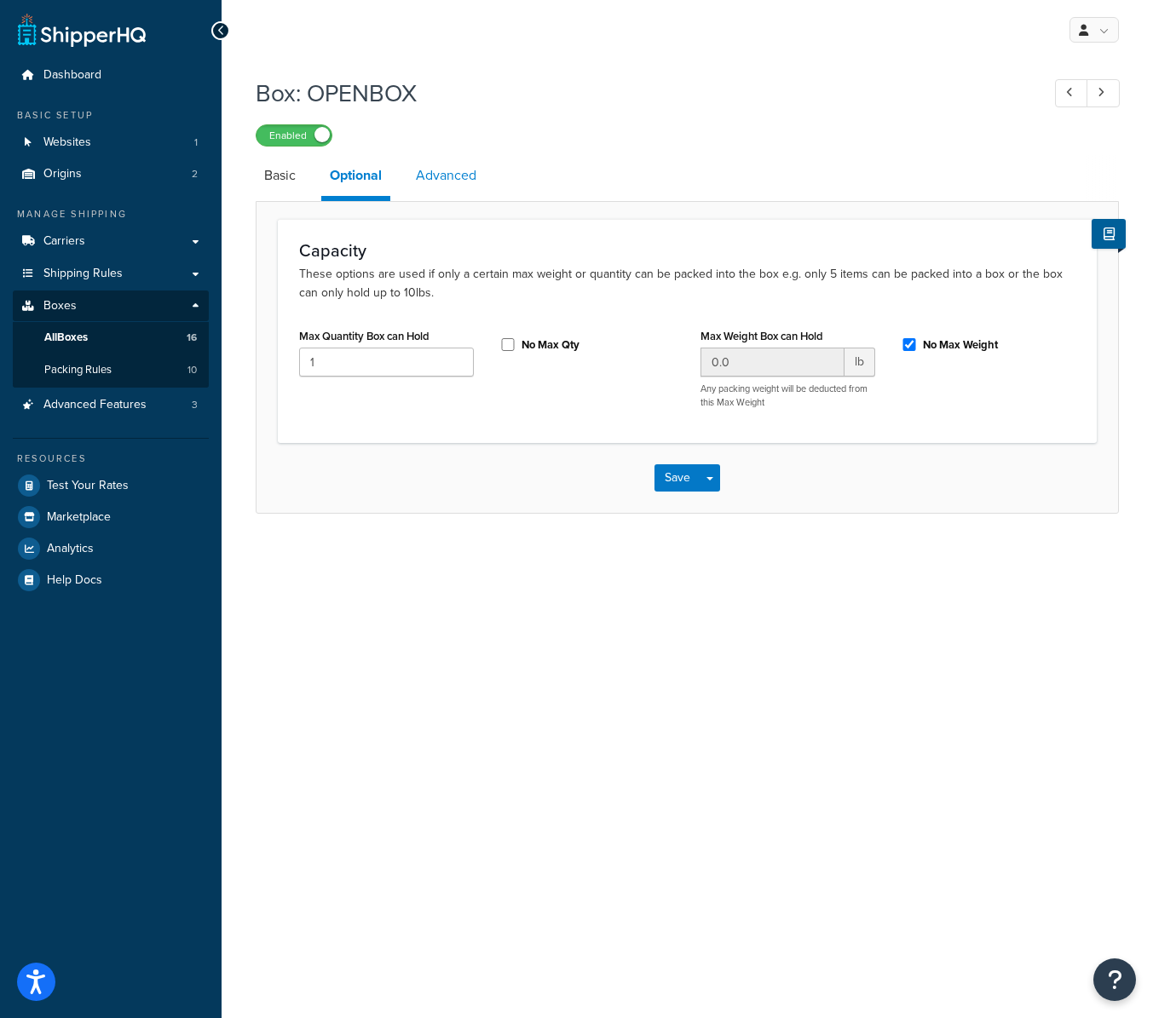
click at [441, 181] on link "Advanced" at bounding box center [446, 175] width 78 height 41
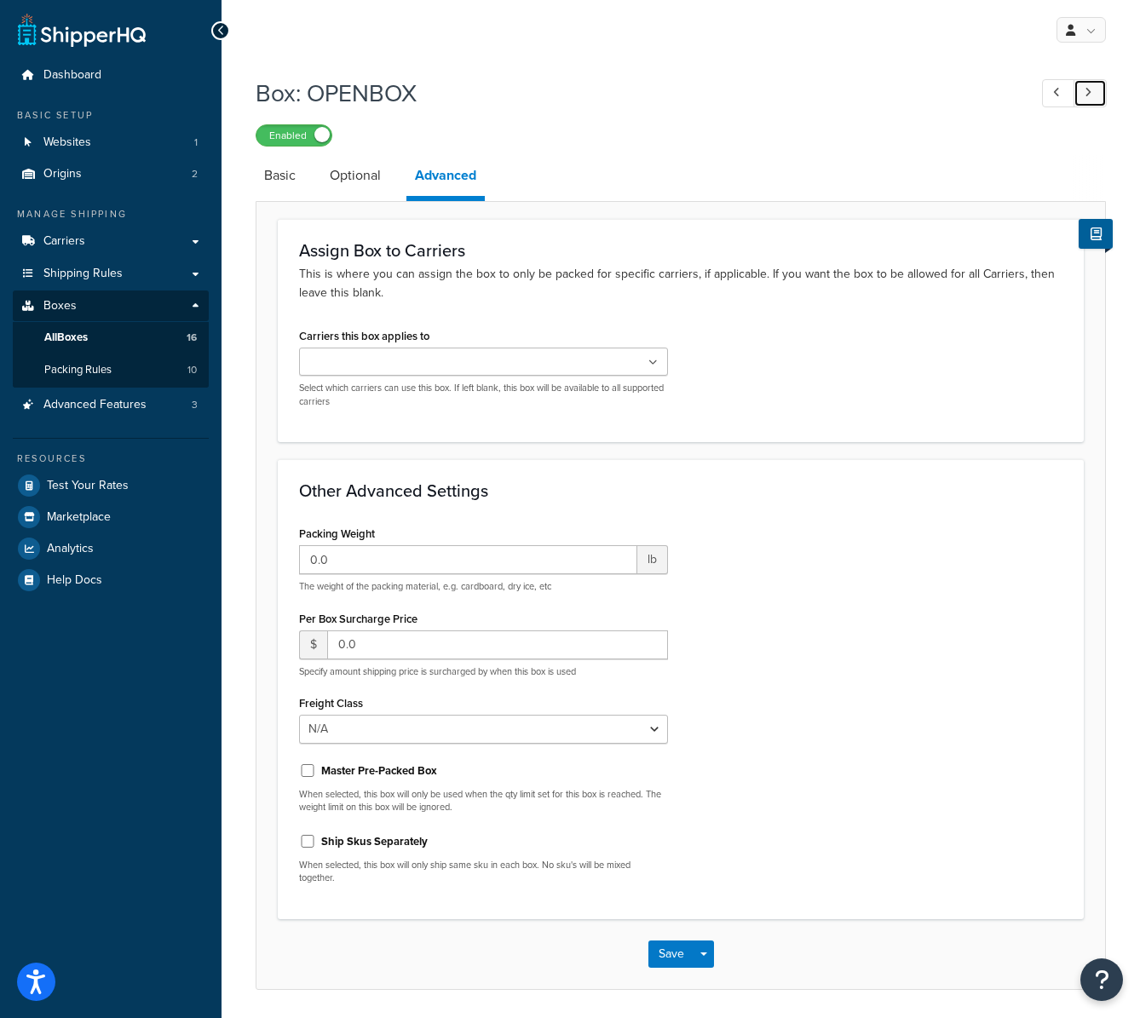
click at [1085, 89] on icon at bounding box center [1088, 92] width 7 height 11
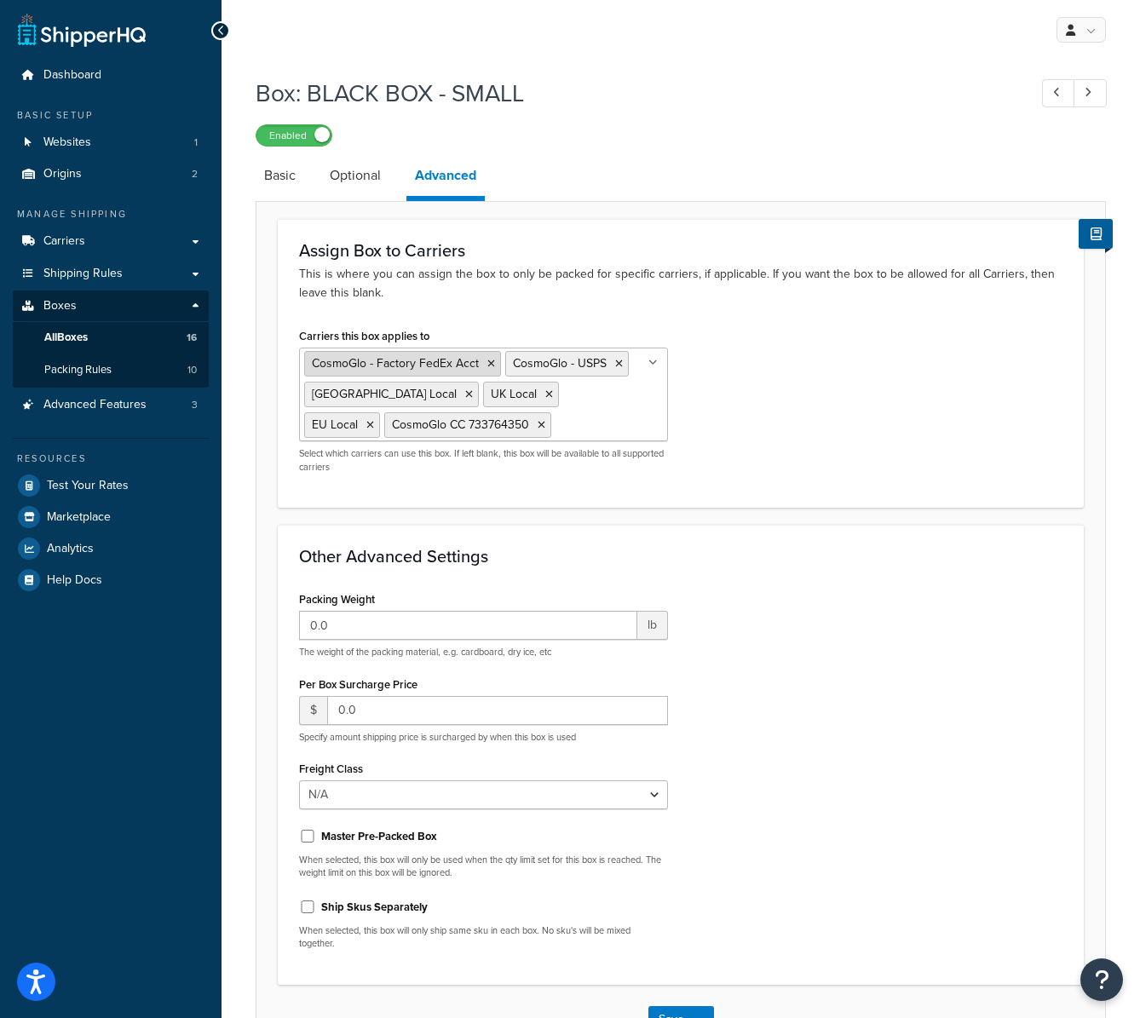
click at [491, 362] on icon at bounding box center [492, 364] width 8 height 10
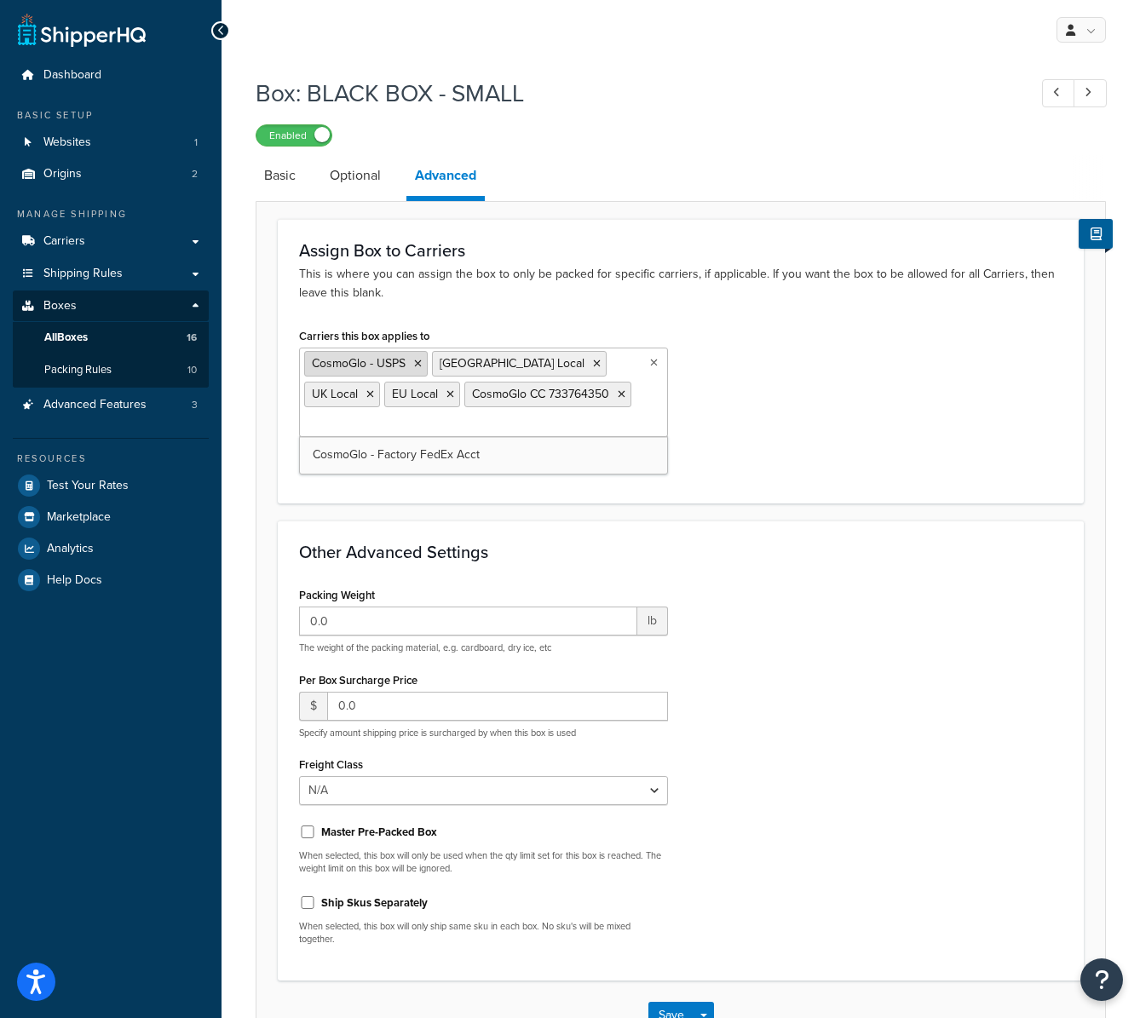
click at [422, 362] on li "CosmoGlo - USPS" at bounding box center [366, 364] width 124 height 26
click at [419, 363] on icon at bounding box center [418, 364] width 8 height 10
click at [465, 364] on icon at bounding box center [469, 364] width 8 height 10
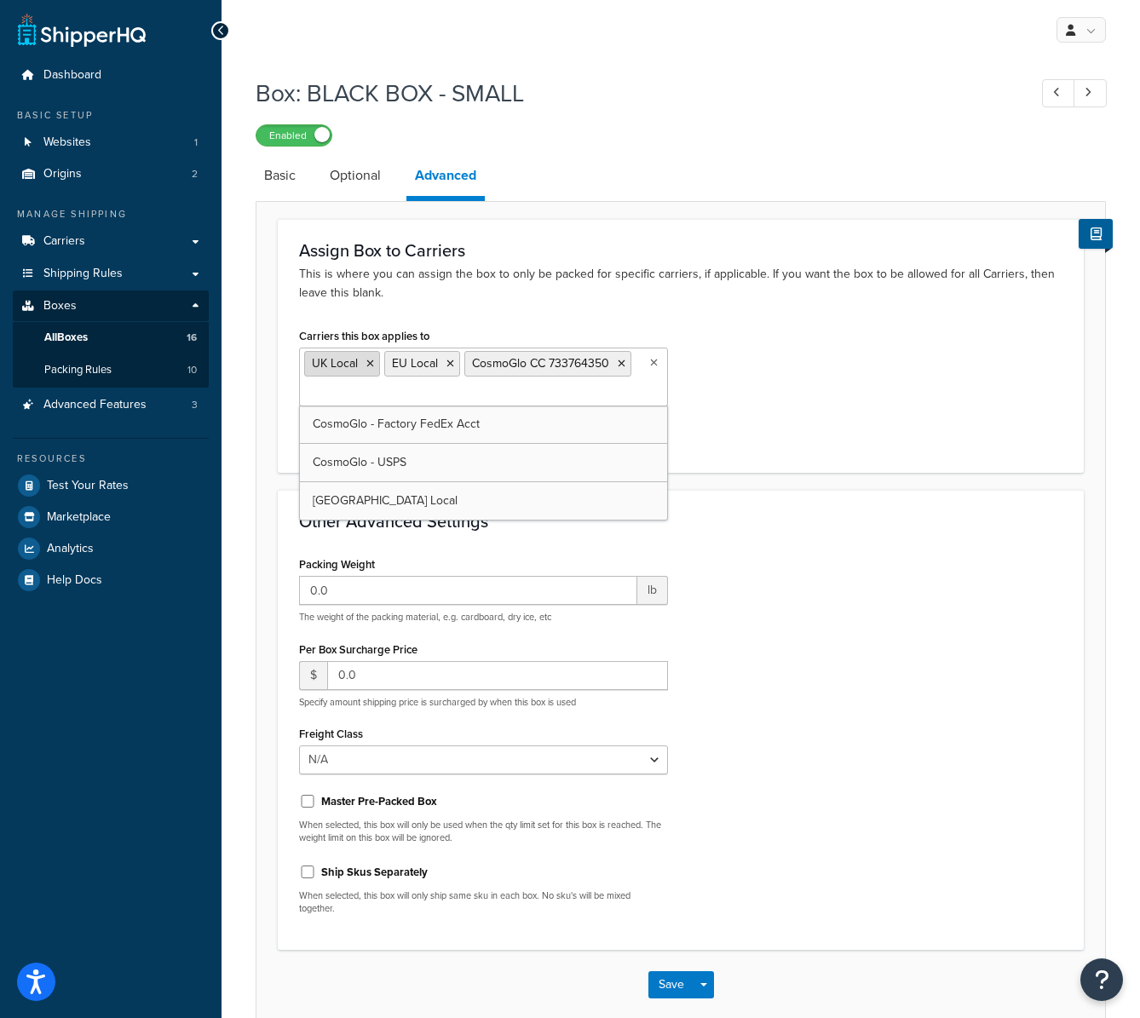
click at [370, 362] on icon at bounding box center [370, 364] width 8 height 10
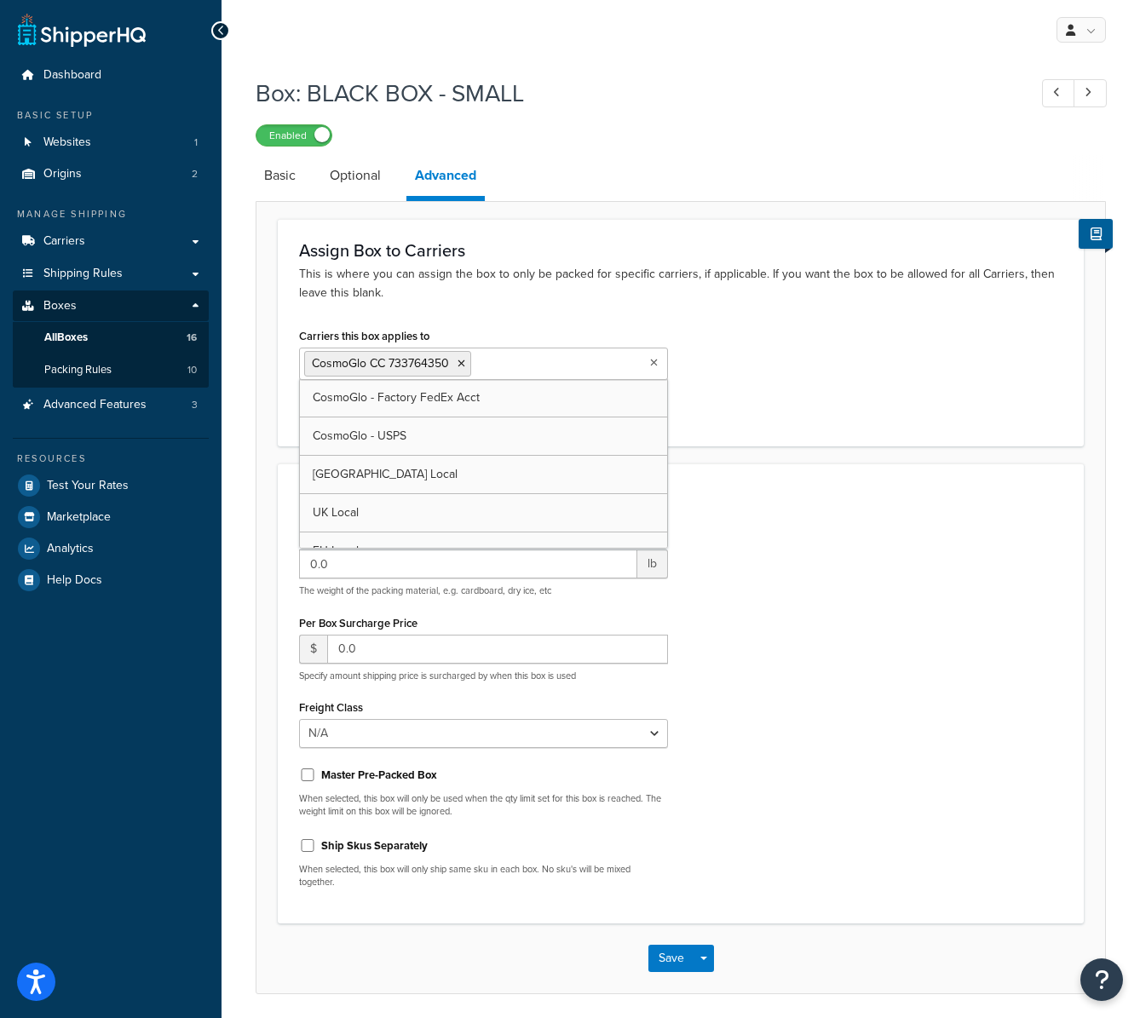
click at [462, 362] on icon at bounding box center [462, 364] width 8 height 10
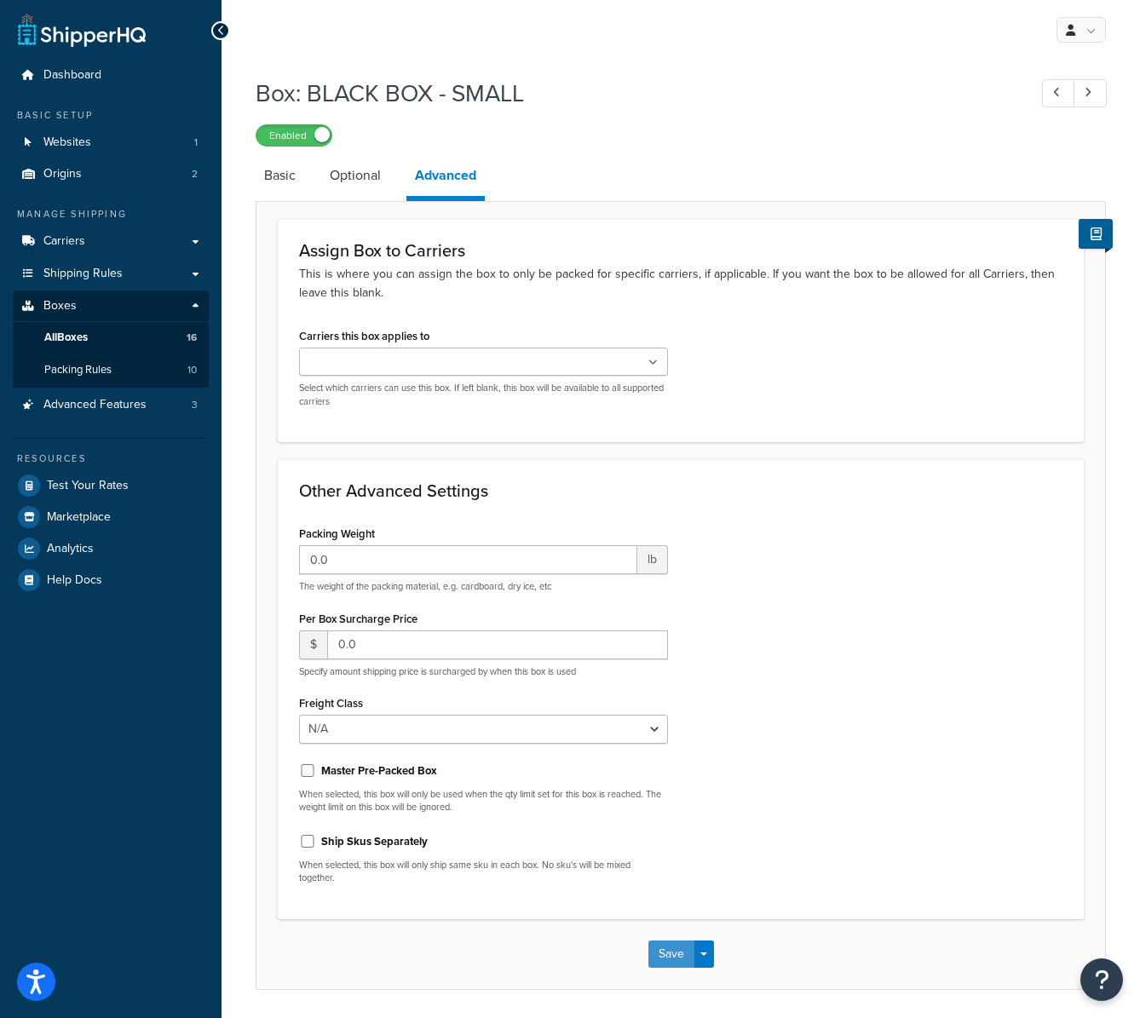
click at [673, 946] on button "Save" at bounding box center [672, 954] width 46 height 27
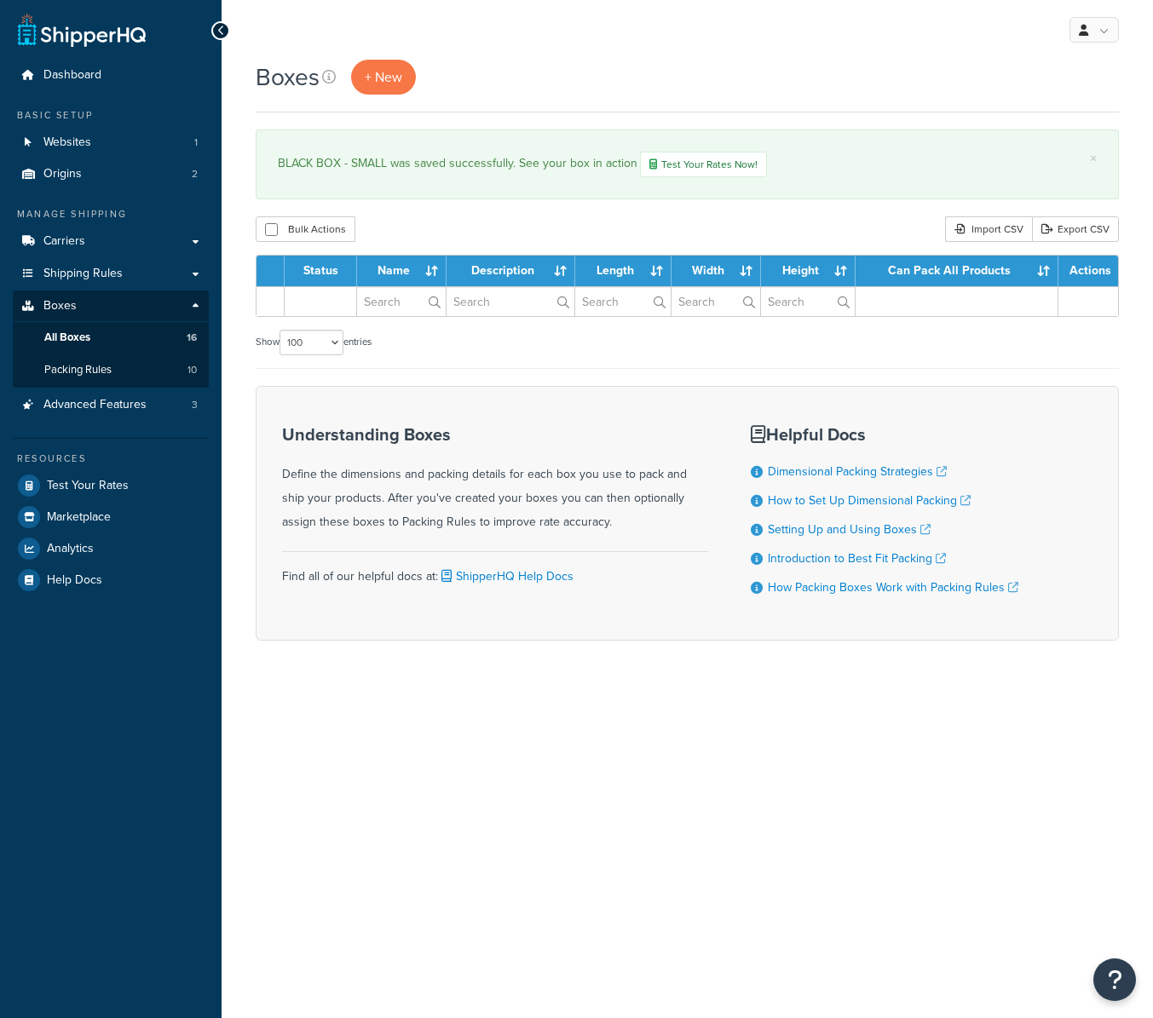
select select "100"
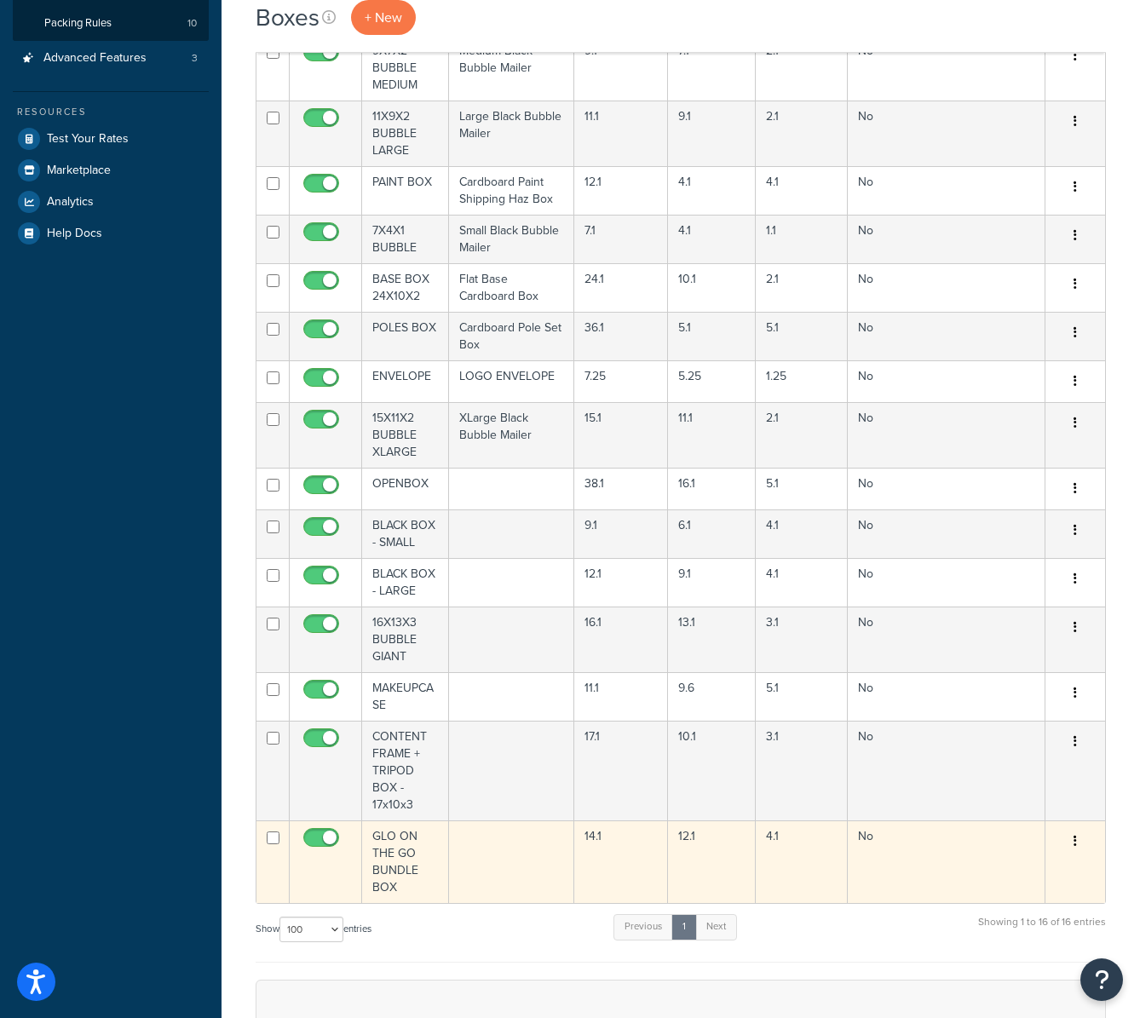
scroll to position [666, 0]
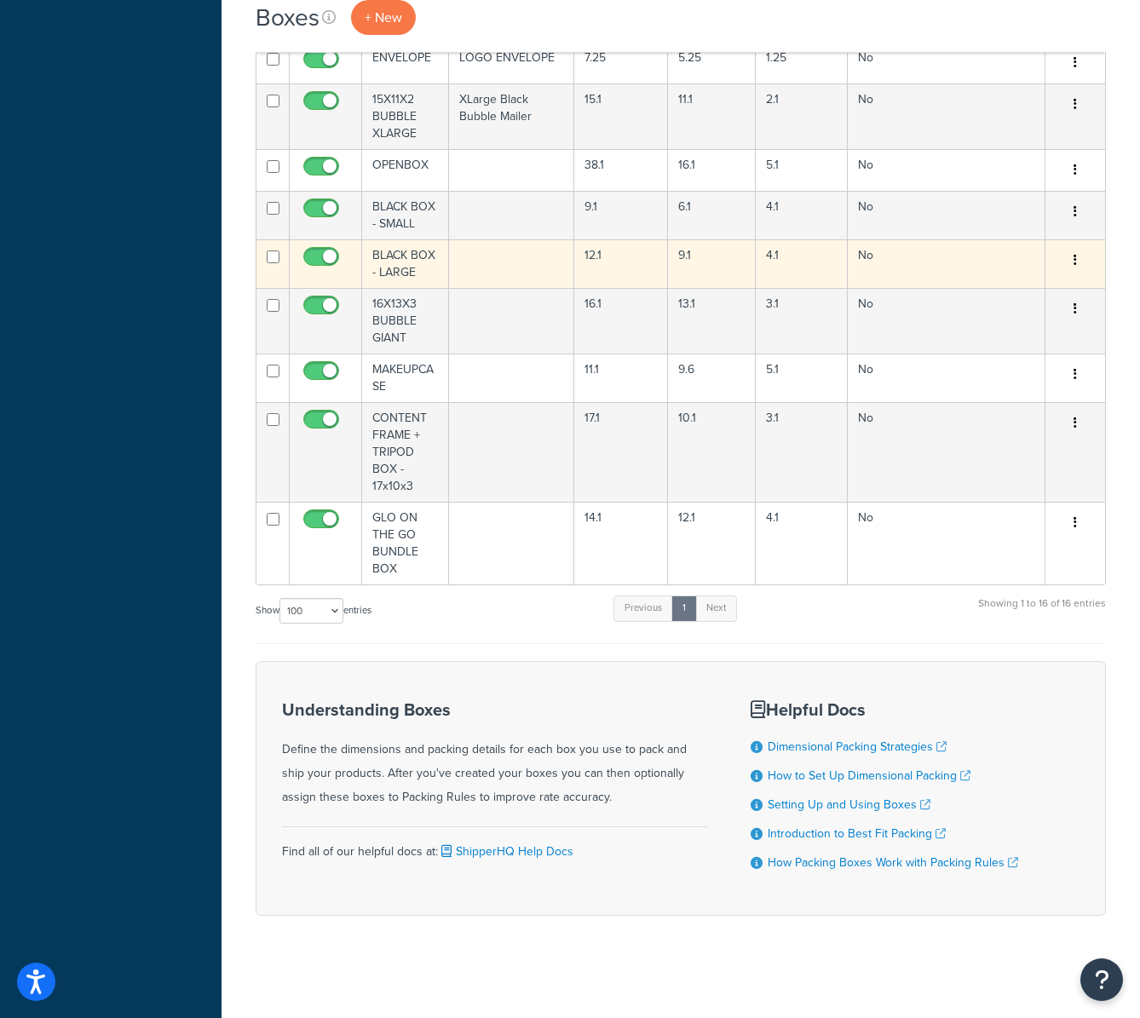
click at [434, 259] on td "BLACK BOX - LARGE" at bounding box center [405, 263] width 87 height 49
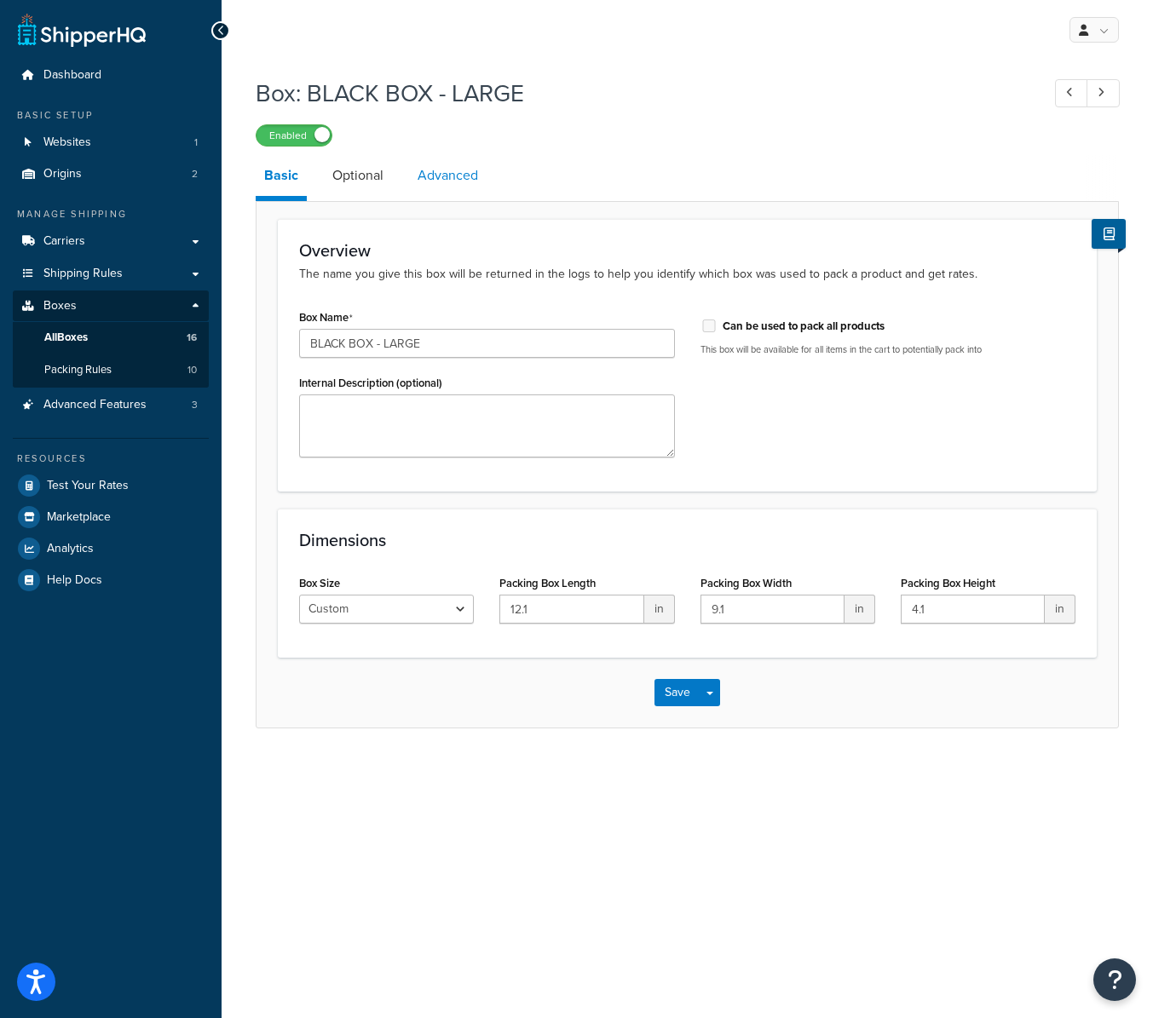
click at [445, 176] on link "Advanced" at bounding box center [448, 175] width 78 height 41
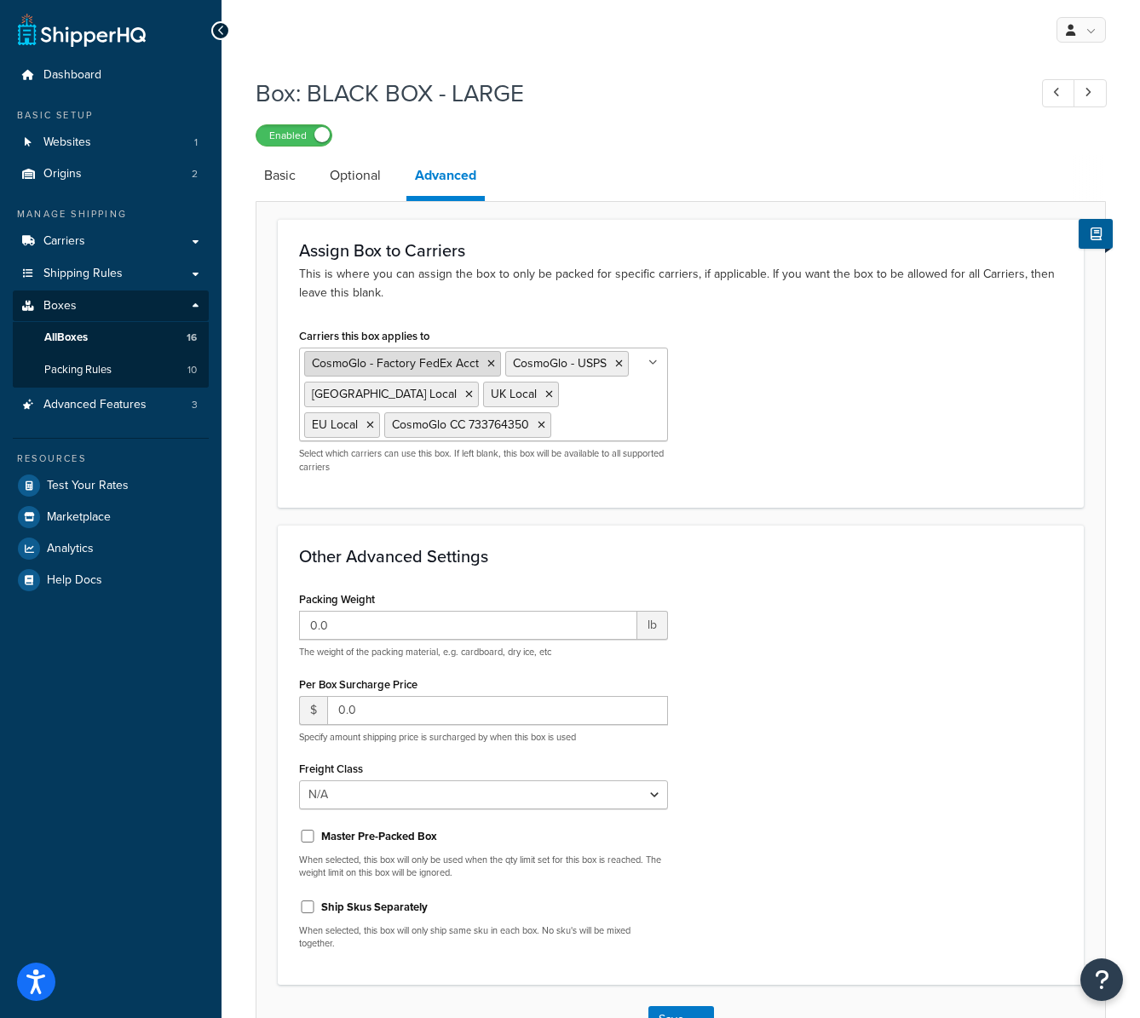
click at [491, 361] on icon at bounding box center [492, 364] width 8 height 10
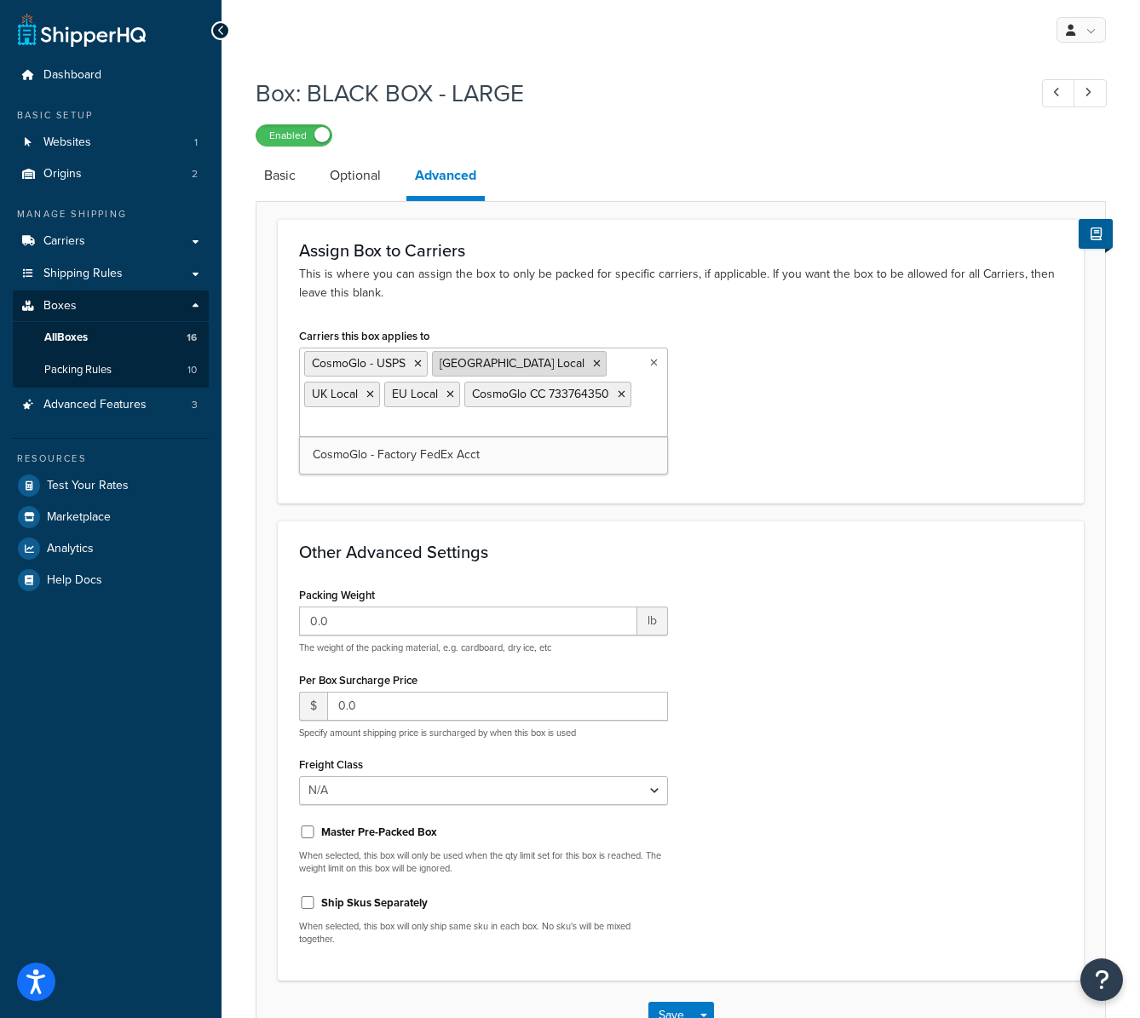
click at [593, 361] on icon at bounding box center [597, 364] width 8 height 10
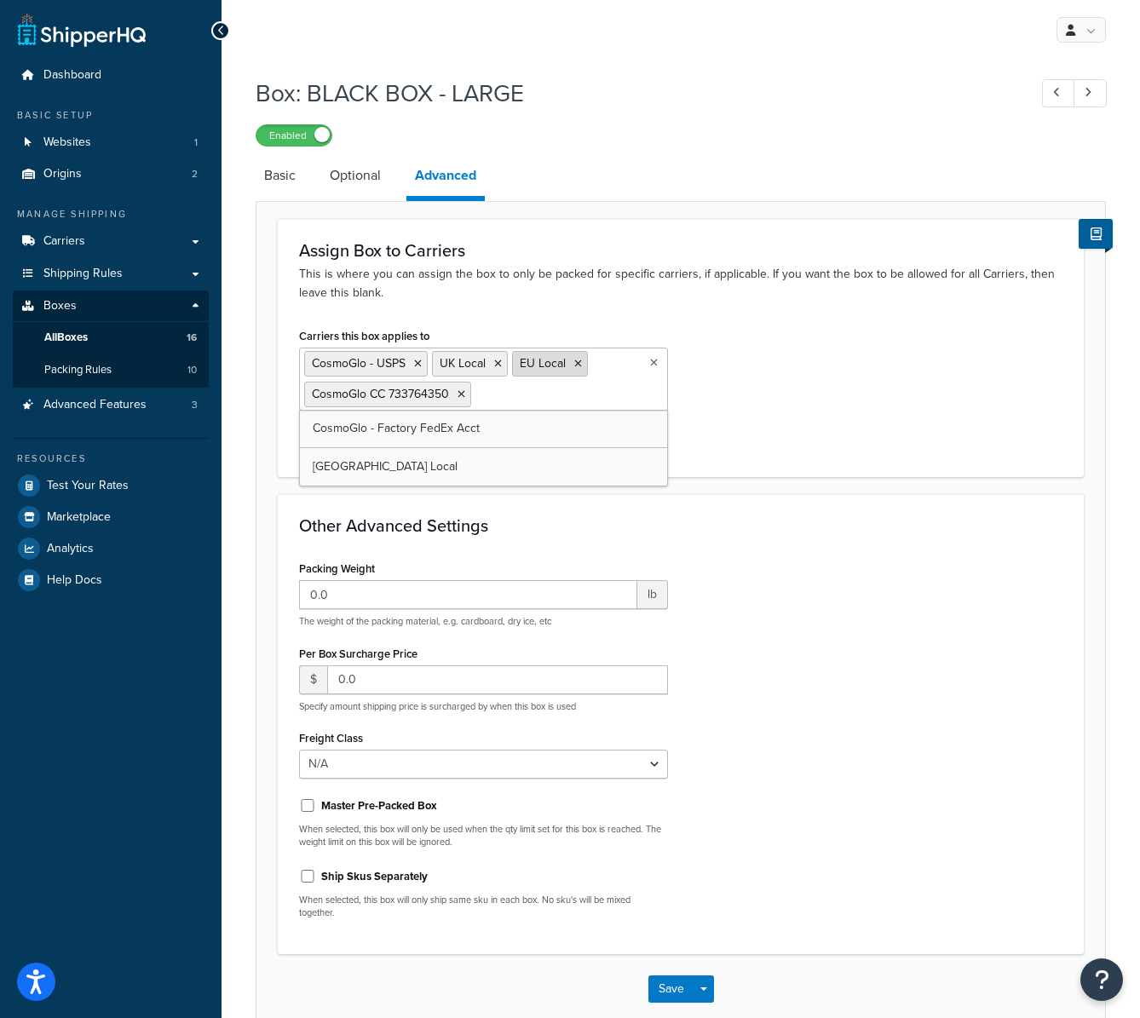
click at [578, 364] on icon at bounding box center [578, 364] width 8 height 10
drag, startPoint x: 460, startPoint y: 393, endPoint x: 488, endPoint y: 385, distance: 28.3
click at [461, 393] on icon at bounding box center [462, 394] width 8 height 10
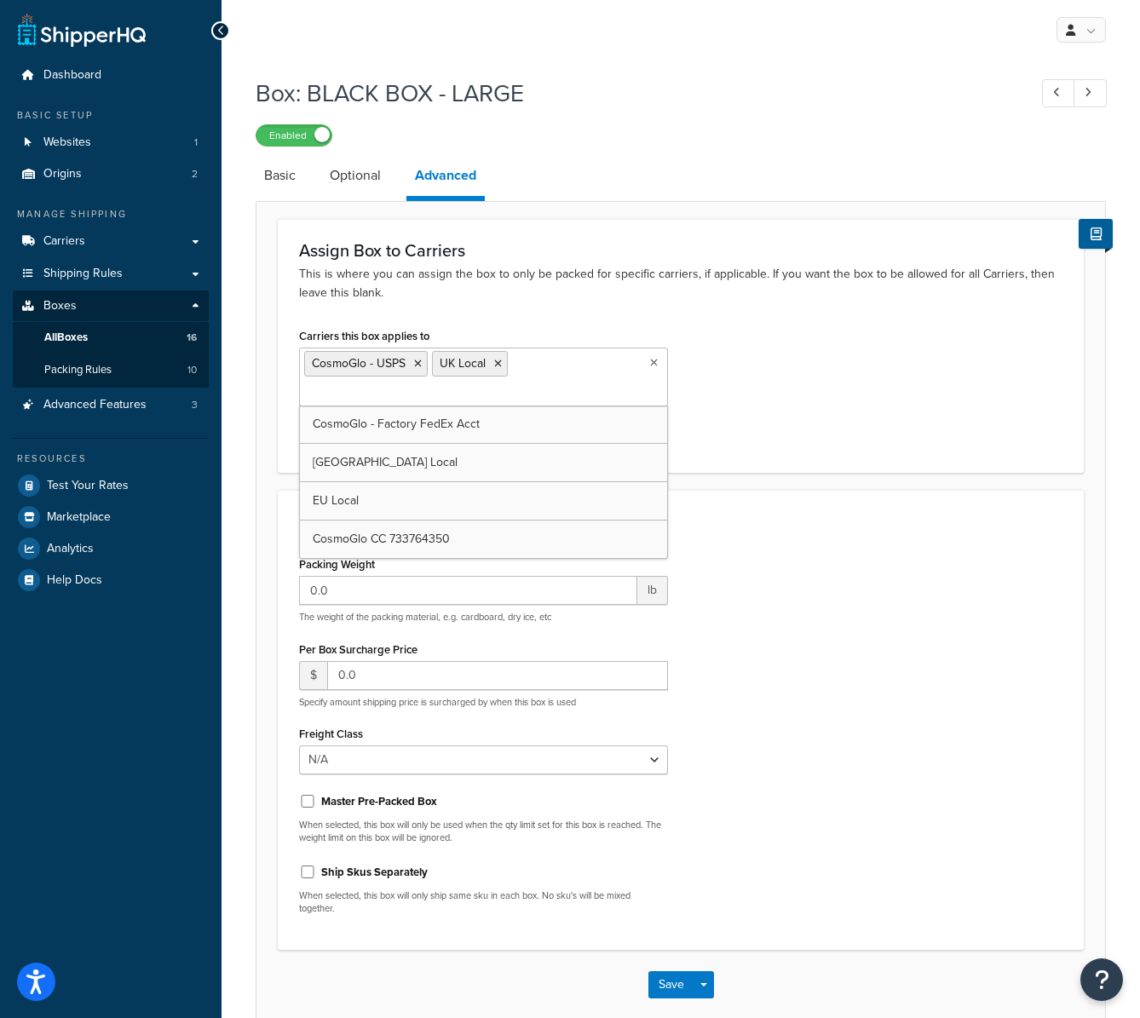
drag, startPoint x: 499, startPoint y: 362, endPoint x: 479, endPoint y: 362, distance: 19.6
click at [497, 362] on icon at bounding box center [498, 364] width 8 height 10
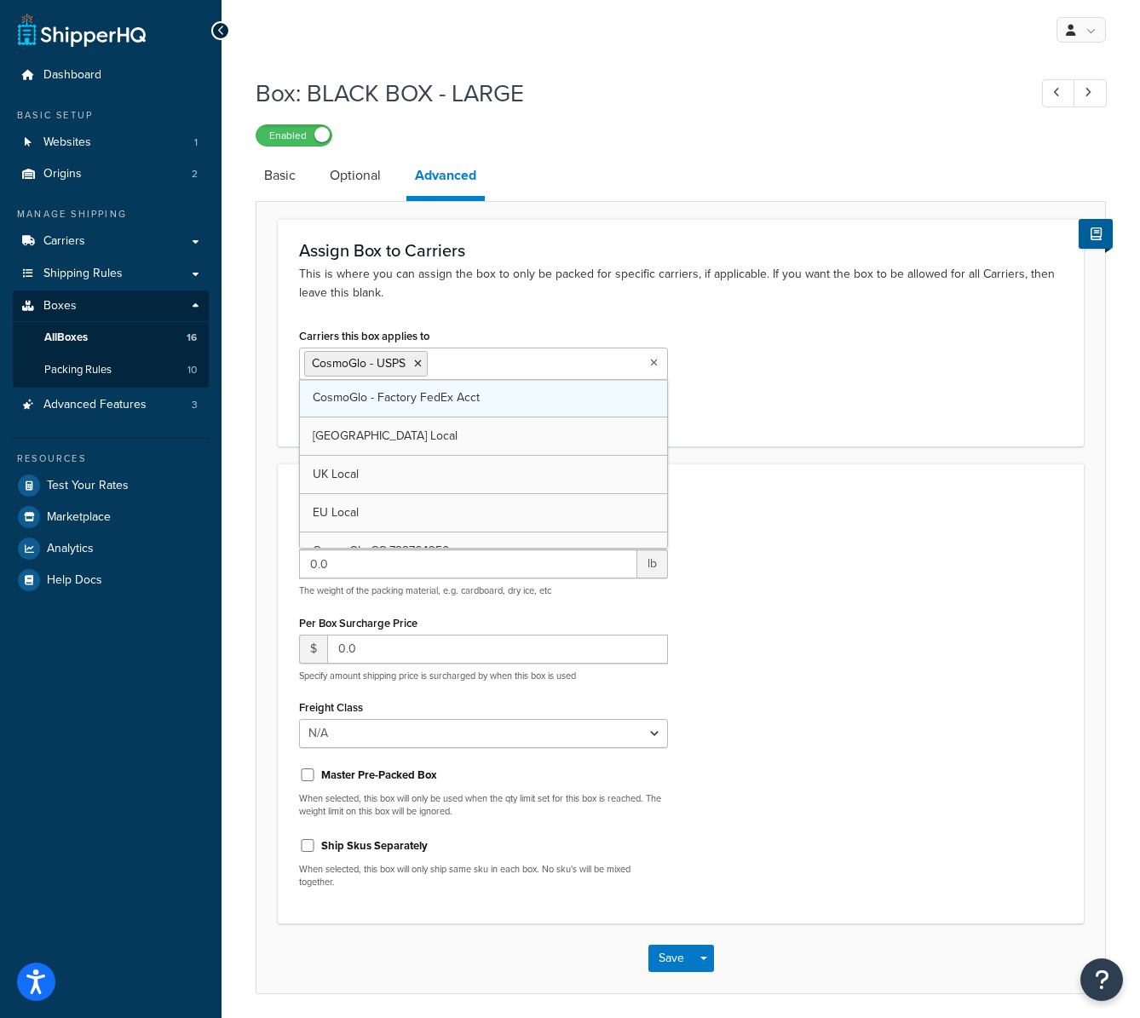
click at [418, 361] on icon at bounding box center [418, 364] width 8 height 10
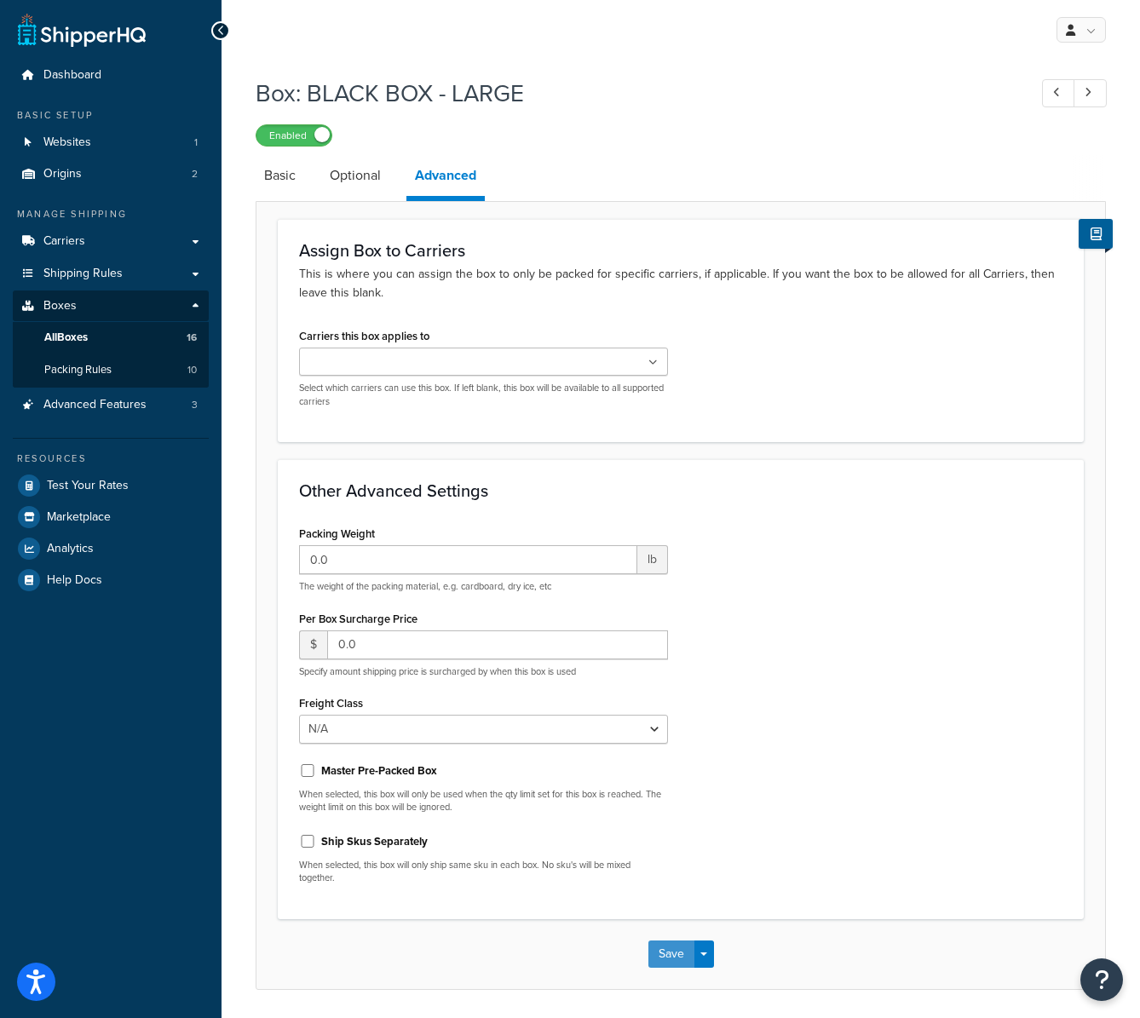
click at [674, 945] on button "Save" at bounding box center [672, 954] width 46 height 27
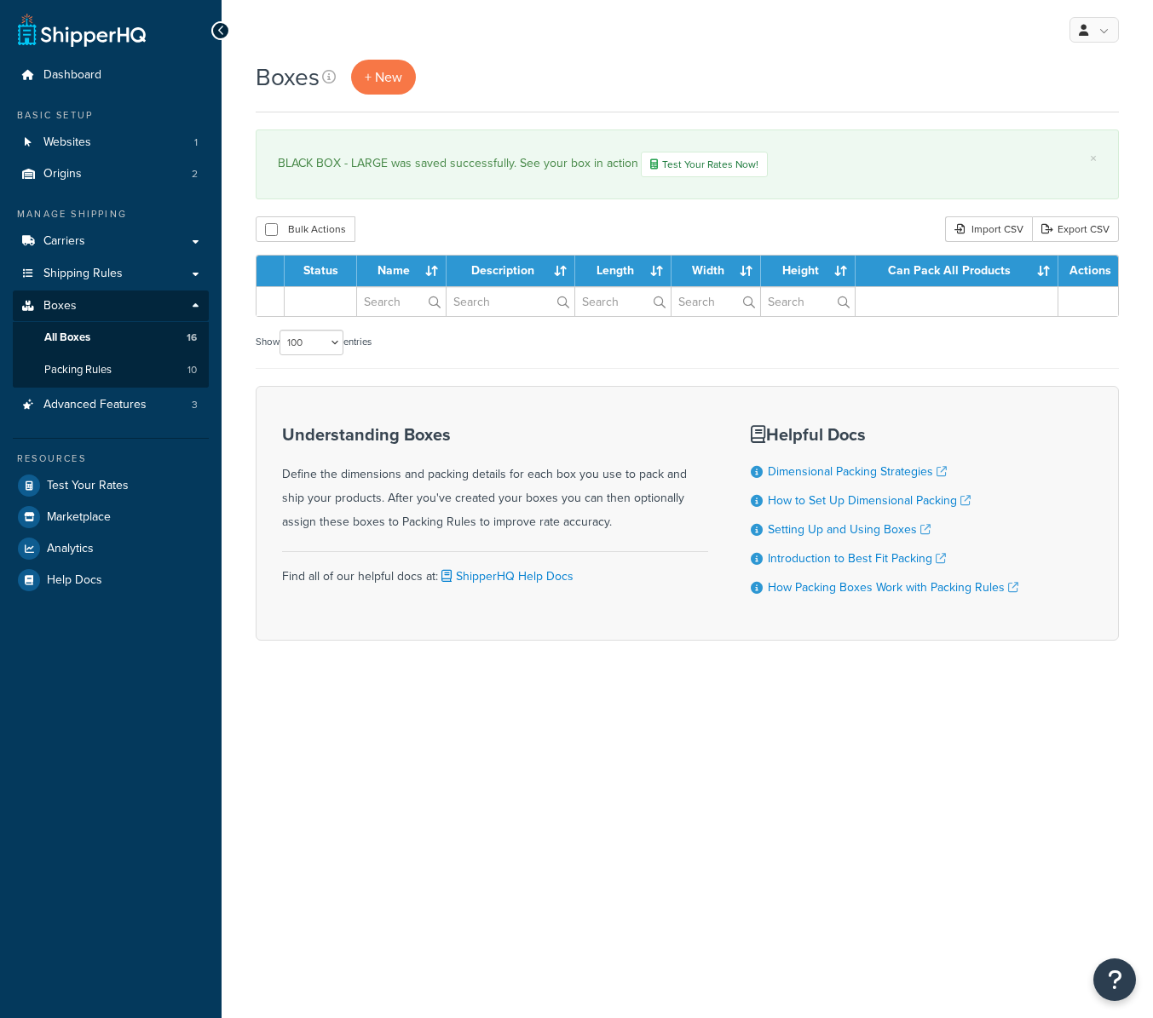
select select "100"
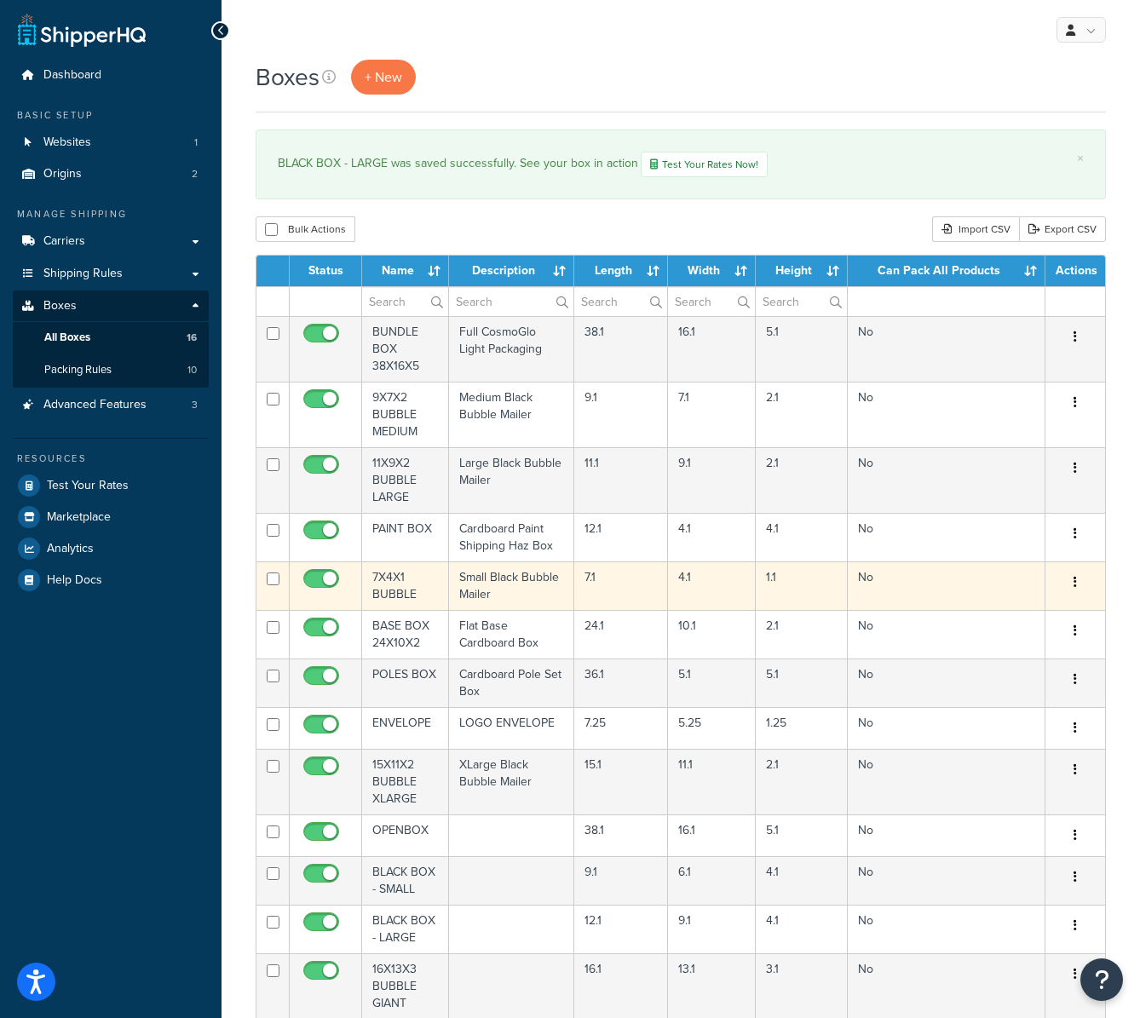
scroll to position [666, 0]
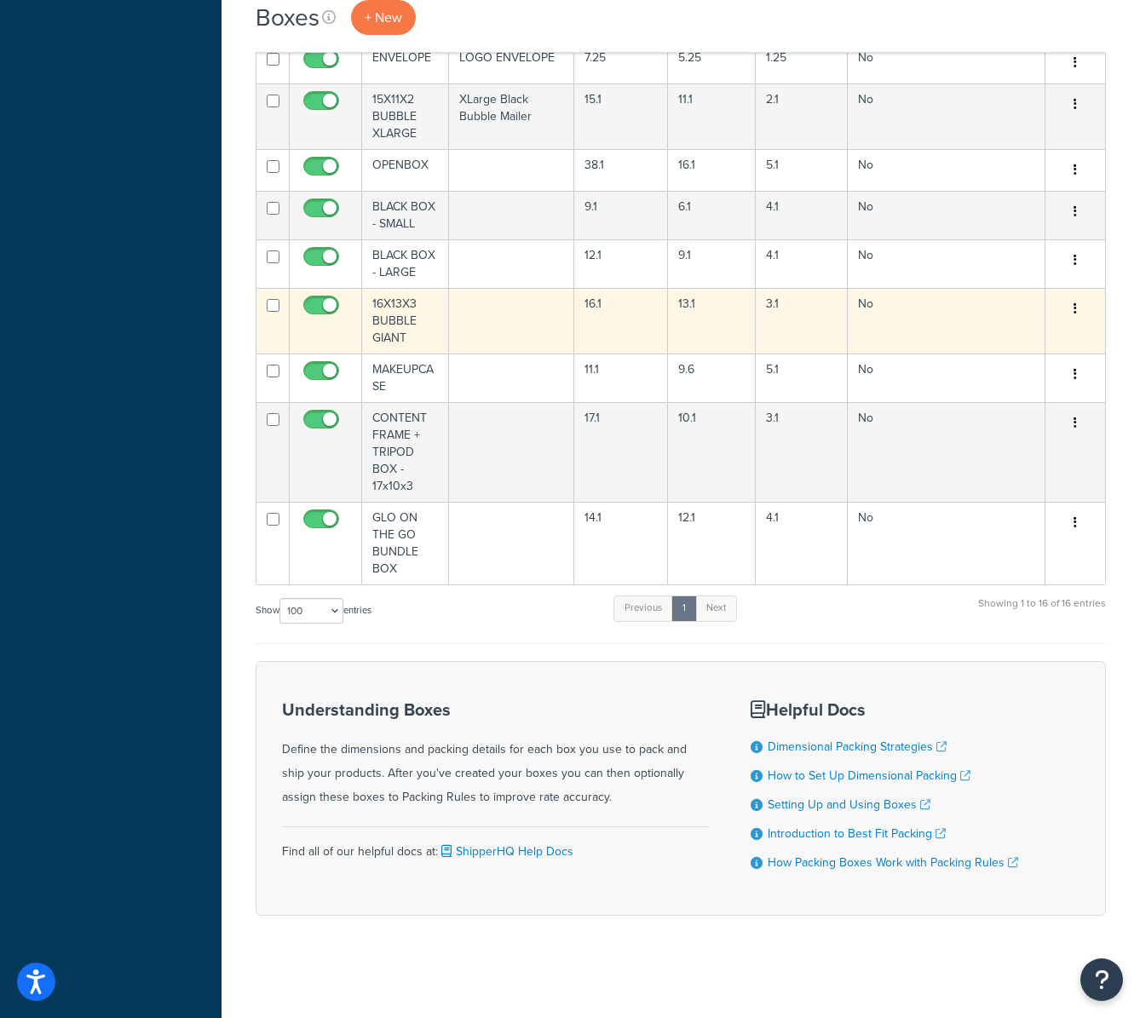
click at [380, 323] on td "16X13X3 BUBBLE GIANT" at bounding box center [405, 321] width 87 height 66
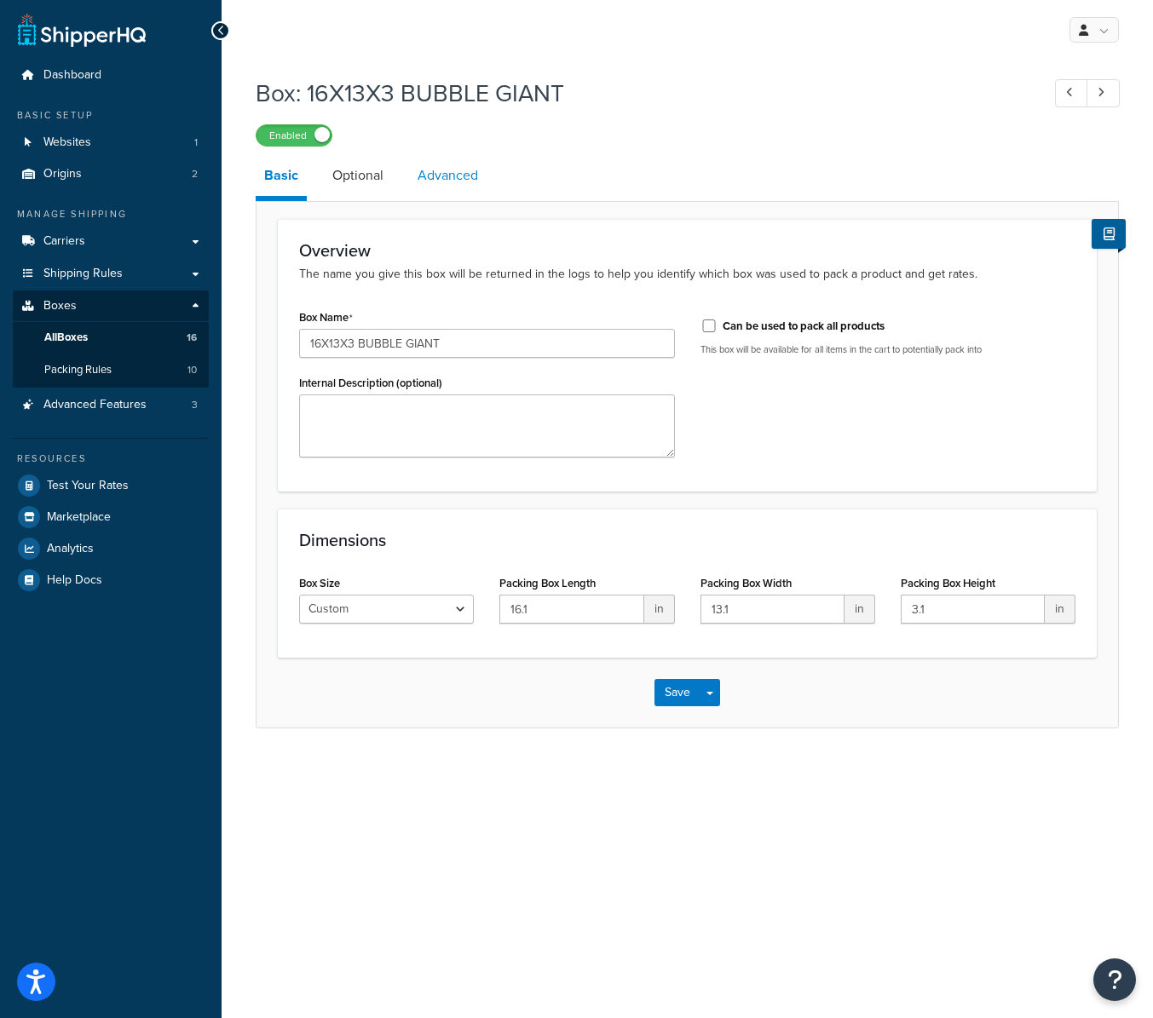
click at [465, 186] on link "Advanced" at bounding box center [448, 175] width 78 height 41
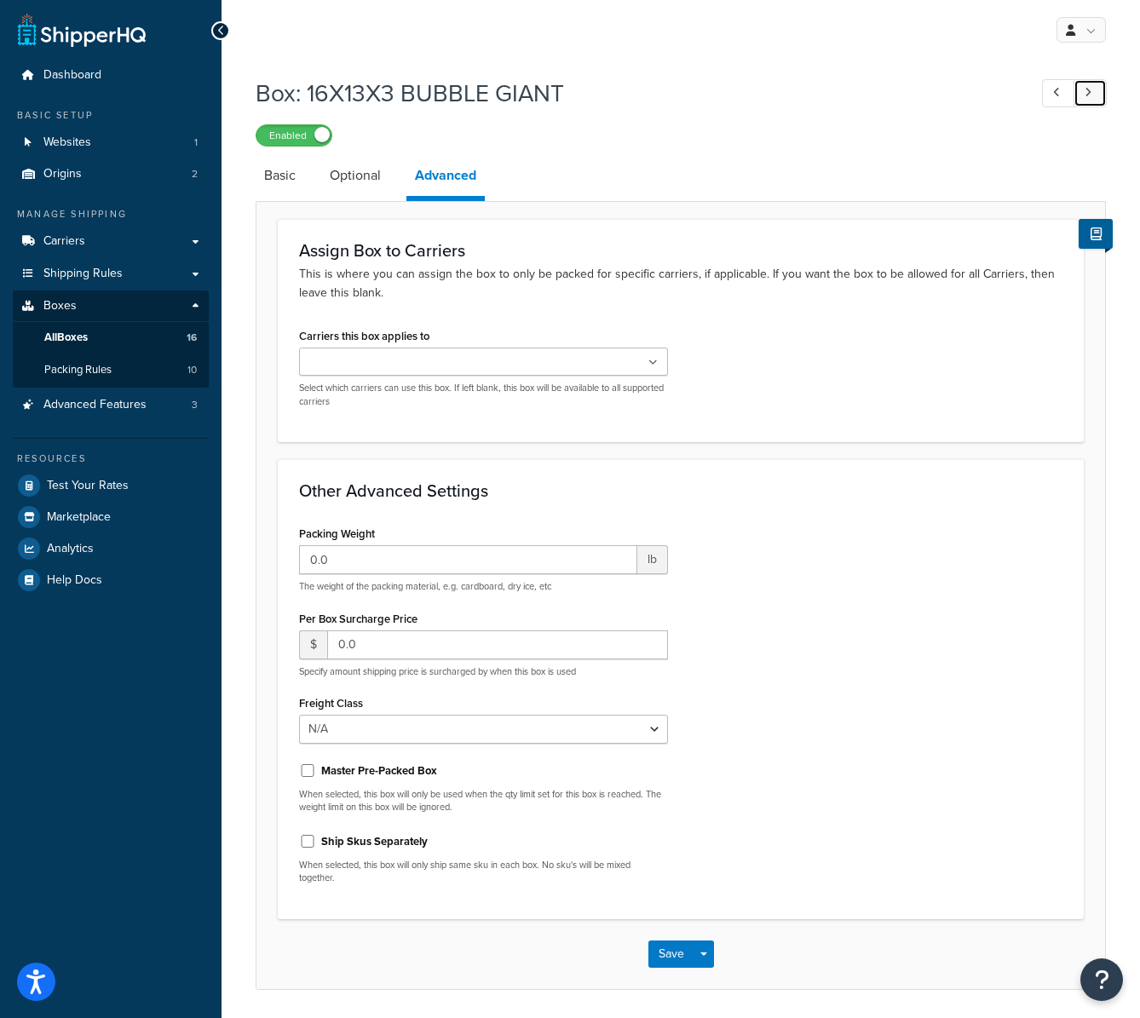
click at [1090, 88] on icon at bounding box center [1088, 92] width 7 height 11
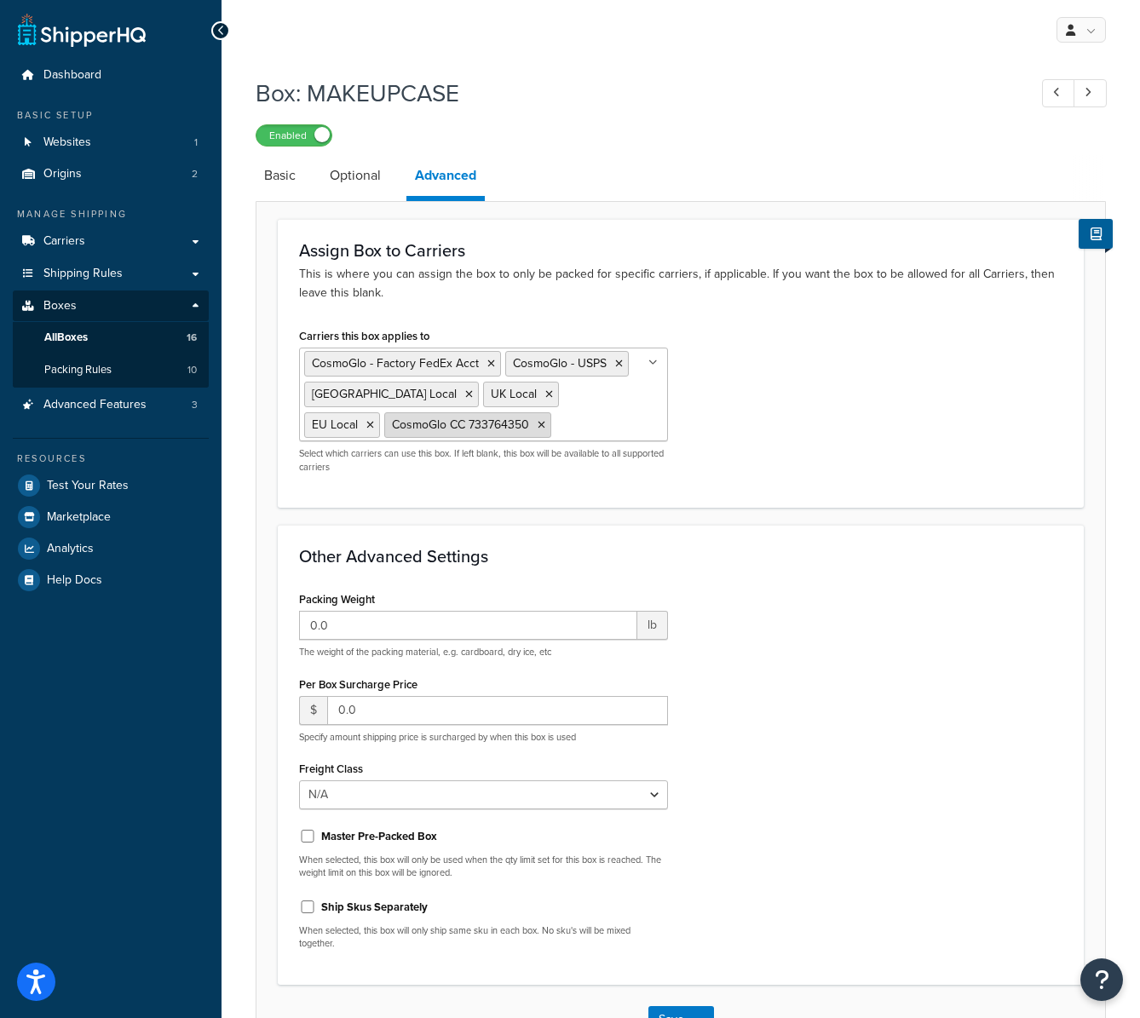
click at [538, 424] on icon at bounding box center [542, 425] width 8 height 10
click at [545, 395] on icon at bounding box center [549, 394] width 8 height 10
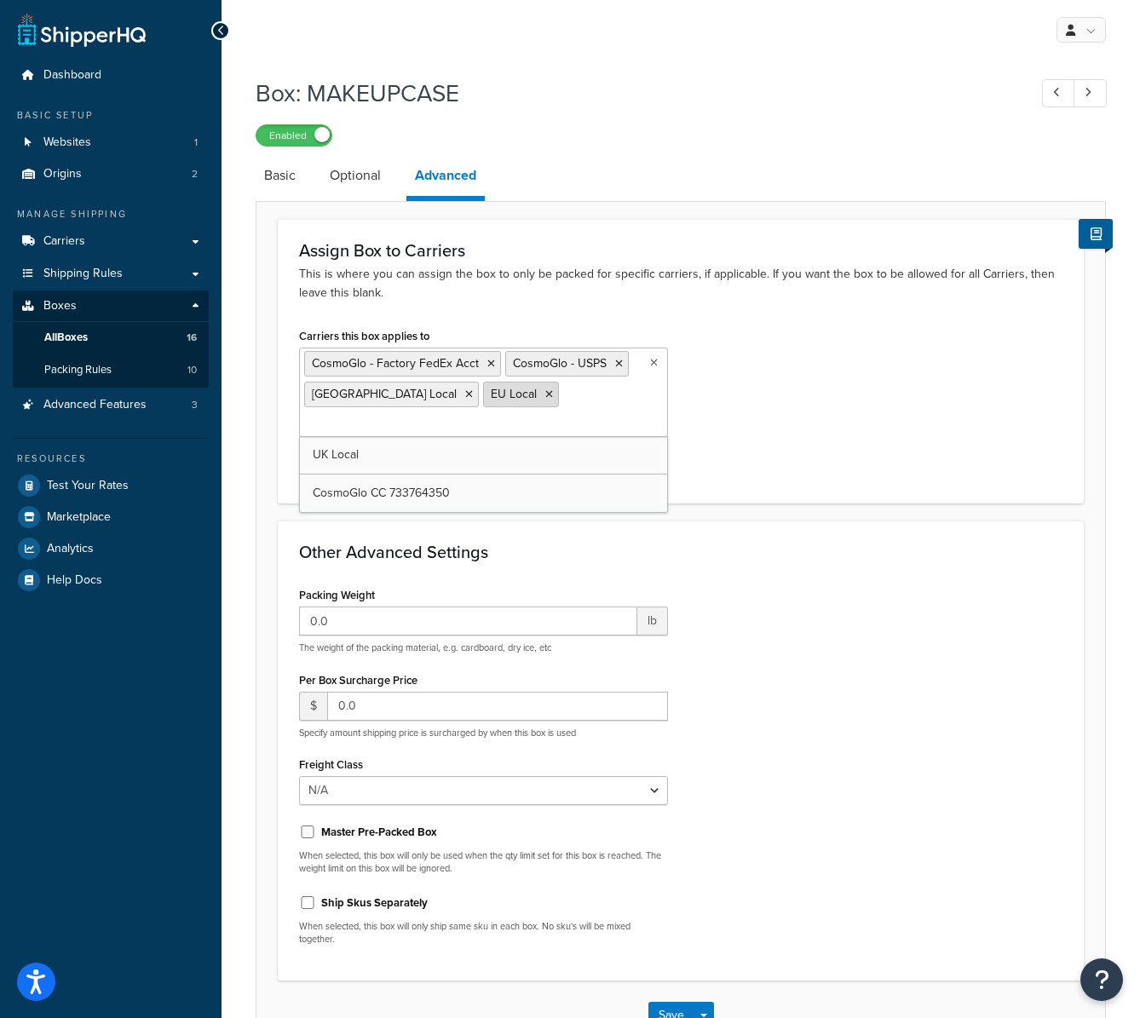
click at [545, 395] on icon at bounding box center [549, 394] width 8 height 10
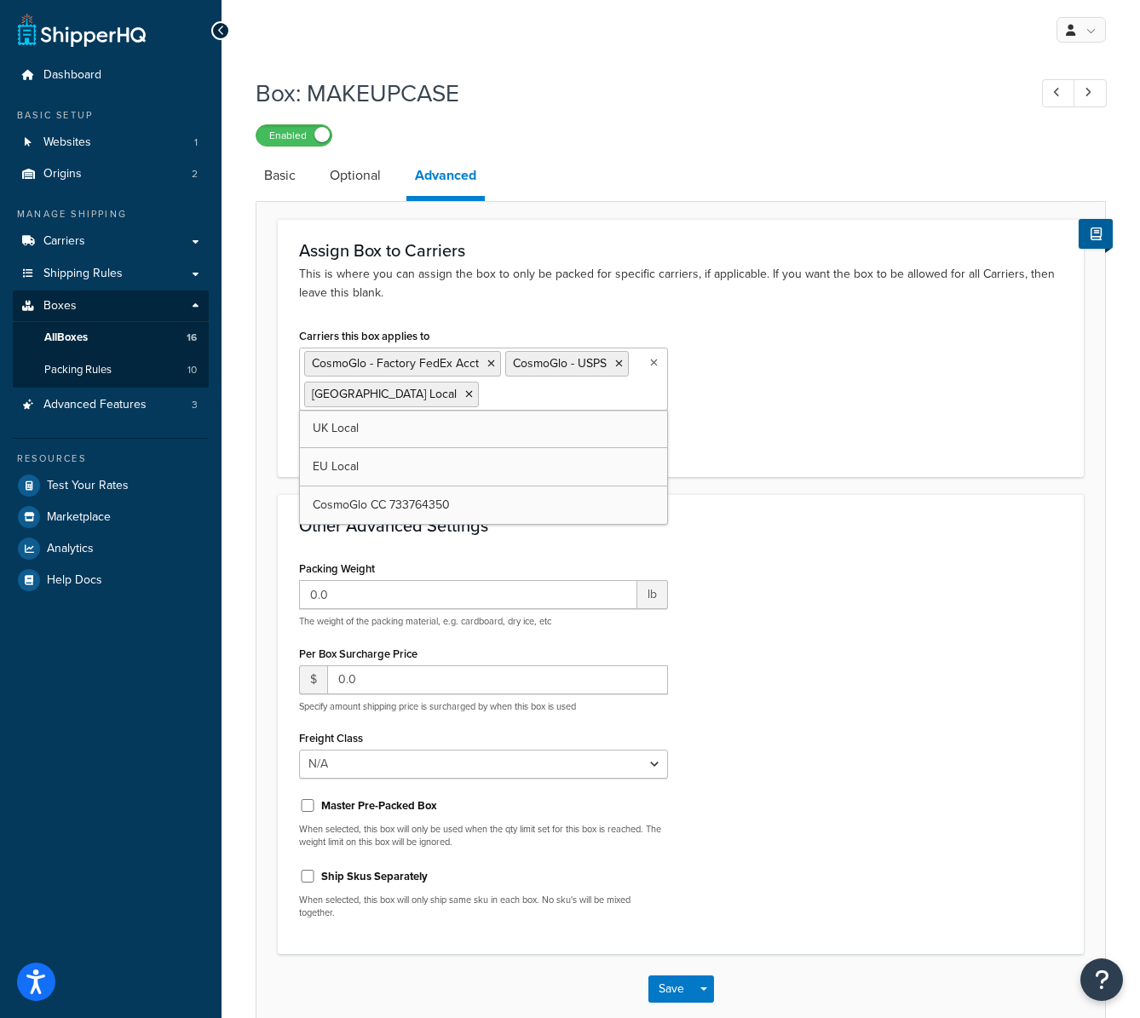
click at [465, 392] on icon at bounding box center [469, 394] width 8 height 10
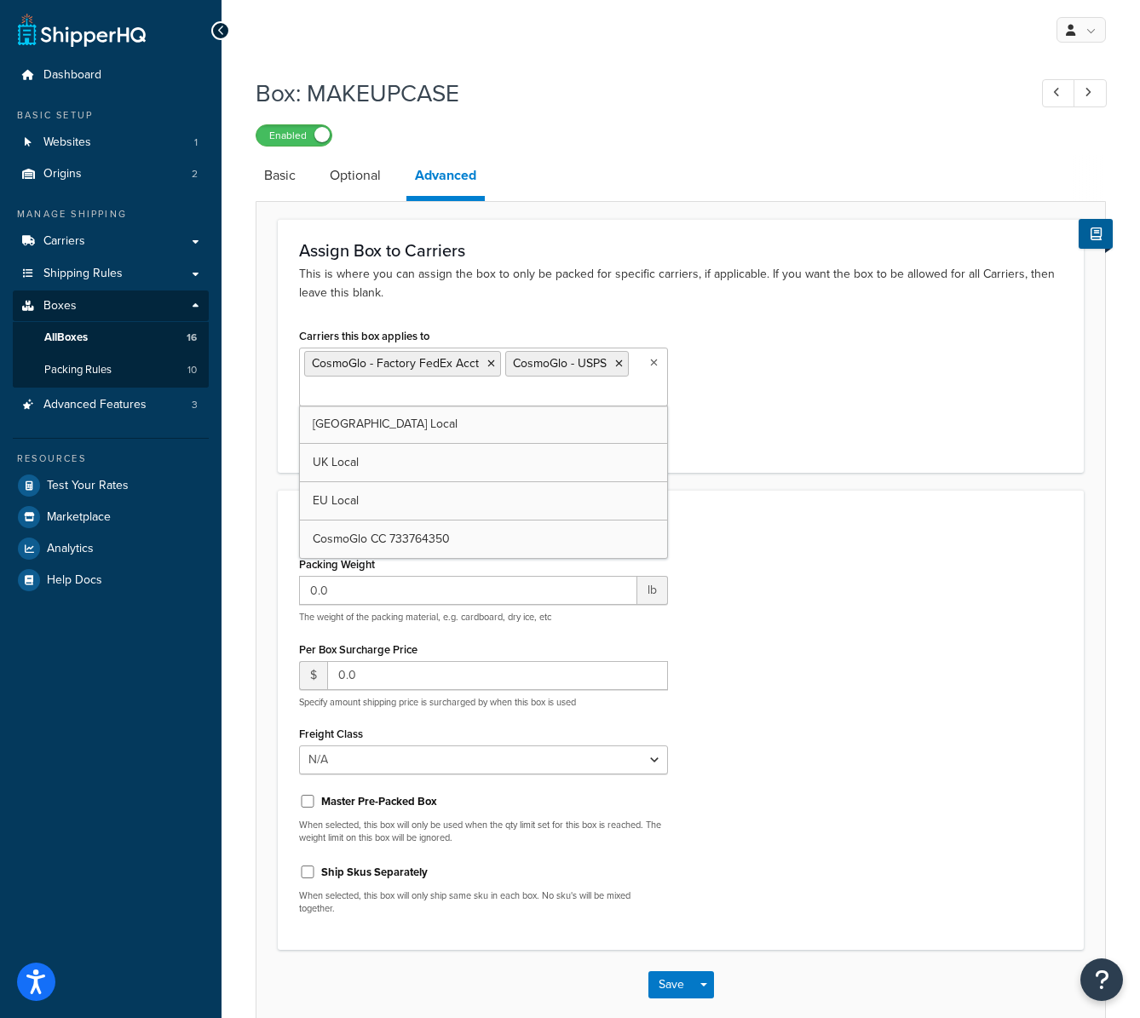
click at [490, 362] on icon at bounding box center [492, 364] width 8 height 10
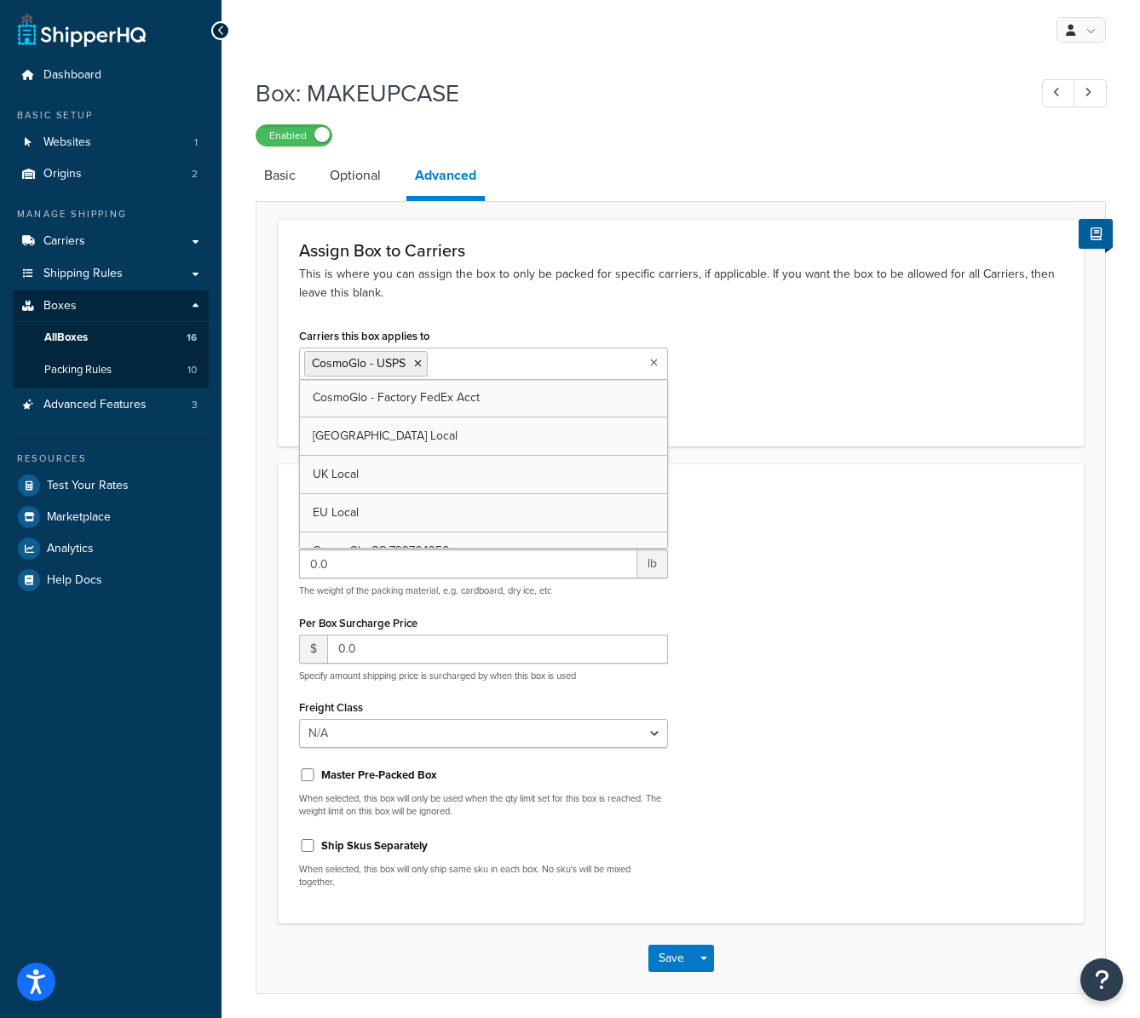
drag, startPoint x: 418, startPoint y: 361, endPoint x: 418, endPoint y: 373, distance: 11.9
click at [418, 361] on icon at bounding box center [418, 364] width 8 height 10
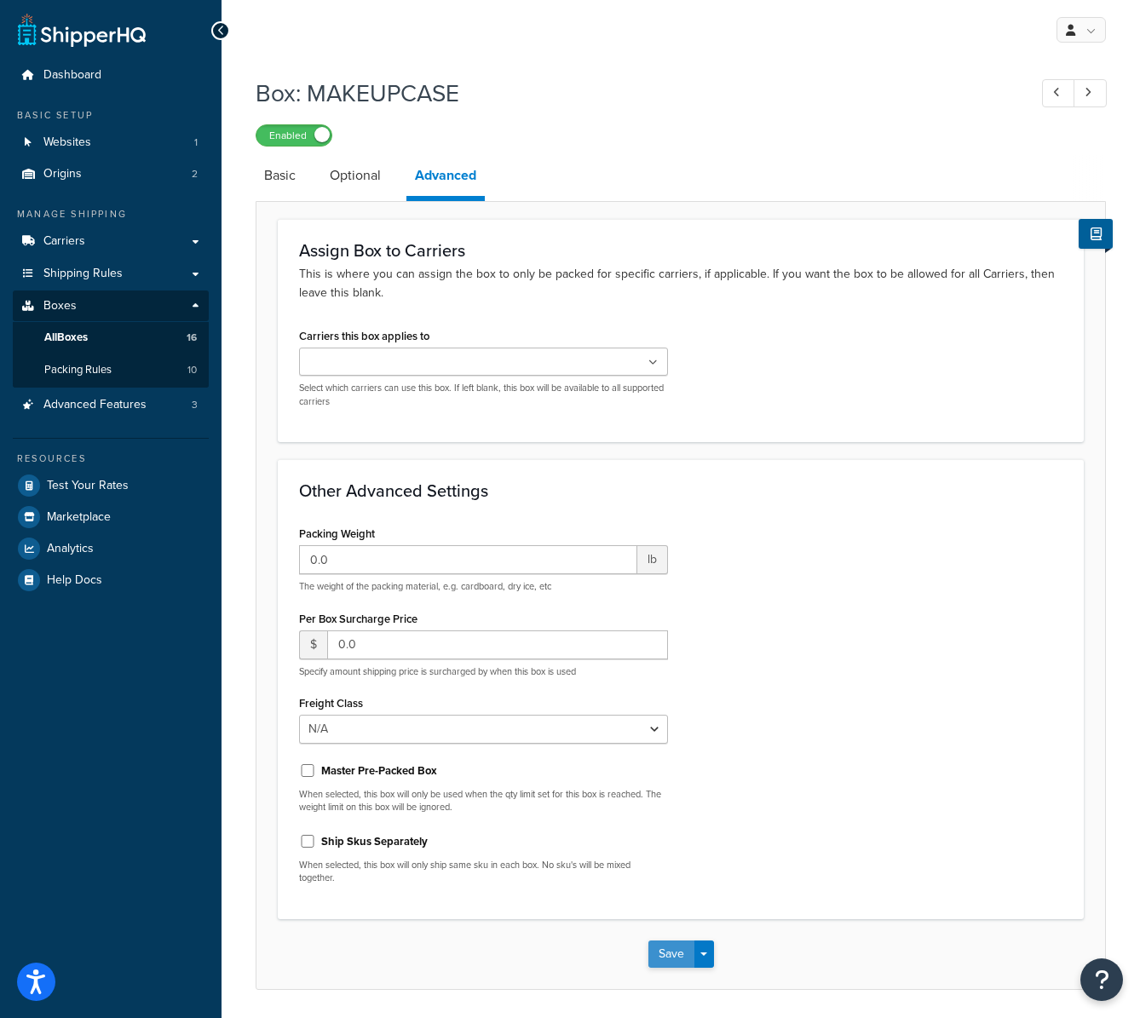
click at [674, 950] on button "Save" at bounding box center [672, 954] width 46 height 27
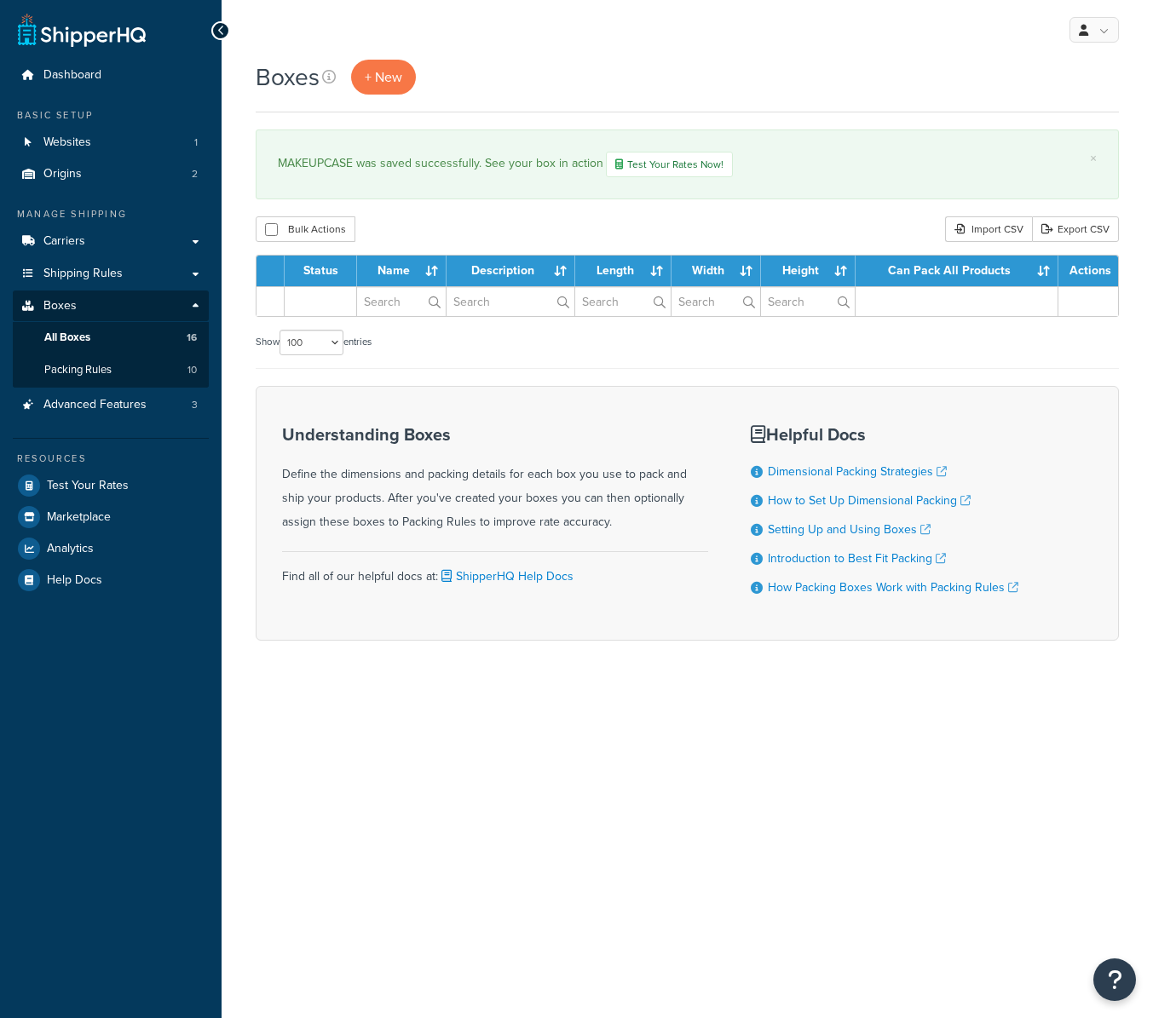
select select "100"
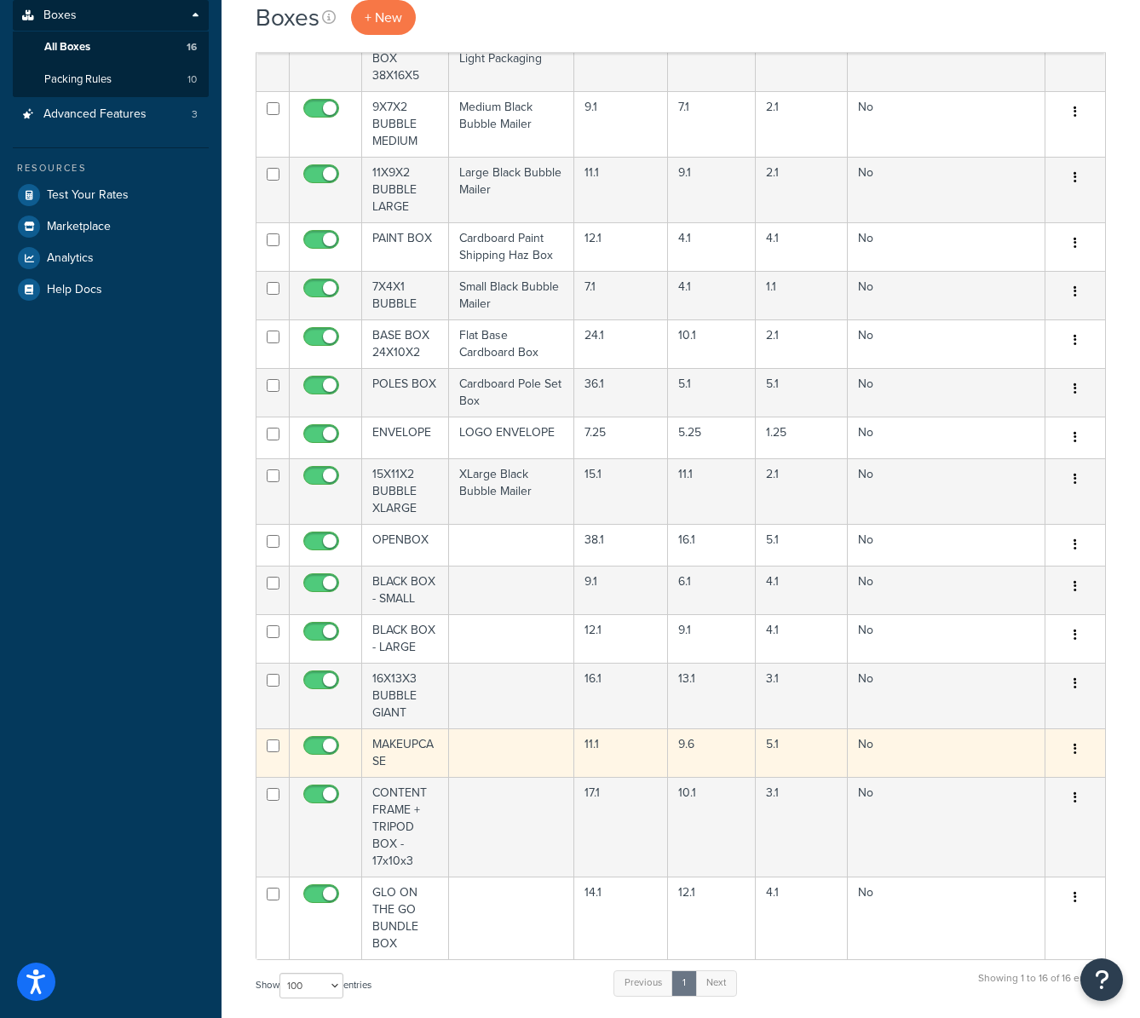
scroll to position [291, 0]
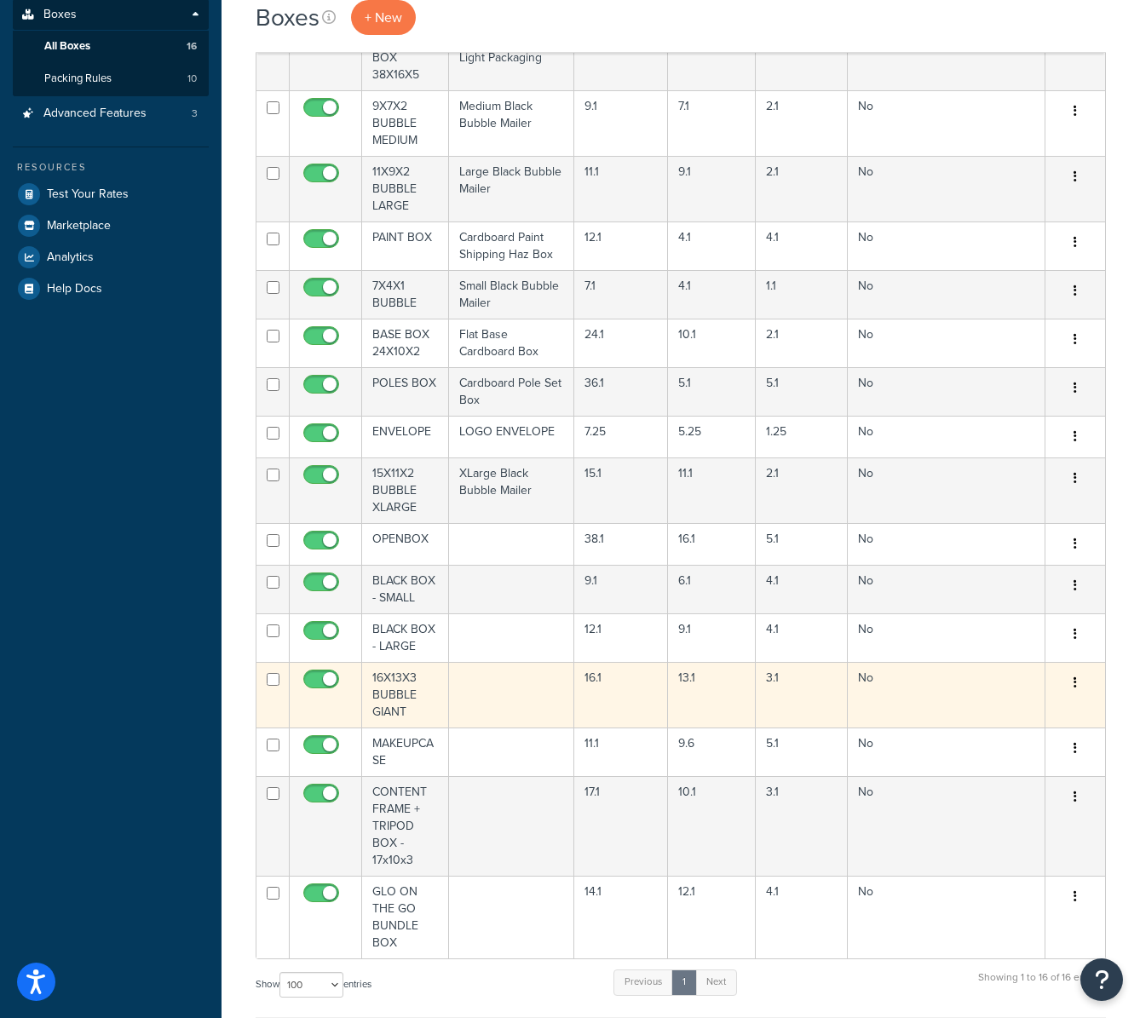
click at [389, 683] on td "16X13X3 BUBBLE GIANT" at bounding box center [405, 695] width 87 height 66
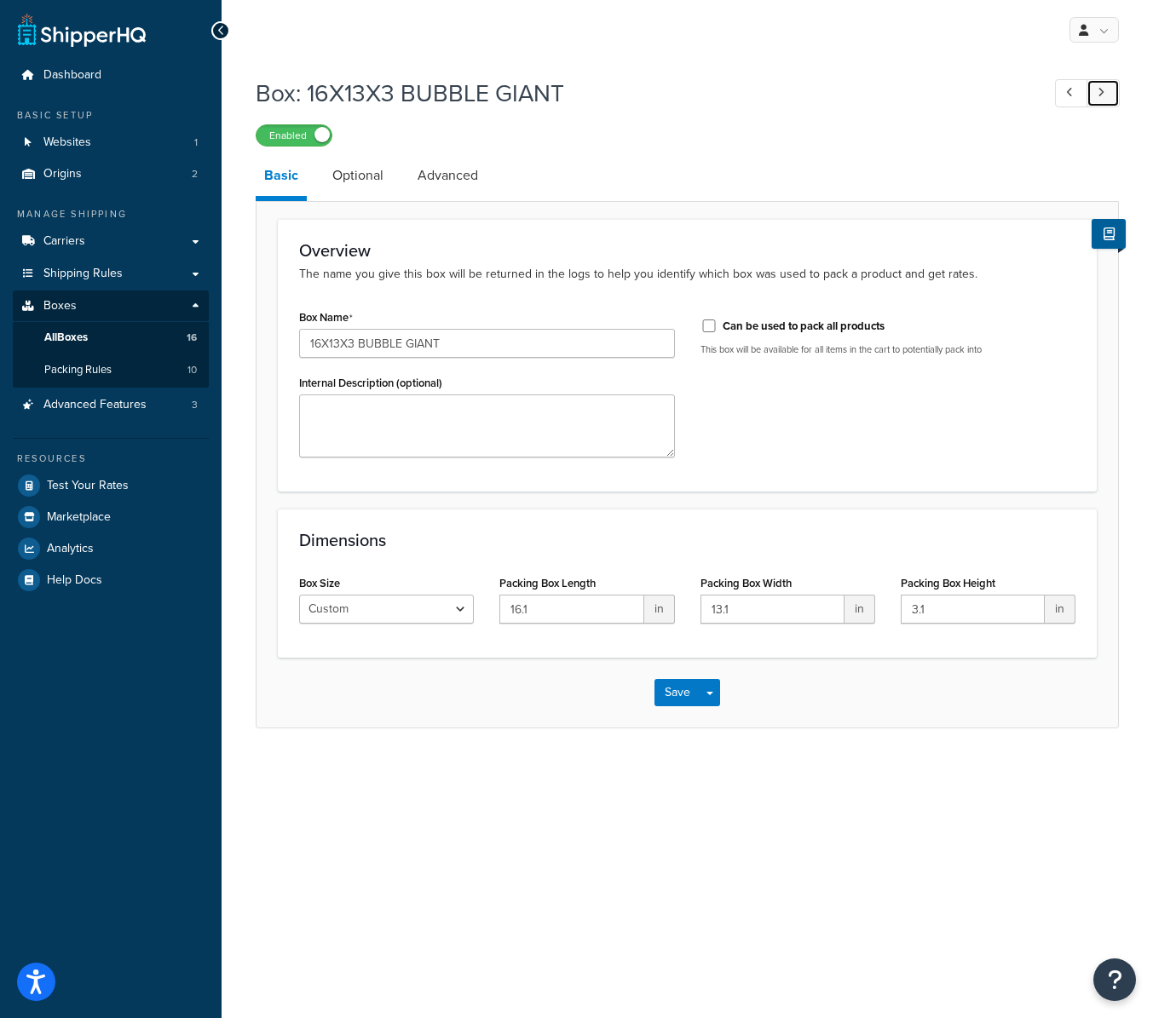
click at [1102, 84] on link at bounding box center [1103, 93] width 33 height 28
type input "MAKEUPCASE"
type input "11.1"
type input "9.6"
type input "5.1"
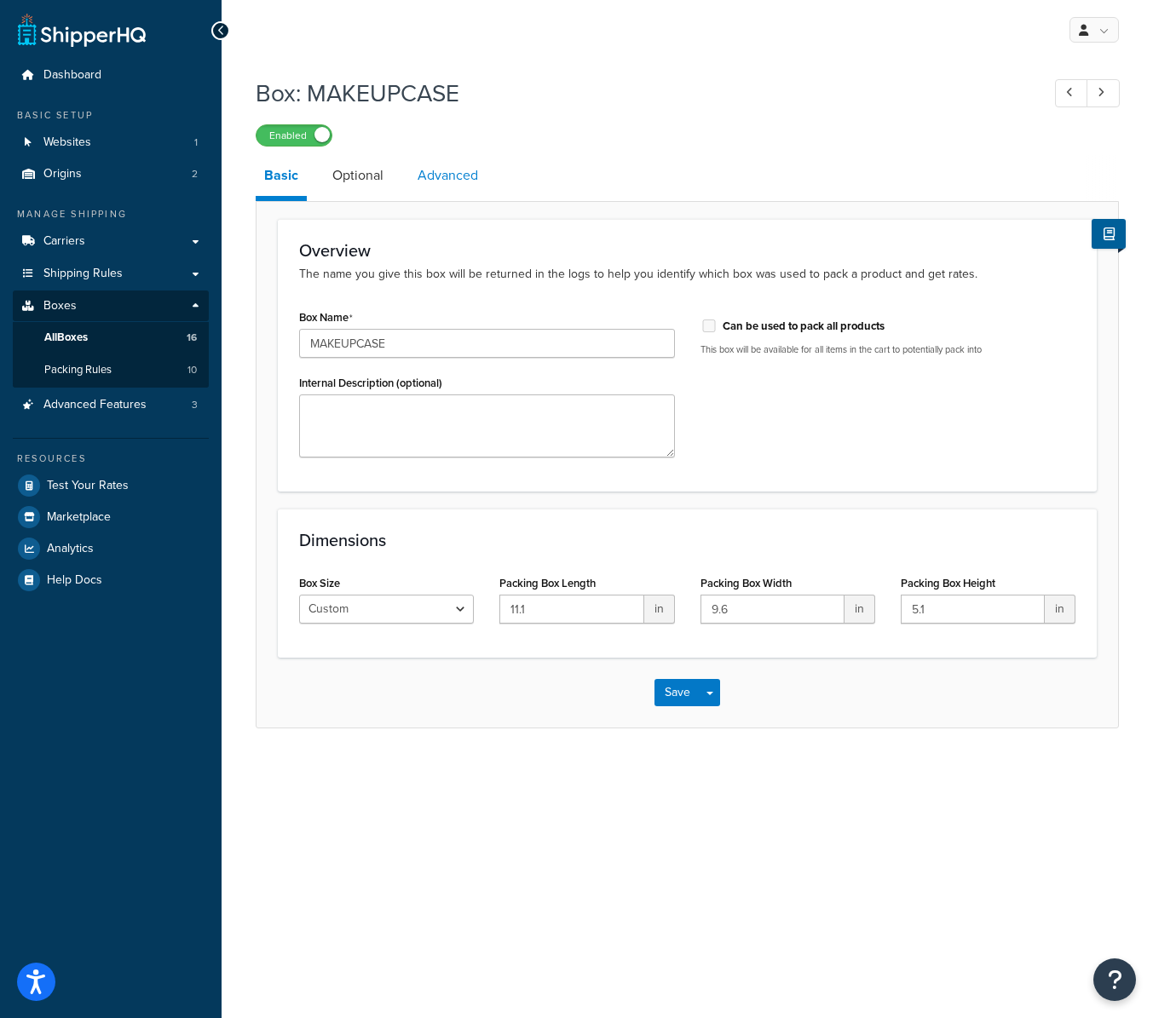
click at [469, 174] on link "Advanced" at bounding box center [448, 175] width 78 height 41
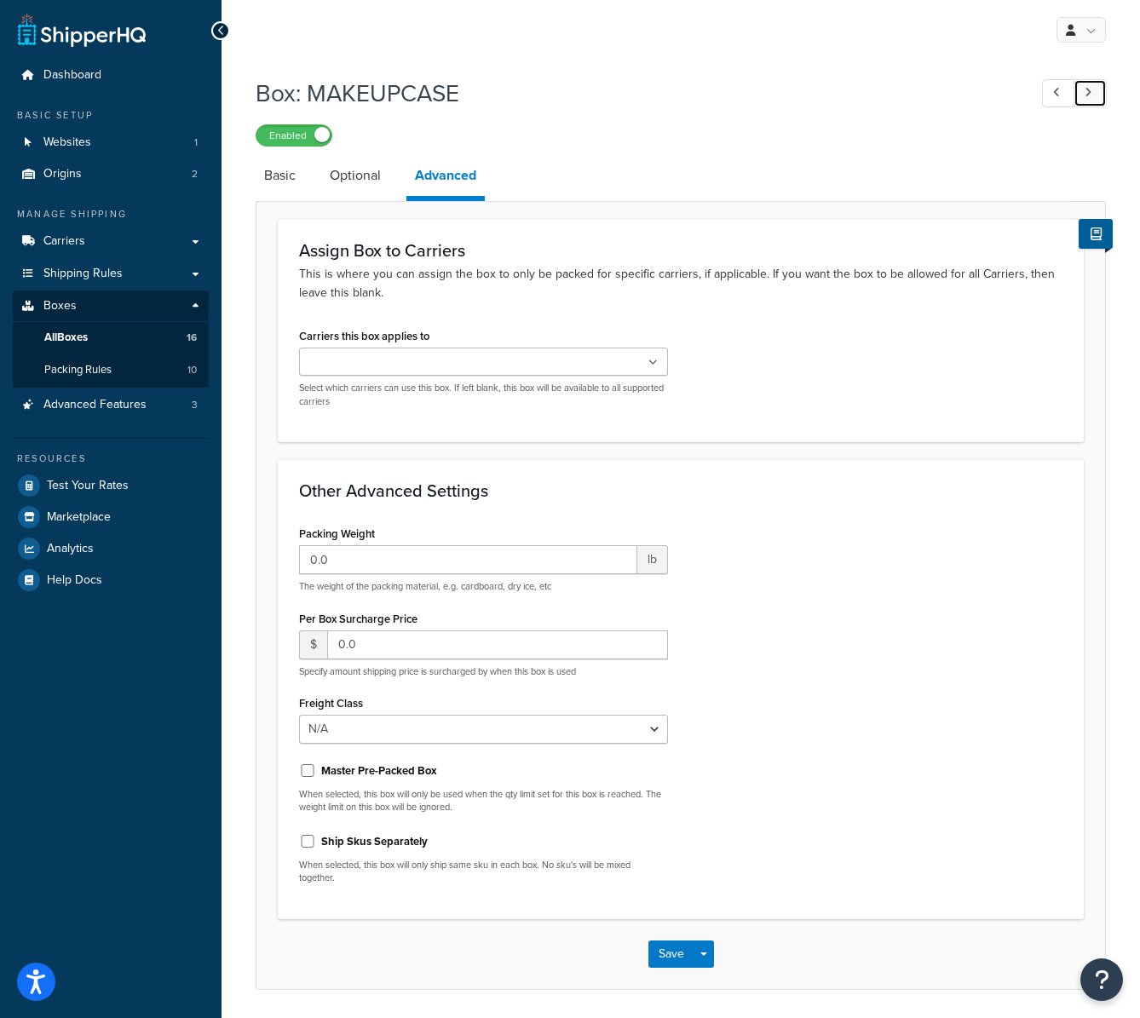
click at [1096, 90] on link at bounding box center [1090, 93] width 33 height 28
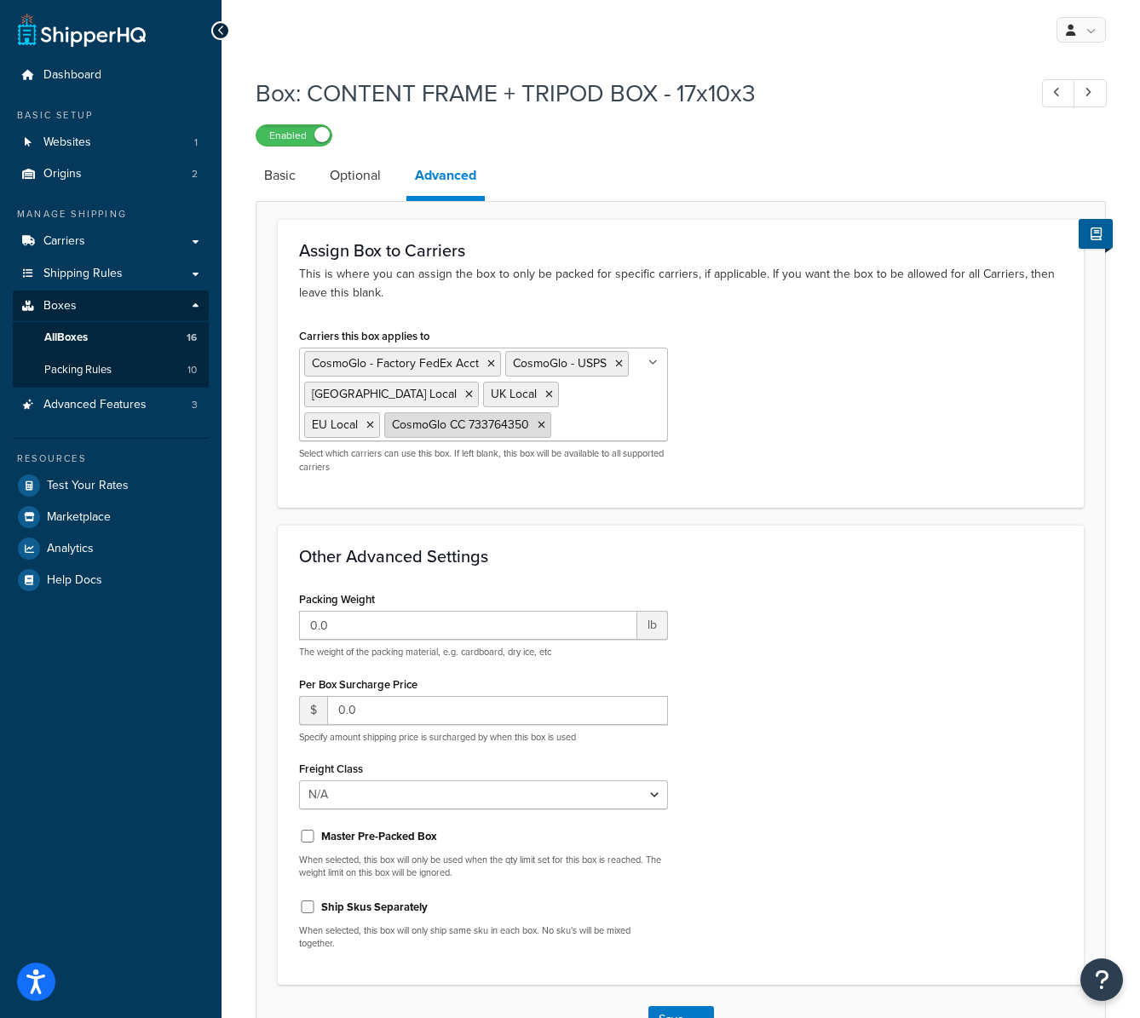
click at [538, 424] on icon at bounding box center [542, 425] width 8 height 10
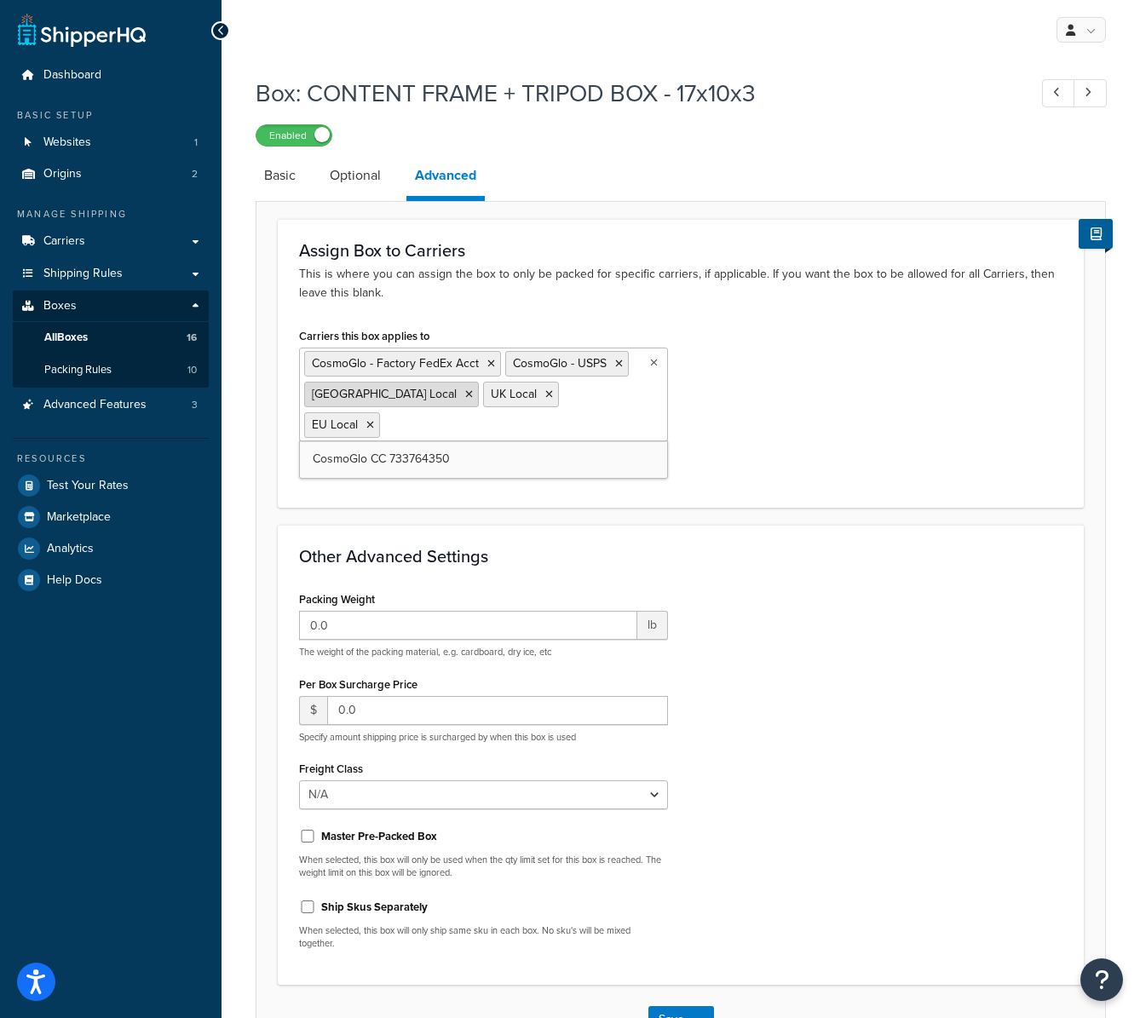
click at [465, 396] on icon at bounding box center [469, 394] width 8 height 10
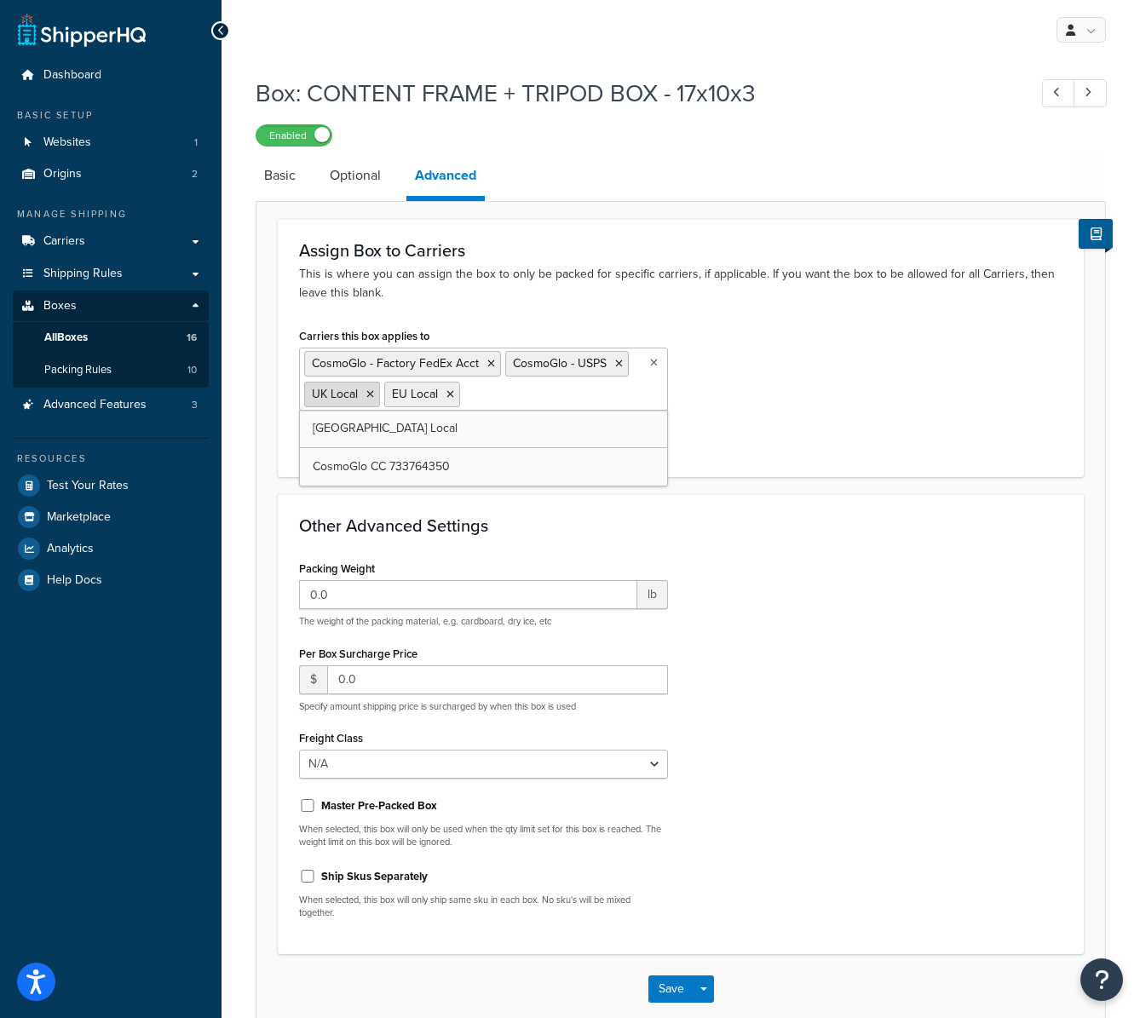
click at [366, 390] on li "UK Local" at bounding box center [342, 395] width 76 height 26
click at [368, 390] on icon at bounding box center [370, 394] width 8 height 10
drag, startPoint x: 370, startPoint y: 393, endPoint x: 406, endPoint y: 384, distance: 37.0
click at [372, 392] on icon at bounding box center [370, 394] width 8 height 10
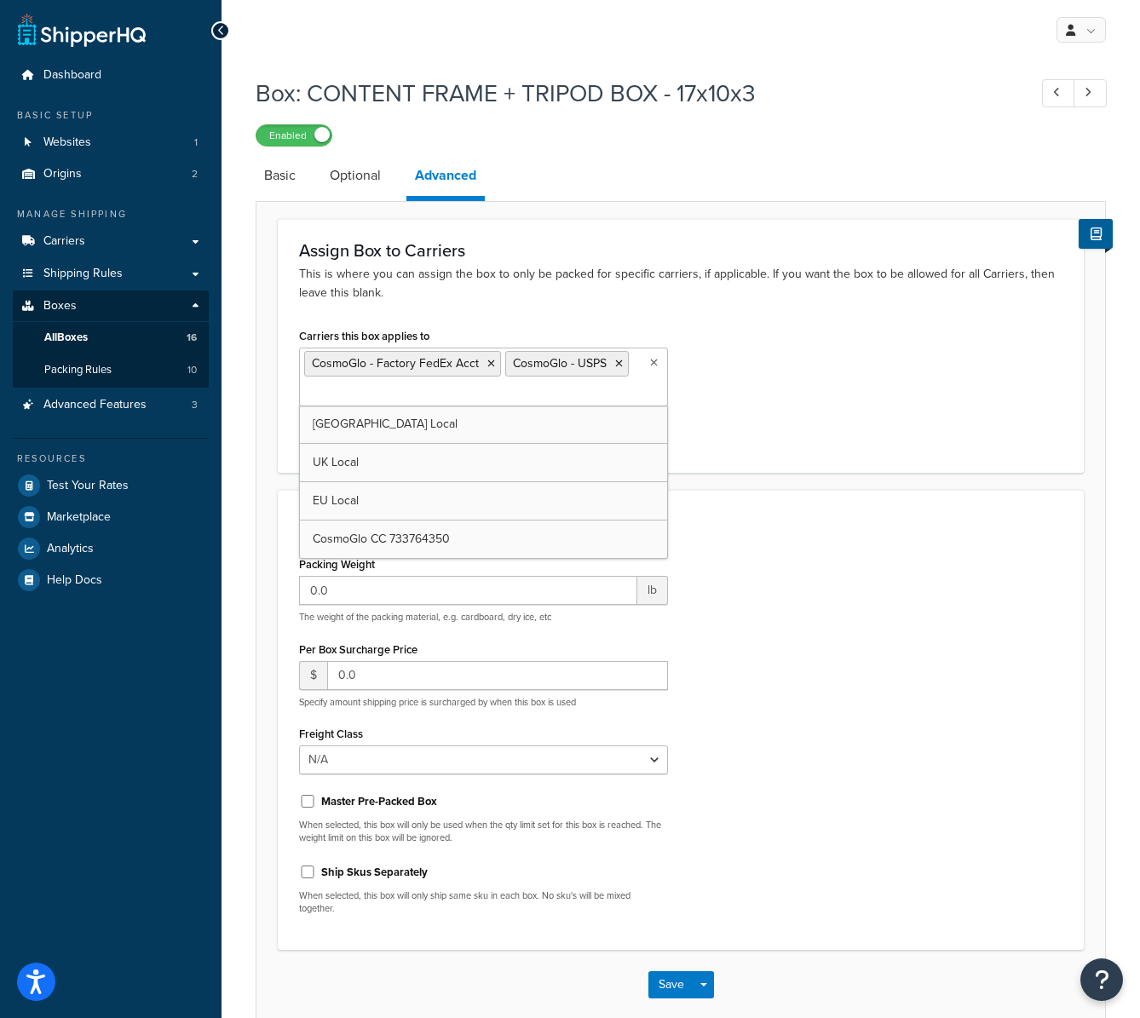
click at [489, 365] on icon at bounding box center [492, 364] width 8 height 10
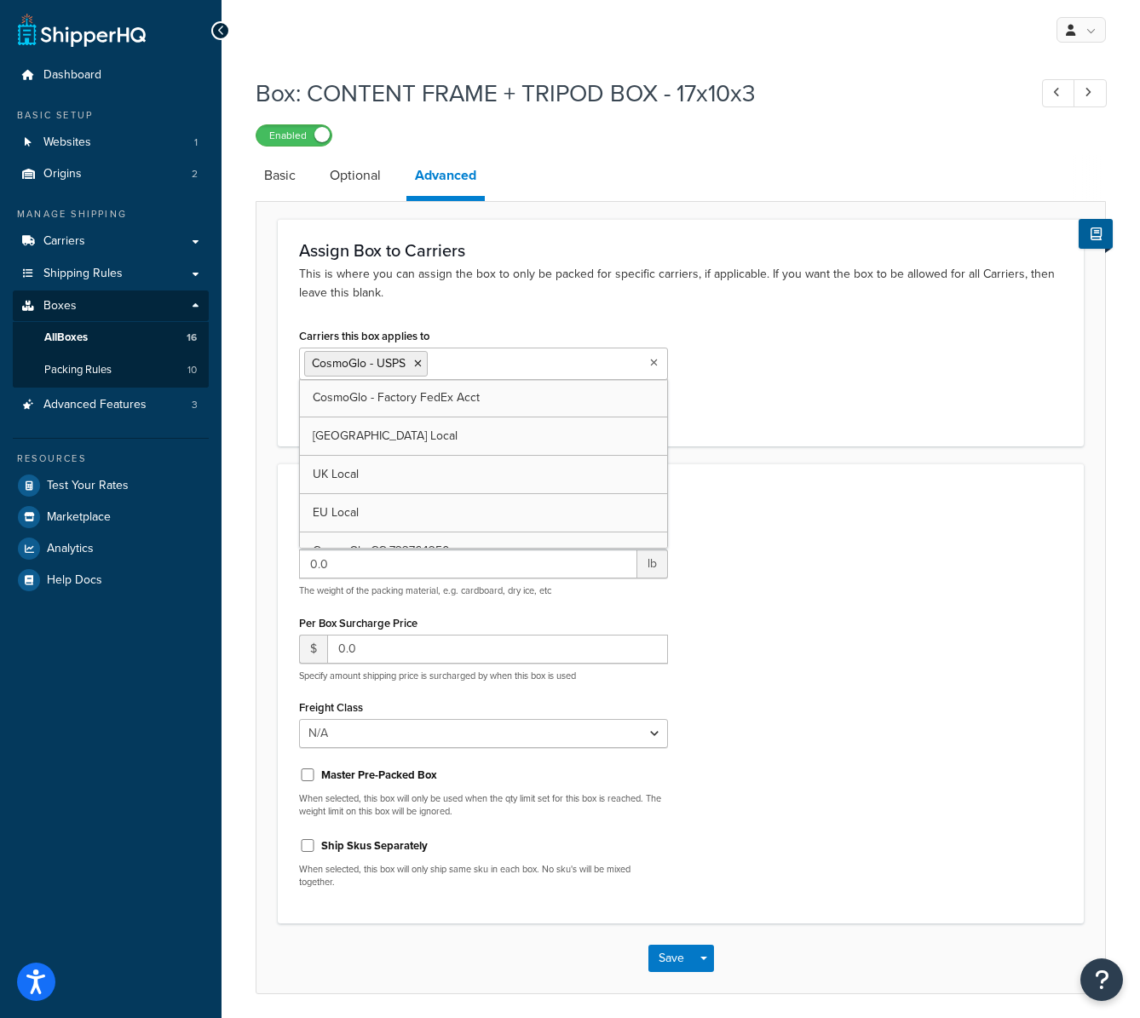
click at [420, 361] on icon at bounding box center [418, 364] width 8 height 10
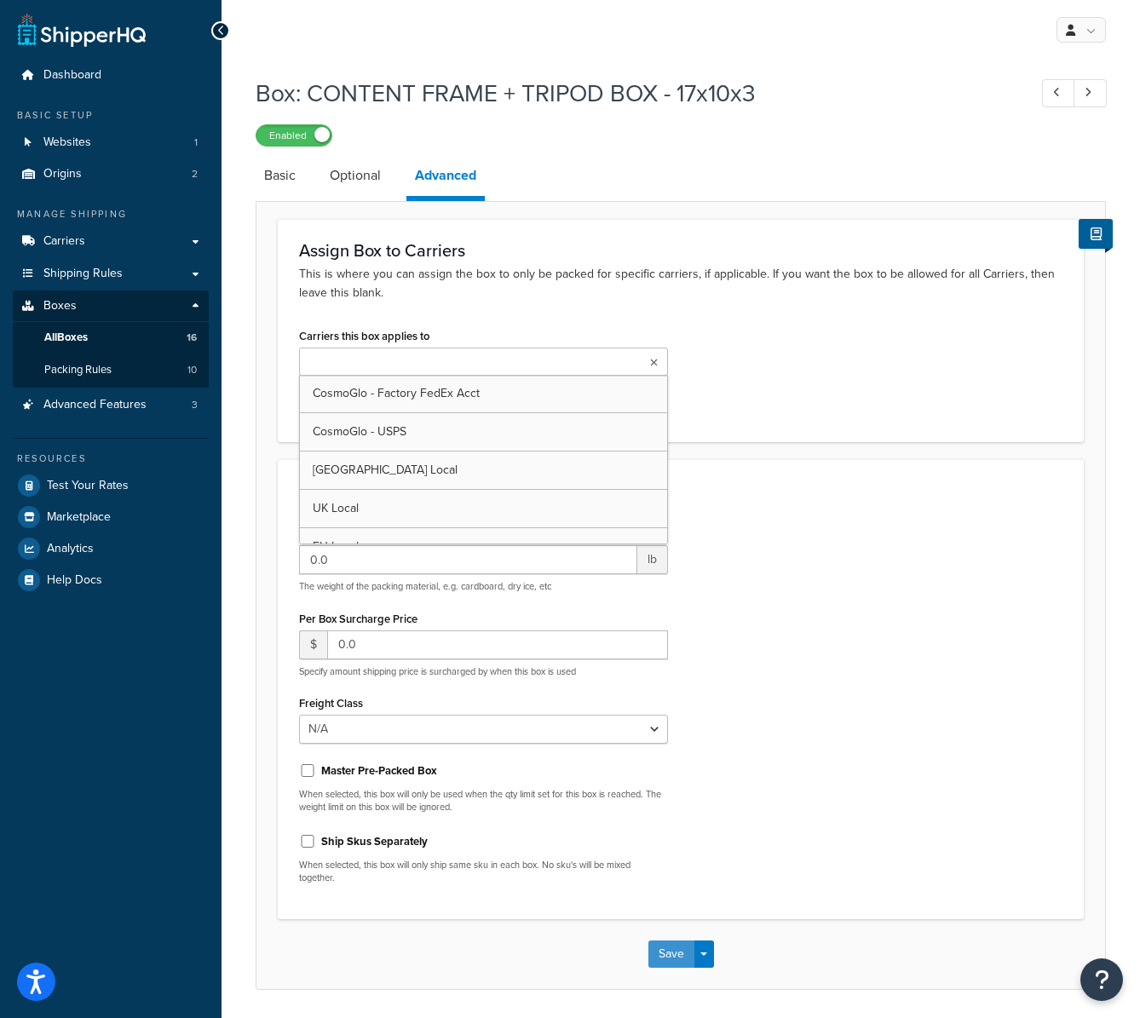
click at [680, 955] on button "Save" at bounding box center [672, 954] width 46 height 27
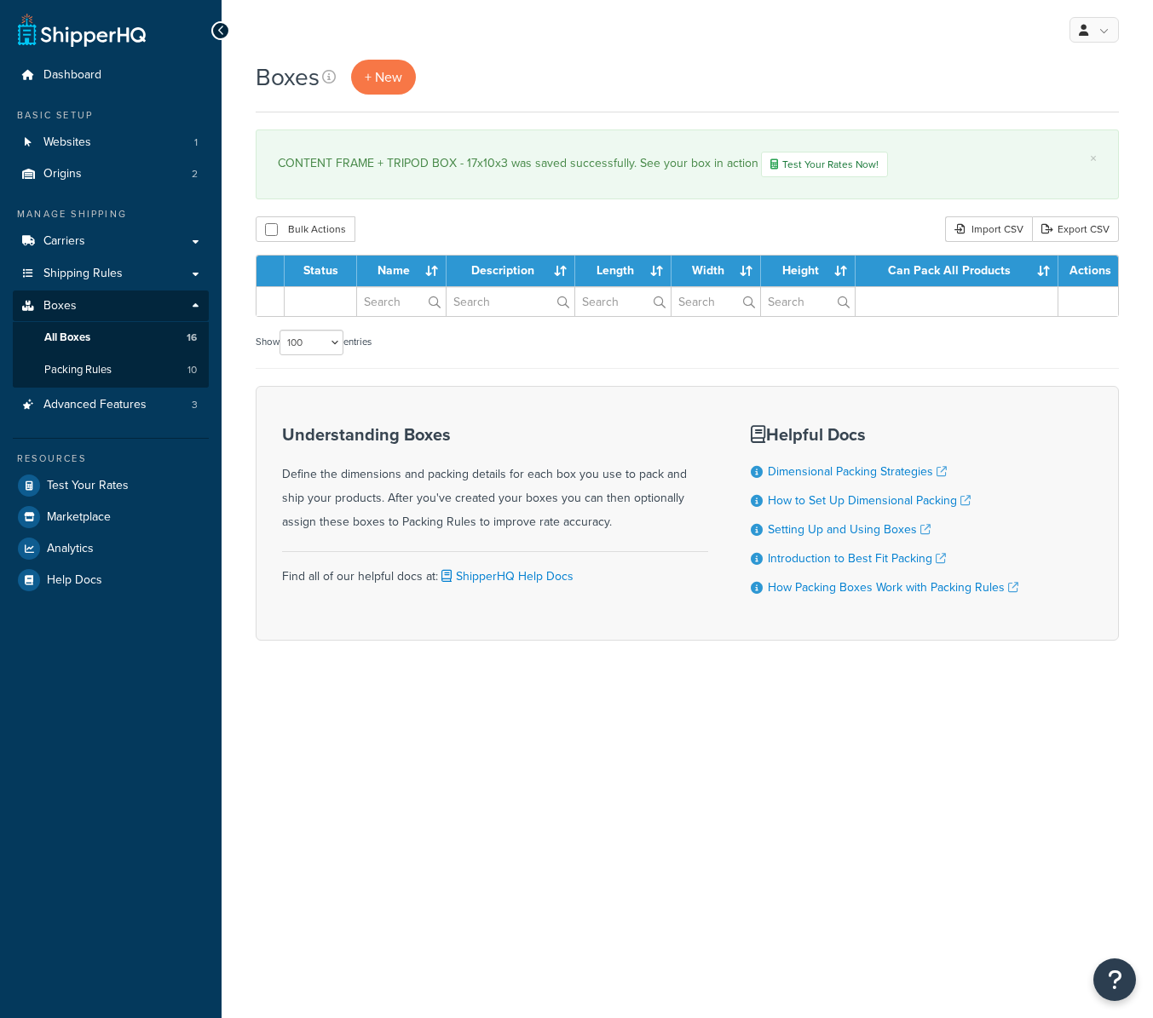
select select "100"
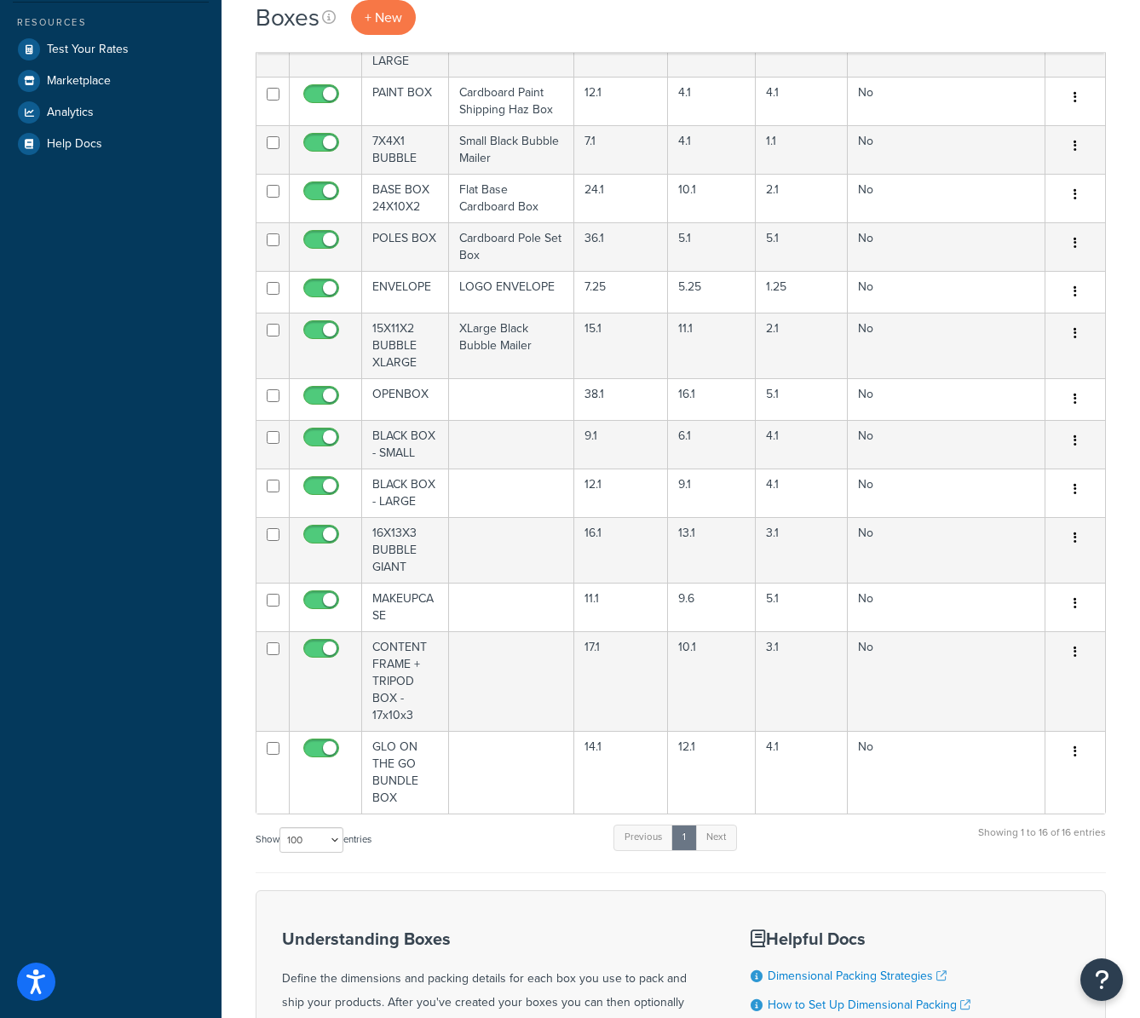
scroll to position [666, 0]
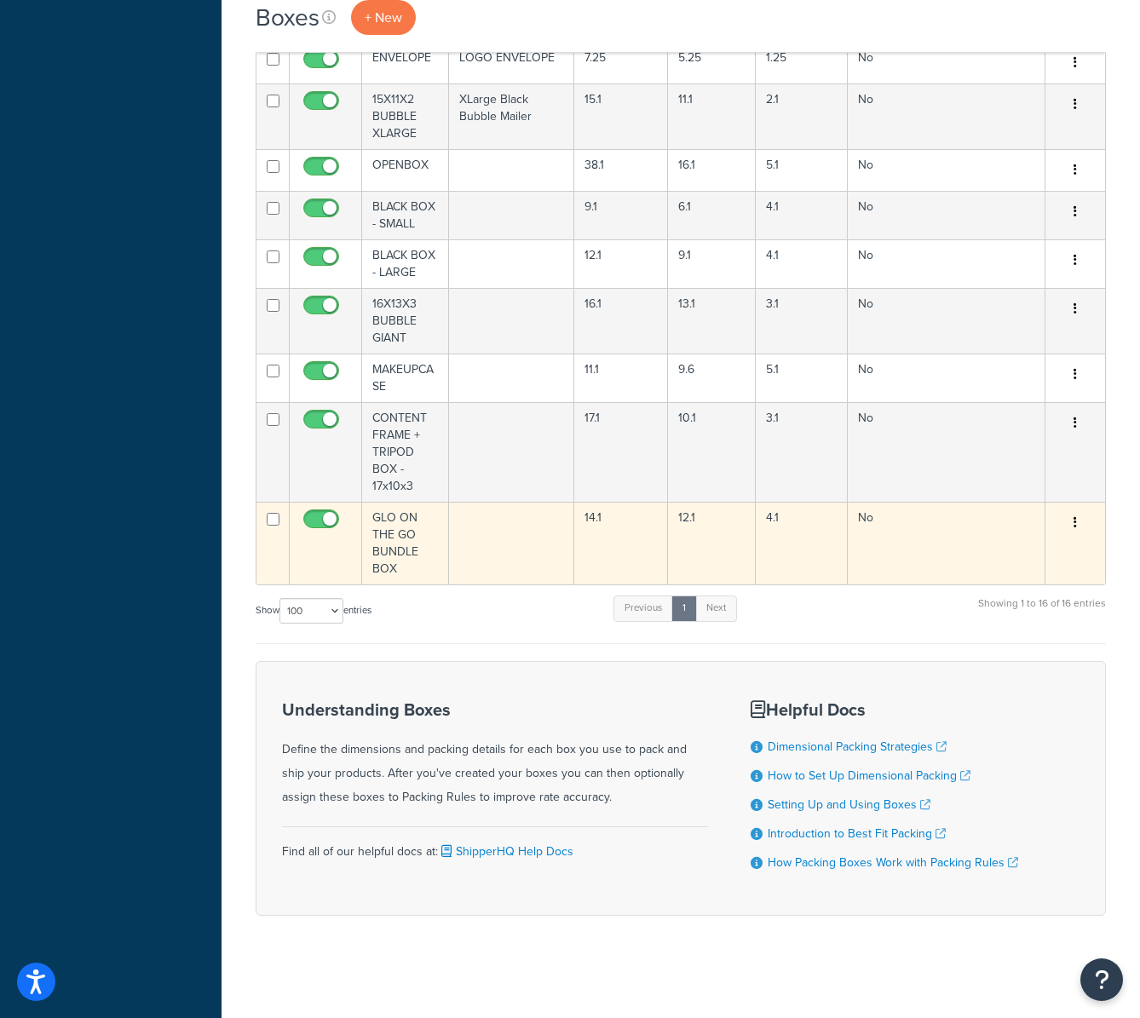
click at [416, 547] on td "GLO ON THE GO BUNDLE BOX" at bounding box center [405, 543] width 87 height 83
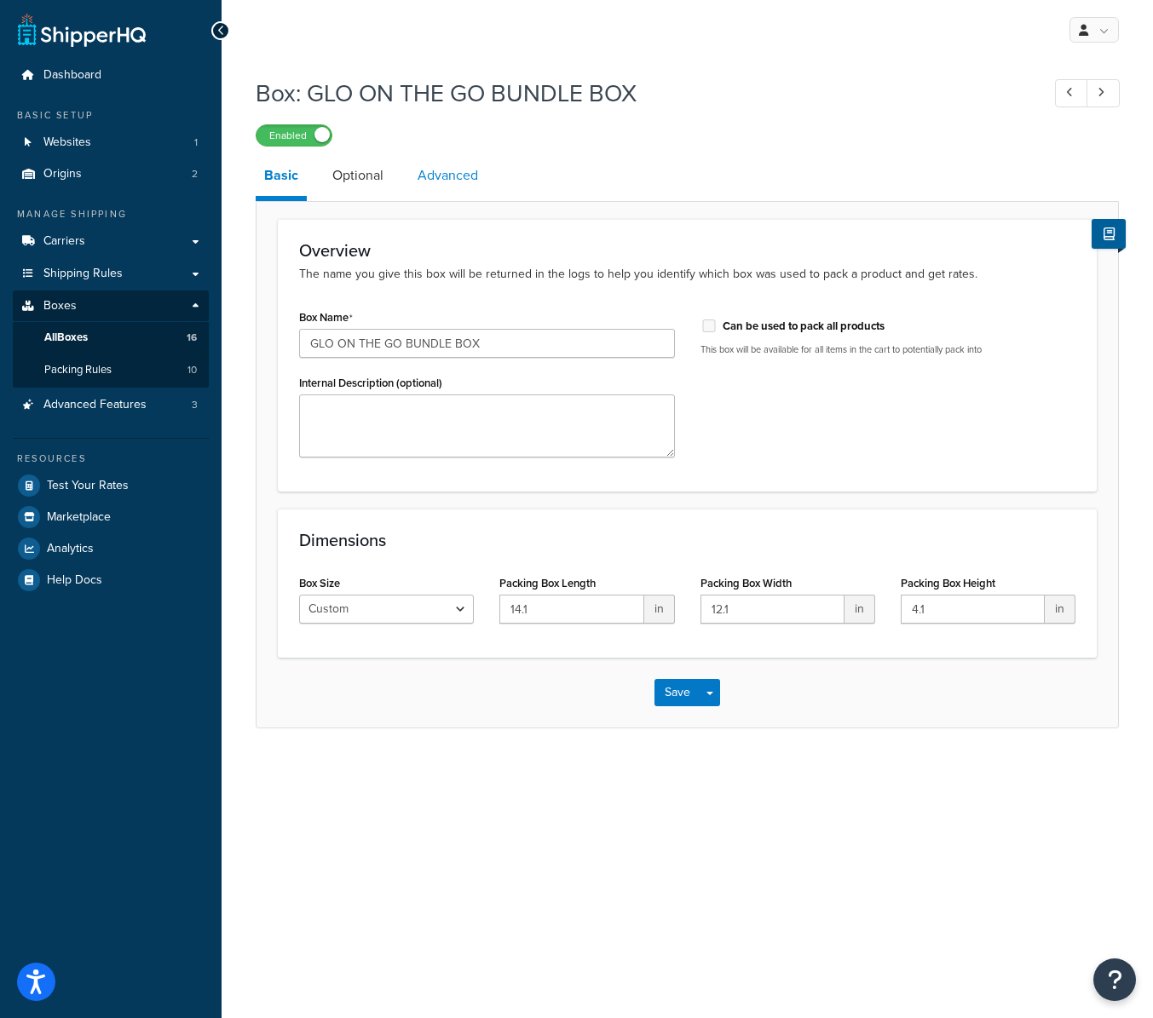
click at [442, 181] on link "Advanced" at bounding box center [448, 175] width 78 height 41
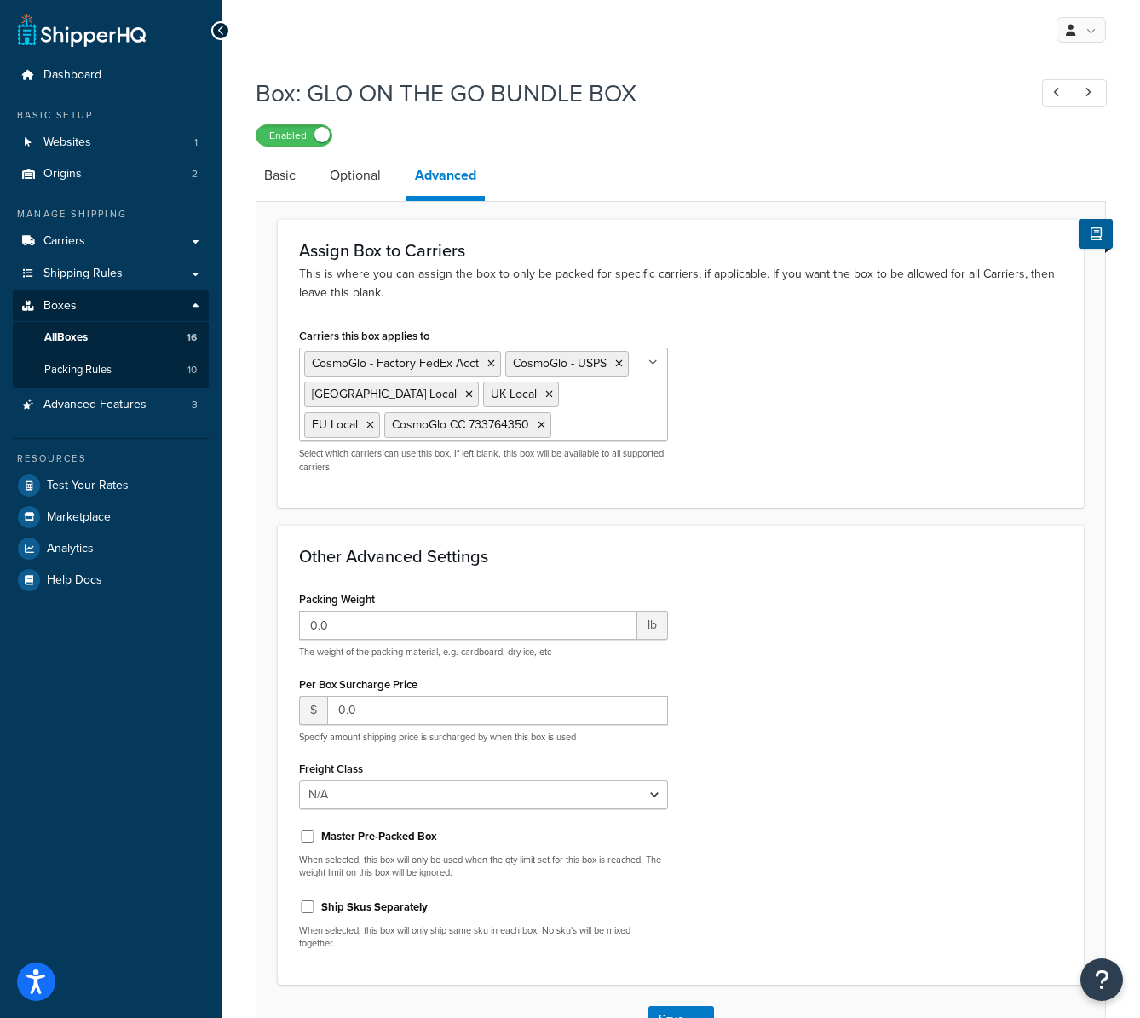
drag, startPoint x: 460, startPoint y: 422, endPoint x: 442, endPoint y: 420, distance: 18.0
click at [538, 422] on icon at bounding box center [542, 425] width 8 height 10
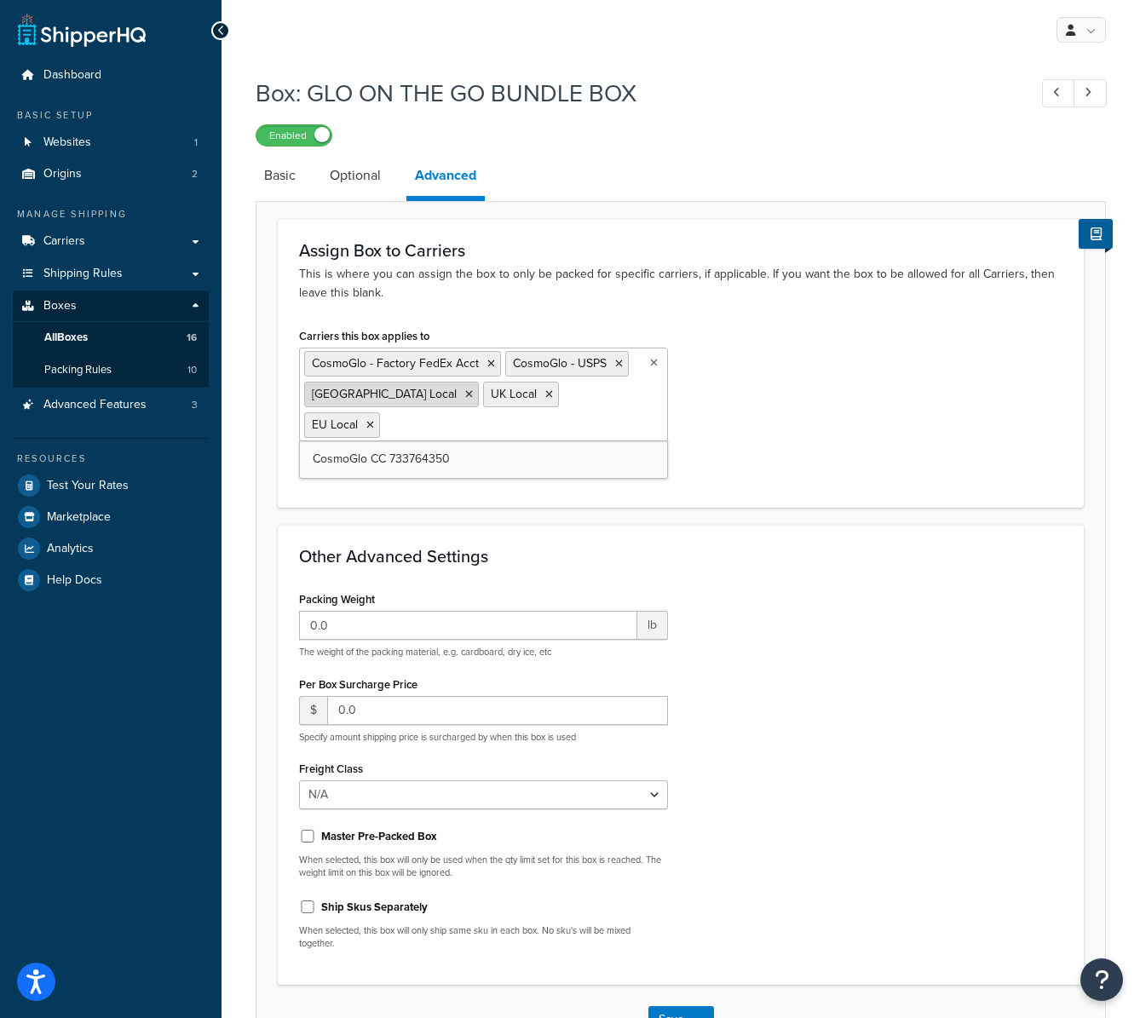
click at [465, 394] on icon at bounding box center [469, 394] width 8 height 10
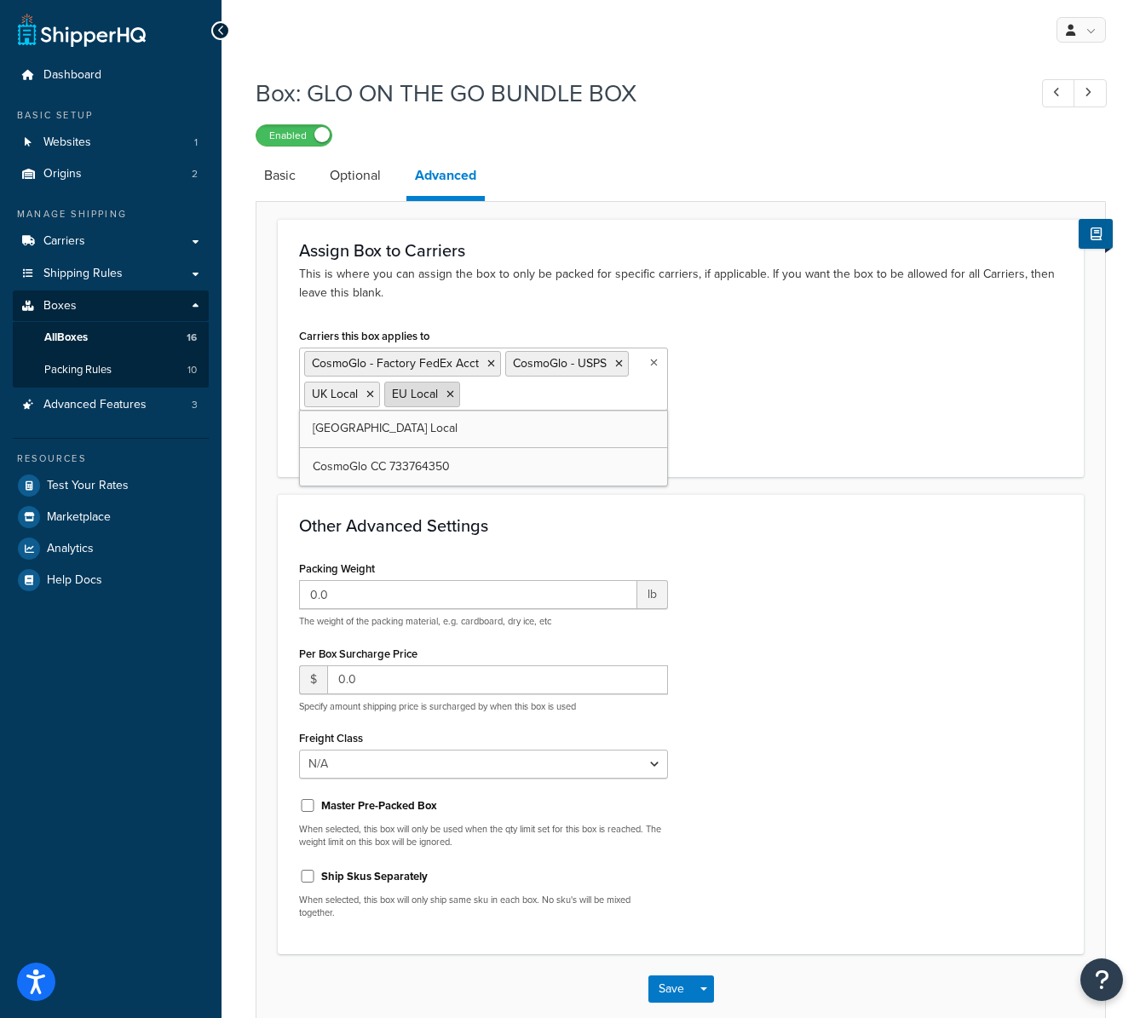
click at [369, 389] on icon at bounding box center [370, 394] width 8 height 10
click at [370, 390] on icon at bounding box center [370, 394] width 8 height 10
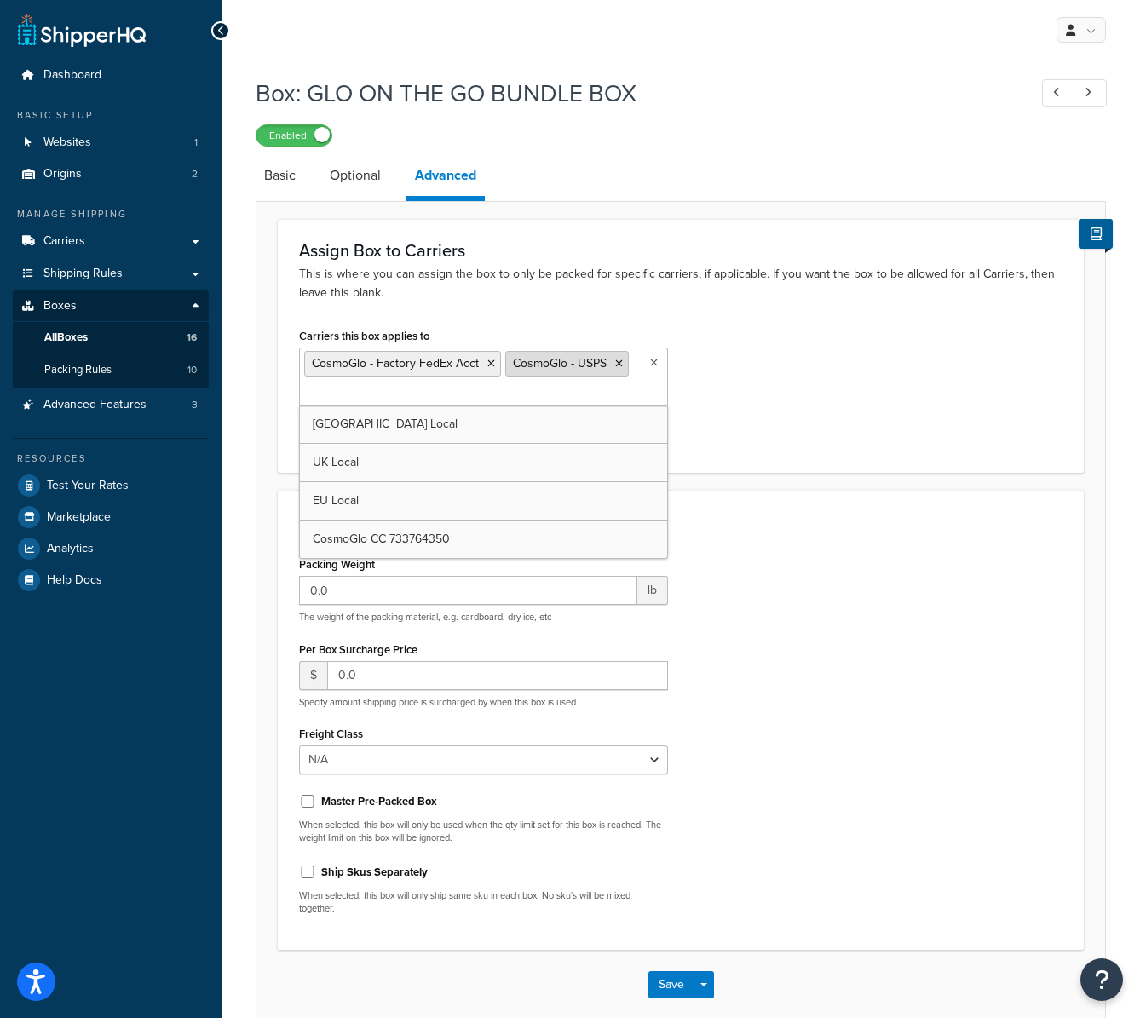
drag, startPoint x: 489, startPoint y: 362, endPoint x: 525, endPoint y: 363, distance: 35.8
click at [497, 362] on li "CosmoGlo - Factory FedEx Acct" at bounding box center [402, 364] width 197 height 26
drag, startPoint x: 617, startPoint y: 360, endPoint x: 601, endPoint y: 361, distance: 16.3
click at [616, 360] on icon at bounding box center [619, 364] width 8 height 10
click at [490, 363] on icon at bounding box center [492, 364] width 8 height 10
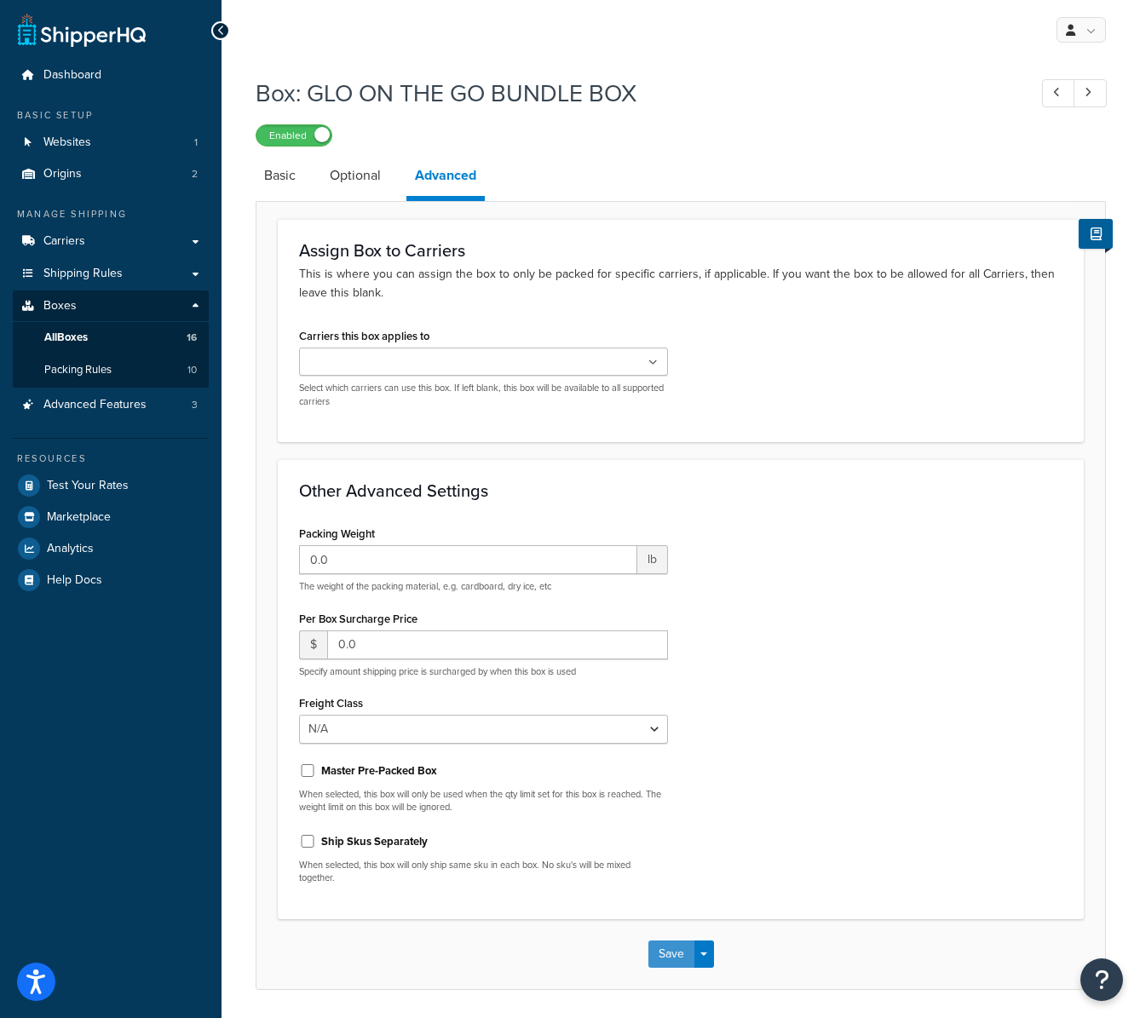
click at [670, 951] on button "Save" at bounding box center [672, 954] width 46 height 27
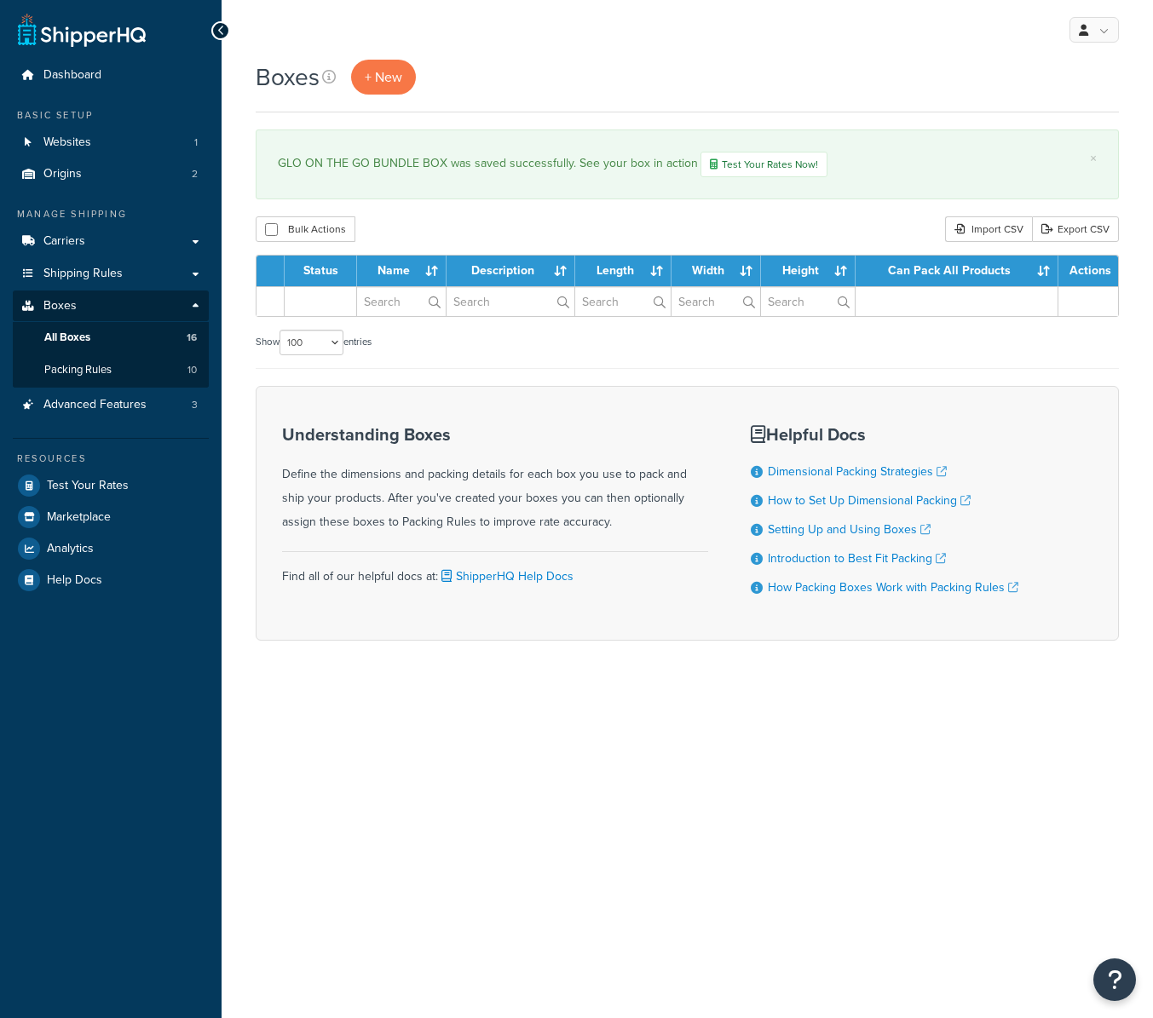
select select "100"
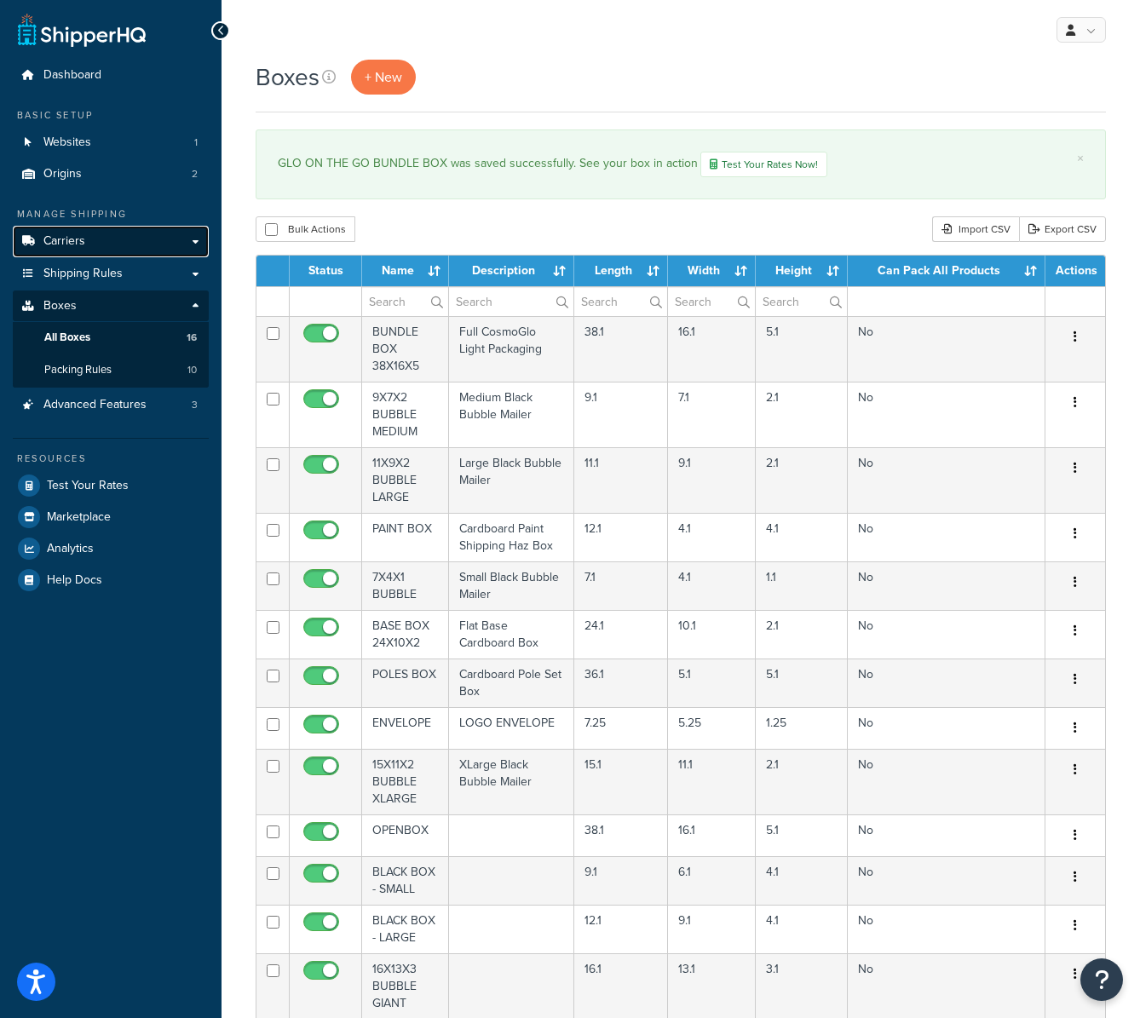
click at [104, 244] on link "Carriers" at bounding box center [111, 242] width 196 height 32
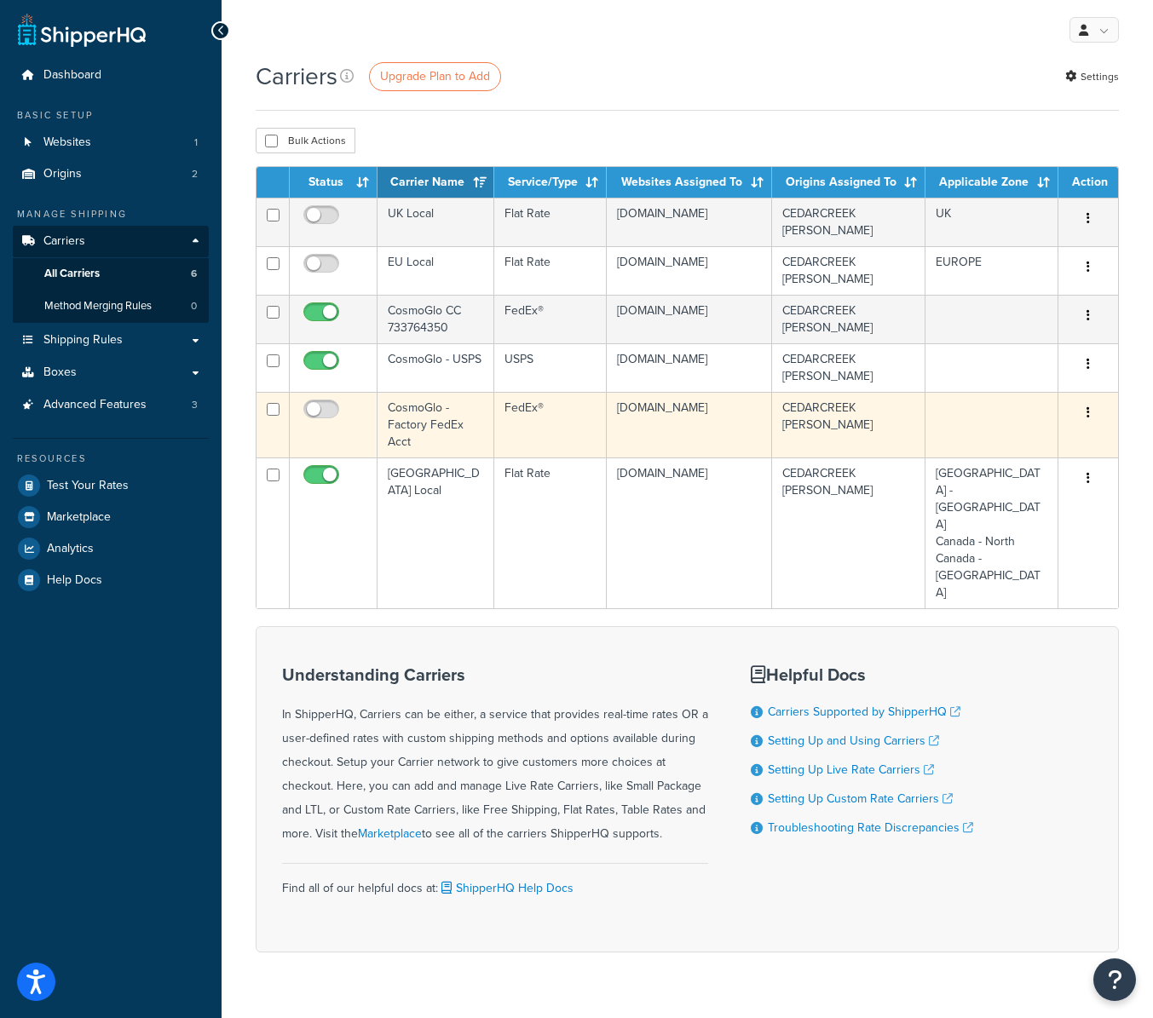
click at [1088, 409] on icon "button" at bounding box center [1088, 413] width 3 height 12
click at [992, 487] on link "Delete" at bounding box center [1019, 482] width 135 height 35
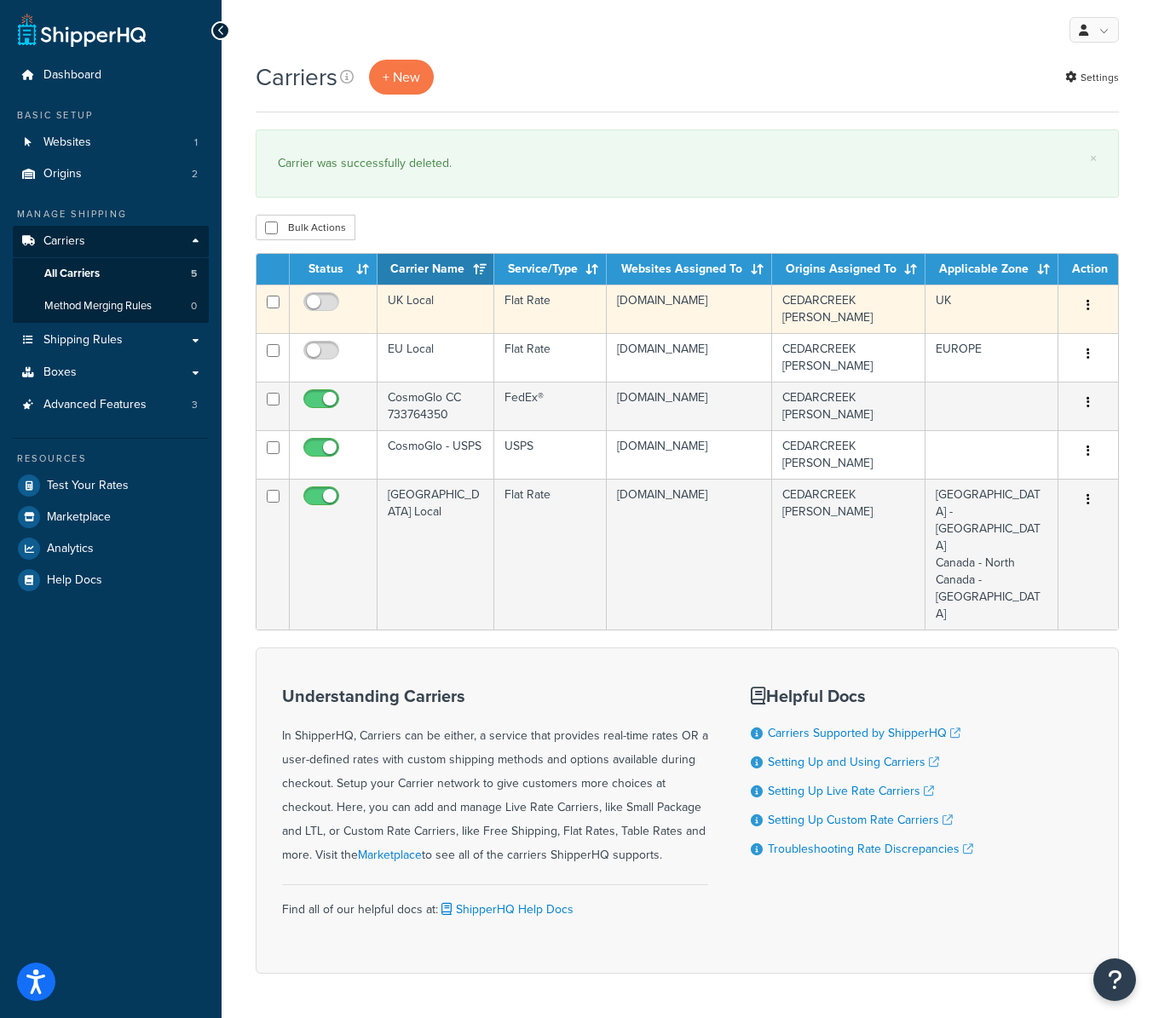
click at [1088, 303] on icon "button" at bounding box center [1088, 305] width 3 height 12
click at [982, 410] on link "Delete" at bounding box center [1019, 409] width 135 height 35
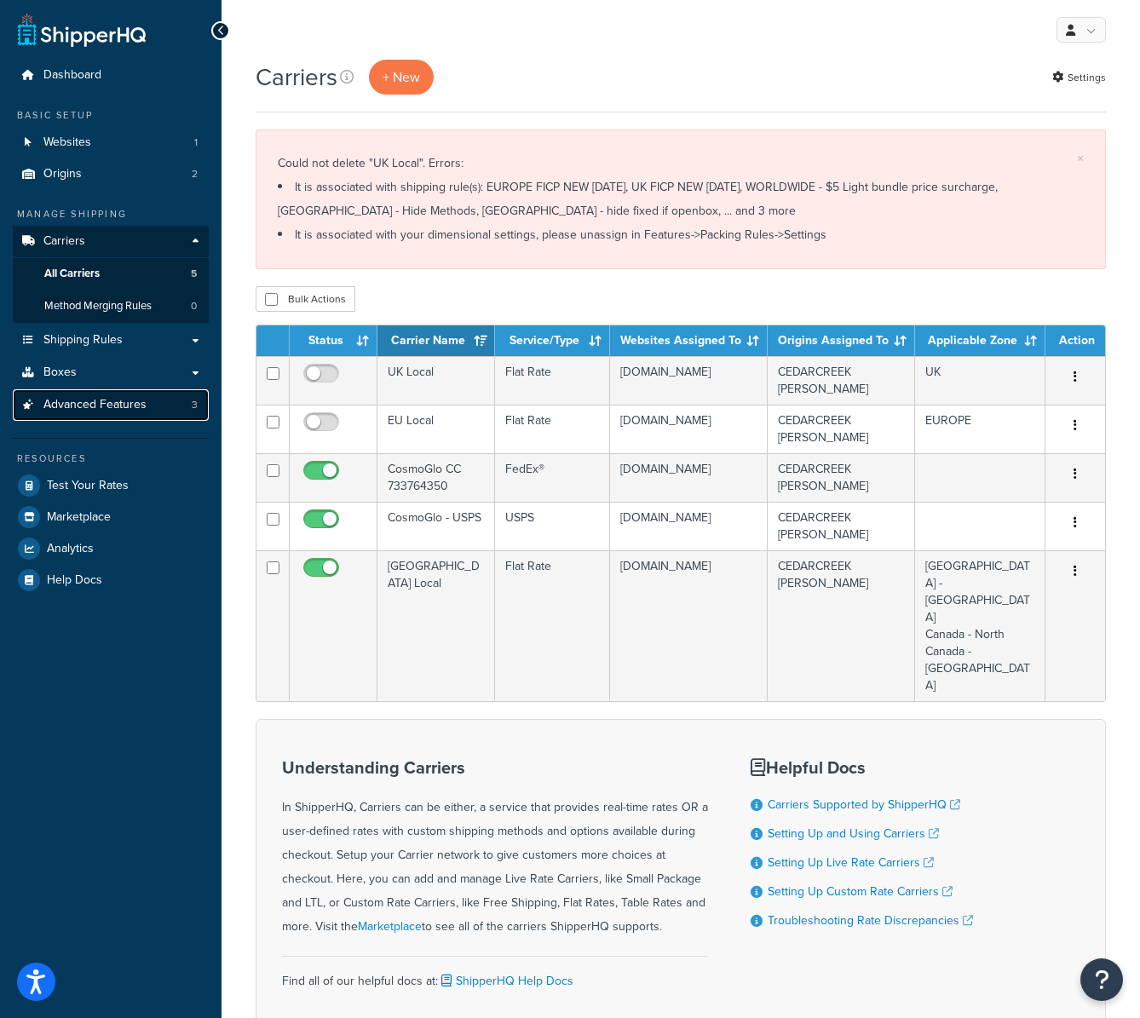
click at [95, 408] on span "Advanced Features" at bounding box center [94, 405] width 103 height 14
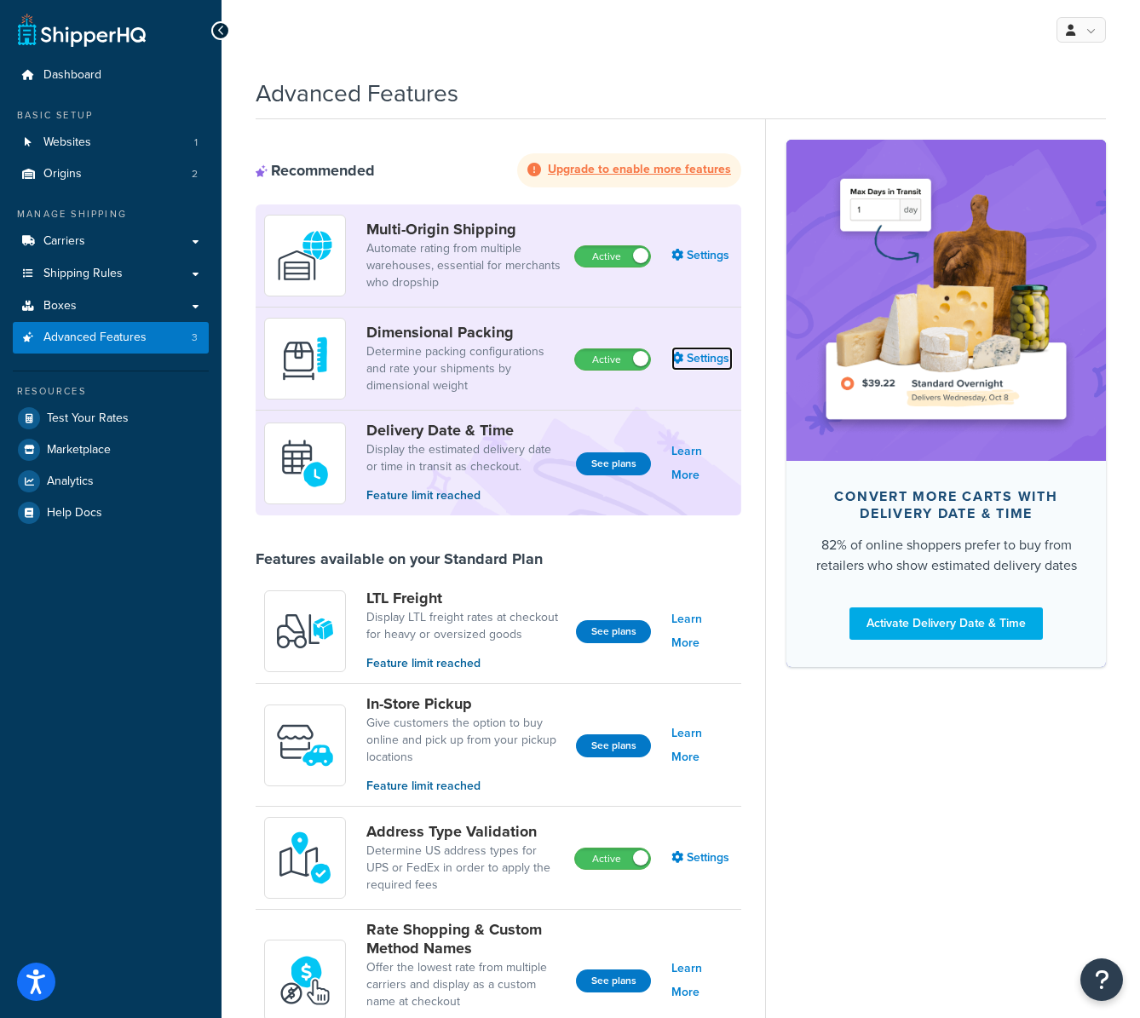
click at [709, 361] on link "Settings" at bounding box center [702, 359] width 61 height 24
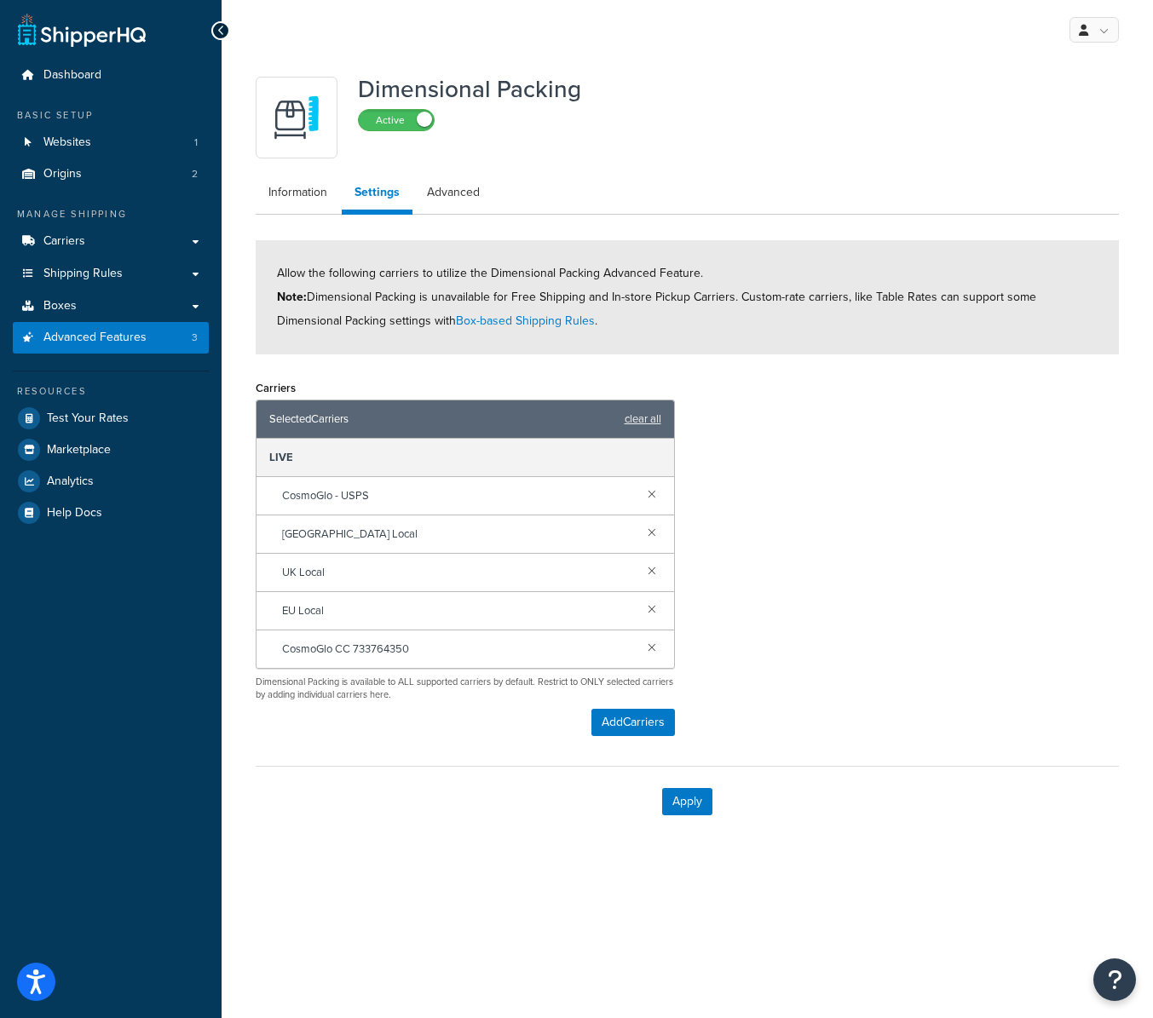
drag, startPoint x: 654, startPoint y: 609, endPoint x: 655, endPoint y: 592, distance: 16.2
click at [654, 608] on link at bounding box center [652, 608] width 19 height 19
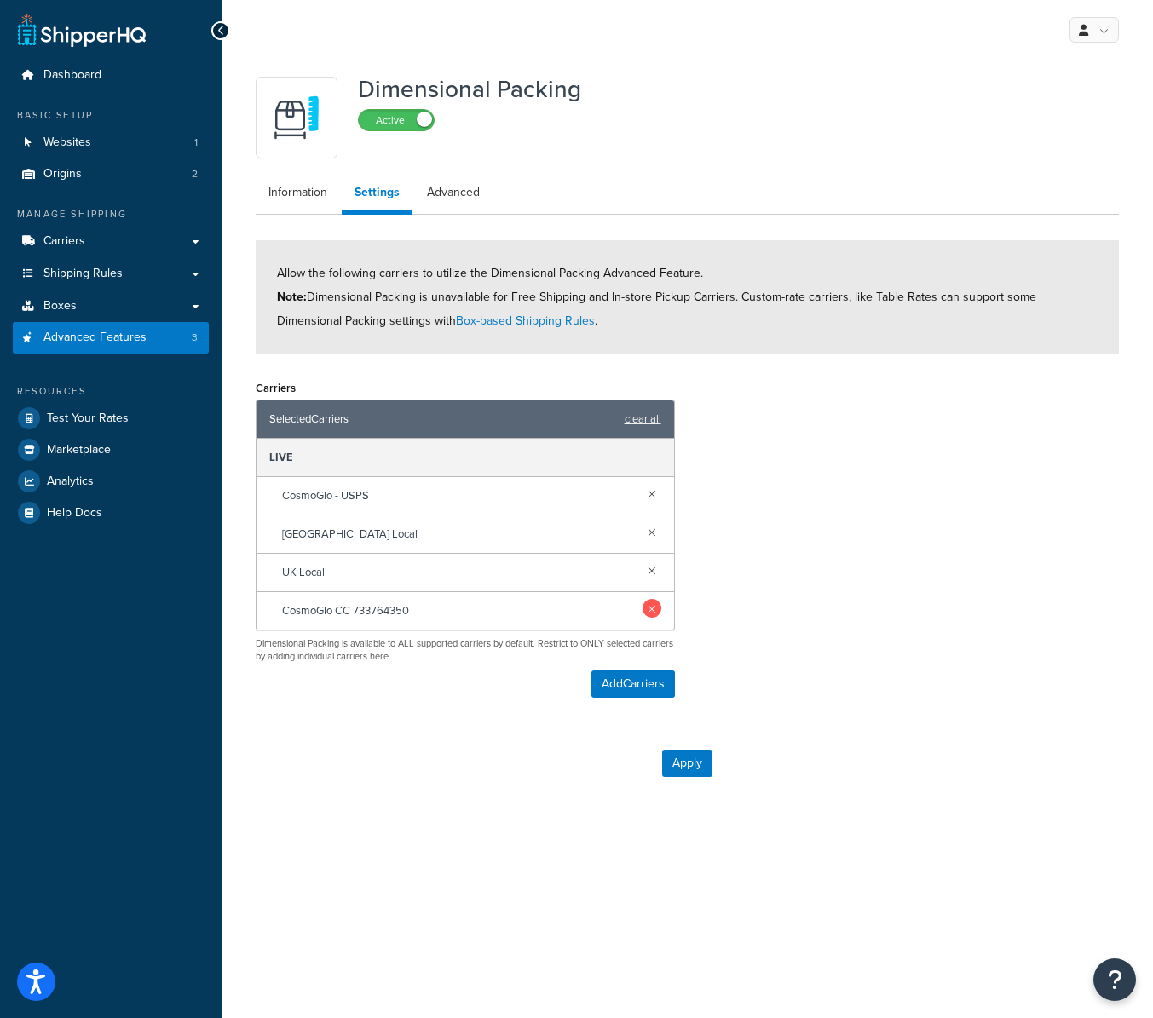
click at [651, 573] on link at bounding box center [652, 570] width 19 height 19
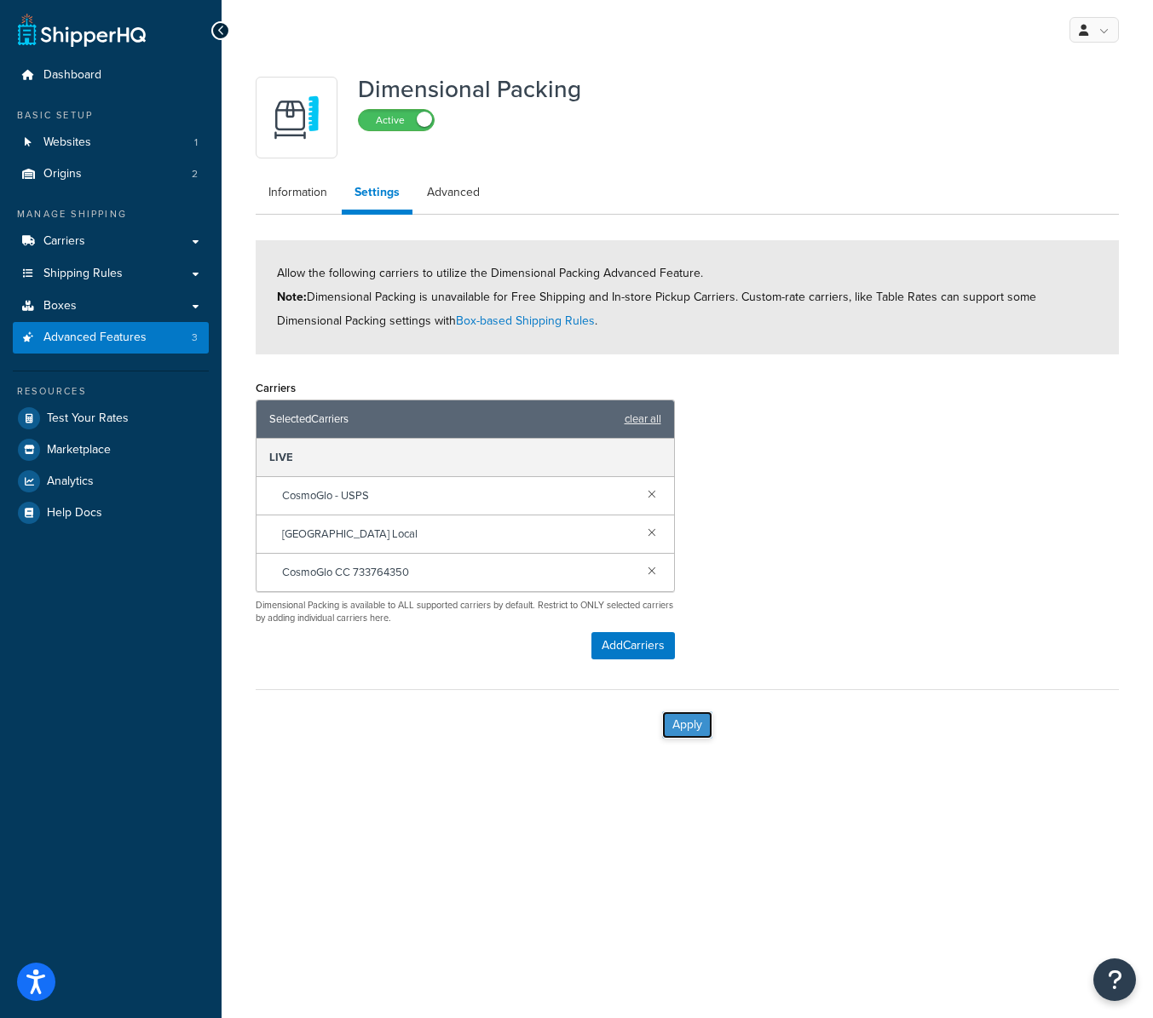
click at [686, 730] on button "Apply" at bounding box center [687, 725] width 50 height 27
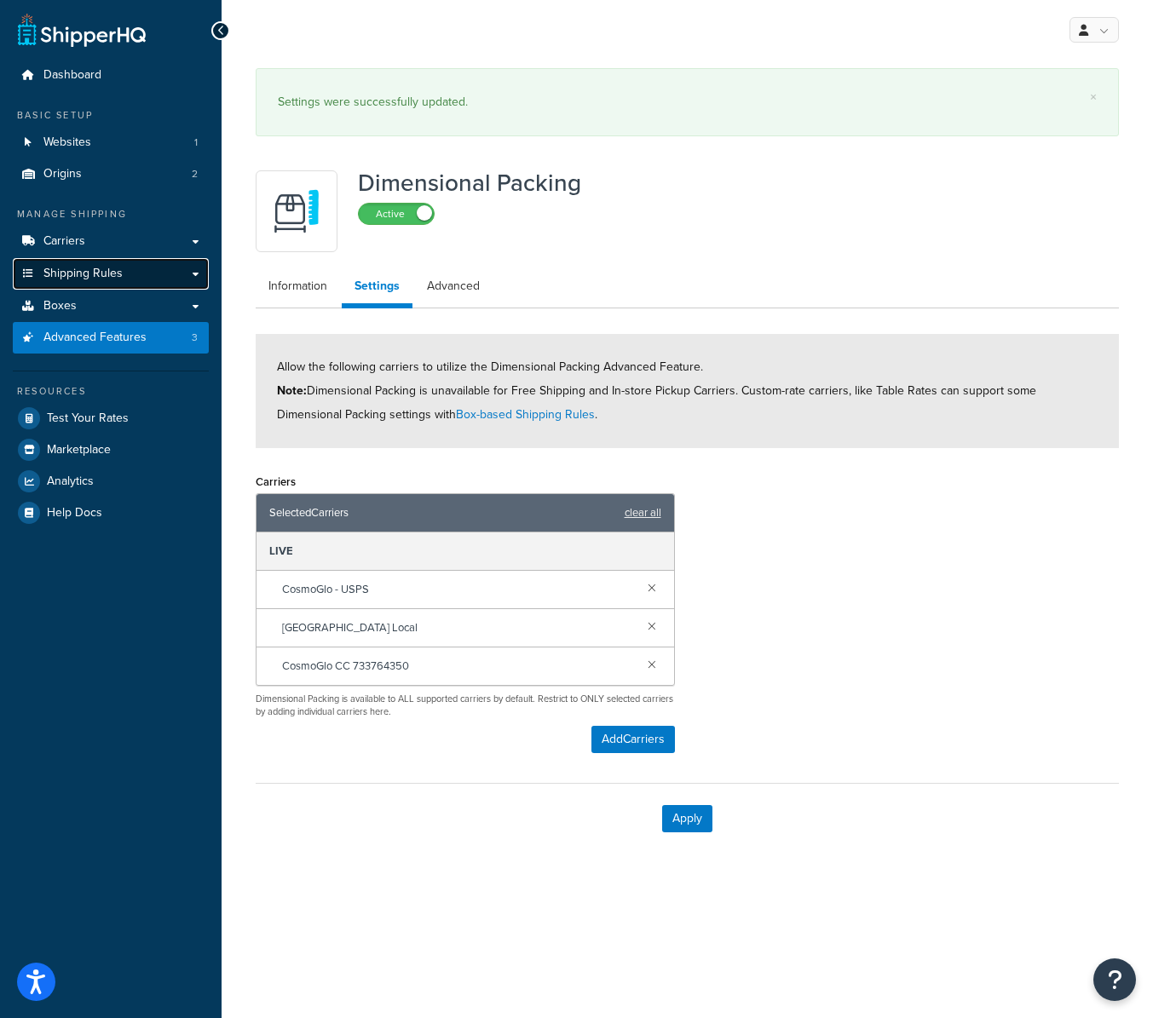
click at [98, 273] on span "Shipping Rules" at bounding box center [82, 274] width 79 height 14
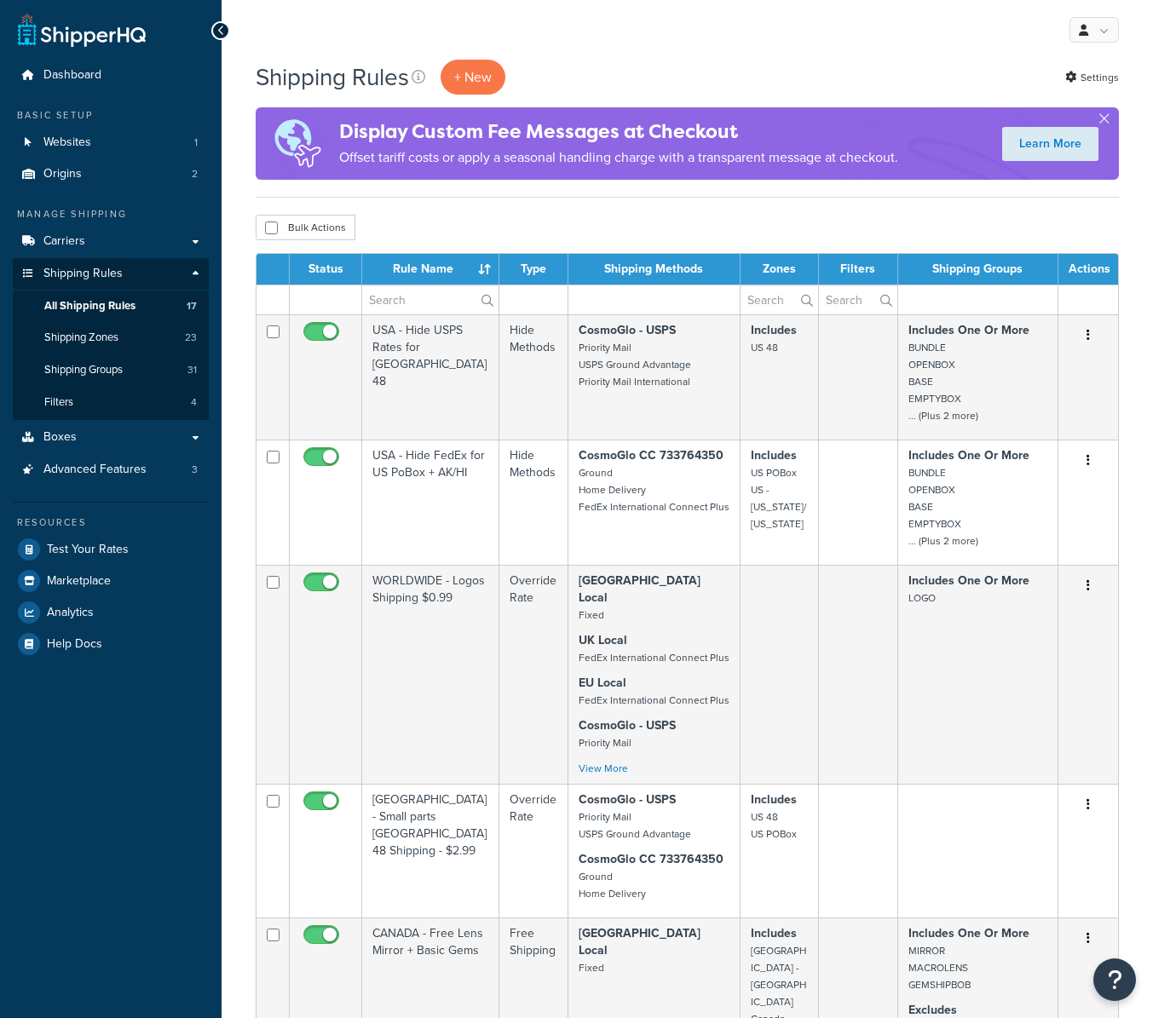
select select "1000"
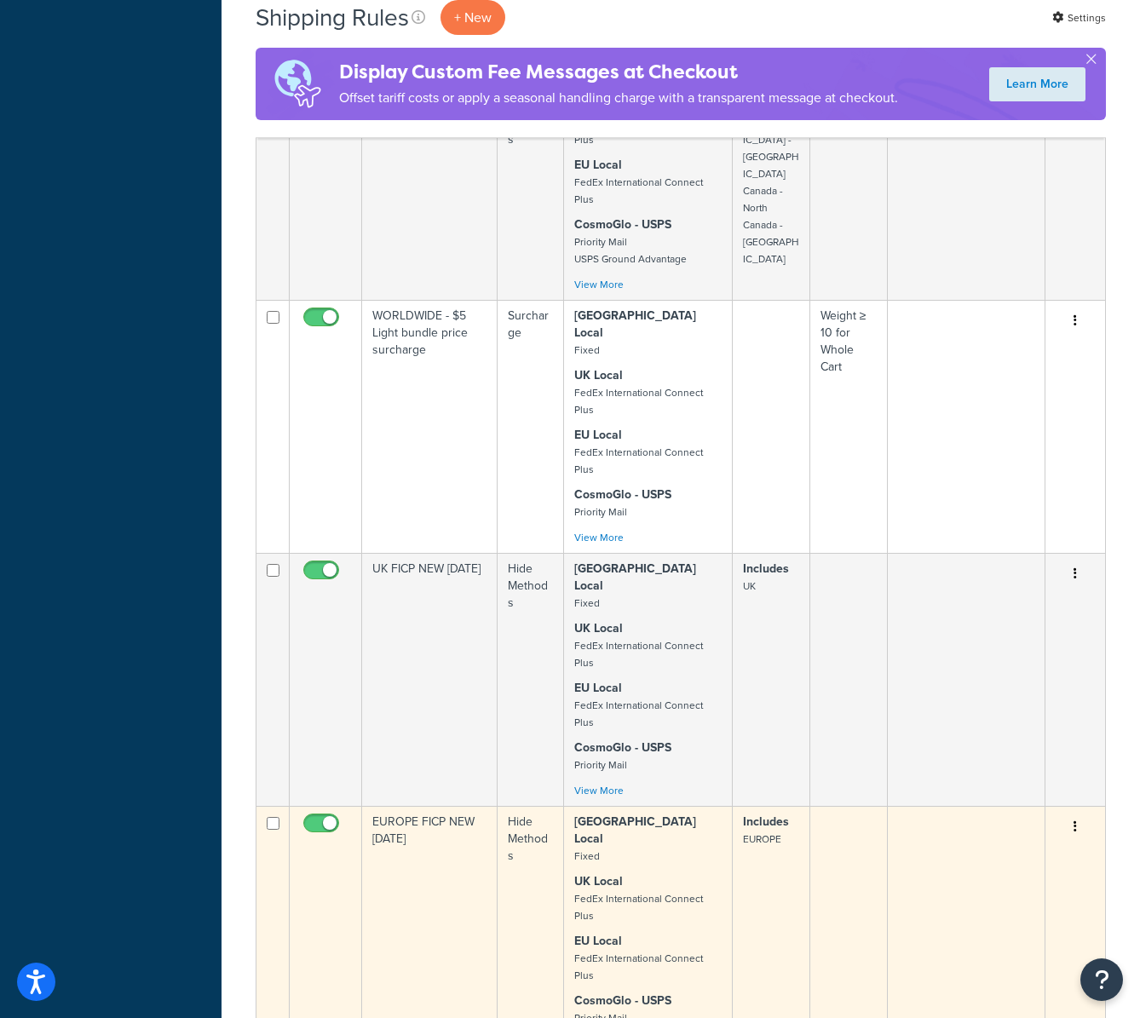
scroll to position [2540, 0]
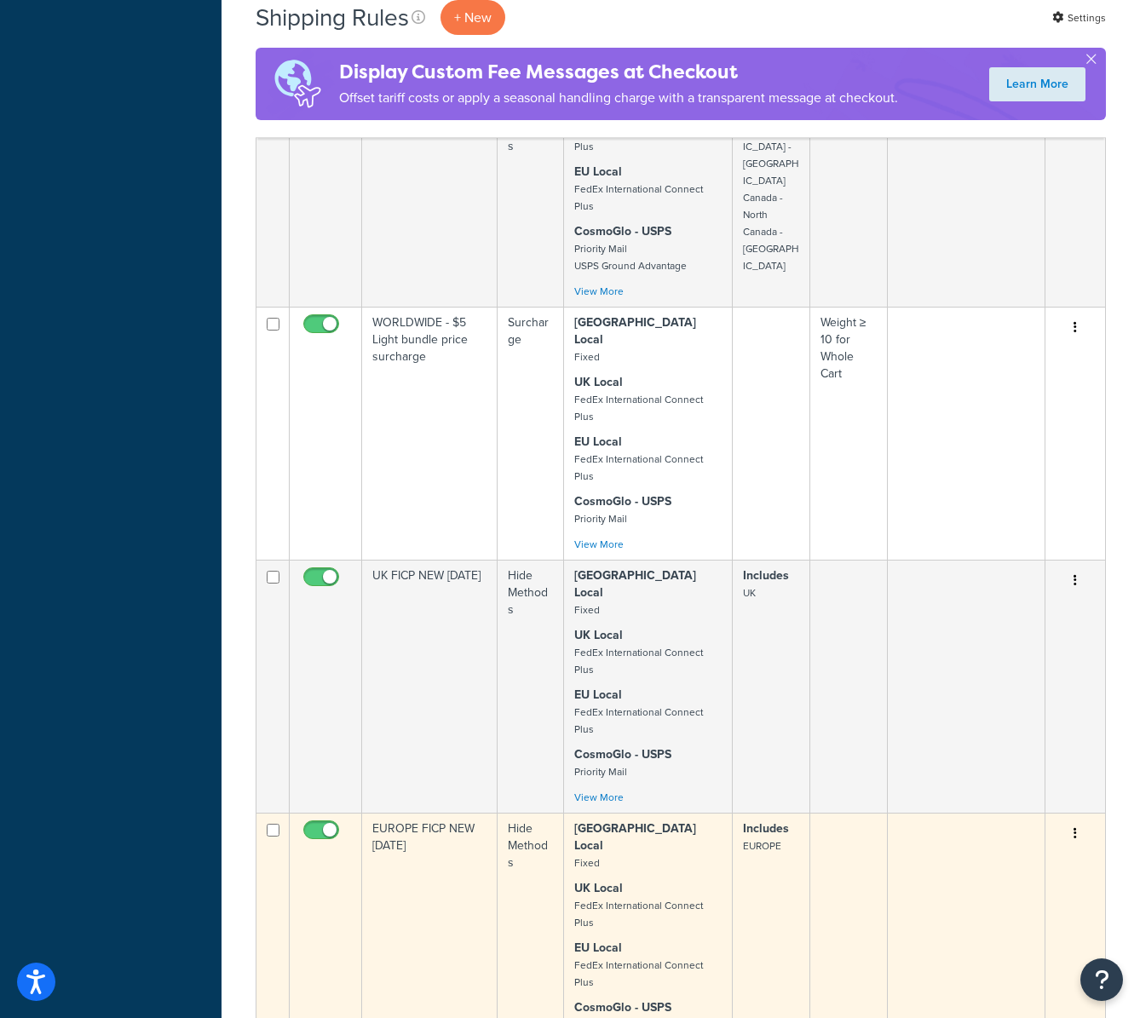
click at [462, 813] on td "EUROPE FICP NEW [DATE]" at bounding box center [430, 939] width 136 height 253
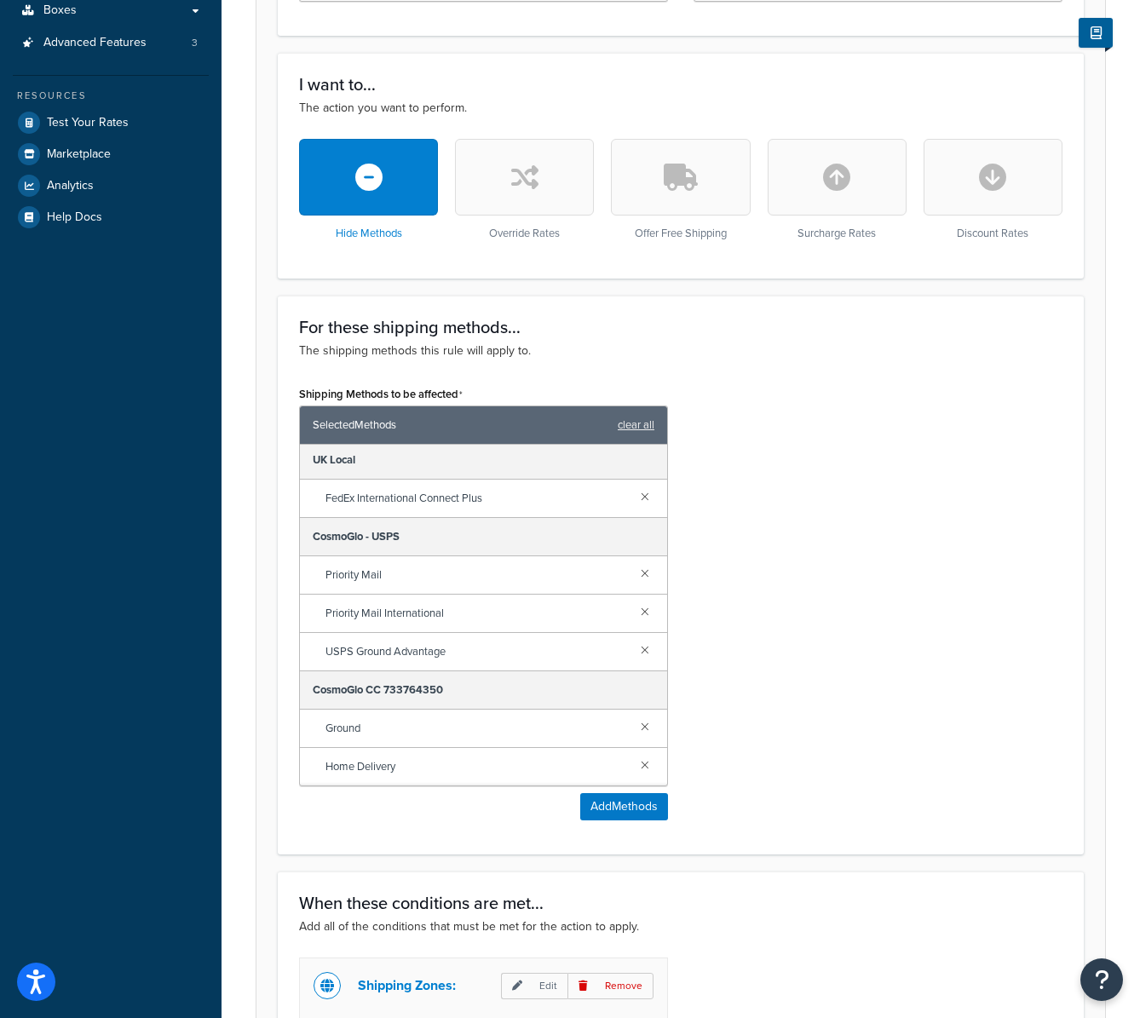
scroll to position [428, 0]
click at [776, 451] on div "Shipping Methods to be affected Selected Methods clear all [GEOGRAPHIC_DATA] Lo…" at bounding box center [680, 607] width 789 height 452
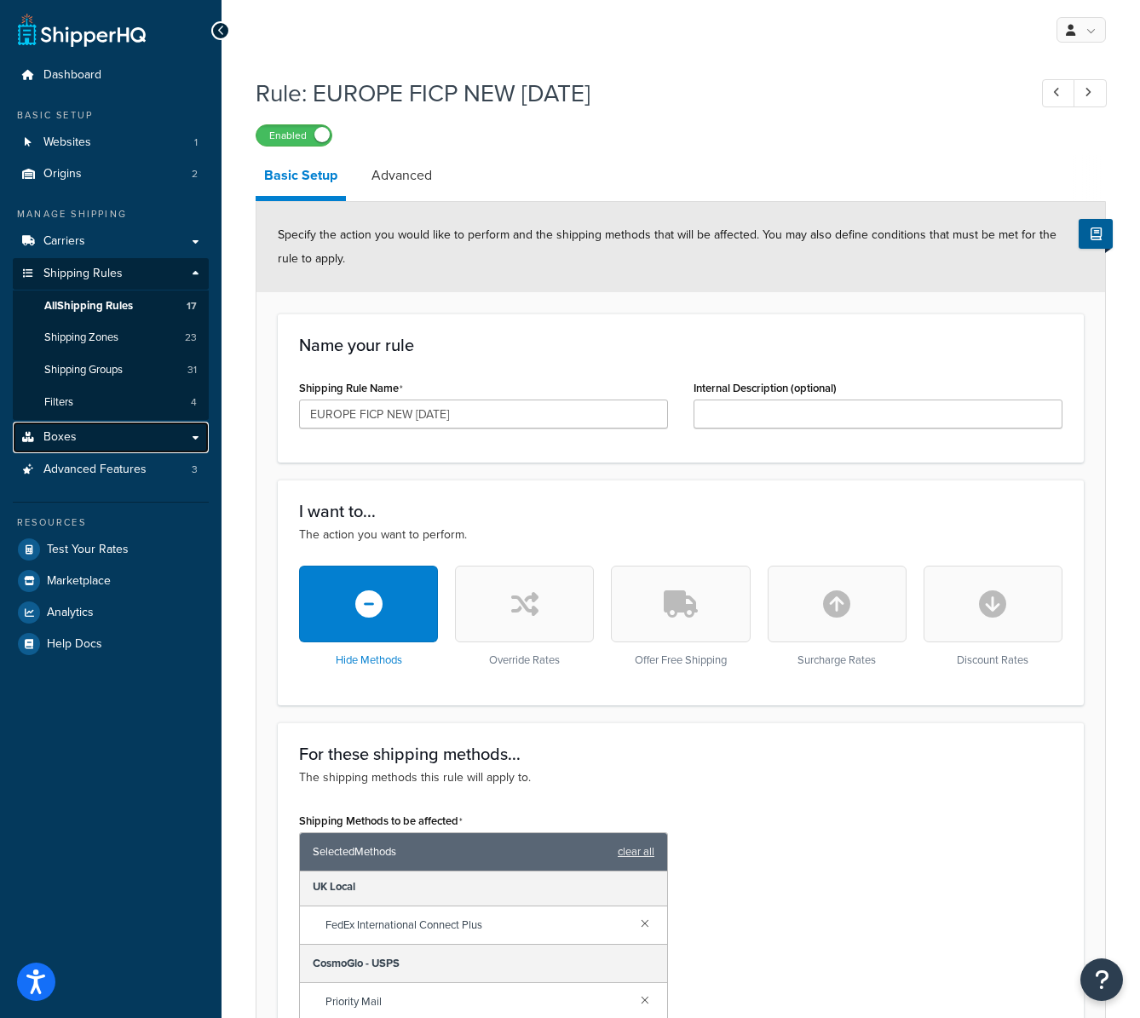
click at [89, 453] on link "Boxes" at bounding box center [111, 438] width 196 height 32
click at [70, 465] on span "Advanced Features" at bounding box center [94, 470] width 103 height 14
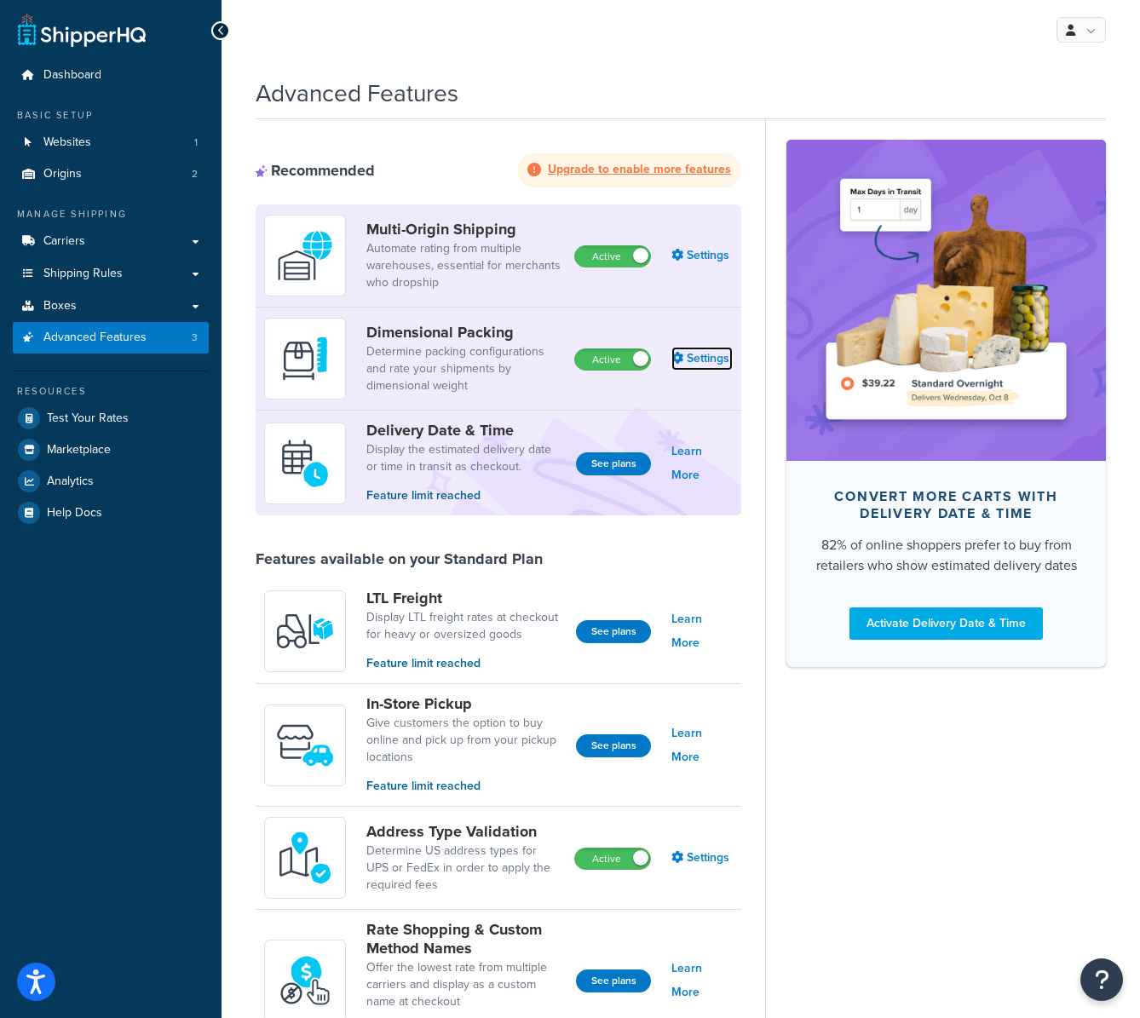
click at [708, 352] on link "Settings" at bounding box center [702, 359] width 61 height 24
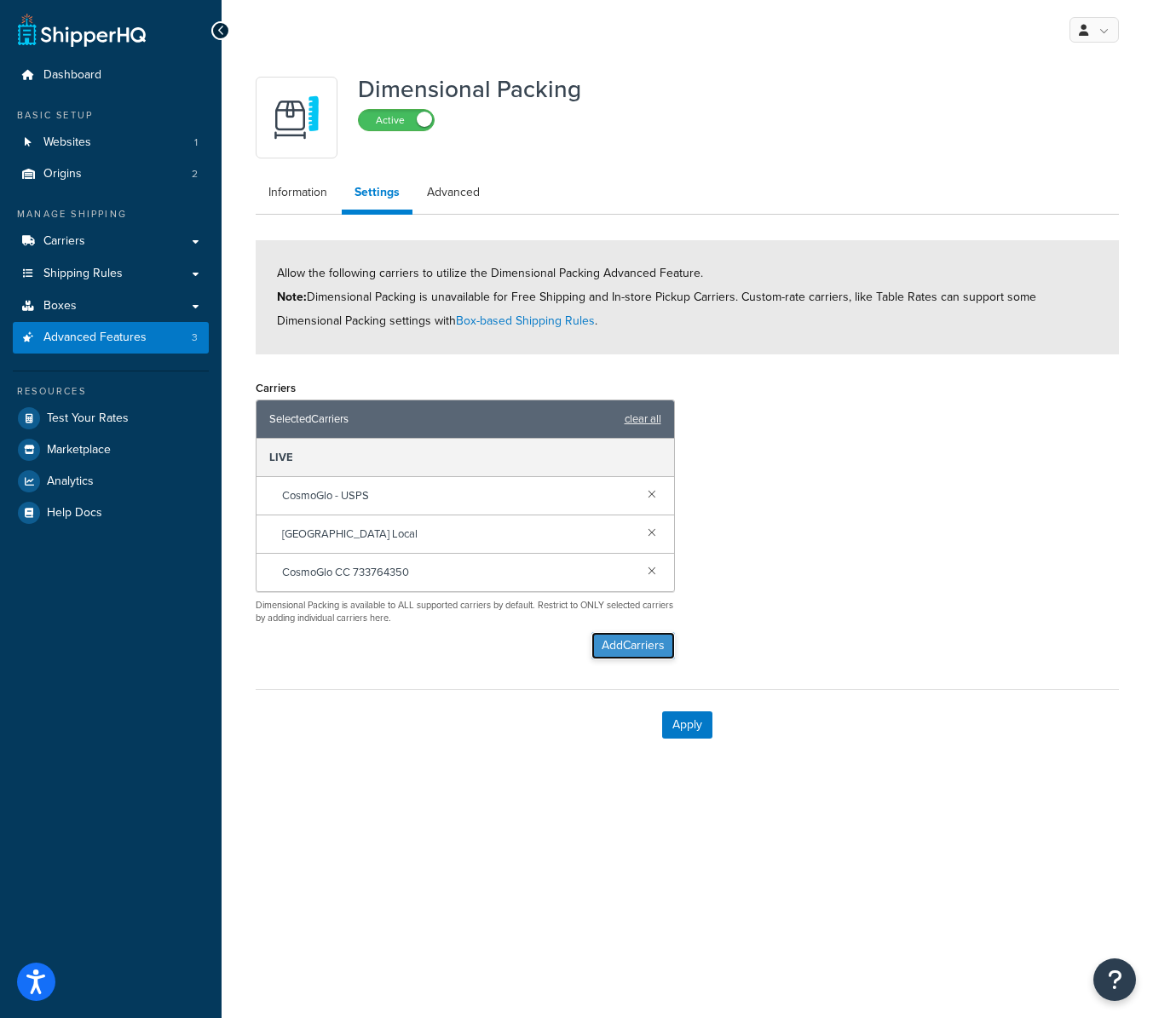
click at [632, 651] on button "Add Carriers" at bounding box center [633, 645] width 84 height 27
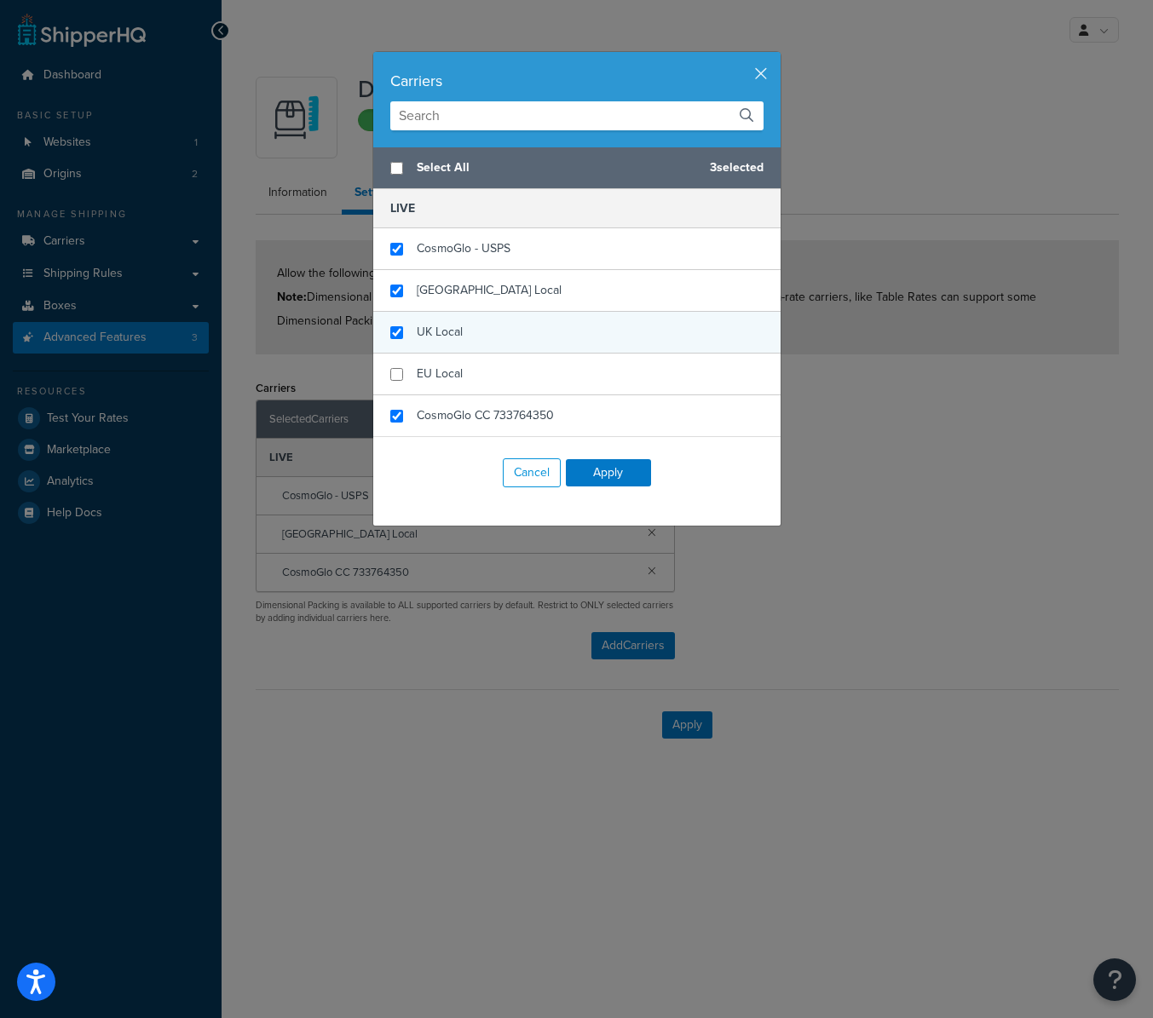
checkbox input "true"
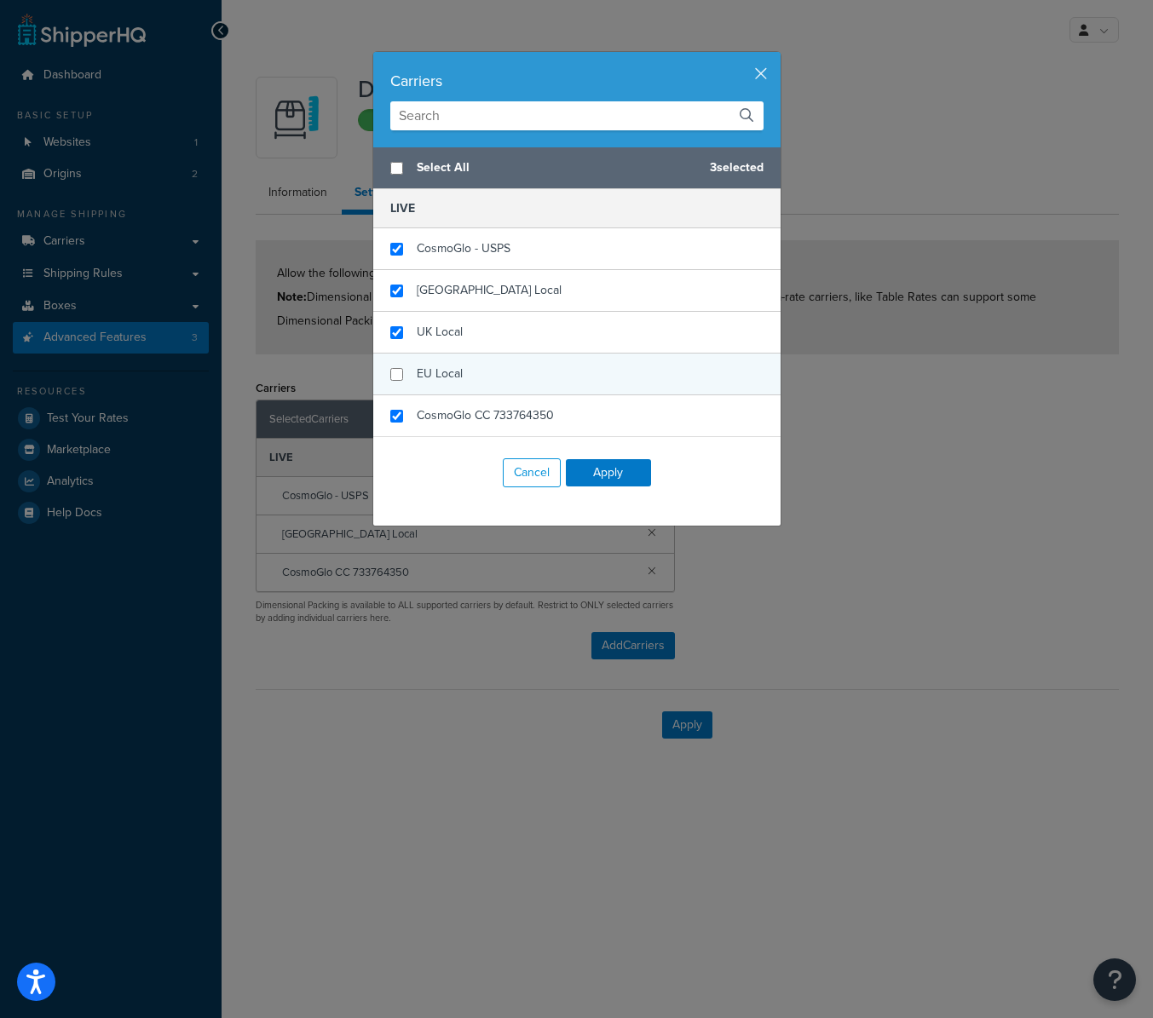
drag, startPoint x: 434, startPoint y: 330, endPoint x: 436, endPoint y: 361, distance: 30.7
click at [433, 335] on span "UK Local" at bounding box center [440, 332] width 46 height 18
checkbox input "true"
click at [436, 361] on div "EU Local" at bounding box center [576, 375] width 407 height 42
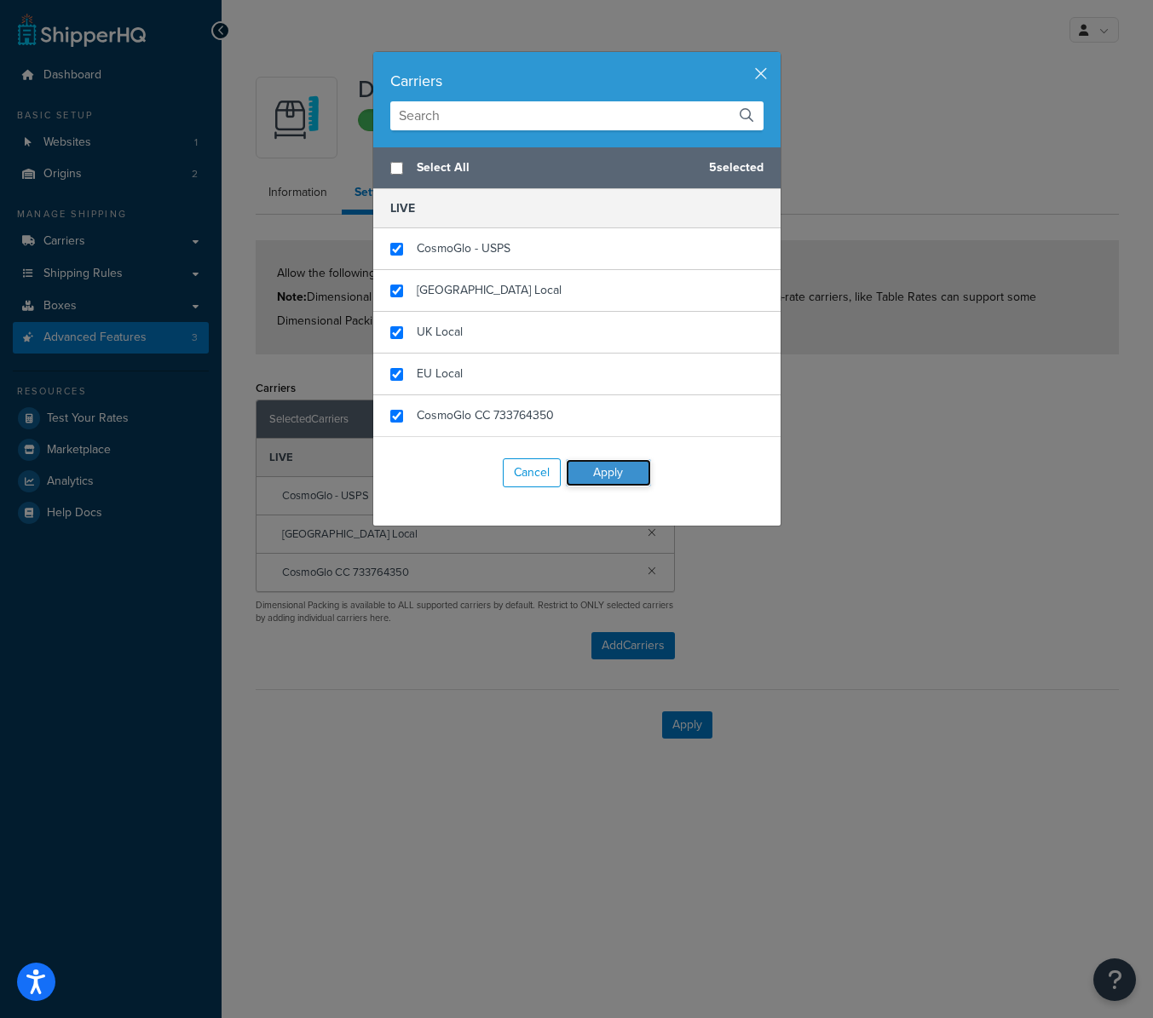
click at [586, 463] on button "Apply" at bounding box center [608, 472] width 85 height 27
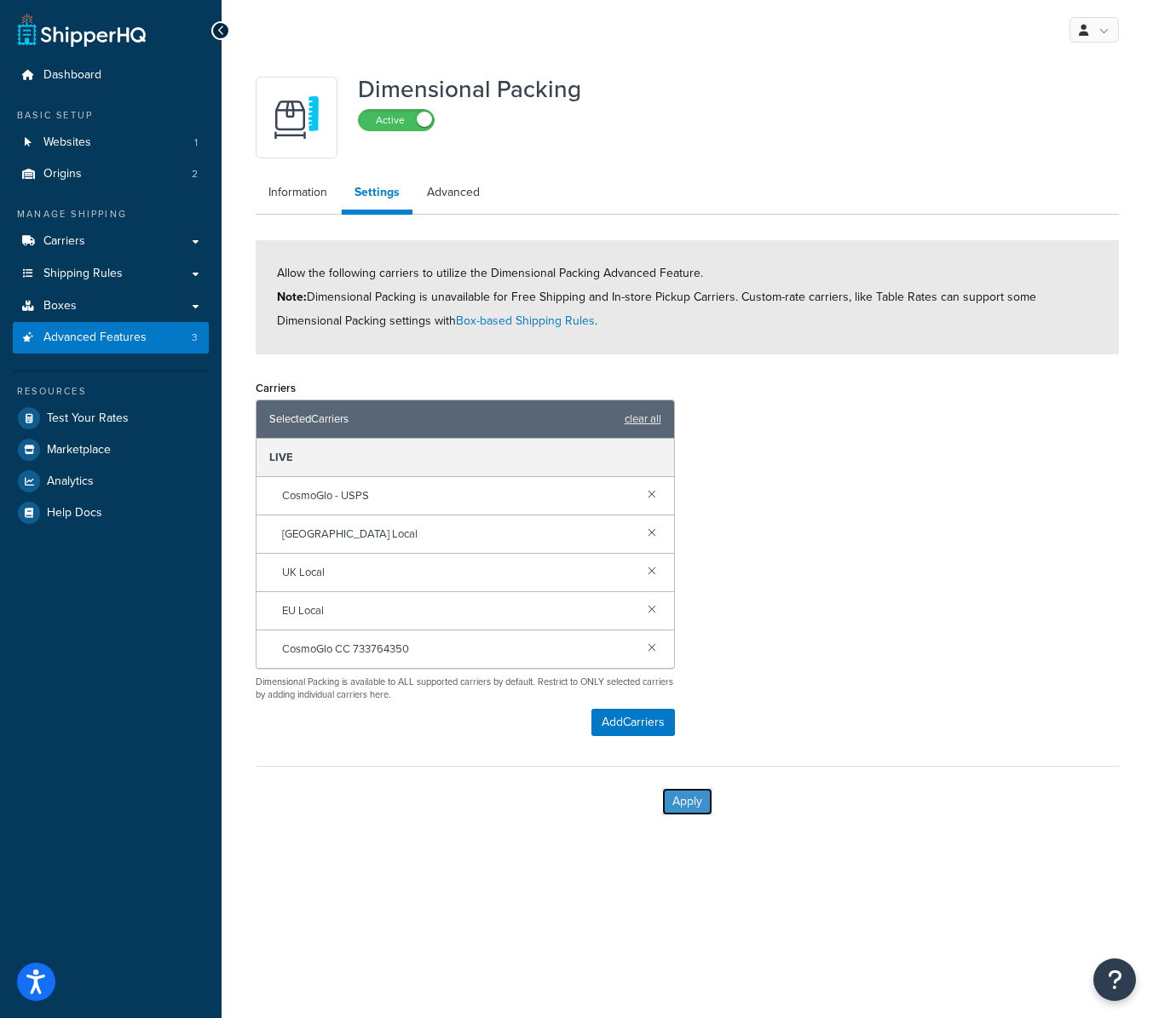
click at [703, 807] on button "Apply" at bounding box center [687, 801] width 50 height 27
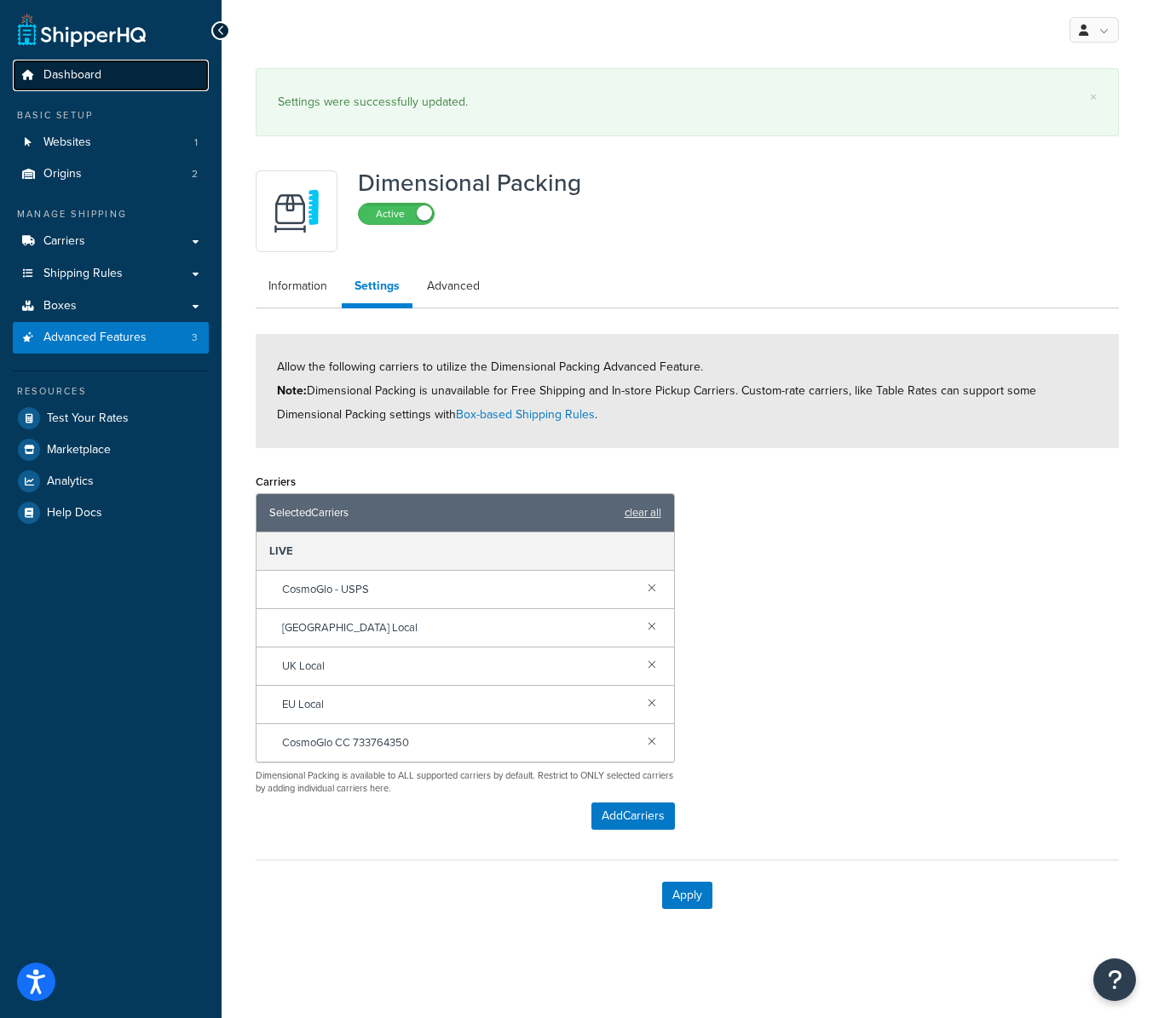
click at [100, 83] on link "Dashboard" at bounding box center [111, 76] width 196 height 32
